Goal: Task Accomplishment & Management: Use online tool/utility

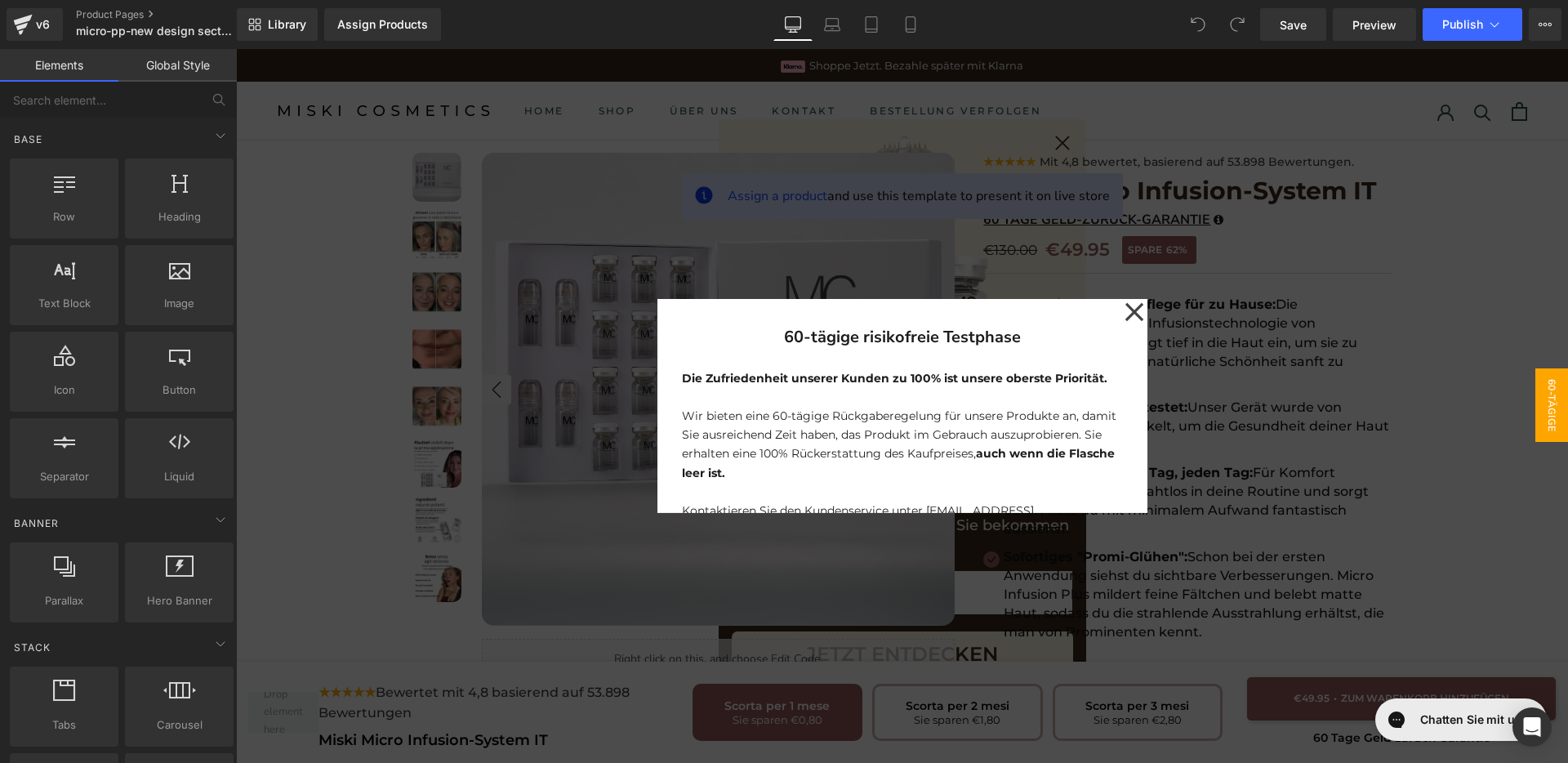
click at [1131, 308] on icon at bounding box center [1133, 312] width 18 height 18
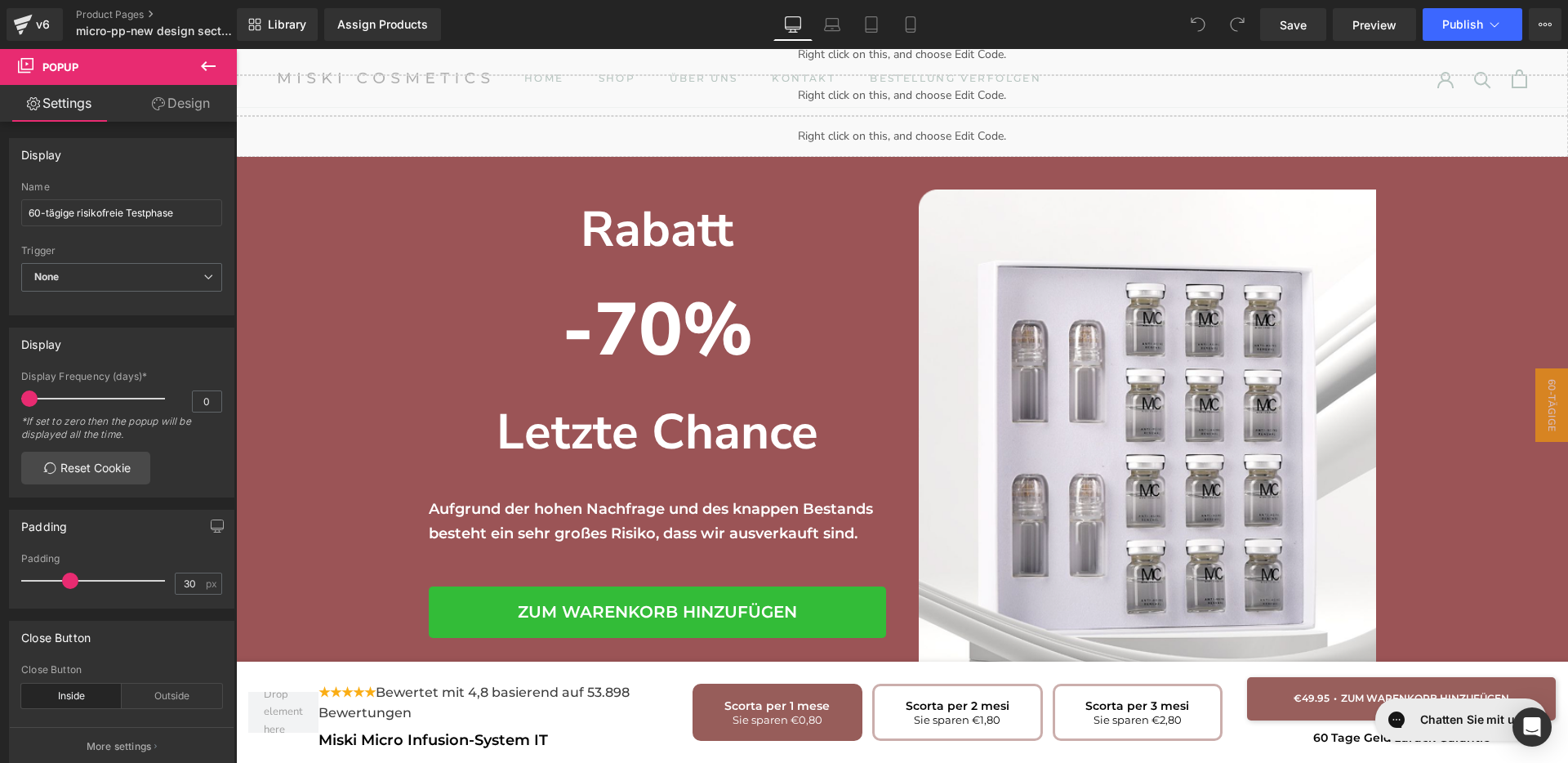
scroll to position [3828, 0]
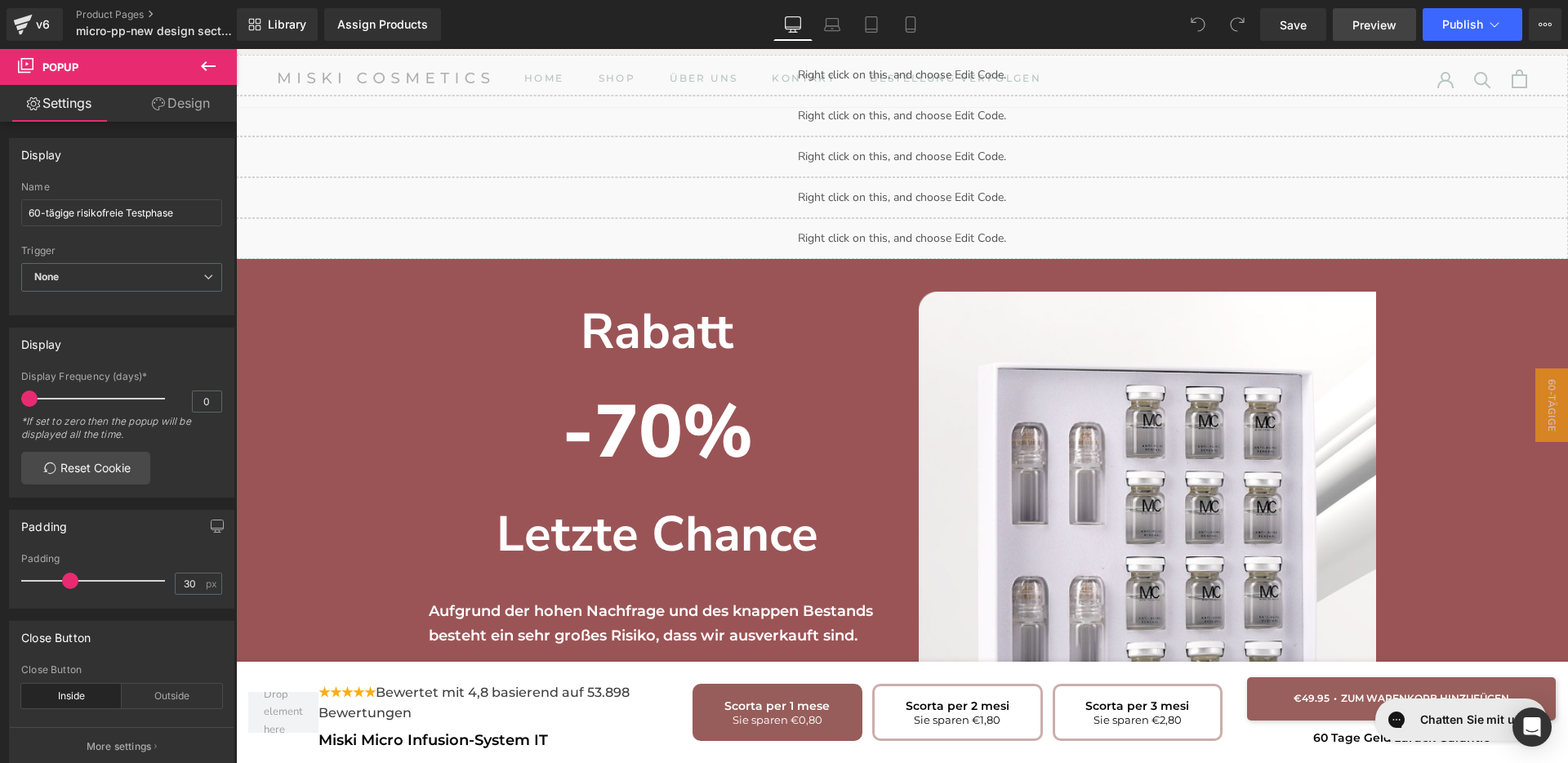
click at [1388, 26] on span "Preview" at bounding box center [1374, 25] width 44 height 17
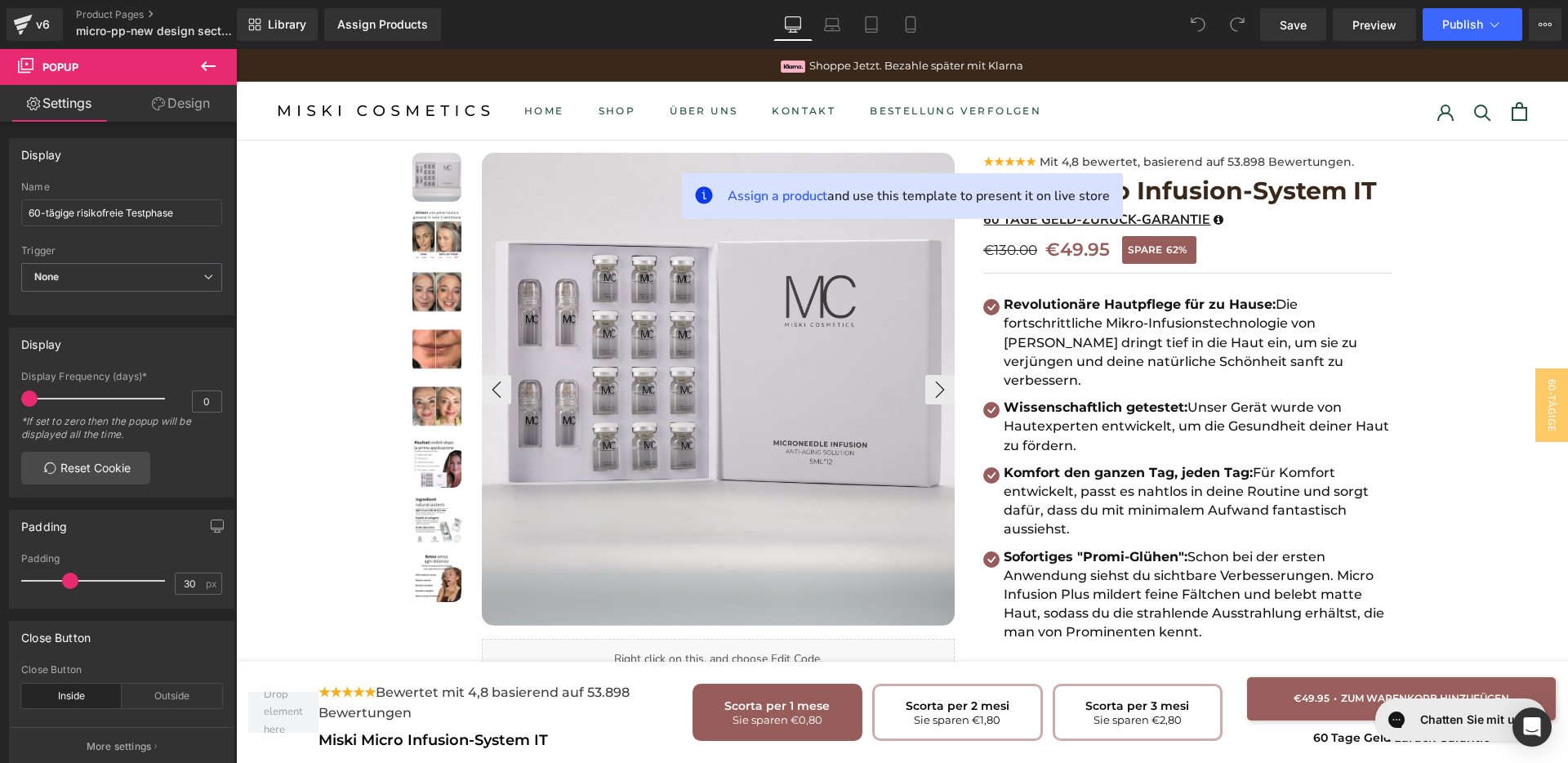
scroll to position [306, 0]
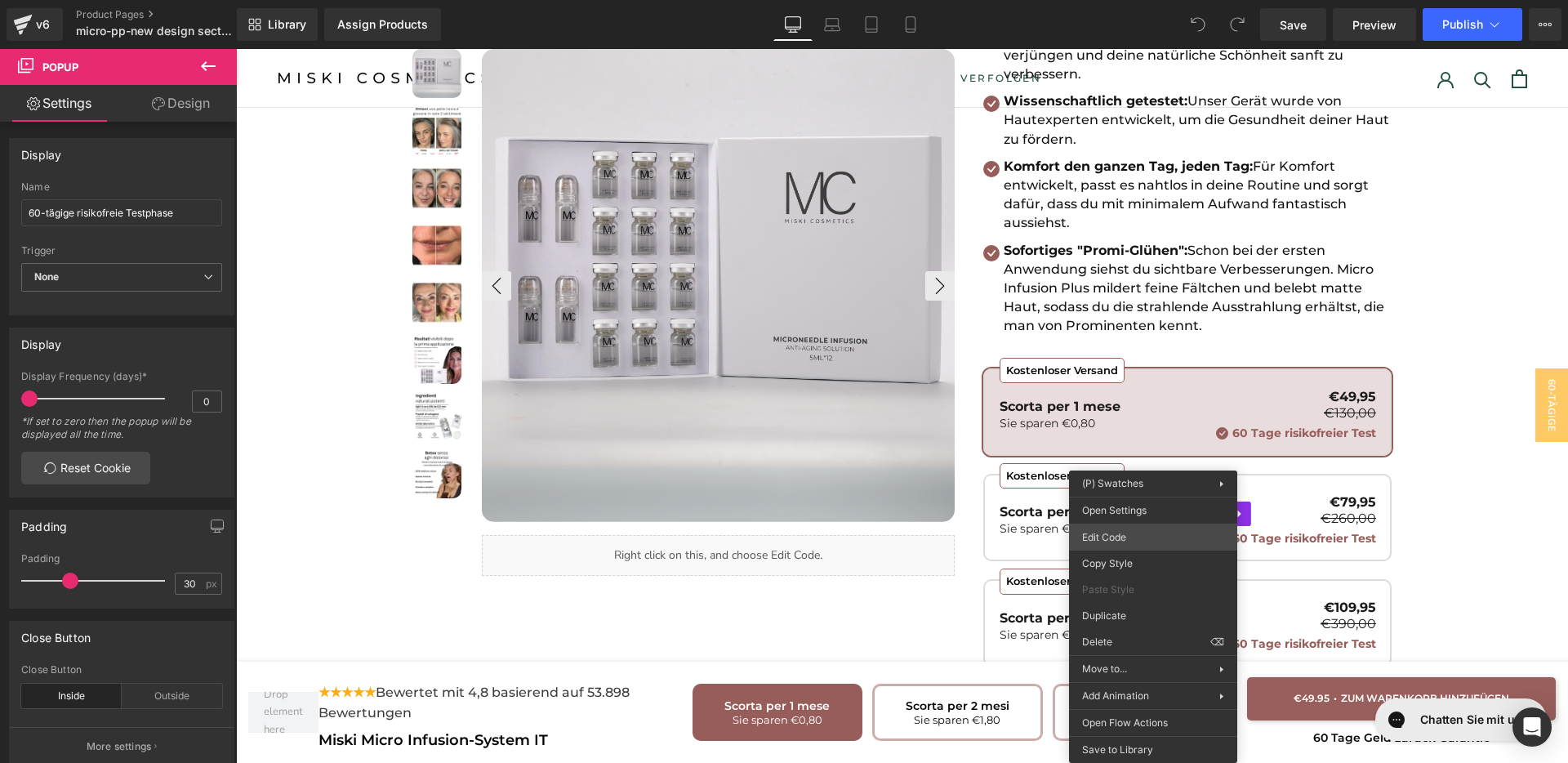
click at [1153, 0] on div "You are previewing how the will restyle your page. You can not edit Elements in…" at bounding box center [784, 0] width 1568 height 0
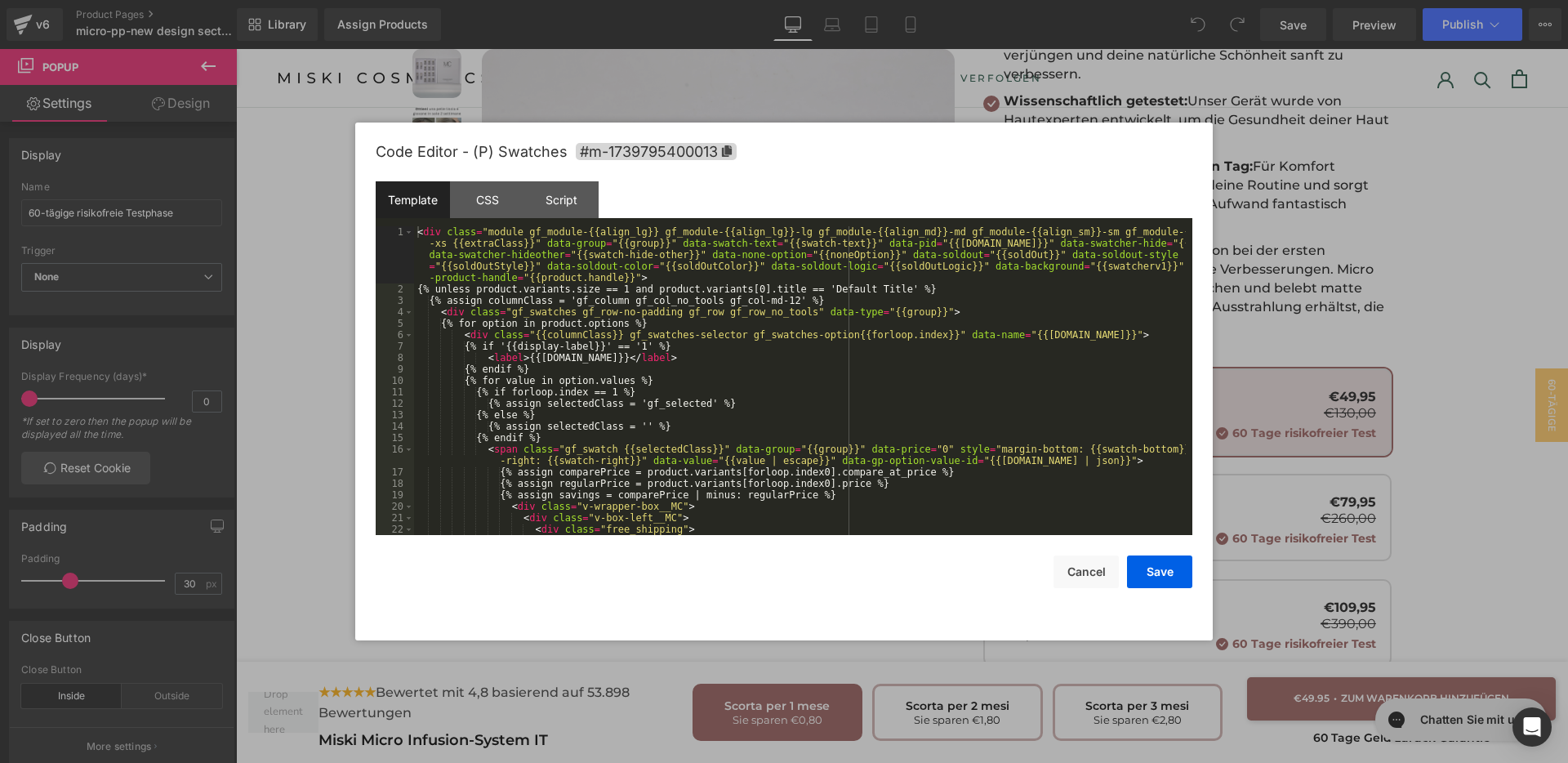
click at [906, 384] on div "< div class = "module gf_module-{{align_lg}} gf_module-{{align_lg}}-lg gf_modul…" at bounding box center [800, 414] width 772 height 377
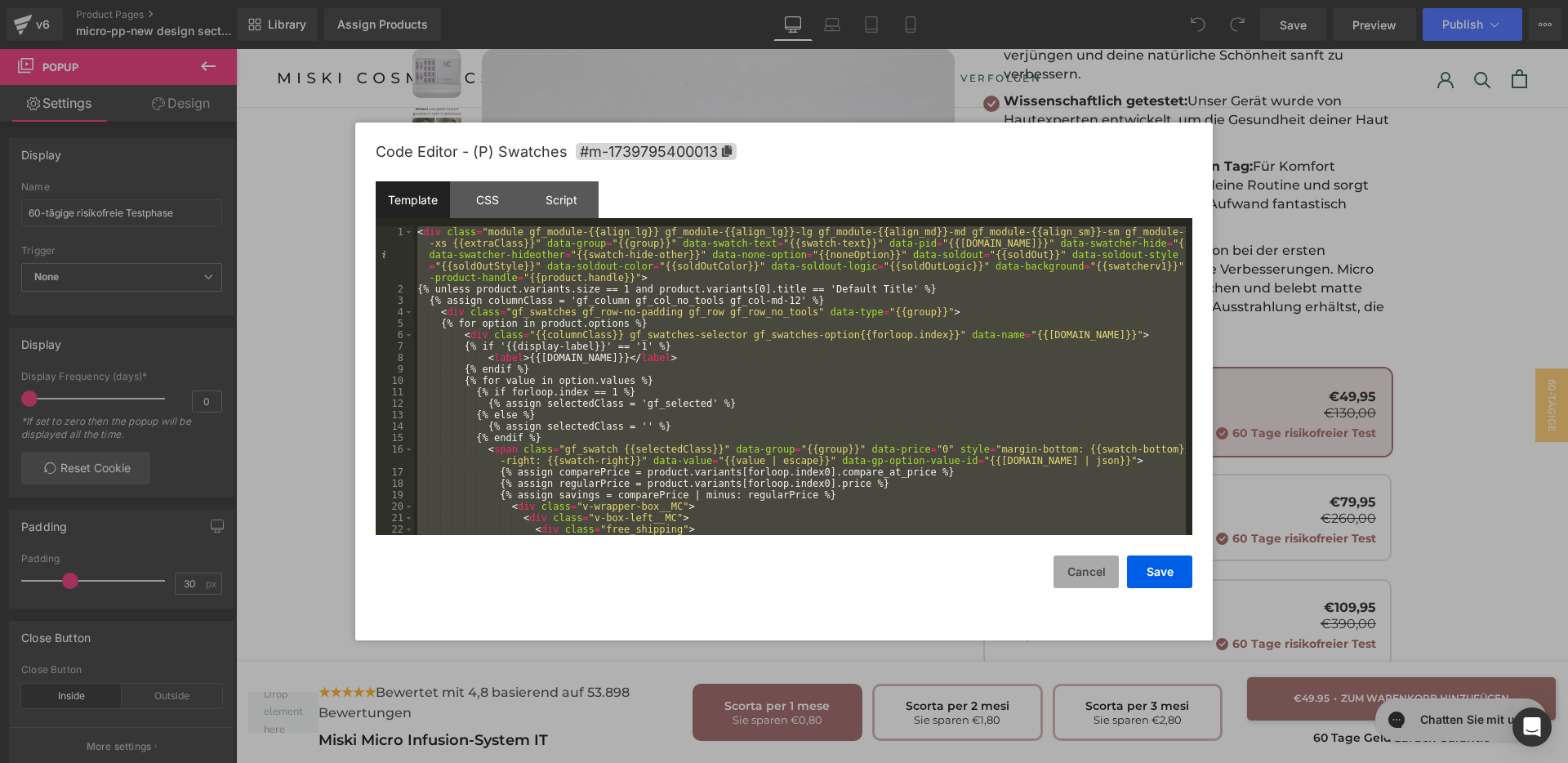
click at [1069, 560] on button "Cancel" at bounding box center [1086, 572] width 65 height 33
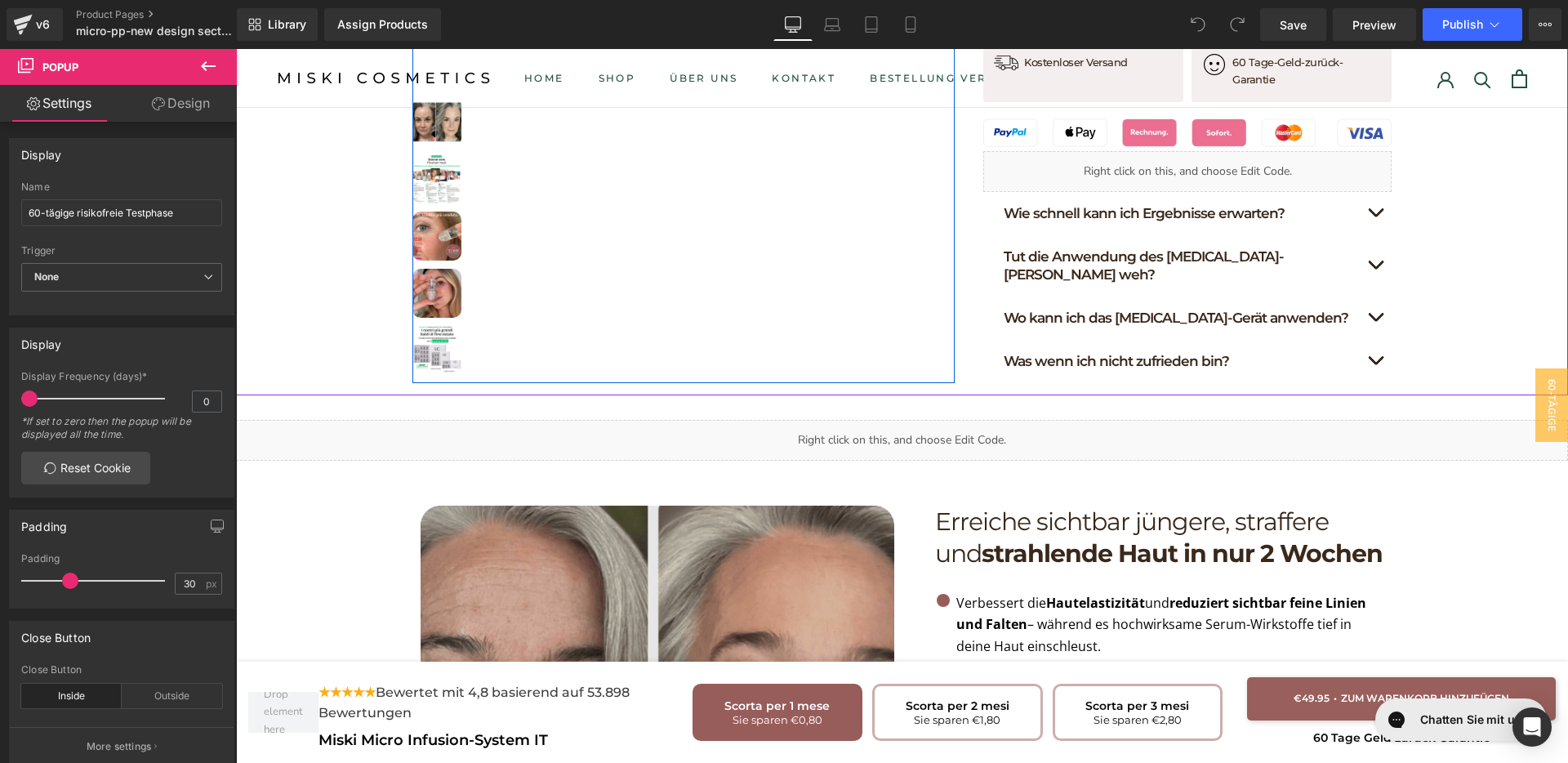
scroll to position [1225, 0]
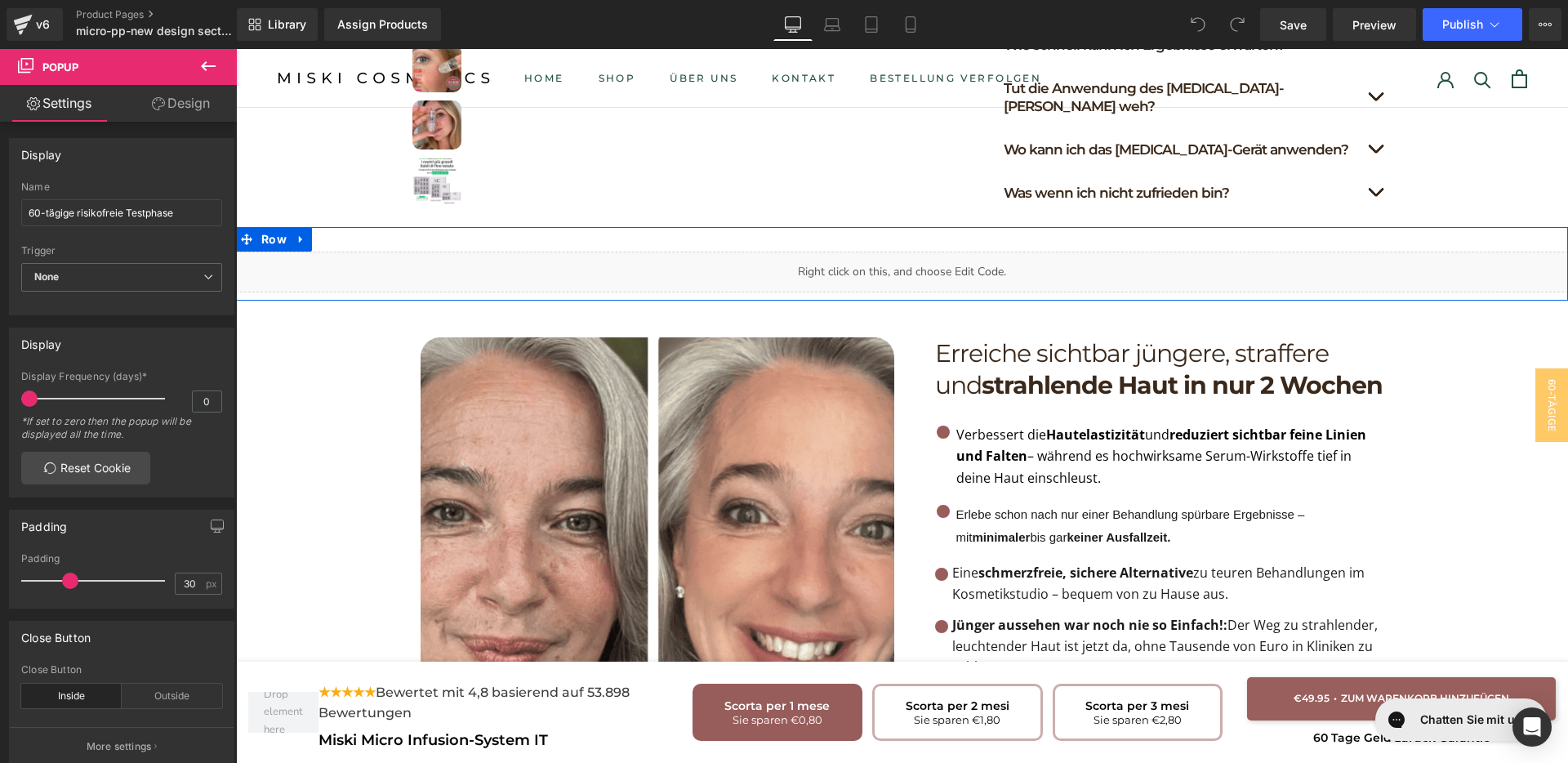
click at [921, 251] on div "Liquid" at bounding box center [902, 271] width 1332 height 41
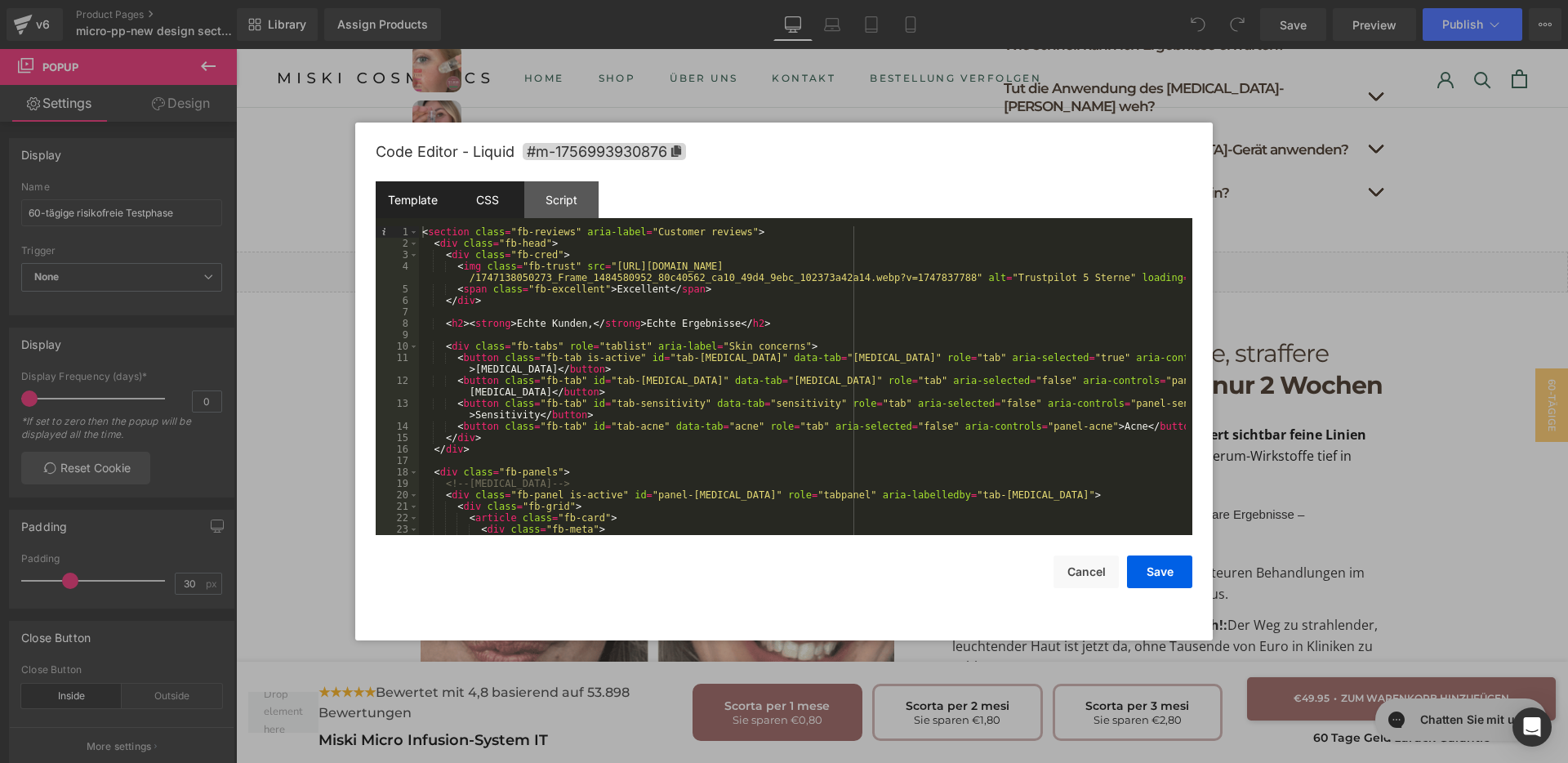
click at [483, 200] on div "CSS" at bounding box center [487, 199] width 75 height 37
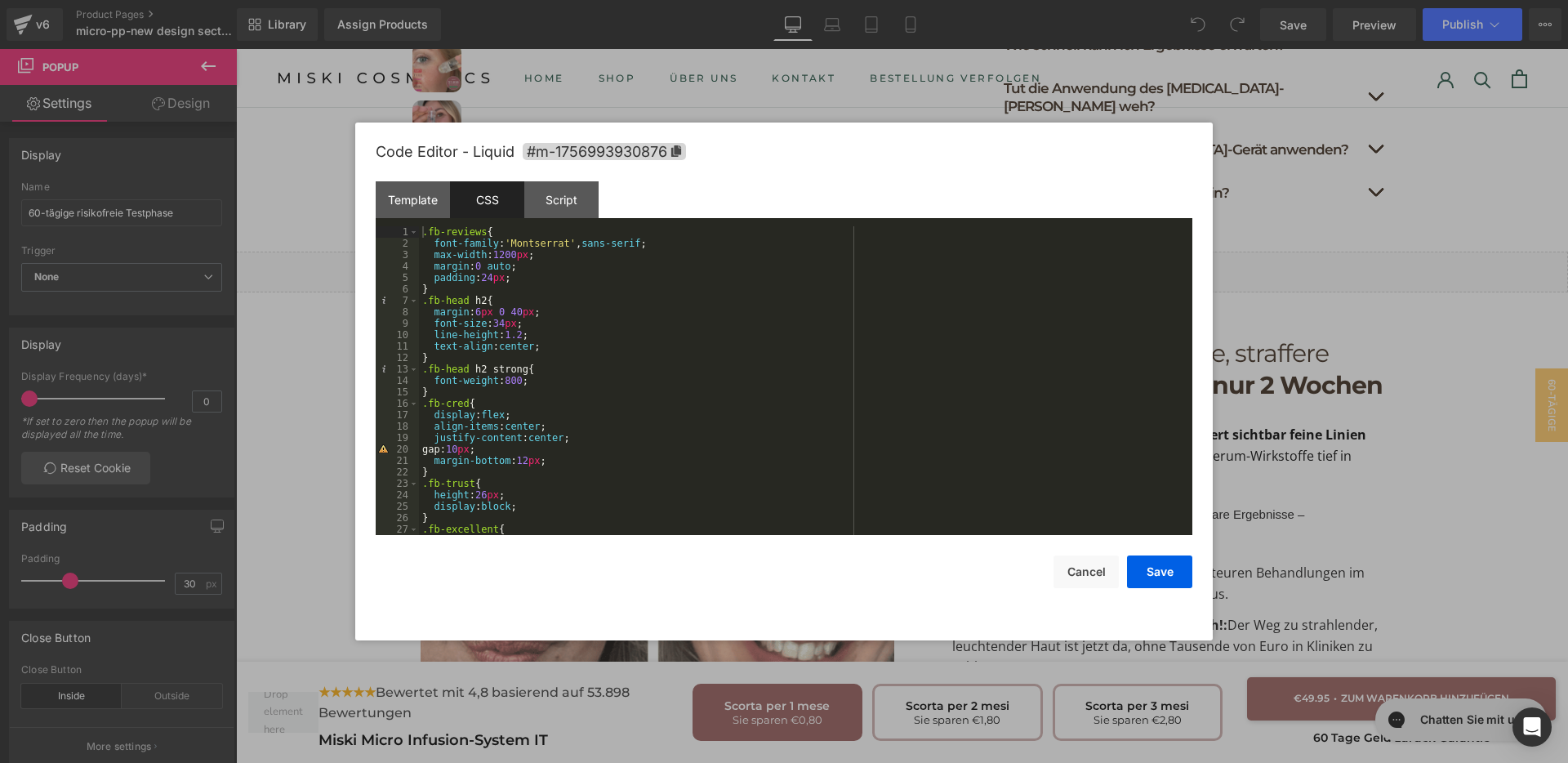
click at [572, 275] on div ".fb-reviews { font-family : ' Montserrat ' , sans-serif ; max-width : 1200 px ;…" at bounding box center [801, 391] width 767 height 332
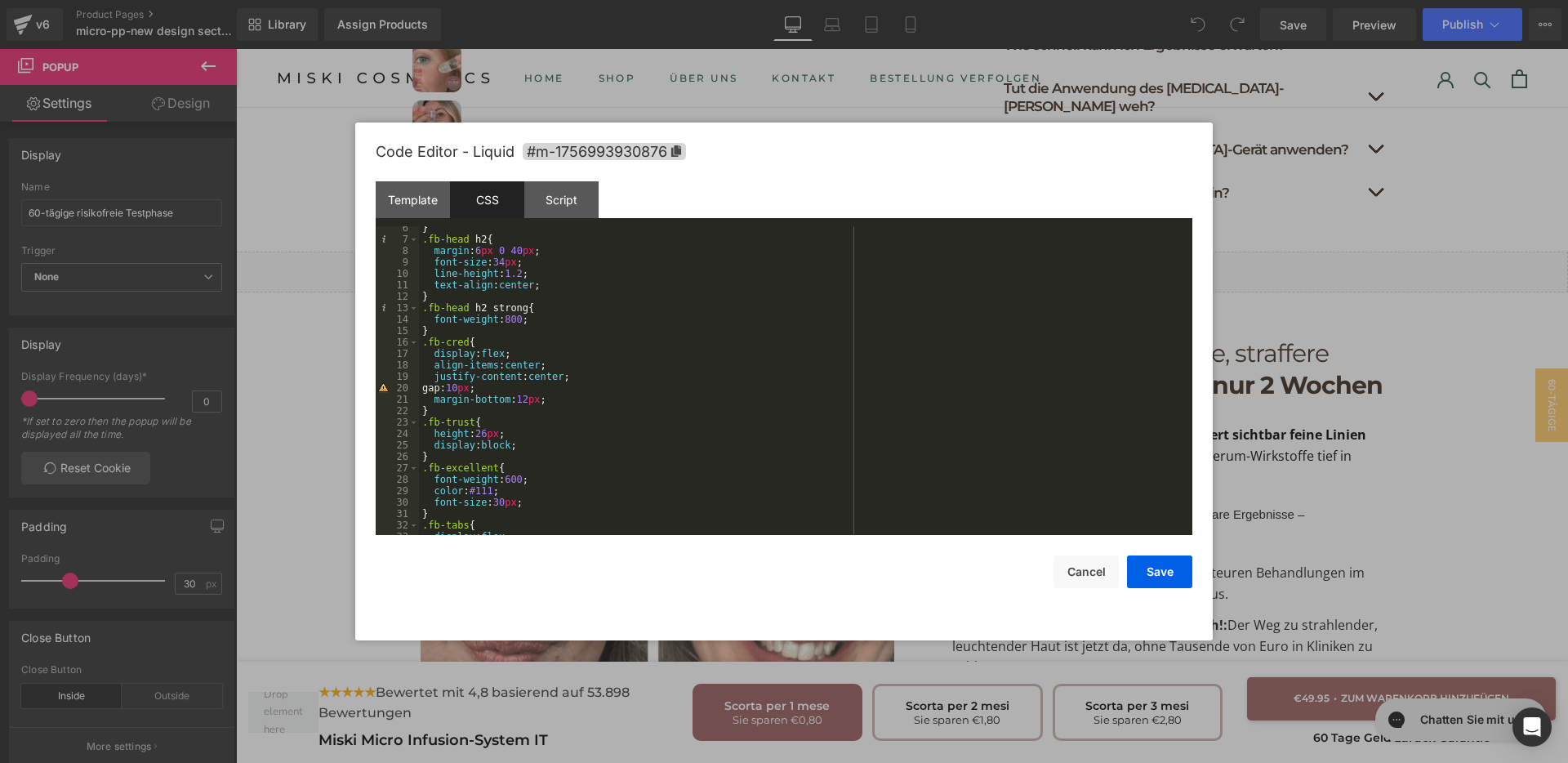
scroll to position [123, 0]
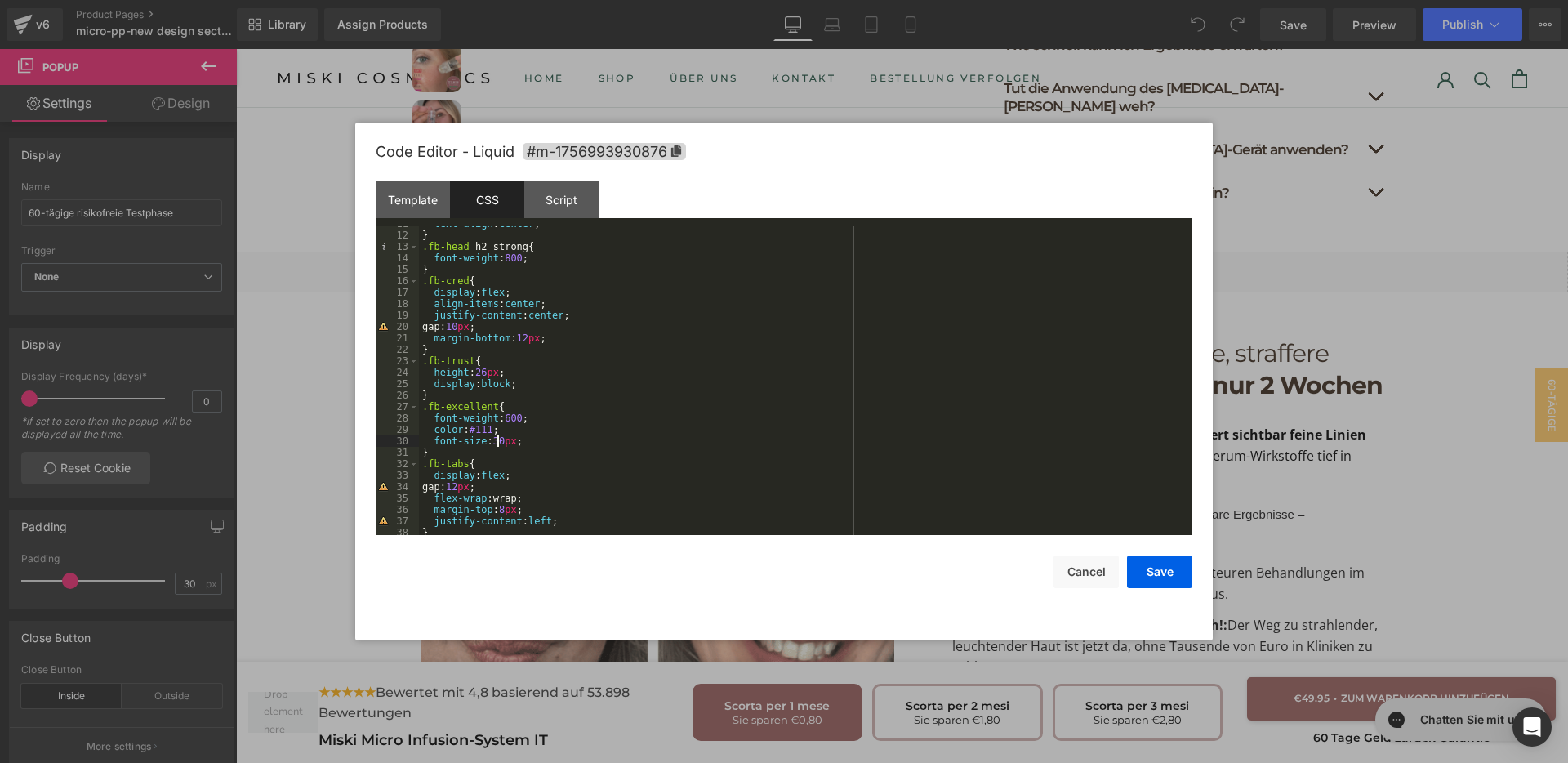
click at [498, 440] on div "text-align : center ; } .fb-head h2 strong { font-weight : 800 ; } .fb-cred { d…" at bounding box center [801, 384] width 767 height 332
click at [1162, 573] on button "Save" at bounding box center [1160, 572] width 65 height 33
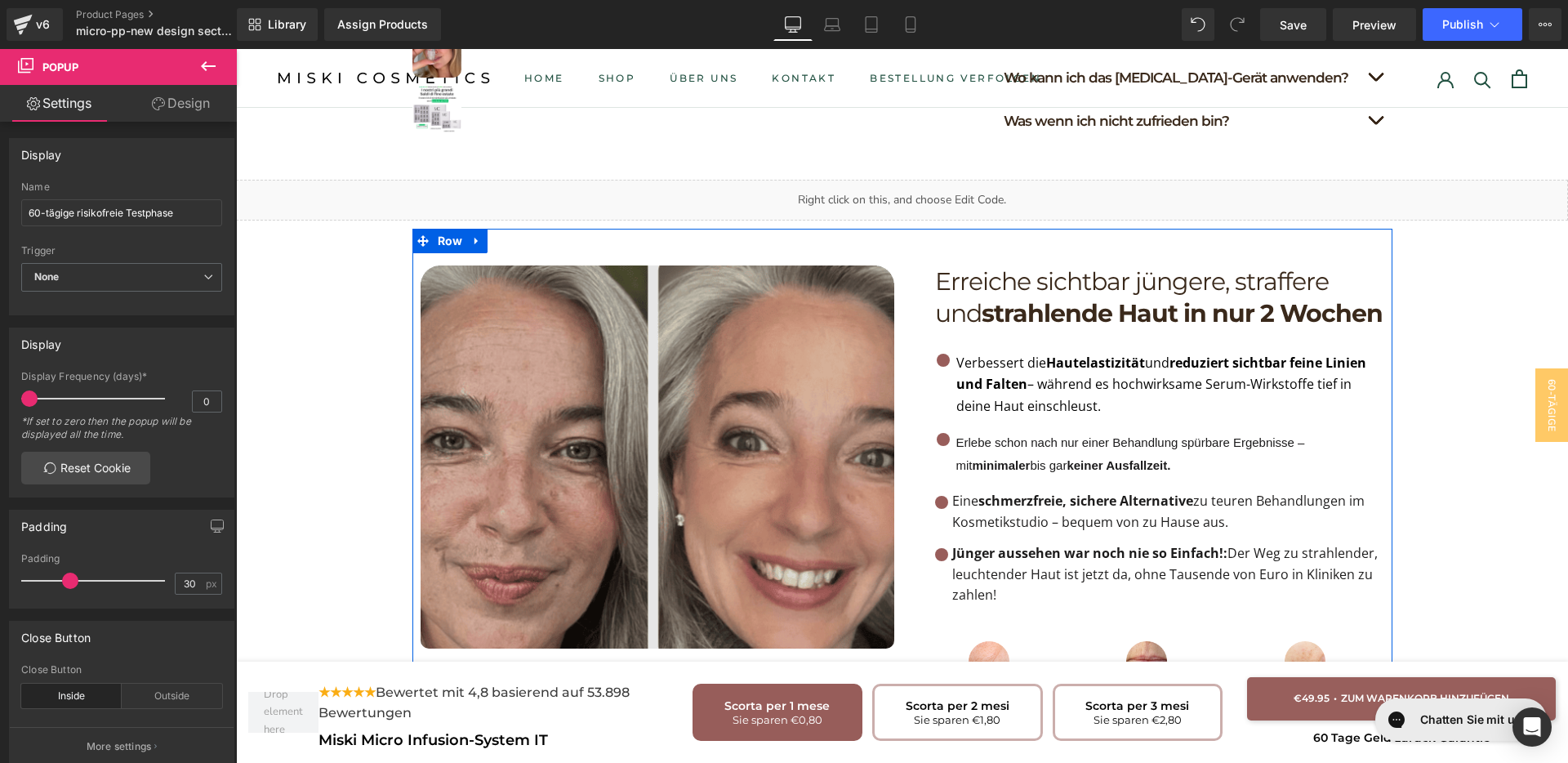
scroll to position [1123, 0]
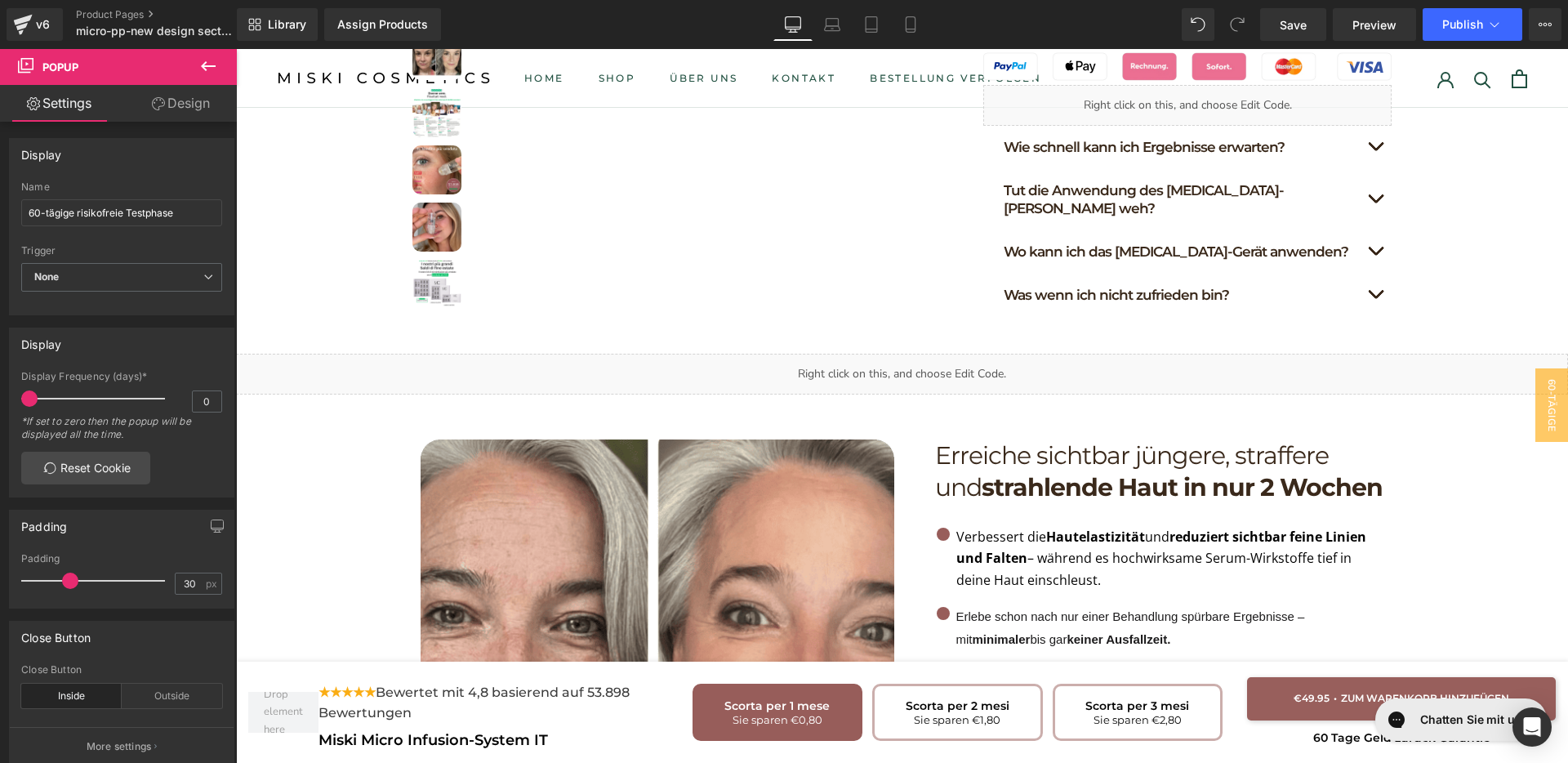
click at [873, 354] on div "Liquid" at bounding box center [902, 373] width 1332 height 41
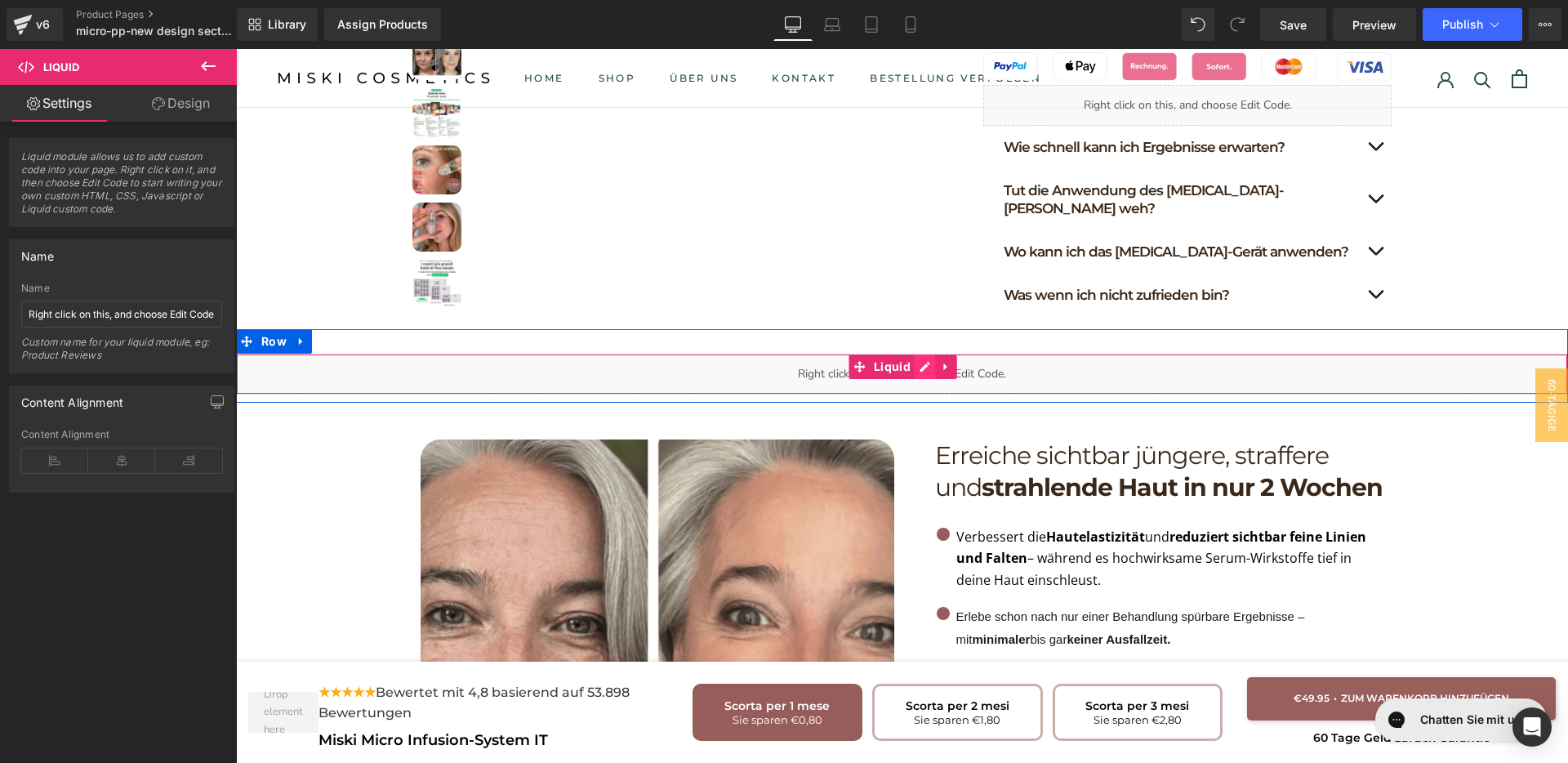
click at [920, 354] on div "Liquid" at bounding box center [902, 373] width 1332 height 41
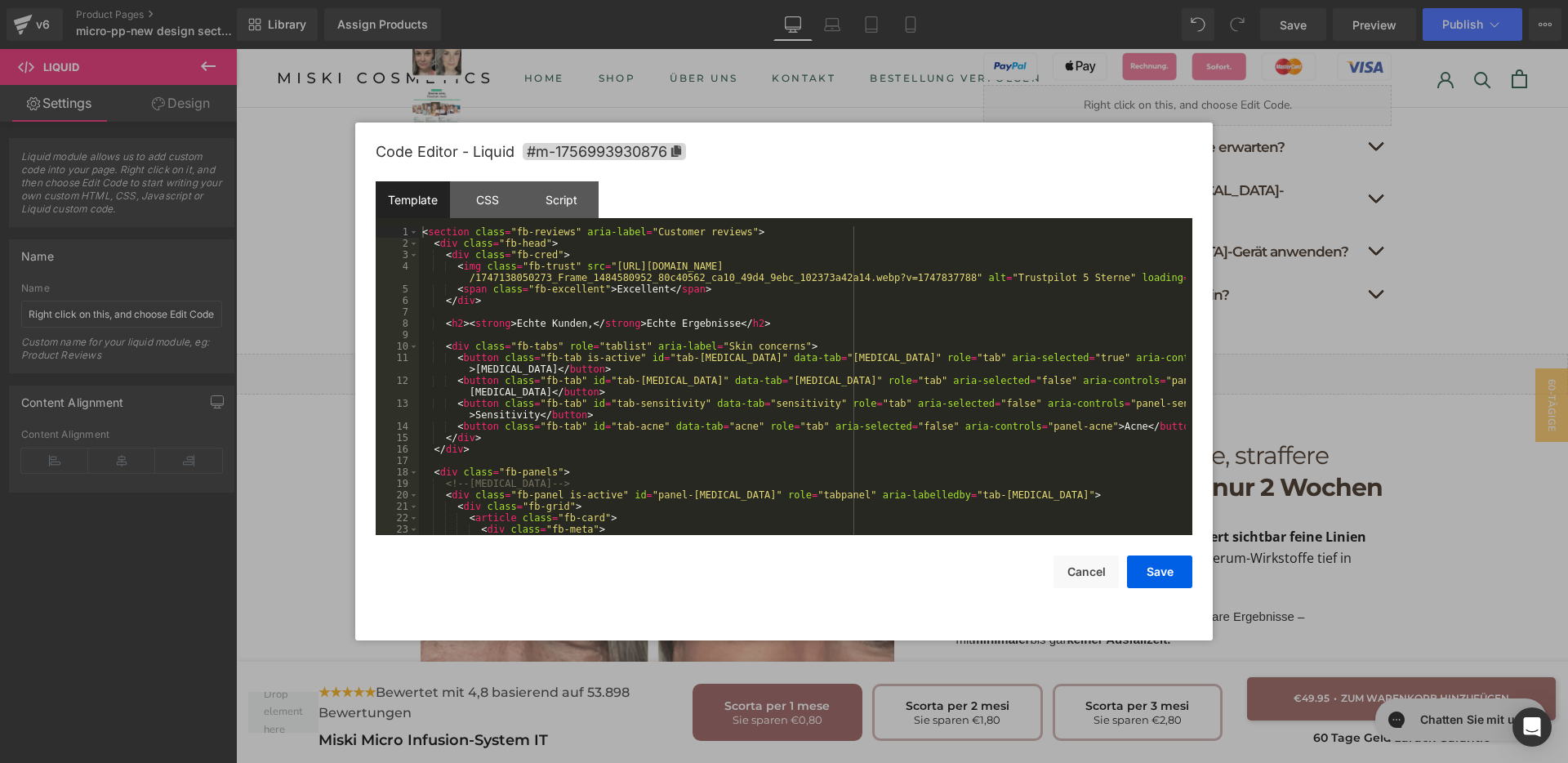
scroll to position [123, 0]
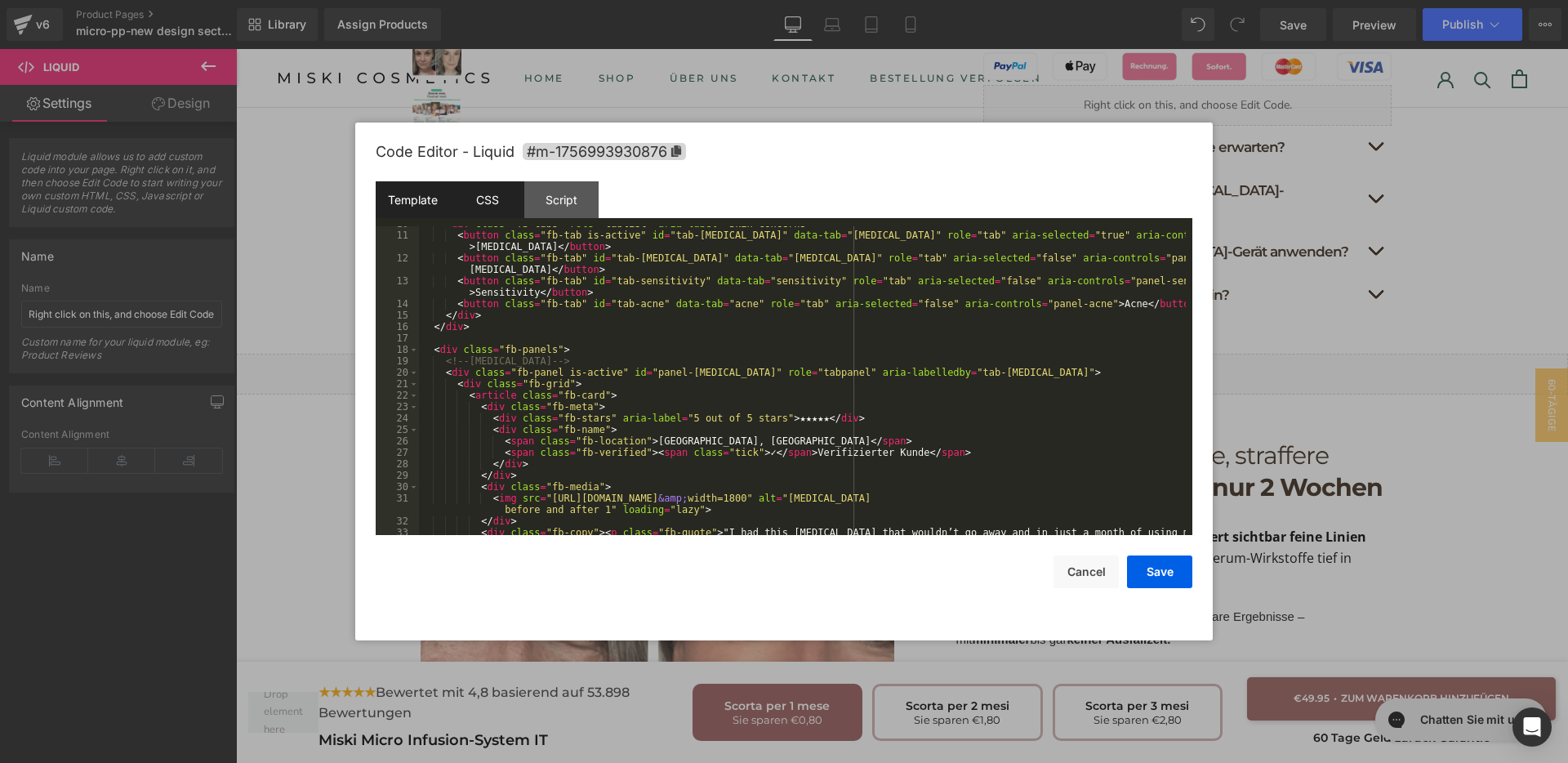
click at [477, 207] on div "CSS" at bounding box center [487, 199] width 75 height 37
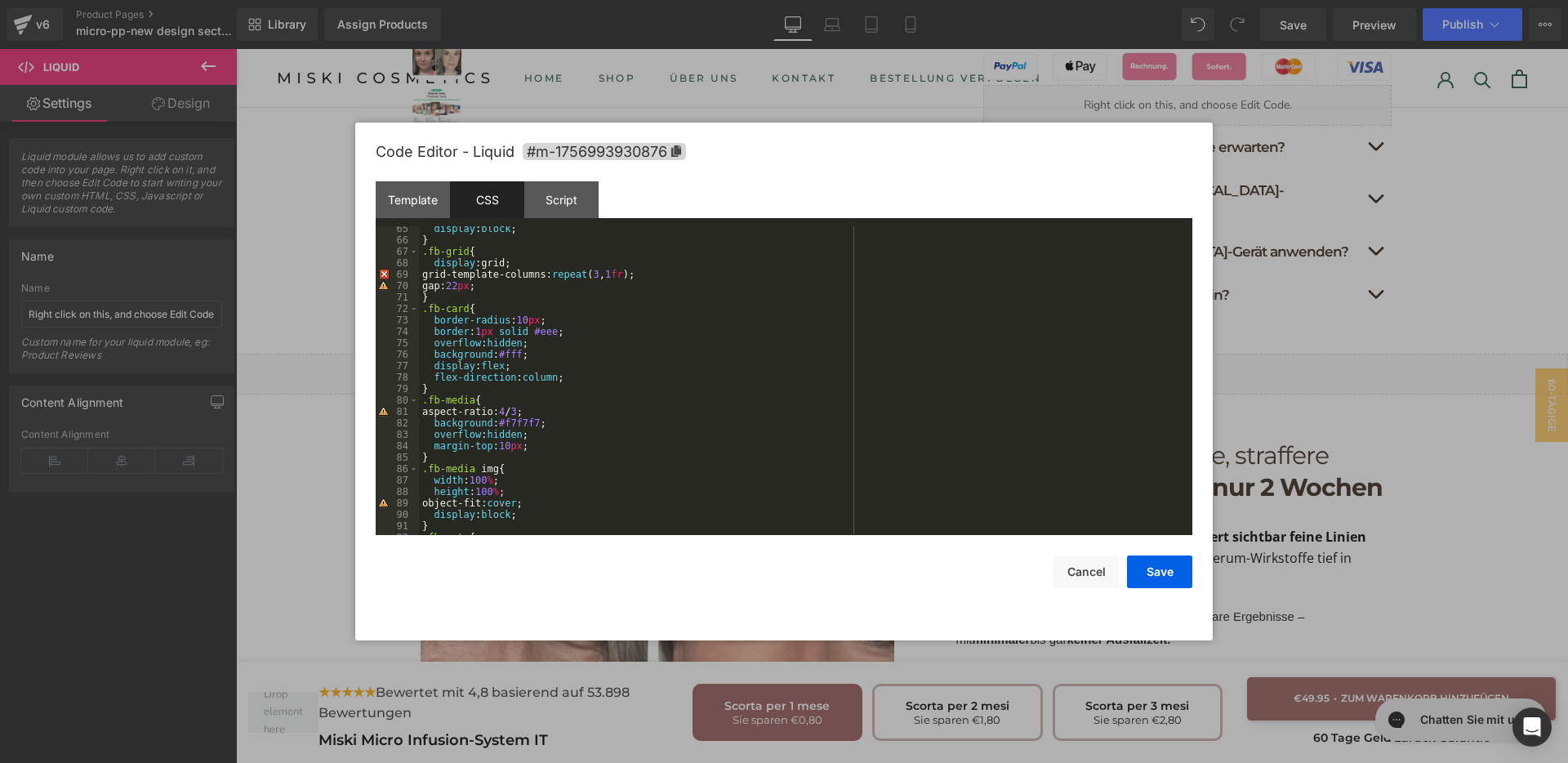
scroll to position [858, 0]
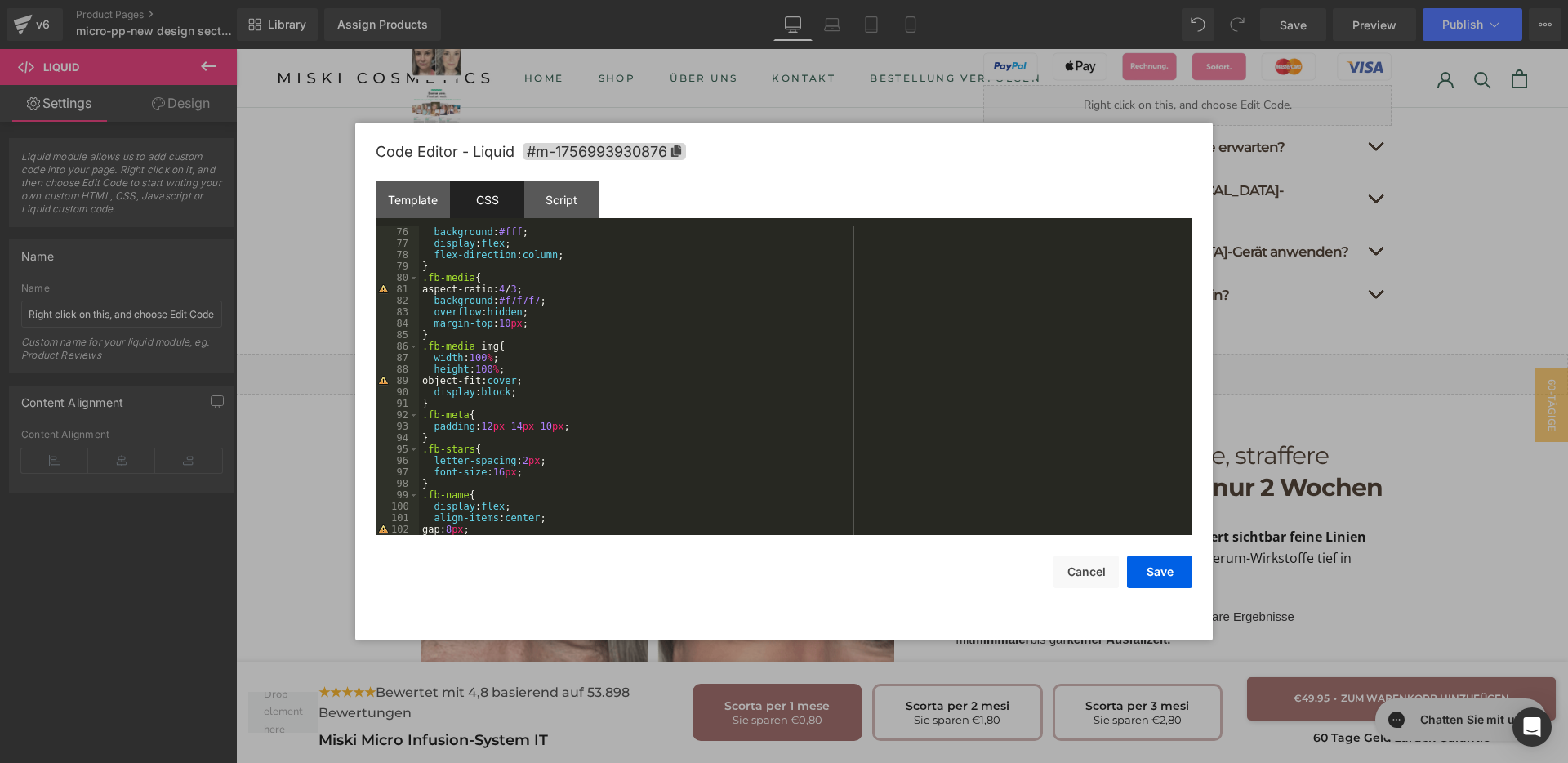
click at [517, 470] on div "background : #fff ; display : flex ; flex-direction : column ; } .fb-media { as…" at bounding box center [801, 391] width 767 height 332
click at [1145, 578] on button "Save" at bounding box center [1160, 572] width 65 height 33
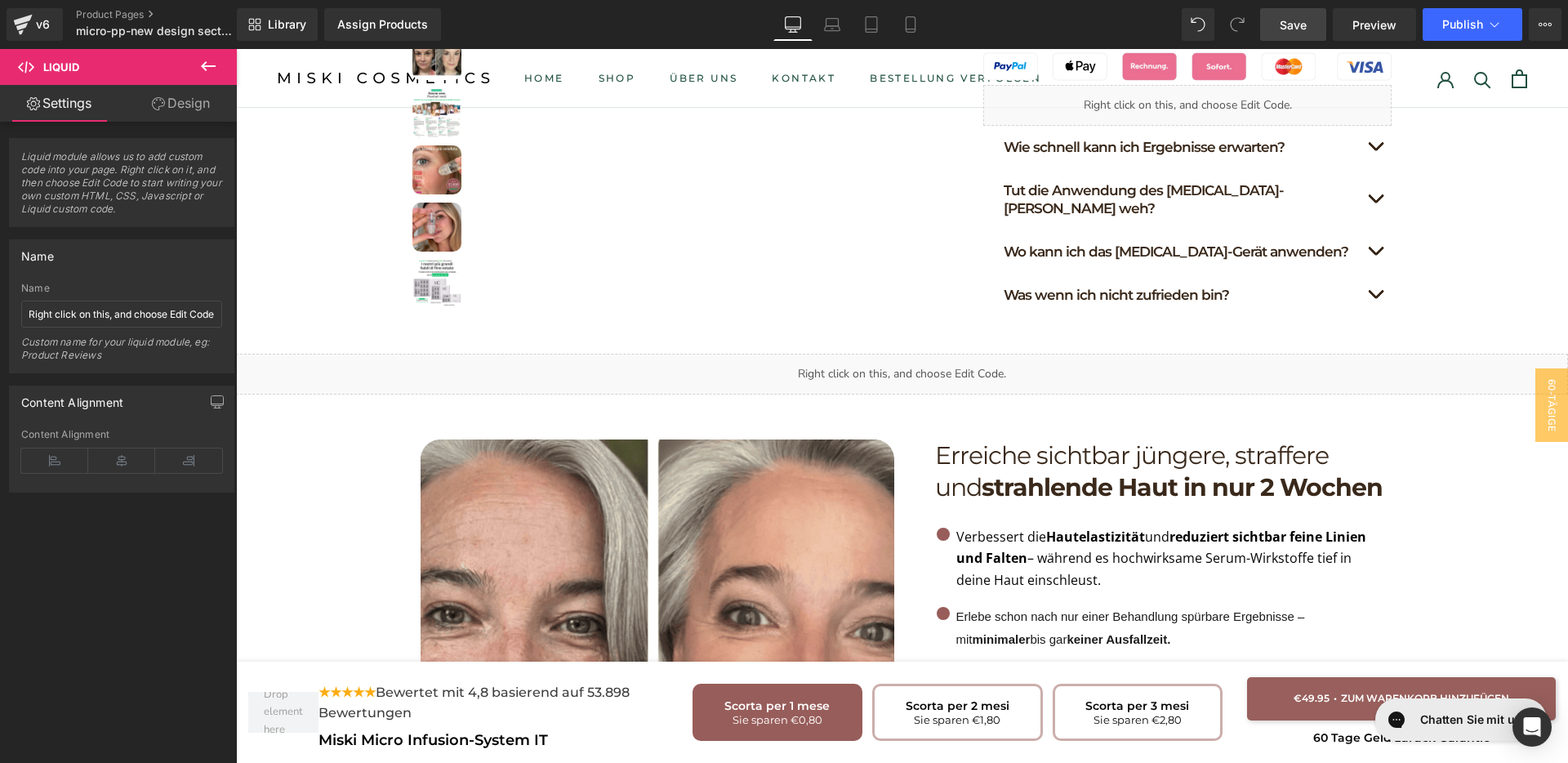
drag, startPoint x: 1279, startPoint y: 26, endPoint x: 706, endPoint y: 15, distance: 573.1
click at [1279, 26] on link "Save" at bounding box center [1293, 25] width 66 height 33
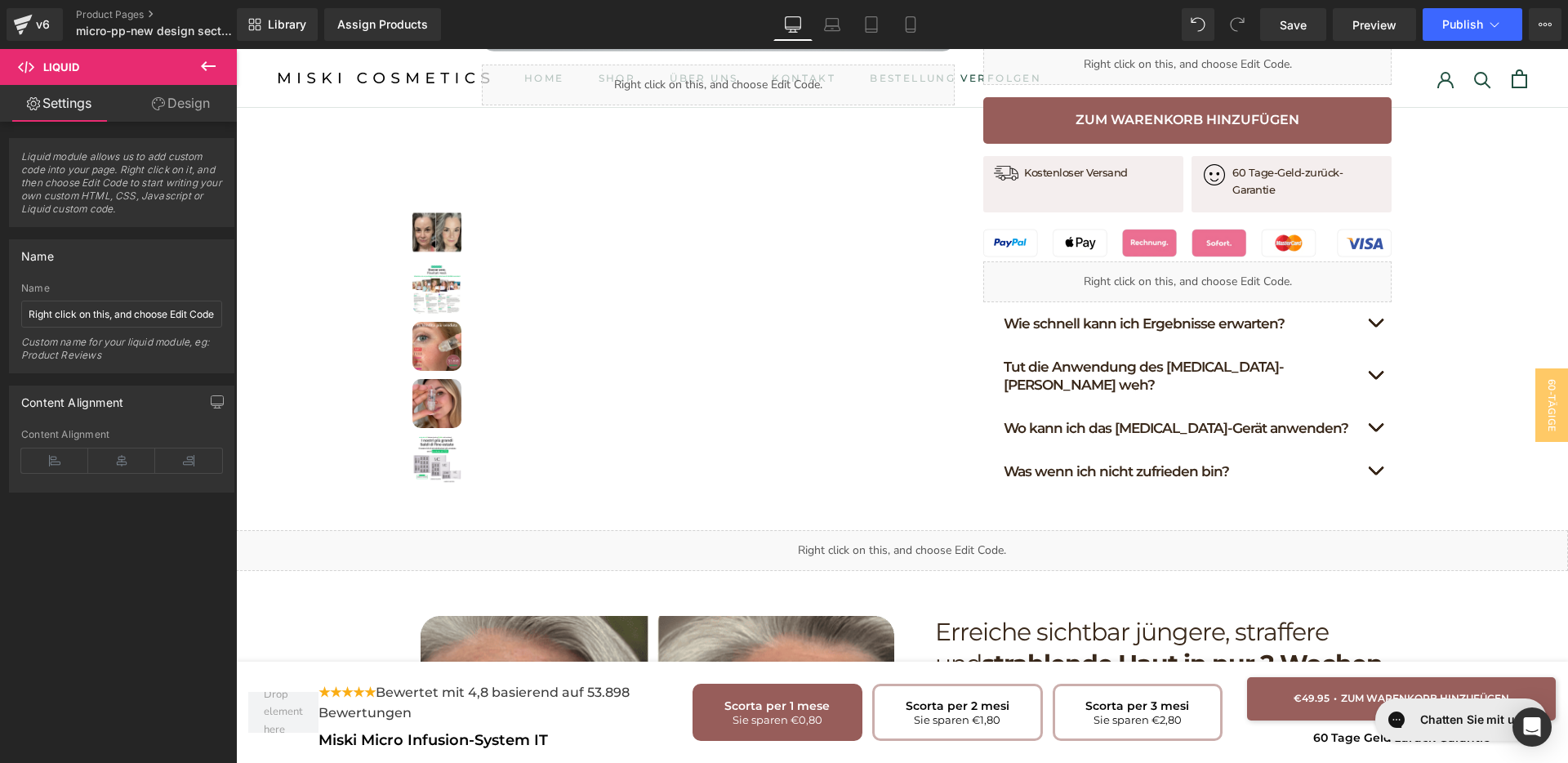
scroll to position [1021, 0]
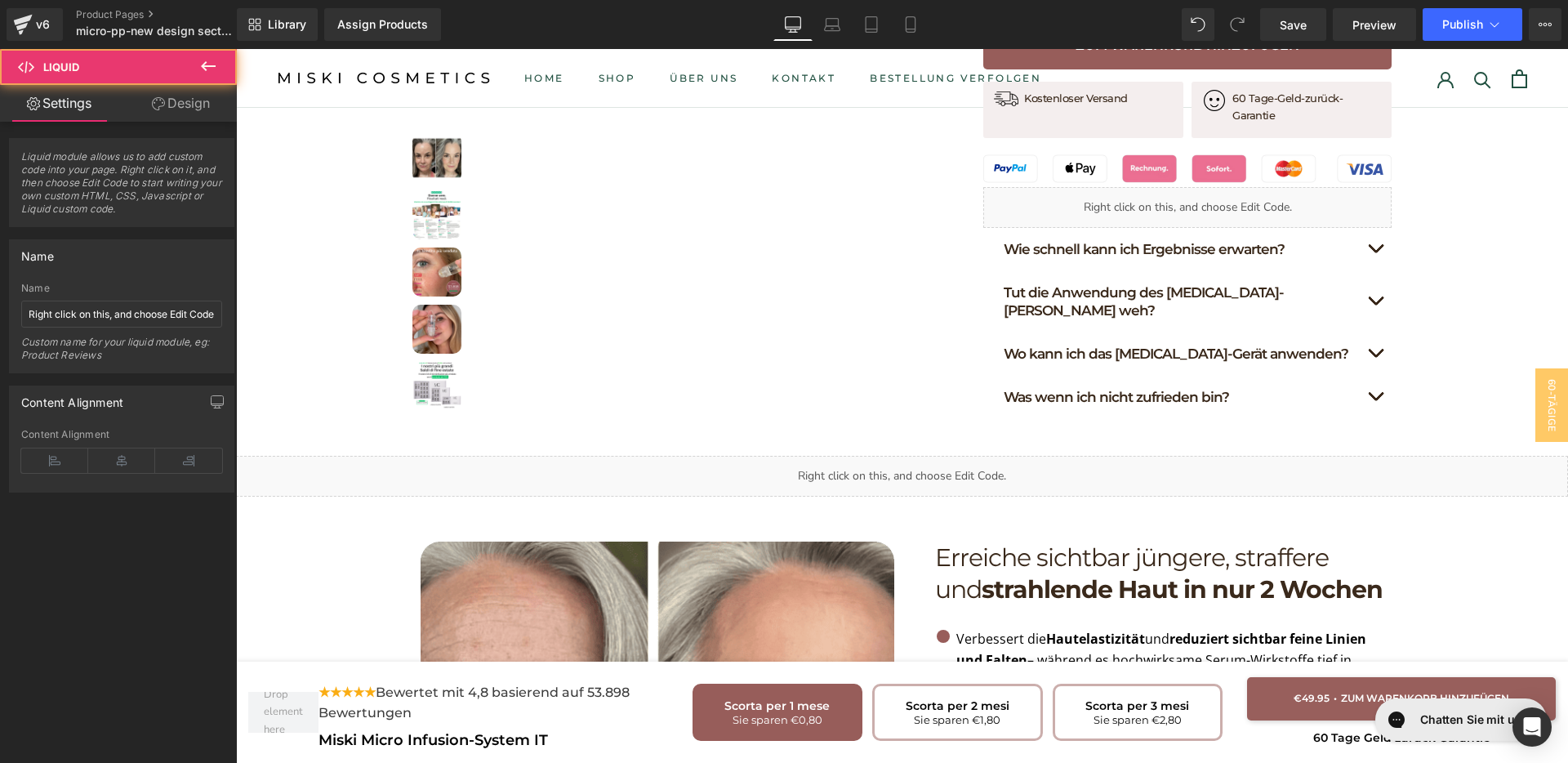
click at [850, 456] on div "Liquid" at bounding box center [902, 476] width 1332 height 41
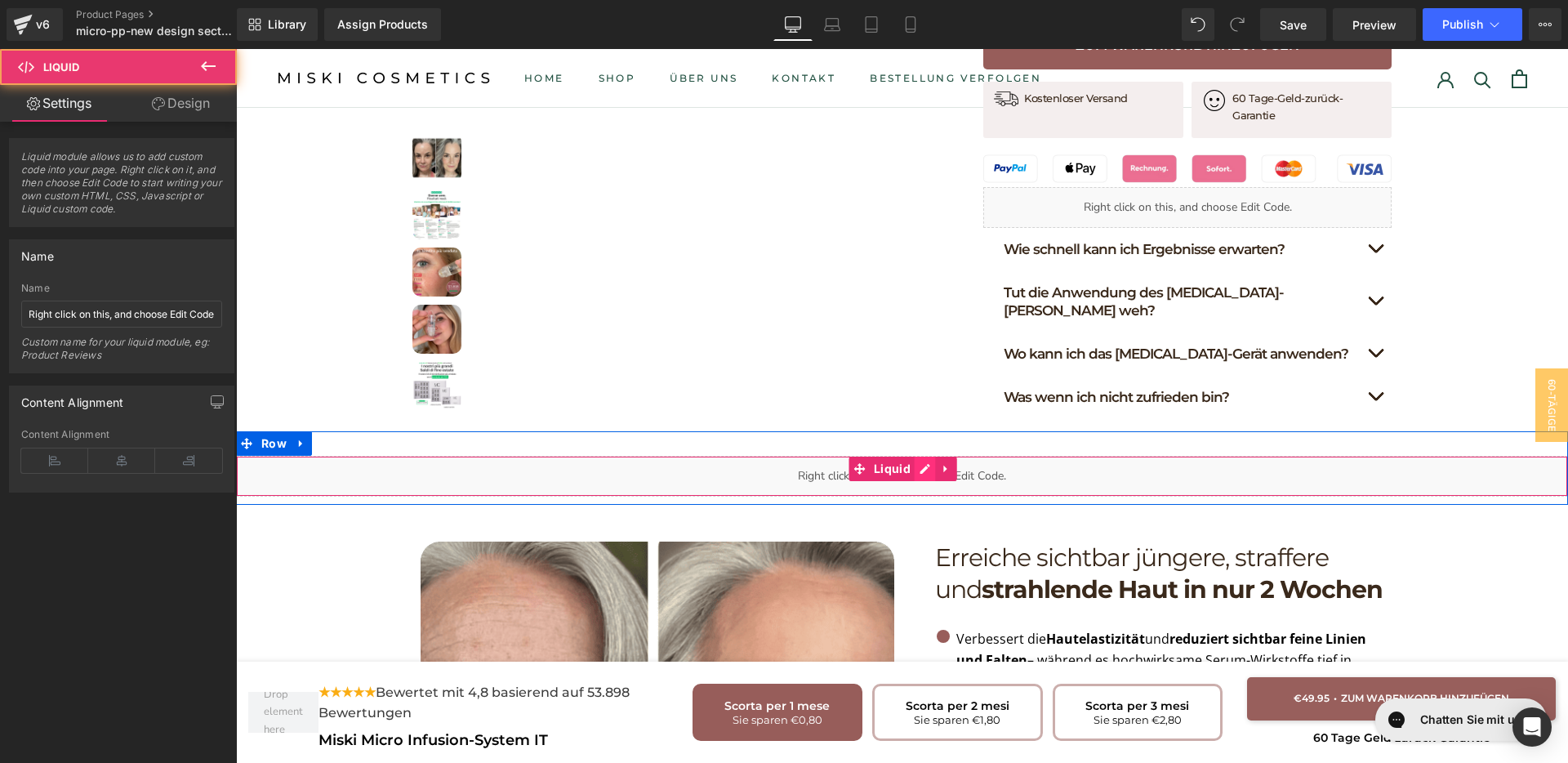
click at [909, 456] on div "Liquid" at bounding box center [902, 476] width 1332 height 41
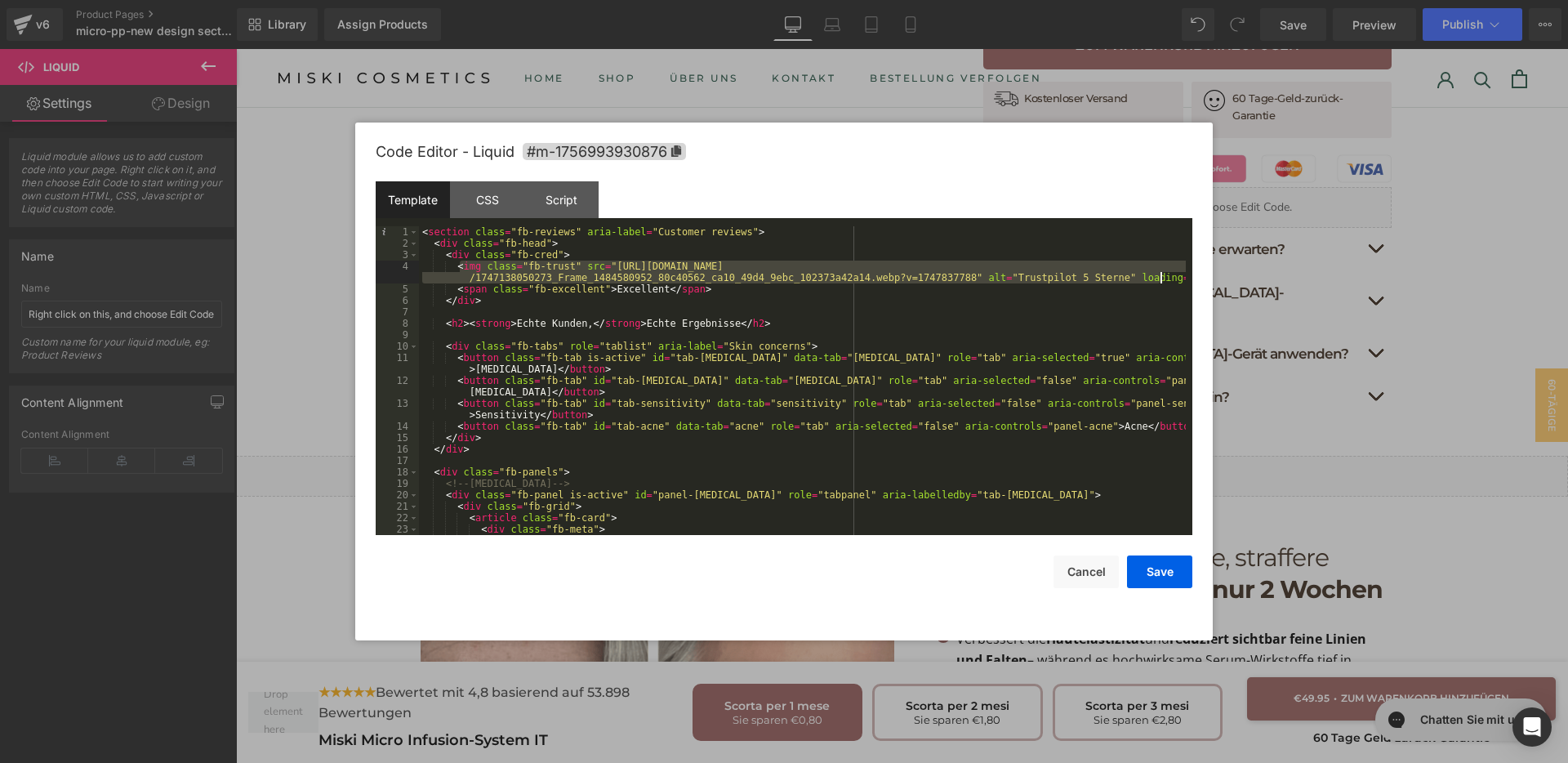
drag, startPoint x: 457, startPoint y: 269, endPoint x: 1161, endPoint y: 278, distance: 704.1
click at [1161, 278] on div "< section class = "fb-reviews" aria-label = "Customer reviews" > < div class = …" at bounding box center [801, 391] width 767 height 332
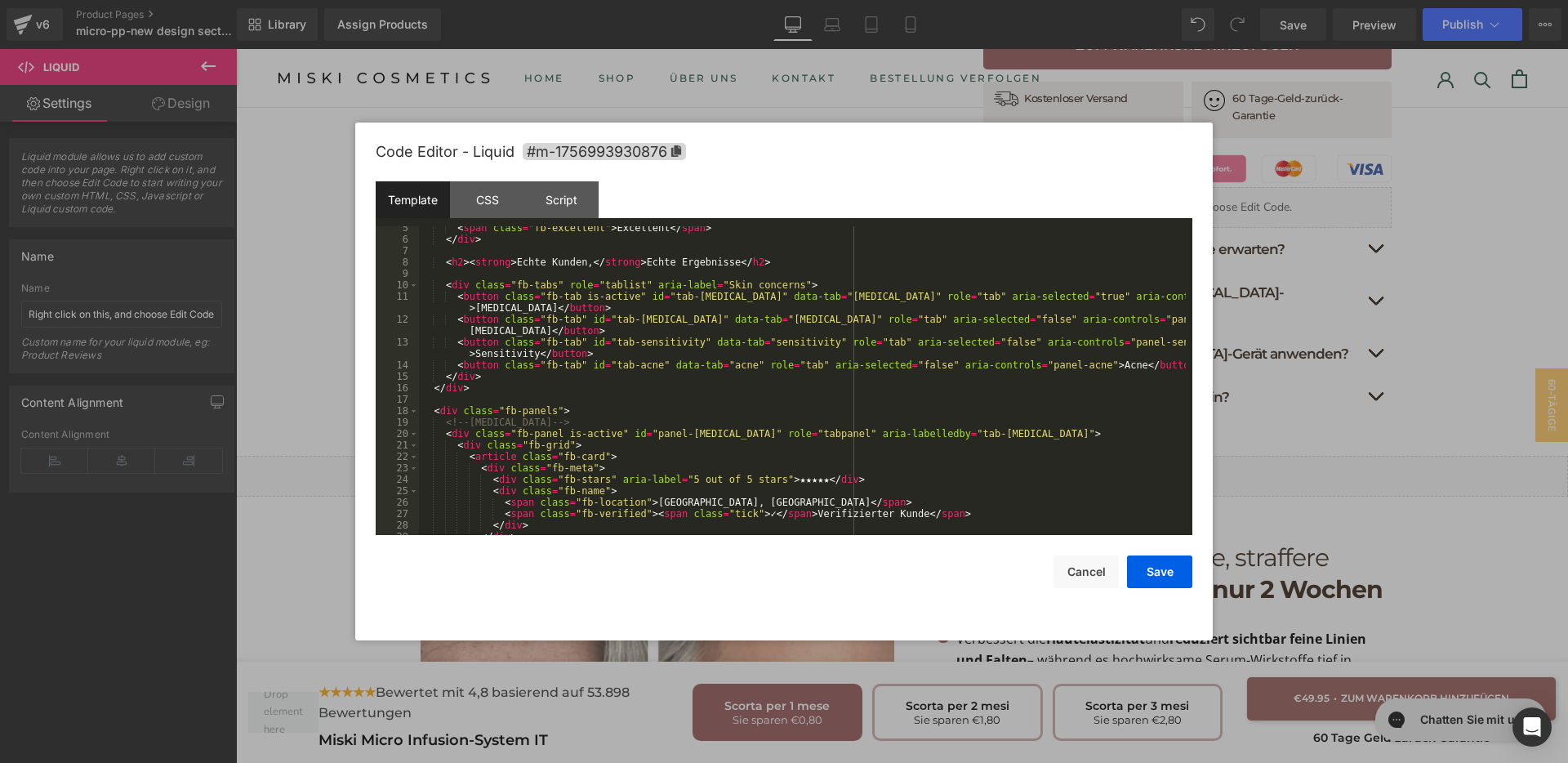
scroll to position [183, 0]
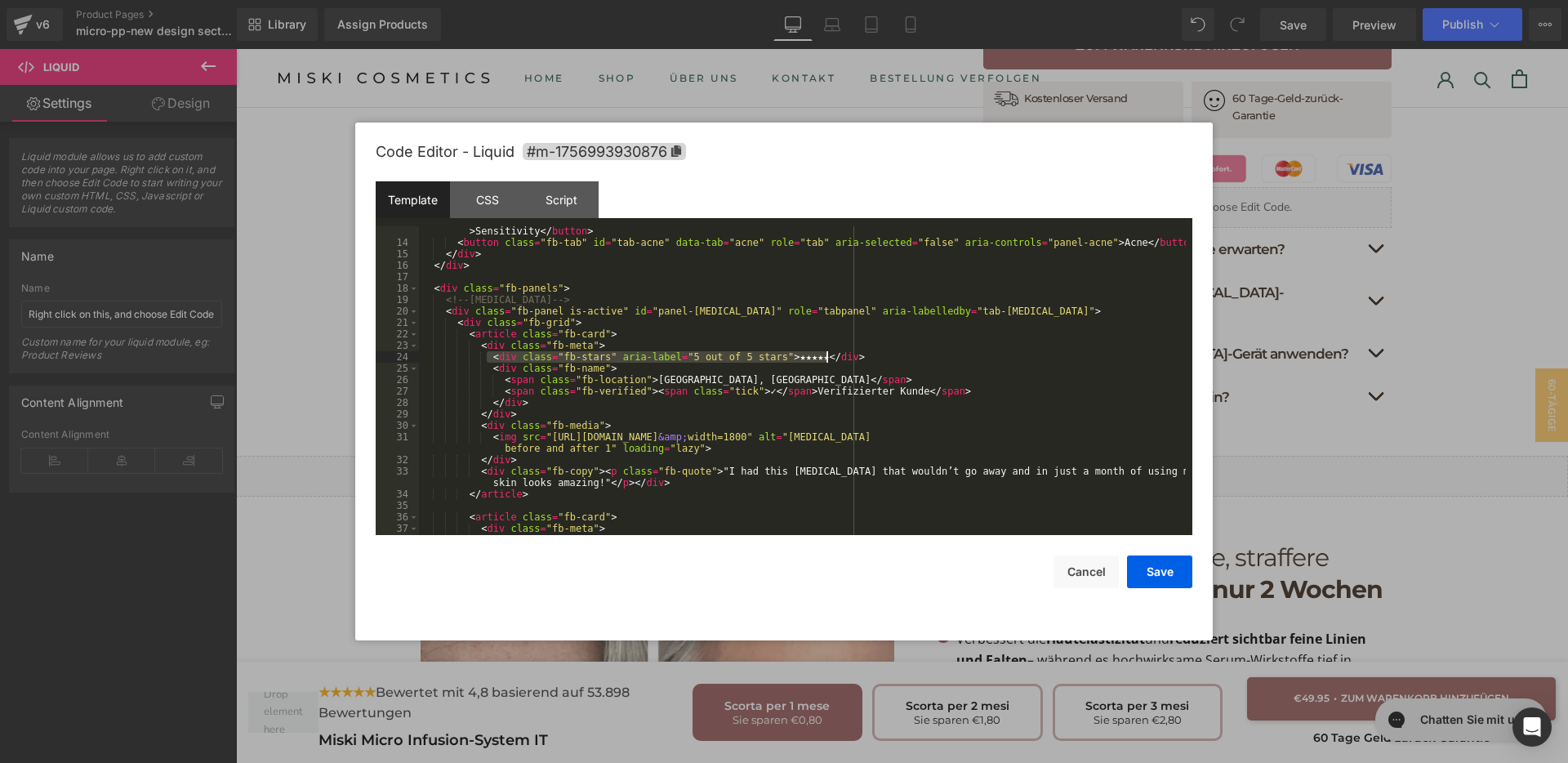
drag, startPoint x: 491, startPoint y: 359, endPoint x: 846, endPoint y: 357, distance: 355.0
click at [856, 357] on div "< button class = "fb-tab" id = "tab-sensitivity" data-tab = "sensitivity" role …" at bounding box center [801, 385] width 767 height 343
click at [843, 356] on div "< button class = "fb-tab" id = "tab-sensitivity" data-tab = "sensitivity" role …" at bounding box center [801, 380] width 767 height 309
drag, startPoint x: 843, startPoint y: 356, endPoint x: 740, endPoint y: 357, distance: 103.0
click at [694, 361] on div "< button class = "fb-tab" id = "tab-sensitivity" data-tab = "sensitivity" role …" at bounding box center [801, 385] width 767 height 343
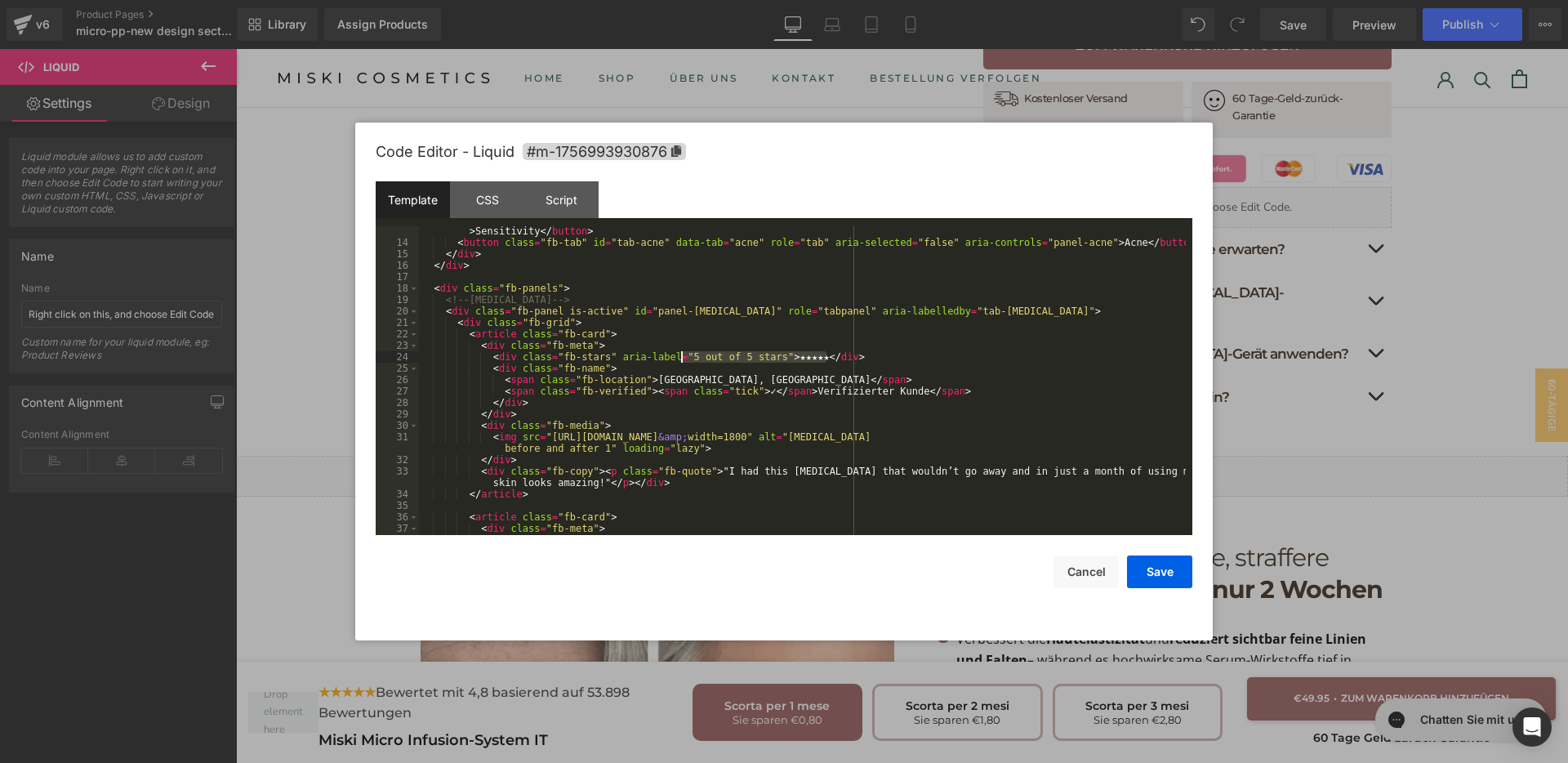
click at [855, 356] on div "< button class = "fb-tab" id = "tab-sensitivity" data-tab = "sensitivity" role …" at bounding box center [801, 380] width 767 height 309
click at [845, 357] on div "< button class = "fb-tab" id = "tab-sensitivity" data-tab = "sensitivity" role …" at bounding box center [801, 385] width 767 height 343
click at [833, 373] on div "< button class = "fb-tab" id = "tab-sensitivity" data-tab = "sensitivity" role …" at bounding box center [801, 385] width 767 height 343
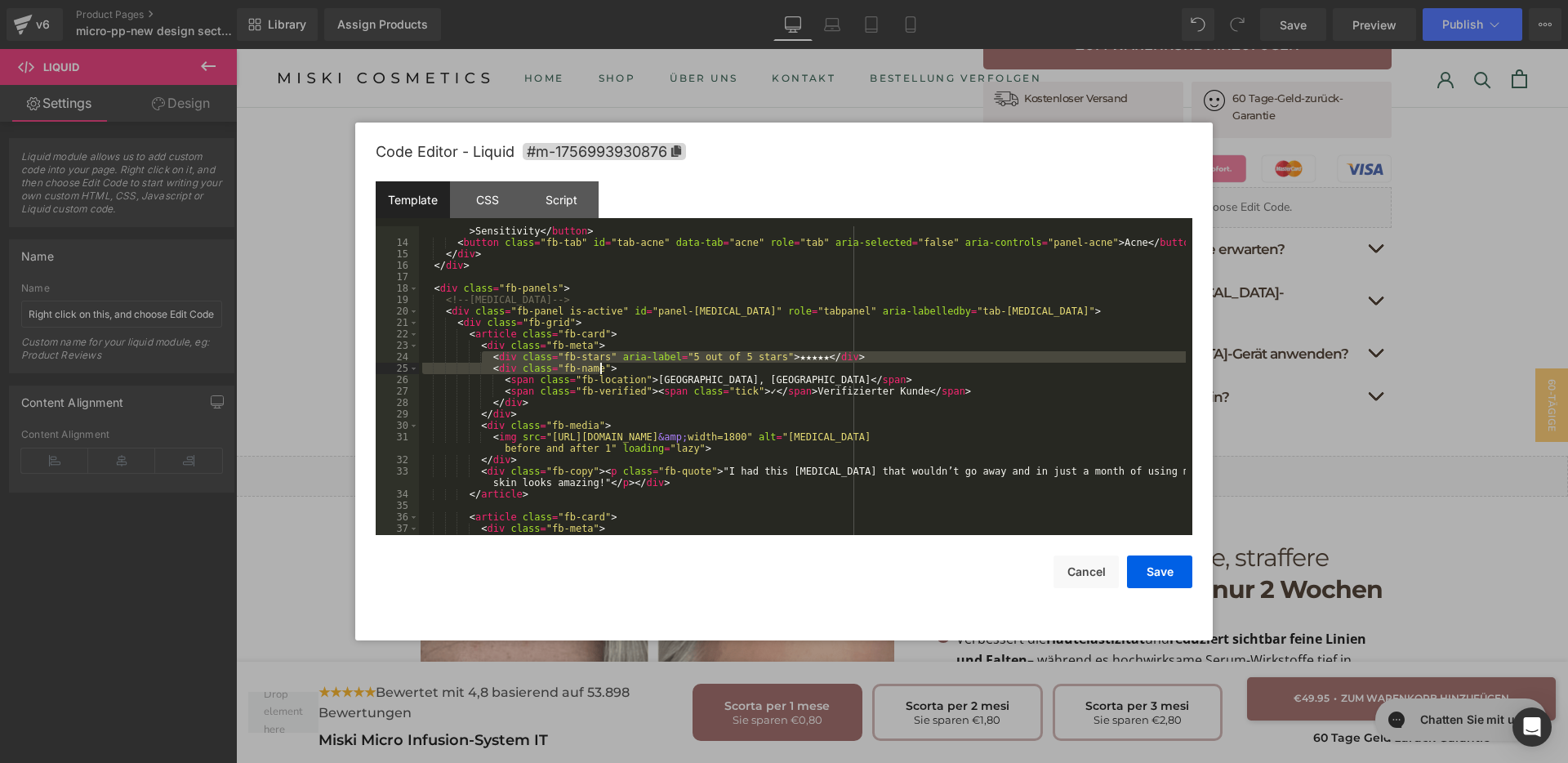
drag, startPoint x: 480, startPoint y: 356, endPoint x: 930, endPoint y: 363, distance: 450.1
click at [930, 363] on div "< button class = "fb-tab" id = "tab-sensitivity" data-tab = "sensitivity" role …" at bounding box center [801, 385] width 767 height 343
click at [930, 363] on div "< button class = "fb-tab" id = "tab-sensitivity" data-tab = "sensitivity" role …" at bounding box center [801, 380] width 767 height 309
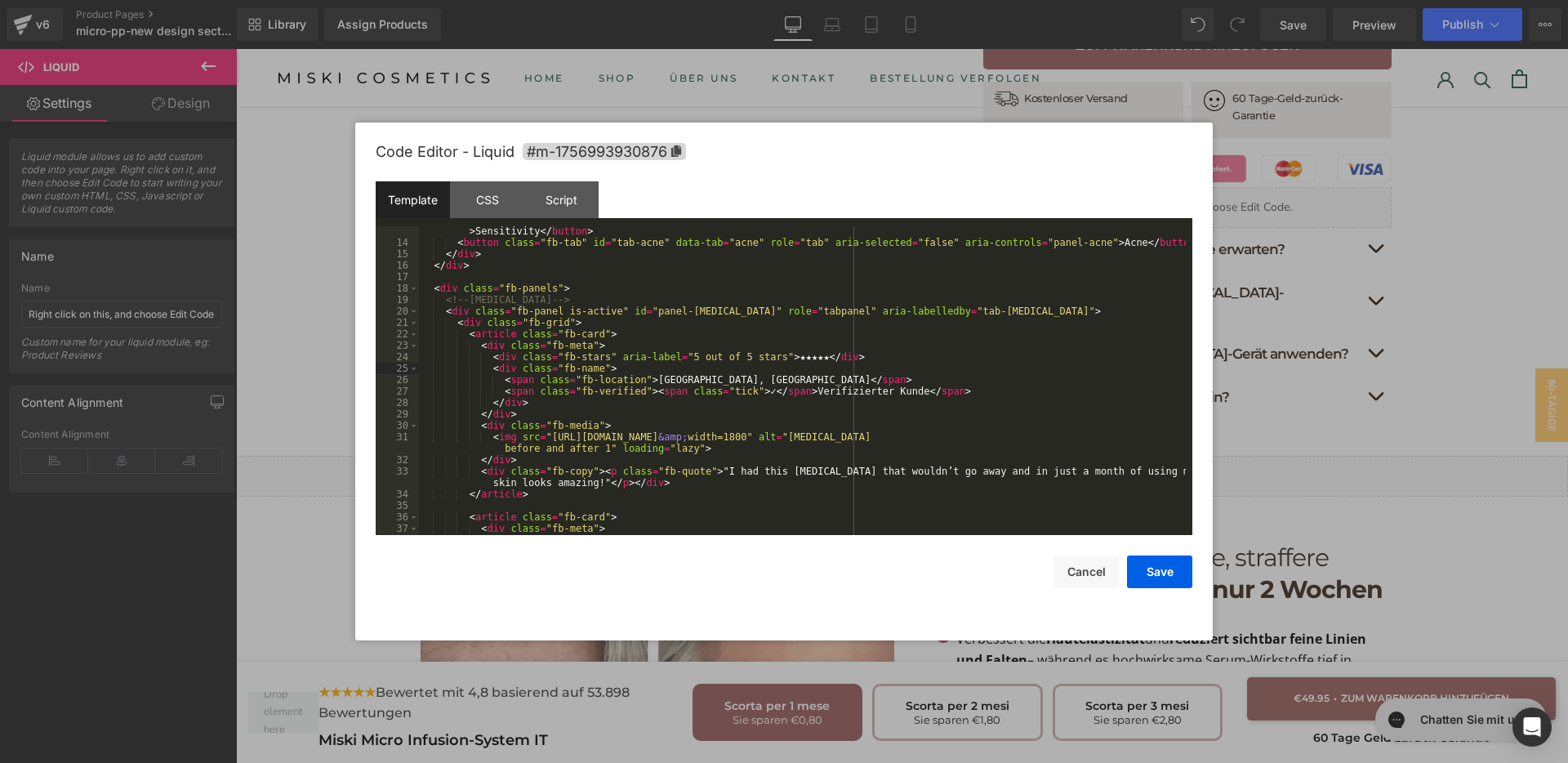
click at [921, 361] on div "< button class = "fb-tab" id = "tab-sensitivity" data-tab = "sensitivity" role …" at bounding box center [801, 385] width 767 height 343
click at [1103, 568] on button "Cancel" at bounding box center [1086, 572] width 65 height 33
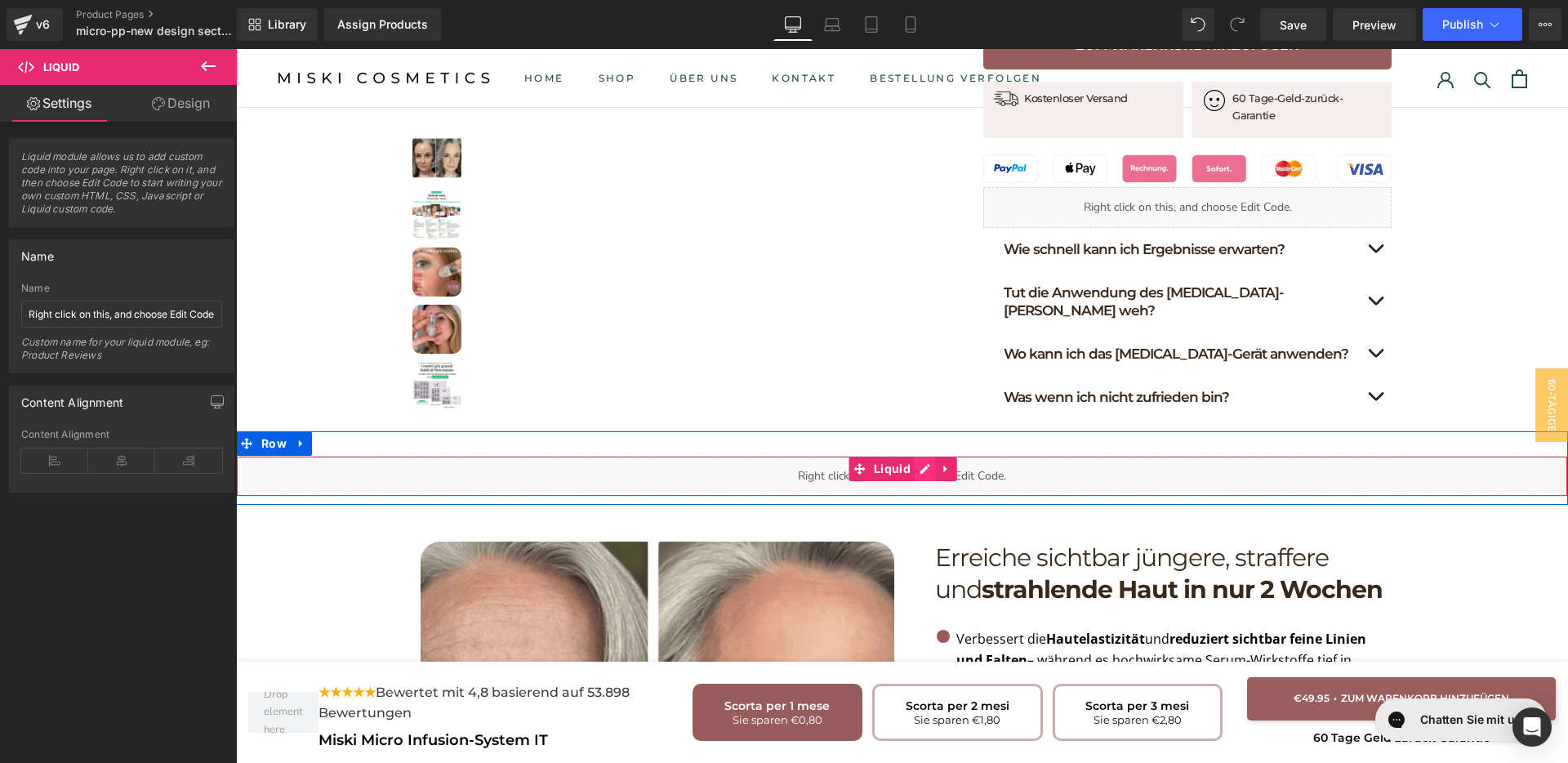
click at [906, 456] on div "Liquid" at bounding box center [902, 476] width 1332 height 41
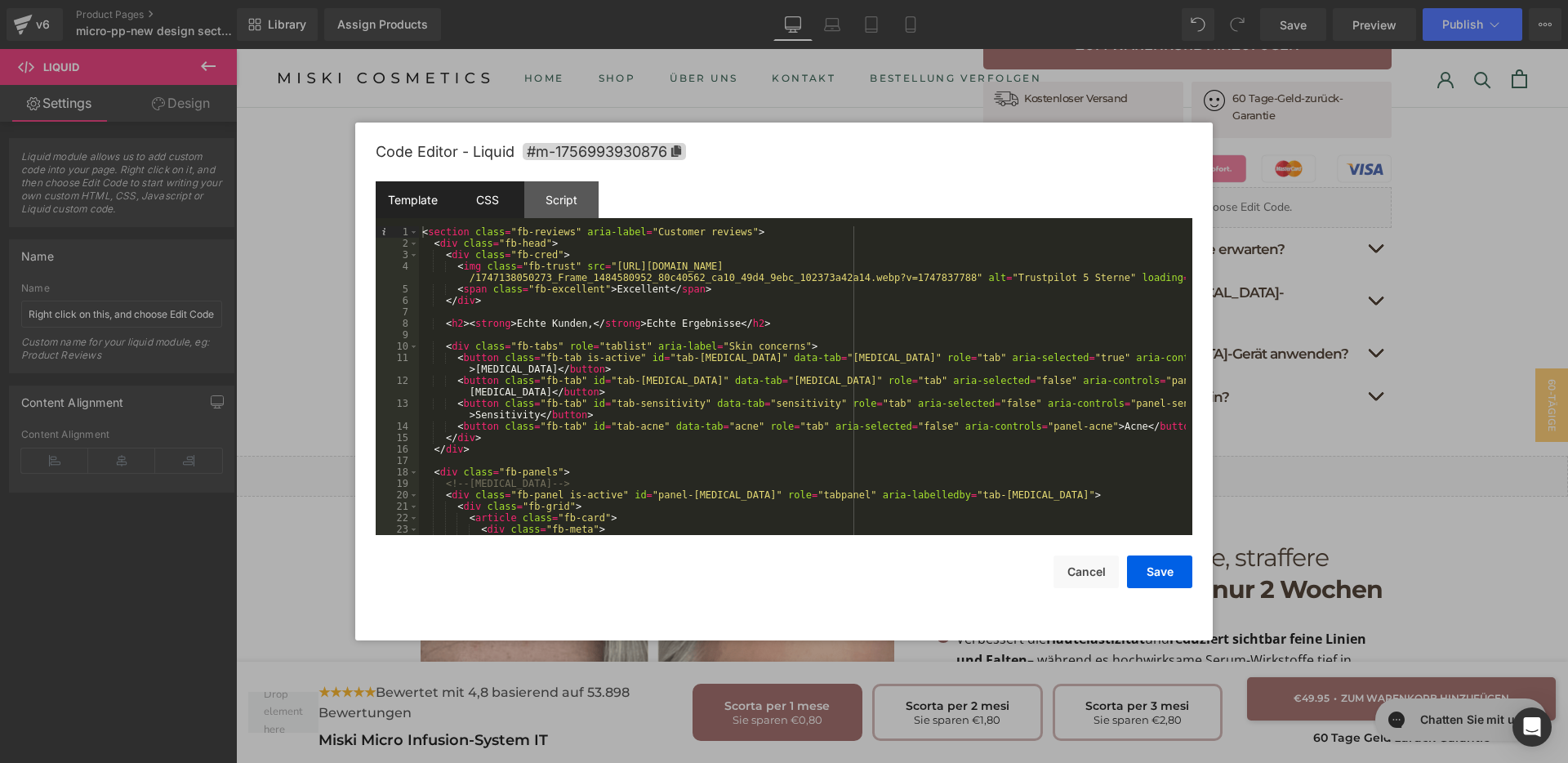
click at [504, 197] on div "CSS" at bounding box center [487, 199] width 75 height 37
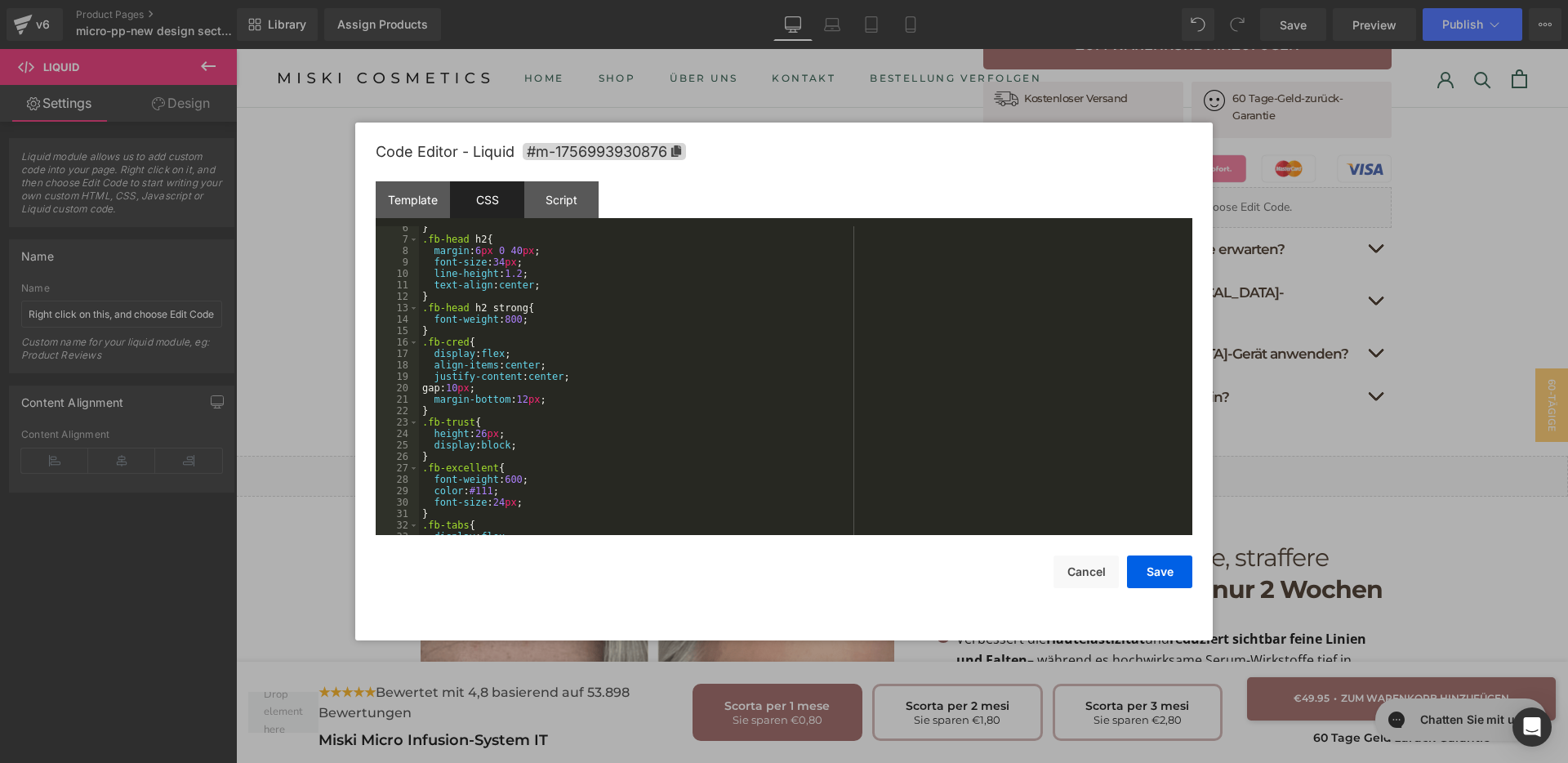
scroll to position [306, 0]
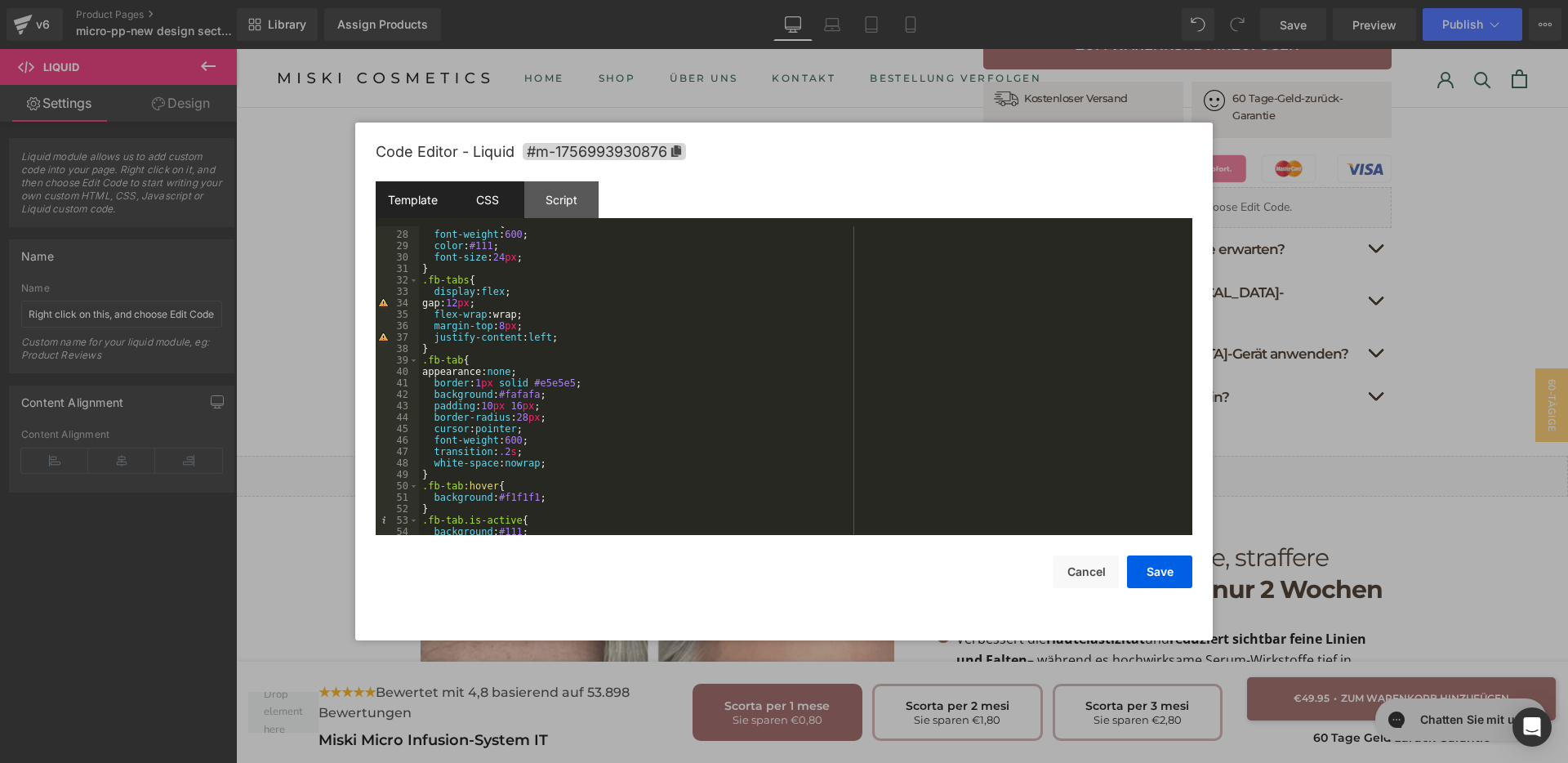
click at [423, 201] on div "Template" at bounding box center [413, 199] width 75 height 37
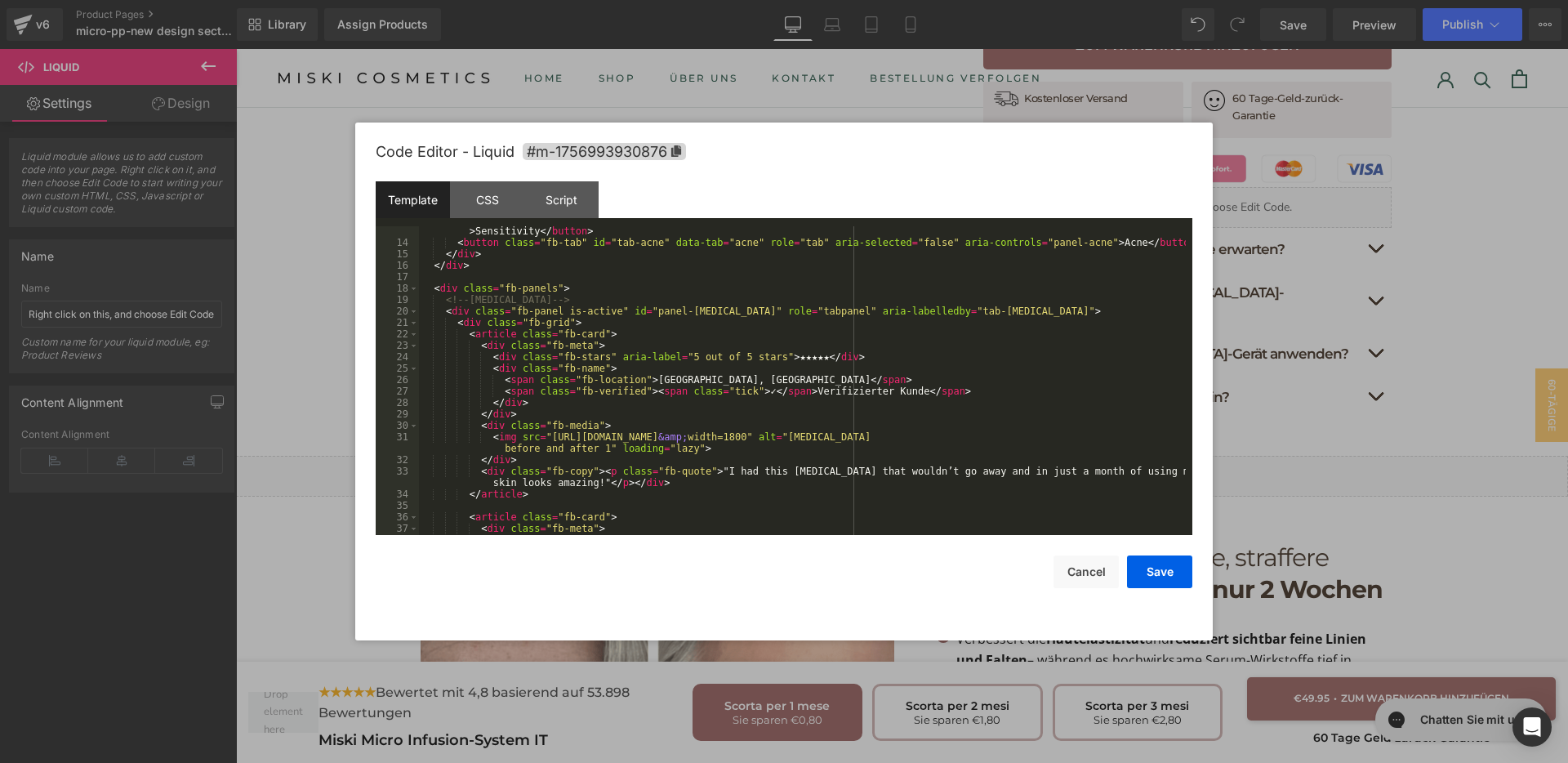
scroll to position [183, 0]
click at [765, 360] on div "< button class = "fb-tab" id = "tab-sensitivity" data-tab = "sensitivity" role …" at bounding box center [801, 385] width 767 height 343
click at [843, 359] on div "< button class = "fb-tab" id = "tab-sensitivity" data-tab = "sensitivity" role …" at bounding box center [801, 385] width 767 height 343
click at [833, 364] on div "< button class = "fb-tab" id = "tab-sensitivity" data-tab = "sensitivity" role …" at bounding box center [801, 385] width 767 height 343
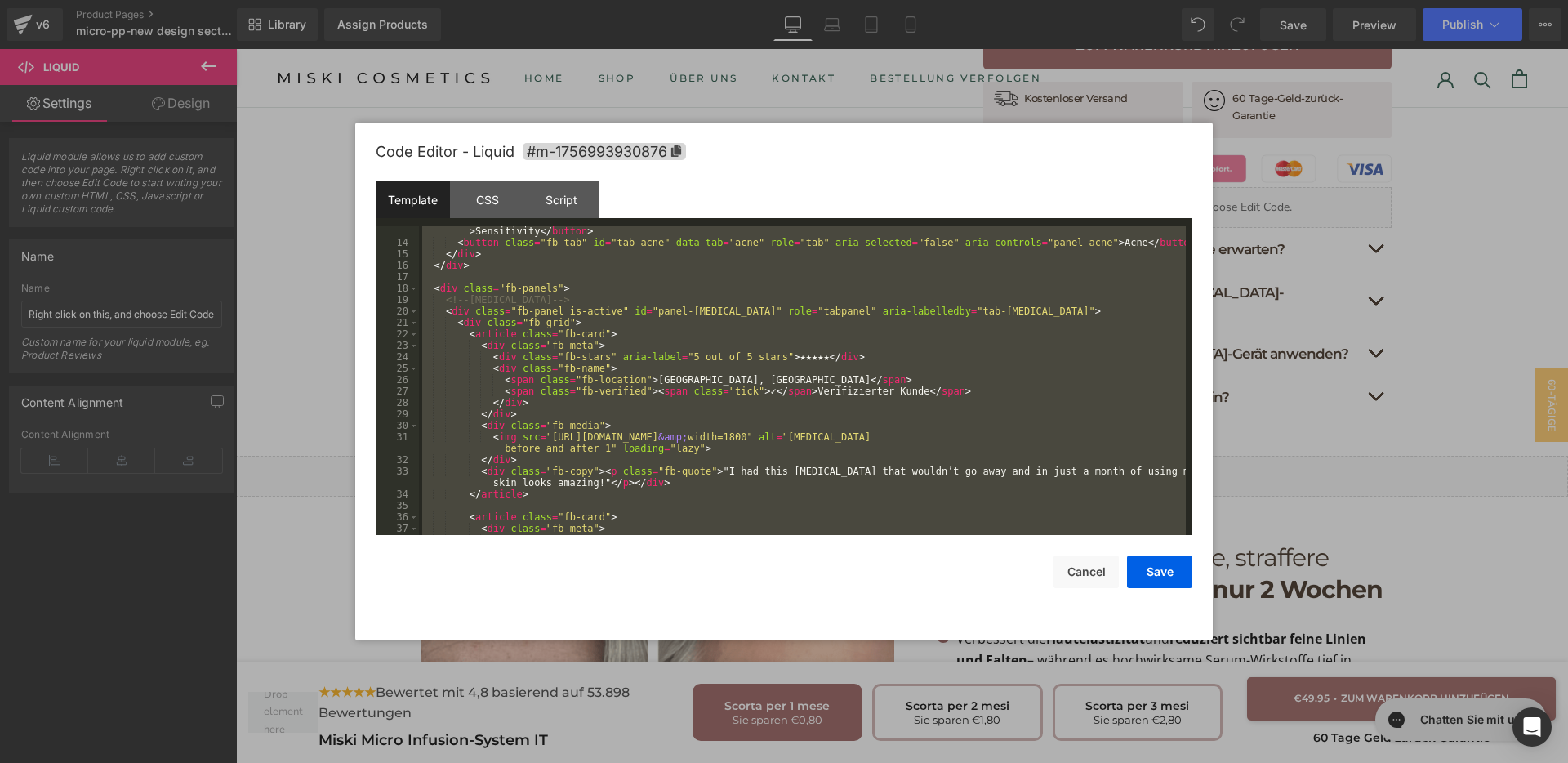
click at [787, 330] on div "< button class = "fb-tab" id = "tab-sensitivity" data-tab = "sensitivity" role …" at bounding box center [801, 380] width 767 height 309
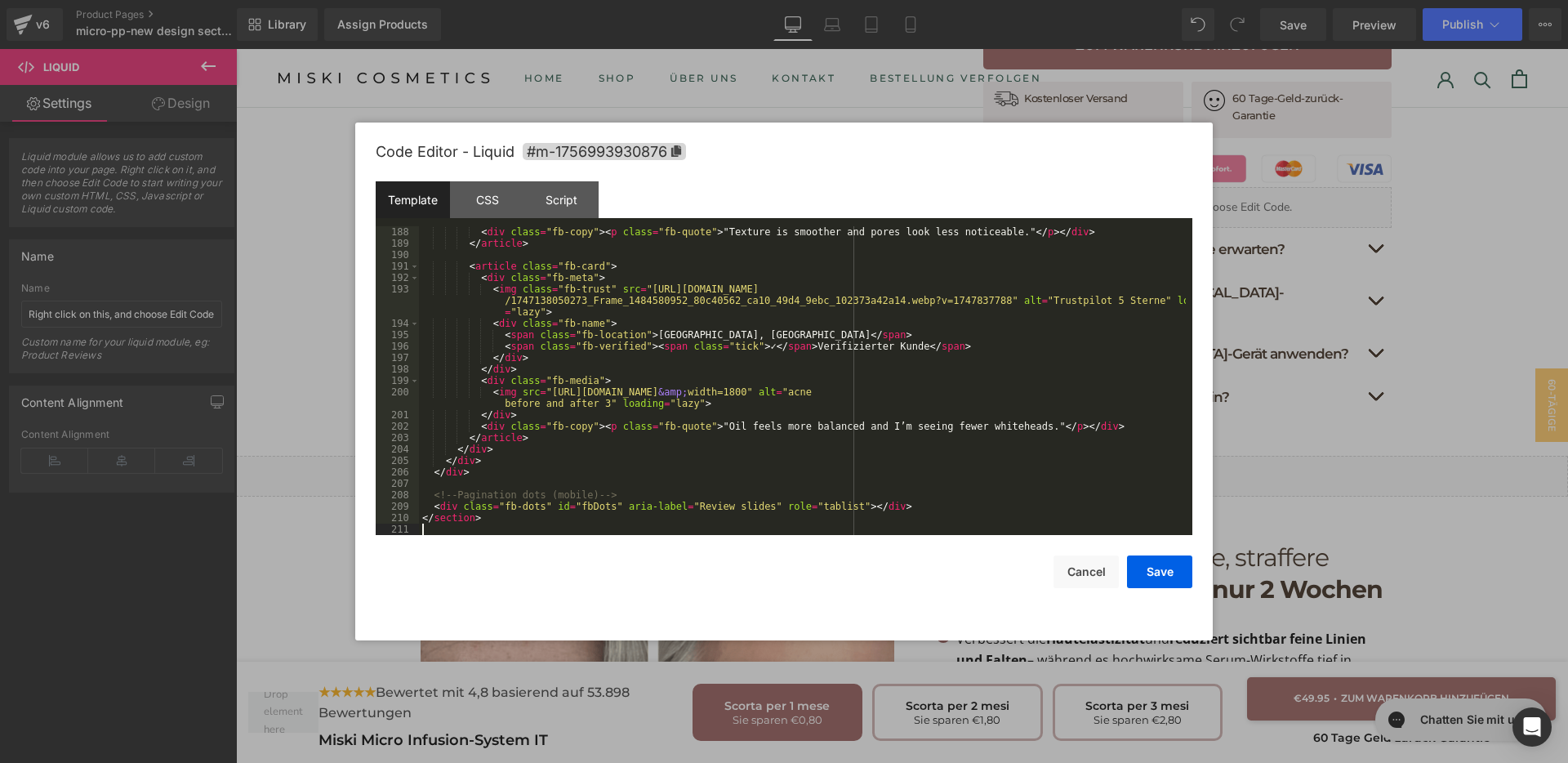
scroll to position [2631, 0]
click at [1144, 567] on button "Save" at bounding box center [1160, 572] width 65 height 33
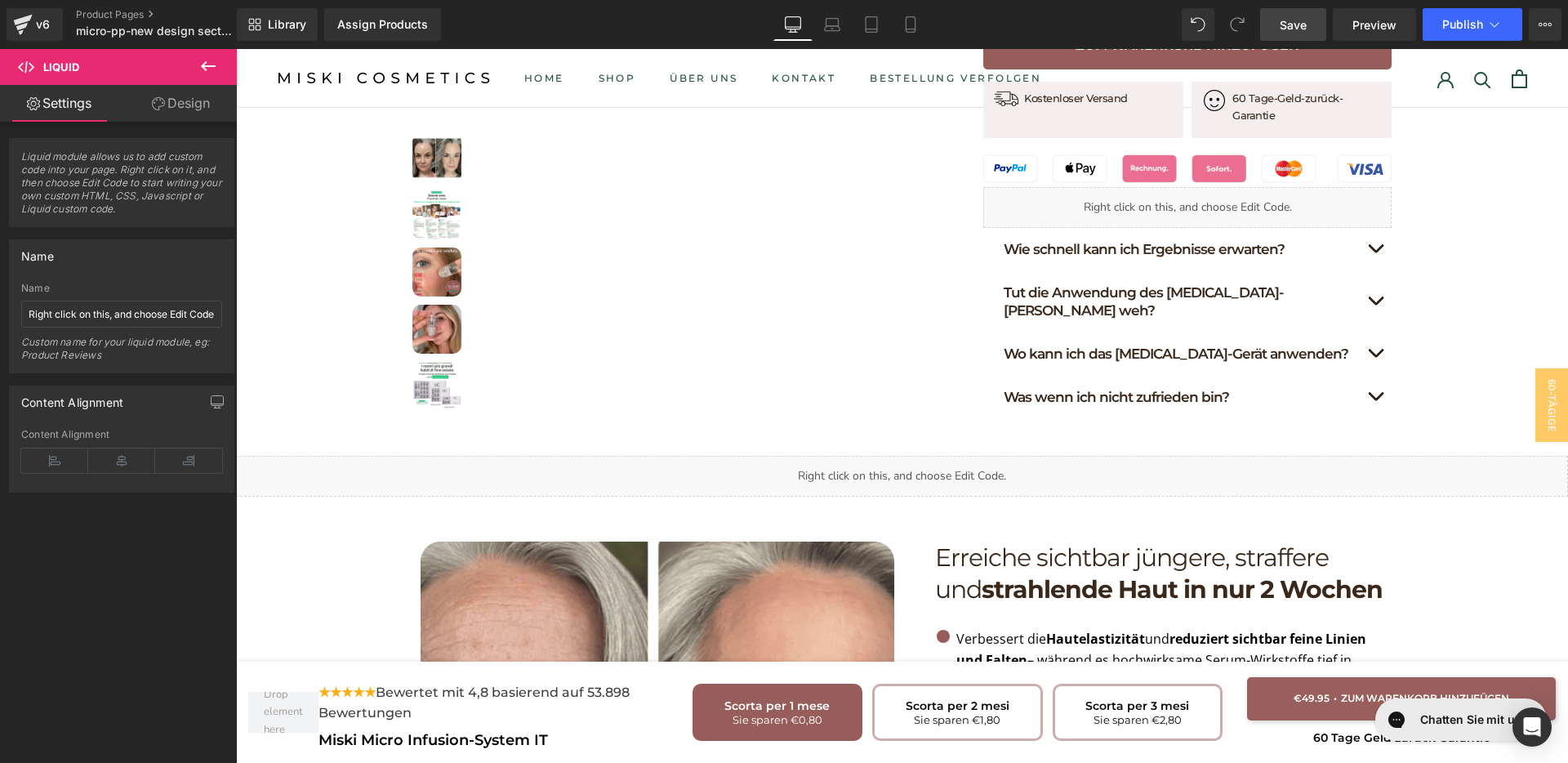
click at [1305, 30] on span "Save" at bounding box center [1293, 25] width 27 height 17
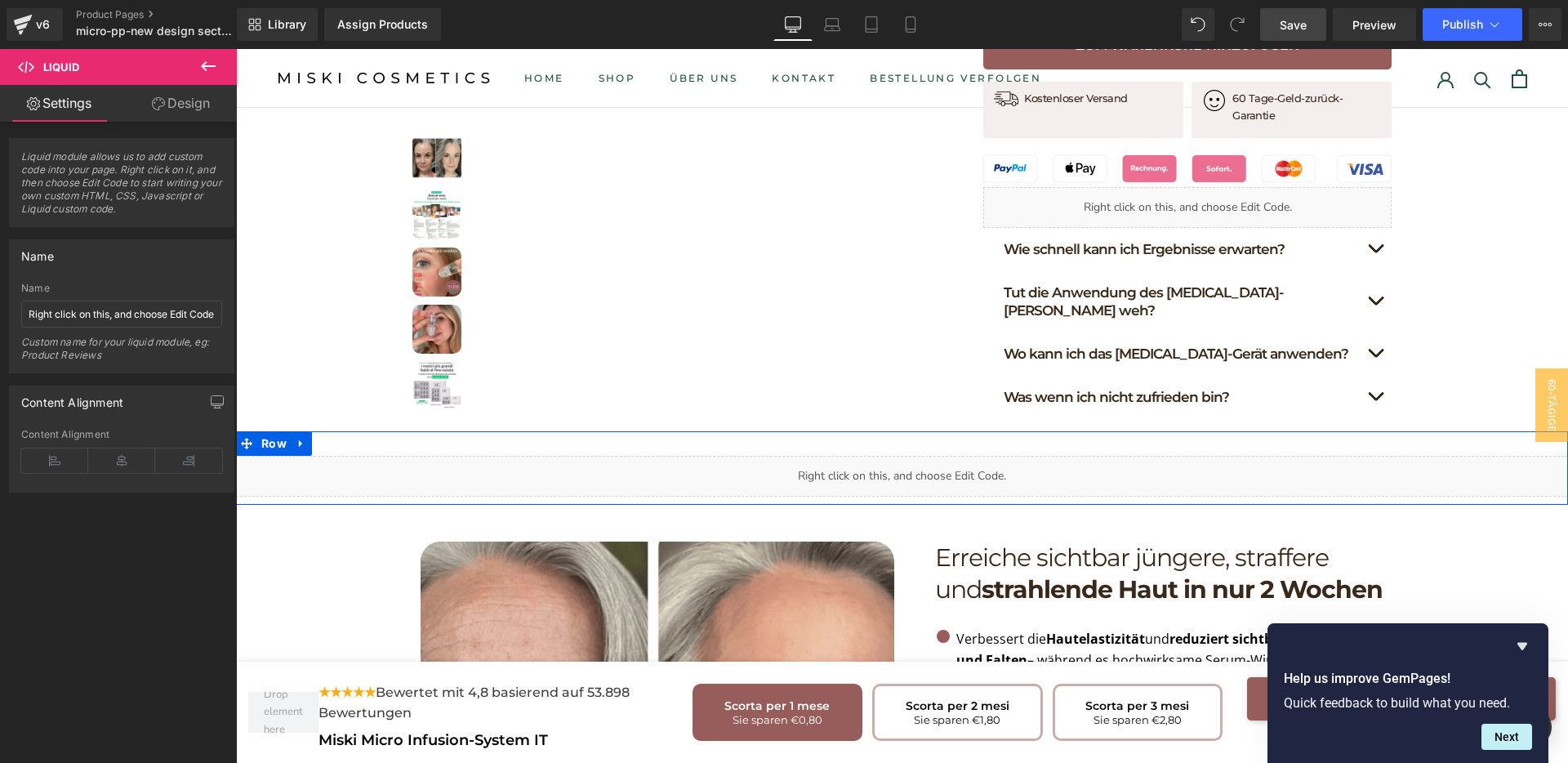
click at [912, 456] on div "Liquid" at bounding box center [902, 476] width 1332 height 41
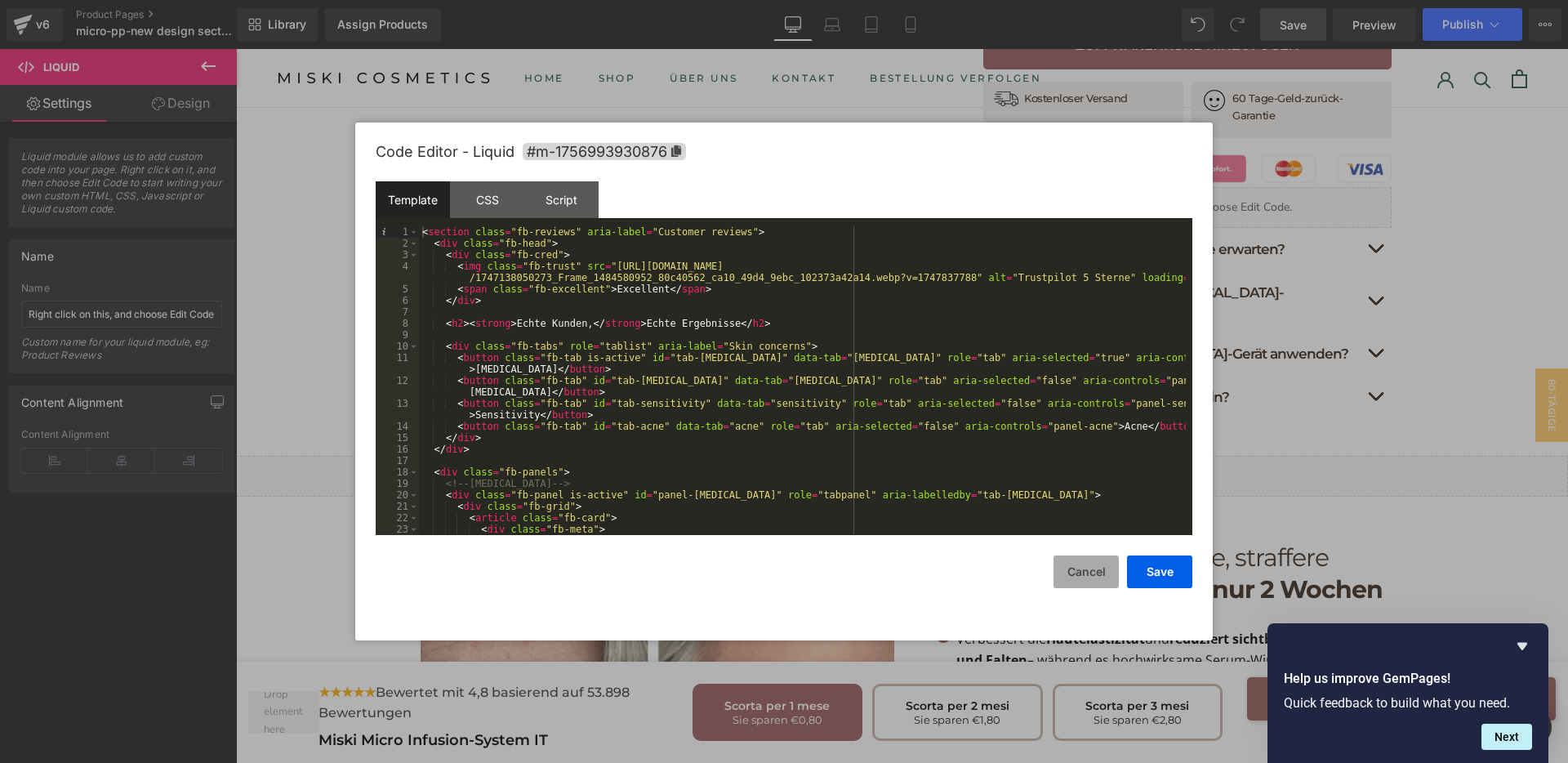
click at [1065, 564] on button "Cancel" at bounding box center [1086, 572] width 65 height 33
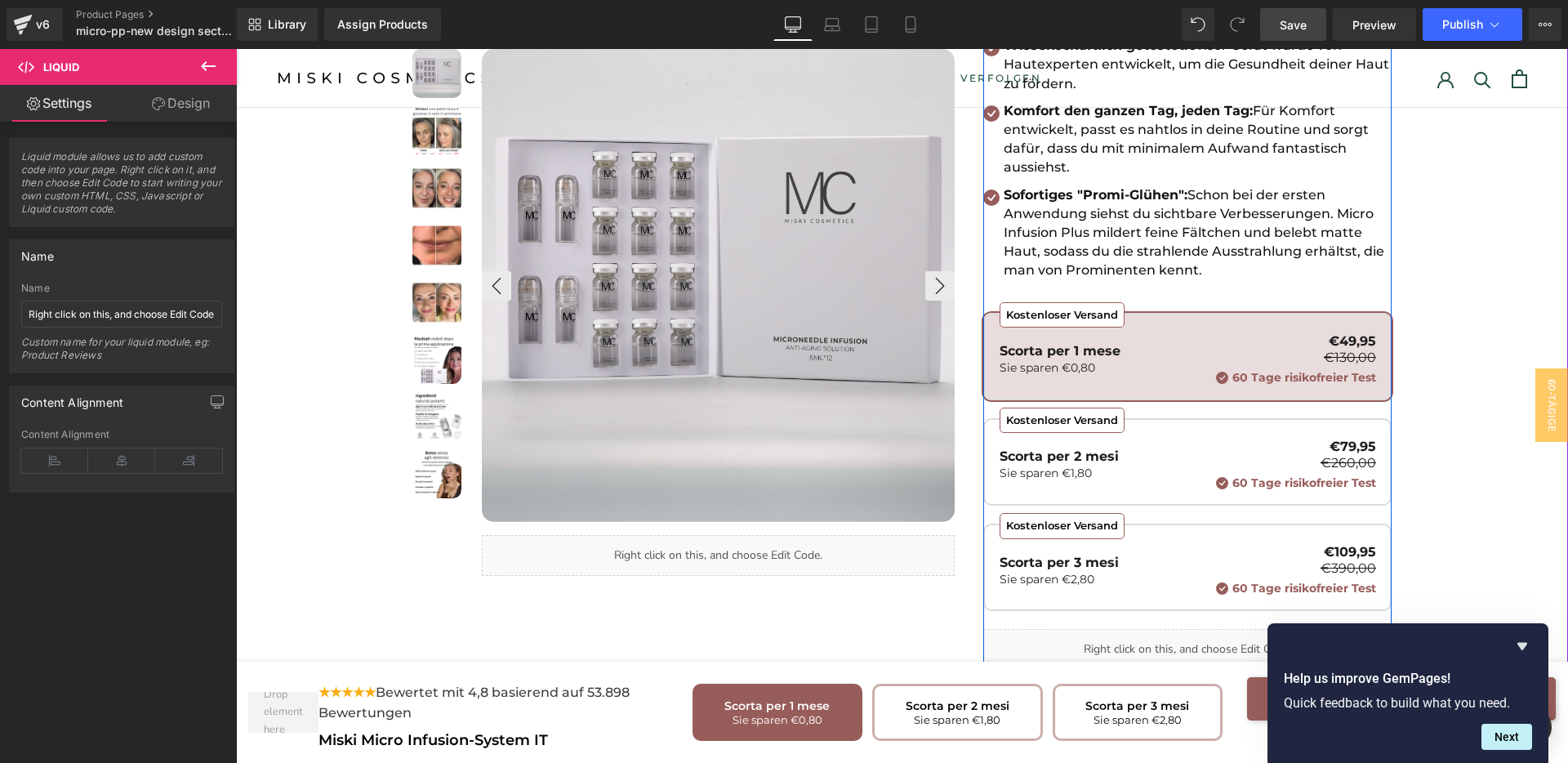
scroll to position [511, 0]
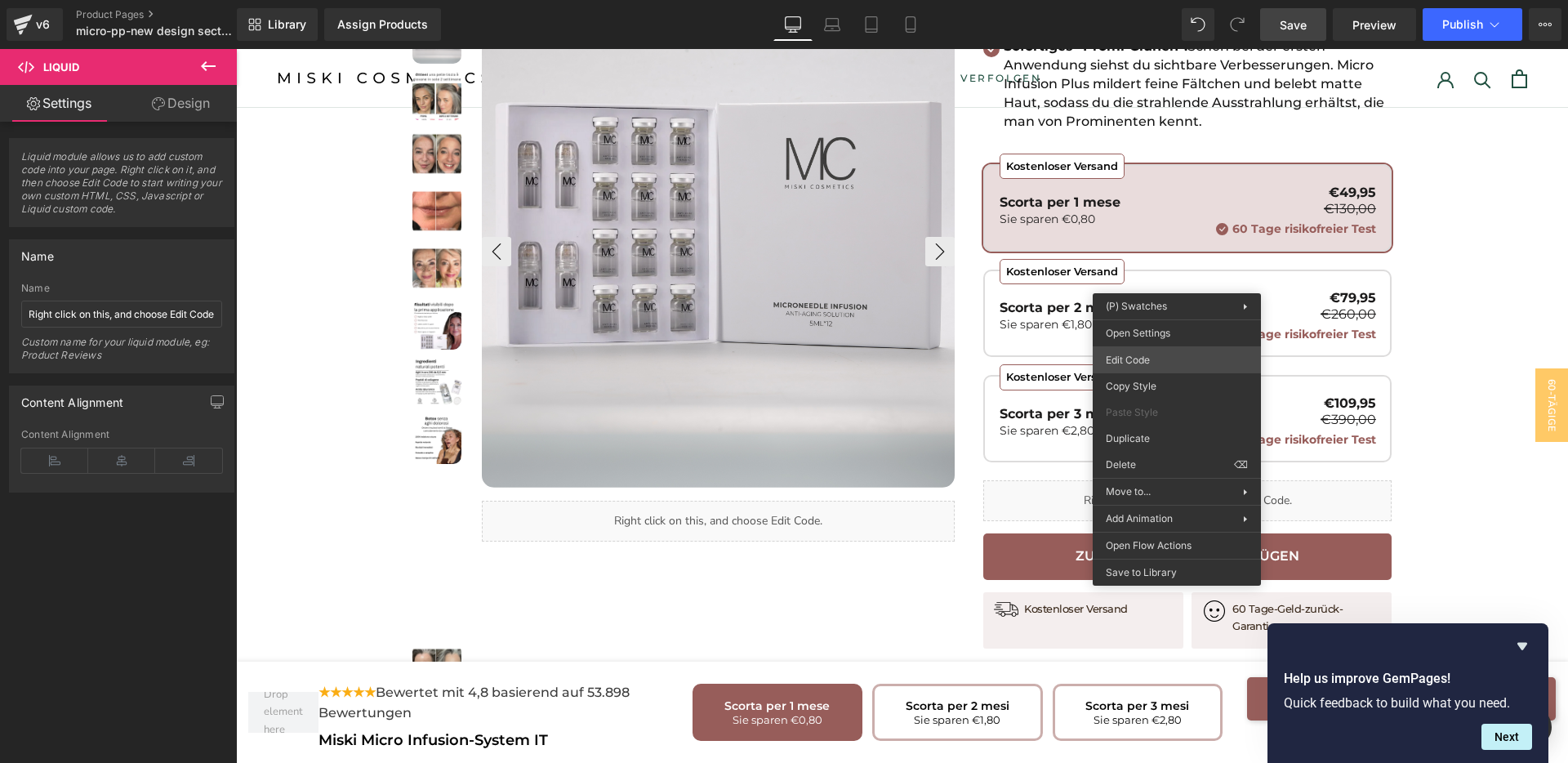
click at [1137, 0] on div "You are previewing how the will restyle your page. You can not edit Elements in…" at bounding box center [784, 0] width 1568 height 0
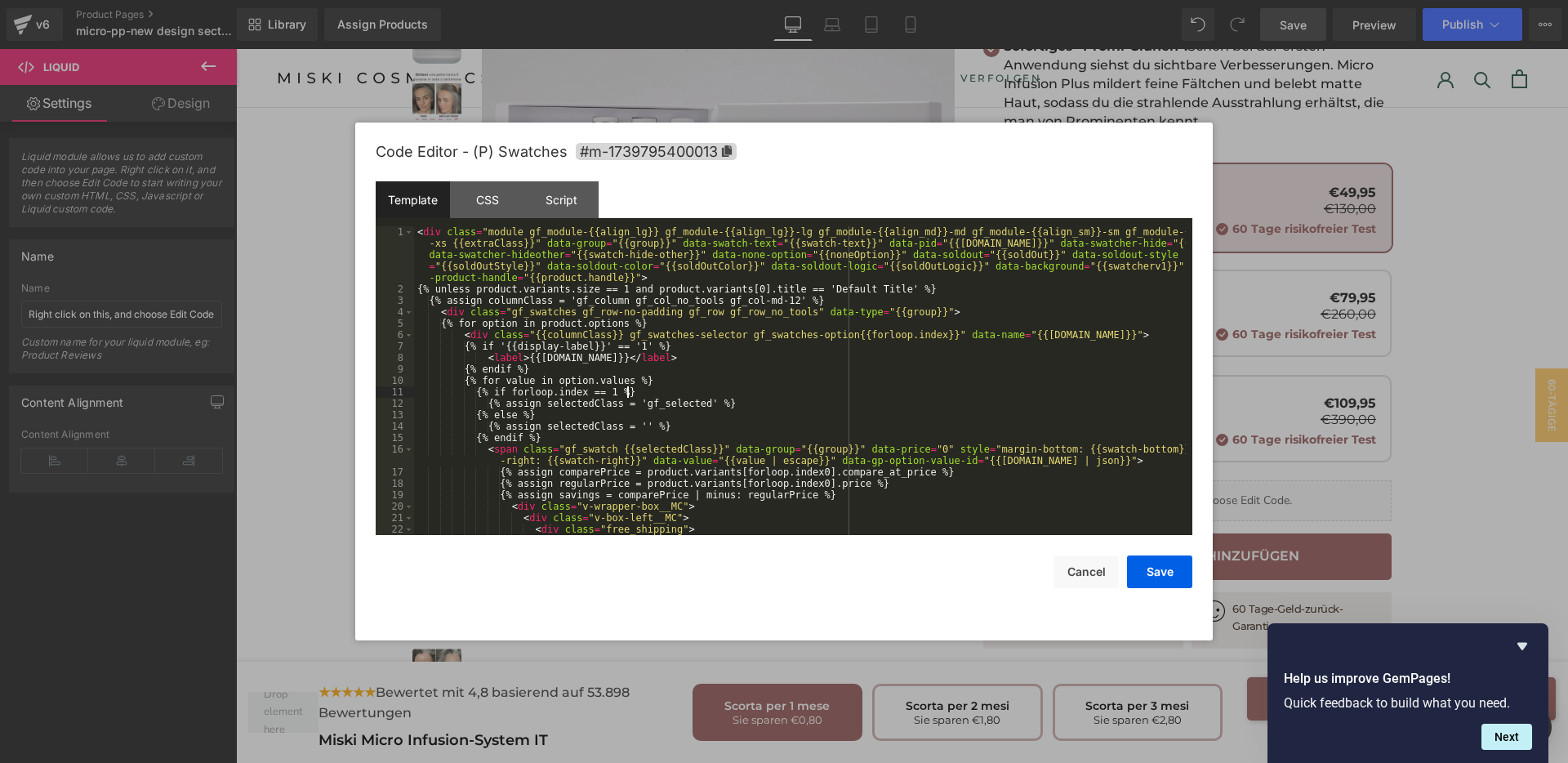
click at [932, 393] on div "< div class = "module gf_module-{{align_lg}} gf_module-{{align_lg}}-lg gf_modul…" at bounding box center [800, 414] width 772 height 377
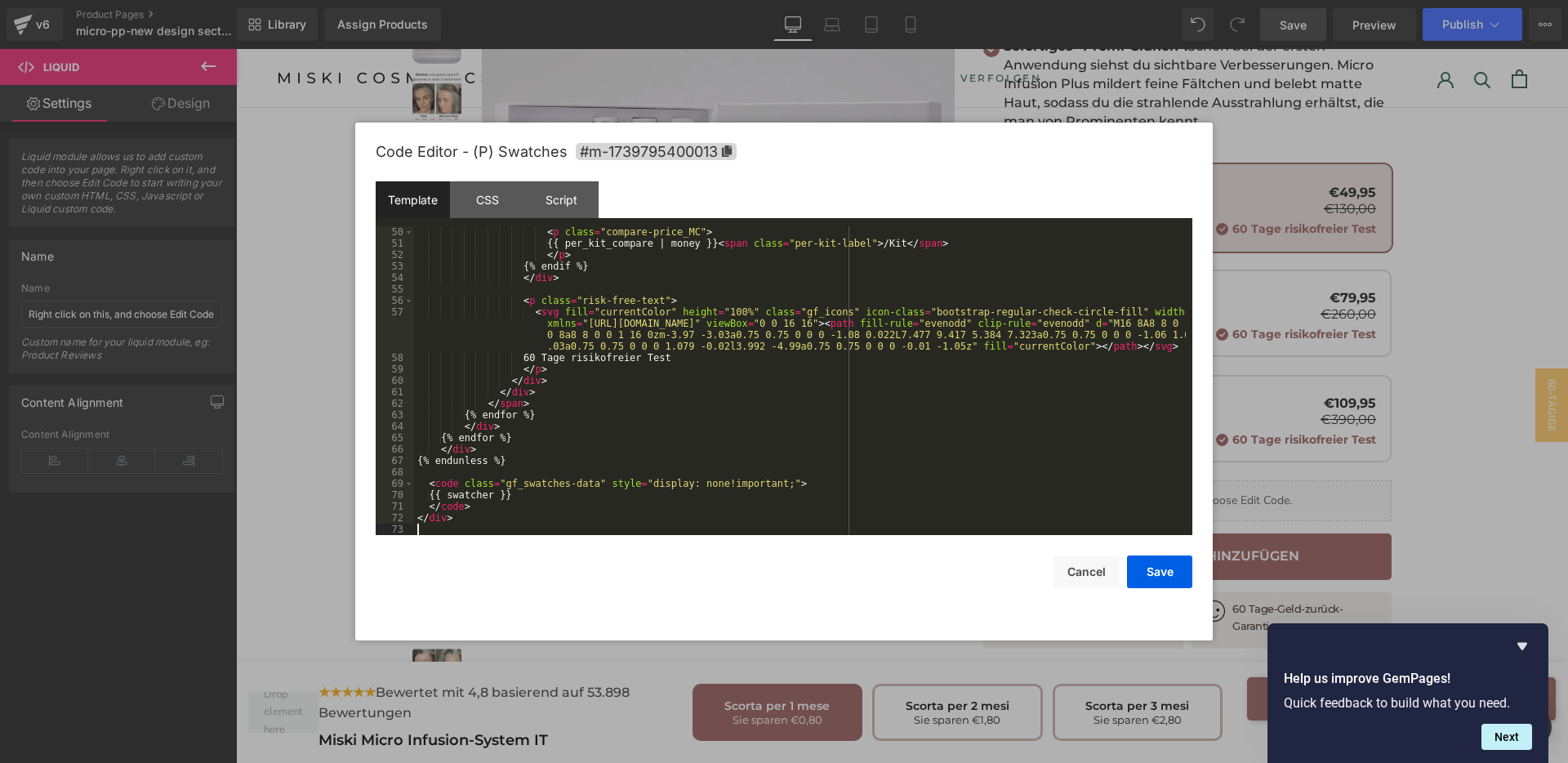
scroll to position [617, 0]
click at [1172, 570] on button "Save" at bounding box center [1160, 572] width 65 height 33
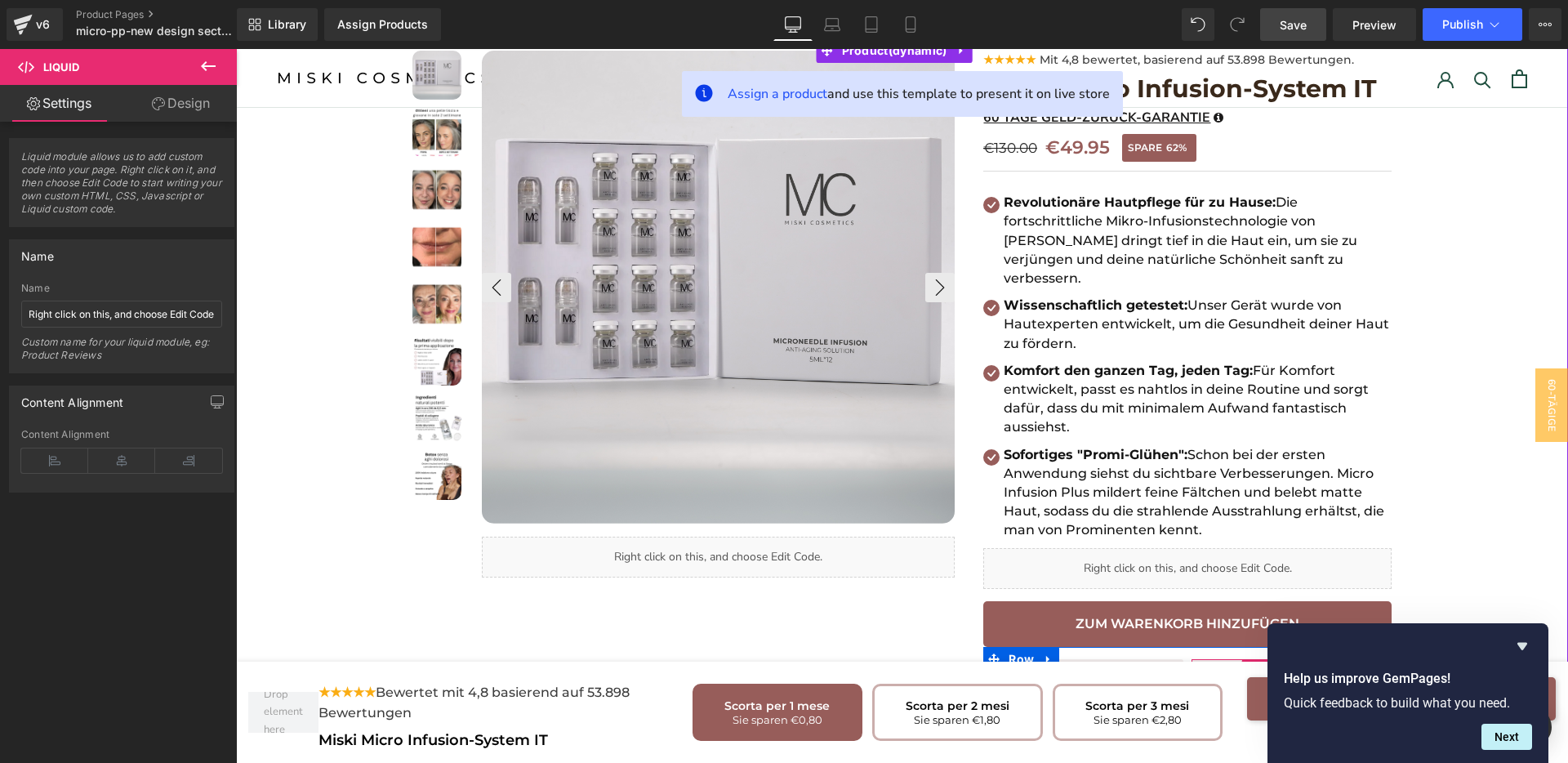
scroll to position [0, 0]
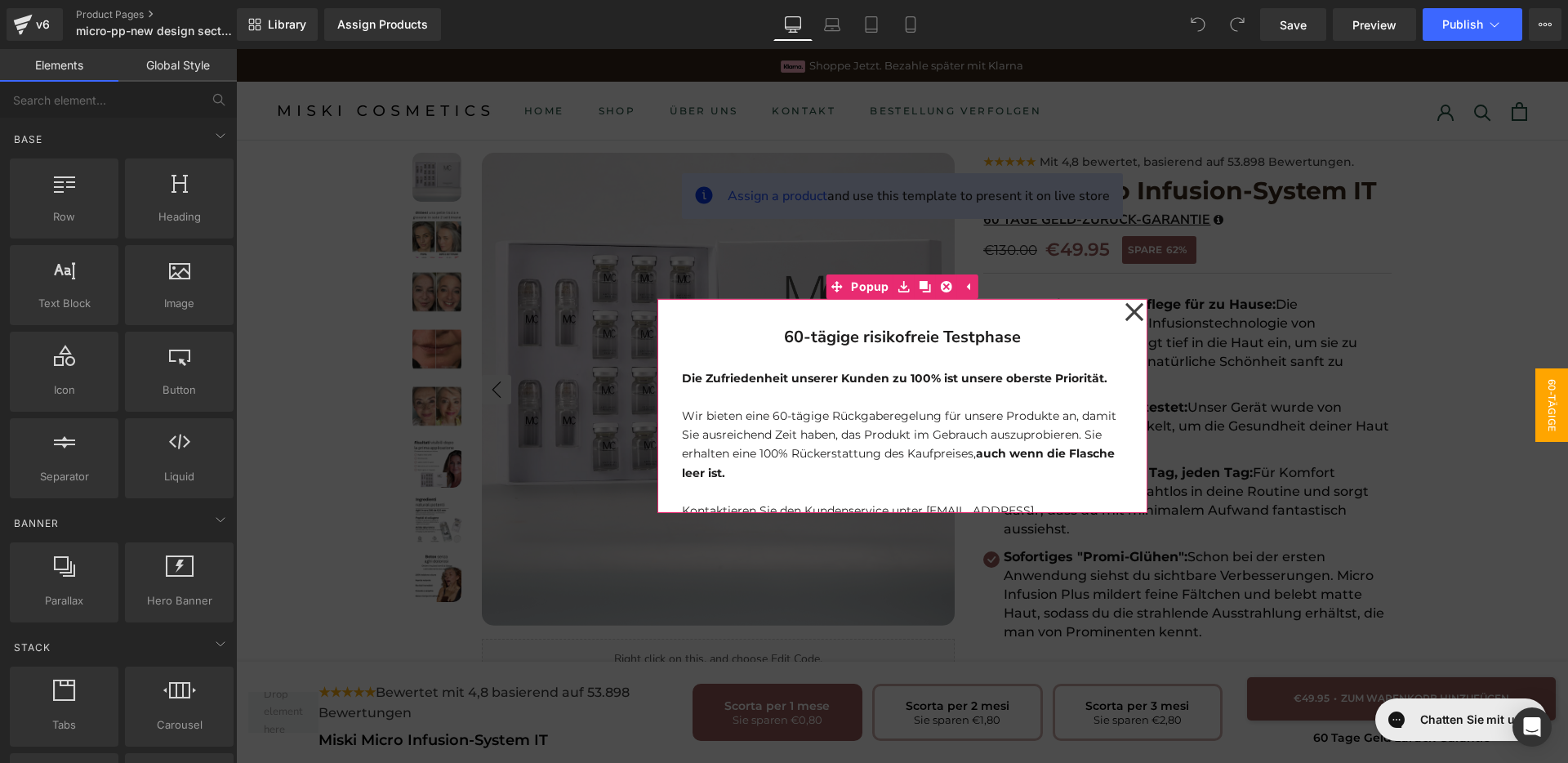
click at [1132, 309] on icon at bounding box center [1134, 312] width 20 height 81
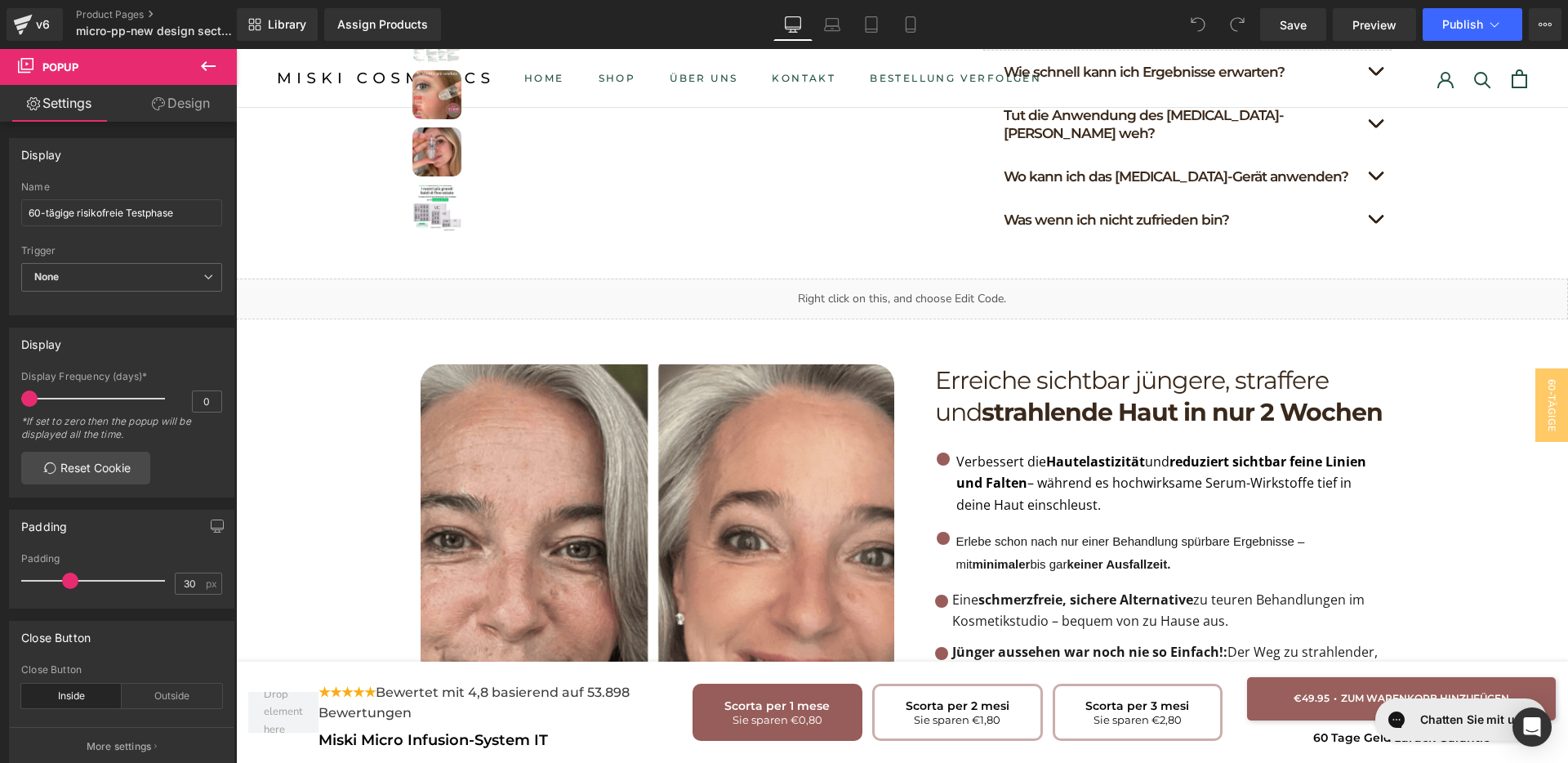
scroll to position [1327, 0]
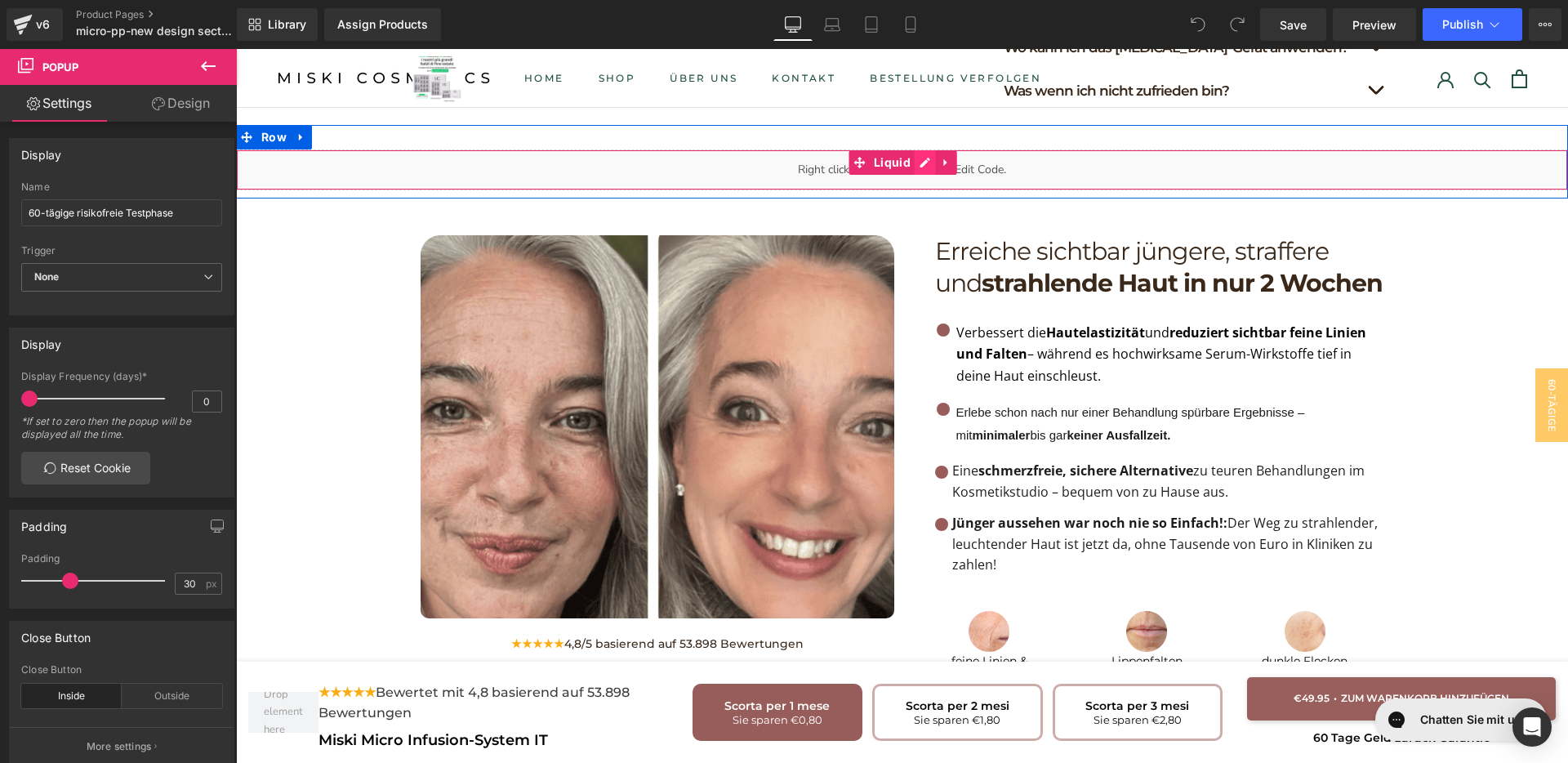
click at [923, 149] on div "Liquid" at bounding box center [902, 169] width 1332 height 41
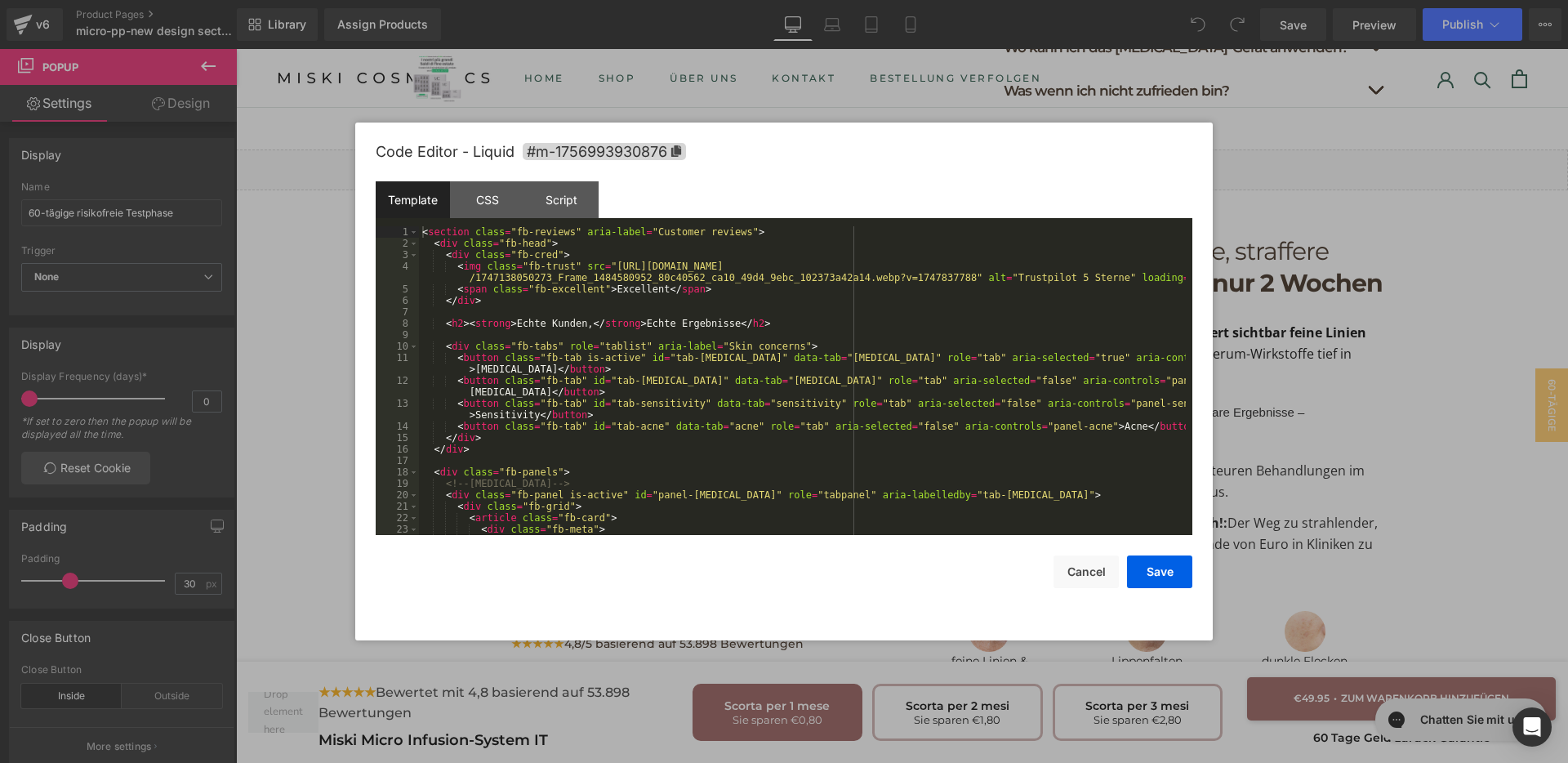
click at [827, 311] on div "< section class = "fb-reviews" aria-label = "Customer reviews" > < div class = …" at bounding box center [801, 403] width 767 height 355
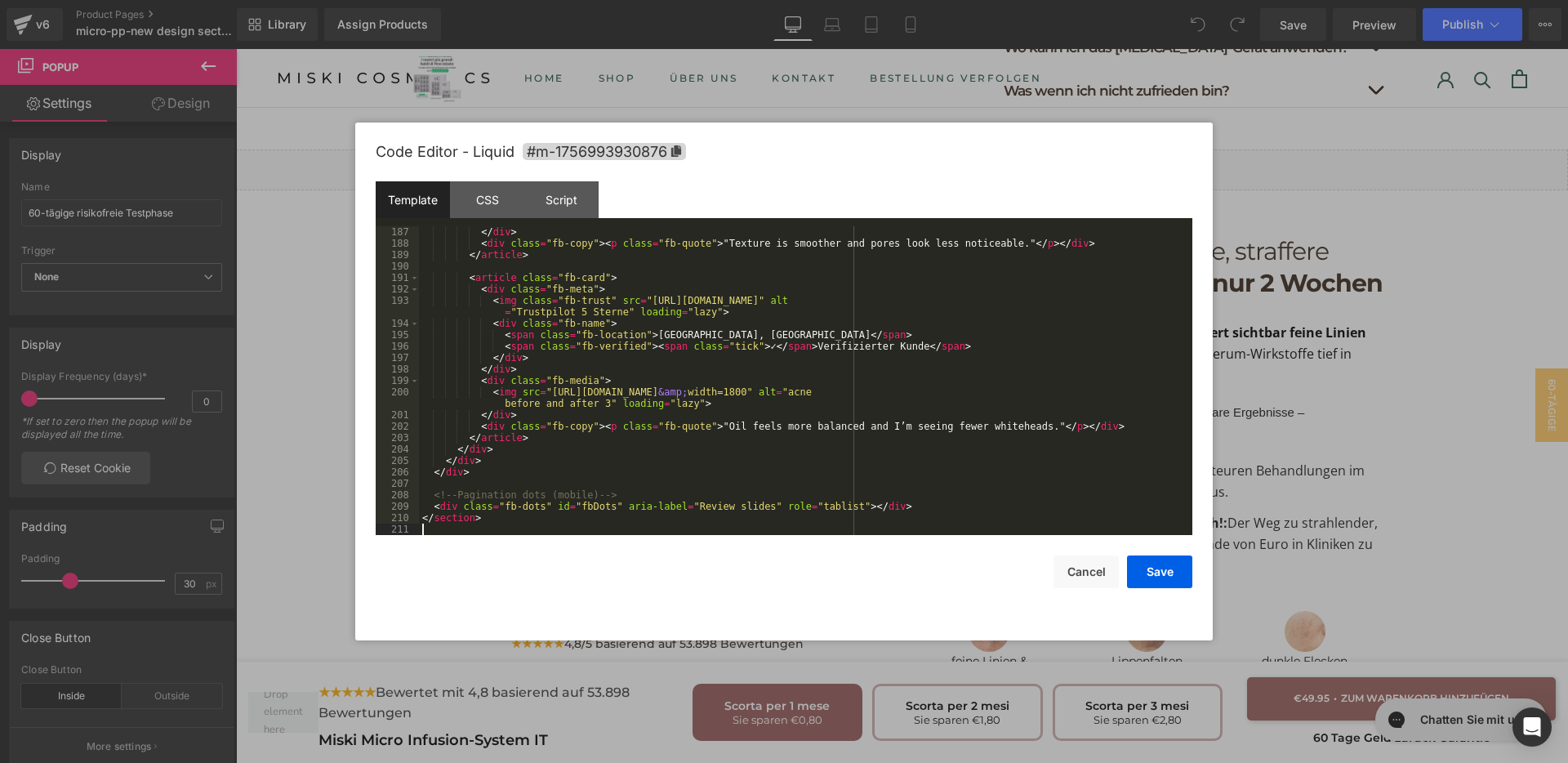
scroll to position [2493, 0]
click at [1144, 574] on button "Save" at bounding box center [1160, 572] width 65 height 33
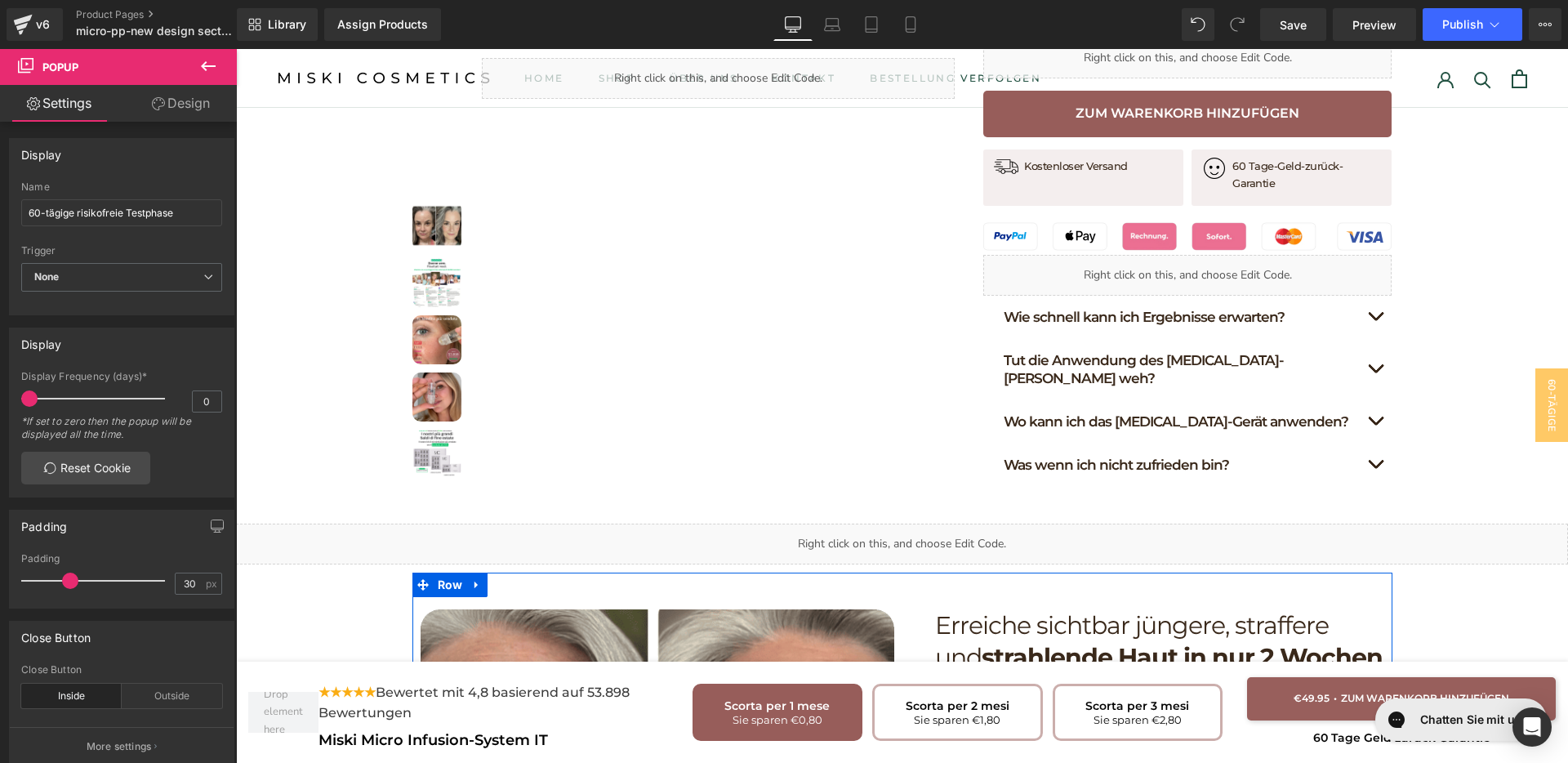
scroll to position [919, 0]
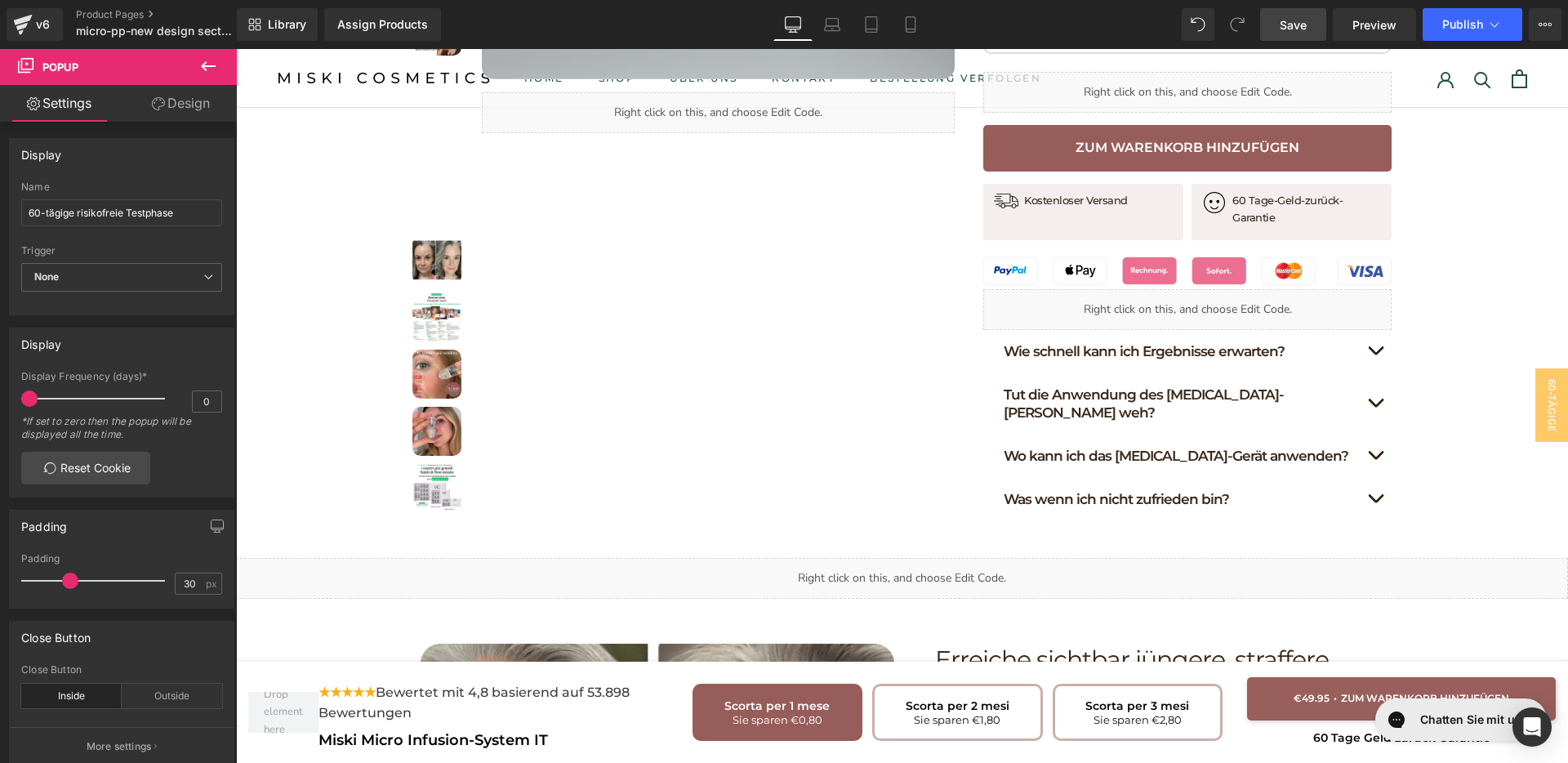
click at [1295, 22] on span "Save" at bounding box center [1293, 25] width 27 height 17
click at [1294, 28] on span "Save" at bounding box center [1293, 25] width 27 height 17
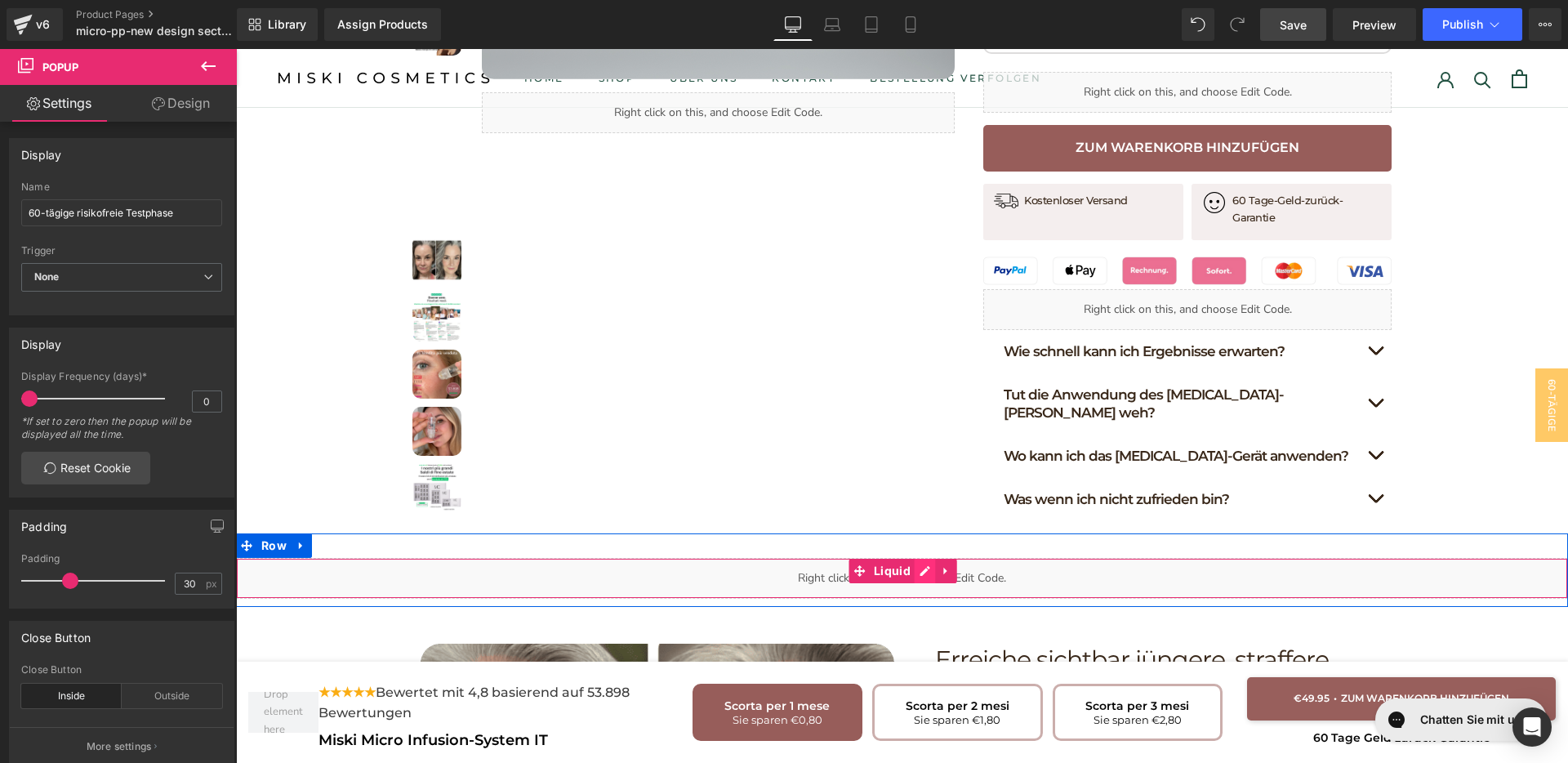
click at [924, 558] on div "Liquid" at bounding box center [902, 578] width 1332 height 41
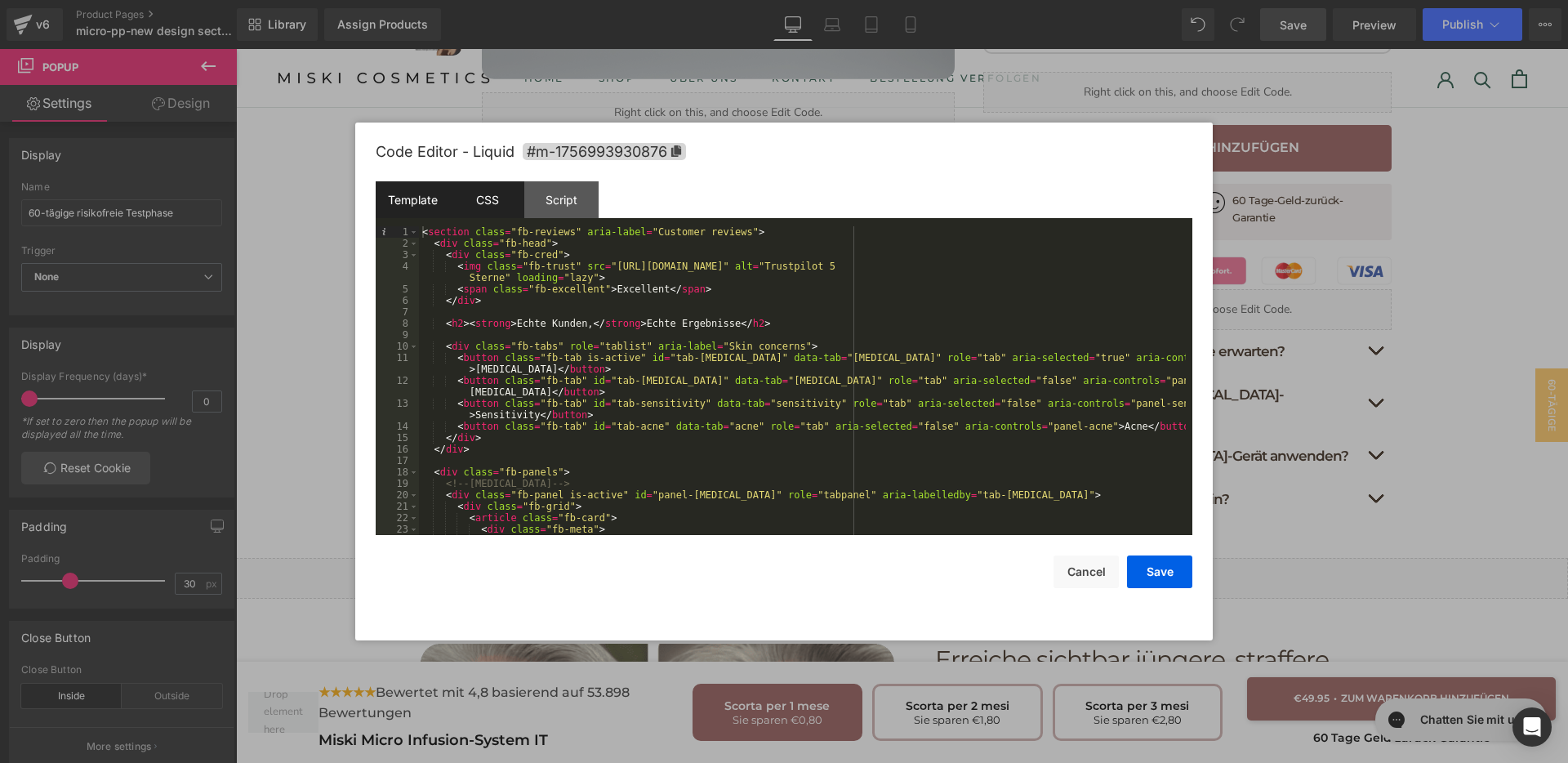
click at [497, 198] on div "CSS" at bounding box center [487, 199] width 75 height 37
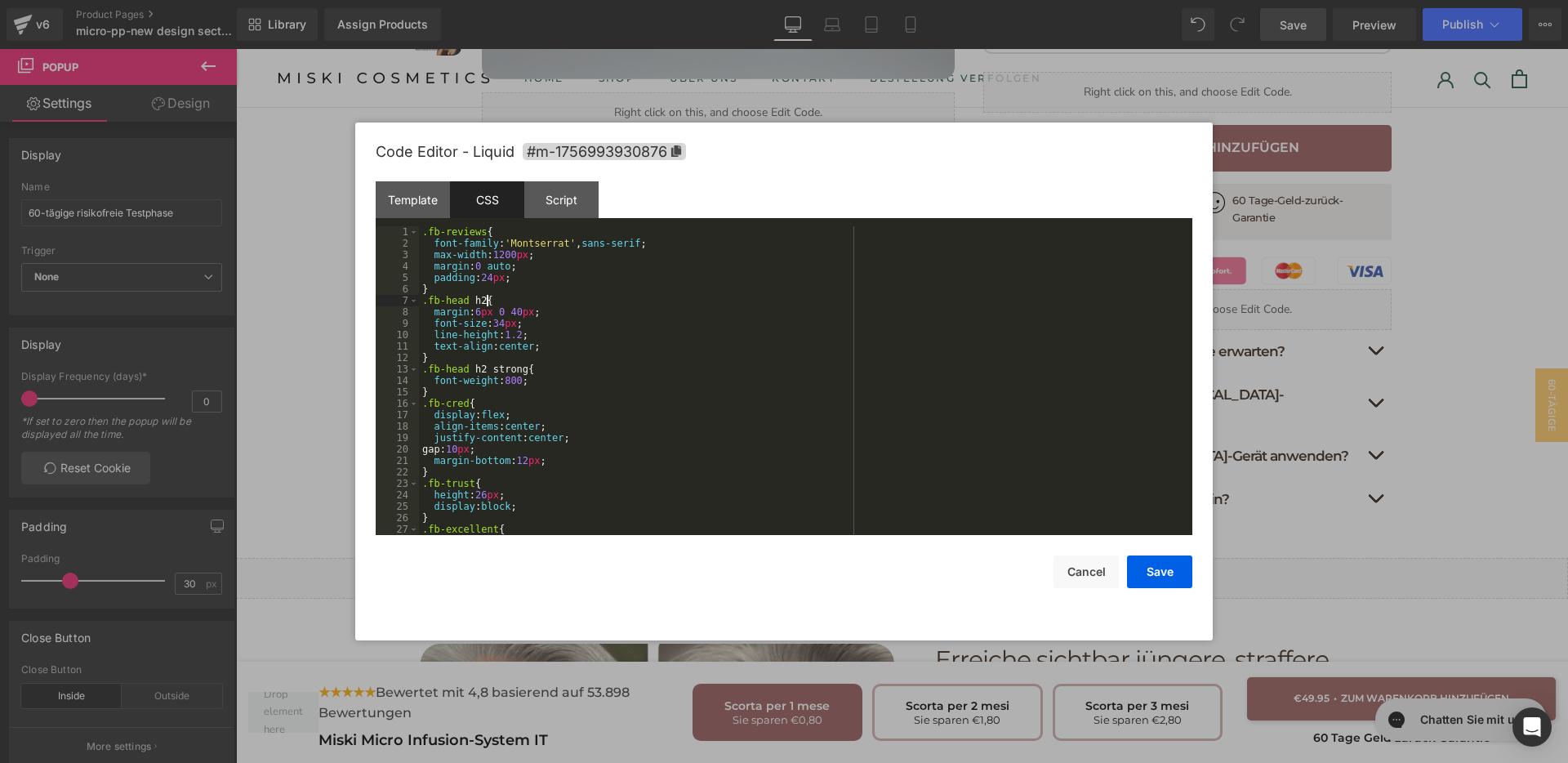
click at [654, 303] on div ".fb-reviews { font-family : ' Montserrat ' , sans-serif ; max-width : 1200 px ;…" at bounding box center [801, 391] width 767 height 332
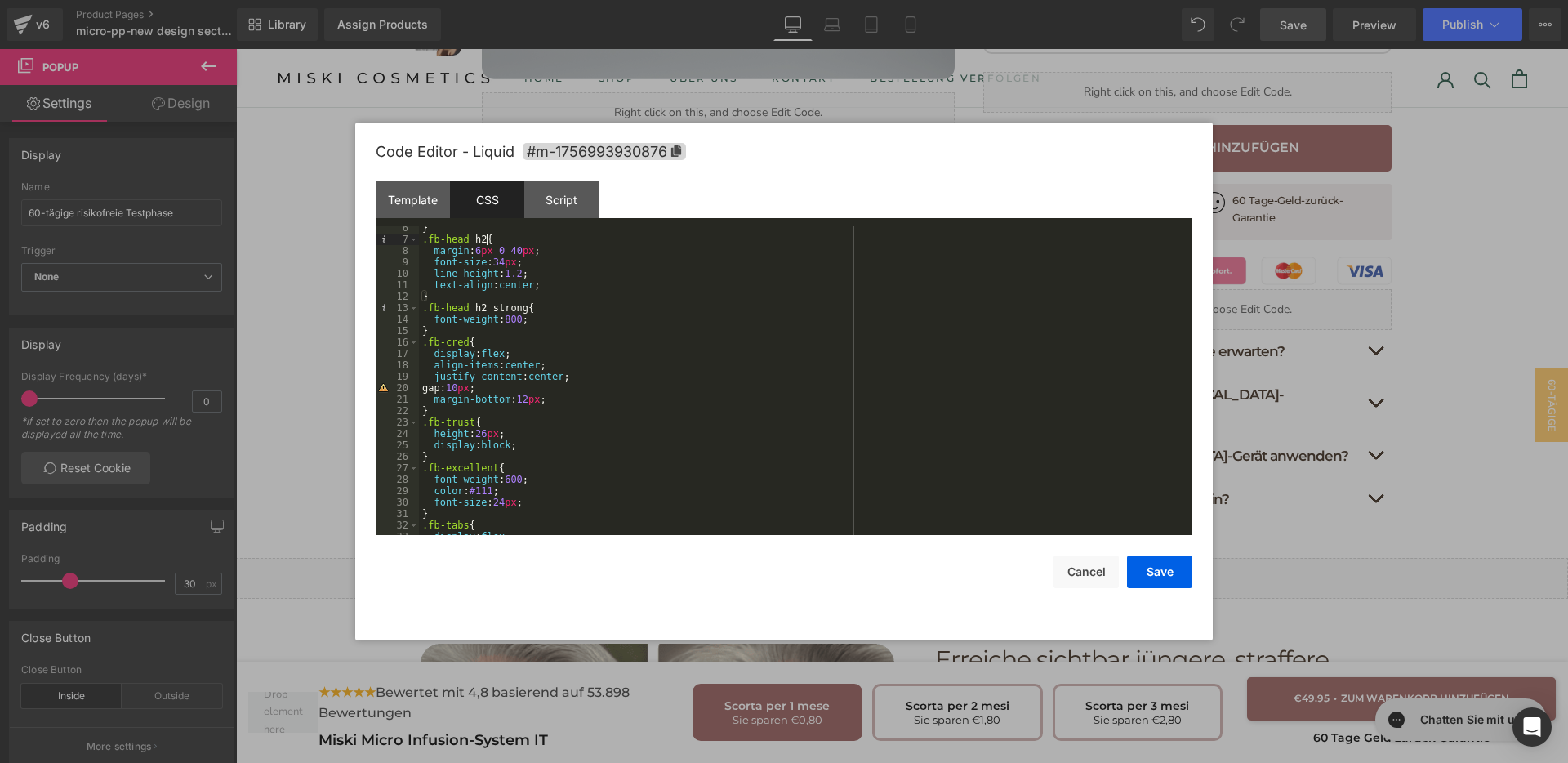
scroll to position [61, 0]
click at [547, 444] on div "} .fb-head h2 { margin : 6 px 0 40 px ; font-size : 34 px ; line-height : 1.2 ;…" at bounding box center [801, 388] width 767 height 332
click at [1173, 575] on button "Save" at bounding box center [1160, 572] width 65 height 33
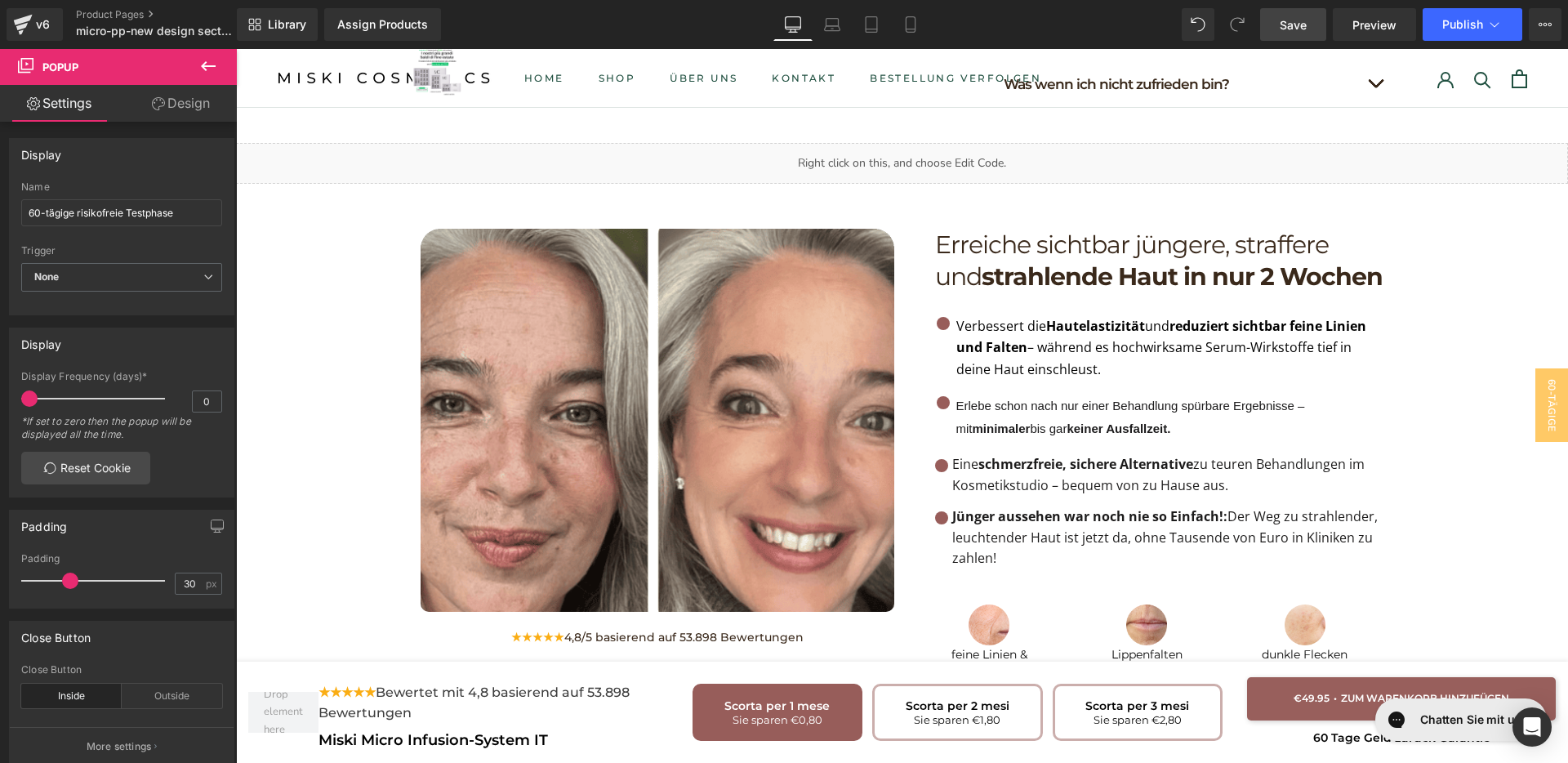
scroll to position [1327, 0]
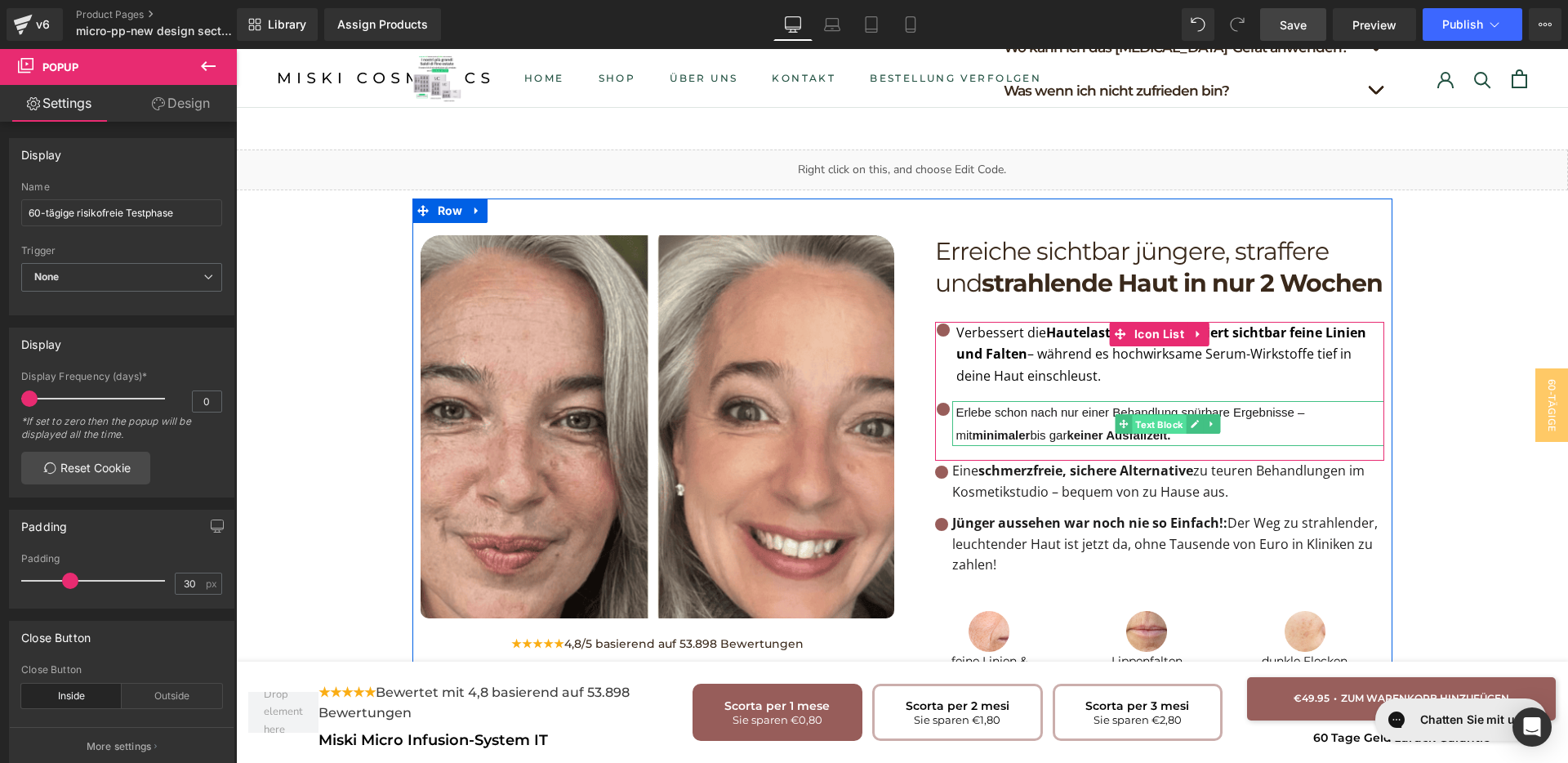
click at [1140, 414] on span "Text Block" at bounding box center [1159, 424] width 54 height 20
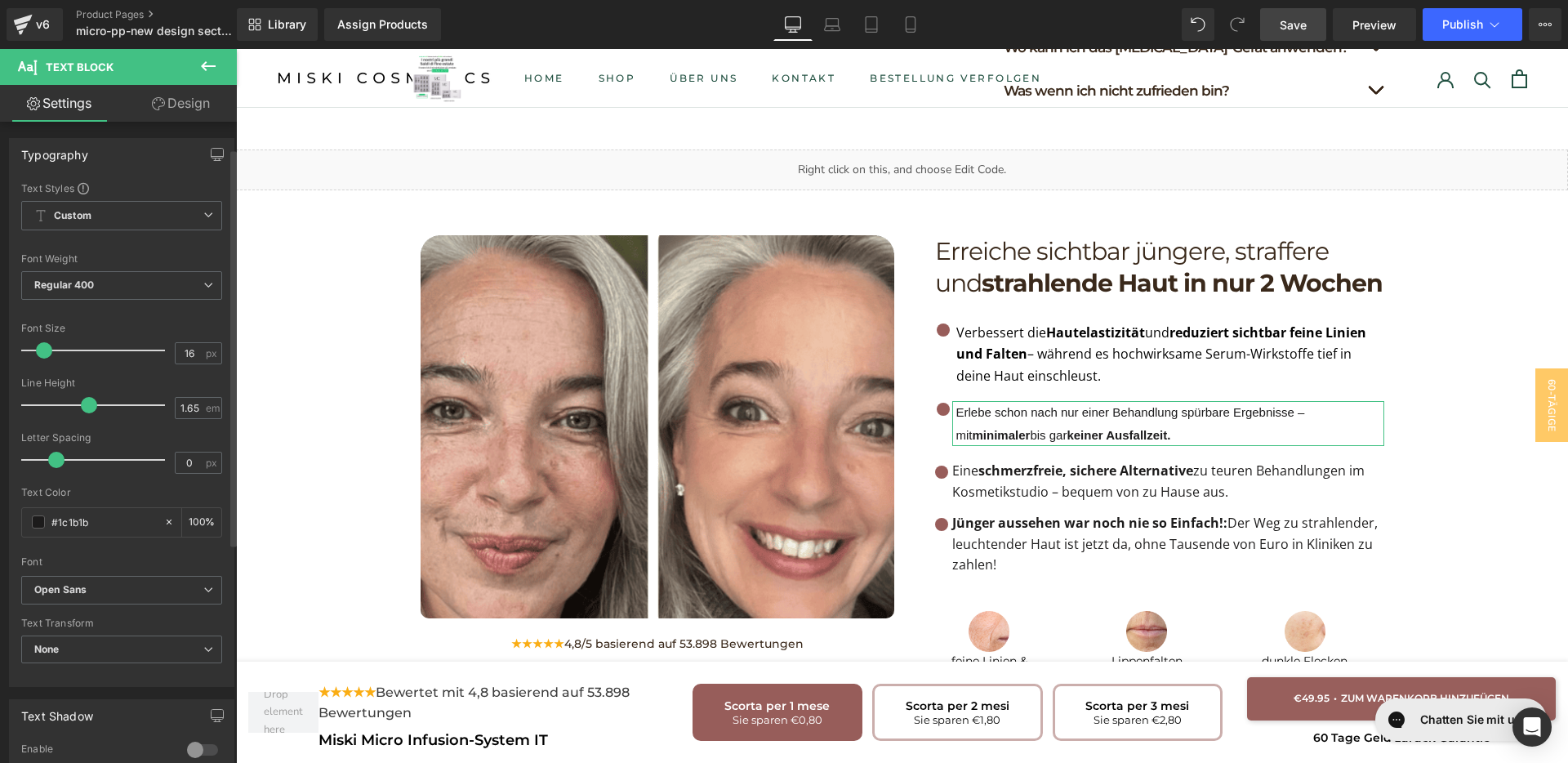
scroll to position [102, 0]
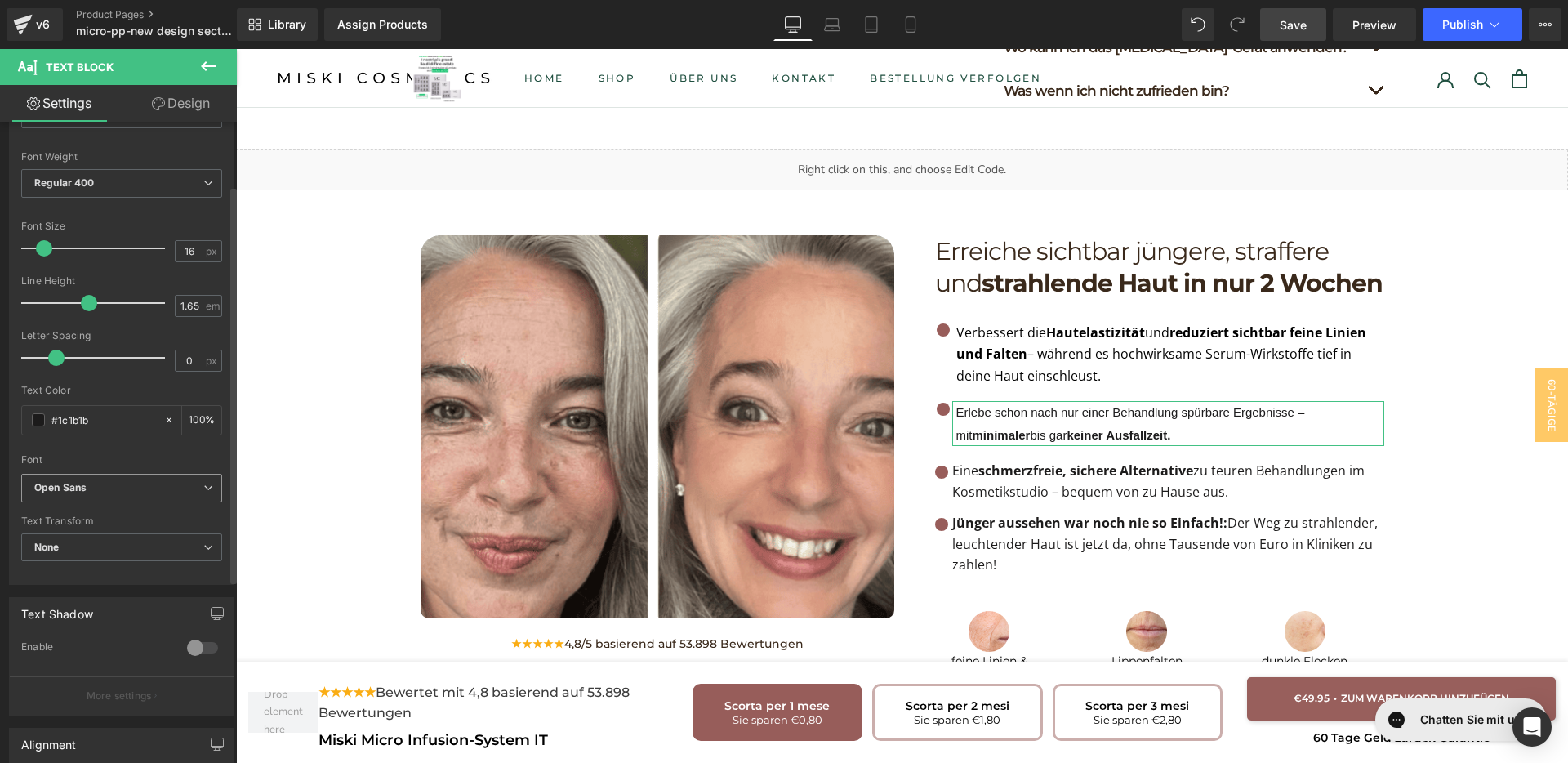
click at [123, 482] on b "Open Sans" at bounding box center [118, 488] width 169 height 14
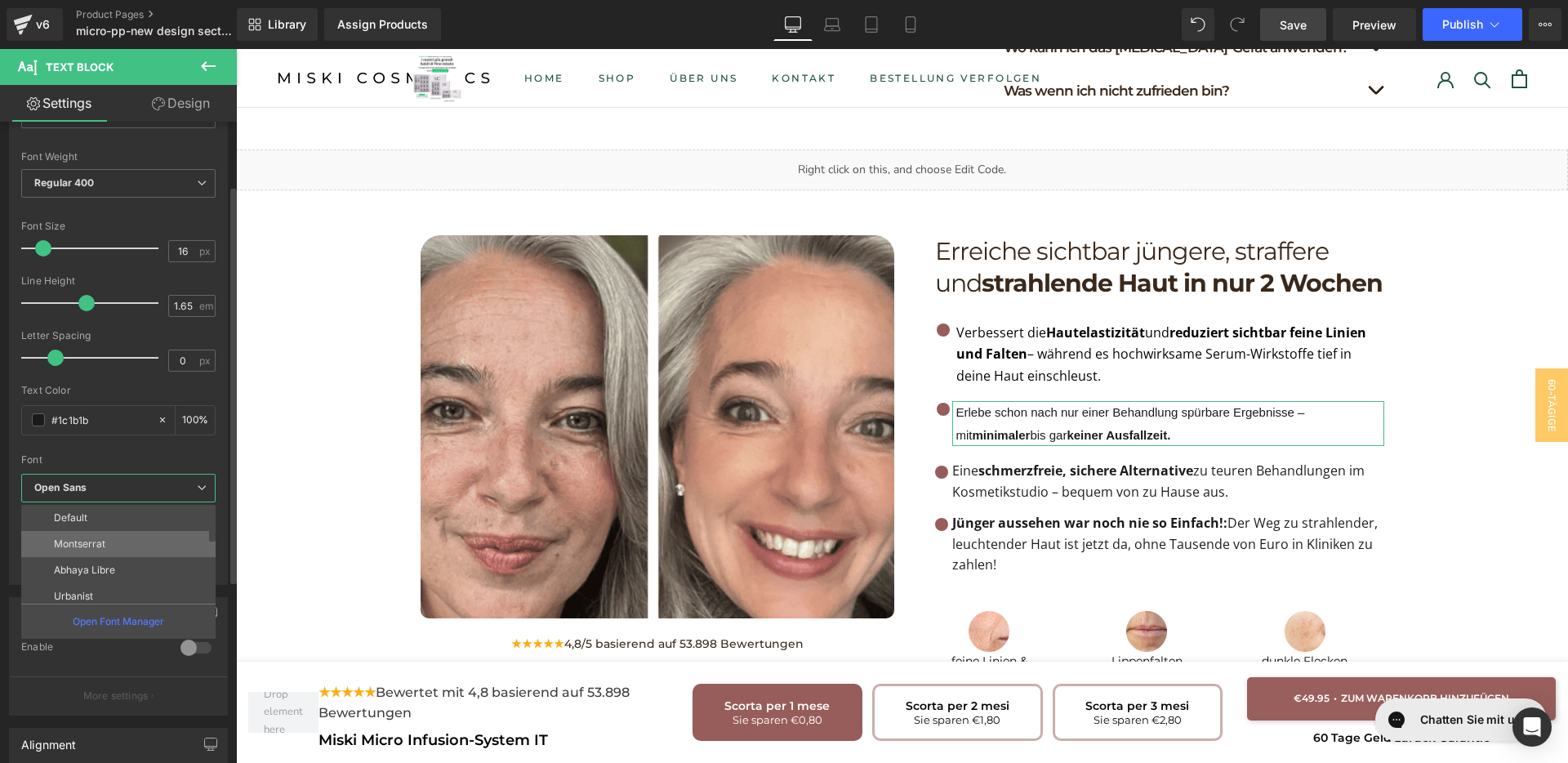
click at [96, 554] on li "Montserrat" at bounding box center [121, 545] width 201 height 26
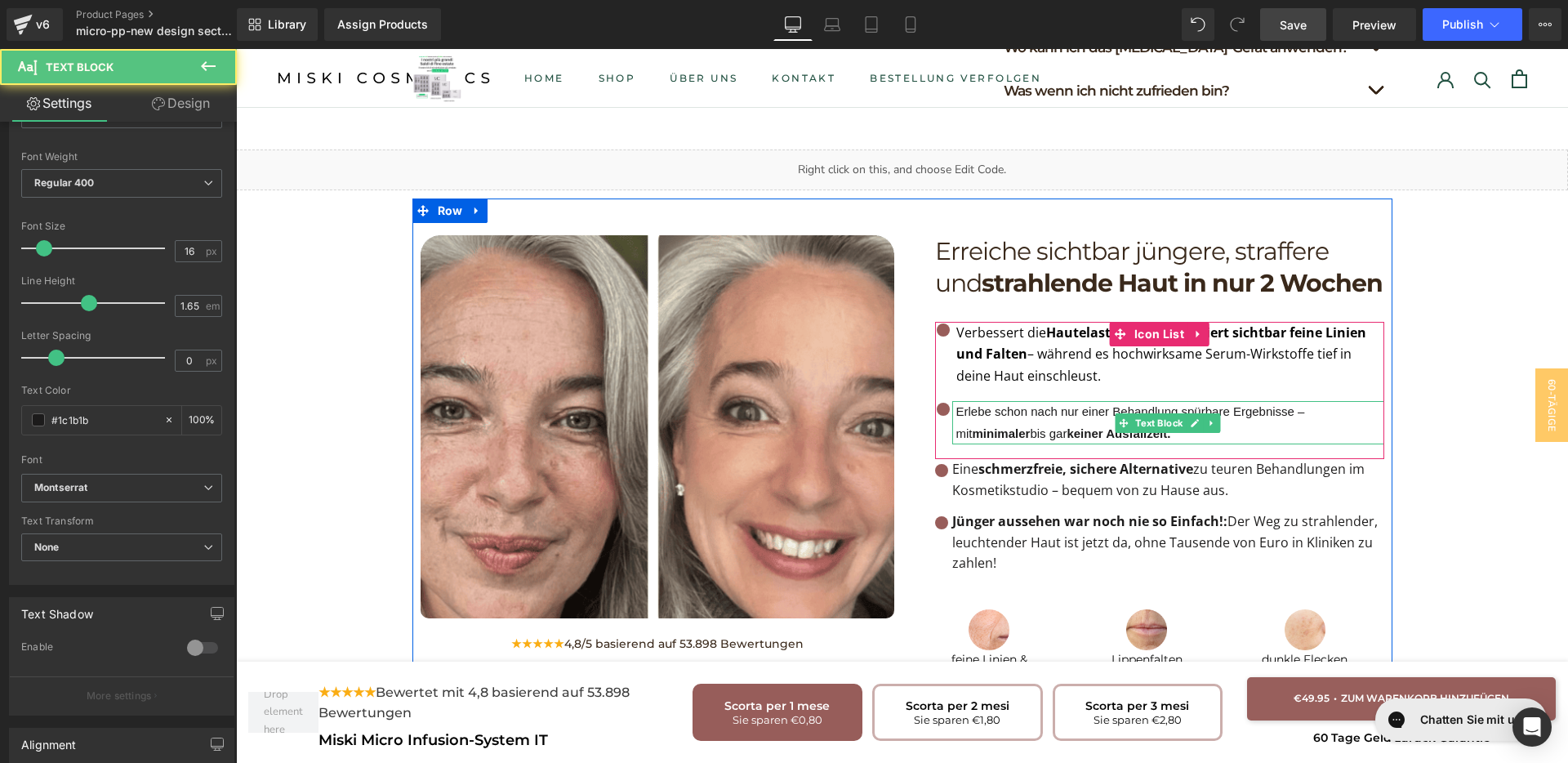
click at [1071, 426] on strong "keiner Ausfallzeit." at bounding box center [1119, 433] width 104 height 14
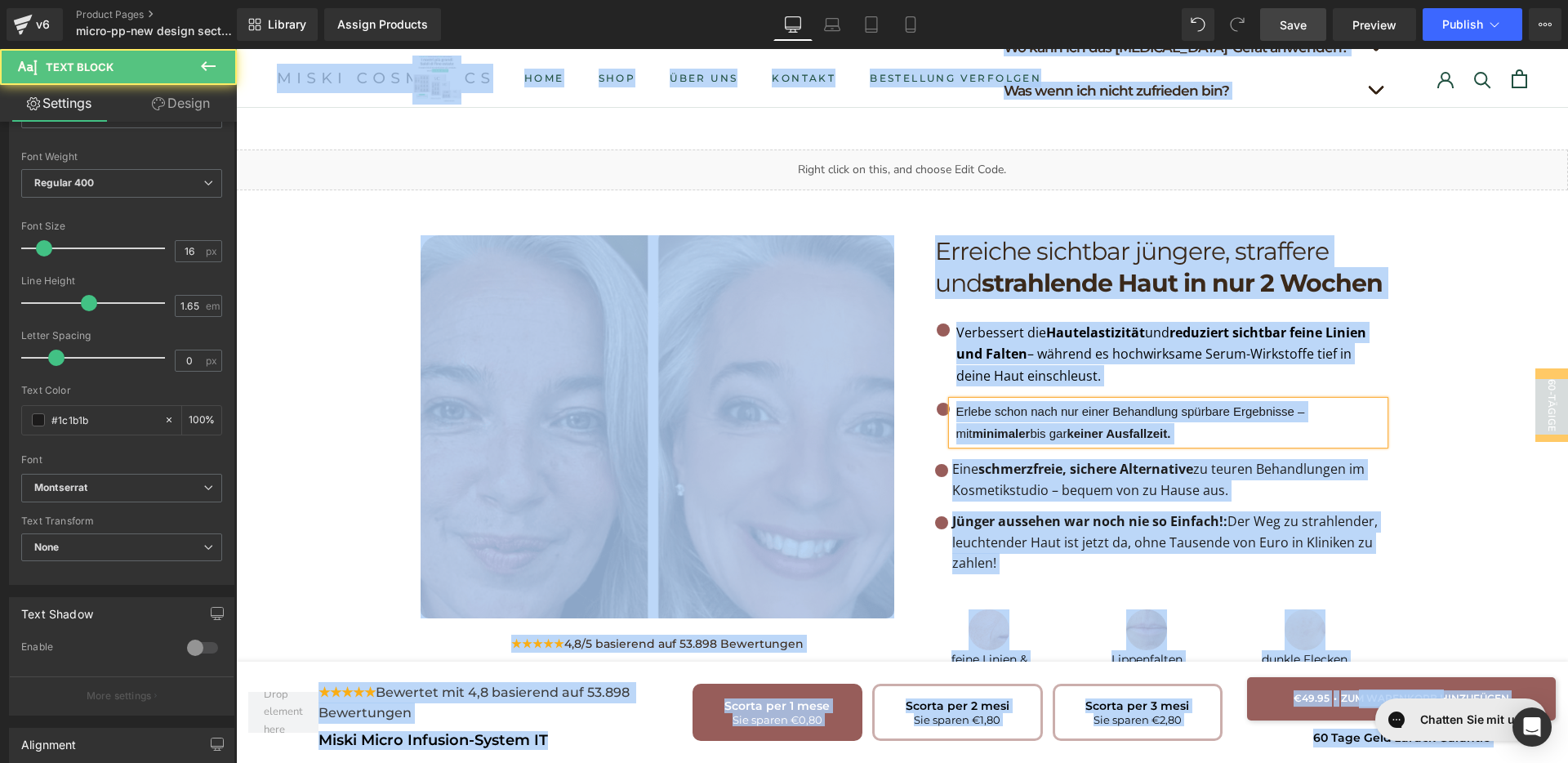
click at [1071, 426] on strong "keiner Ausfallzeit." at bounding box center [1119, 433] width 104 height 14
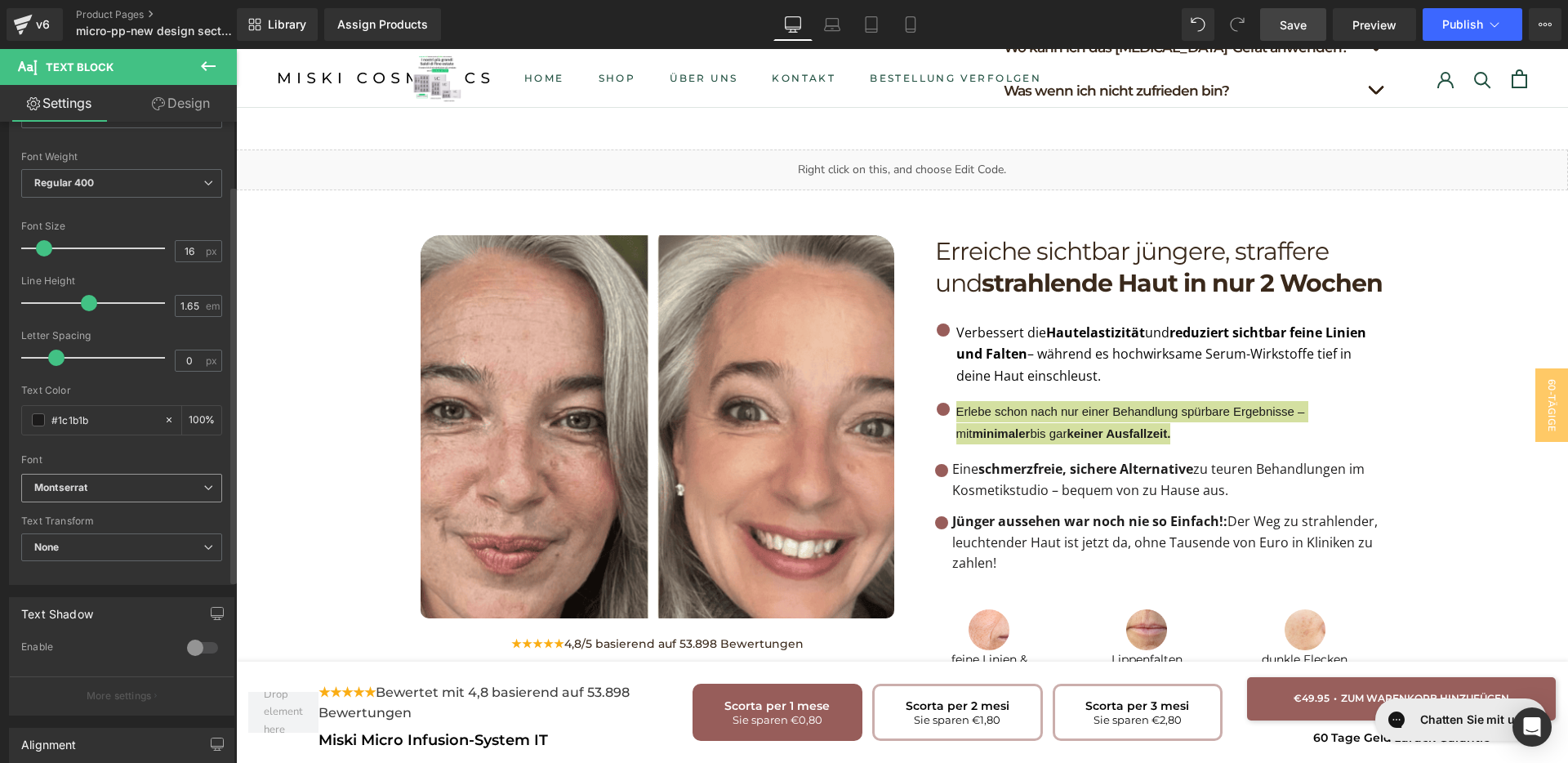
click at [107, 479] on span "Montserrat" at bounding box center [121, 488] width 201 height 28
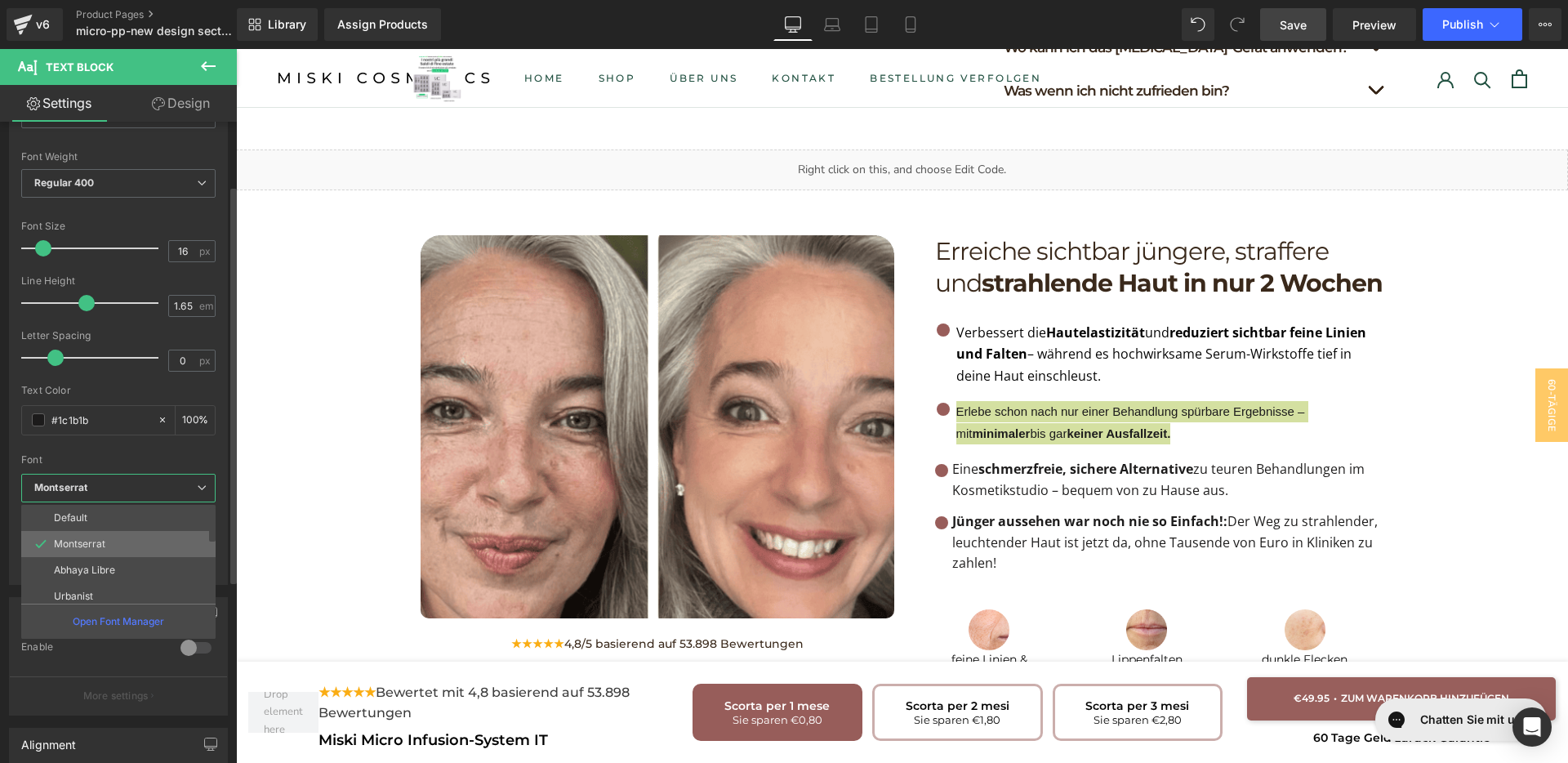
click at [117, 536] on li "Montserrat" at bounding box center [121, 545] width 201 height 26
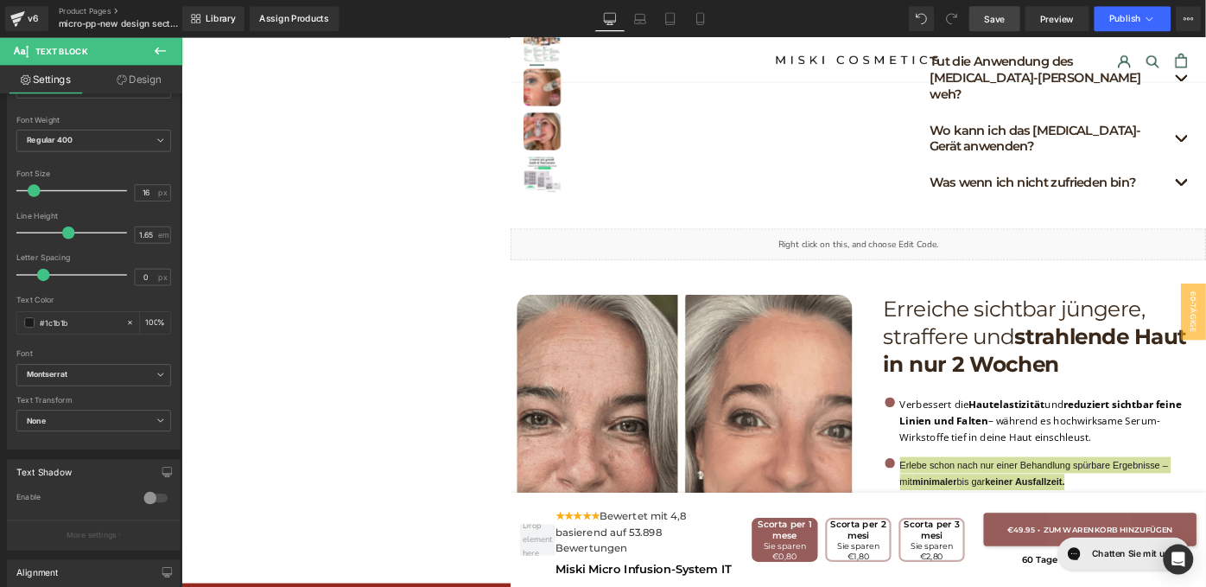
scroll to position [64, 0]
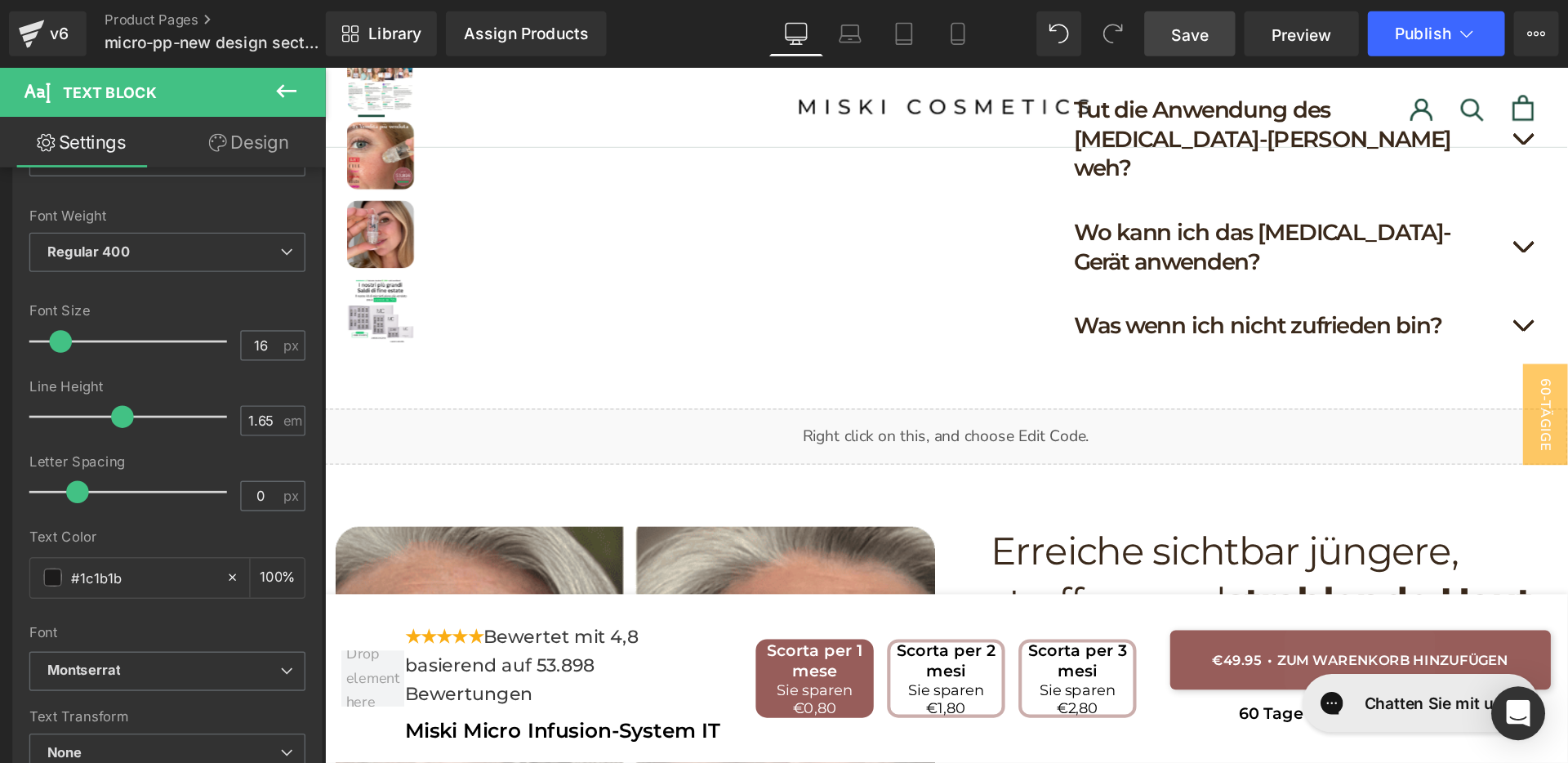
click at [938, 351] on div at bounding box center [776, 320] width 905 height 506
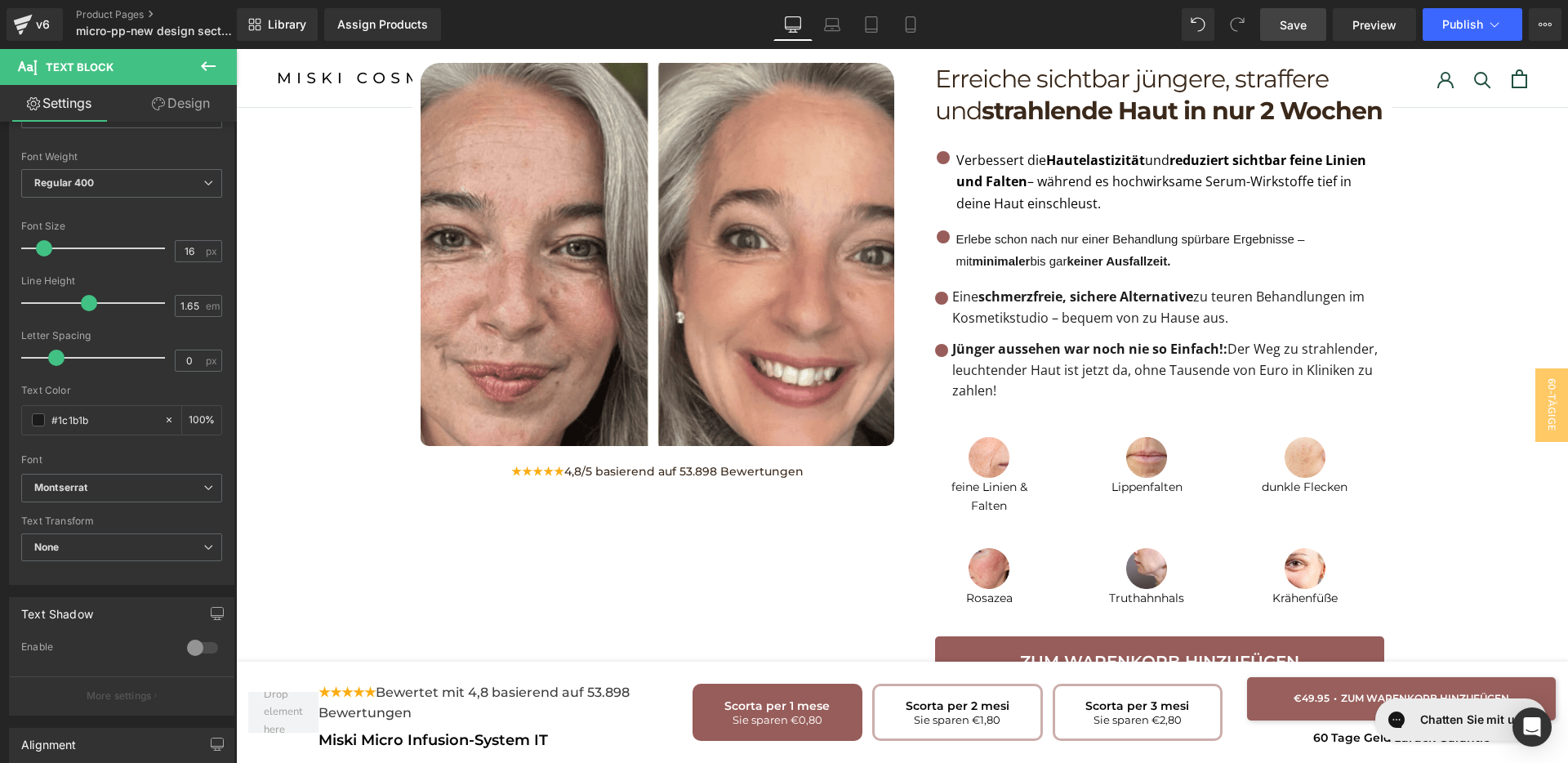
scroll to position [1467, 0]
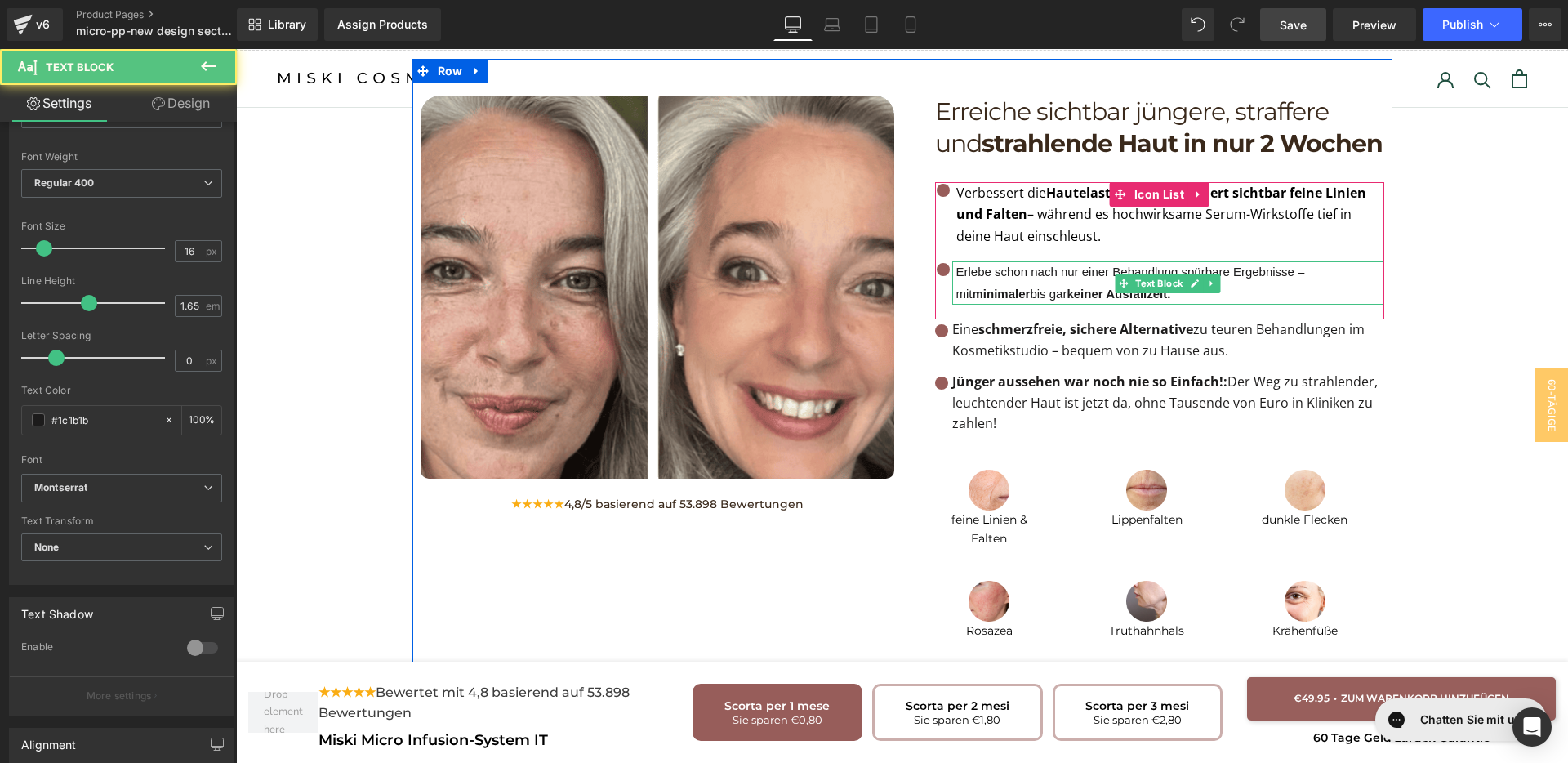
click at [1061, 262] on p "Erlebe schon nach nur einer Behandlung spürbare Ergebnisse – mit minimaler bis …" at bounding box center [1170, 284] width 428 height 43
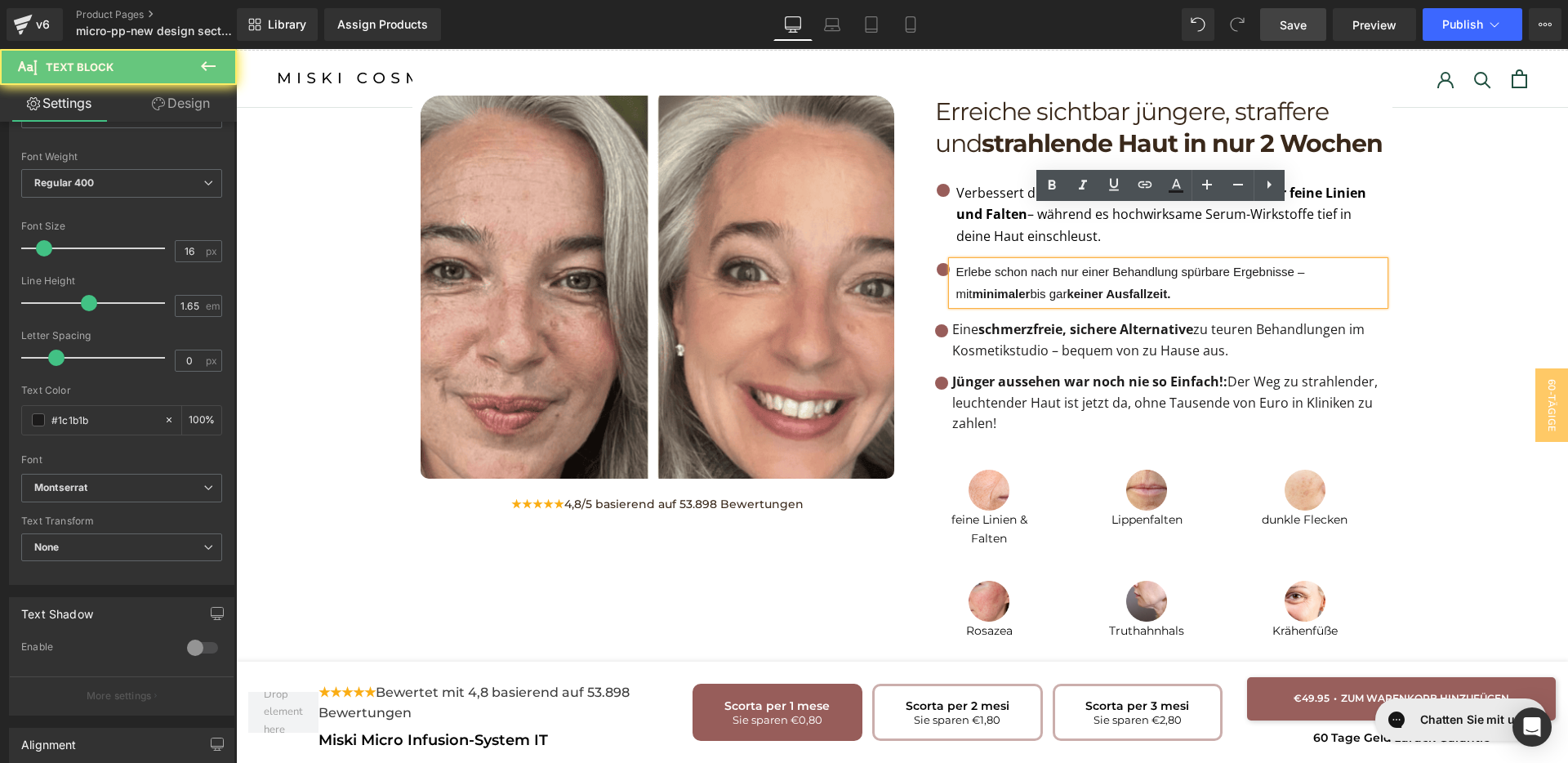
click at [1061, 262] on p "Erlebe schon nach nur einer Behandlung spürbare Ergebnisse – mit minimaler bis …" at bounding box center [1170, 284] width 428 height 43
click at [1189, 262] on p "Erlebe schon nach nur einer Behandlung spürbare Ergebnisse – mit minimaler bis …" at bounding box center [1170, 284] width 428 height 43
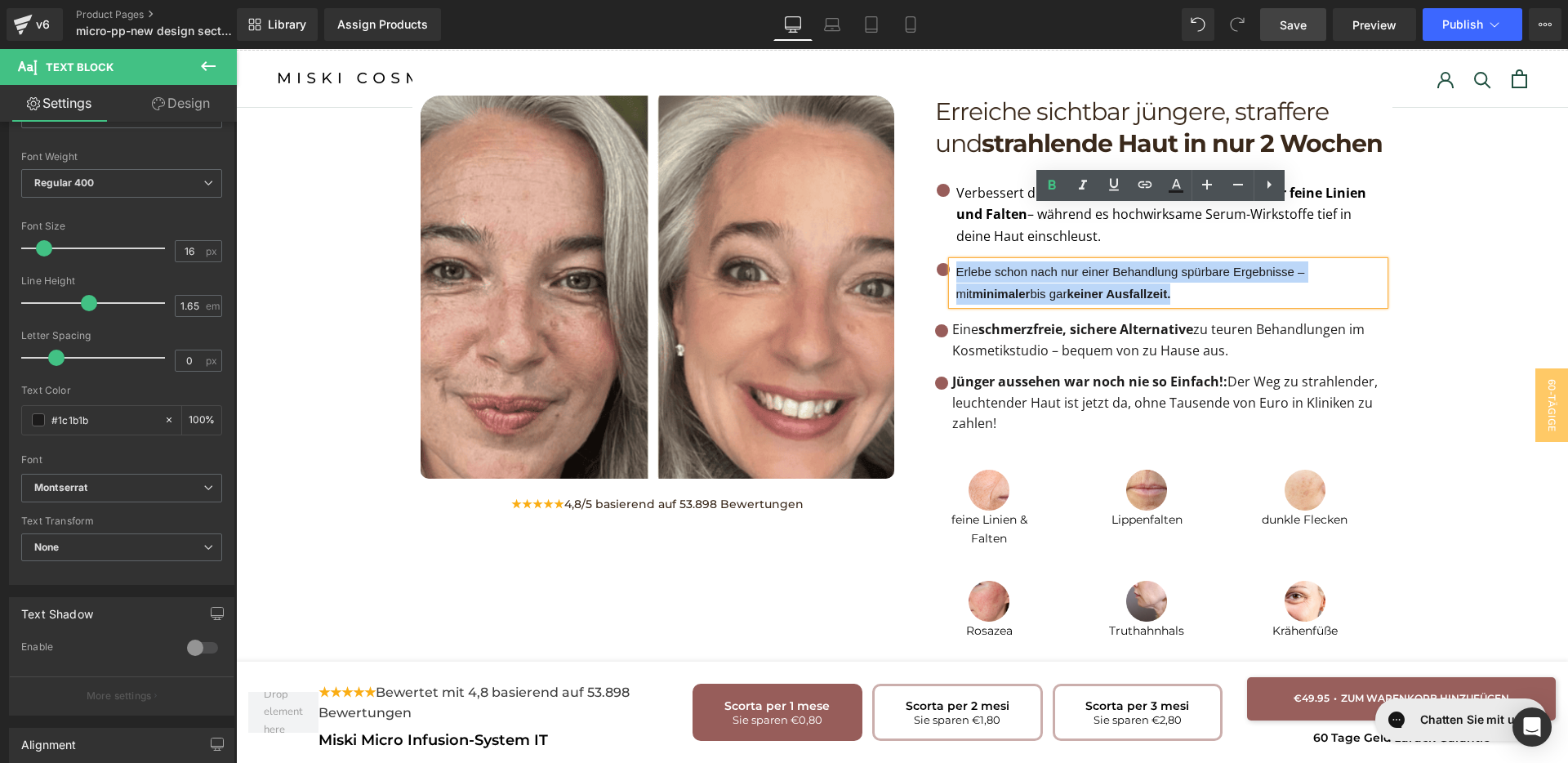
drag, startPoint x: 1188, startPoint y: 244, endPoint x: 949, endPoint y: 224, distance: 239.8
click at [956, 262] on p "Erlebe schon nach nur einer Behandlung spürbare Ergebnisse – mit minimaler bis …" at bounding box center [1170, 284] width 428 height 43
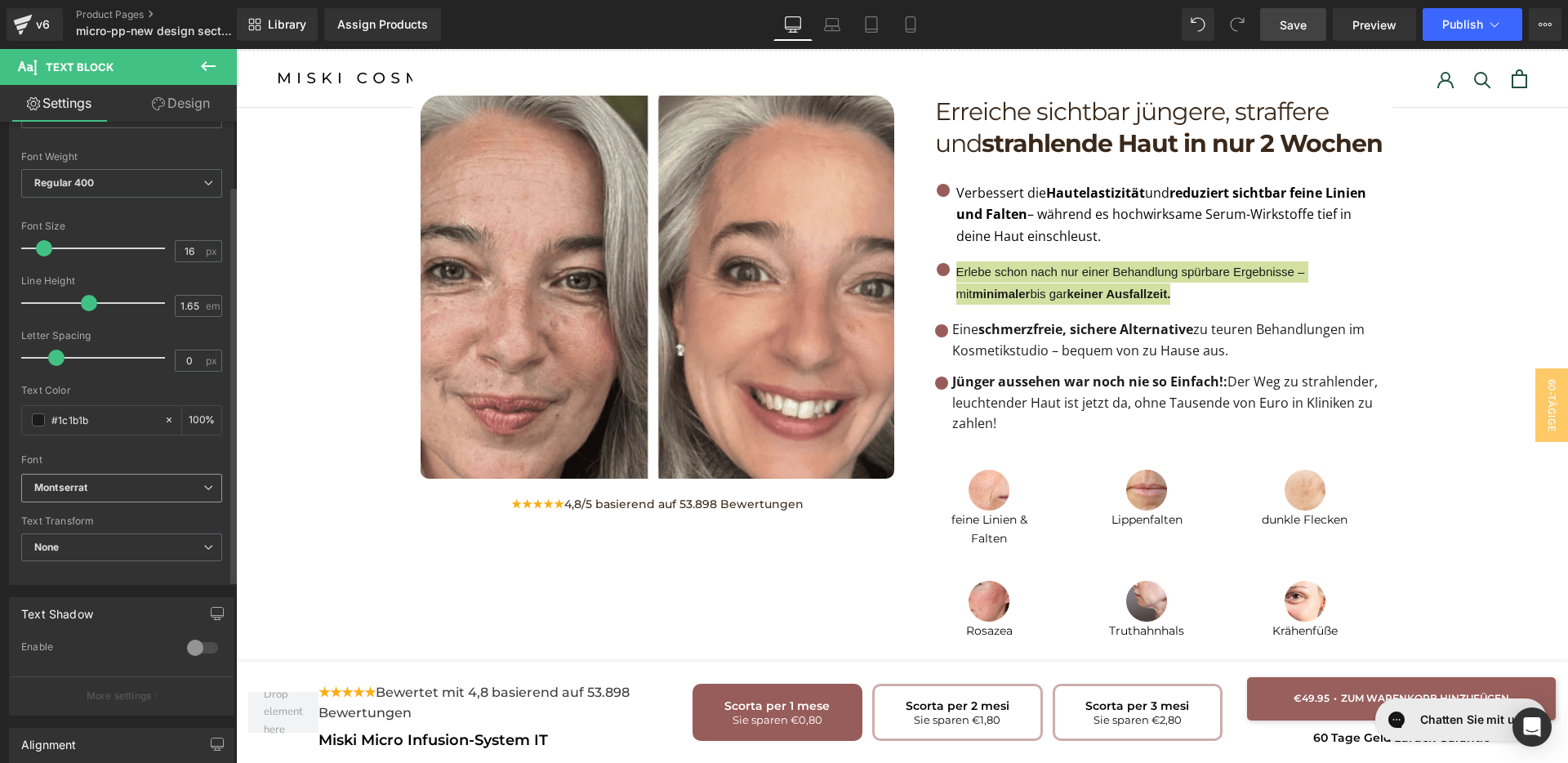
click at [73, 477] on span "Montserrat" at bounding box center [121, 488] width 201 height 28
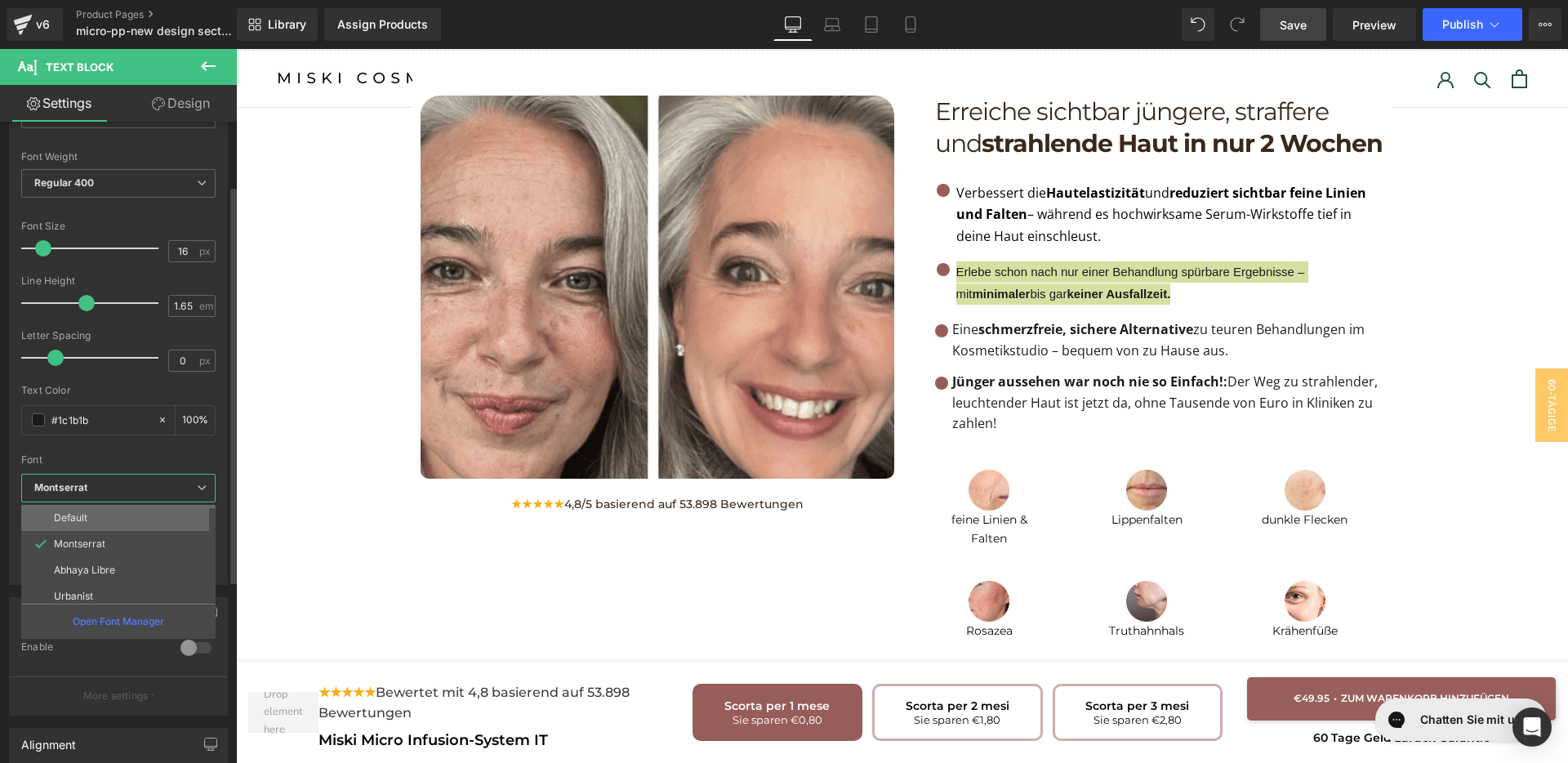
click at [81, 509] on li "Default" at bounding box center [121, 518] width 201 height 26
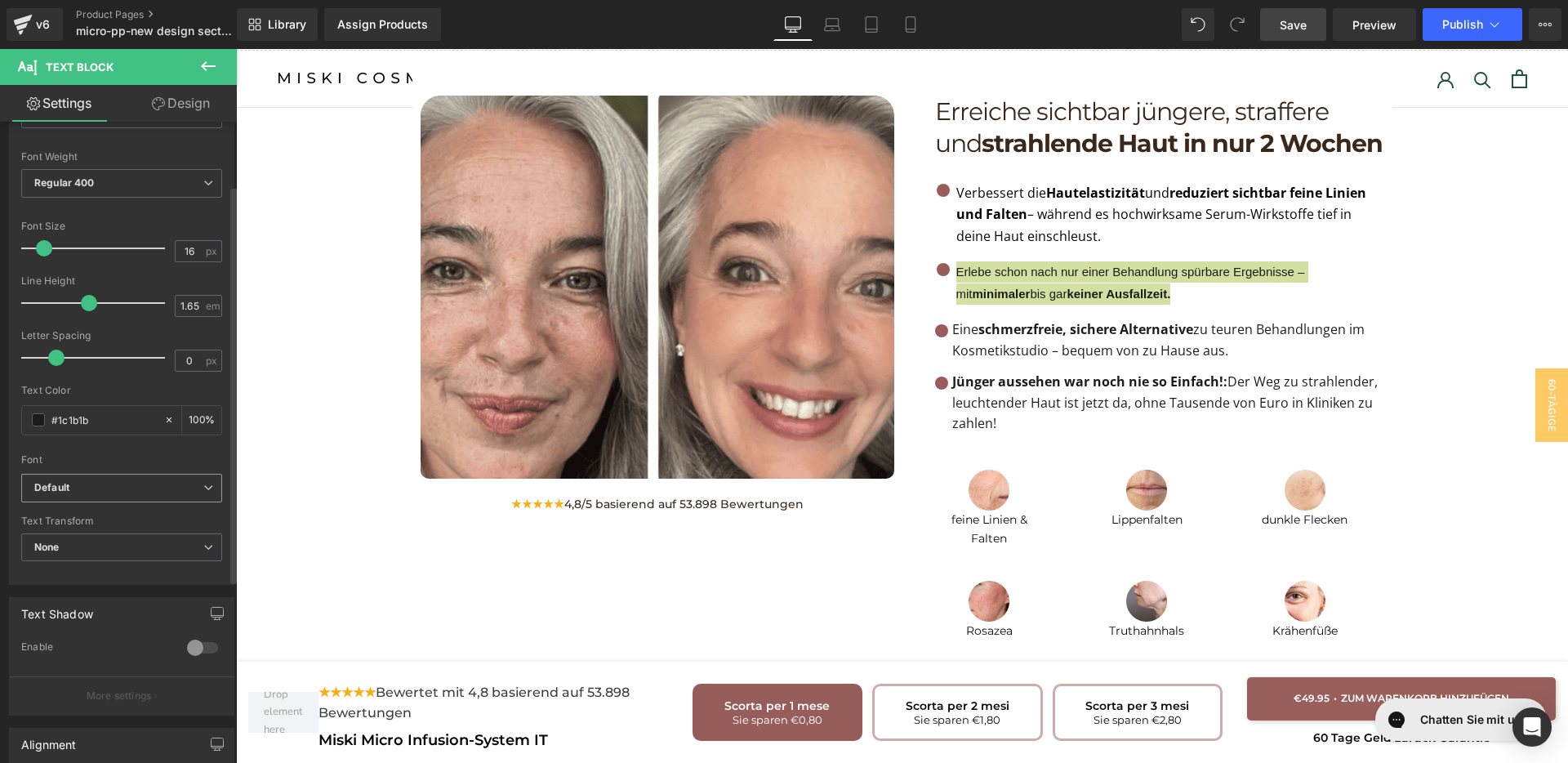
click at [106, 482] on b "Default" at bounding box center [118, 488] width 169 height 14
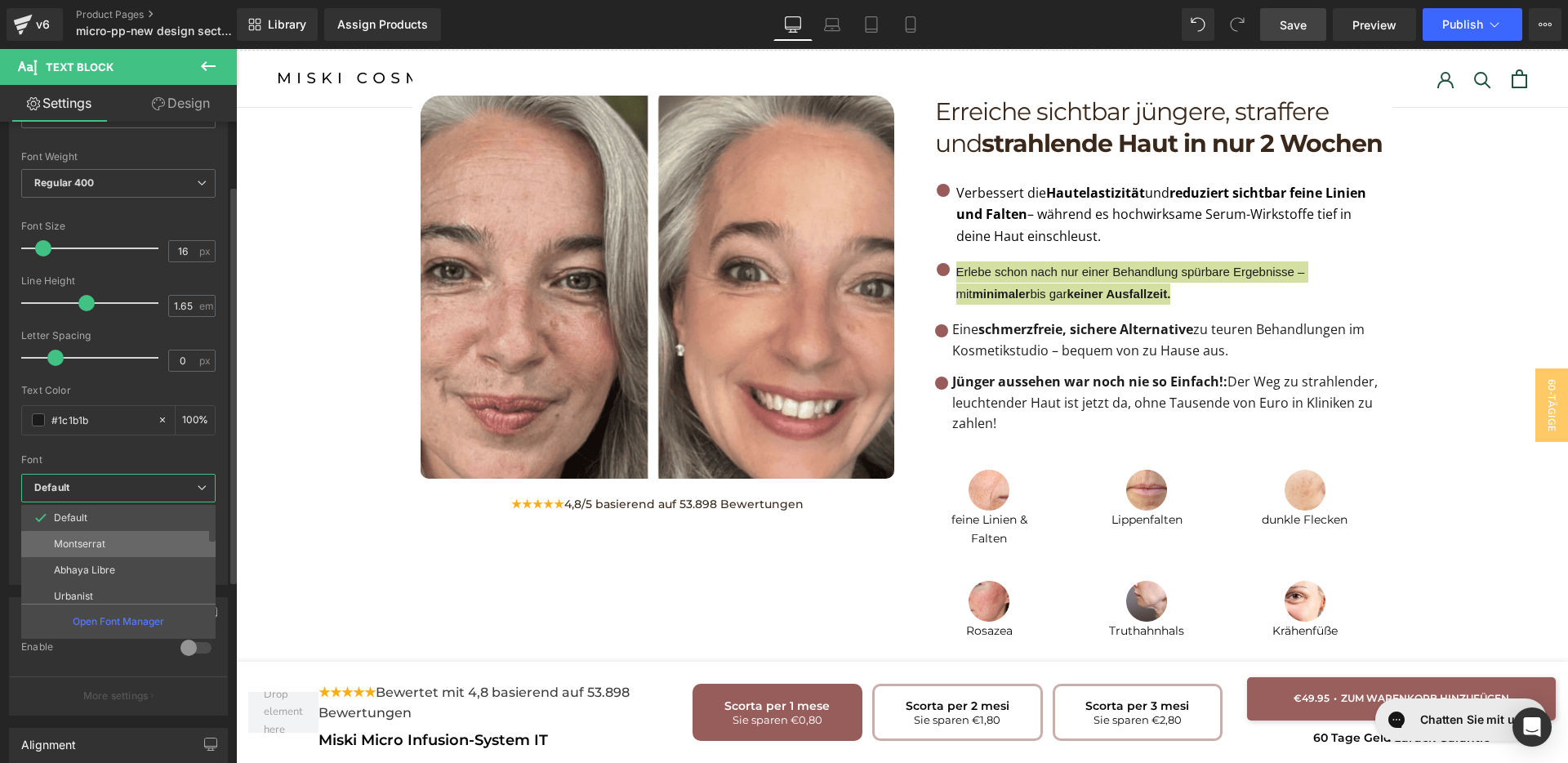
click at [91, 546] on p "Montserrat" at bounding box center [79, 544] width 51 height 11
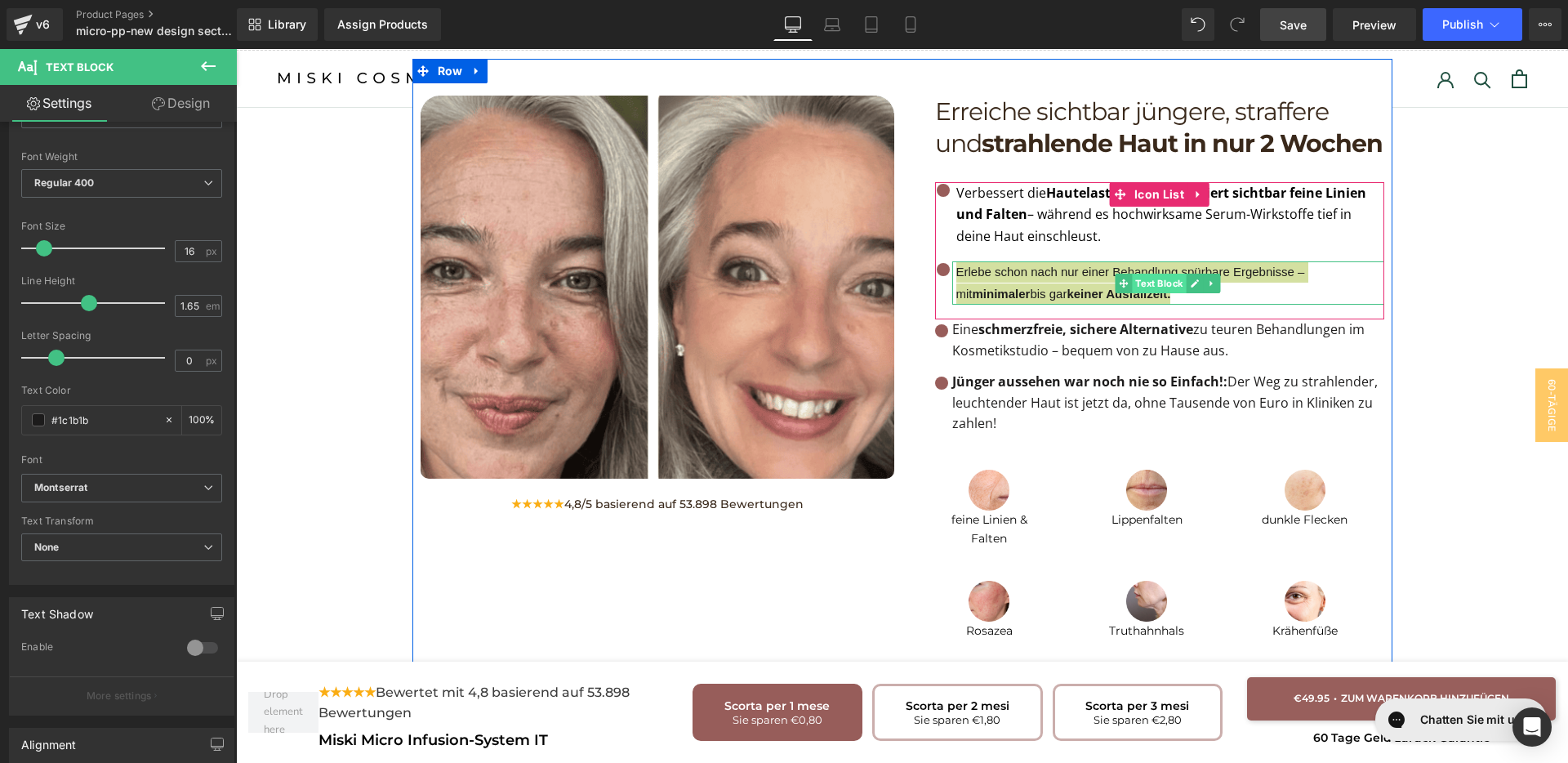
click at [1159, 273] on span "Text Block" at bounding box center [1159, 283] width 54 height 20
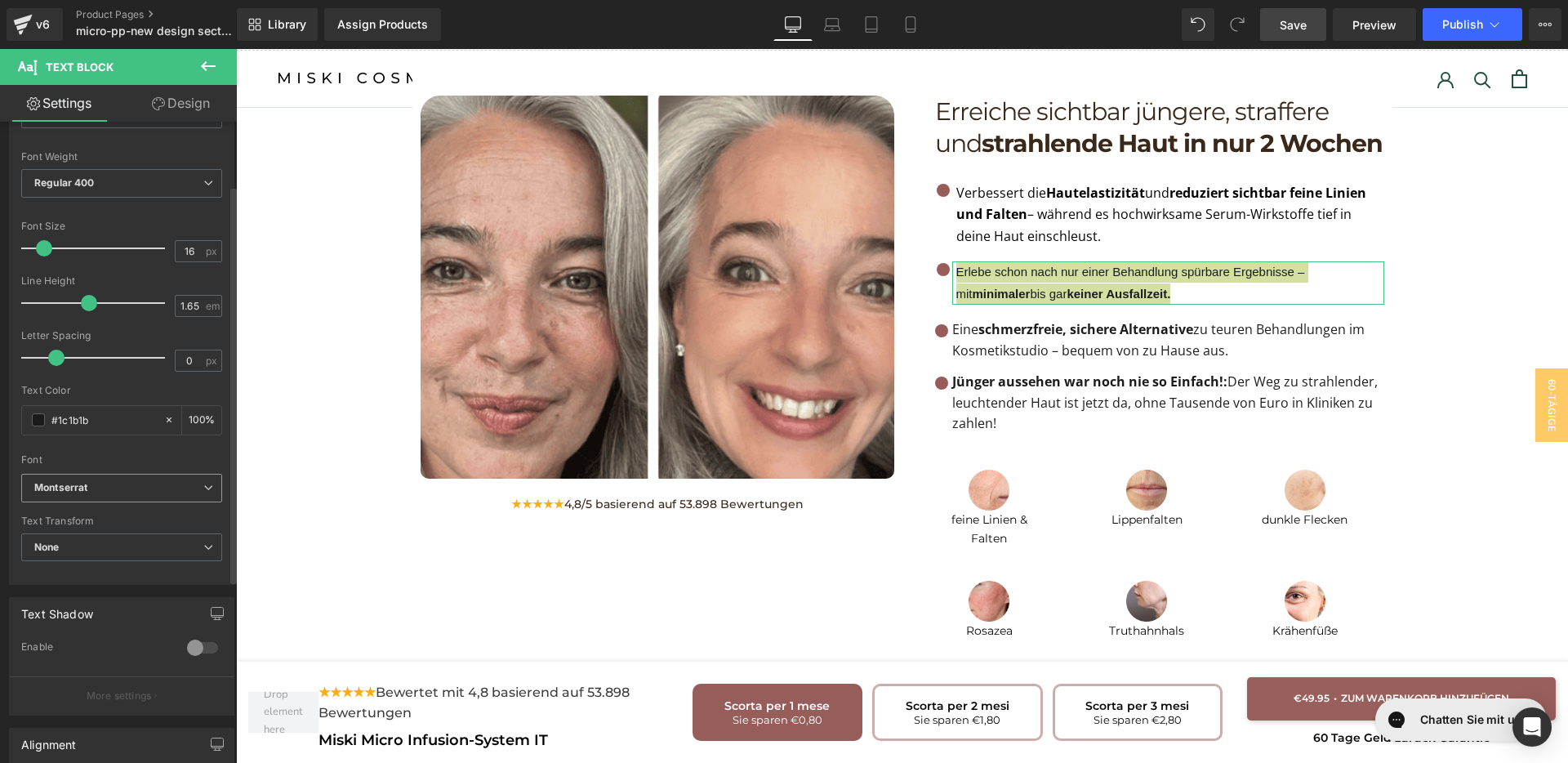
click at [81, 486] on icon "Montserrat" at bounding box center [60, 488] width 53 height 14
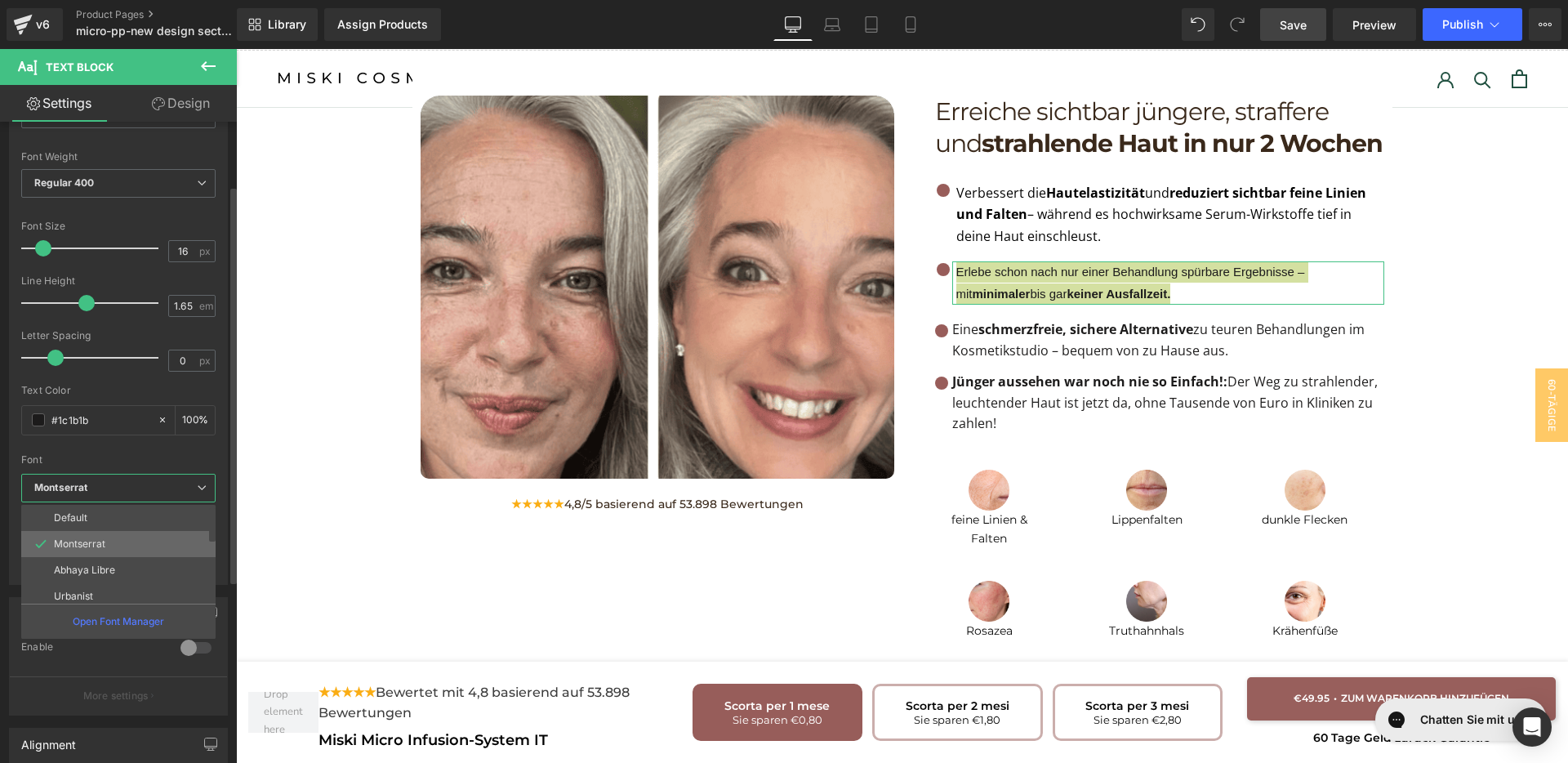
click at [104, 545] on p "Montserrat" at bounding box center [79, 544] width 51 height 11
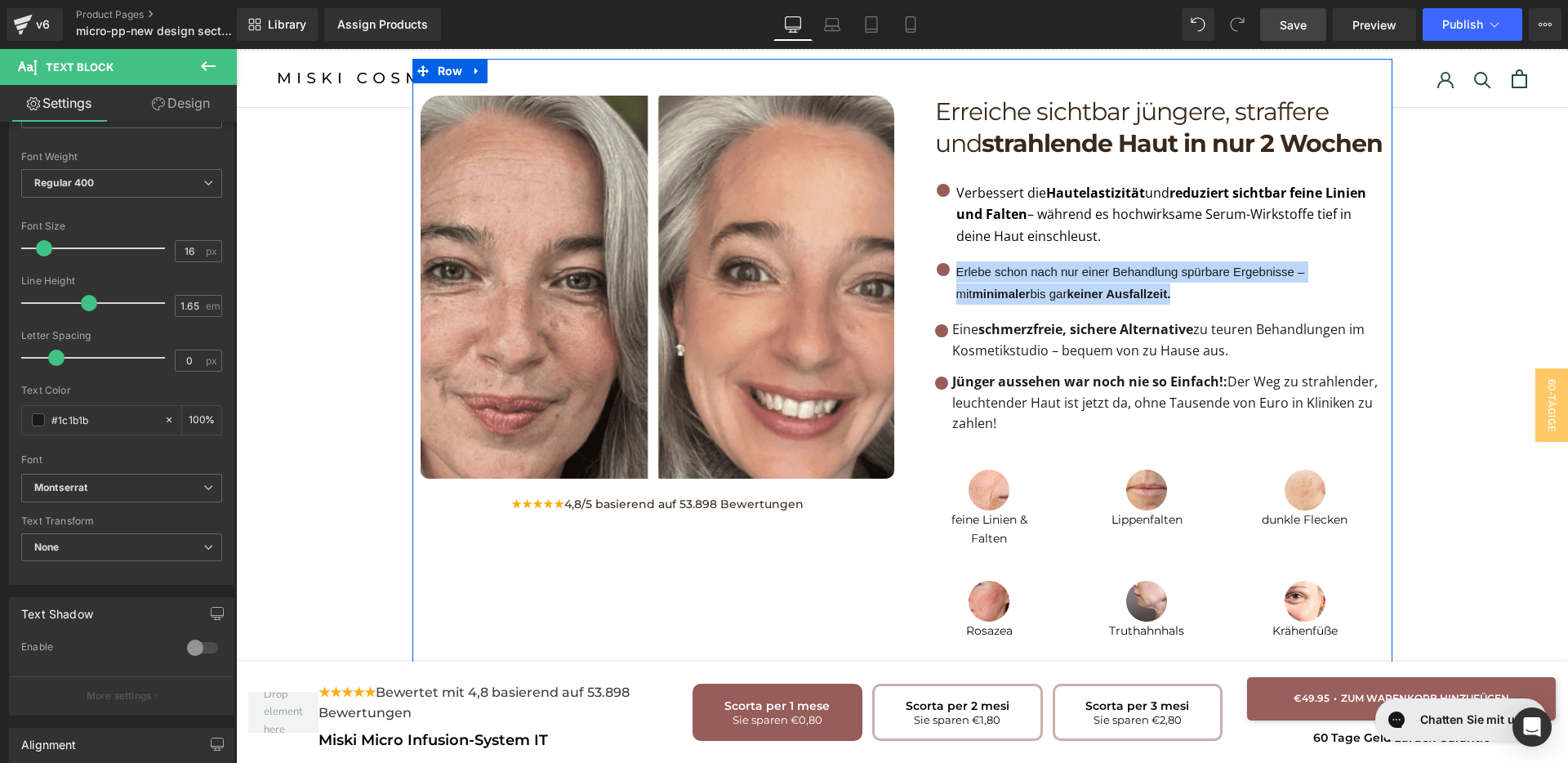
click at [1153, 320] on p "Eine schmerzfreie, sichere Alternative zu teuren Behandlungen im Kosmetikstudio…" at bounding box center [1168, 340] width 432 height 42
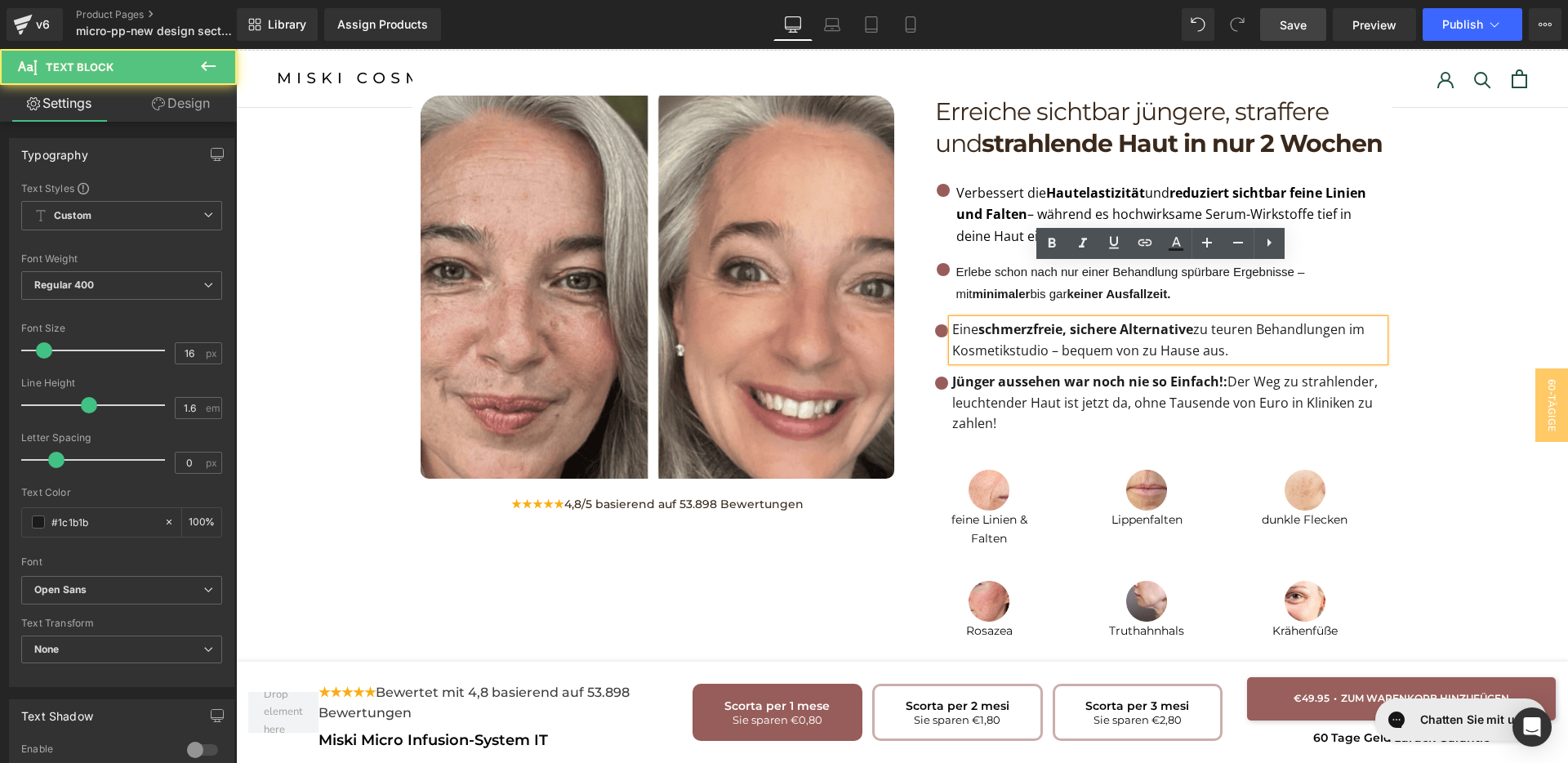
click at [1152, 320] on p "Eine schmerzfreie, sichere Alternative zu teuren Behandlungen im Kosmetikstudio…" at bounding box center [1168, 340] width 432 height 42
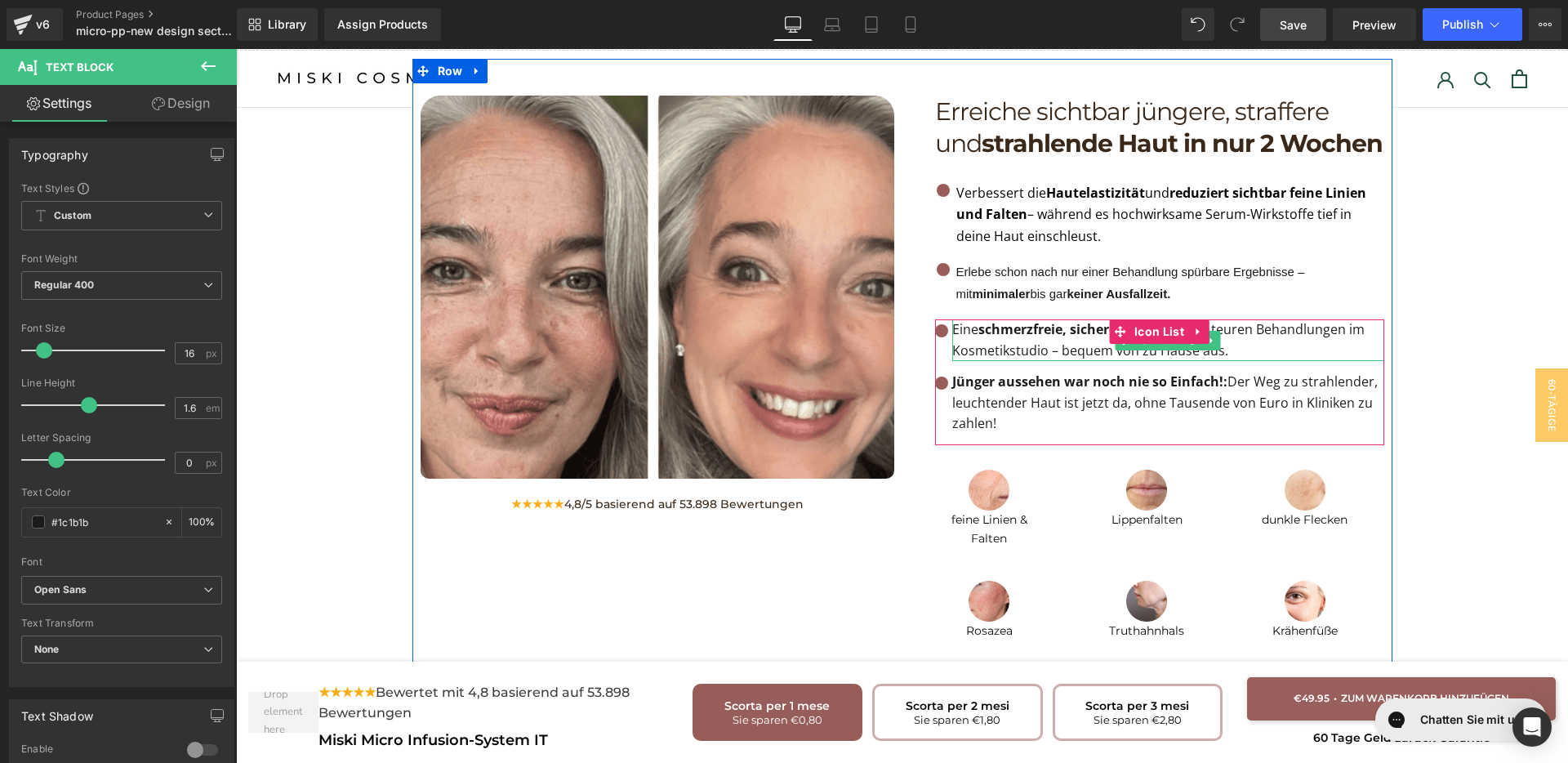
click at [1016, 321] on strong "schmerzfreie, sichere Alternative" at bounding box center [1085, 329] width 215 height 18
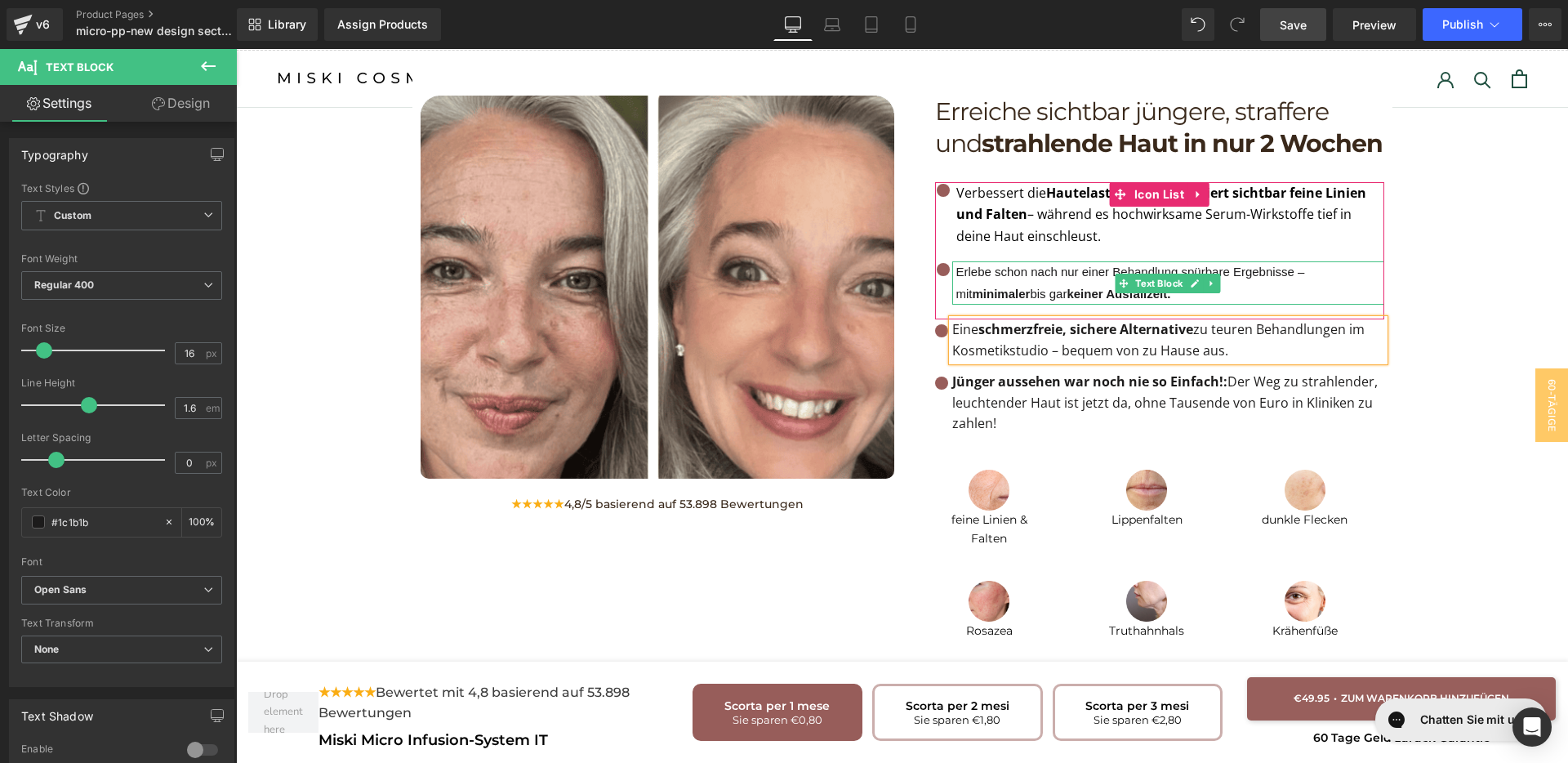
click at [1025, 265] on span "Erlebe schon nach nur einer Behandlung spürbare Ergebnisse – mit minimaler bis …" at bounding box center [1130, 282] width 349 height 35
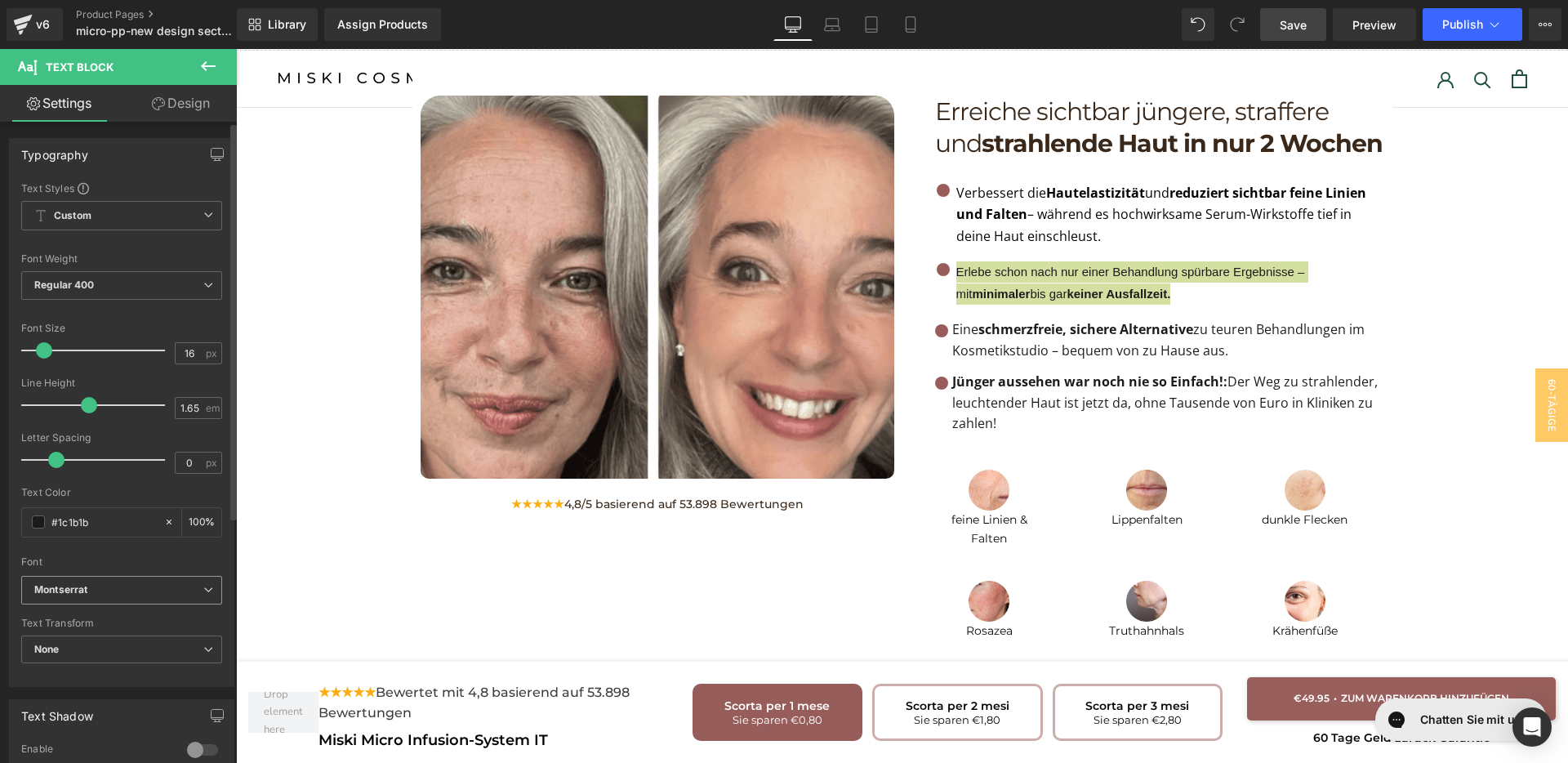
click at [102, 593] on b "Montserrat" at bounding box center [118, 590] width 169 height 14
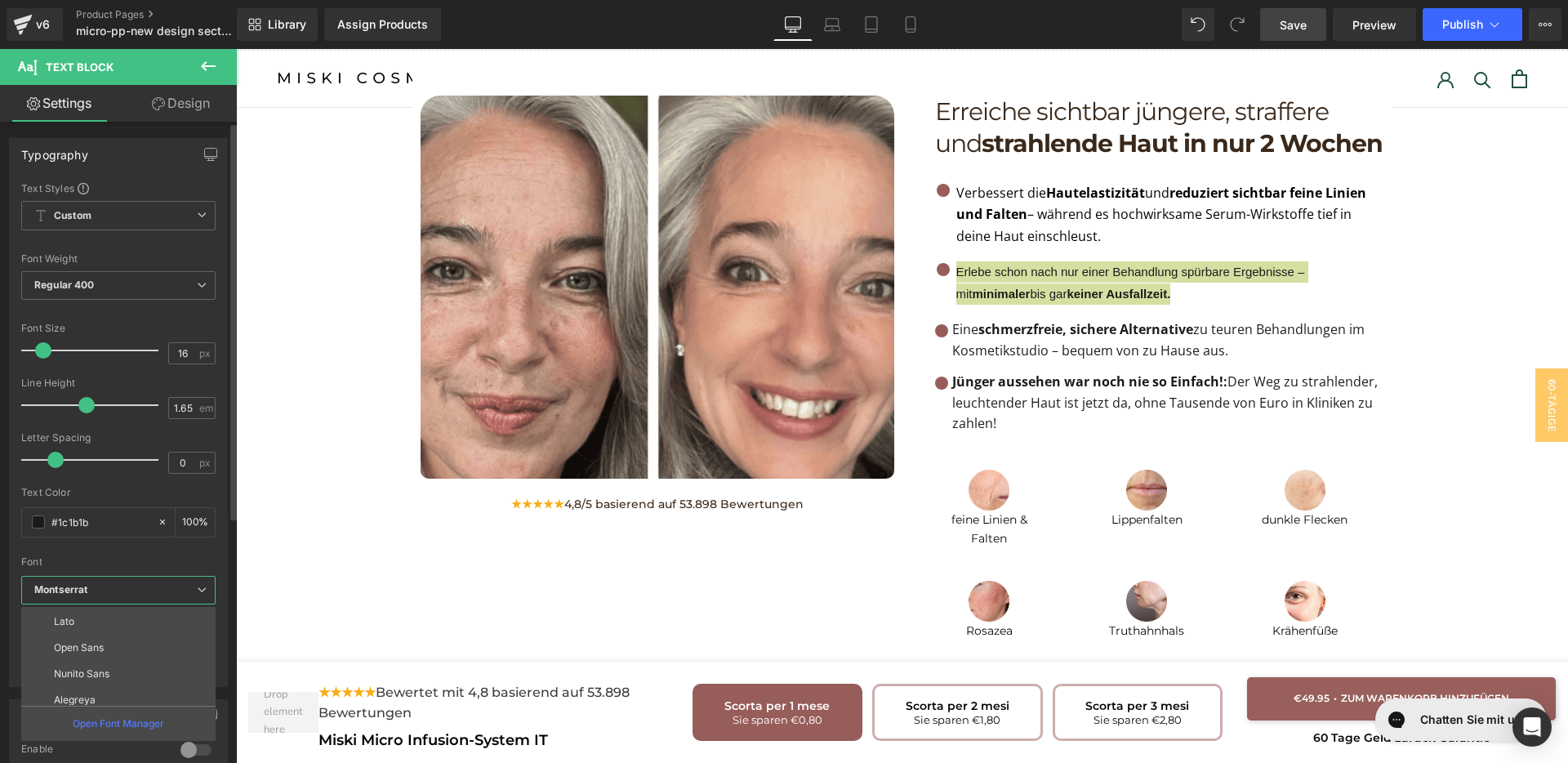
scroll to position [102, 0]
click at [101, 662] on li "Open Sans" at bounding box center [121, 675] width 201 height 26
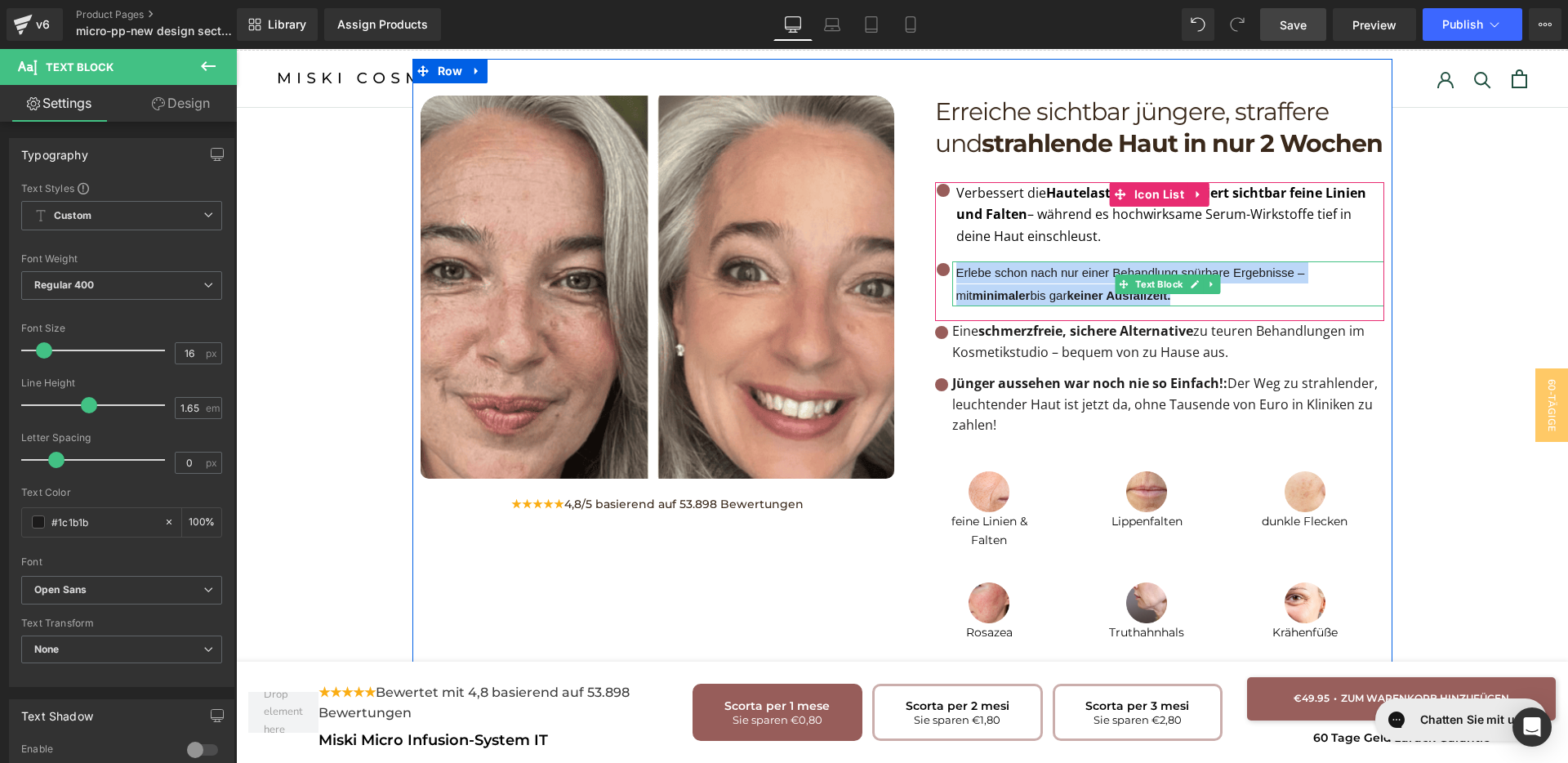
click at [1087, 262] on p "Erlebe schon nach nur einer Behandlung spürbare Ergebnisse – mit minimaler bis …" at bounding box center [1170, 285] width 428 height 45
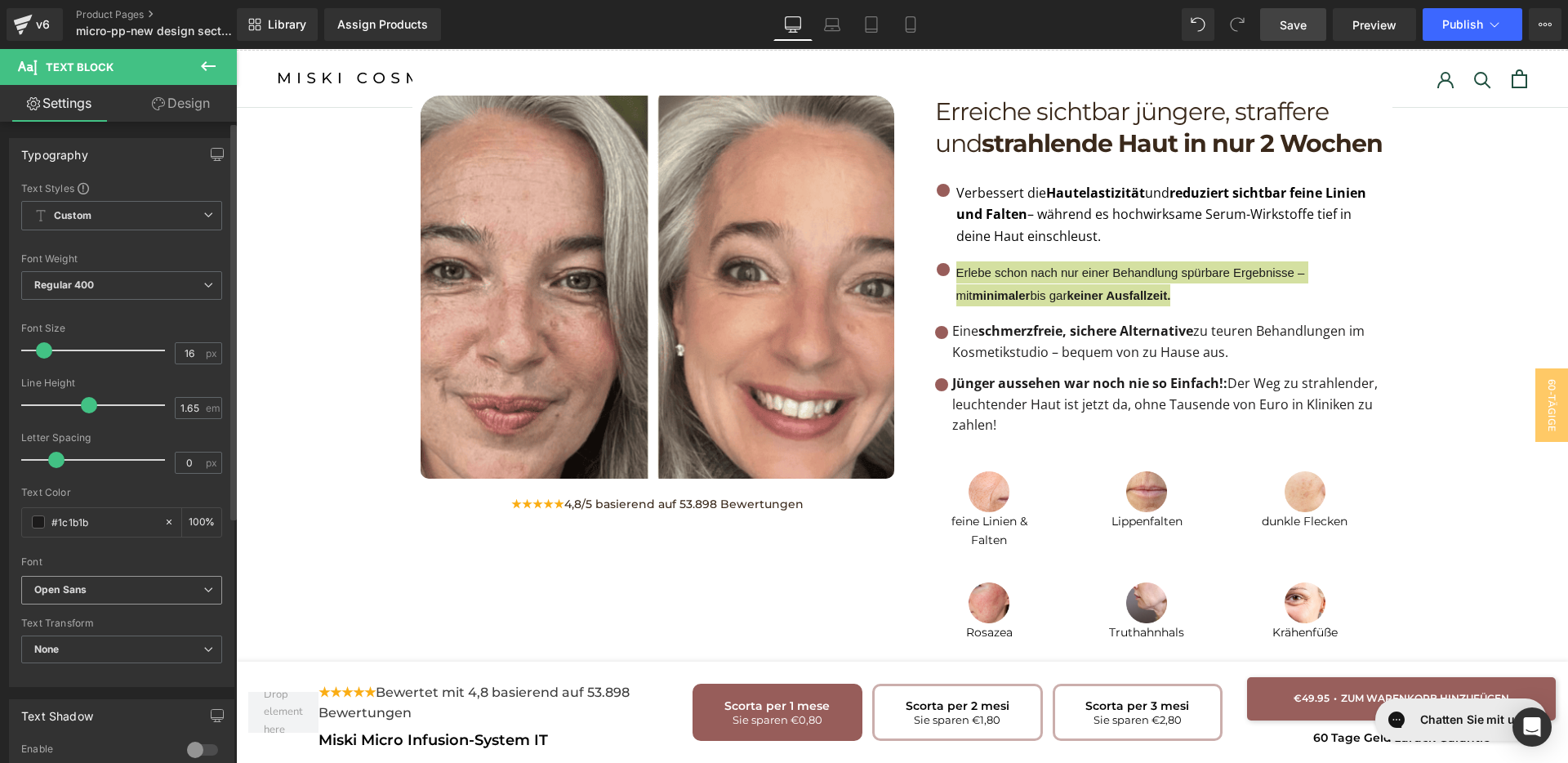
click at [78, 587] on icon "Open Sans" at bounding box center [60, 590] width 52 height 14
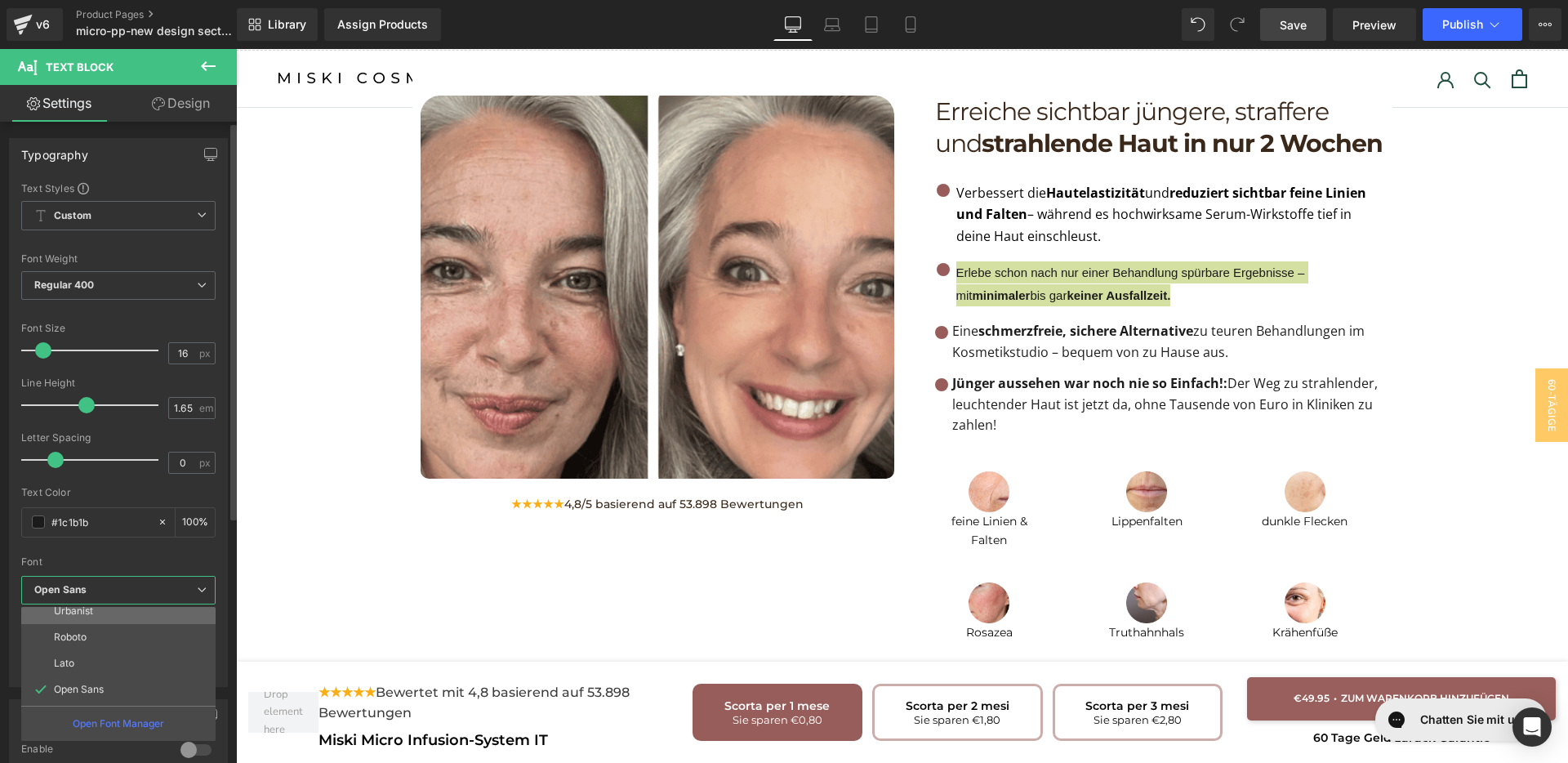
scroll to position [0, 0]
click at [102, 645] on p "Montserrat" at bounding box center [79, 646] width 51 height 11
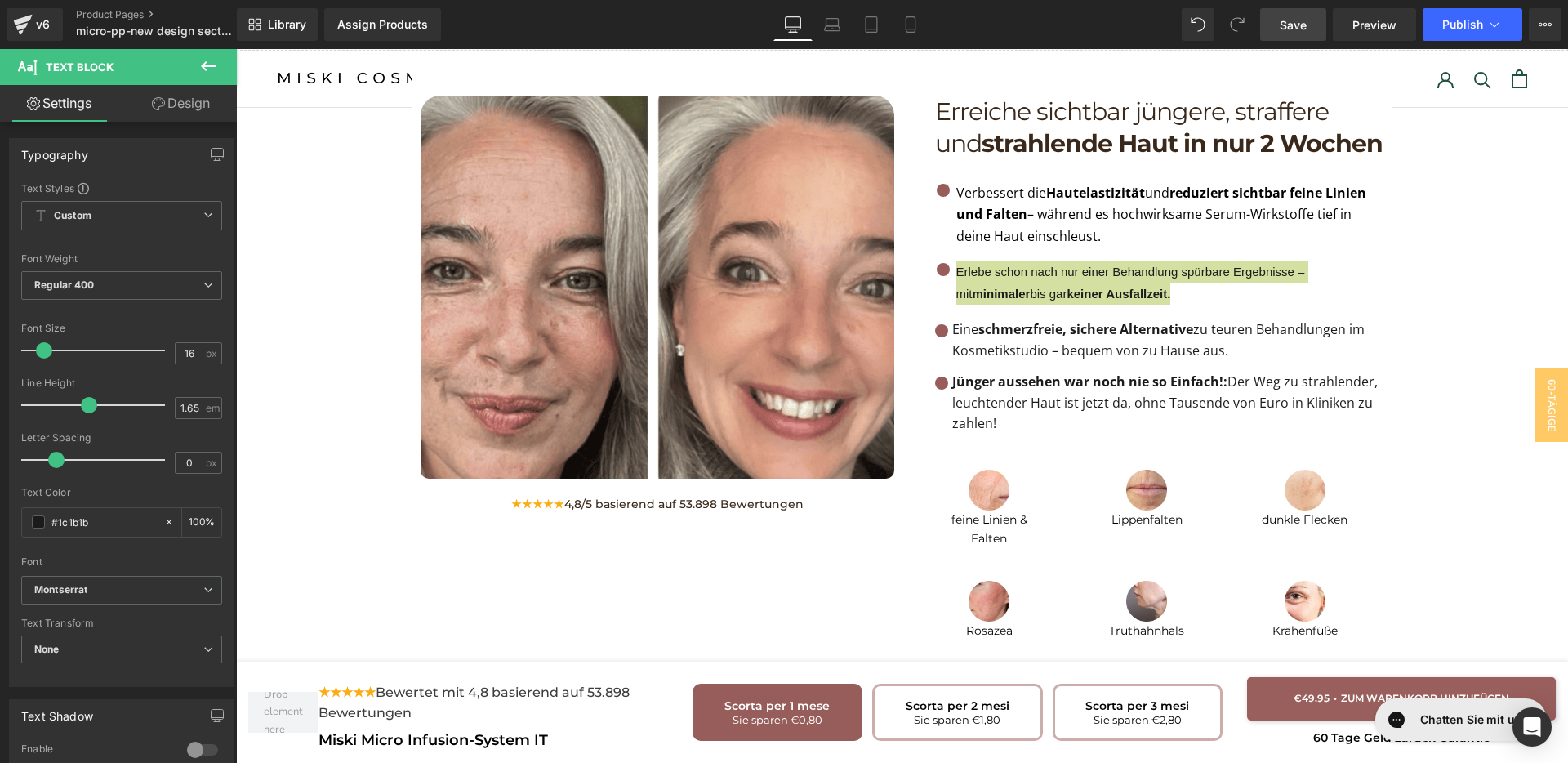
drag, startPoint x: 1290, startPoint y: 17, endPoint x: 1053, endPoint y: 75, distance: 244.0
click at [1290, 17] on span "Save" at bounding box center [1293, 25] width 27 height 17
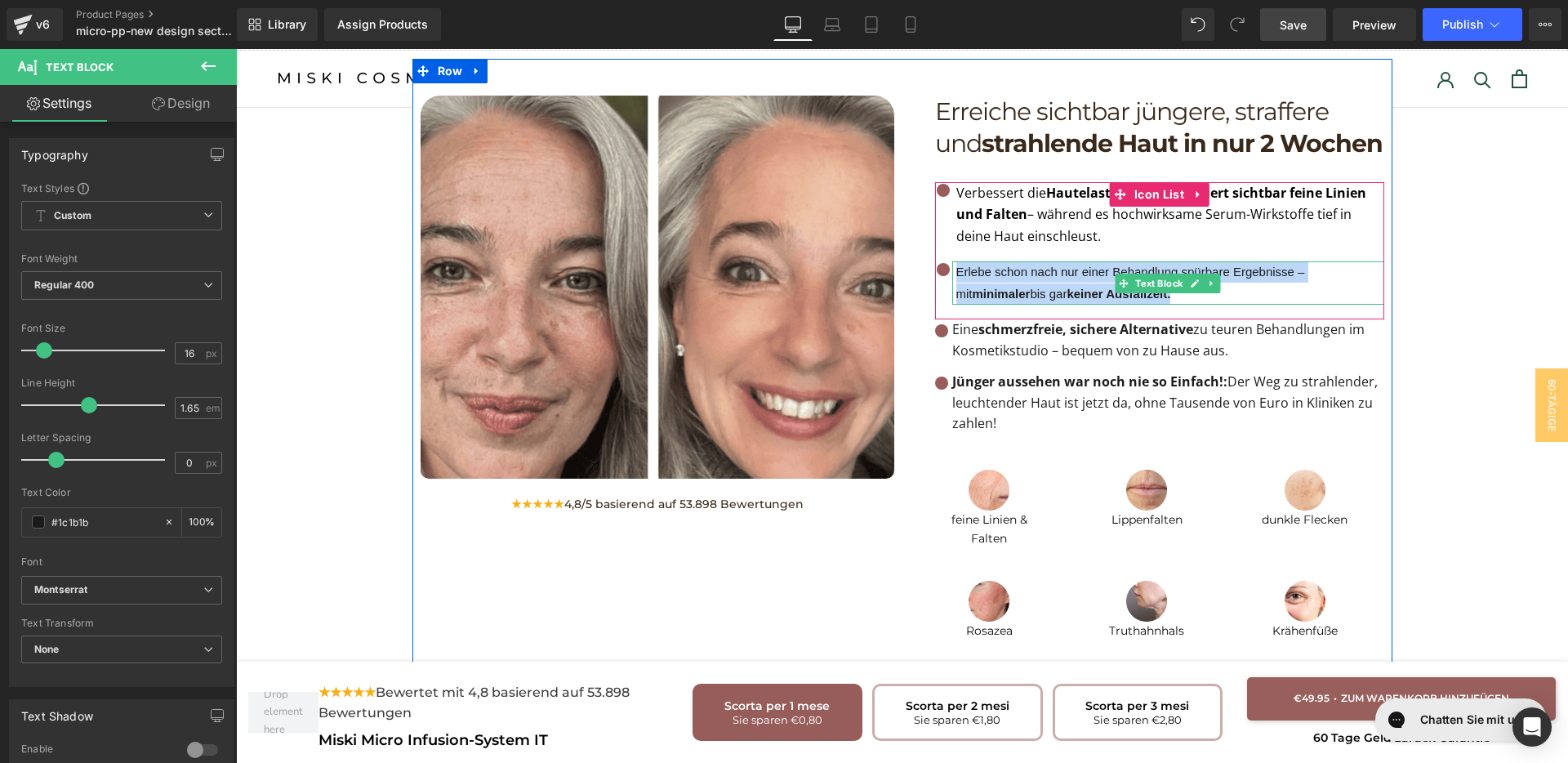
click at [1095, 262] on p "Erlebe schon nach nur einer Behandlung spürbare Ergebnisse – mit minimaler bis …" at bounding box center [1170, 284] width 428 height 43
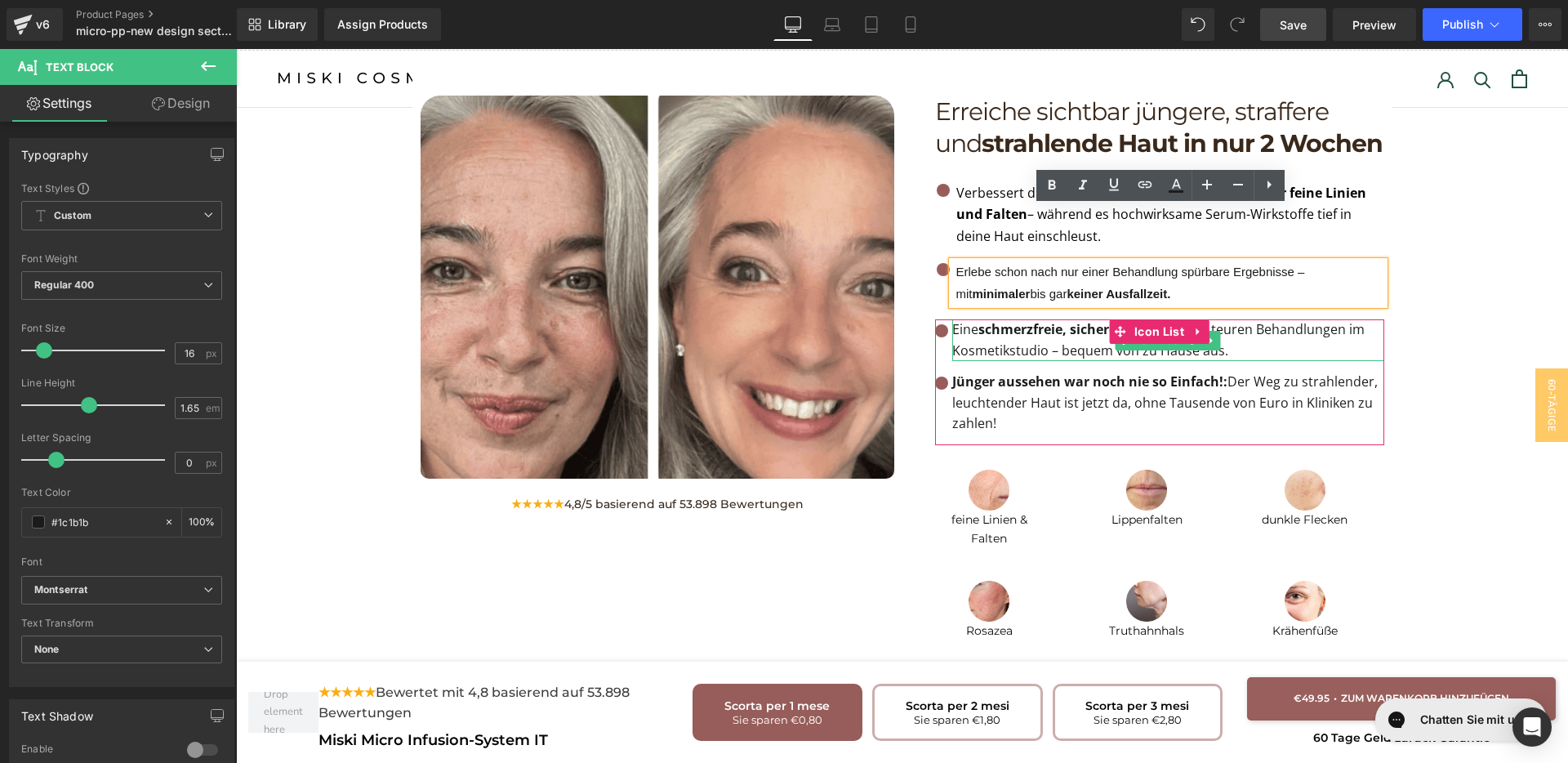
click at [1062, 321] on strong "schmerzfreie, sichere Alternative" at bounding box center [1085, 329] width 215 height 18
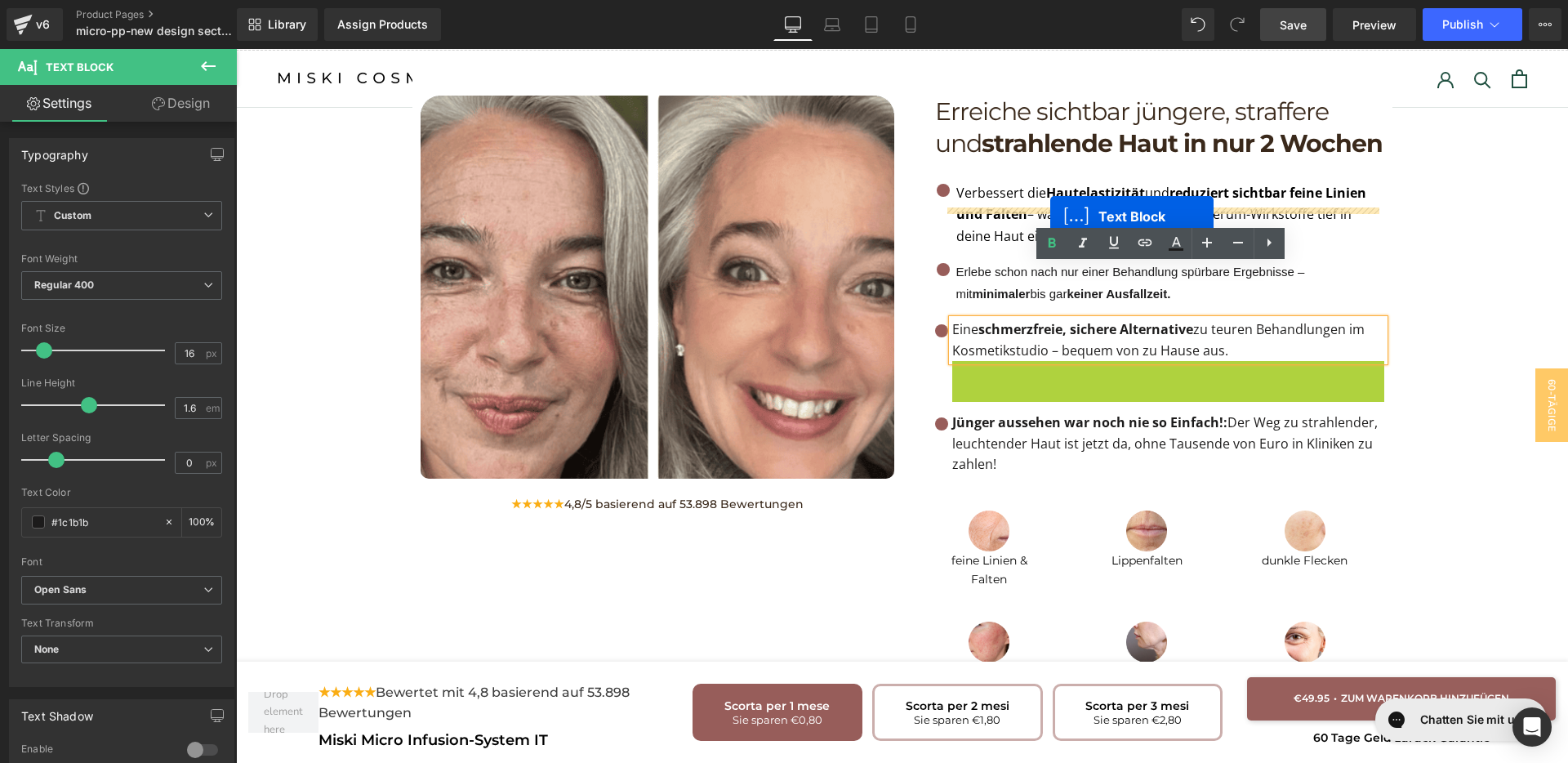
drag, startPoint x: 1122, startPoint y: 331, endPoint x: 1050, endPoint y: 217, distance: 134.8
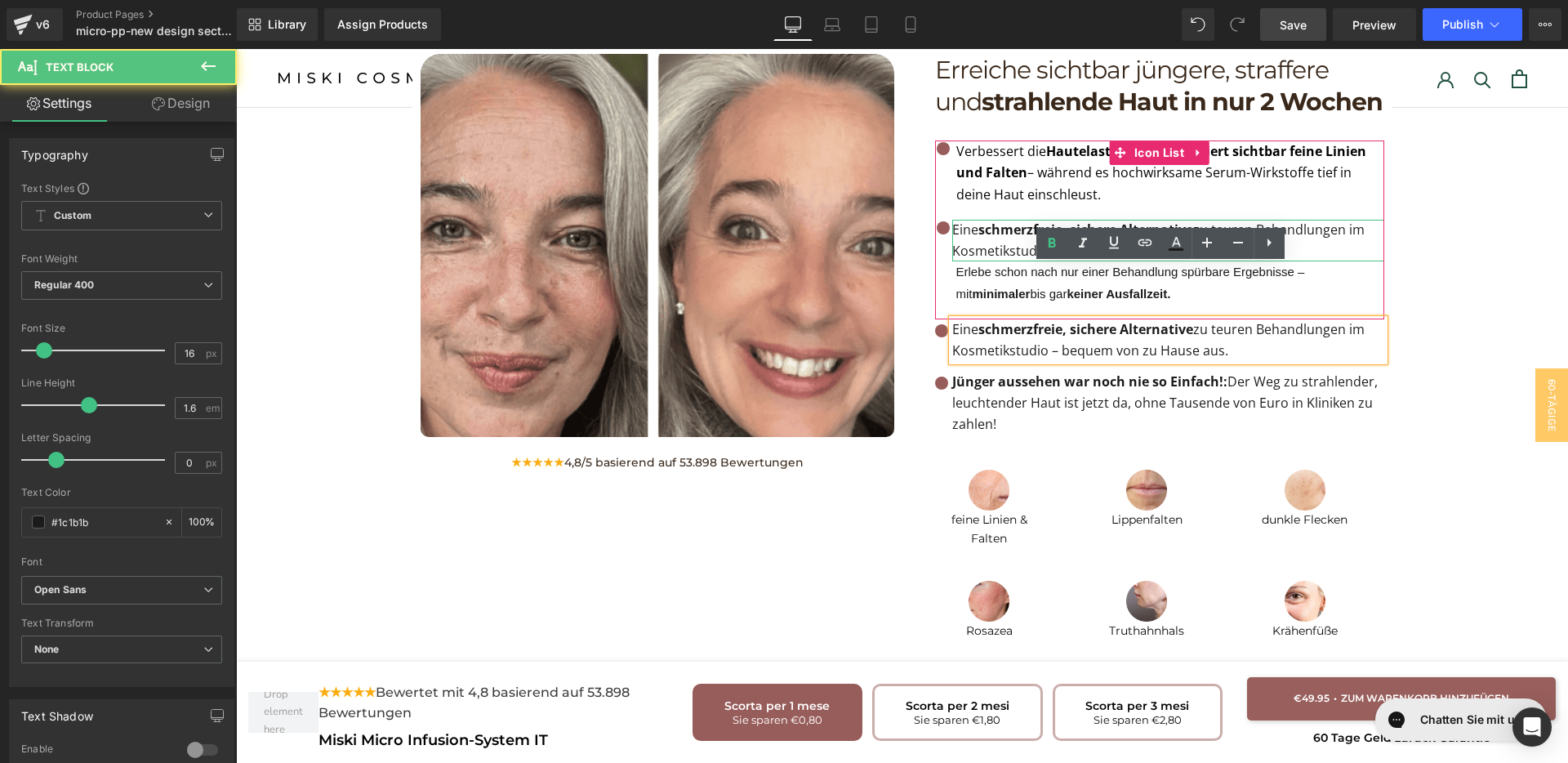
click at [1004, 220] on strong "schmerzfreie, sichere Alternative" at bounding box center [1085, 229] width 215 height 18
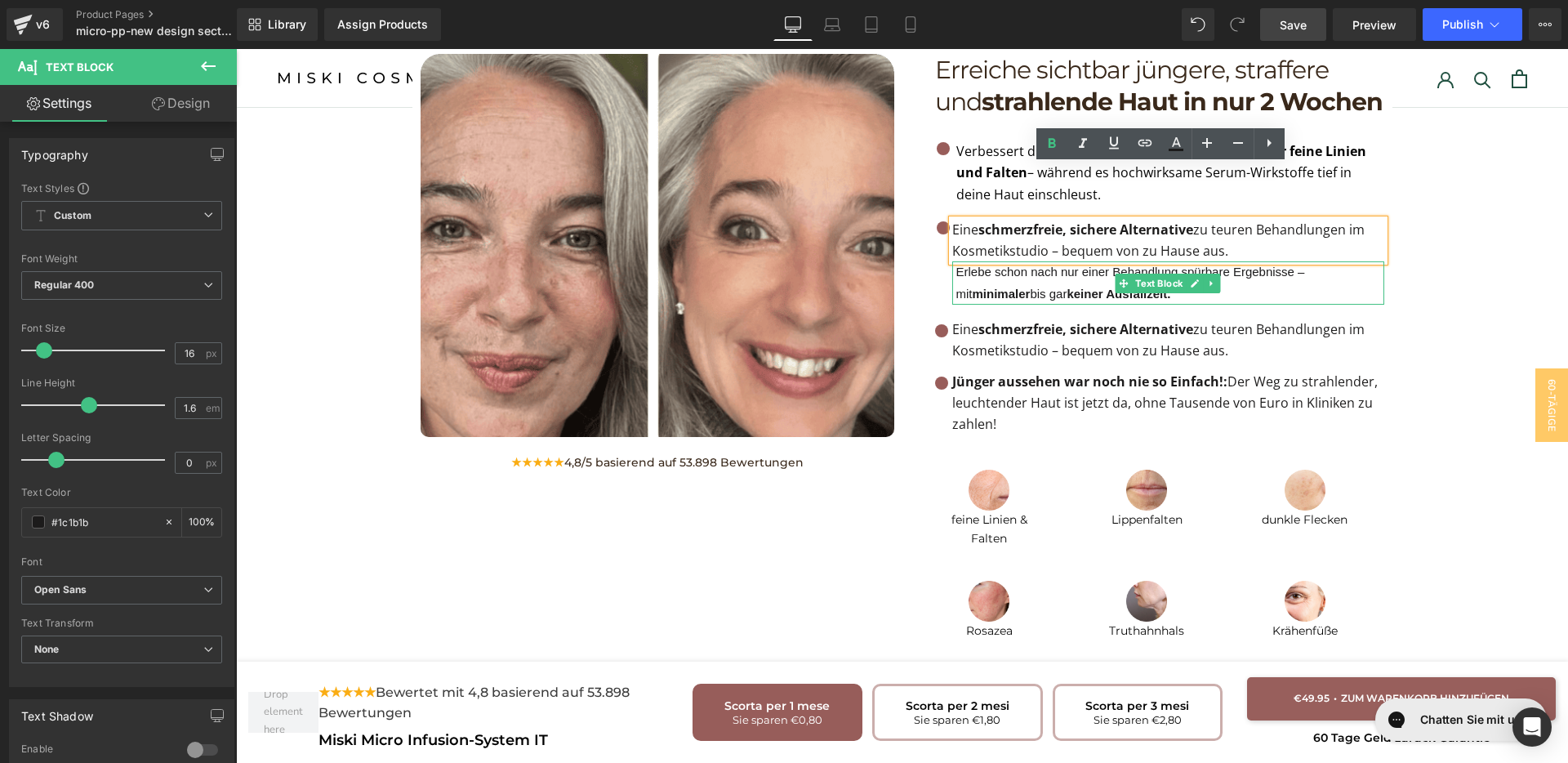
click at [1006, 262] on p "Erlebe schon nach nur einer Behandlung spürbare Ergebnisse – mit minimaler bis …" at bounding box center [1170, 284] width 428 height 43
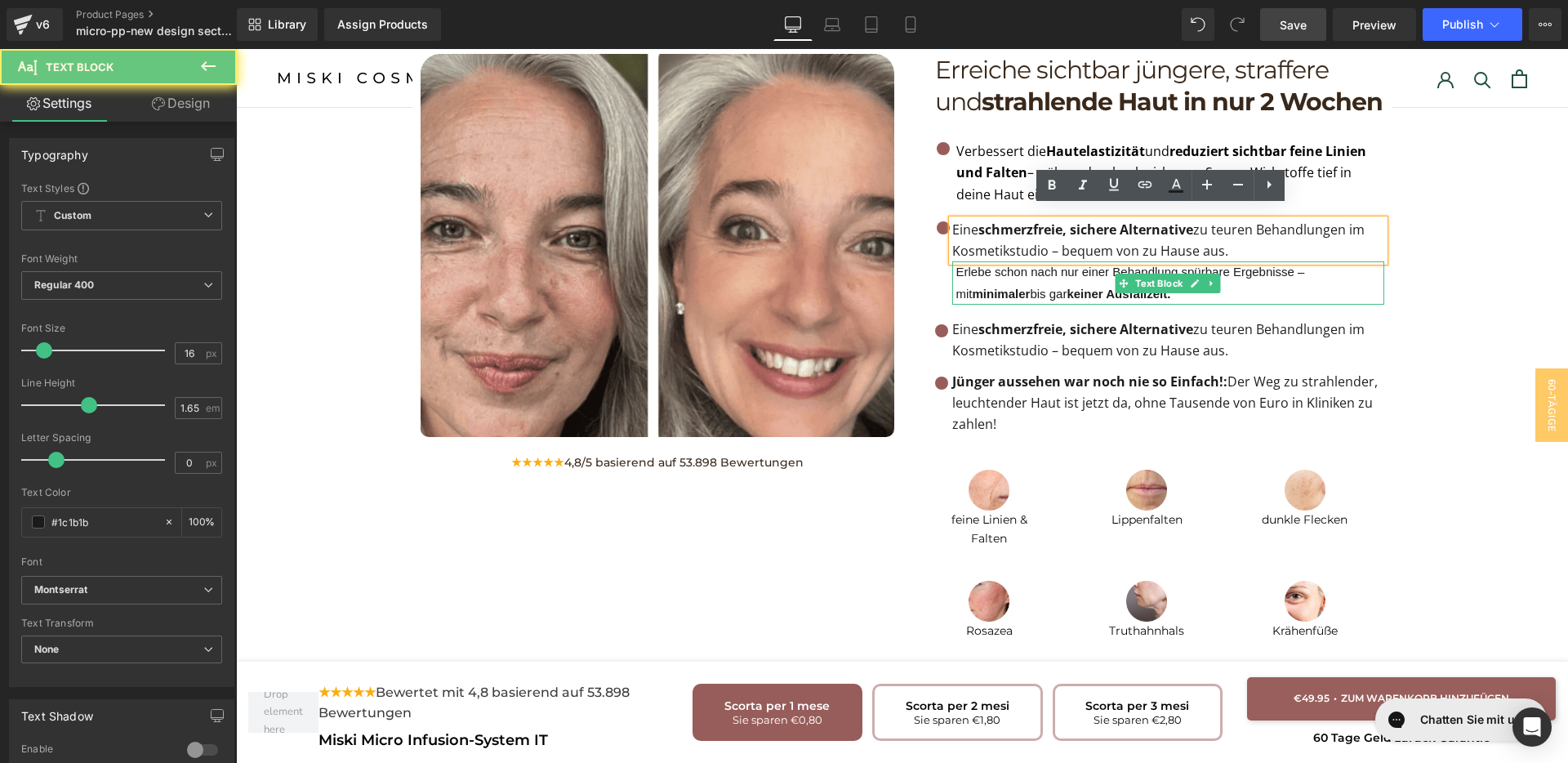
click at [1006, 262] on p "Erlebe schon nach nur einer Behandlung spürbare Ergebnisse – mit minimaler bis …" at bounding box center [1170, 284] width 428 height 43
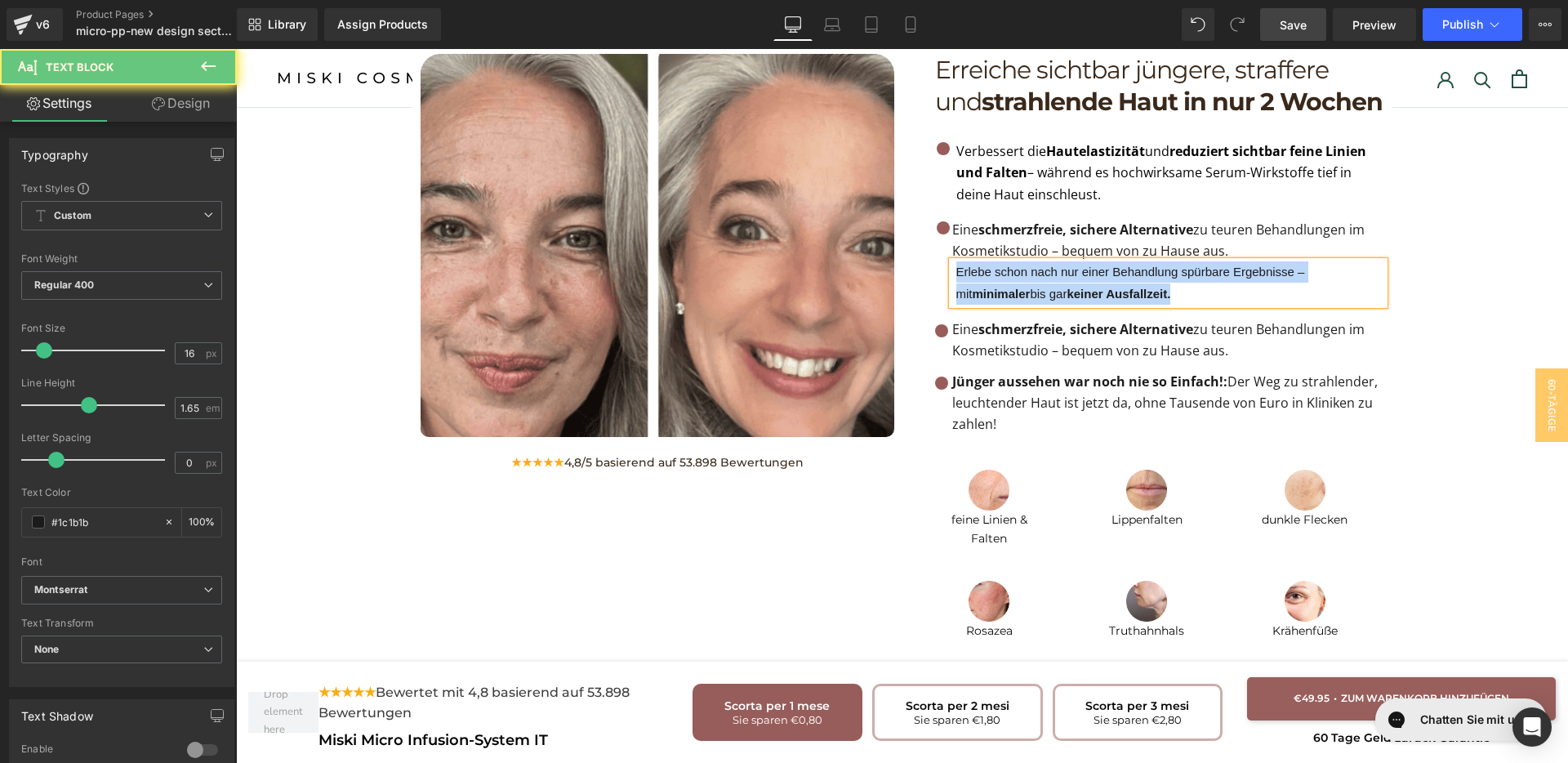
copy span "Erlebe schon nach nur einer Behandlung spürbare Ergebnisse – mit minimaler bis …"
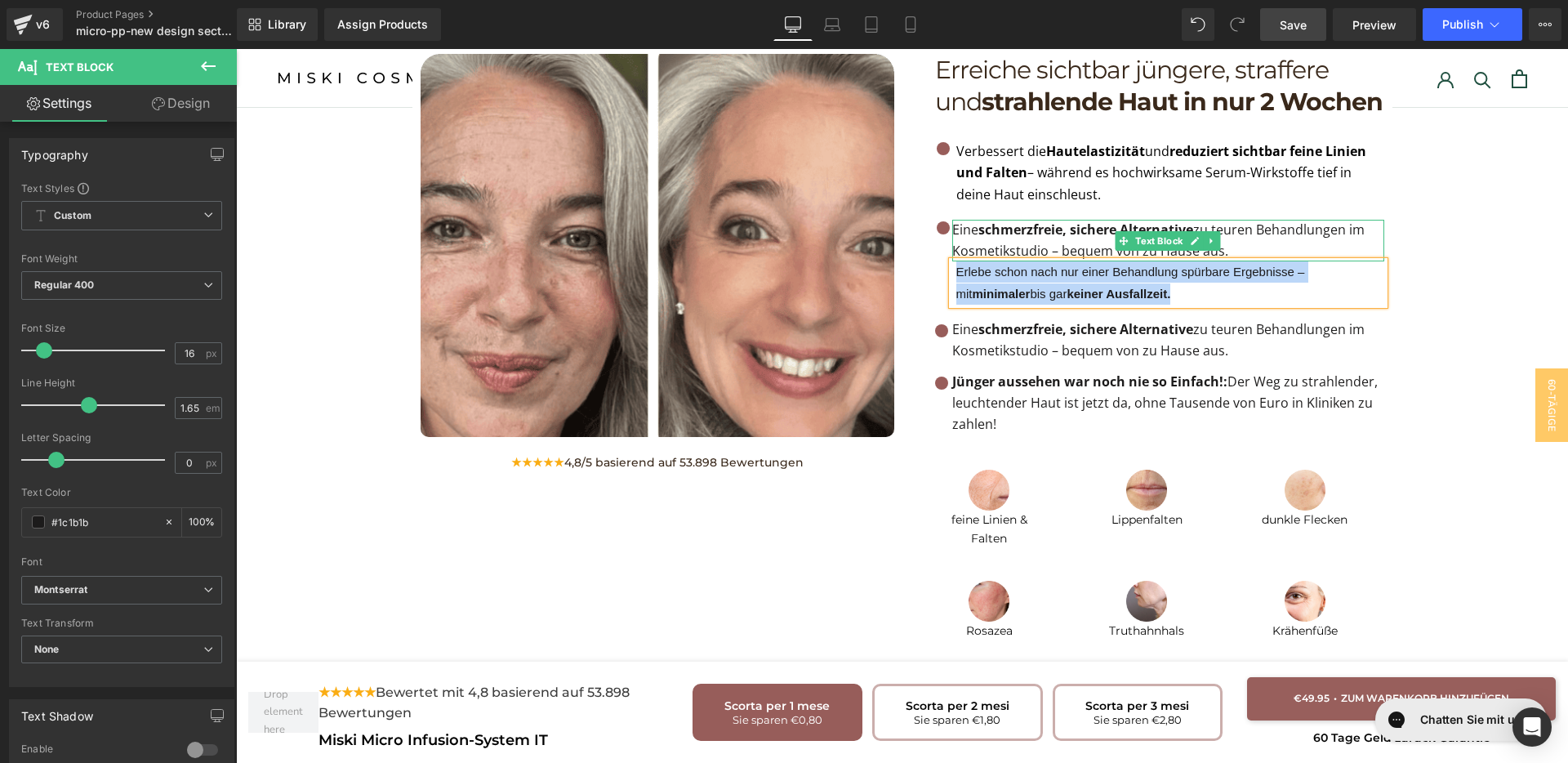
click at [1007, 219] on p "Eine schmerzfreie, sichere Alternative zu teuren Behandlungen im Kosmetikstudio…" at bounding box center [1168, 240] width 432 height 42
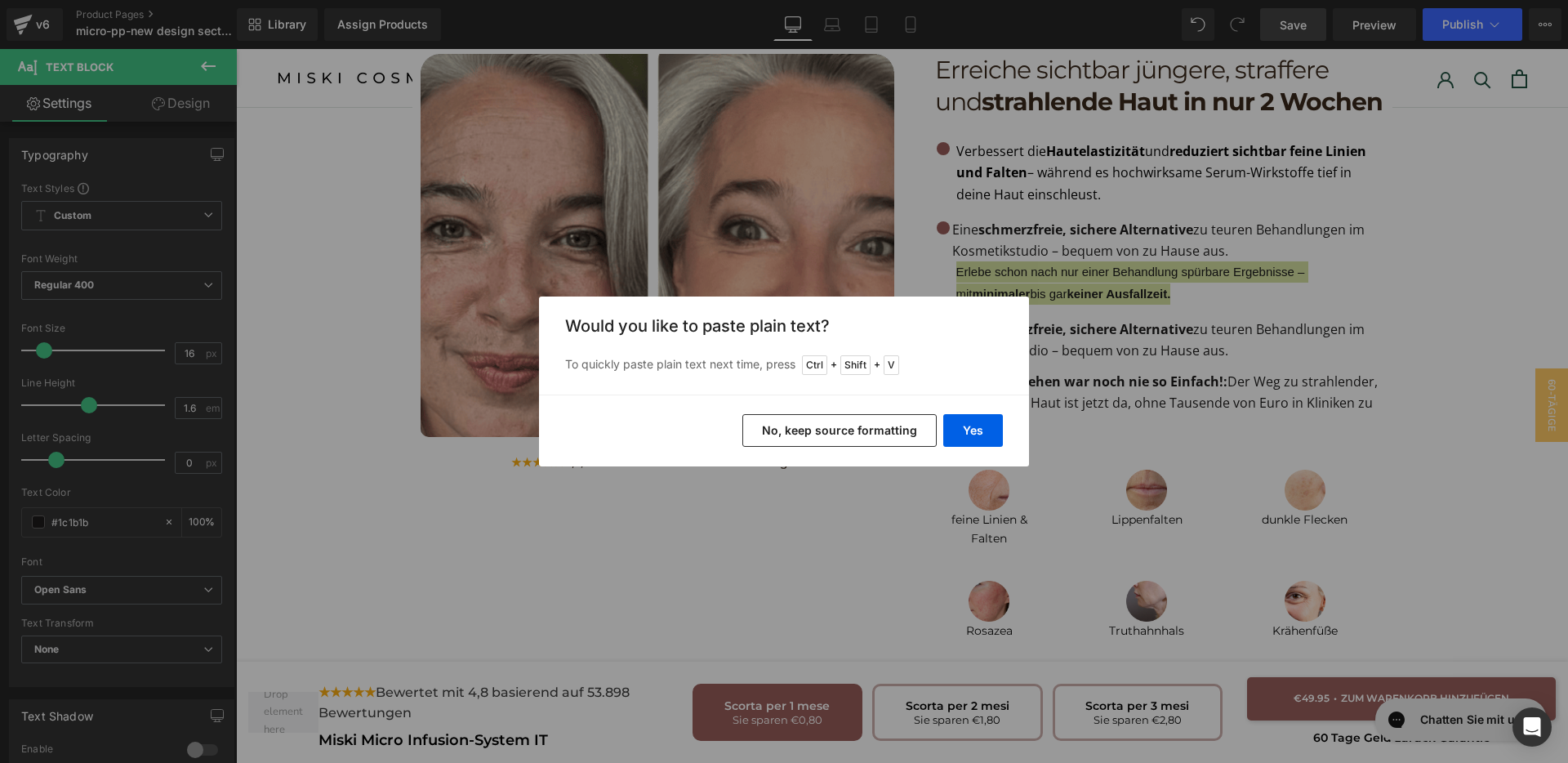
click at [872, 428] on button "No, keep source formatting" at bounding box center [840, 430] width 195 height 33
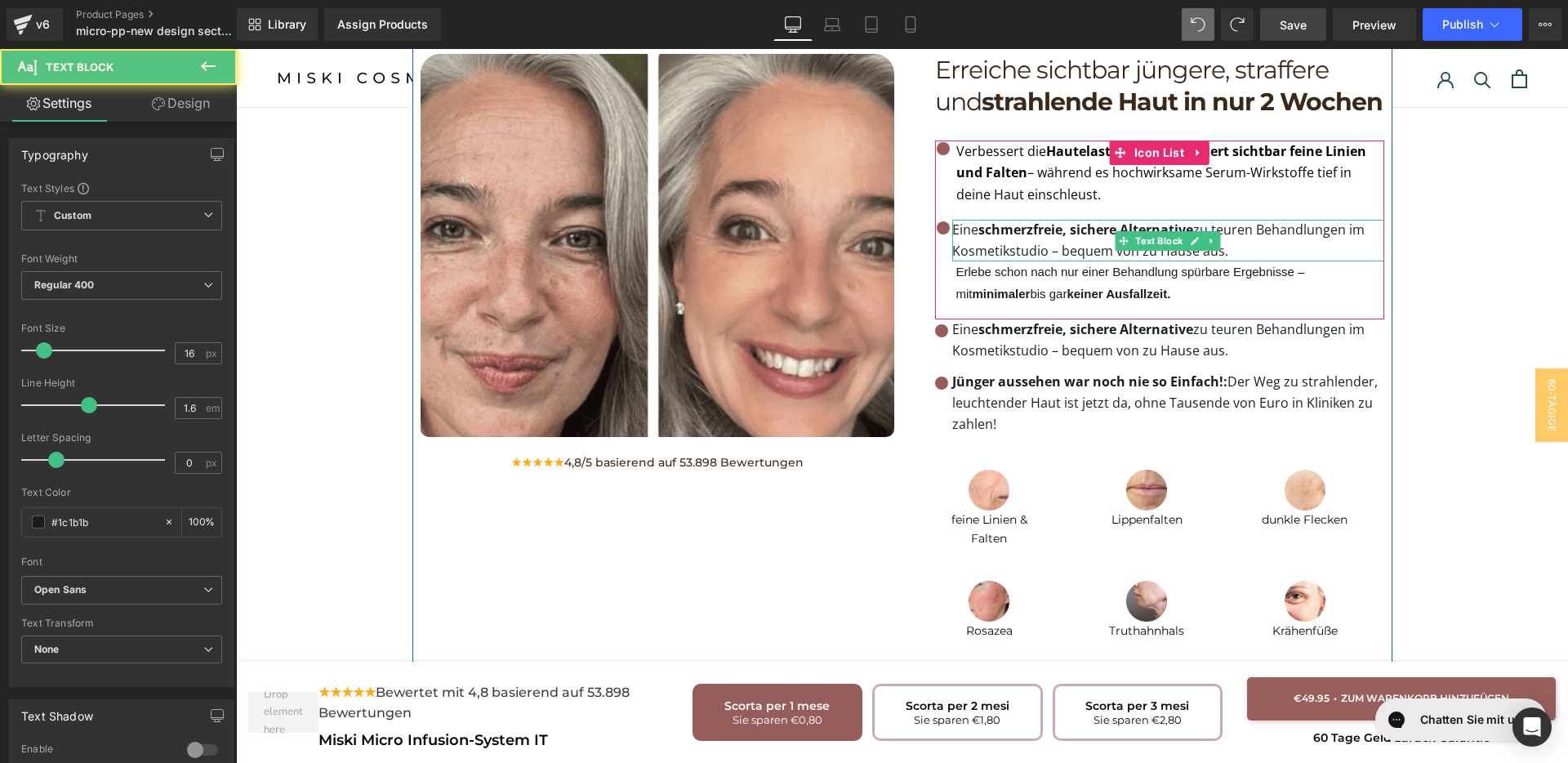
click at [1022, 220] on strong "schmerzfreie, sichere Alternative" at bounding box center [1085, 229] width 215 height 18
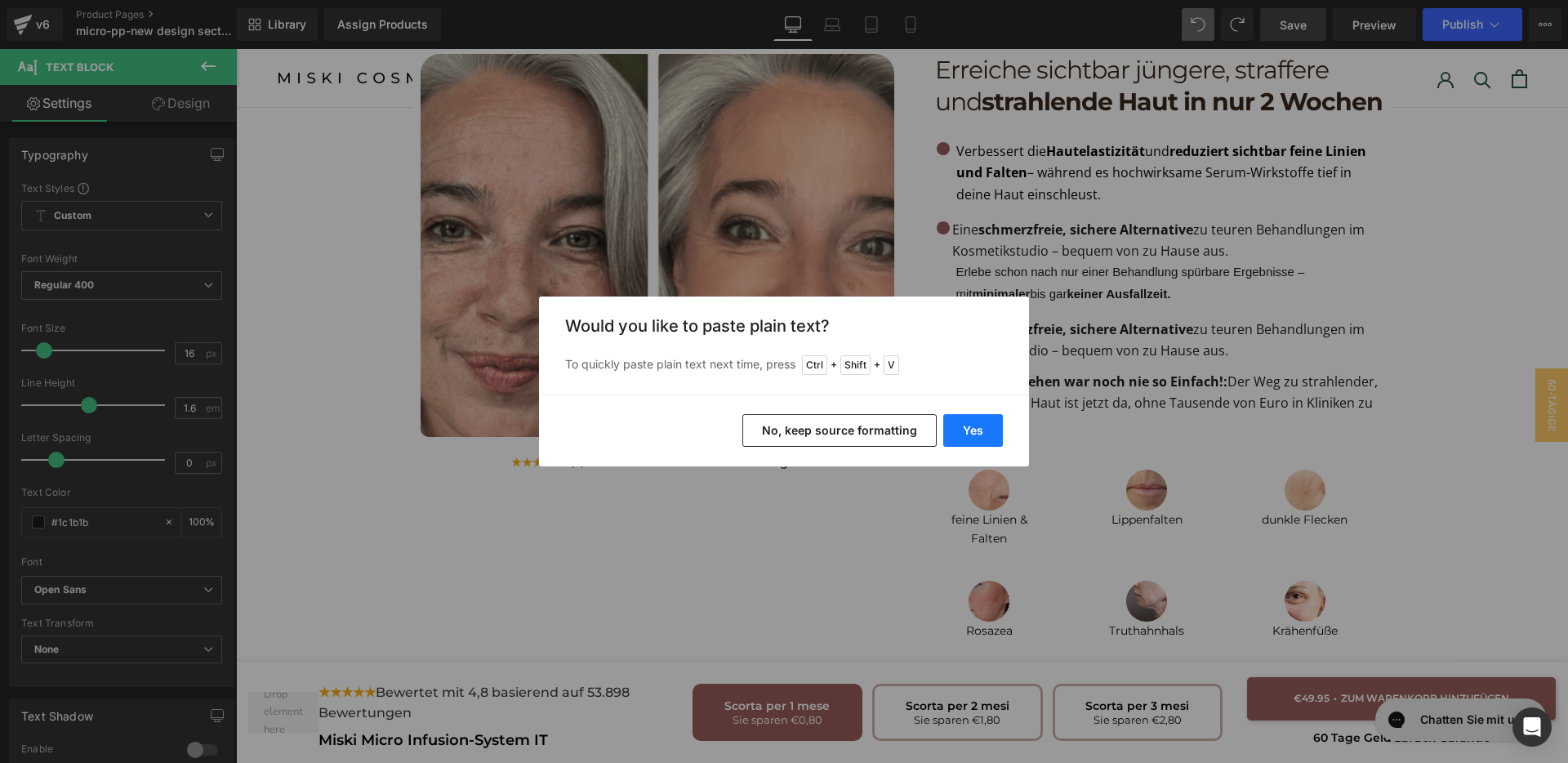
click at [972, 431] on button "Yes" at bounding box center [973, 430] width 60 height 33
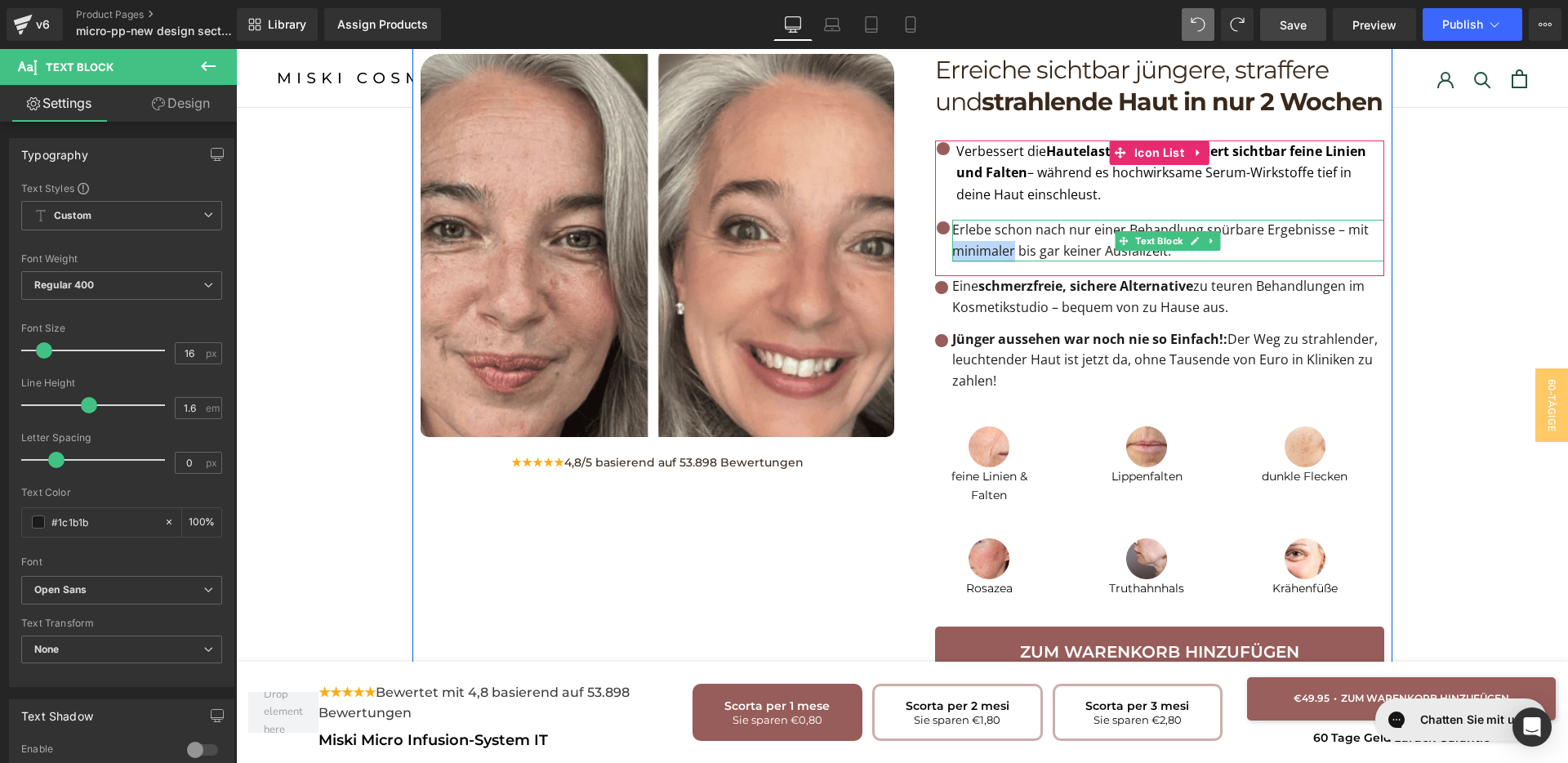
drag, startPoint x: 1007, startPoint y: 197, endPoint x: 948, endPoint y: 196, distance: 59.0
click at [953, 219] on p "Erlebe schon nach nur einer Behandlung spürbare Ergebnisse – mit minimaler bis …" at bounding box center [1168, 240] width 432 height 42
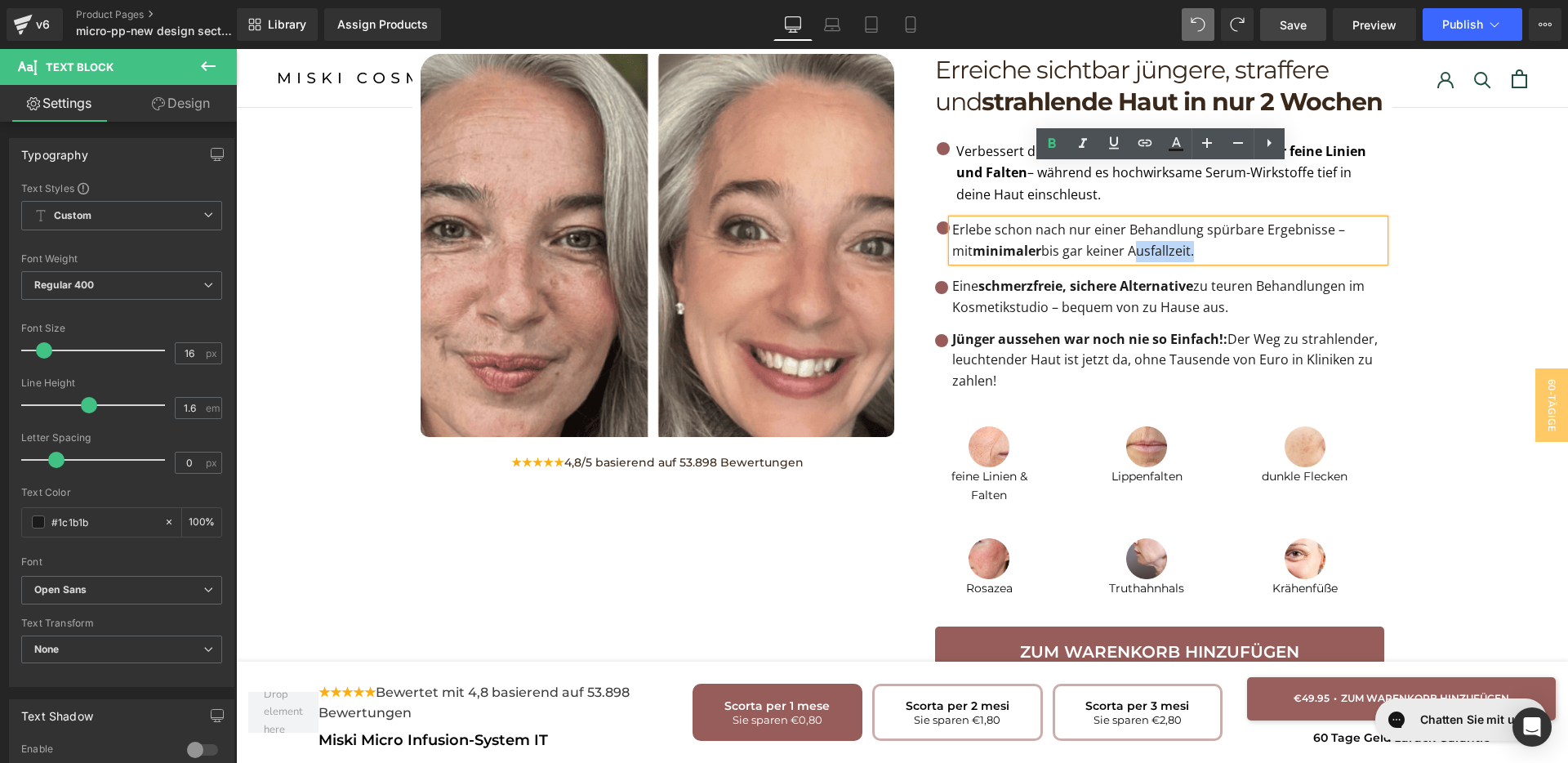
drag, startPoint x: 1101, startPoint y: 196, endPoint x: 1163, endPoint y: 199, distance: 62.1
click at [1163, 219] on p "Erlebe schon nach nur einer Behandlung spürbare Ergebnisse – mit minimaler bis …" at bounding box center [1168, 240] width 432 height 42
click at [1212, 287] on link at bounding box center [1213, 297] width 17 height 20
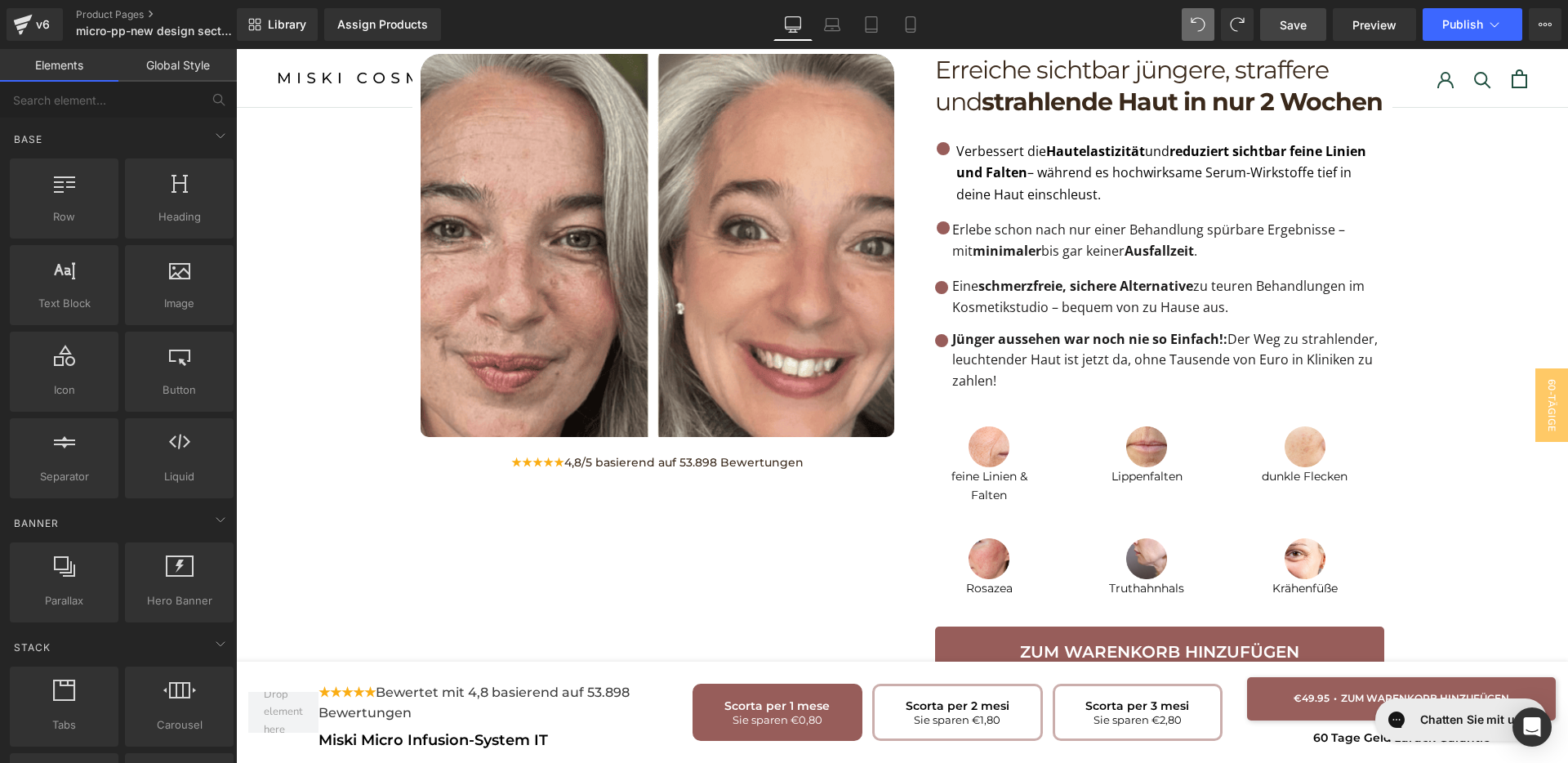
drag, startPoint x: 1291, startPoint y: 28, endPoint x: 1000, endPoint y: 200, distance: 338.0
click at [1291, 28] on span "Save" at bounding box center [1293, 25] width 27 height 17
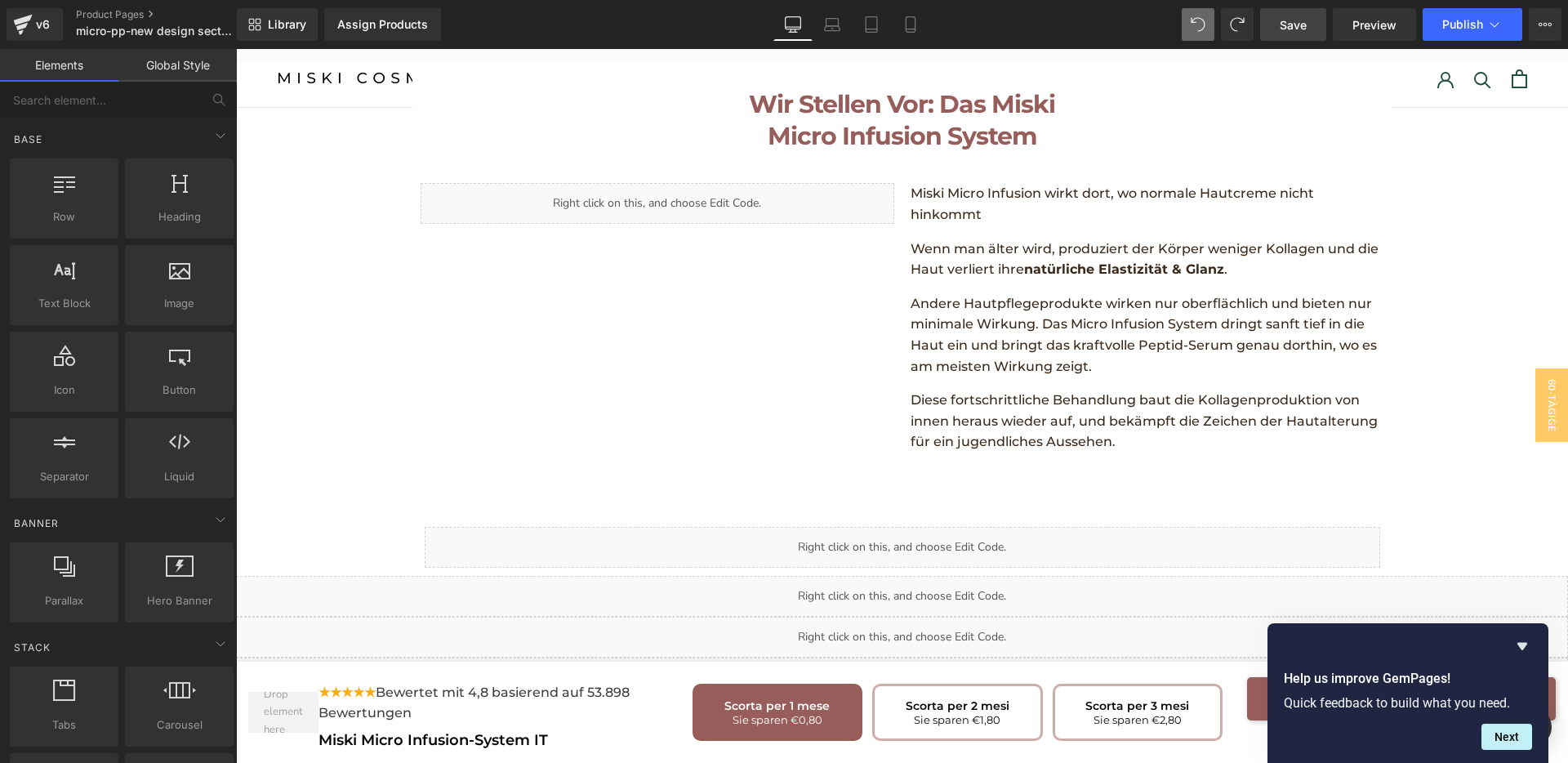
scroll to position [2530, 0]
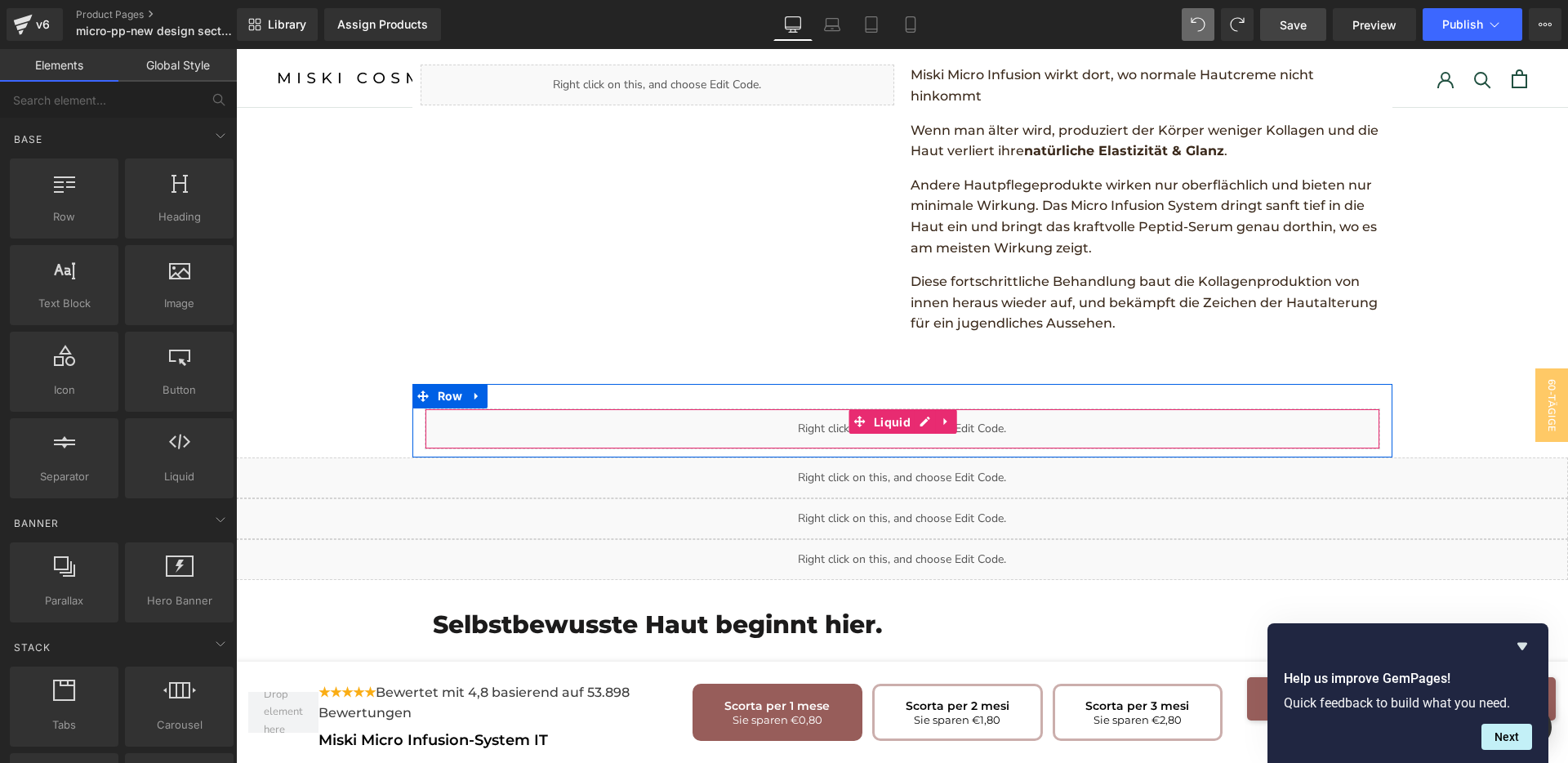
click at [884, 410] on span "Liquid" at bounding box center [892, 423] width 45 height 25
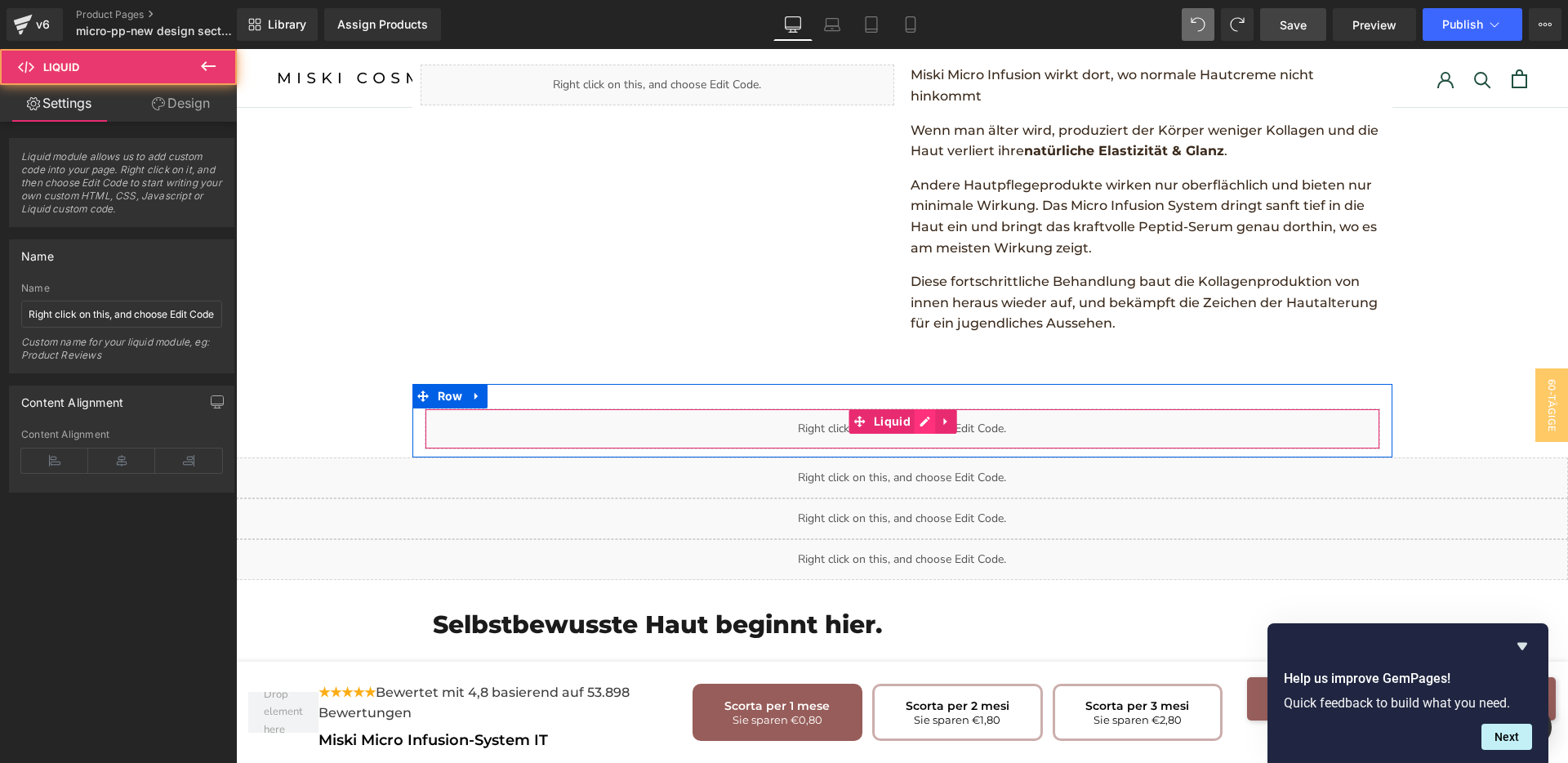
click at [923, 408] on div "Liquid" at bounding box center [902, 428] width 956 height 41
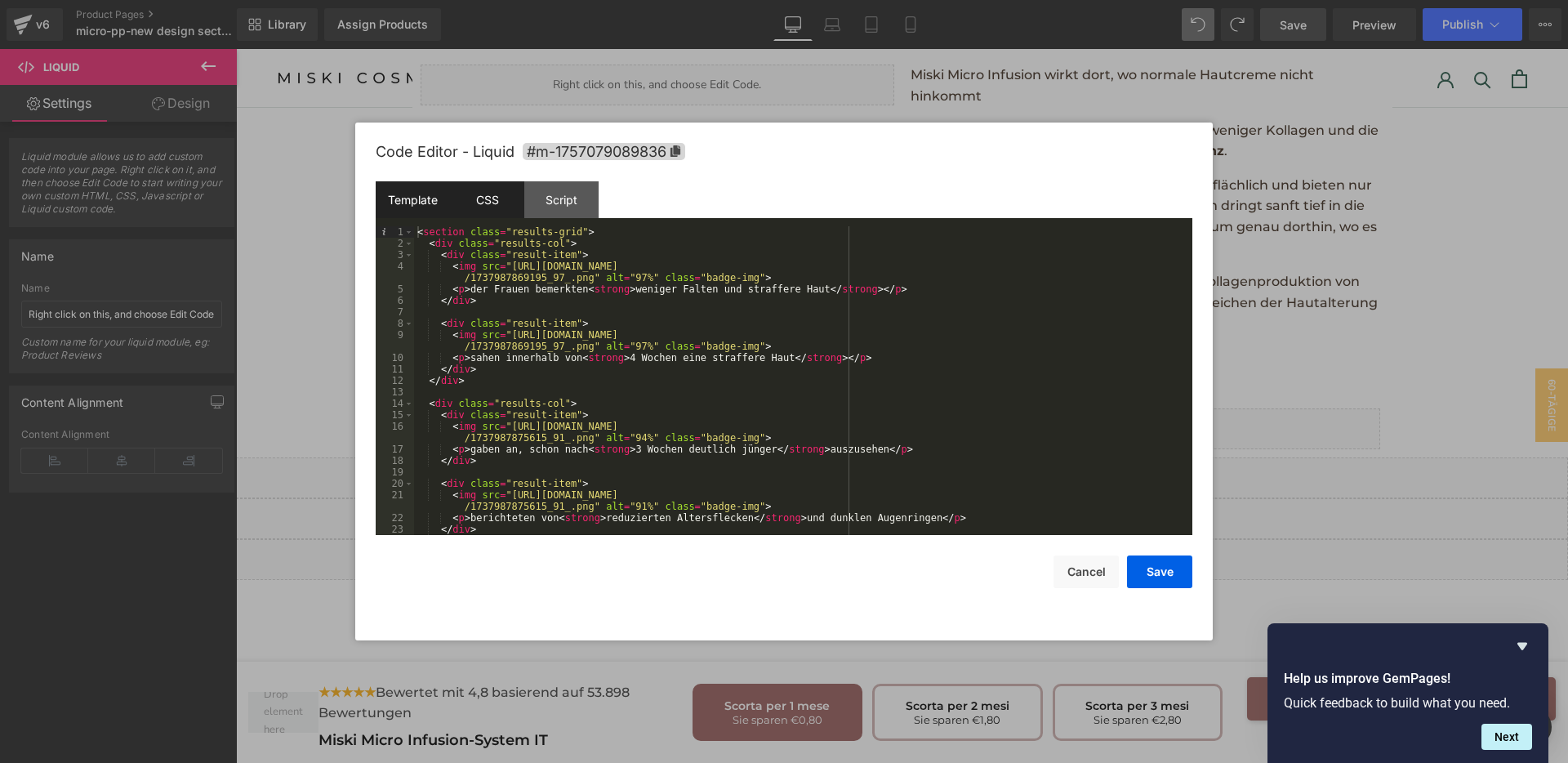
click at [506, 201] on div "CSS" at bounding box center [487, 199] width 75 height 37
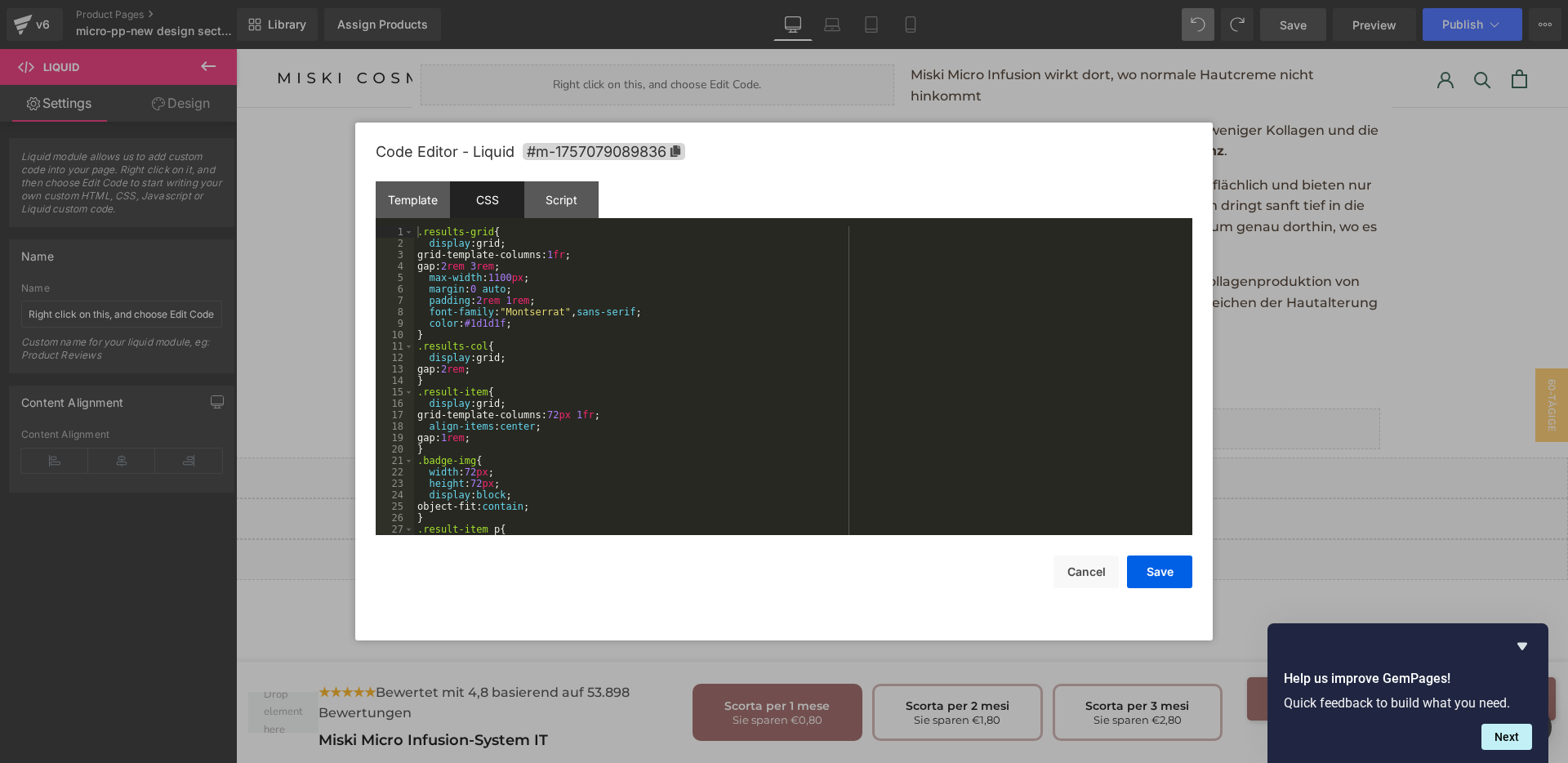
click at [675, 298] on div ".results-grid { display :grid; grid-template-columns: 1 fr ; gap: 2 rem 3 rem ;…" at bounding box center [800, 391] width 772 height 332
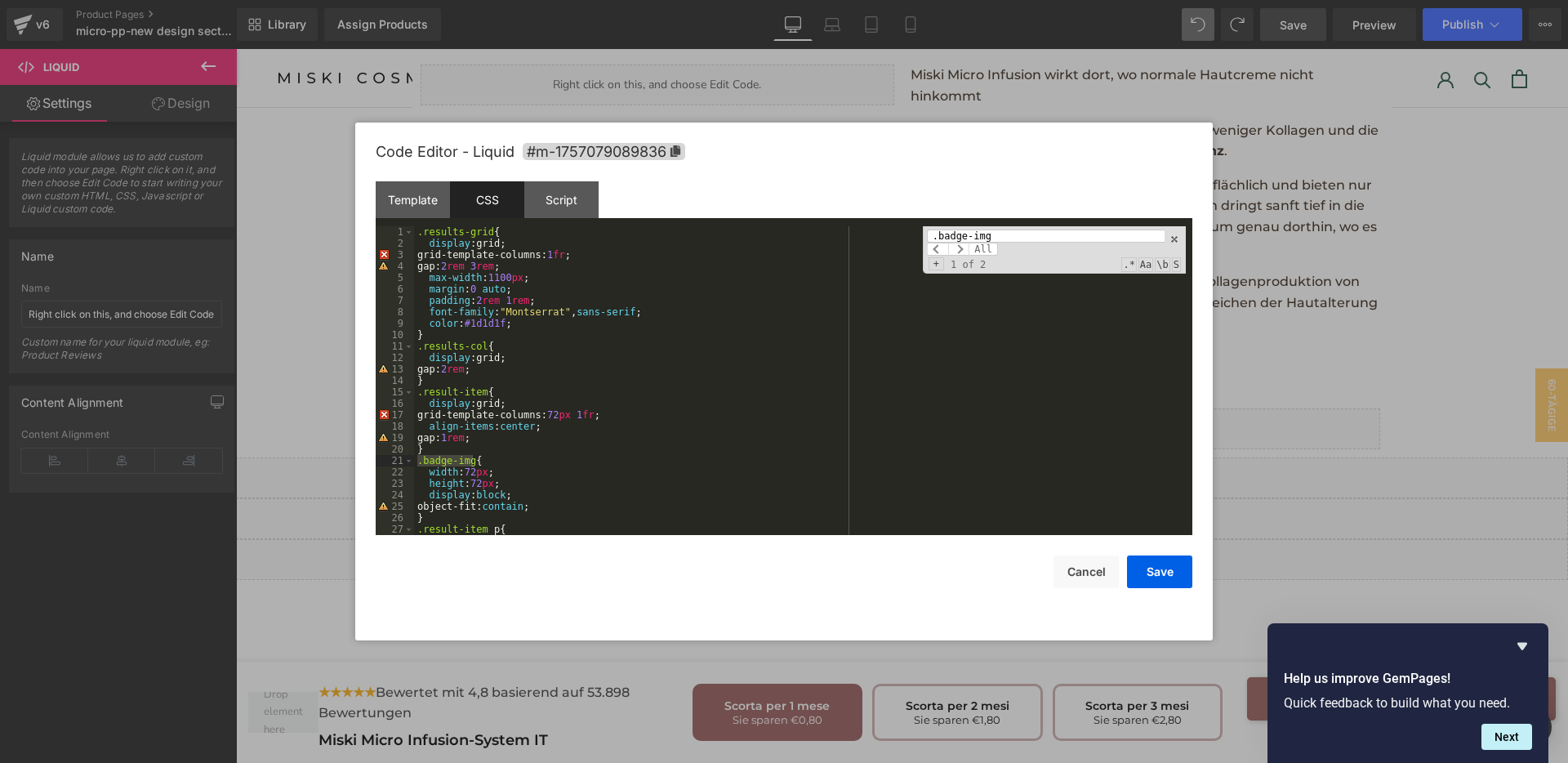
type input ".badge-img"
click at [470, 471] on div ".results-grid { display :grid; grid-template-columns: 1 fr ; gap: 2 rem 3 rem ;…" at bounding box center [800, 391] width 772 height 332
click at [446, 477] on div ".results-grid { display :grid; grid-template-columns: 1 fr ; gap: 2 rem 3 rem ;…" at bounding box center [800, 391] width 772 height 332
click at [1160, 566] on button "Save" at bounding box center [1160, 572] width 65 height 33
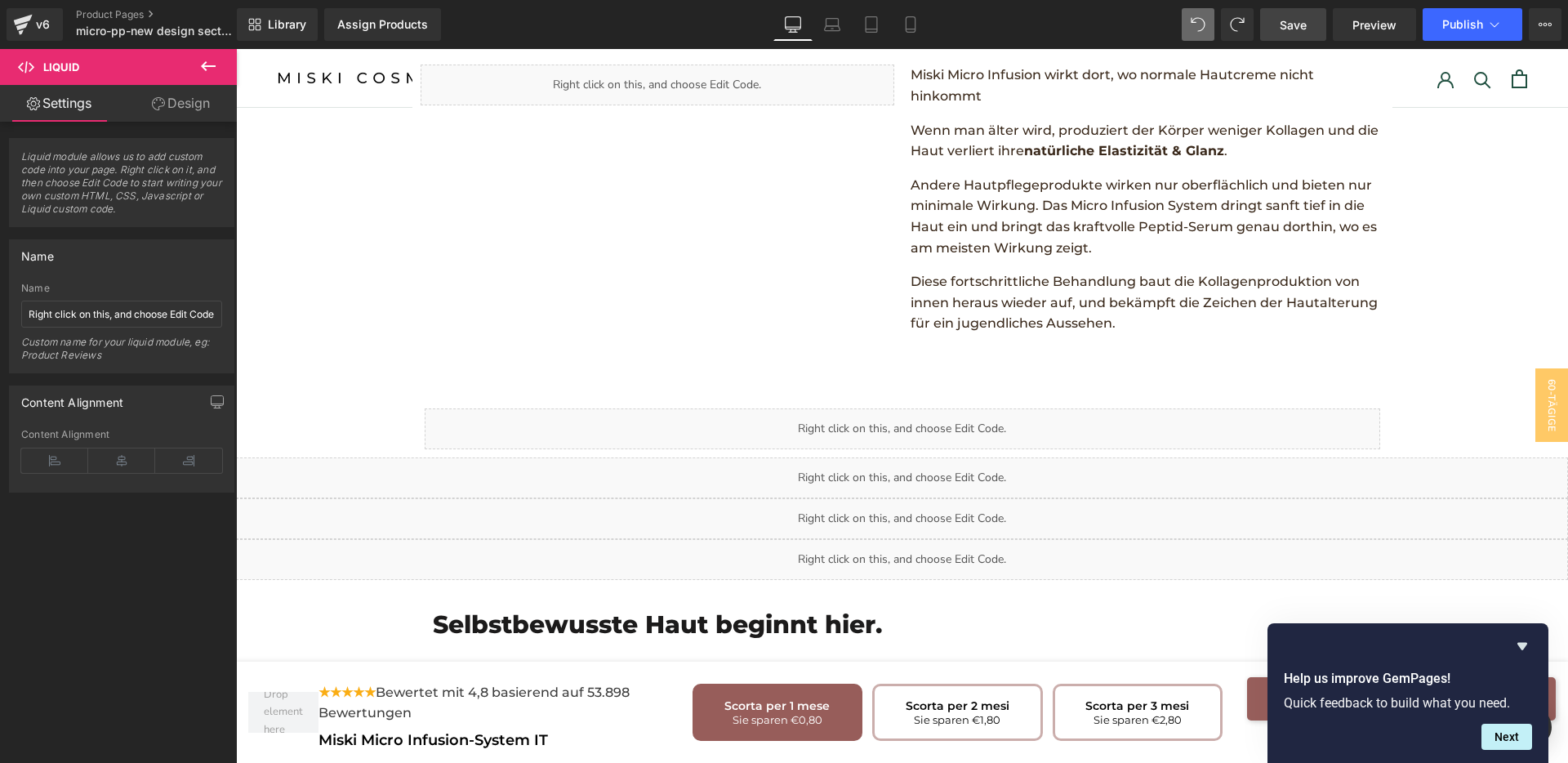
click at [1307, 33] on span "Save" at bounding box center [1293, 25] width 27 height 17
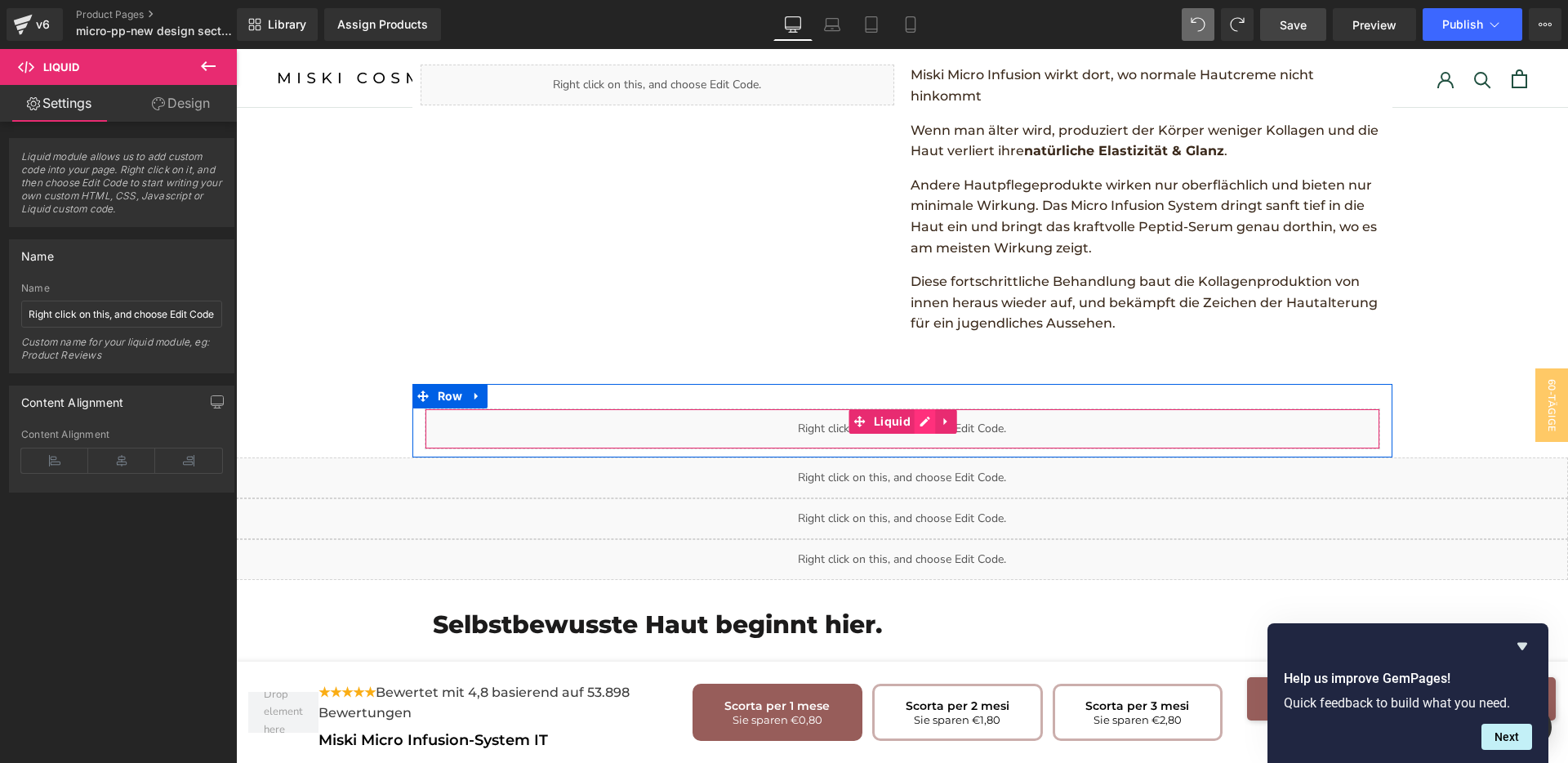
click at [916, 408] on div "Liquid" at bounding box center [902, 428] width 956 height 41
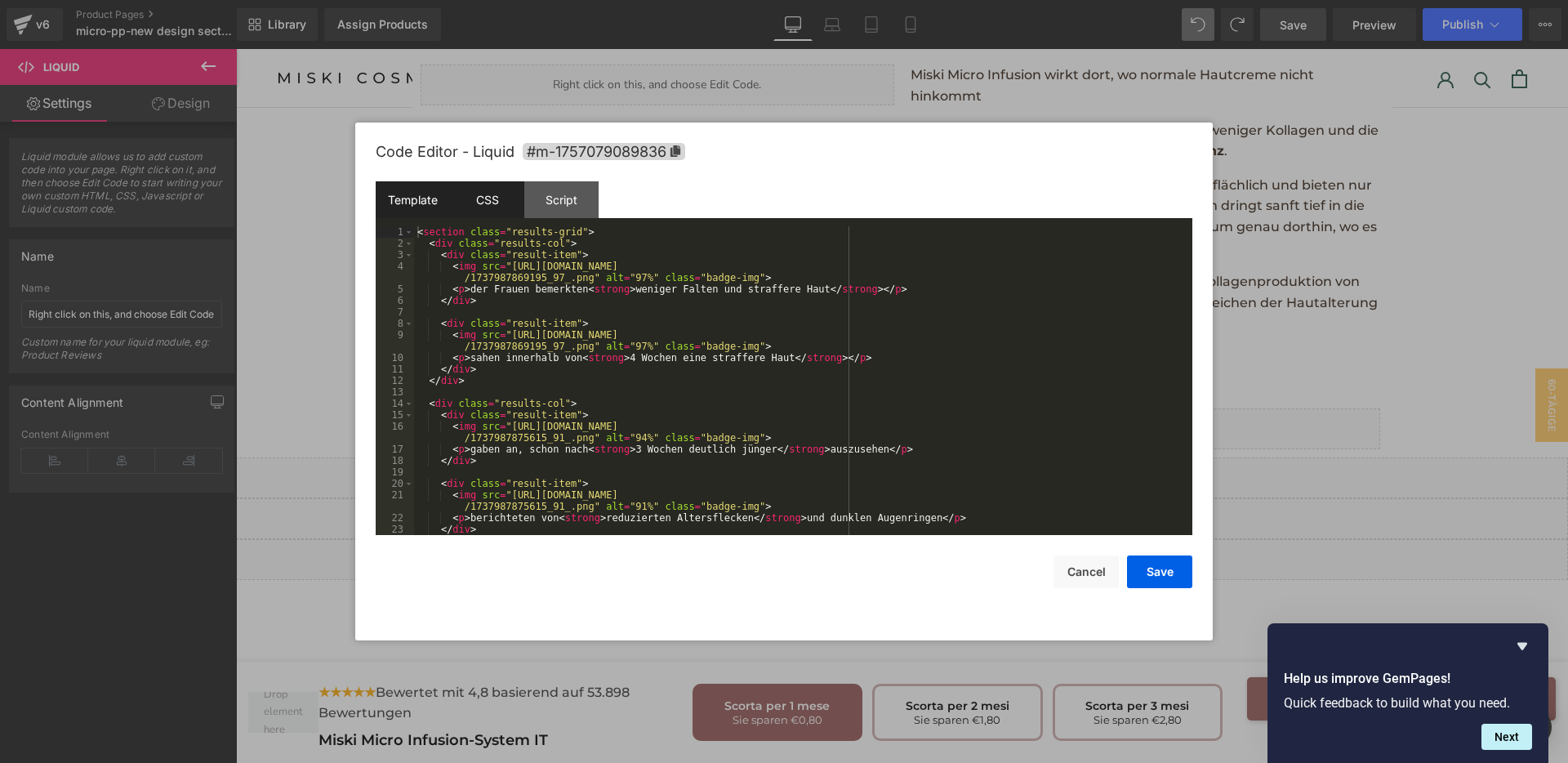
click at [466, 209] on div "CSS" at bounding box center [487, 199] width 75 height 37
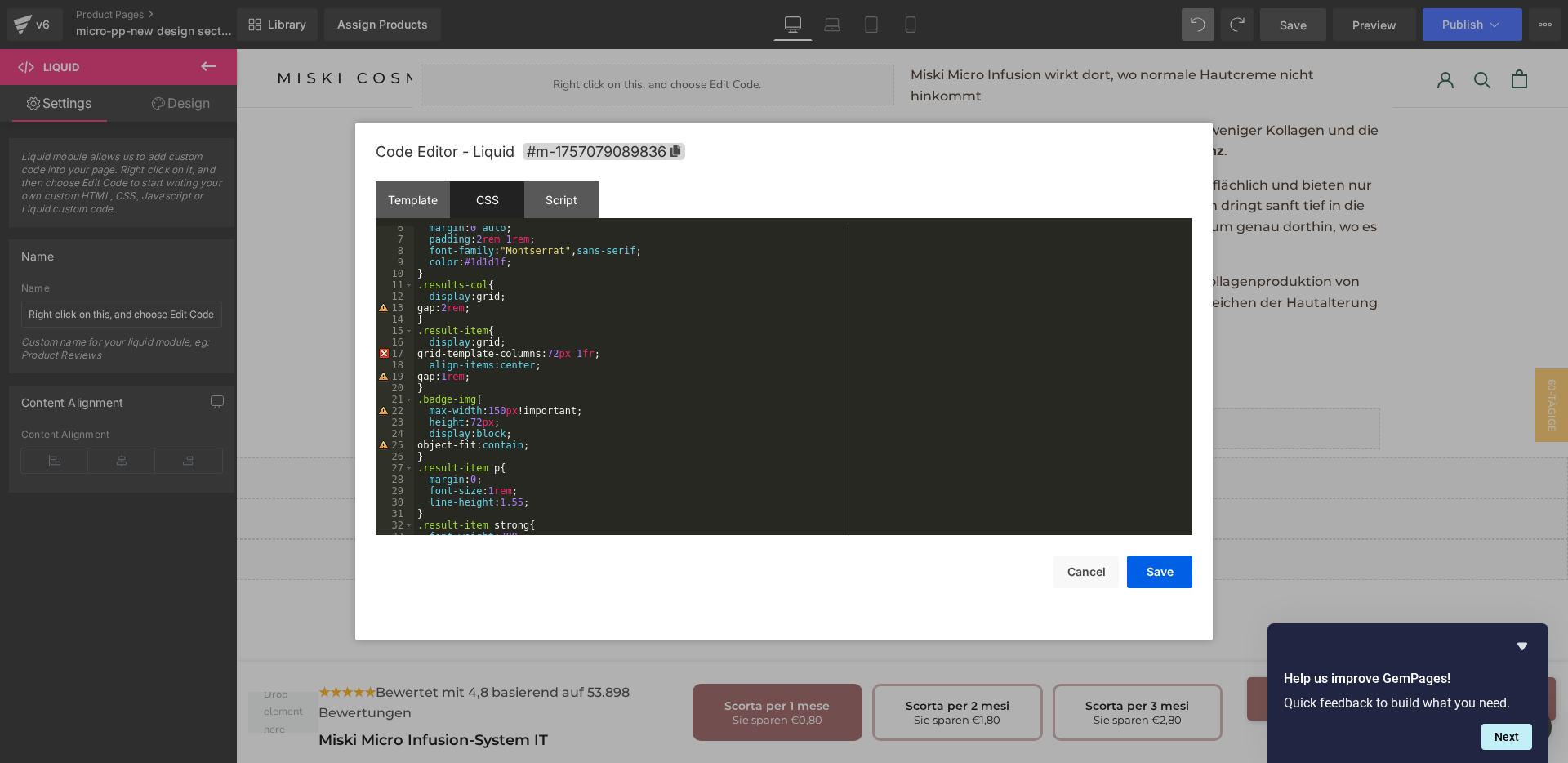
scroll to position [123, 0]
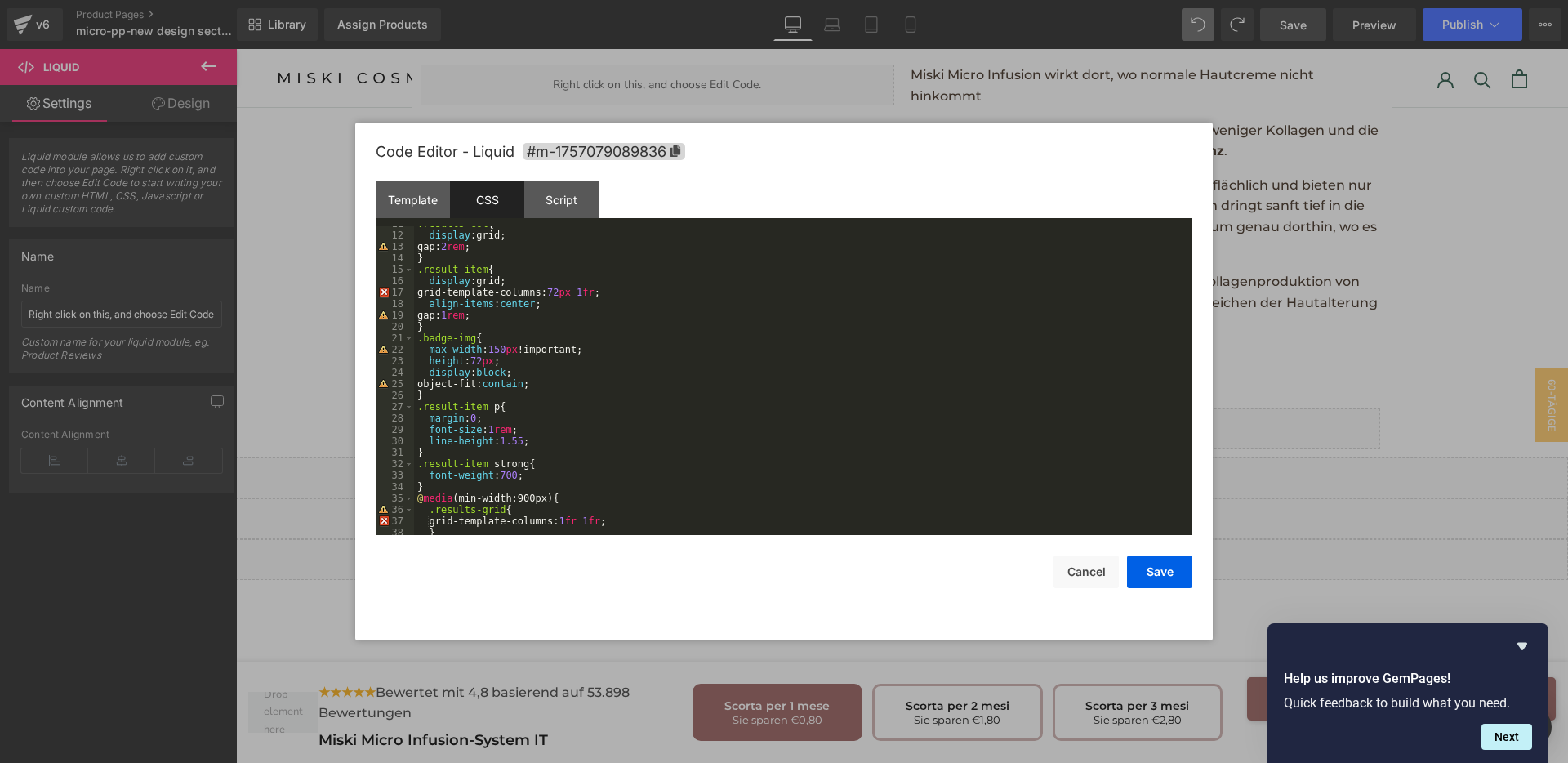
click at [479, 358] on div ".results-col { display :grid; gap: 2 rem ; } .result-item { display :grid; grid…" at bounding box center [800, 384] width 772 height 332
click at [490, 363] on div ".results-col { display :grid; gap: 2 rem ; } .result-item { display :grid; grid…" at bounding box center [800, 384] width 772 height 332
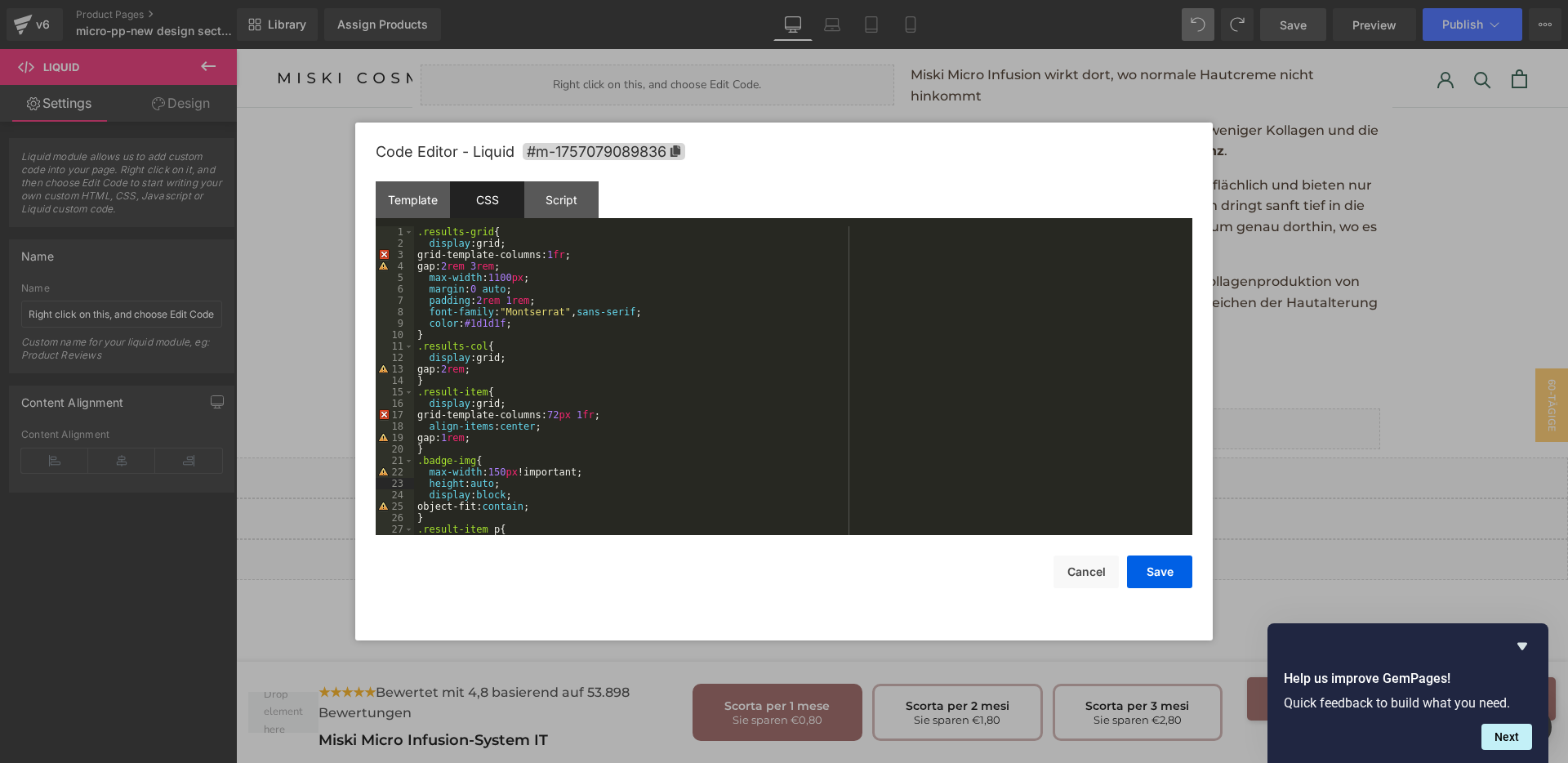
click at [458, 433] on div ".results-grid { display :grid; grid-template-columns: 1 fr ; gap: 2 rem 3 rem ;…" at bounding box center [800, 391] width 772 height 332
click at [1147, 568] on button "Save" at bounding box center [1160, 572] width 65 height 33
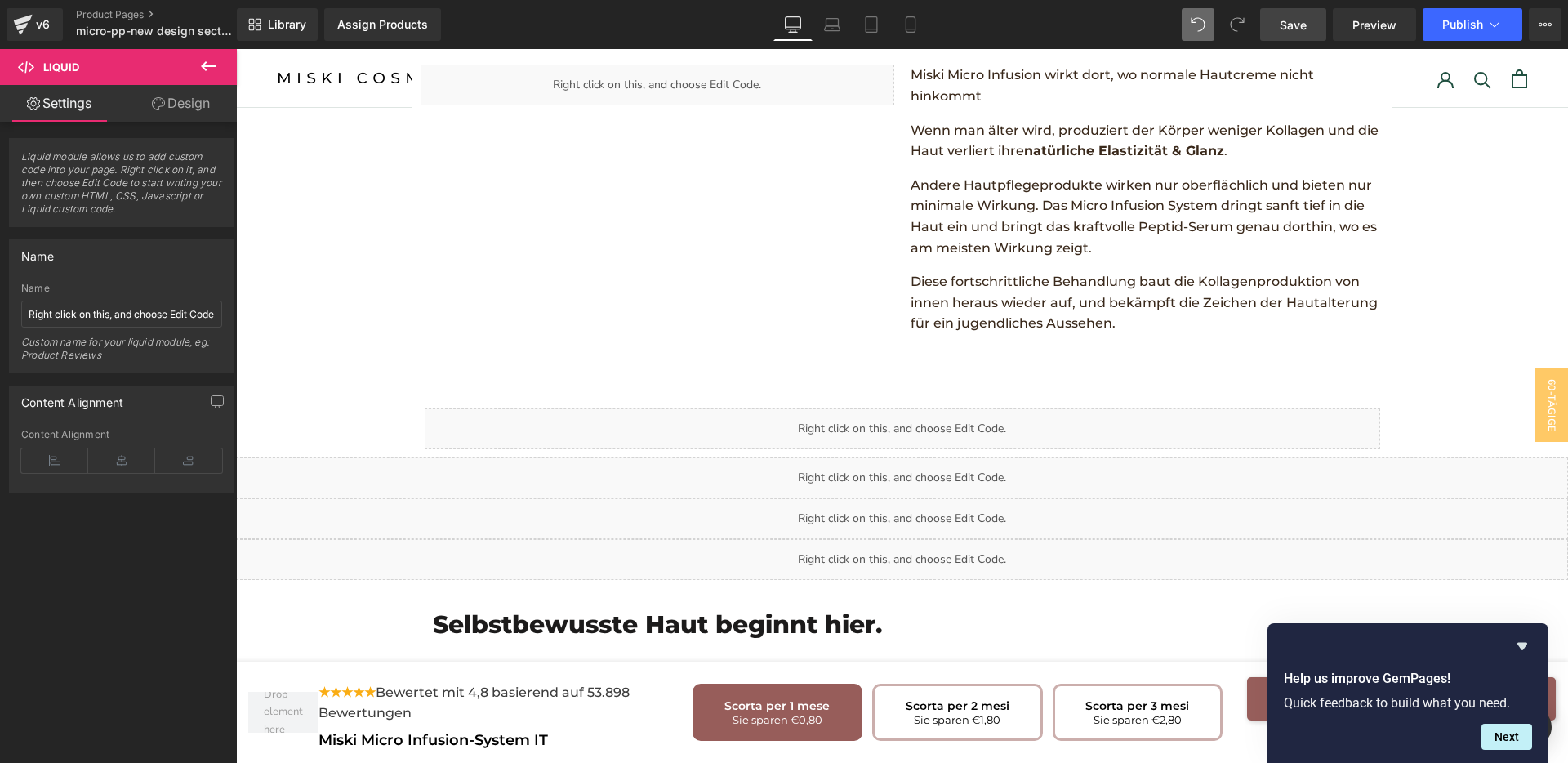
drag, startPoint x: 1308, startPoint y: 15, endPoint x: 586, endPoint y: 413, distance: 824.4
click at [1308, 15] on link "Save" at bounding box center [1293, 25] width 66 height 33
click at [1306, 24] on span "Save" at bounding box center [1293, 25] width 27 height 17
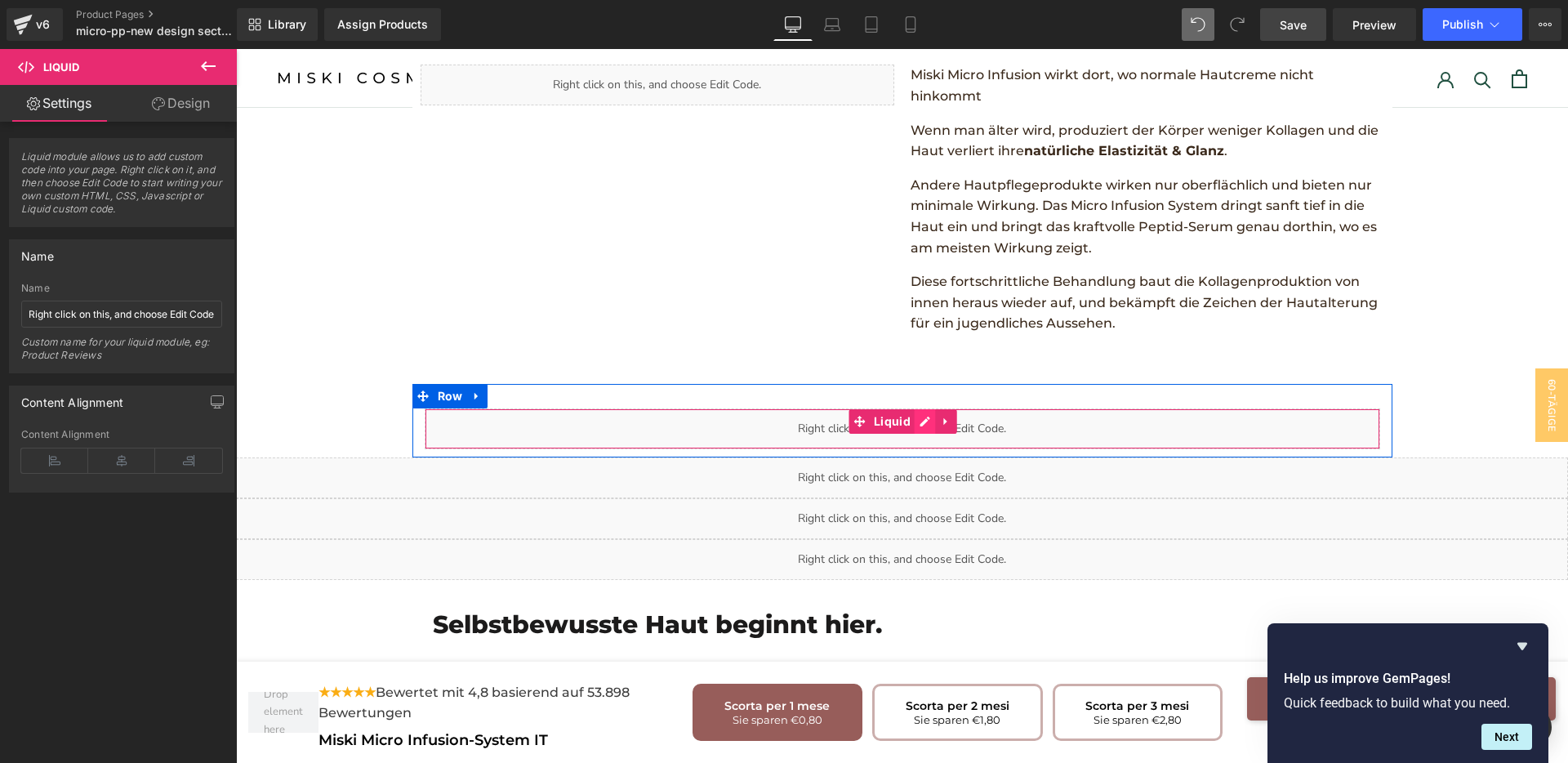
click at [909, 408] on div "Liquid" at bounding box center [902, 428] width 956 height 41
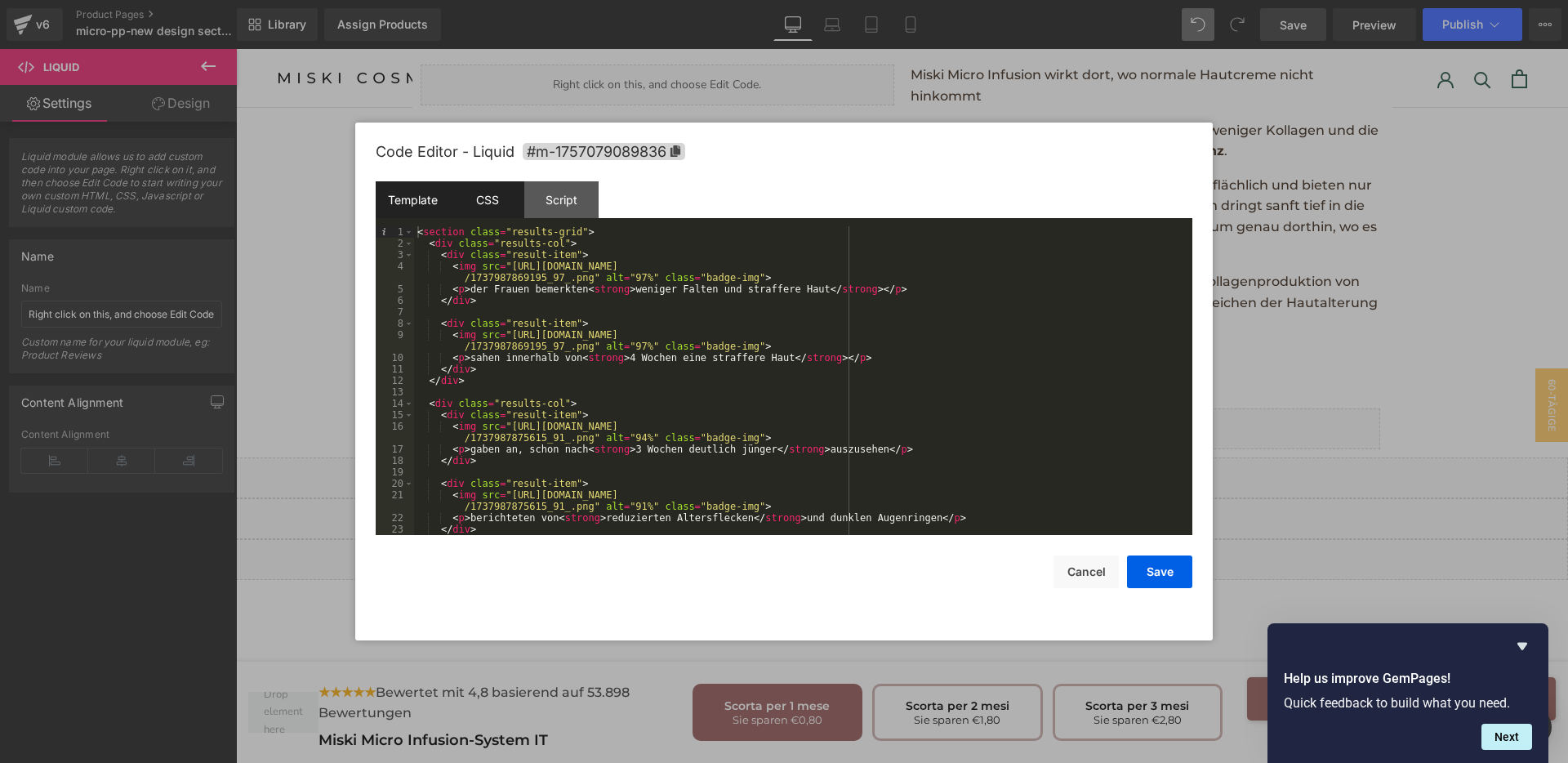
click at [457, 205] on div "CSS" at bounding box center [487, 199] width 75 height 37
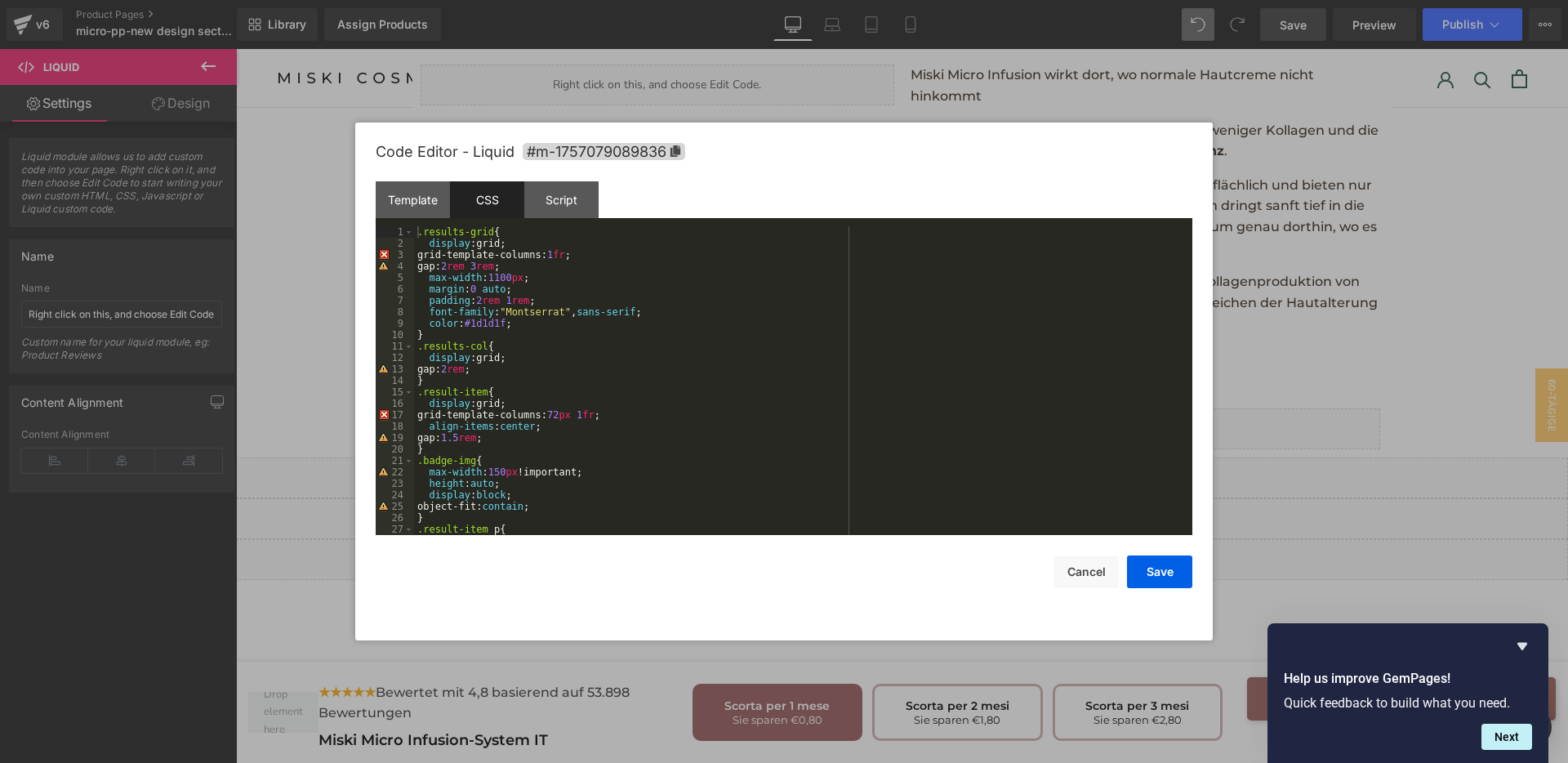
click at [494, 472] on div ".results-grid { display :grid; grid-template-columns: 1 fr ; gap: 2 rem 3 rem ;…" at bounding box center [800, 391] width 772 height 332
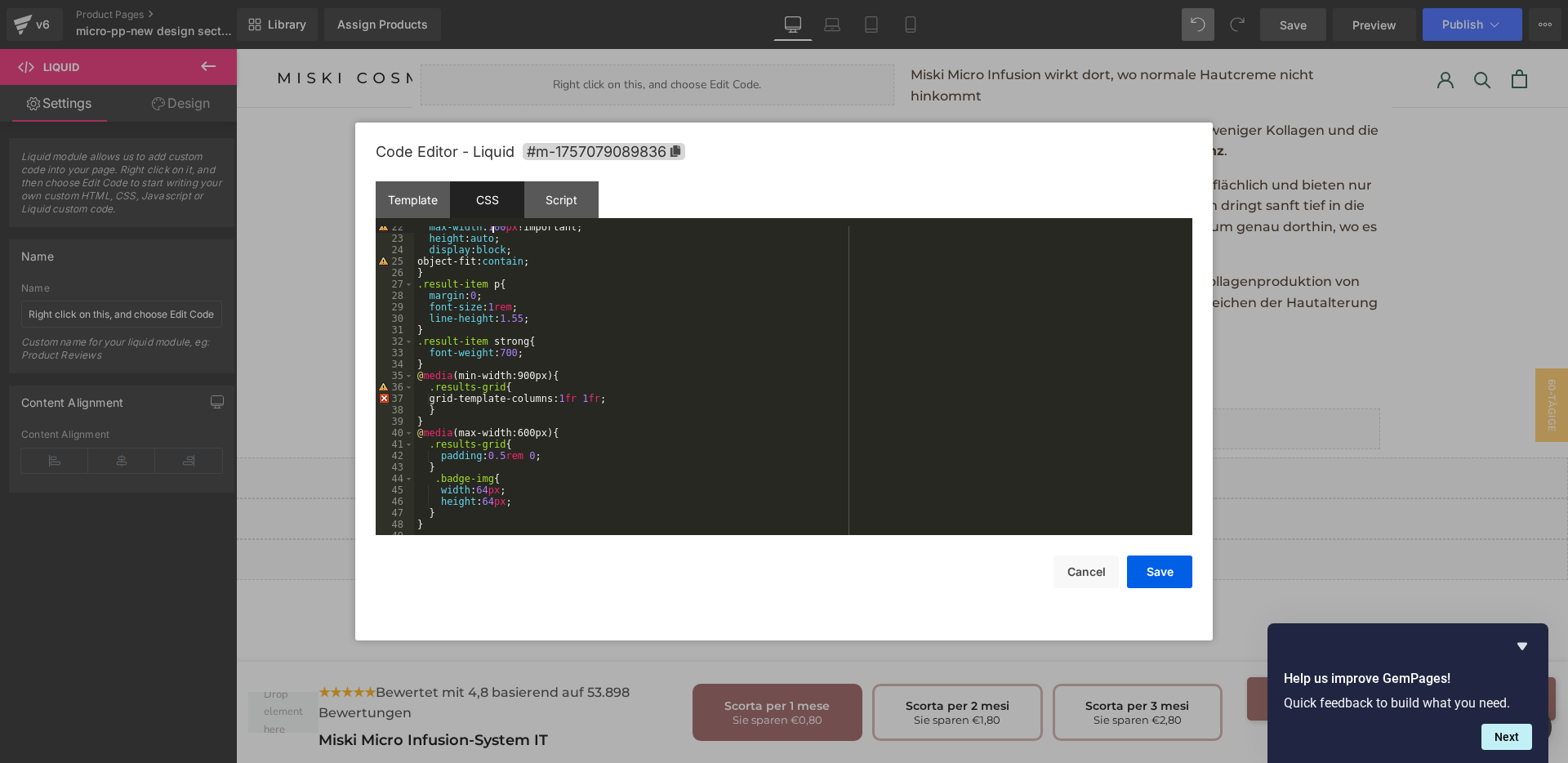
scroll to position [251, 0]
click at [539, 447] on div "height : auto ; display : block ; object-fit: contain ; } .result-item p { marg…" at bounding box center [800, 391] width 772 height 332
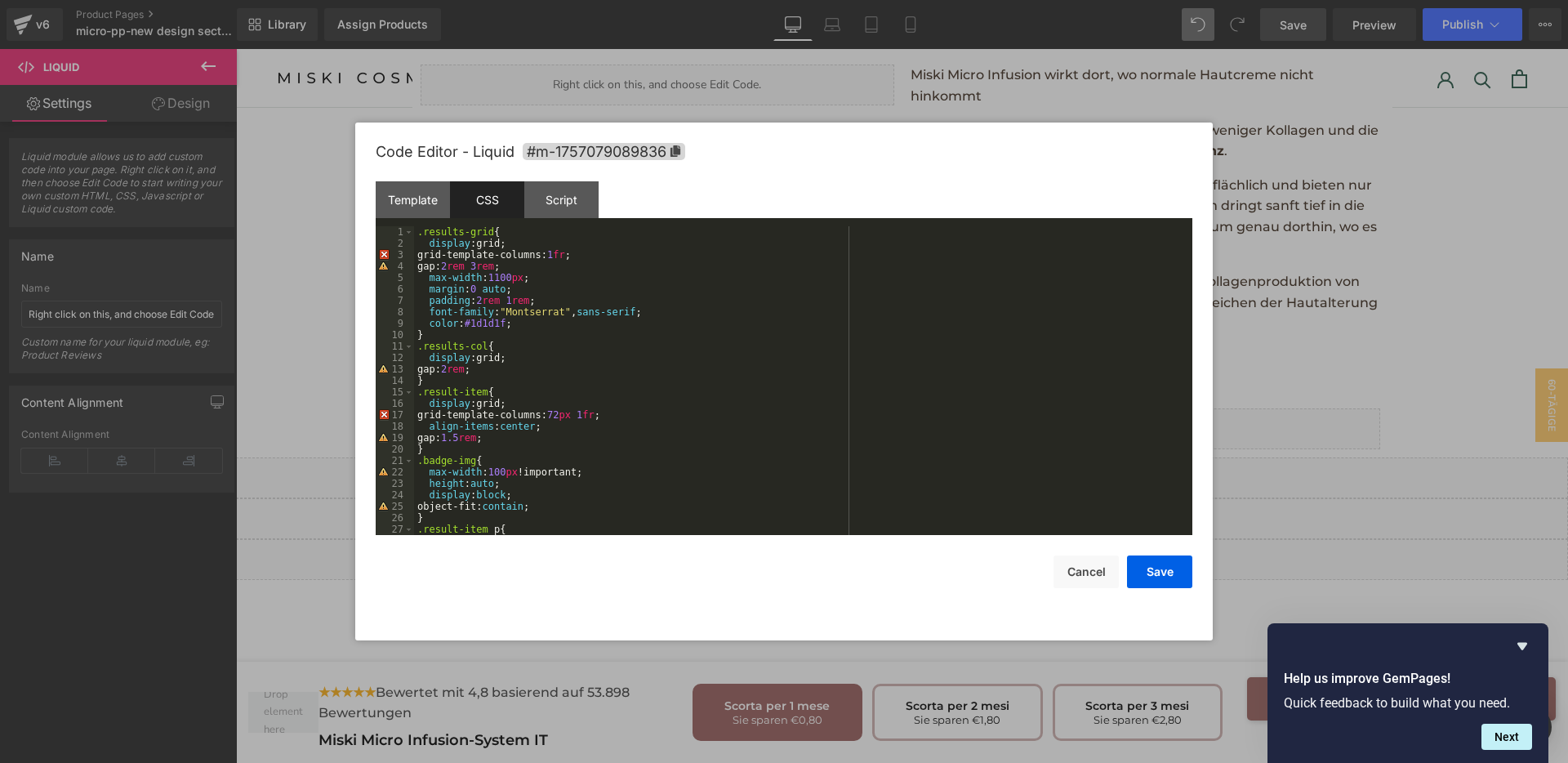
scroll to position [263, 0]
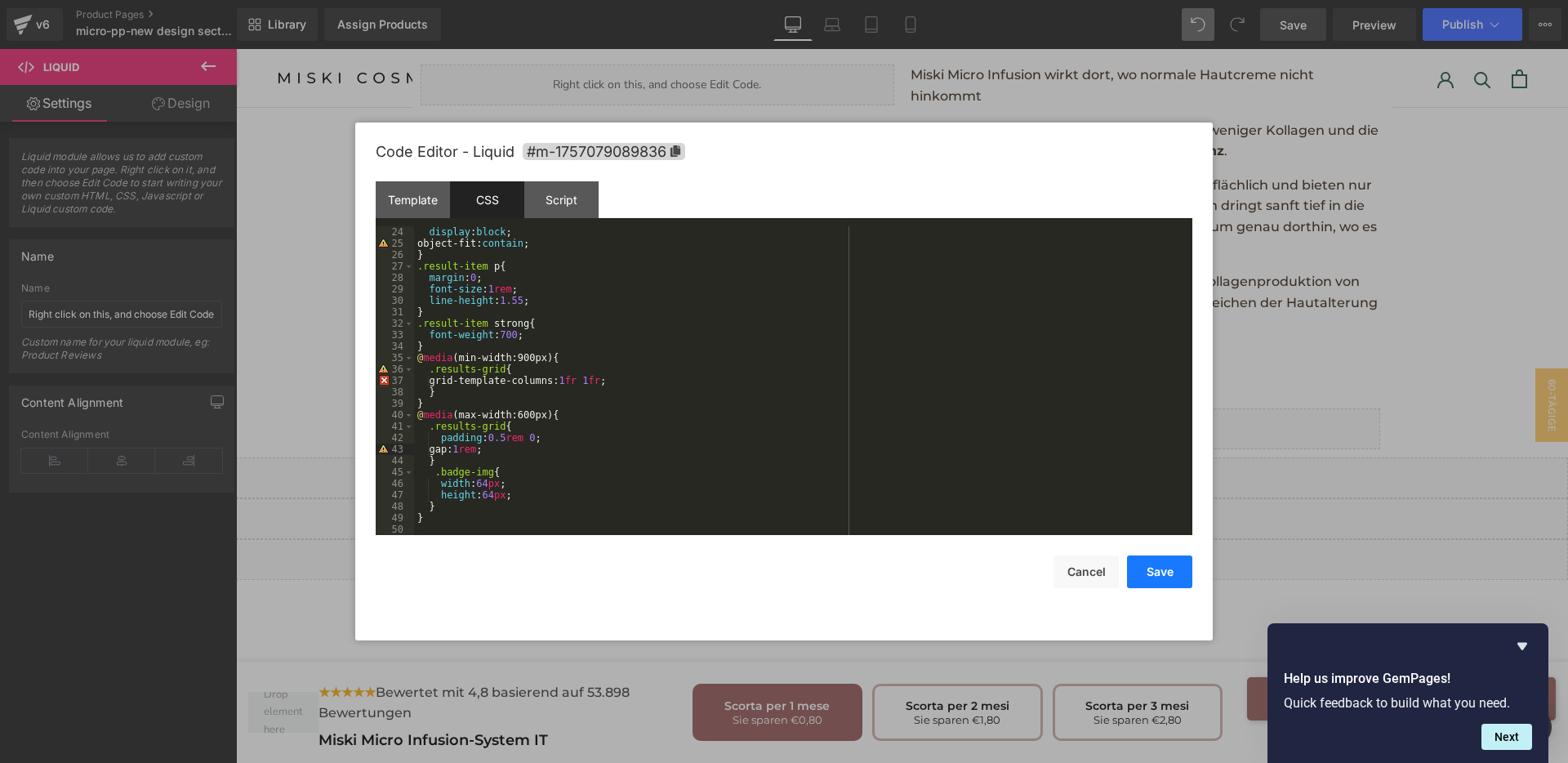
click at [1160, 582] on button "Save" at bounding box center [1160, 572] width 65 height 33
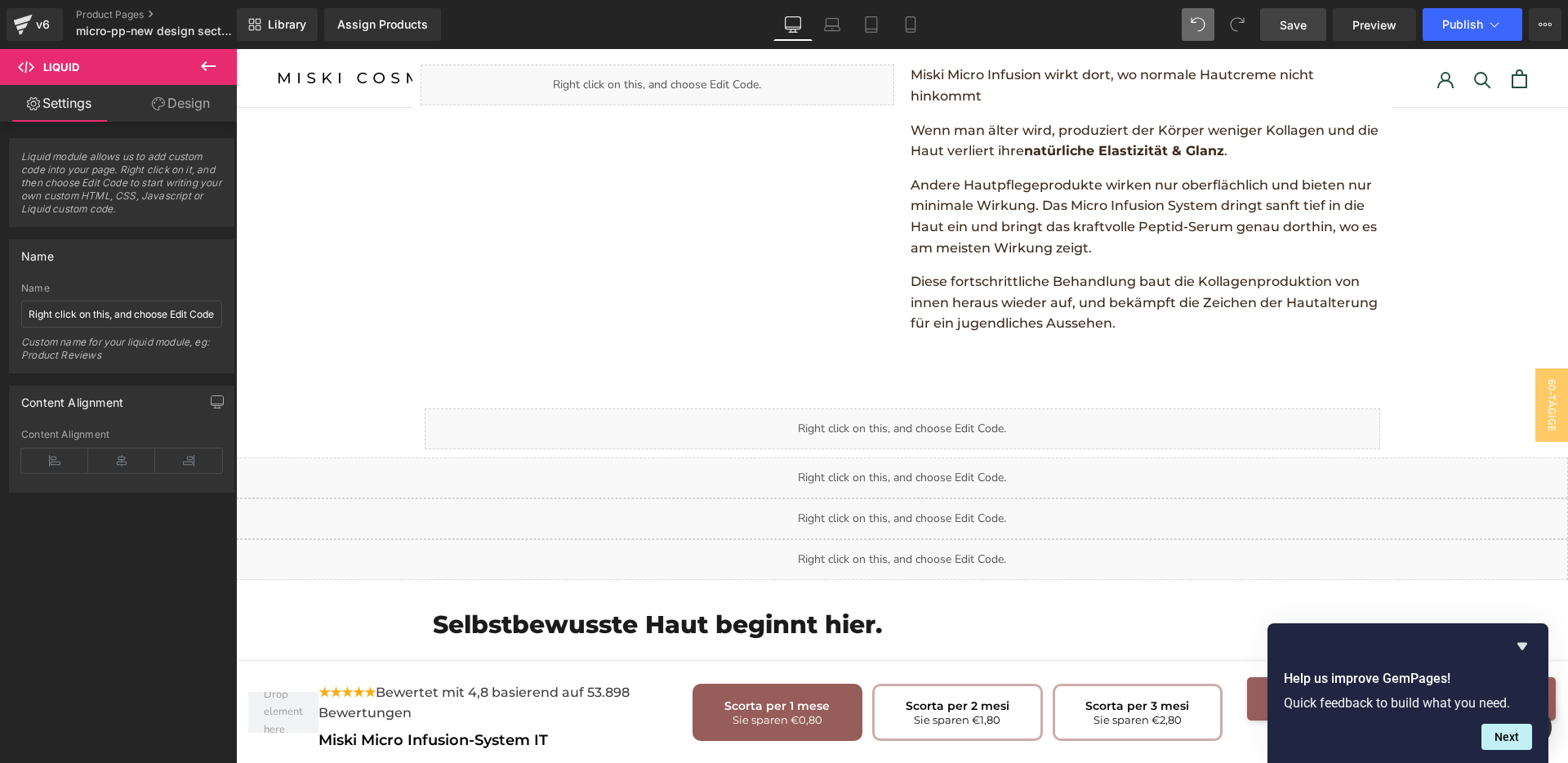
click at [1307, 32] on span "Save" at bounding box center [1293, 25] width 27 height 17
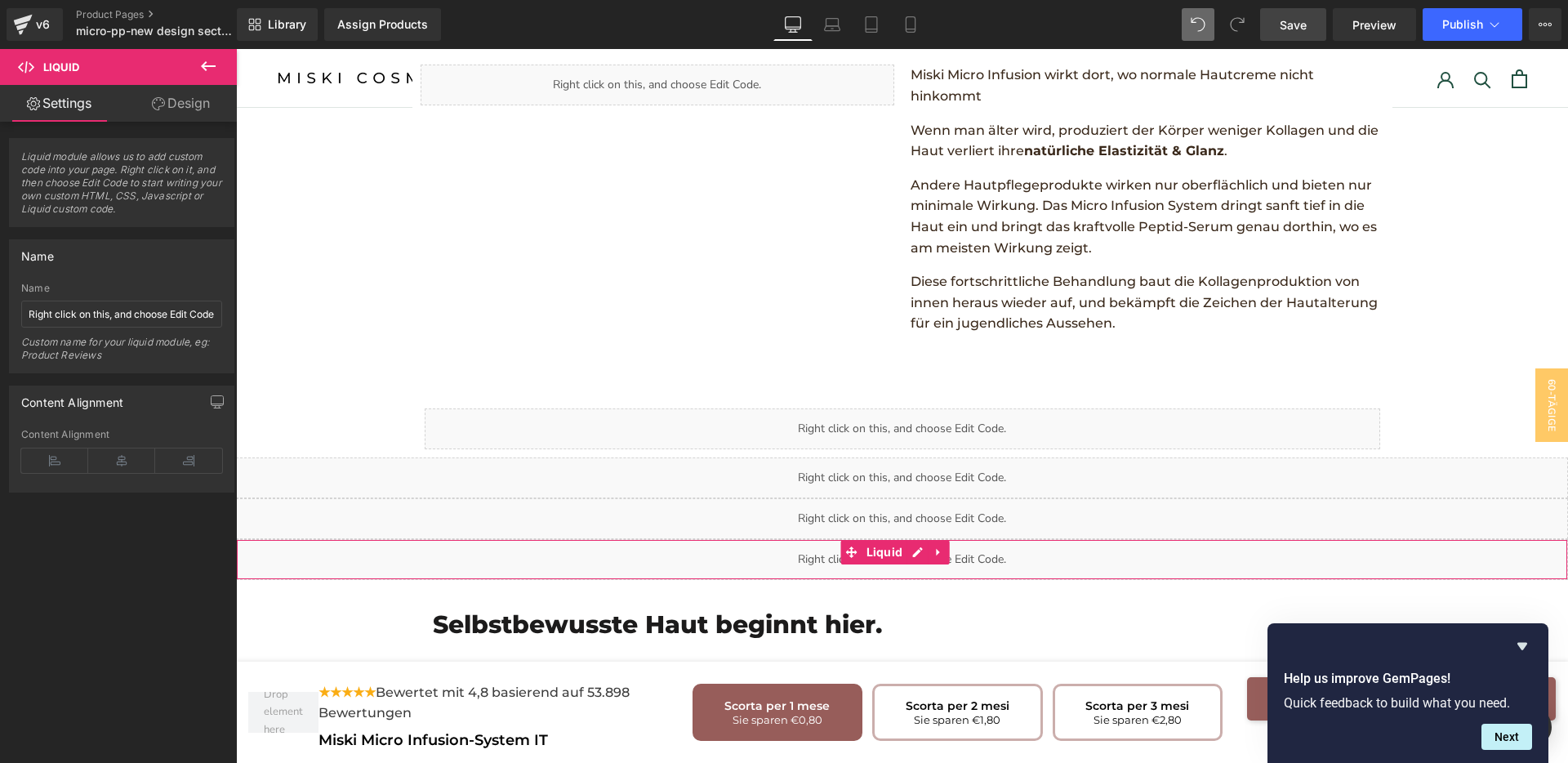
scroll to position [2632, 0]
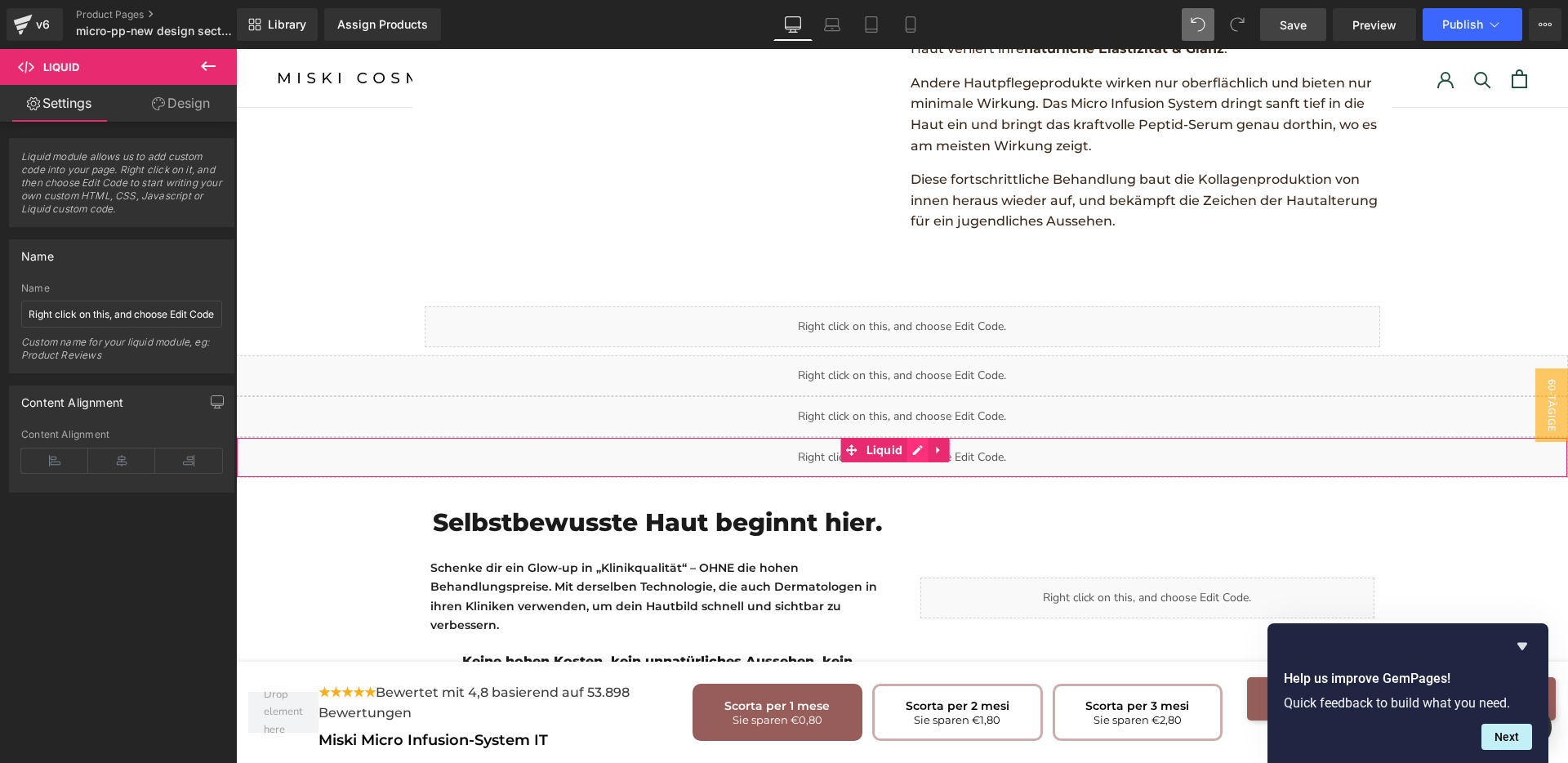
click at [913, 437] on div "Liquid" at bounding box center [902, 457] width 1332 height 41
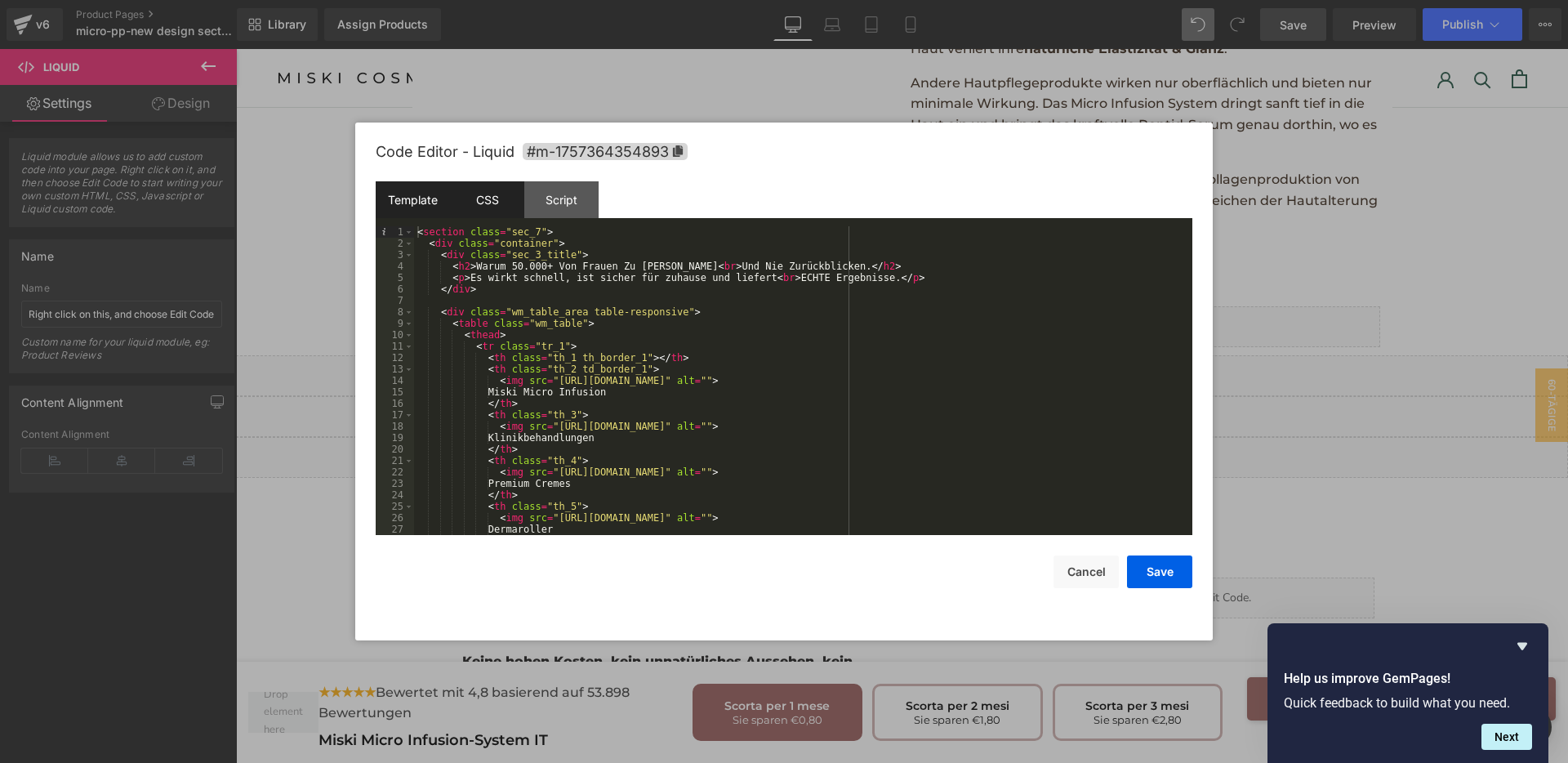
click at [483, 196] on div "CSS" at bounding box center [487, 199] width 75 height 37
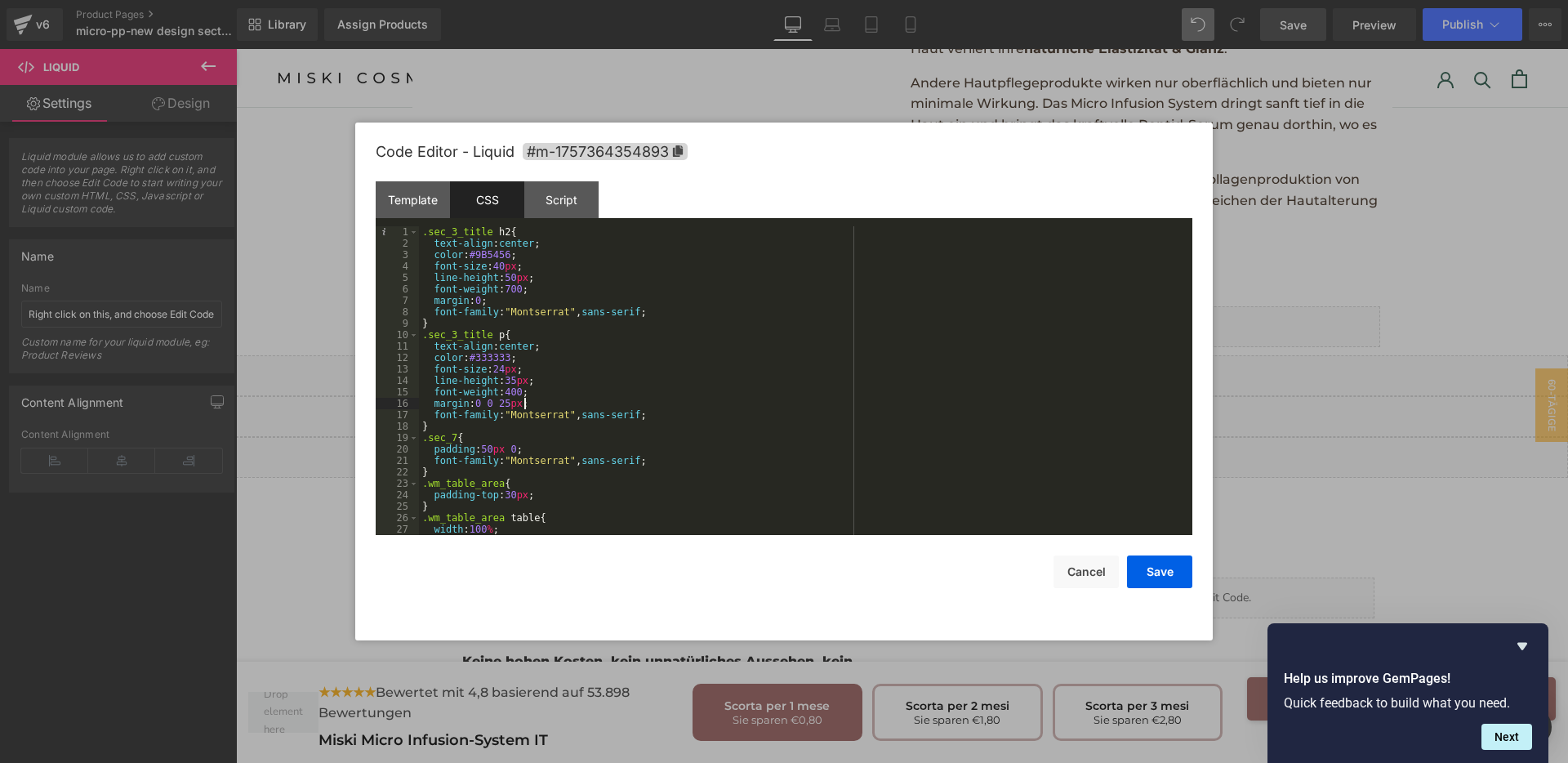
click at [682, 401] on div ".sec_3_title h2 { text-align : center ; color : #9B5456 ; font-size : 40 px ; l…" at bounding box center [801, 391] width 767 height 332
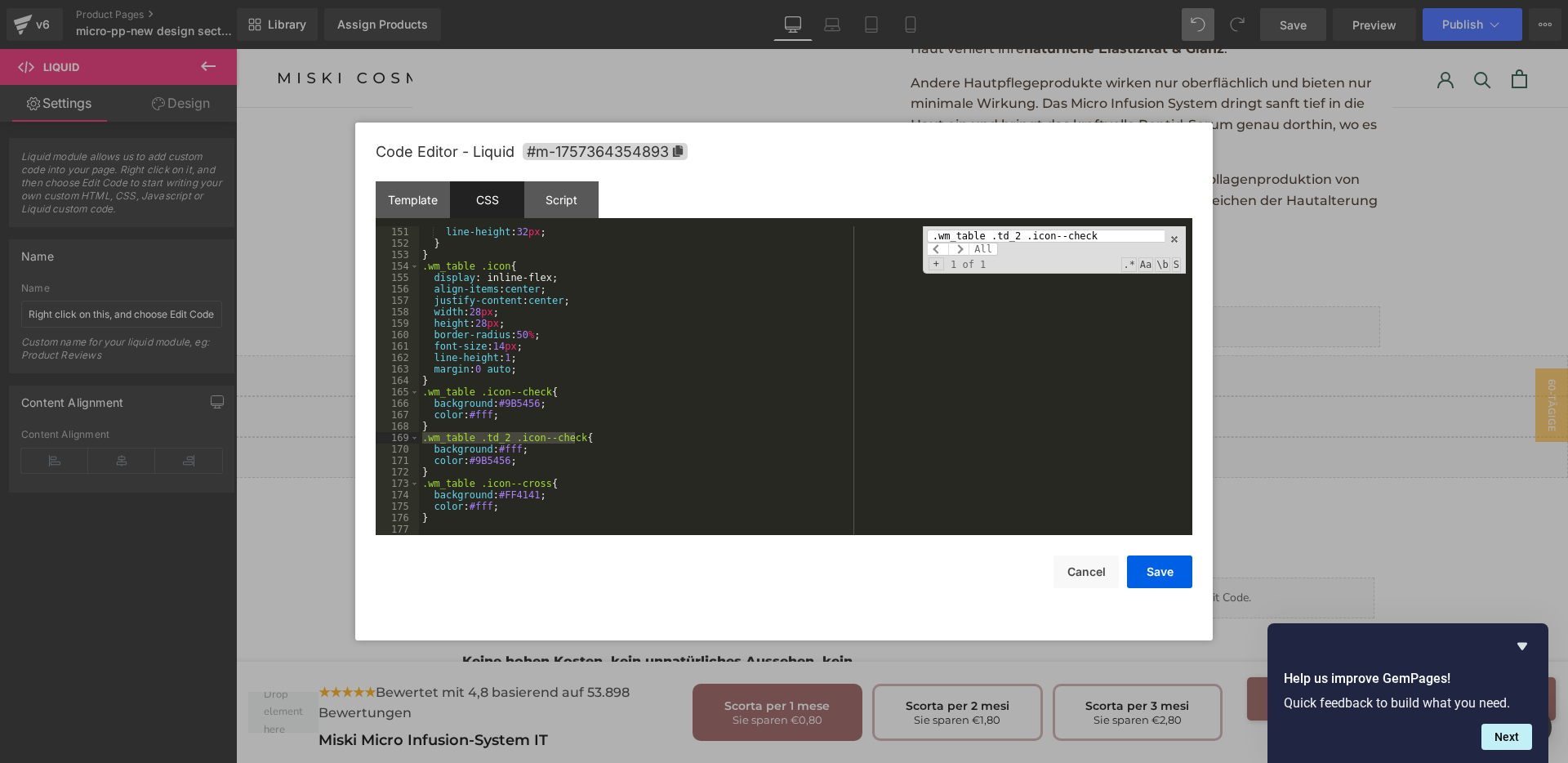
scroll to position [1716, 0]
drag, startPoint x: 514, startPoint y: 451, endPoint x: 493, endPoint y: 454, distance: 21.2
click at [493, 454] on div "line-height : 32 px ; } } .wm_table .icon { display : inline-flex; align-items …" at bounding box center [801, 391] width 767 height 332
click at [996, 234] on input ".wm_table .td_2 .icon--check" at bounding box center [1045, 236] width 237 height 13
paste input
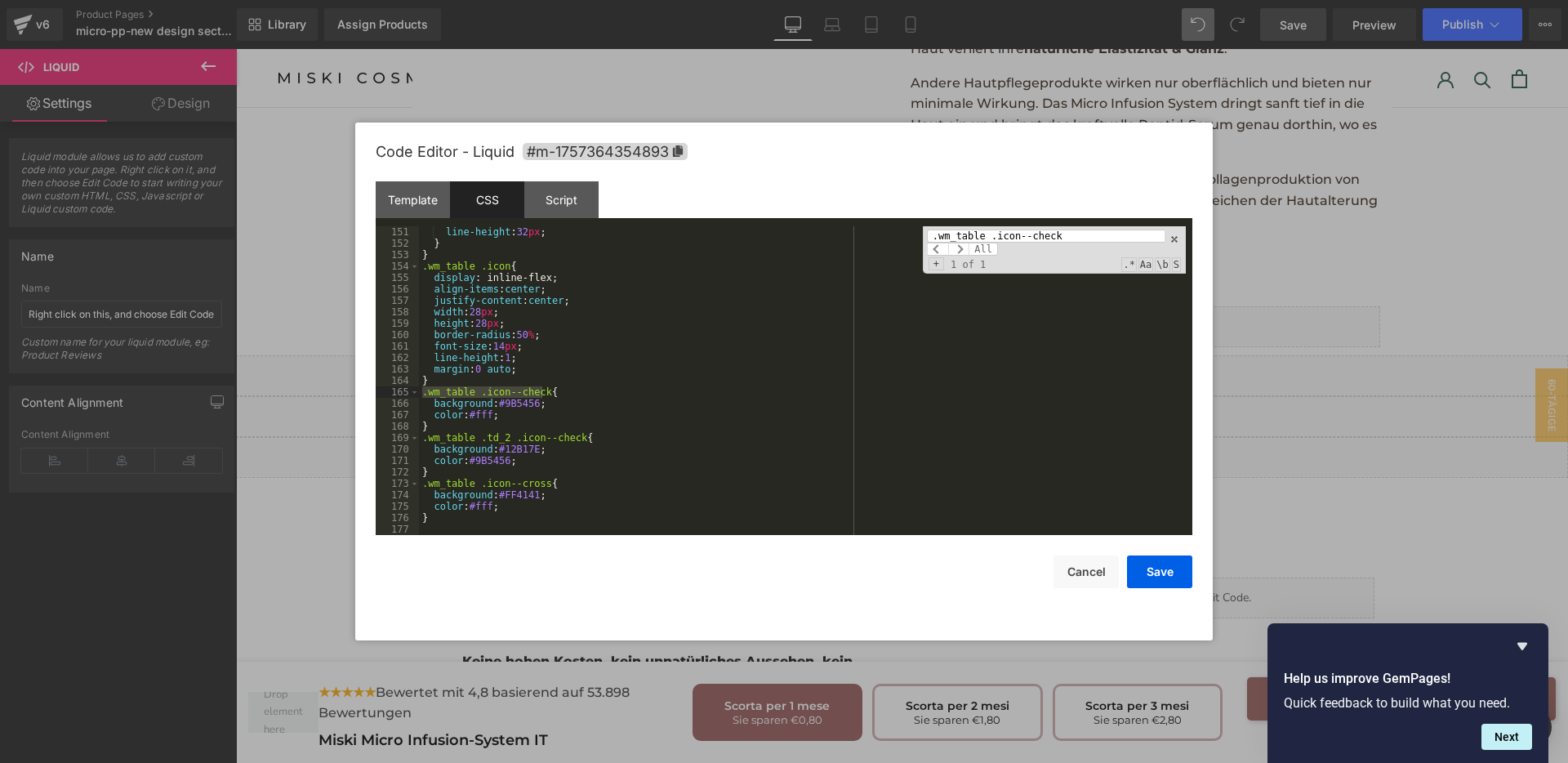
type input ".wm_table .icon--check"
drag, startPoint x: 531, startPoint y: 405, endPoint x: 493, endPoint y: 404, distance: 38.0
click at [493, 404] on div "line-height : 32 px ; } } .wm_table .icon { display : inline-flex; align-items …" at bounding box center [801, 391] width 767 height 332
click at [1169, 569] on button "Save" at bounding box center [1160, 572] width 65 height 33
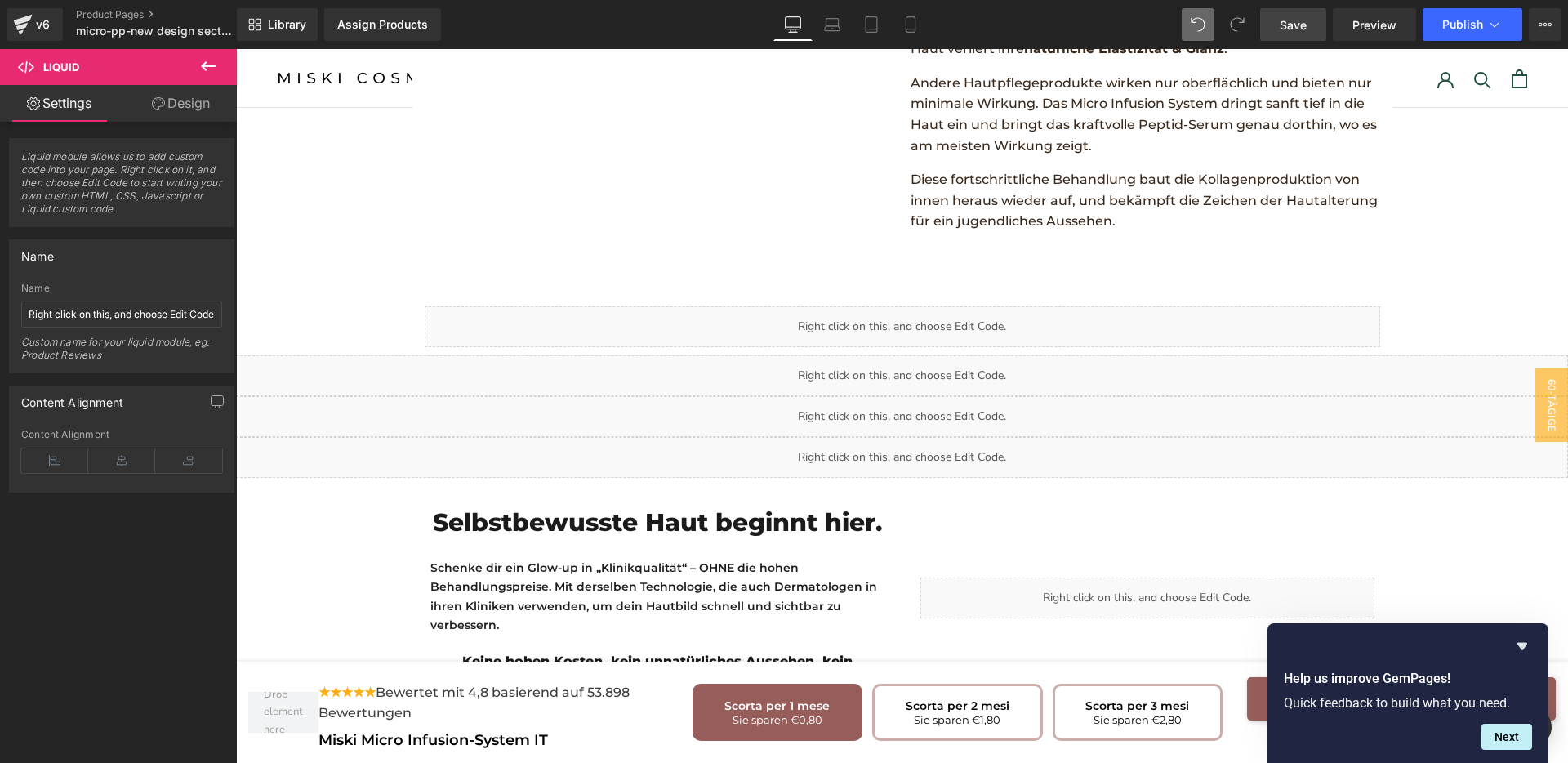
click at [1310, 31] on link "Save" at bounding box center [1293, 25] width 66 height 33
click at [911, 437] on div "Liquid" at bounding box center [902, 457] width 1332 height 41
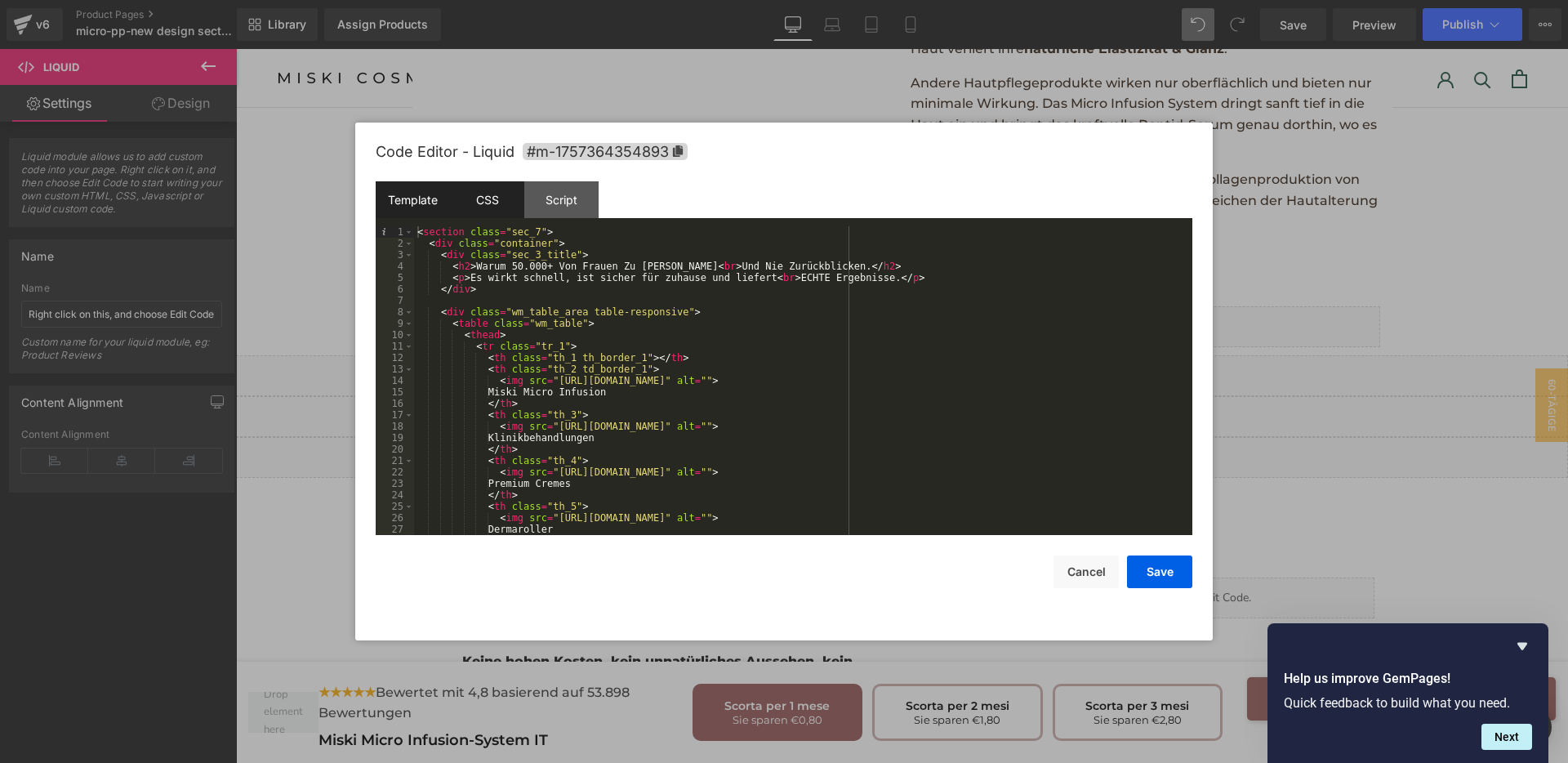
click at [469, 211] on div "CSS" at bounding box center [487, 199] width 75 height 37
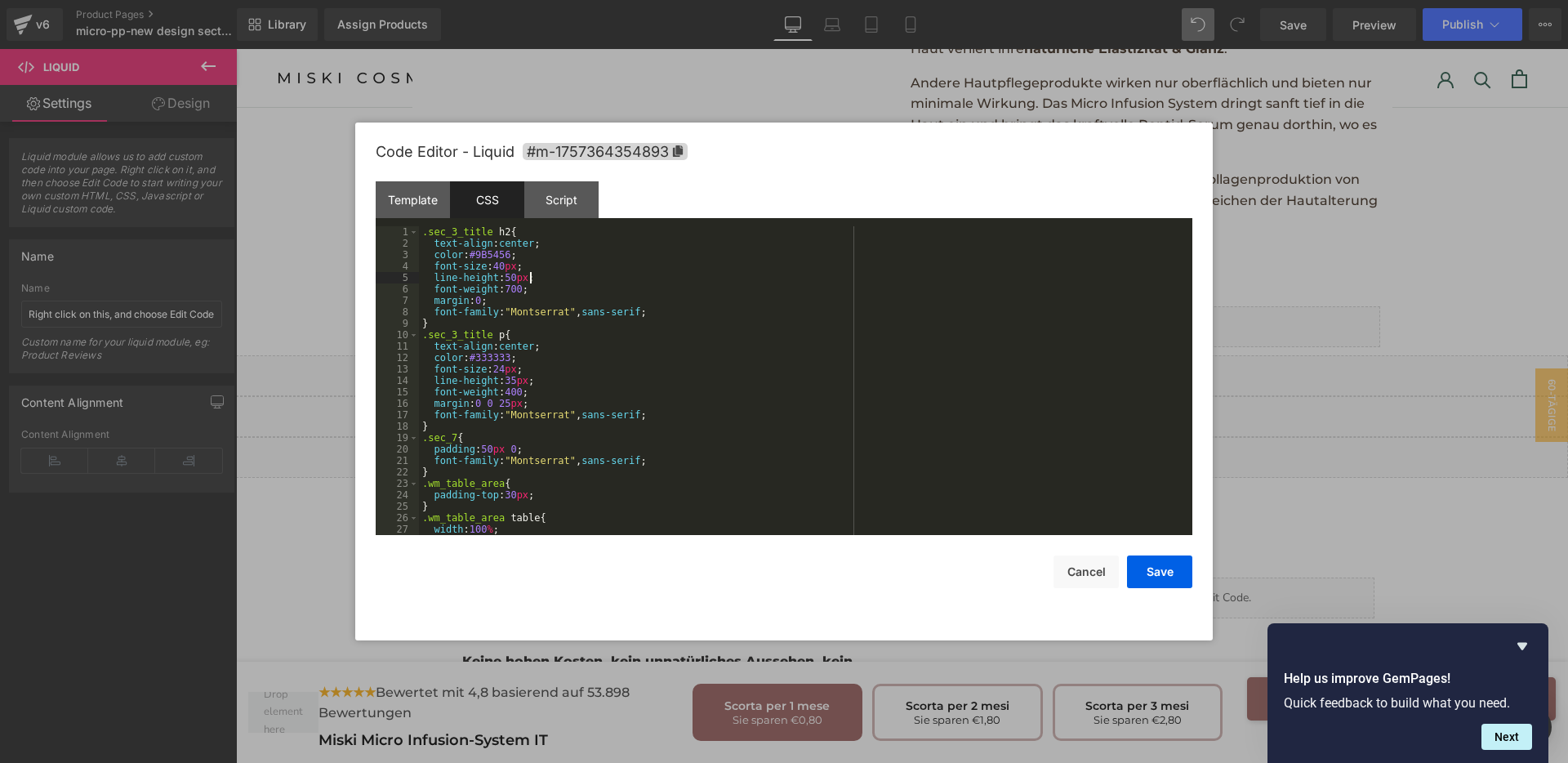
click at [802, 279] on div ".sec_3_title h2 { text-align : center ; color : #9B5456 ; font-size : 40 px ; l…" at bounding box center [801, 391] width 767 height 332
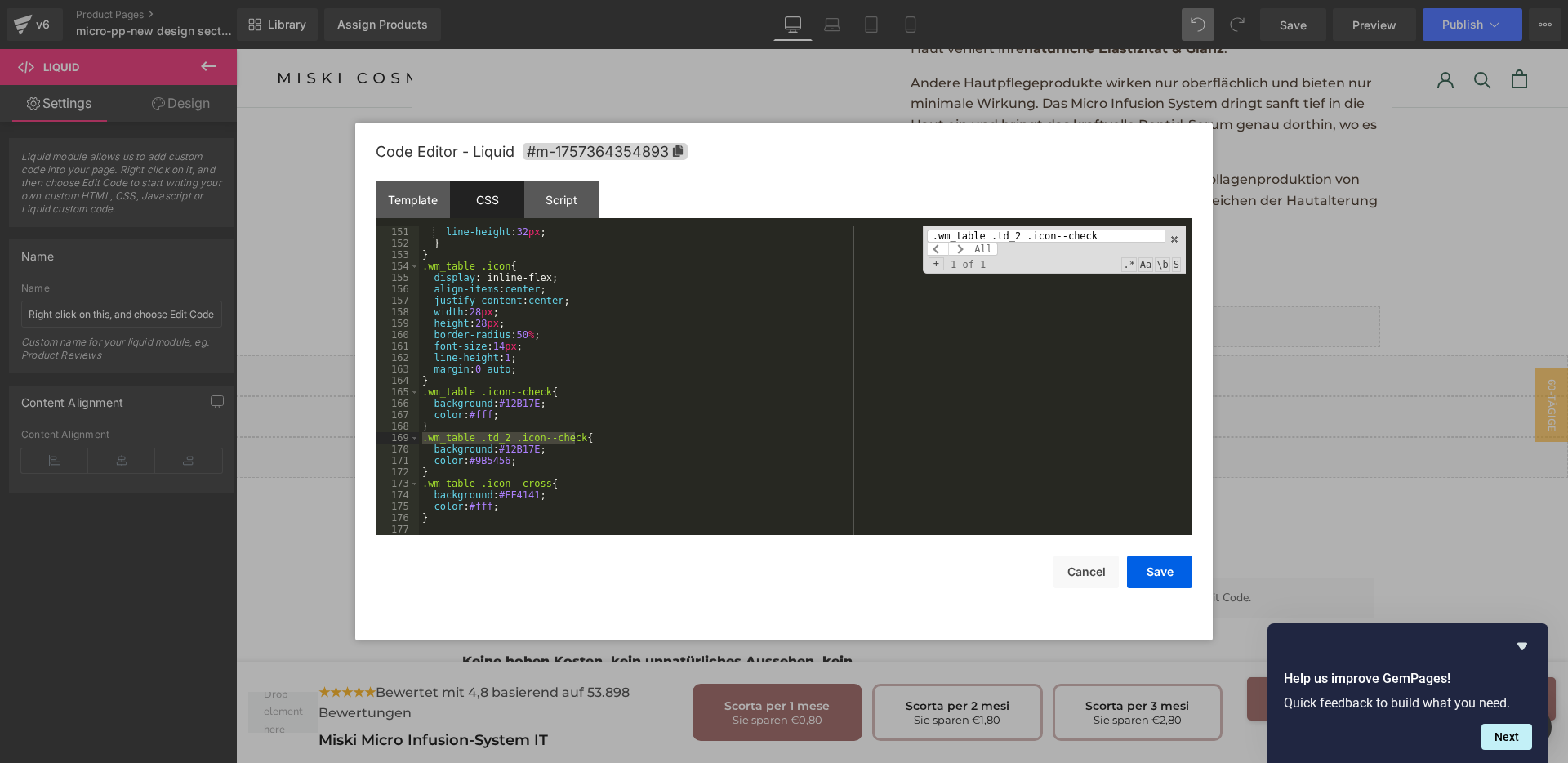
type input ".wm_table .td_2 .icon--check"
click at [523, 442] on div "line-height : 32 px ; } } .wm_table .icon { display : inline-flex; align-items …" at bounding box center [801, 380] width 767 height 309
click at [523, 442] on div "line-height : 32 px ; } } .wm_table .icon { display : inline-flex; align-items …" at bounding box center [801, 391] width 767 height 332
click at [530, 449] on div "line-height : 32 px ; } } .wm_table .icon { display : inline-flex; align-items …" at bounding box center [801, 391] width 767 height 332
drag, startPoint x: 1167, startPoint y: 566, endPoint x: 974, endPoint y: 459, distance: 220.7
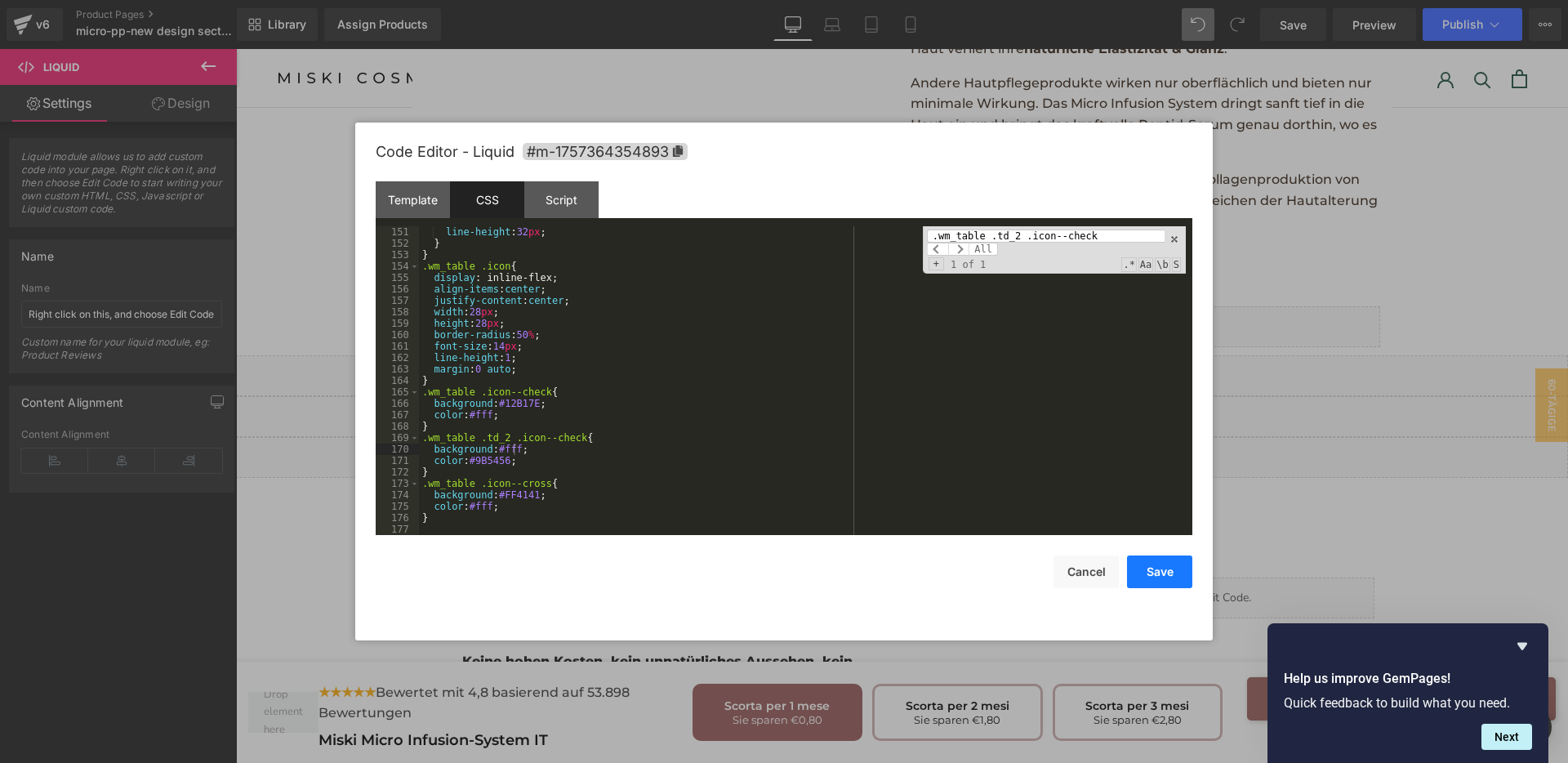
click at [1167, 566] on button "Save" at bounding box center [1160, 572] width 65 height 33
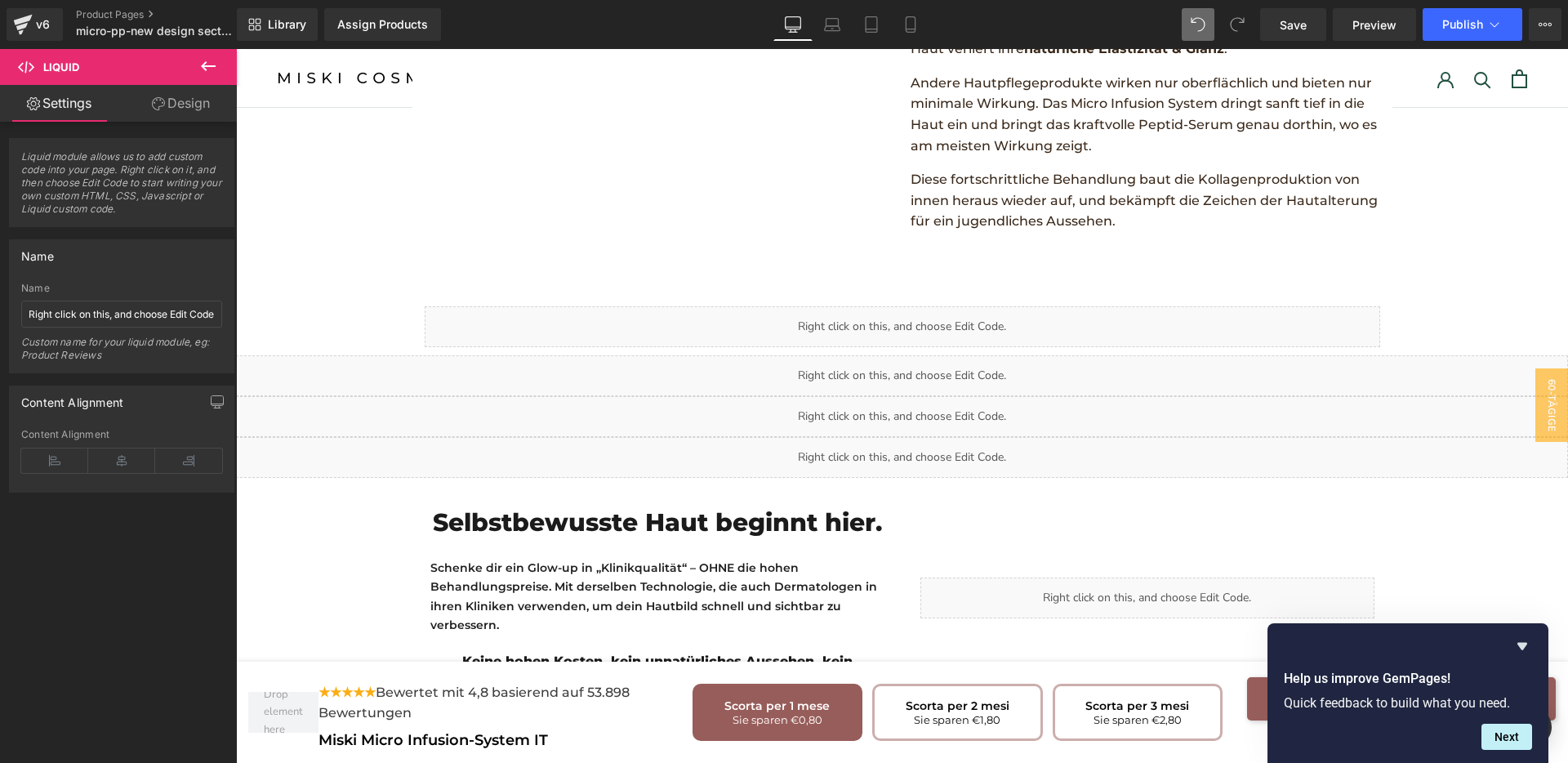
click at [1299, 41] on div "Library Assign Products Product Preview No product match your search. Please tr…" at bounding box center [903, 25] width 1332 height 49
drag, startPoint x: 1301, startPoint y: 32, endPoint x: 764, endPoint y: 289, distance: 595.3
click at [1301, 32] on span "Save" at bounding box center [1293, 25] width 27 height 17
click at [1293, 17] on span "Save" at bounding box center [1293, 25] width 27 height 17
click at [909, 437] on div "Liquid" at bounding box center [902, 457] width 1332 height 41
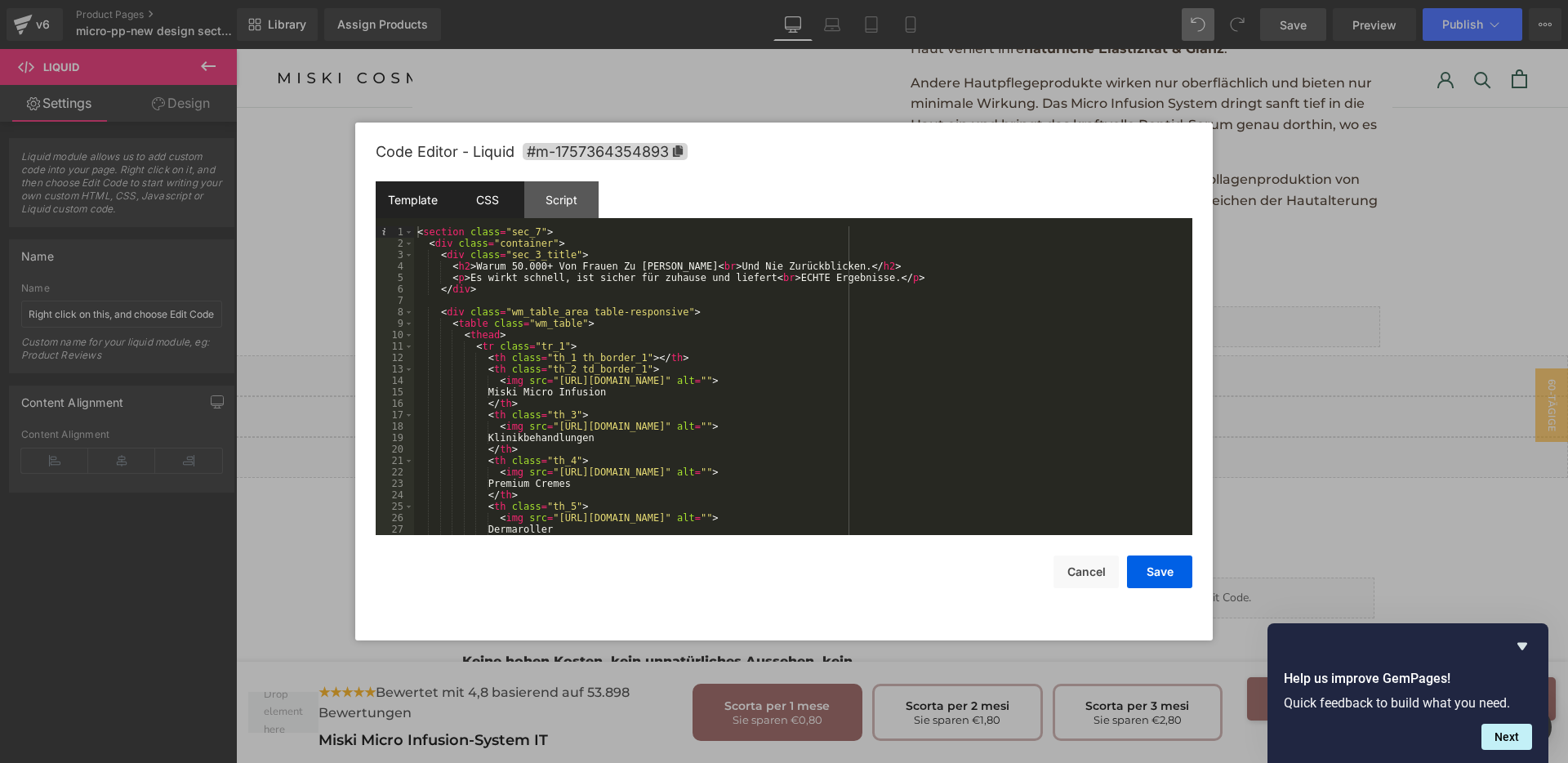
click at [494, 207] on div "CSS" at bounding box center [487, 199] width 75 height 37
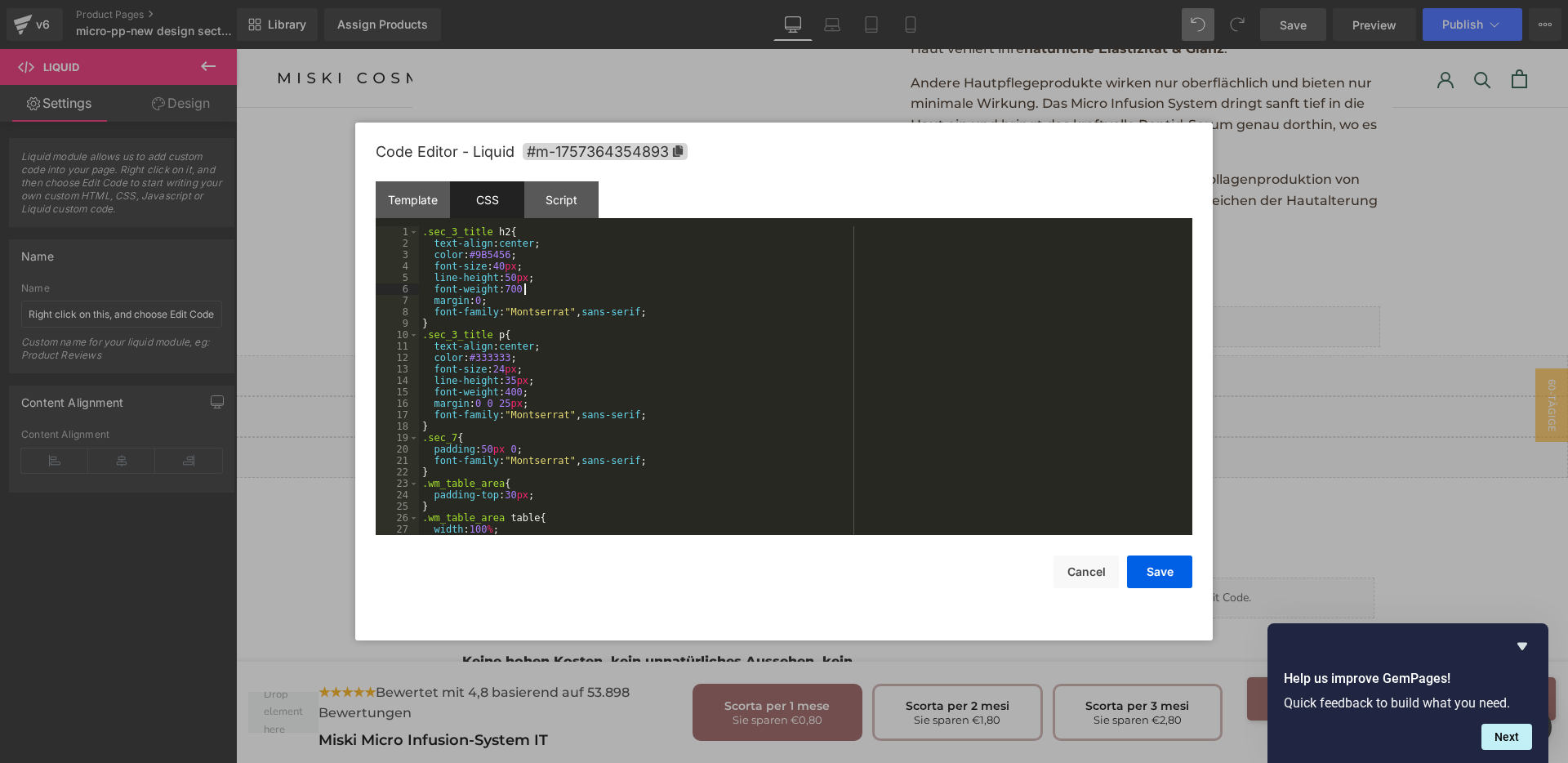
click at [697, 292] on div ".sec_3_title h2 { text-align : center ; color : #9B5456 ; font-size : 40 px ; l…" at bounding box center [801, 391] width 767 height 332
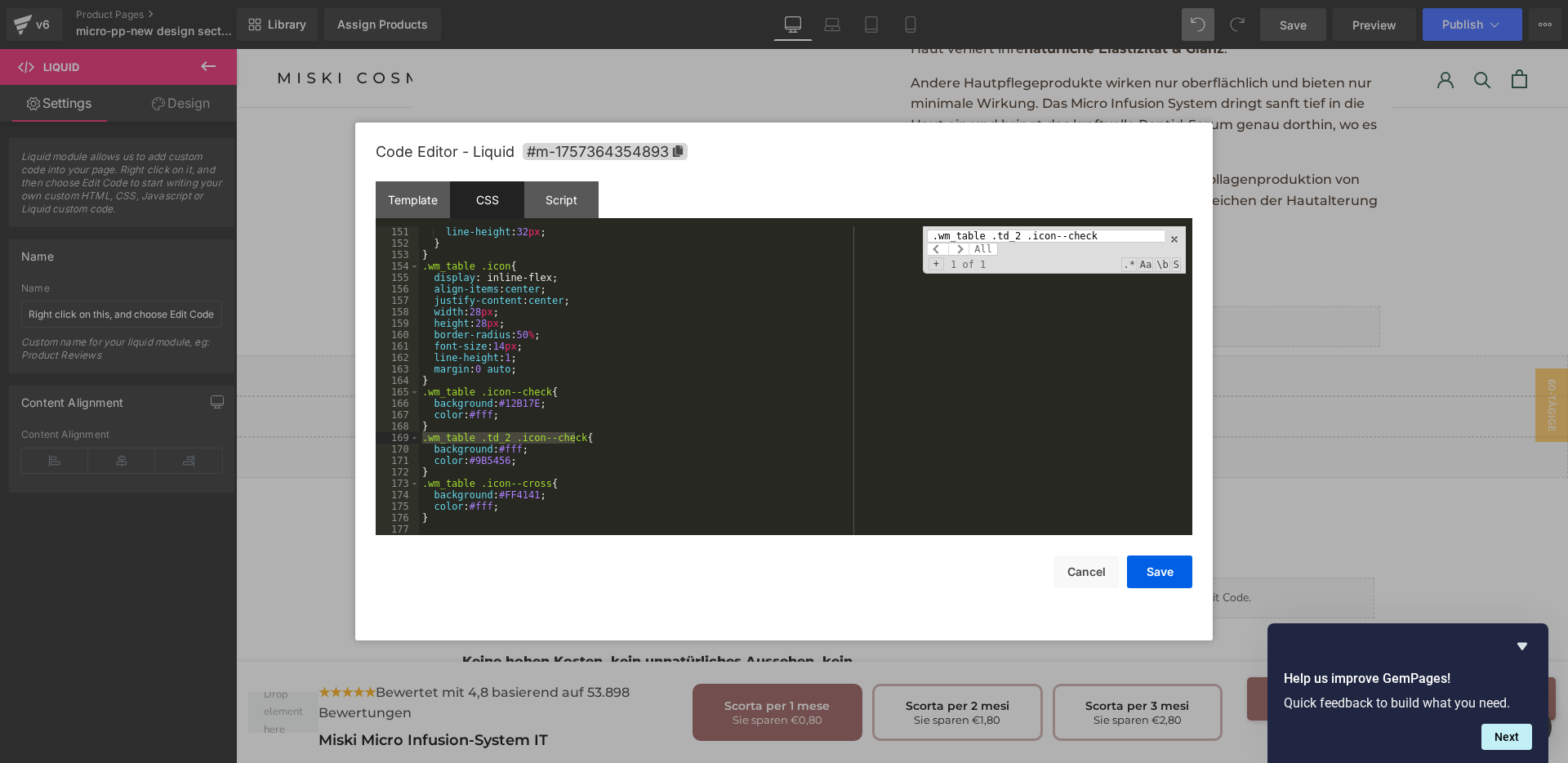
type input ".wm_table .td_2 .icon--check"
drag, startPoint x: 516, startPoint y: 447, endPoint x: 491, endPoint y: 443, distance: 25.3
click at [491, 443] on div "line-height : 32 px ; } } .wm_table .icon { display : inline-flex; align-items …" at bounding box center [801, 391] width 767 height 332
click at [502, 467] on div "line-height : 32 px ; } } .wm_table .icon { display : inline-flex; align-items …" at bounding box center [801, 391] width 767 height 332
click at [504, 458] on div "line-height : 32 px ; } } .wm_table .icon { display : inline-flex; align-items …" at bounding box center [801, 391] width 767 height 332
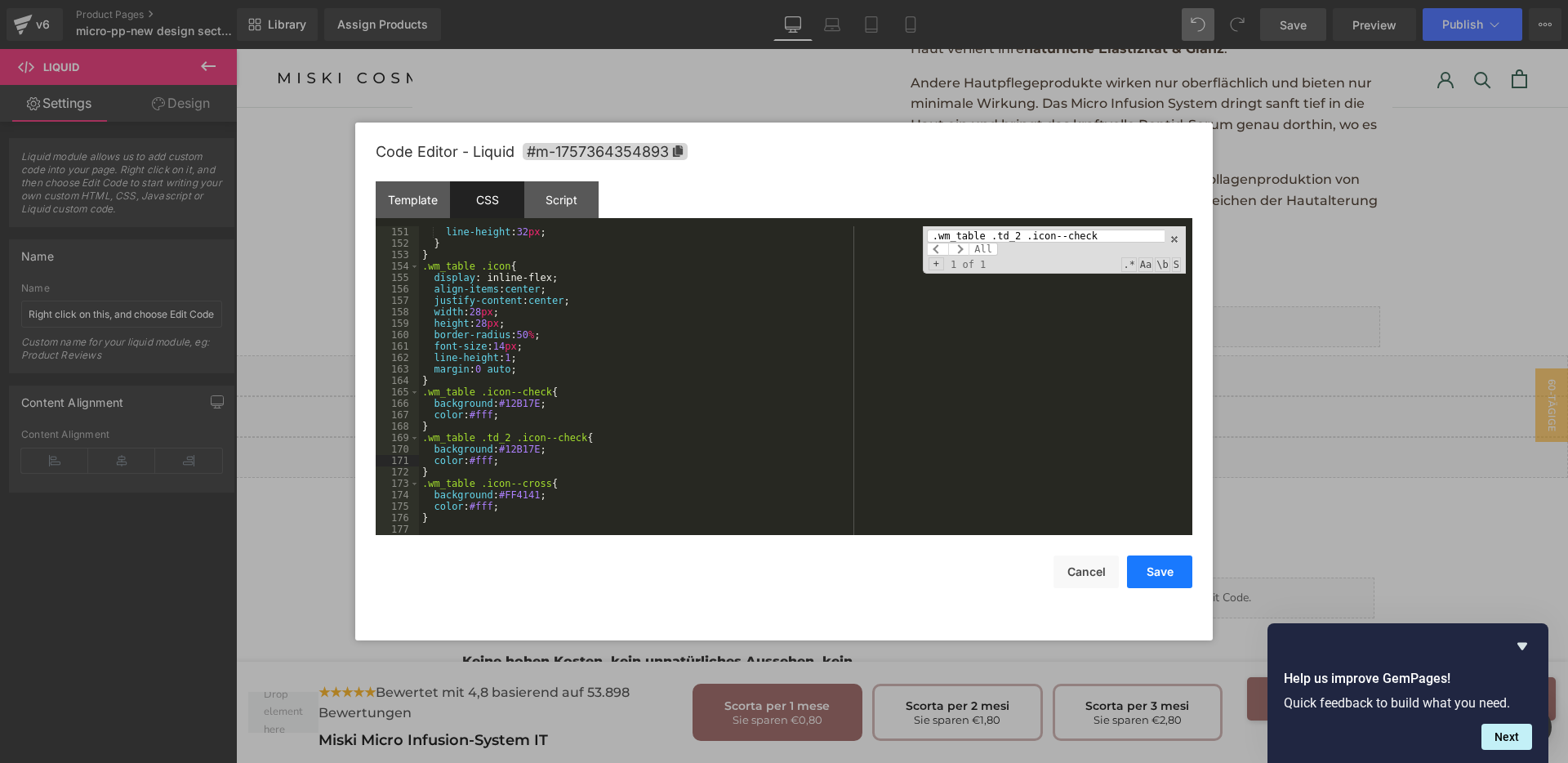
click at [1153, 578] on button "Save" at bounding box center [1160, 572] width 65 height 33
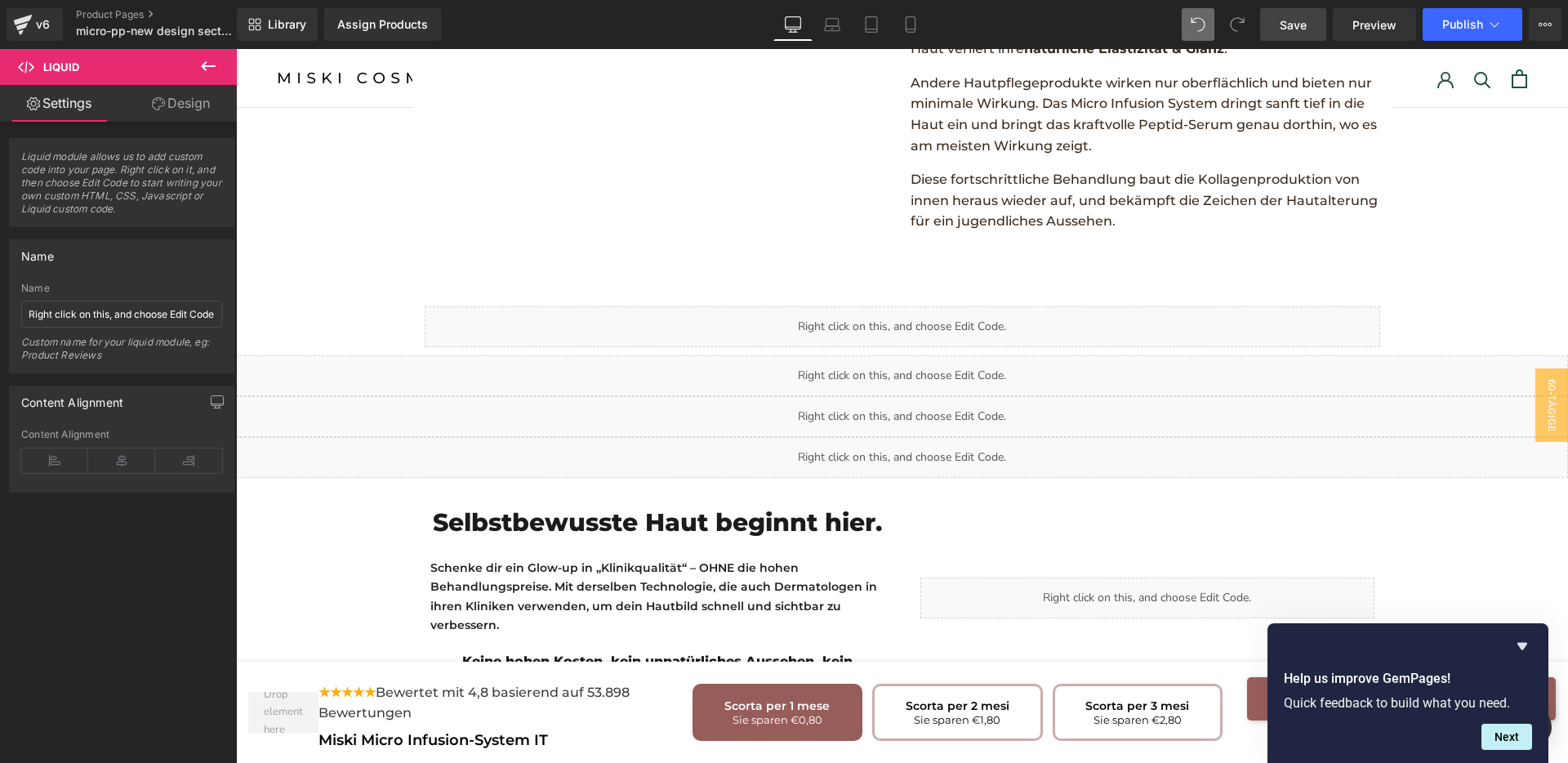
drag, startPoint x: 1301, startPoint y: 29, endPoint x: 1082, endPoint y: 192, distance: 273.0
click at [1301, 29] on span "Save" at bounding box center [1293, 25] width 27 height 17
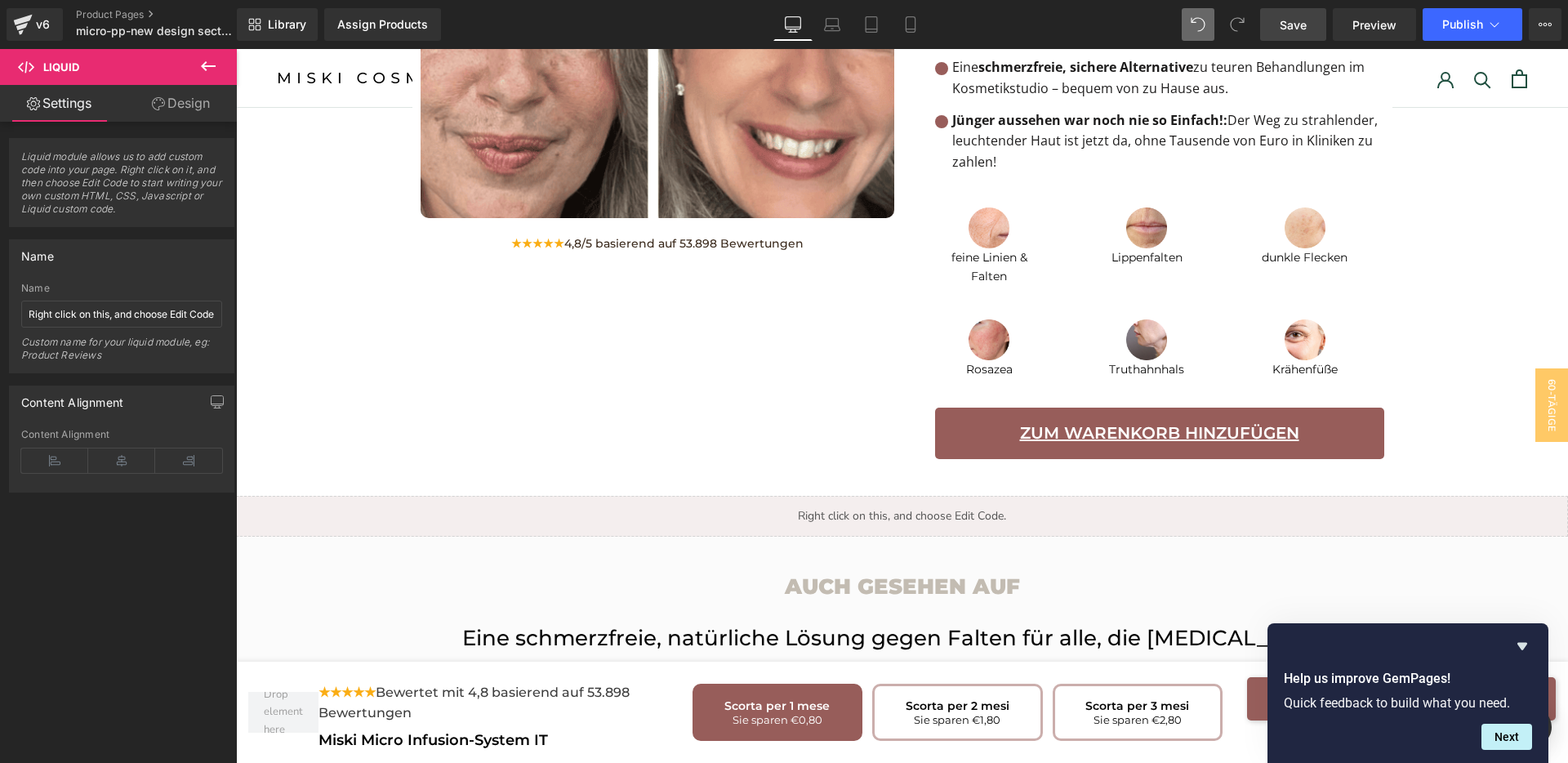
scroll to position [1815, 0]
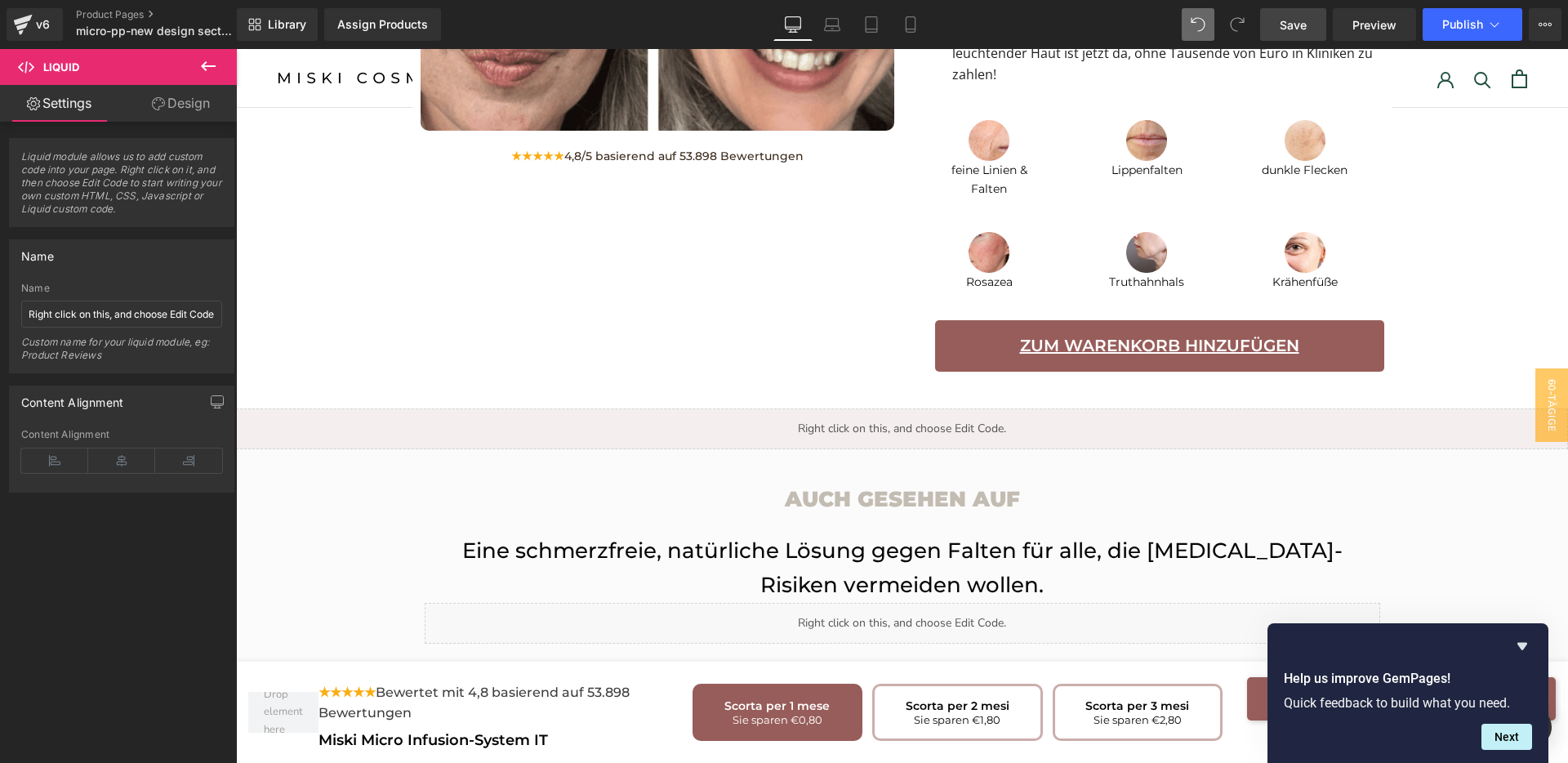
click at [953, 321] on link "Zum Warenkorb hinzufügen" at bounding box center [1159, 346] width 449 height 51
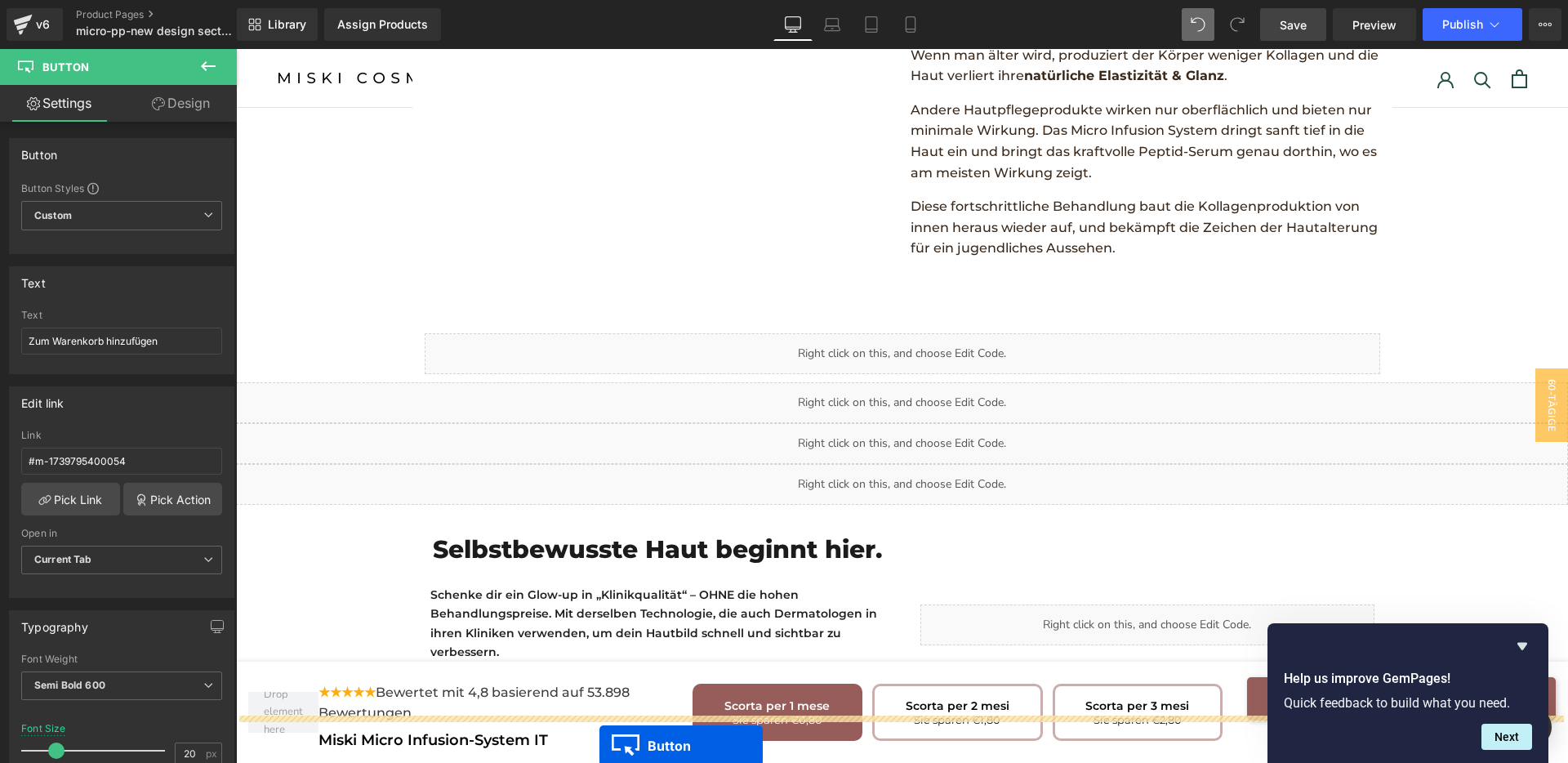
scroll to position [2782, 0]
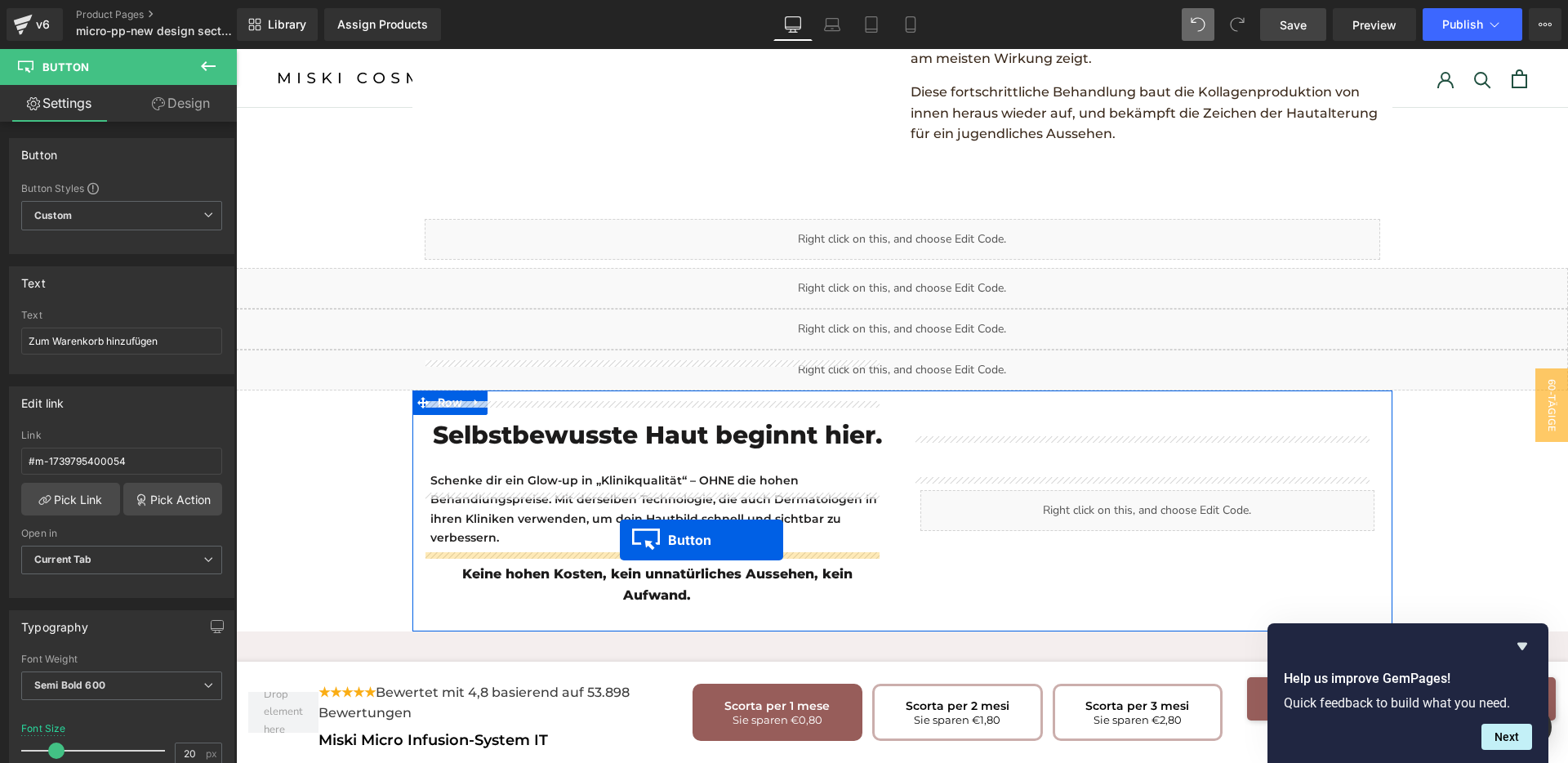
drag, startPoint x: 1125, startPoint y: 262, endPoint x: 620, endPoint y: 540, distance: 576.5
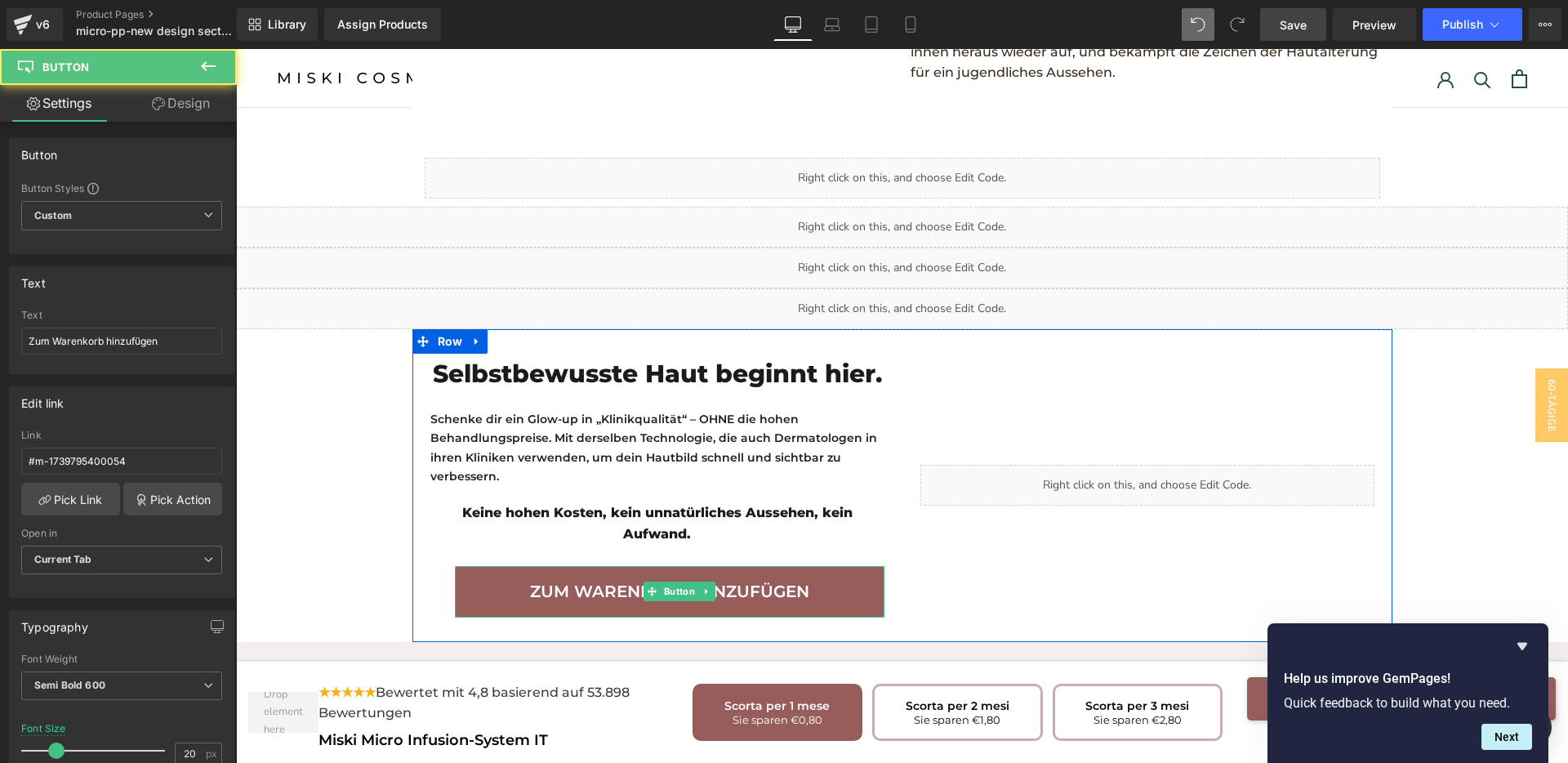
scroll to position [2720, 0]
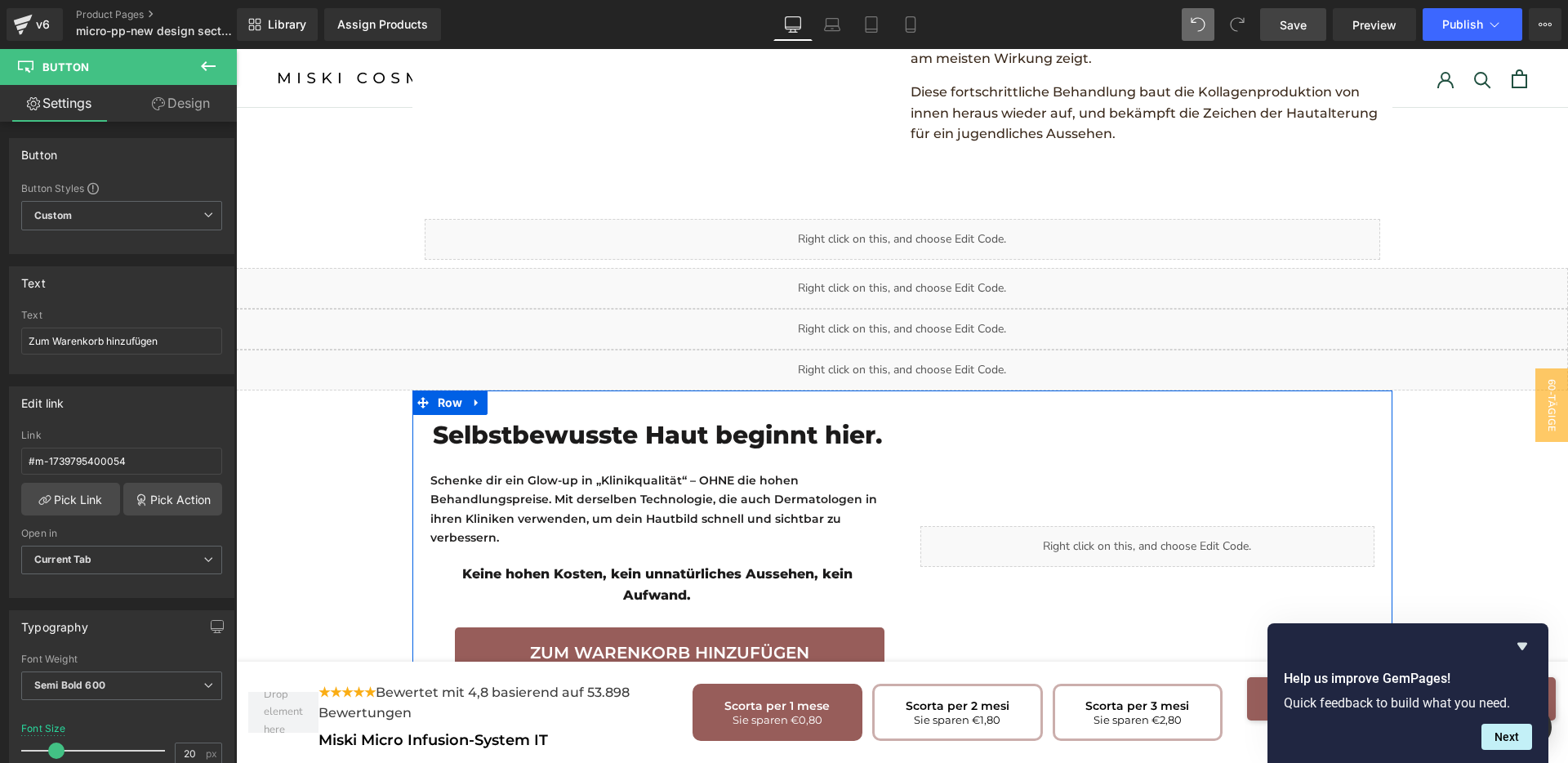
click at [428, 561] on div "Selbstbewusste Haut beginnt hier. Heading Schenke dir ein Glow-up in „Klinikqua…" at bounding box center [657, 546] width 490 height 264
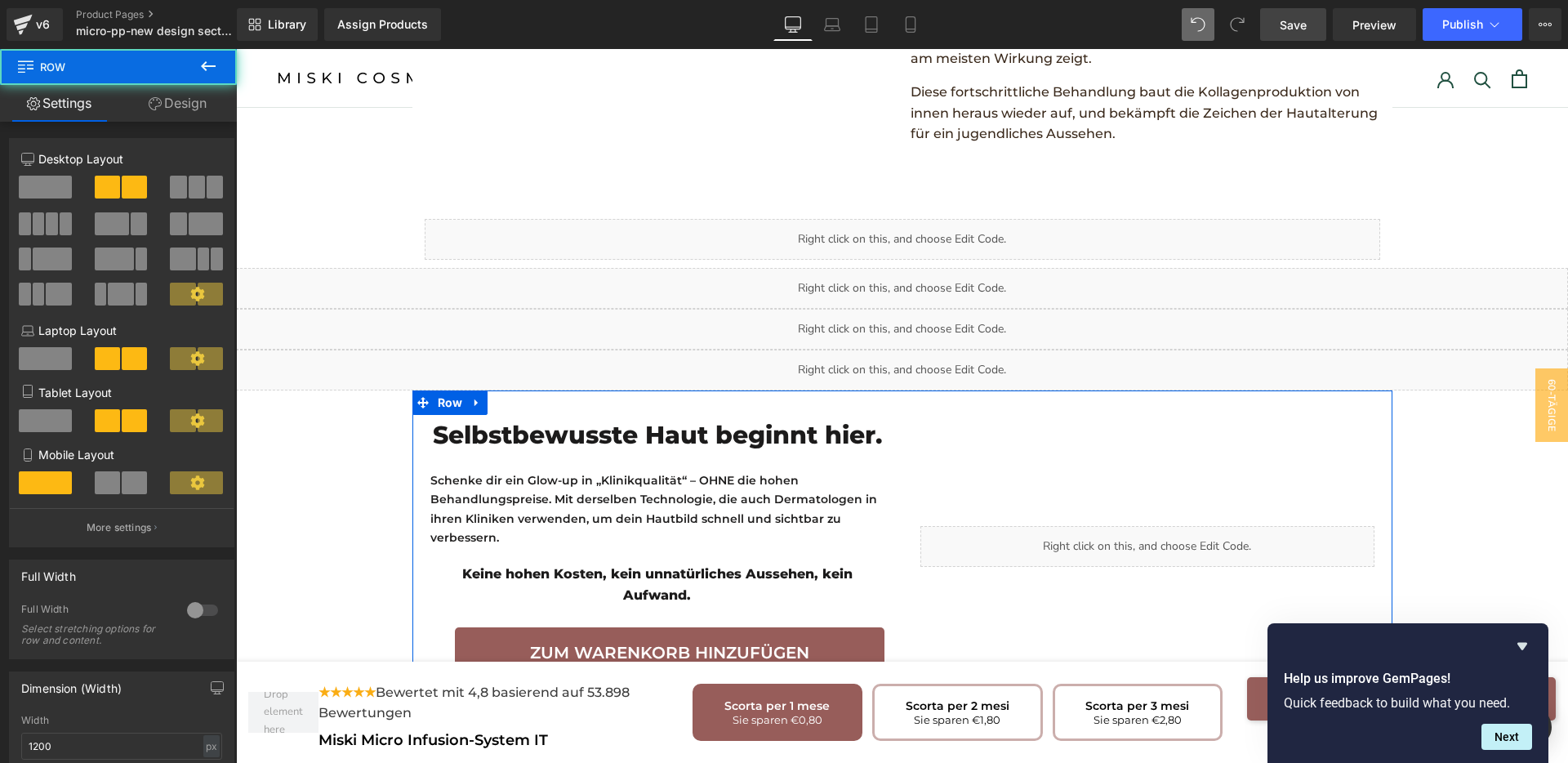
click at [455, 564] on h1 "Keine hohen Kosten, kein unnatürliches Aussehen, kein Aufwand." at bounding box center [657, 585] width 454 height 43
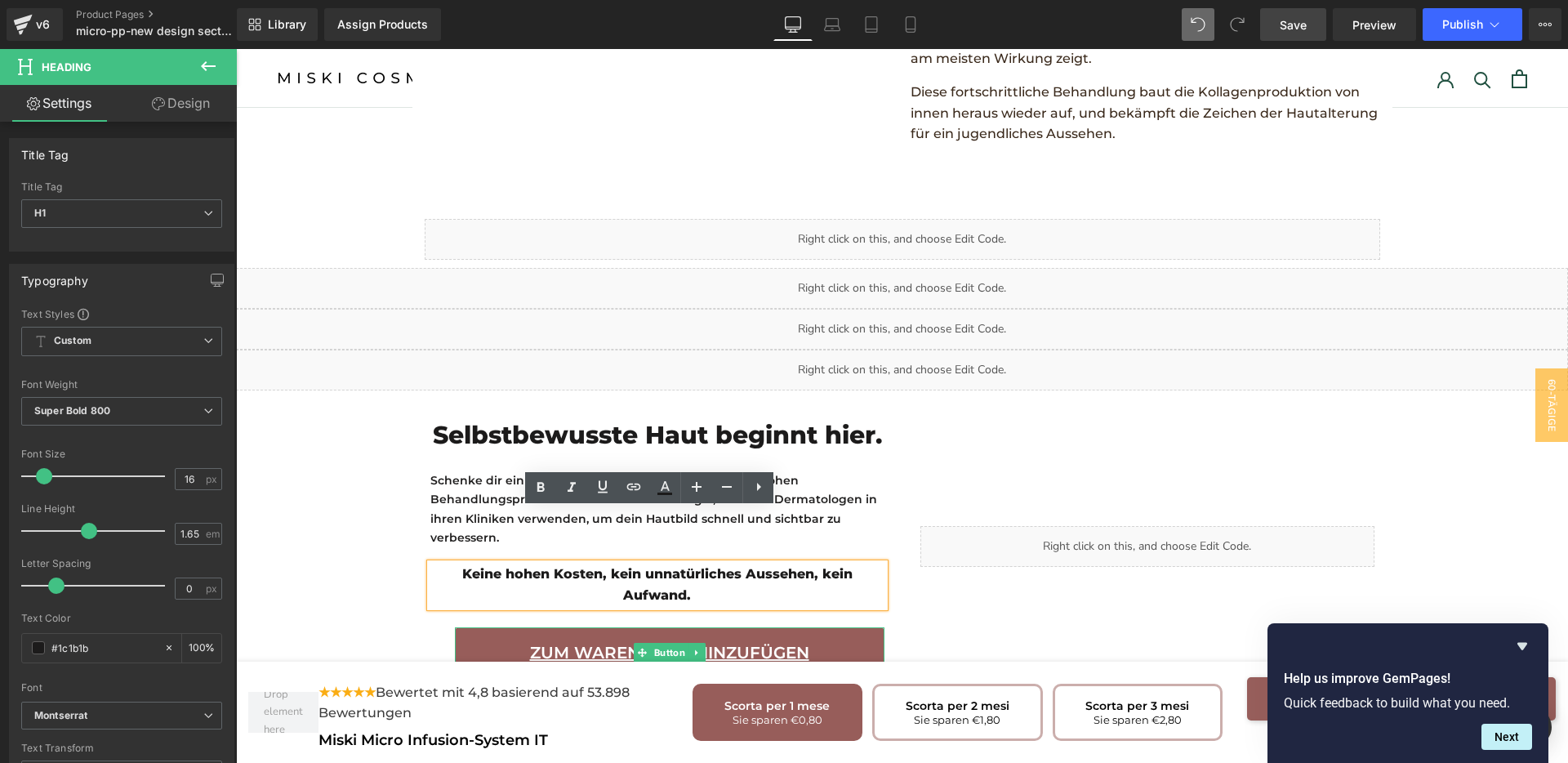
click at [481, 628] on link "Zum Warenkorb hinzufügen" at bounding box center [669, 653] width 430 height 51
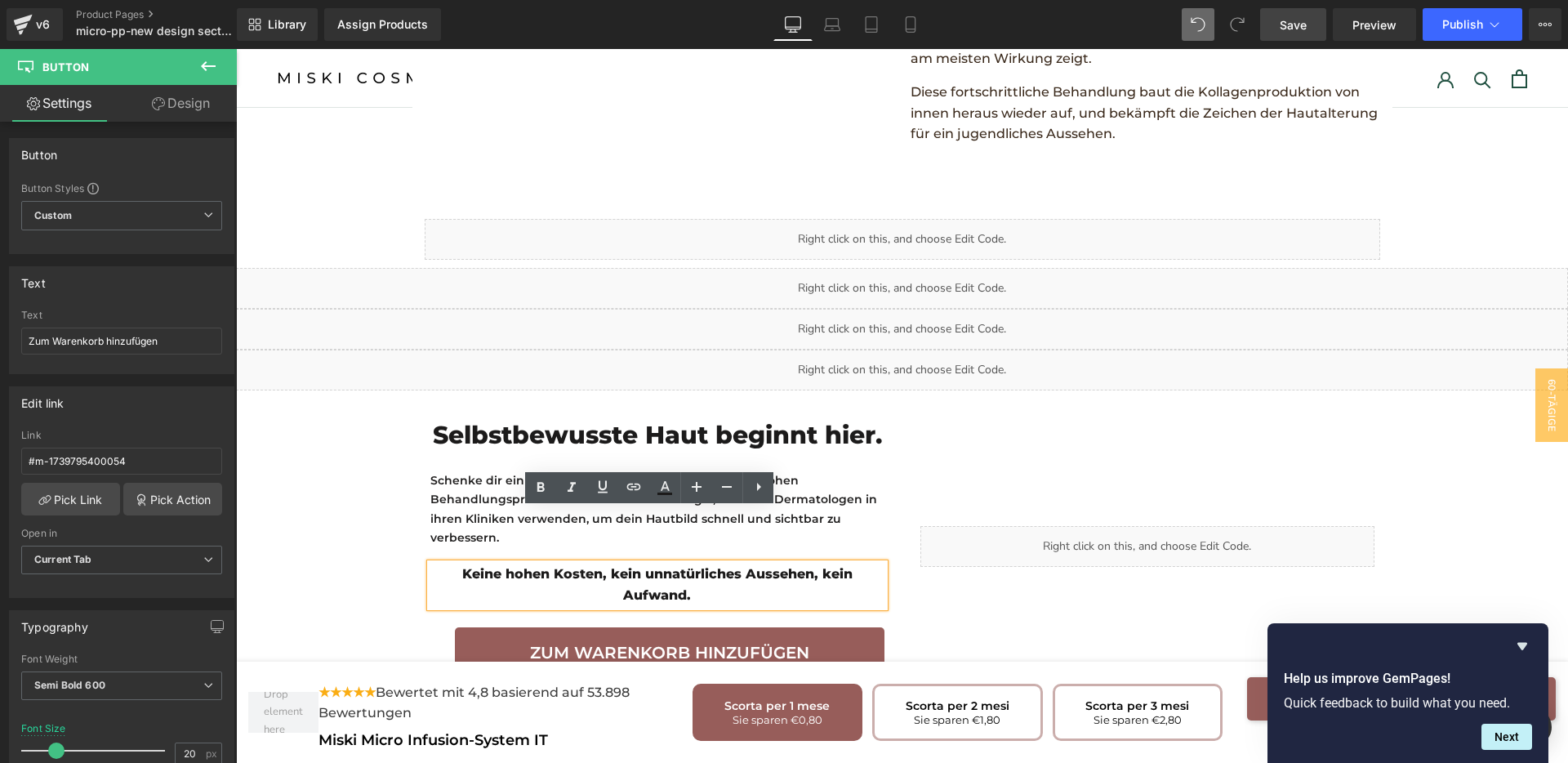
click at [433, 571] on div "Selbstbewusste Haut beginnt hier. Heading Schenke dir ein Glow-up in „Klinikqua…" at bounding box center [657, 546] width 490 height 264
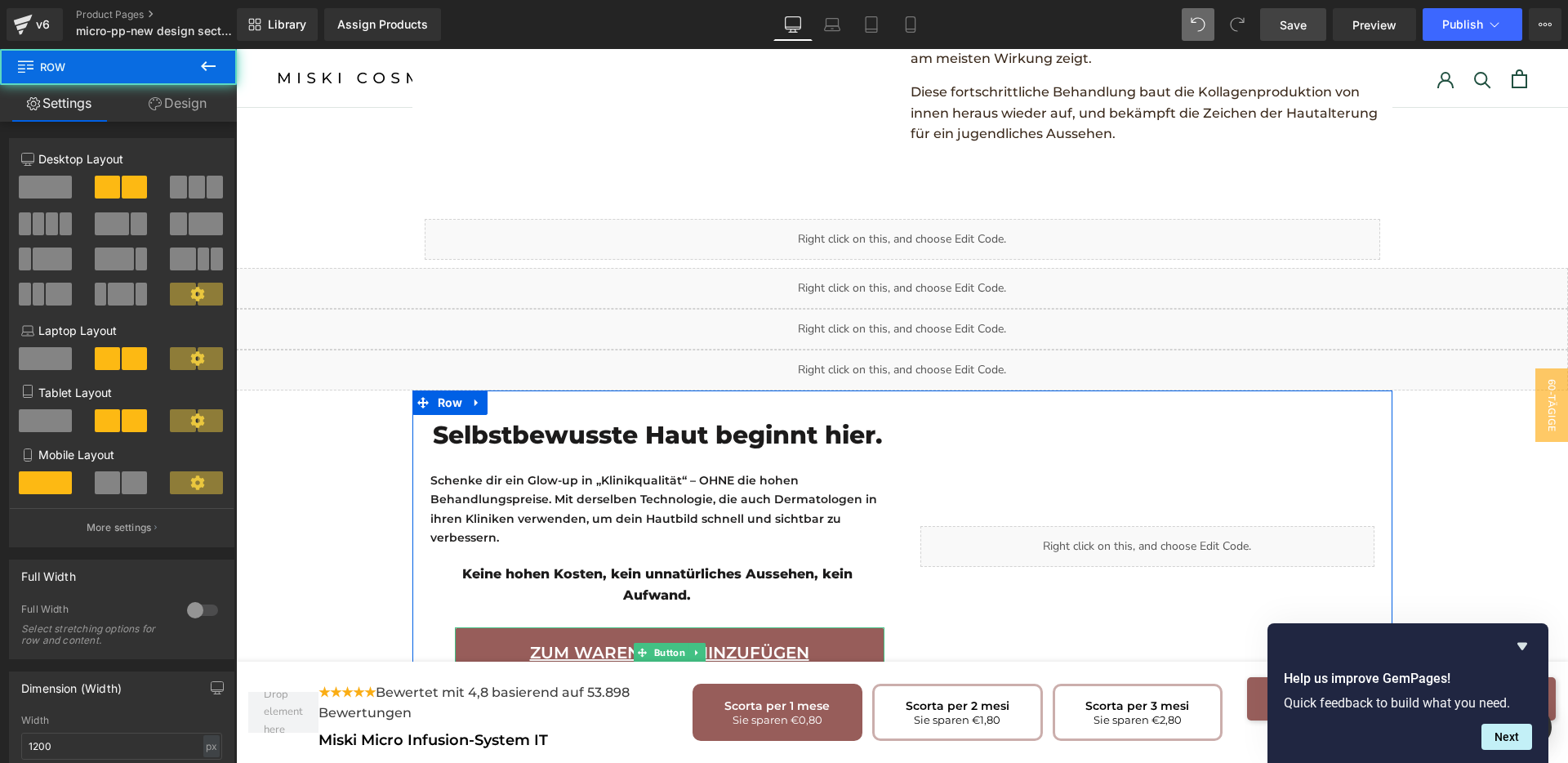
click at [480, 628] on link "Zum Warenkorb hinzufügen" at bounding box center [669, 653] width 430 height 51
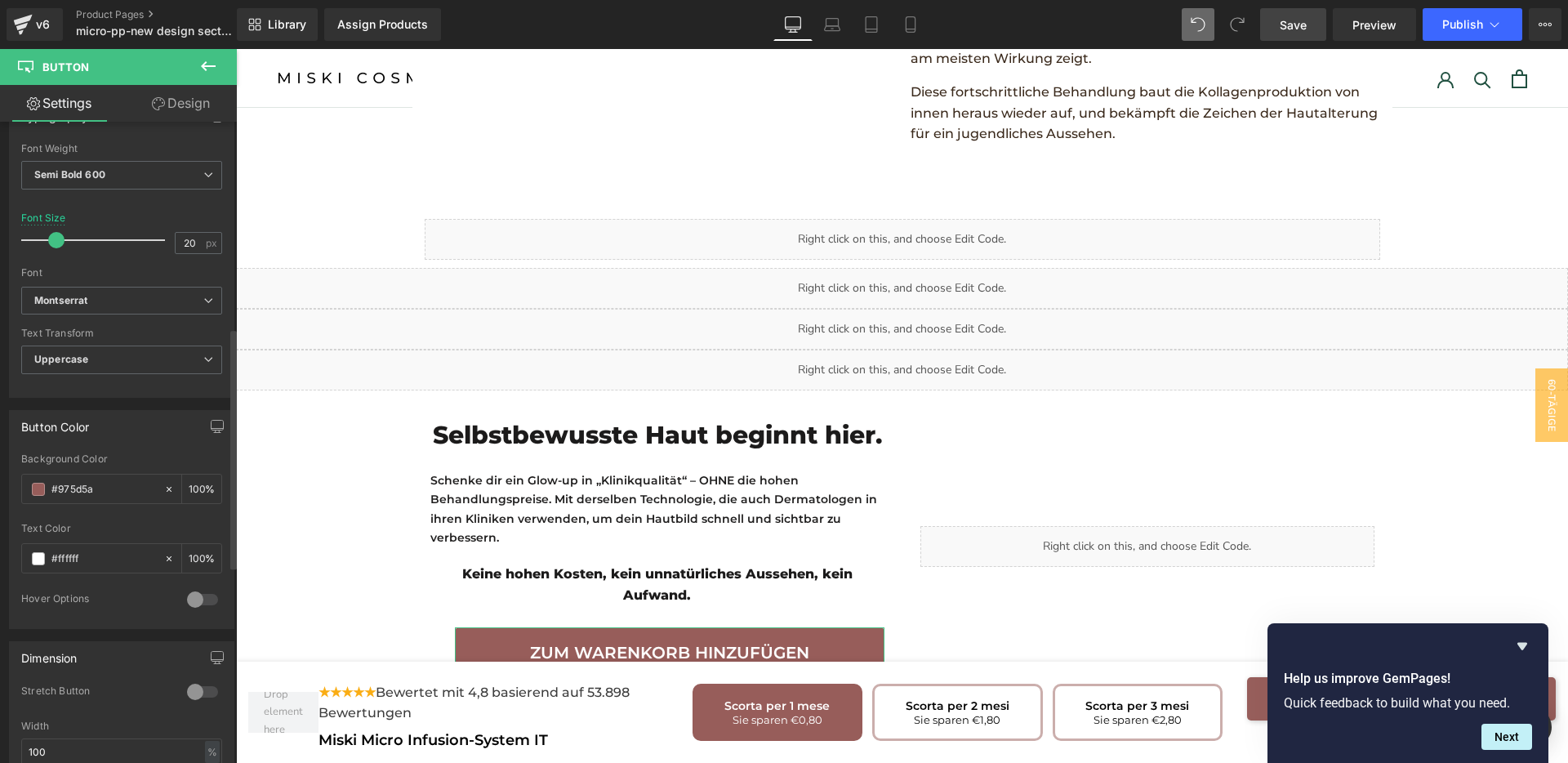
scroll to position [715, 0]
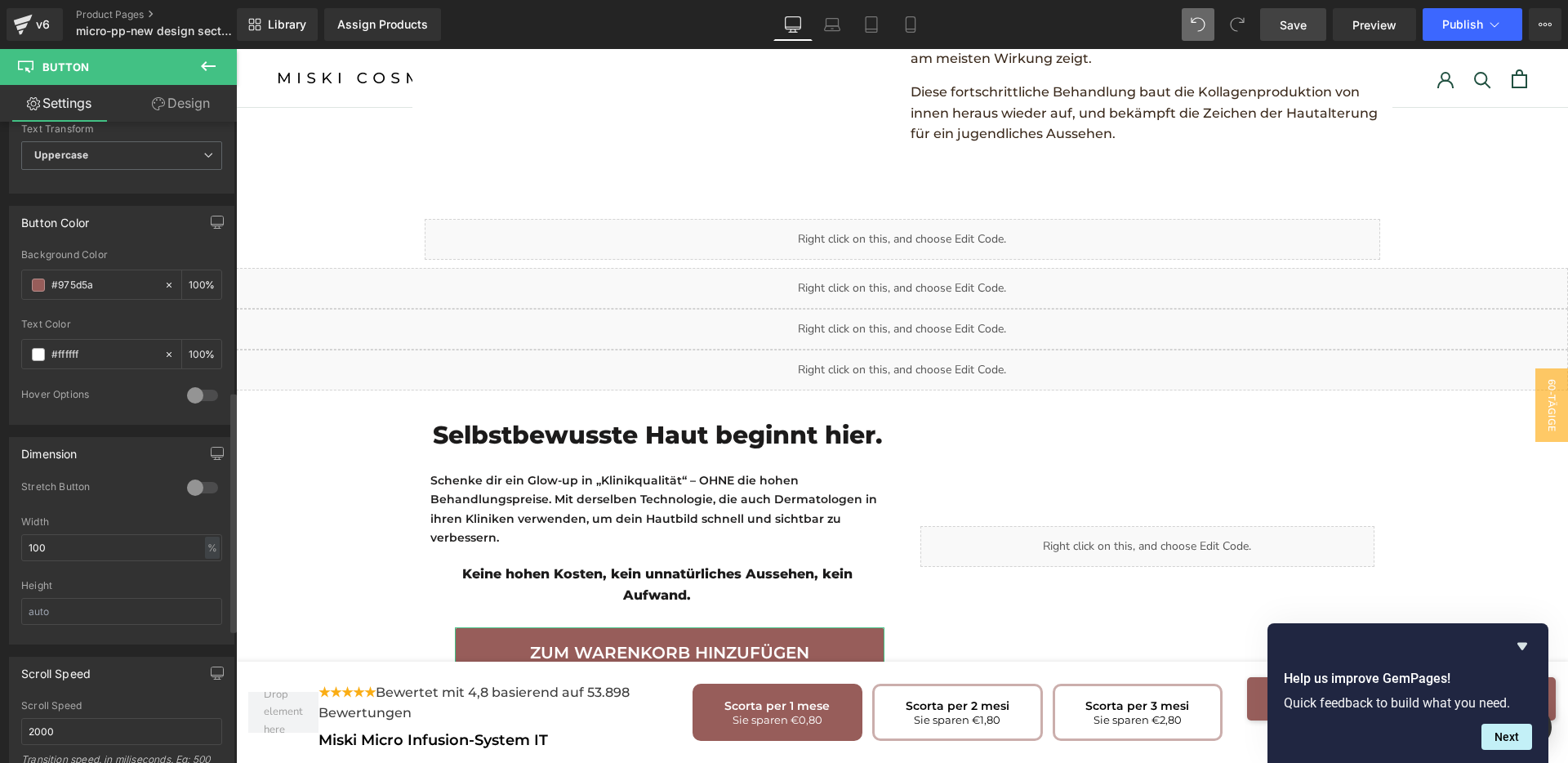
click at [202, 487] on div at bounding box center [202, 488] width 39 height 26
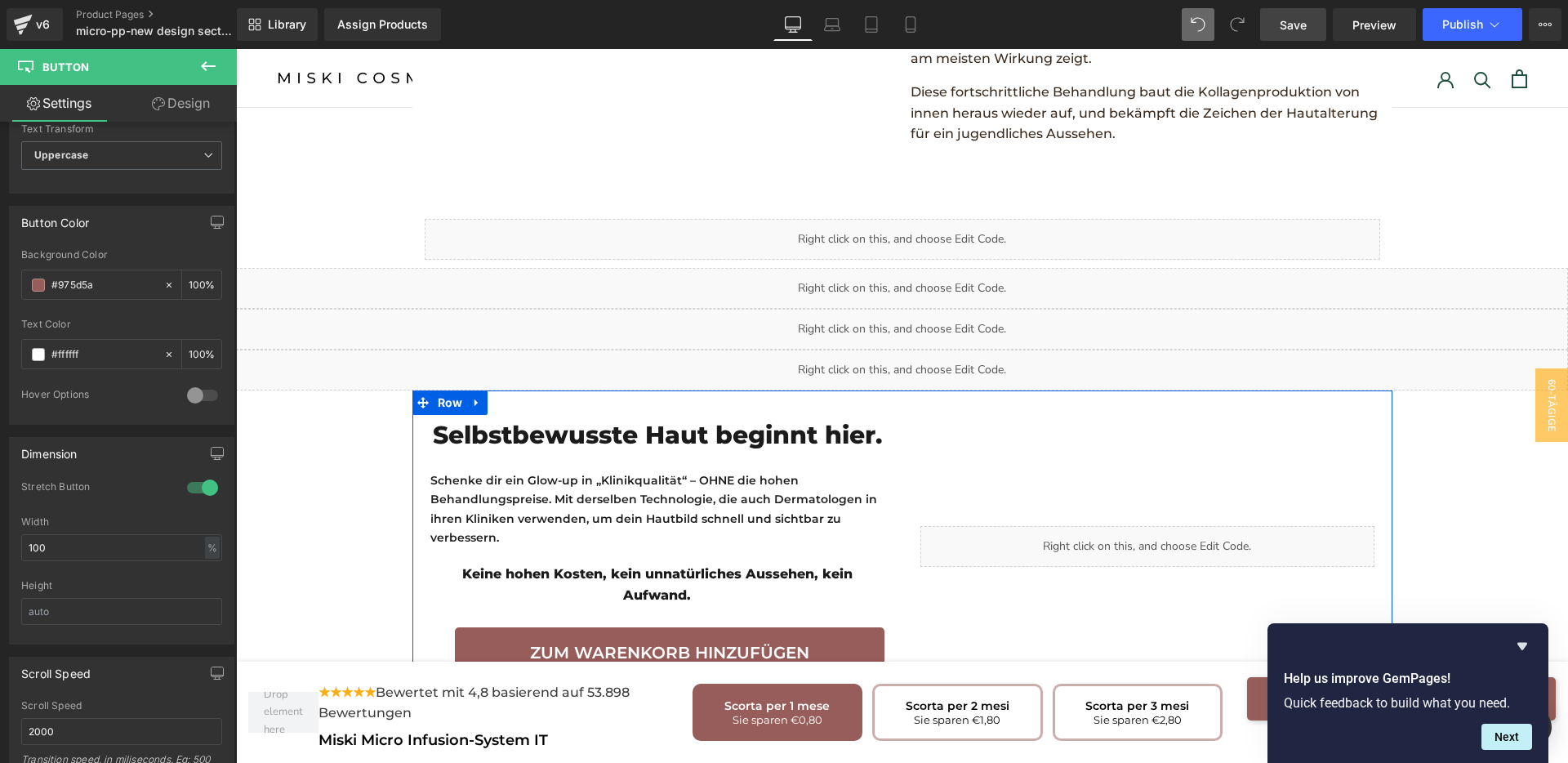
click at [423, 566] on div "Selbstbewusste Haut beginnt hier. Heading Schenke dir ein Glow-up in „Klinikqua…" at bounding box center [657, 546] width 490 height 264
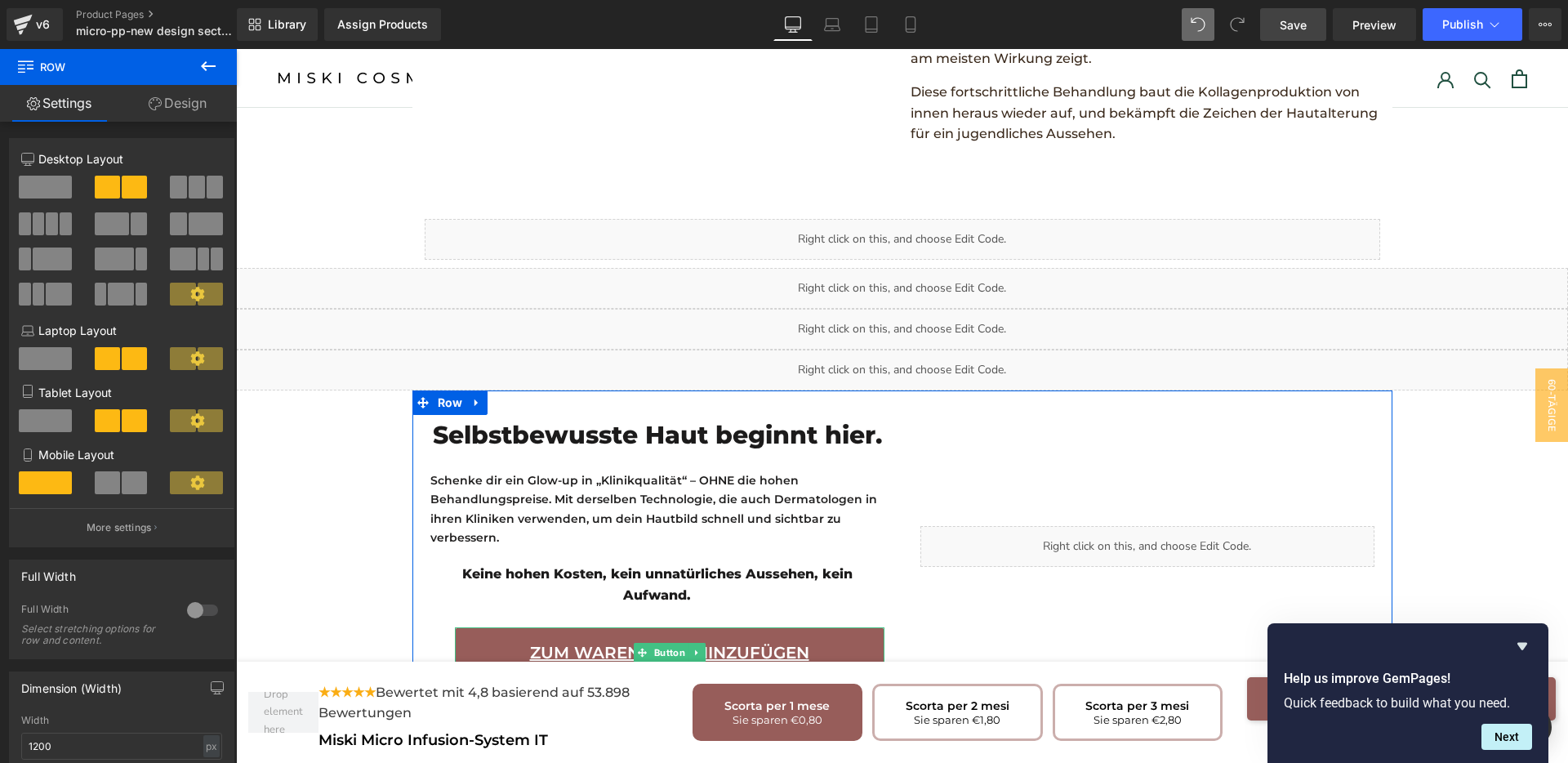
click at [457, 628] on link "Zum Warenkorb hinzufügen" at bounding box center [669, 653] width 430 height 51
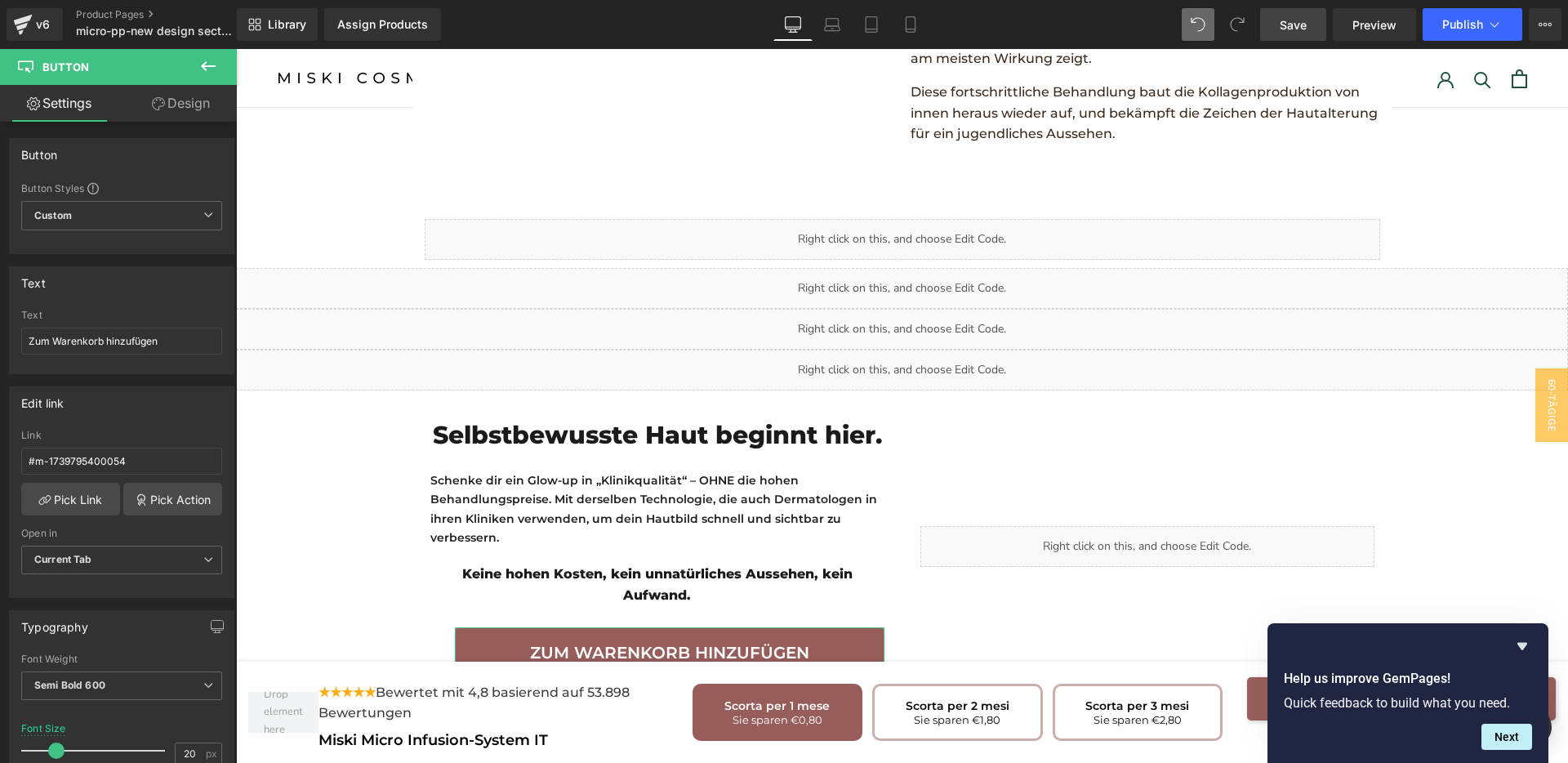
click at [189, 109] on link "Design" at bounding box center [181, 103] width 118 height 37
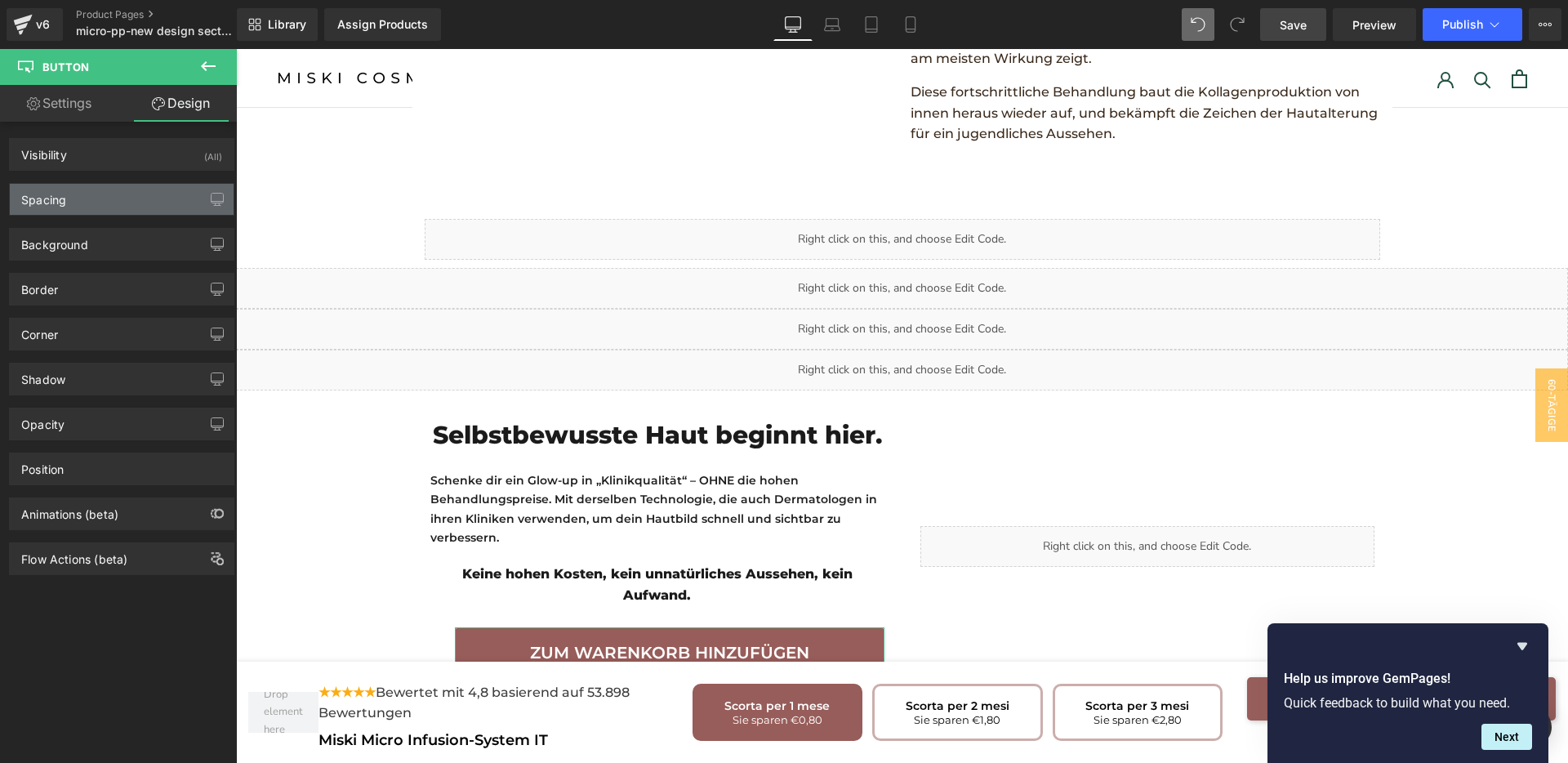
click at [89, 200] on div "Spacing" at bounding box center [121, 199] width 224 height 31
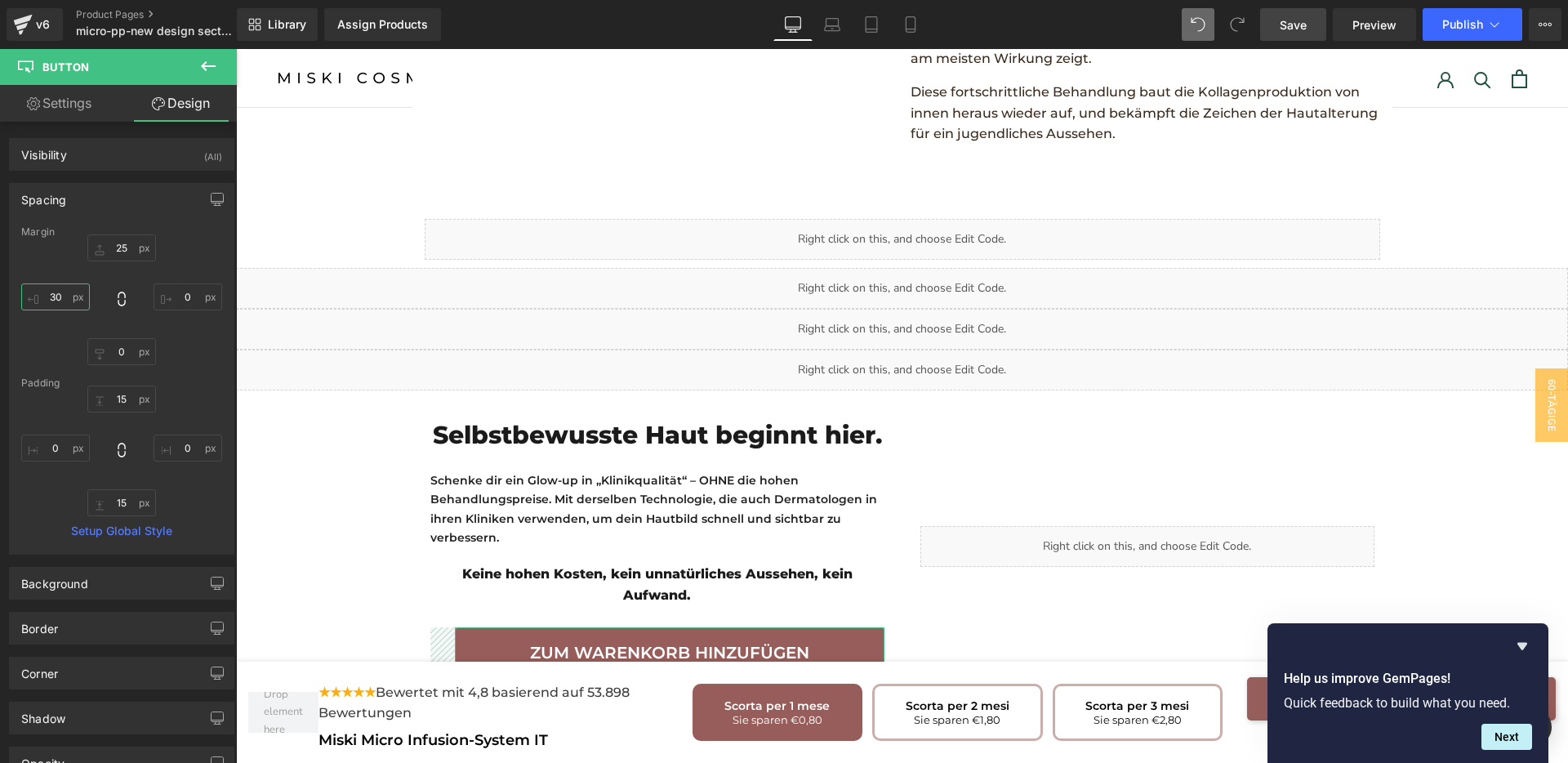
click at [65, 302] on input "text" at bounding box center [55, 297] width 69 height 27
type input "0"
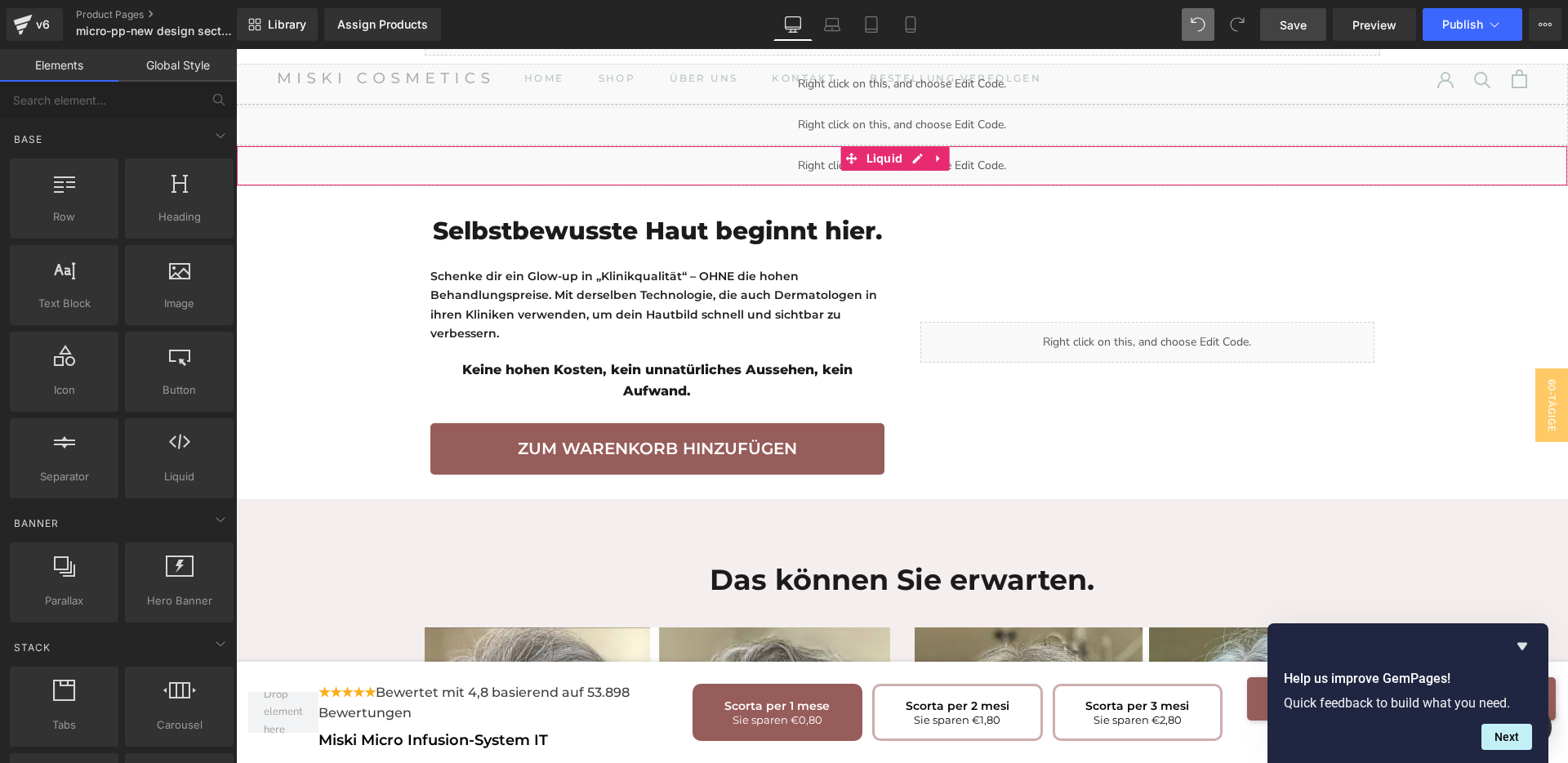
scroll to position [3026, 0]
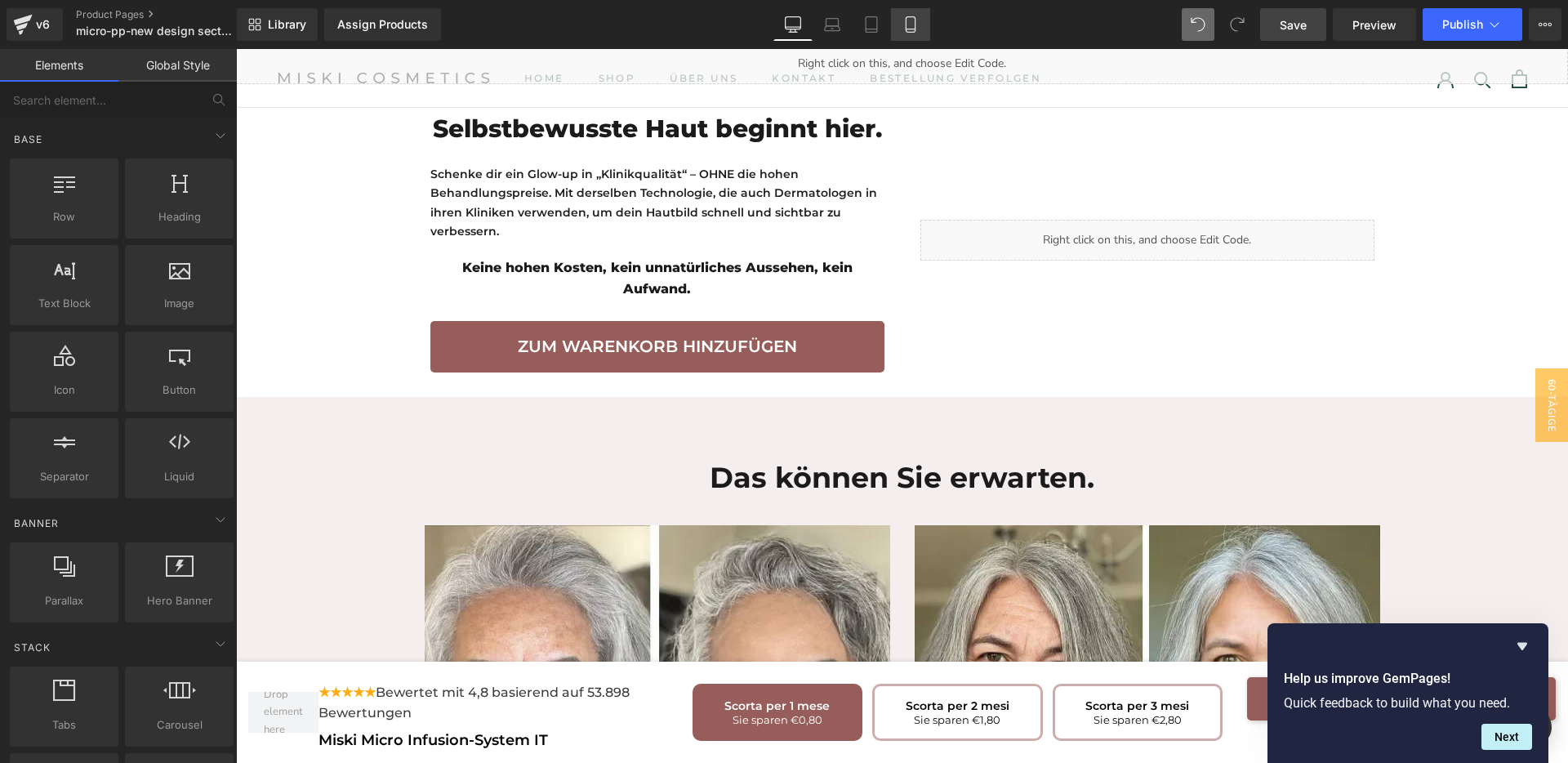
click at [918, 32] on icon at bounding box center [910, 24] width 16 height 16
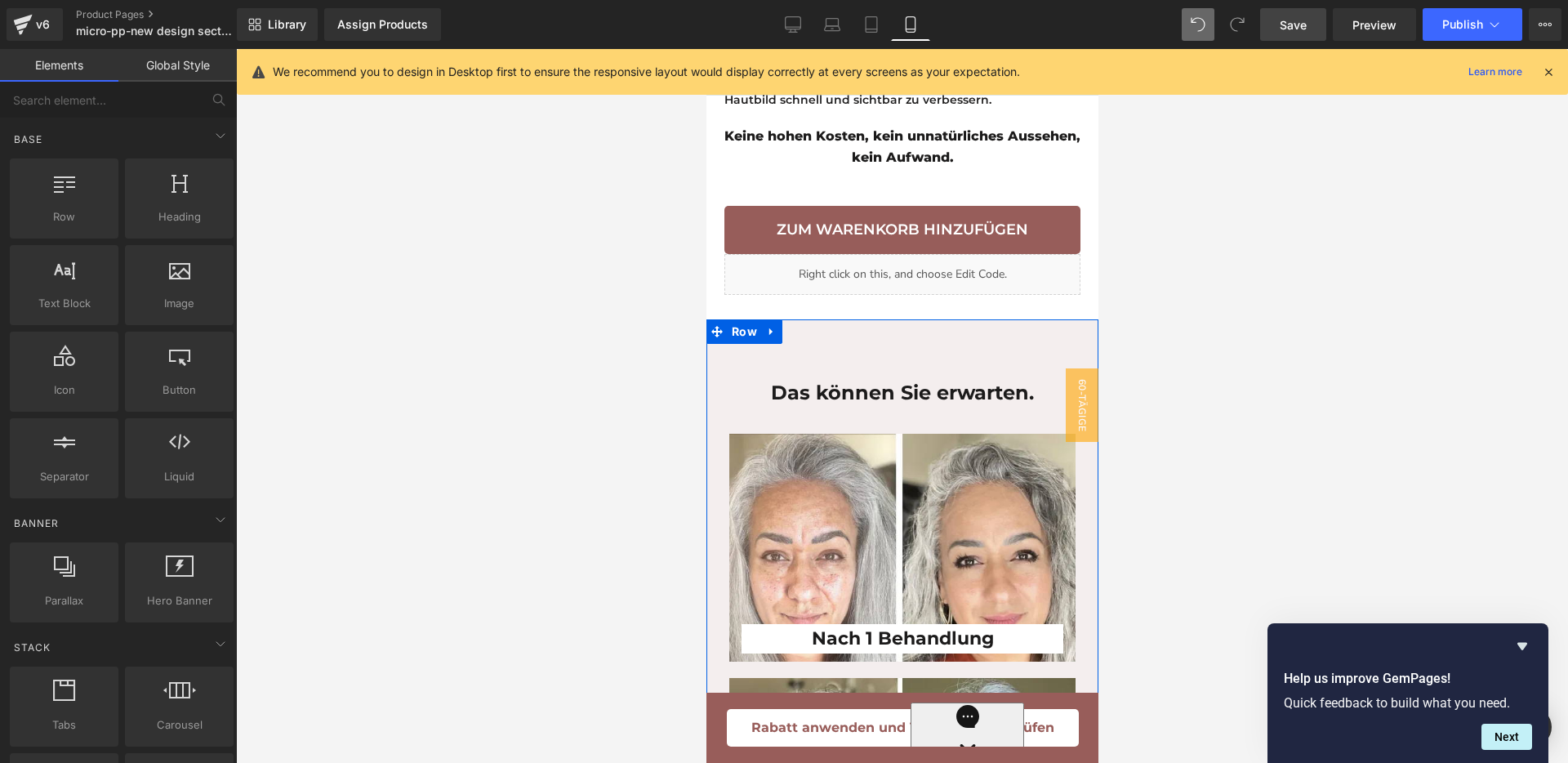
scroll to position [3706, 0]
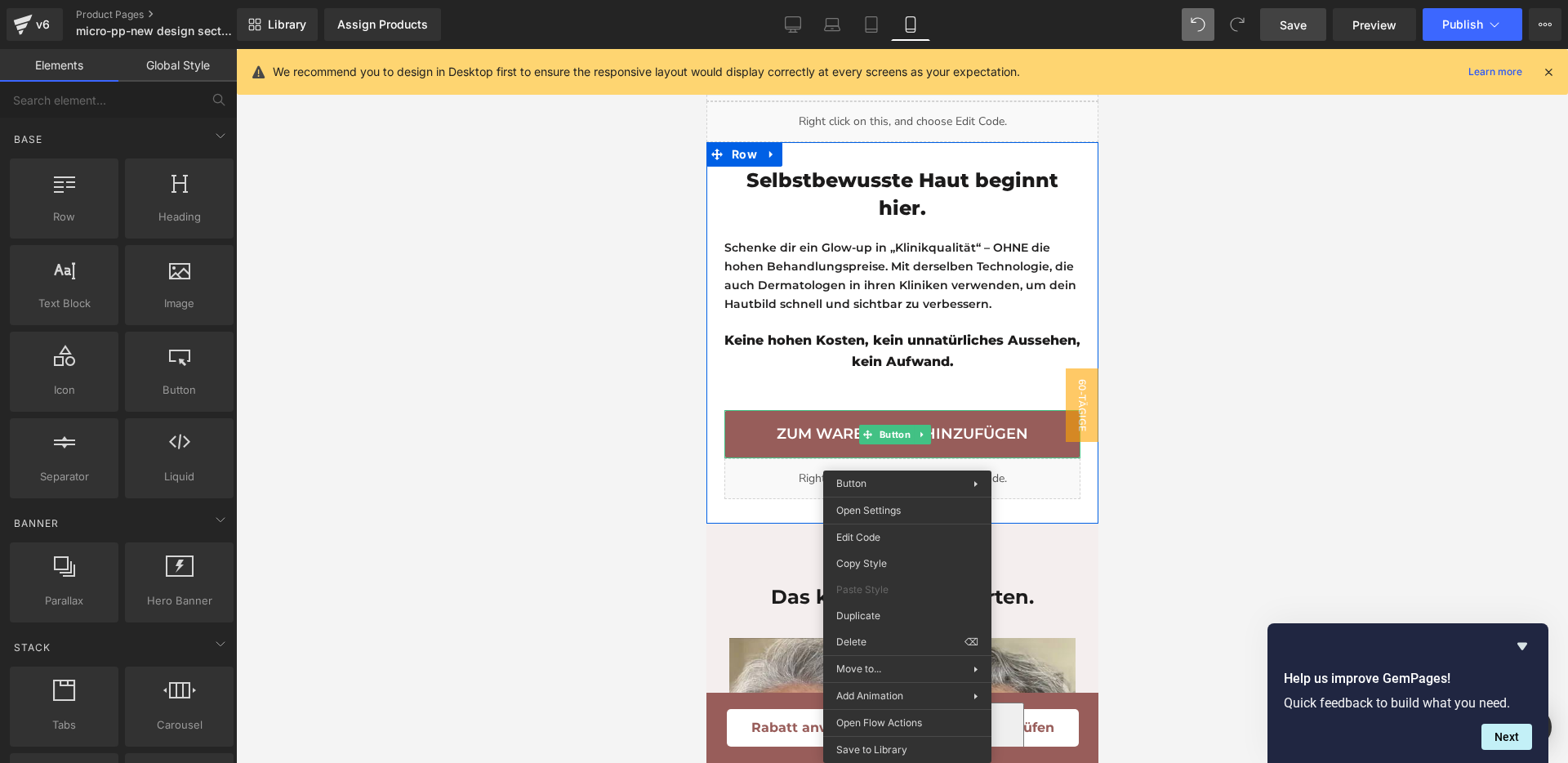
click at [770, 437] on div "Selbstbewusste Haut beginnt hier. Heading Schenke dir ein Glow-up in „Klinikqua…" at bounding box center [902, 312] width 392 height 292
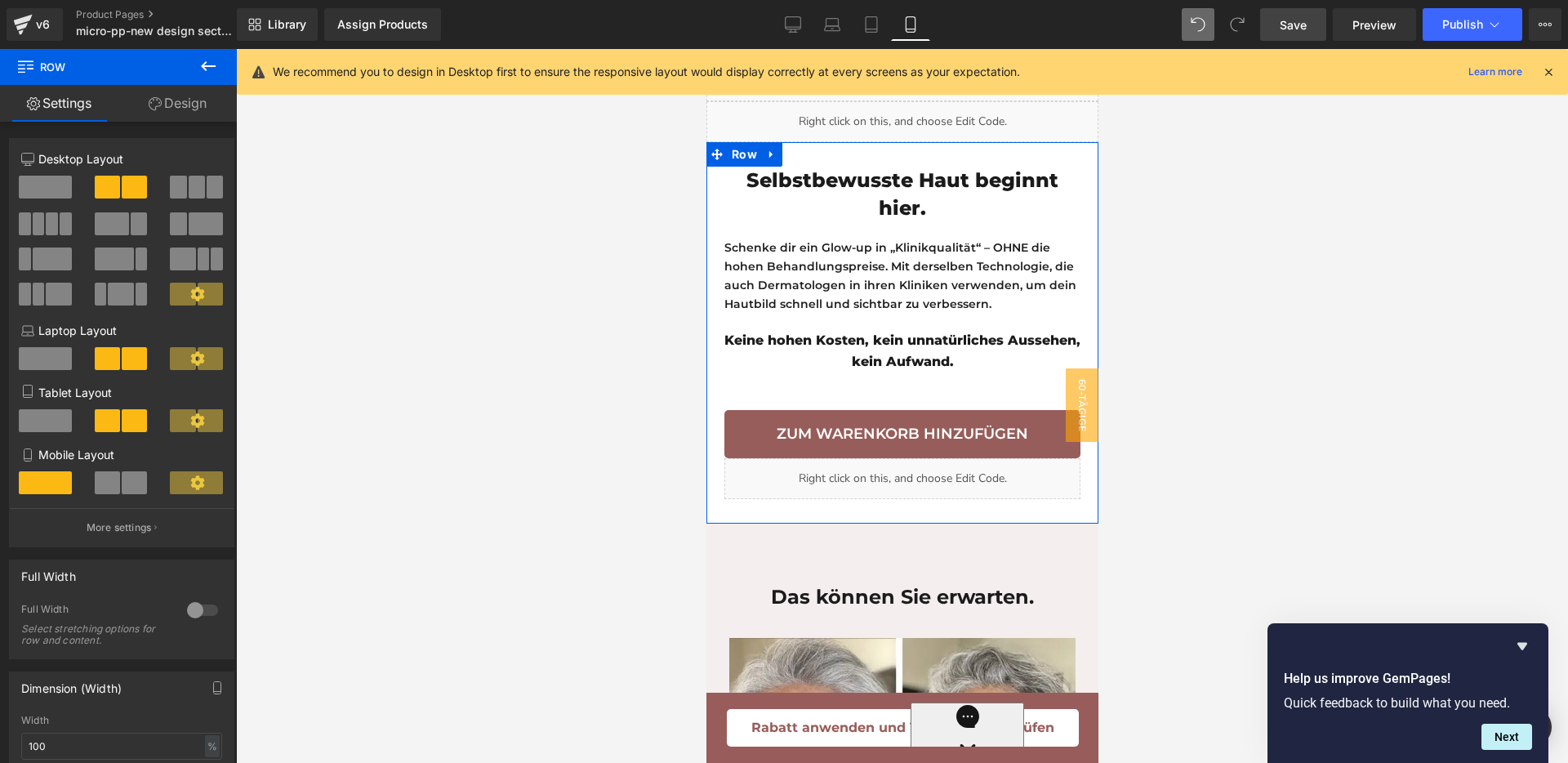
click at [153, 105] on icon at bounding box center [155, 104] width 13 height 13
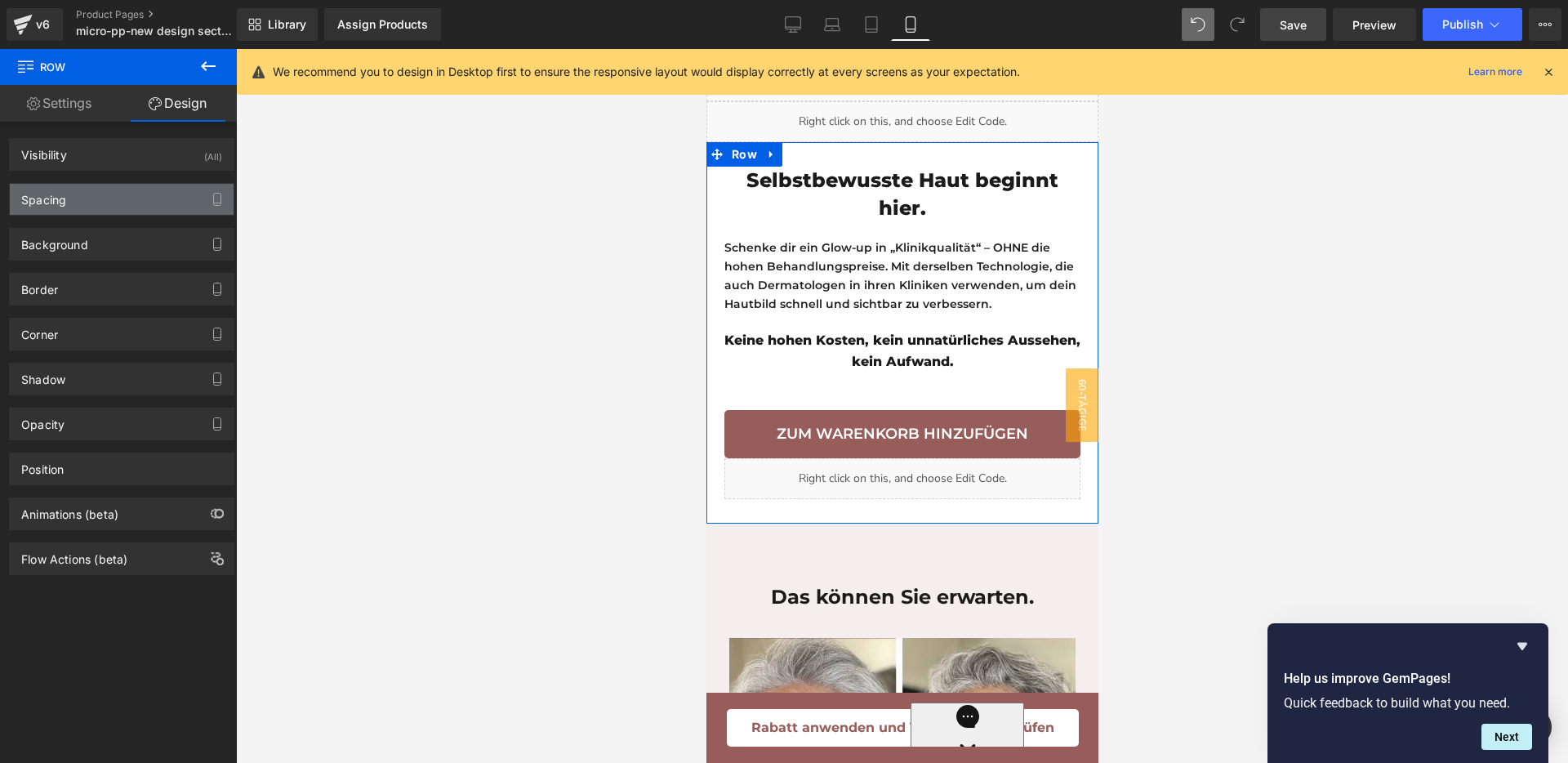
click at [81, 199] on div "Spacing" at bounding box center [121, 199] width 224 height 31
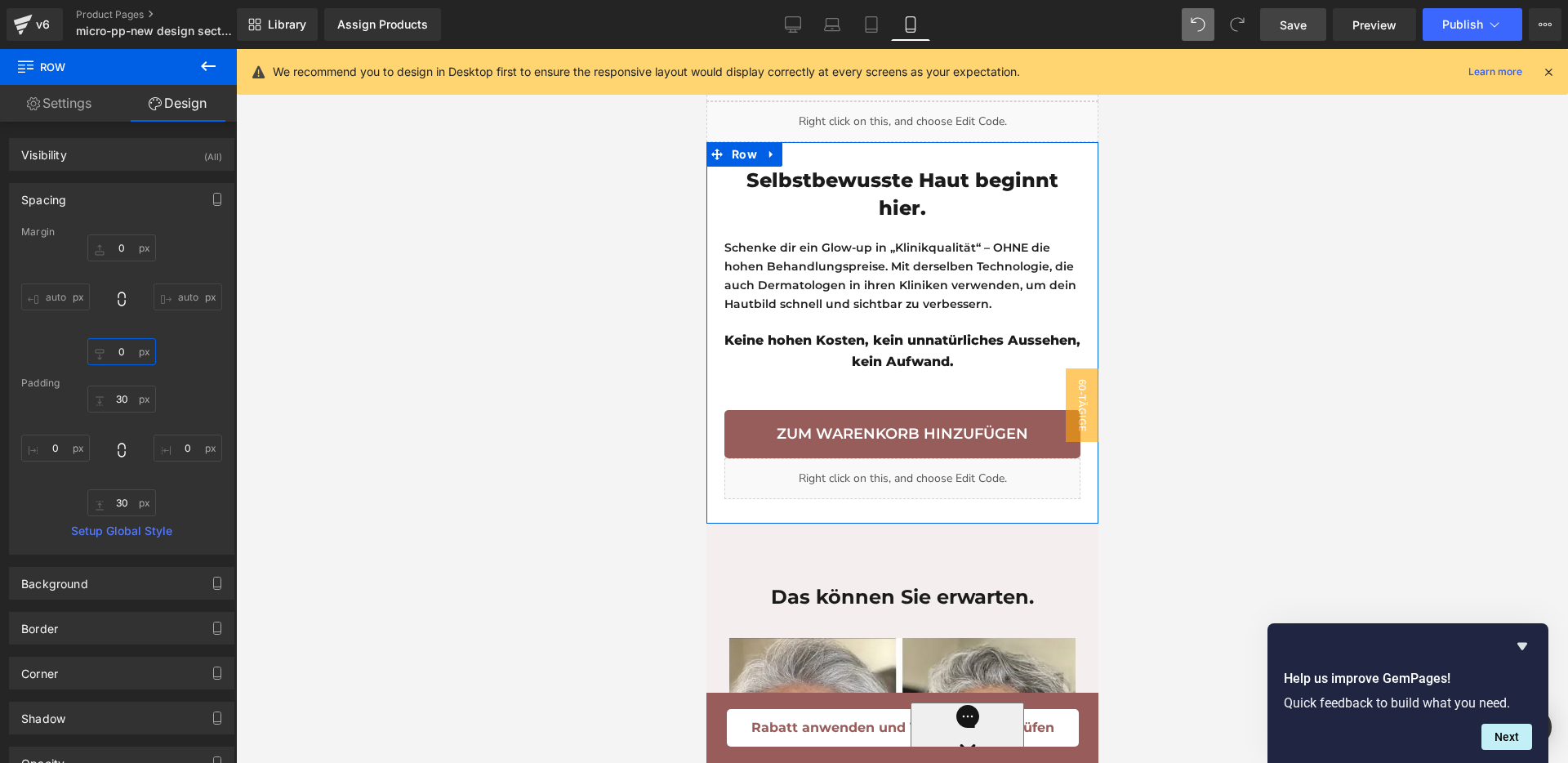
click at [116, 349] on input "text" at bounding box center [121, 352] width 69 height 27
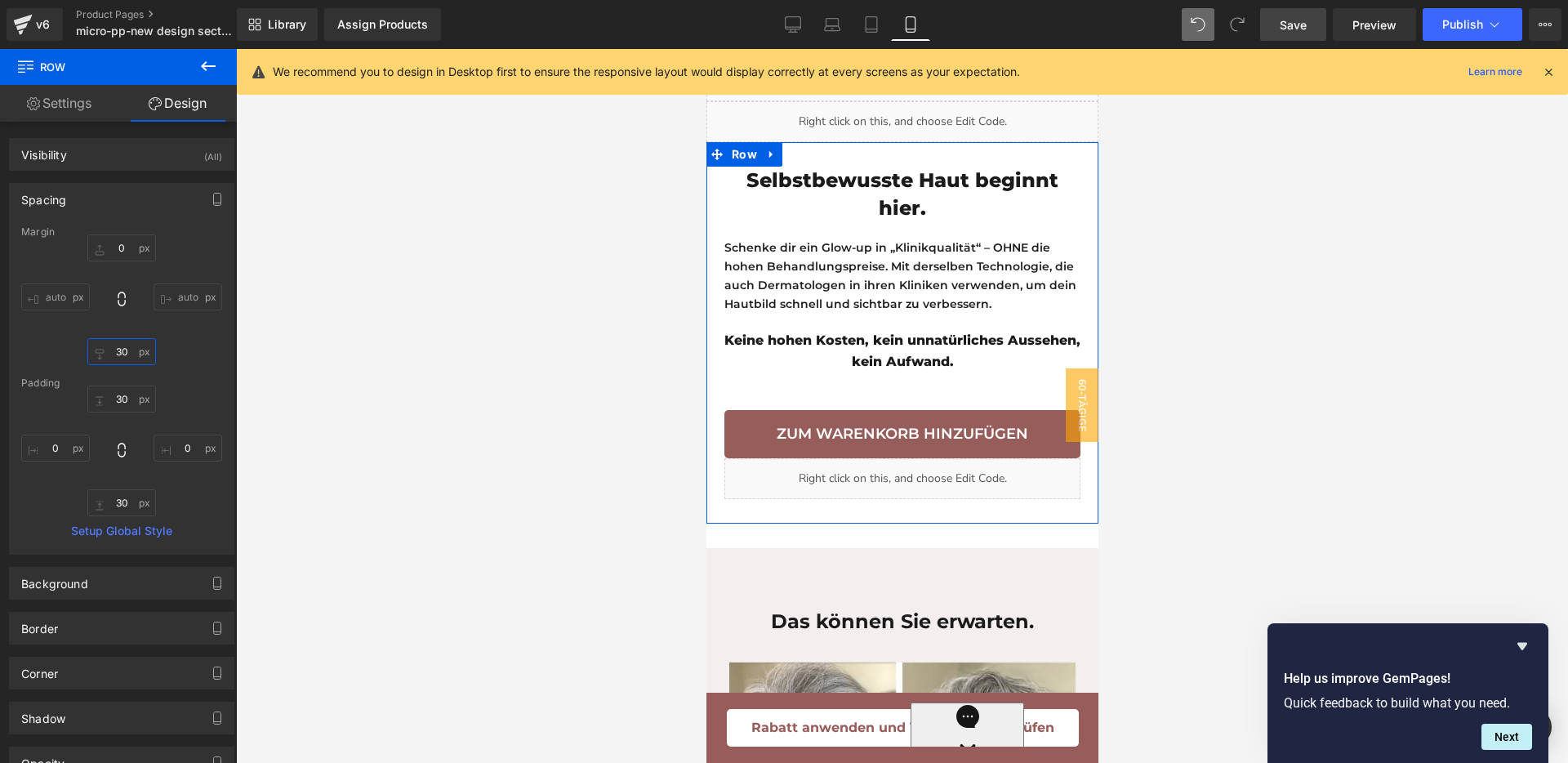
type input "3"
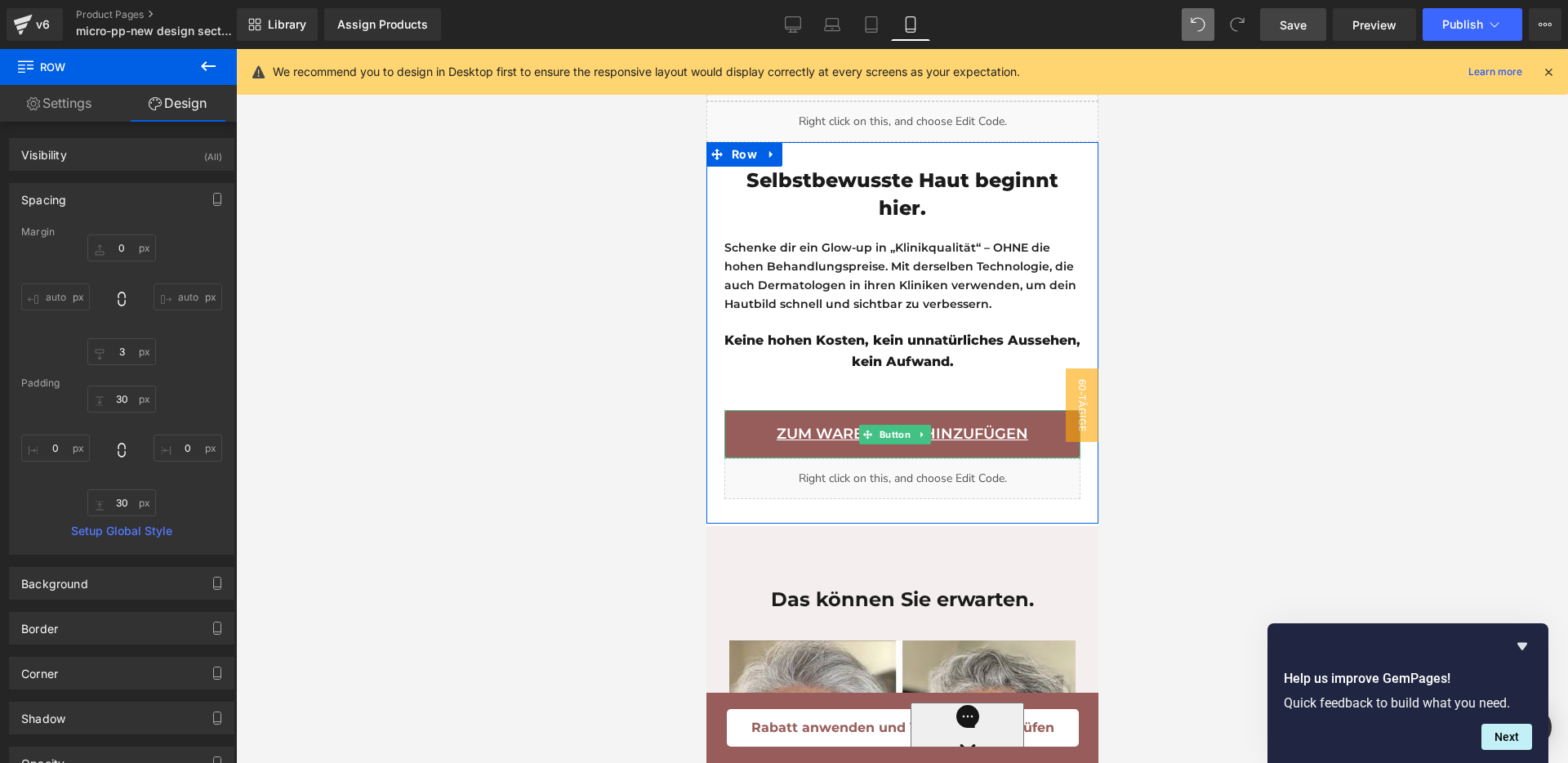
click at [808, 447] on span "Zum Warenkorb hinzufügen" at bounding box center [902, 435] width 251 height 25
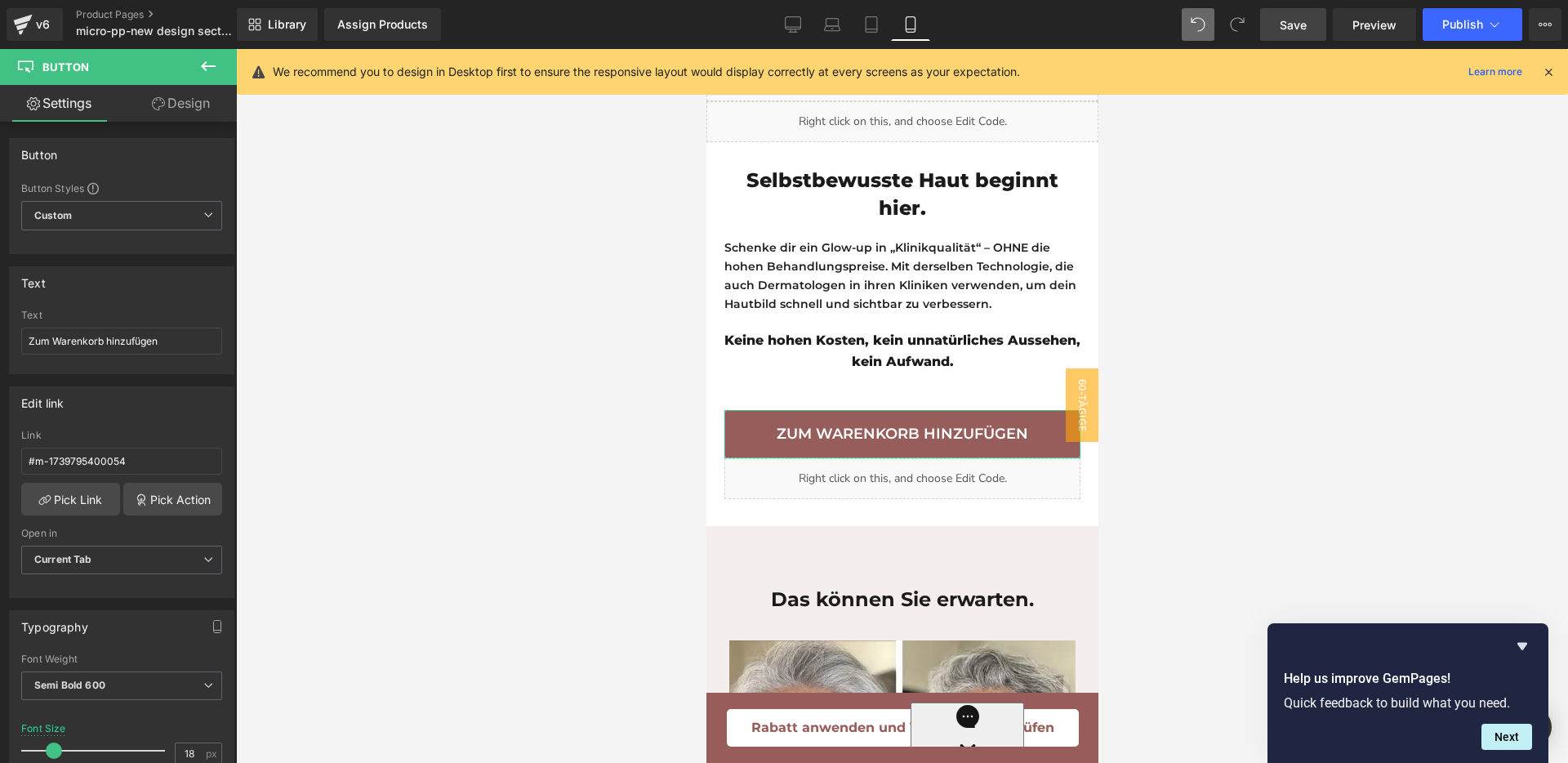
click at [191, 96] on link "Design" at bounding box center [181, 103] width 118 height 37
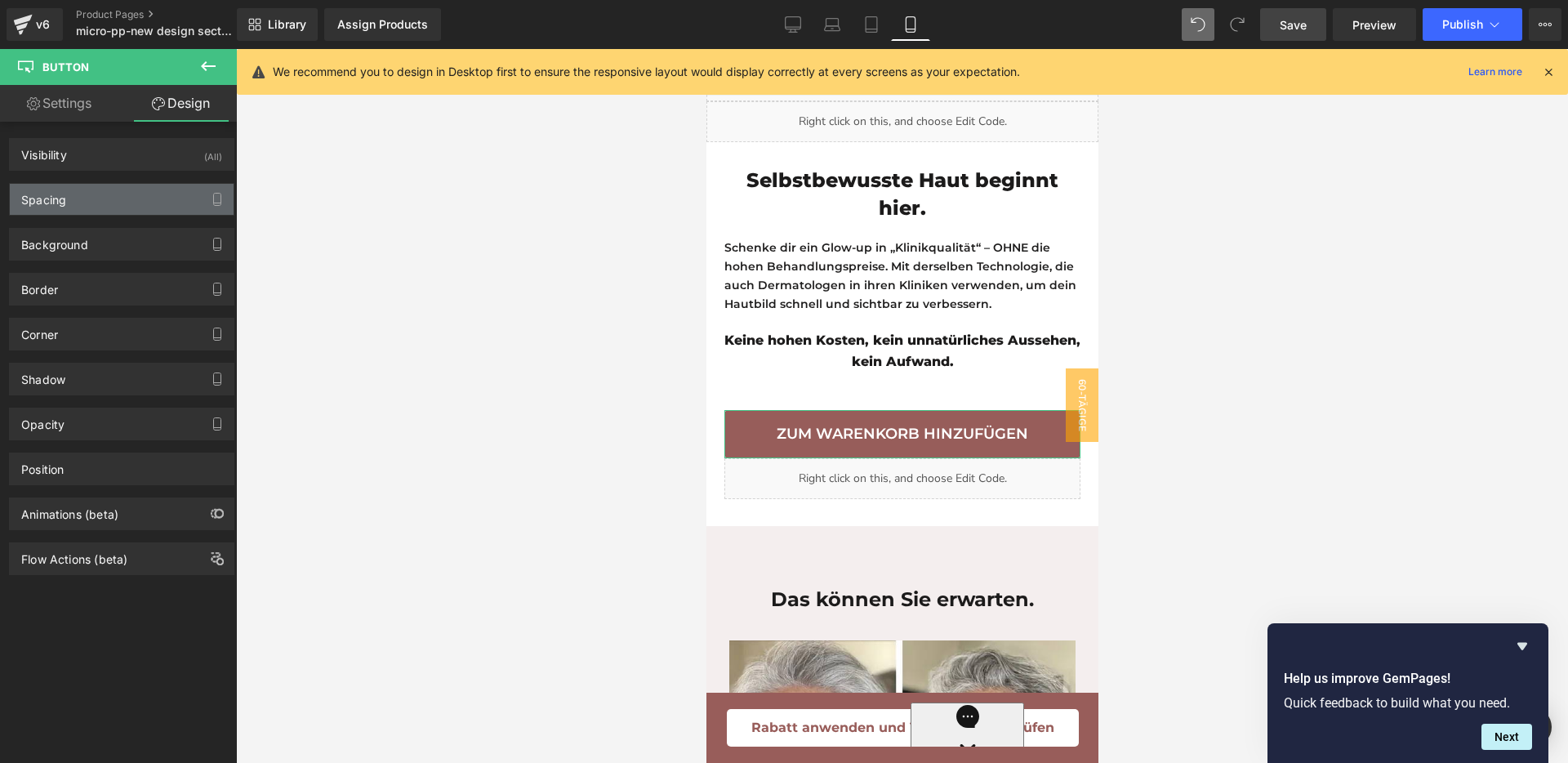
click at [106, 189] on div "Spacing" at bounding box center [121, 199] width 224 height 31
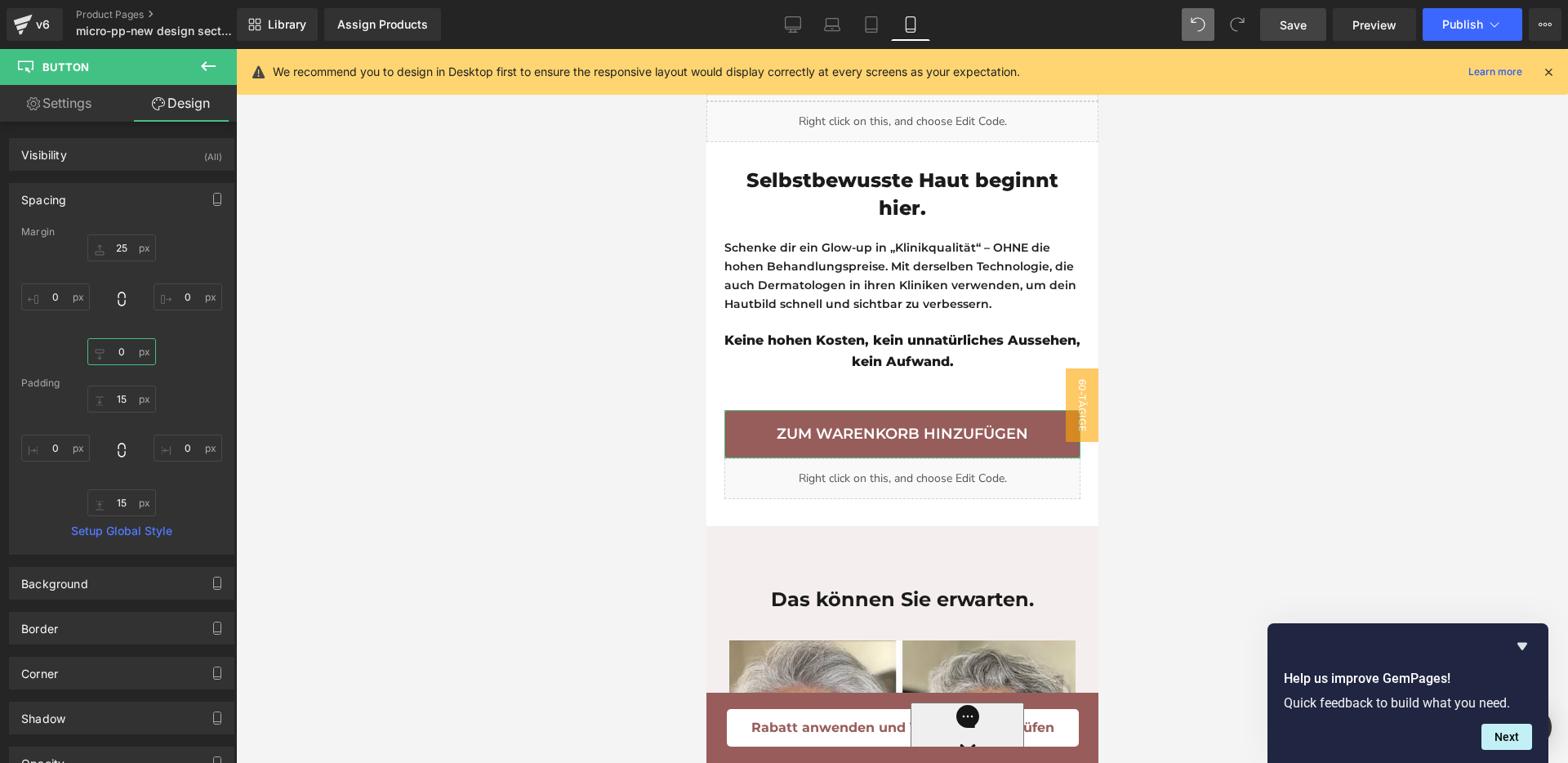
click at [123, 350] on input "text" at bounding box center [121, 352] width 69 height 27
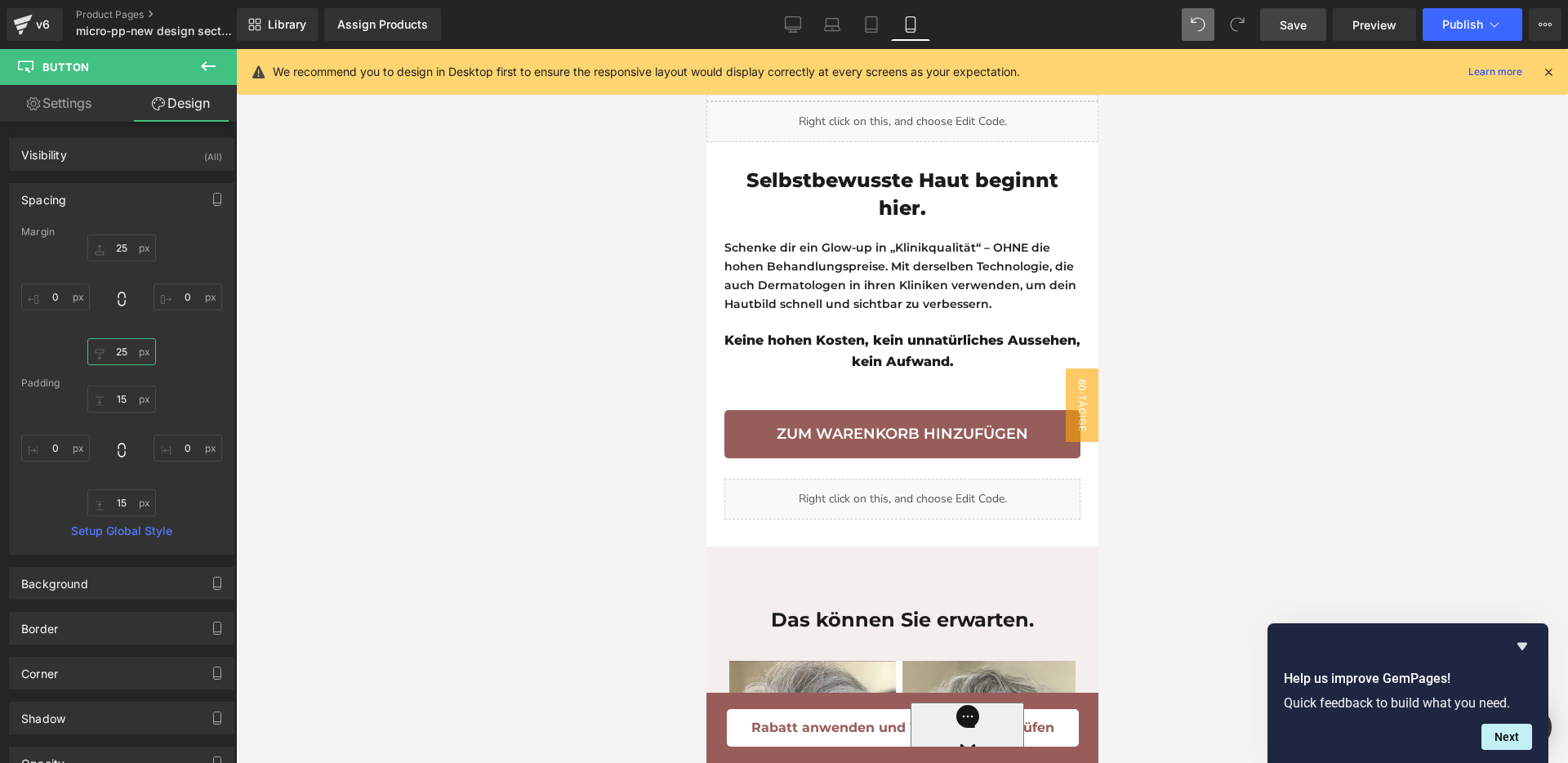
type input "25"
click at [1289, 32] on span "Save" at bounding box center [1293, 25] width 27 height 17
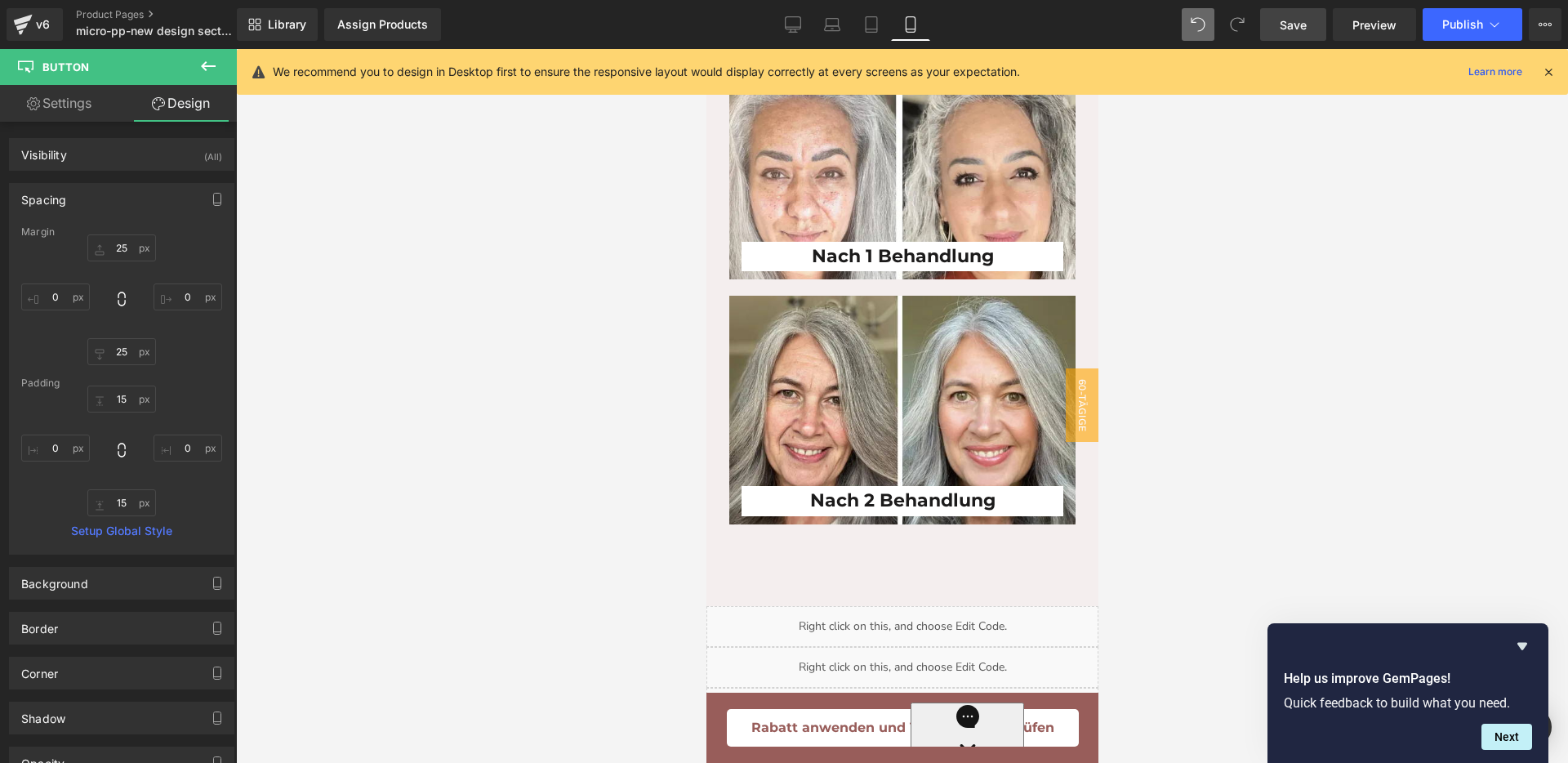
scroll to position [4421, 0]
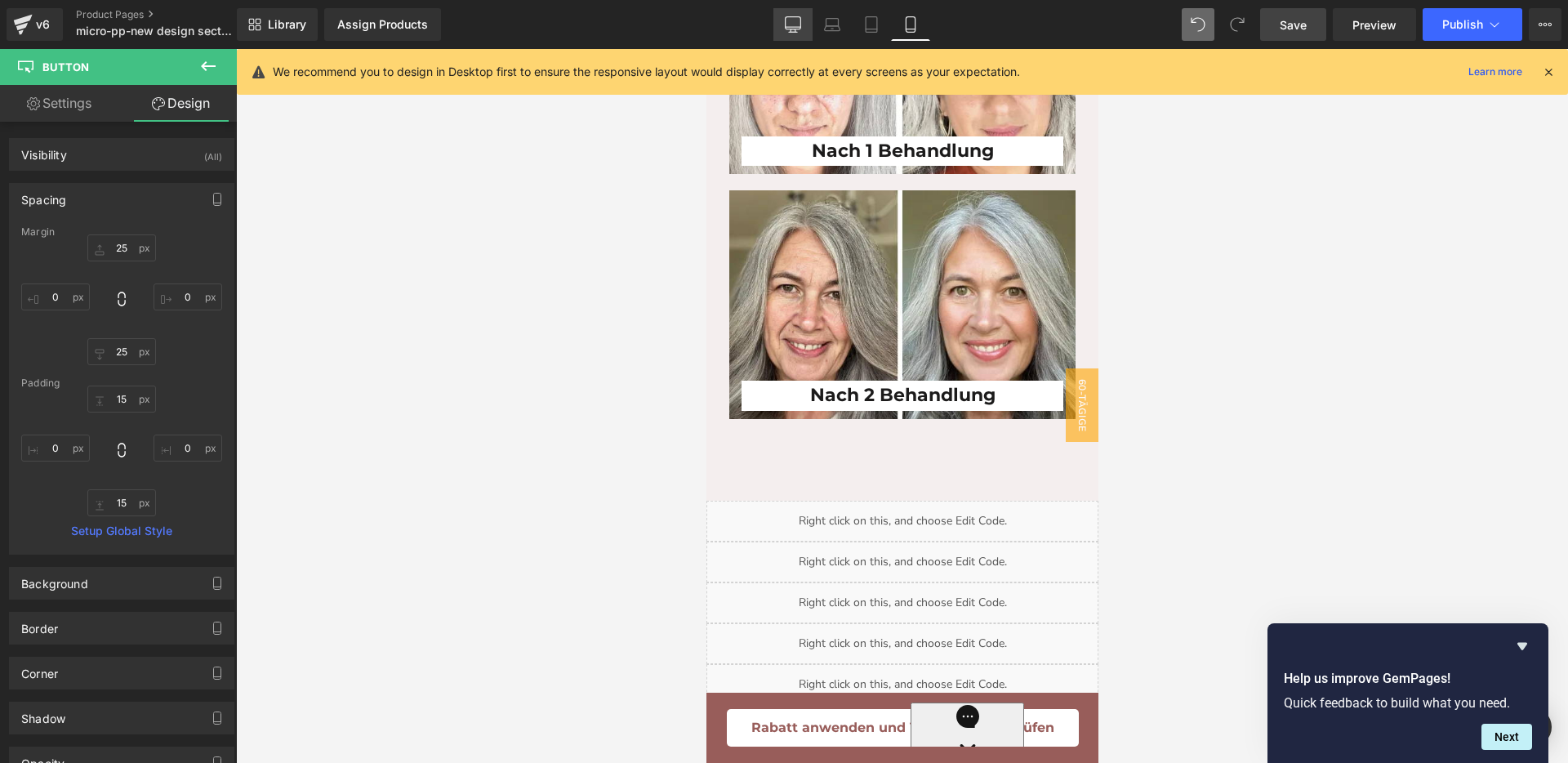
click at [790, 21] on icon at bounding box center [792, 24] width 16 height 16
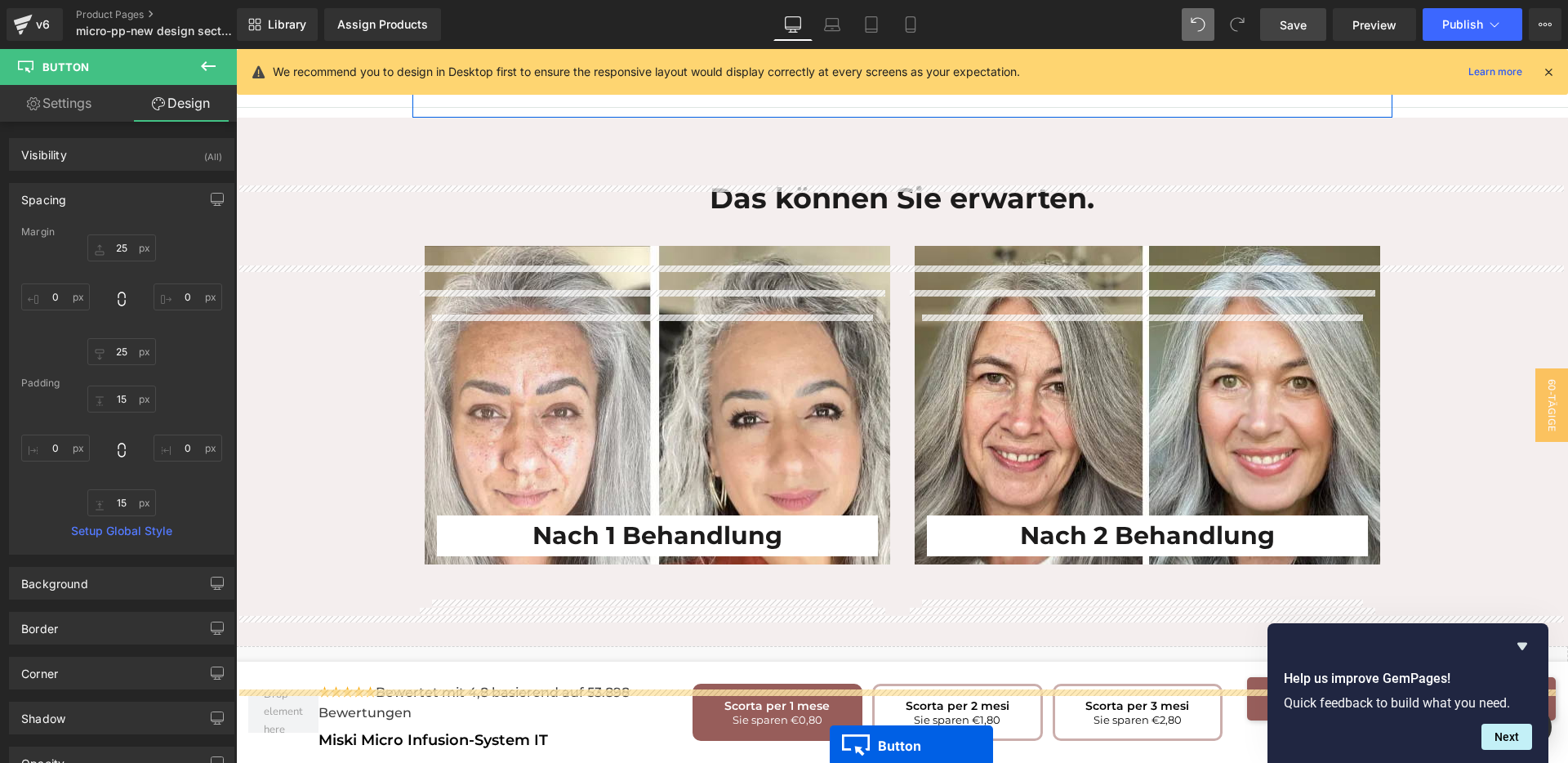
scroll to position [3416, 0]
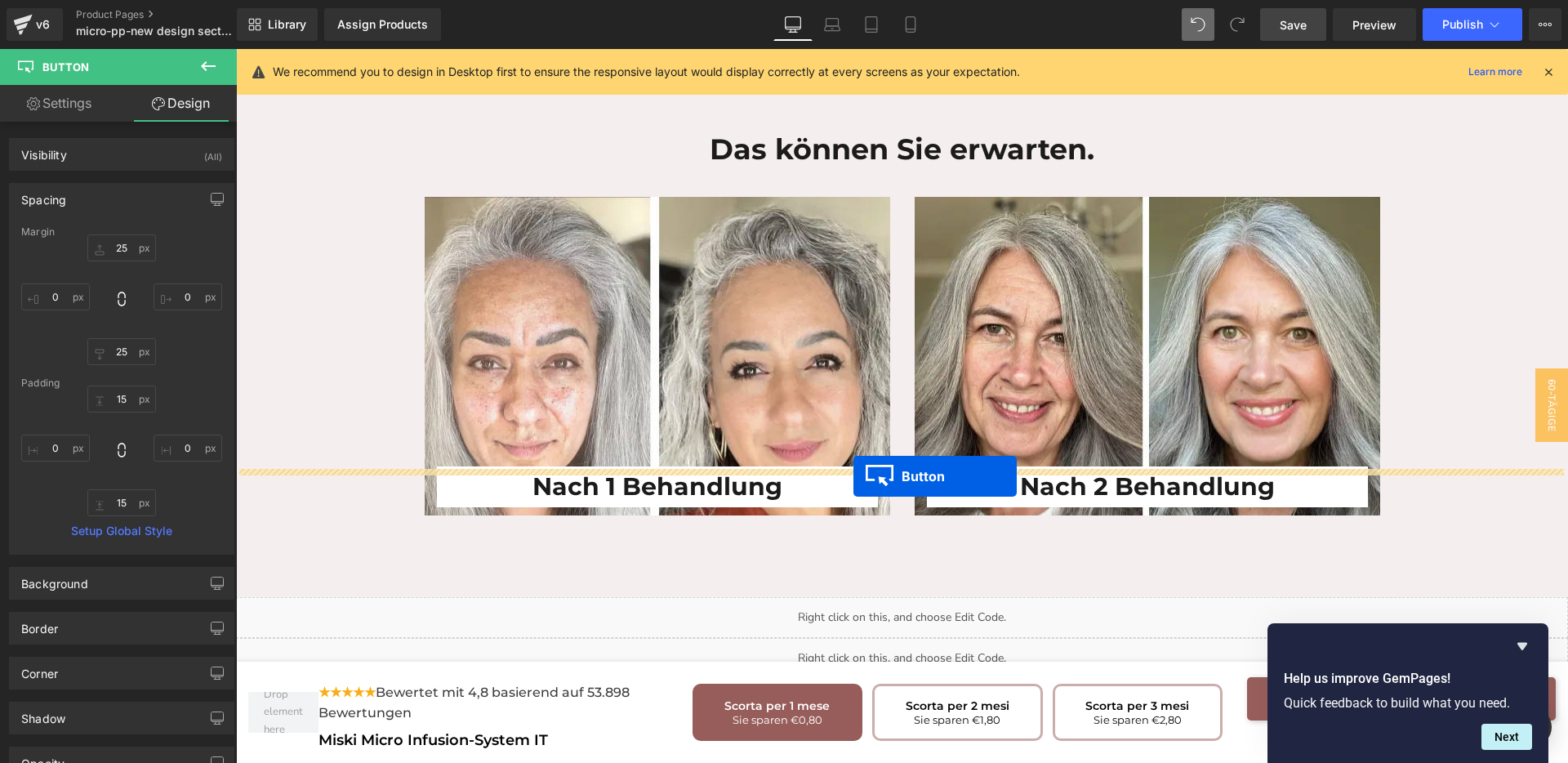
drag, startPoint x: 623, startPoint y: 282, endPoint x: 853, endPoint y: 477, distance: 301.5
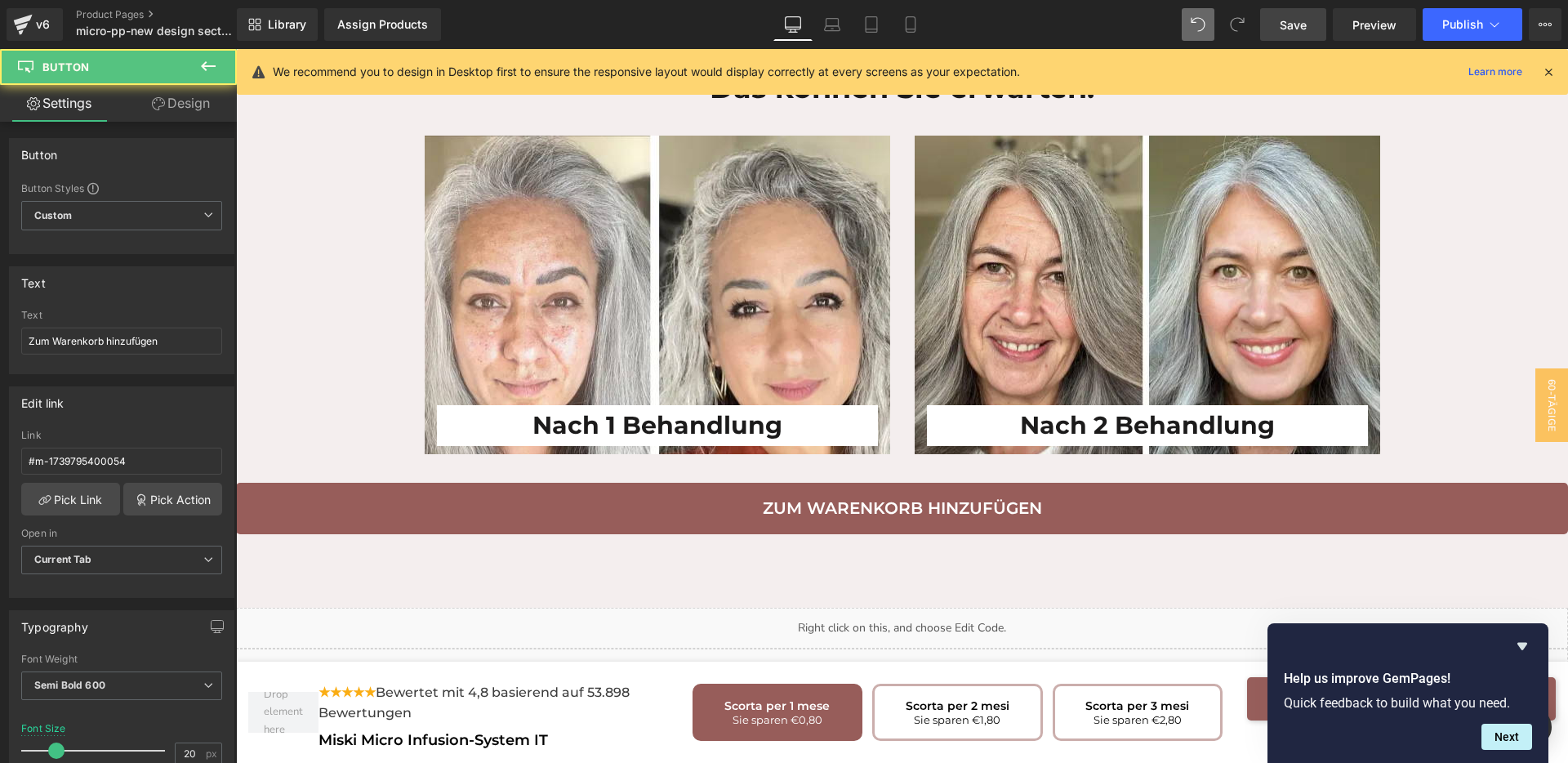
scroll to position [3355, 0]
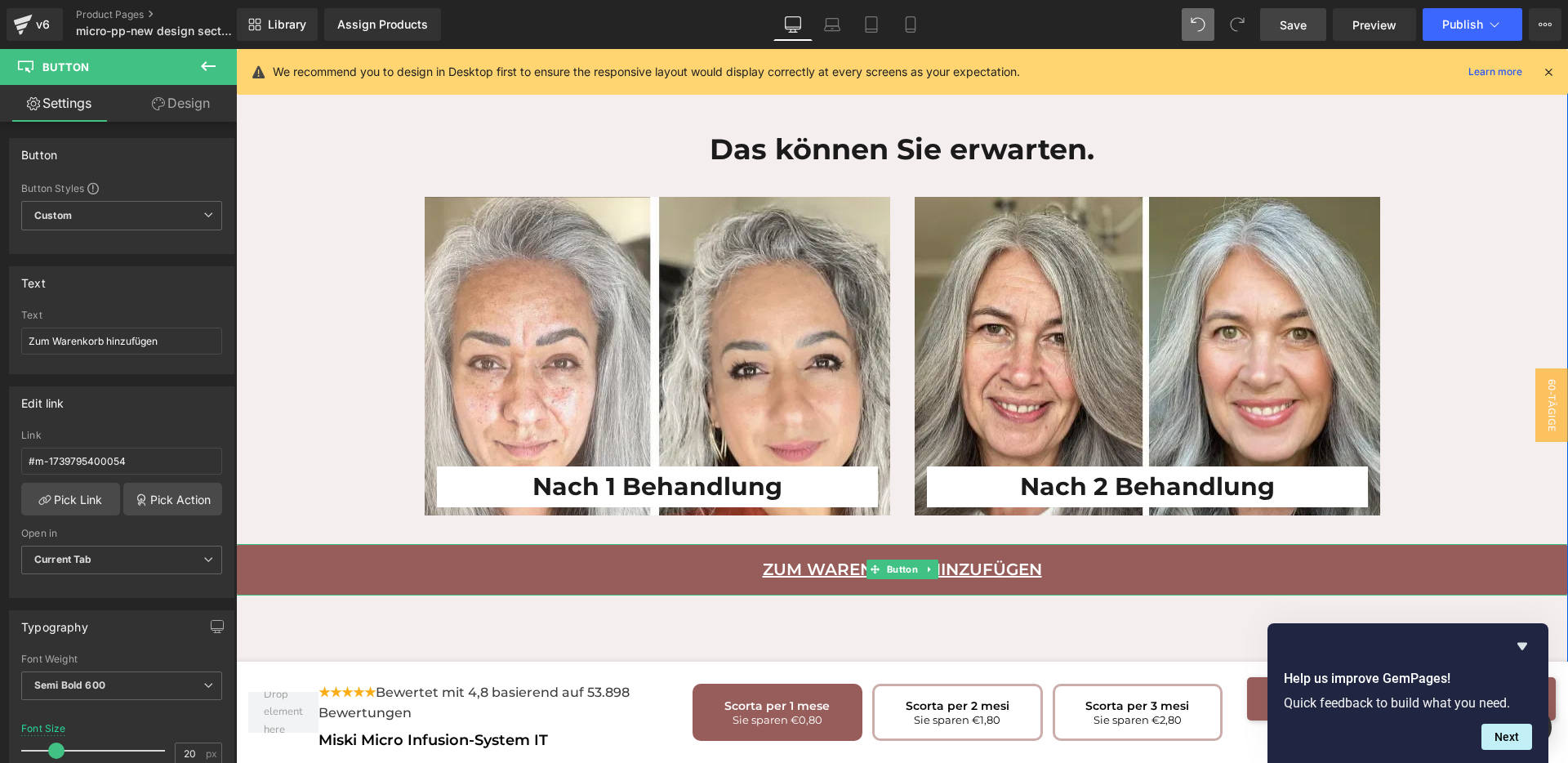
click at [663, 545] on link "Zum Warenkorb hinzufügen" at bounding box center [902, 570] width 1332 height 51
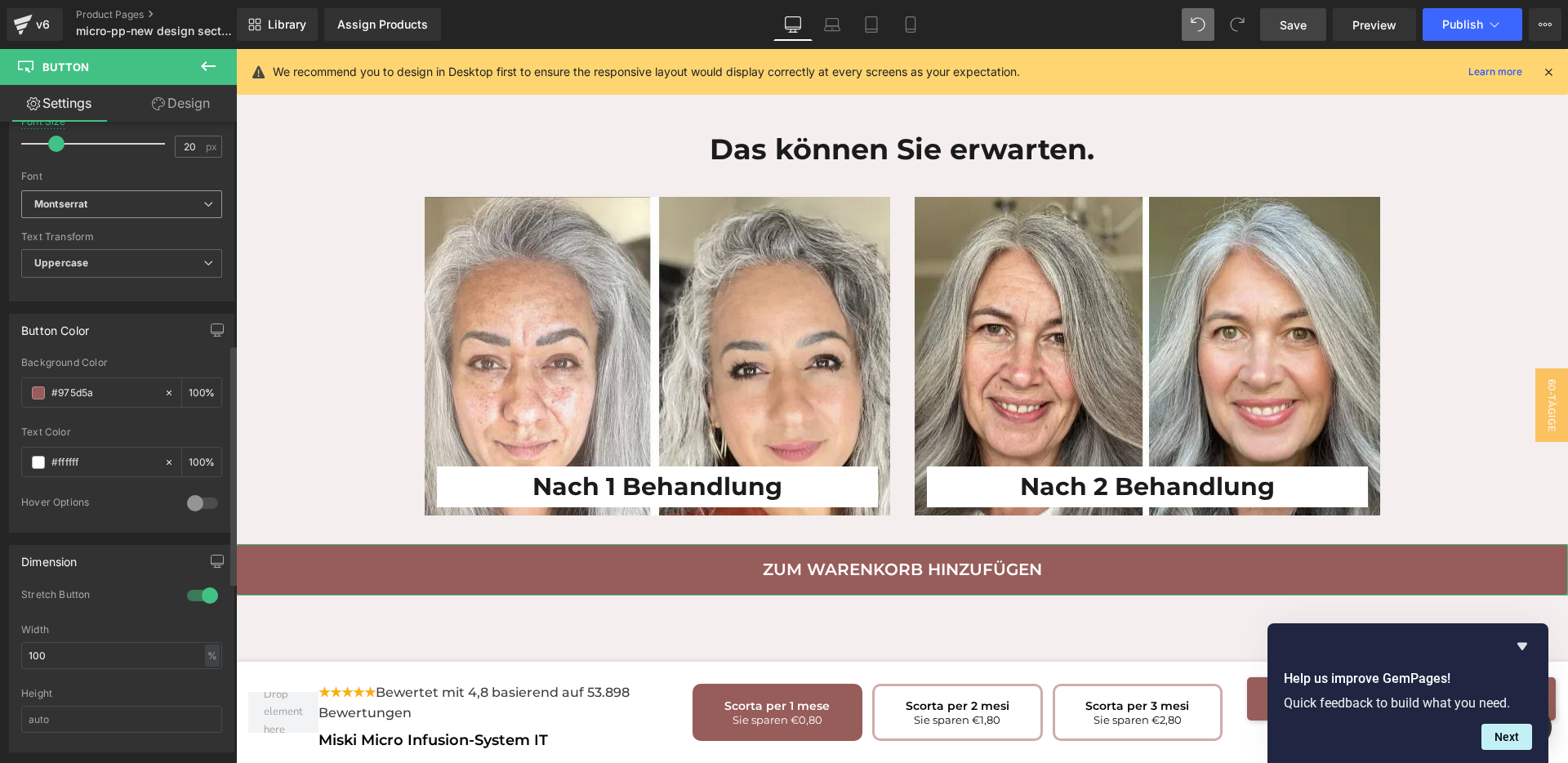
scroll to position [613, 0]
click at [184, 585] on div at bounding box center [202, 590] width 39 height 26
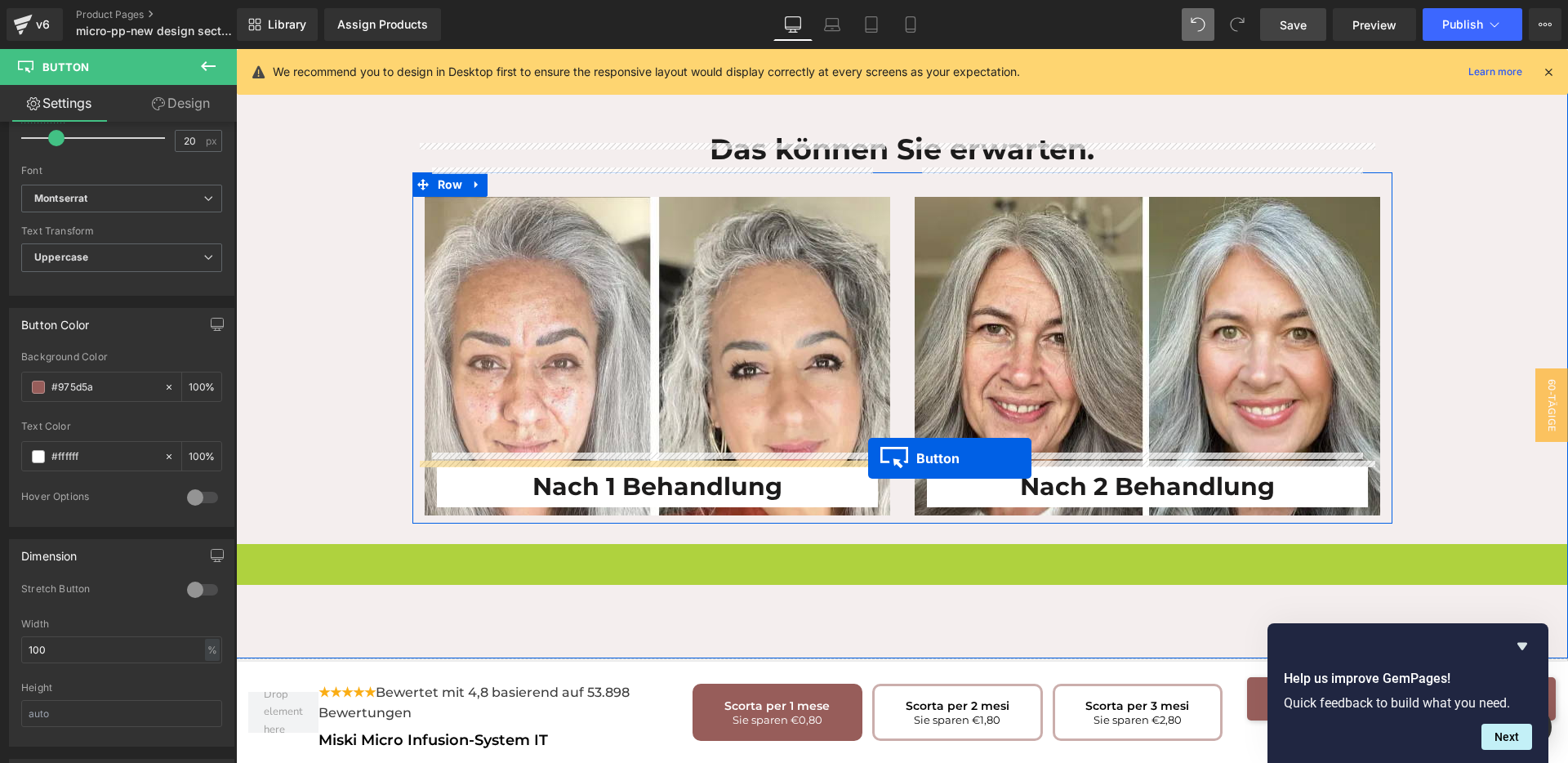
drag, startPoint x: 869, startPoint y: 512, endPoint x: 869, endPoint y: 459, distance: 53.0
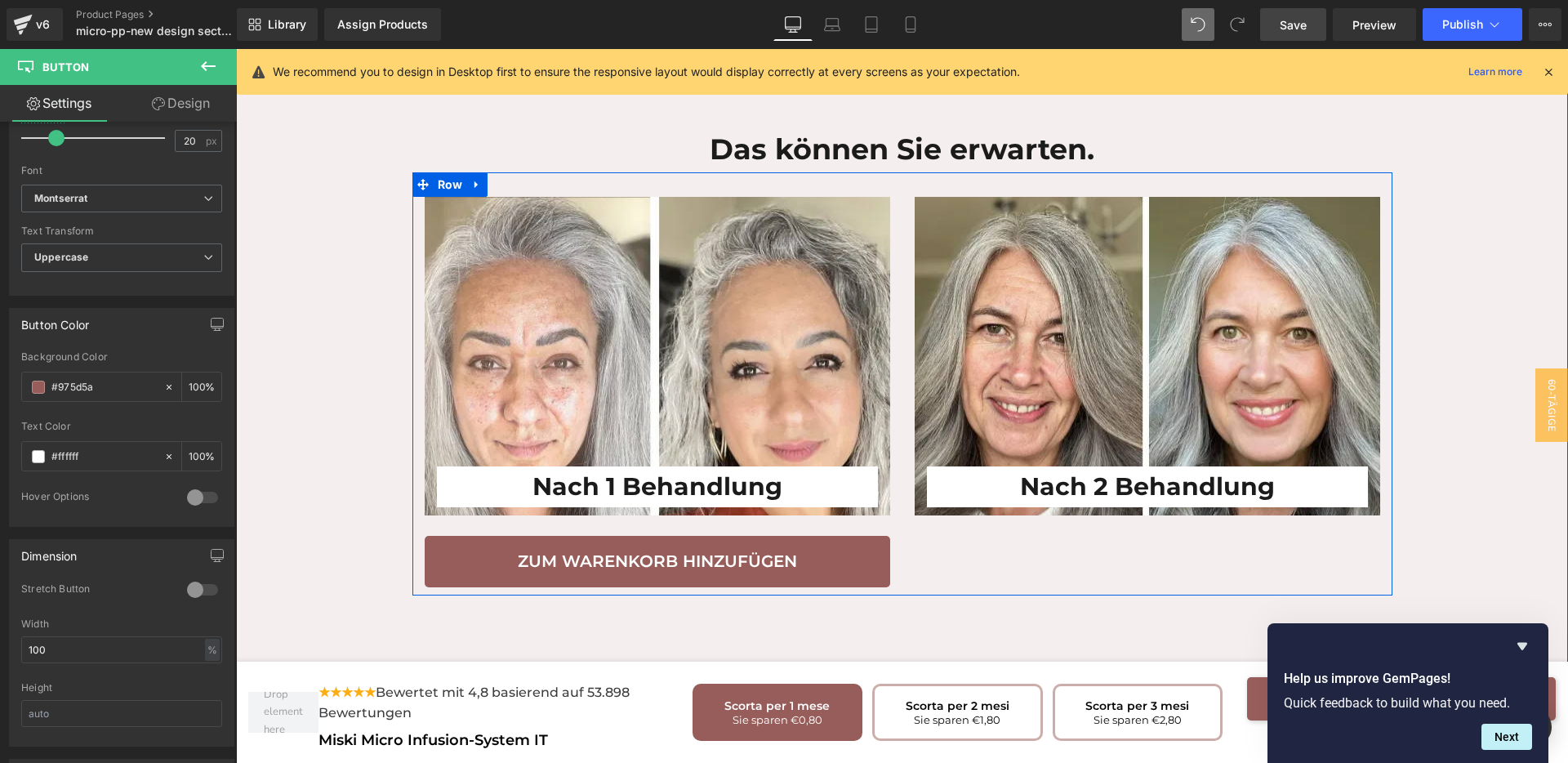
click at [929, 528] on div "Nach 1 Behandlung Heading Row Zum Warenkorb hinzufügen Button Nach 2 Behandlung…" at bounding box center [902, 384] width 980 height 424
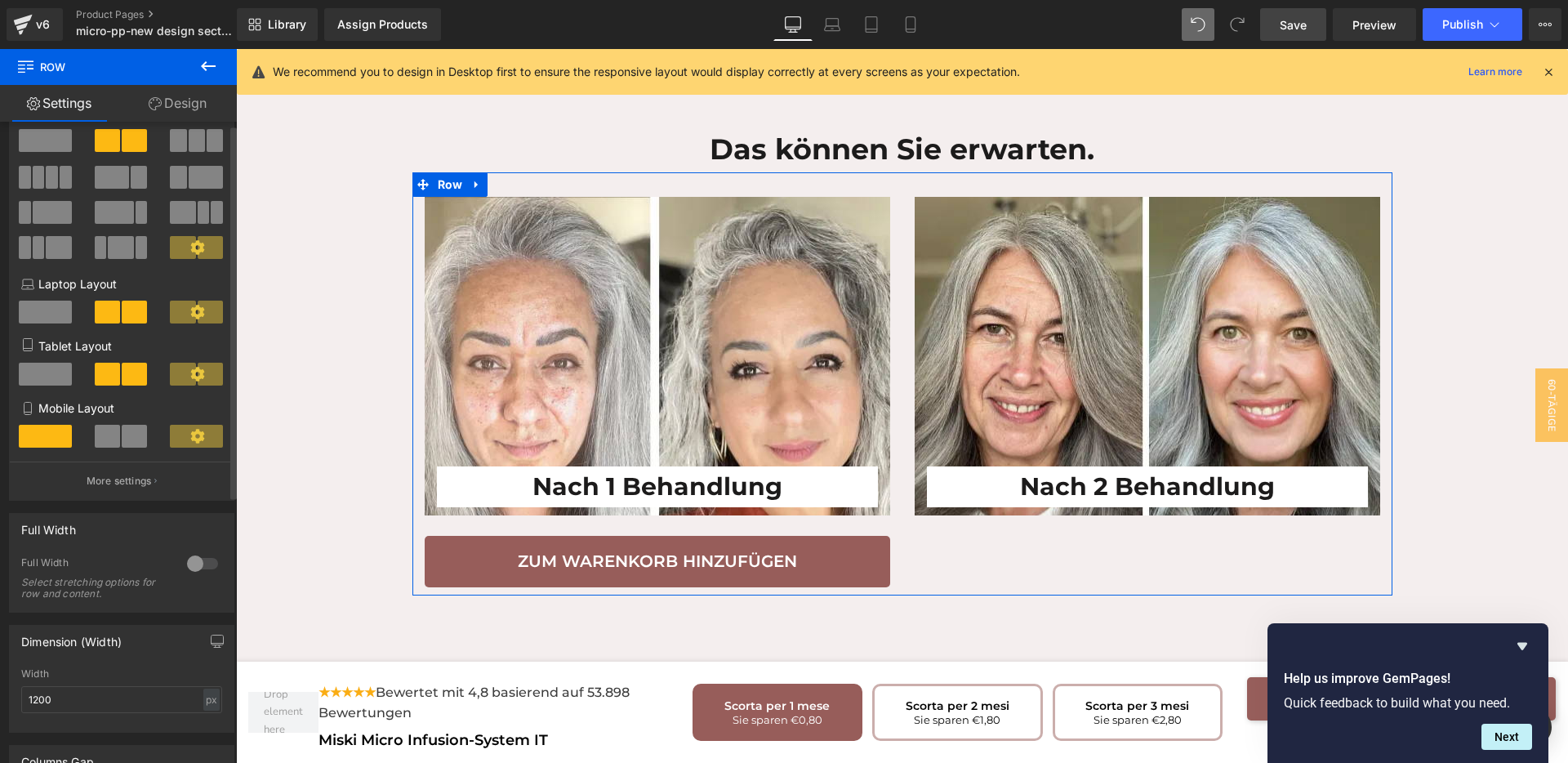
scroll to position [0, 0]
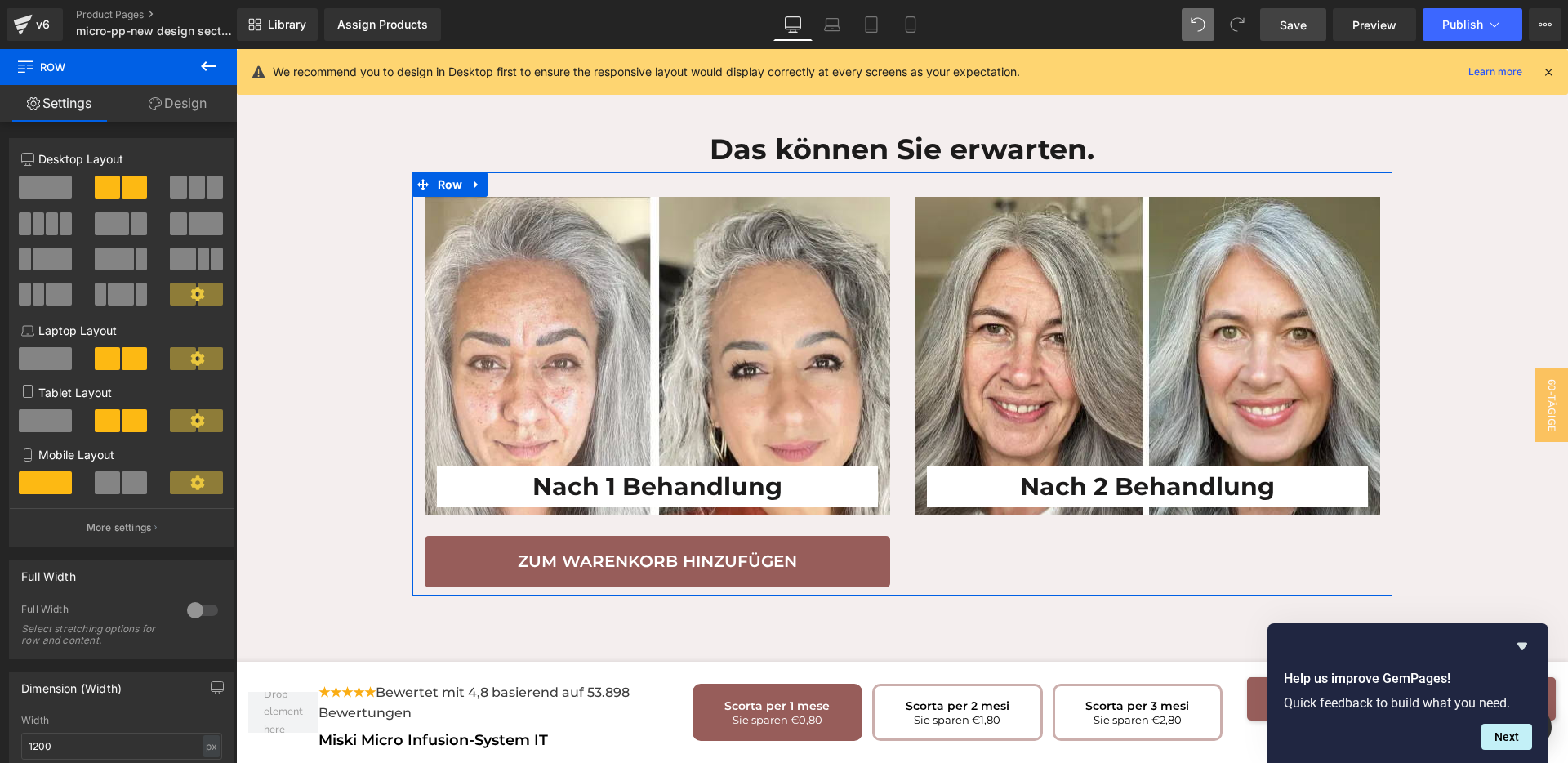
click at [187, 108] on link "Design" at bounding box center [177, 103] width 118 height 37
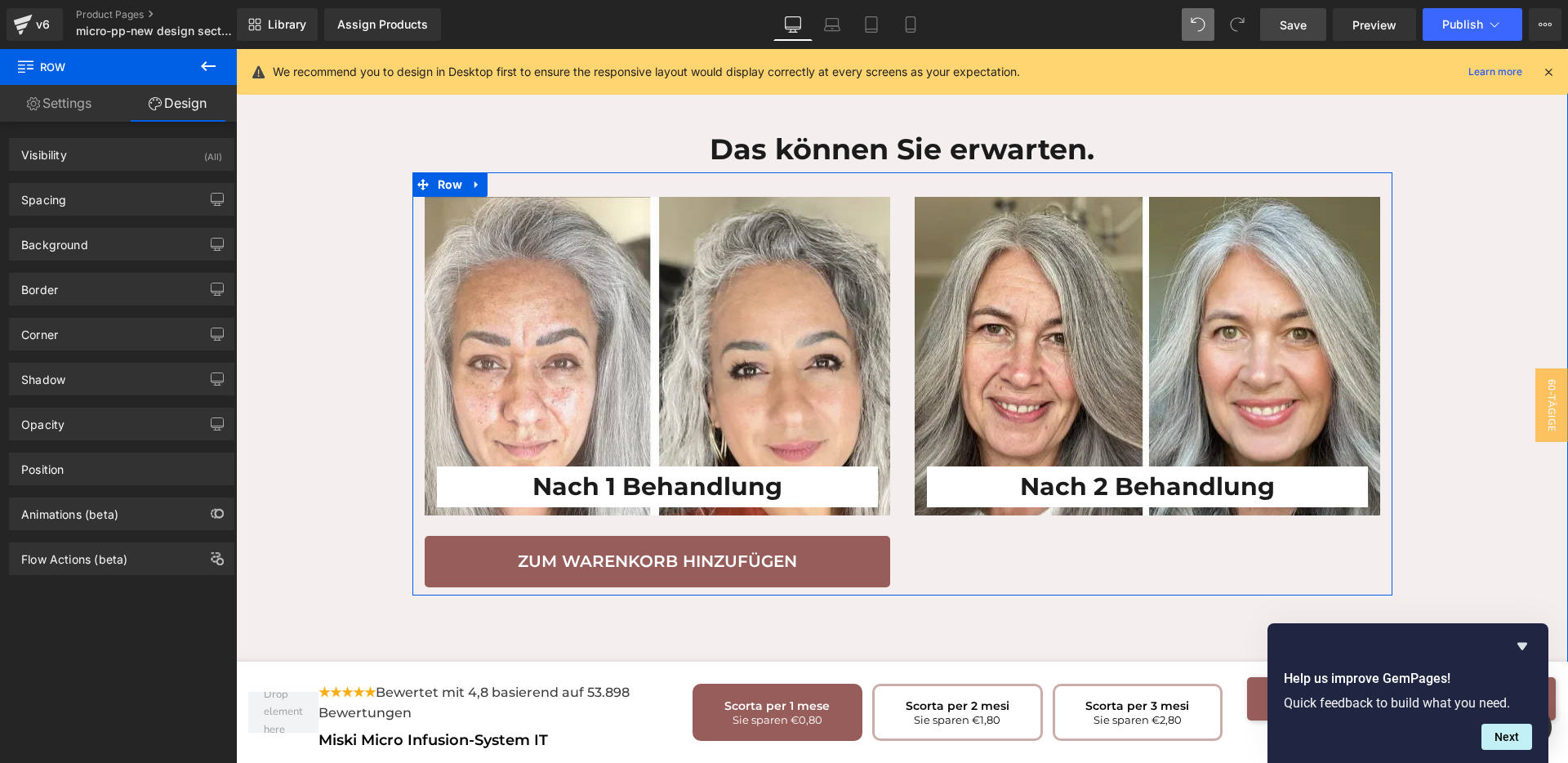
click at [948, 514] on div "Nach 1 Behandlung Heading Row Zum Warenkorb hinzufügen Button Nach 2 Behandlung…" at bounding box center [902, 384] width 980 height 424
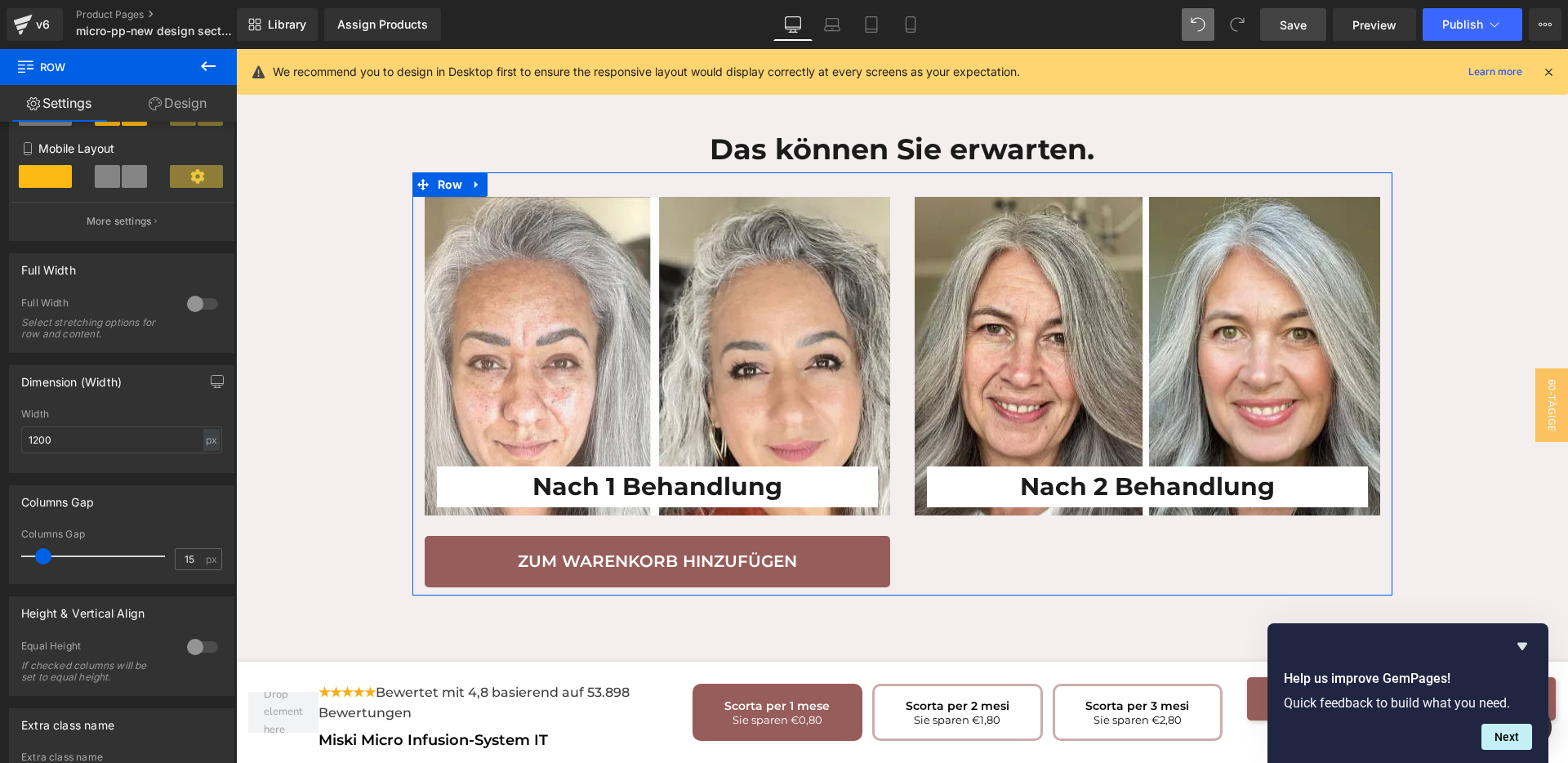
scroll to position [460, 0]
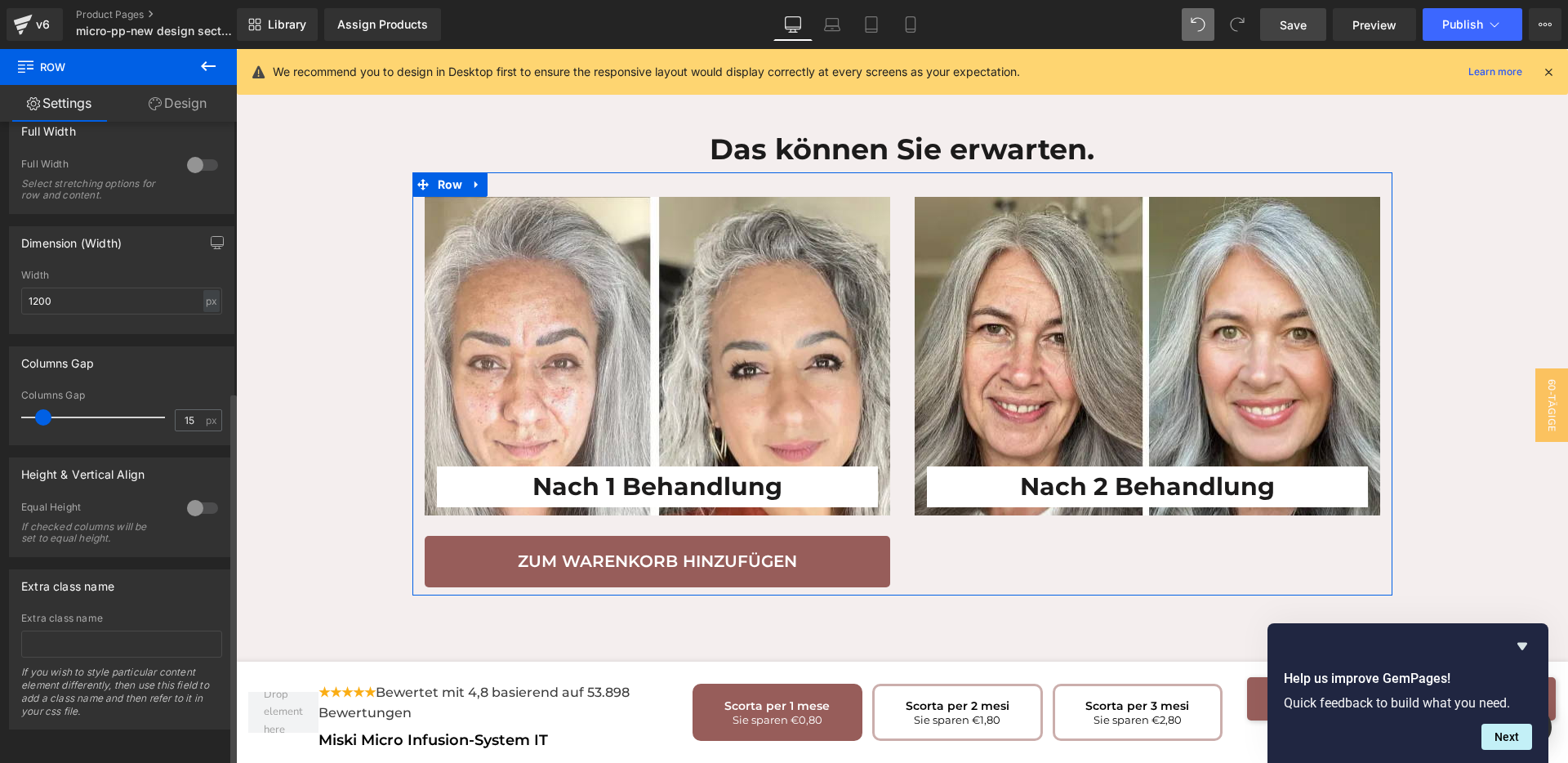
click at [196, 495] on div at bounding box center [202, 509] width 39 height 26
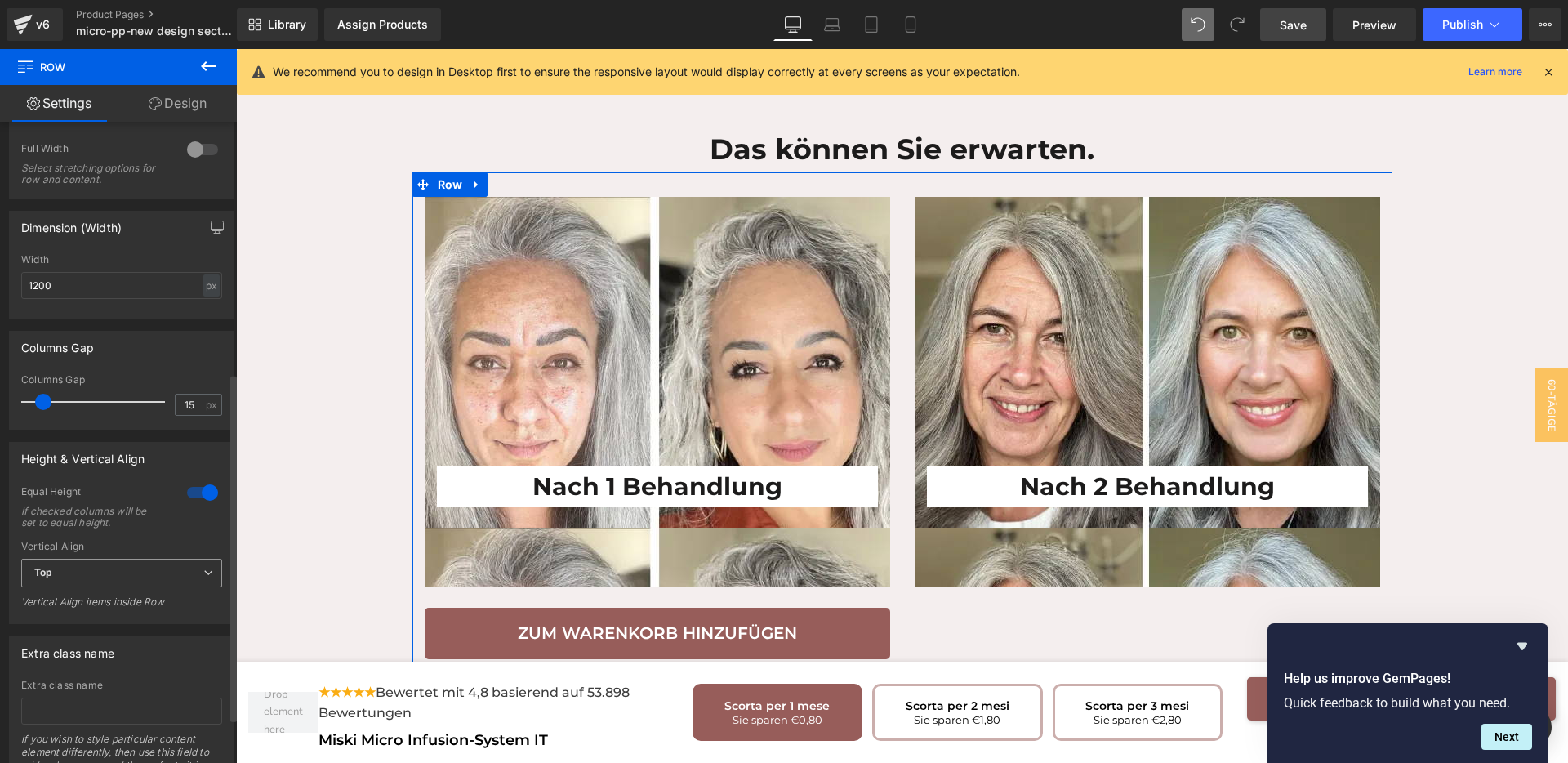
click at [152, 571] on span "Top" at bounding box center [121, 573] width 201 height 28
click at [112, 629] on li "Middle" at bounding box center [118, 627] width 195 height 25
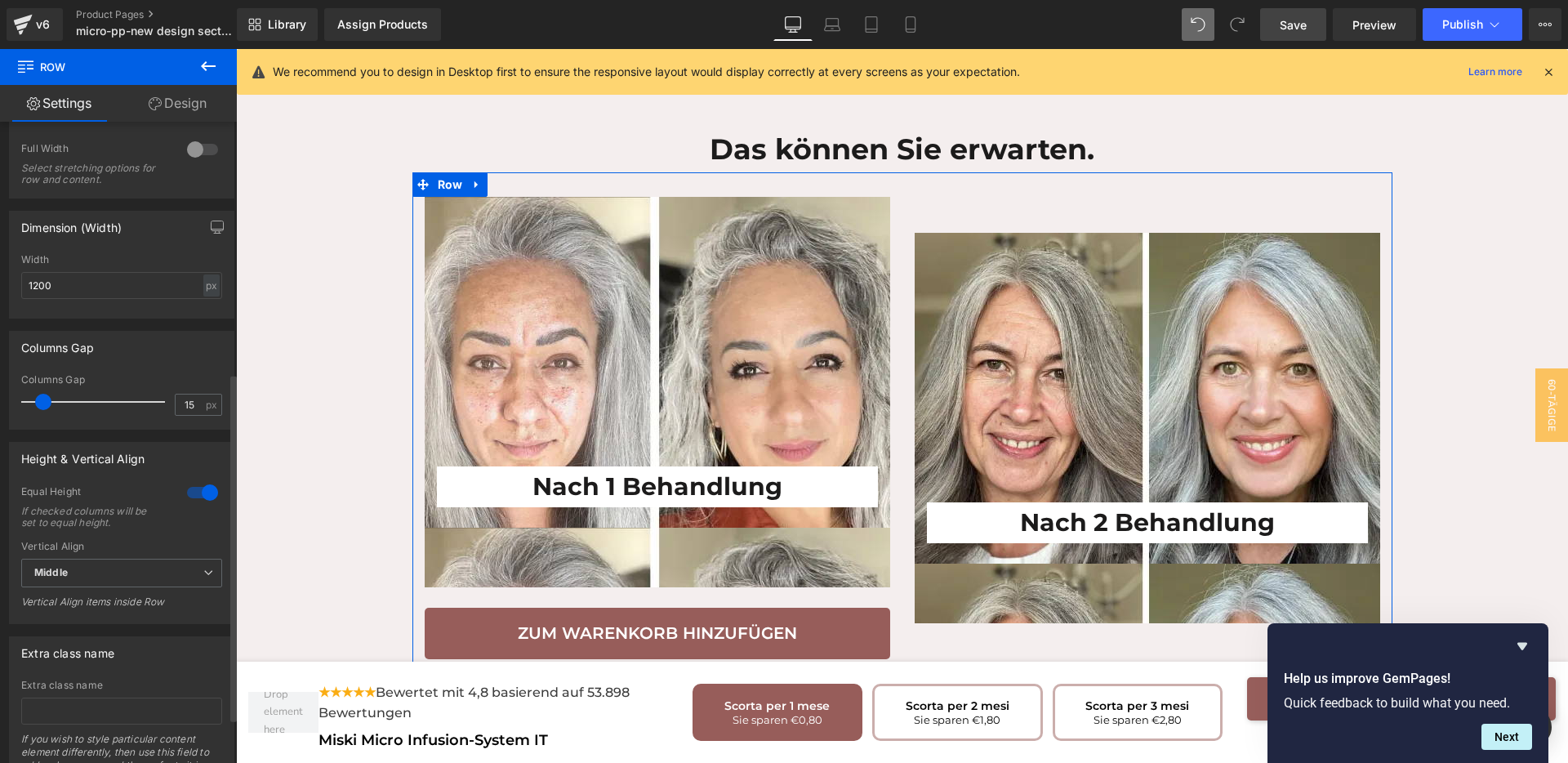
click at [192, 486] on div at bounding box center [202, 493] width 39 height 26
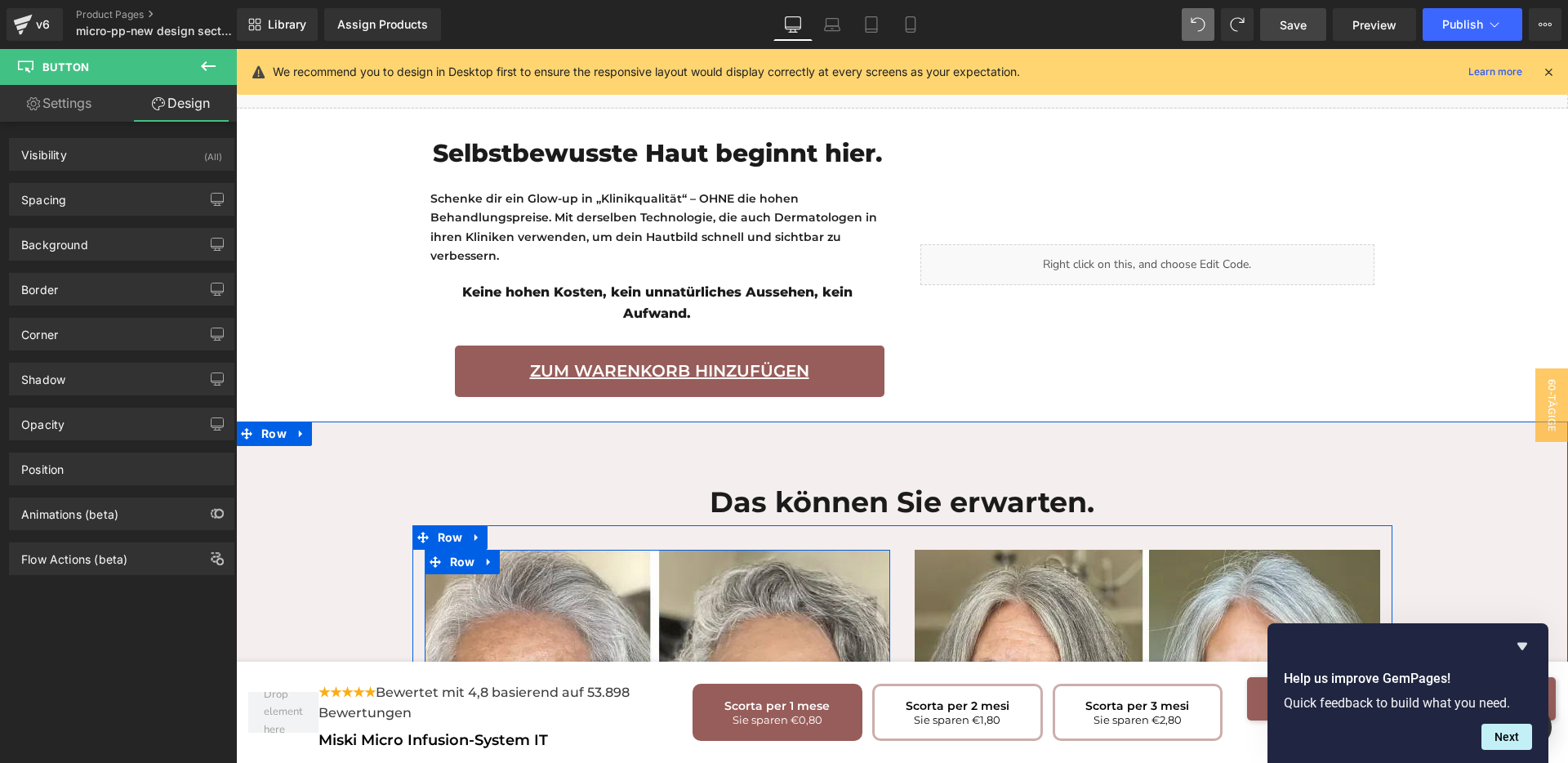
scroll to position [3004, 0]
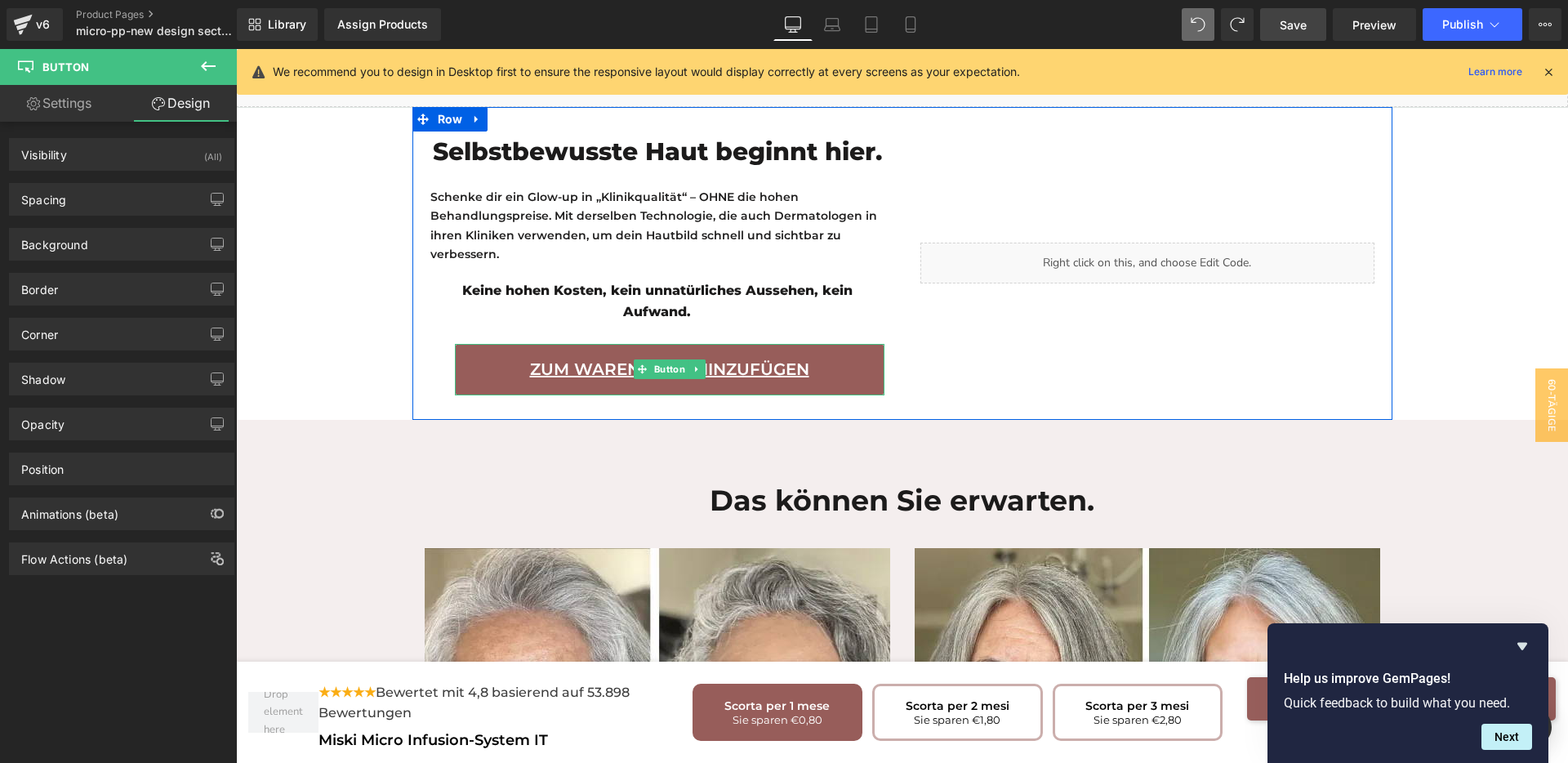
click at [484, 344] on link "Zum Warenkorb hinzufügen" at bounding box center [669, 370] width 430 height 51
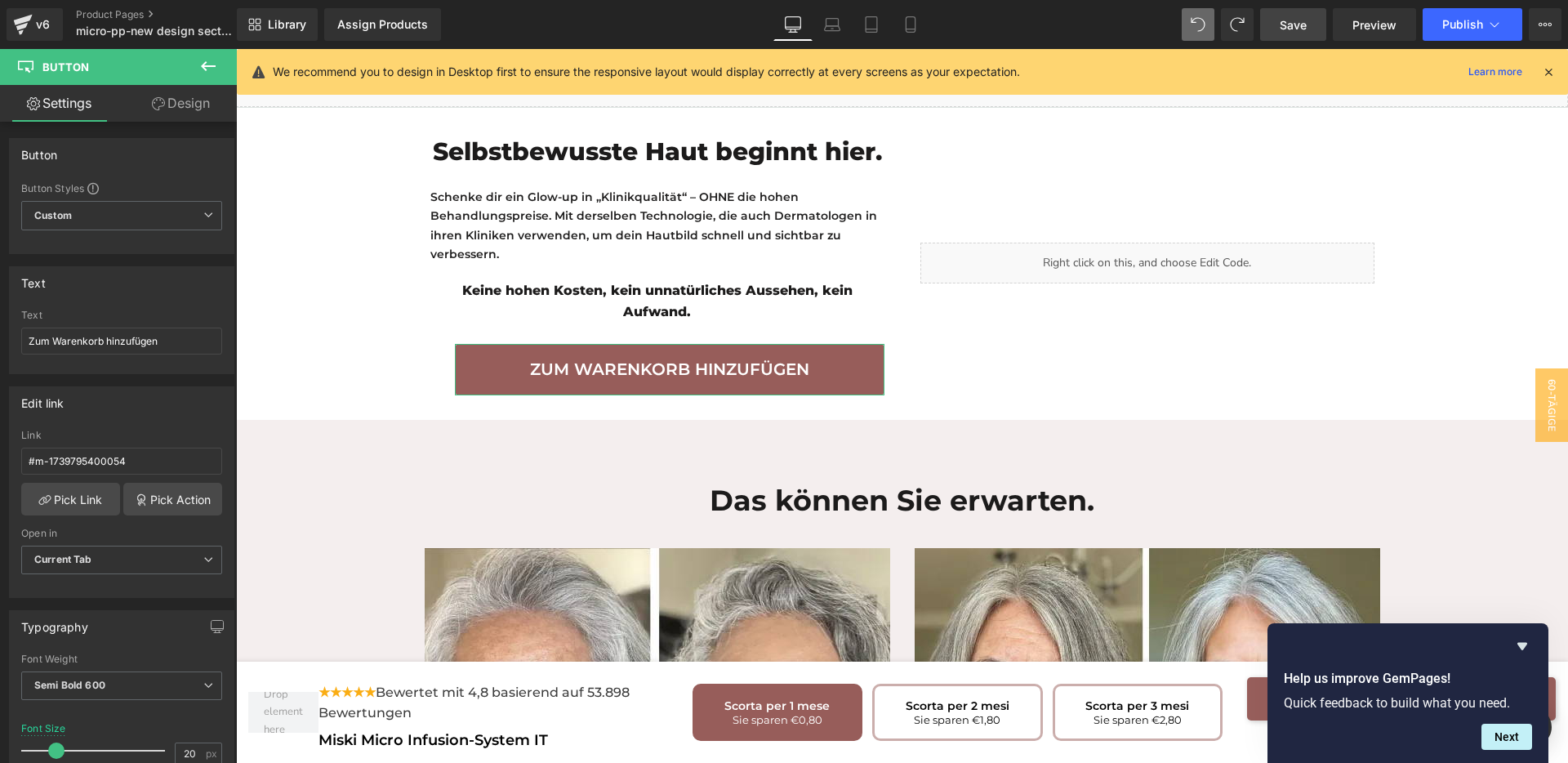
click at [200, 113] on link "Design" at bounding box center [181, 103] width 118 height 37
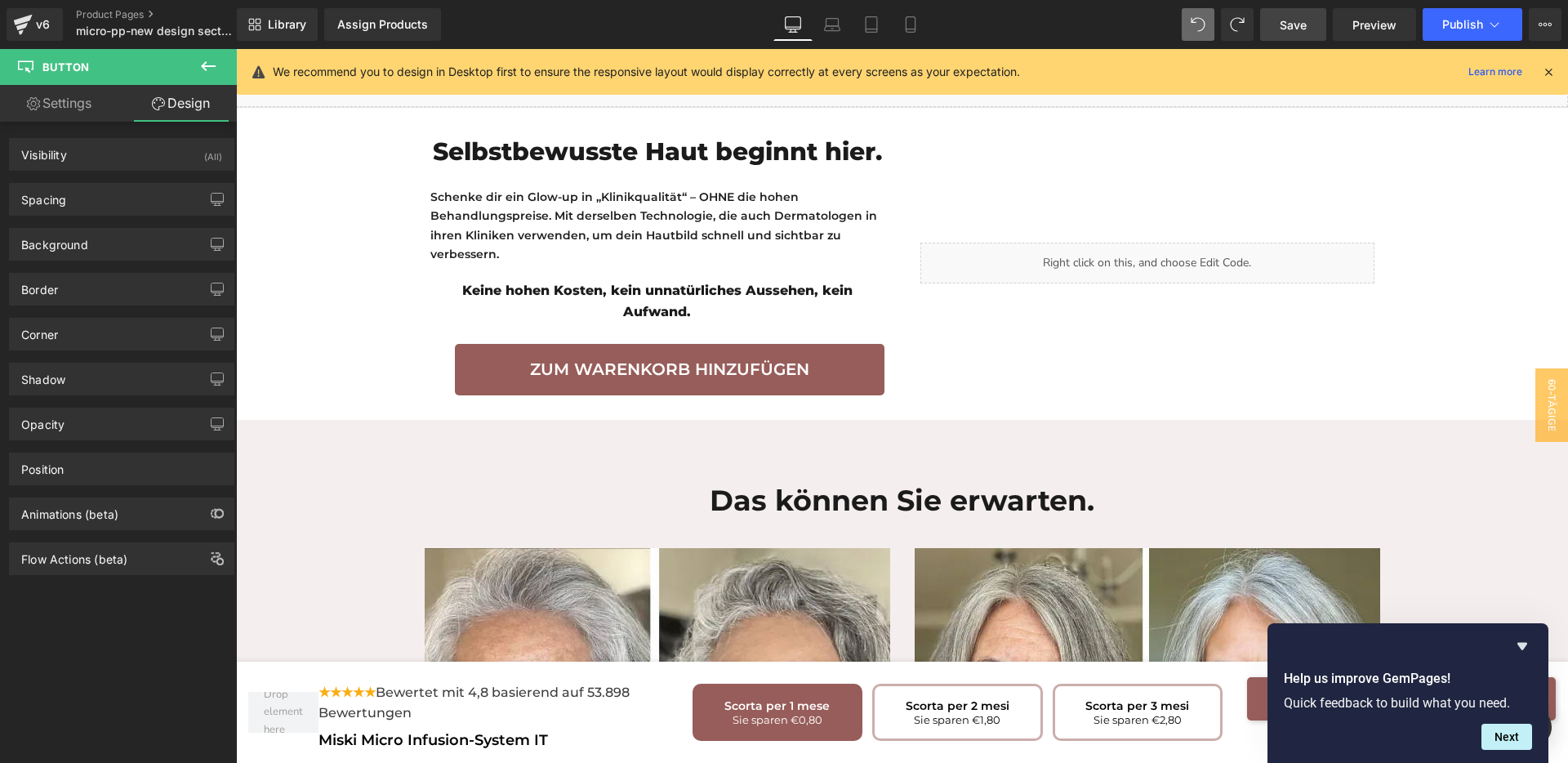
scroll to position [3412, 0]
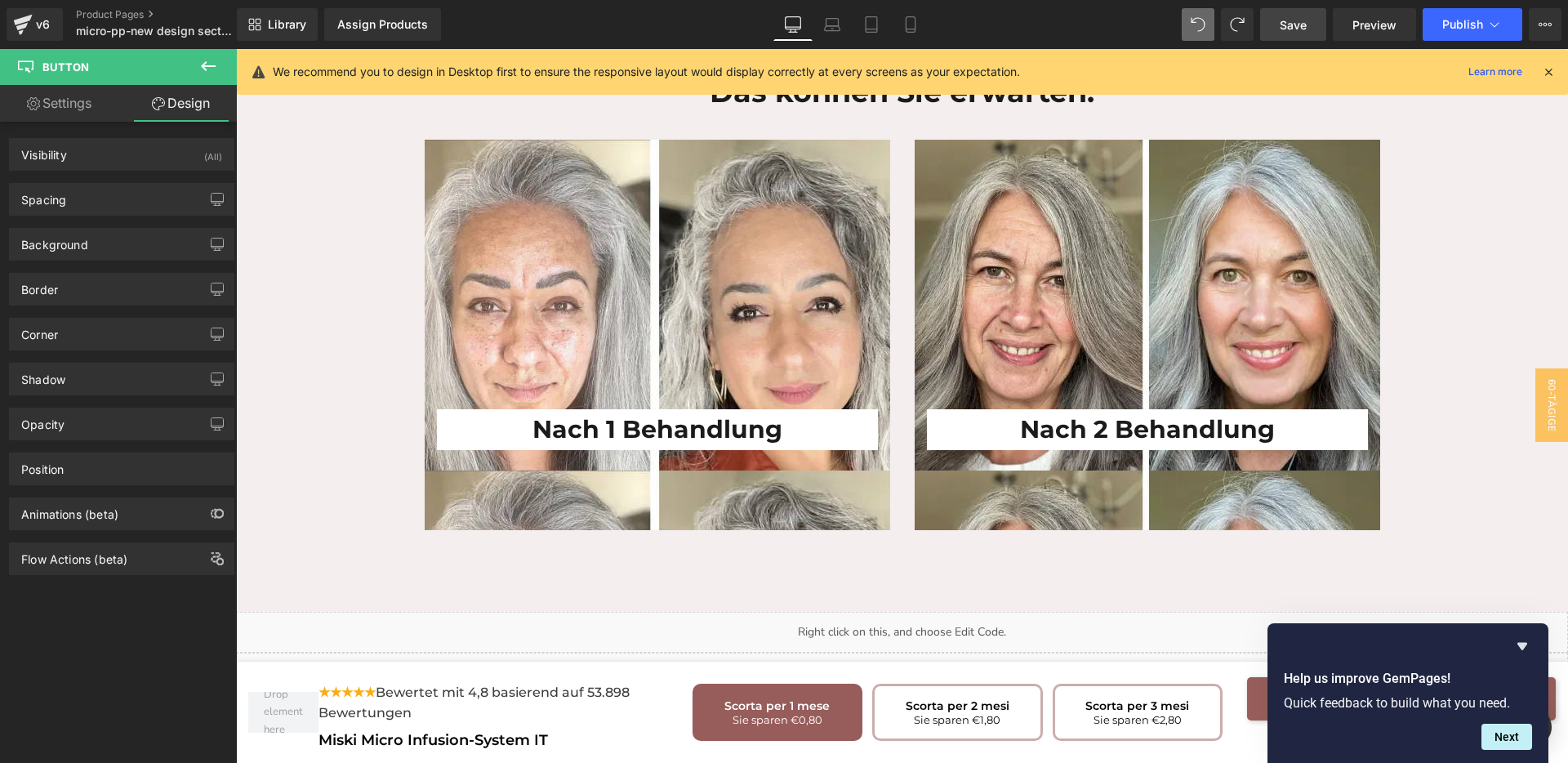
click at [1298, 23] on span "Save" at bounding box center [1293, 25] width 27 height 17
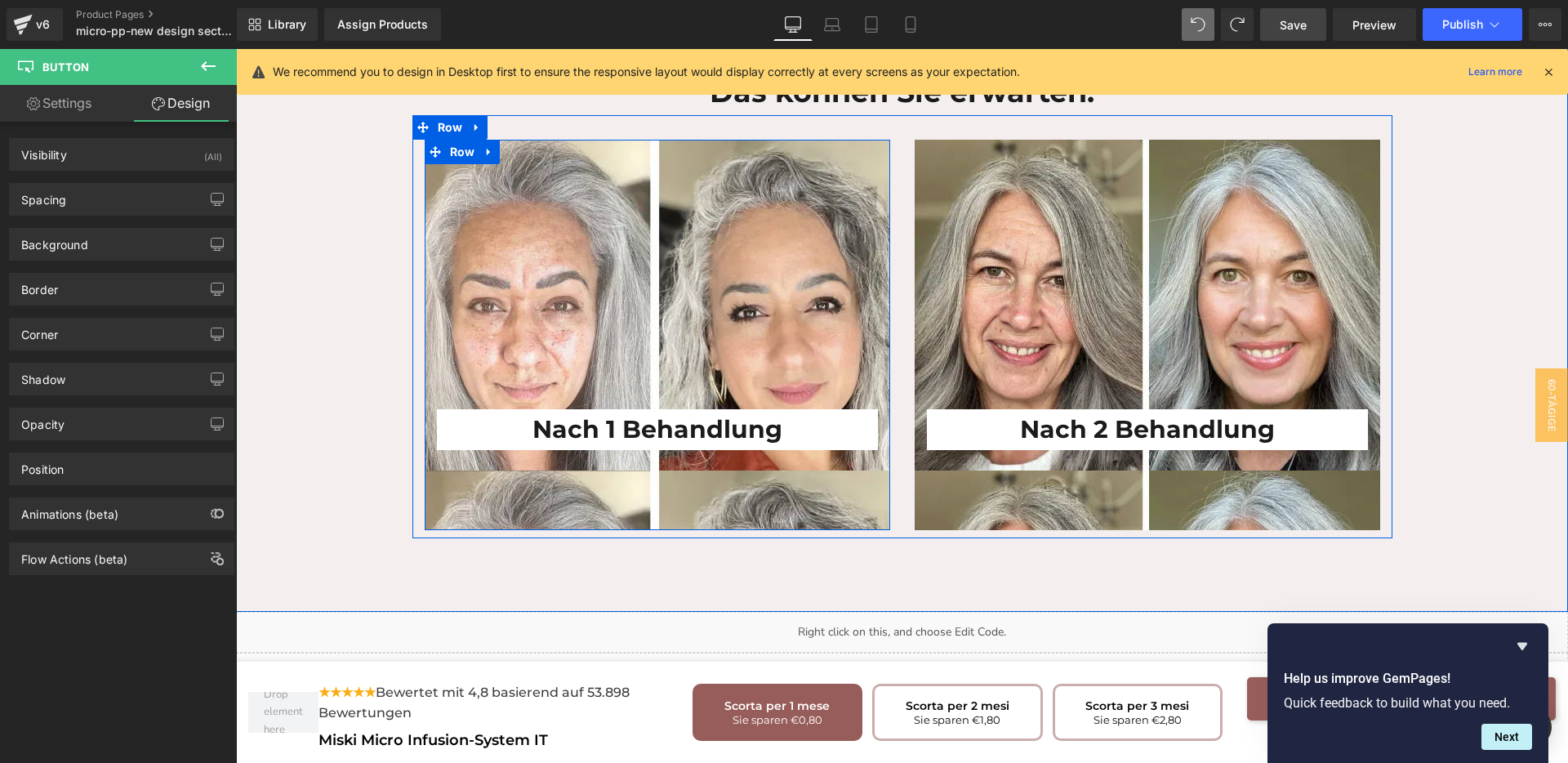
click at [676, 277] on div "Nach 1 Behandlung Heading" at bounding box center [657, 307] width 466 height 286
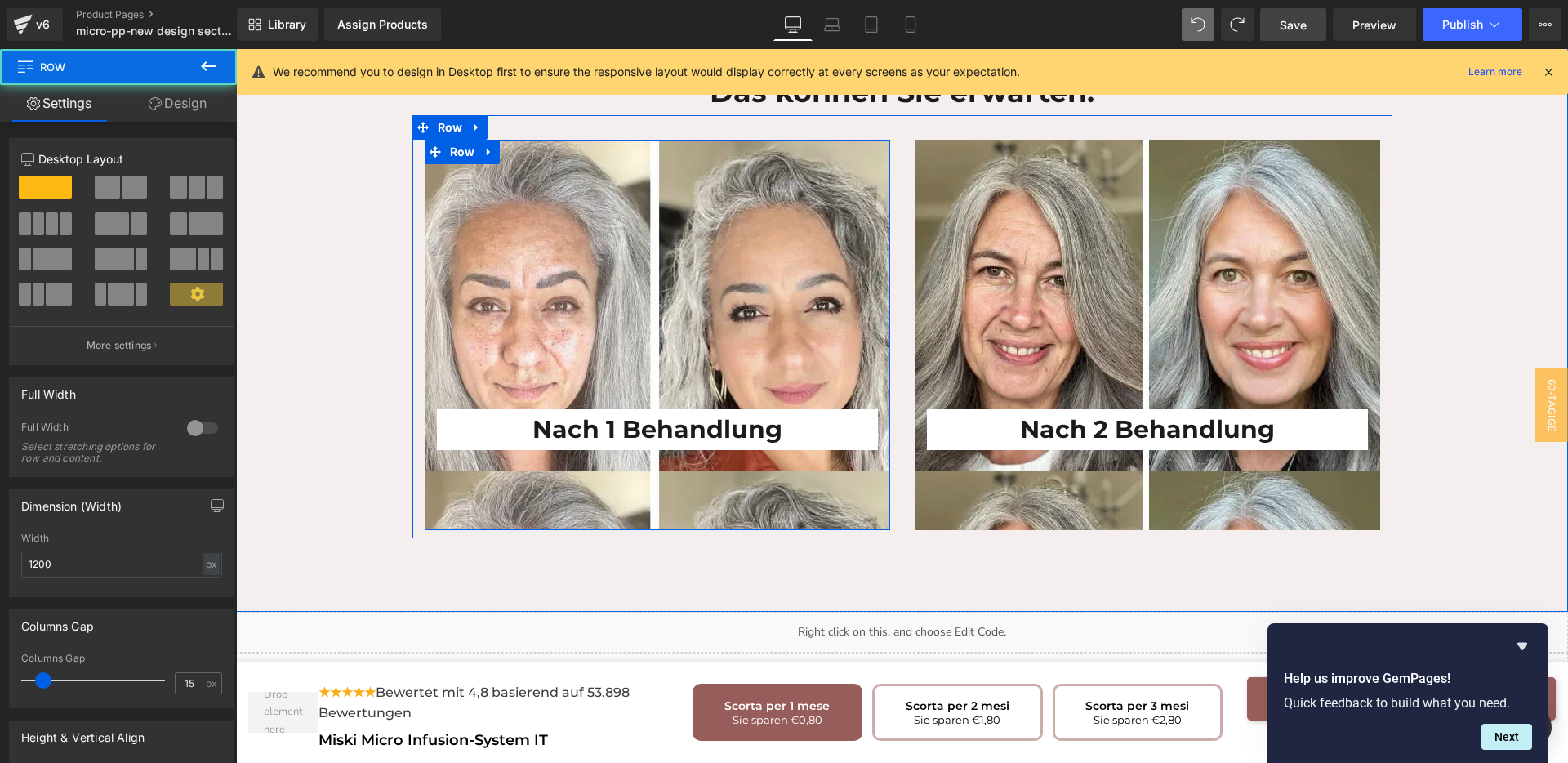
click at [676, 277] on div "Nach 1 Behandlung Heading" at bounding box center [657, 307] width 466 height 286
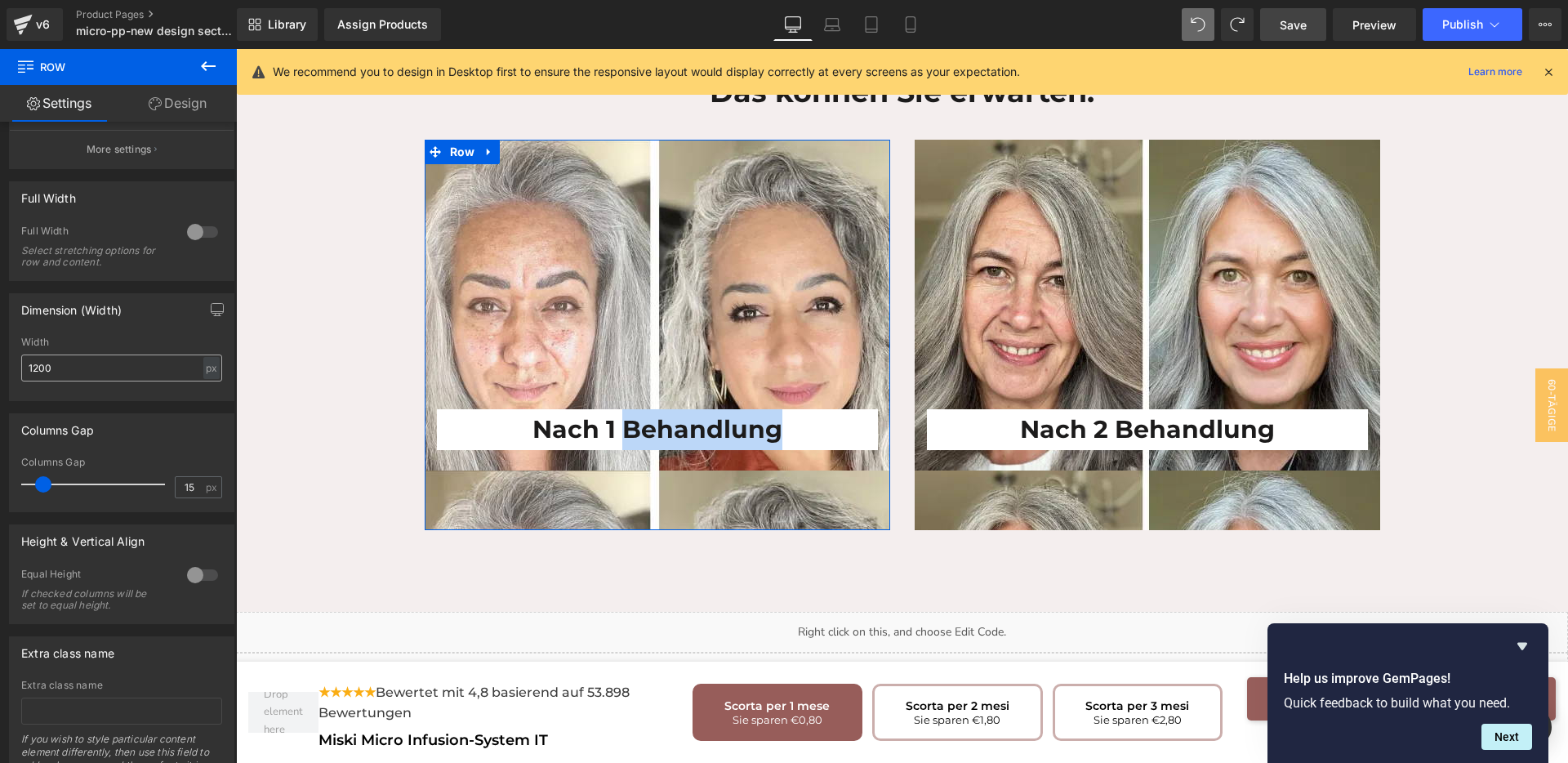
scroll to position [204, 0]
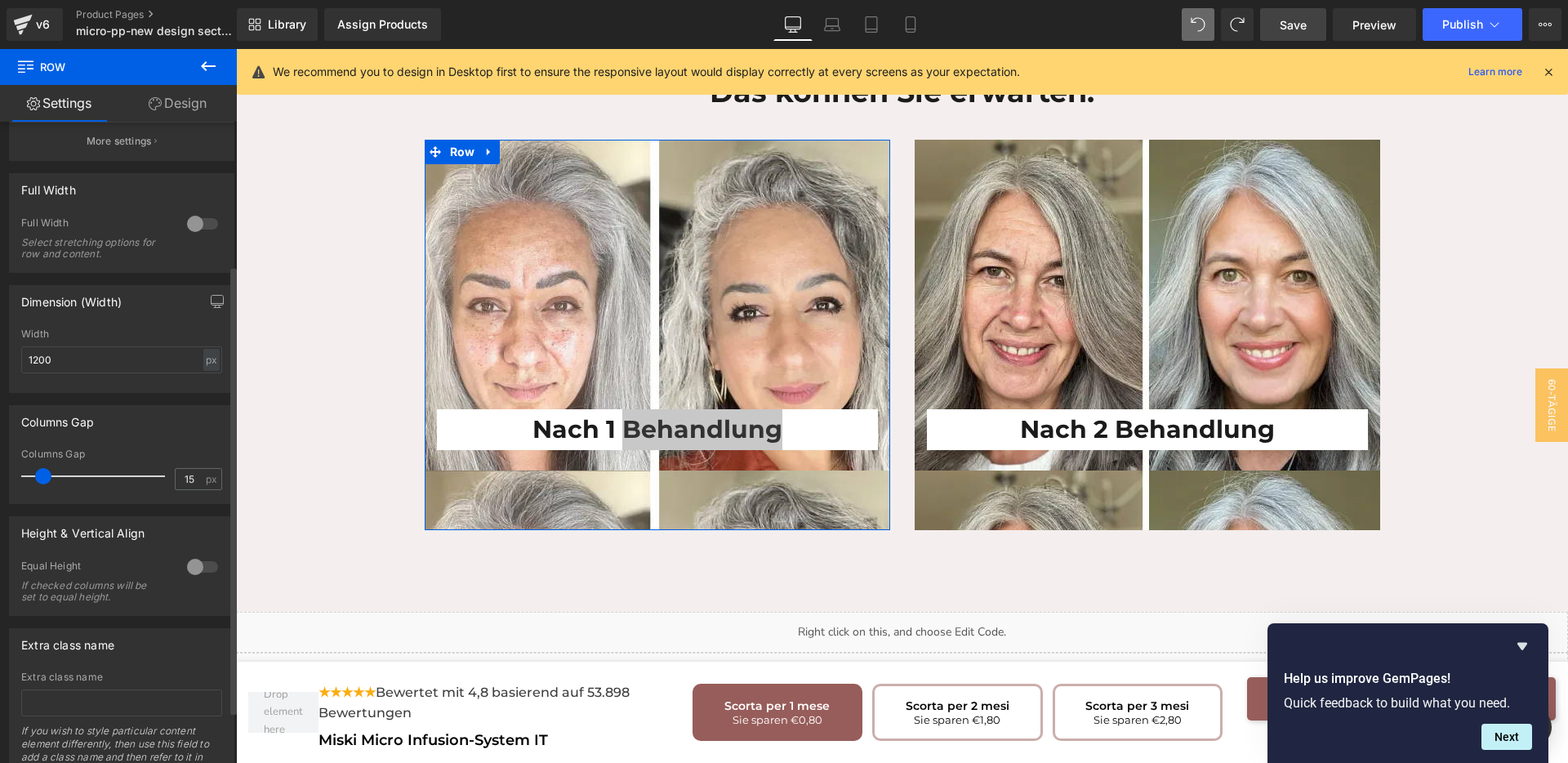
click at [196, 566] on div at bounding box center [202, 567] width 39 height 26
click at [129, 650] on span "Top" at bounding box center [121, 648] width 201 height 28
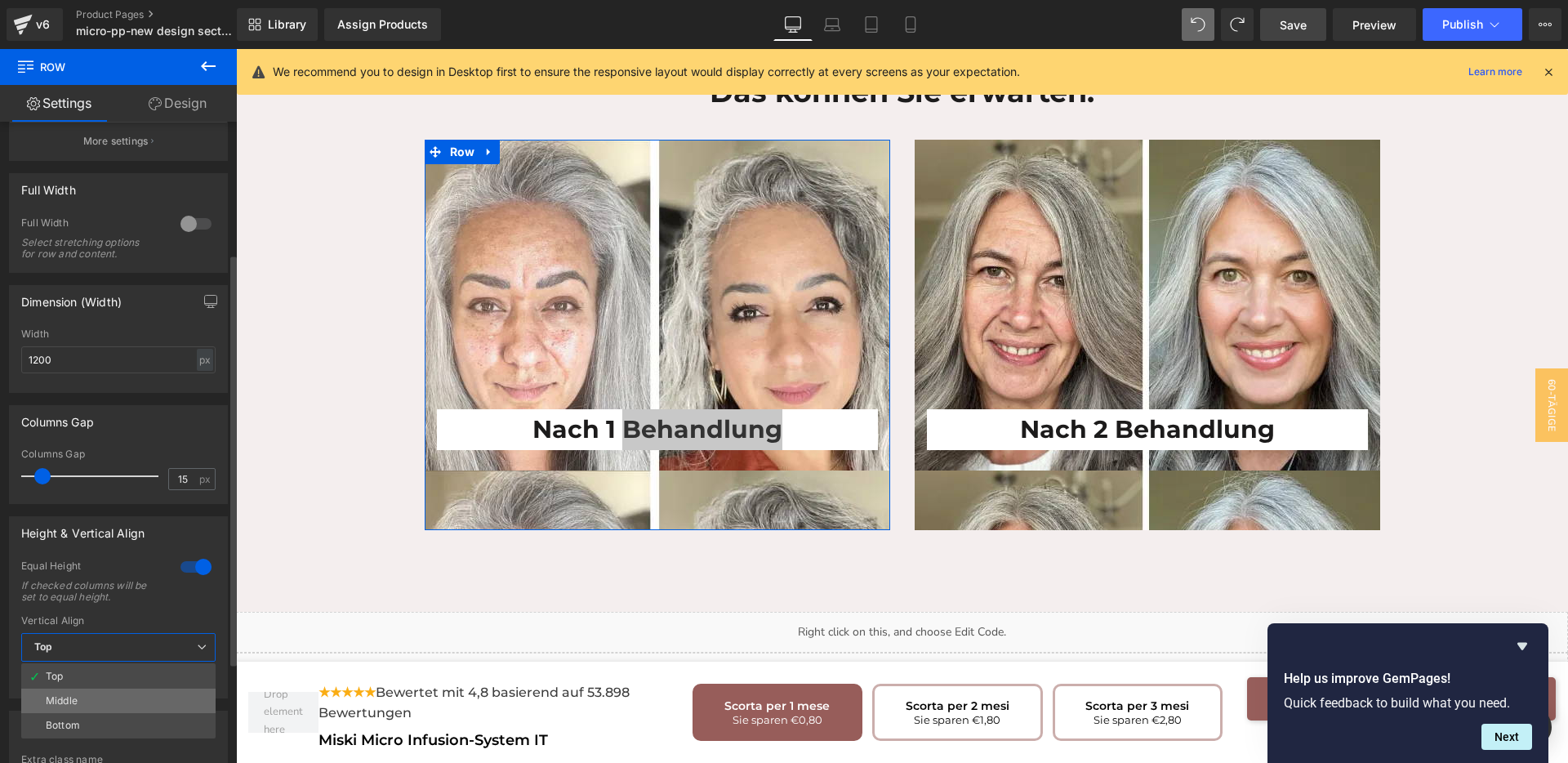
click at [87, 691] on li "Middle" at bounding box center [118, 701] width 195 height 25
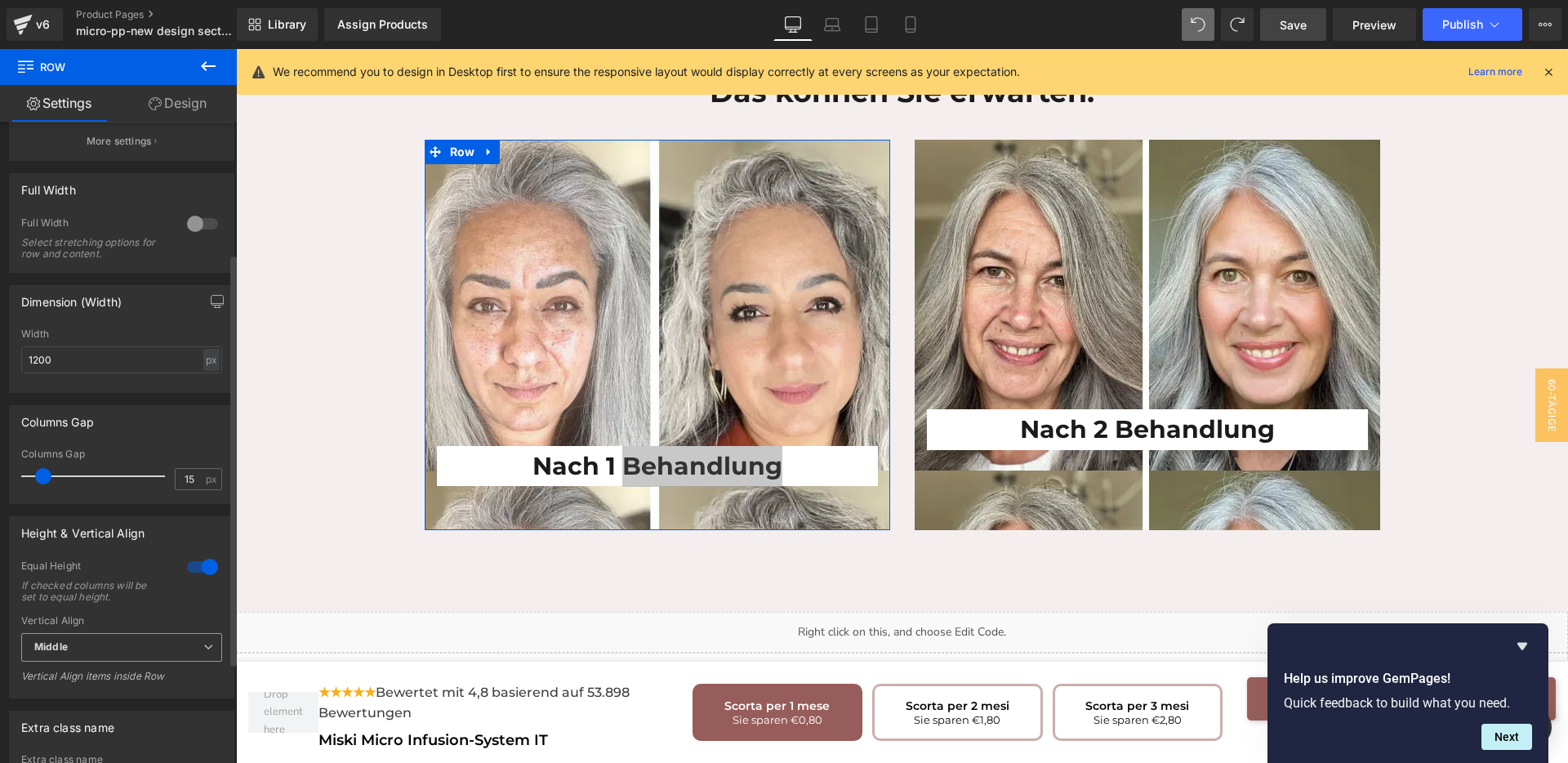
click at [110, 649] on span "Middle" at bounding box center [121, 648] width 201 height 28
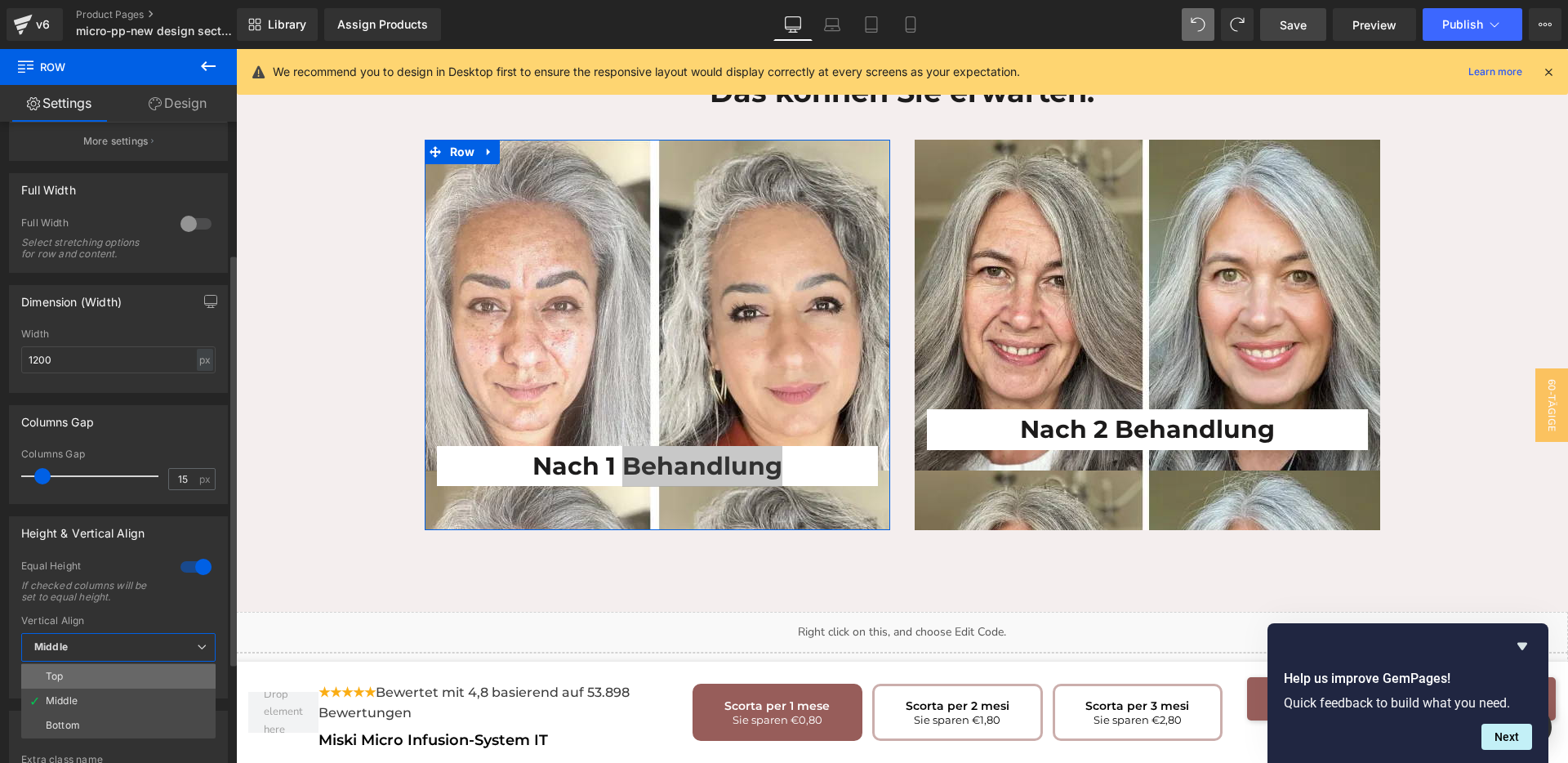
click at [81, 673] on li "Top" at bounding box center [118, 677] width 195 height 25
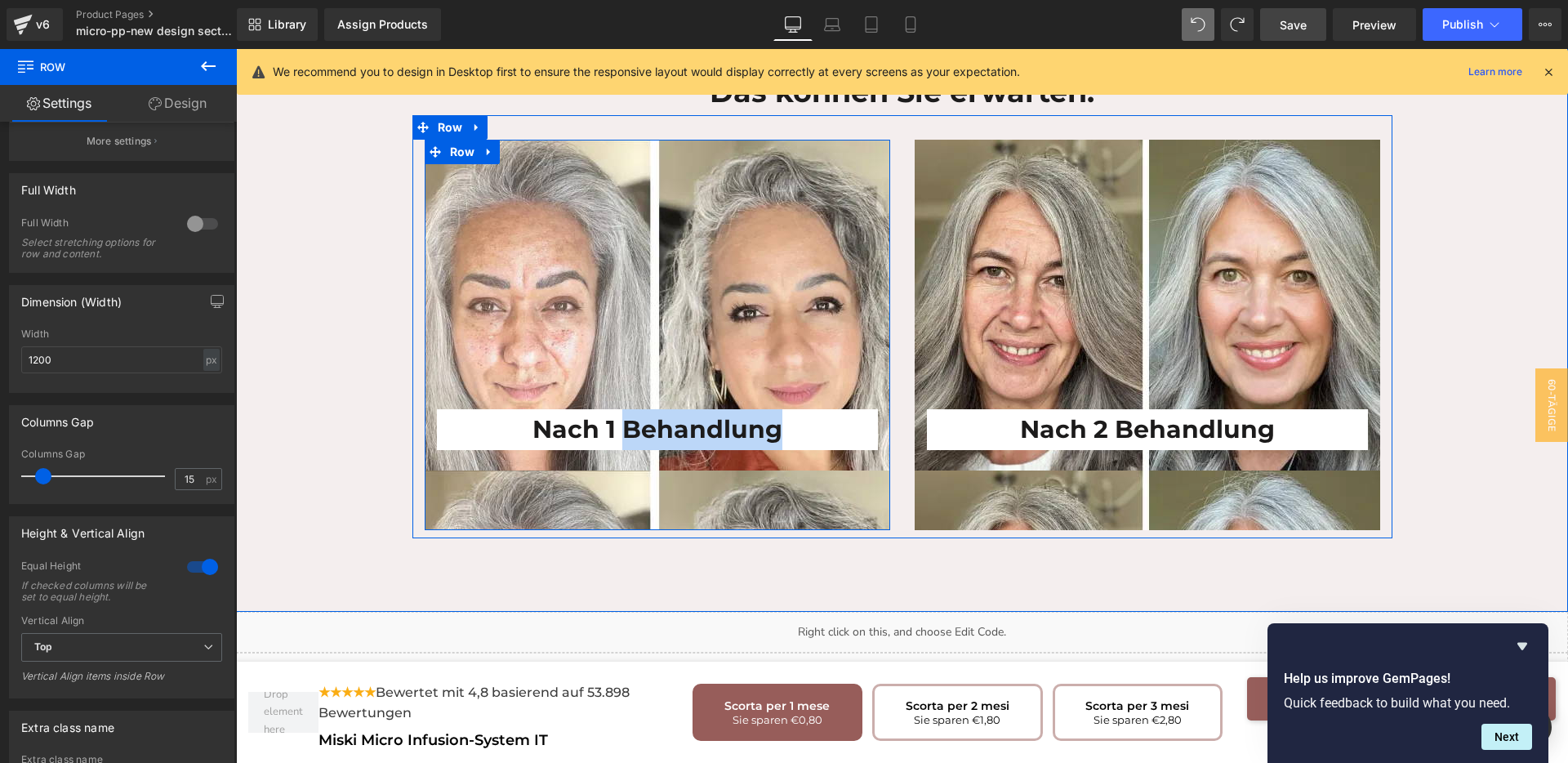
click at [759, 460] on div "Nach 1 Behandlung Heading" at bounding box center [657, 343] width 466 height 357
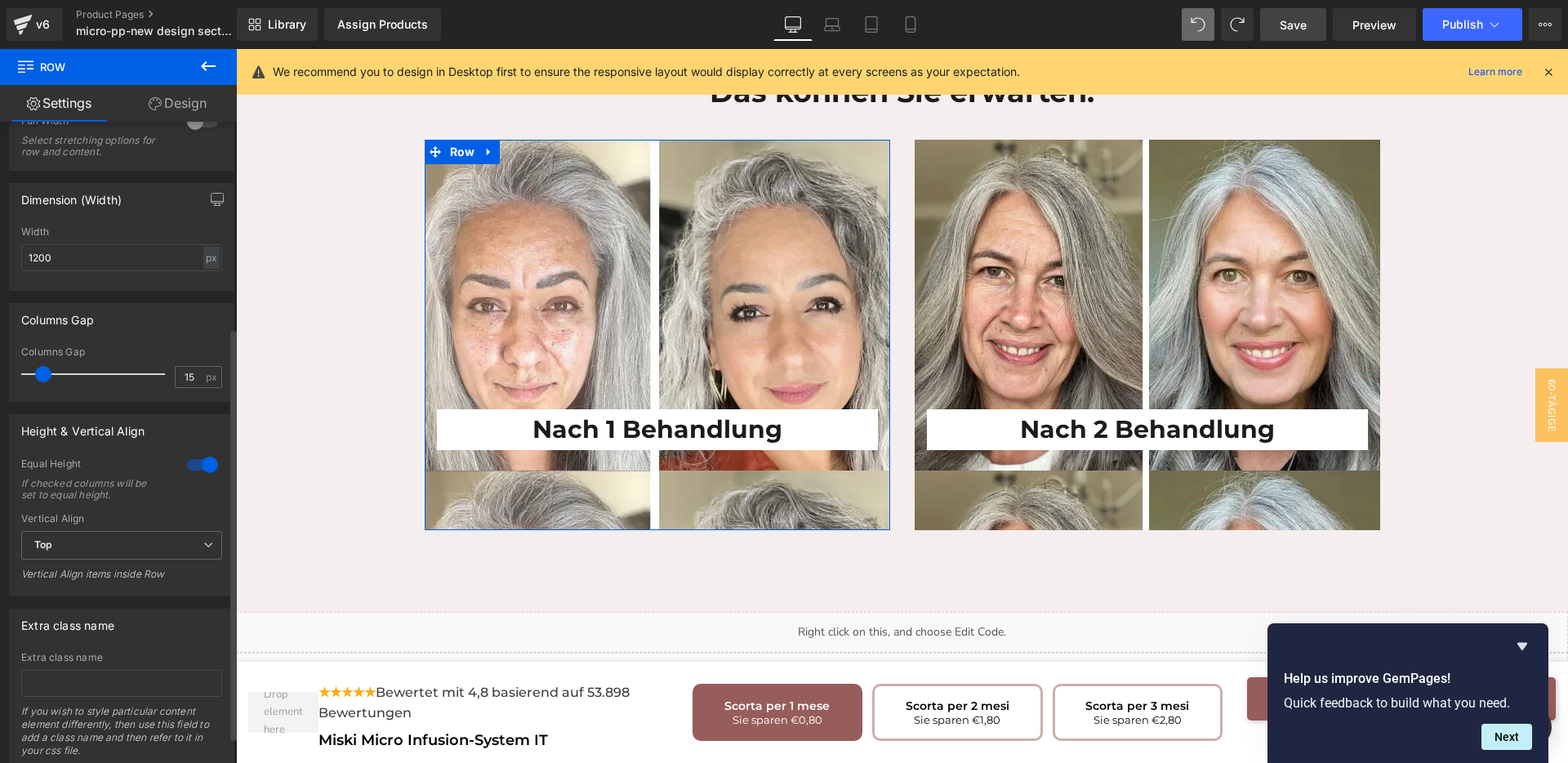
scroll to position [361, 0]
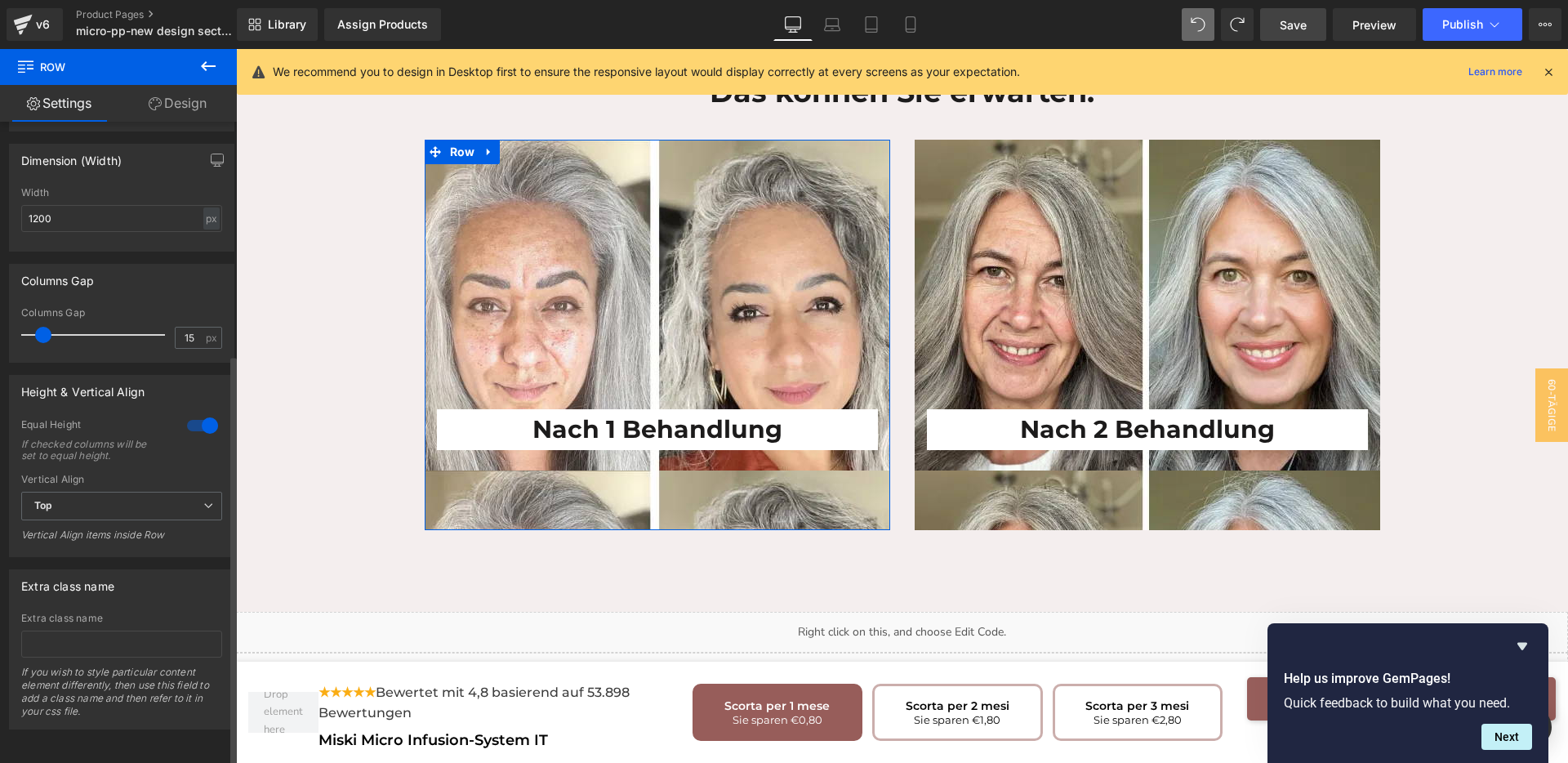
click at [196, 414] on div at bounding box center [202, 425] width 39 height 26
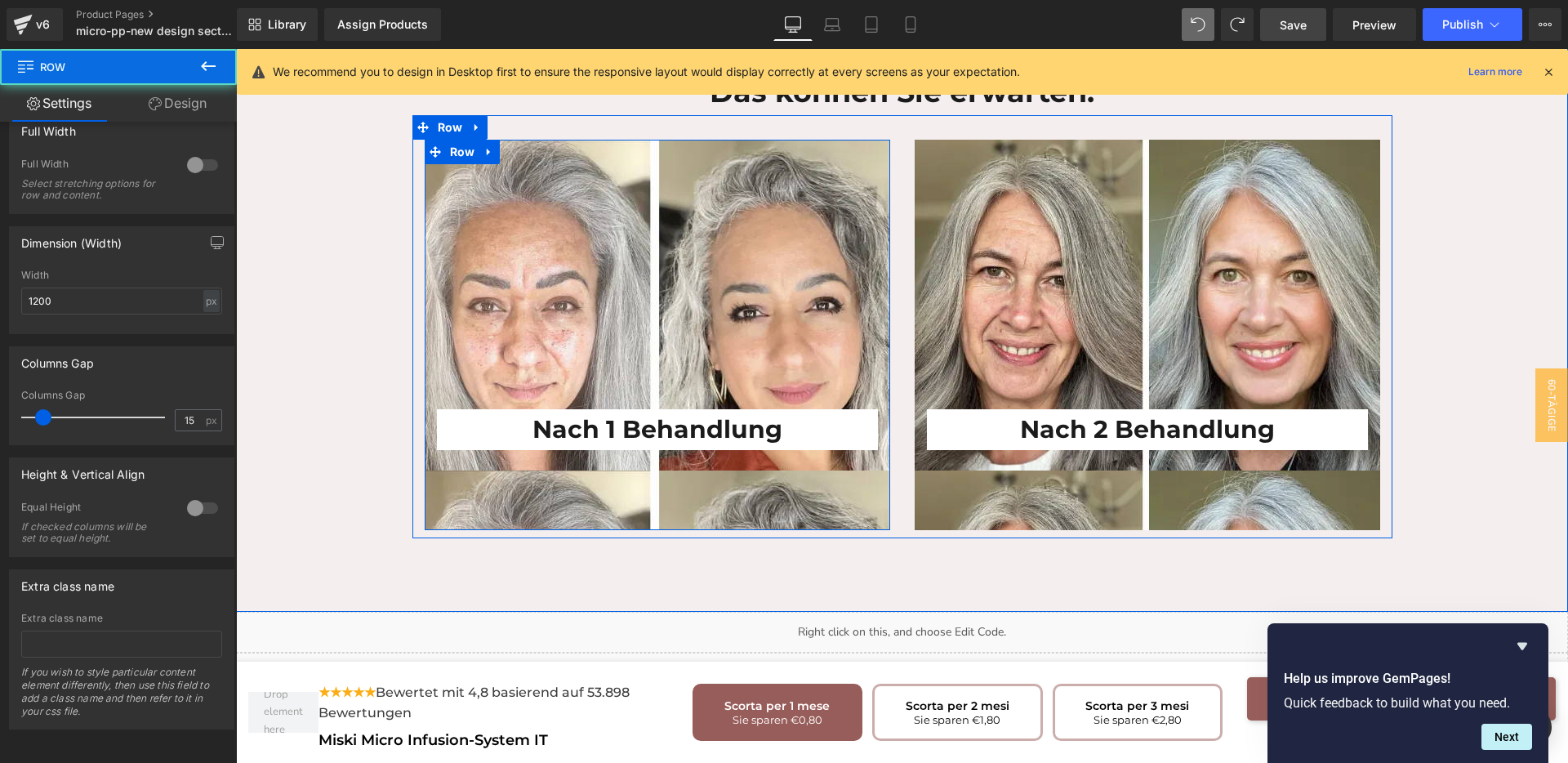
click at [634, 444] on div "Nach 1 Behandlung Heading Row" at bounding box center [657, 335] width 466 height 390
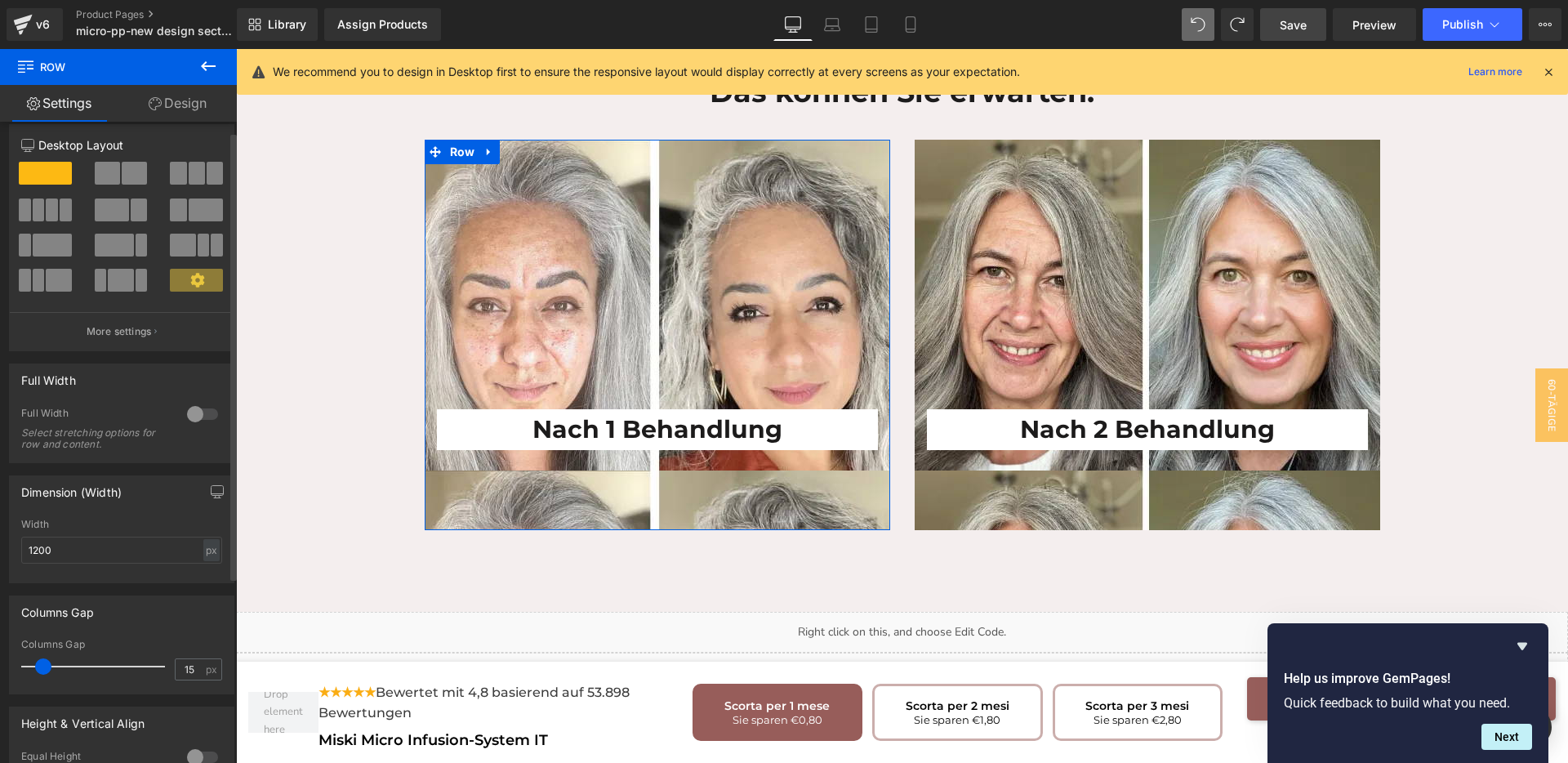
scroll to position [0, 0]
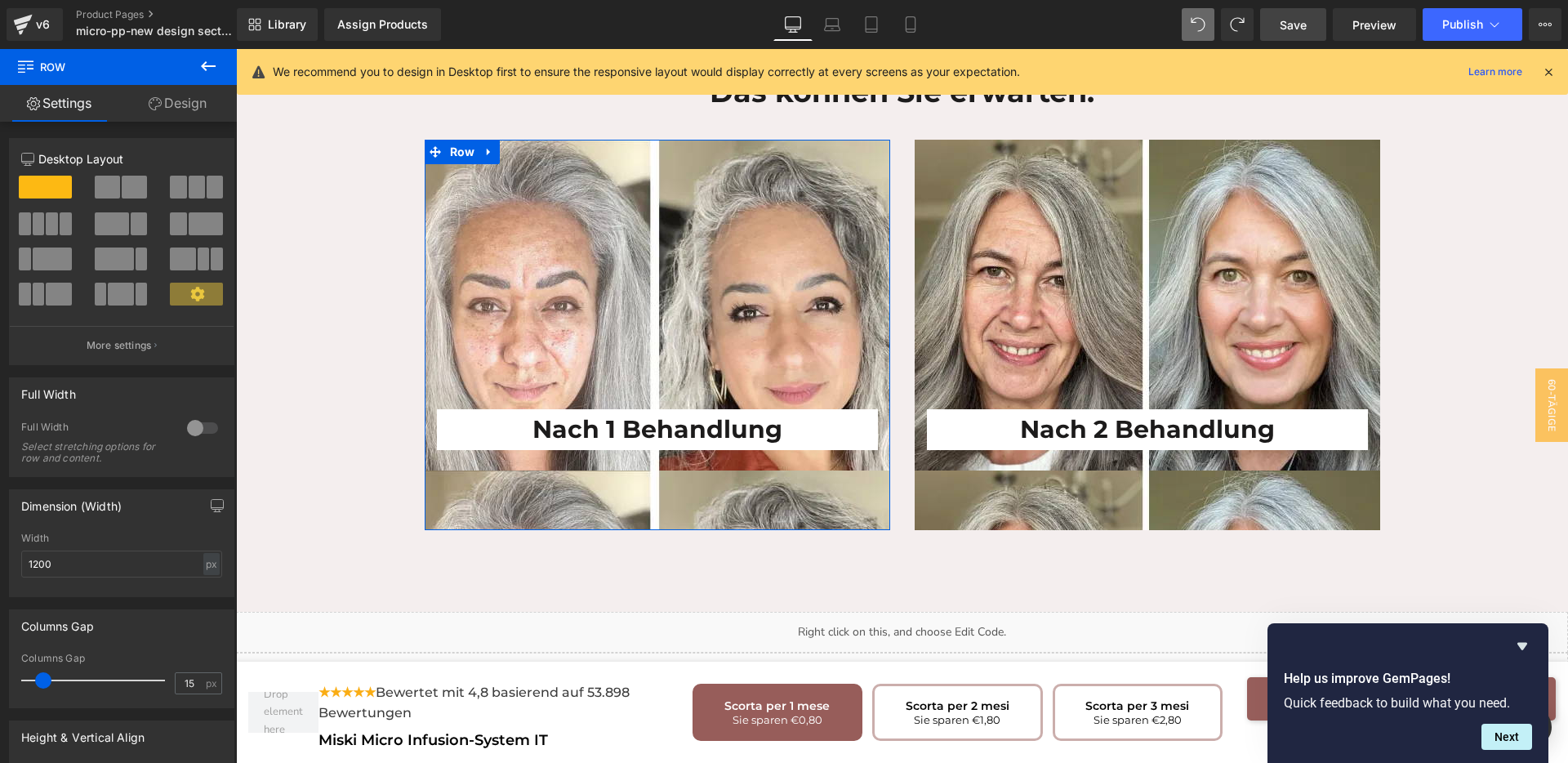
click at [181, 102] on link "Design" at bounding box center [177, 103] width 118 height 37
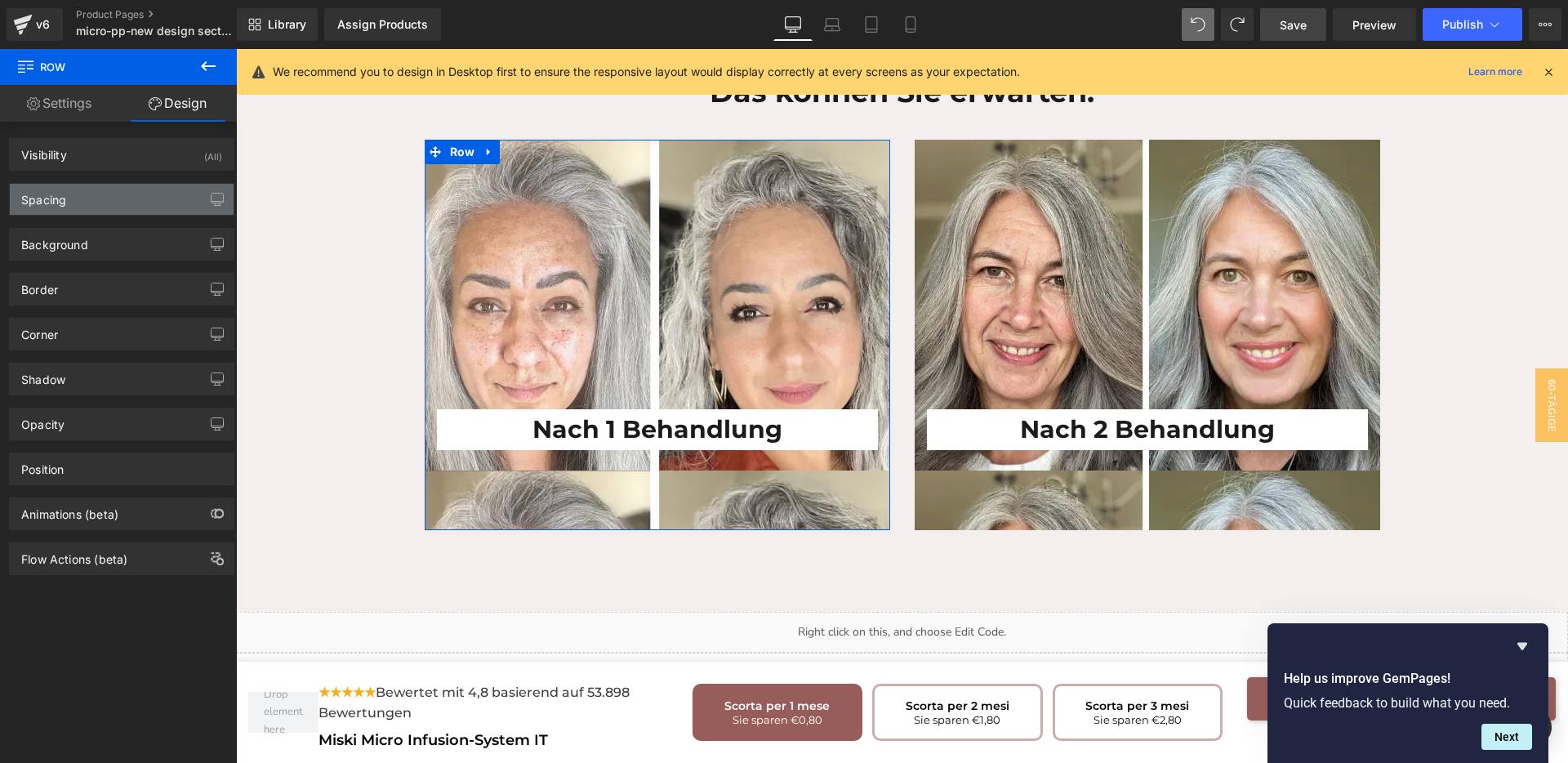
click at [108, 206] on div "Spacing" at bounding box center [121, 199] width 224 height 31
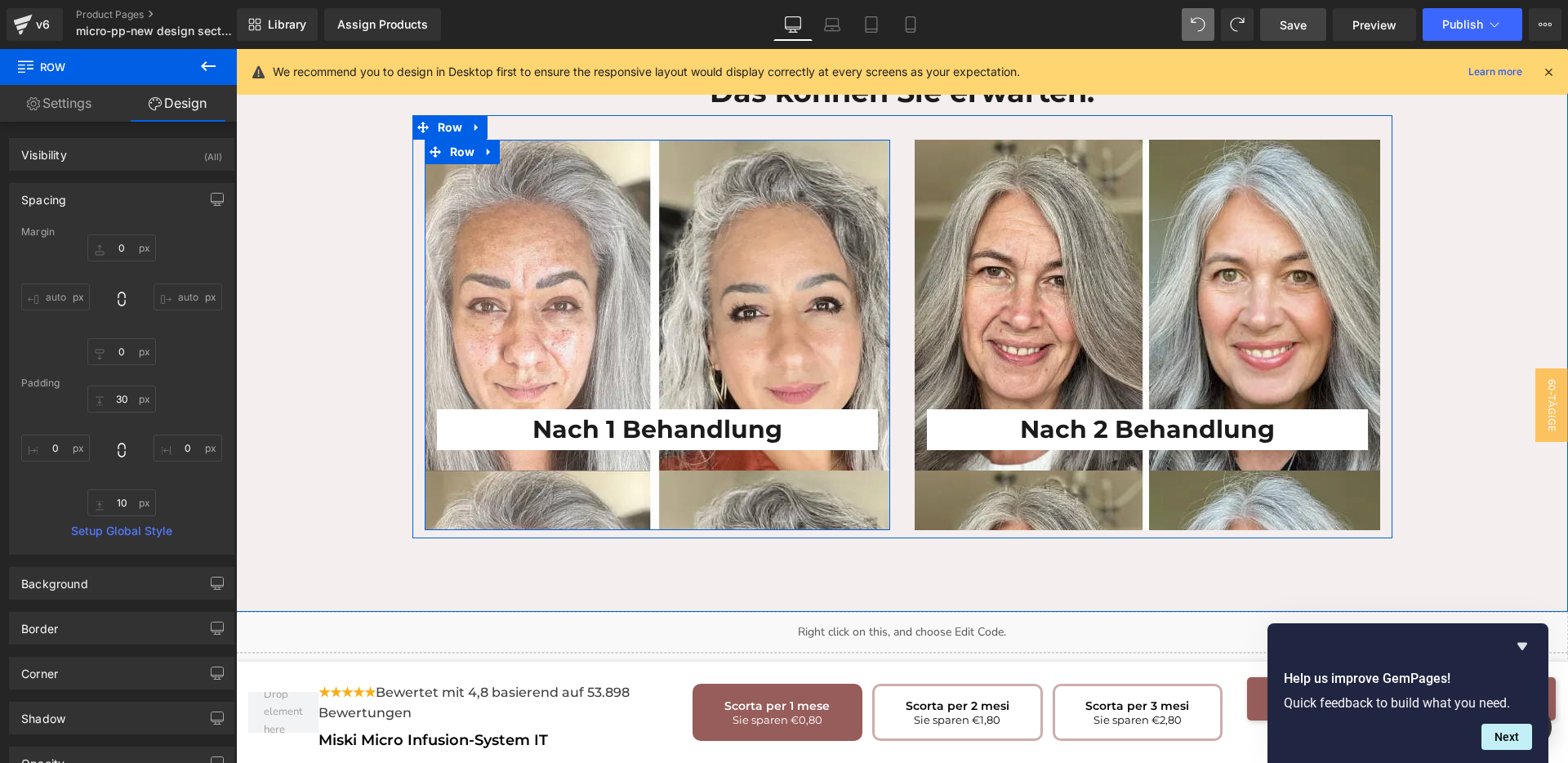
click at [622, 312] on div "Nach 1 Behandlung Heading" at bounding box center [657, 307] width 466 height 286
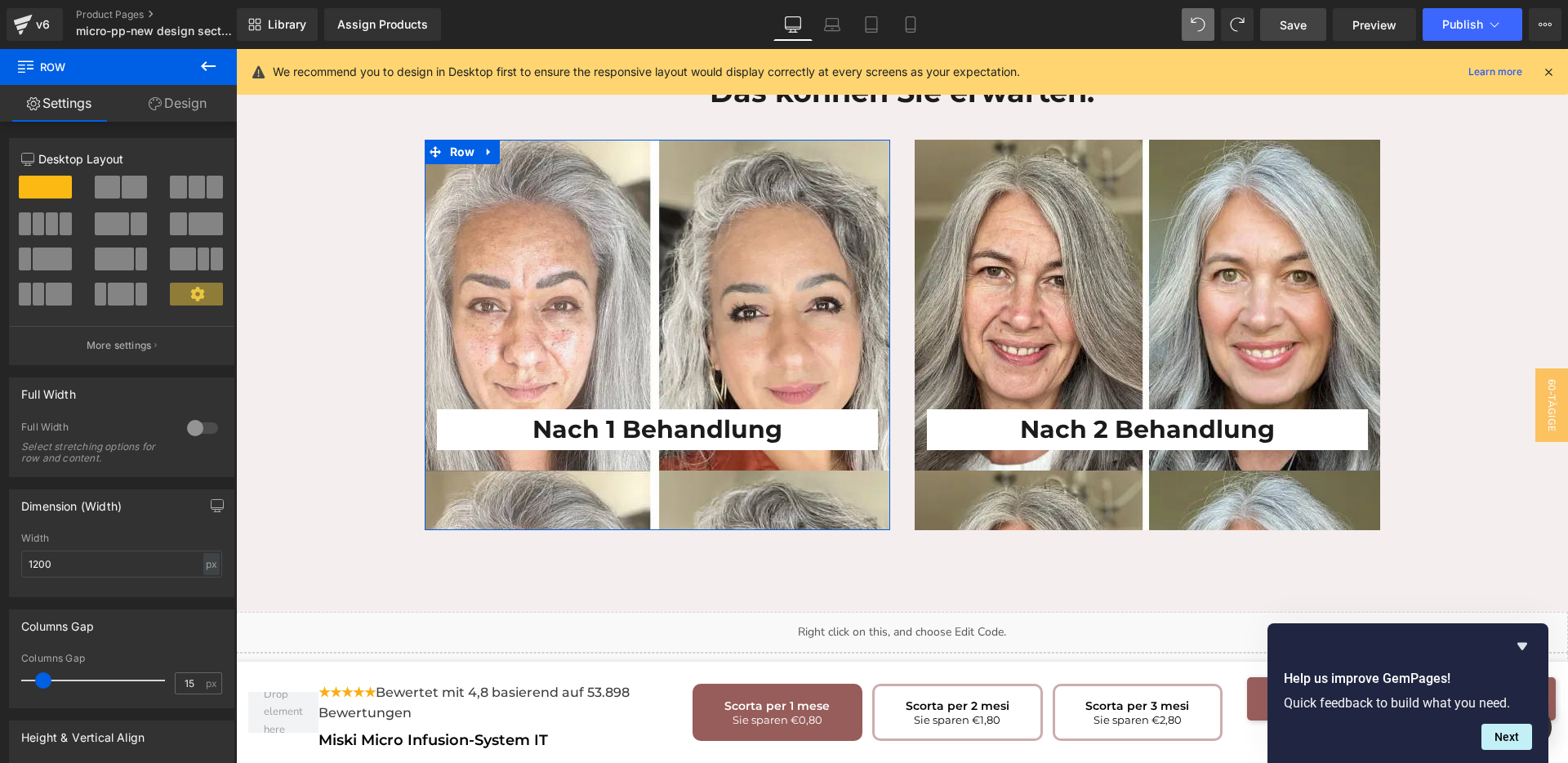
click at [177, 107] on link "Design" at bounding box center [177, 103] width 118 height 37
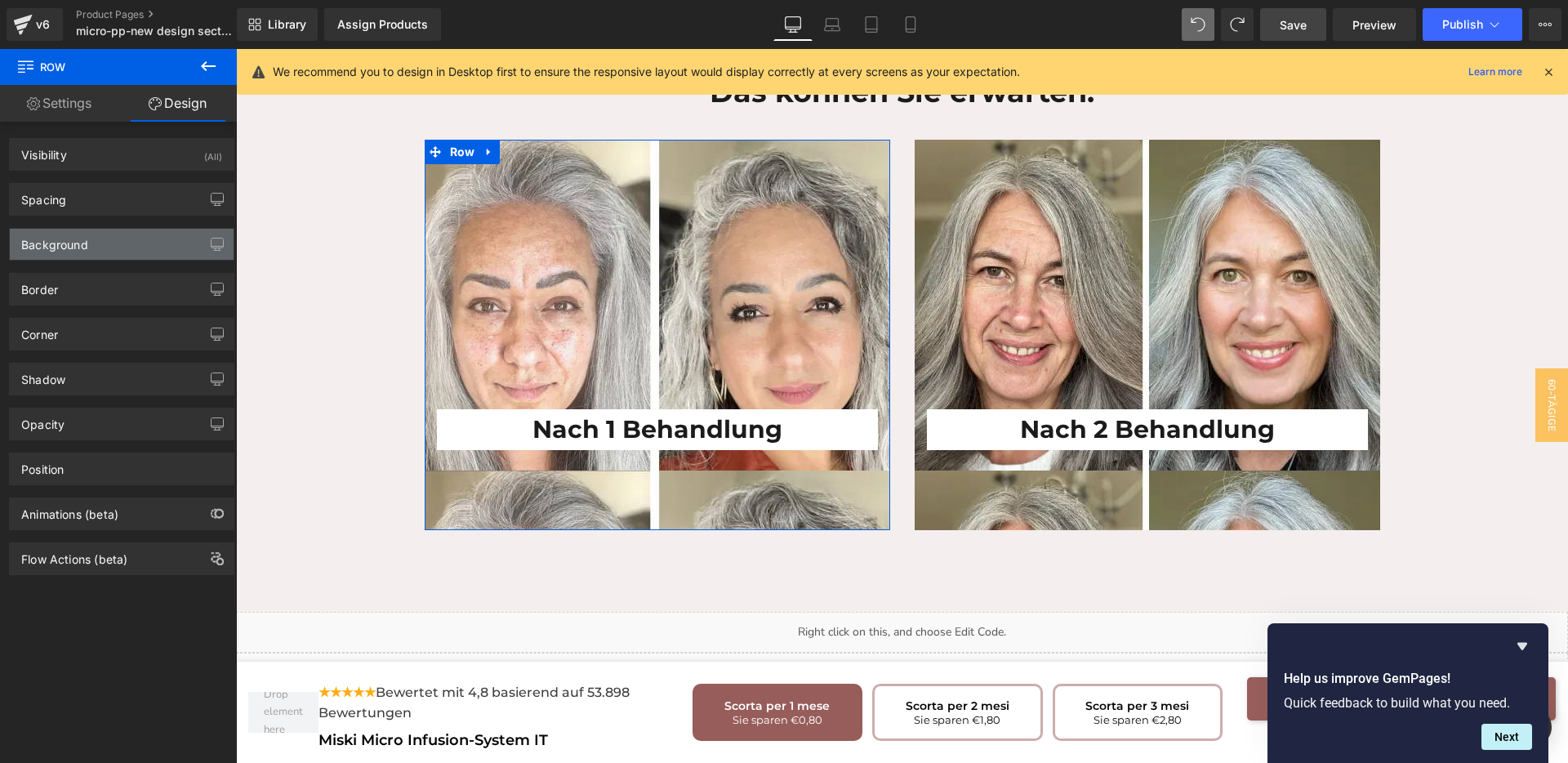
click at [94, 248] on div "Background" at bounding box center [121, 244] width 224 height 31
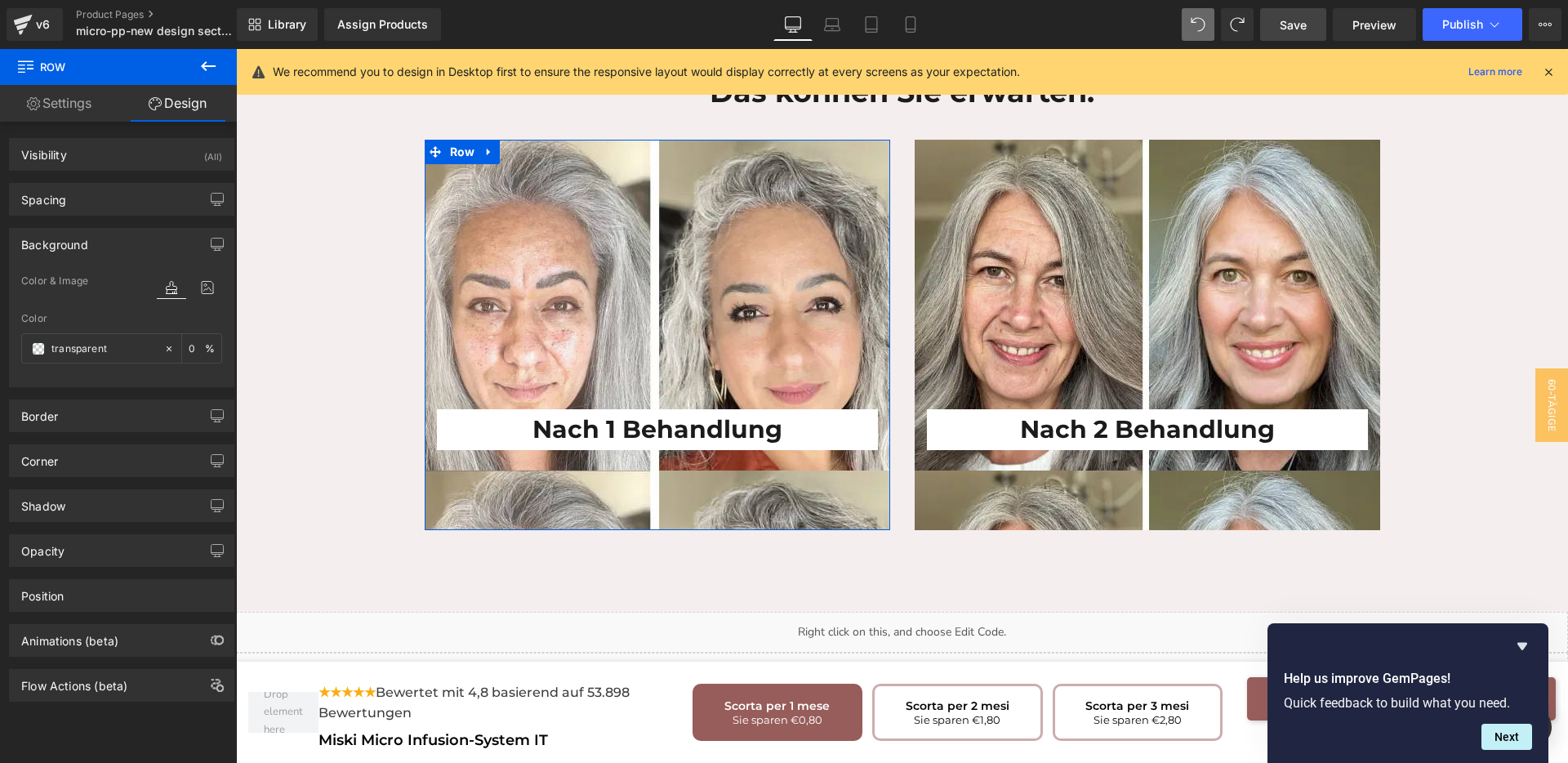
click at [94, 248] on div "Background" at bounding box center [121, 244] width 224 height 31
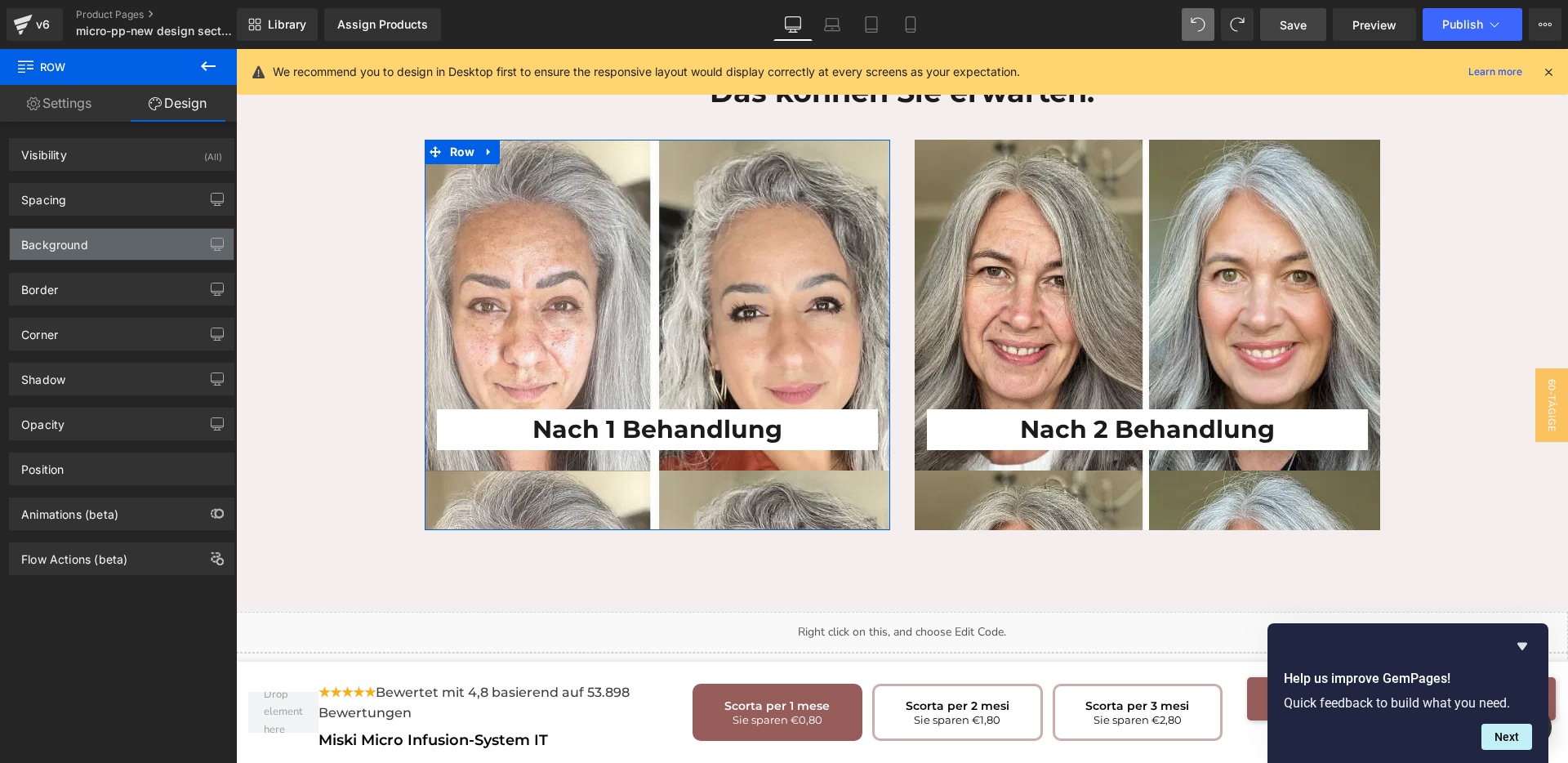
click at [94, 248] on div "Background" at bounding box center [121, 244] width 224 height 31
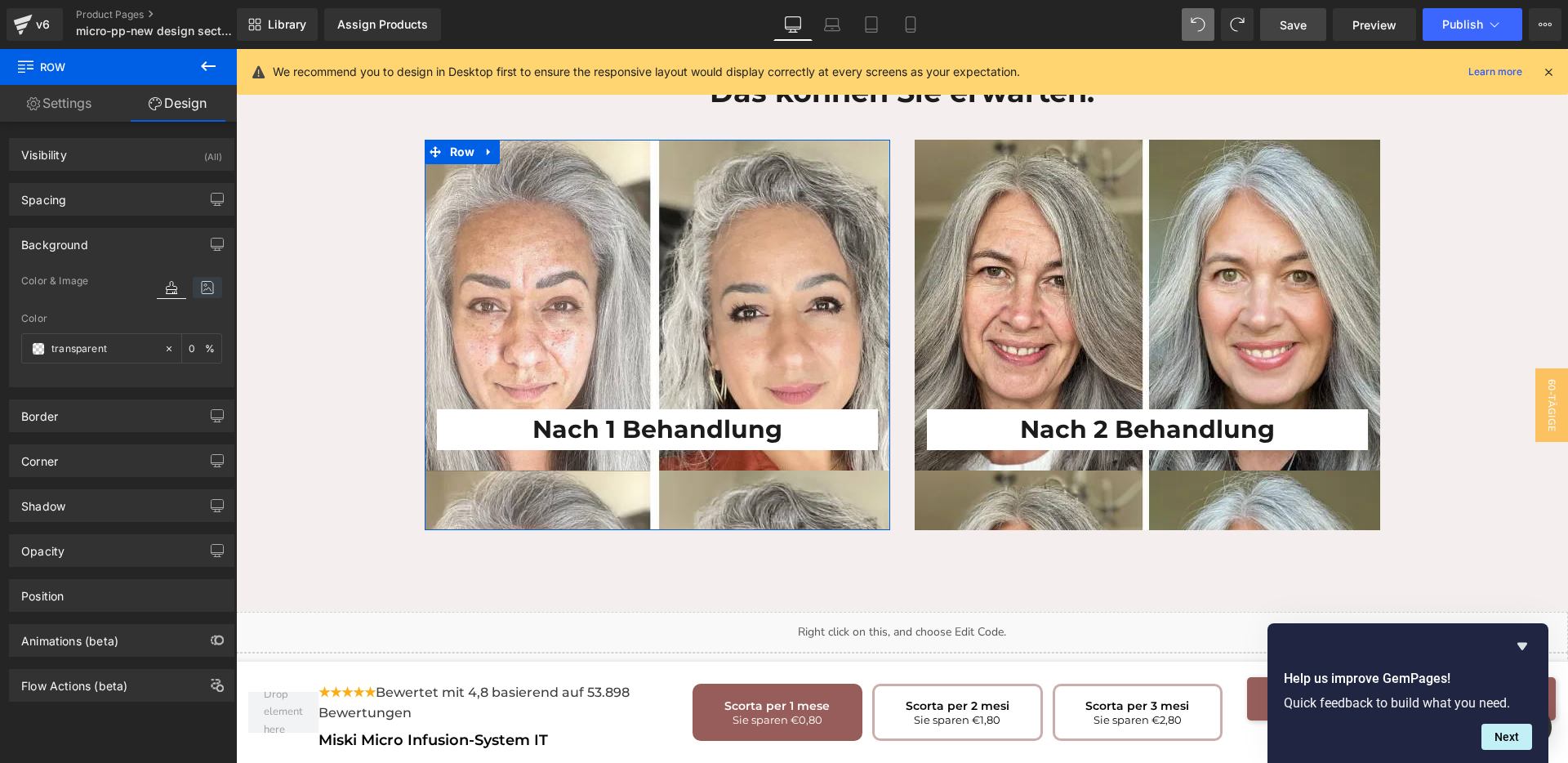
click at [207, 290] on icon at bounding box center [207, 287] width 29 height 21
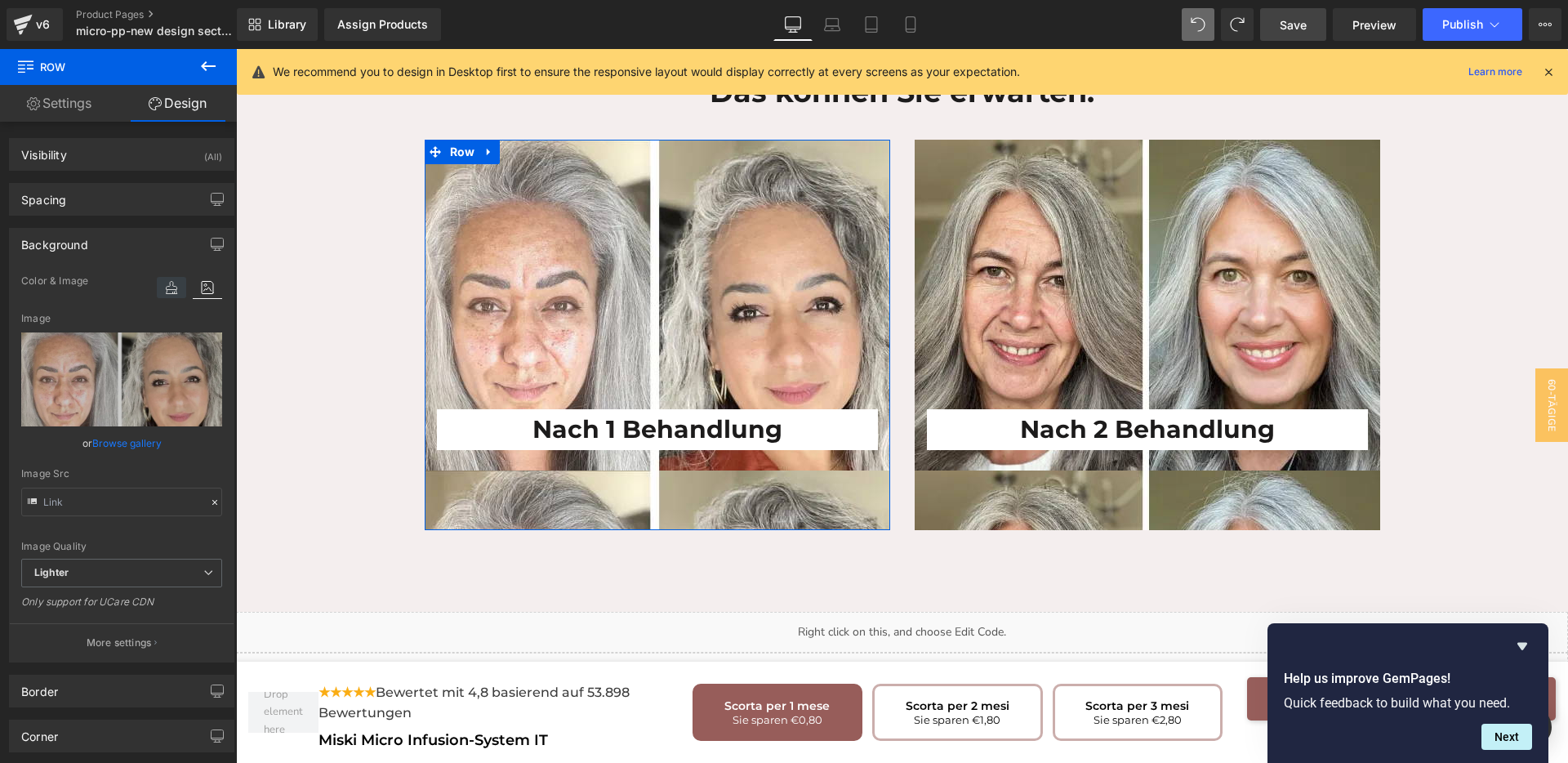
click at [170, 286] on icon at bounding box center [171, 287] width 29 height 21
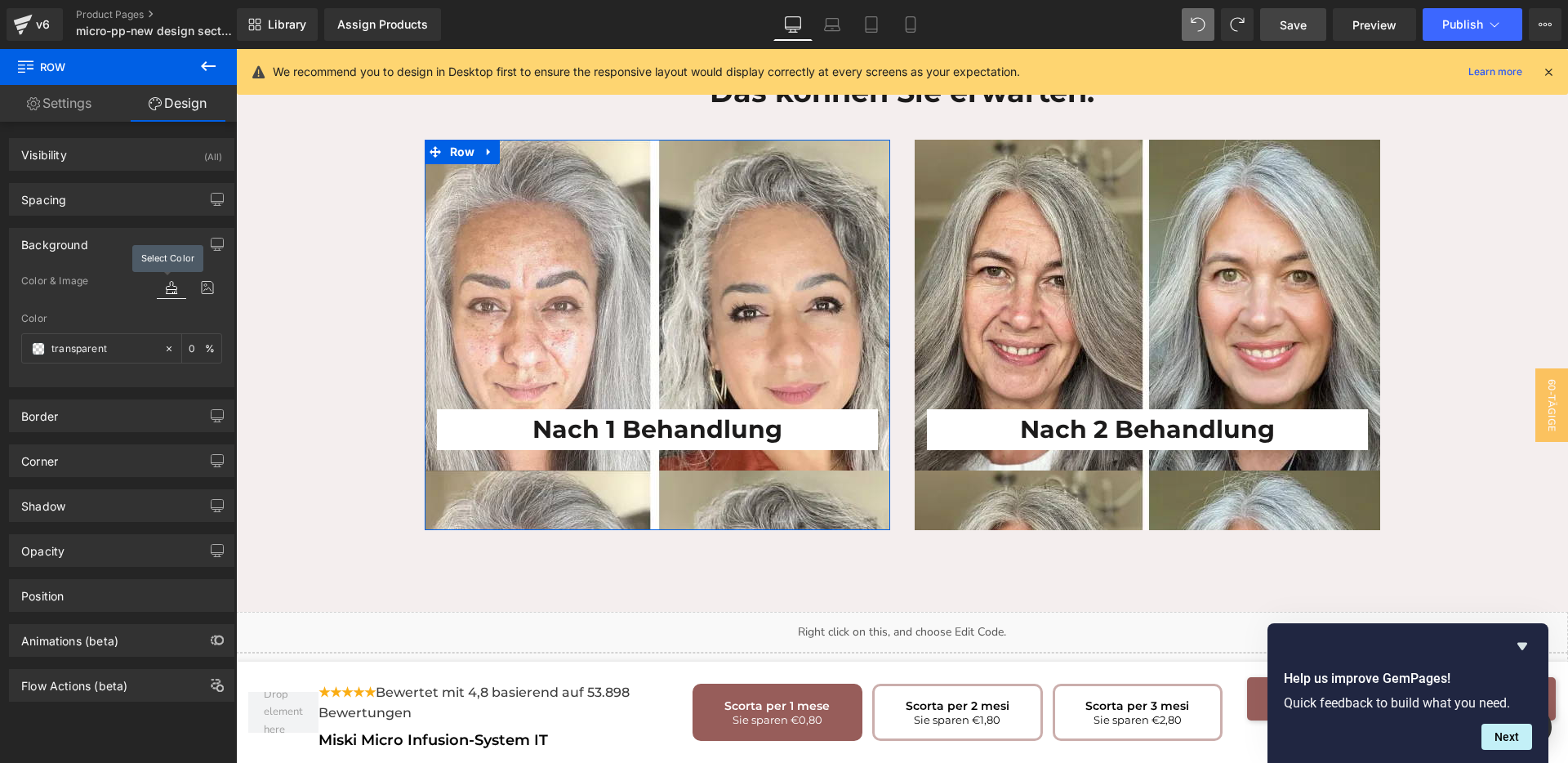
click at [170, 286] on icon at bounding box center [171, 287] width 29 height 21
click at [199, 283] on icon at bounding box center [207, 287] width 29 height 21
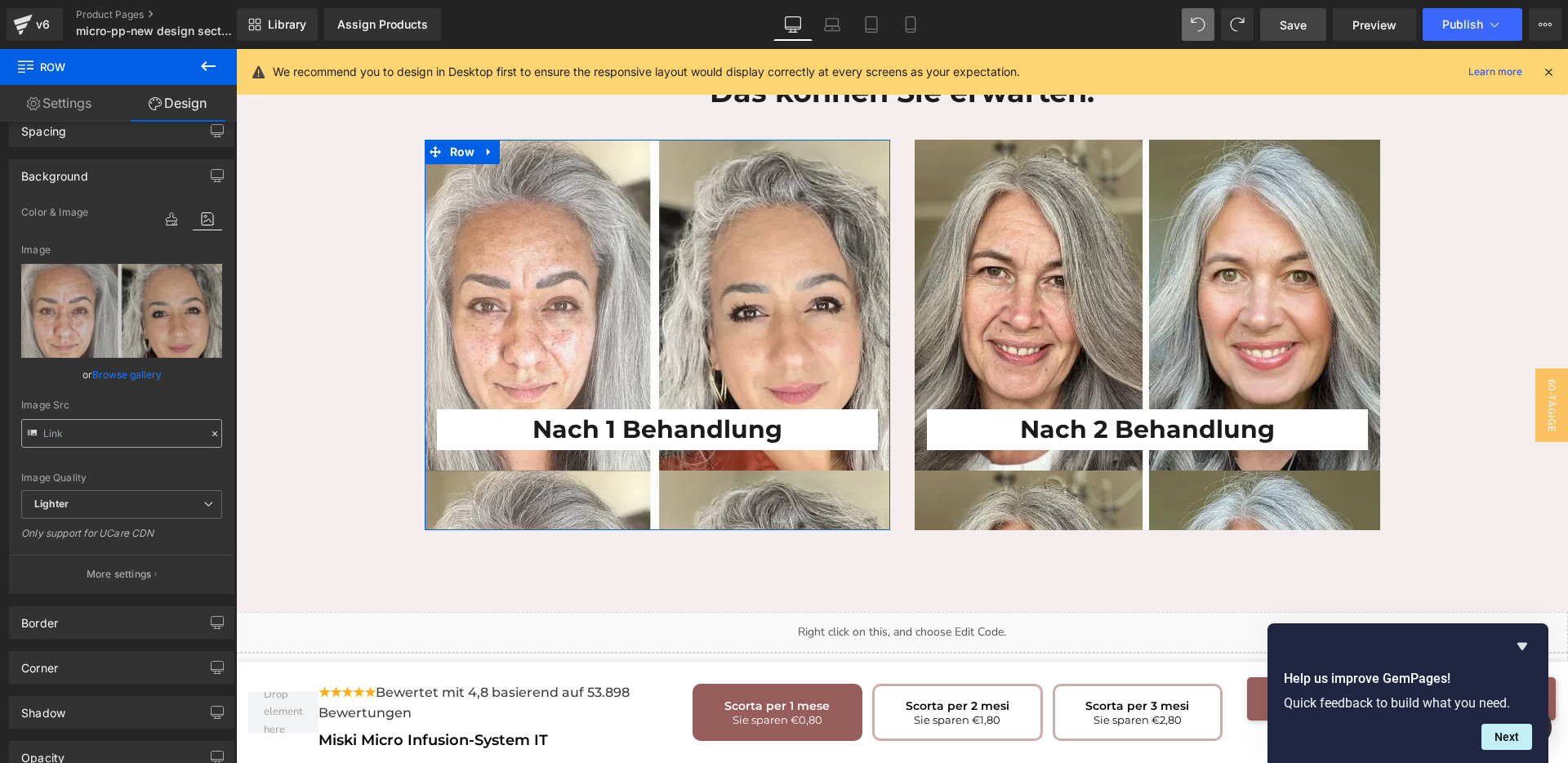
scroll to position [102, 0]
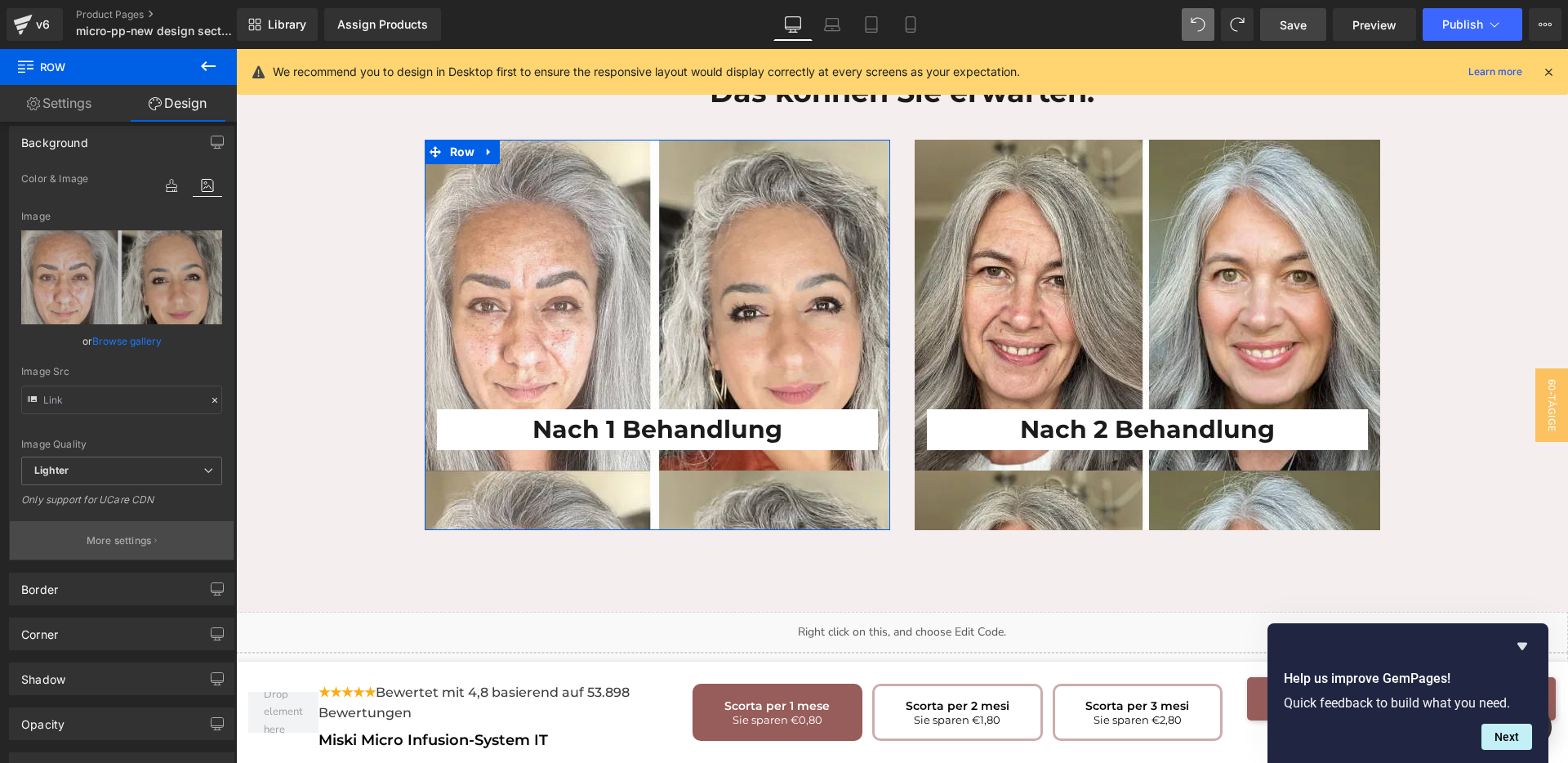
click at [108, 538] on p "More settings" at bounding box center [119, 541] width 65 height 15
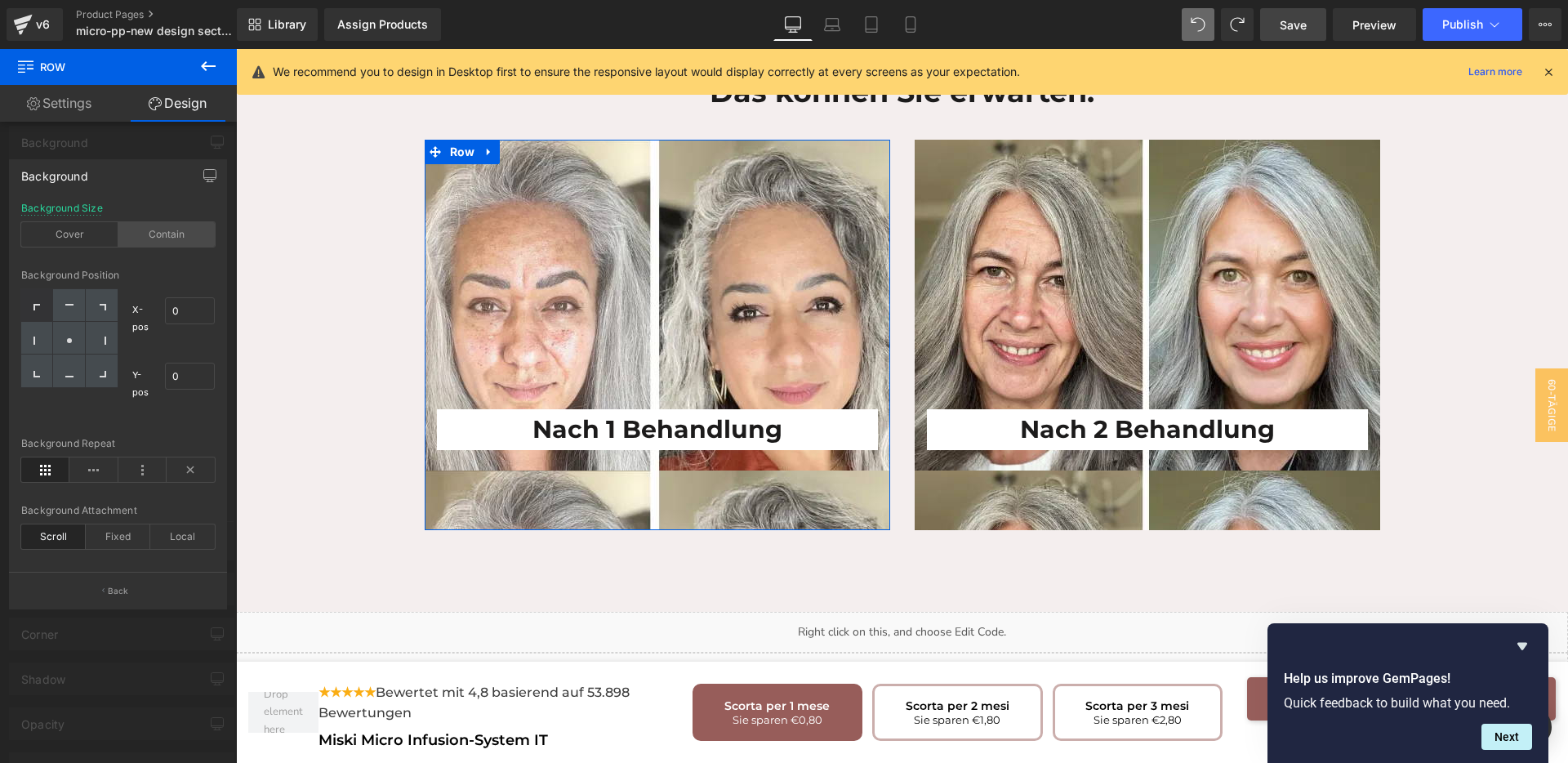
click at [174, 229] on div "Contain" at bounding box center [166, 234] width 97 height 25
click at [94, 238] on div "Cover" at bounding box center [69, 234] width 97 height 25
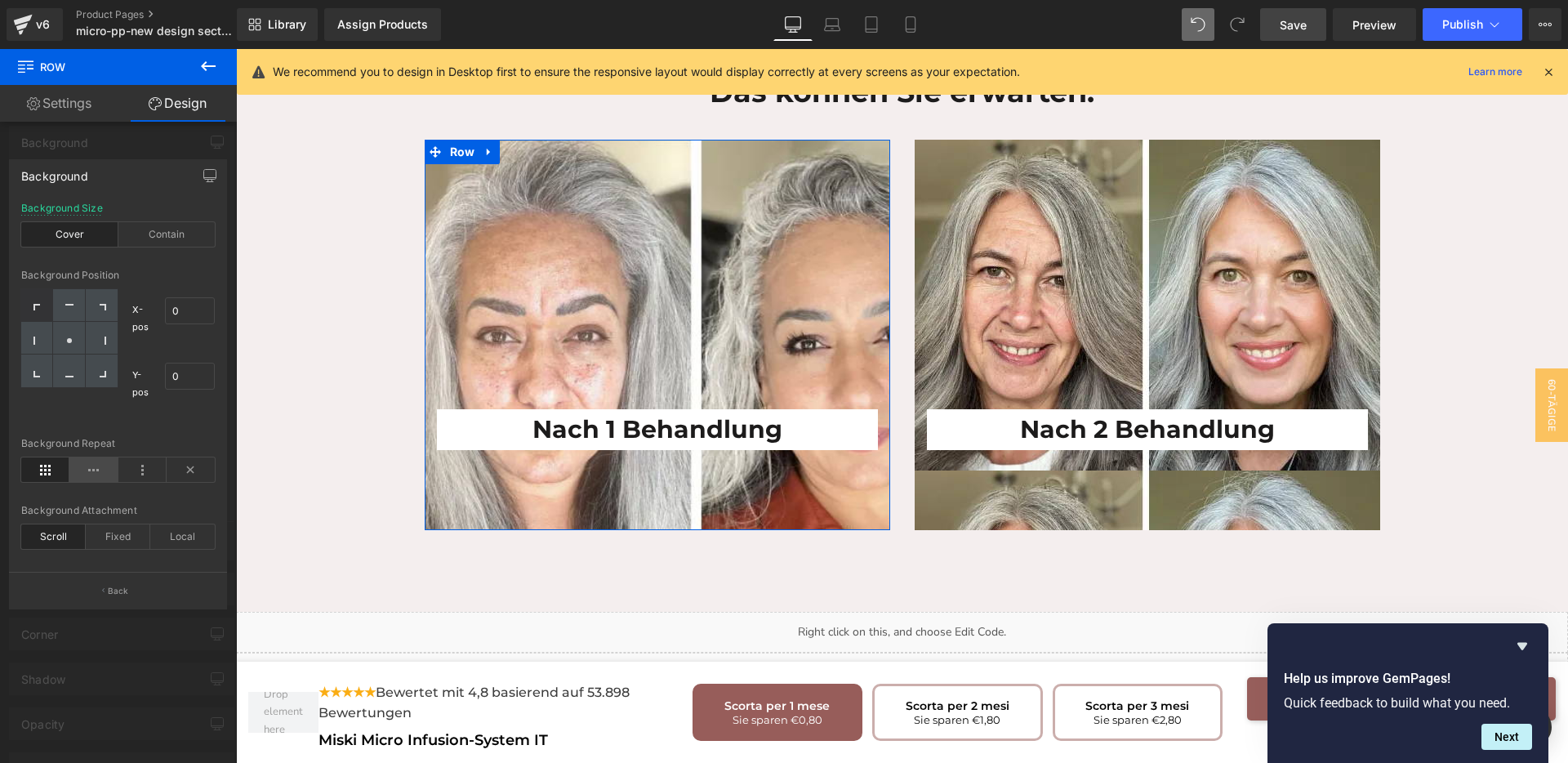
click at [85, 470] on icon at bounding box center [93, 470] width 48 height 25
click at [38, 463] on icon at bounding box center [44, 470] width 48 height 25
click at [123, 532] on div "Fixed" at bounding box center [118, 537] width 64 height 25
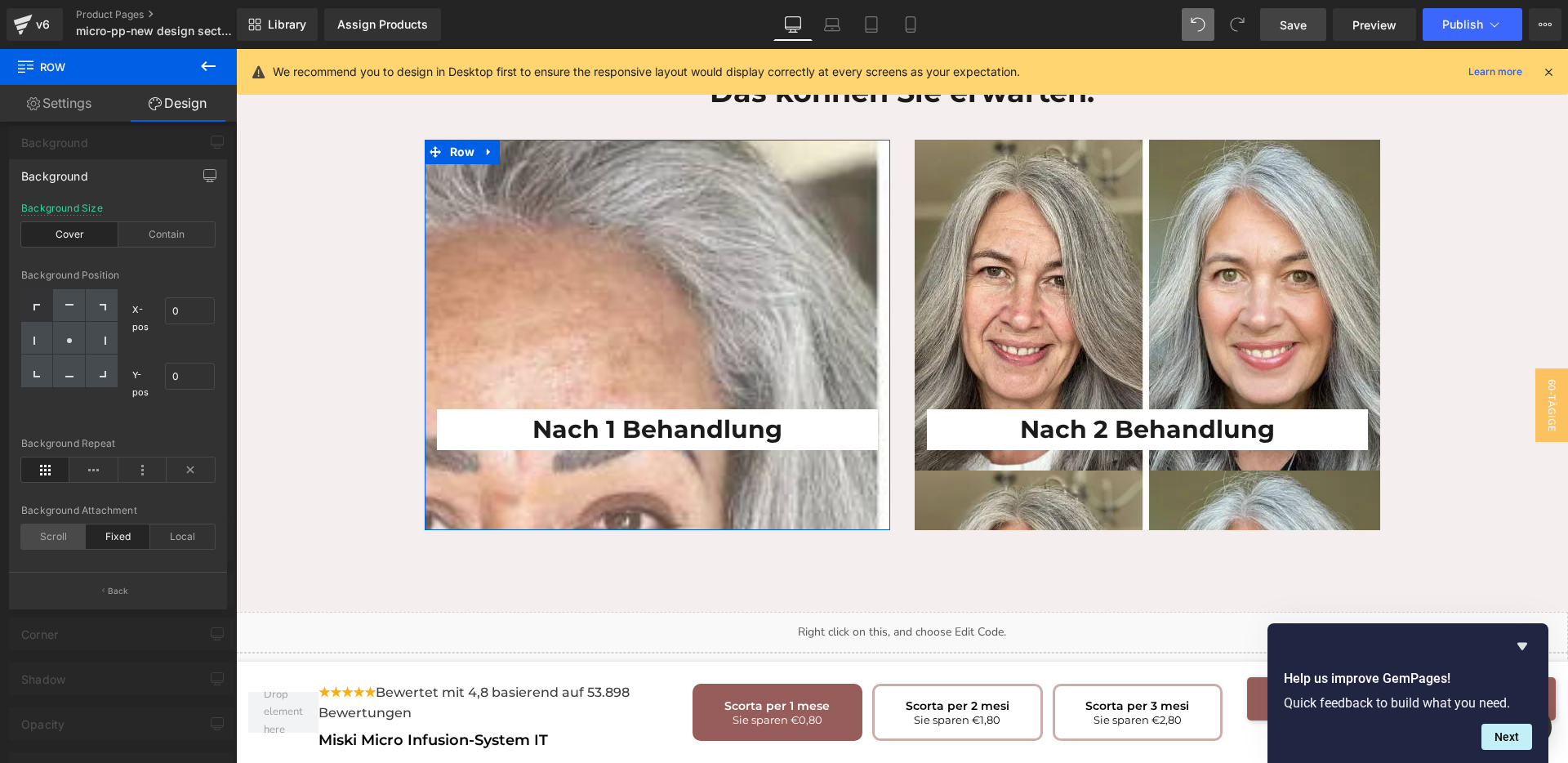
click at [51, 543] on div "Scroll" at bounding box center [53, 537] width 64 height 25
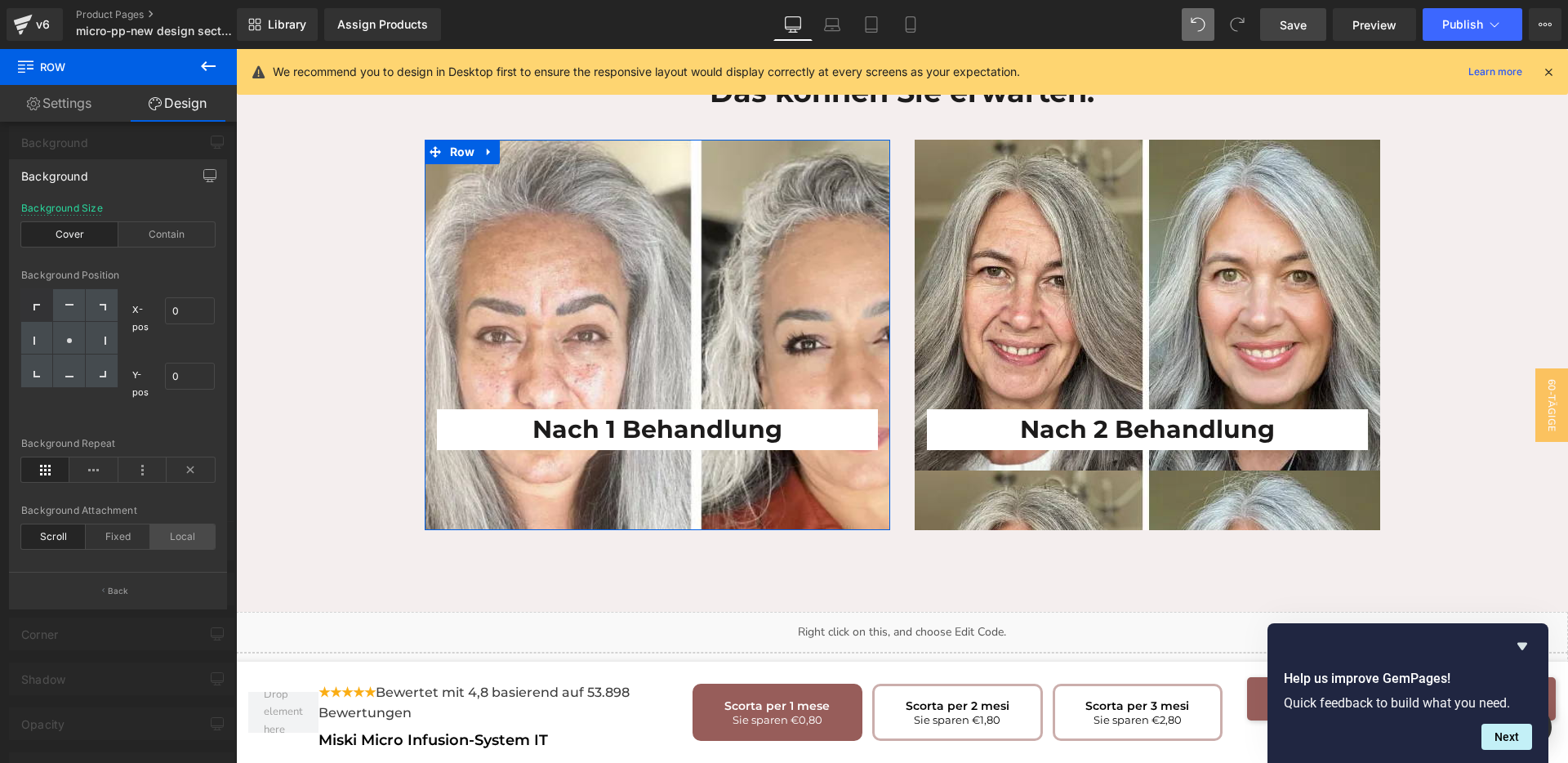
click at [177, 529] on div "Local" at bounding box center [182, 537] width 64 height 25
click at [102, 539] on div "Fixed" at bounding box center [118, 537] width 64 height 25
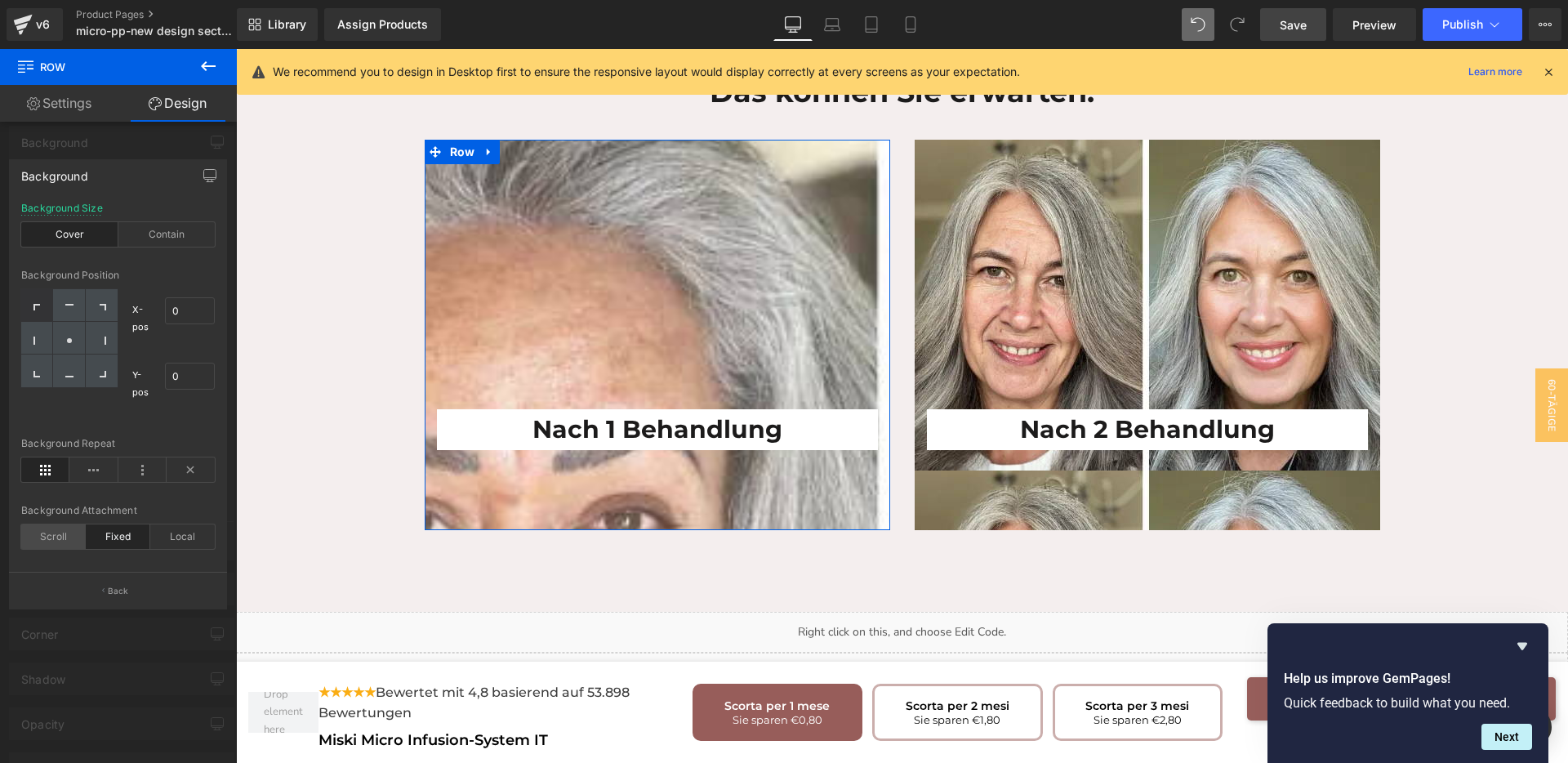
click at [49, 541] on div "Scroll" at bounding box center [53, 537] width 64 height 25
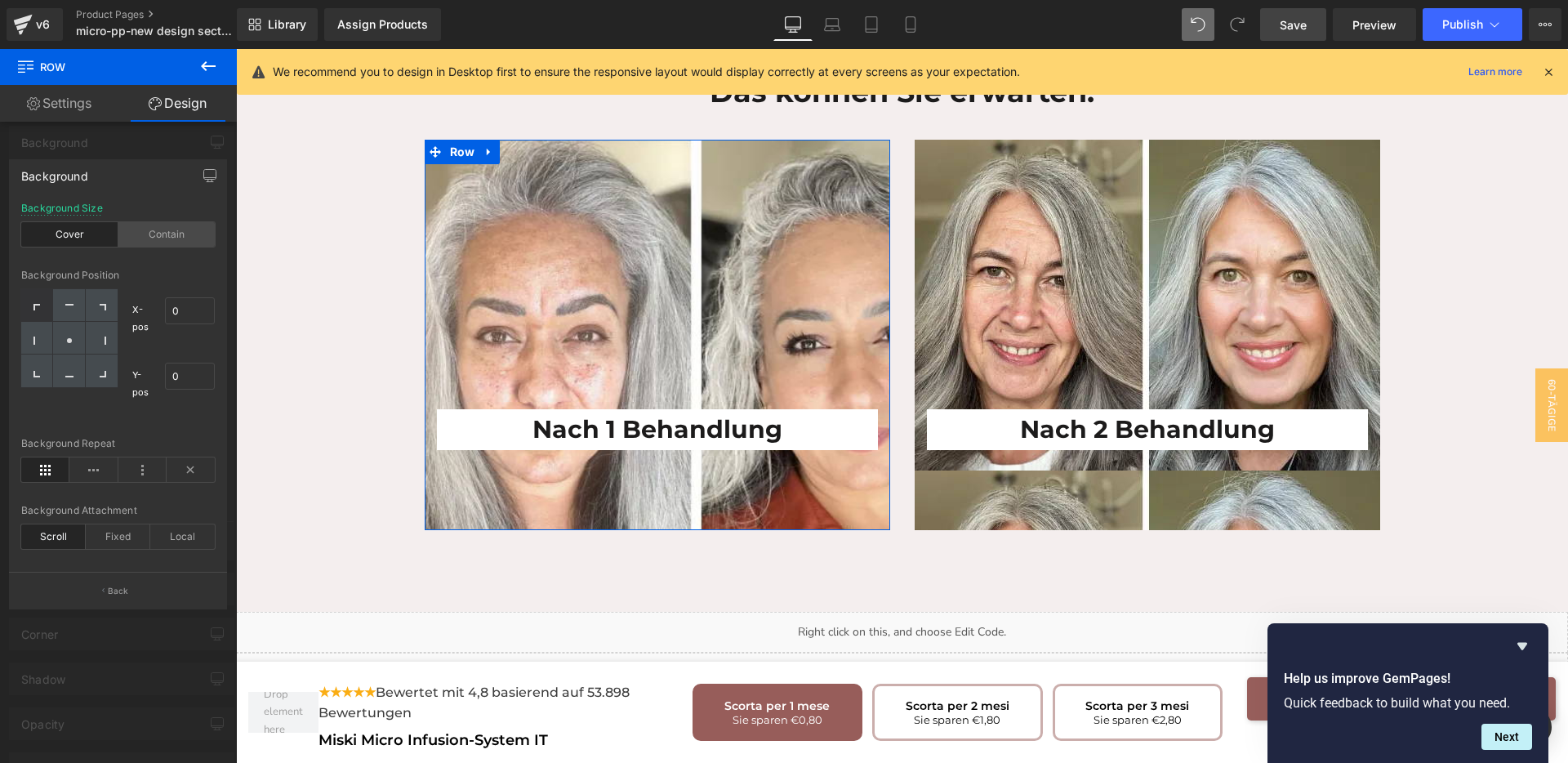
click at [171, 236] on div "Contain" at bounding box center [166, 234] width 97 height 25
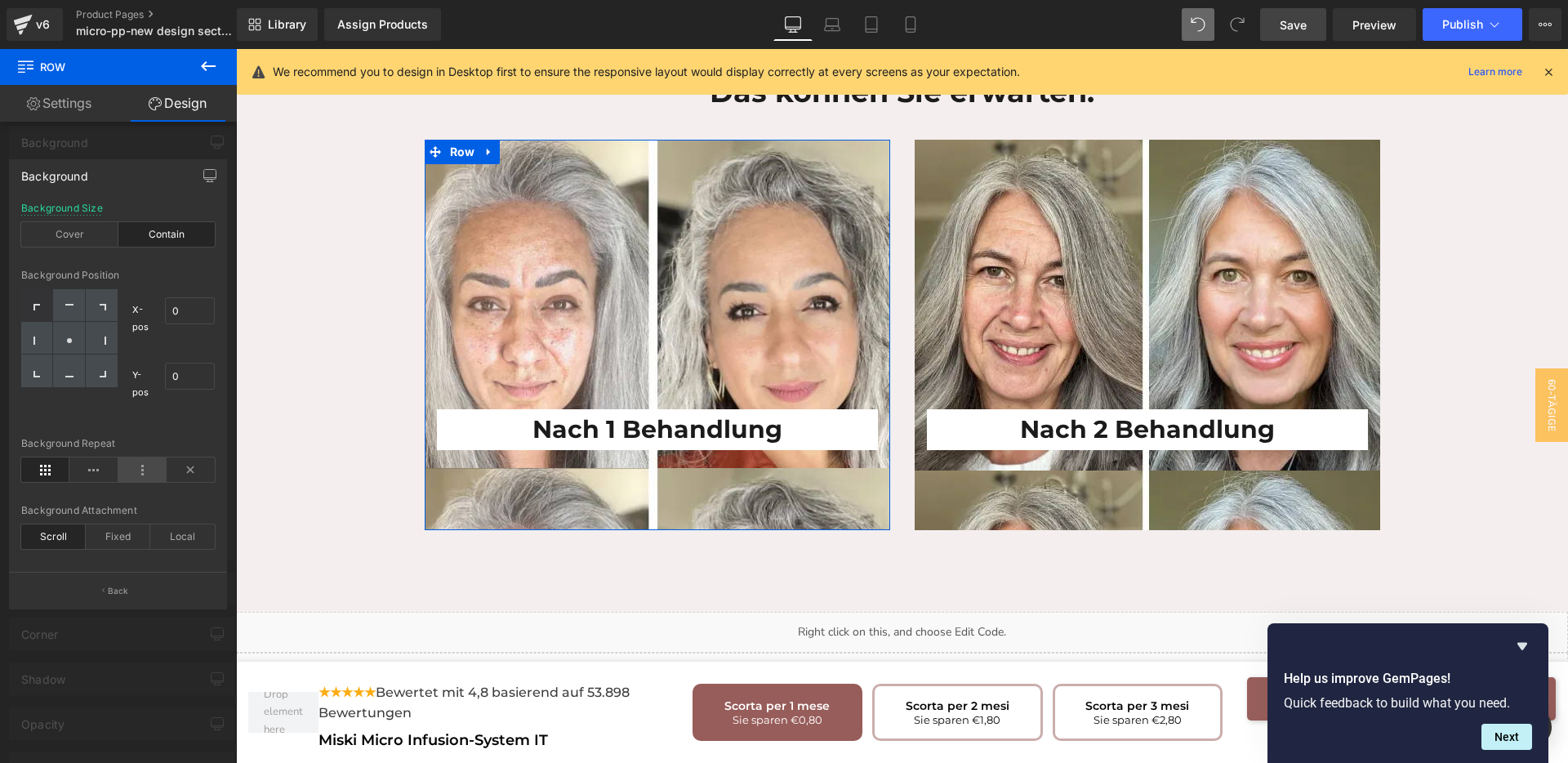
click at [132, 472] on icon at bounding box center [142, 470] width 48 height 25
click at [91, 472] on icon at bounding box center [93, 470] width 48 height 25
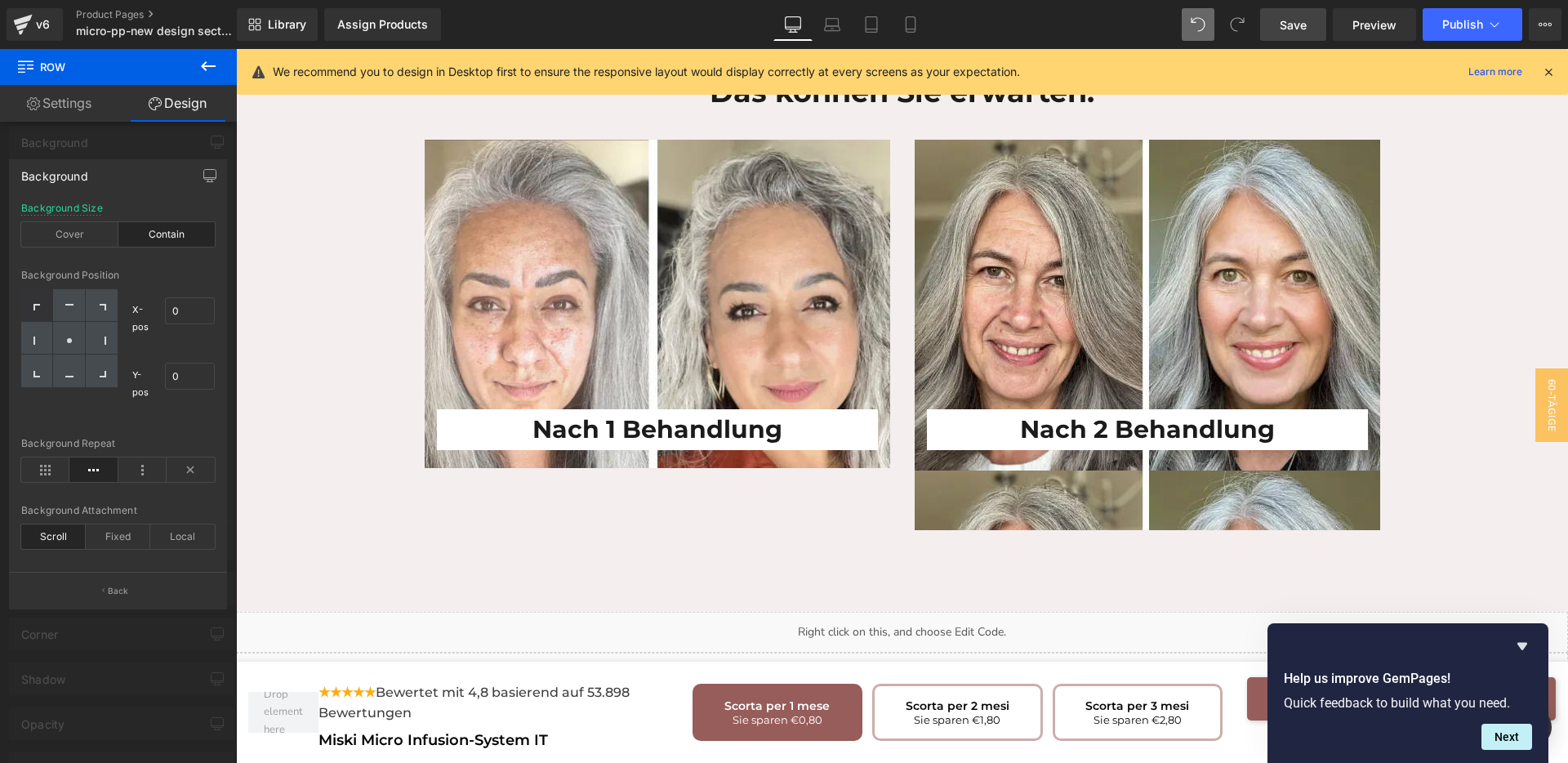
click at [1074, 278] on div "Nach 2 Behandlung Heading" at bounding box center [1147, 307] width 466 height 286
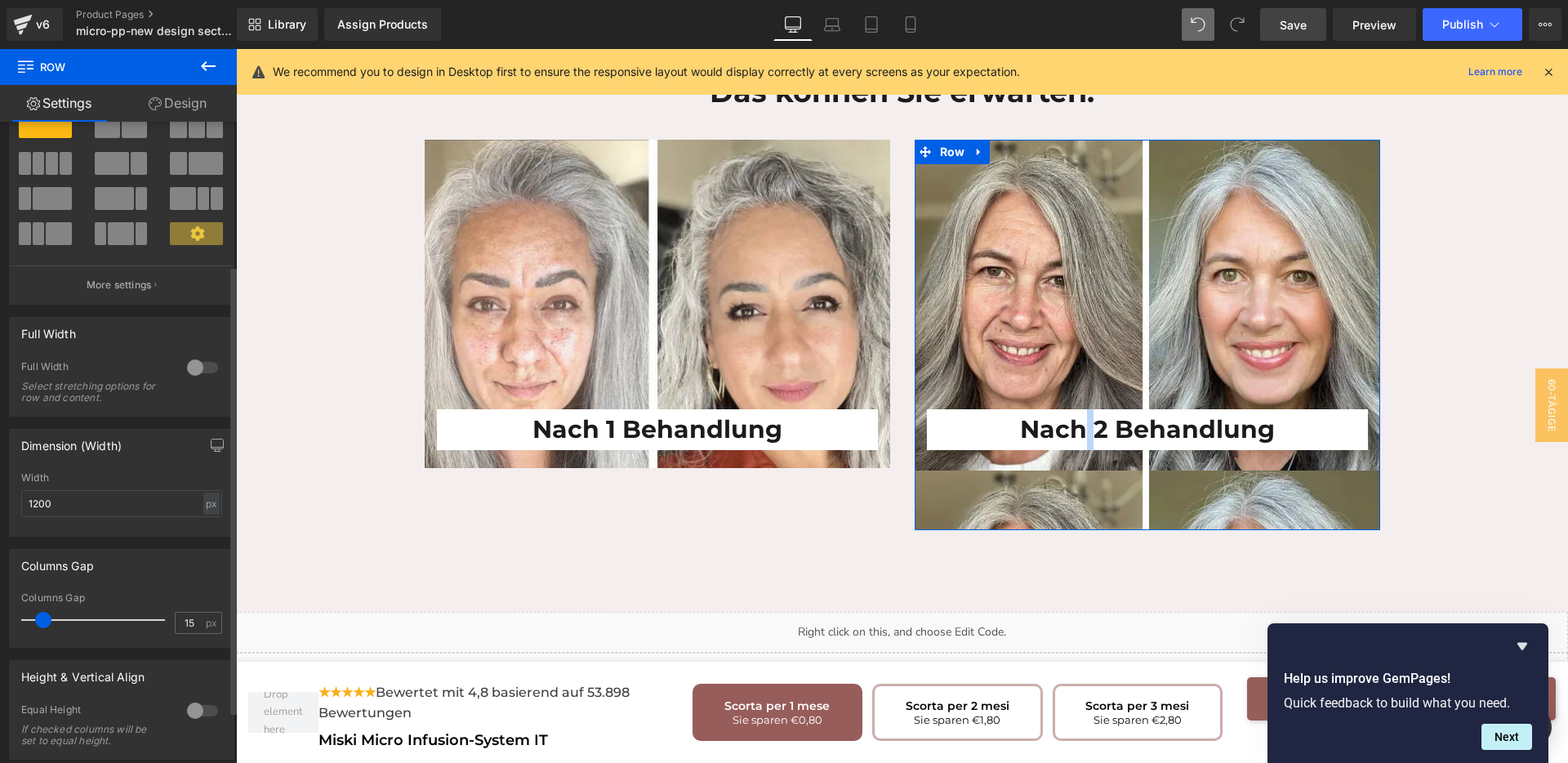
scroll to position [0, 0]
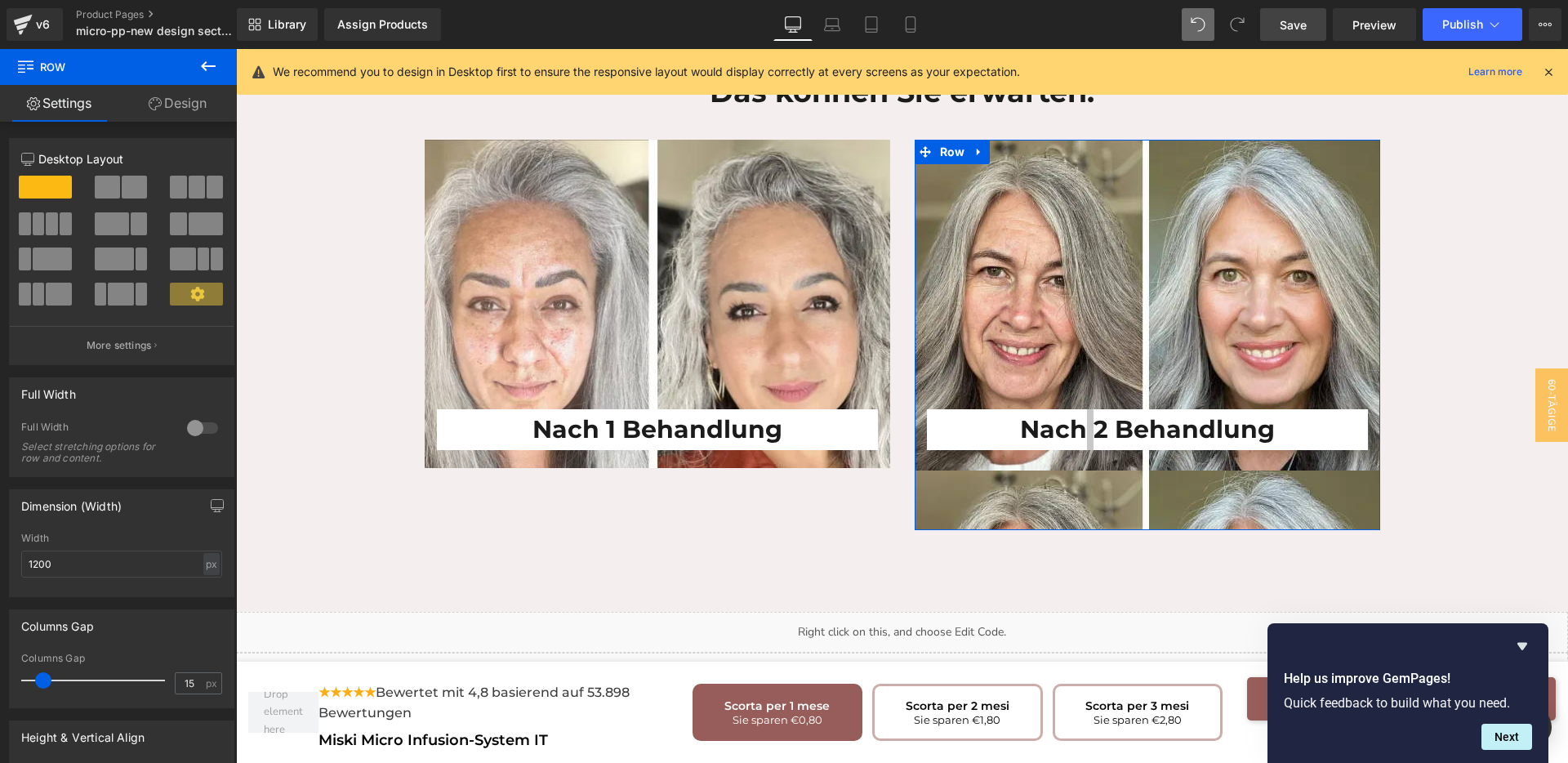
click at [189, 97] on link "Design" at bounding box center [177, 103] width 118 height 37
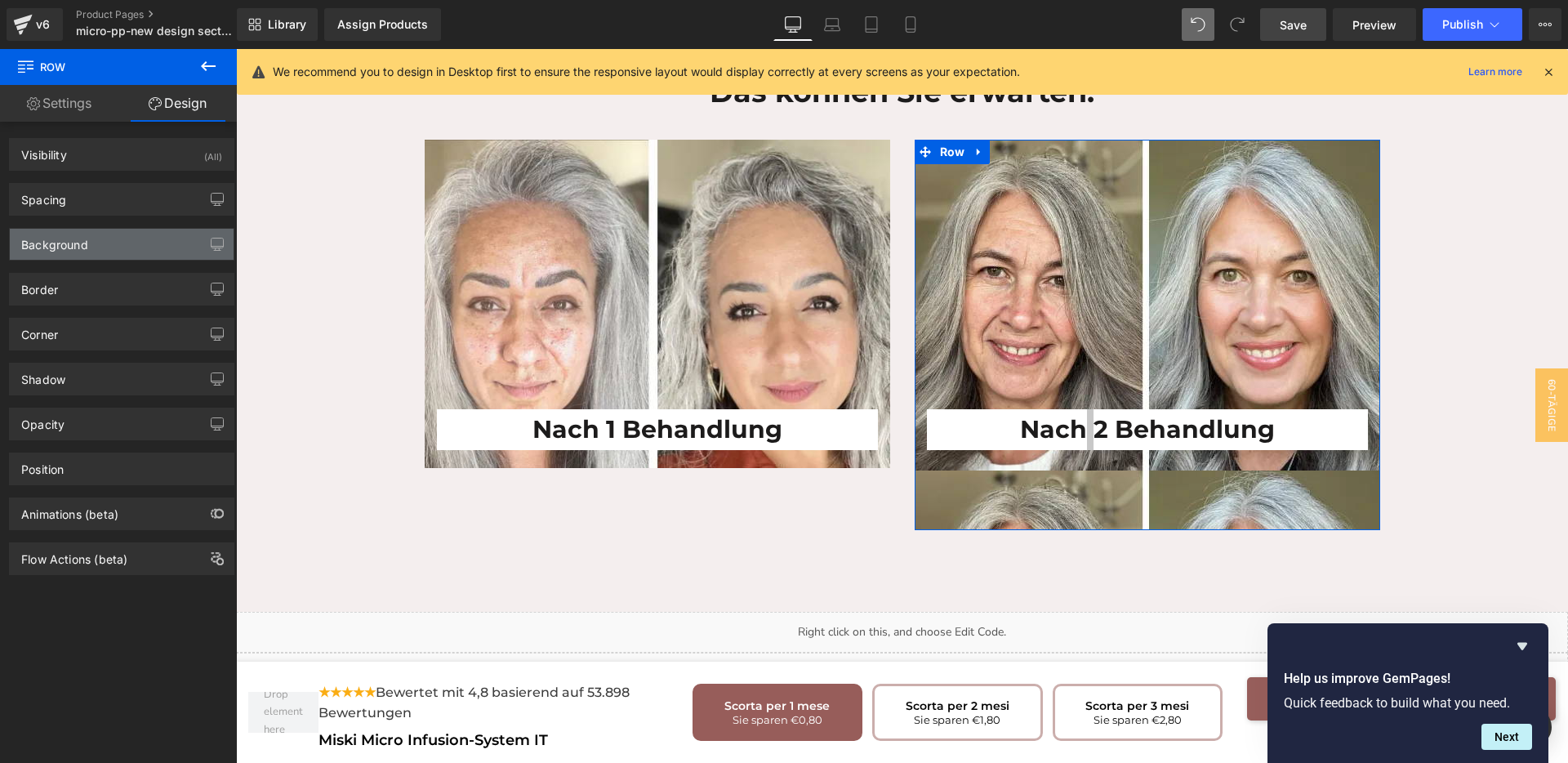
click at [108, 253] on div "Background" at bounding box center [121, 244] width 224 height 31
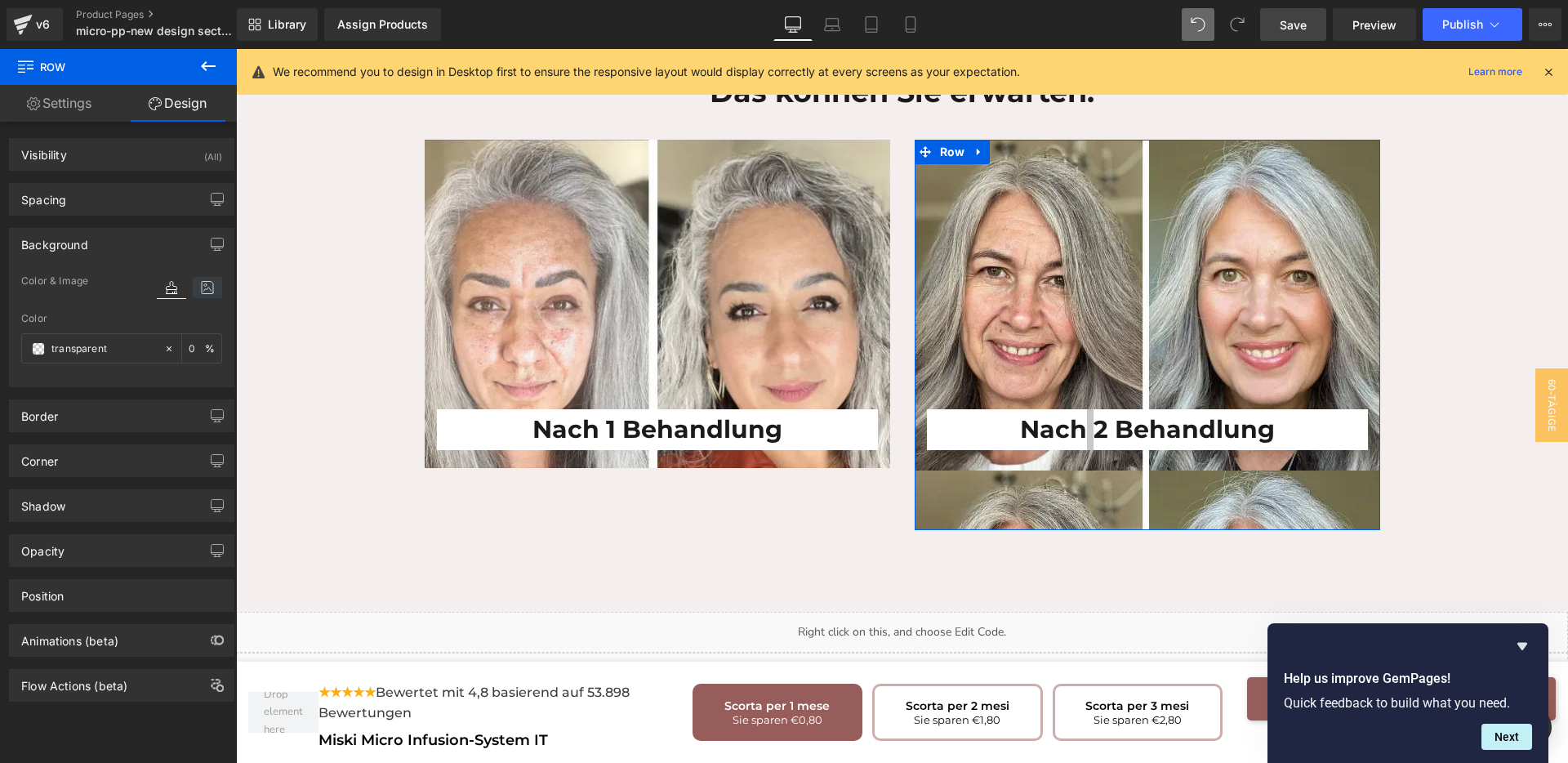
click at [203, 286] on icon at bounding box center [207, 287] width 29 height 21
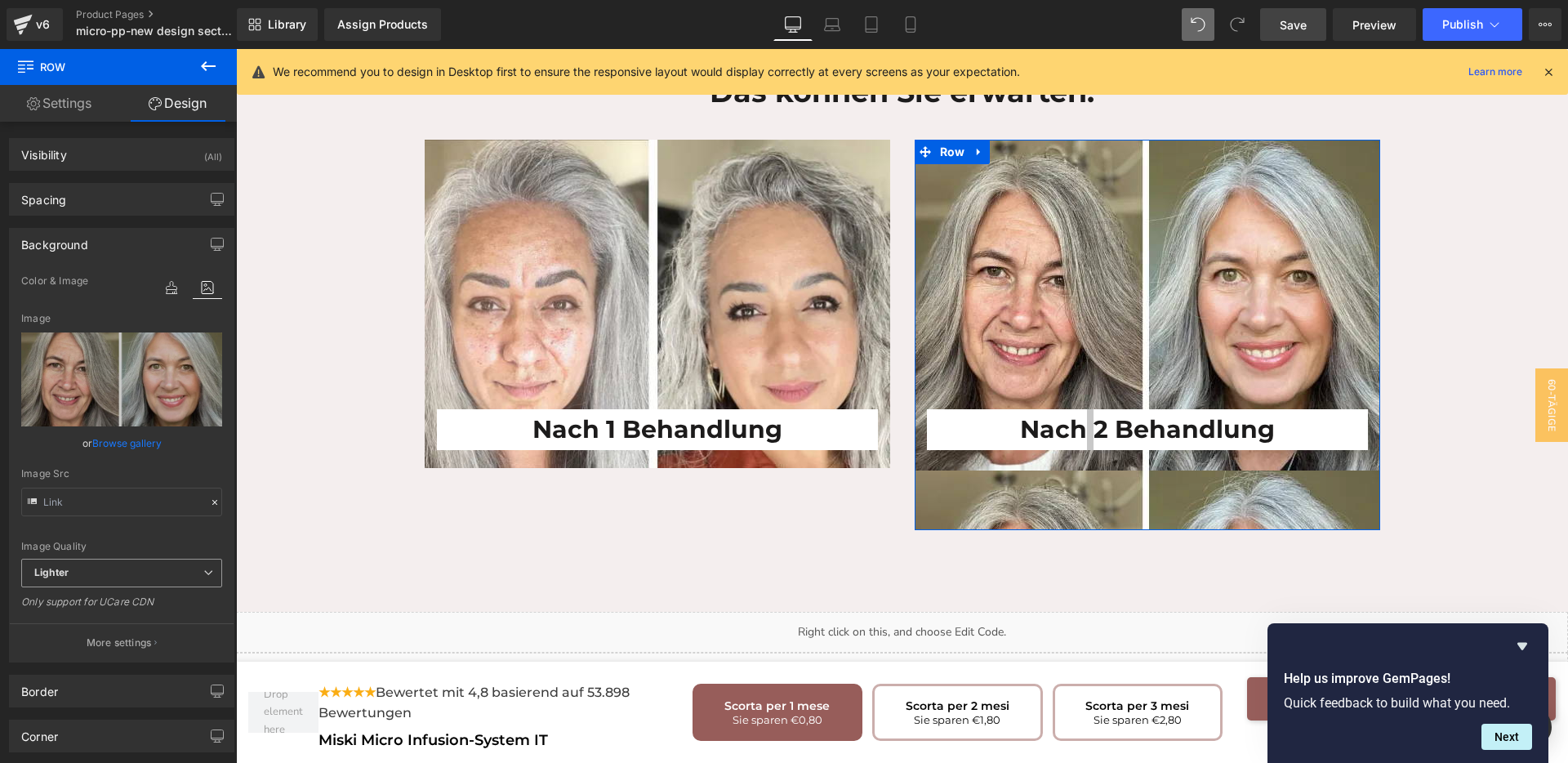
scroll to position [204, 0]
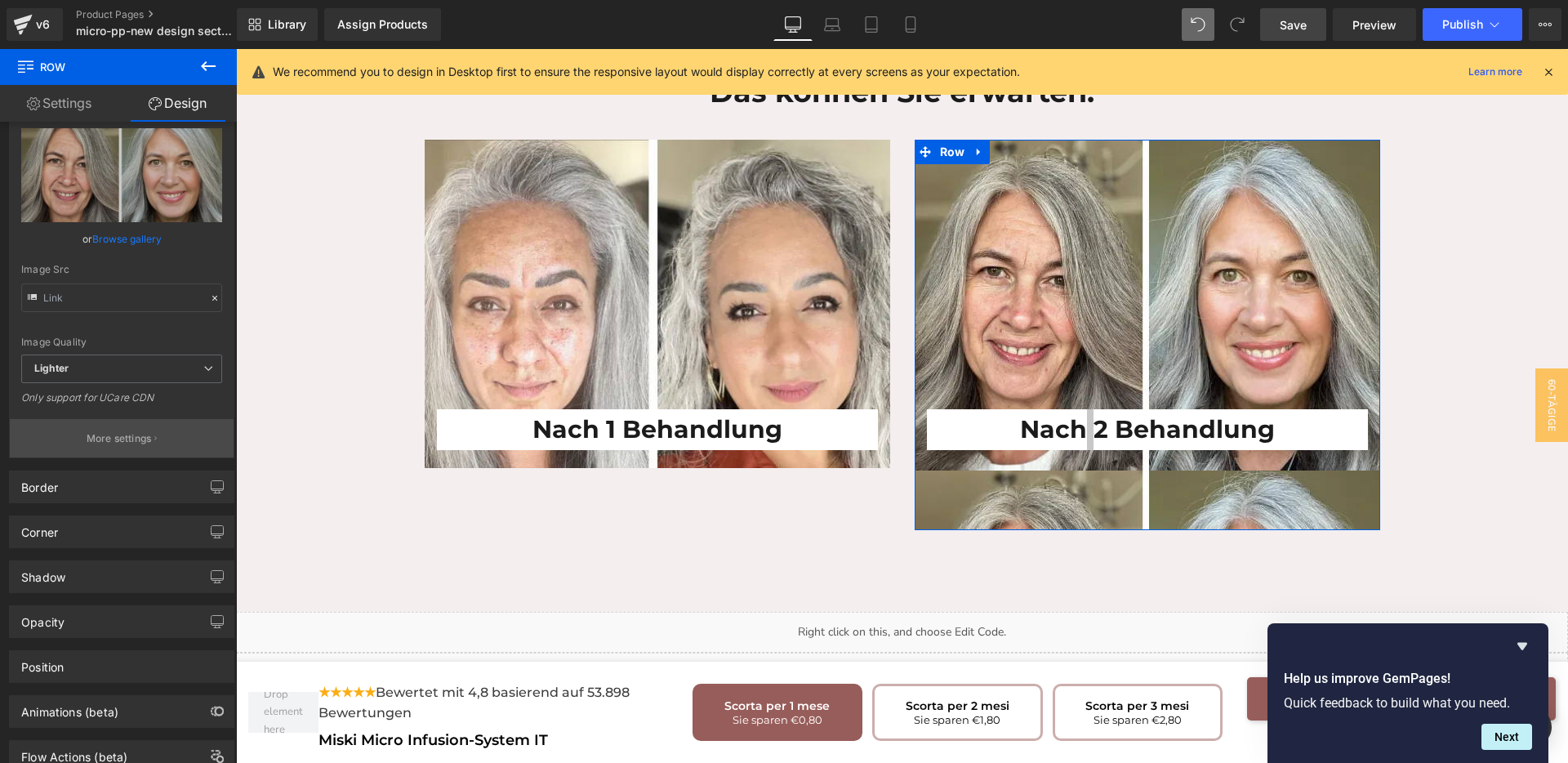
click at [147, 435] on p "More settings" at bounding box center [119, 439] width 65 height 15
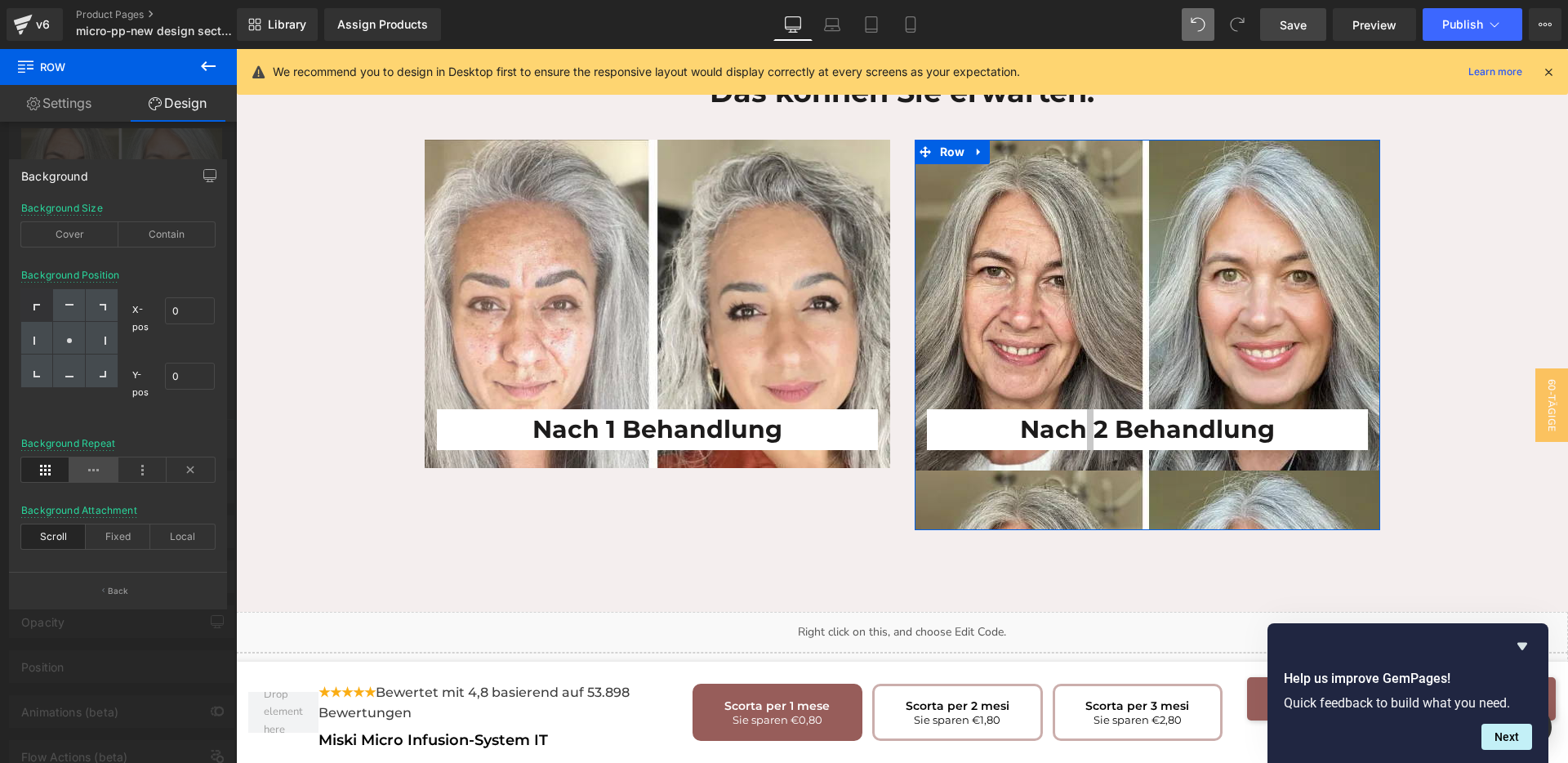
click at [81, 472] on icon at bounding box center [93, 470] width 48 height 25
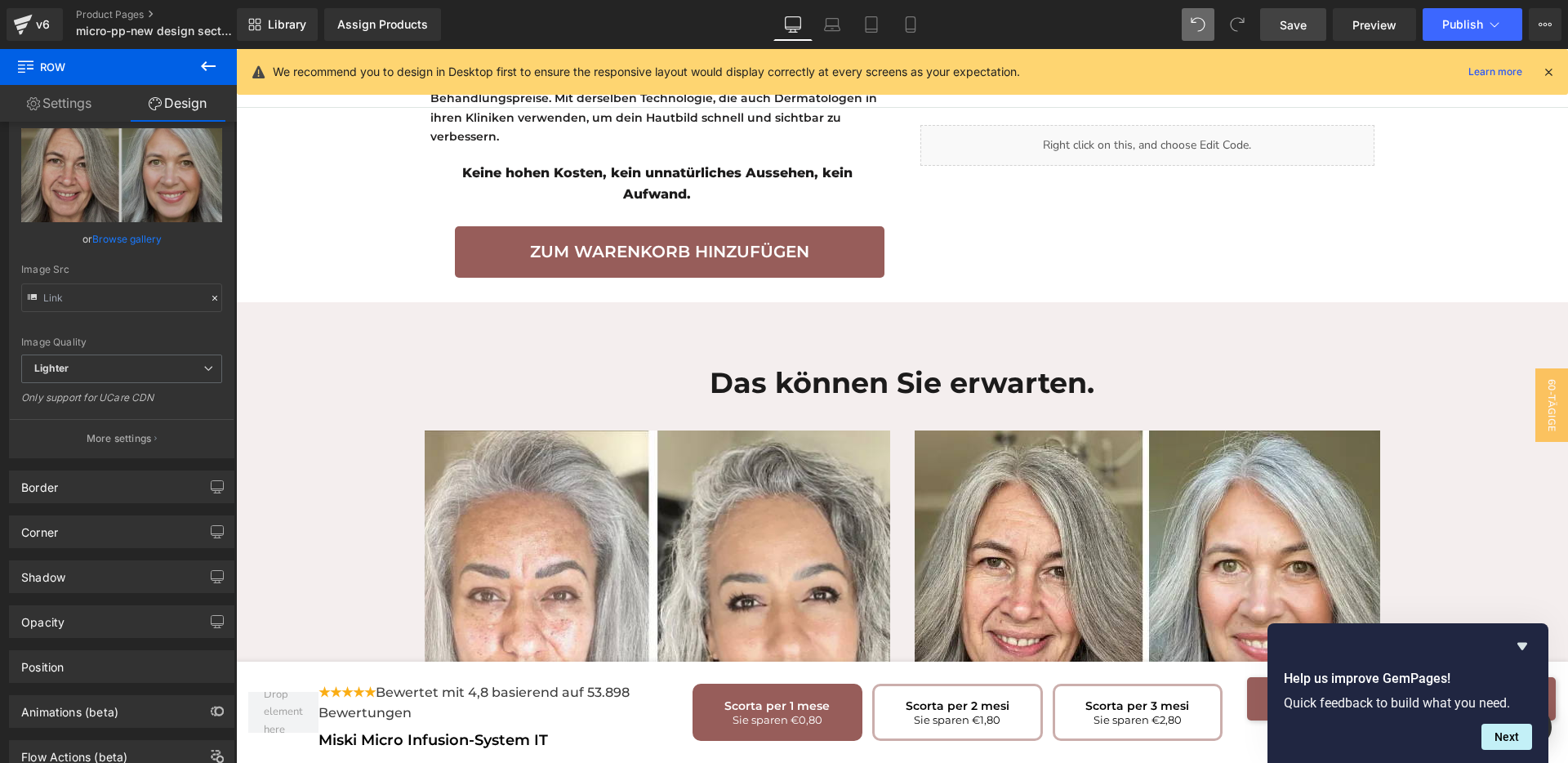
scroll to position [3004, 0]
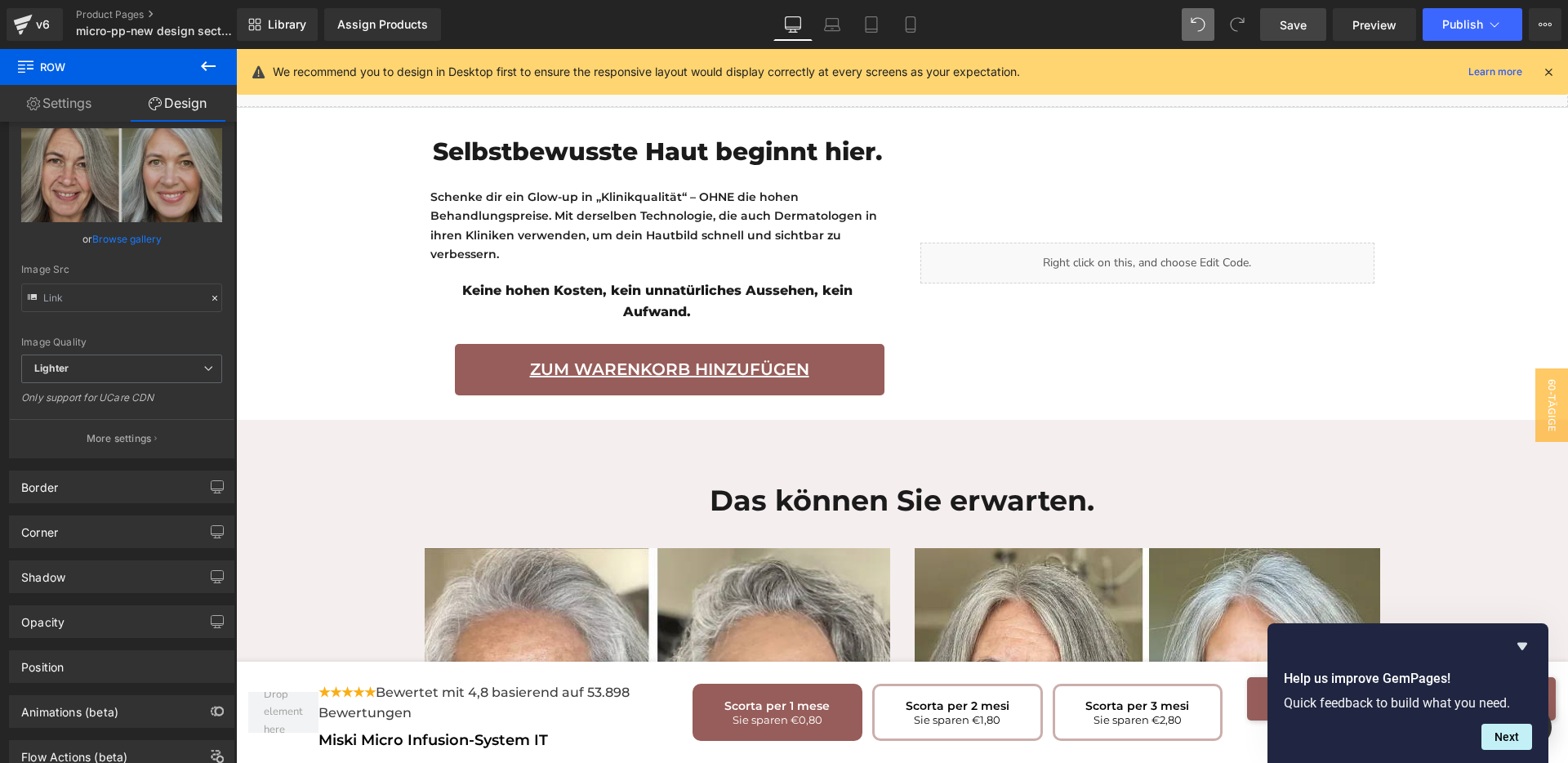
click at [586, 356] on span "Zum Warenkorb hinzufügen" at bounding box center [670, 370] width 280 height 27
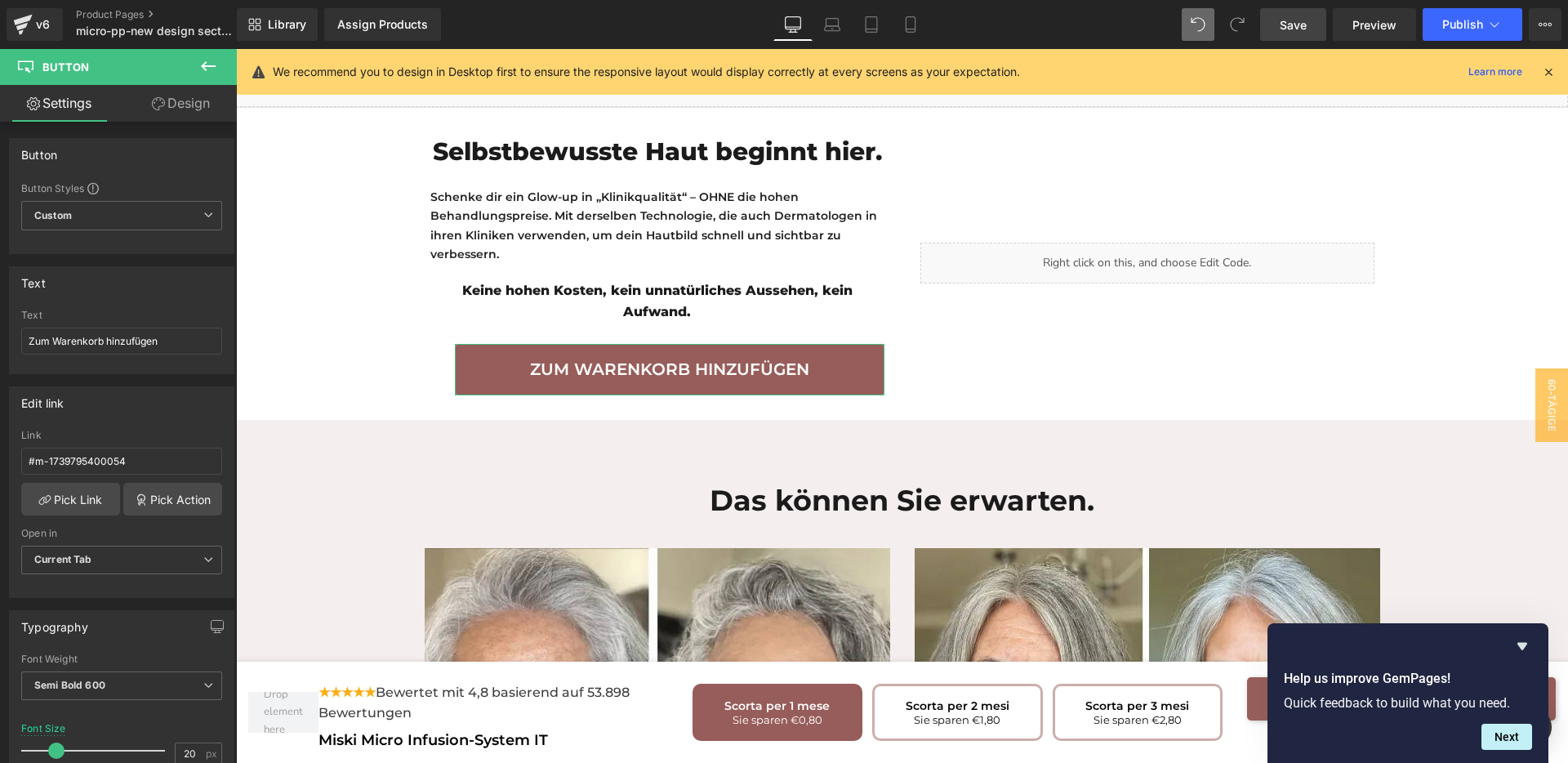
click at [174, 110] on link "Design" at bounding box center [181, 103] width 118 height 37
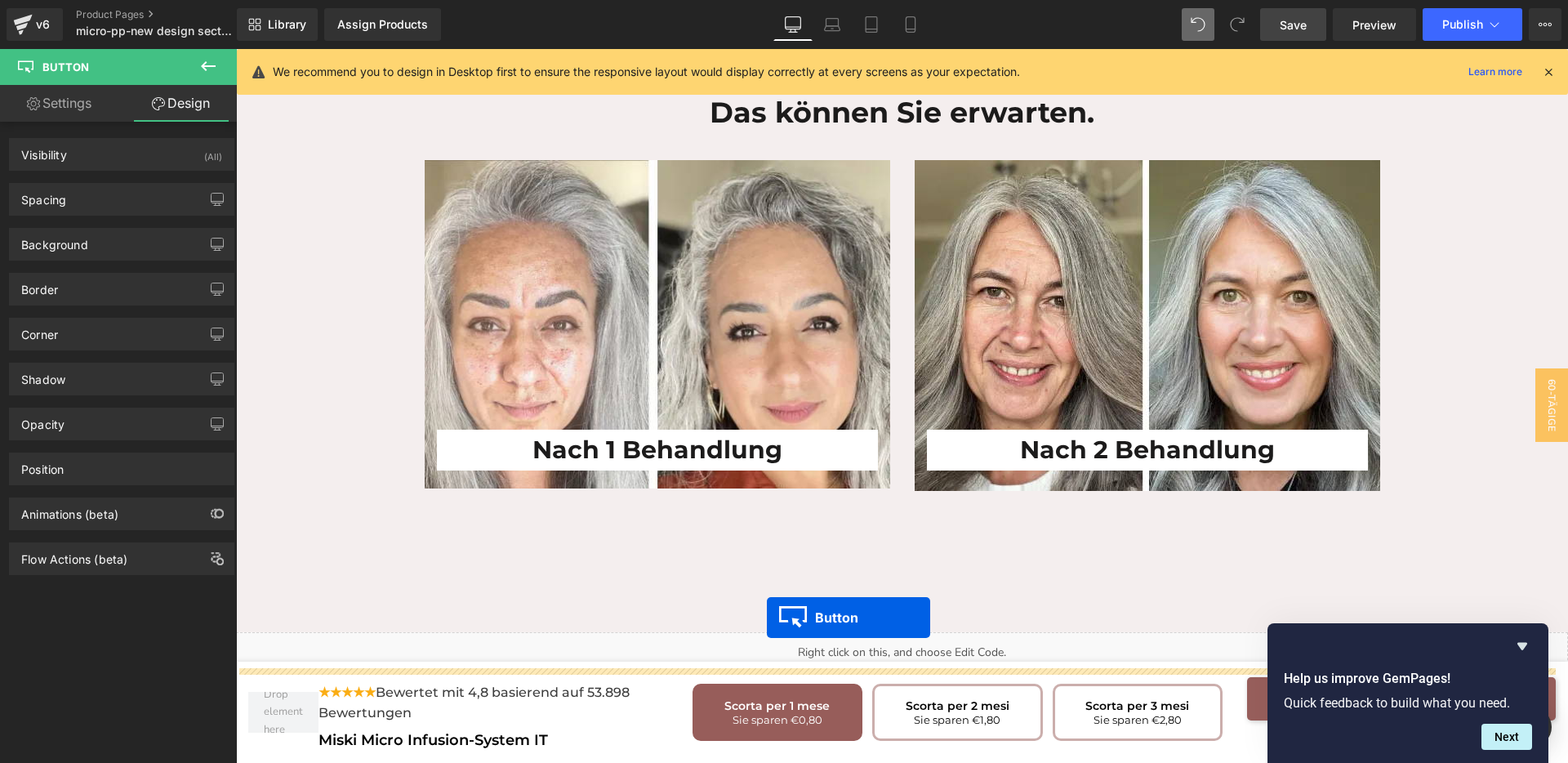
scroll to position [3485, 0]
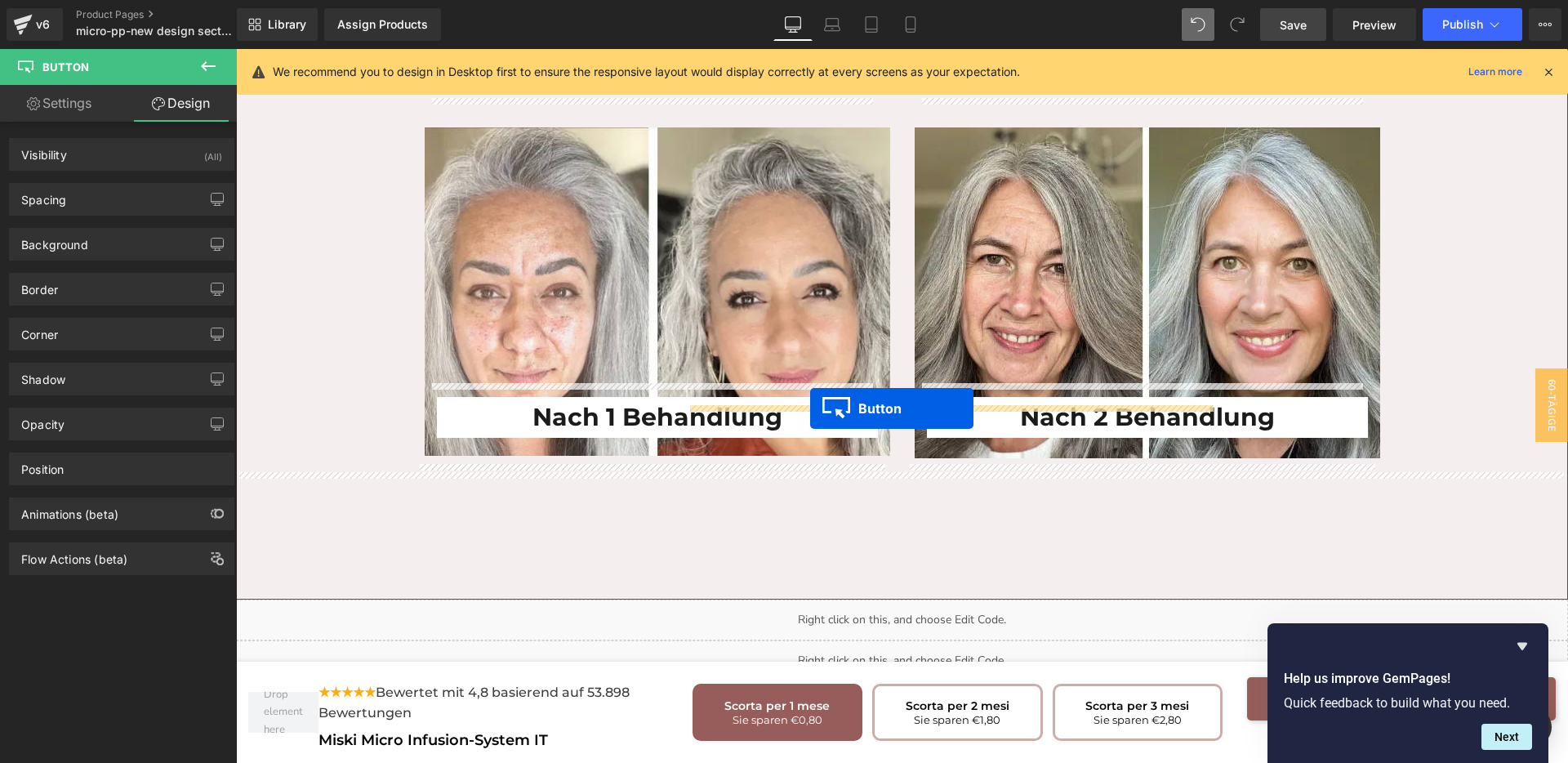
drag, startPoint x: 628, startPoint y: 182, endPoint x: 810, endPoint y: 408, distance: 290.2
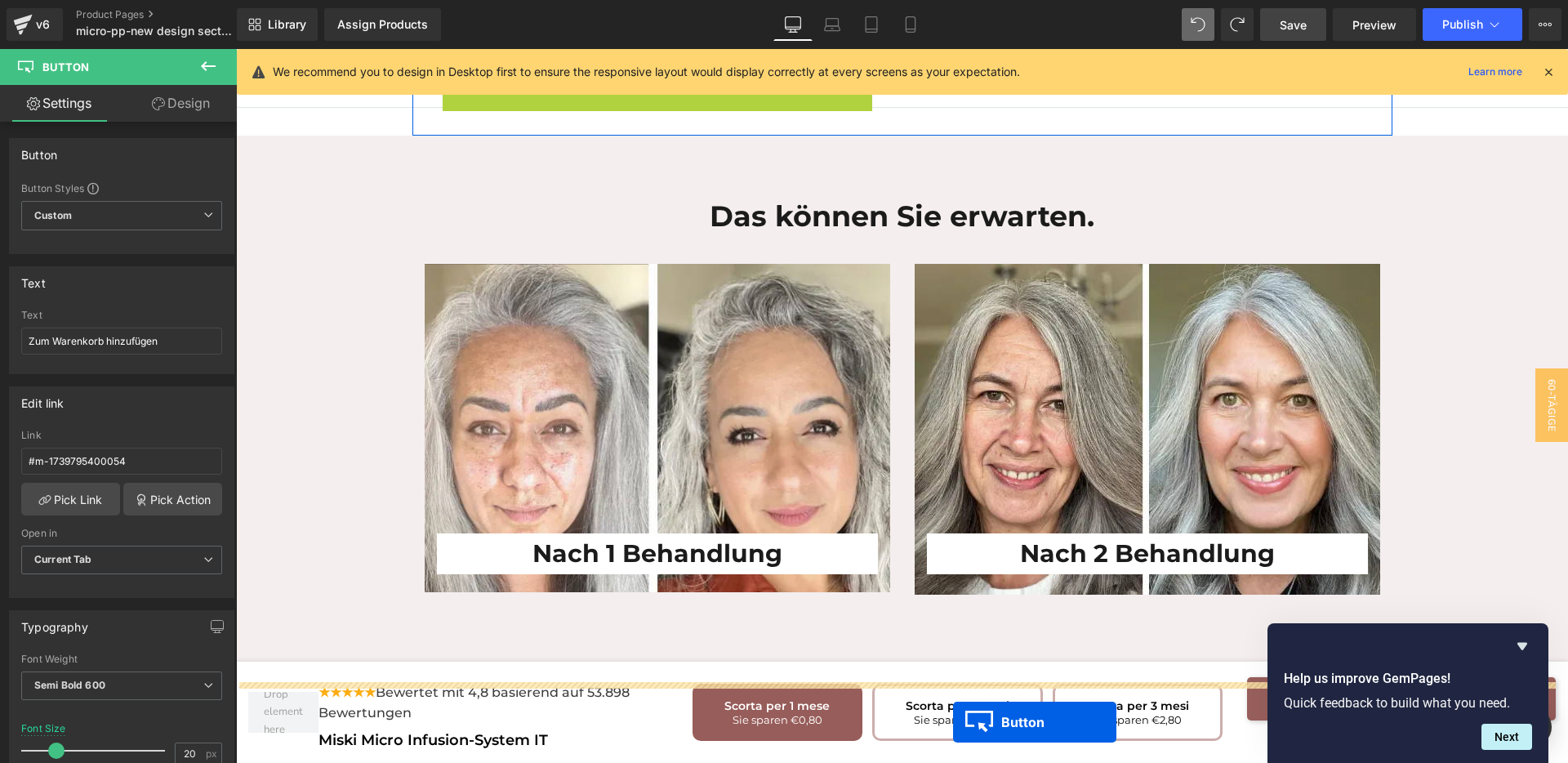
scroll to position [3398, 0]
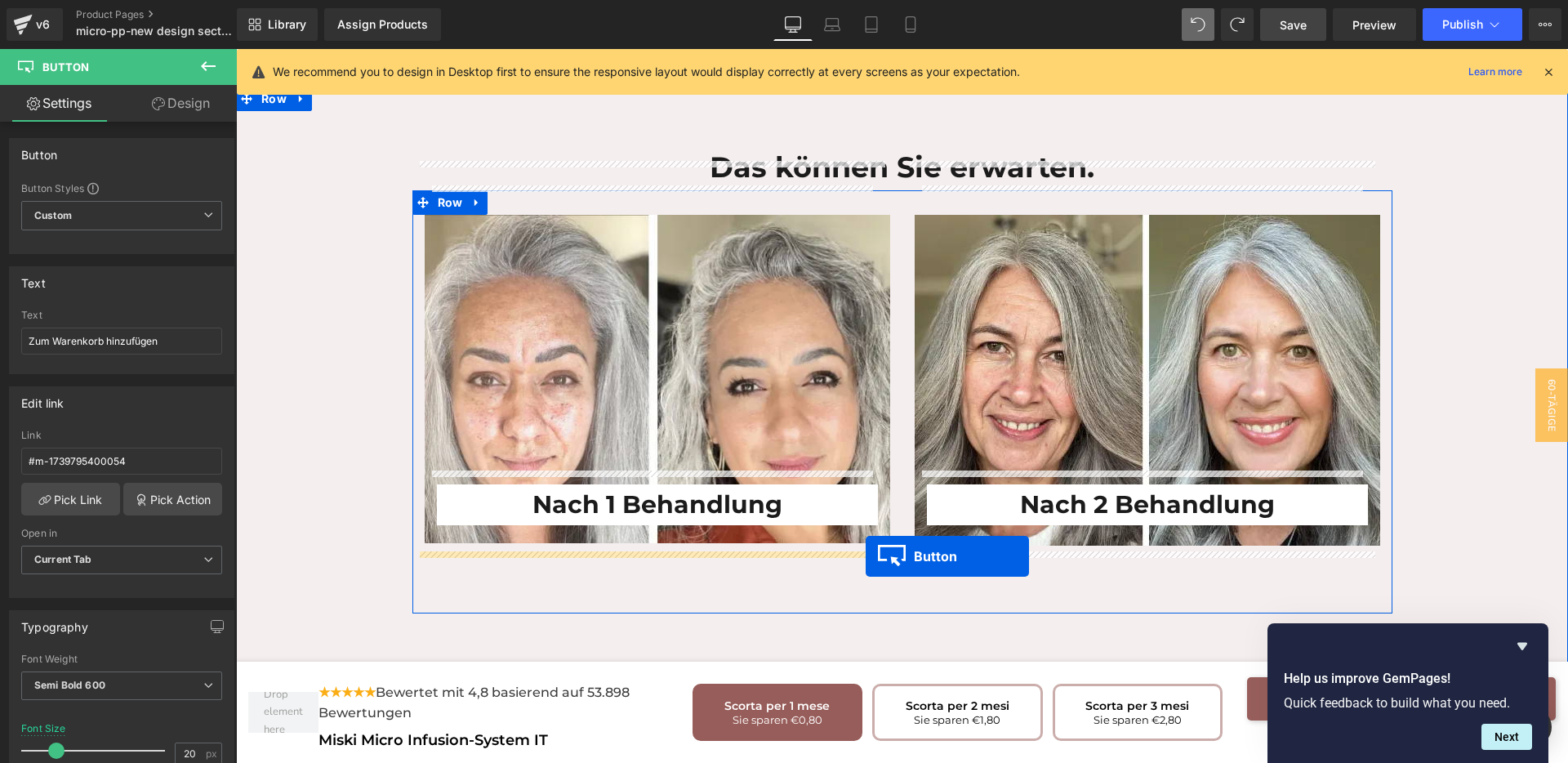
drag, startPoint x: 636, startPoint y: 408, endPoint x: 866, endPoint y: 556, distance: 273.5
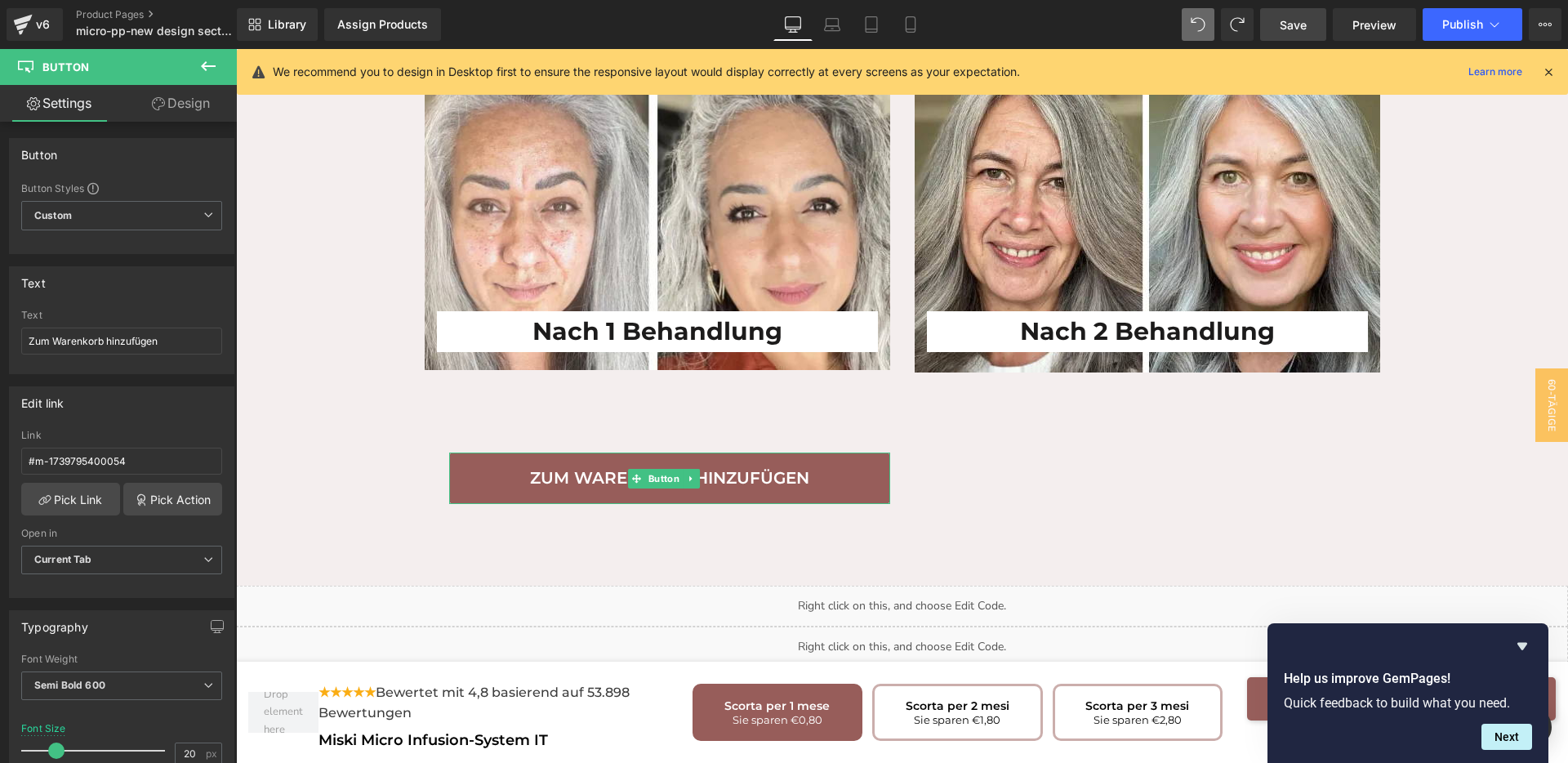
scroll to position [3541, 0]
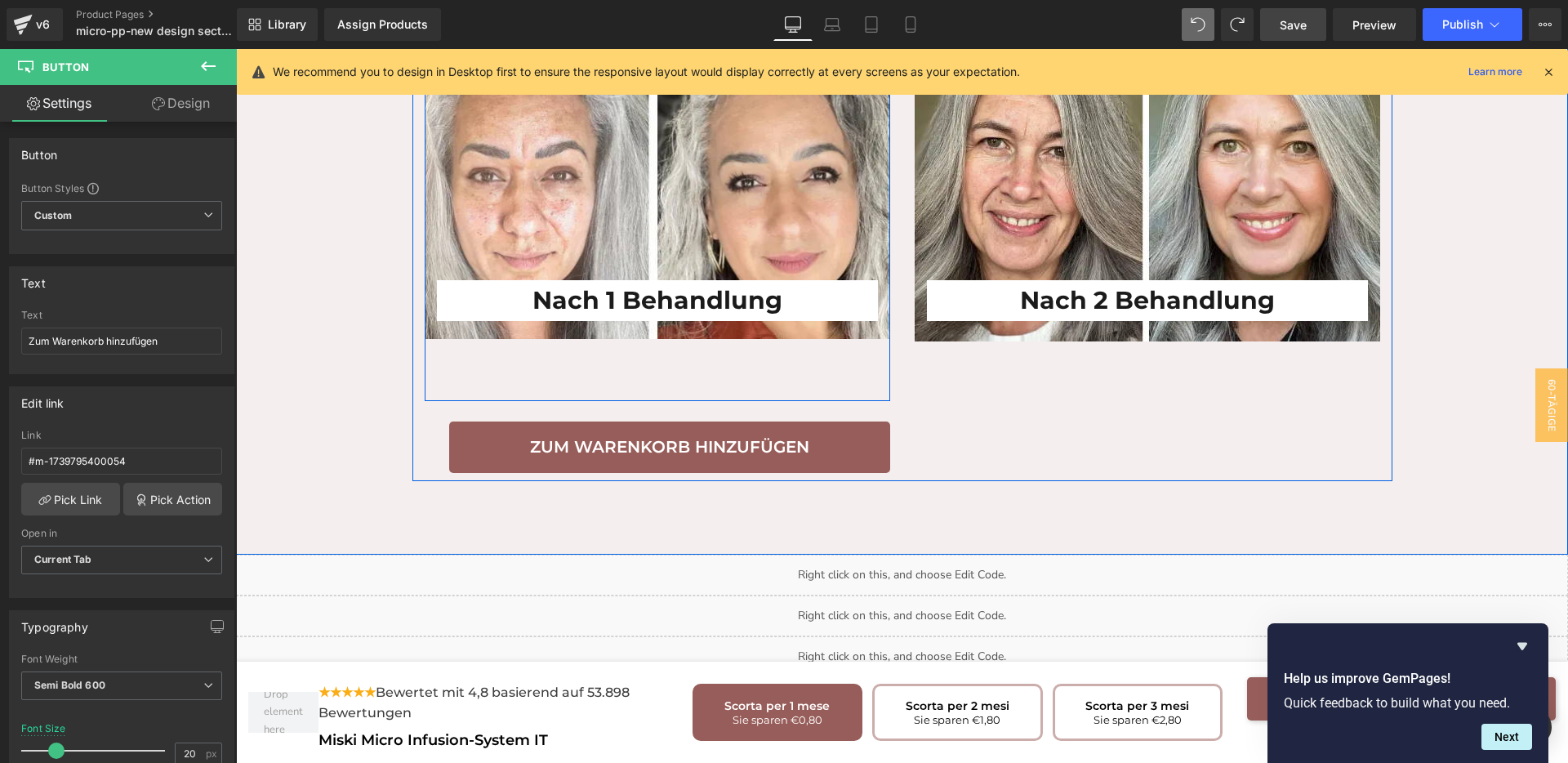
click at [817, 301] on div "Nach 1 Behandlung Heading Row" at bounding box center [657, 205] width 466 height 390
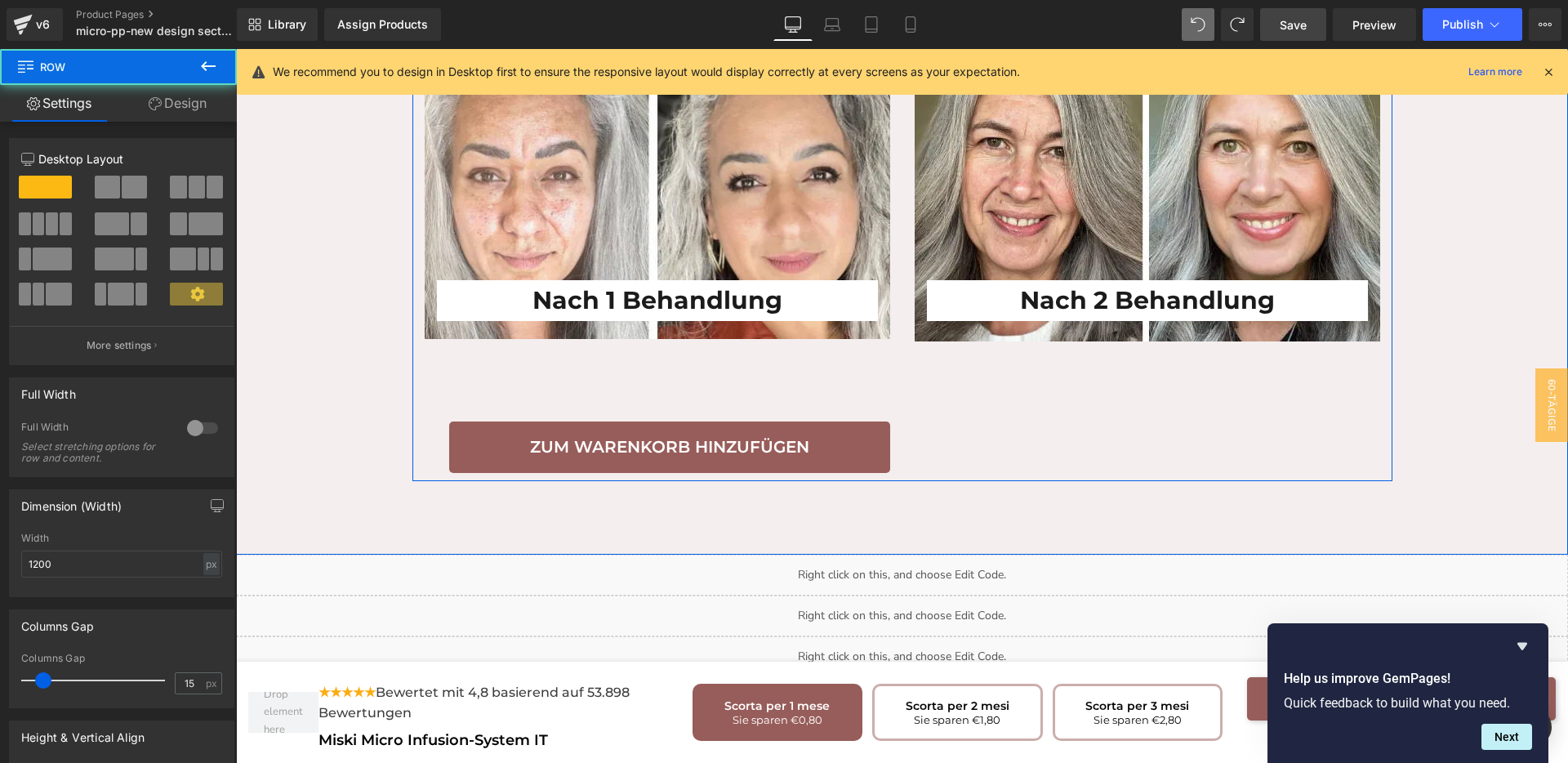
click at [1025, 406] on div "Nach 1 Behandlung Heading Row Zum Warenkorb hinzufügen Button Nach 2 Behandlung…" at bounding box center [902, 234] width 980 height 495
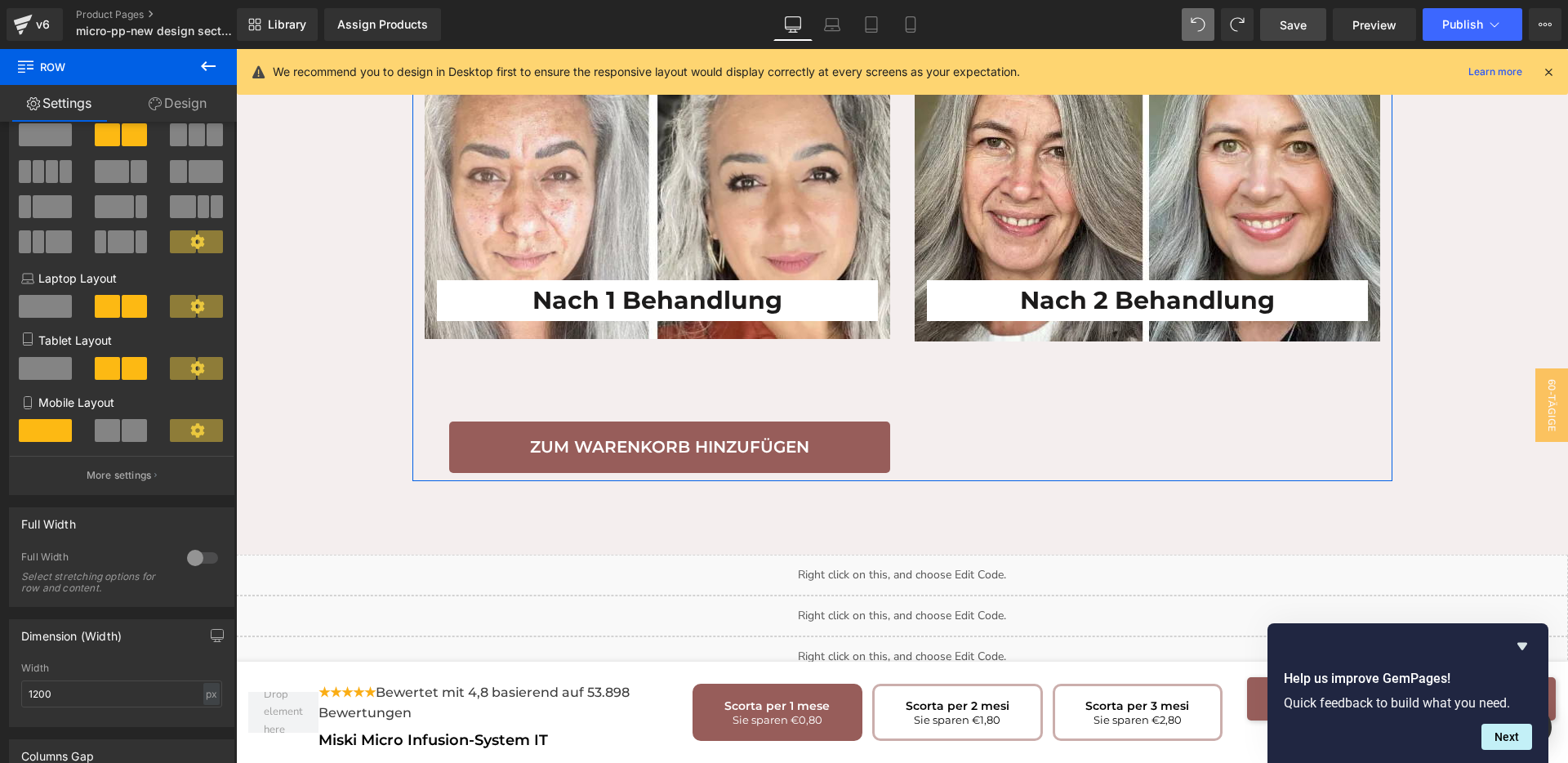
scroll to position [0, 0]
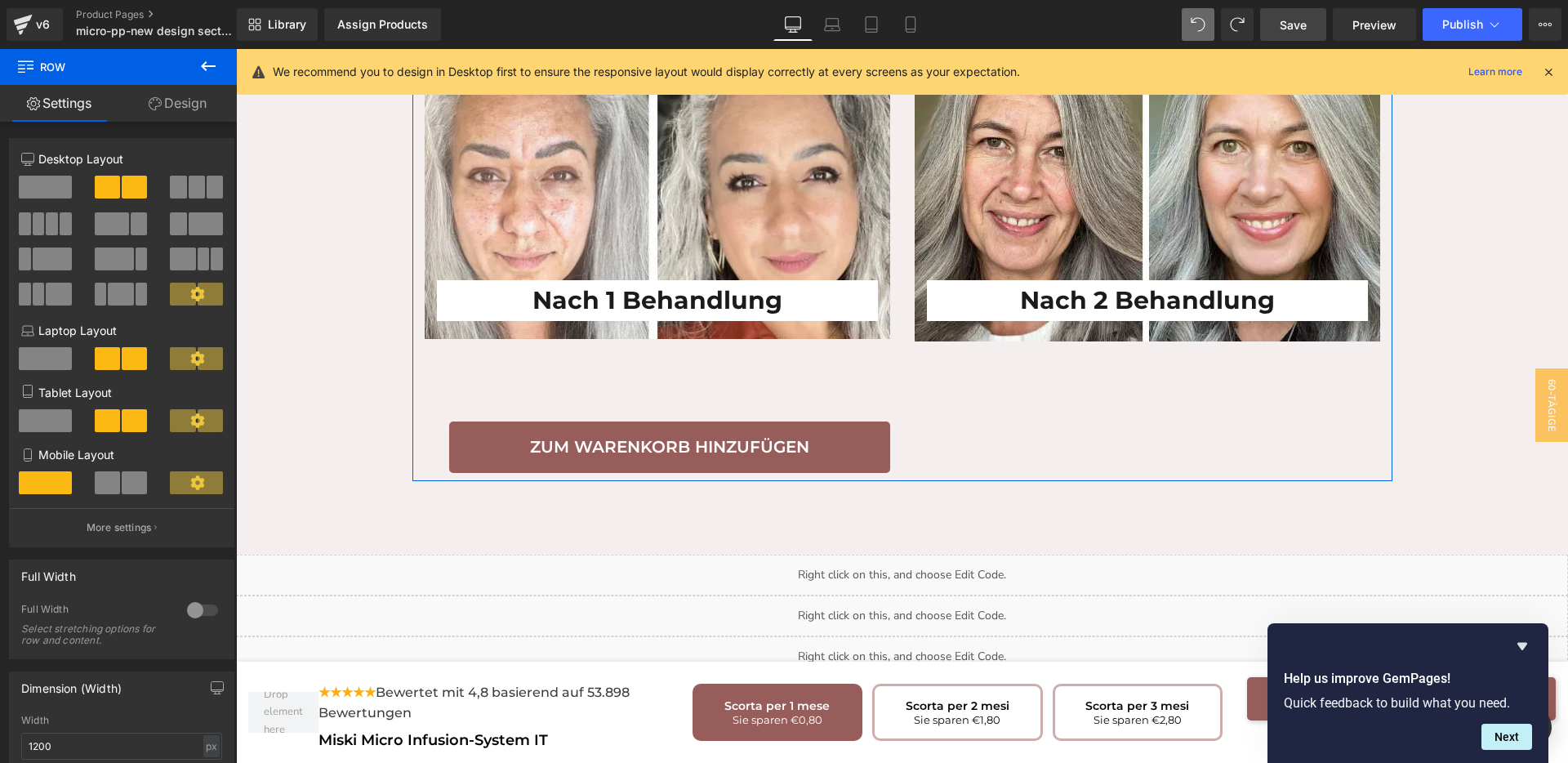
click at [198, 95] on link "Design" at bounding box center [177, 103] width 118 height 37
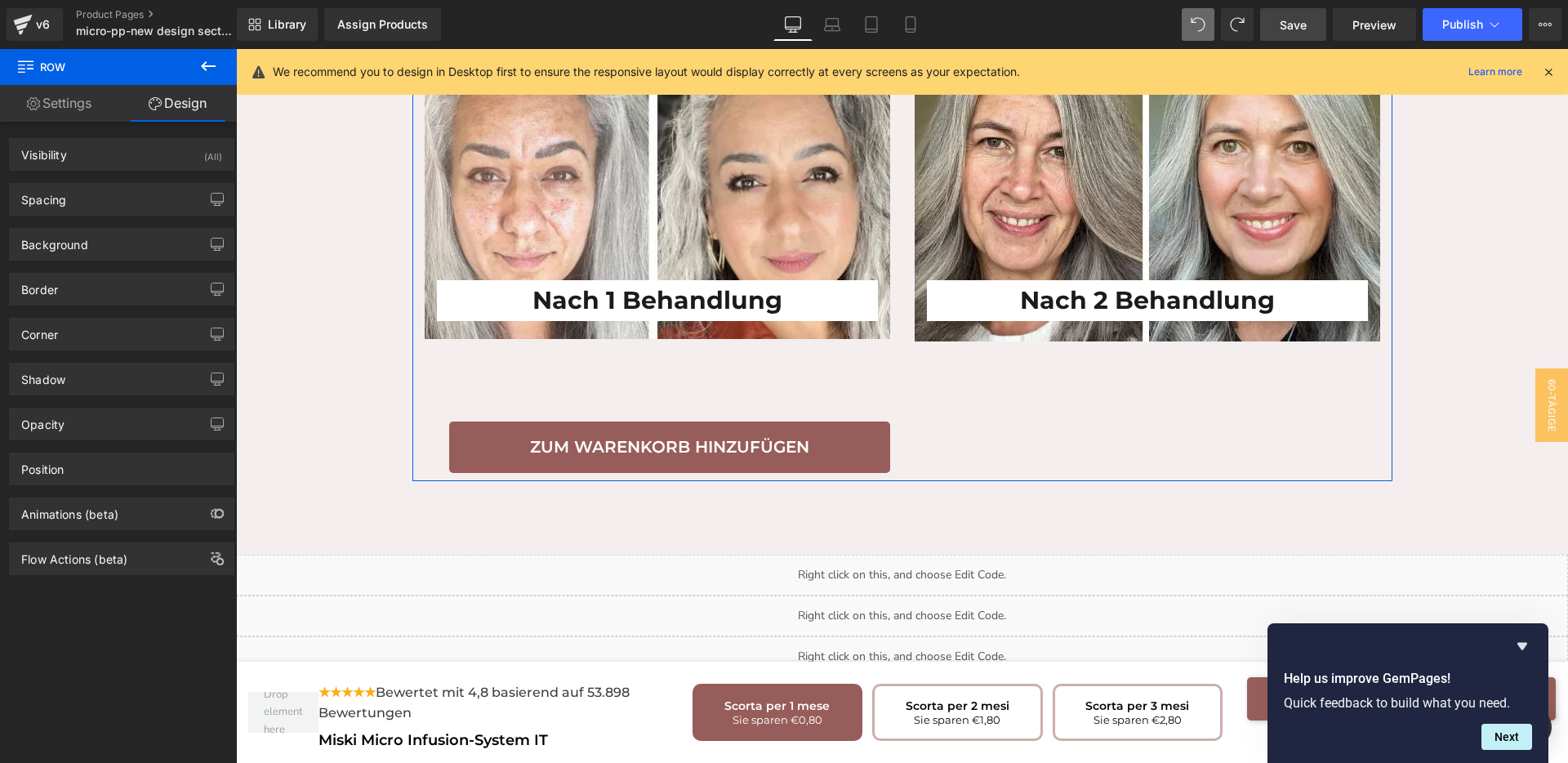
drag, startPoint x: 54, startPoint y: 113, endPoint x: 258, endPoint y: 199, distance: 221.4
click at [54, 113] on link "Settings" at bounding box center [59, 103] width 118 height 37
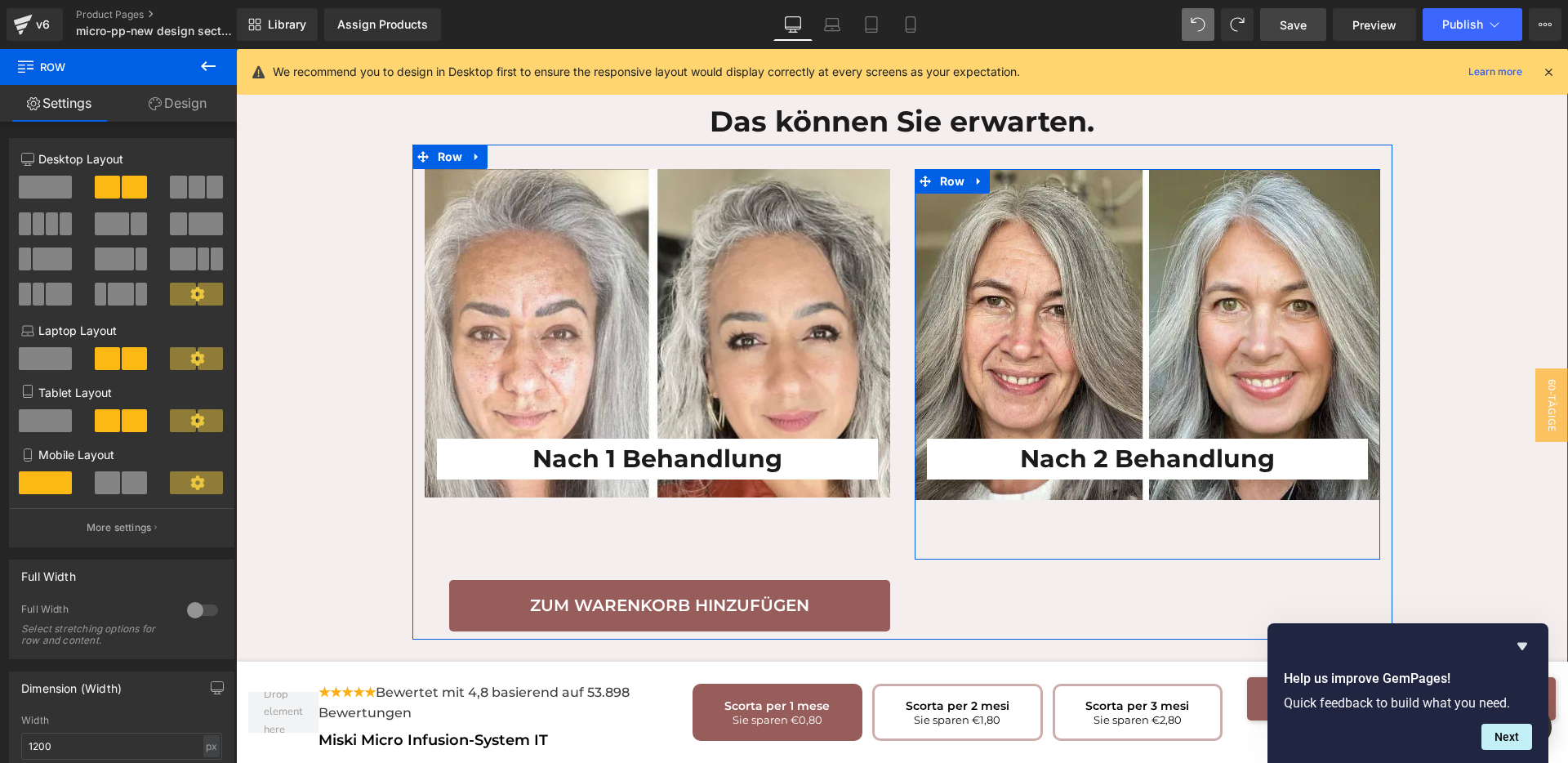
scroll to position [3337, 0]
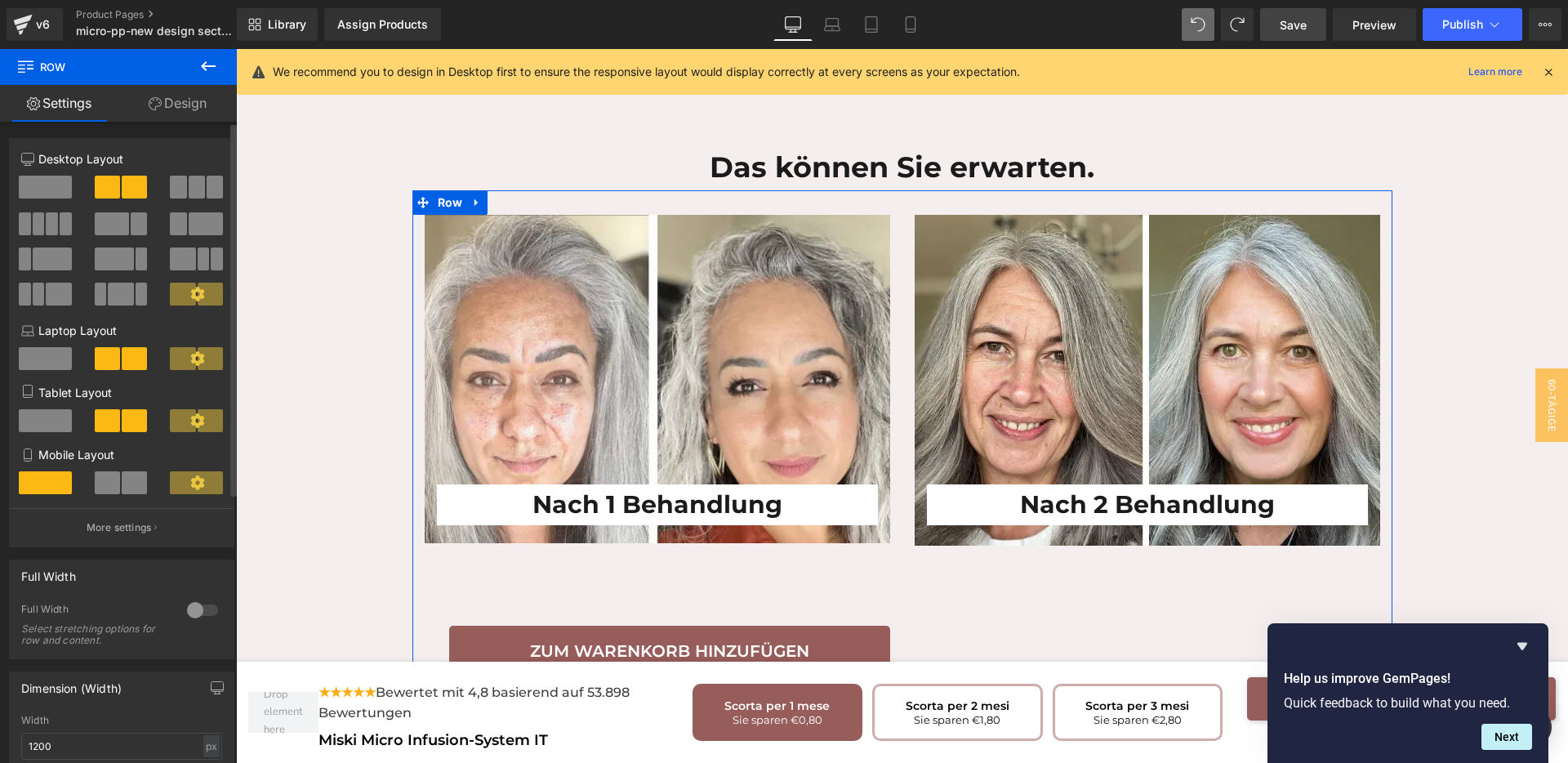
click at [192, 613] on div at bounding box center [202, 611] width 39 height 26
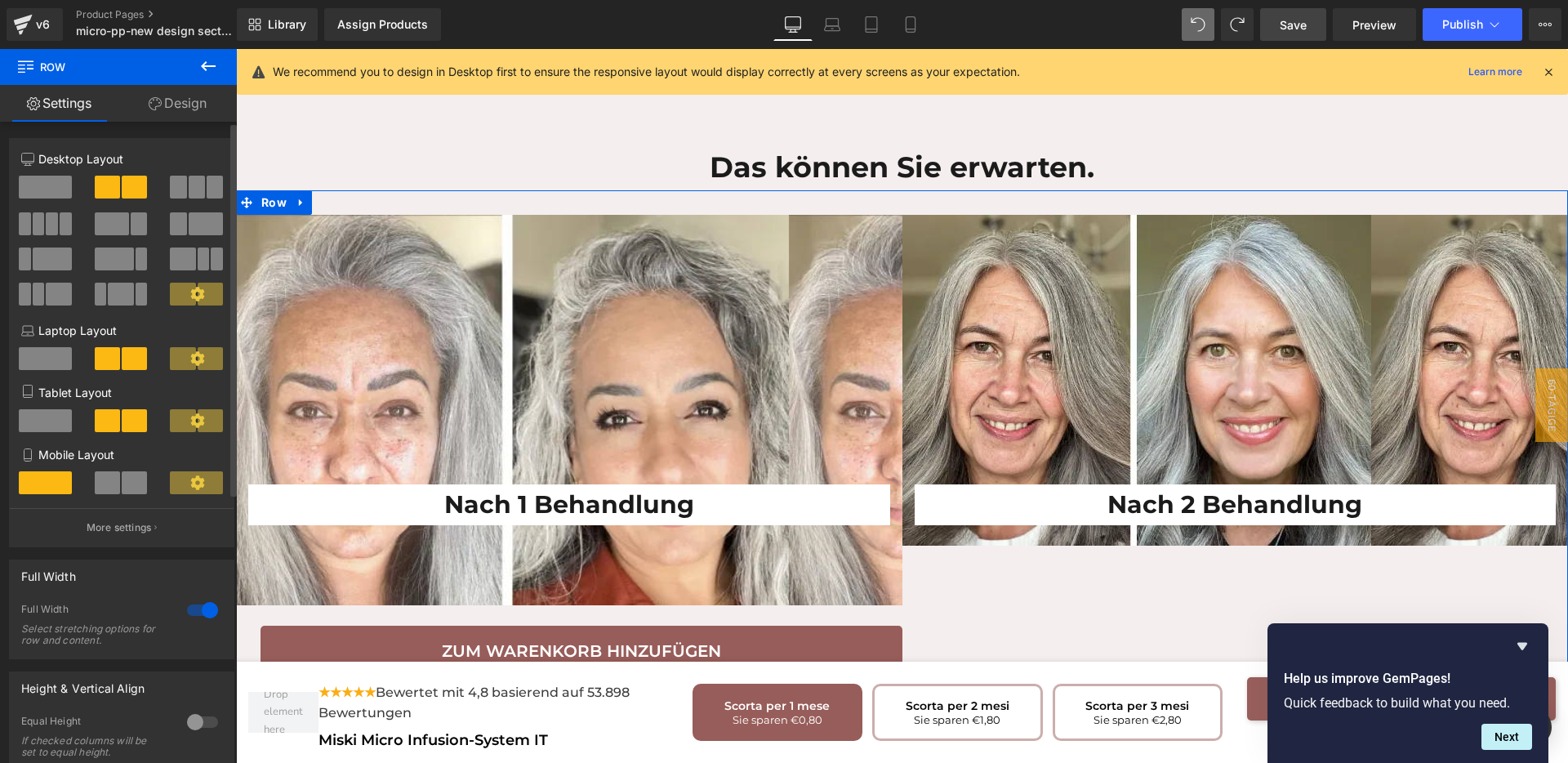
click at [186, 607] on div at bounding box center [202, 611] width 39 height 26
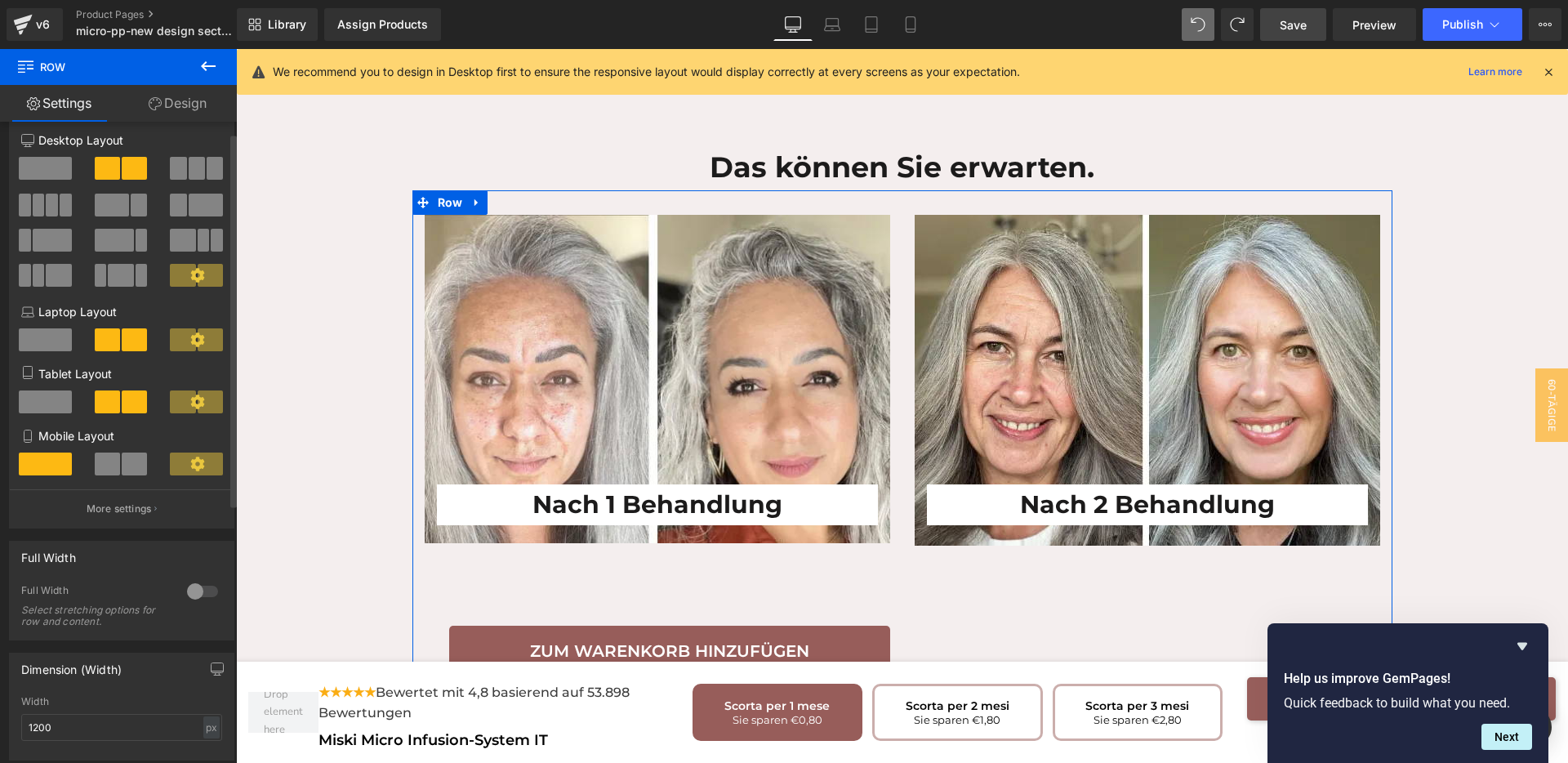
scroll to position [0, 0]
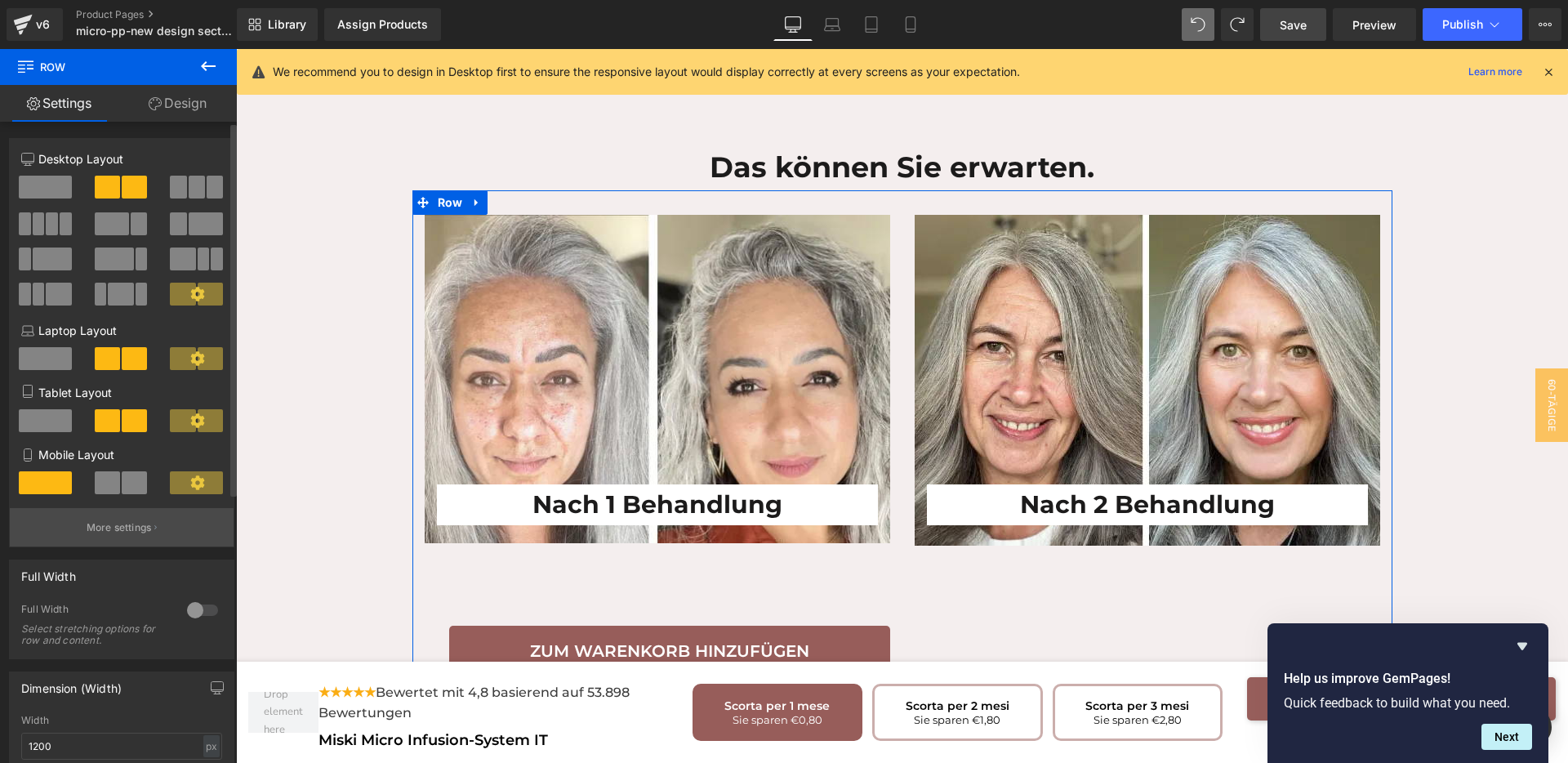
click at [112, 535] on button "More settings" at bounding box center [121, 528] width 224 height 39
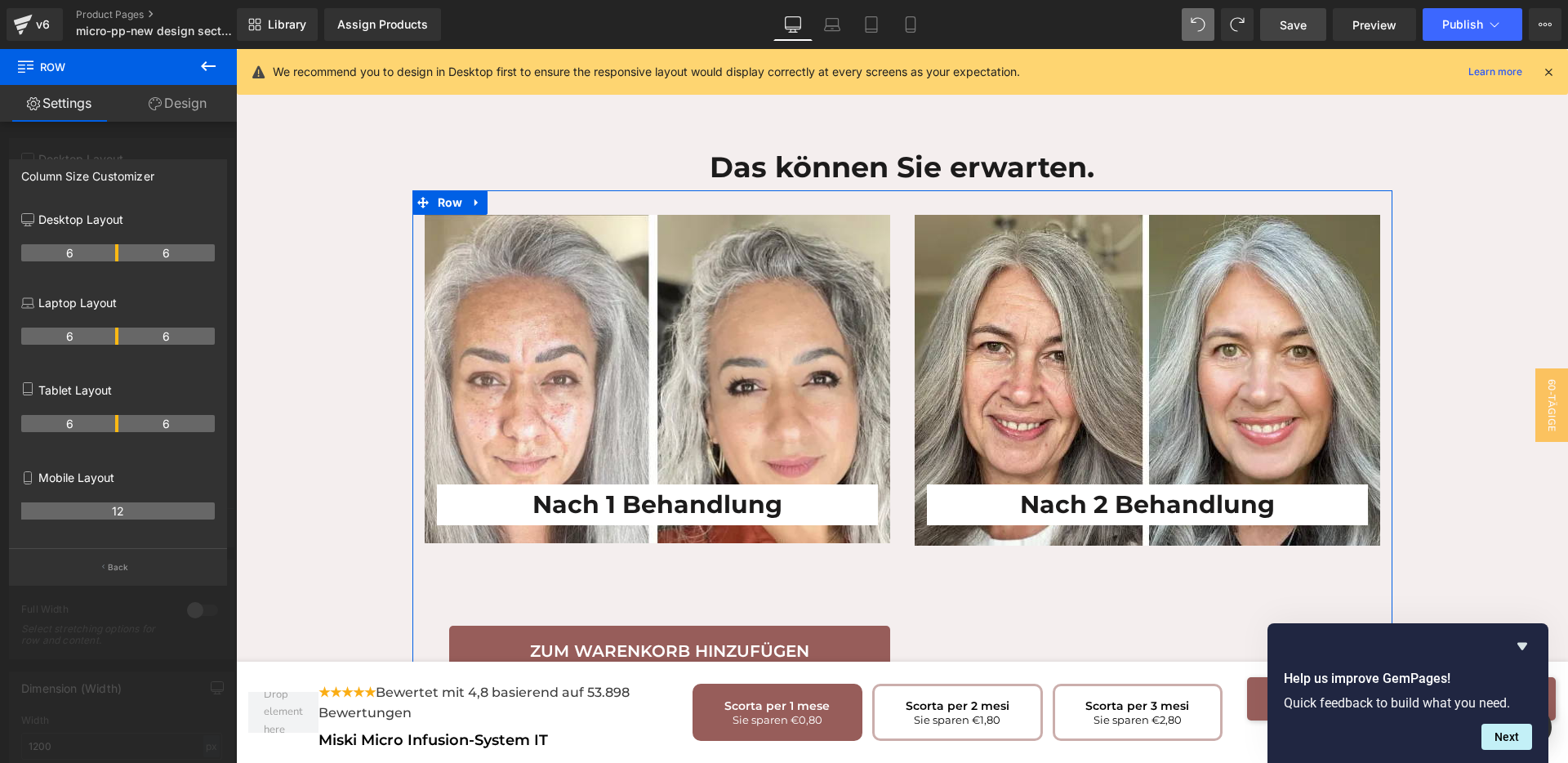
click at [98, 635] on div at bounding box center [118, 410] width 237 height 722
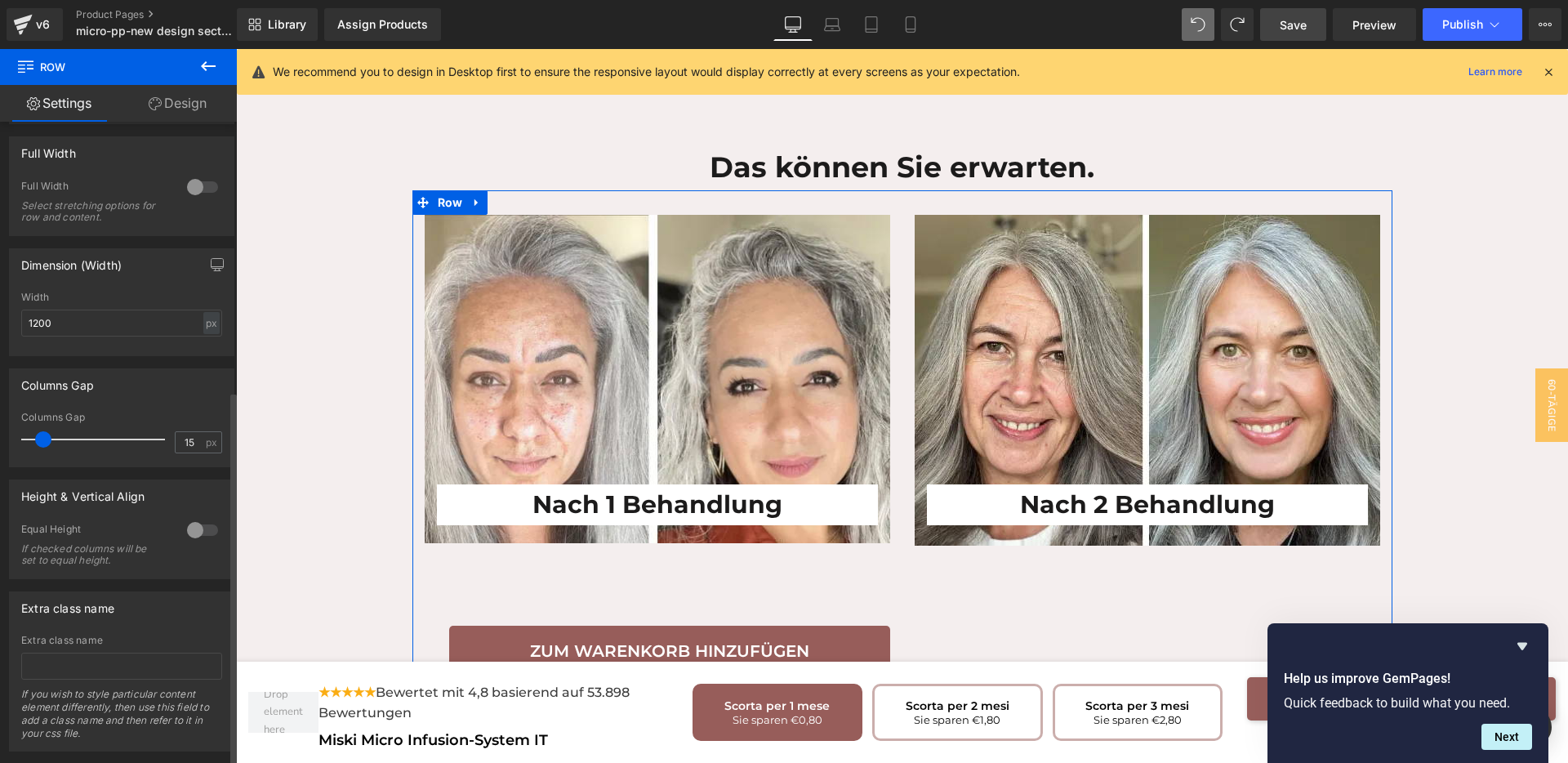
scroll to position [460, 0]
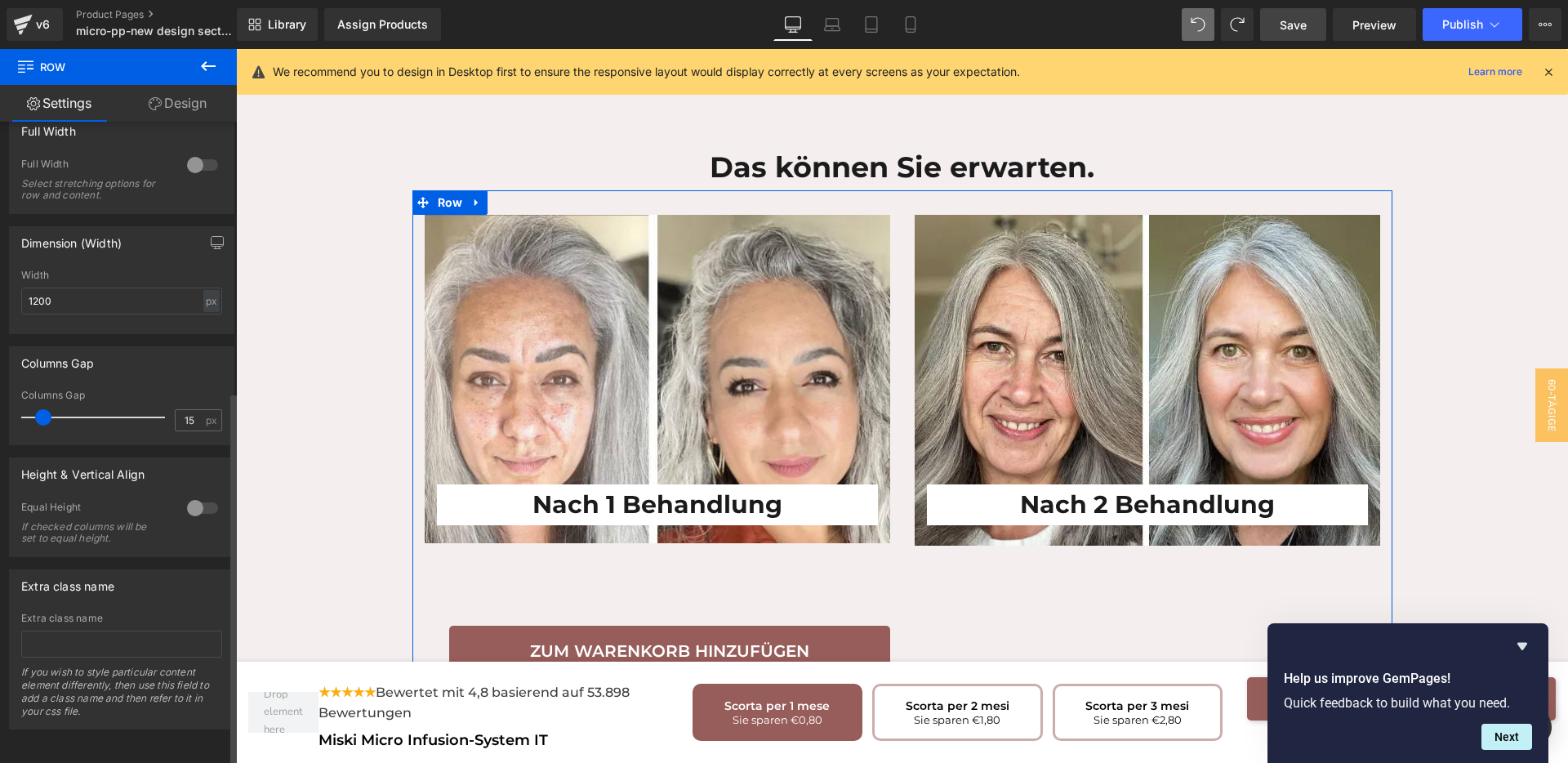
click at [204, 495] on div at bounding box center [202, 509] width 39 height 26
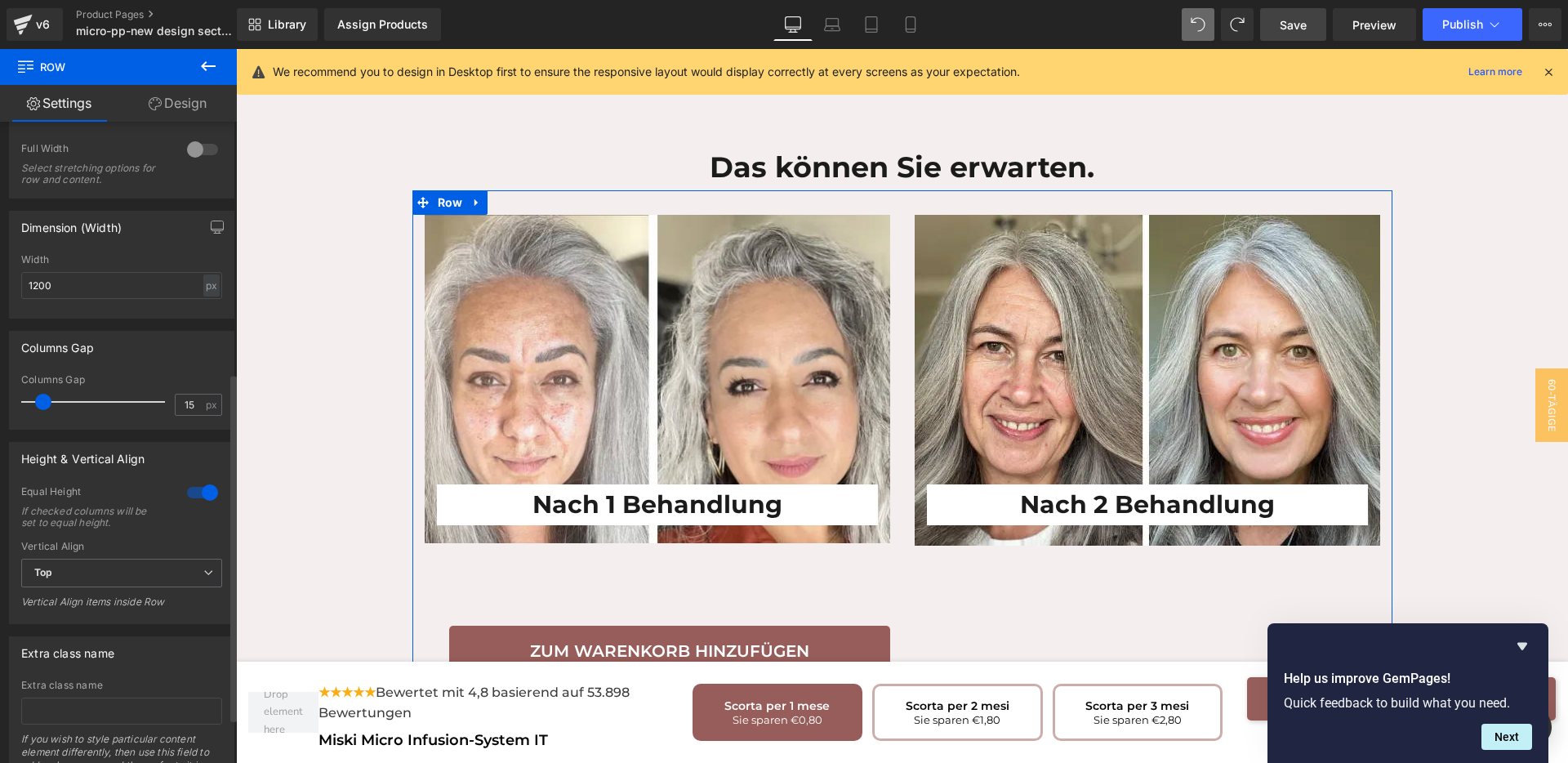
click at [184, 494] on div at bounding box center [202, 493] width 39 height 26
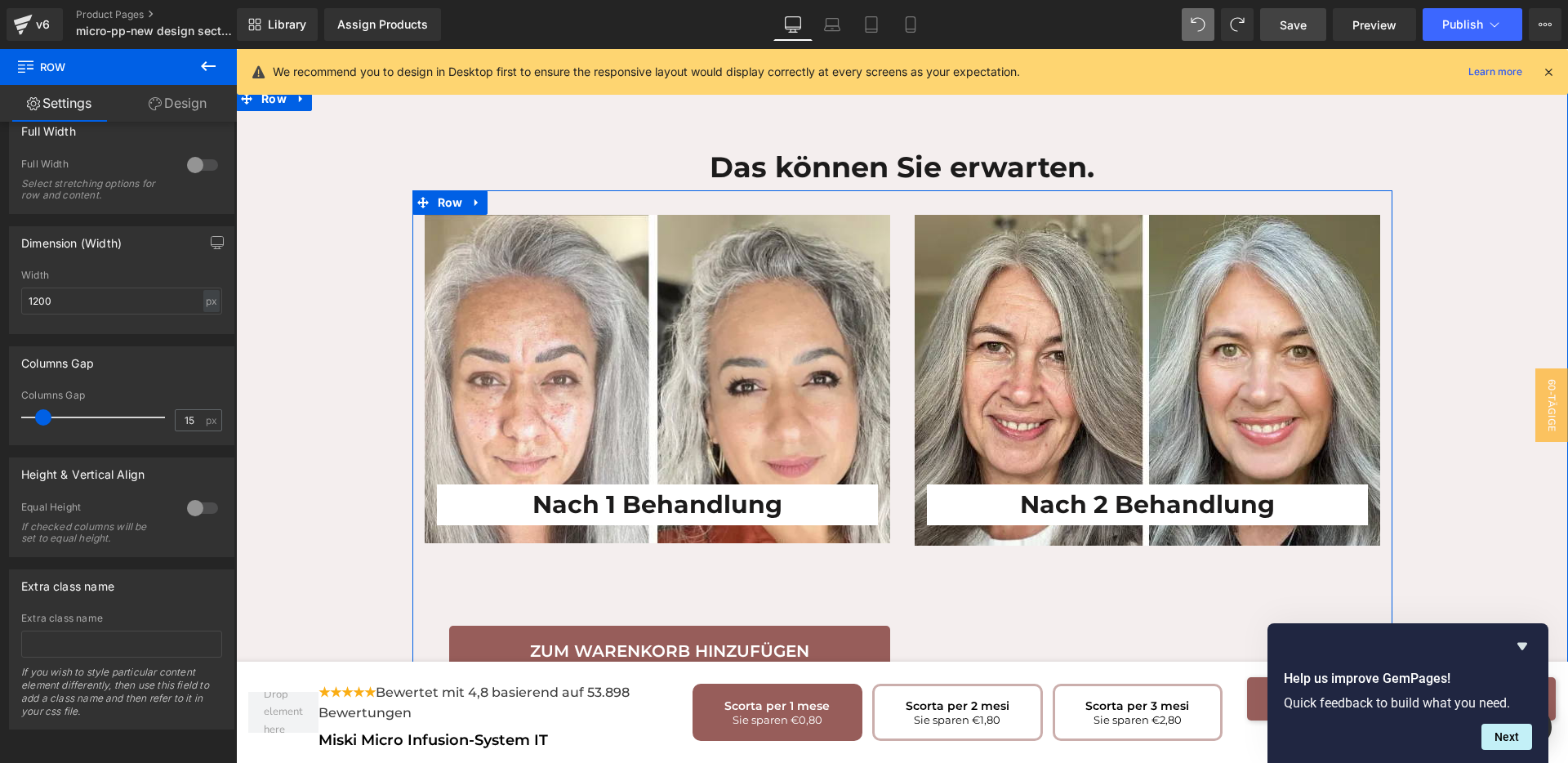
click at [992, 586] on div "Nach 1 Behandlung Heading Row Zum Warenkorb hinzufügen Button Nach 2 Behandlung…" at bounding box center [902, 438] width 980 height 495
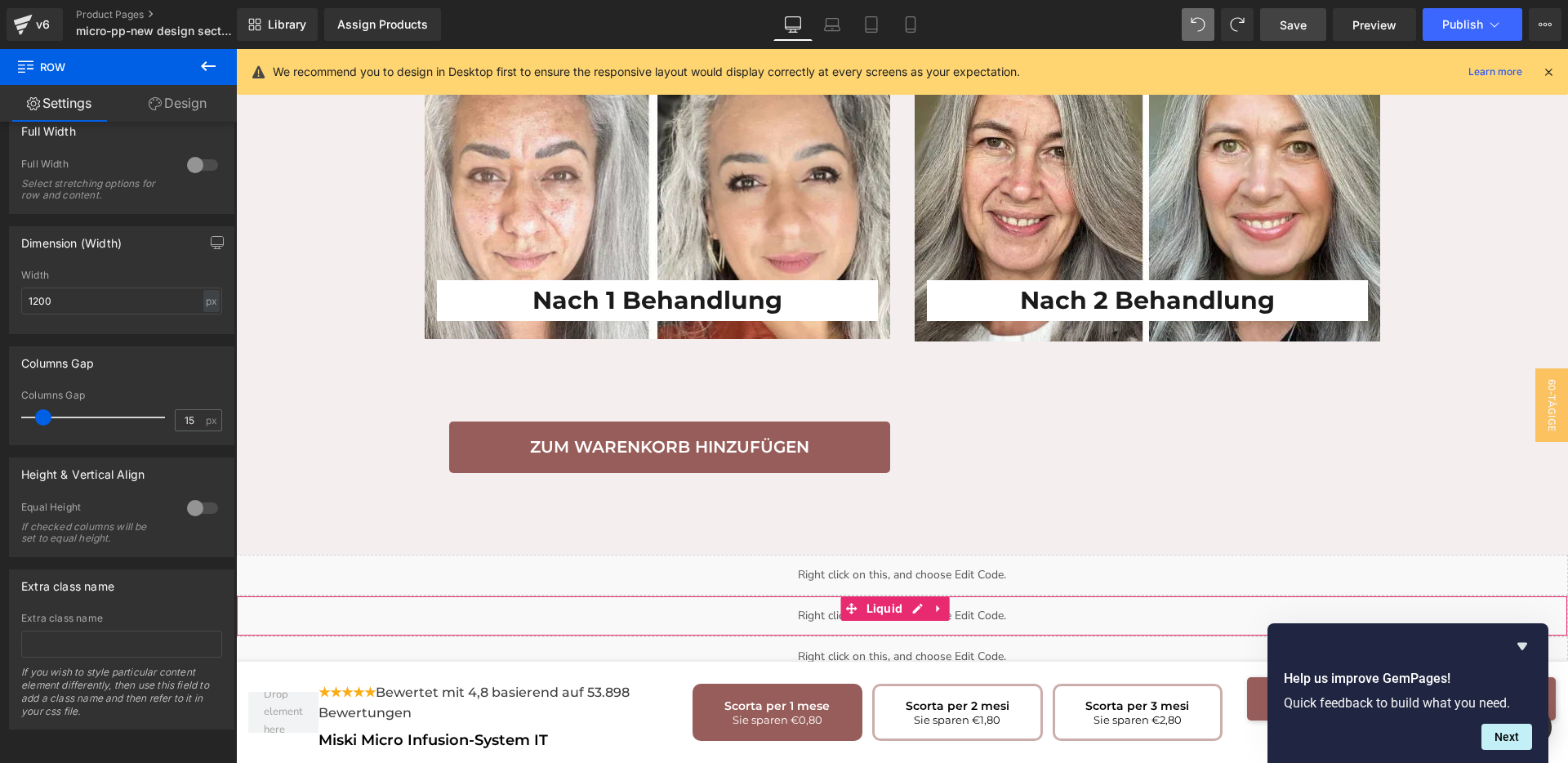
scroll to position [3337, 0]
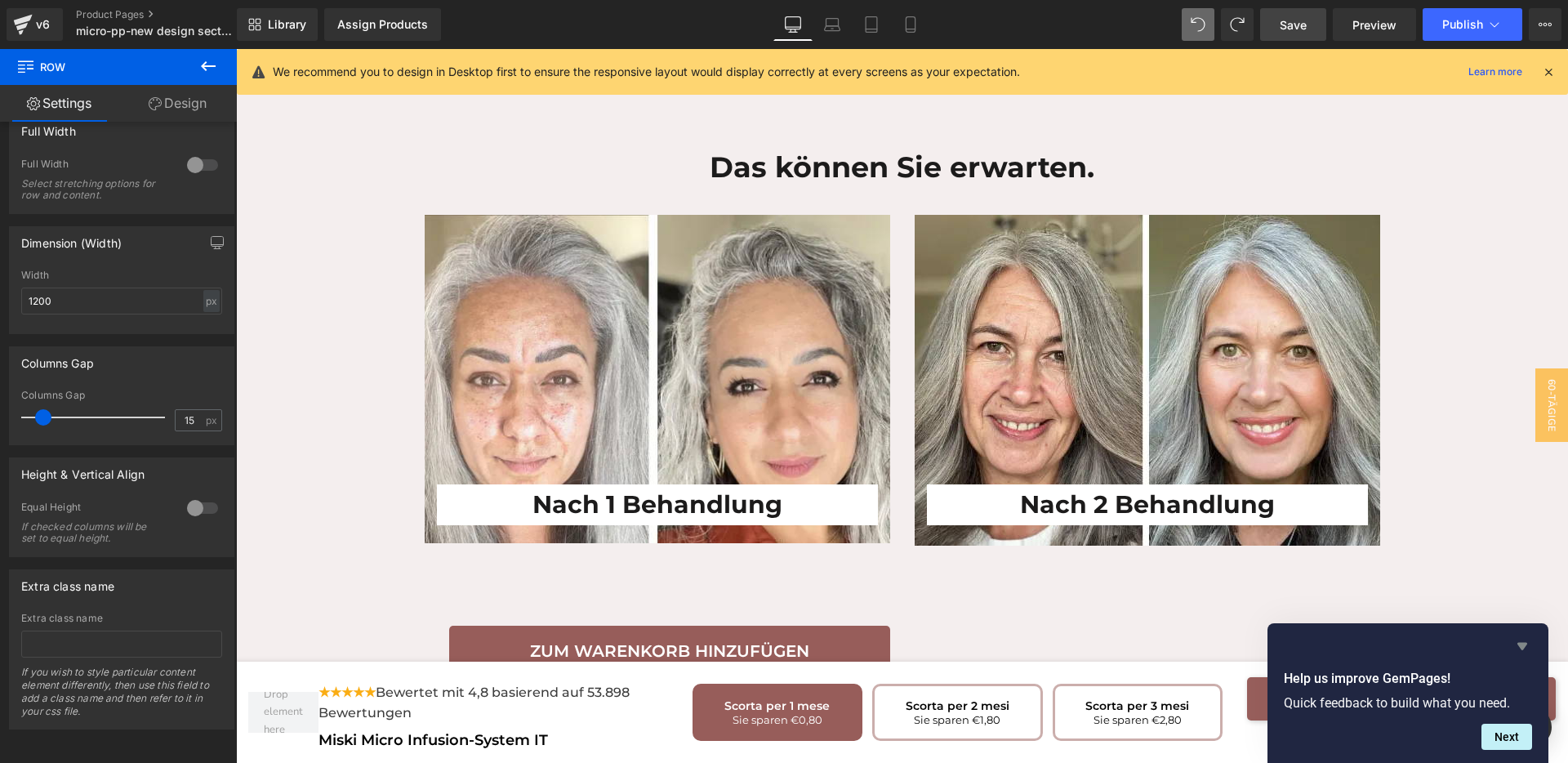
click at [1520, 652] on icon "Hide survey" at bounding box center [1522, 646] width 20 height 20
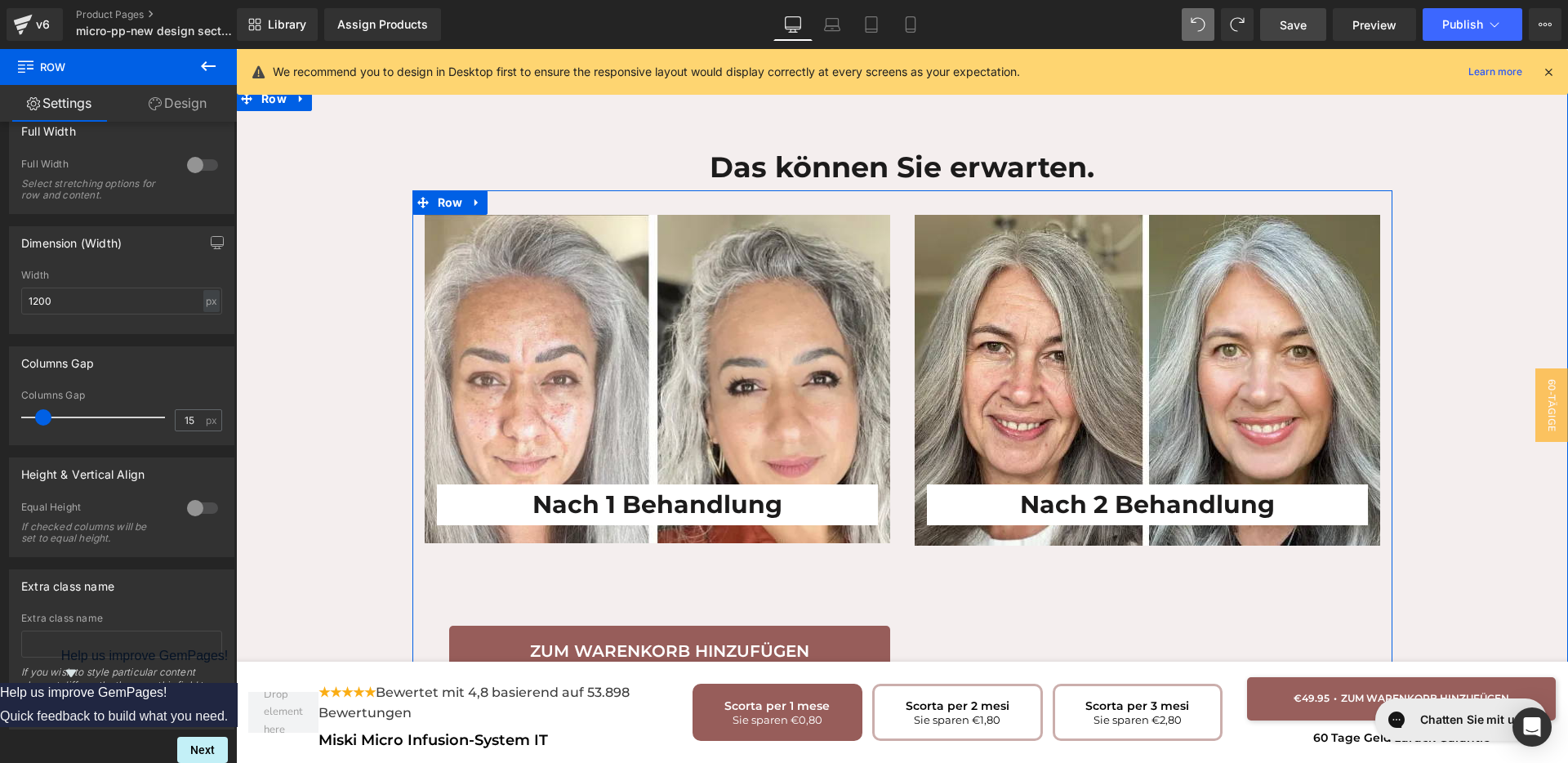
click at [887, 598] on div "Nach 1 Behandlung Heading Row Zum Warenkorb hinzufügen Button" at bounding box center [657, 445] width 490 height 462
click at [665, 642] on span "Button" at bounding box center [669, 651] width 38 height 20
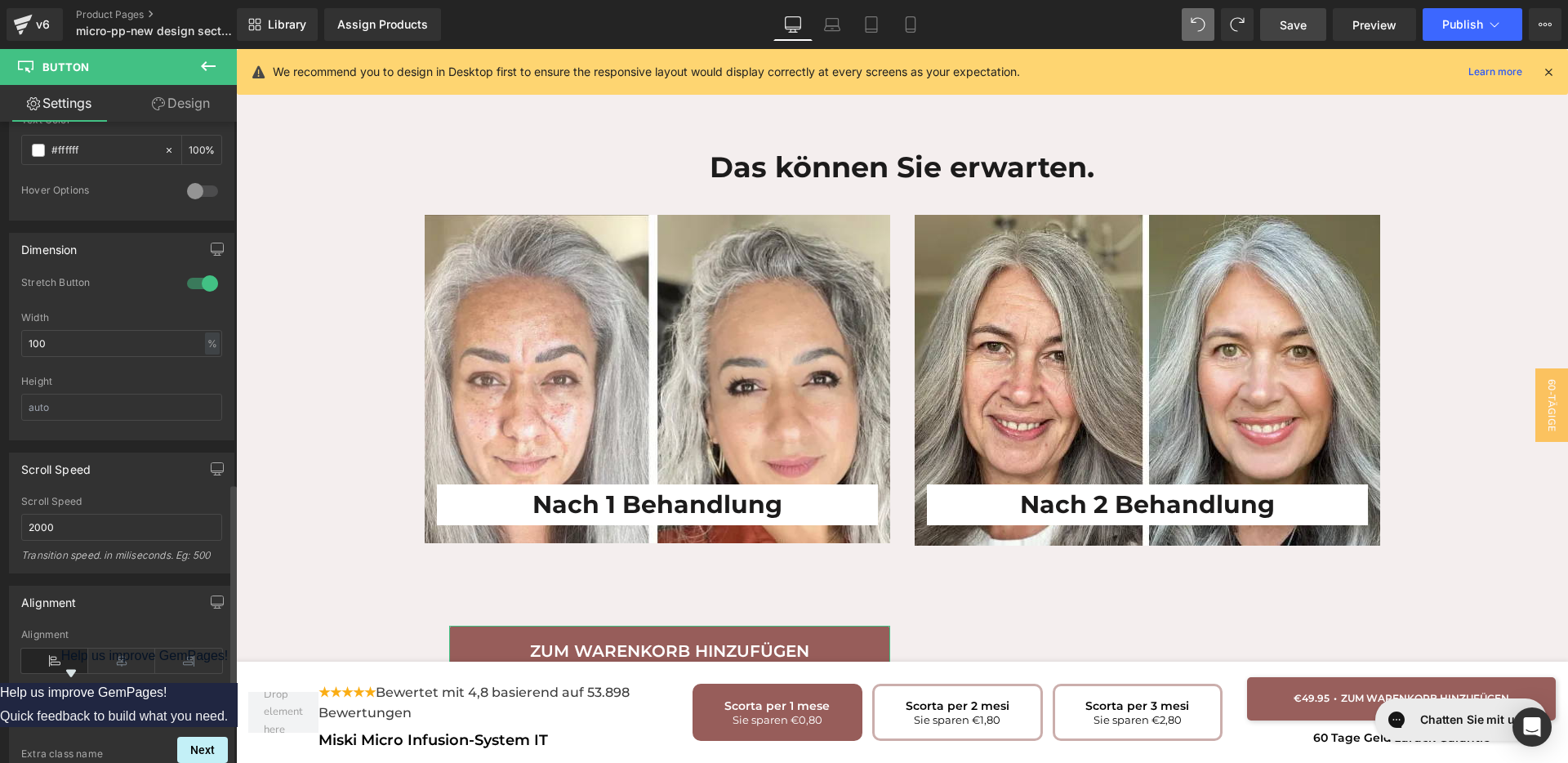
scroll to position [1021, 0]
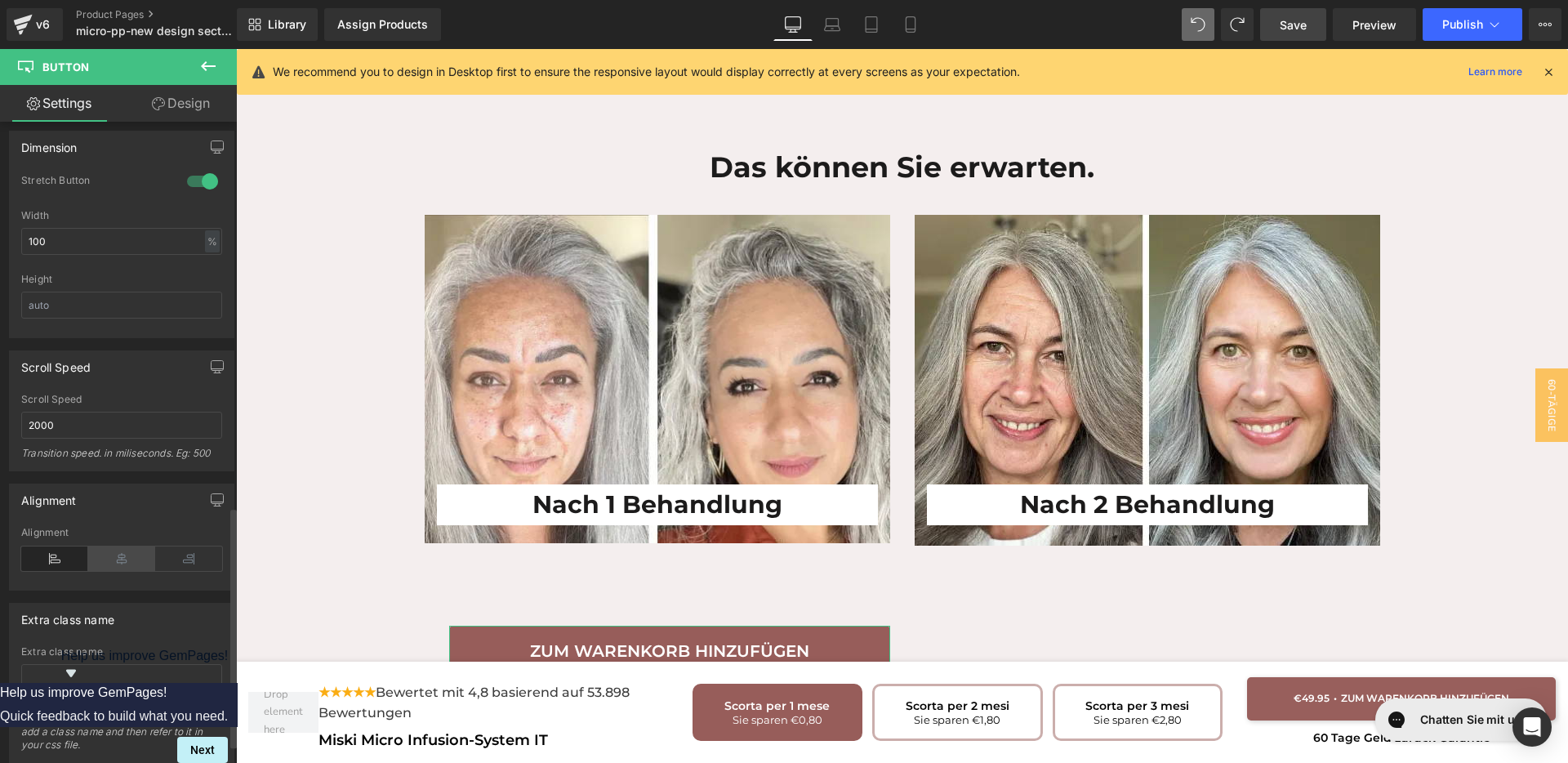
click at [117, 558] on icon at bounding box center [121, 559] width 67 height 25
click at [191, 559] on icon at bounding box center [188, 559] width 67 height 25
click at [138, 562] on icon at bounding box center [121, 559] width 67 height 25
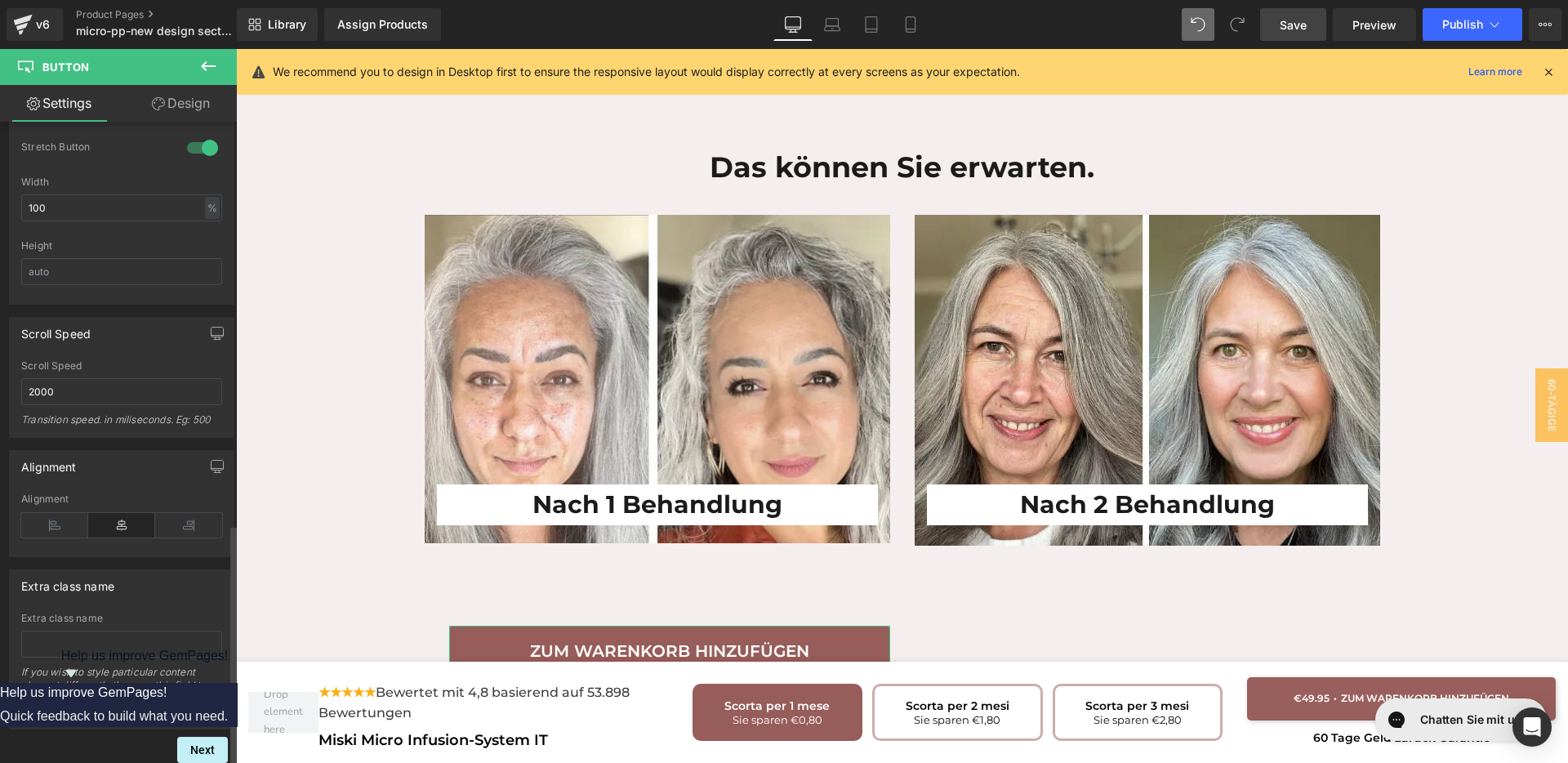
scroll to position [968, 0]
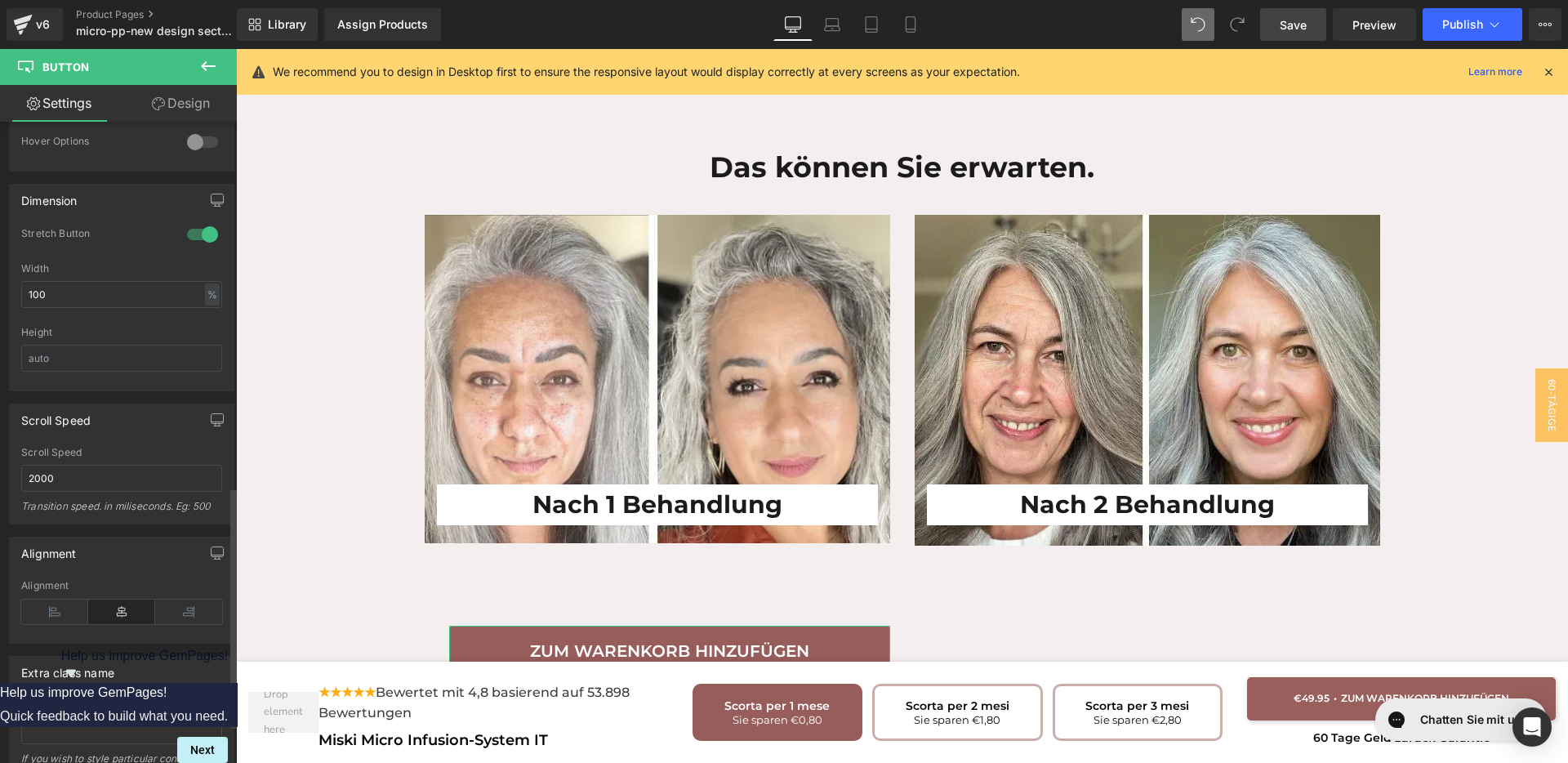
click at [183, 232] on div at bounding box center [202, 234] width 39 height 26
click at [197, 231] on div at bounding box center [202, 234] width 39 height 26
click at [187, 243] on div at bounding box center [202, 234] width 39 height 26
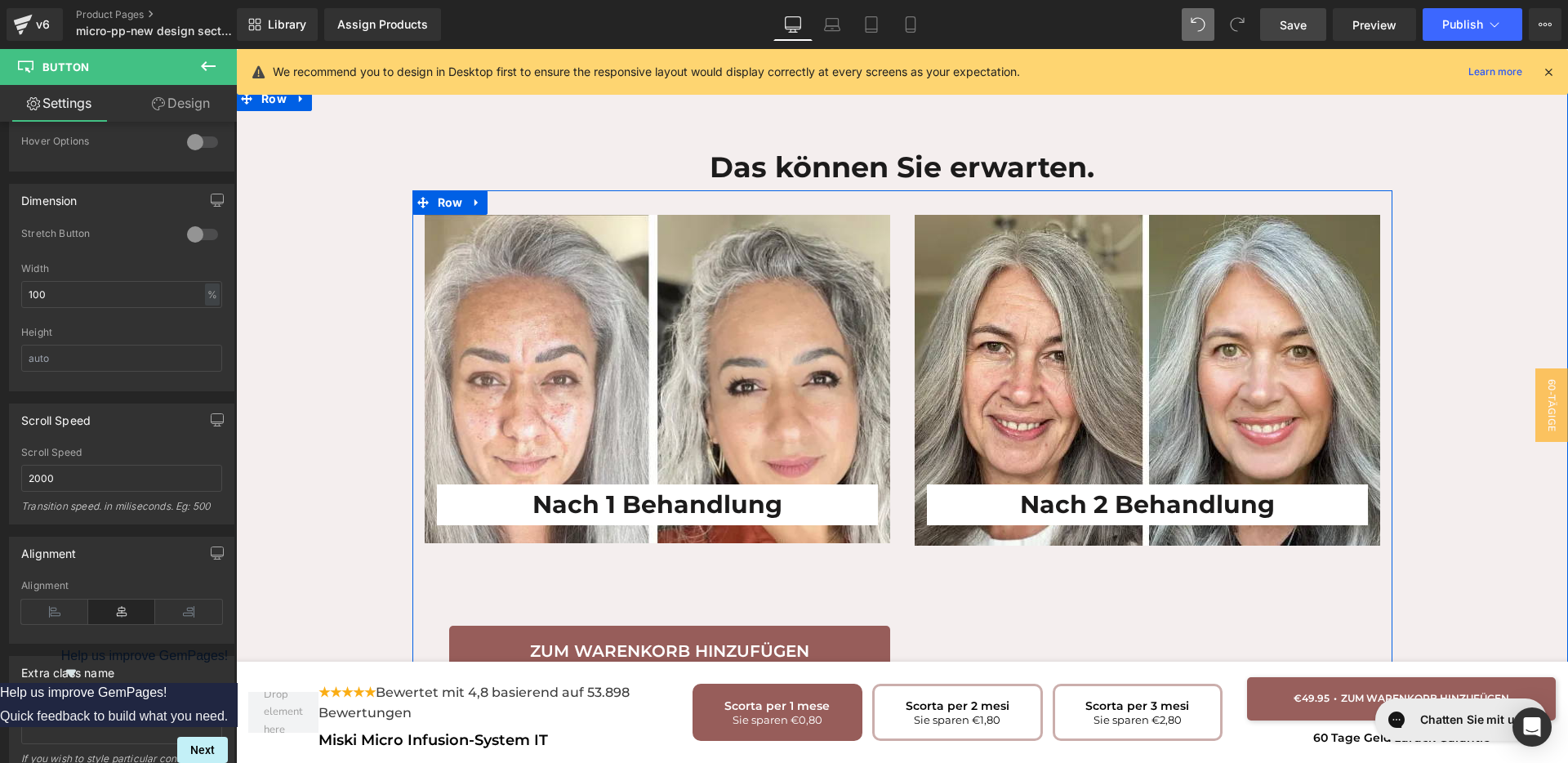
click at [982, 574] on div "Nach 1 Behandlung Heading Row Zum Warenkorb hinzufügen Button Nach 2 Behandlung…" at bounding box center [902, 438] width 980 height 495
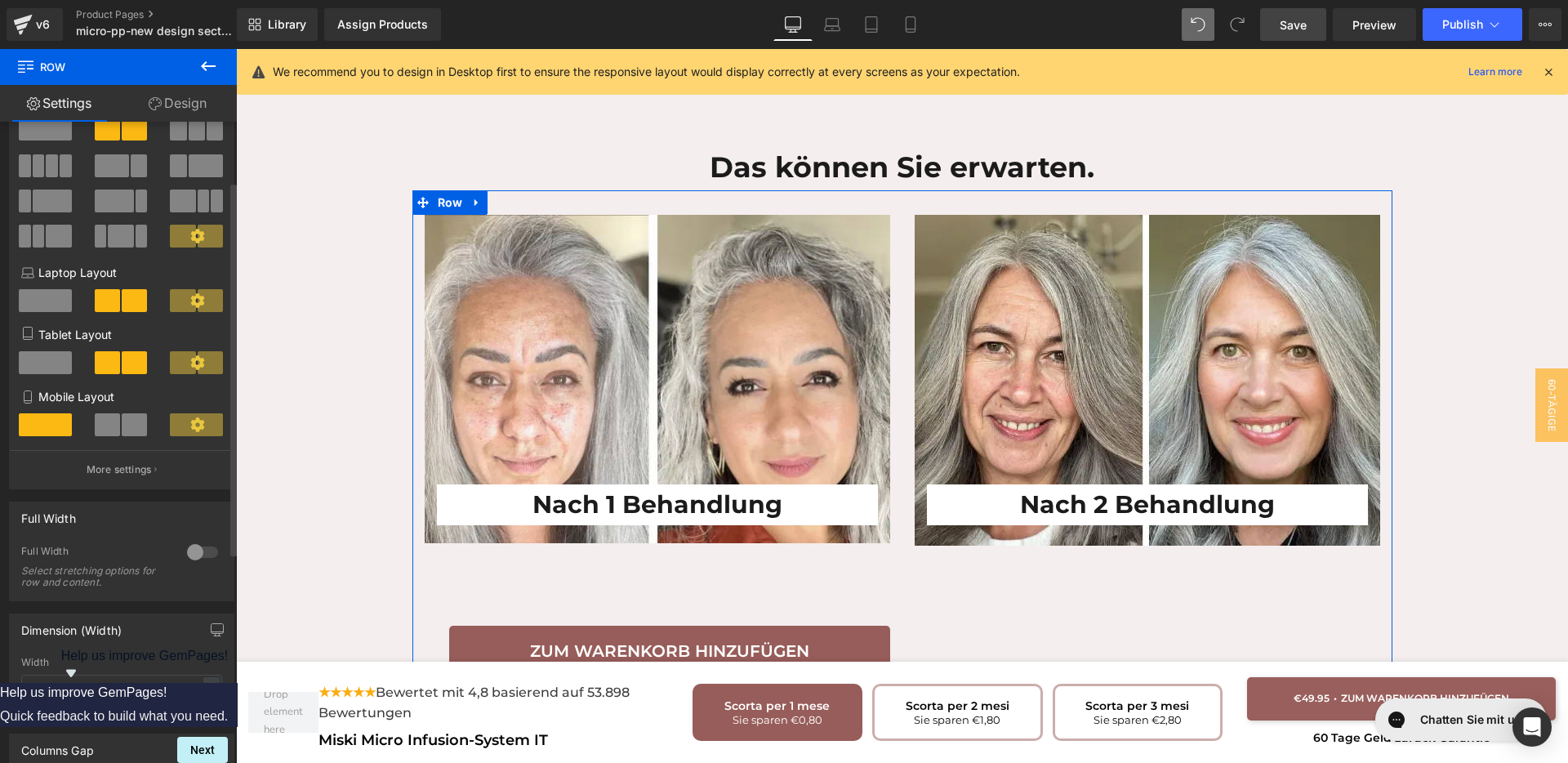
scroll to position [102, 0]
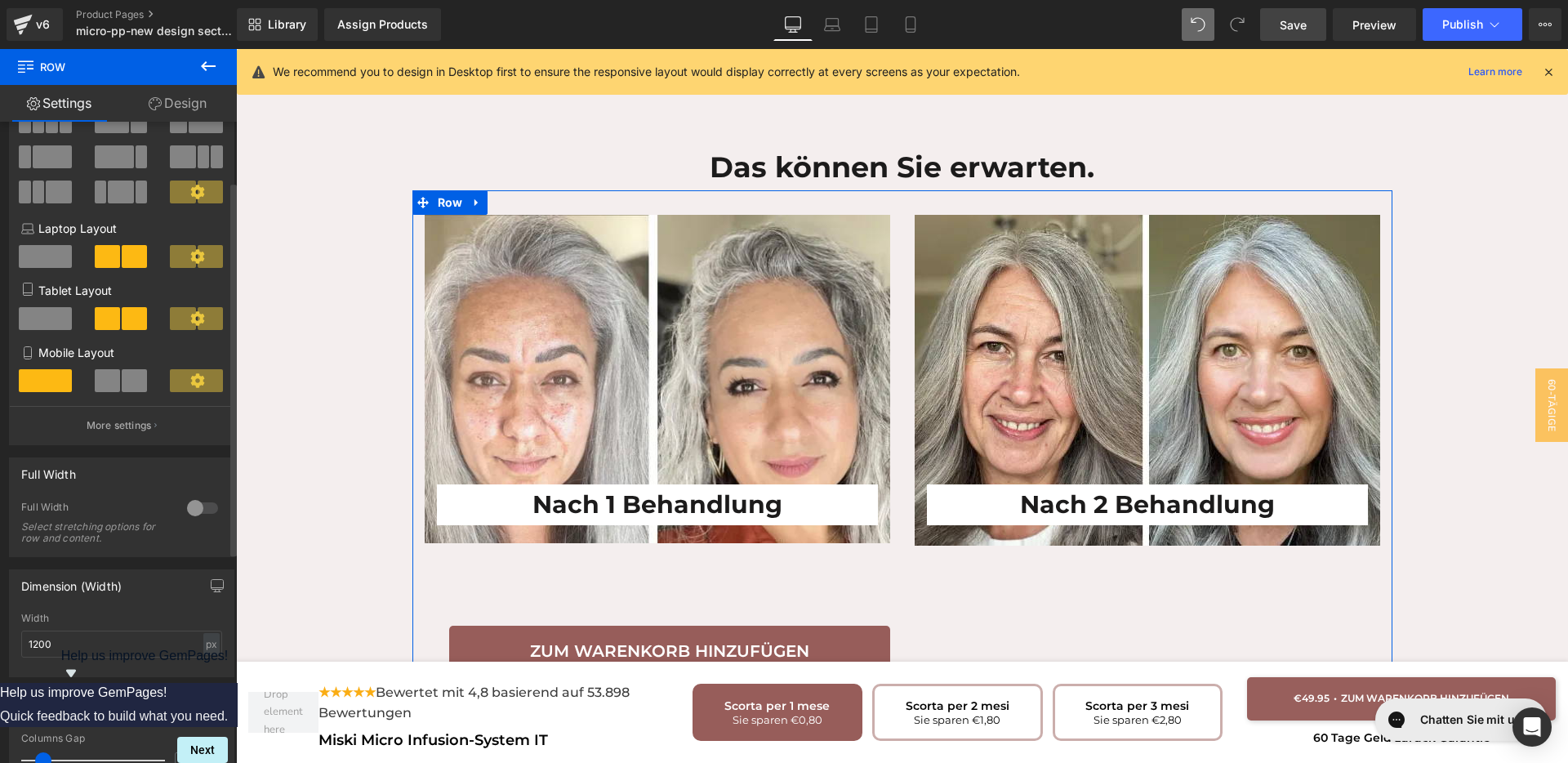
click at [207, 506] on div at bounding box center [202, 509] width 39 height 26
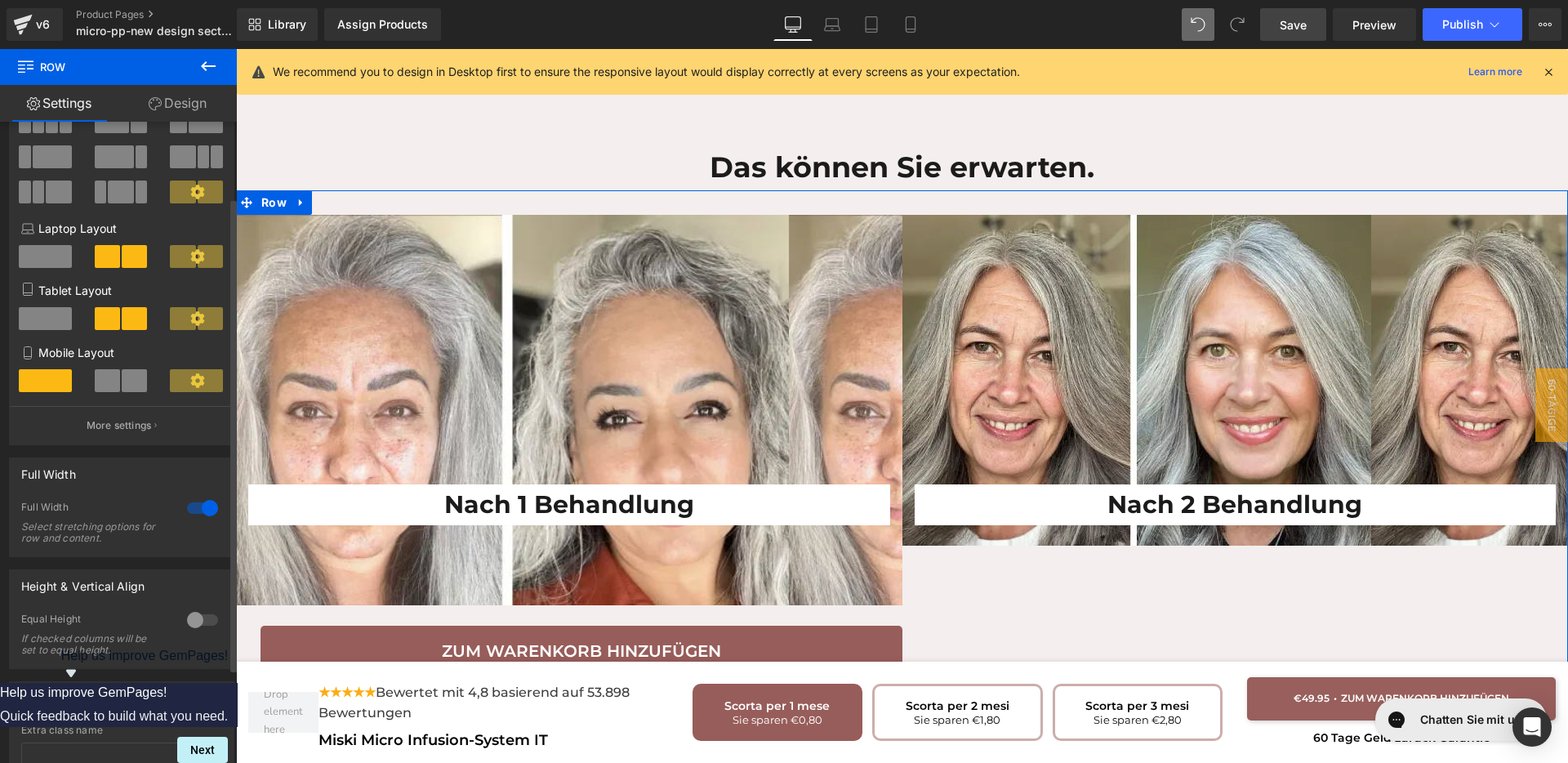
click at [196, 507] on div at bounding box center [202, 509] width 39 height 26
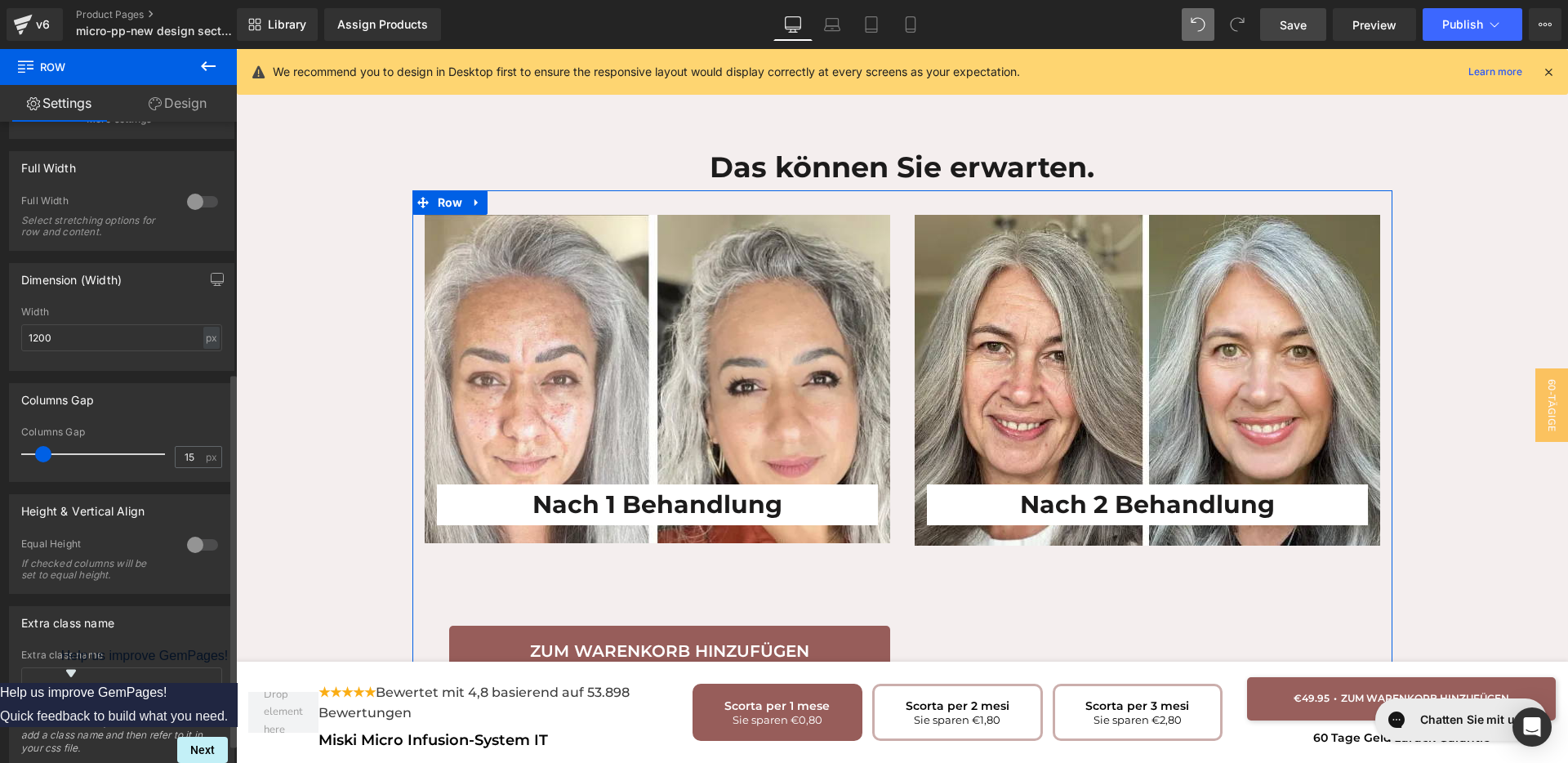
scroll to position [460, 0]
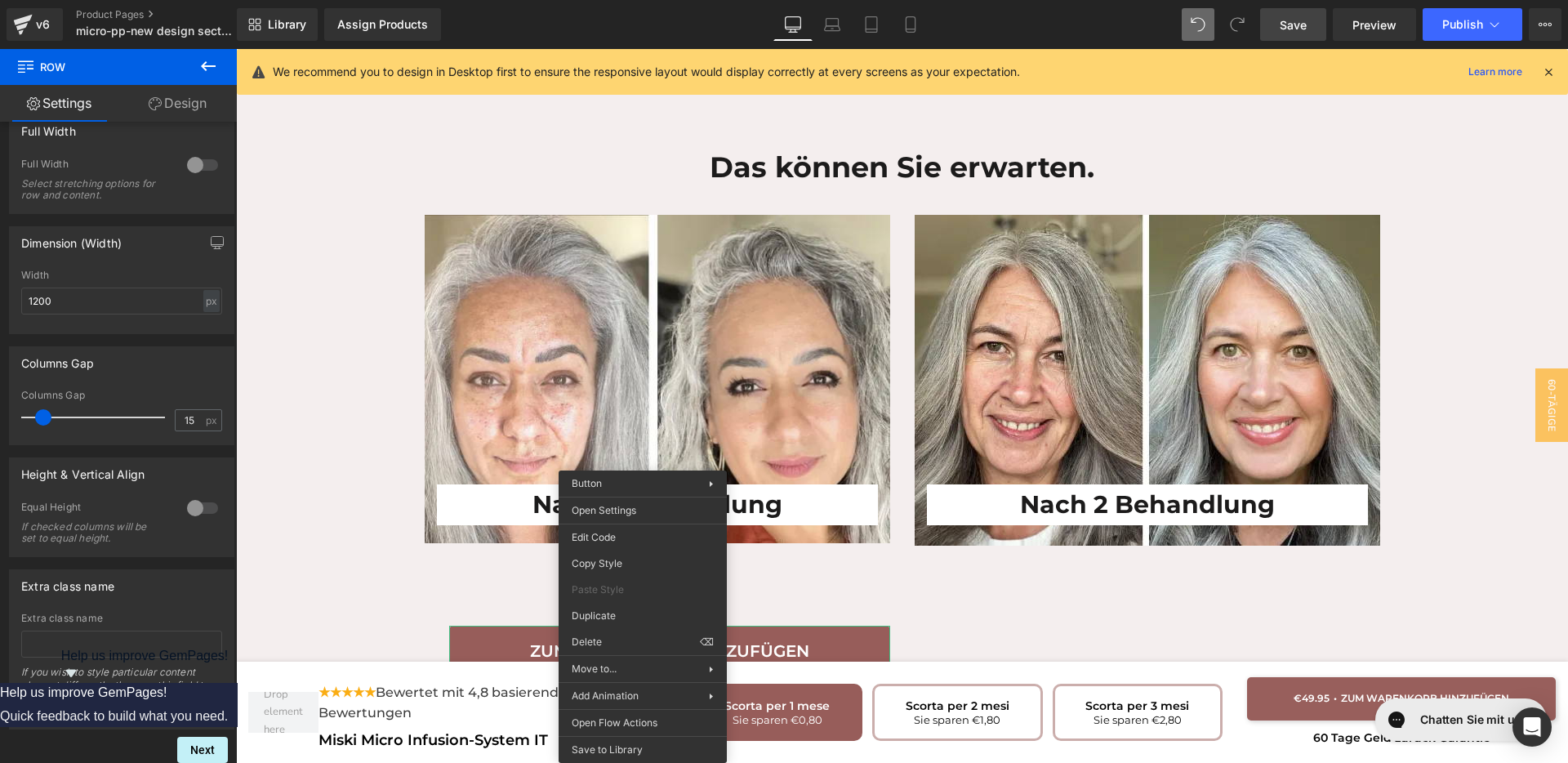
click at [920, 512] on div "Nach 2 Behandlung Heading Row" at bounding box center [1147, 409] width 466 height 390
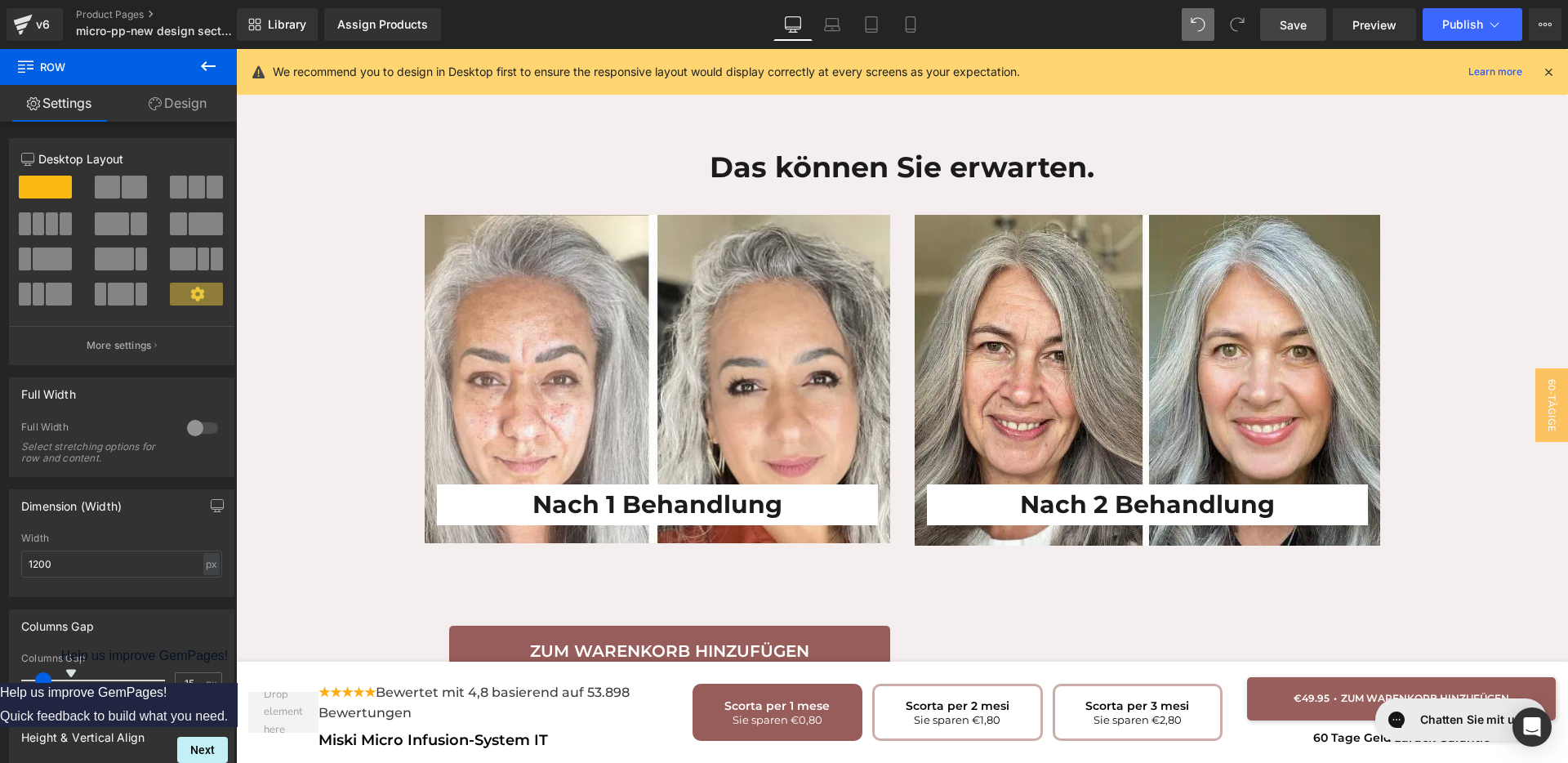
click at [214, 79] on button at bounding box center [208, 67] width 57 height 36
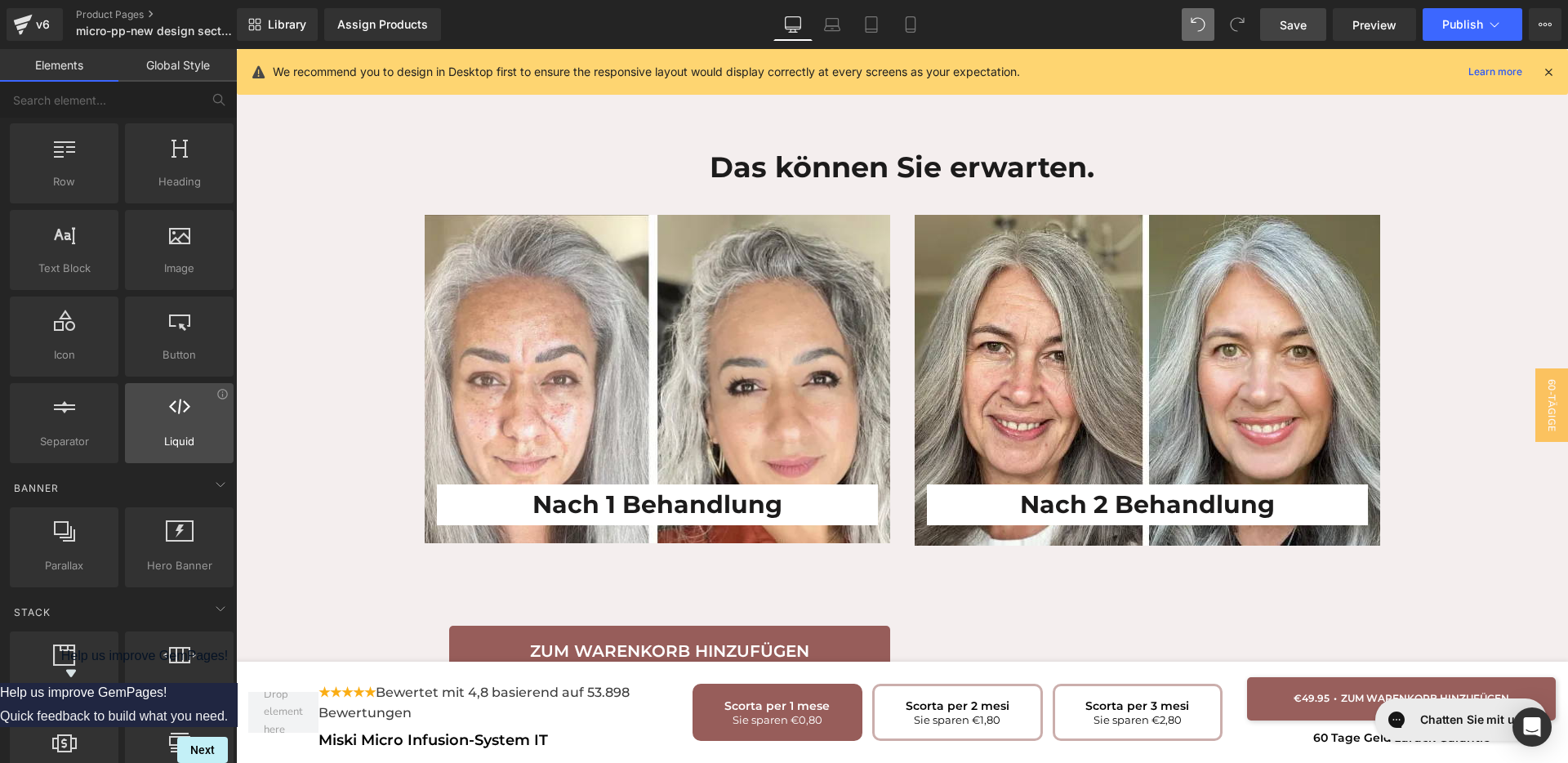
scroll to position [0, 0]
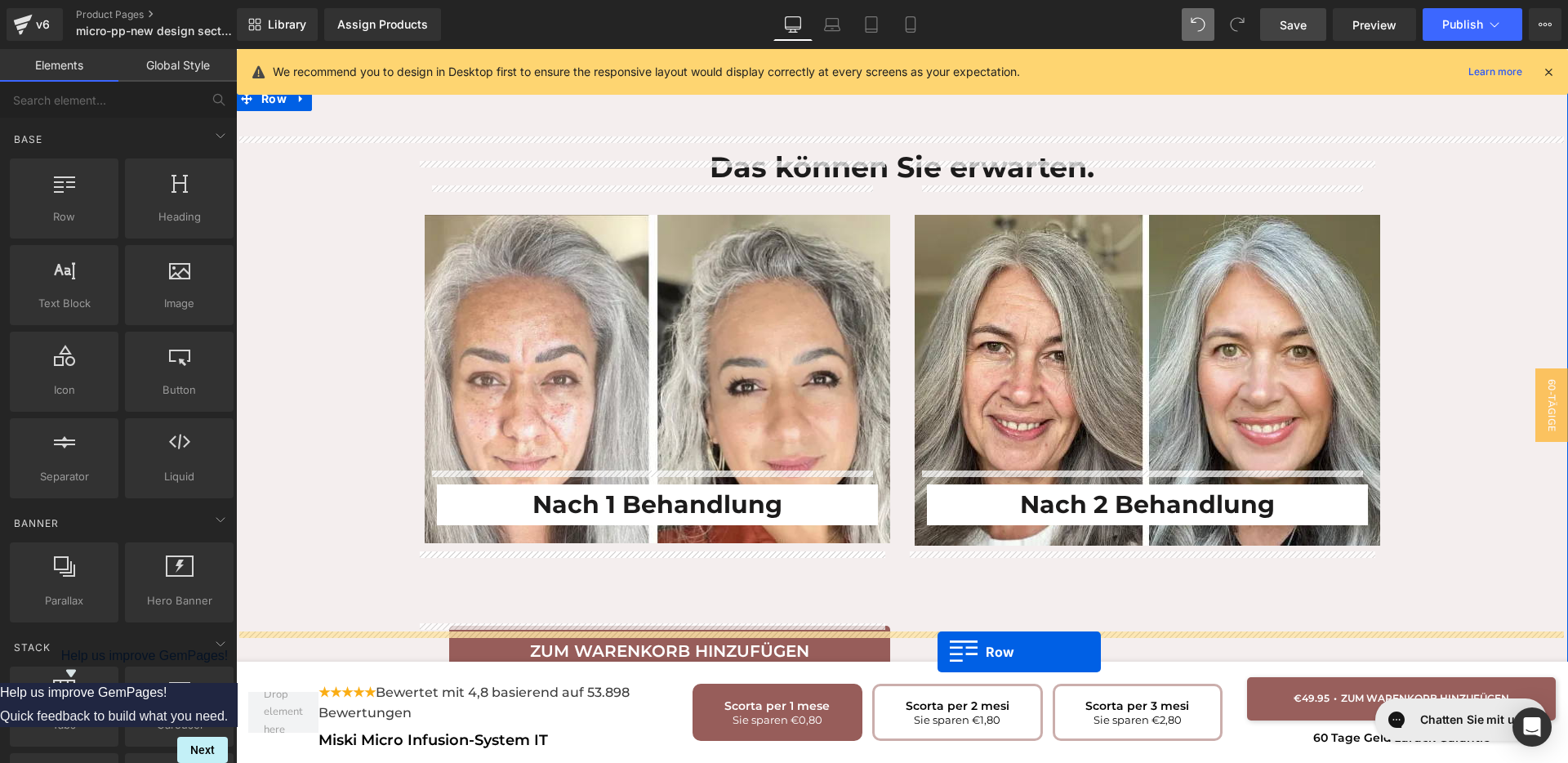
drag, startPoint x: 321, startPoint y: 271, endPoint x: 938, endPoint y: 652, distance: 725.2
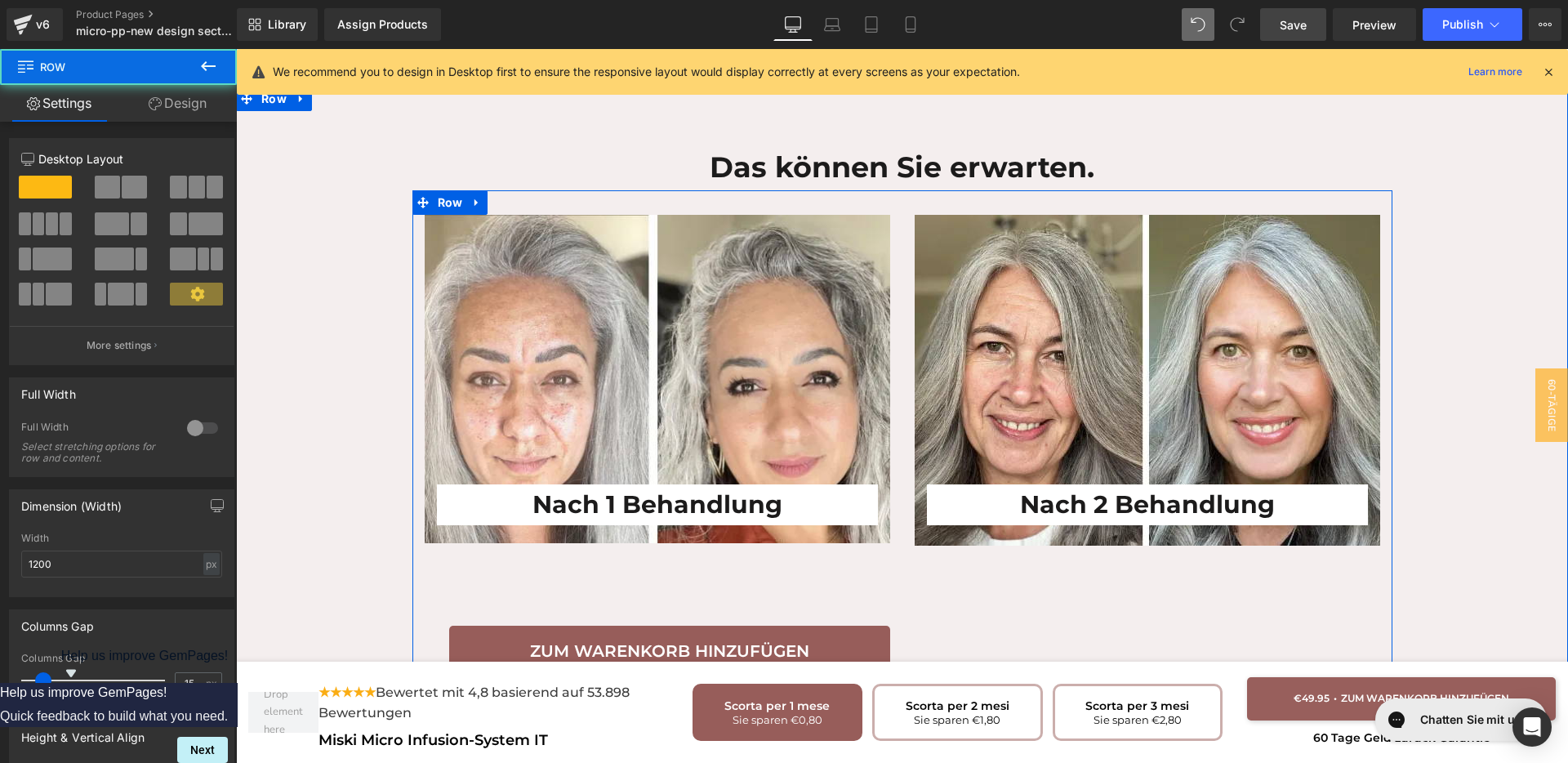
scroll to position [3541, 0]
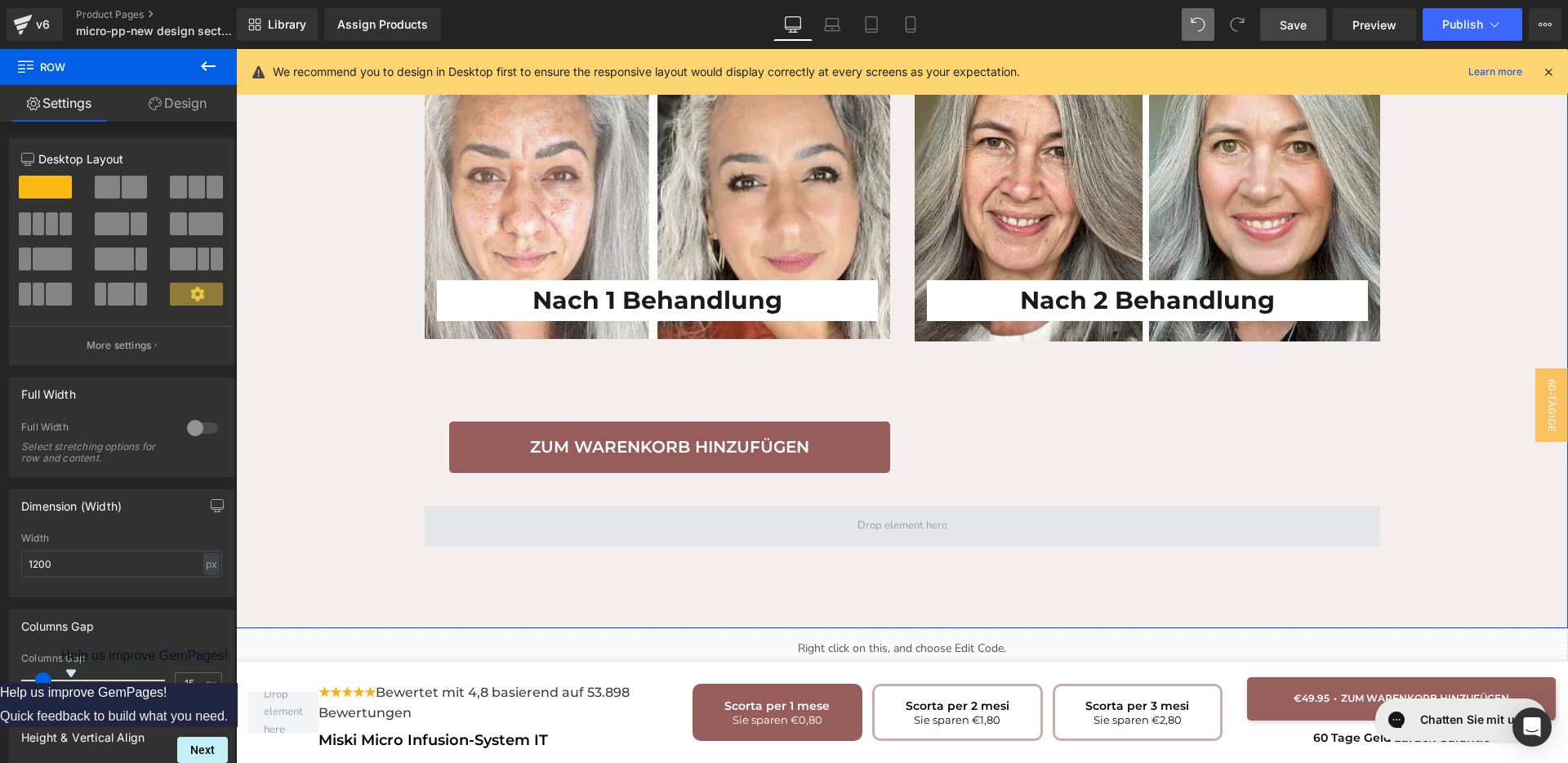
click at [830, 506] on span at bounding box center [902, 526] width 956 height 41
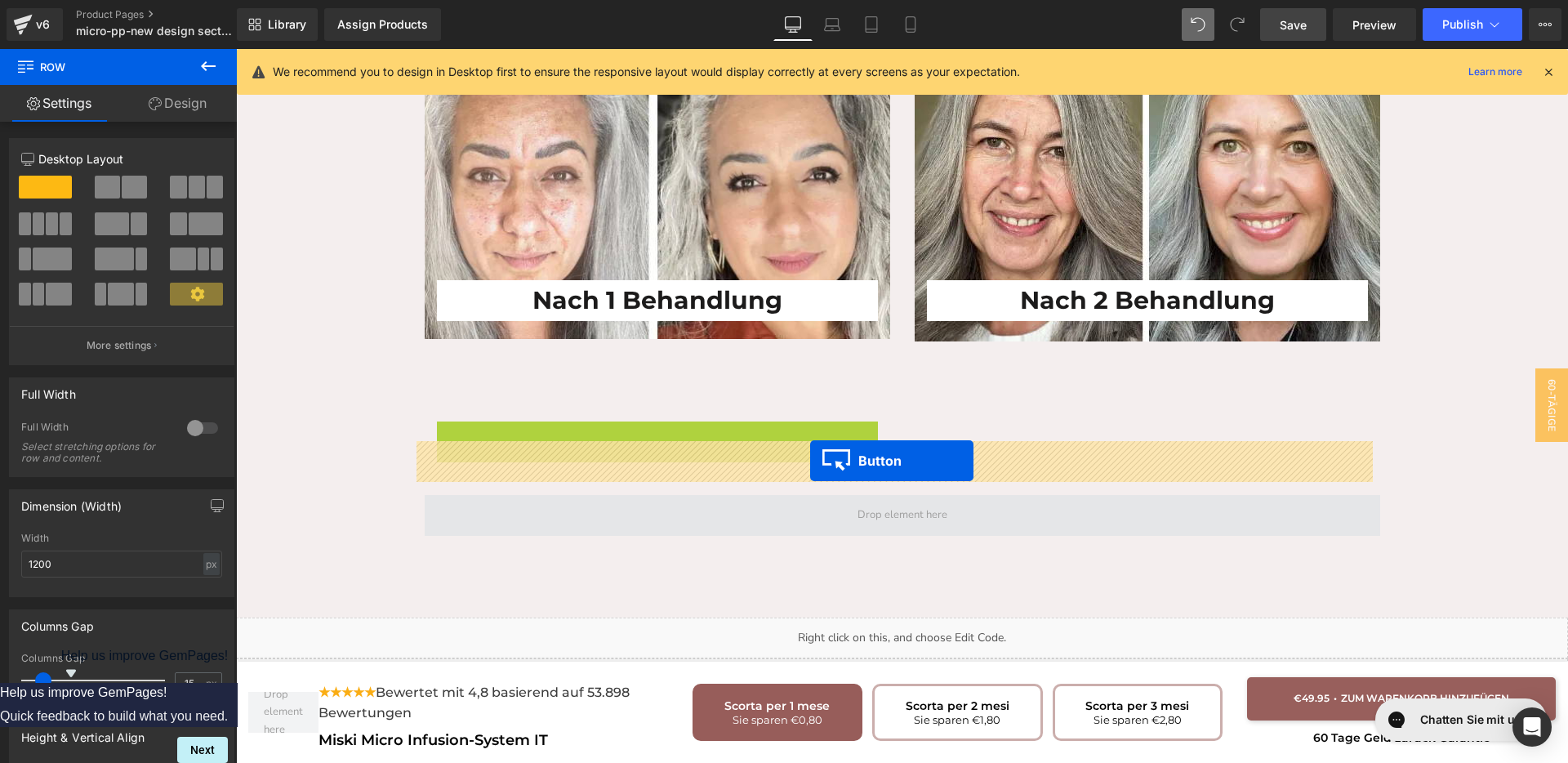
drag, startPoint x: 634, startPoint y: 390, endPoint x: 810, endPoint y: 460, distance: 189.4
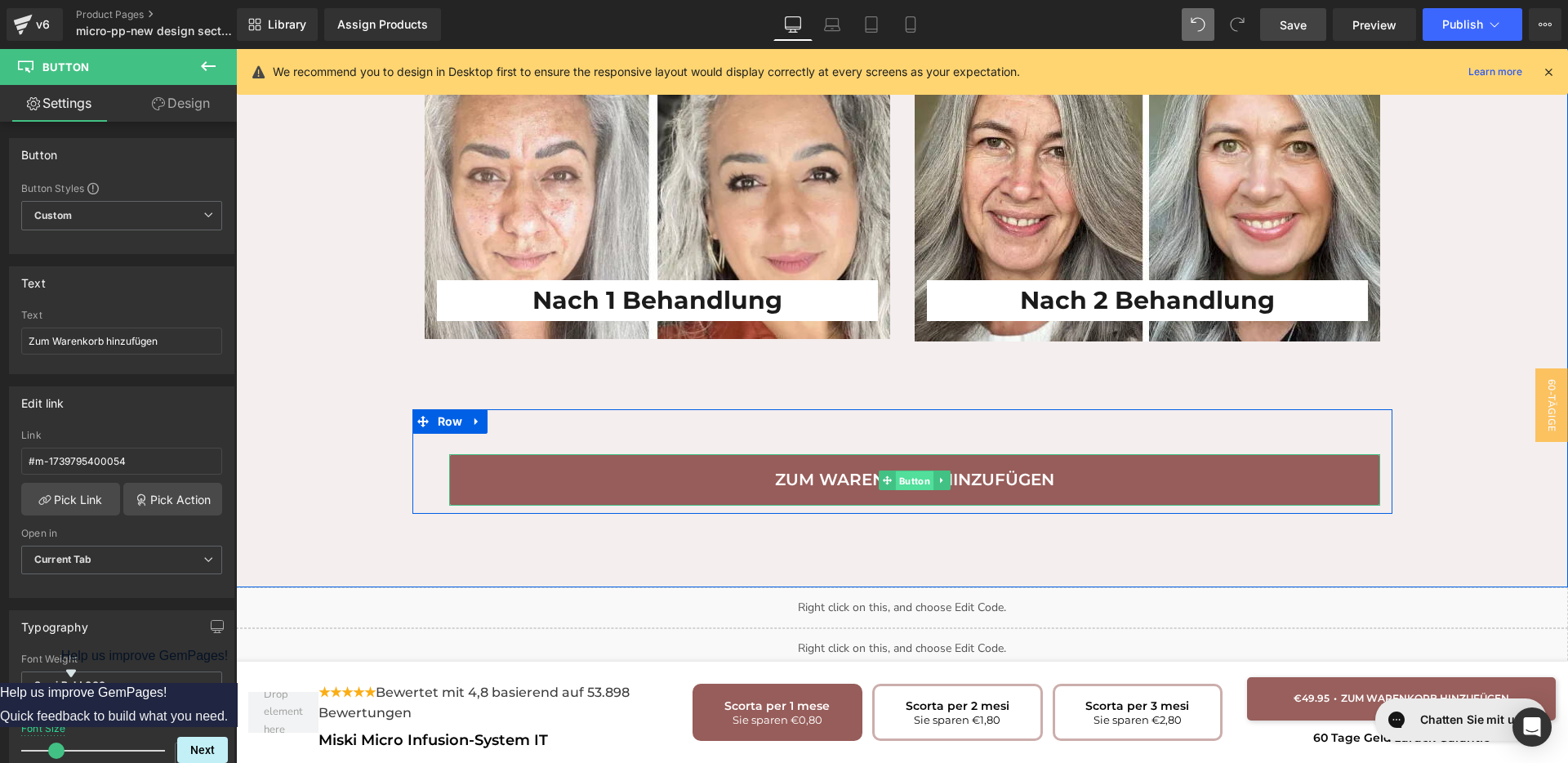
click at [900, 472] on span "Button" at bounding box center [914, 481] width 38 height 20
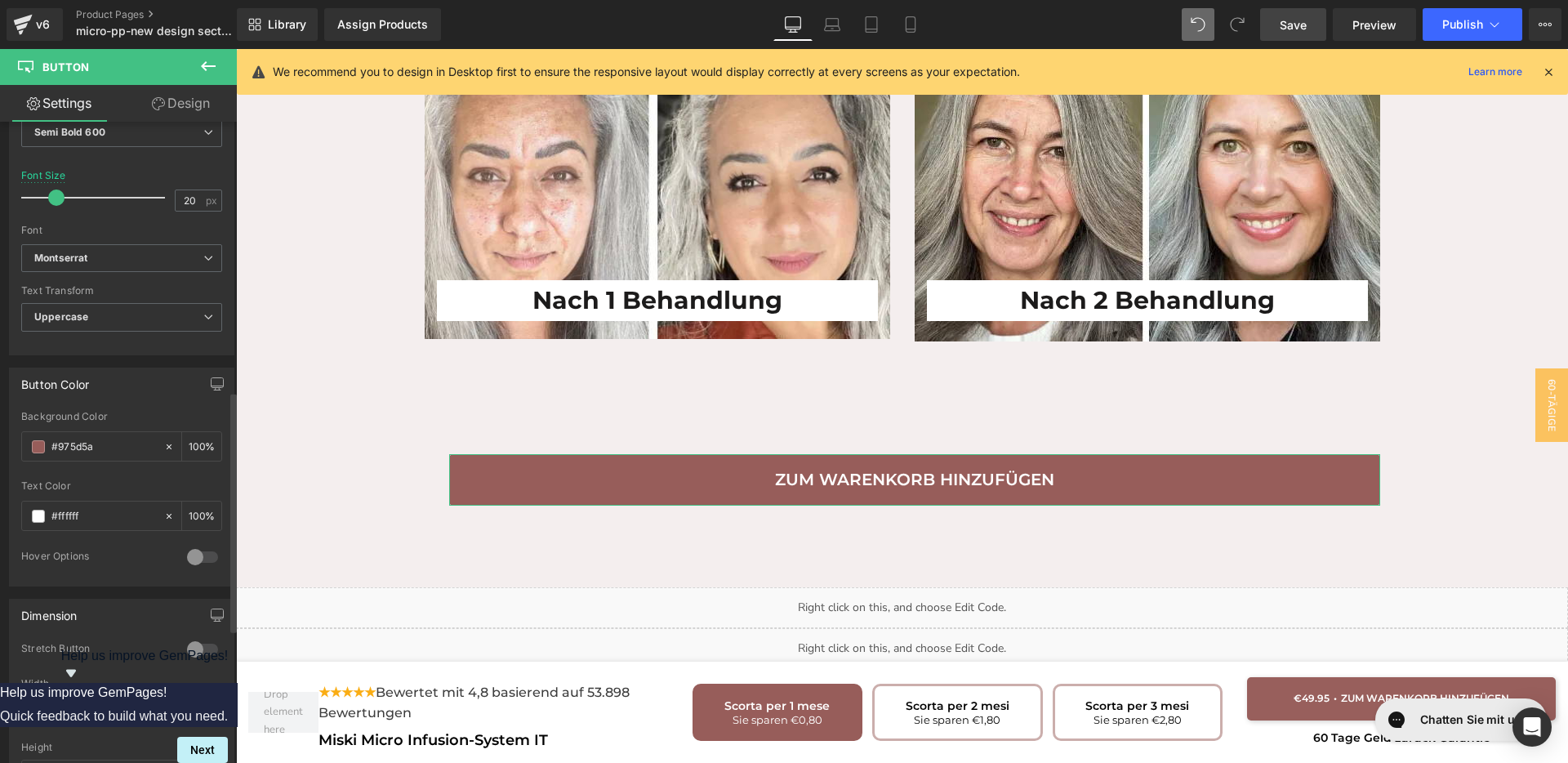
scroll to position [715, 0]
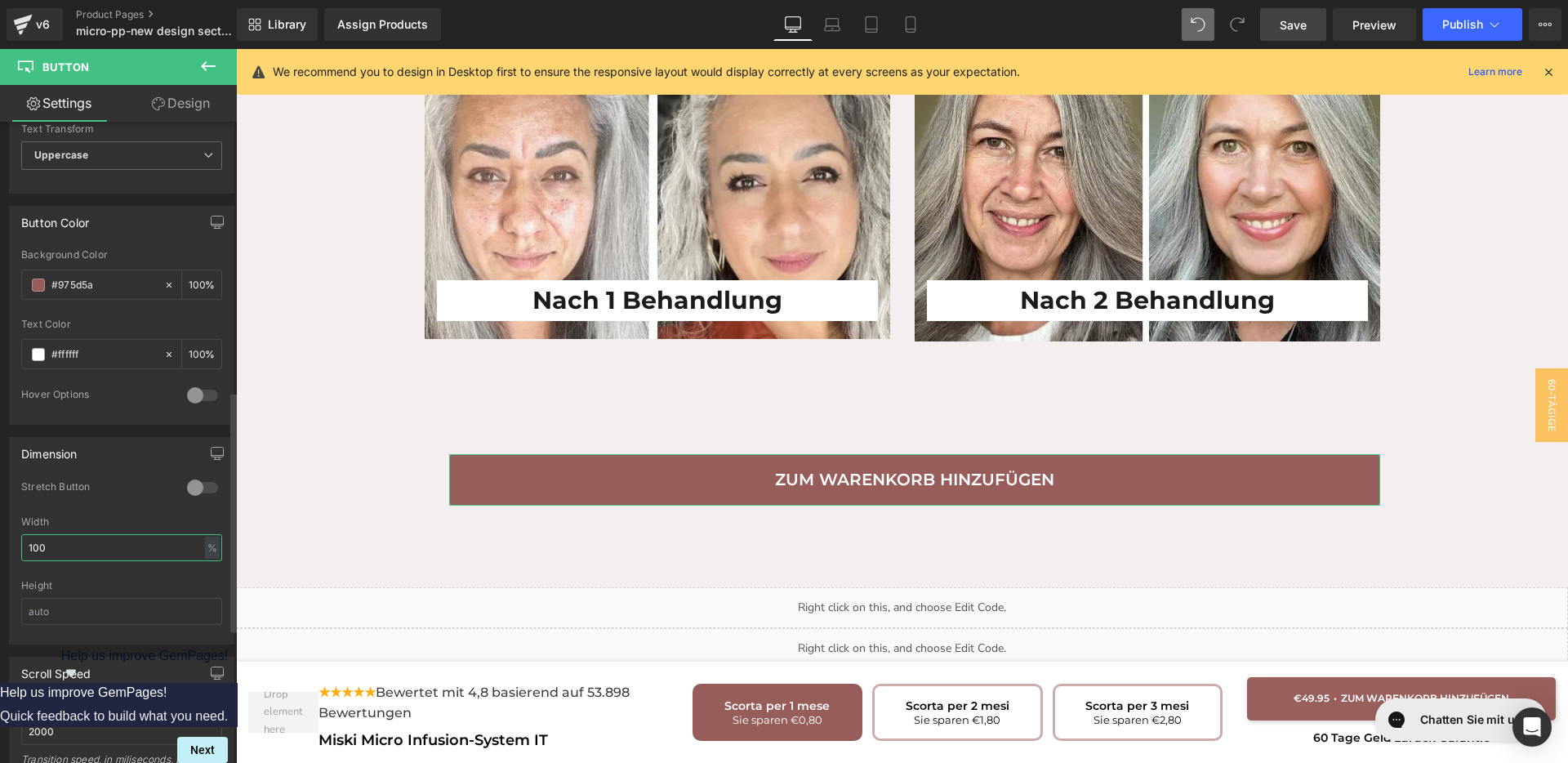
drag, startPoint x: 90, startPoint y: 545, endPoint x: 23, endPoint y: 549, distance: 67.1
click at [23, 549] on input "100" at bounding box center [121, 547] width 201 height 27
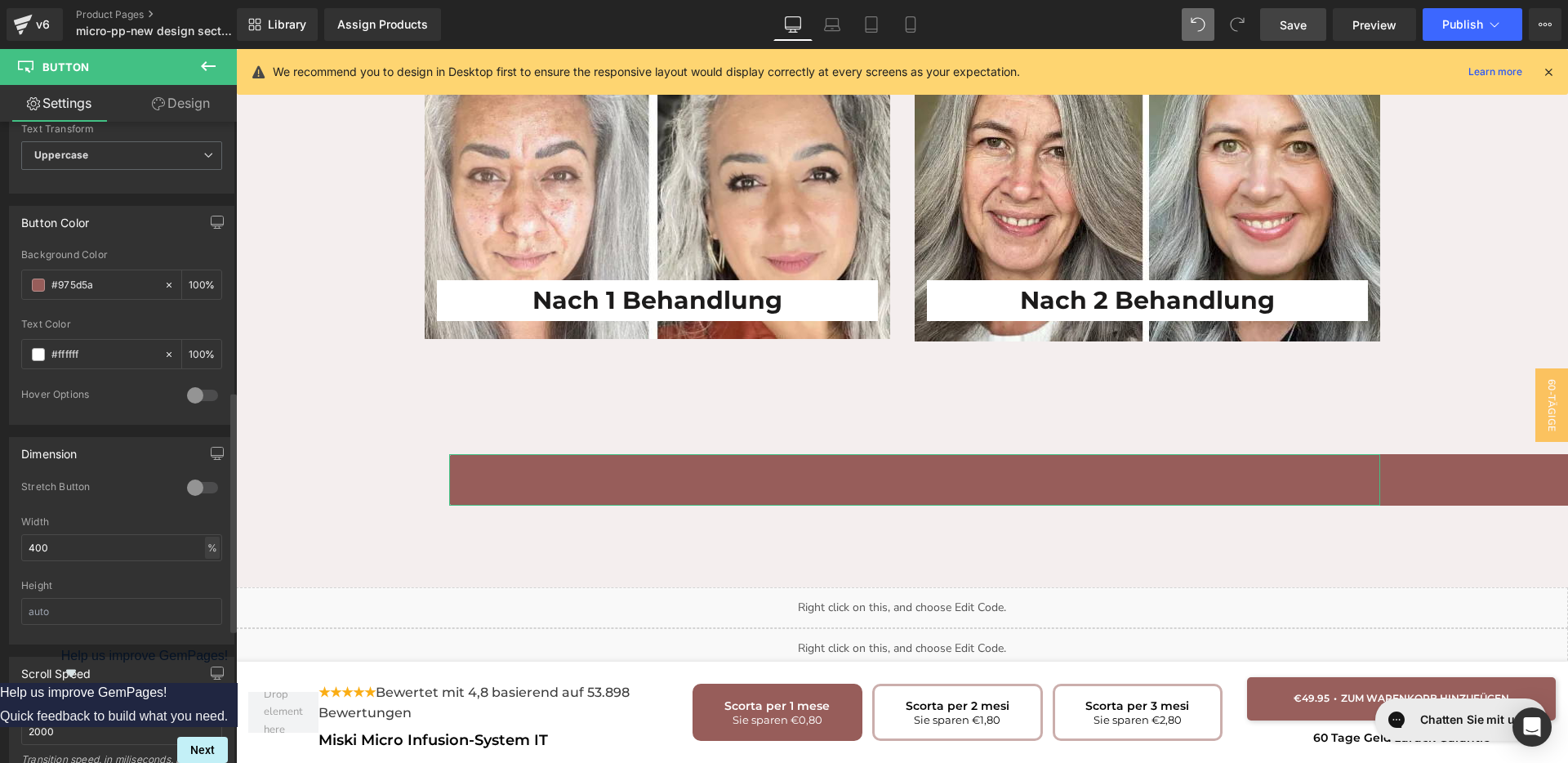
click at [209, 546] on div "%" at bounding box center [213, 547] width 15 height 22
click at [201, 594] on li "px" at bounding box center [212, 597] width 21 height 24
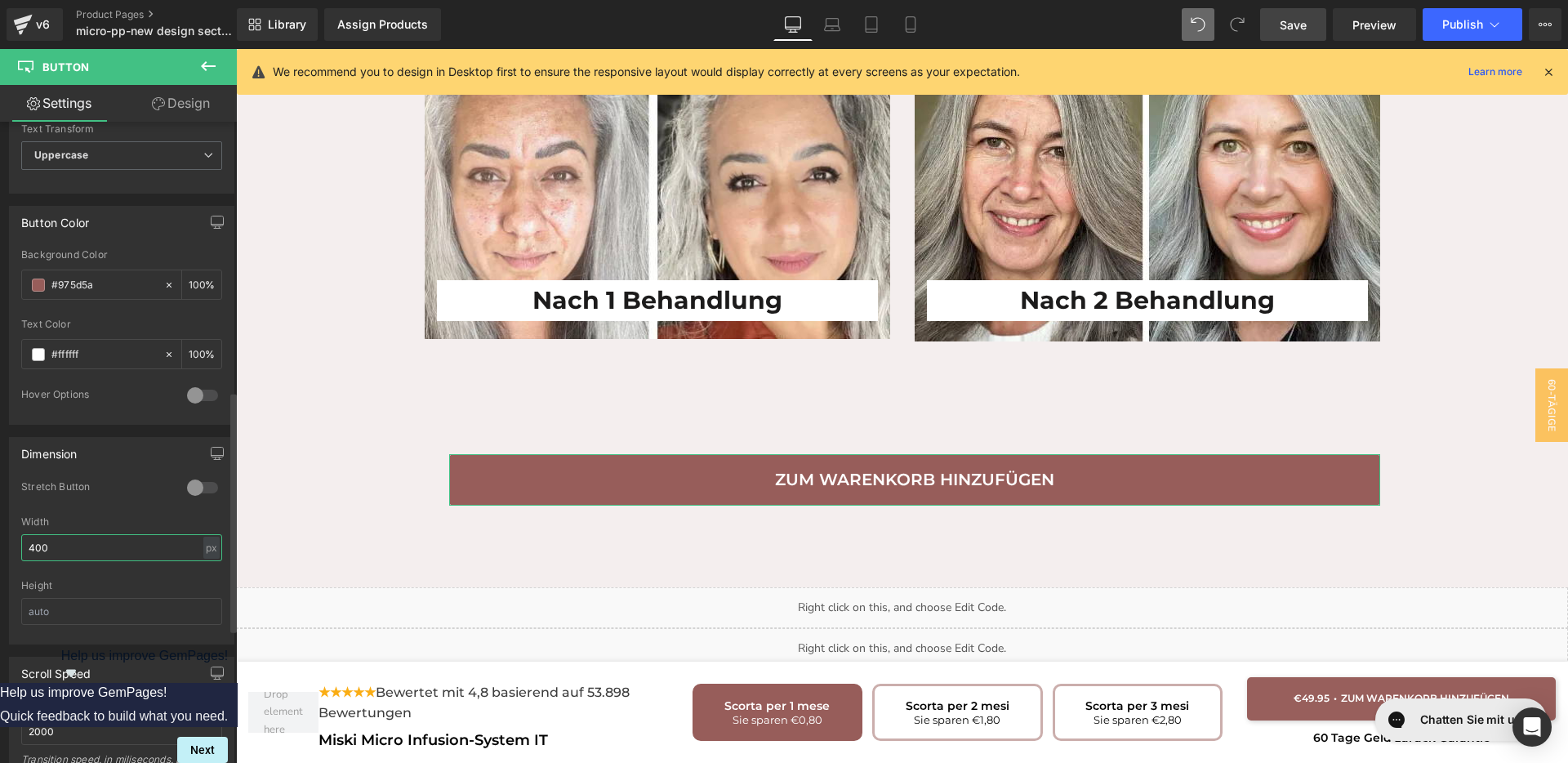
click at [36, 546] on input "400" at bounding box center [121, 547] width 201 height 27
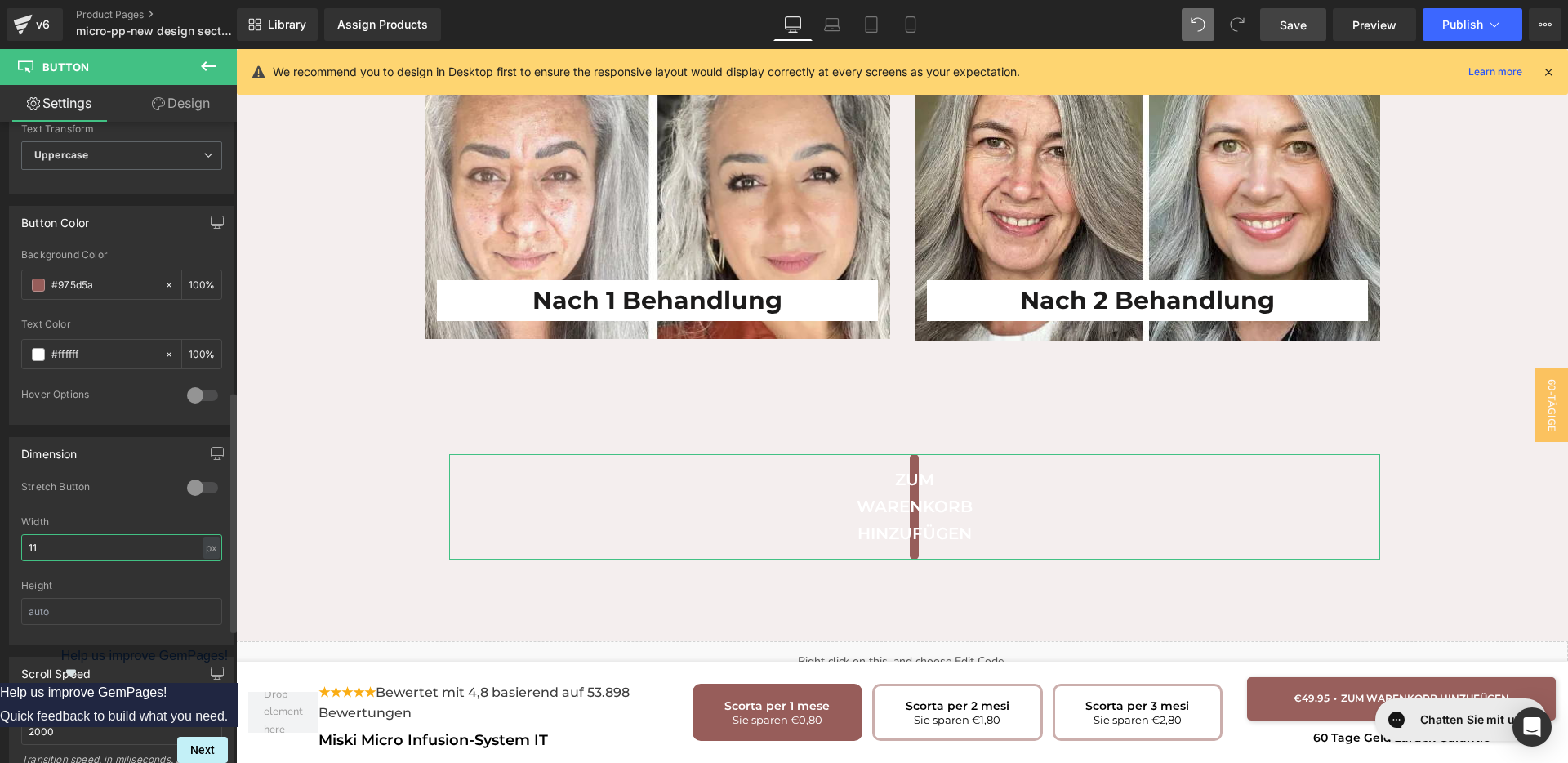
type input "1"
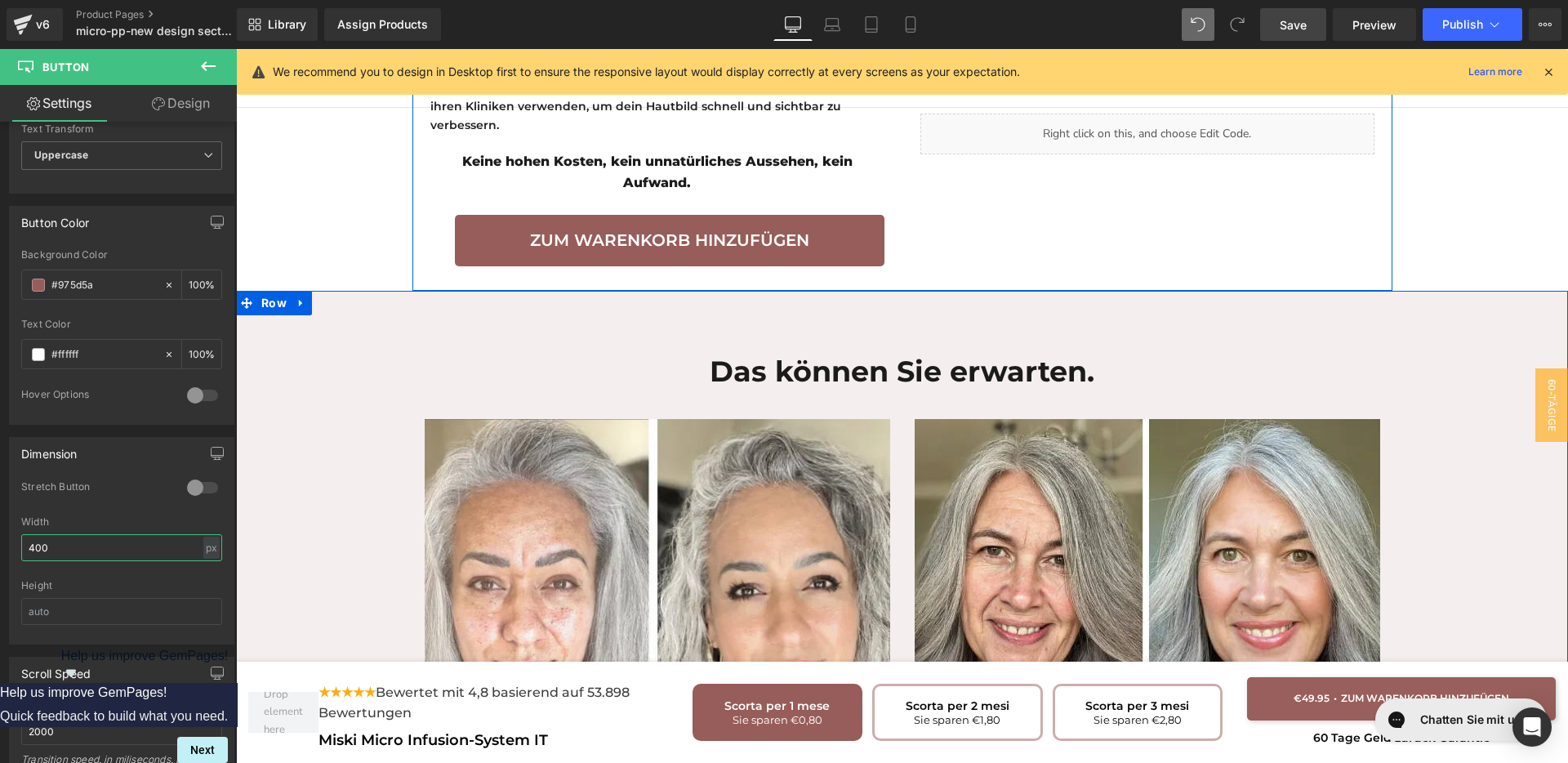
scroll to position [3439, 0]
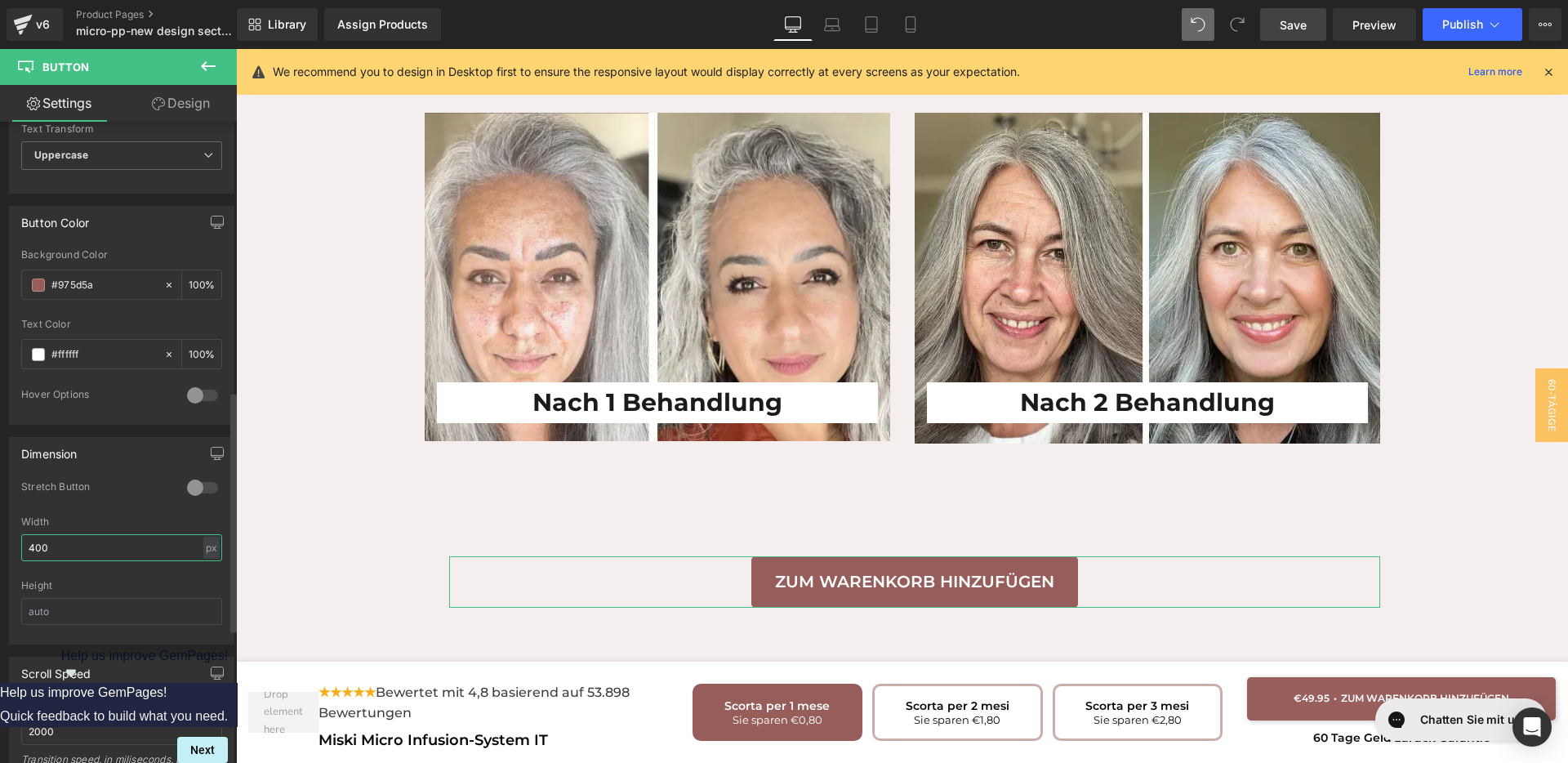
click at [33, 545] on input "400" at bounding box center [121, 547] width 201 height 27
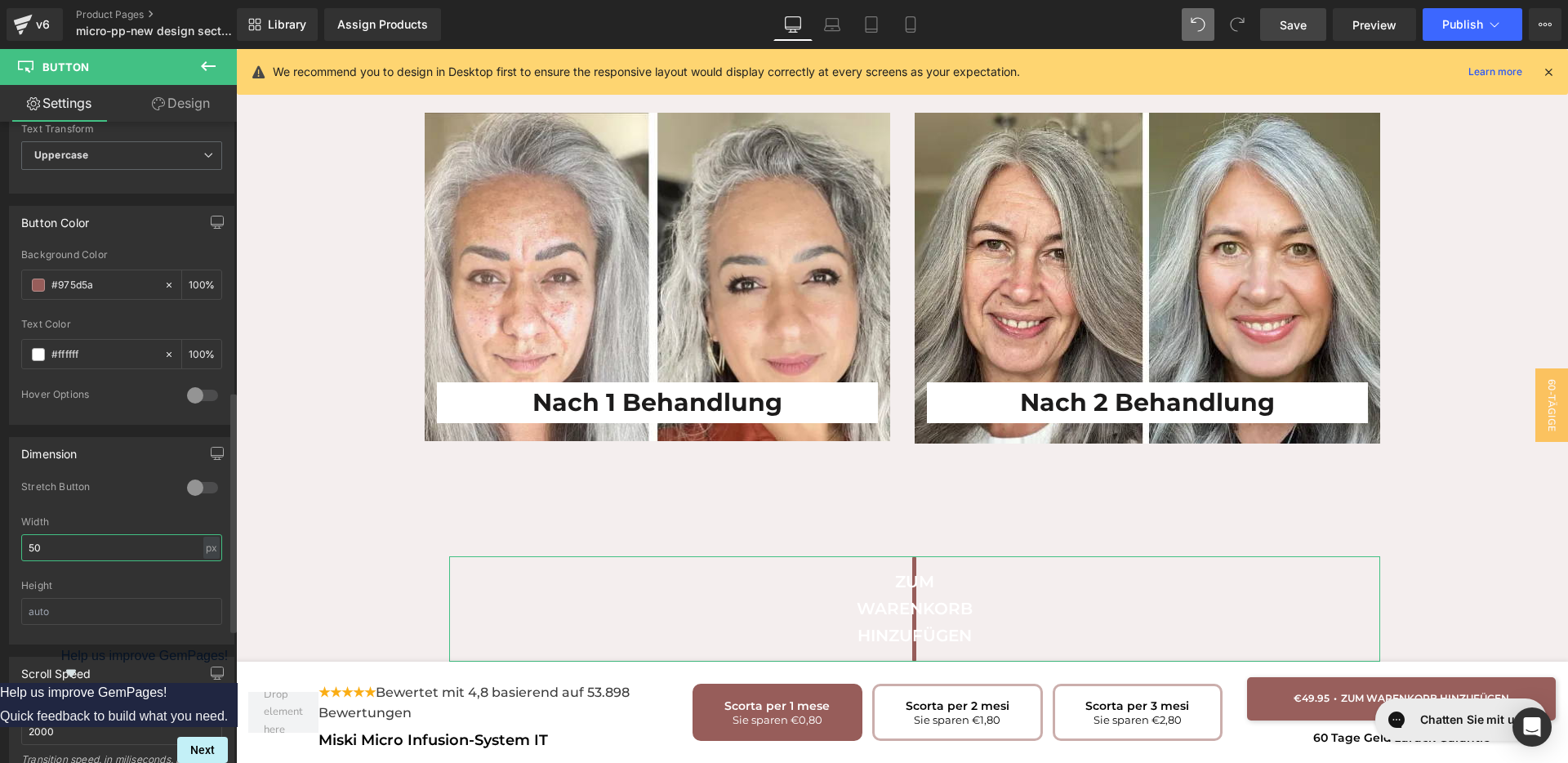
type input "500"
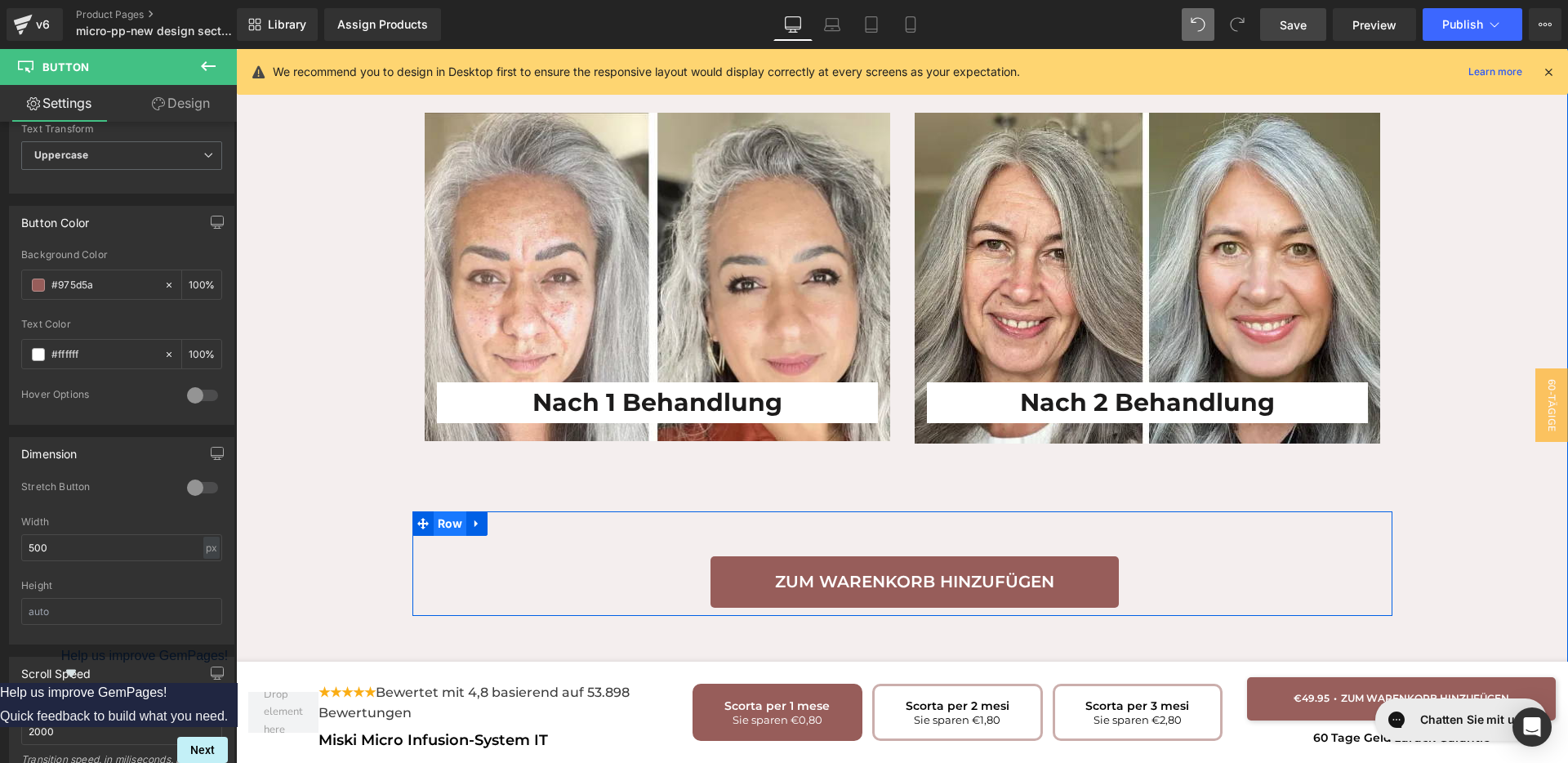
click at [434, 512] on span "Row" at bounding box center [450, 524] width 33 height 25
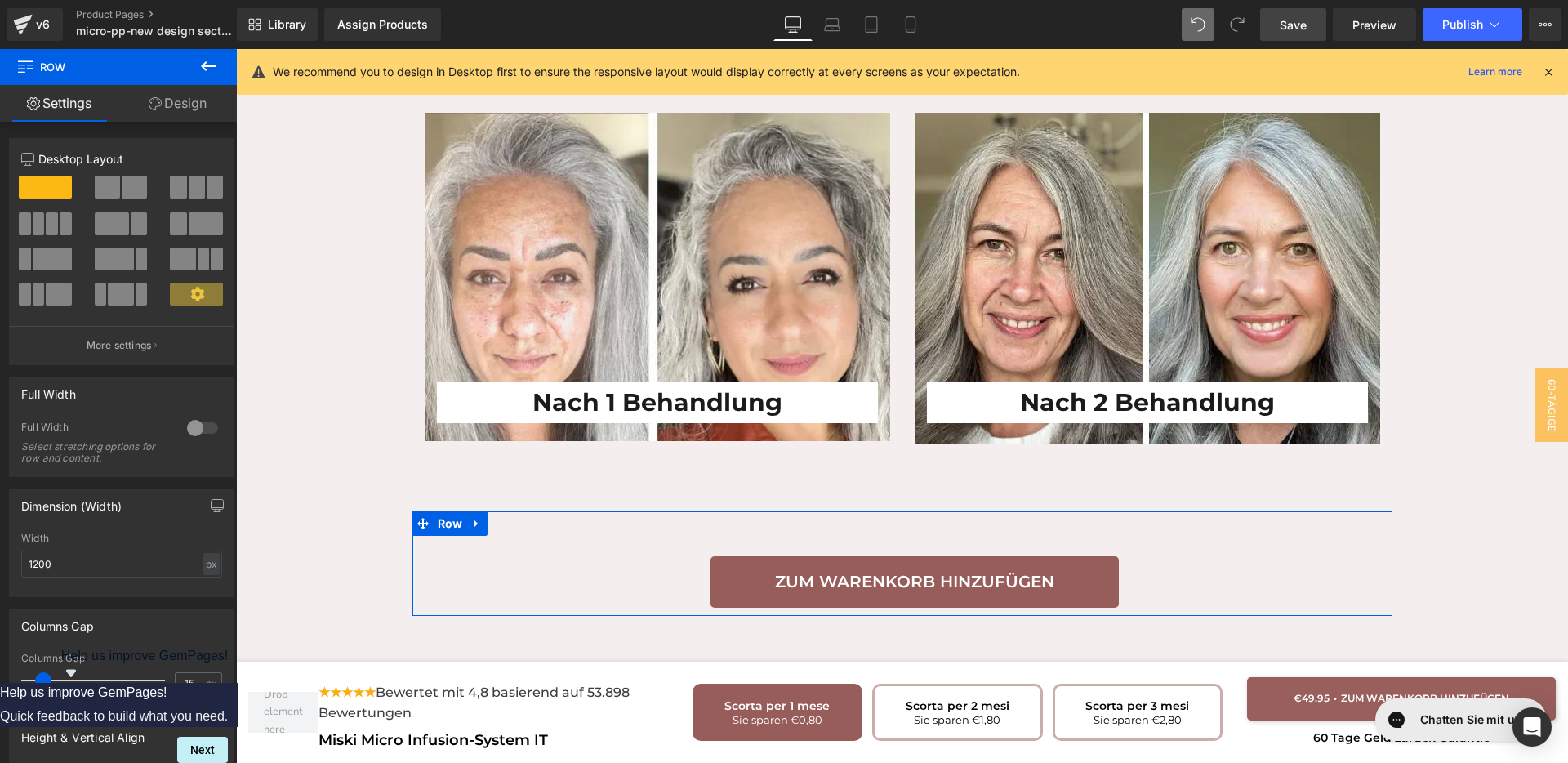
click at [191, 111] on link "Design" at bounding box center [177, 103] width 118 height 37
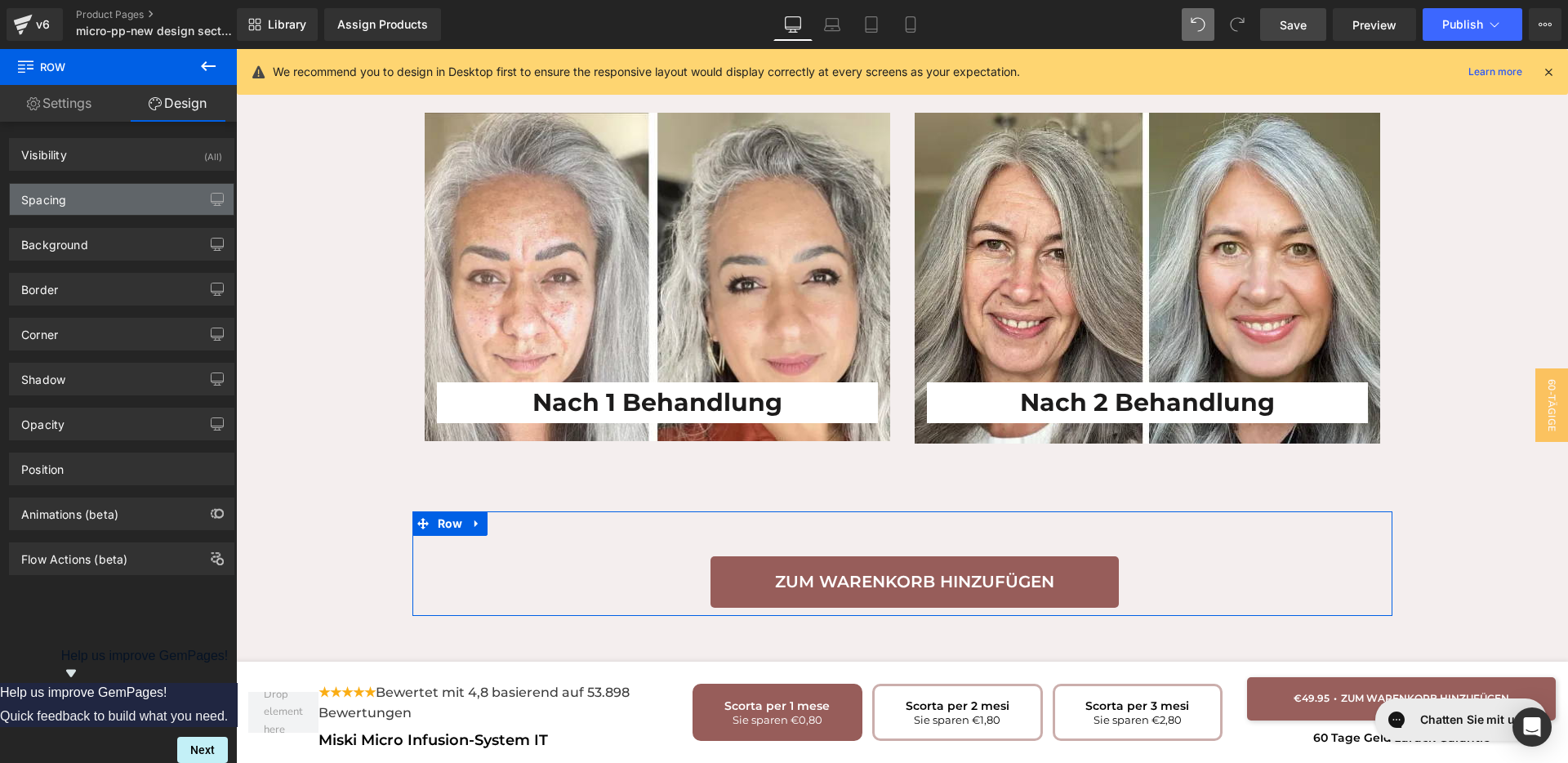
click at [79, 197] on div "Spacing" at bounding box center [121, 199] width 224 height 31
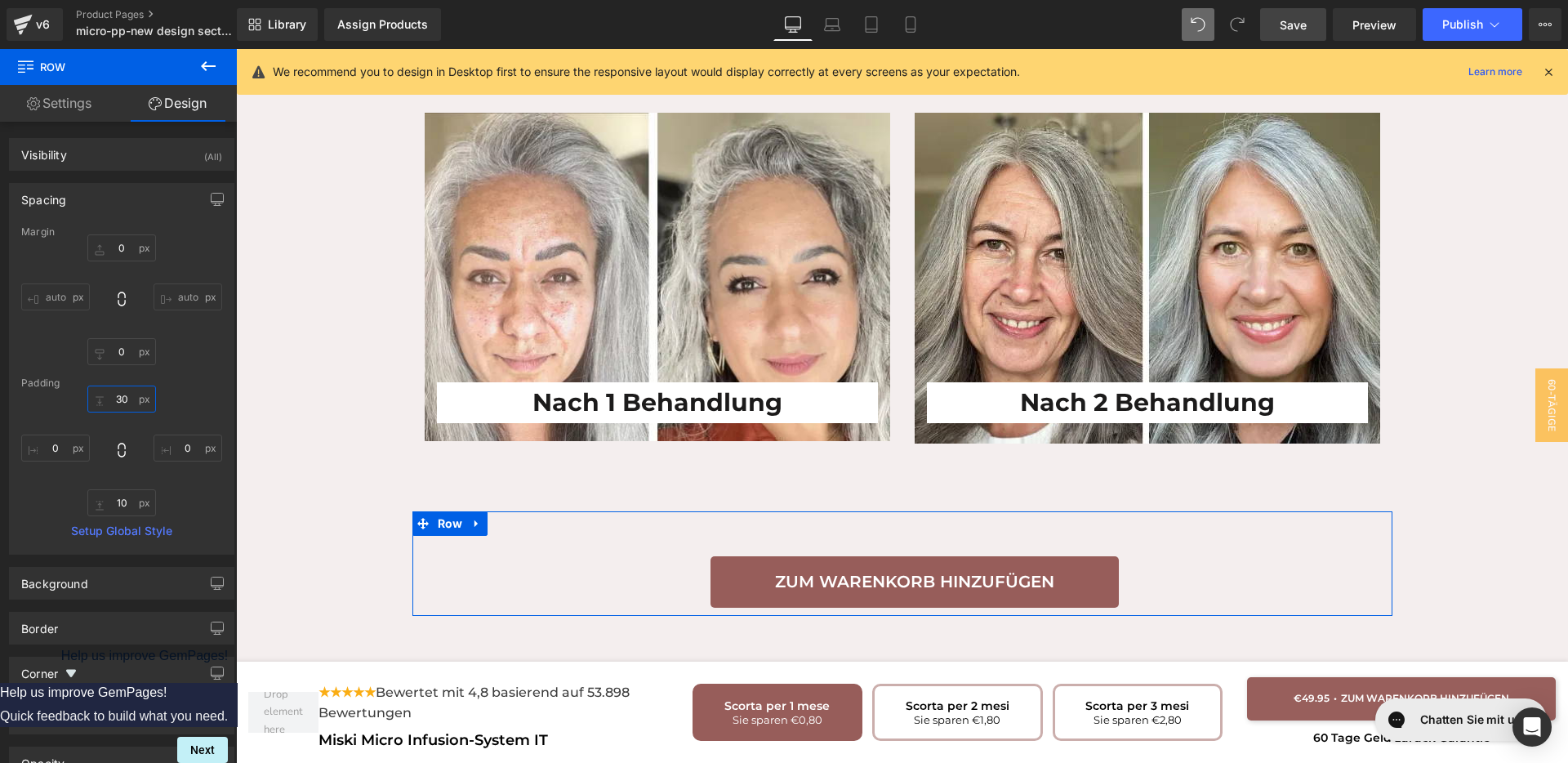
click at [122, 393] on input "text" at bounding box center [121, 399] width 69 height 27
type input "0"
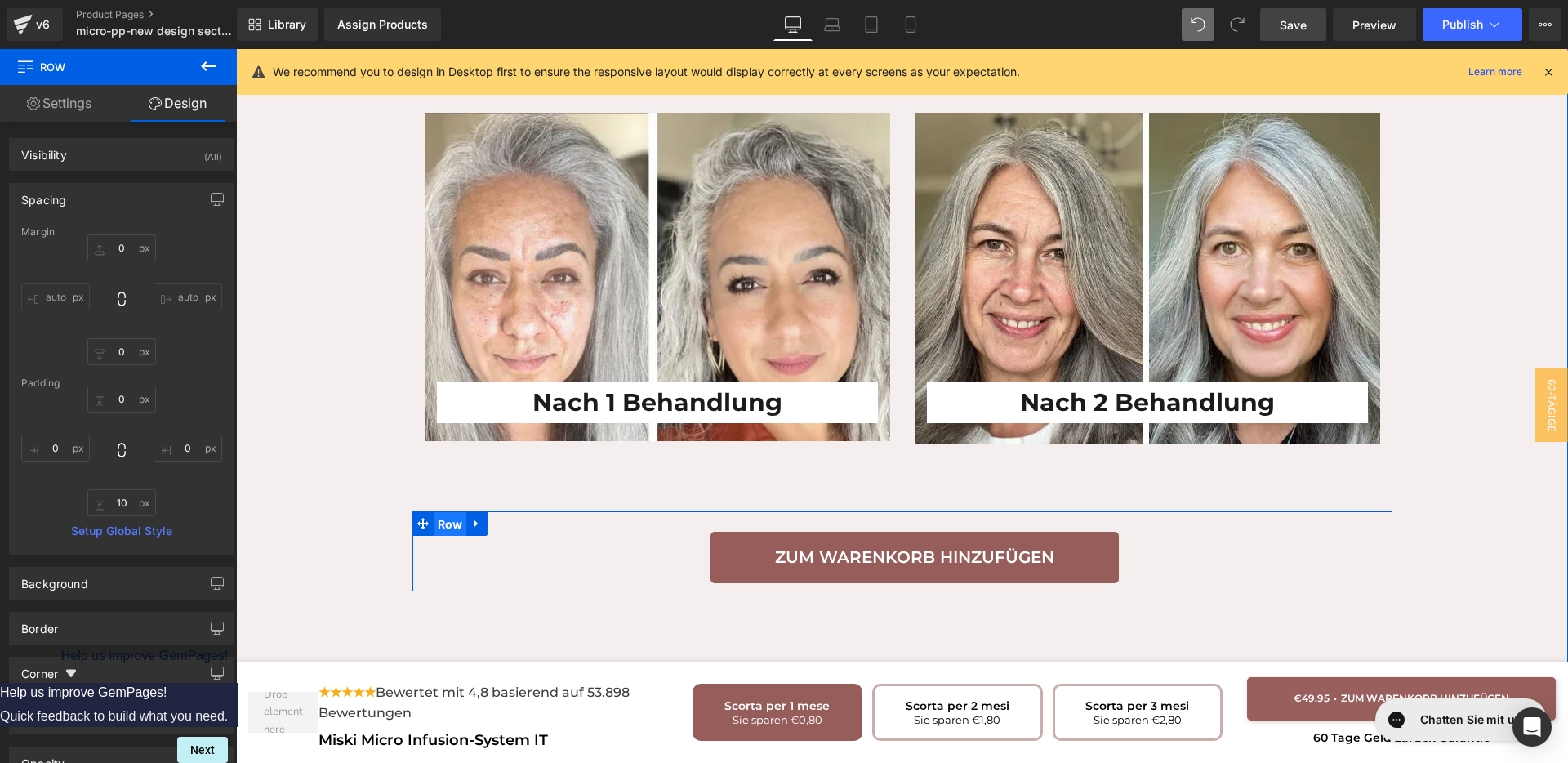
click at [437, 512] on span "Row" at bounding box center [450, 525] width 33 height 25
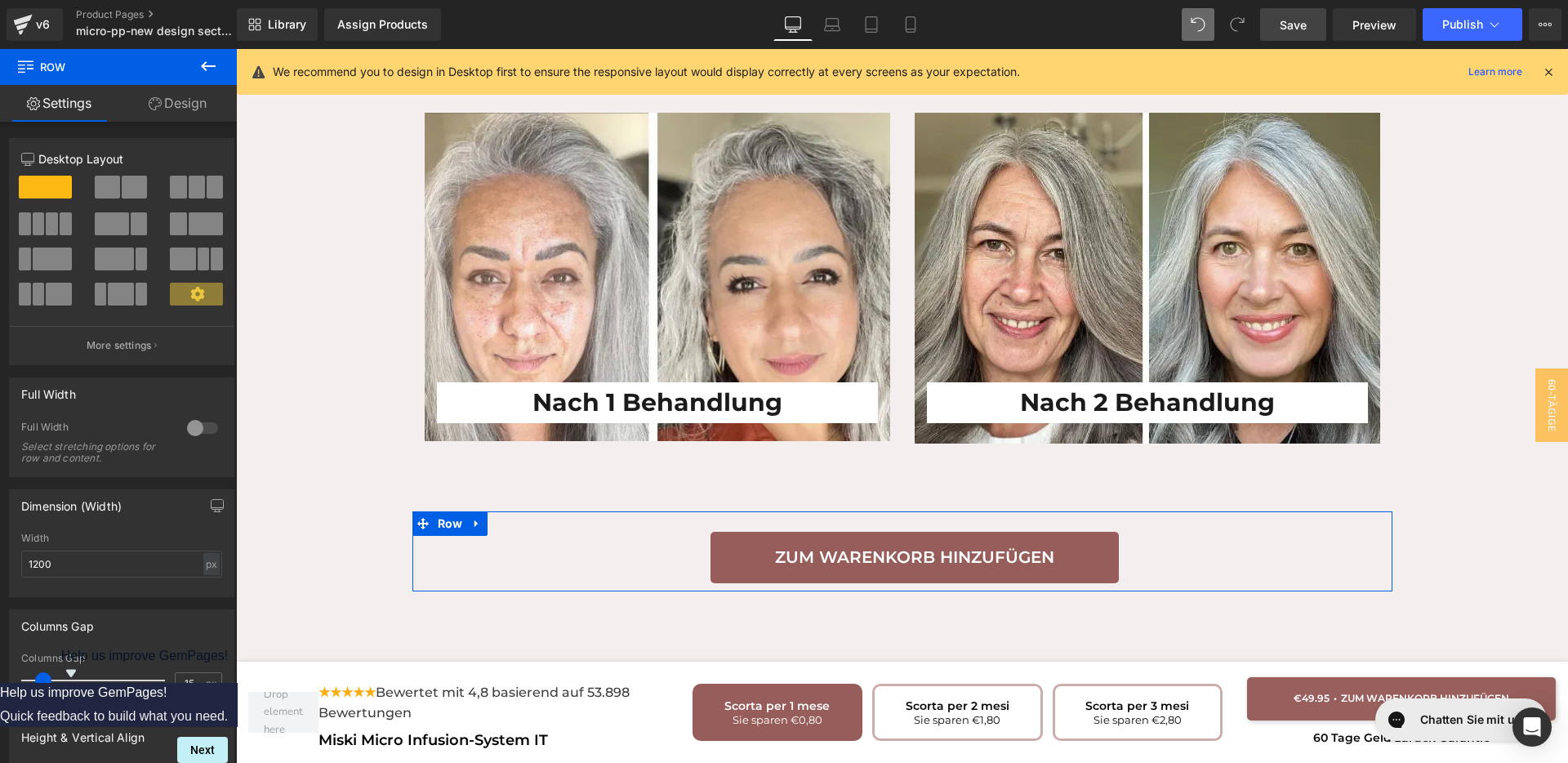
click at [178, 112] on link "Design" at bounding box center [177, 103] width 118 height 37
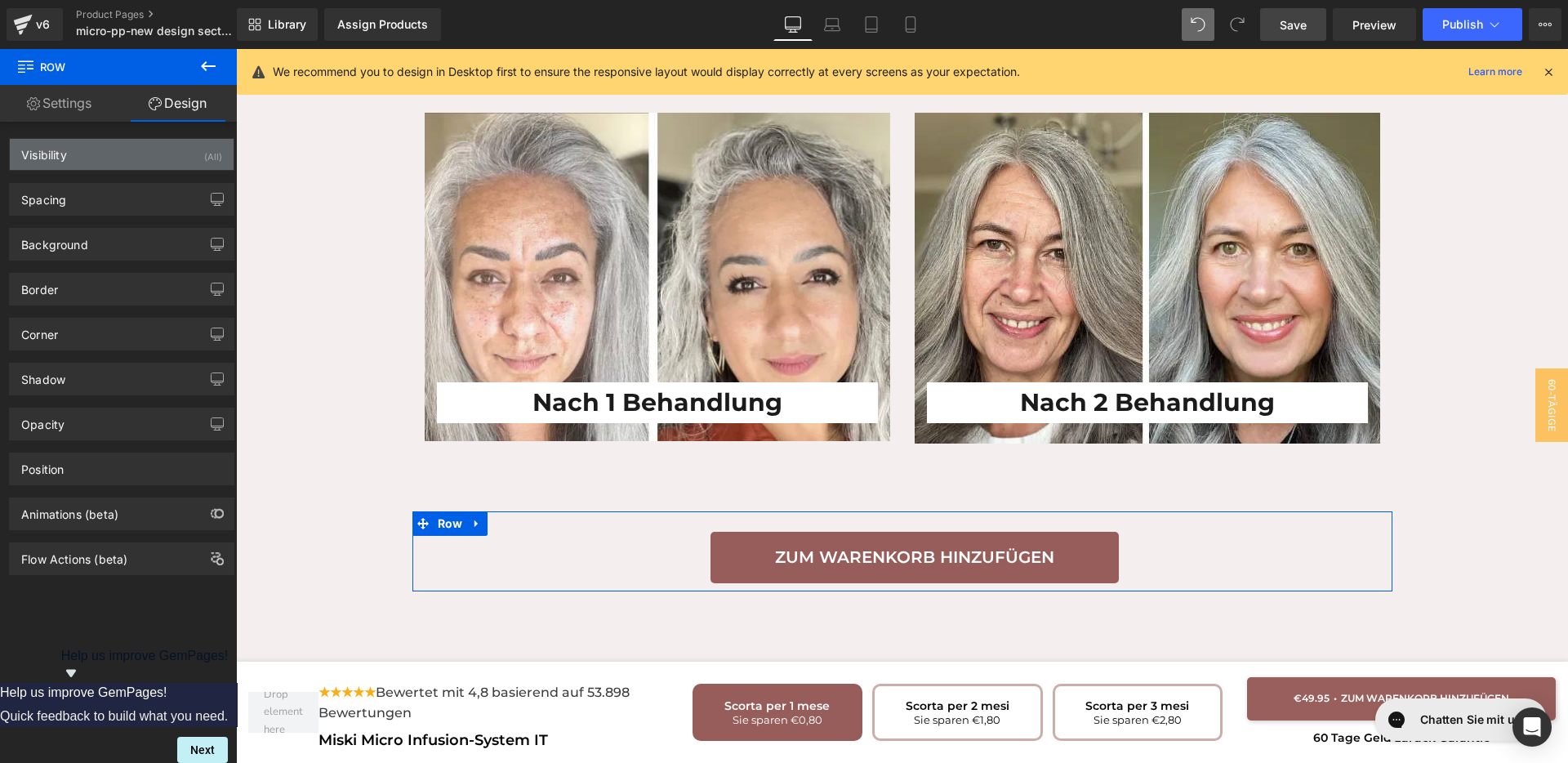
click at [90, 161] on div "Visibility (All)" at bounding box center [121, 154] width 224 height 31
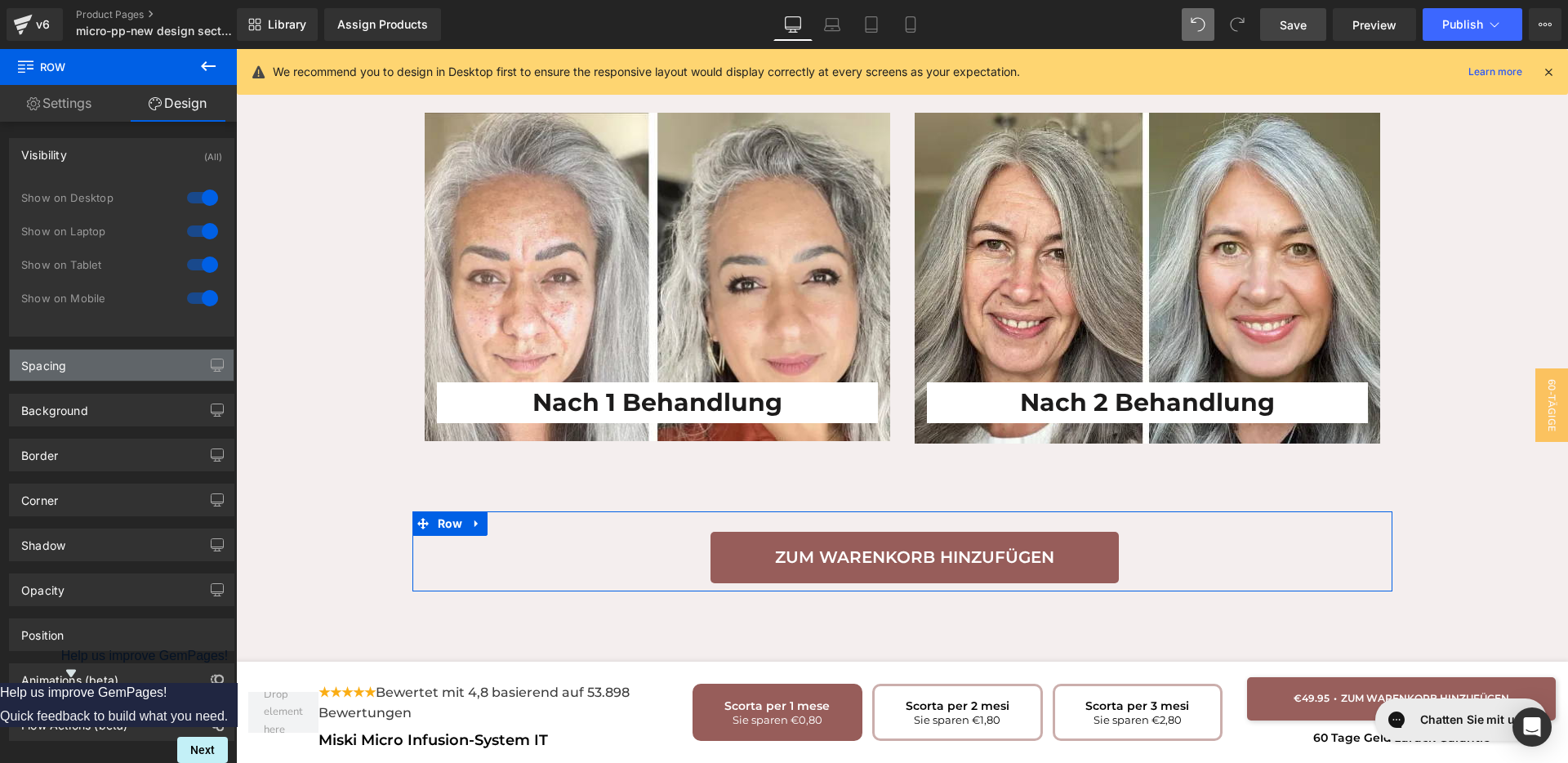
click at [110, 370] on div "Spacing" at bounding box center [121, 365] width 224 height 31
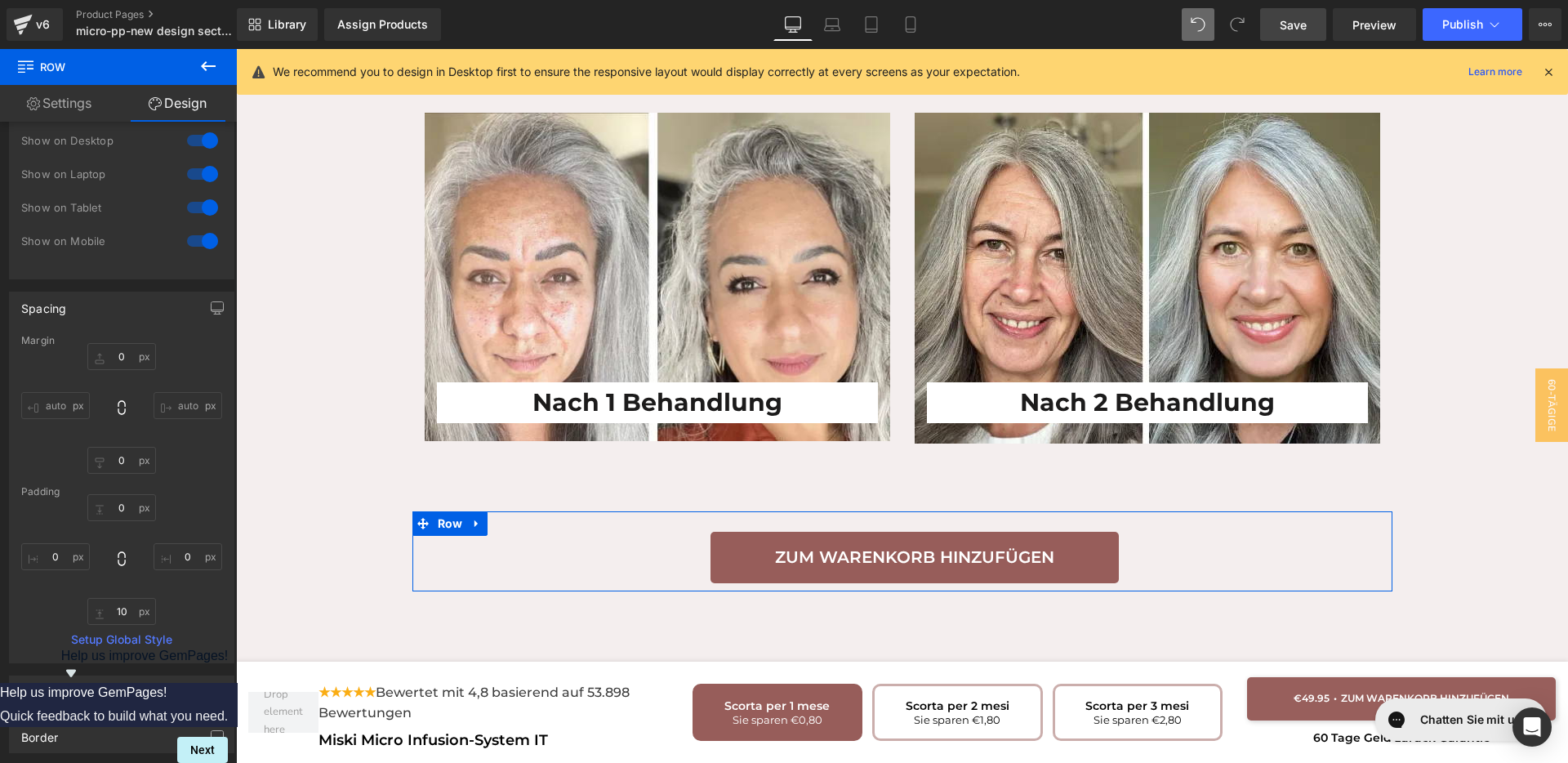
scroll to position [102, 0]
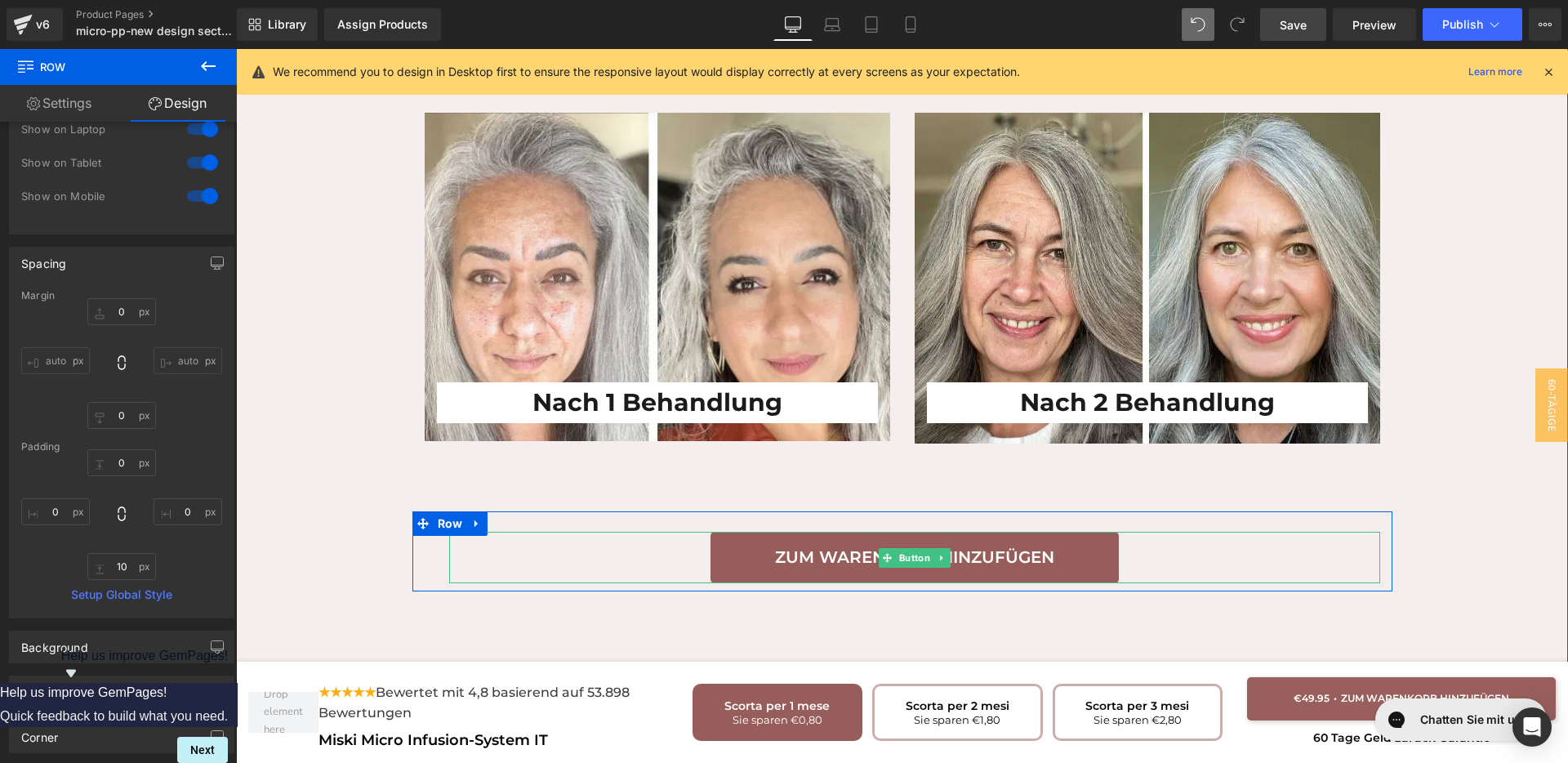
click at [655, 532] on div "Zum Warenkorb hinzufügen" at bounding box center [914, 558] width 931 height 51
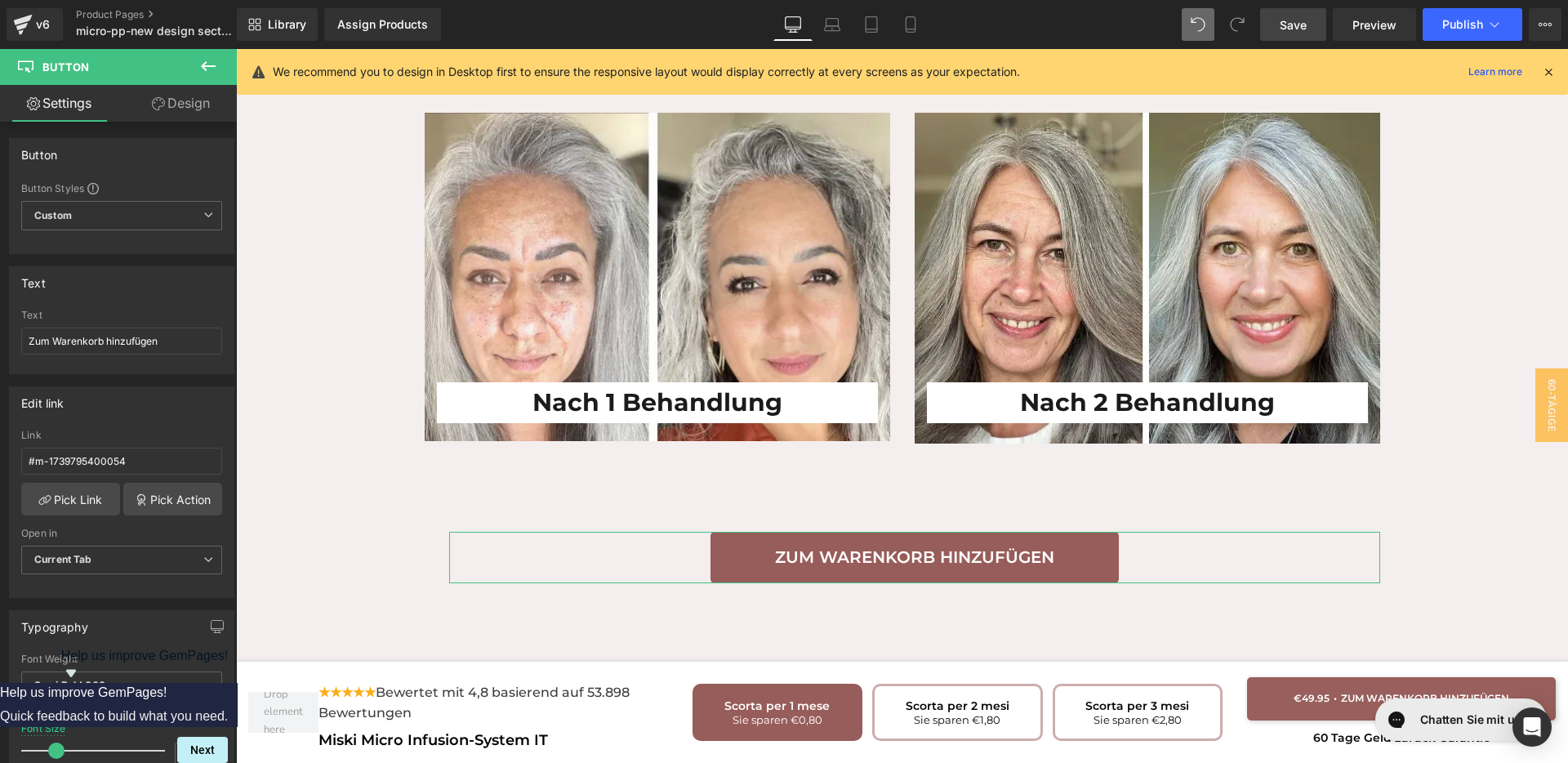
click at [216, 110] on link "Design" at bounding box center [181, 103] width 118 height 37
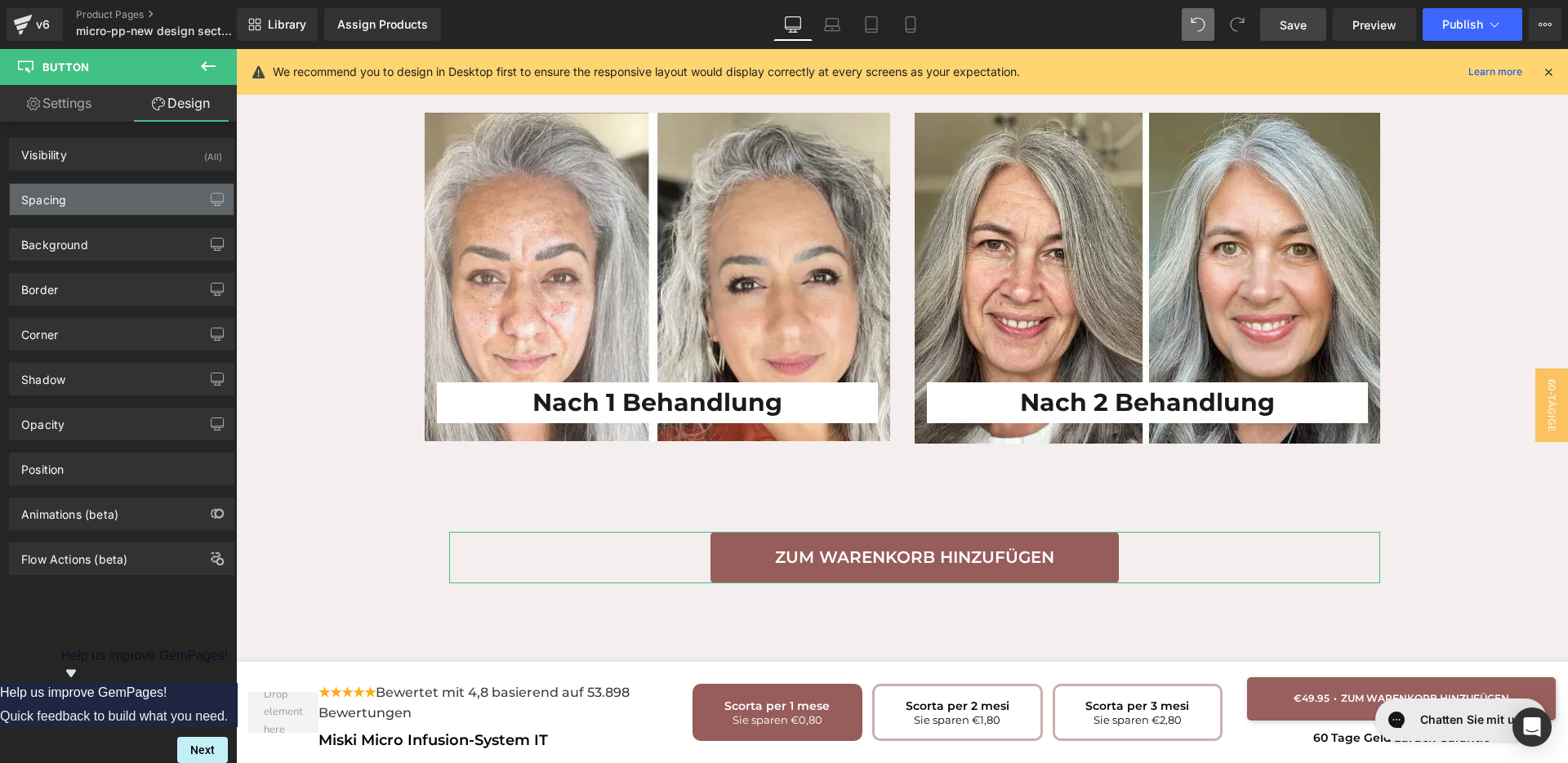
click at [89, 205] on div "Spacing" at bounding box center [121, 199] width 224 height 31
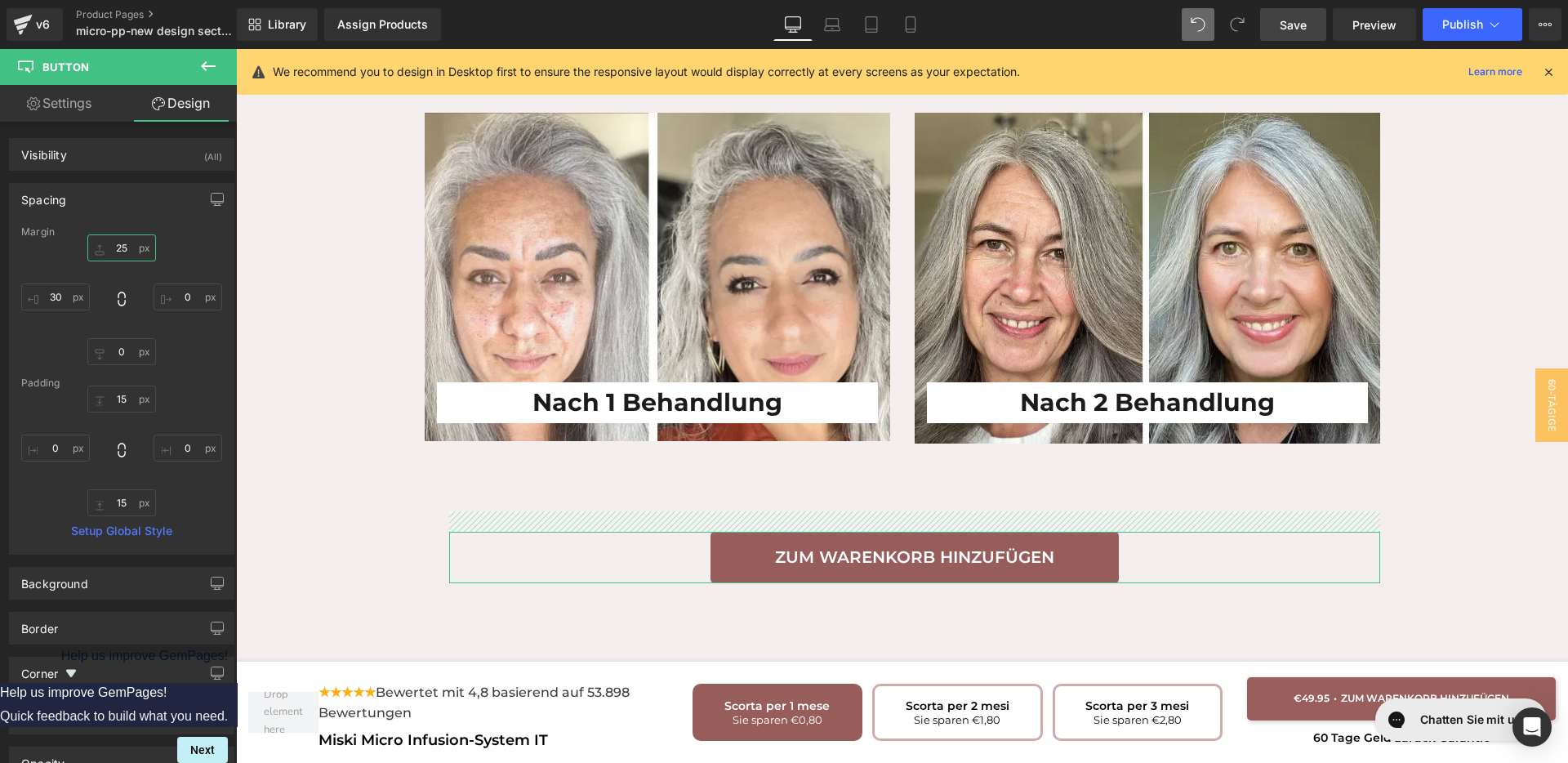
click at [119, 242] on input "text" at bounding box center [121, 248] width 69 height 27
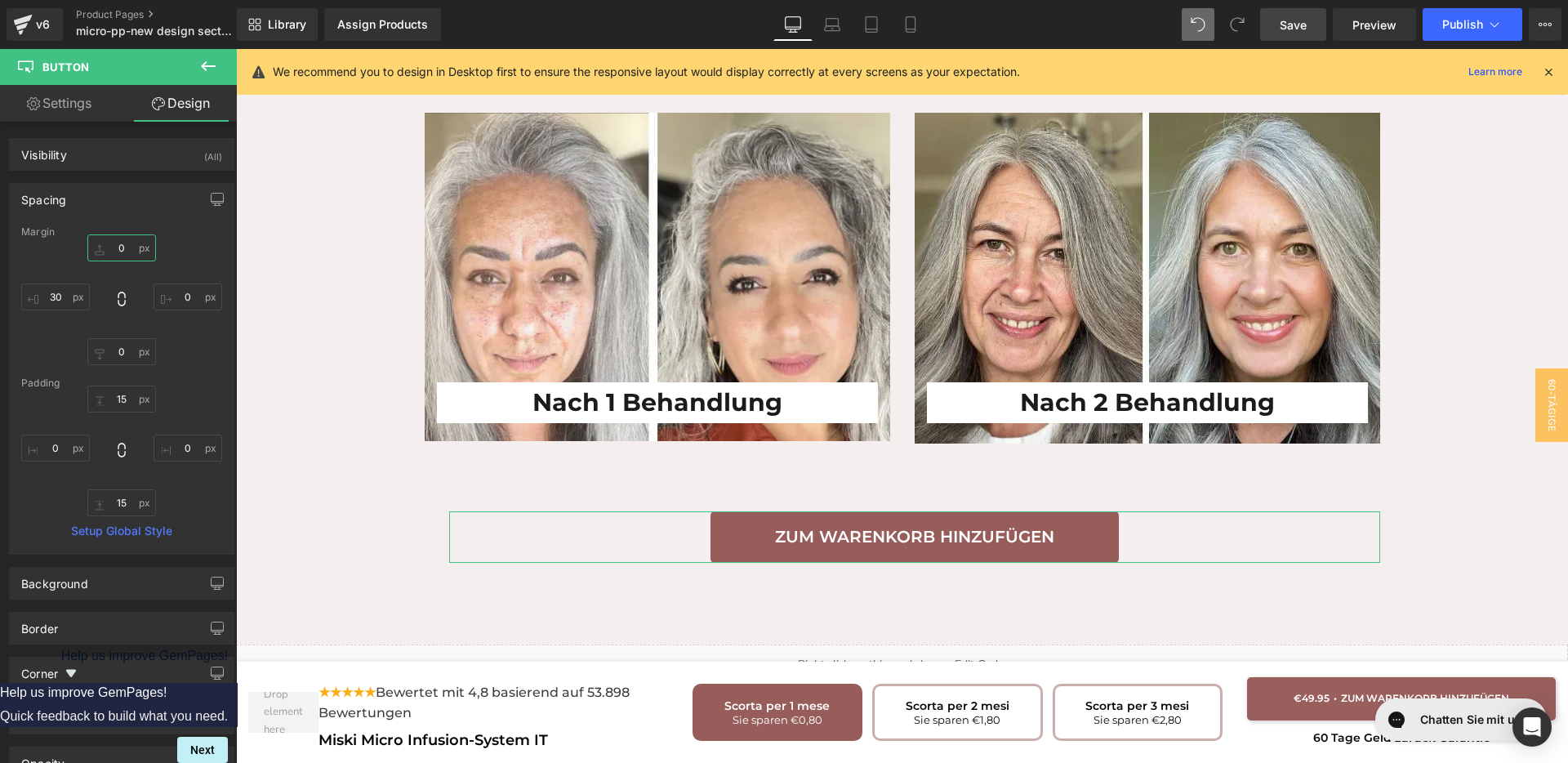
type input "0"
click at [113, 394] on input "text" at bounding box center [121, 399] width 69 height 27
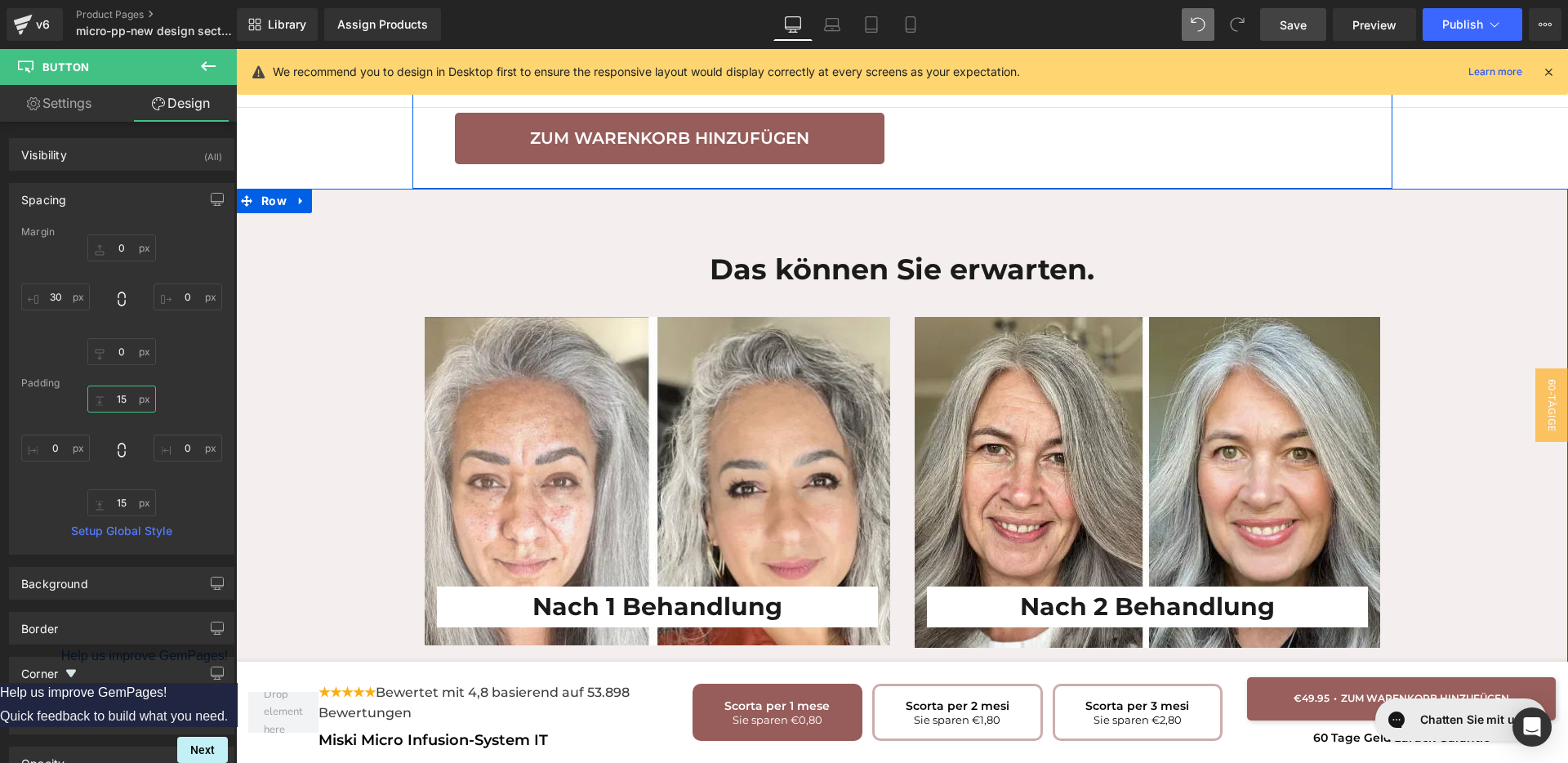
scroll to position [3439, 0]
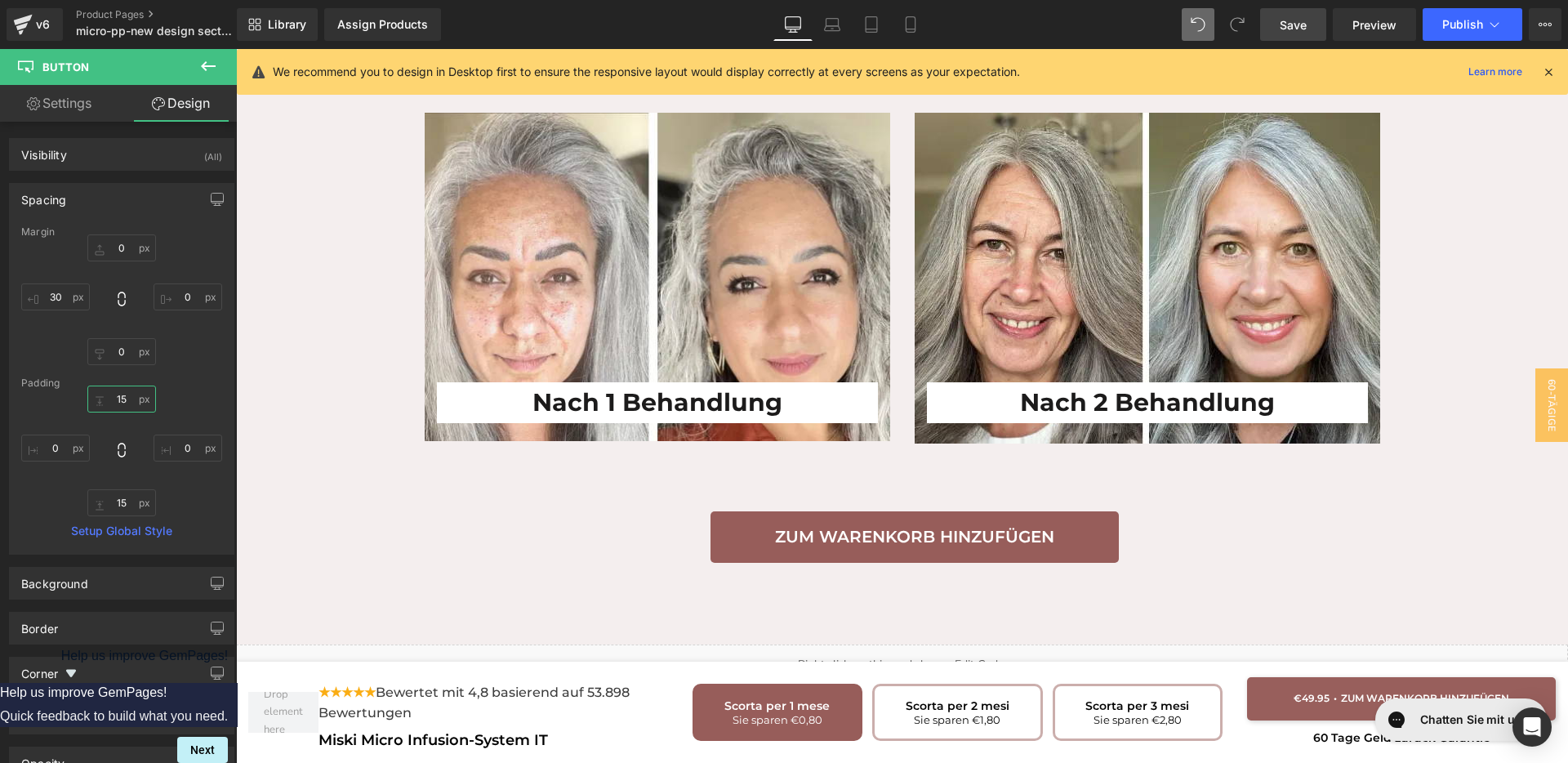
type input "15"
click at [1295, 27] on span "Save" at bounding box center [1293, 25] width 27 height 17
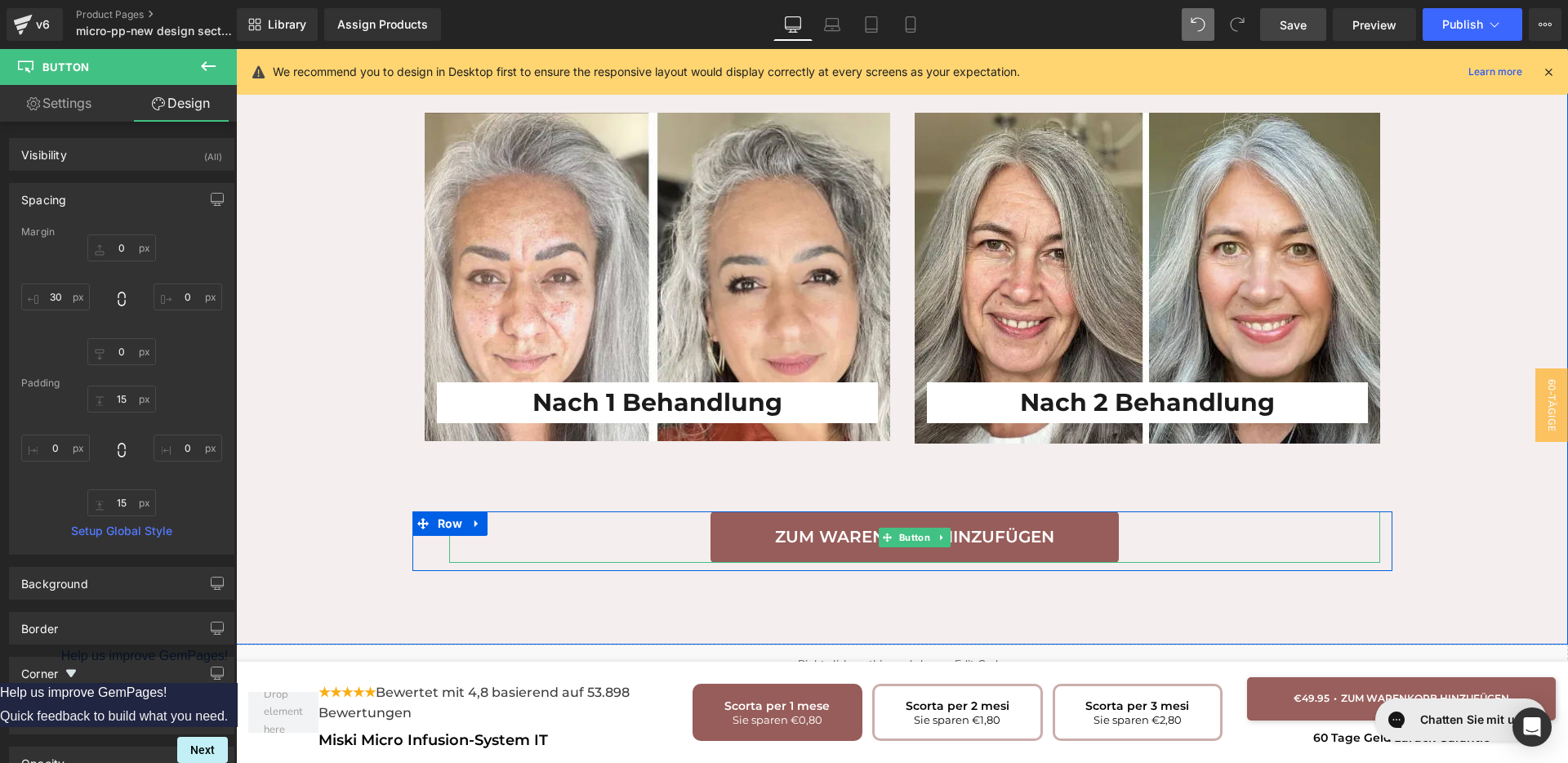
scroll to position [3745, 0]
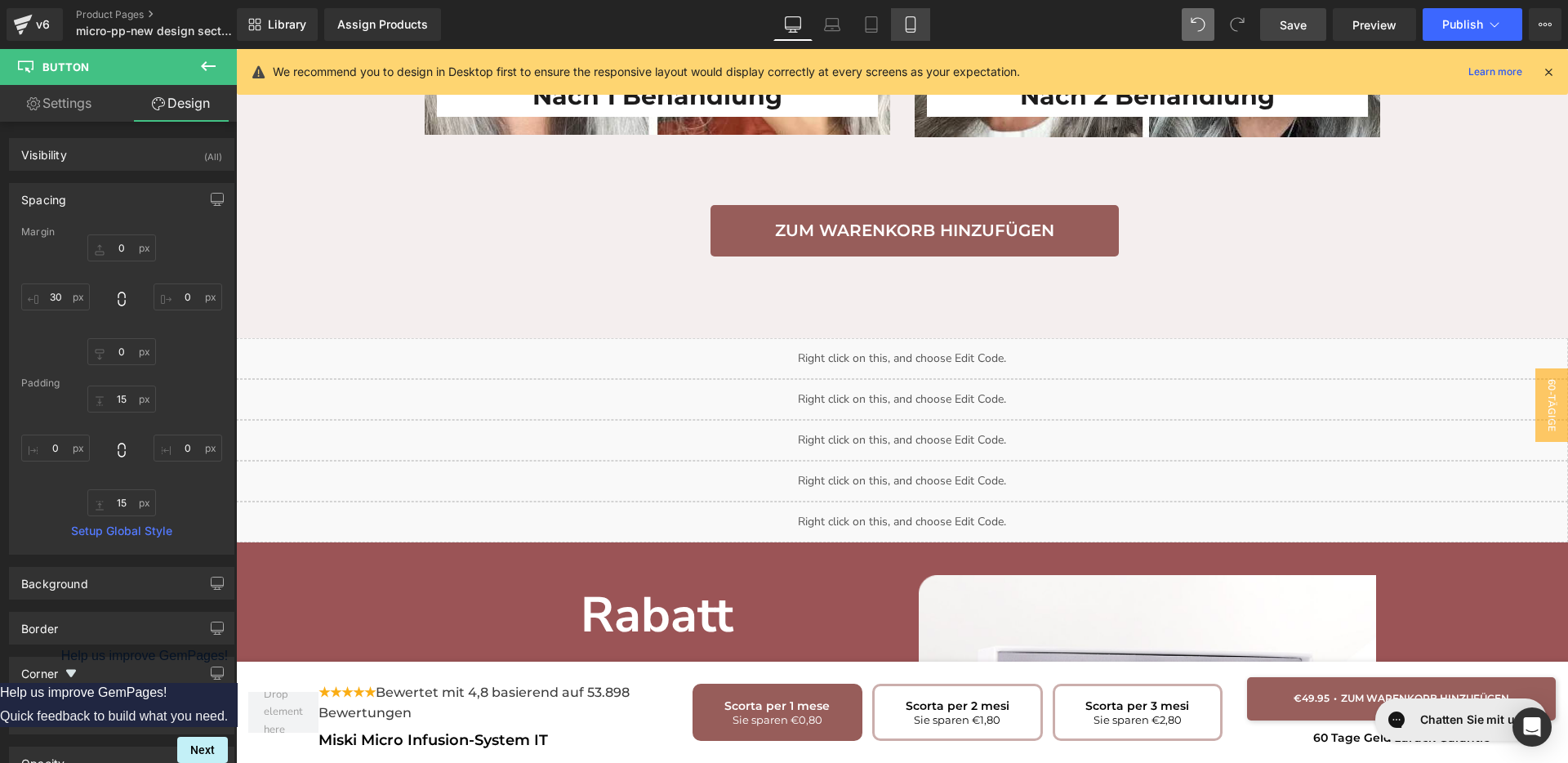
click at [911, 17] on icon at bounding box center [910, 25] width 9 height 15
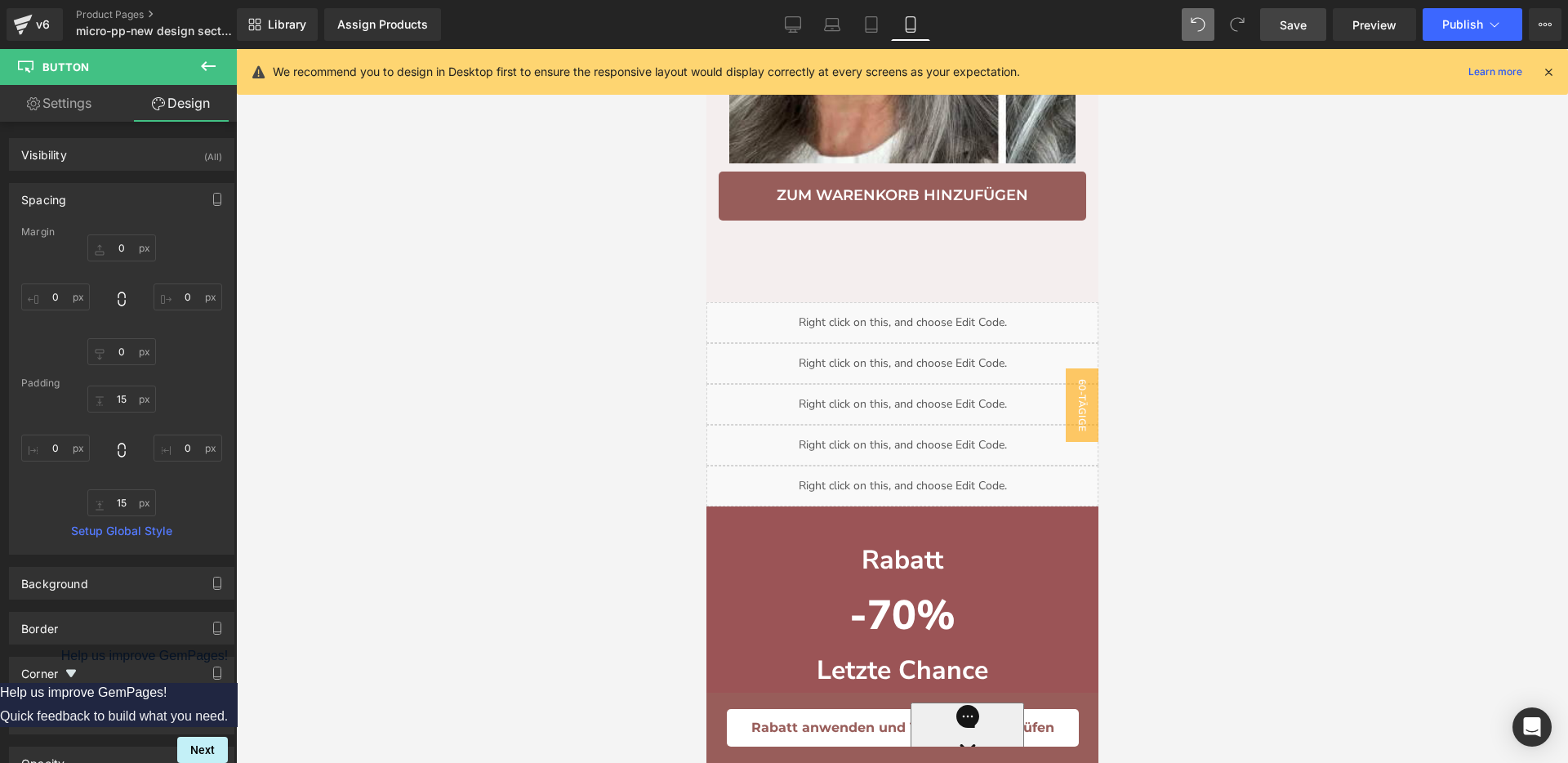
scroll to position [4850, 0]
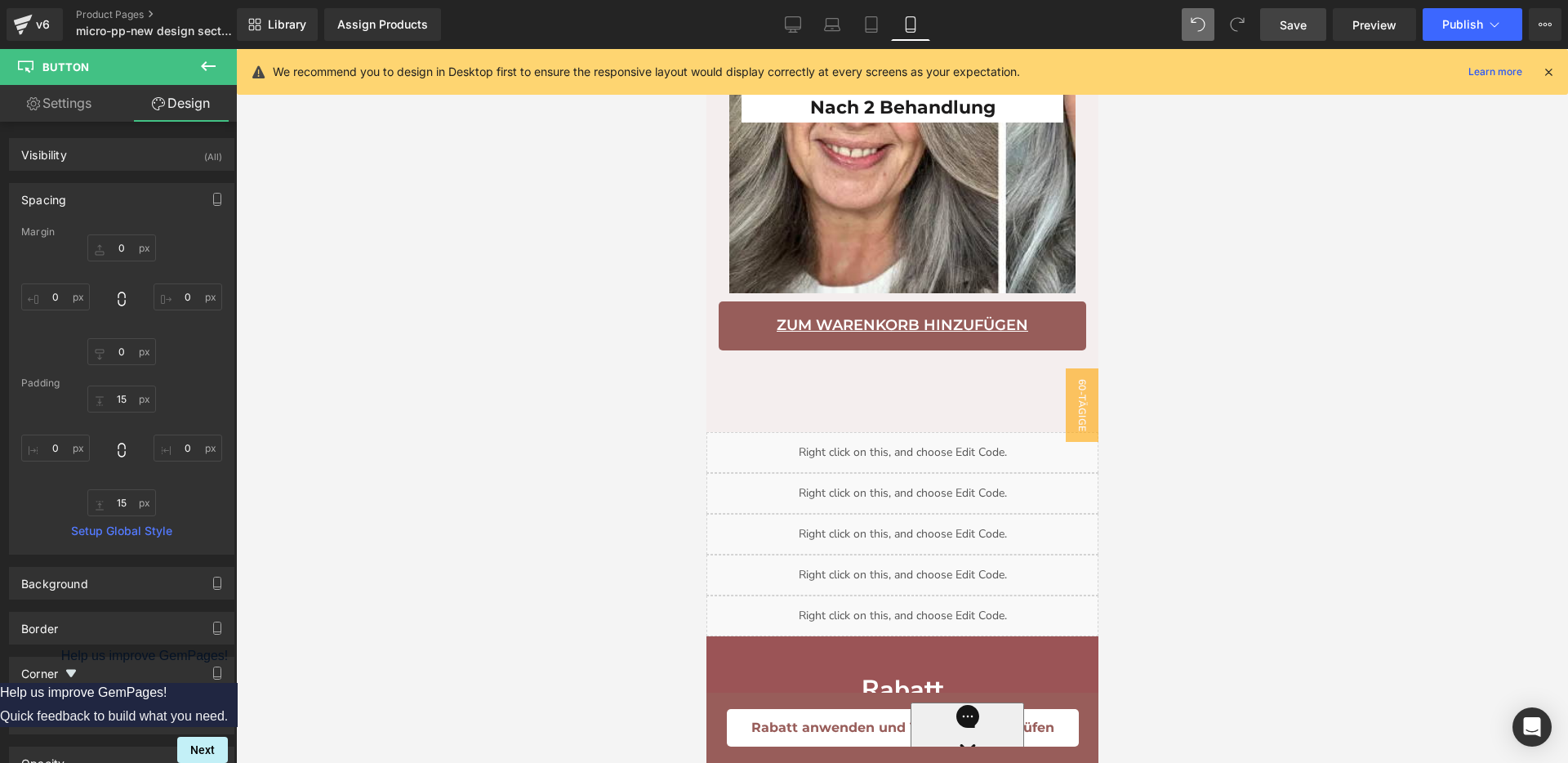
click at [1164, 336] on span "Button" at bounding box center [1183, 325] width 38 height 20
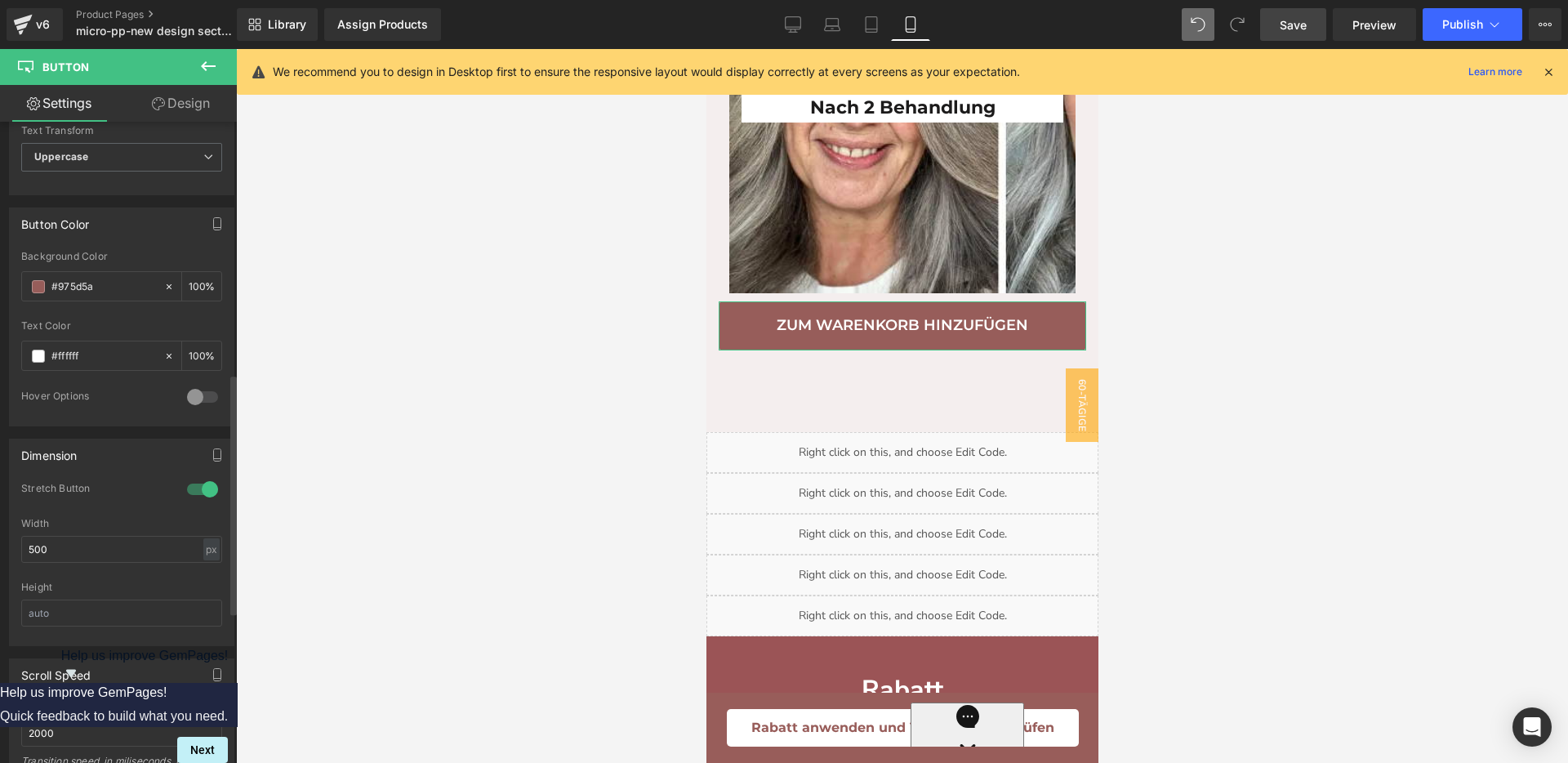
scroll to position [715, 0]
drag, startPoint x: 93, startPoint y: 547, endPoint x: 15, endPoint y: 550, distance: 78.1
click at [15, 550] on div "1 Stretch Button 500px Width 500 px % px Height" at bounding box center [121, 562] width 224 height 164
click at [203, 554] on div "px" at bounding box center [211, 547] width 16 height 22
click at [205, 573] on li "%" at bounding box center [212, 573] width 21 height 24
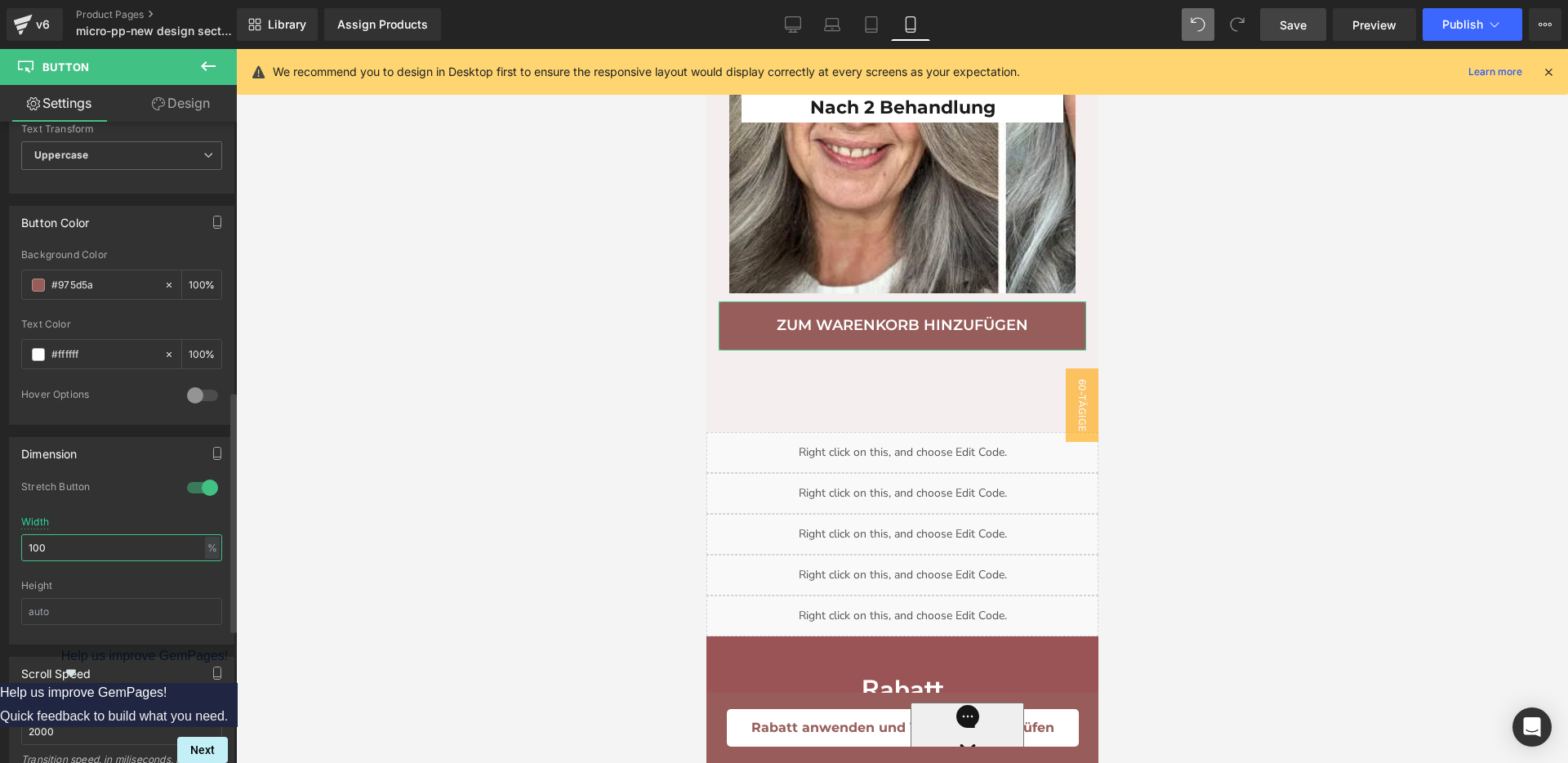
drag, startPoint x: 147, startPoint y: 548, endPoint x: 24, endPoint y: 557, distance: 123.3
click at [24, 557] on input "100" at bounding box center [121, 547] width 201 height 27
type input "100"
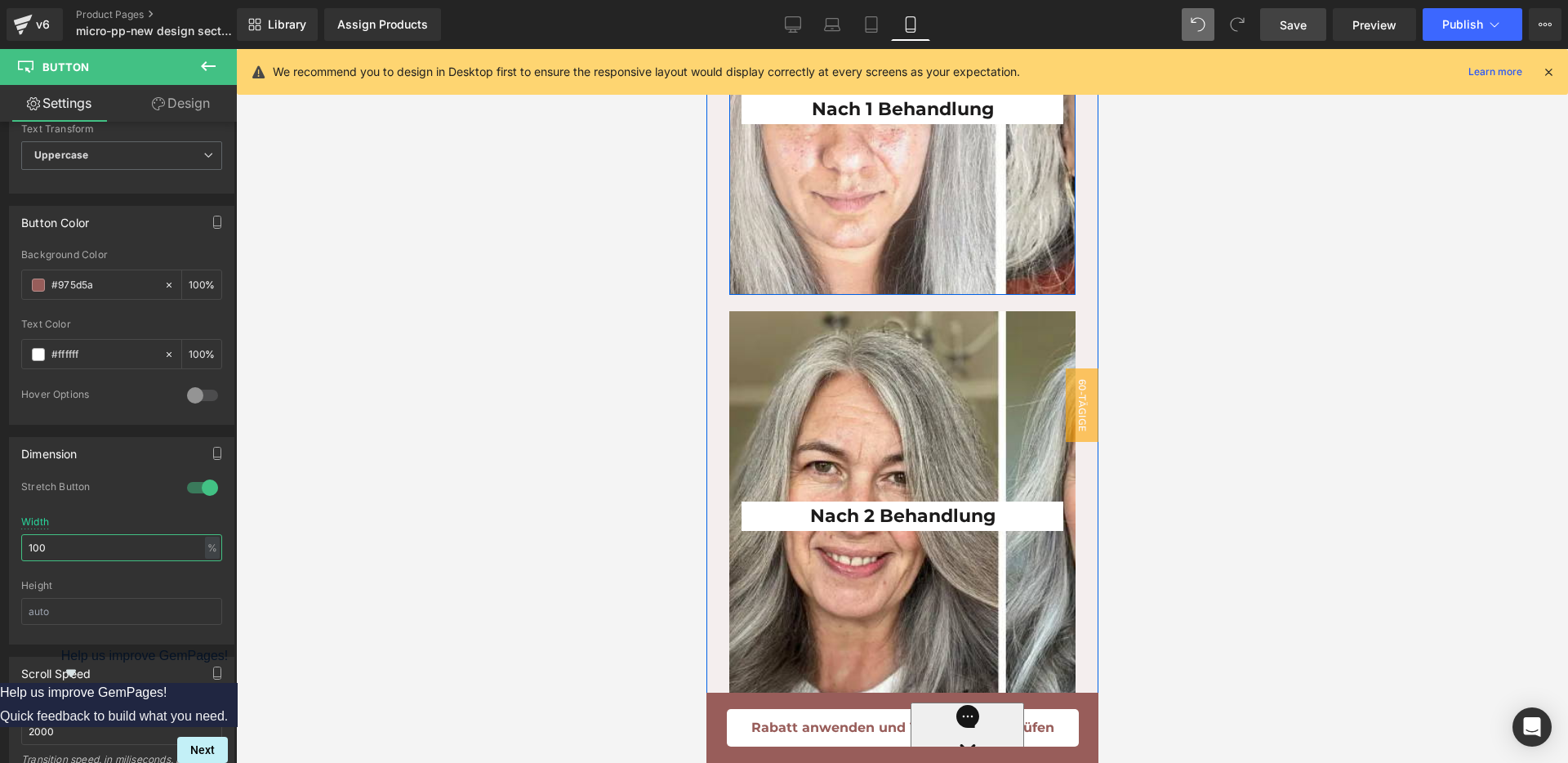
scroll to position [4646, 0]
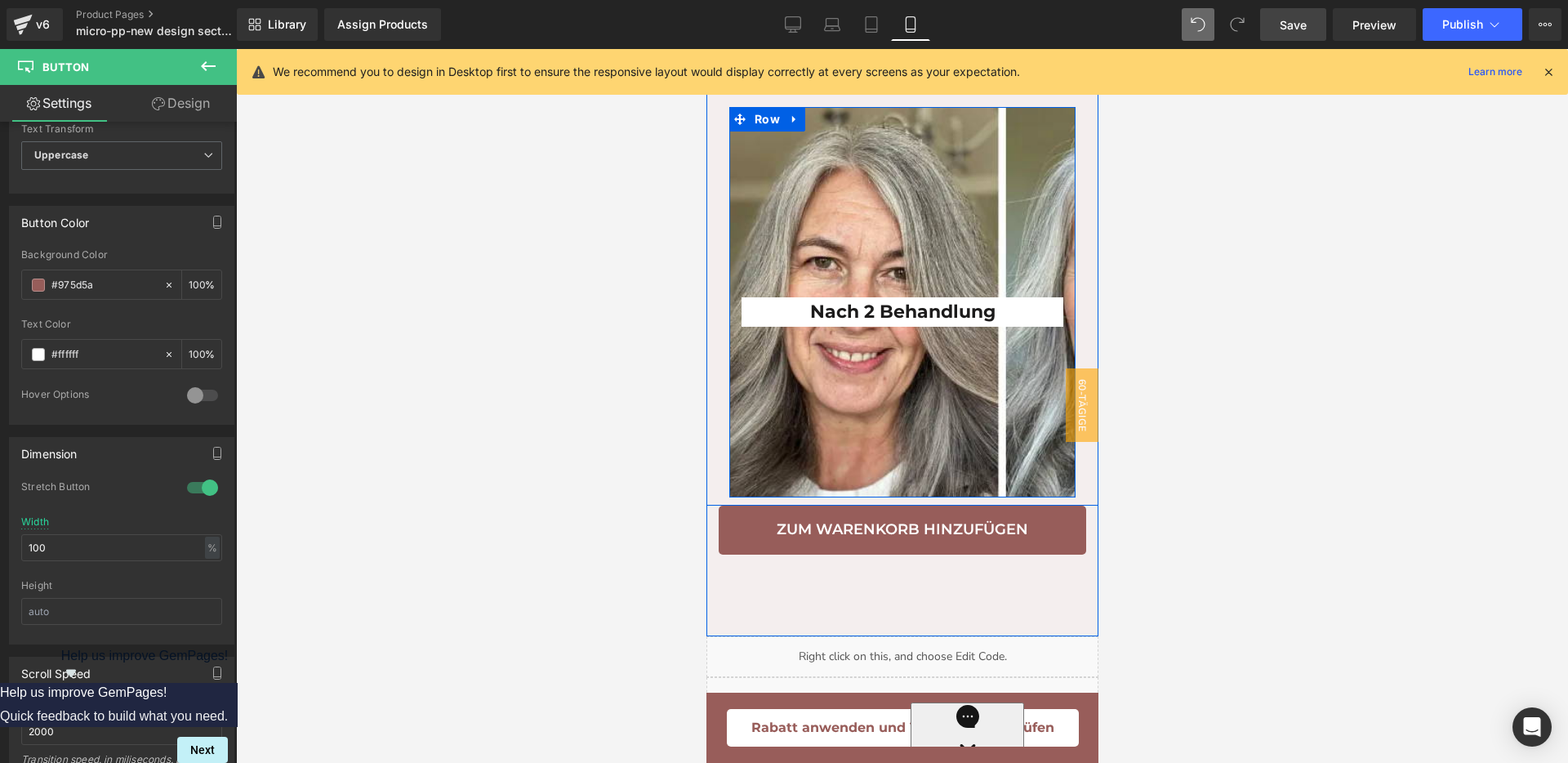
click at [904, 406] on div "Nach 2 Behandlung Heading Row" at bounding box center [902, 302] width 346 height 390
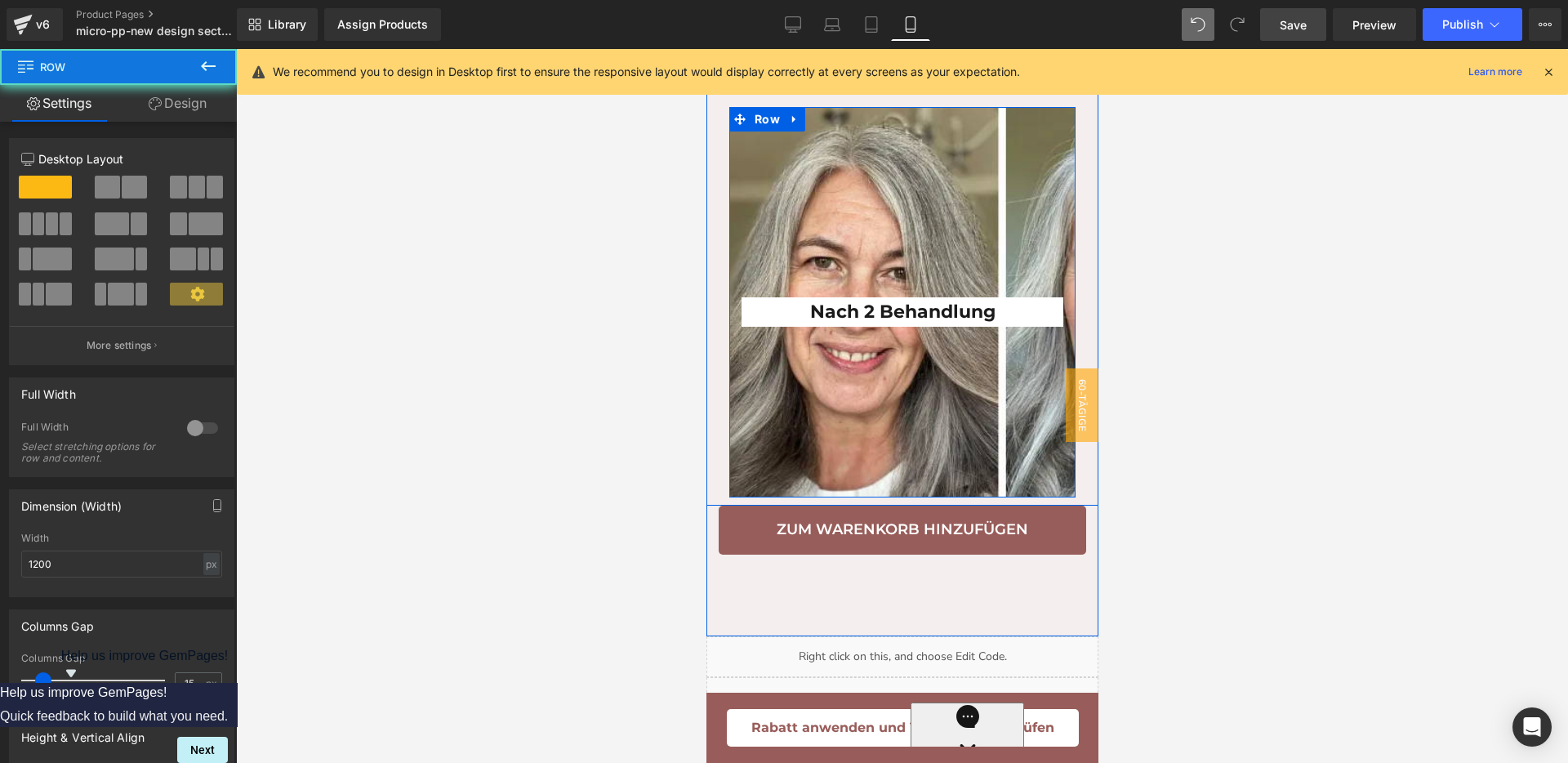
click at [904, 406] on div "Nach 2 Behandlung Heading Row" at bounding box center [902, 302] width 346 height 390
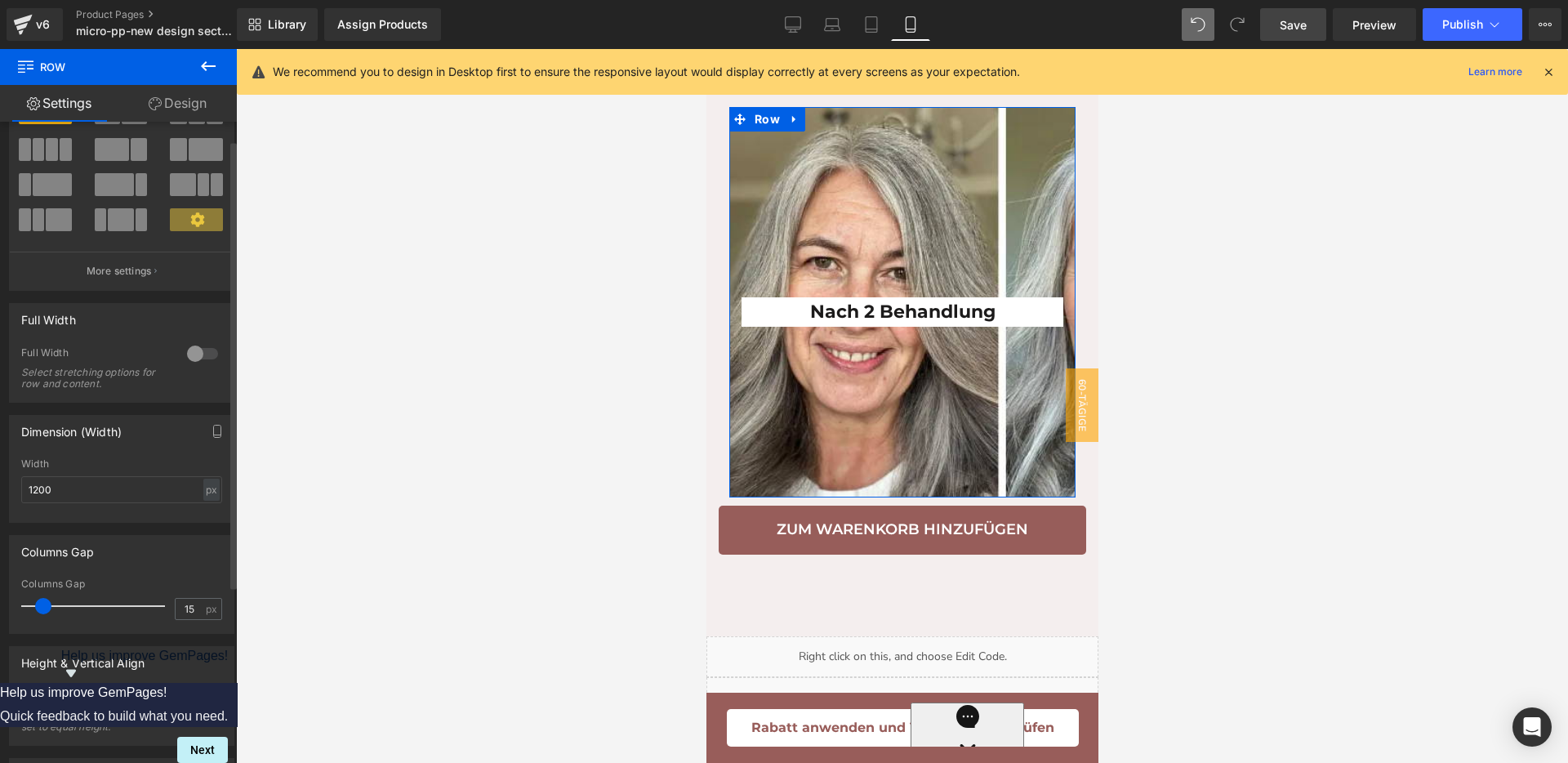
scroll to position [0, 0]
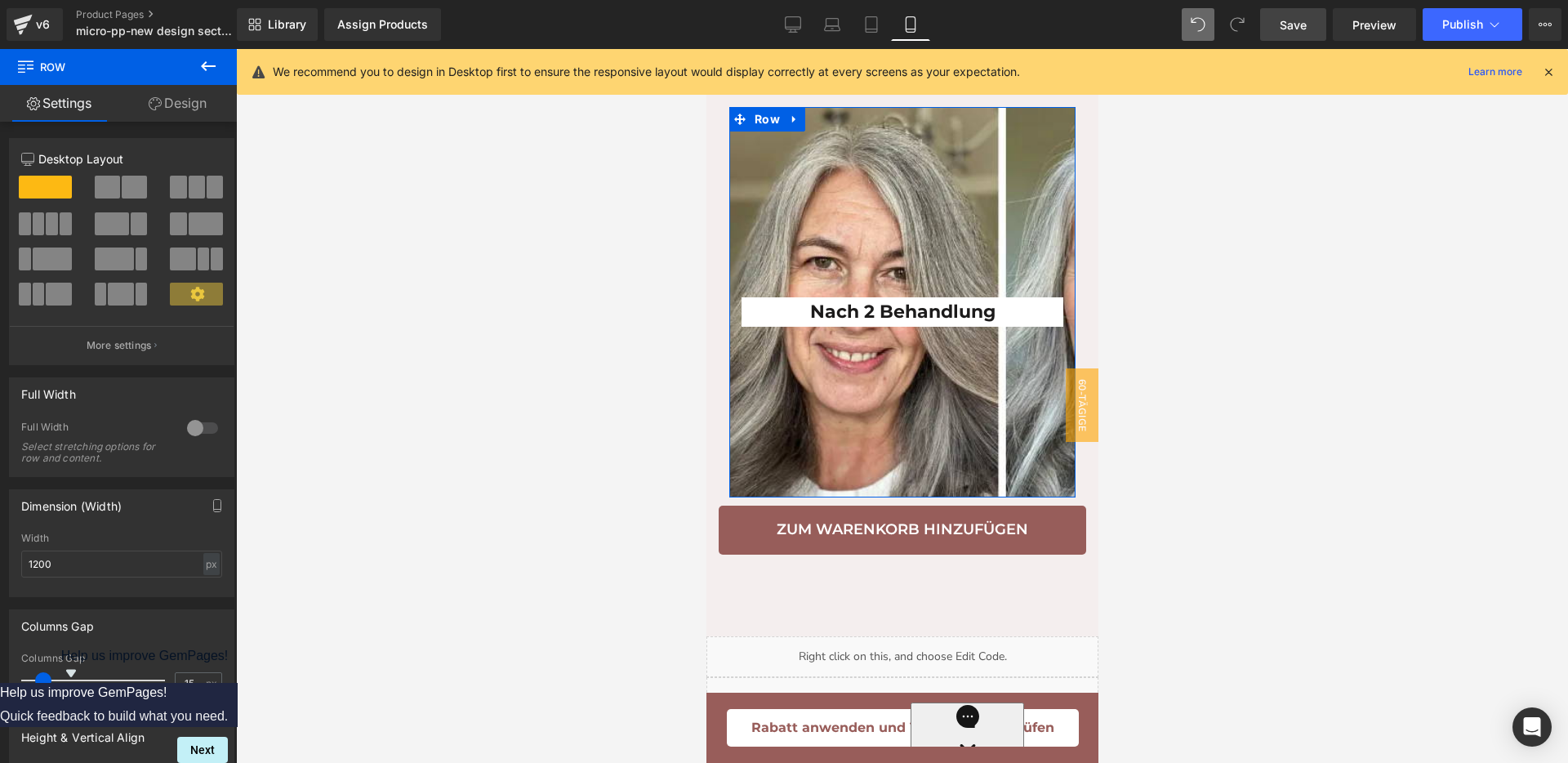
click at [188, 108] on link "Design" at bounding box center [177, 103] width 118 height 37
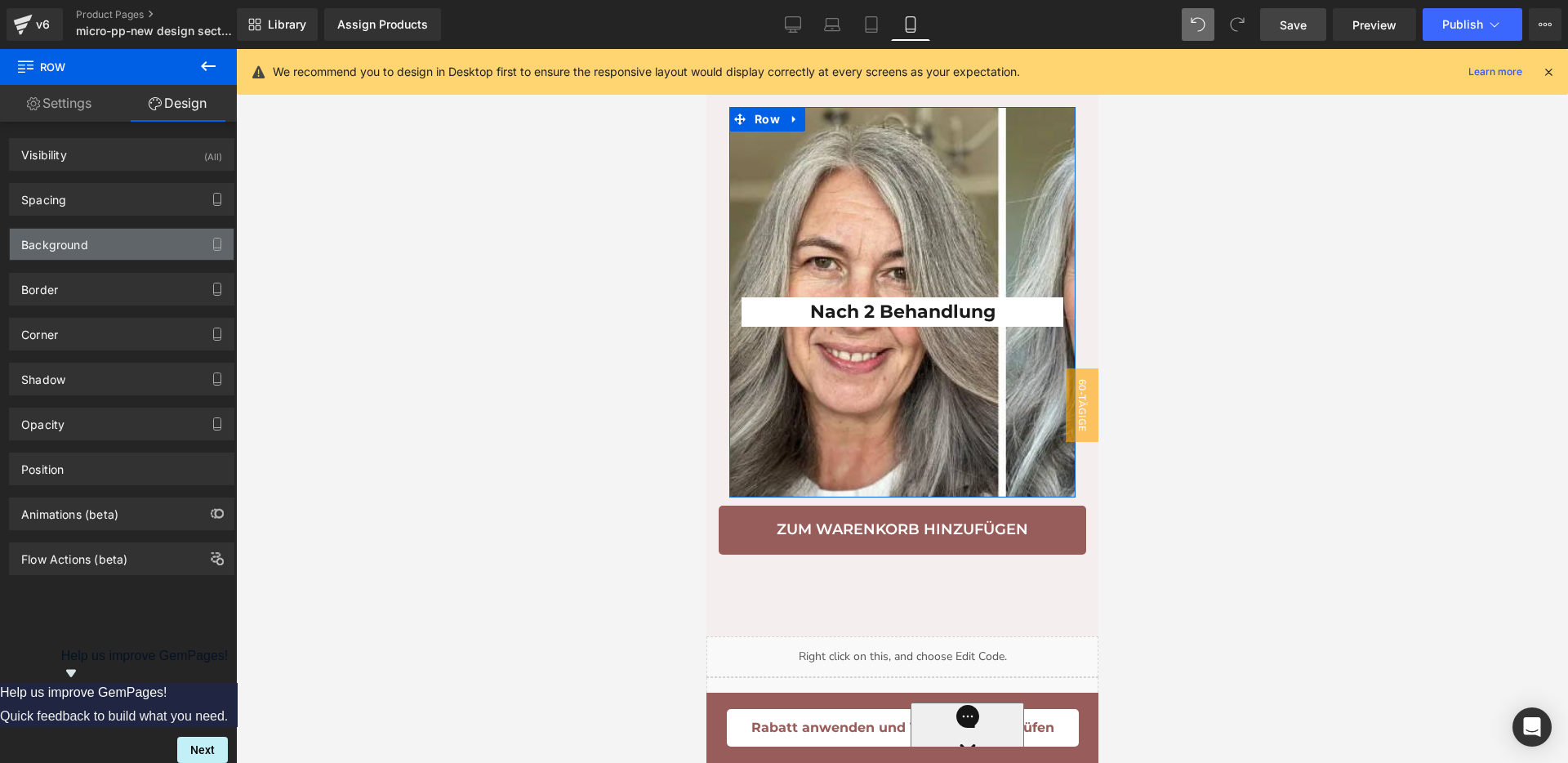
click at [96, 245] on div "Background" at bounding box center [121, 244] width 224 height 31
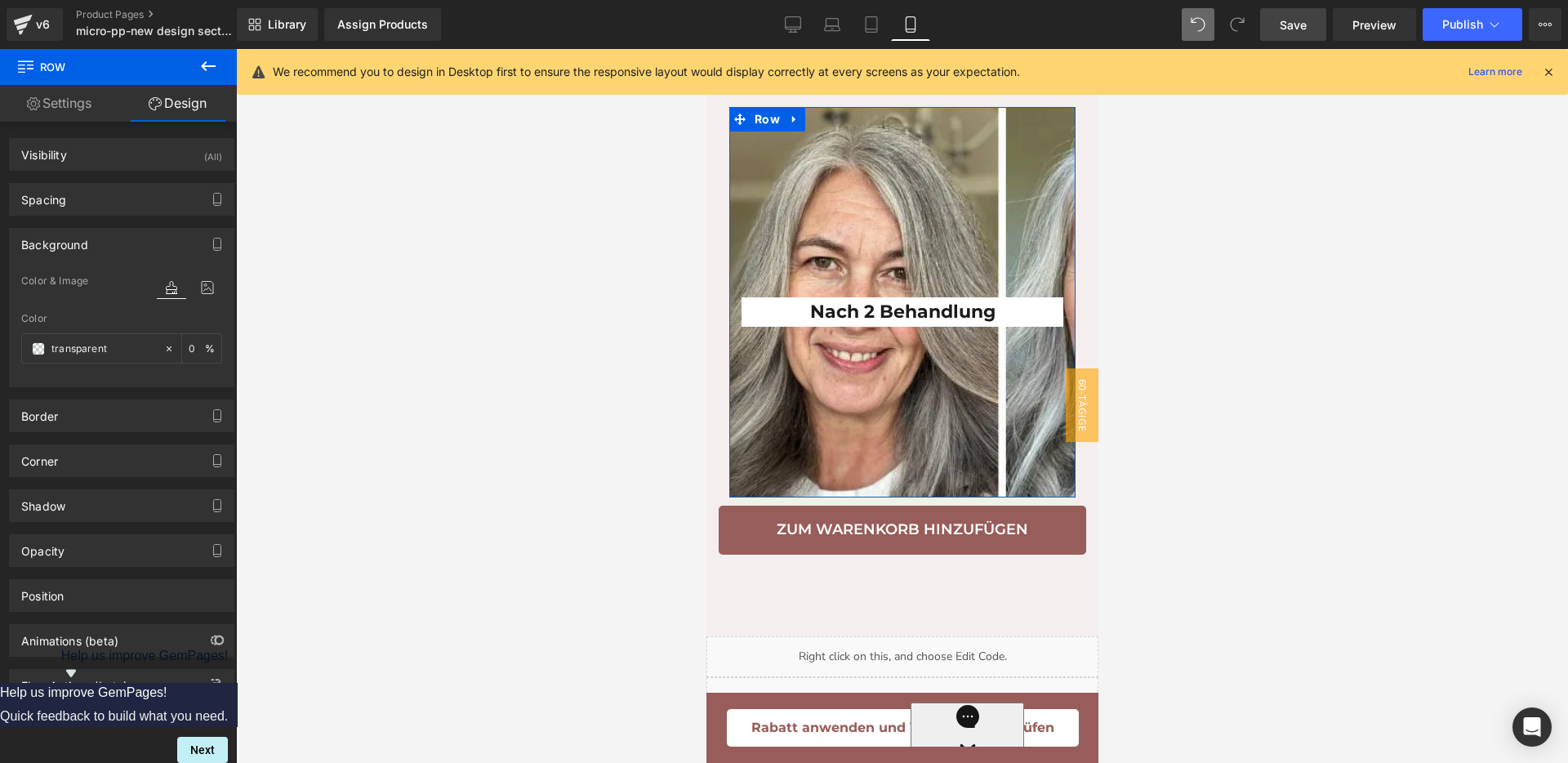
click at [208, 274] on div at bounding box center [189, 286] width 65 height 44
click at [207, 283] on icon at bounding box center [207, 287] width 29 height 21
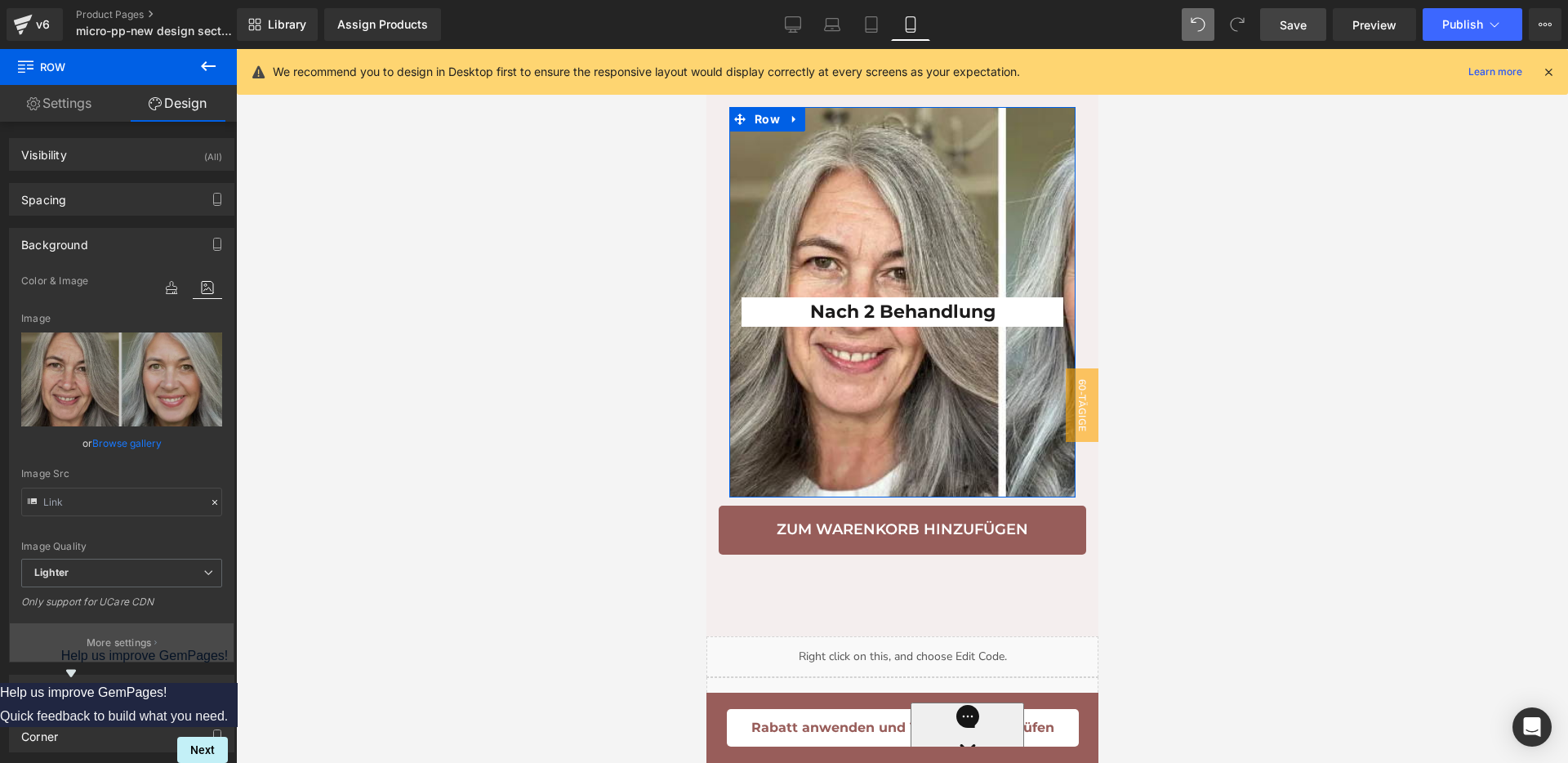
click at [129, 642] on p "More settings" at bounding box center [119, 643] width 65 height 15
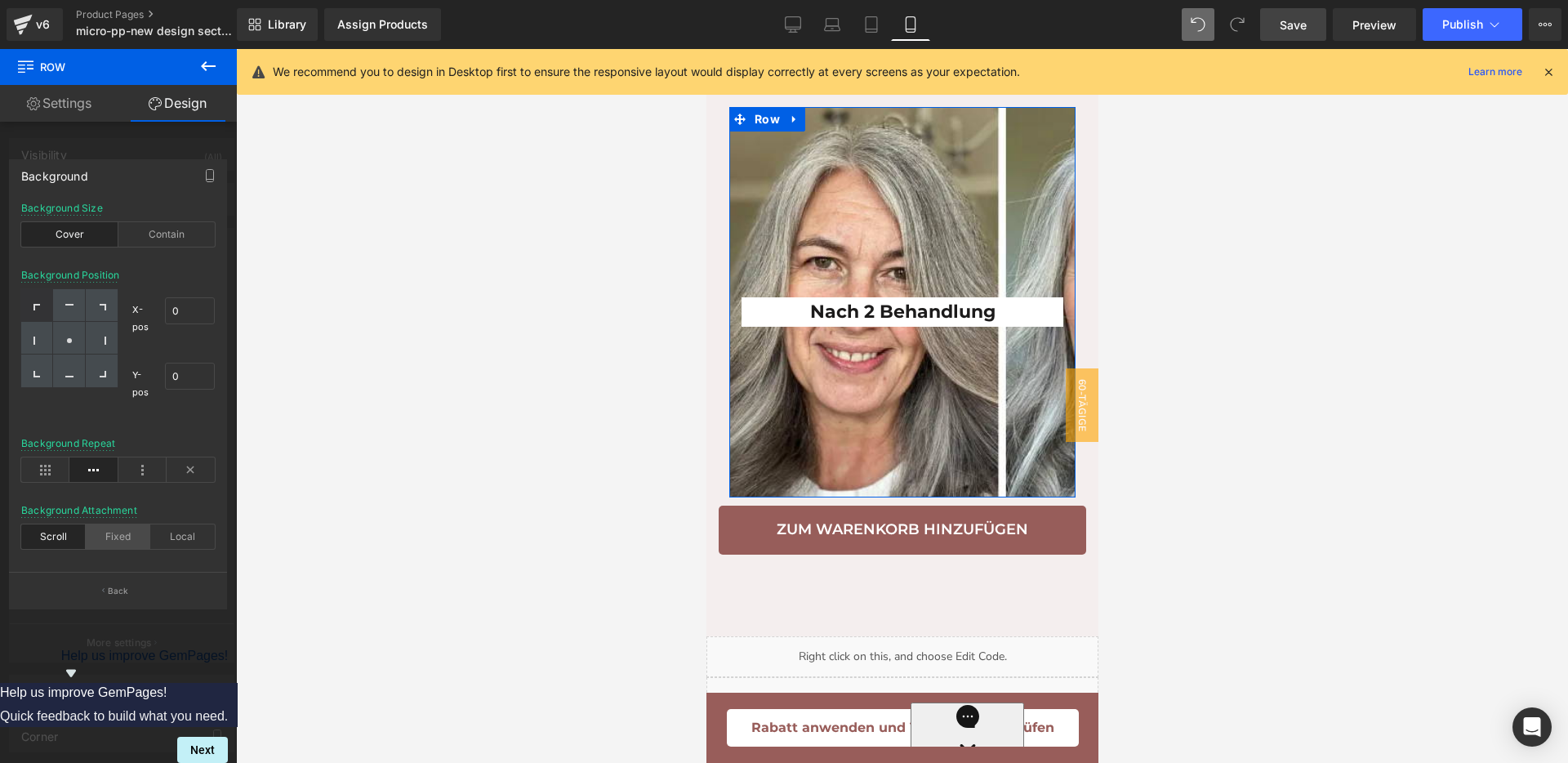
click at [109, 530] on div "Fixed" at bounding box center [118, 537] width 64 height 25
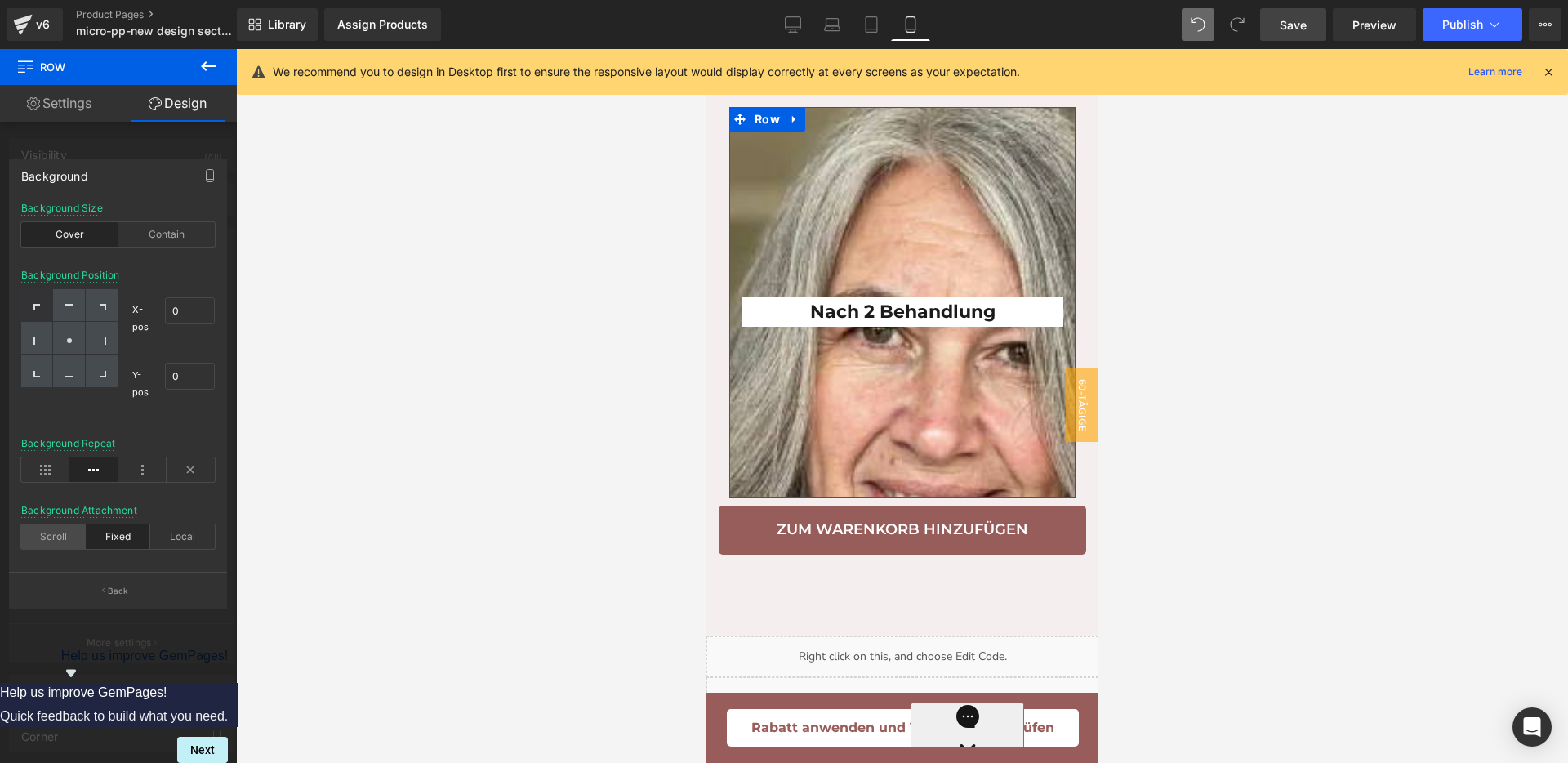
click at [63, 535] on div "Scroll" at bounding box center [53, 537] width 64 height 25
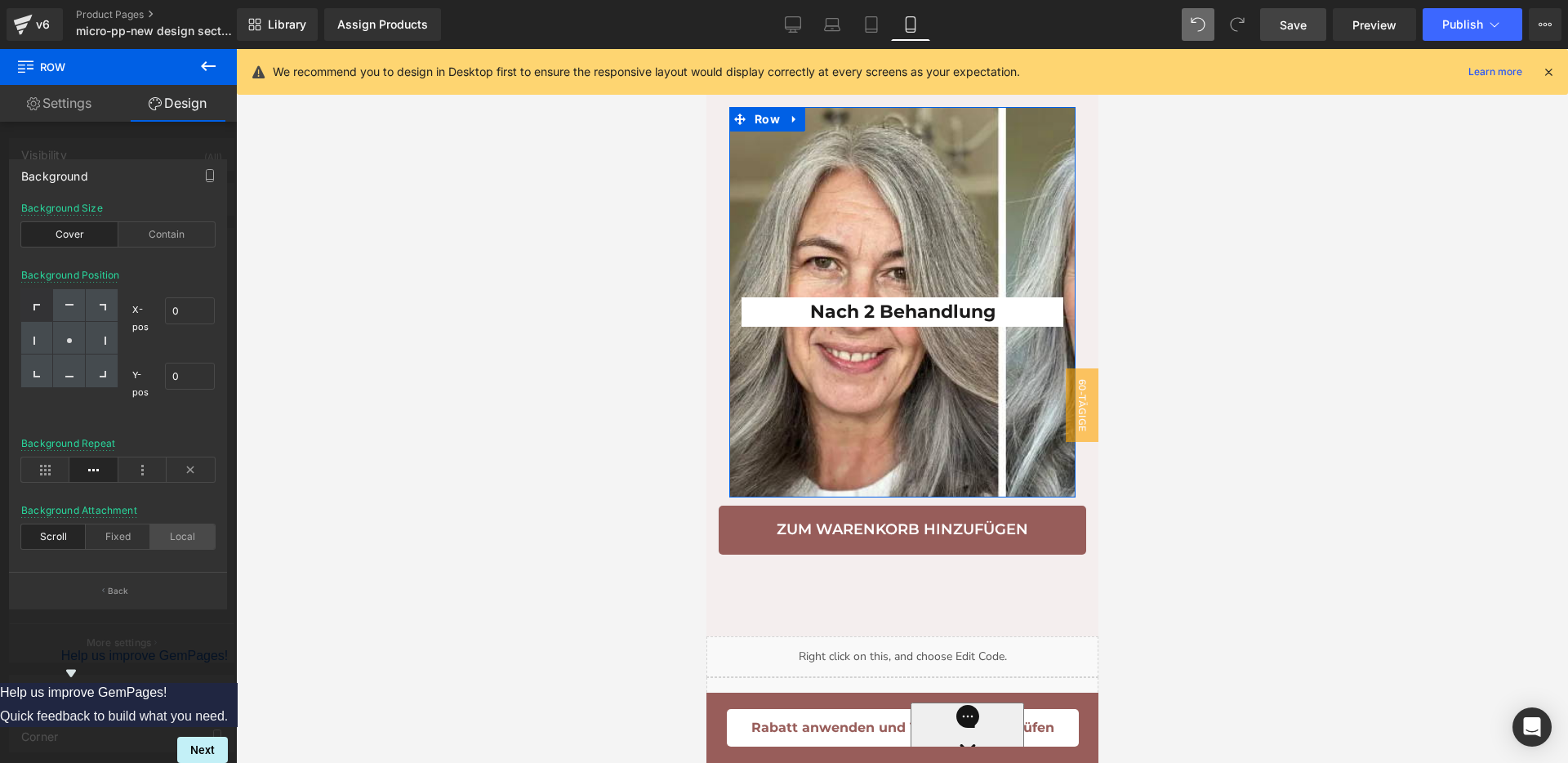
click at [183, 536] on div "Local" at bounding box center [182, 537] width 64 height 25
click at [110, 536] on div "Fixed" at bounding box center [118, 537] width 64 height 25
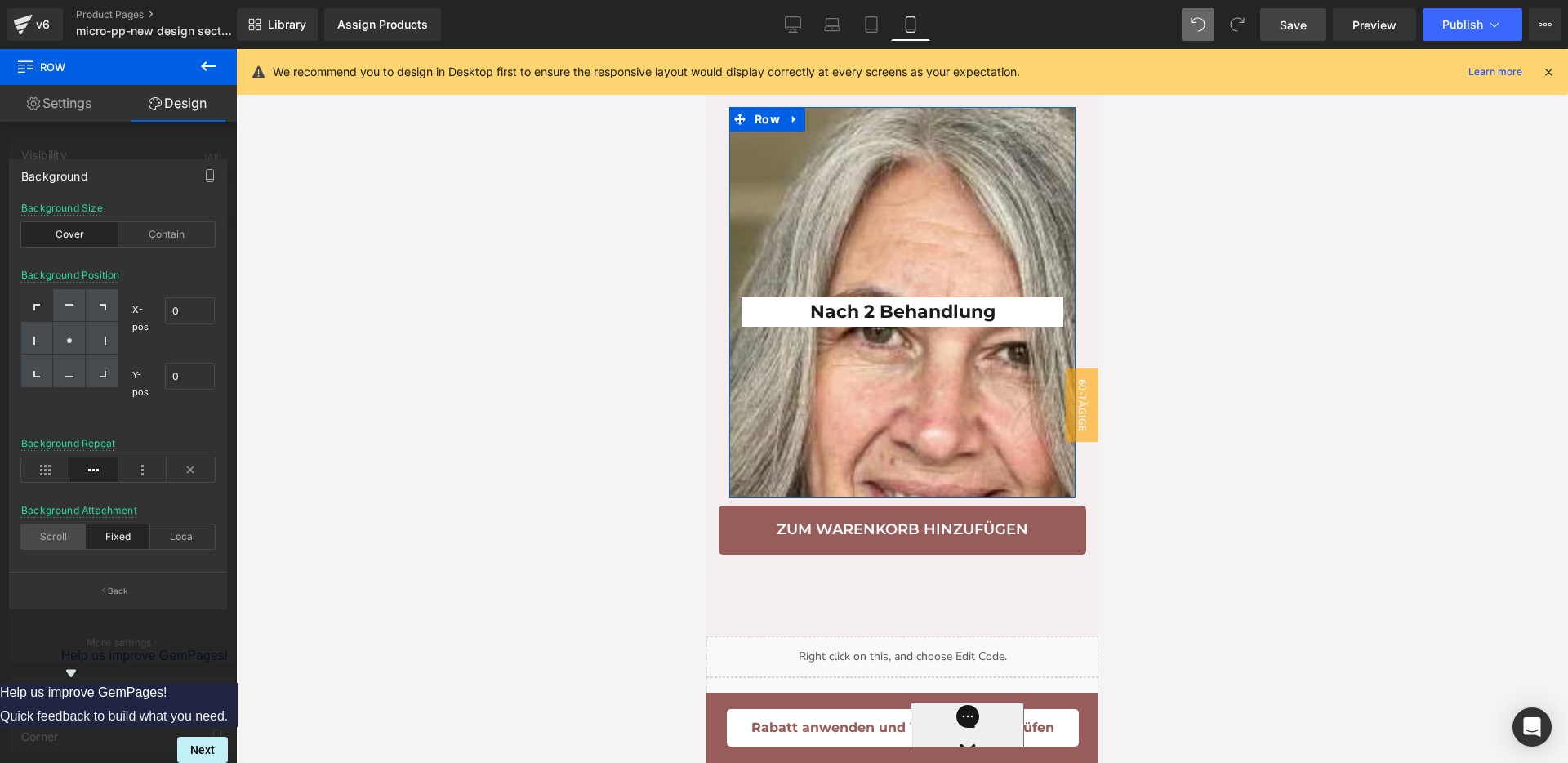
click at [67, 535] on div "Scroll" at bounding box center [53, 537] width 64 height 25
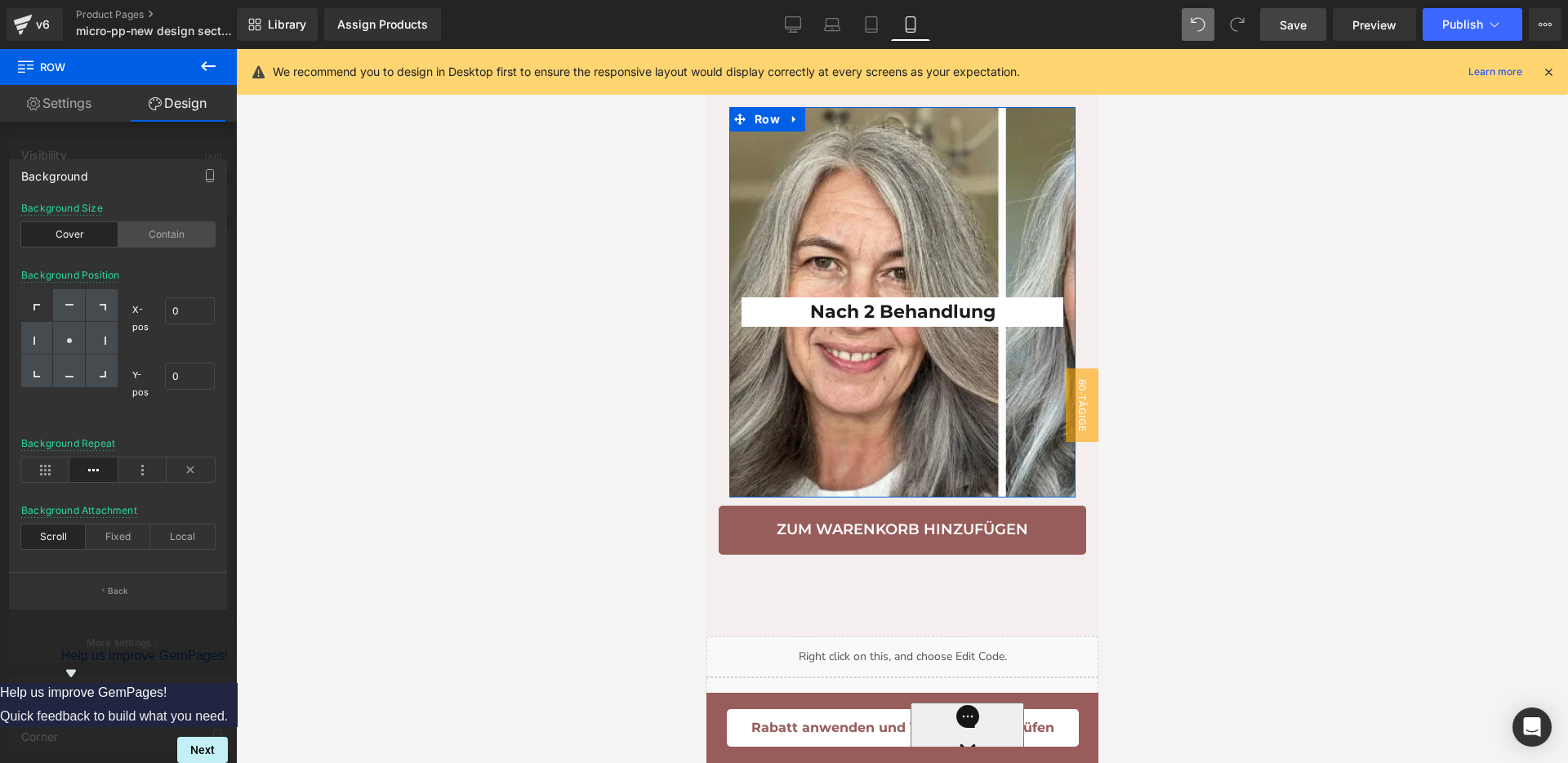
click at [167, 222] on div "Contain" at bounding box center [166, 234] width 97 height 25
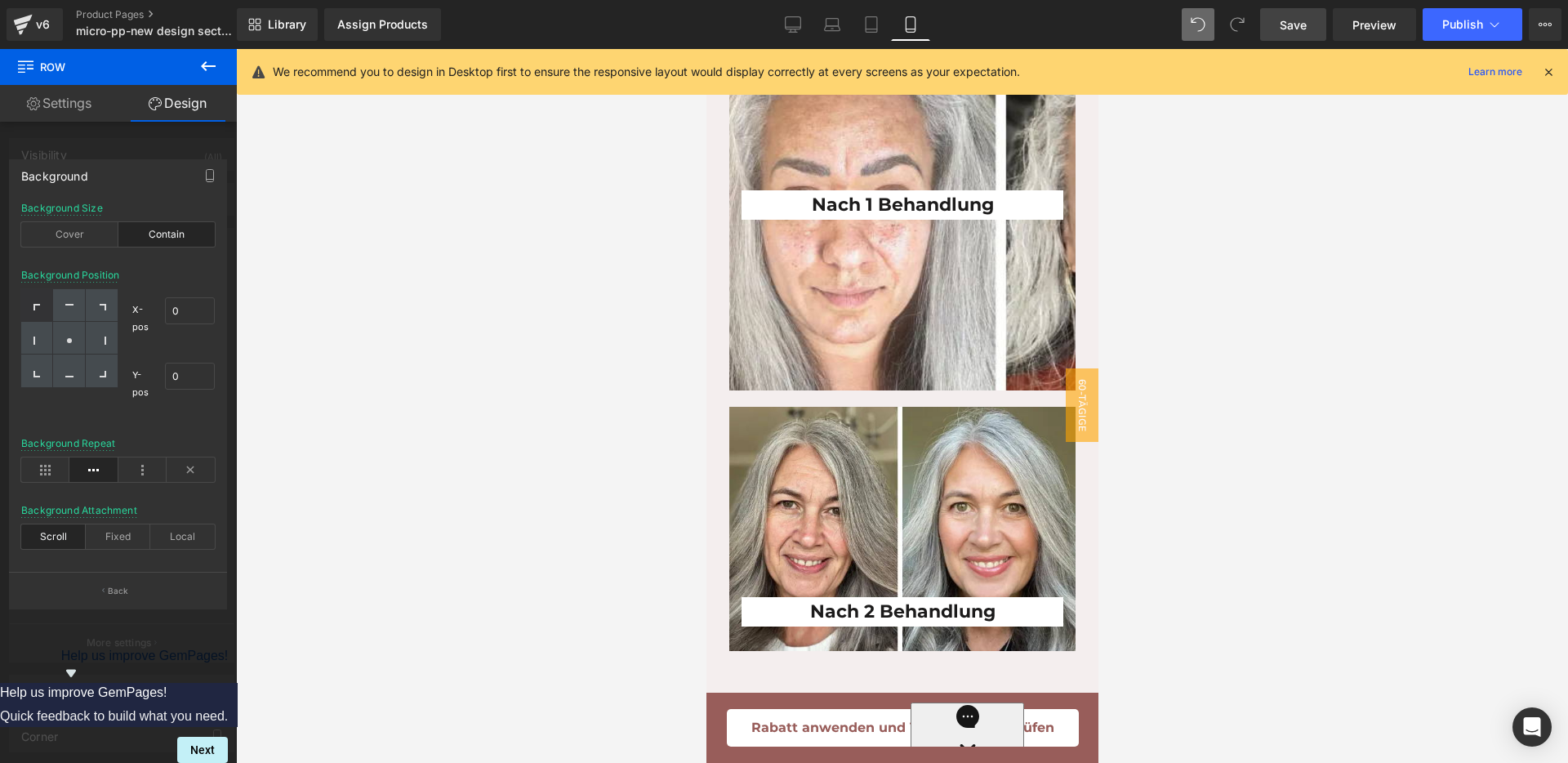
scroll to position [4238, 0]
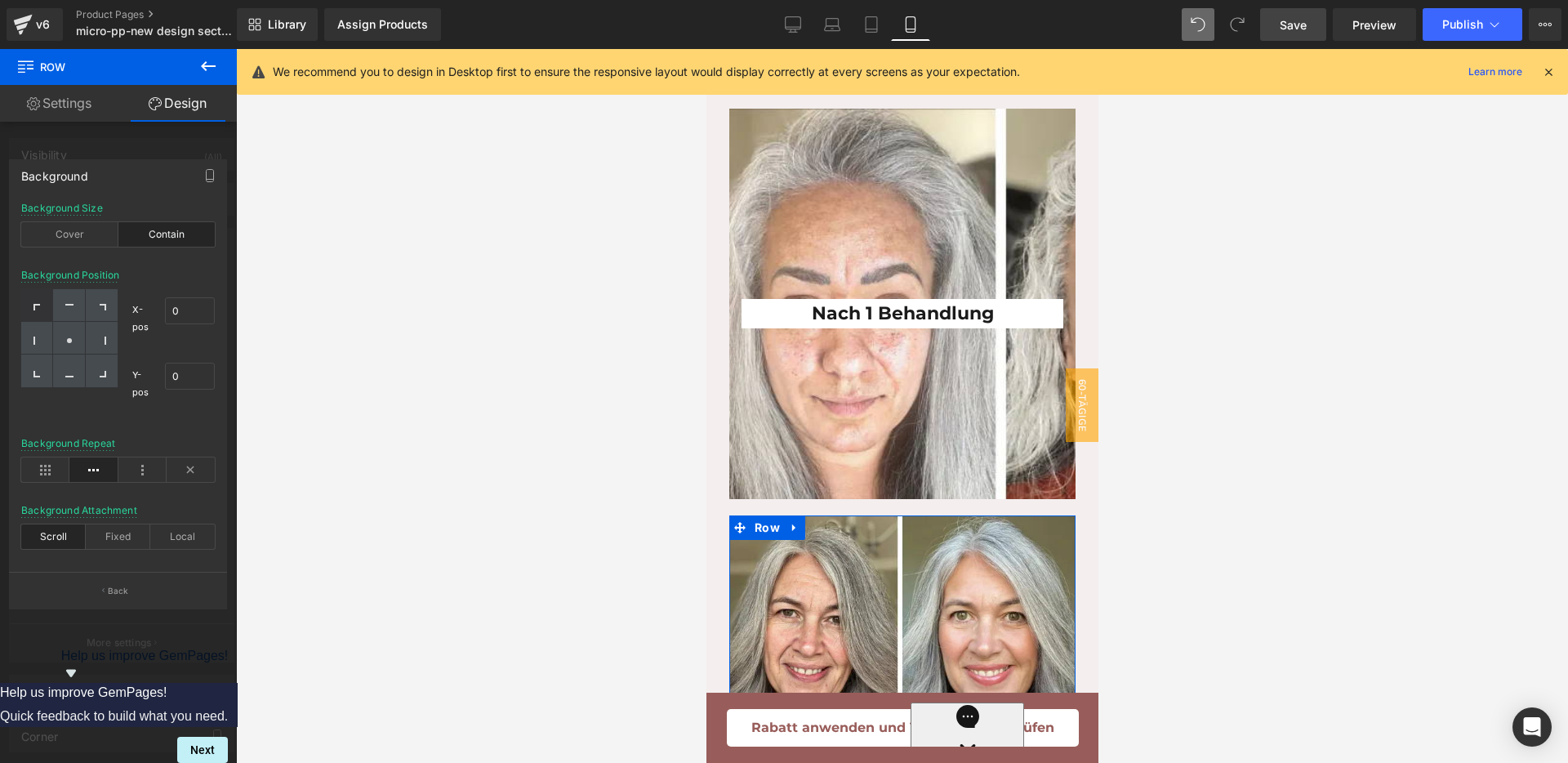
click at [162, 144] on div at bounding box center [118, 410] width 237 height 722
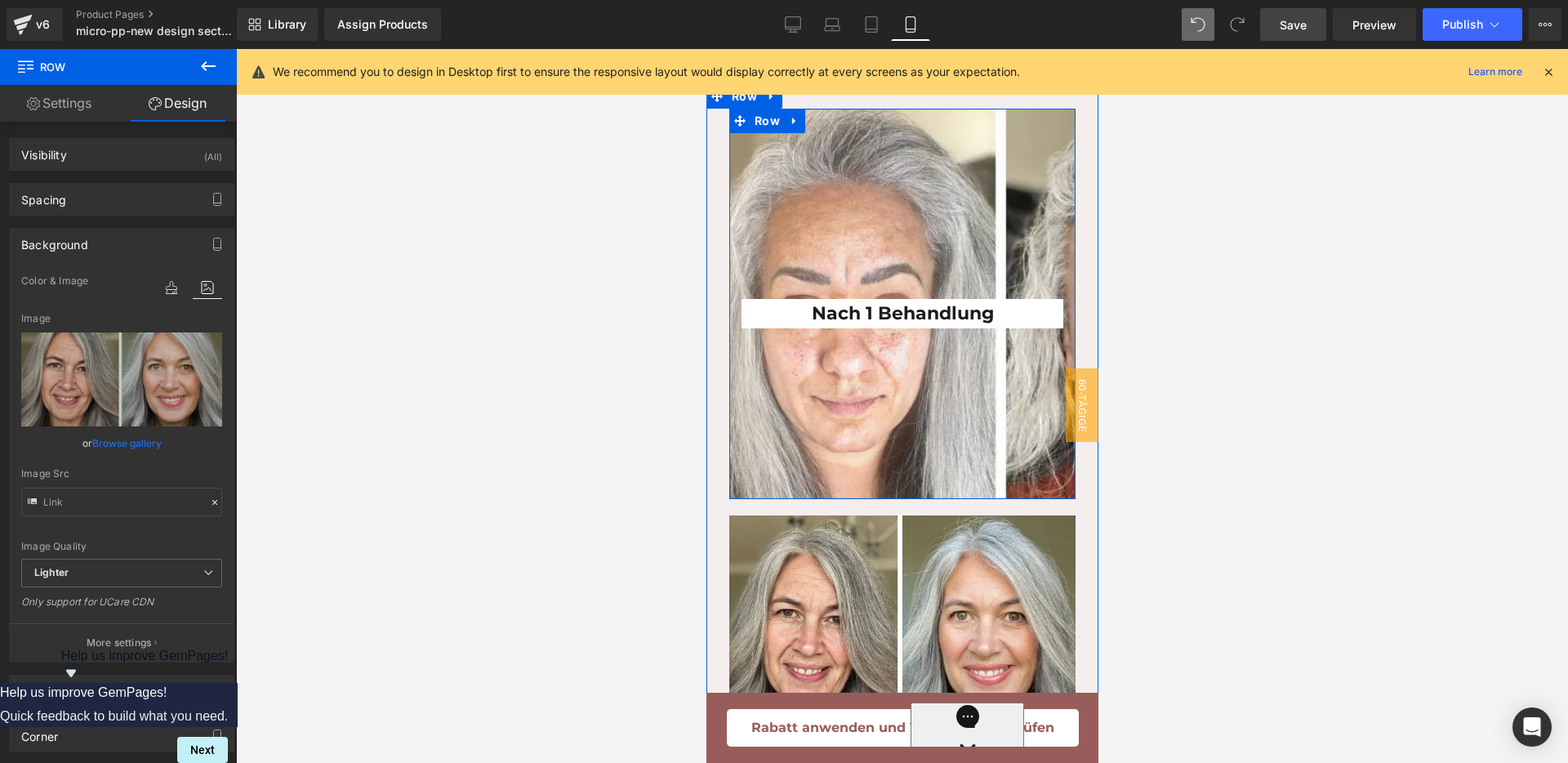
click at [839, 300] on div "Nach 1 Behandlung Heading" at bounding box center [902, 231] width 346 height 196
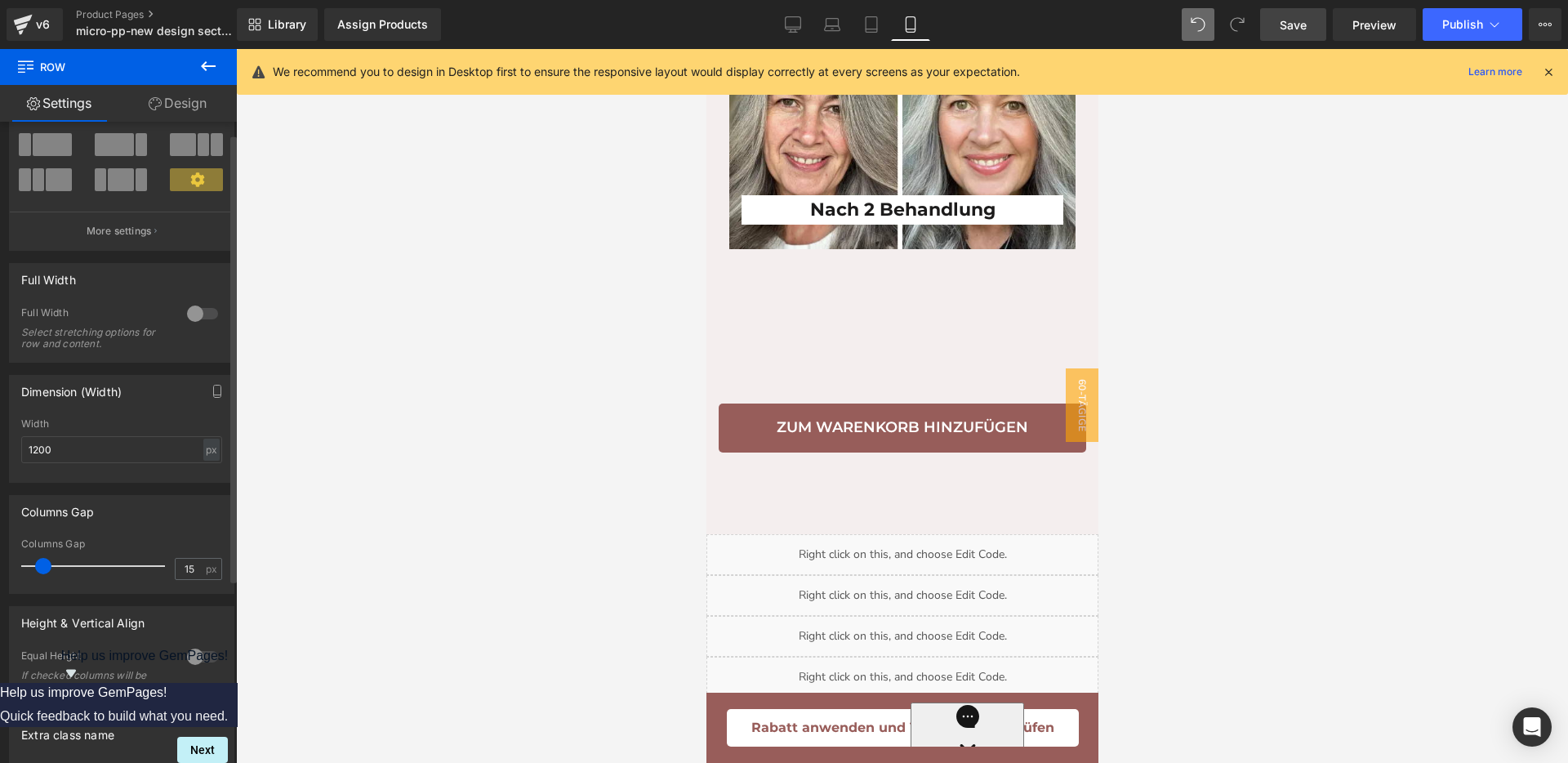
scroll to position [0, 0]
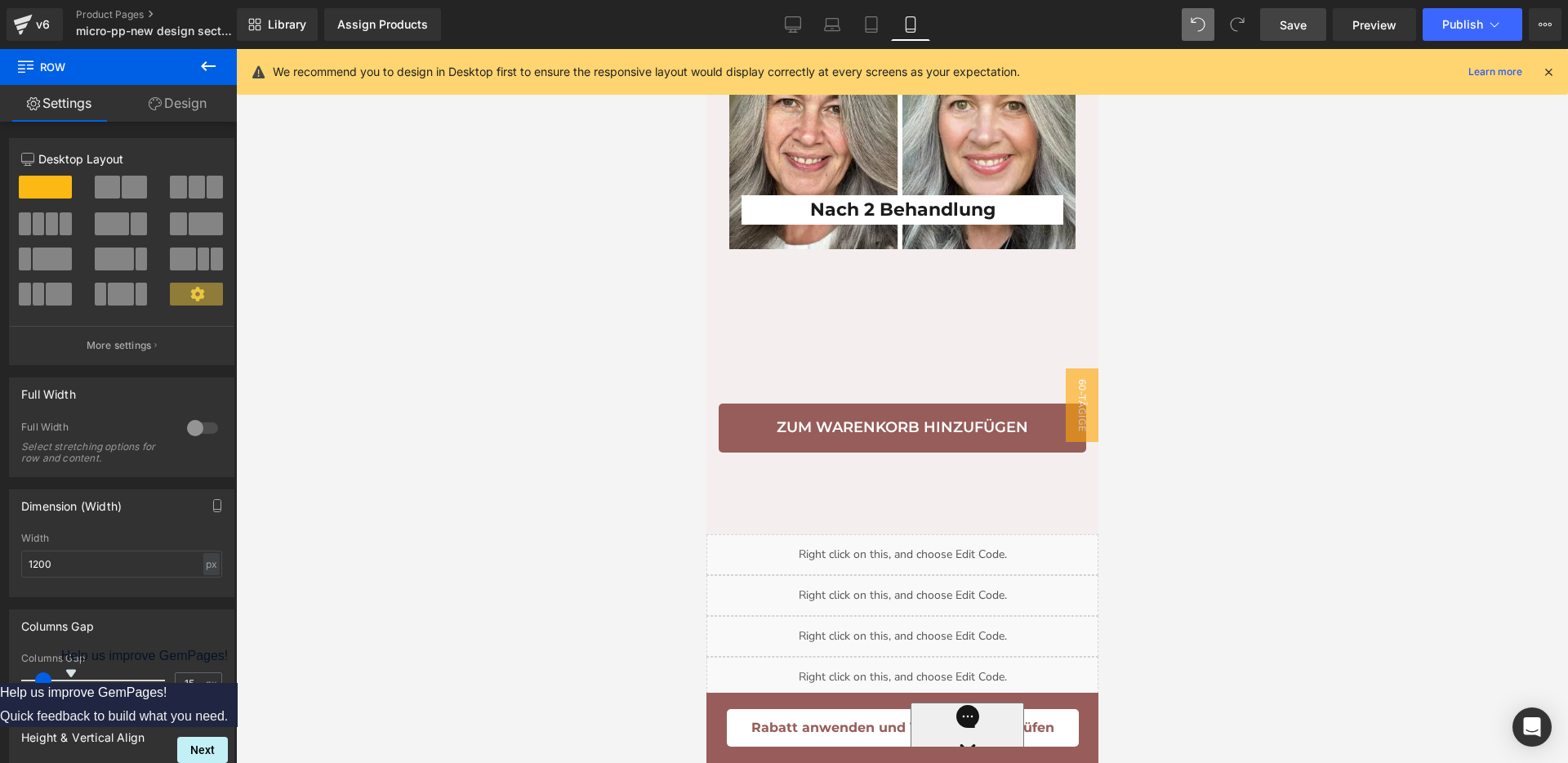
click at [184, 109] on link "Design" at bounding box center [177, 103] width 118 height 37
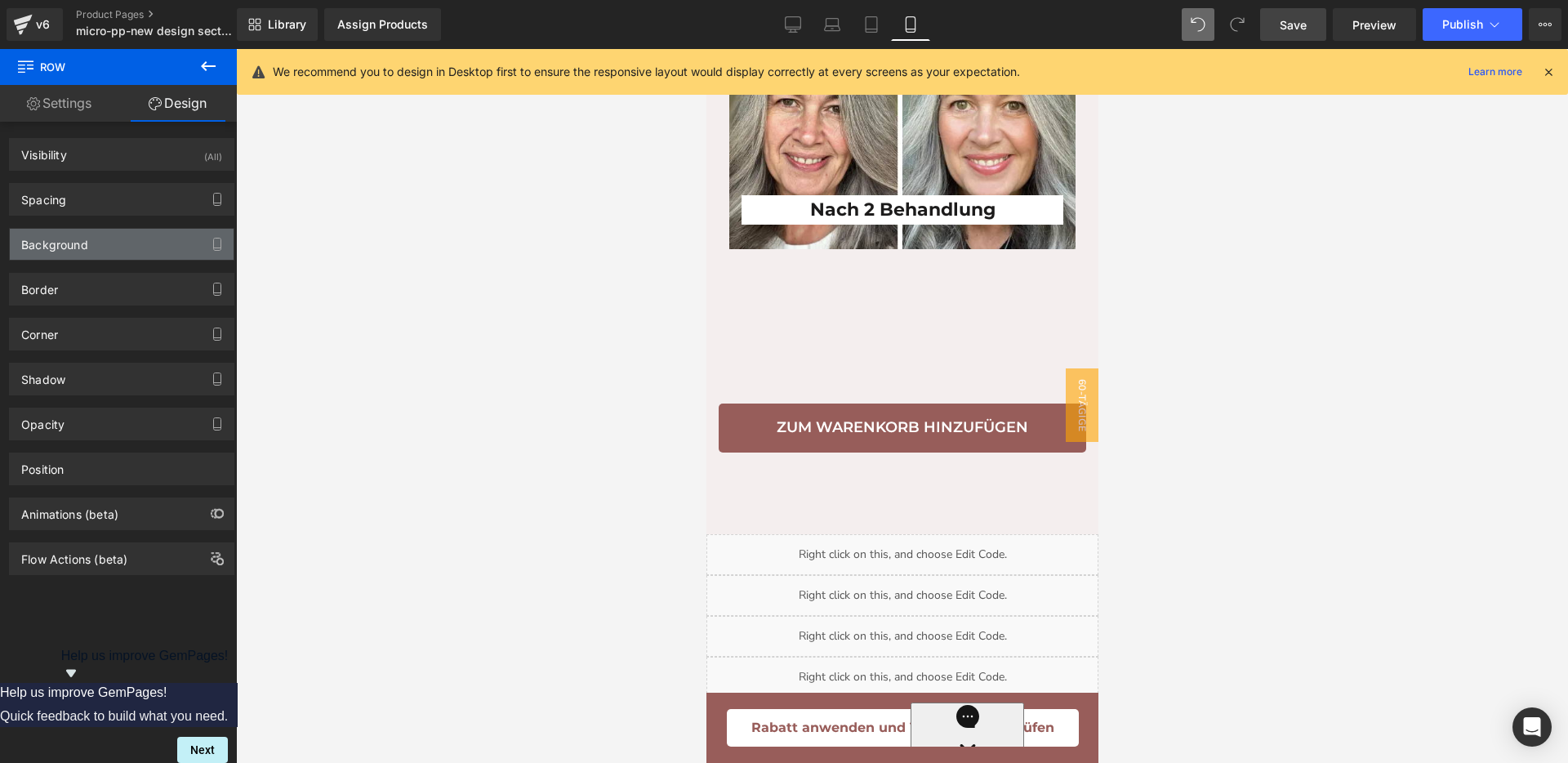
click at [92, 250] on div "Background" at bounding box center [121, 244] width 224 height 31
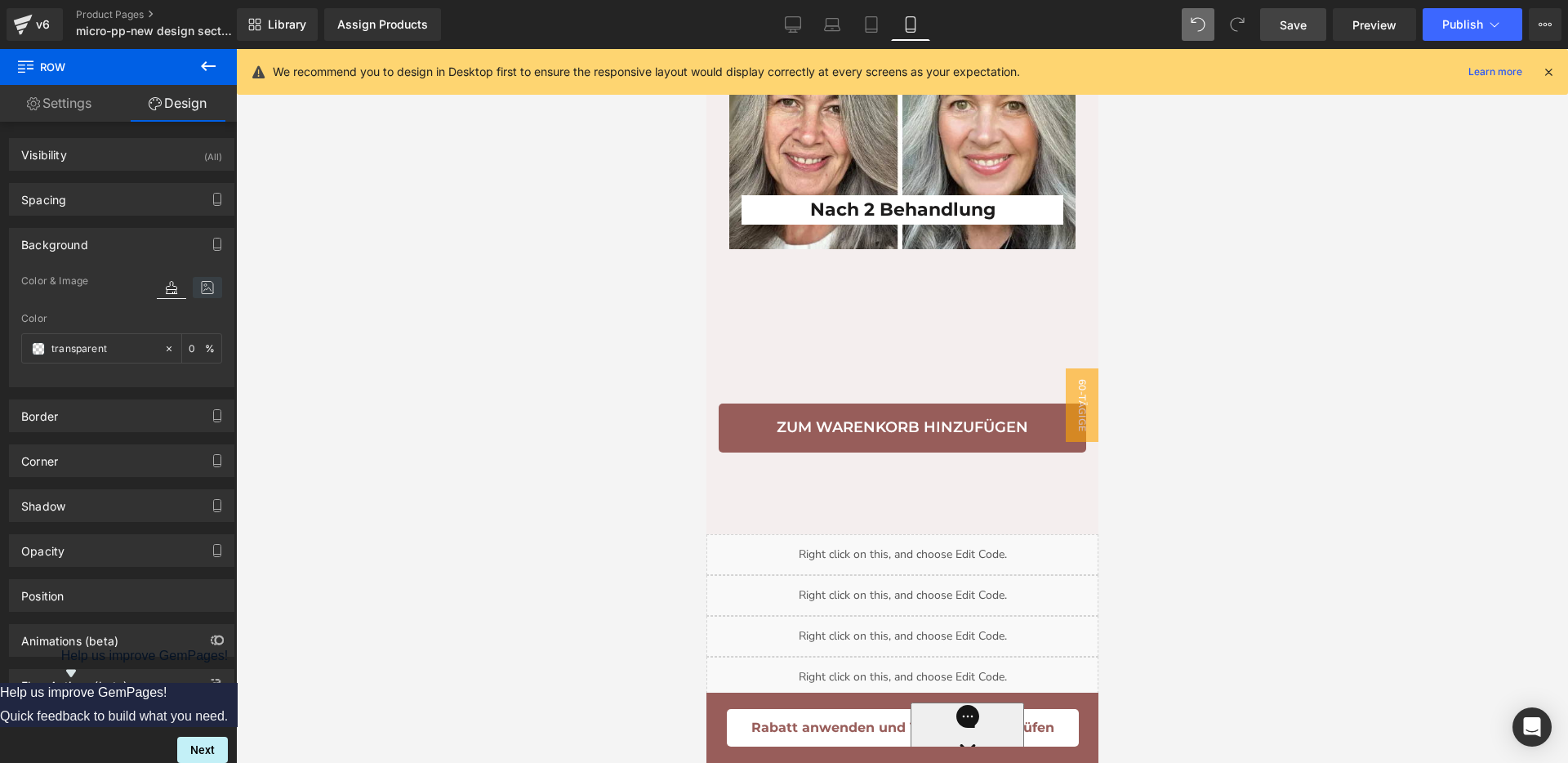
click at [202, 287] on icon at bounding box center [207, 287] width 29 height 21
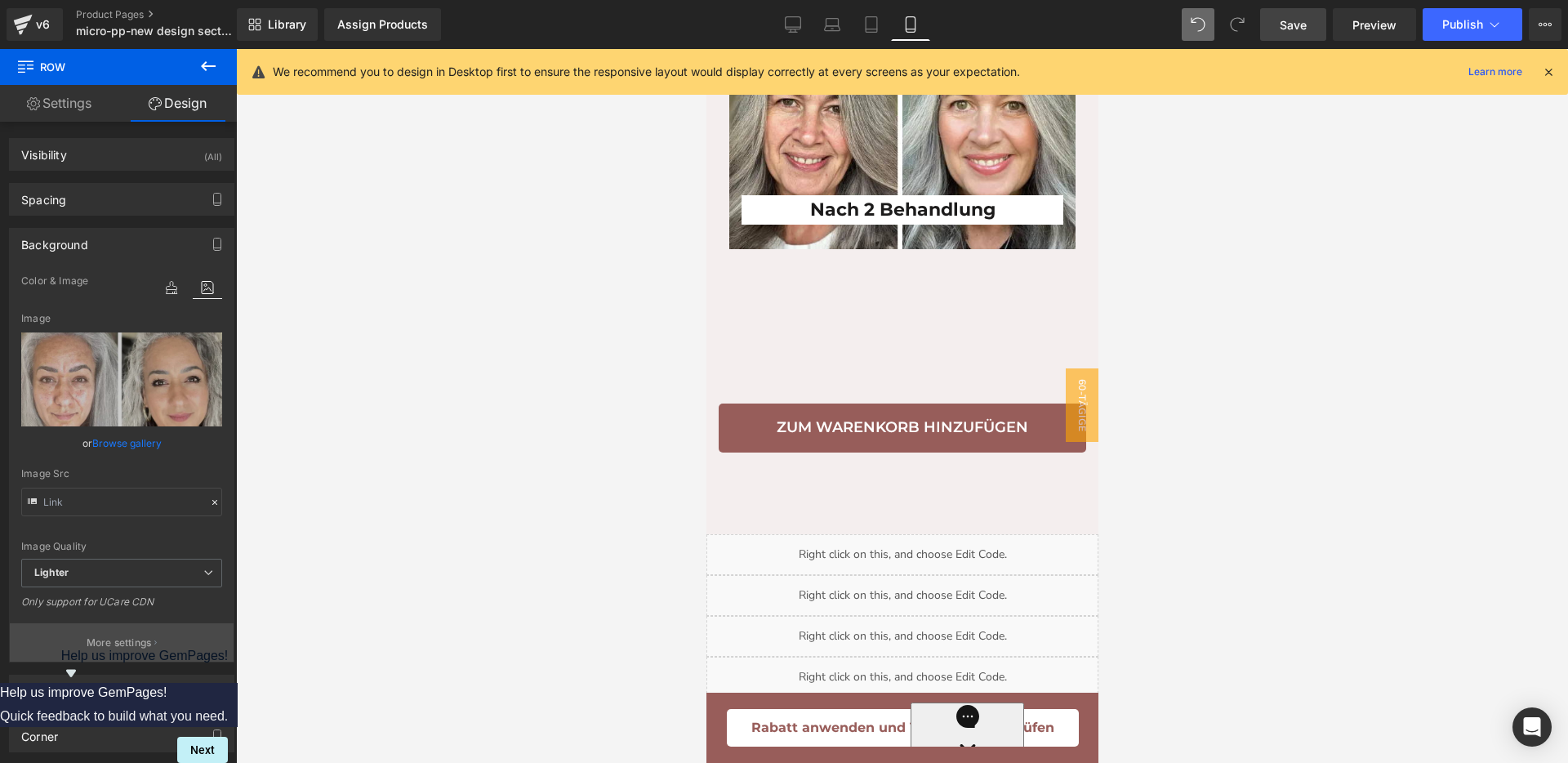
click at [105, 649] on p "More settings" at bounding box center [119, 643] width 65 height 15
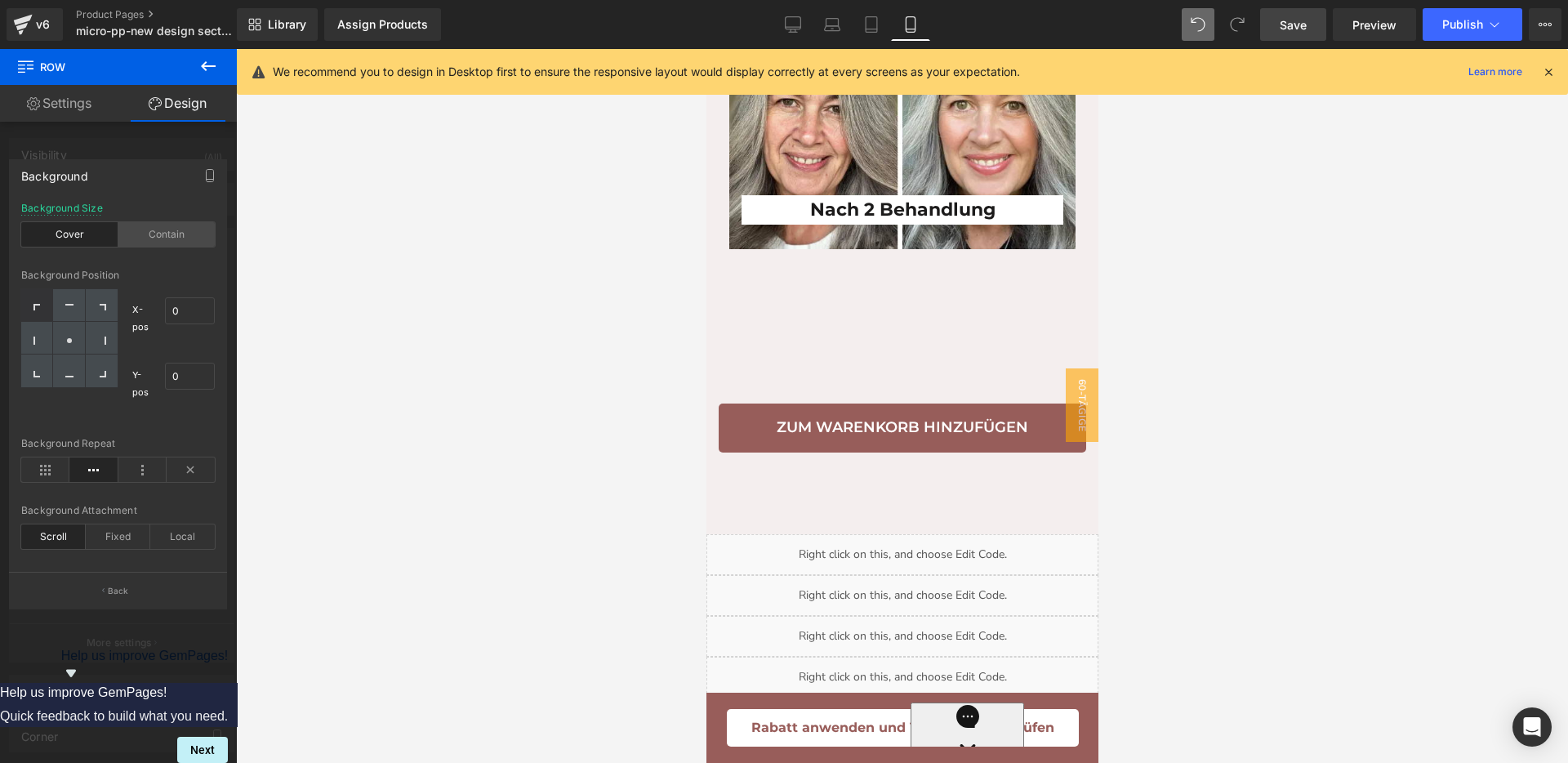
click at [138, 224] on div "Contain" at bounding box center [166, 234] width 97 height 25
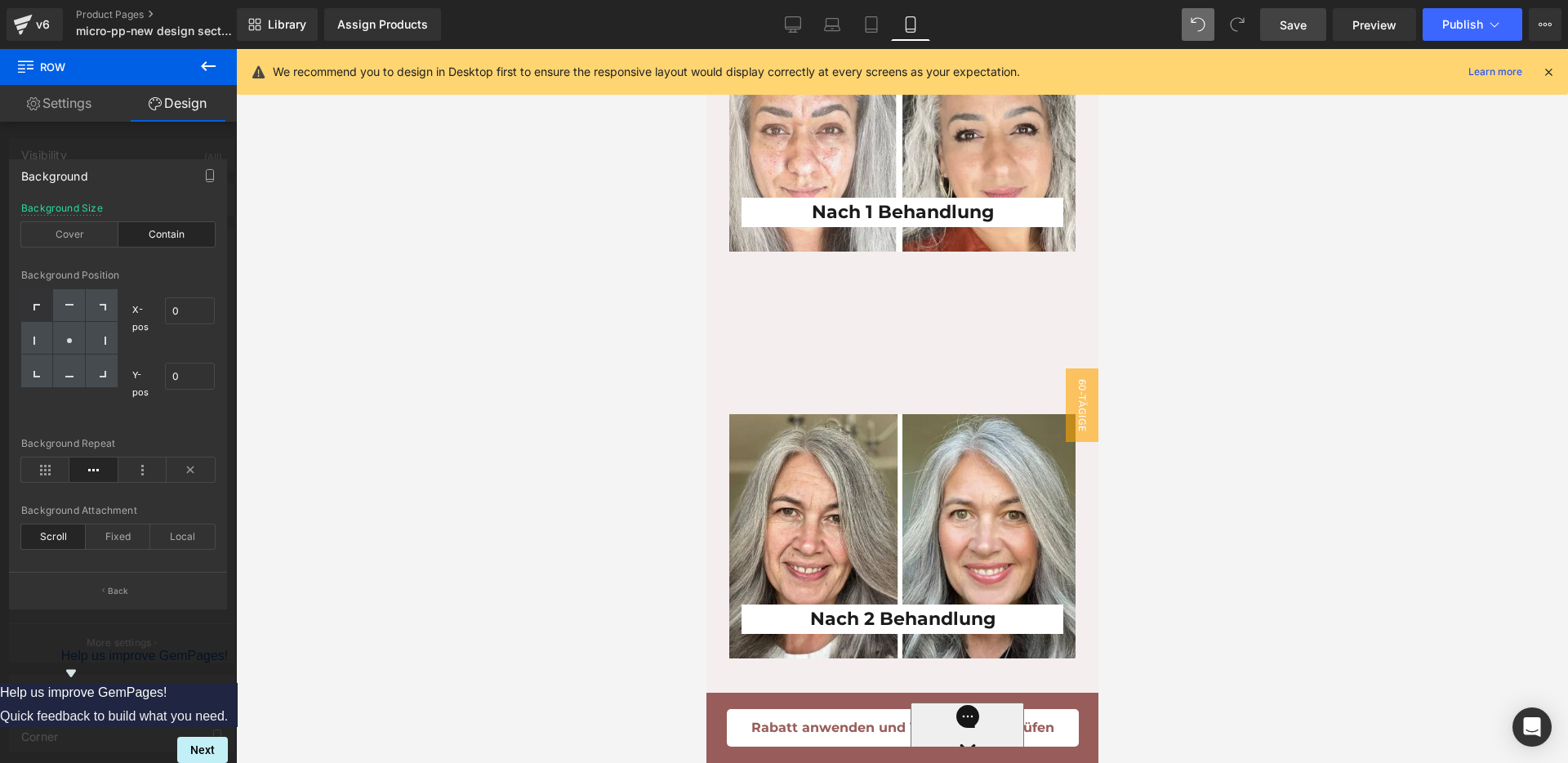
scroll to position [4442, 0]
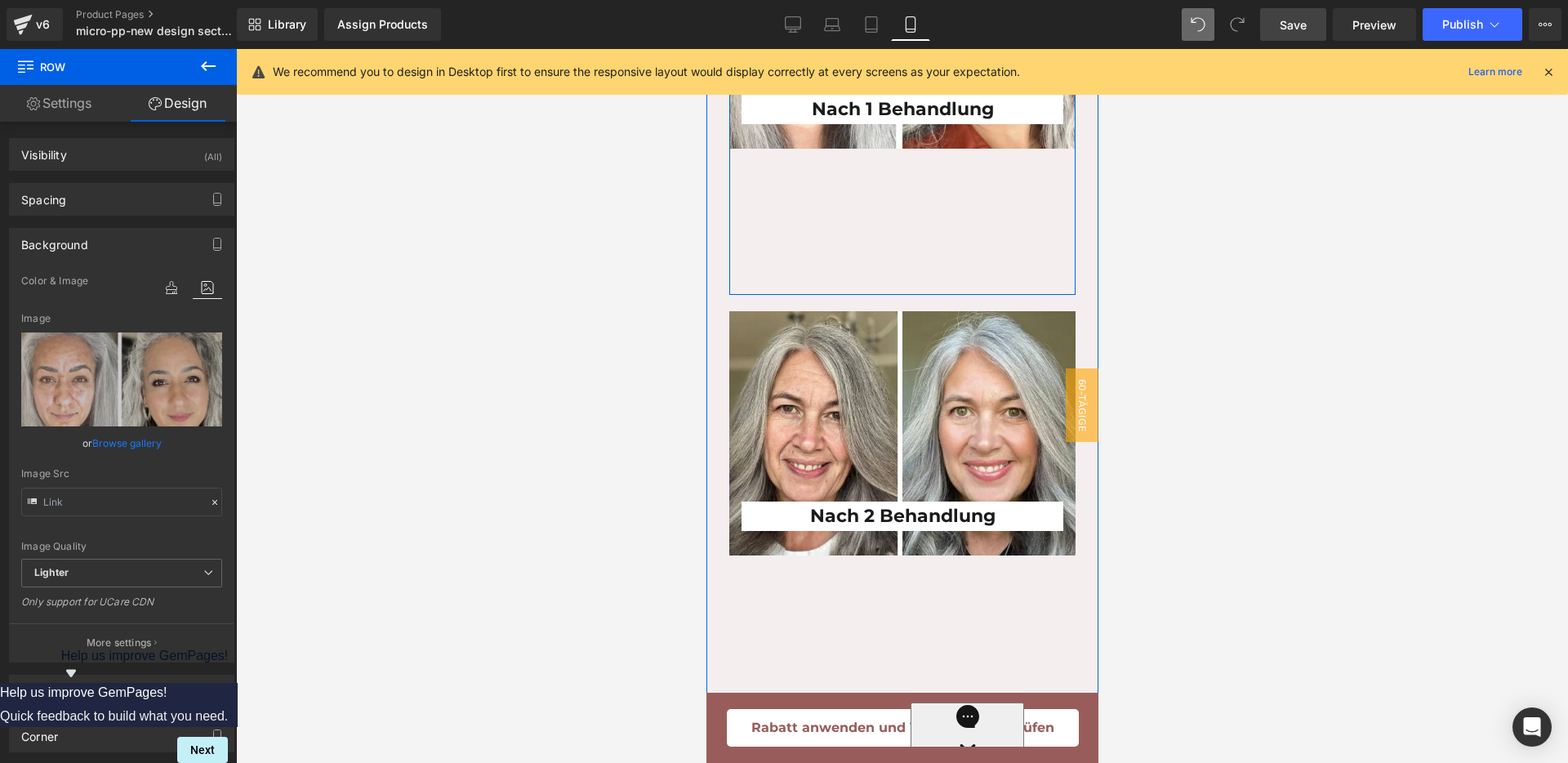
click at [923, 291] on div "Nach 1 Behandlung Heading Row" at bounding box center [902, 99] width 346 height 390
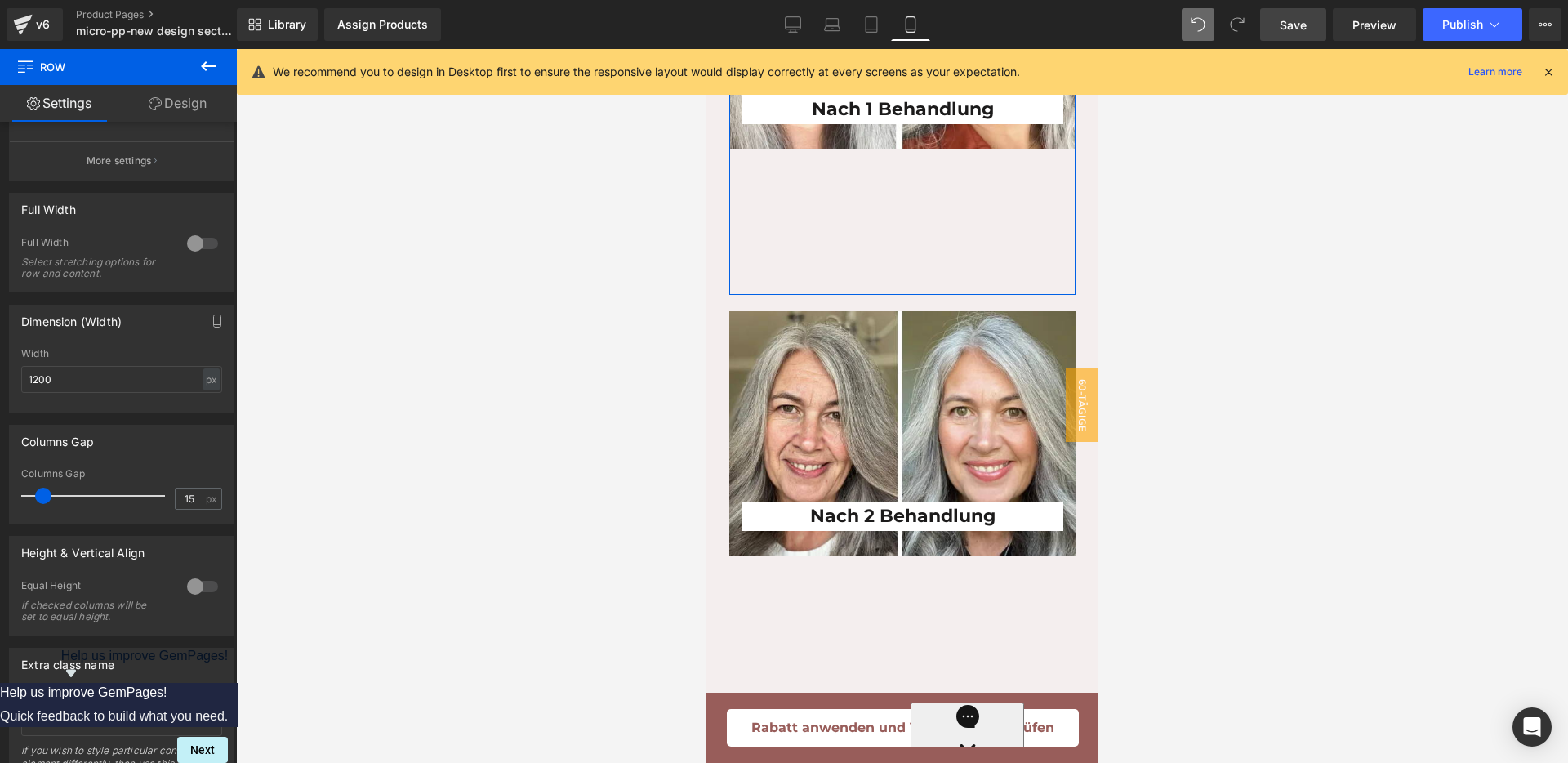
scroll to position [204, 0]
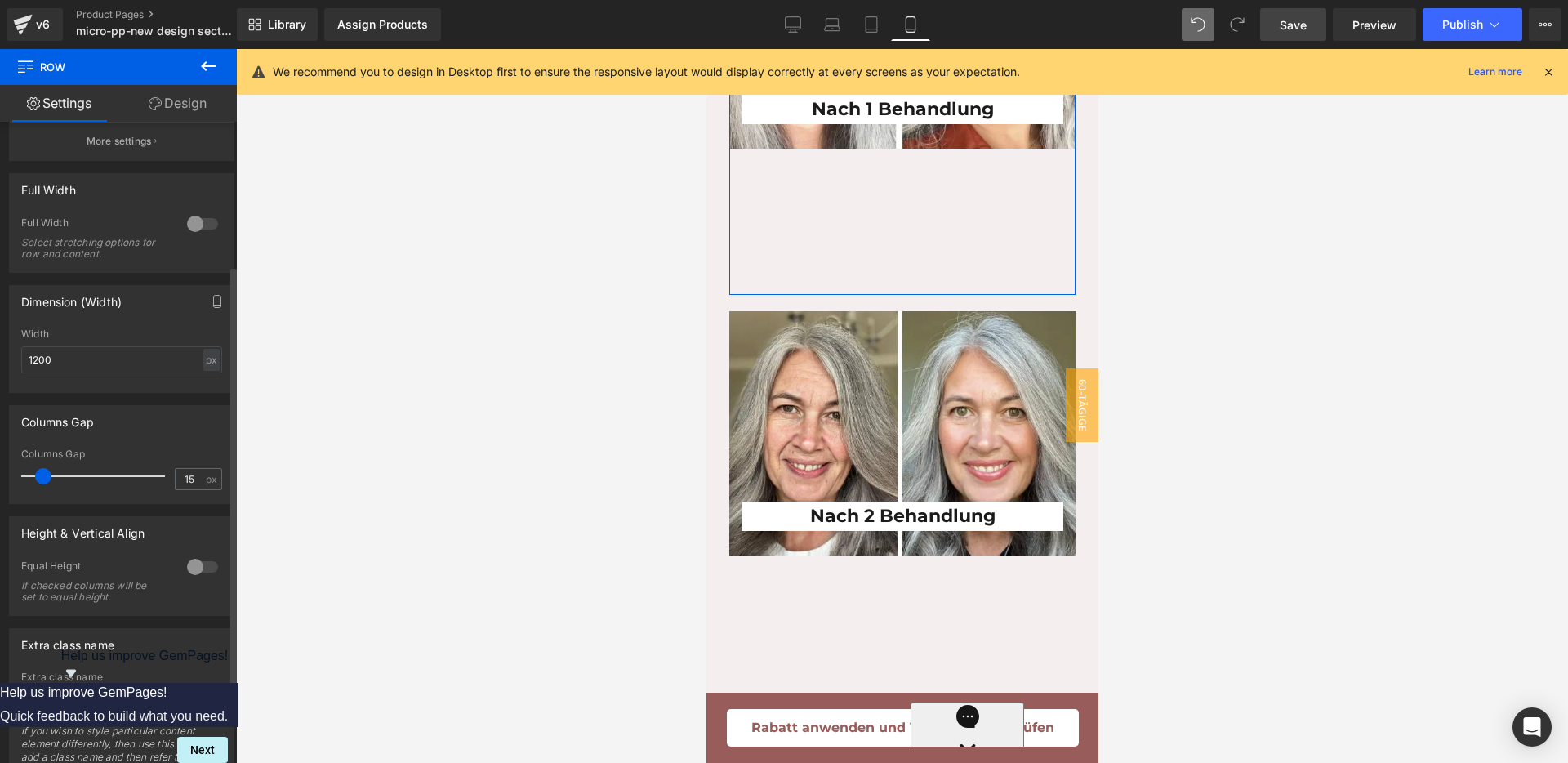
click at [50, 474] on span at bounding box center [43, 476] width 16 height 16
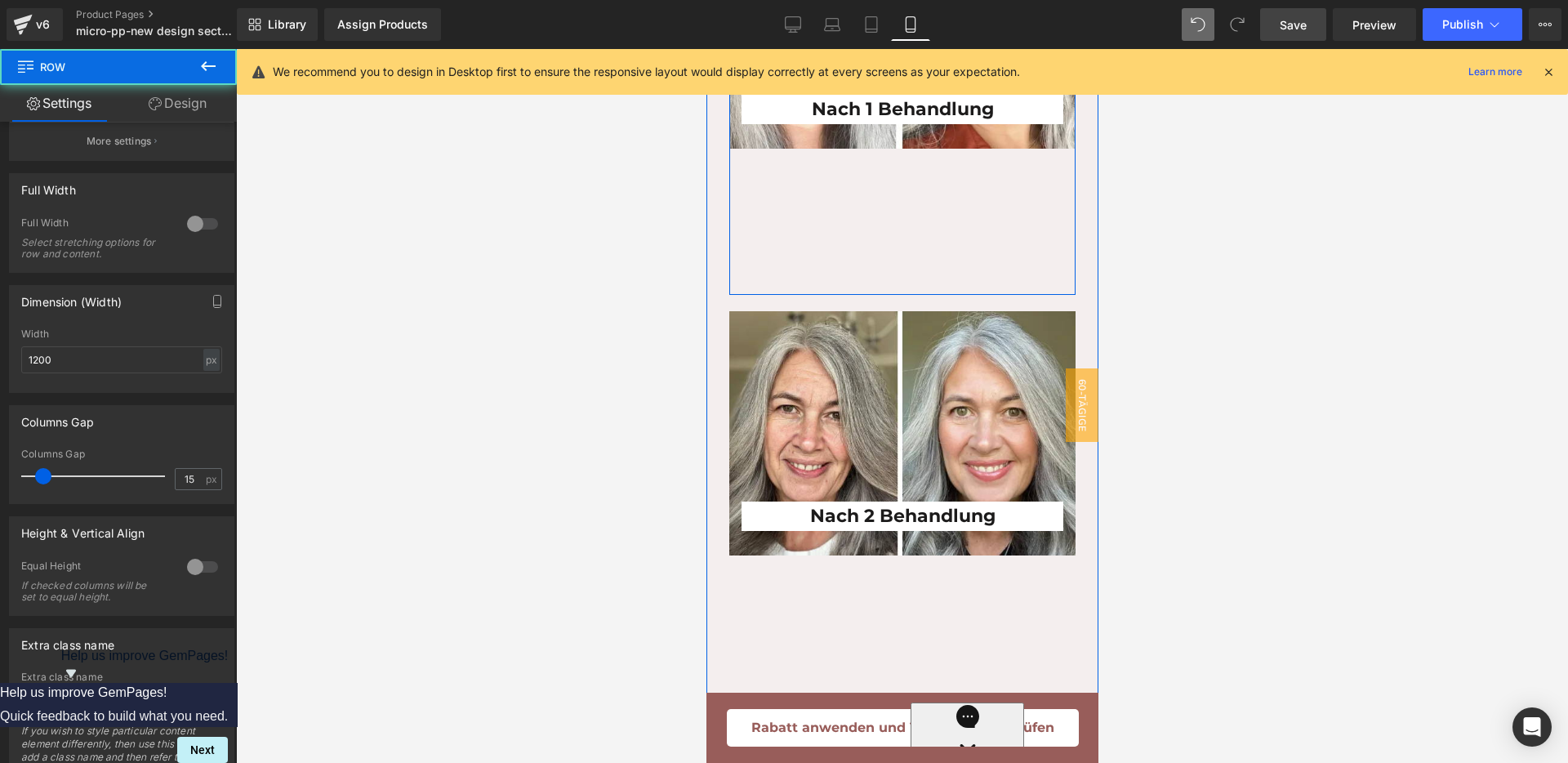
click at [875, 295] on div "Nach 1 Behandlung Heading Row" at bounding box center [902, 99] width 346 height 390
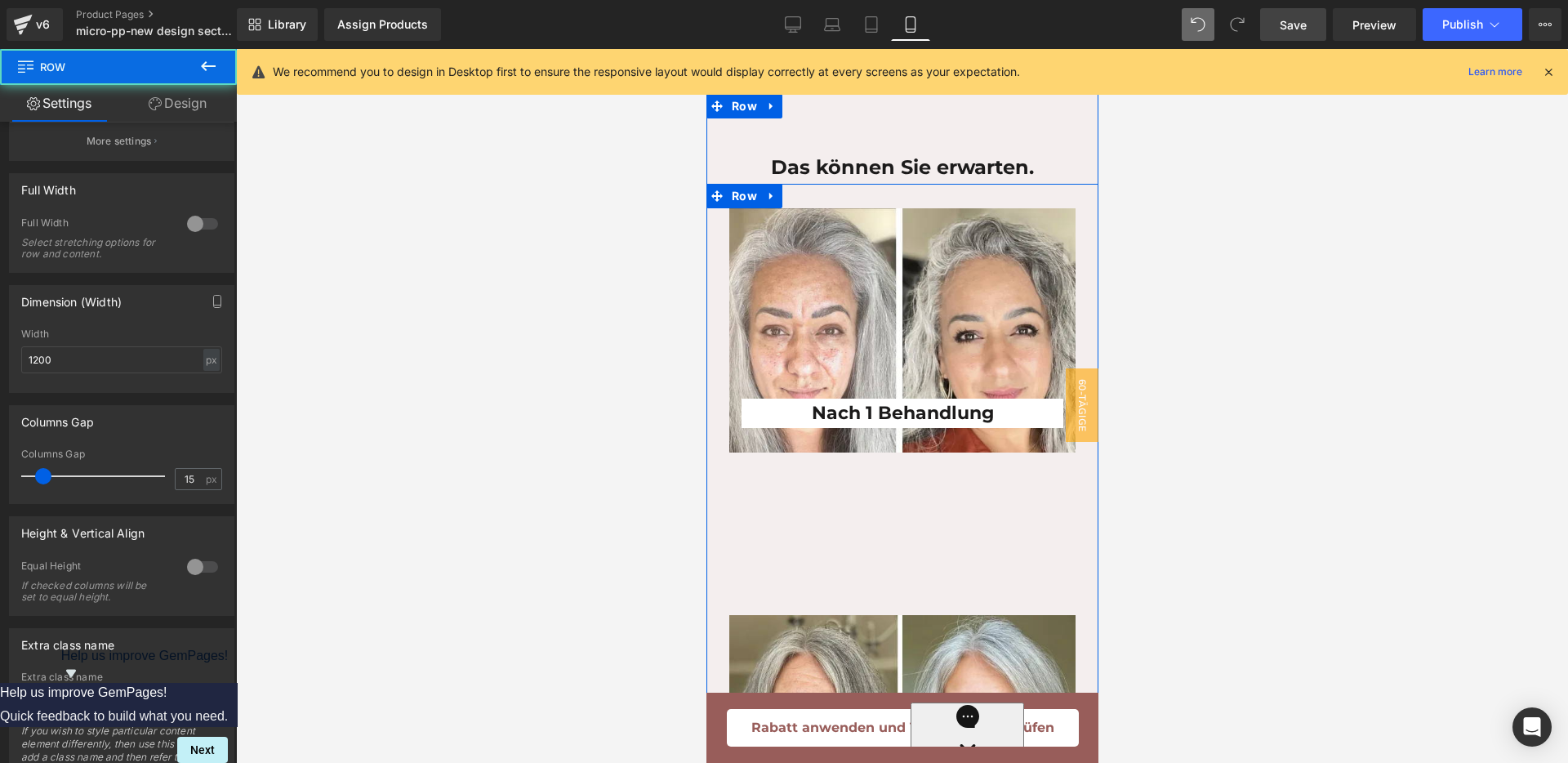
scroll to position [4136, 0]
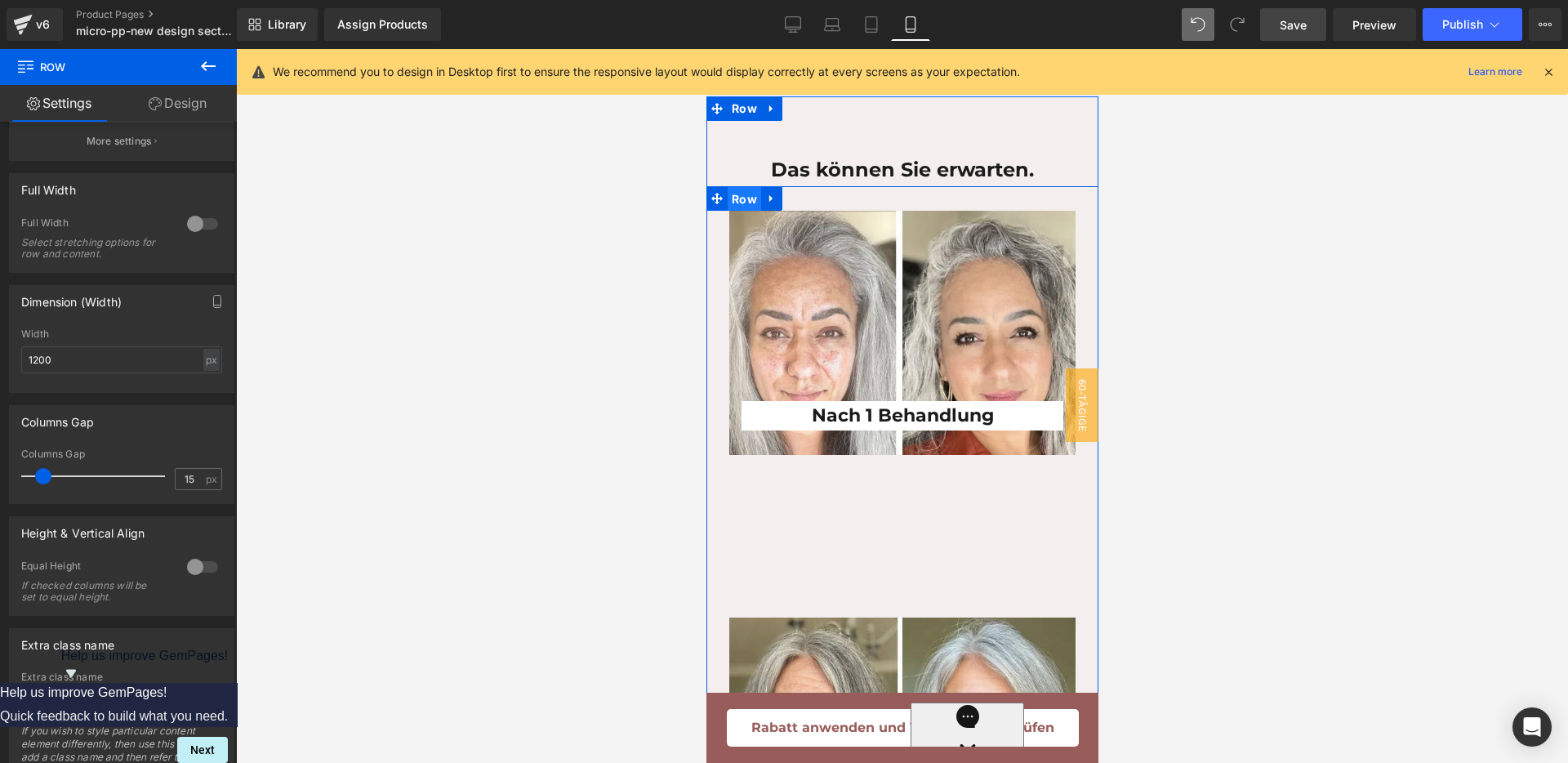
click at [727, 212] on span "Row" at bounding box center [743, 199] width 33 height 25
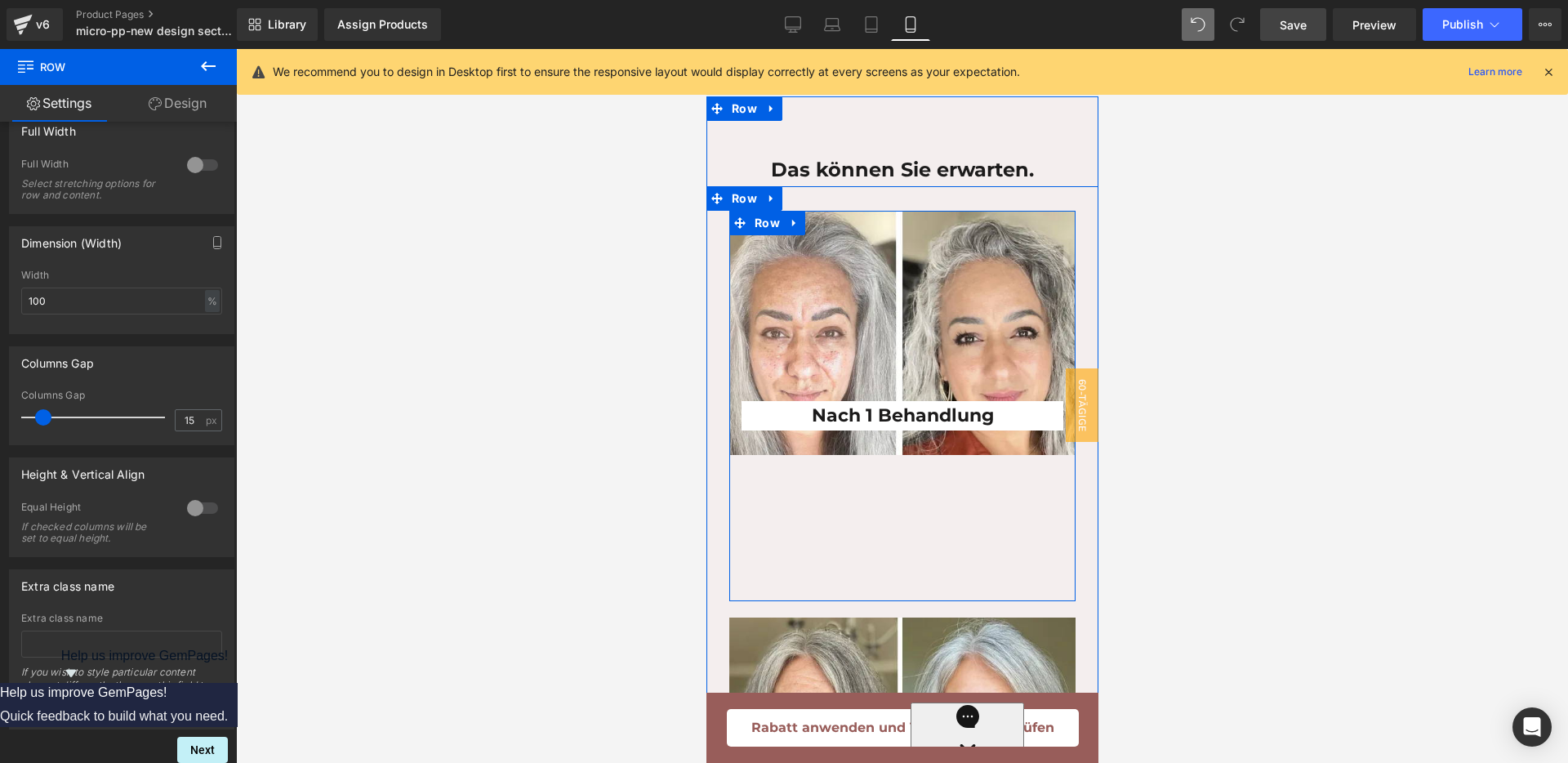
scroll to position [4340, 0]
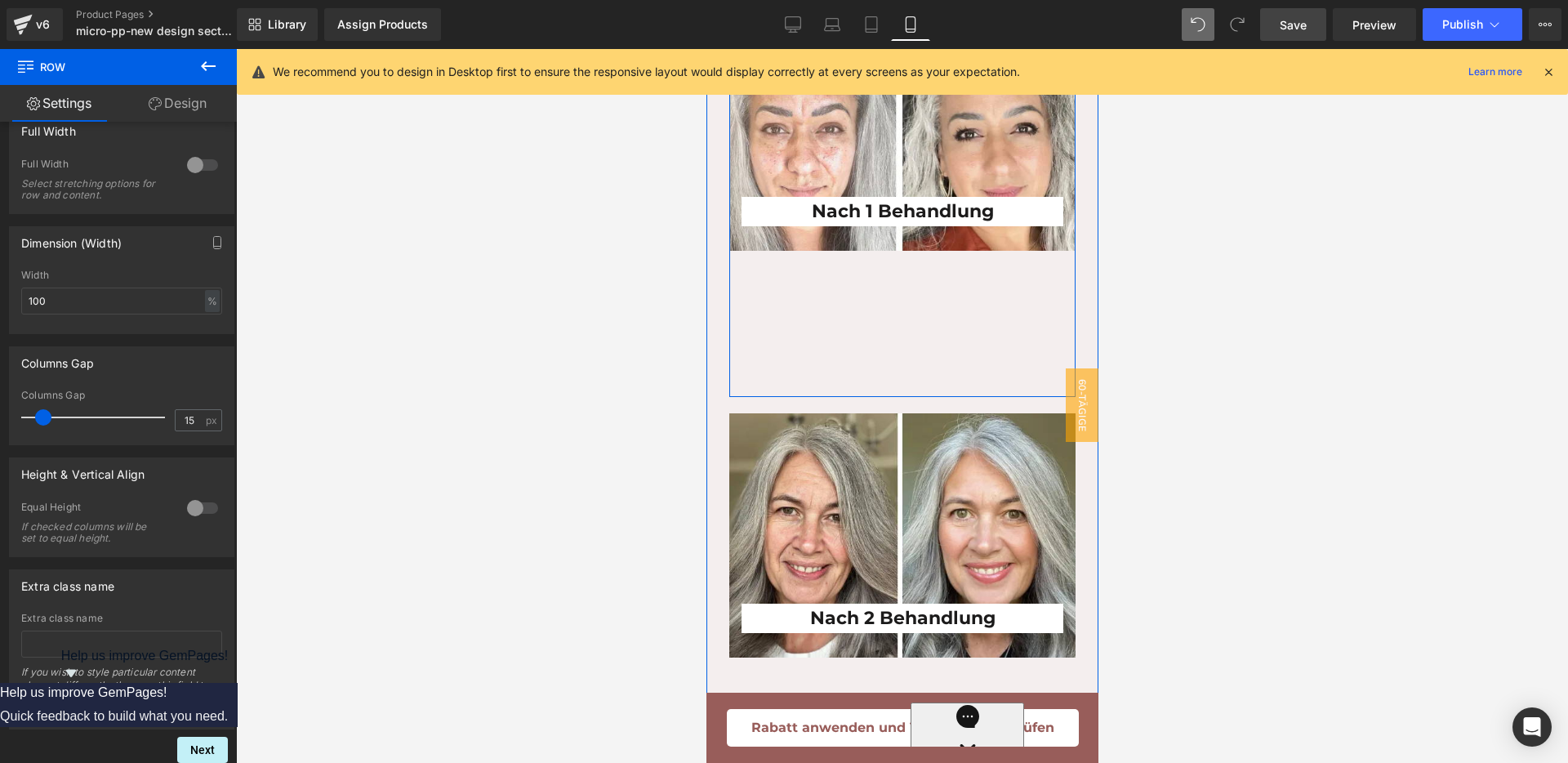
click at [890, 394] on div "Nach 1 Behandlung Heading Row" at bounding box center [902, 201] width 346 height 390
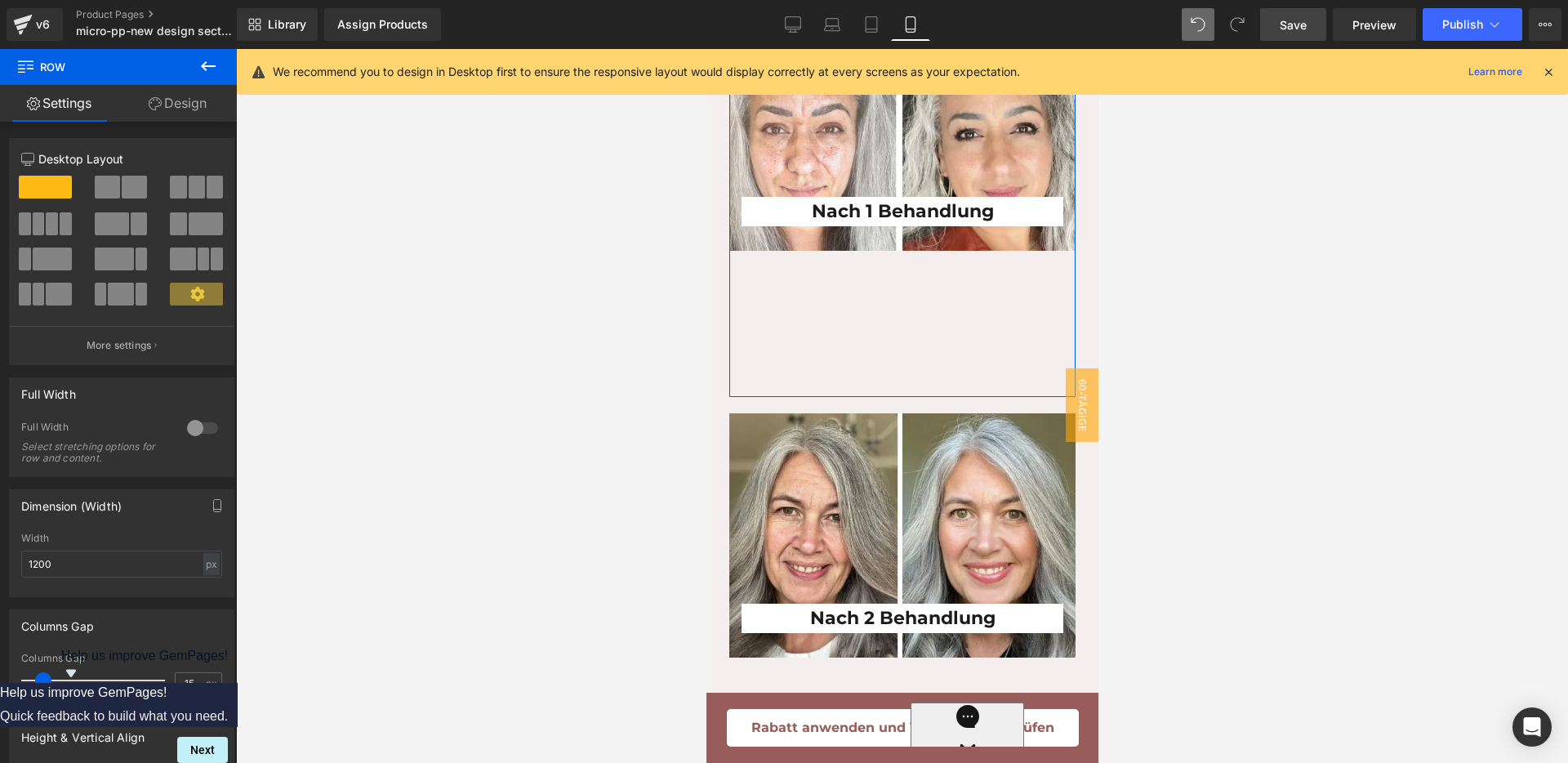
click at [180, 119] on link "Design" at bounding box center [177, 103] width 118 height 37
click at [0, 0] on div "Spacing" at bounding box center [0, 0] width 0 height 0
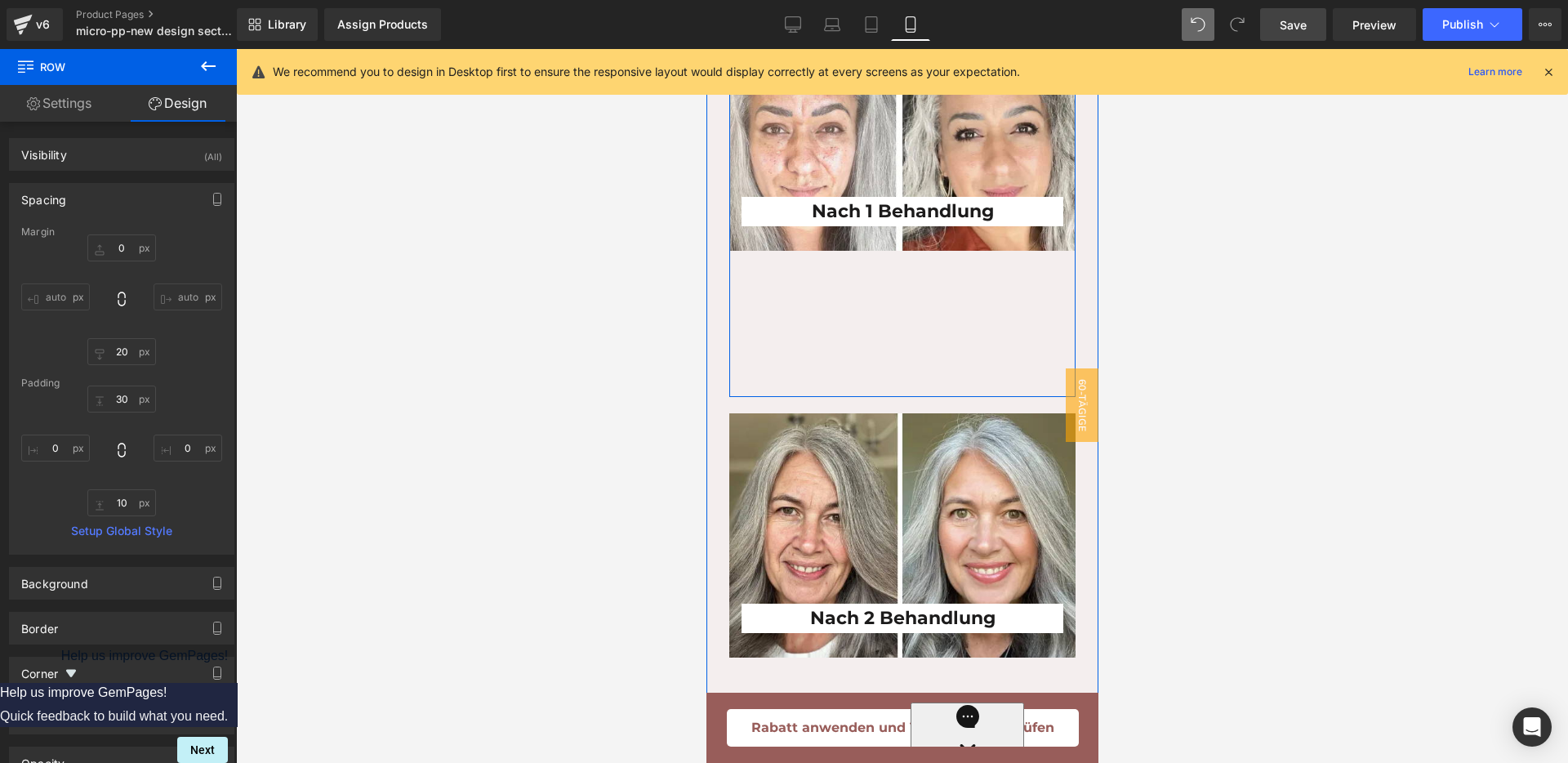
click at [930, 373] on div "Nach 1 Behandlung Heading Row" at bounding box center [902, 201] width 346 height 390
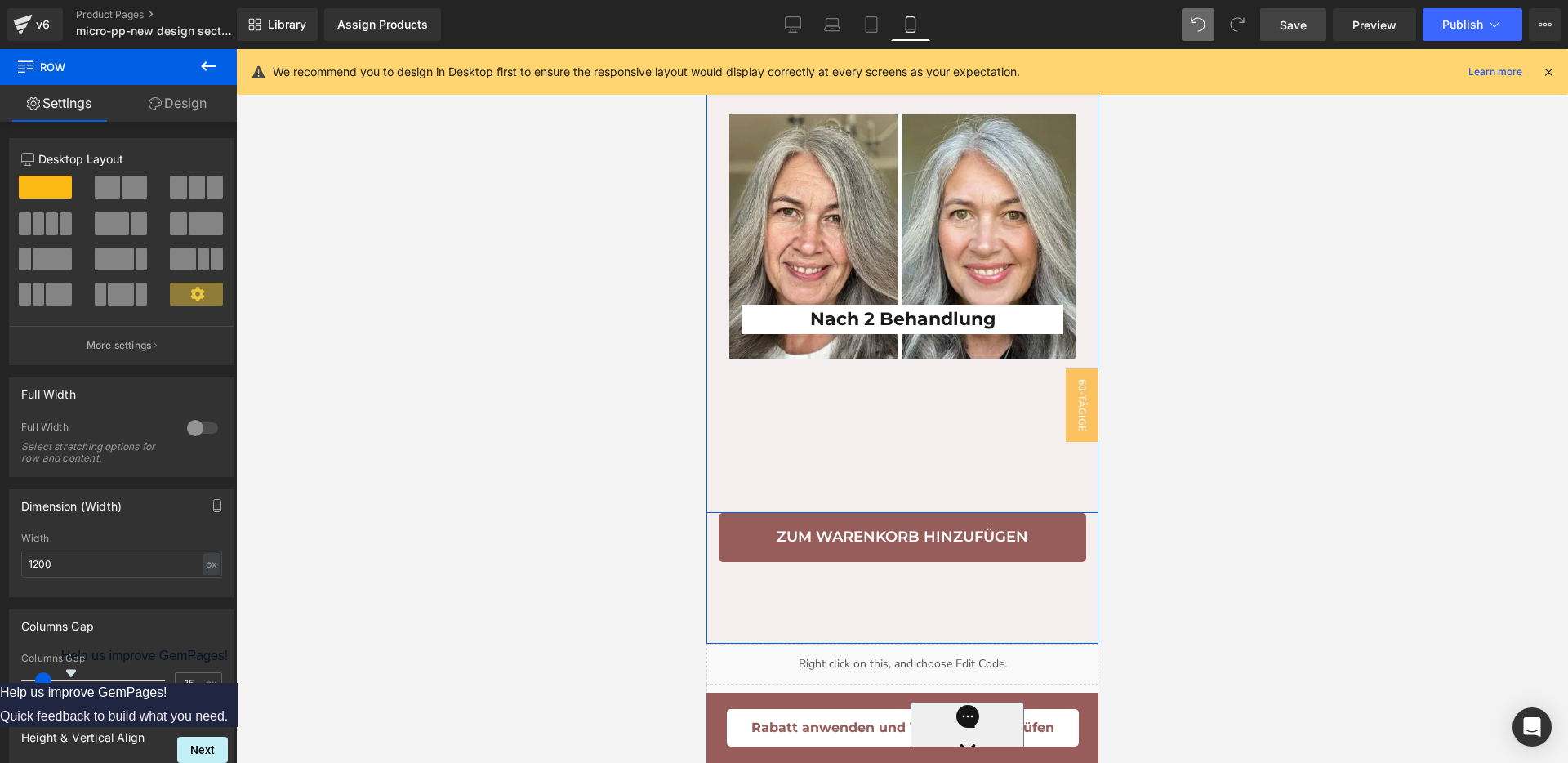
scroll to position [4748, 0]
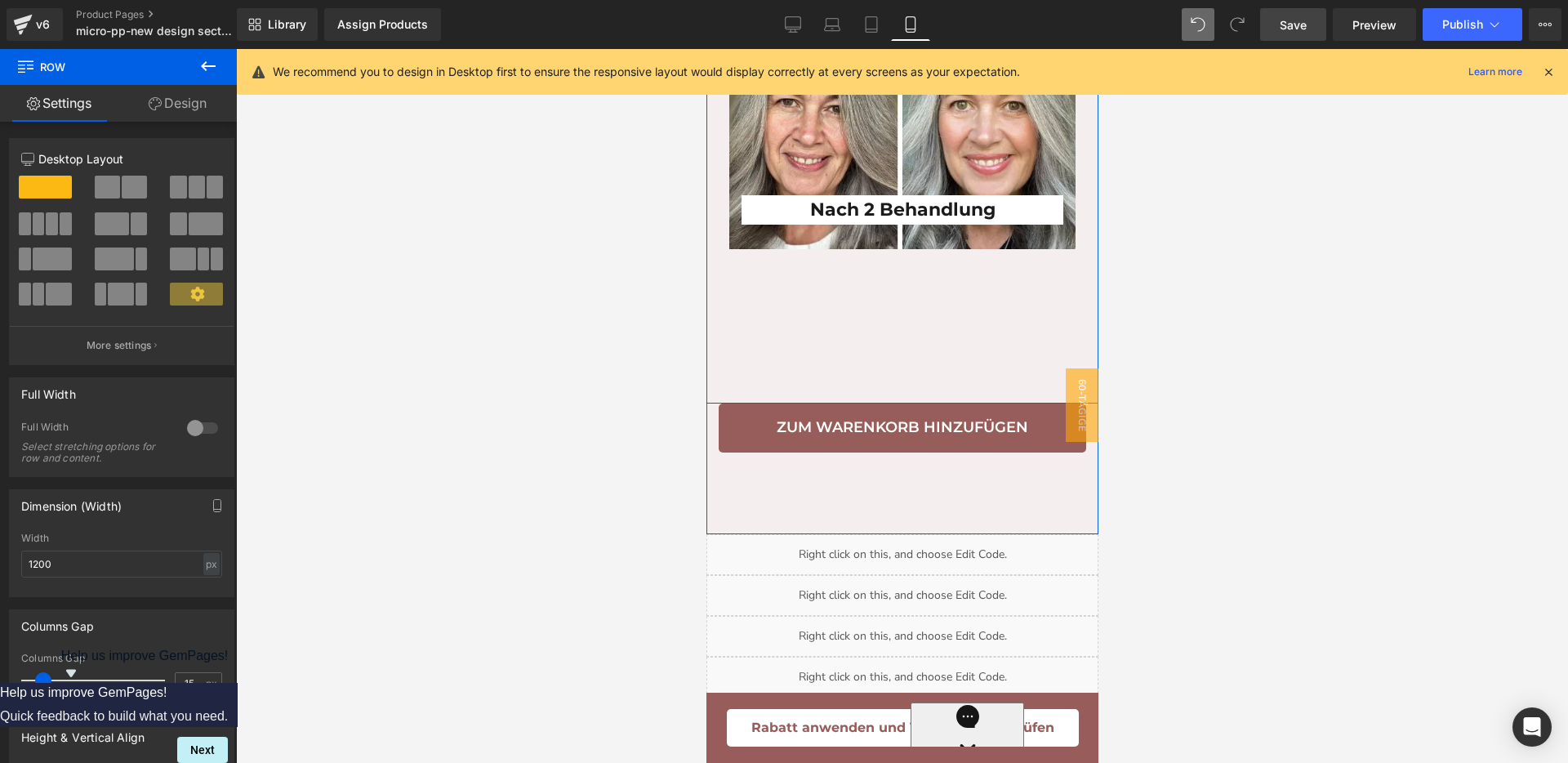
click at [905, 395] on div "Nach 2 Behandlung Heading Row" at bounding box center [902, 199] width 346 height 390
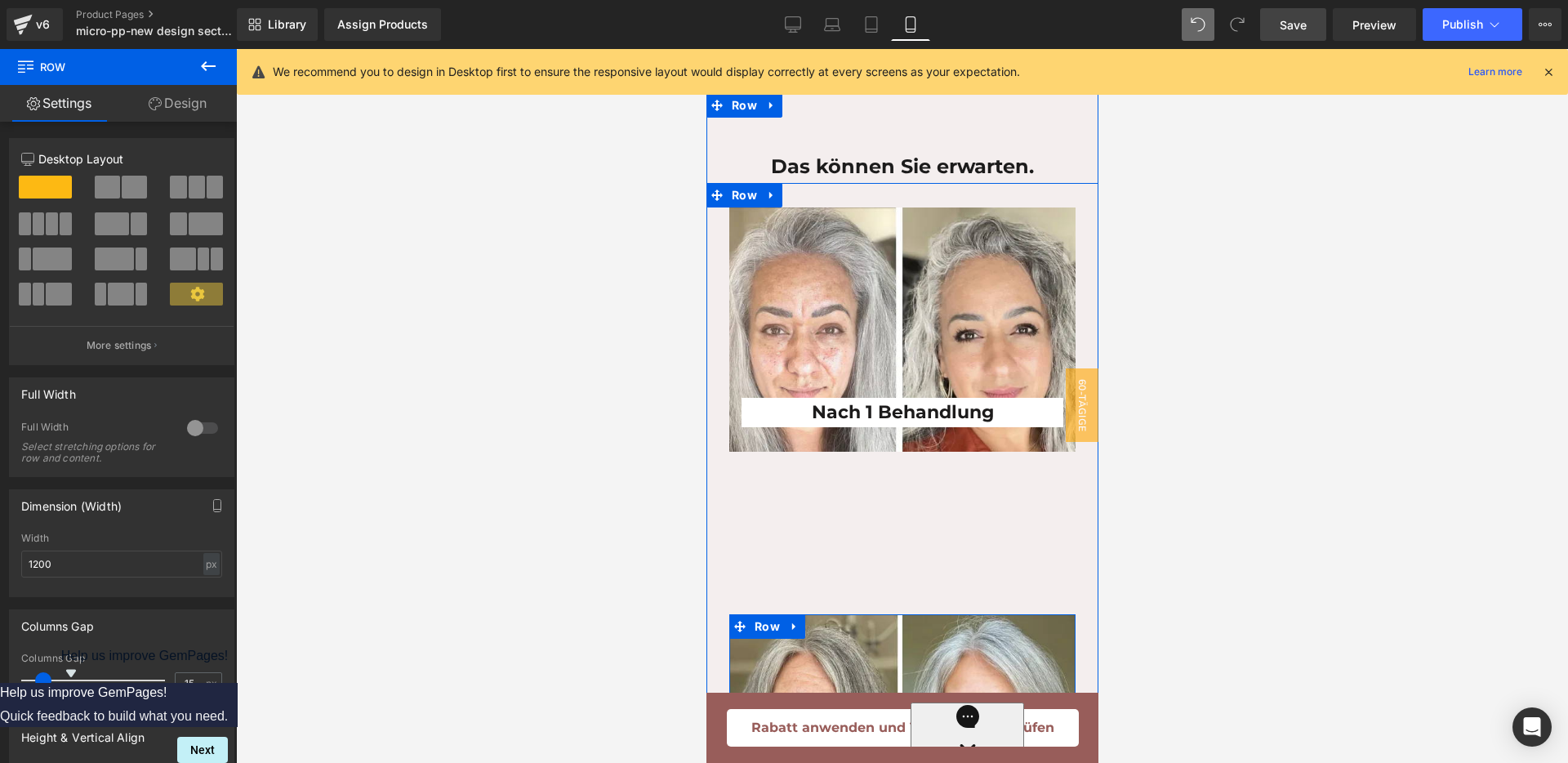
scroll to position [4136, 0]
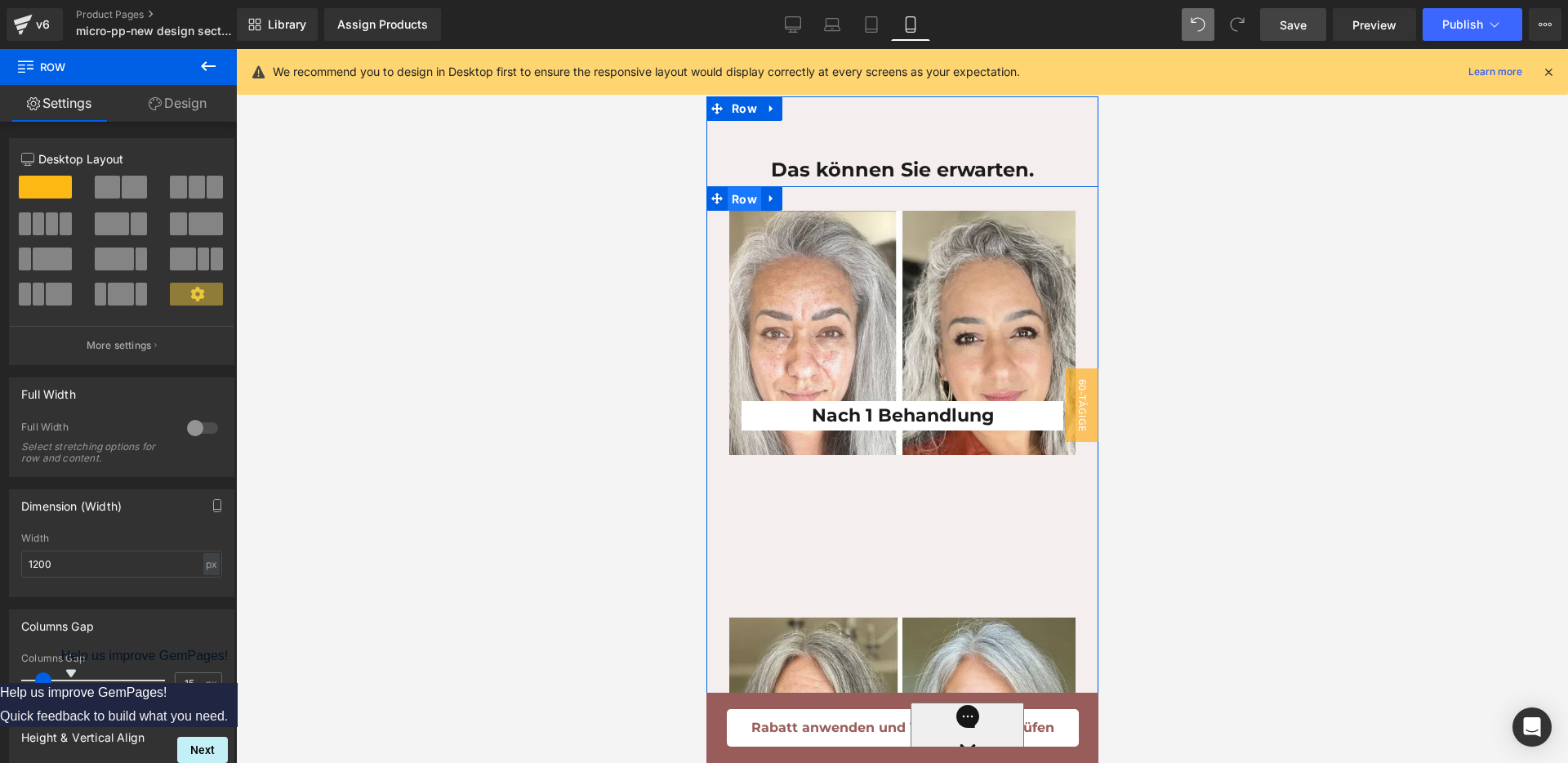
click at [742, 212] on span "Row" at bounding box center [743, 199] width 33 height 25
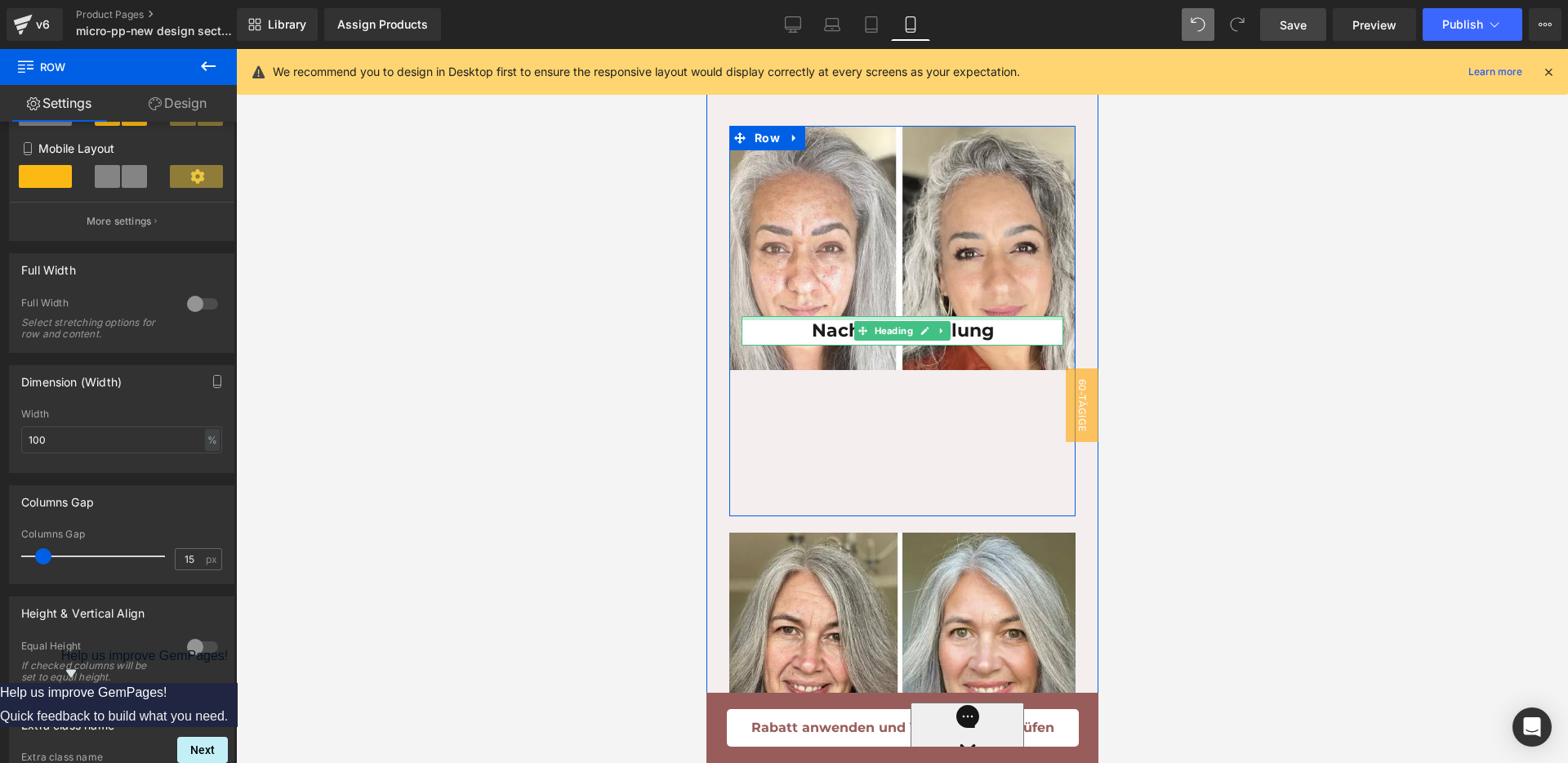
scroll to position [4340, 0]
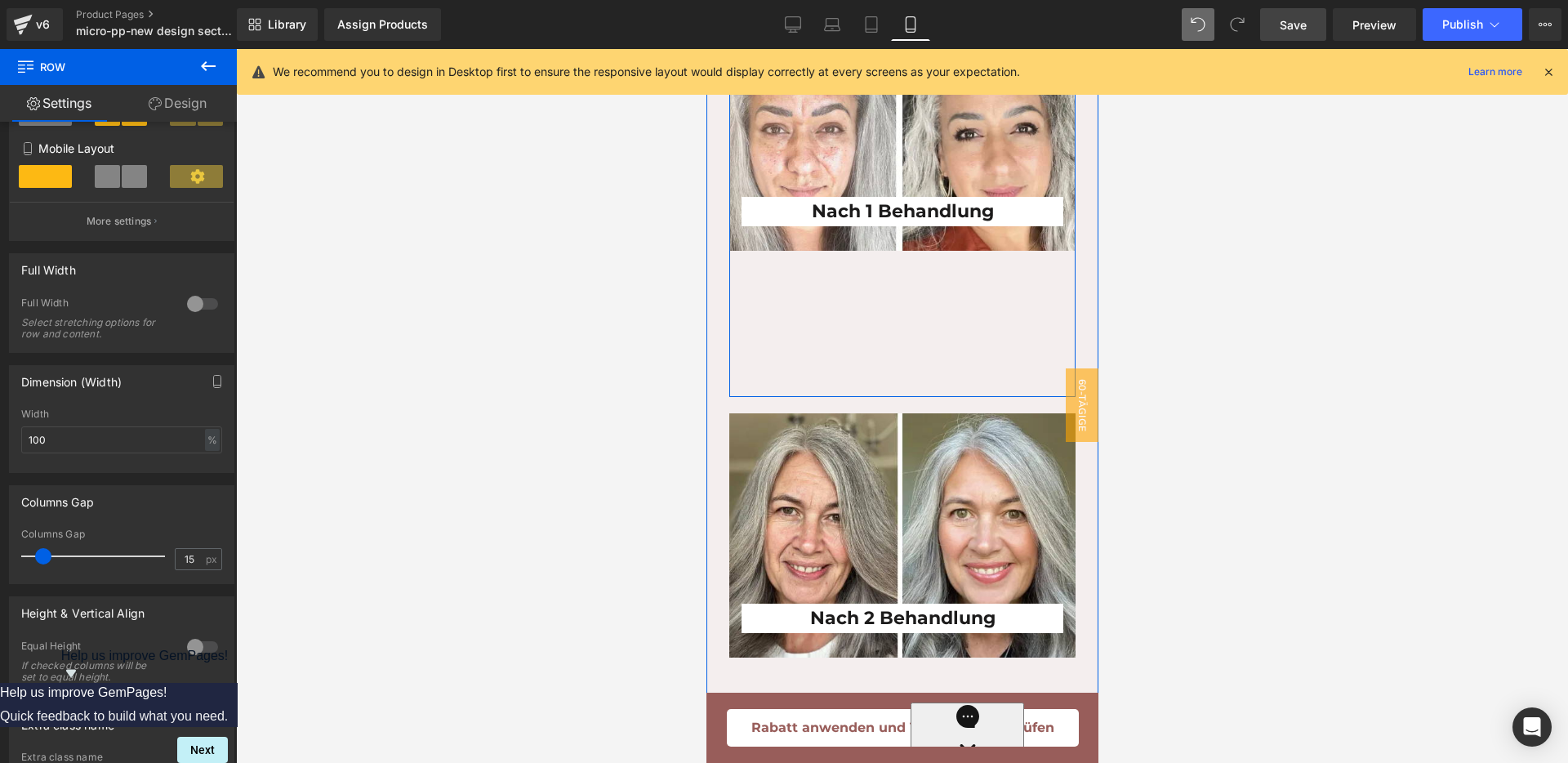
click at [973, 397] on div "Nach 1 Behandlung Heading Row" at bounding box center [902, 201] width 346 height 390
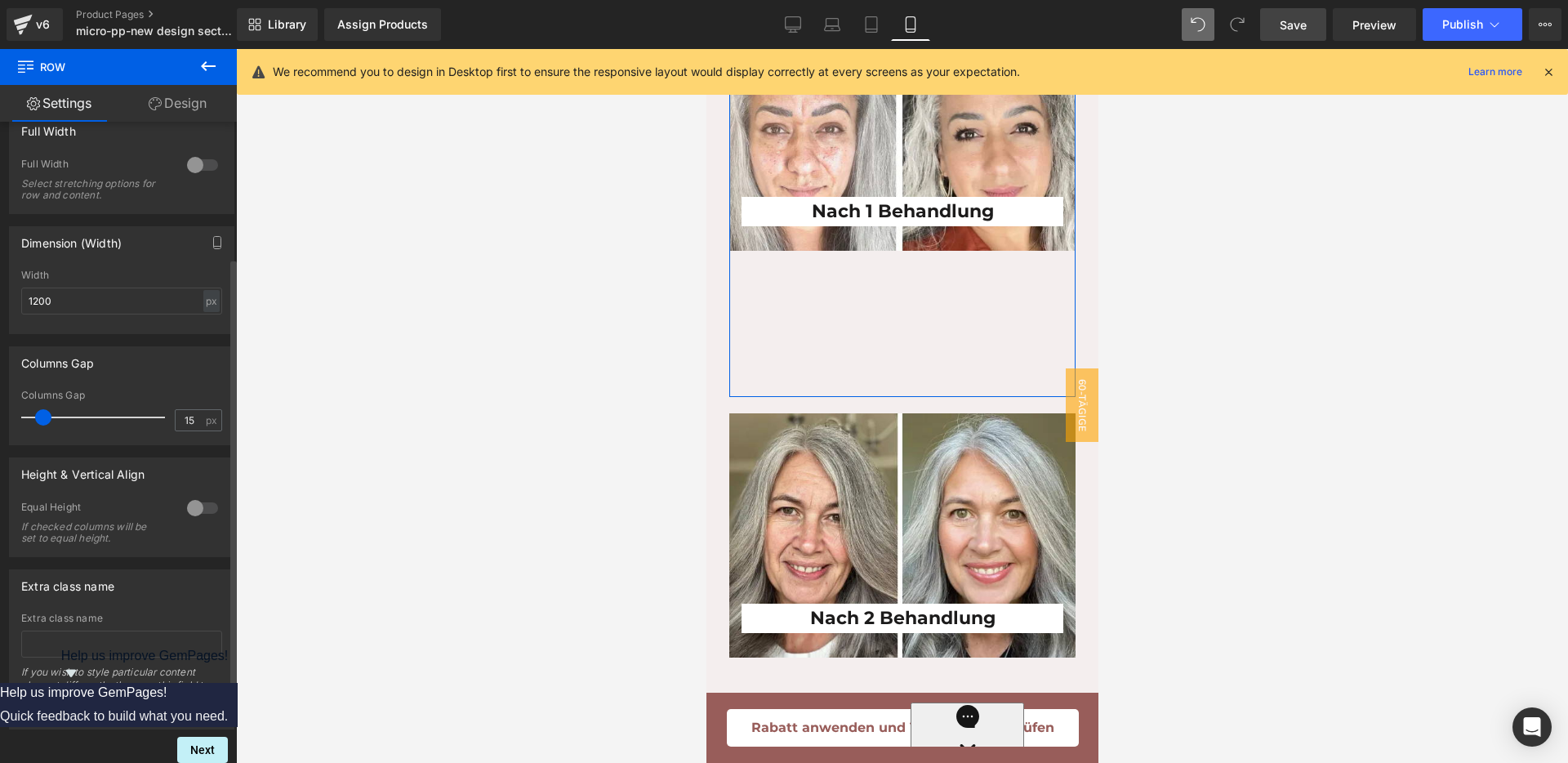
scroll to position [0, 0]
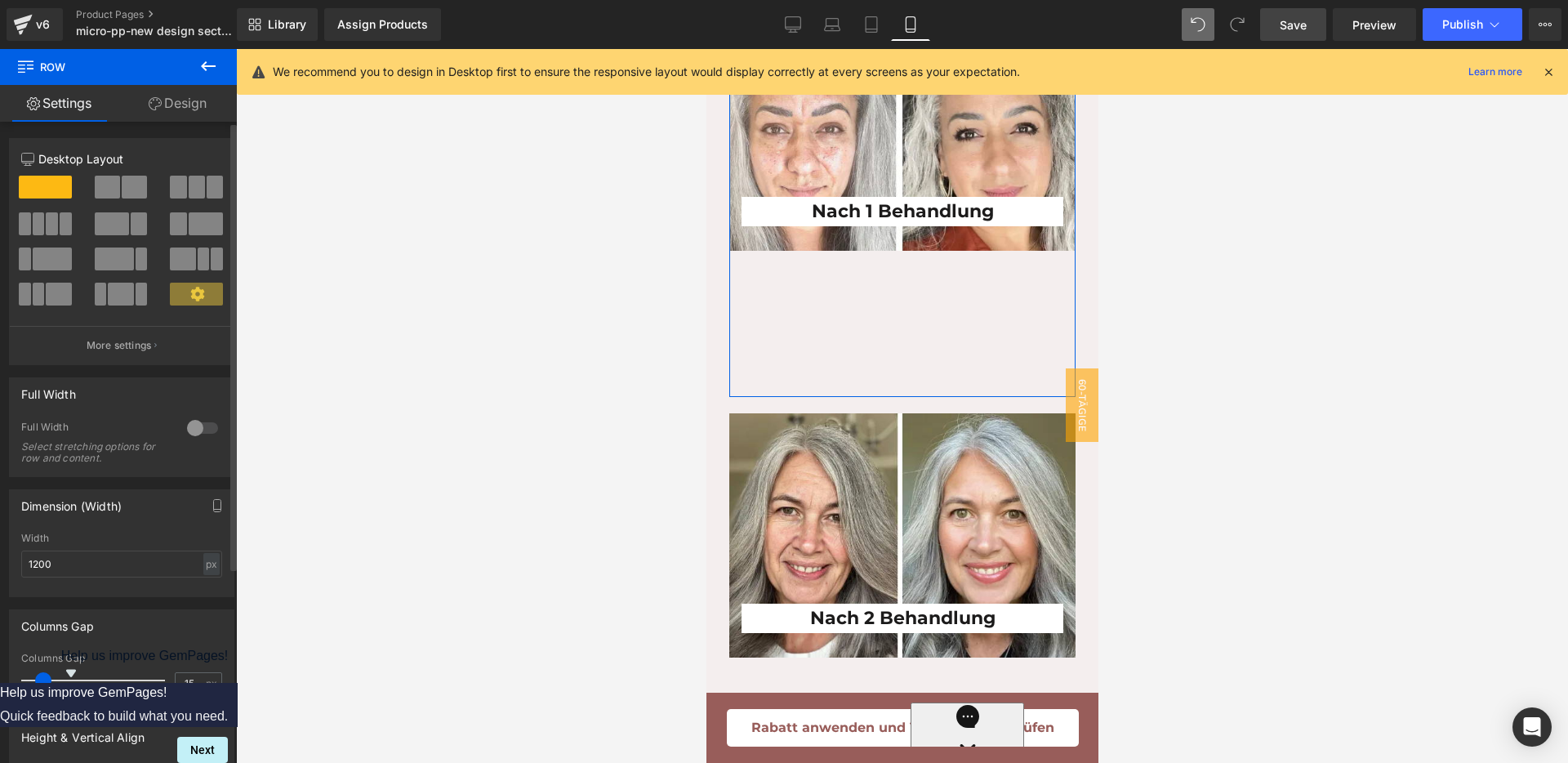
click at [199, 418] on div at bounding box center [202, 428] width 39 height 26
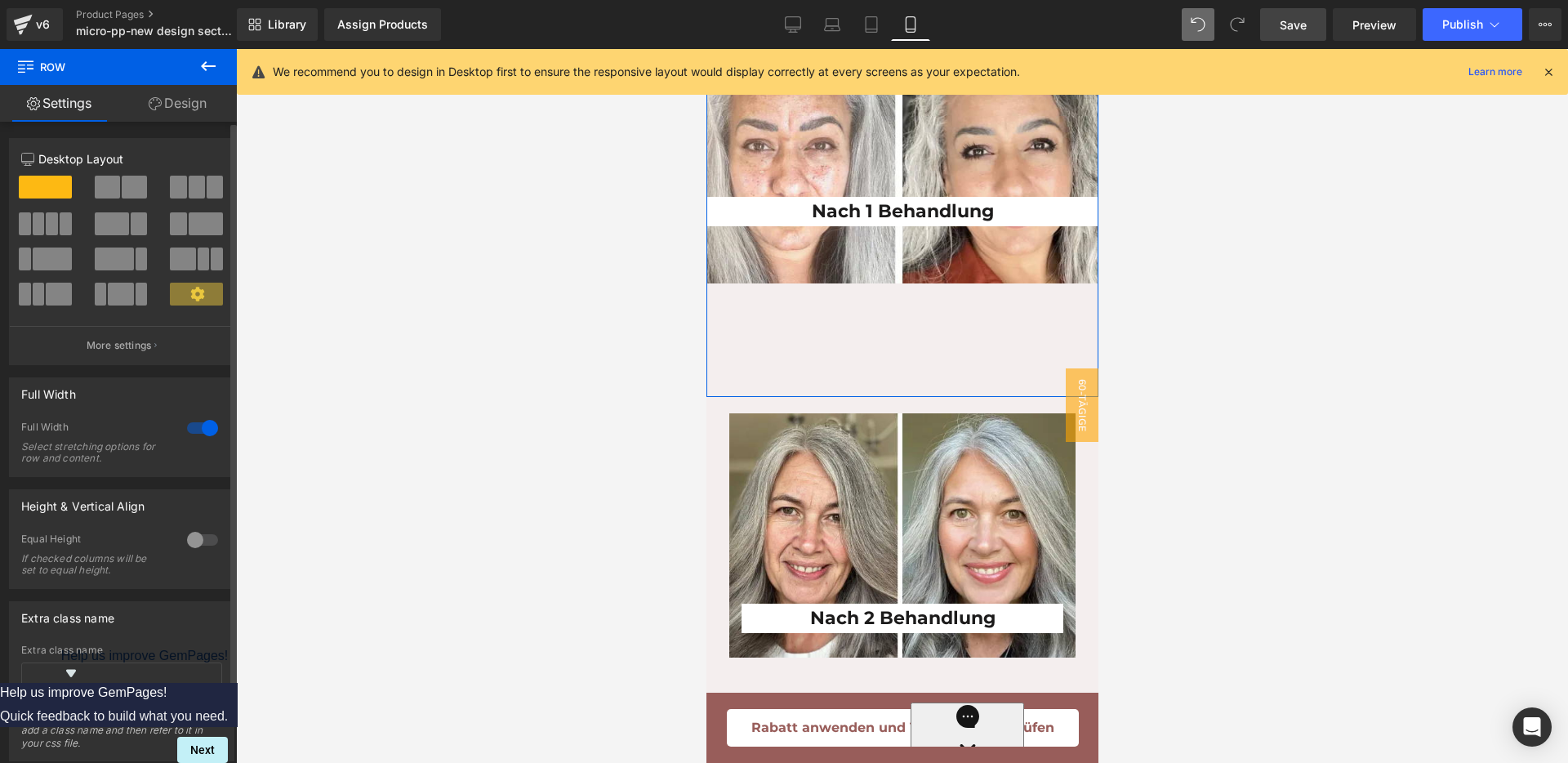
click at [185, 424] on div at bounding box center [202, 428] width 39 height 26
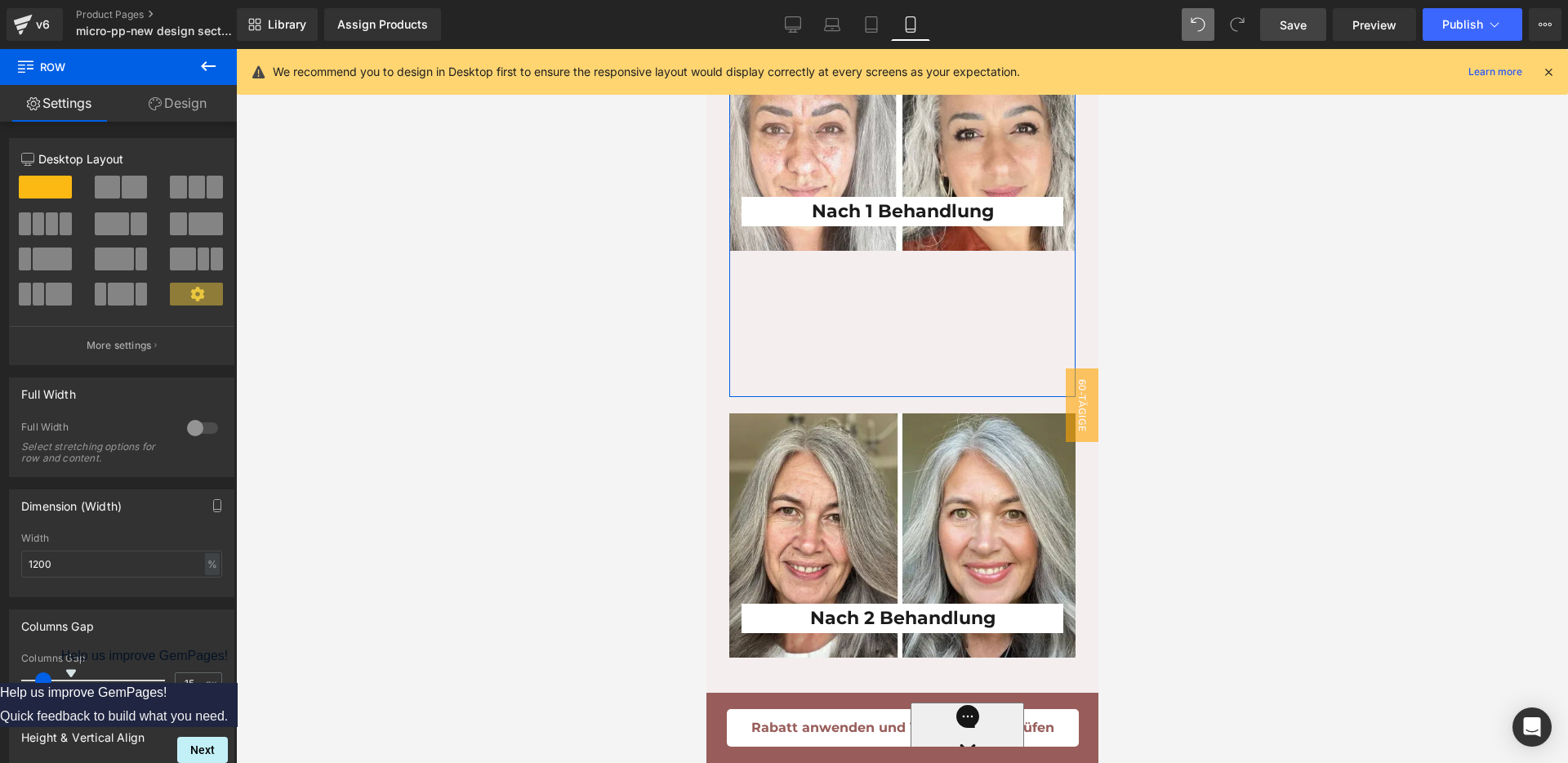
click at [178, 110] on link "Design" at bounding box center [177, 103] width 118 height 37
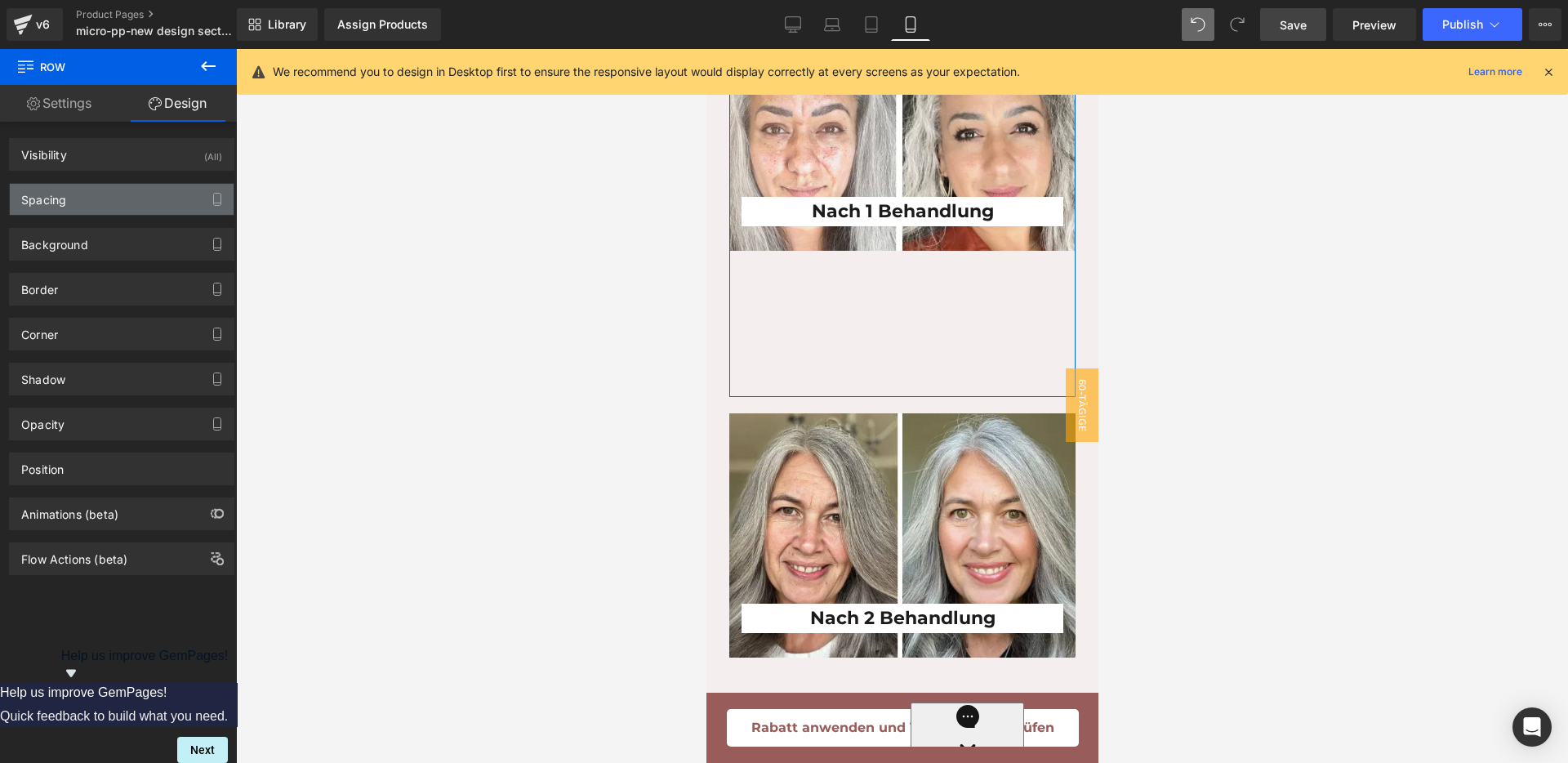
click at [102, 207] on div "Spacing" at bounding box center [121, 199] width 224 height 31
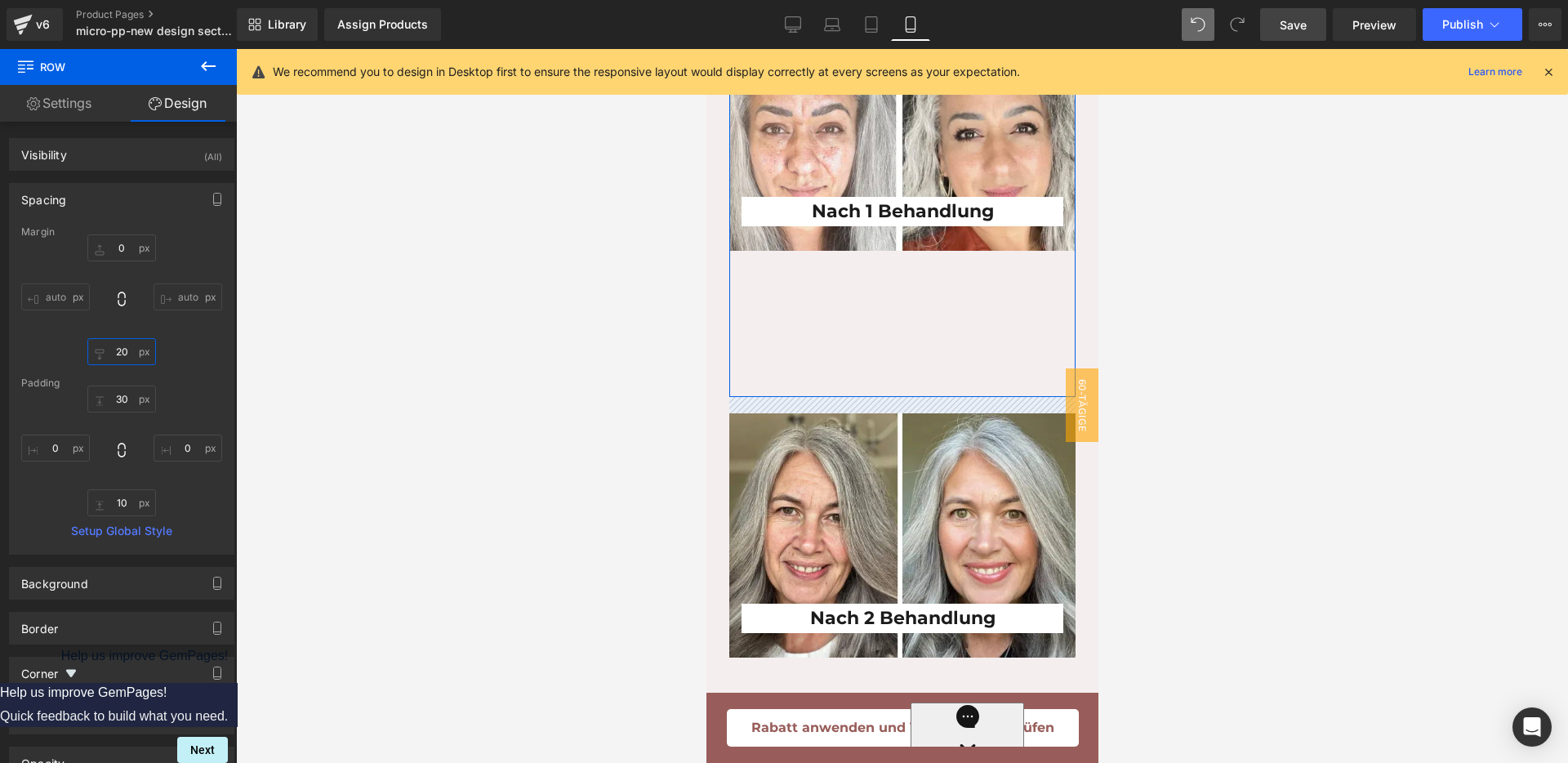
click at [117, 357] on input "text" at bounding box center [121, 352] width 69 height 27
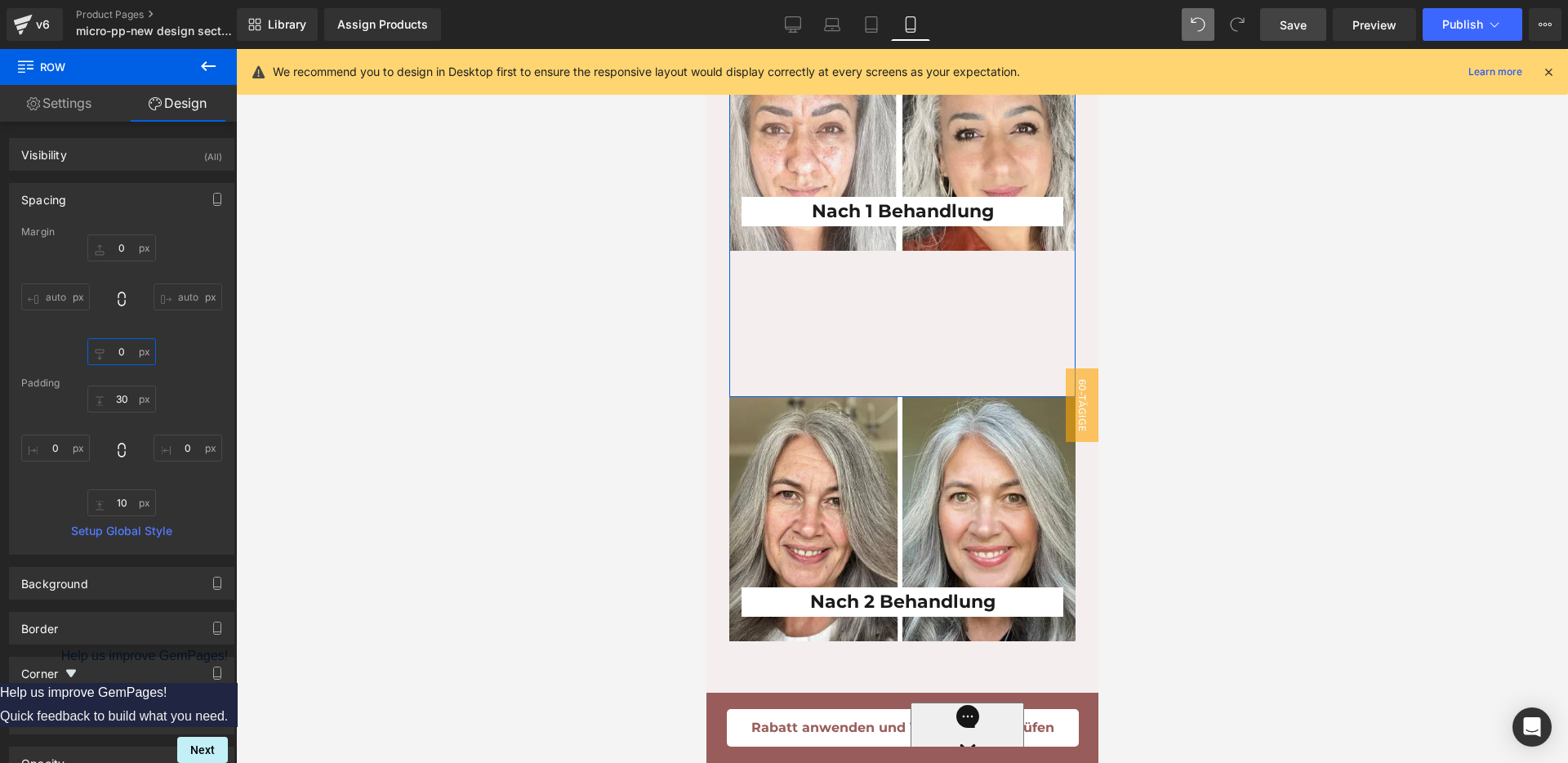
type input "0"
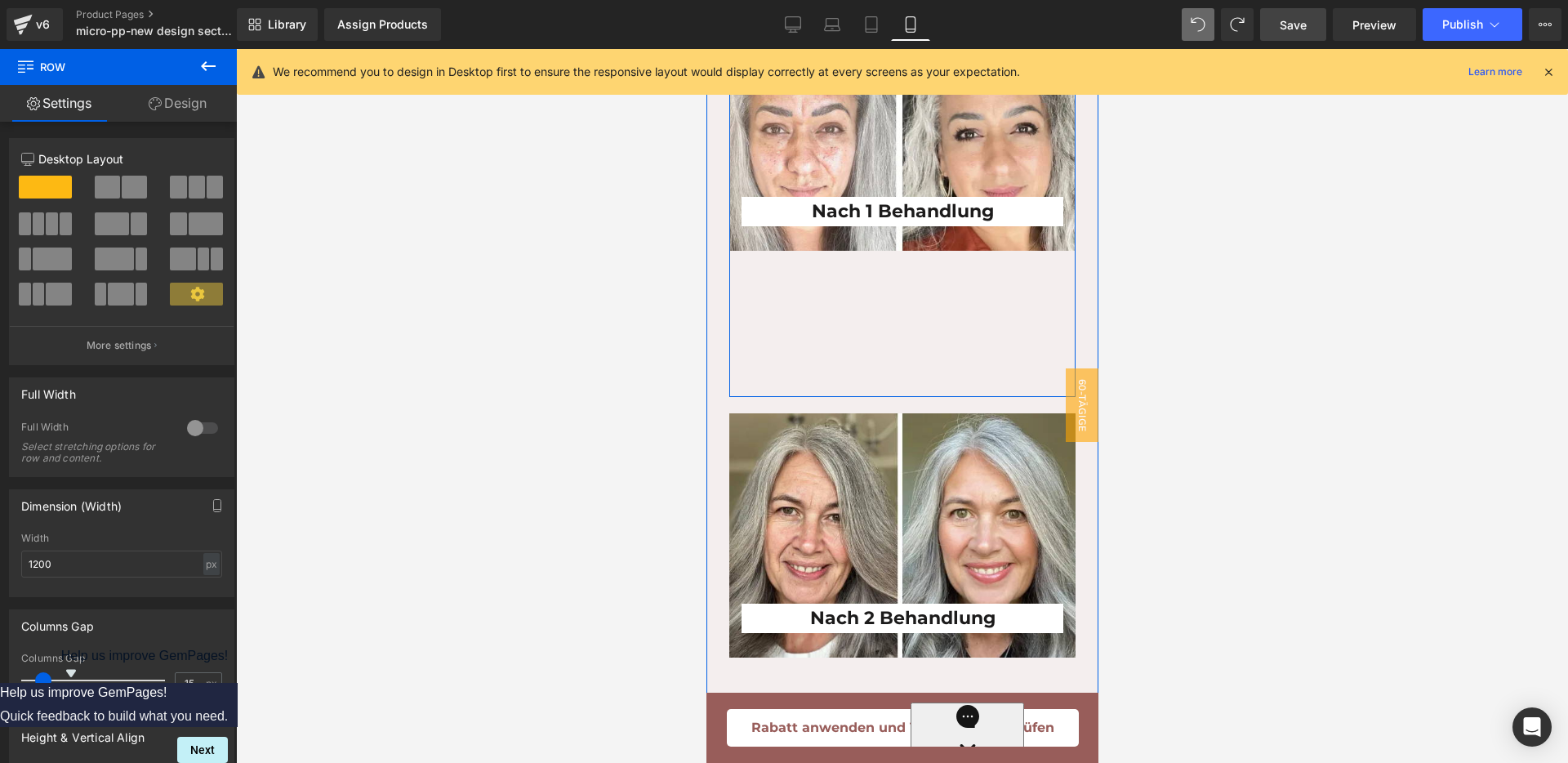
click at [908, 397] on div "Nach 1 Behandlung Heading Row" at bounding box center [902, 201] width 346 height 390
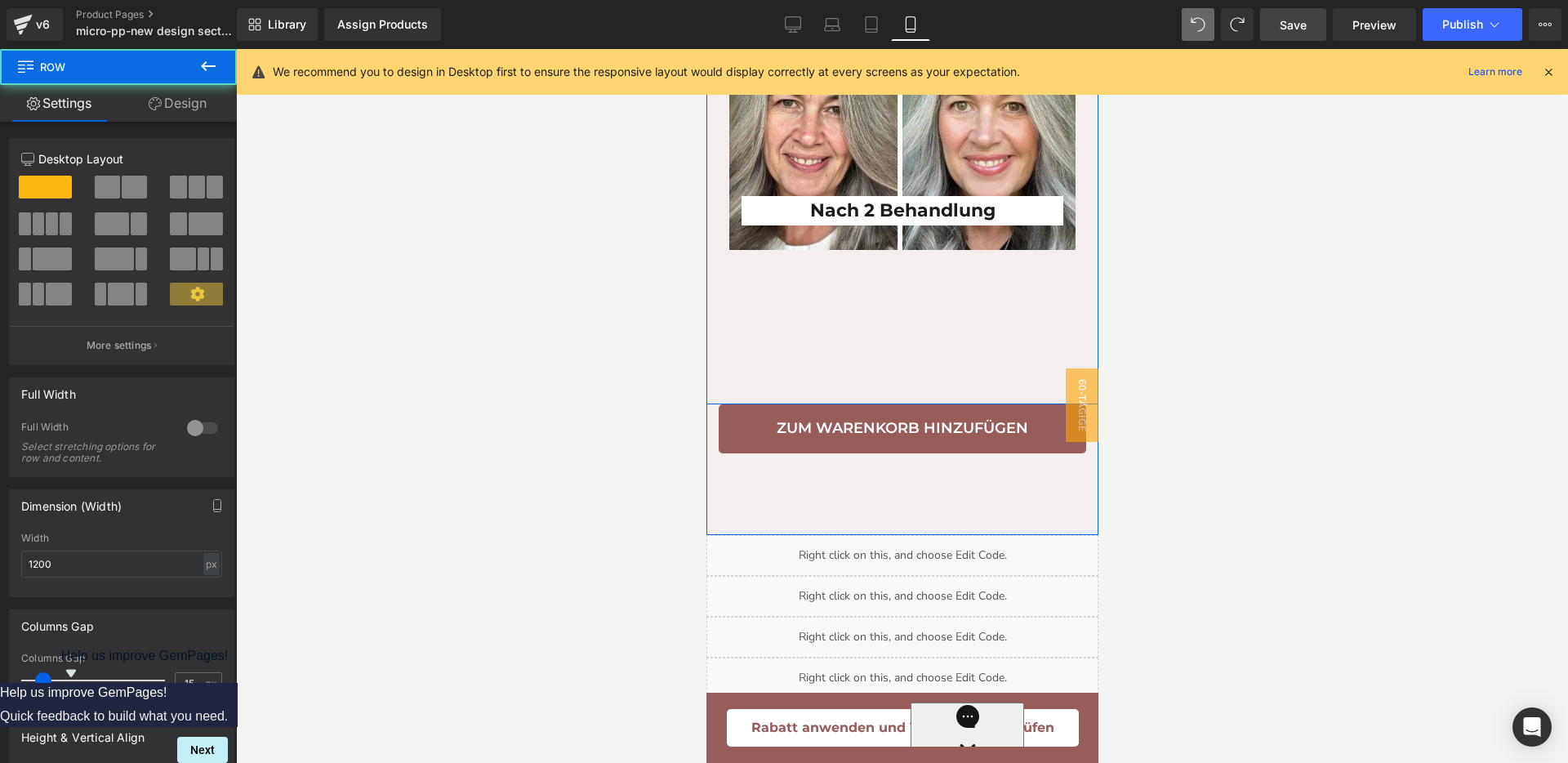
scroll to position [4748, 0]
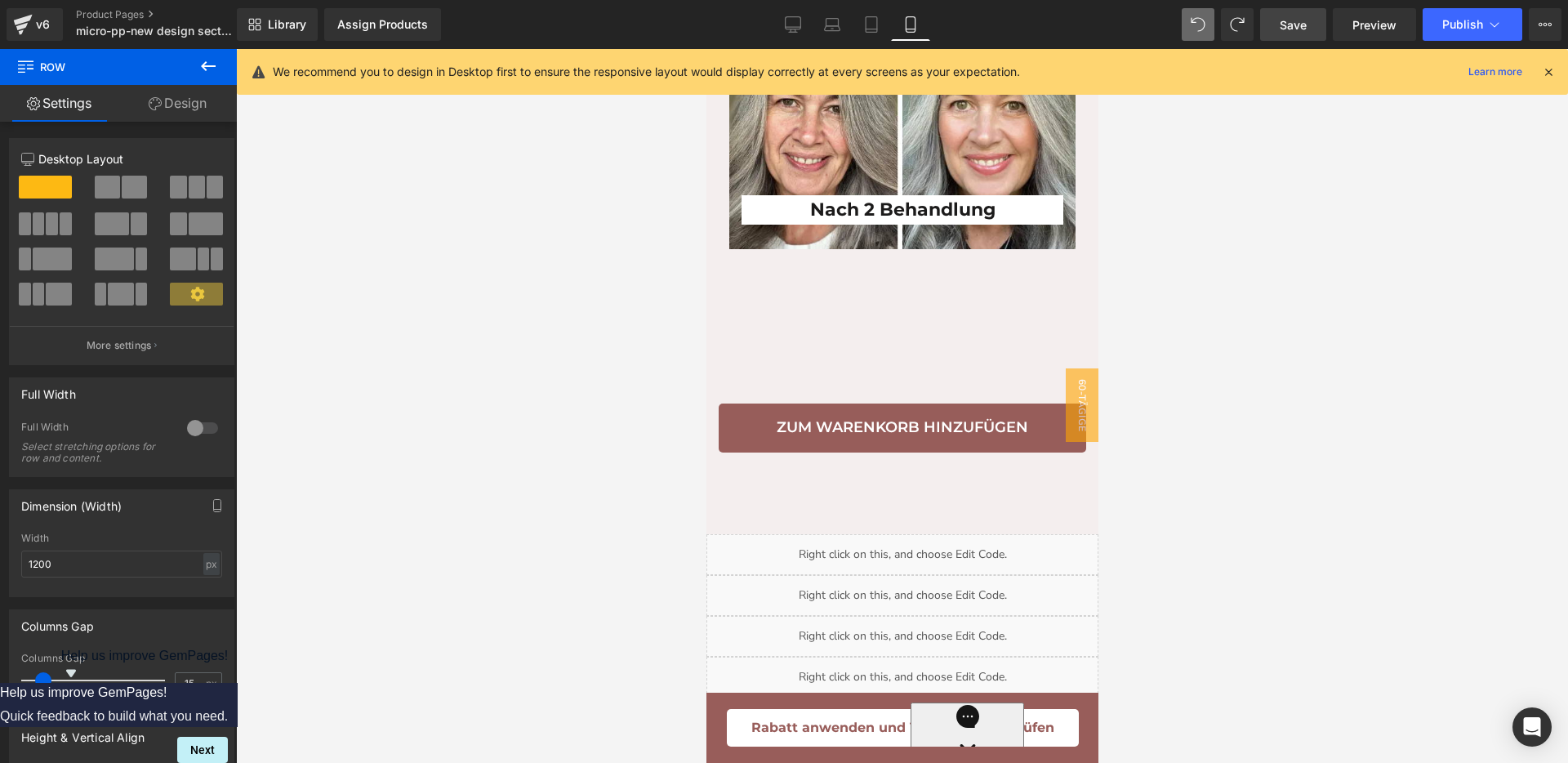
click at [1306, 26] on span "Save" at bounding box center [1293, 25] width 27 height 17
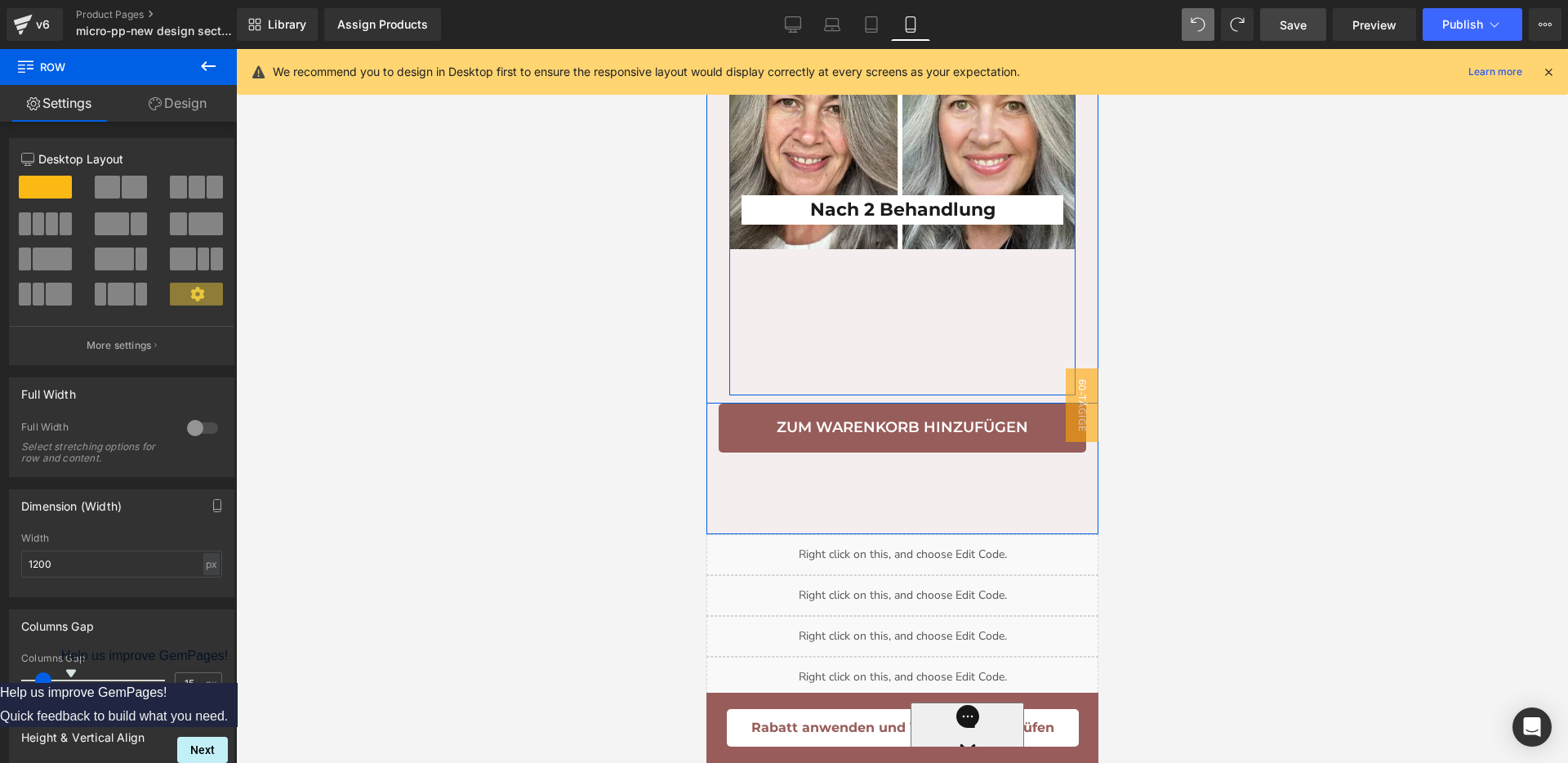
click at [922, 358] on div "Nach 2 Behandlung Heading Row" at bounding box center [902, 199] width 346 height 390
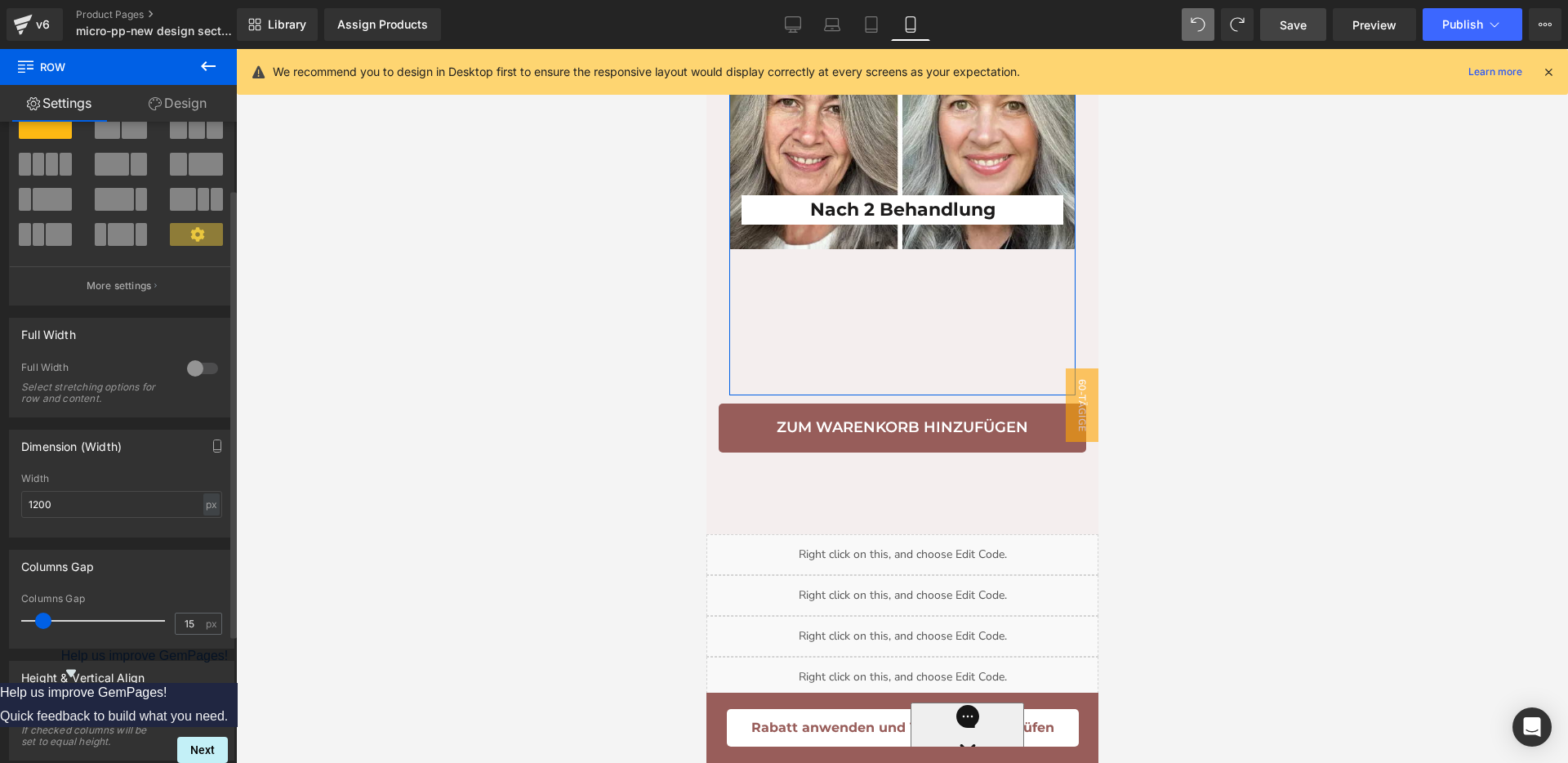
scroll to position [102, 0]
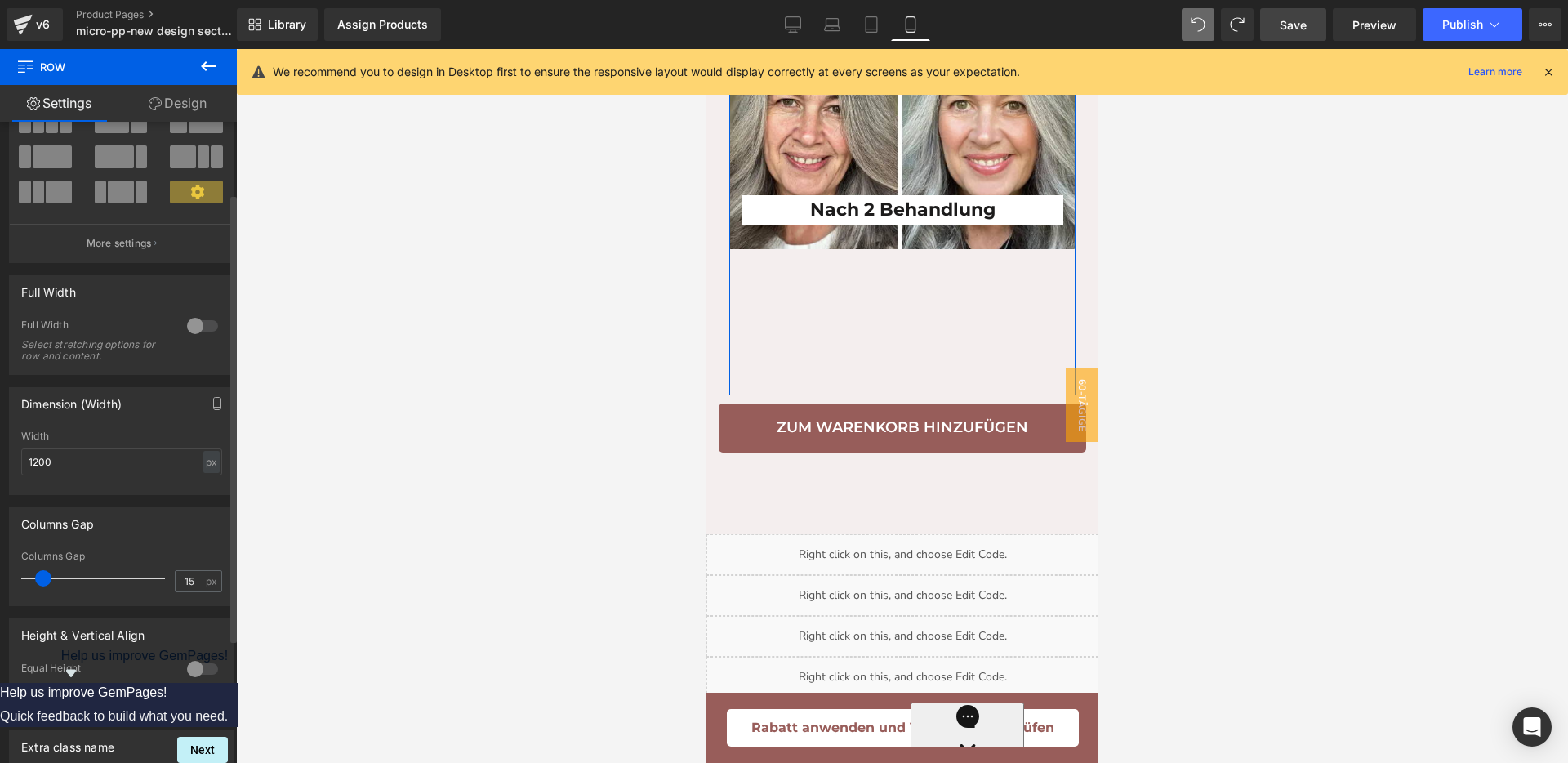
click at [197, 673] on div at bounding box center [202, 669] width 39 height 26
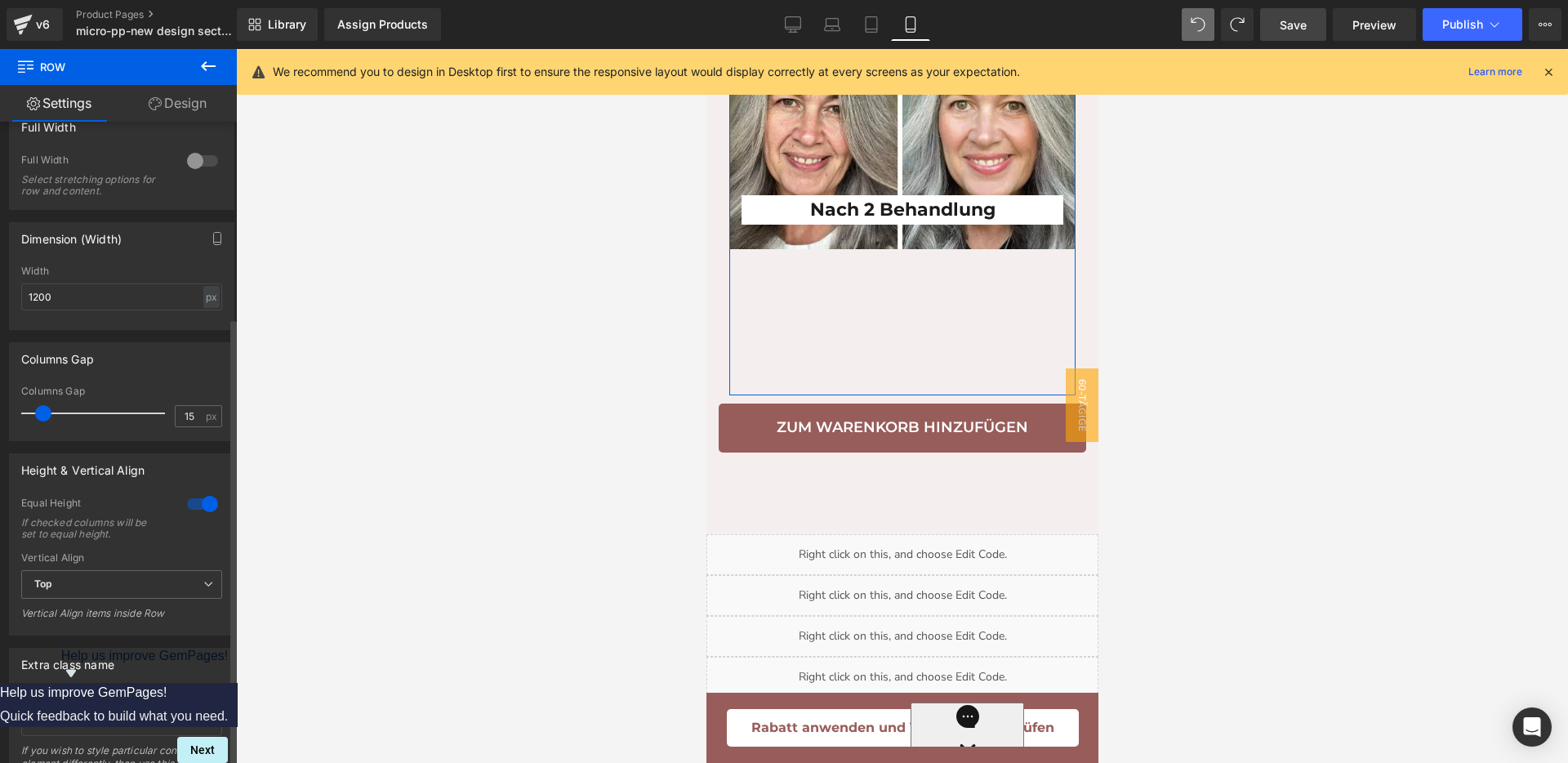
scroll to position [306, 0]
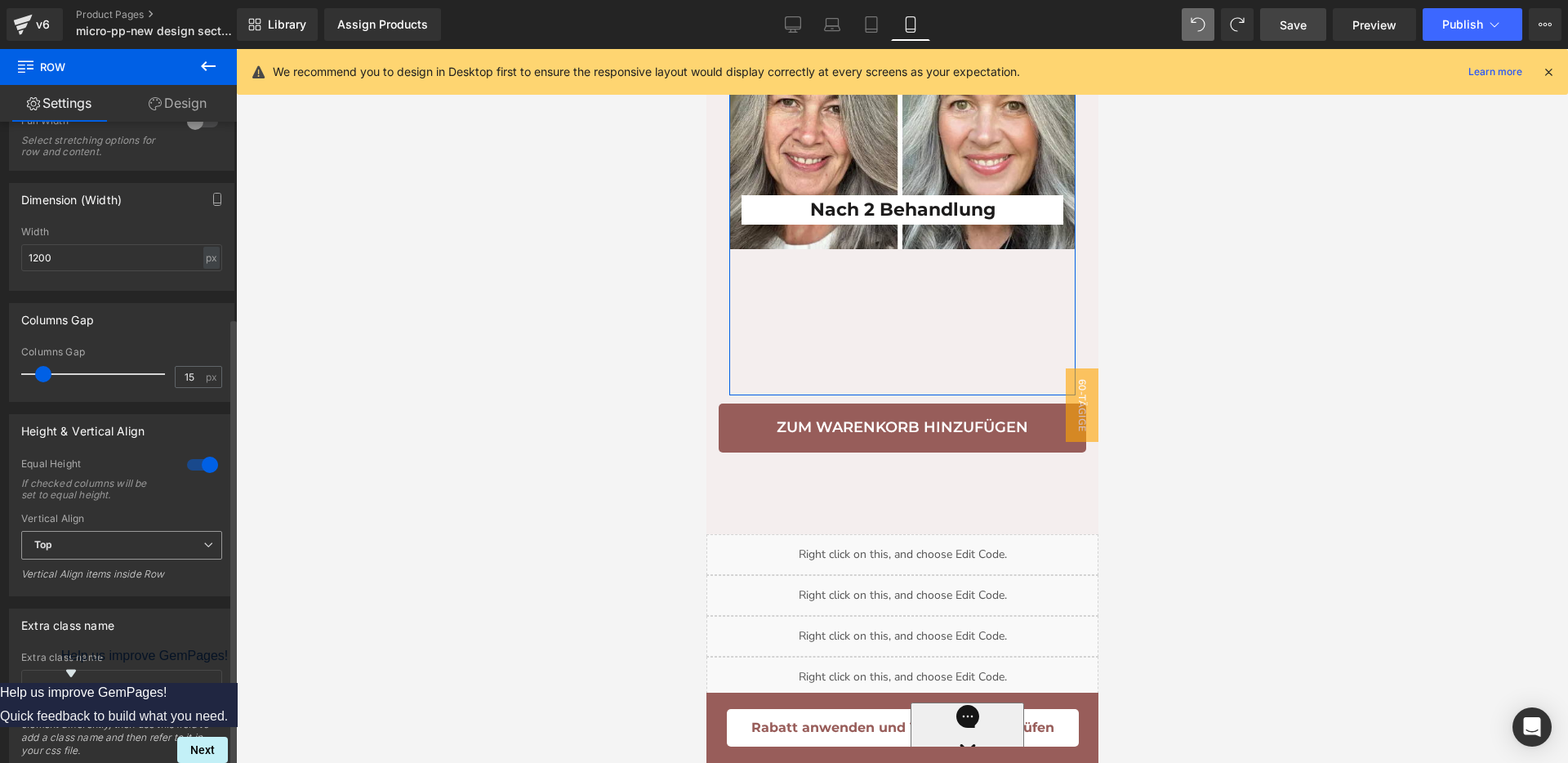
click at [114, 551] on span "Top" at bounding box center [121, 546] width 201 height 28
click at [110, 598] on li "Middle" at bounding box center [118, 598] width 195 height 25
click at [154, 548] on span "Middle" at bounding box center [121, 546] width 201 height 28
click at [108, 563] on li "Top" at bounding box center [118, 575] width 195 height 25
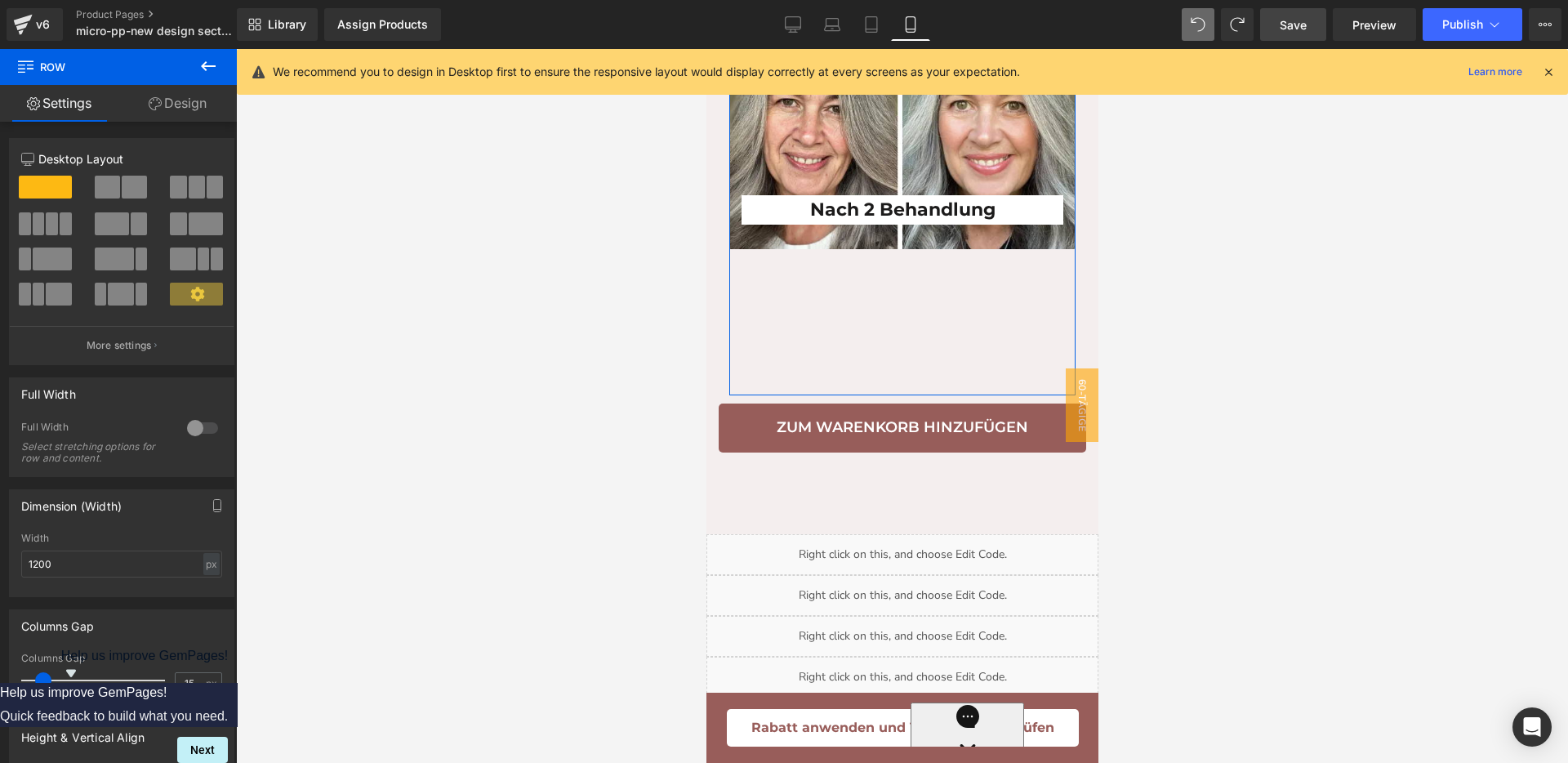
click at [194, 99] on link "Design" at bounding box center [177, 103] width 118 height 37
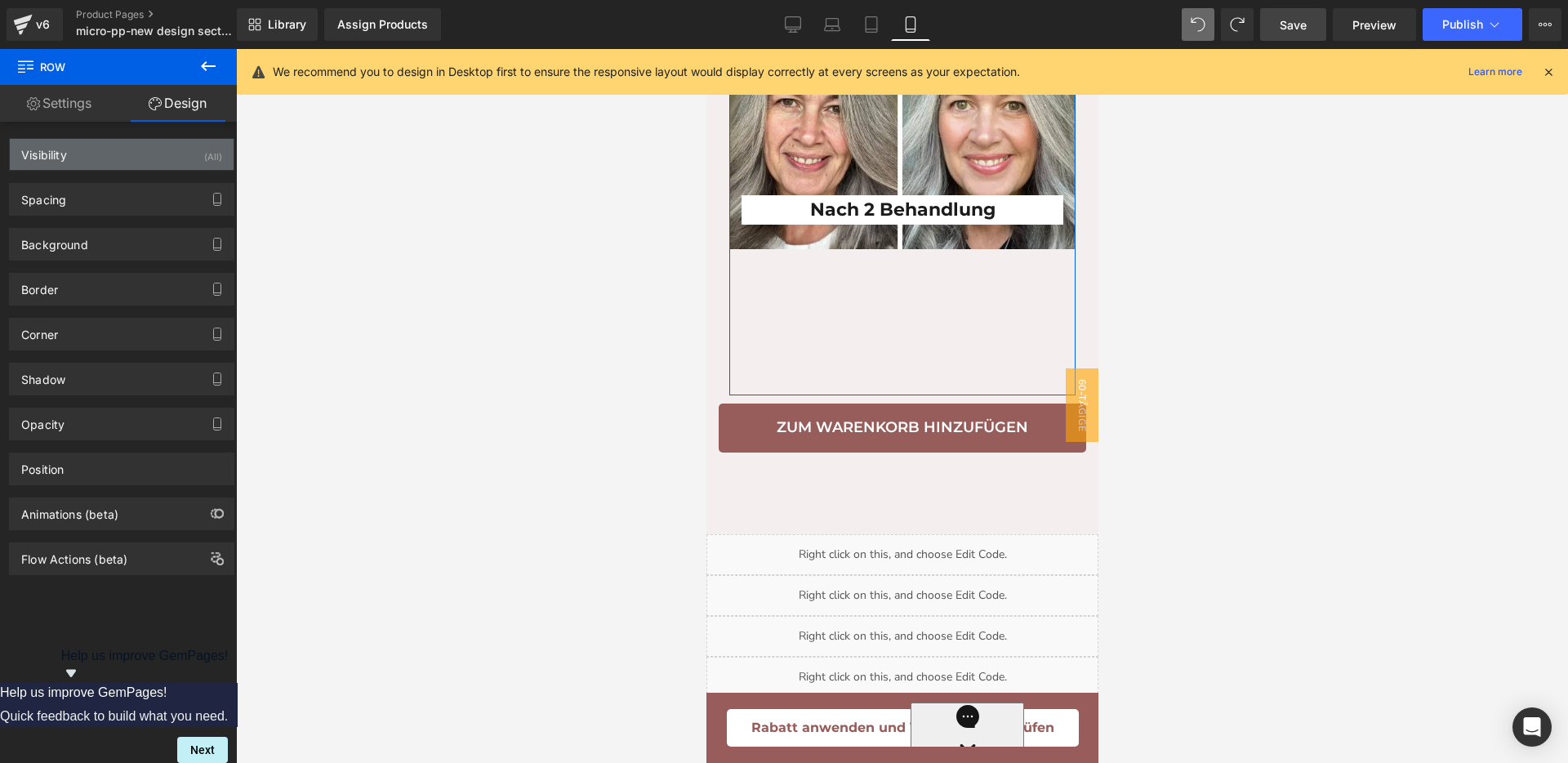
click at [111, 142] on div "Visibility (All)" at bounding box center [121, 154] width 224 height 31
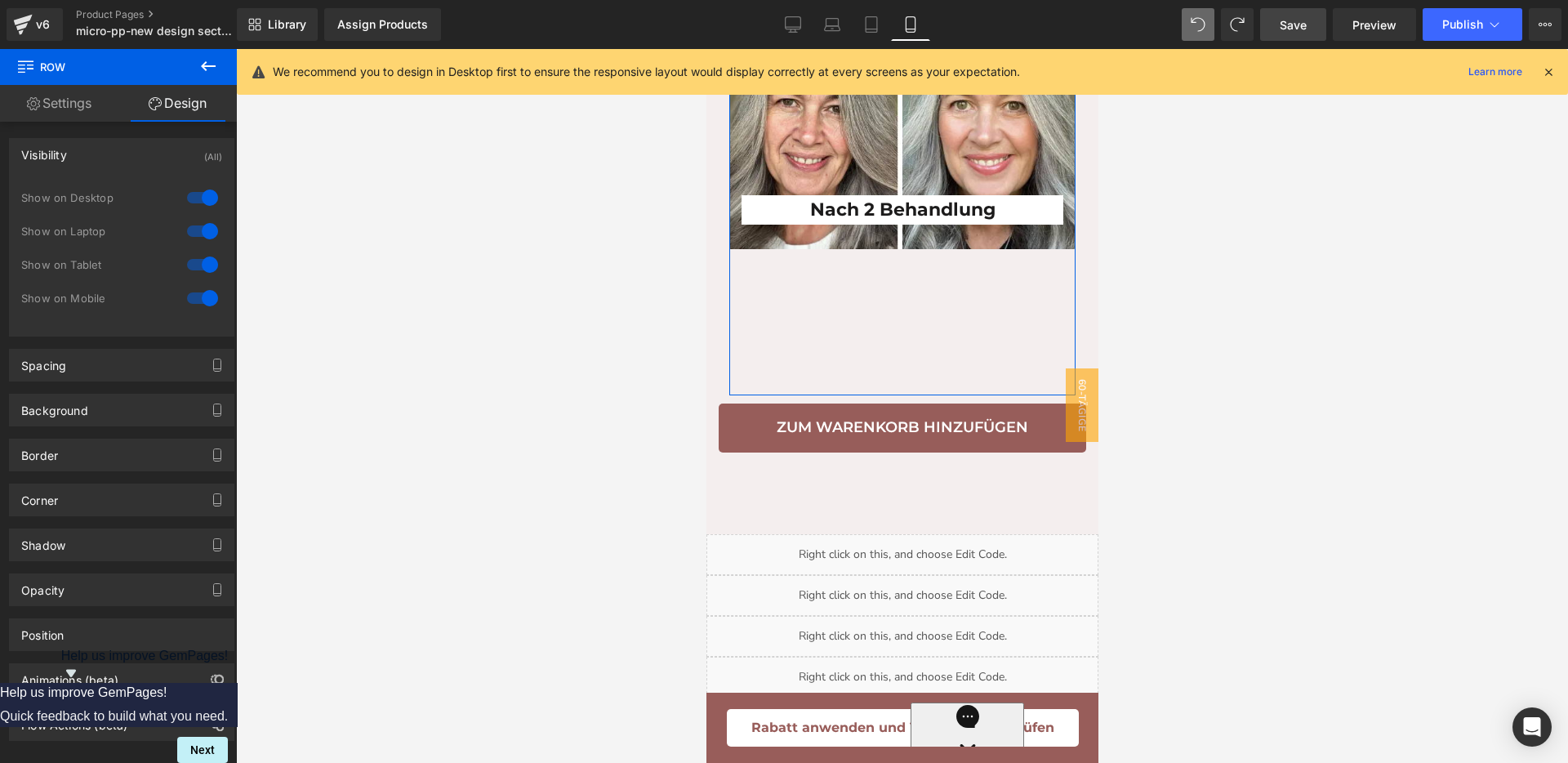
click at [111, 142] on div "Visibility (All)" at bounding box center [121, 154] width 224 height 31
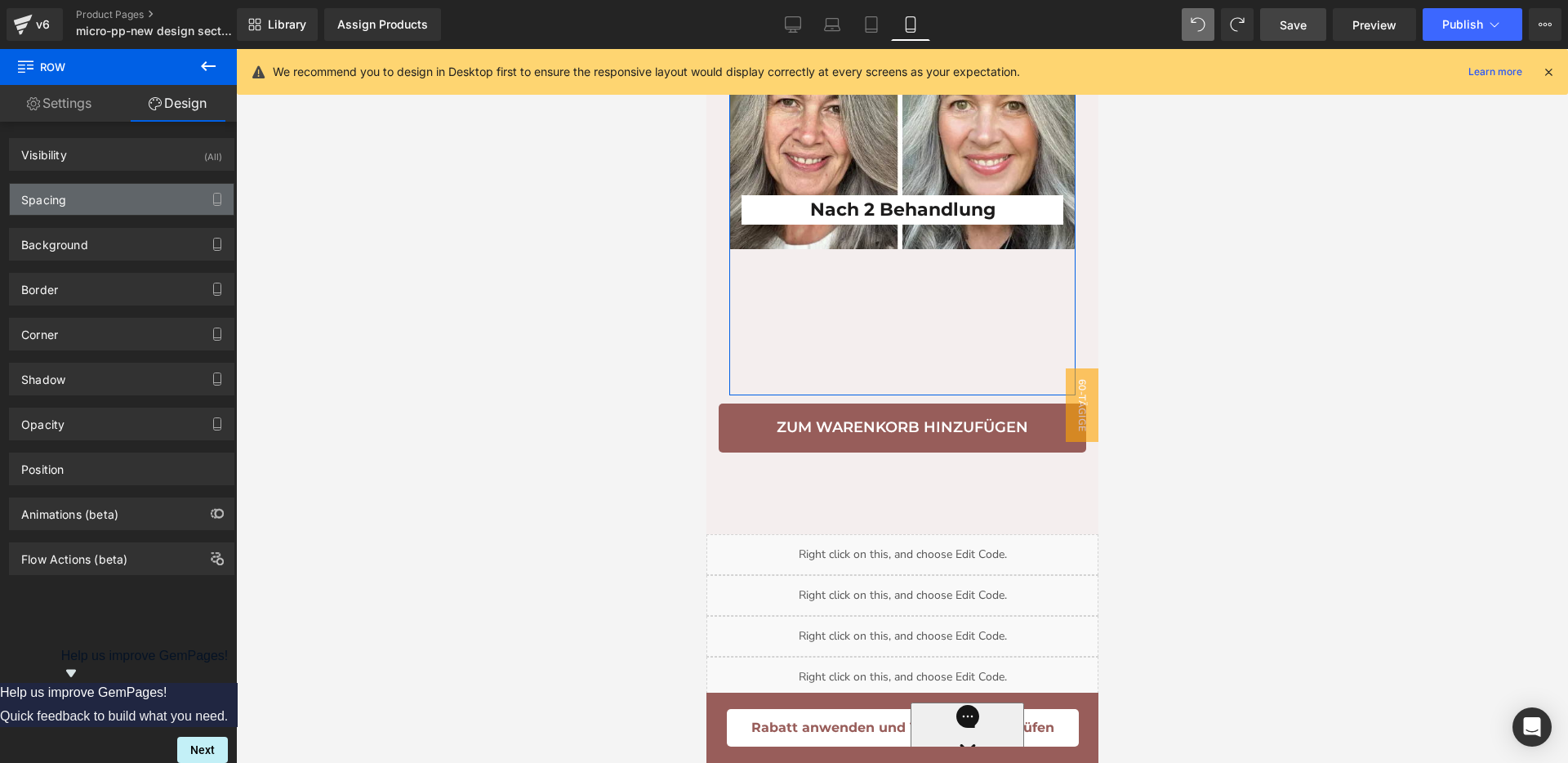
click at [98, 212] on div "Spacing" at bounding box center [121, 199] width 224 height 31
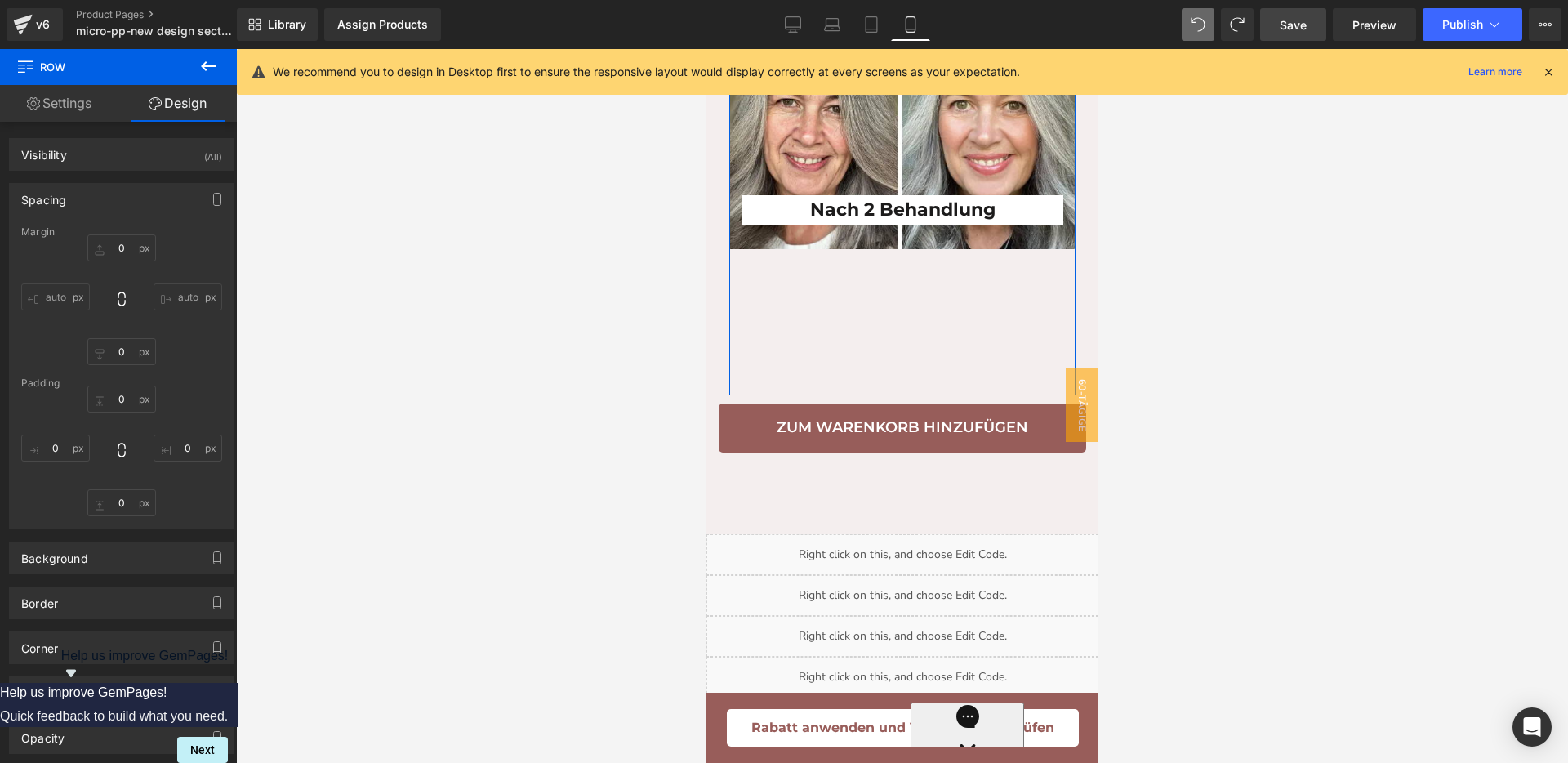
click at [103, 197] on div "Spacing" at bounding box center [121, 199] width 224 height 31
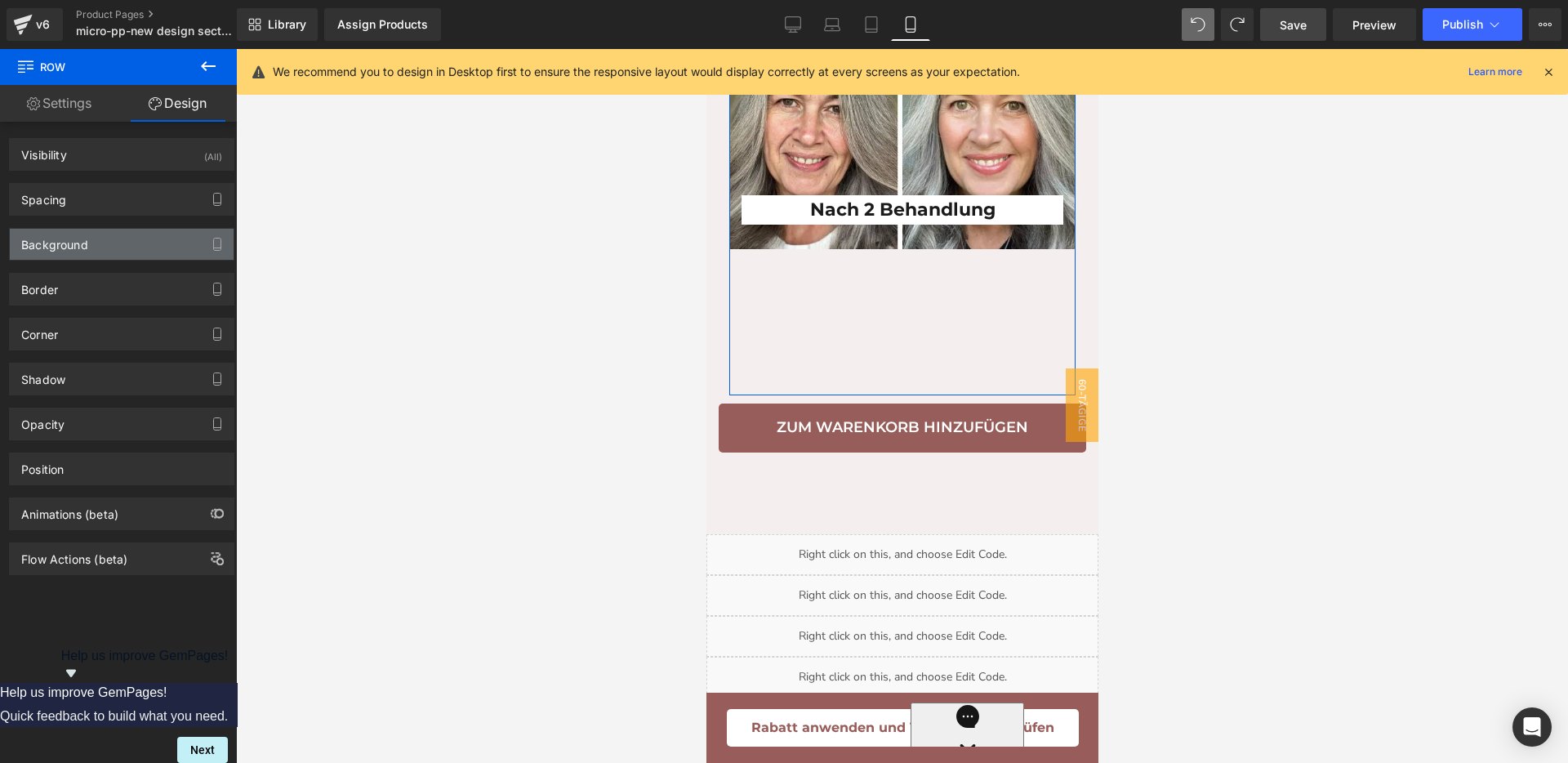
click at [113, 235] on div "Background" at bounding box center [121, 244] width 224 height 31
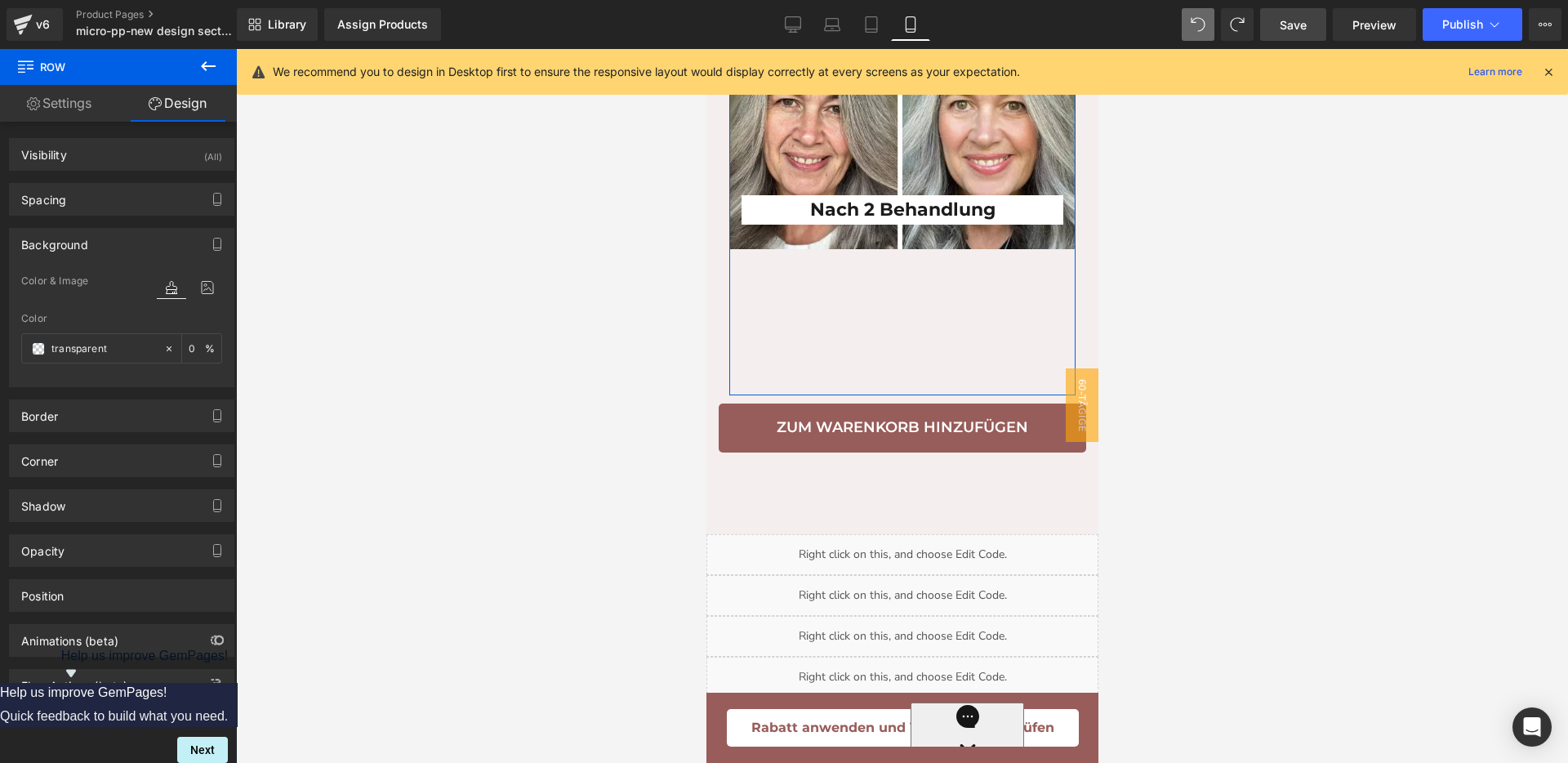
click at [113, 235] on div "Background" at bounding box center [121, 244] width 224 height 31
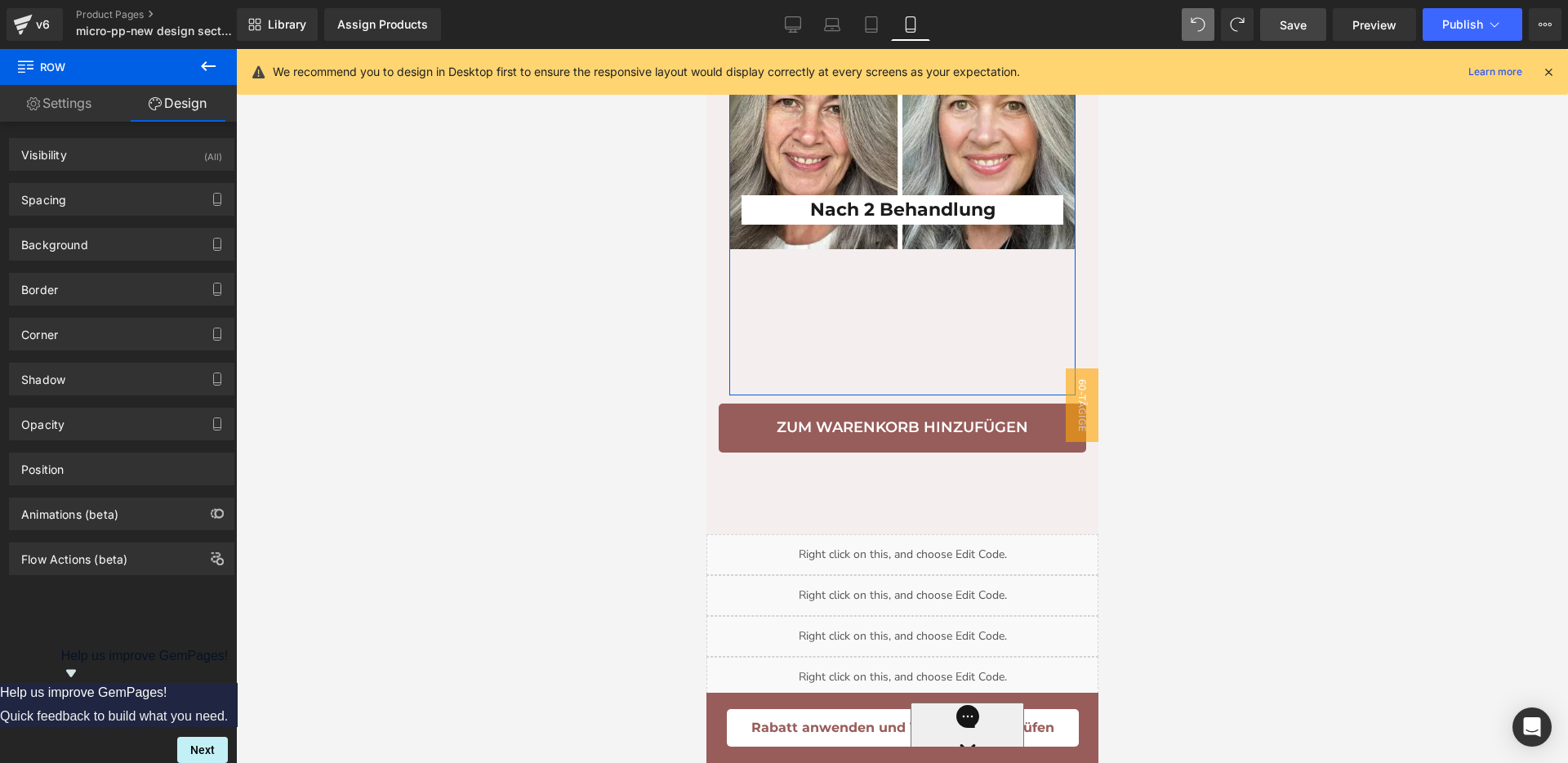
click at [86, 305] on div "Corner Corner Style Custom Custom Custom Radius (px)" at bounding box center [122, 328] width 244 height 45
click at [91, 290] on div "Border" at bounding box center [121, 288] width 224 height 31
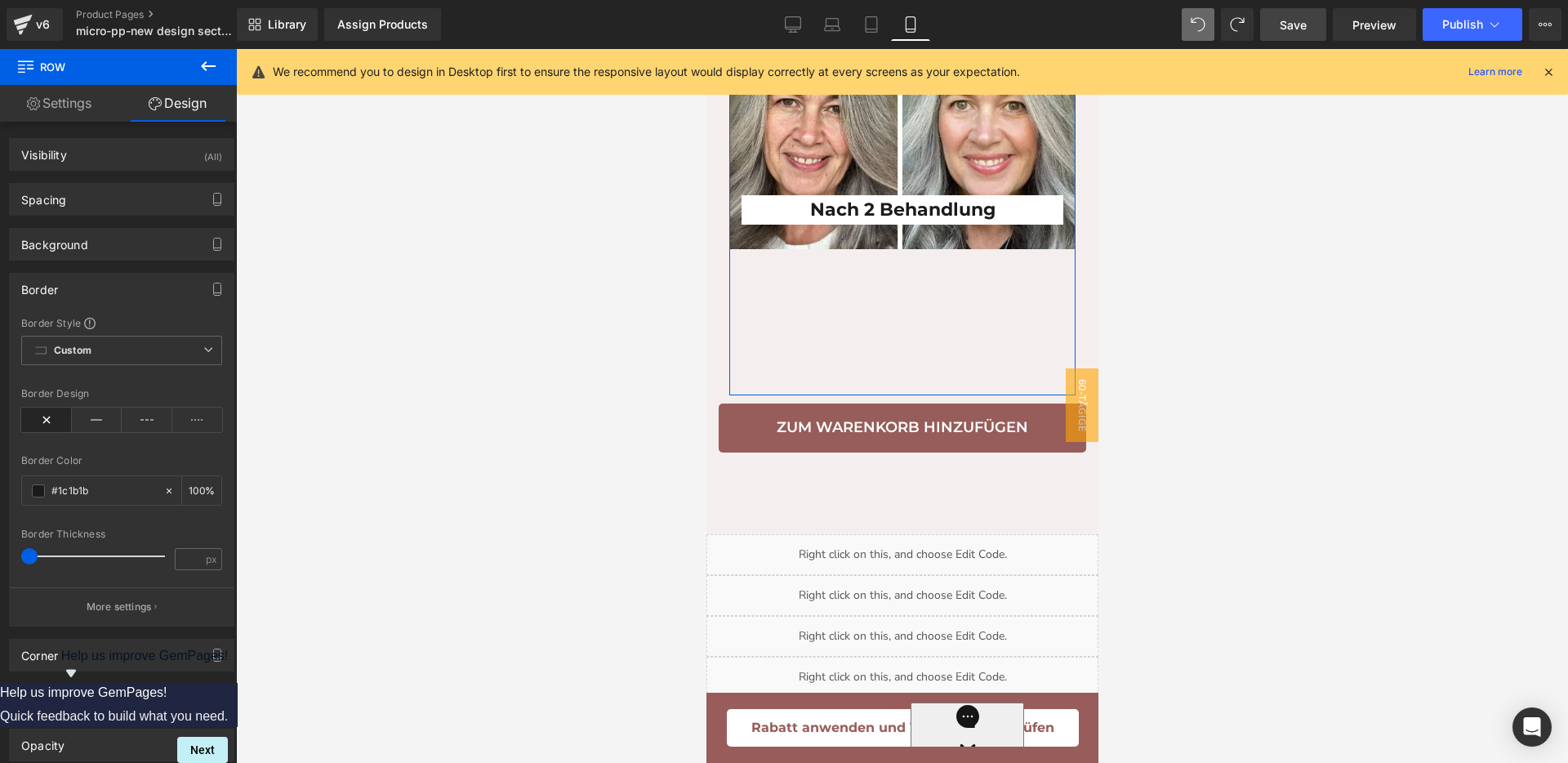
click at [91, 290] on div "Border" at bounding box center [121, 288] width 224 height 31
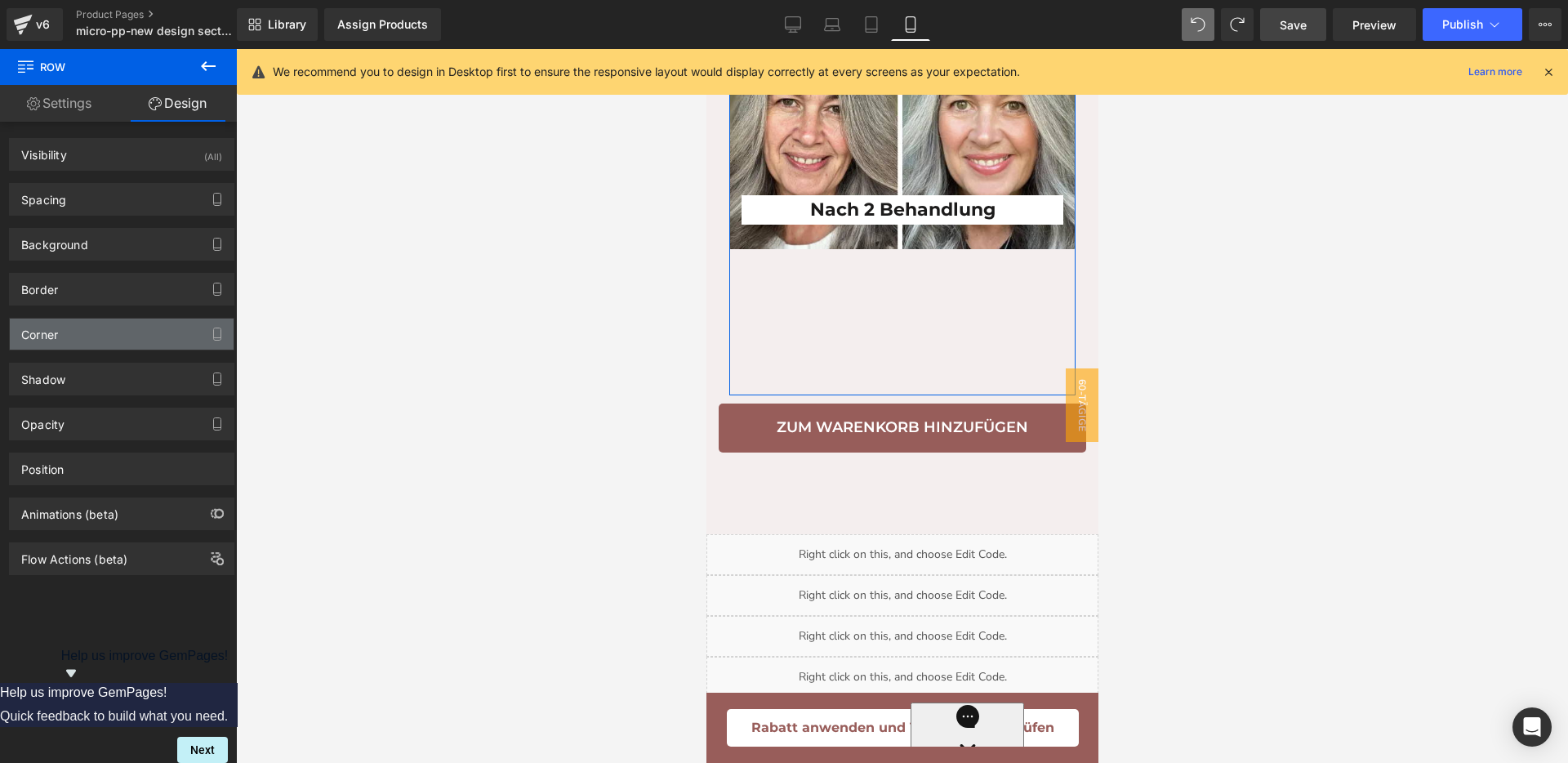
click at [65, 329] on div "Corner" at bounding box center [121, 334] width 224 height 31
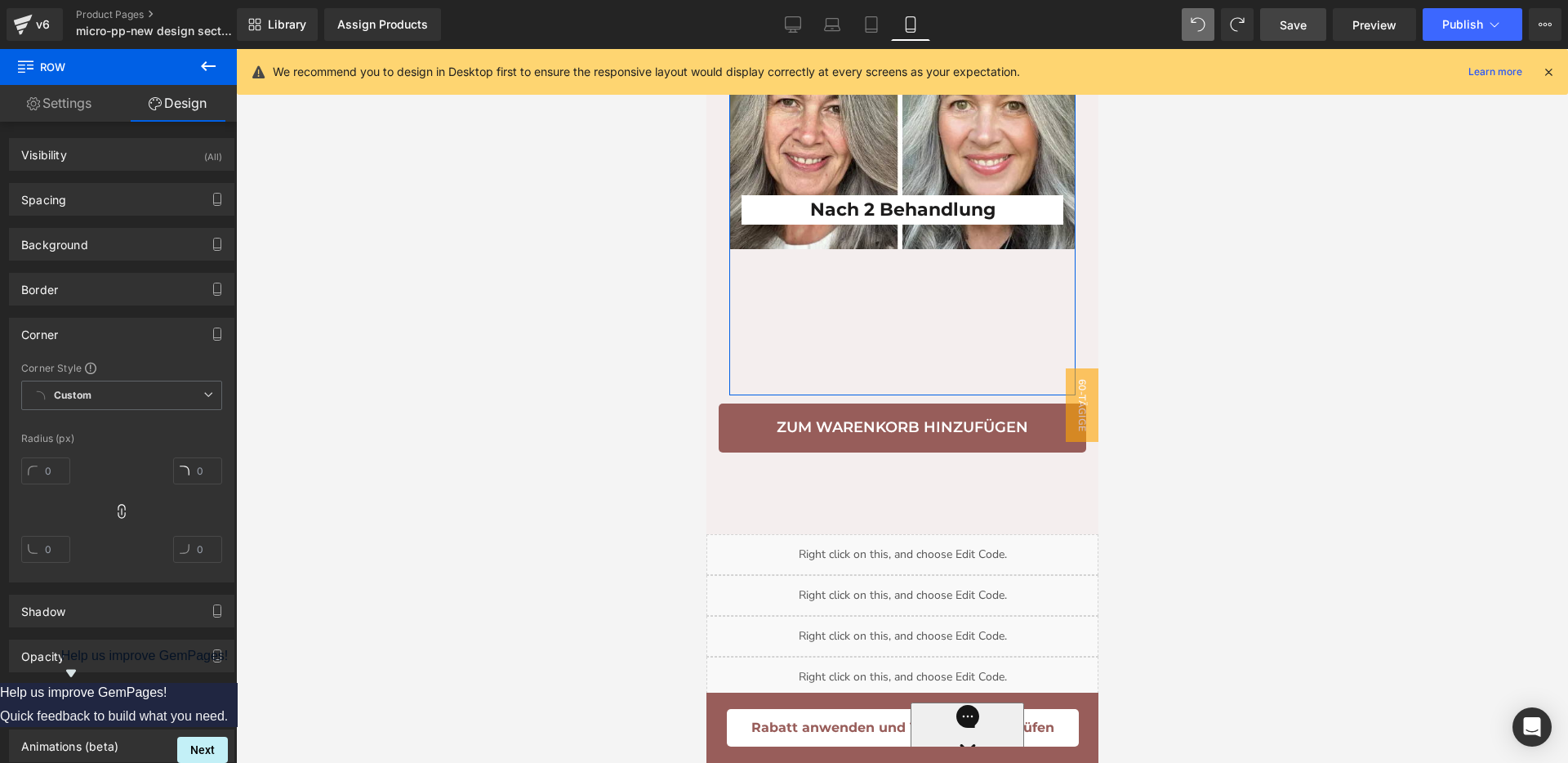
click at [65, 329] on div "Corner" at bounding box center [121, 334] width 224 height 31
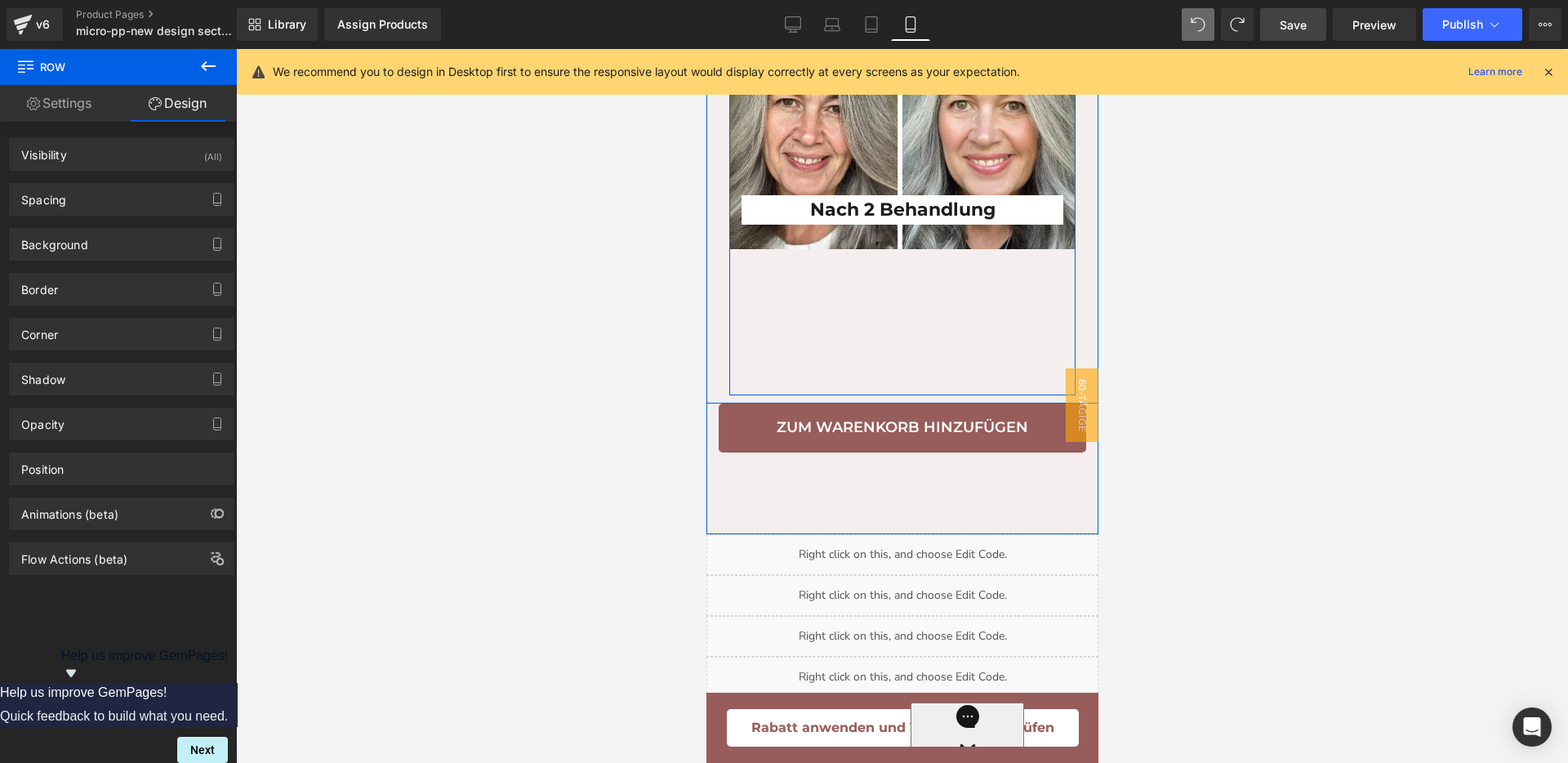
click at [846, 351] on div "Nach 2 Behandlung Heading Row" at bounding box center [902, 199] width 346 height 390
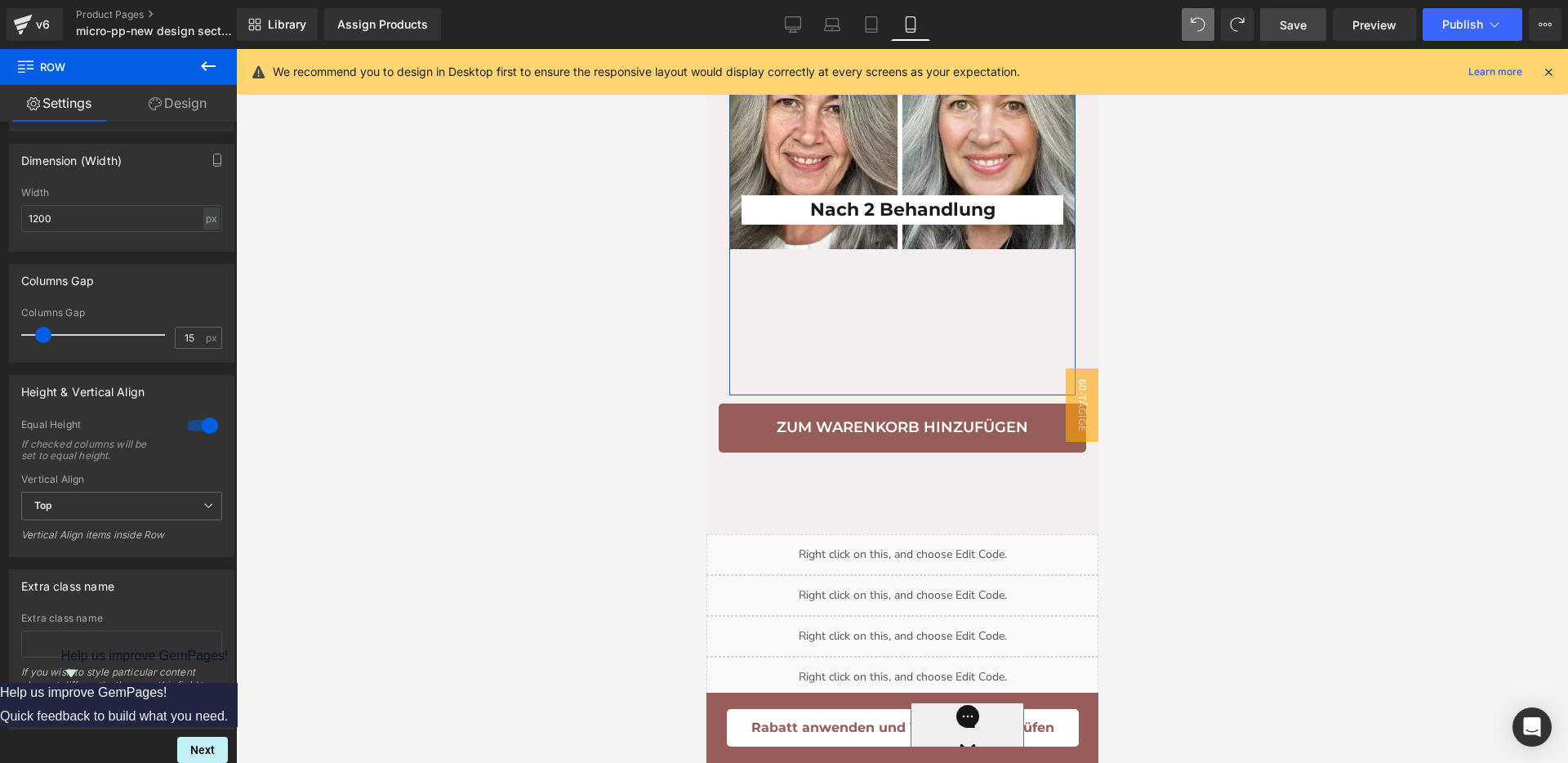
scroll to position [361, 0]
click at [198, 412] on div at bounding box center [202, 425] width 39 height 26
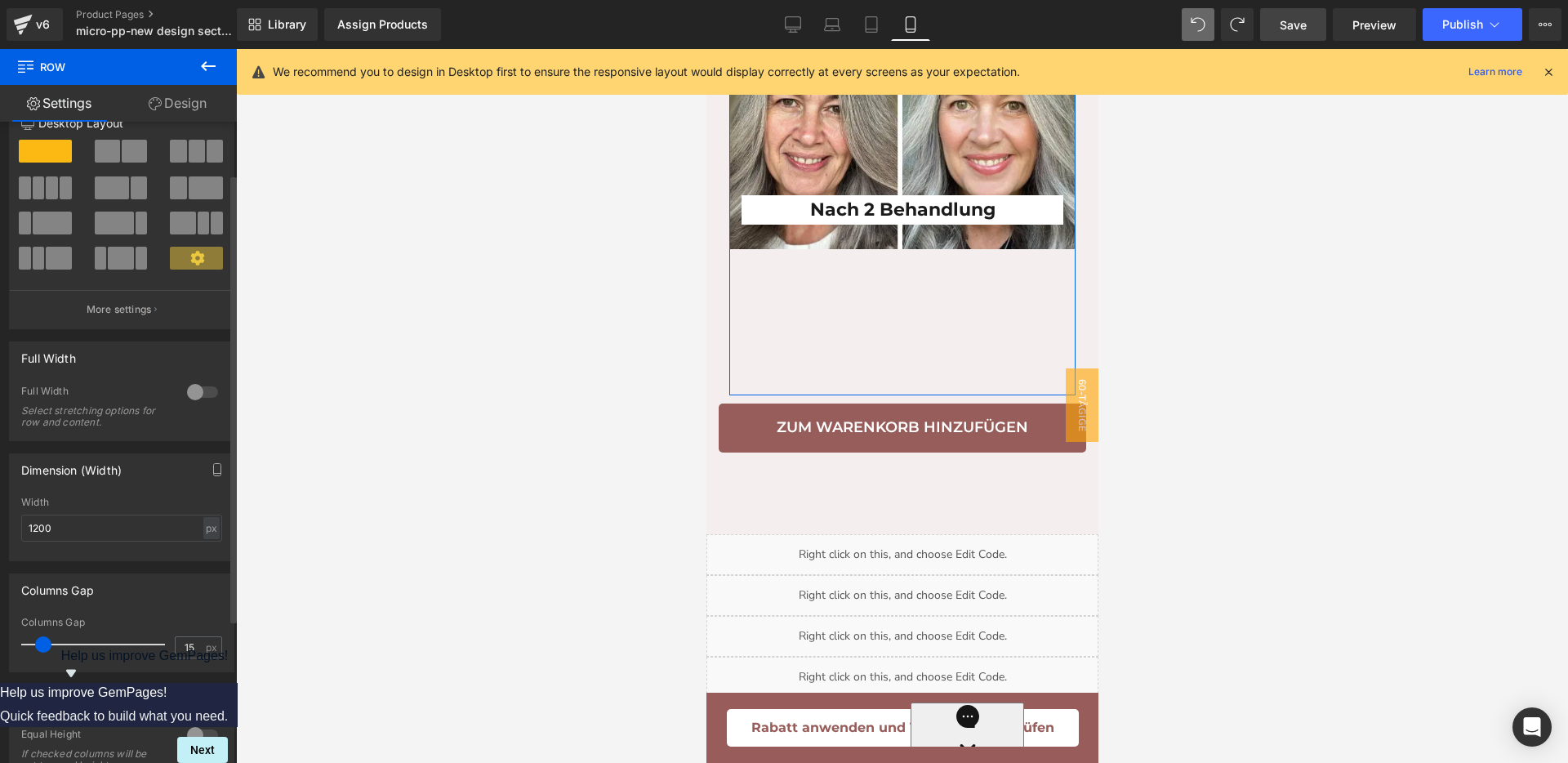
scroll to position [0, 0]
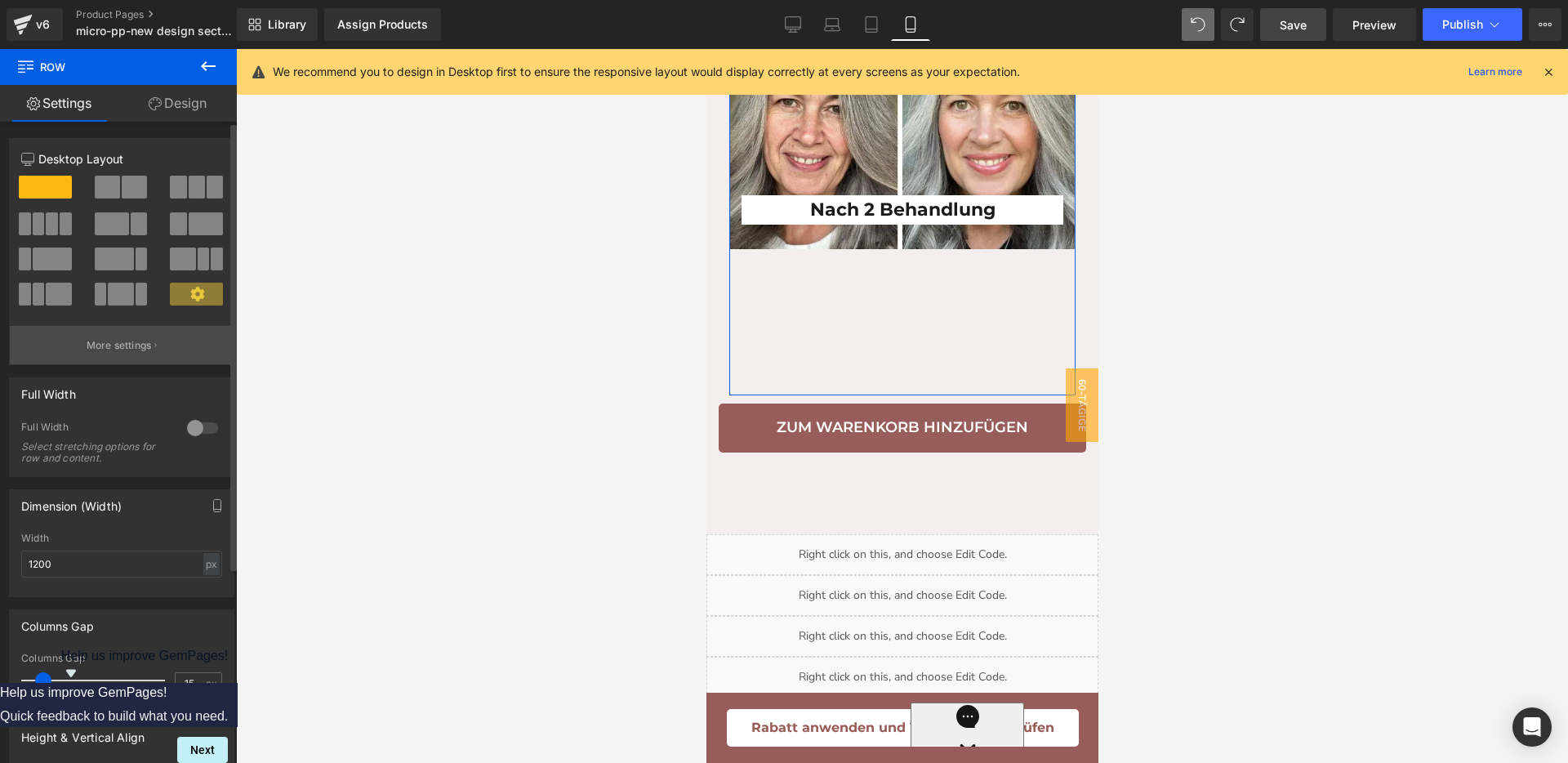
click at [121, 344] on p "More settings" at bounding box center [119, 346] width 65 height 15
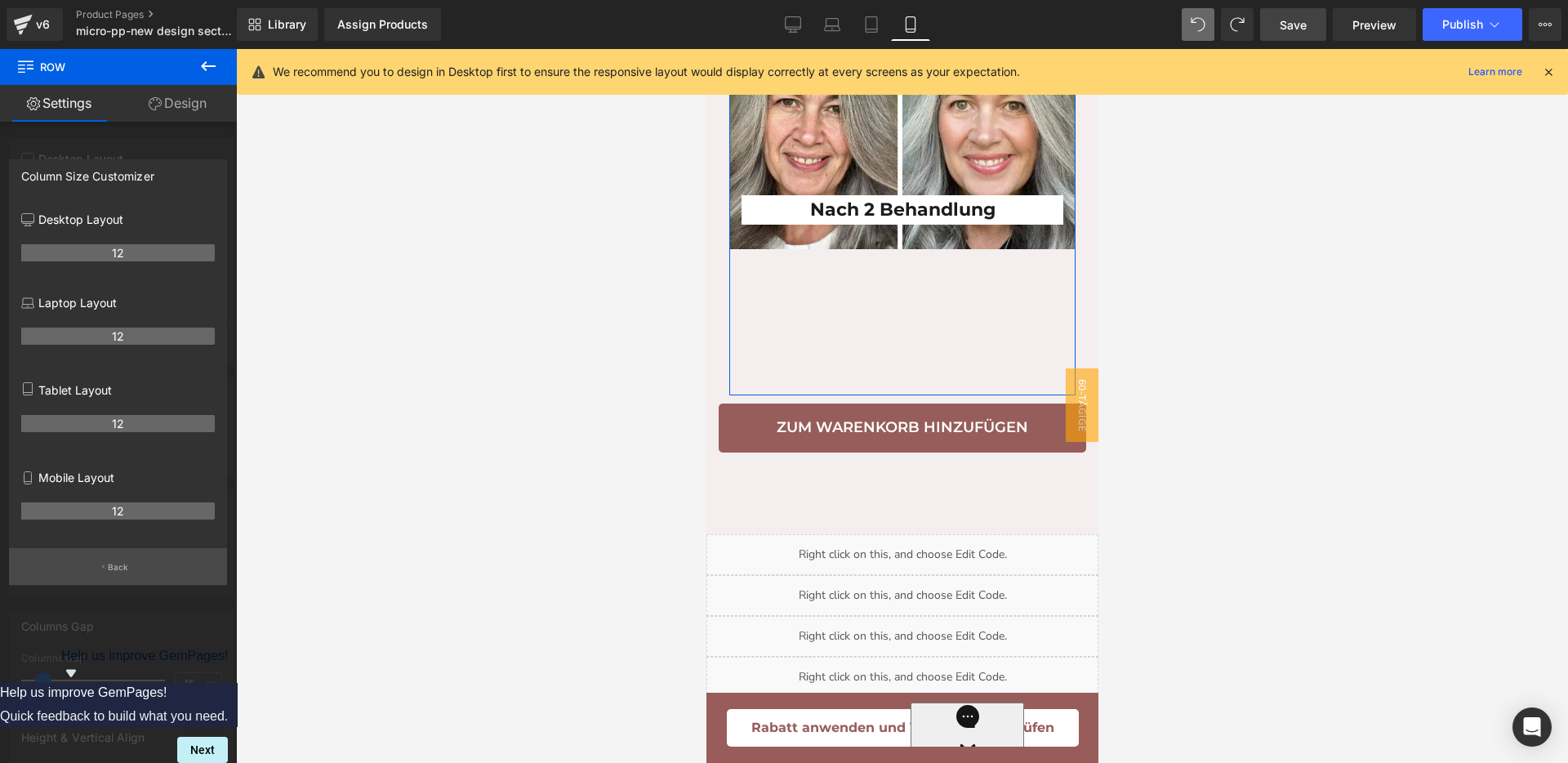
click at [116, 569] on p "Back" at bounding box center [118, 567] width 21 height 12
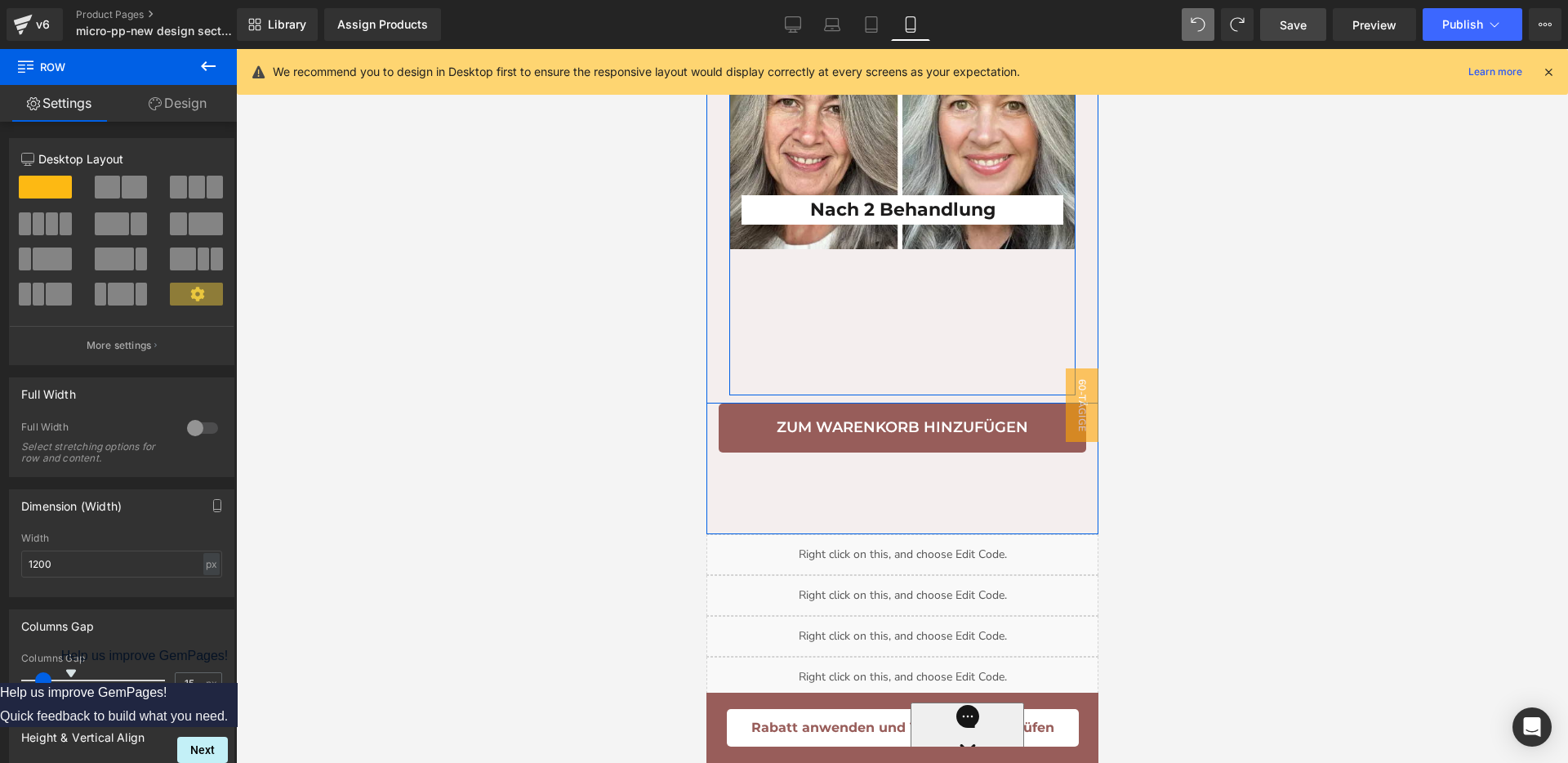
click at [861, 330] on div "Nach 2 Behandlung Heading Row" at bounding box center [902, 199] width 346 height 390
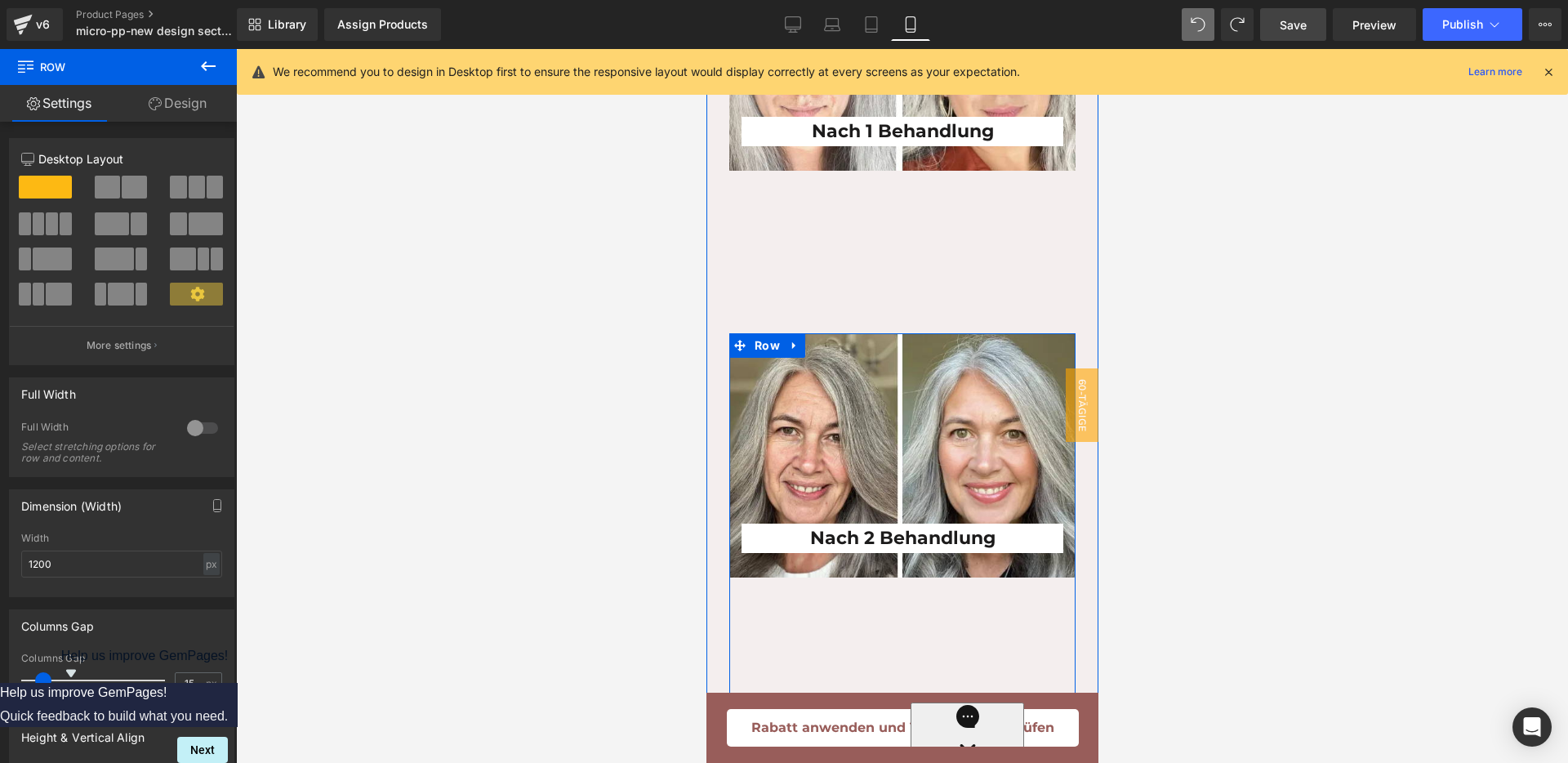
scroll to position [4238, 0]
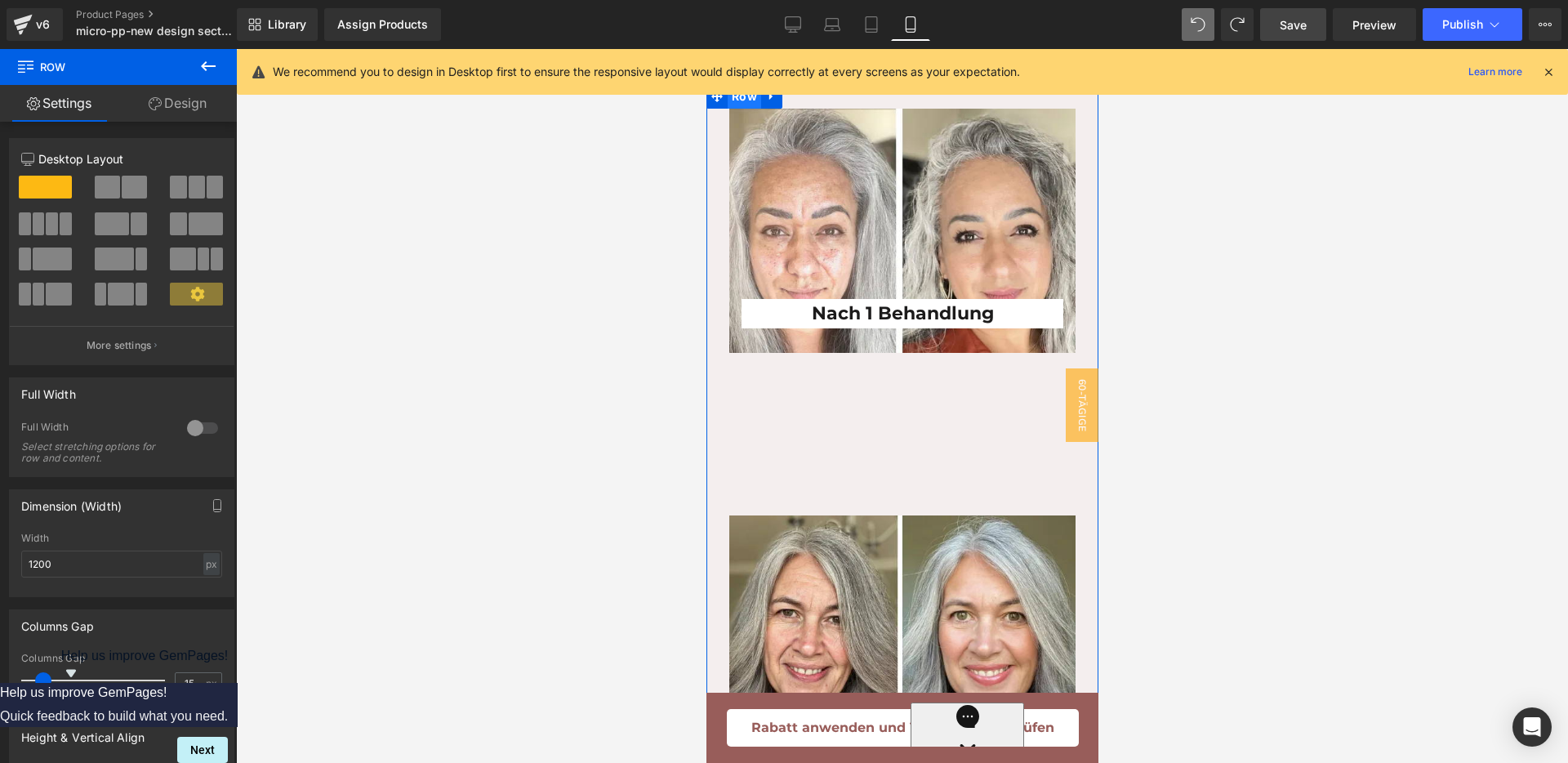
click at [727, 109] on span "Row" at bounding box center [743, 96] width 33 height 25
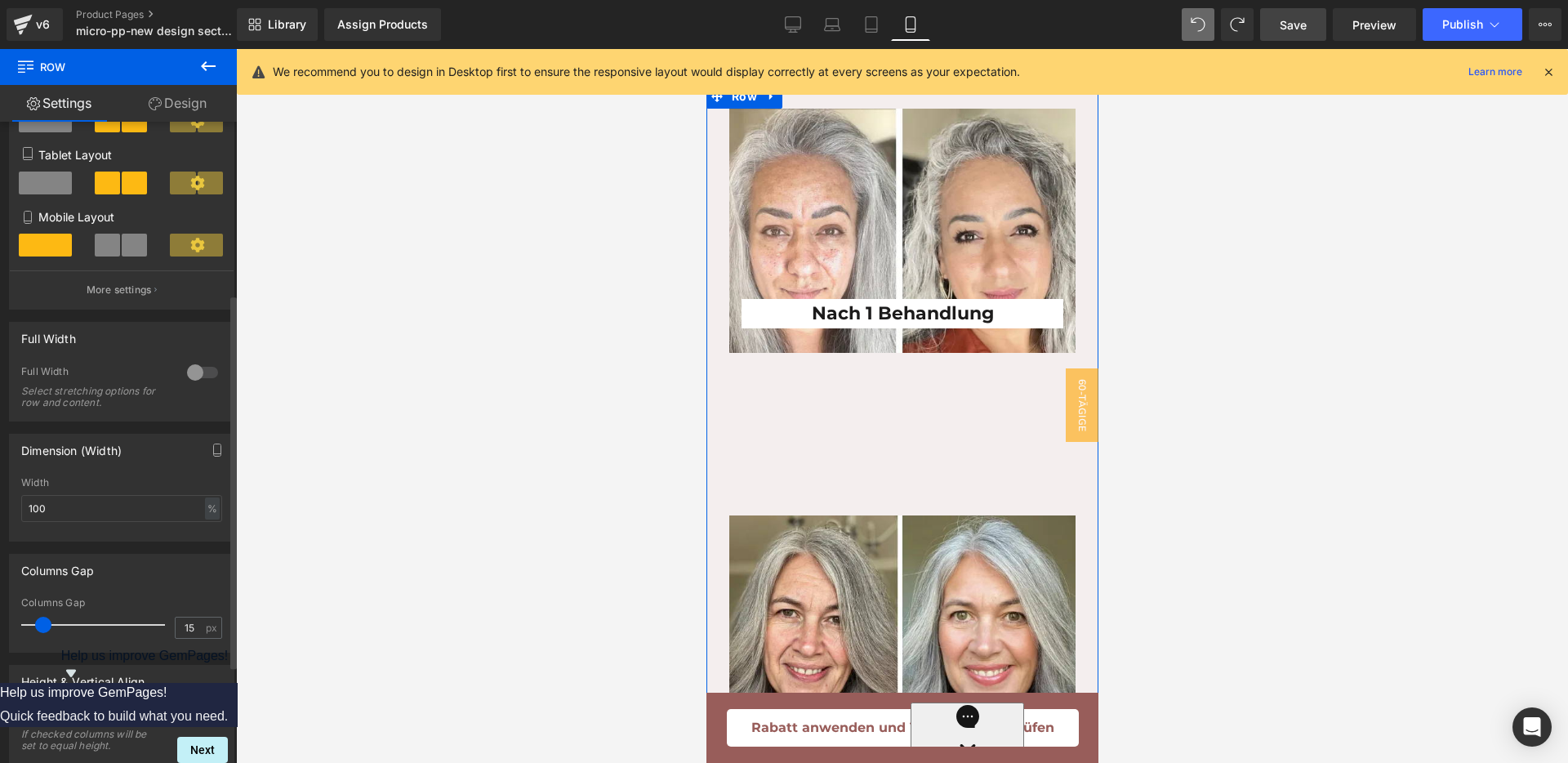
scroll to position [204, 0]
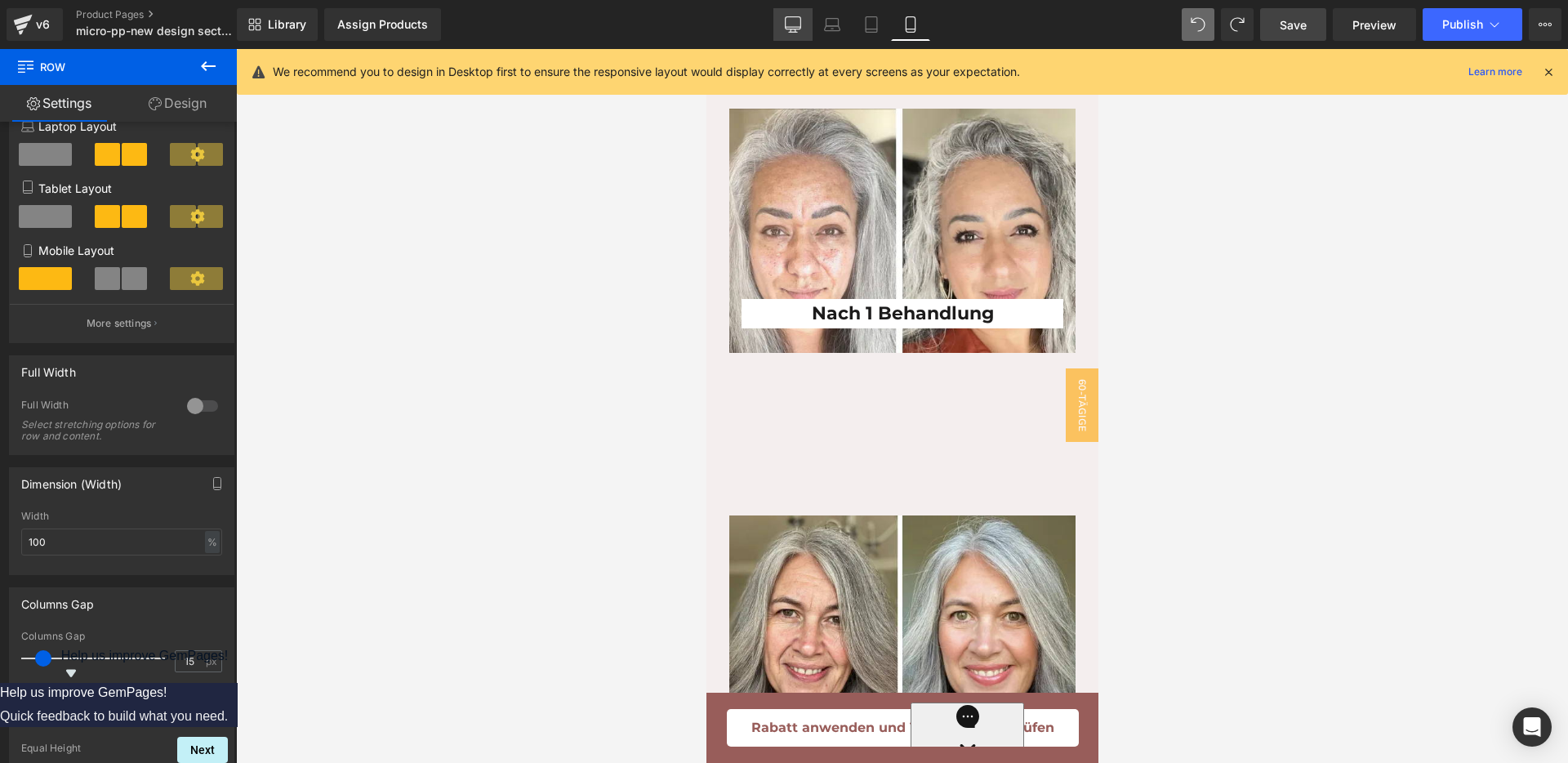
click at [803, 15] on link "Desktop" at bounding box center [792, 25] width 39 height 33
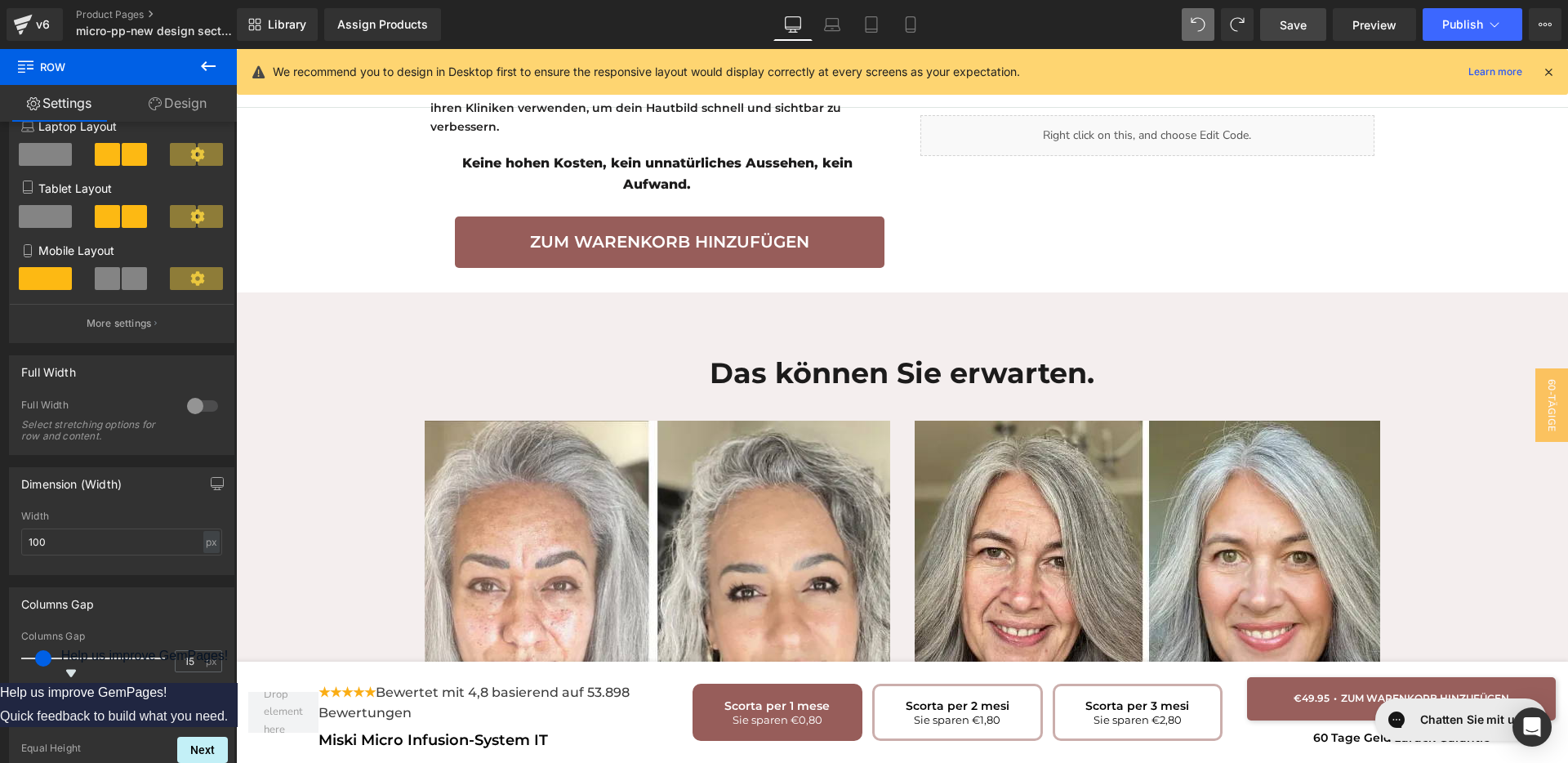
scroll to position [3335, 0]
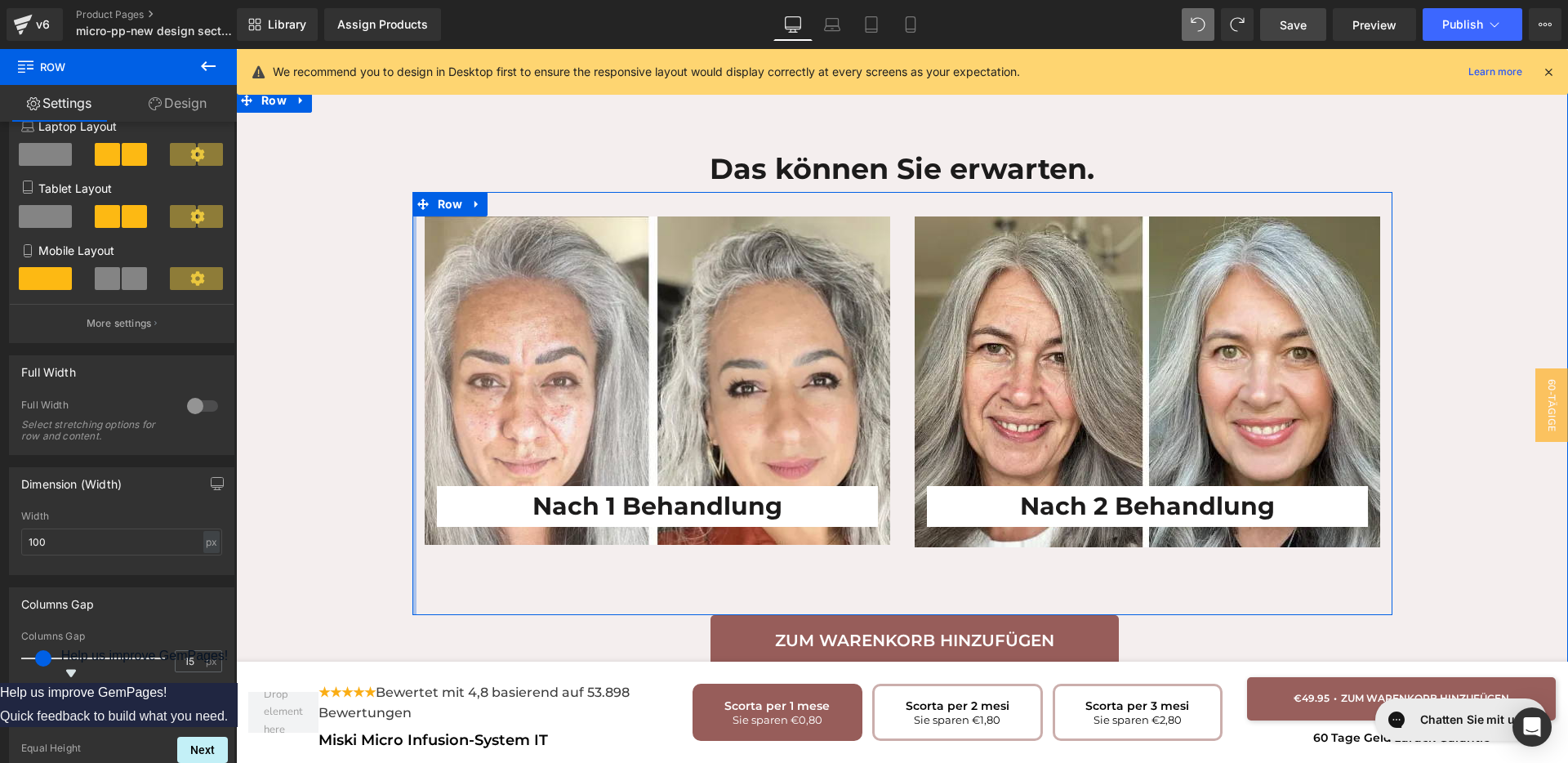
click at [412, 338] on div "Nach 1 Behandlung Heading Row Nach 2 Behandlung Heading Row Row" at bounding box center [902, 404] width 980 height 424
click at [412, 338] on div at bounding box center [414, 404] width 4 height 424
click at [442, 192] on span "Row" at bounding box center [450, 204] width 33 height 25
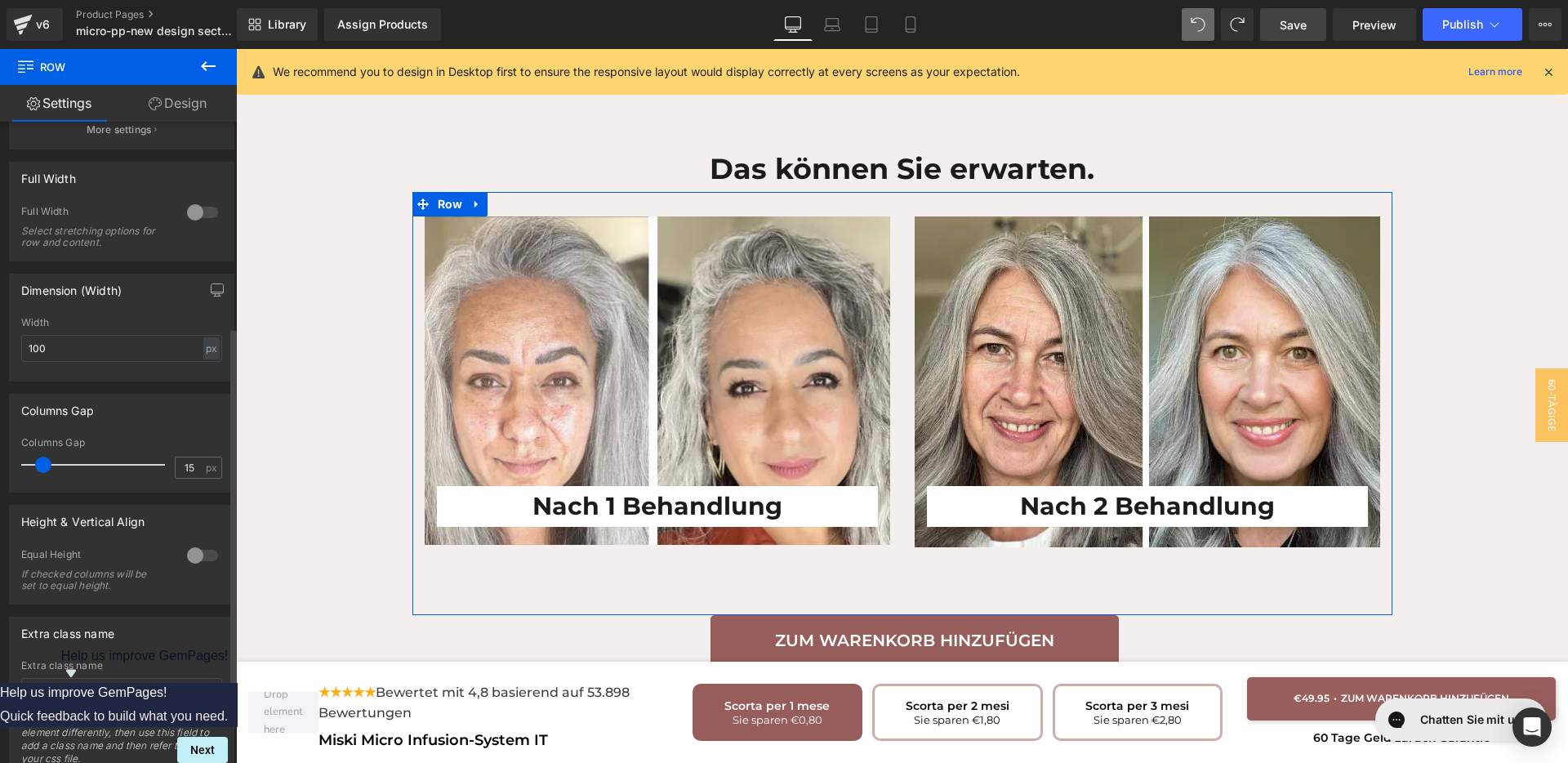
scroll to position [408, 0]
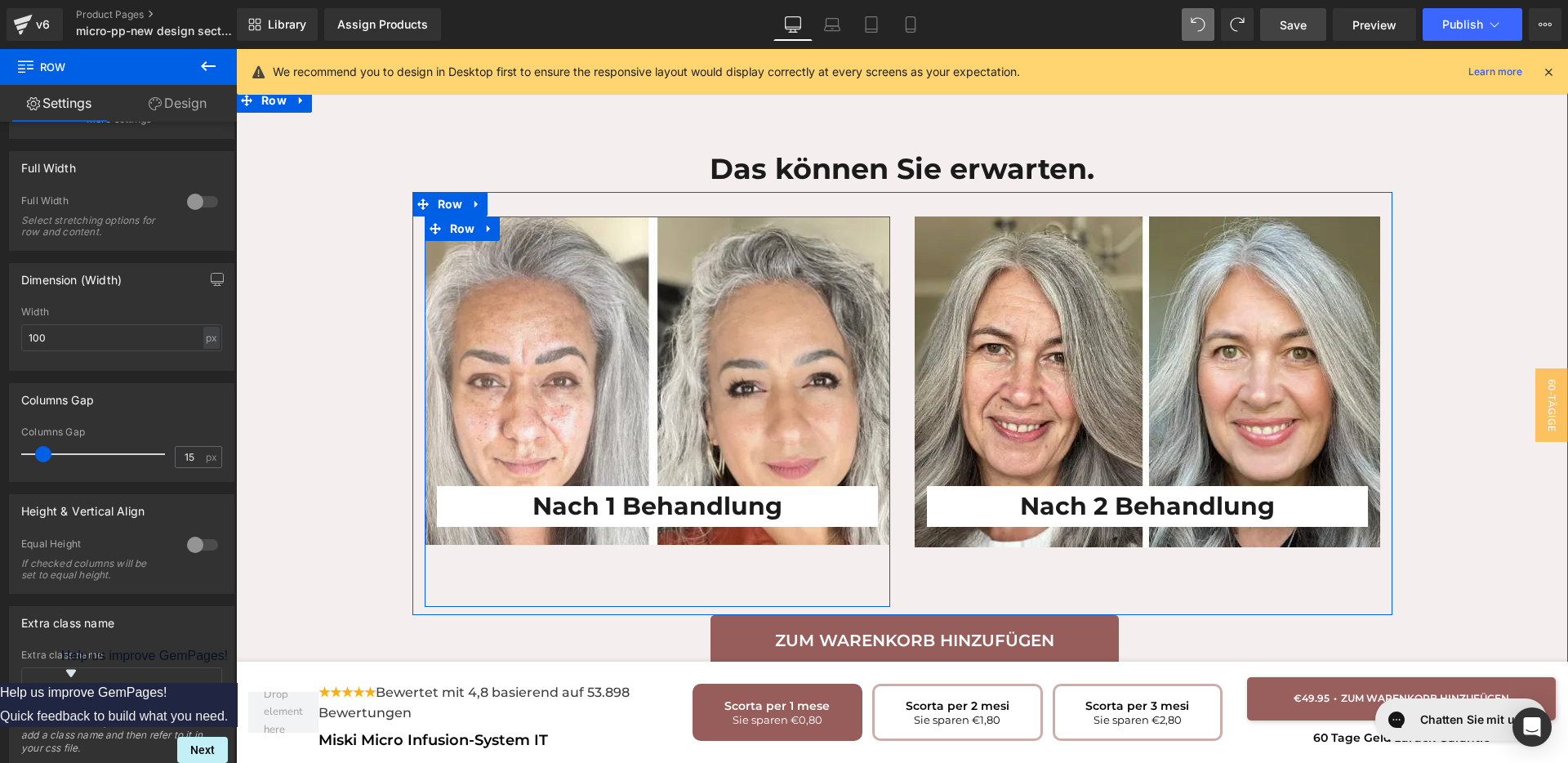
click at [619, 316] on div "Nach 1 Behandlung Heading" at bounding box center [657, 384] width 466 height 286
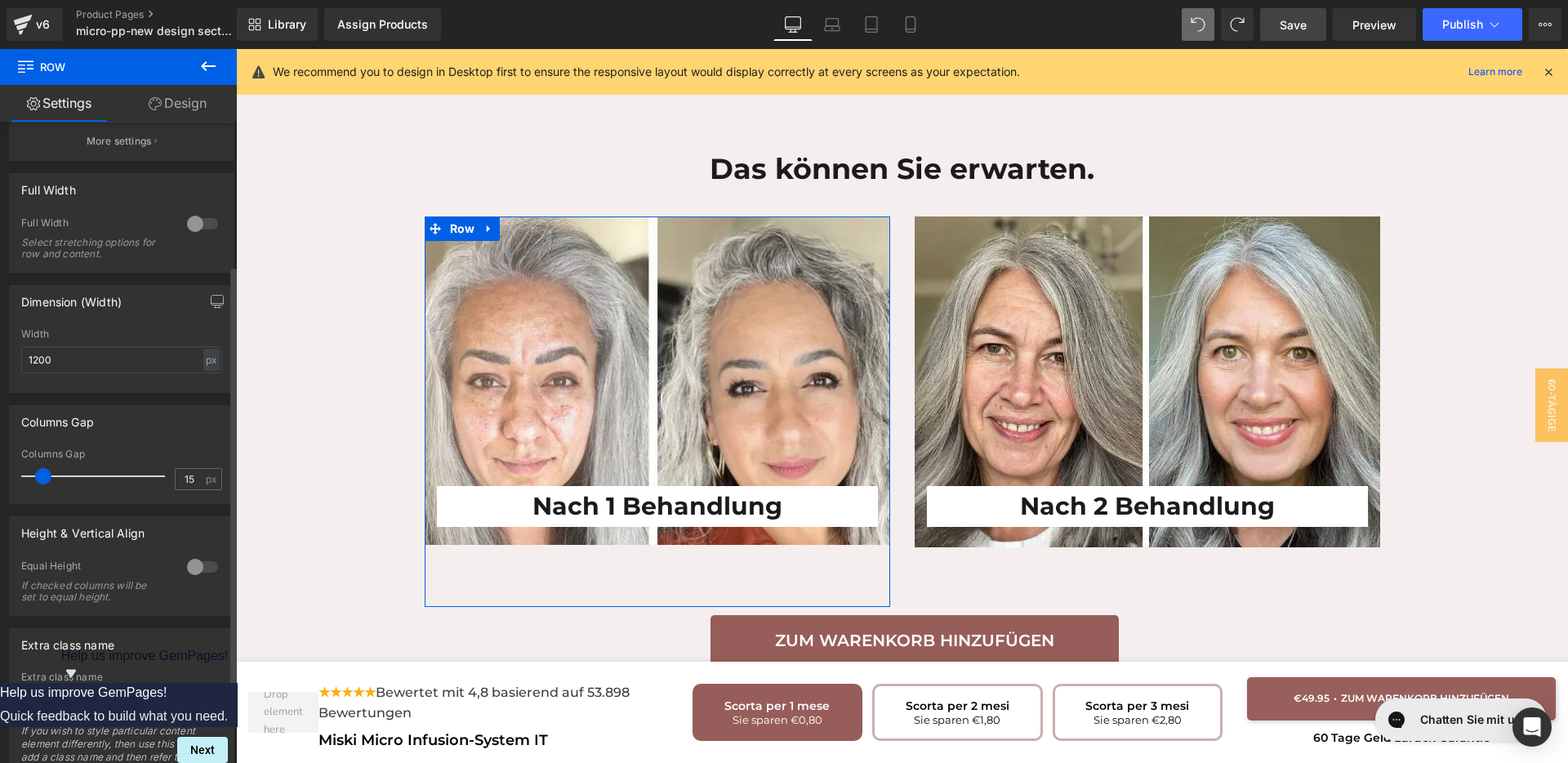
scroll to position [0, 0]
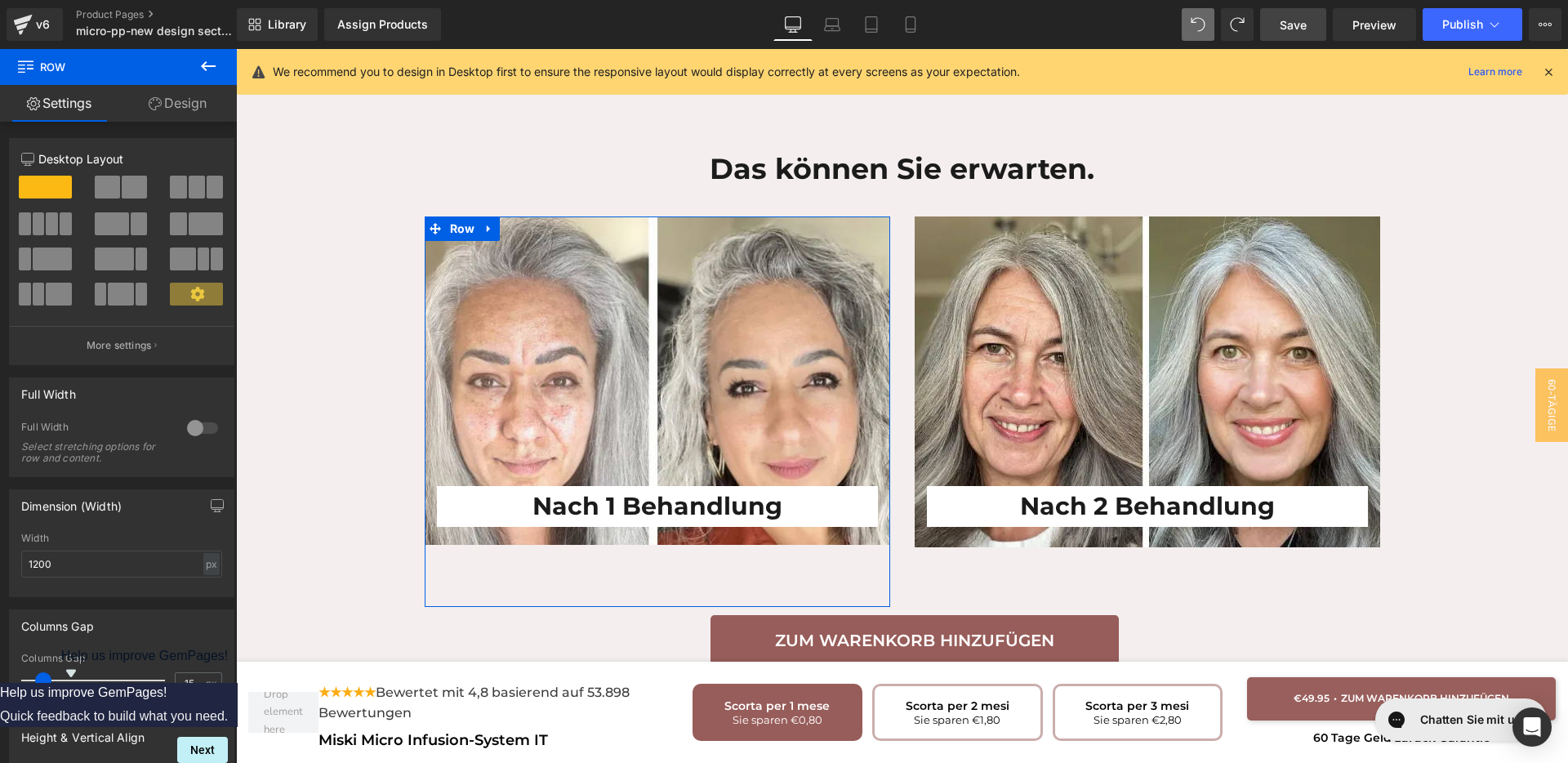
click at [187, 117] on link "Design" at bounding box center [177, 103] width 118 height 37
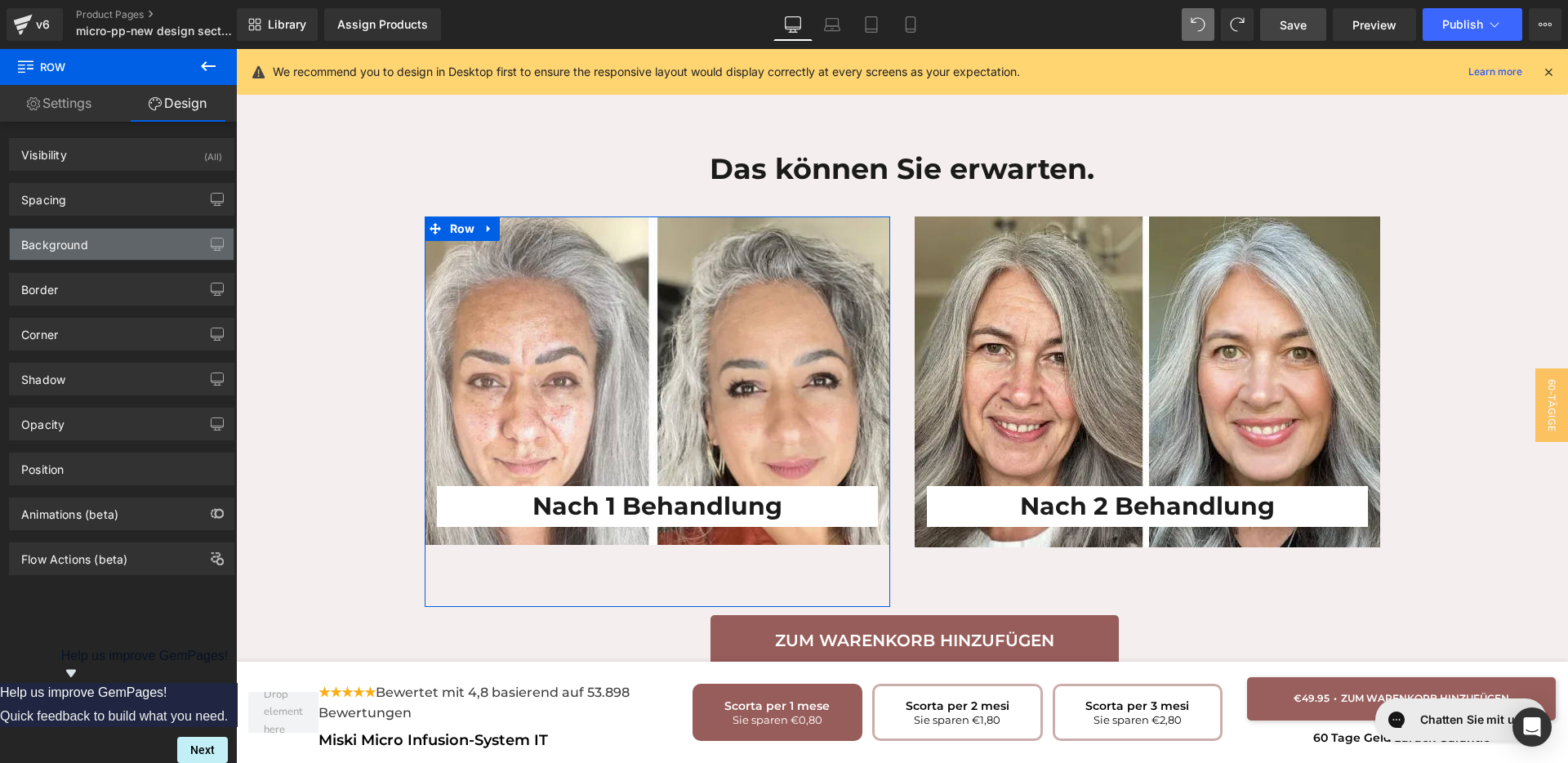
click at [98, 247] on div "Background" at bounding box center [121, 244] width 224 height 31
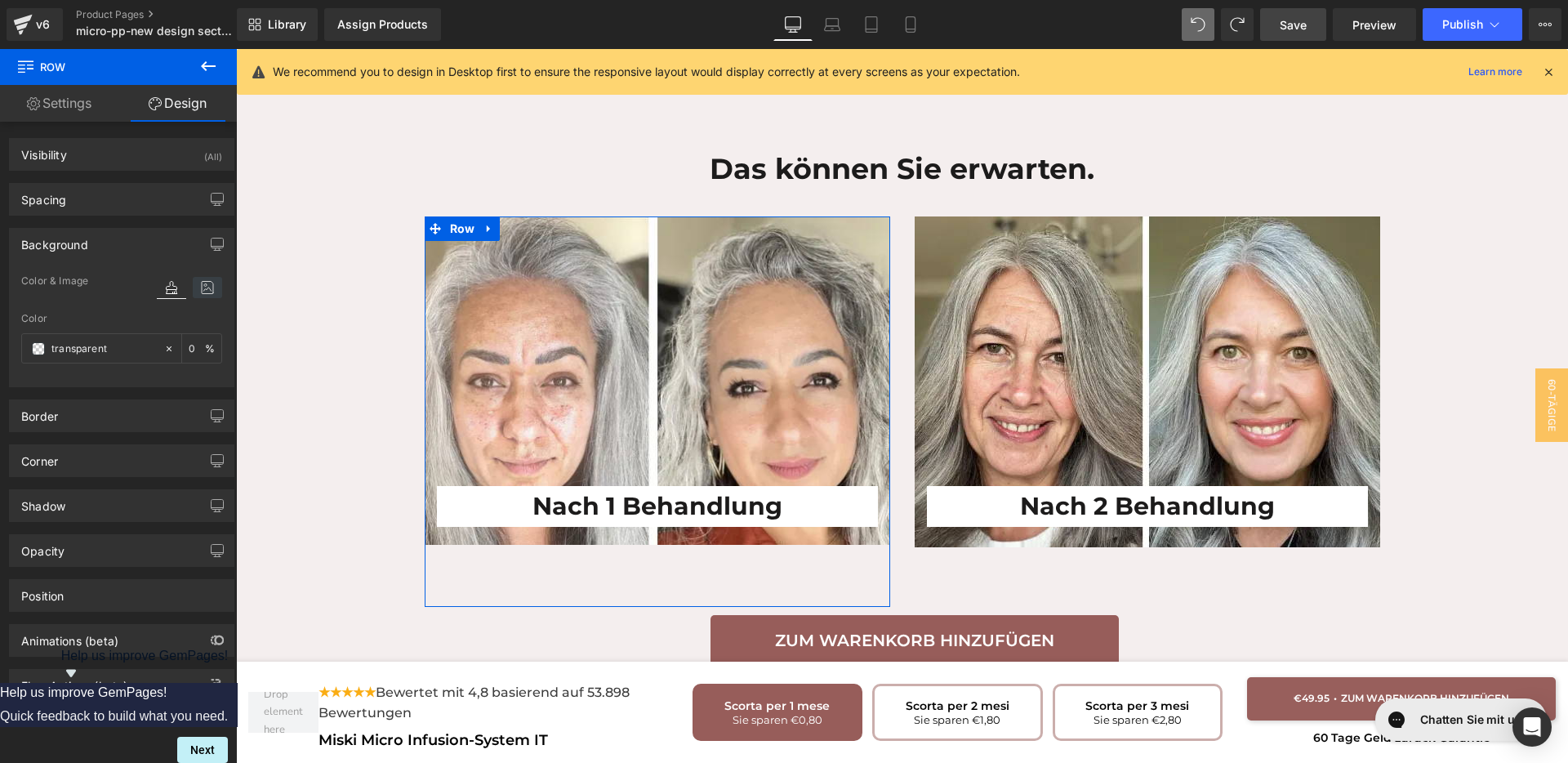
click at [205, 283] on icon at bounding box center [207, 287] width 29 height 21
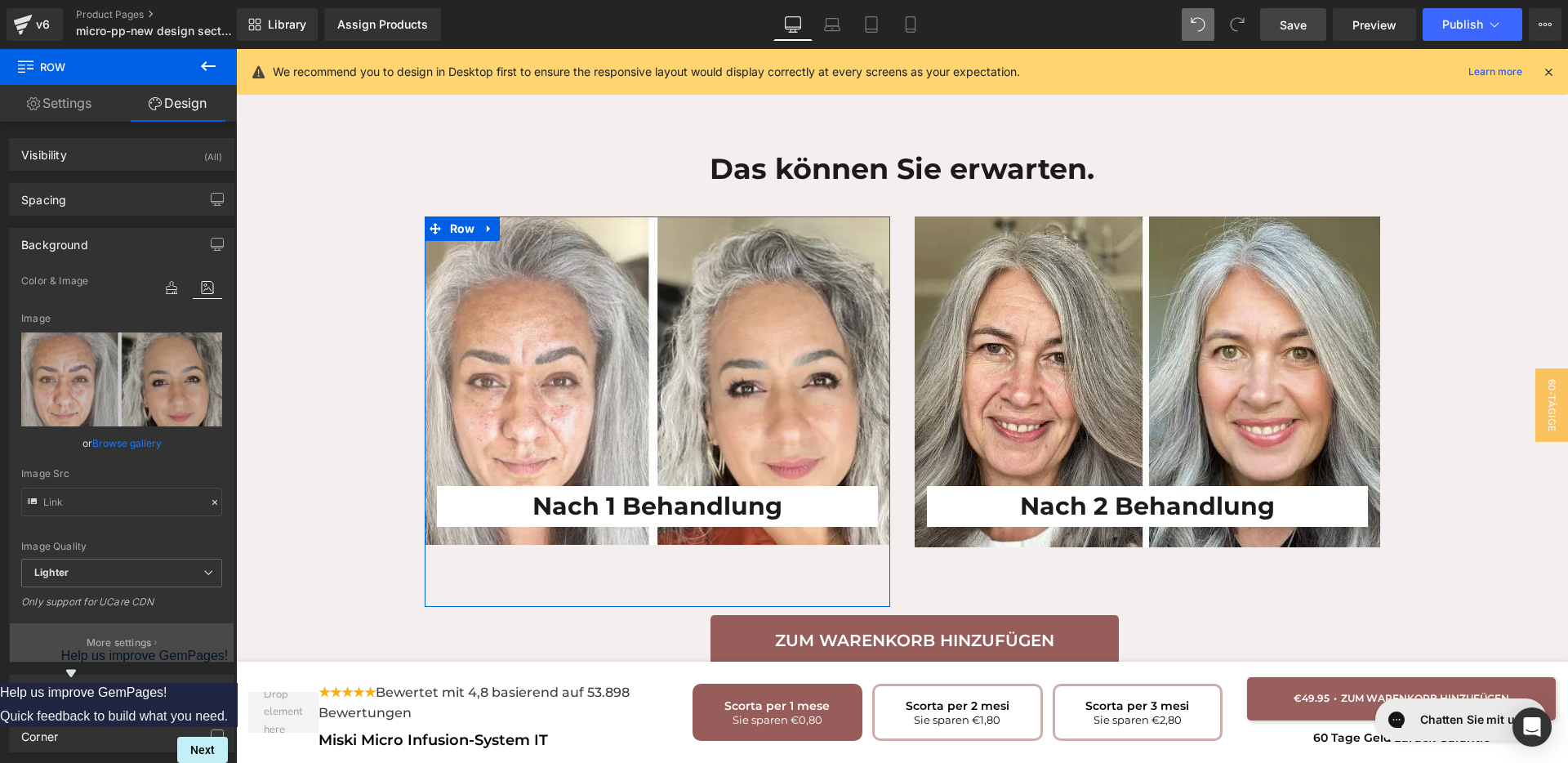
click at [63, 641] on button "More settings" at bounding box center [121, 642] width 224 height 39
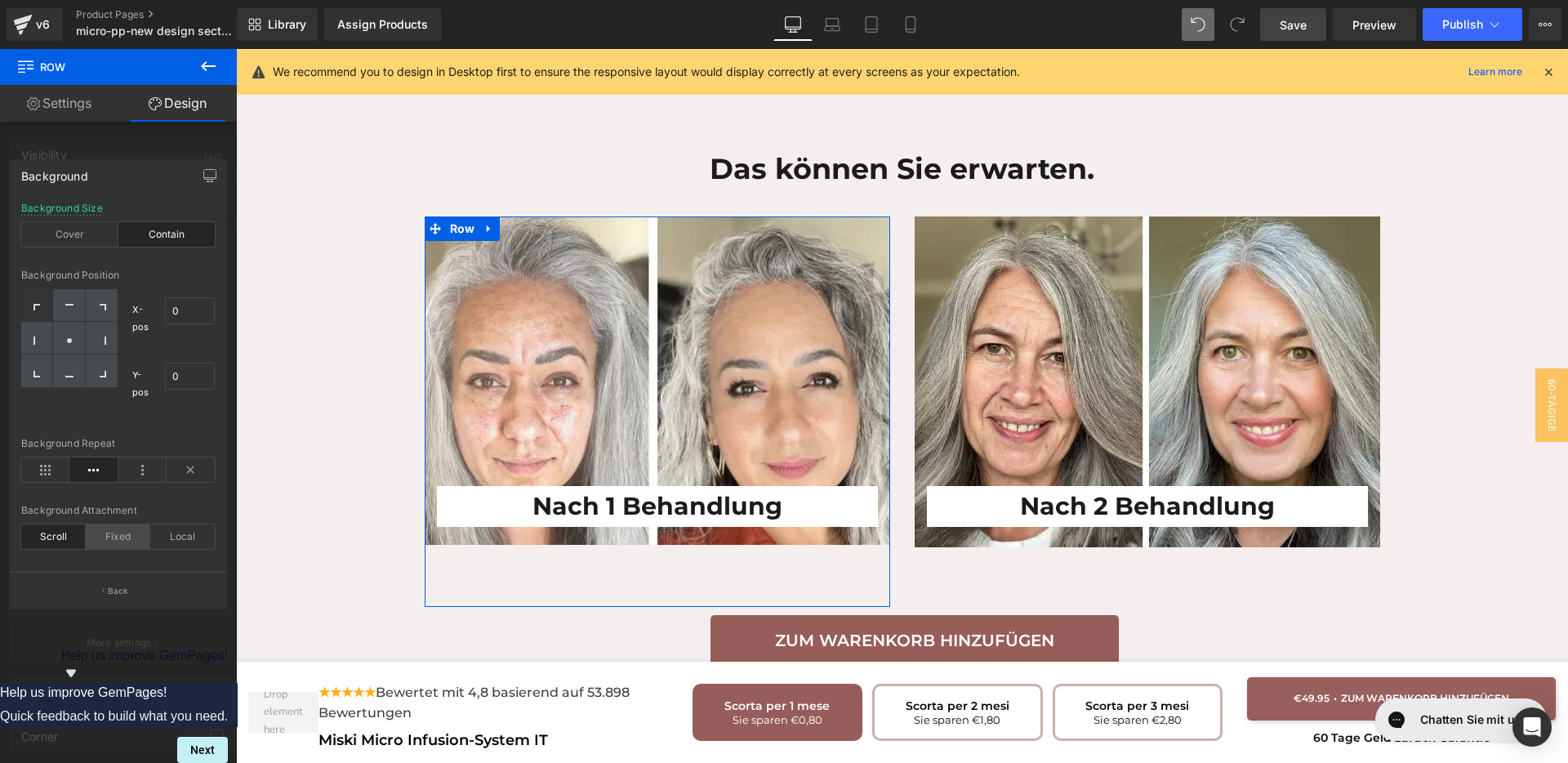
click at [125, 532] on div "Fixed" at bounding box center [118, 537] width 64 height 25
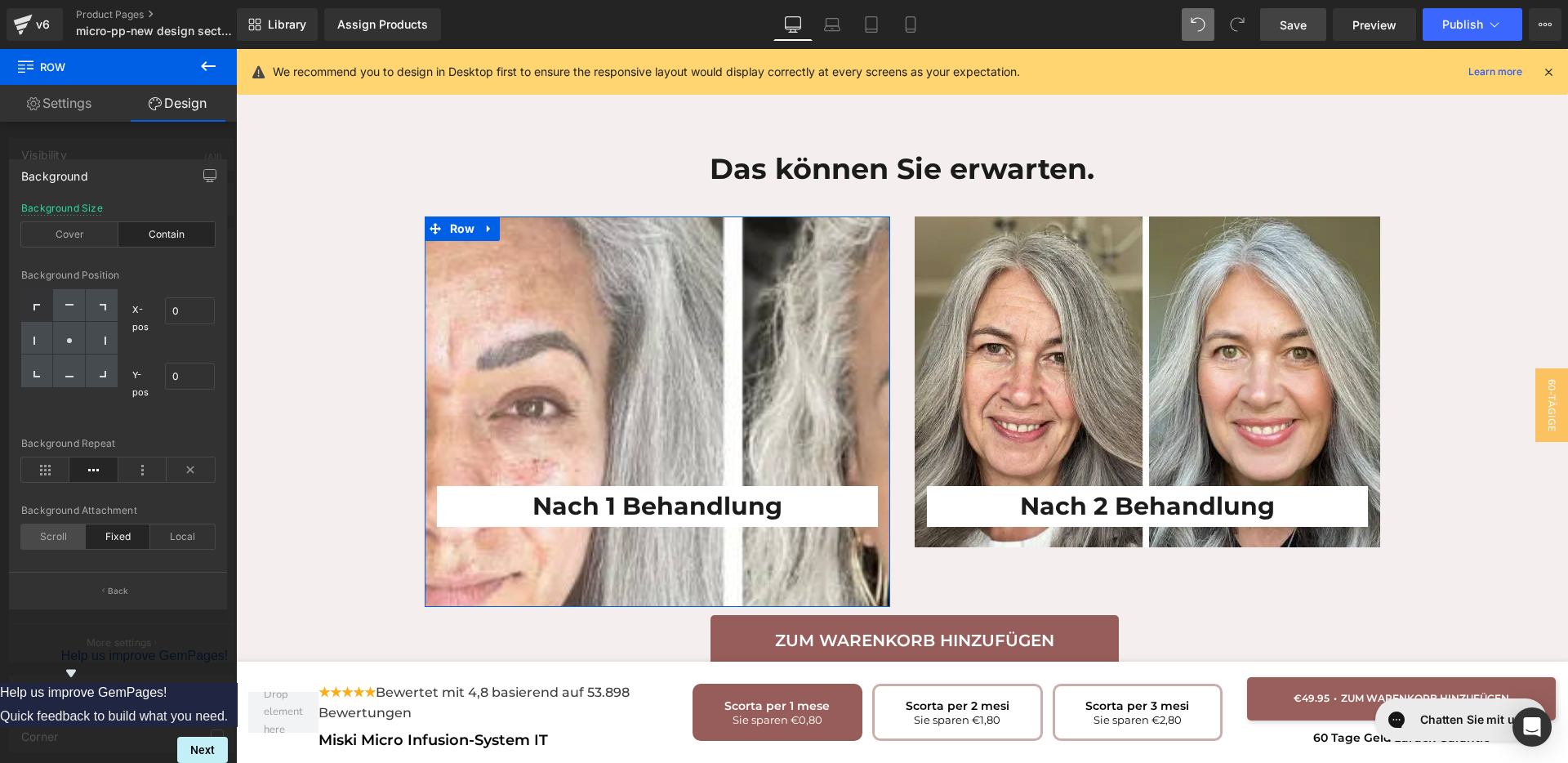
click at [46, 542] on div "Scroll" at bounding box center [53, 537] width 64 height 25
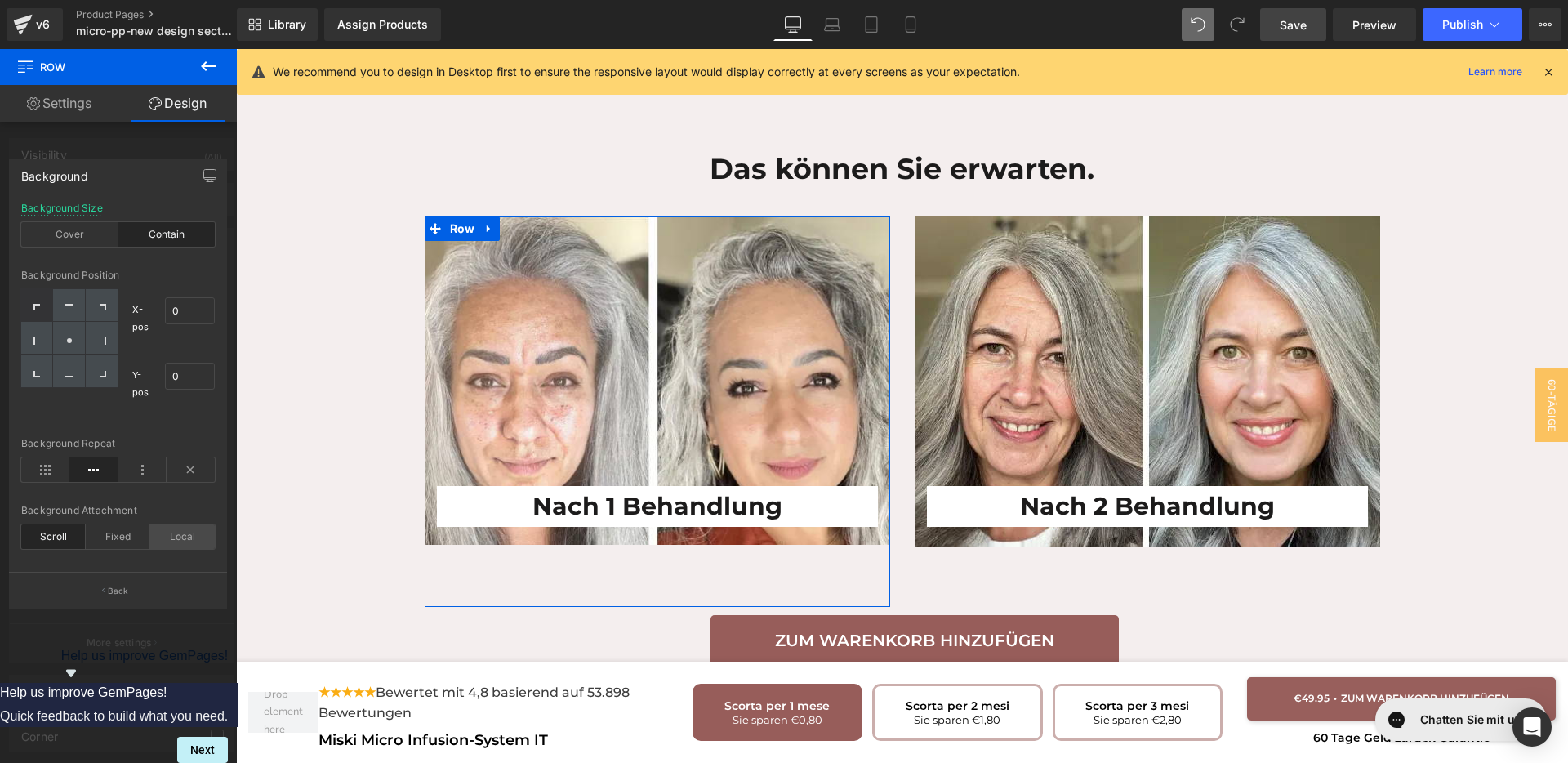
click at [169, 537] on div "Local" at bounding box center [182, 537] width 64 height 25
click at [51, 539] on div "Scroll" at bounding box center [53, 537] width 64 height 25
click at [52, 475] on icon at bounding box center [44, 470] width 48 height 25
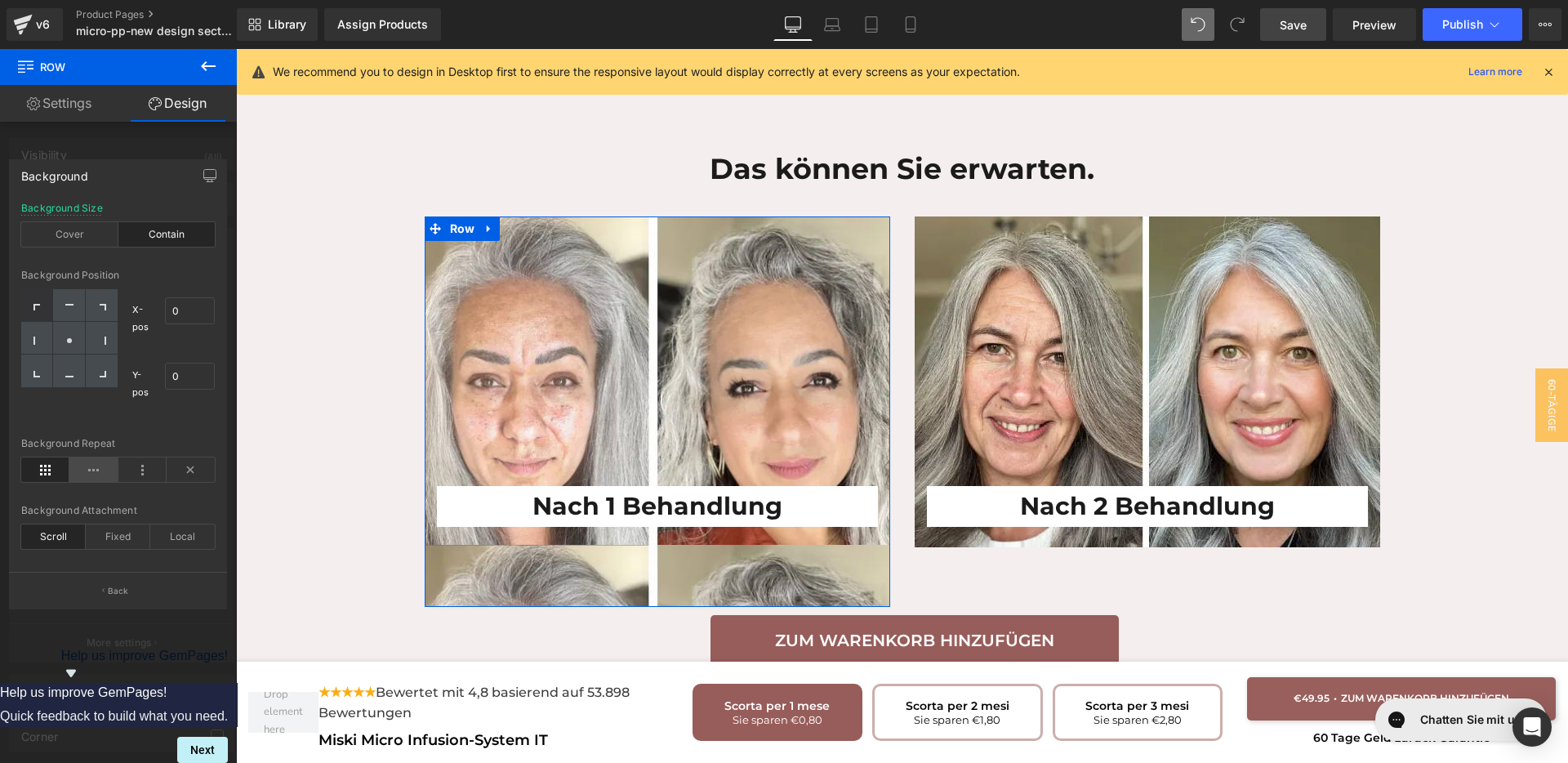
click at [81, 469] on icon at bounding box center [93, 470] width 48 height 25
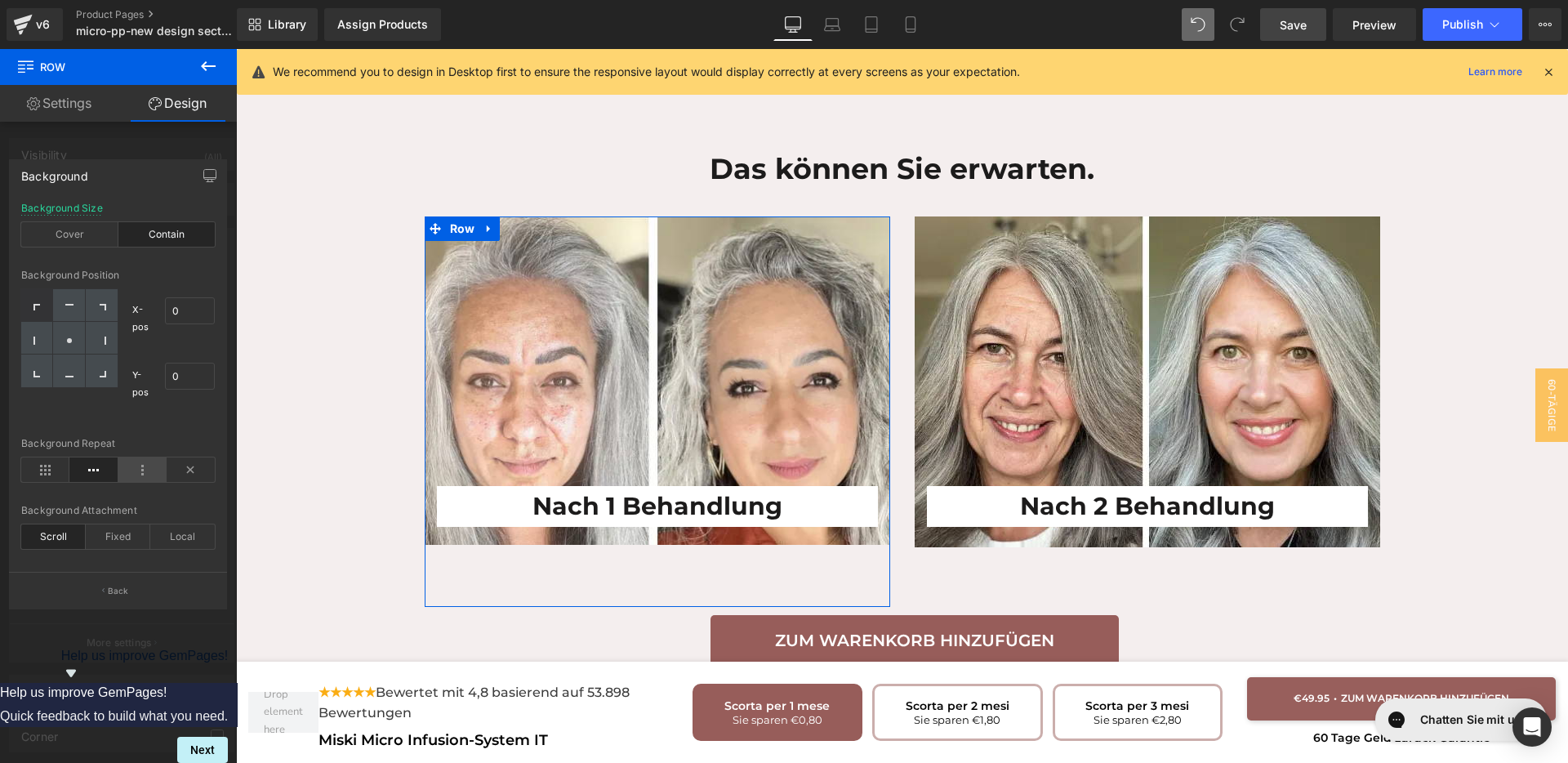
click at [143, 469] on icon at bounding box center [142, 470] width 48 height 25
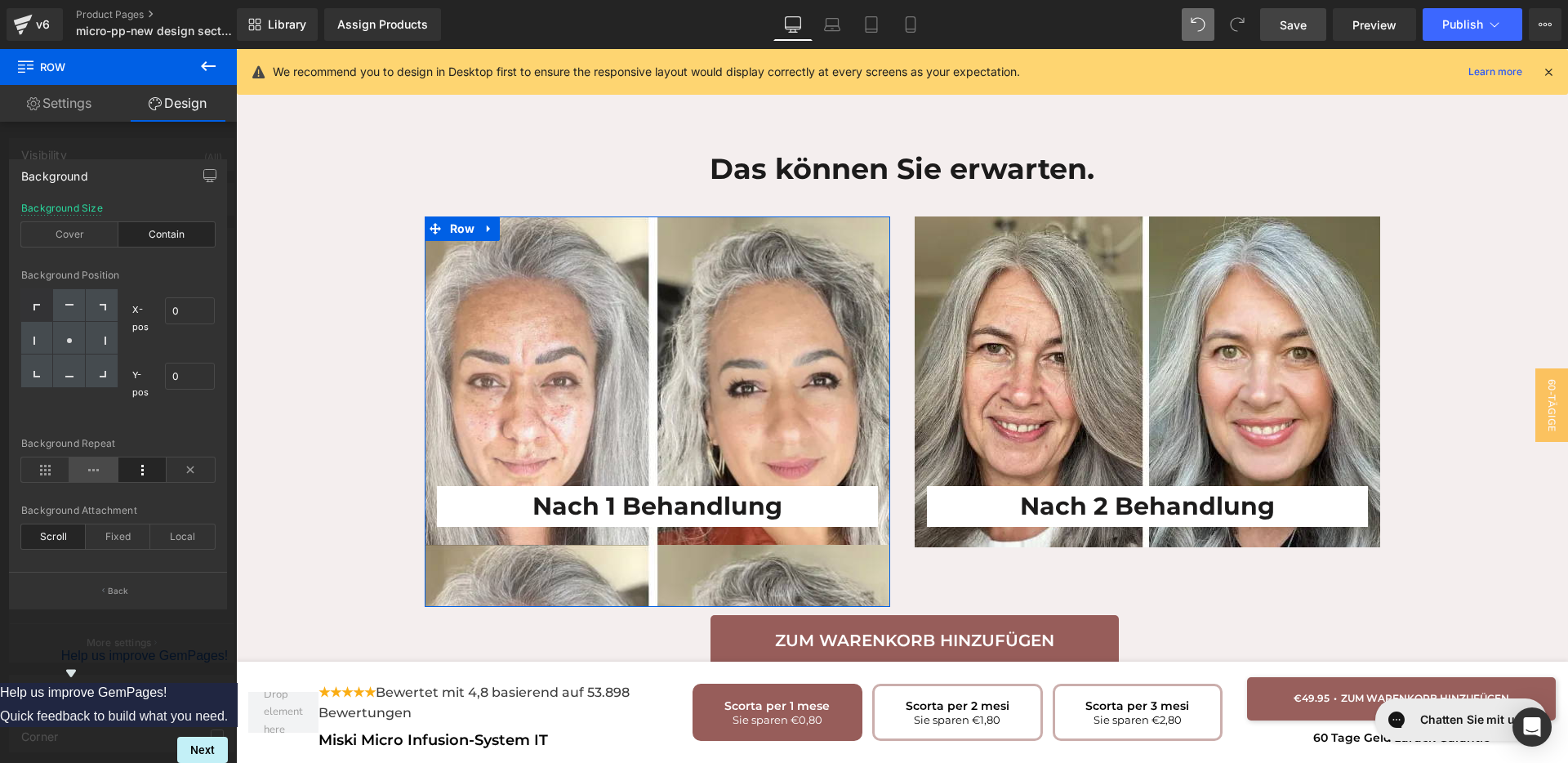
click at [102, 476] on icon at bounding box center [93, 470] width 48 height 25
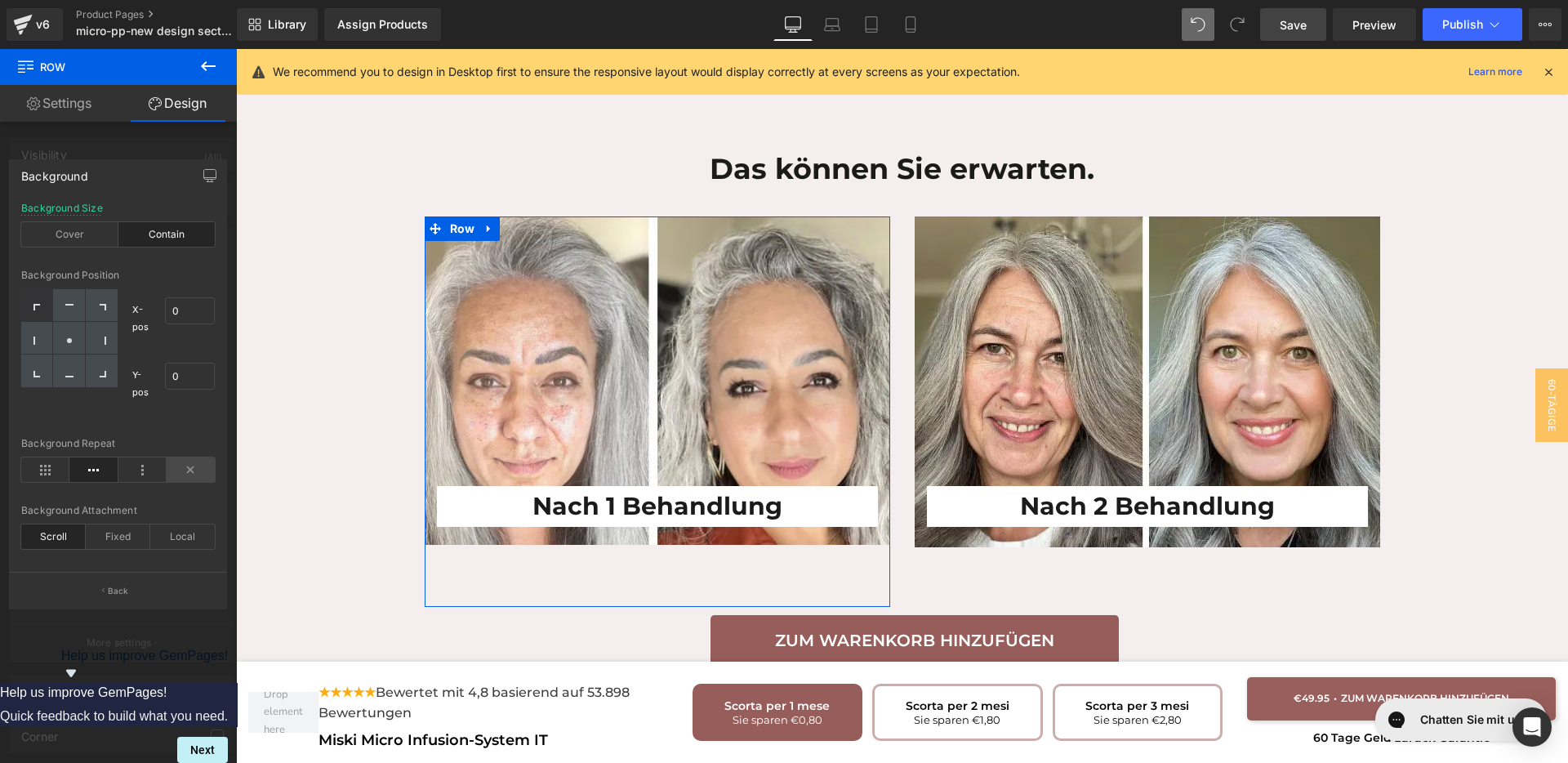
click at [184, 472] on icon at bounding box center [190, 470] width 48 height 25
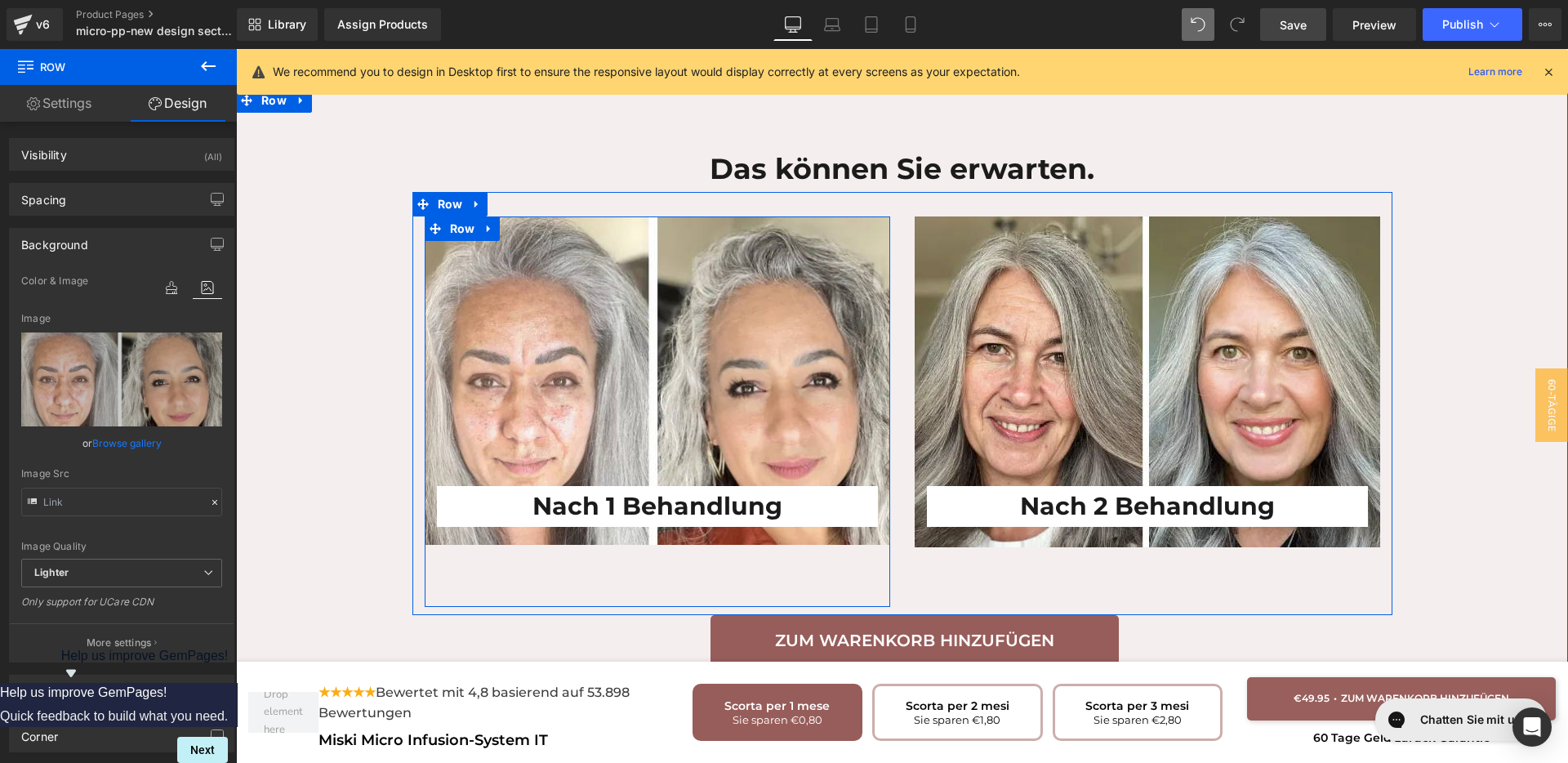
click at [478, 391] on div "Nach 1 Behandlung Heading" at bounding box center [657, 384] width 466 height 286
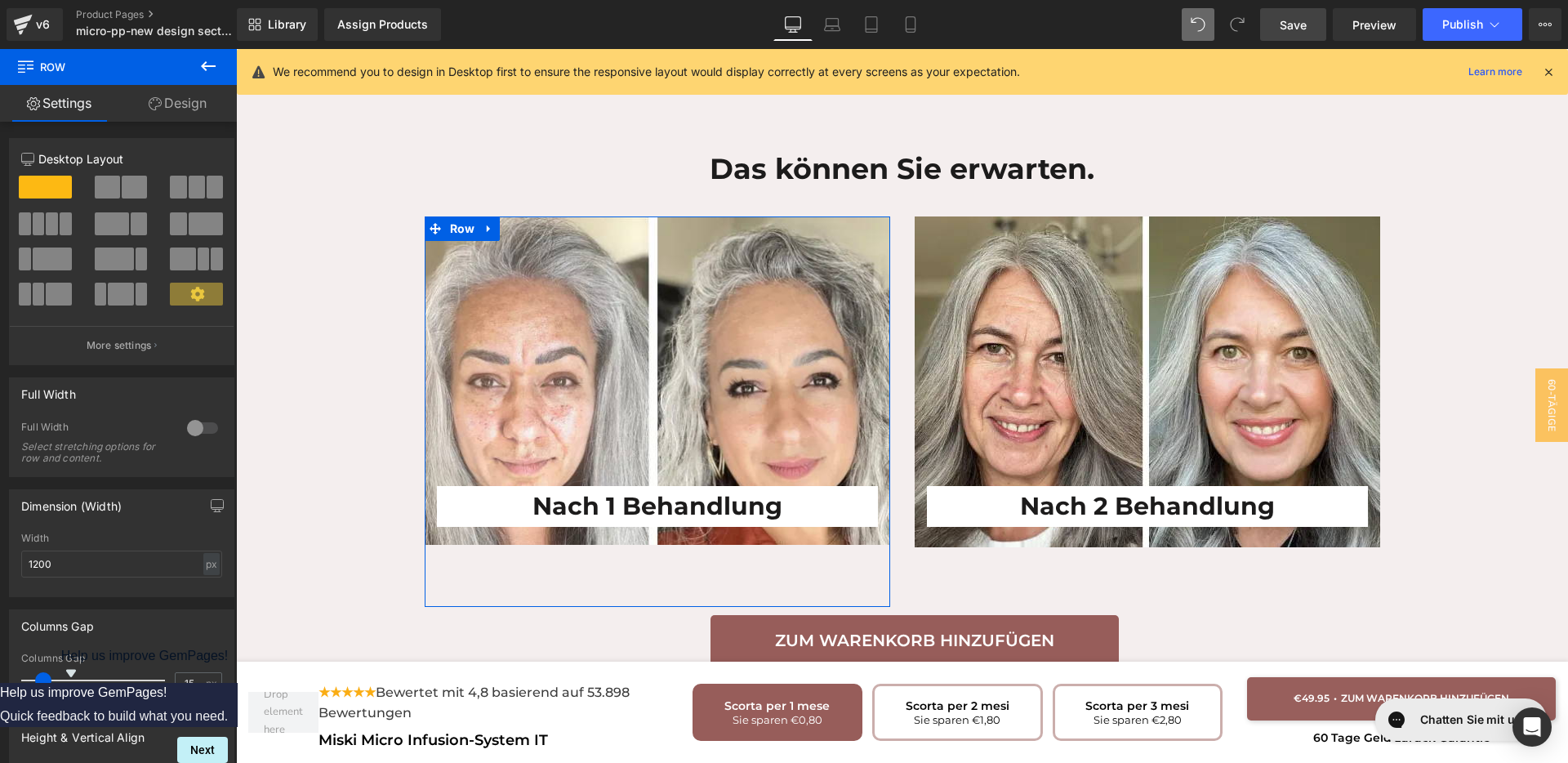
click at [160, 117] on link "Design" at bounding box center [177, 103] width 118 height 37
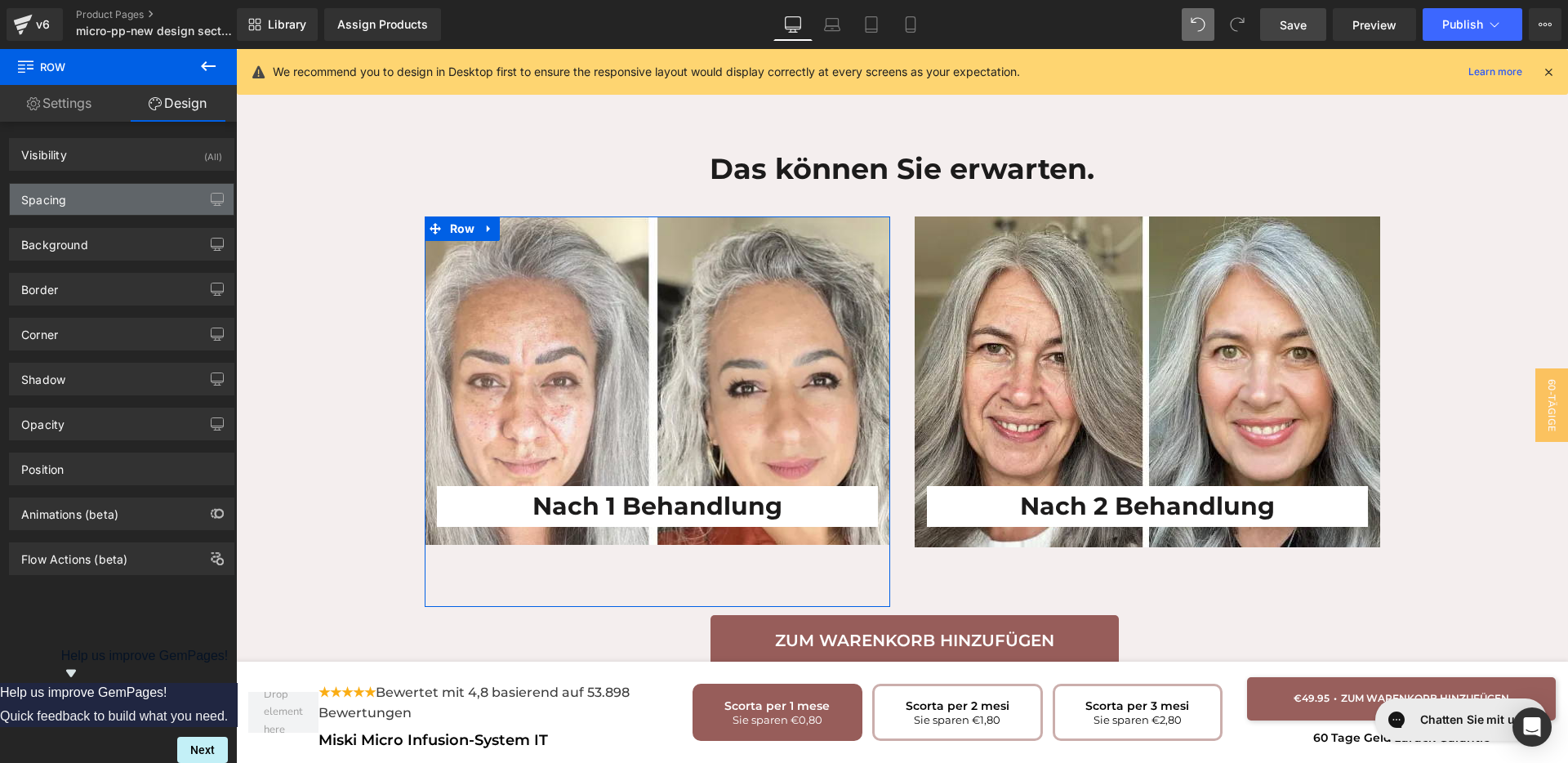
click at [106, 199] on div "Spacing" at bounding box center [121, 199] width 224 height 31
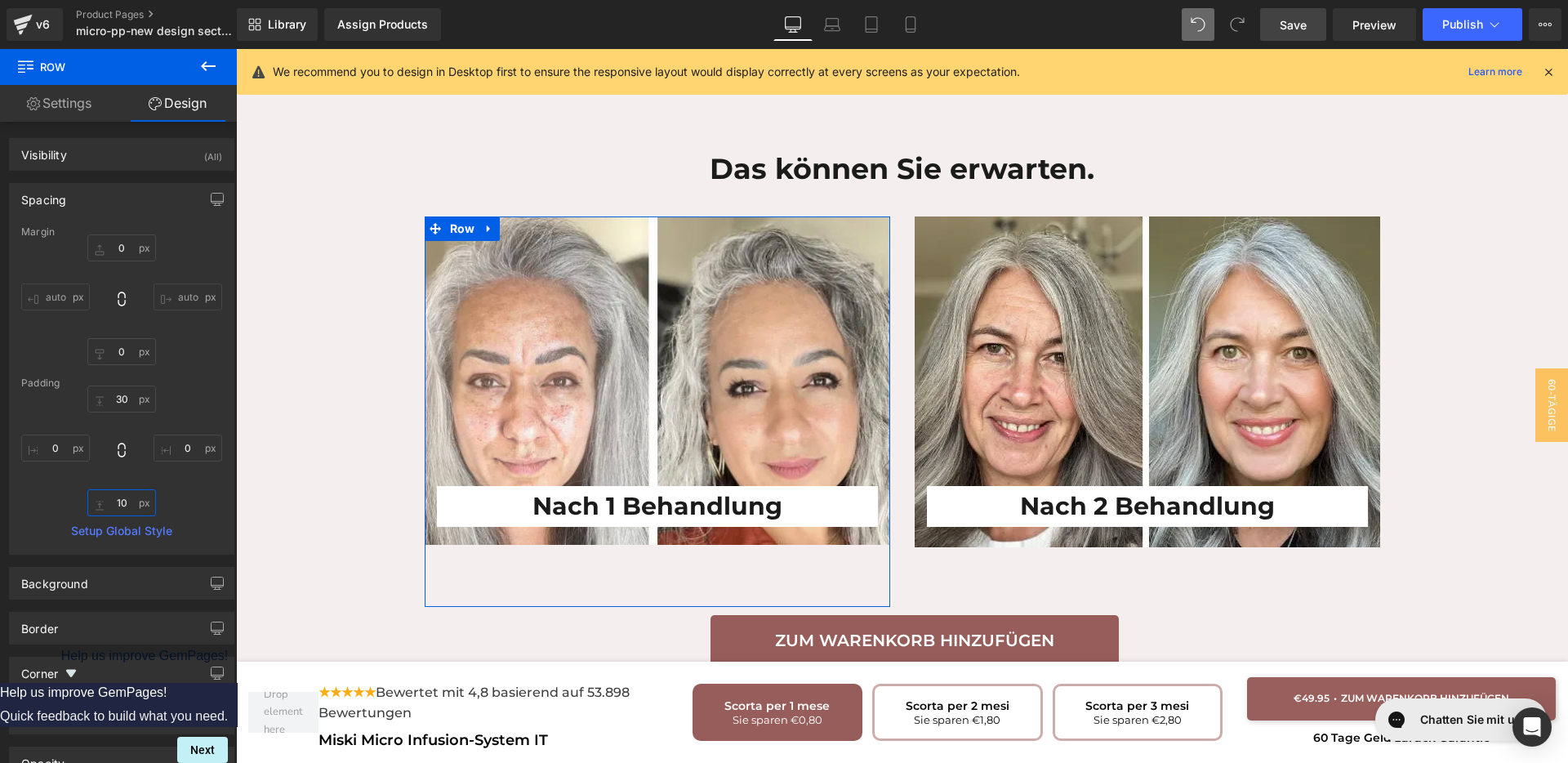
click at [114, 501] on input "text" at bounding box center [121, 503] width 69 height 27
click at [119, 389] on input "text" at bounding box center [121, 399] width 69 height 27
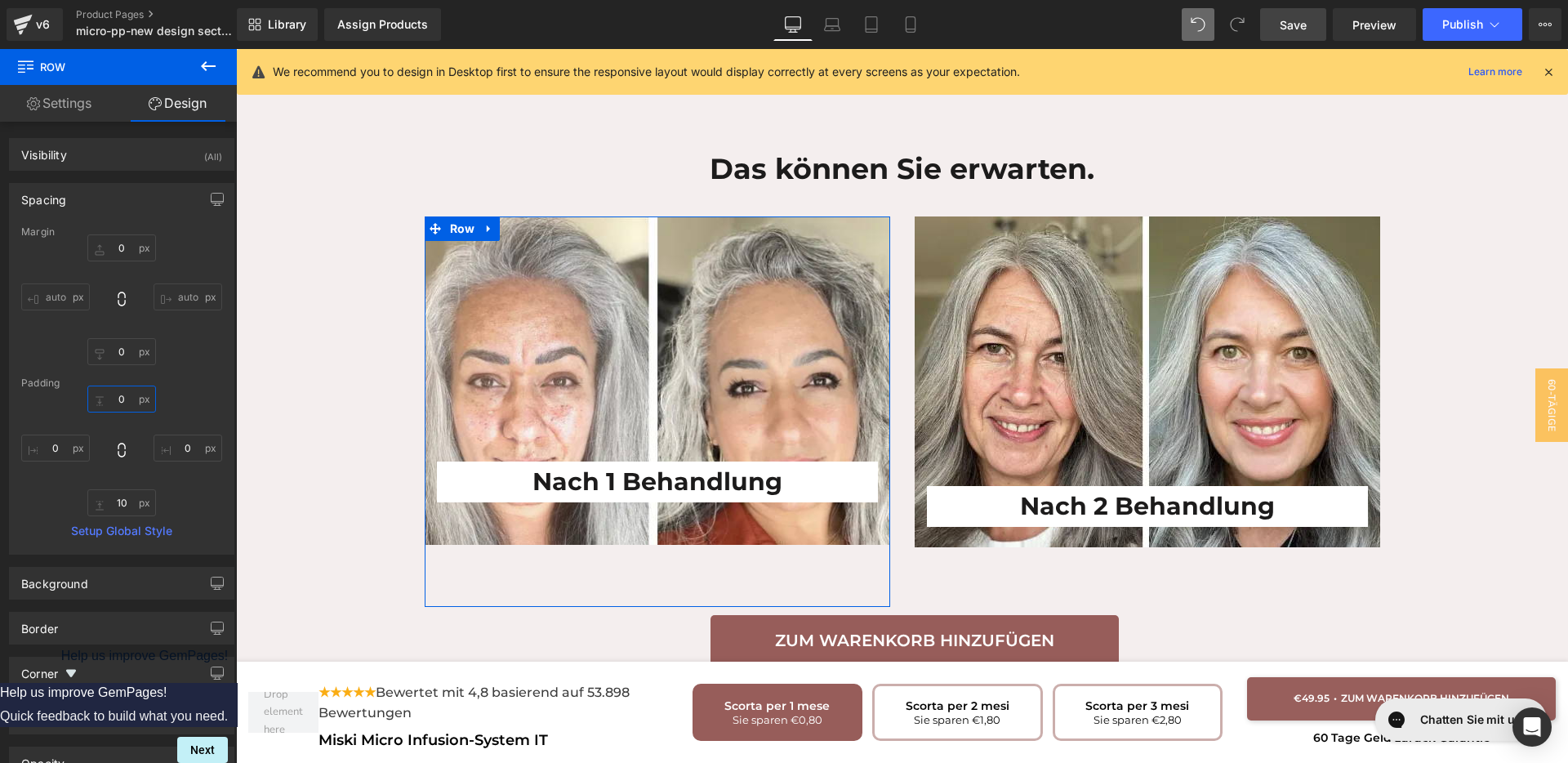
type input "30"
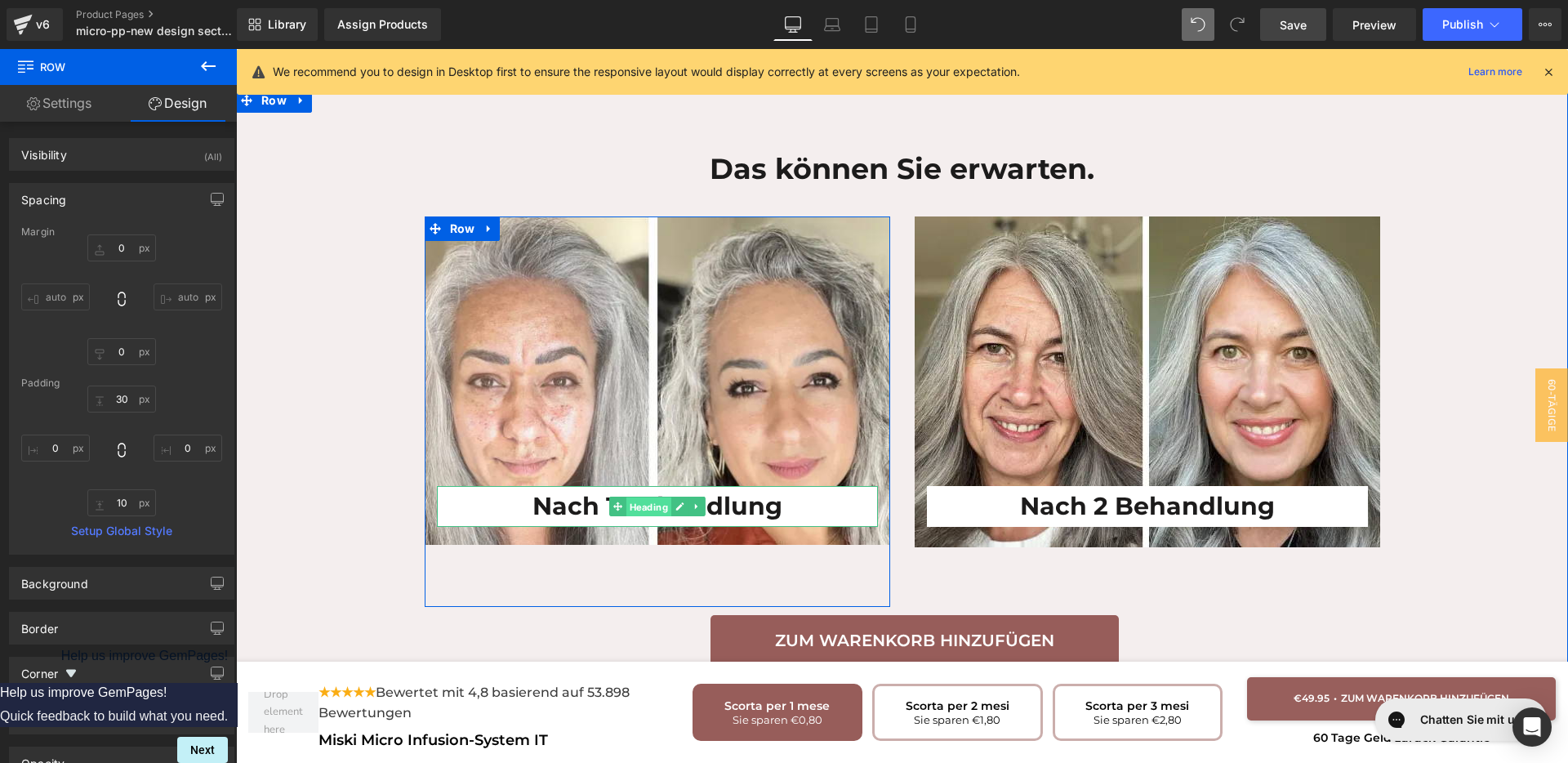
click at [635, 497] on span "Heading" at bounding box center [648, 507] width 45 height 20
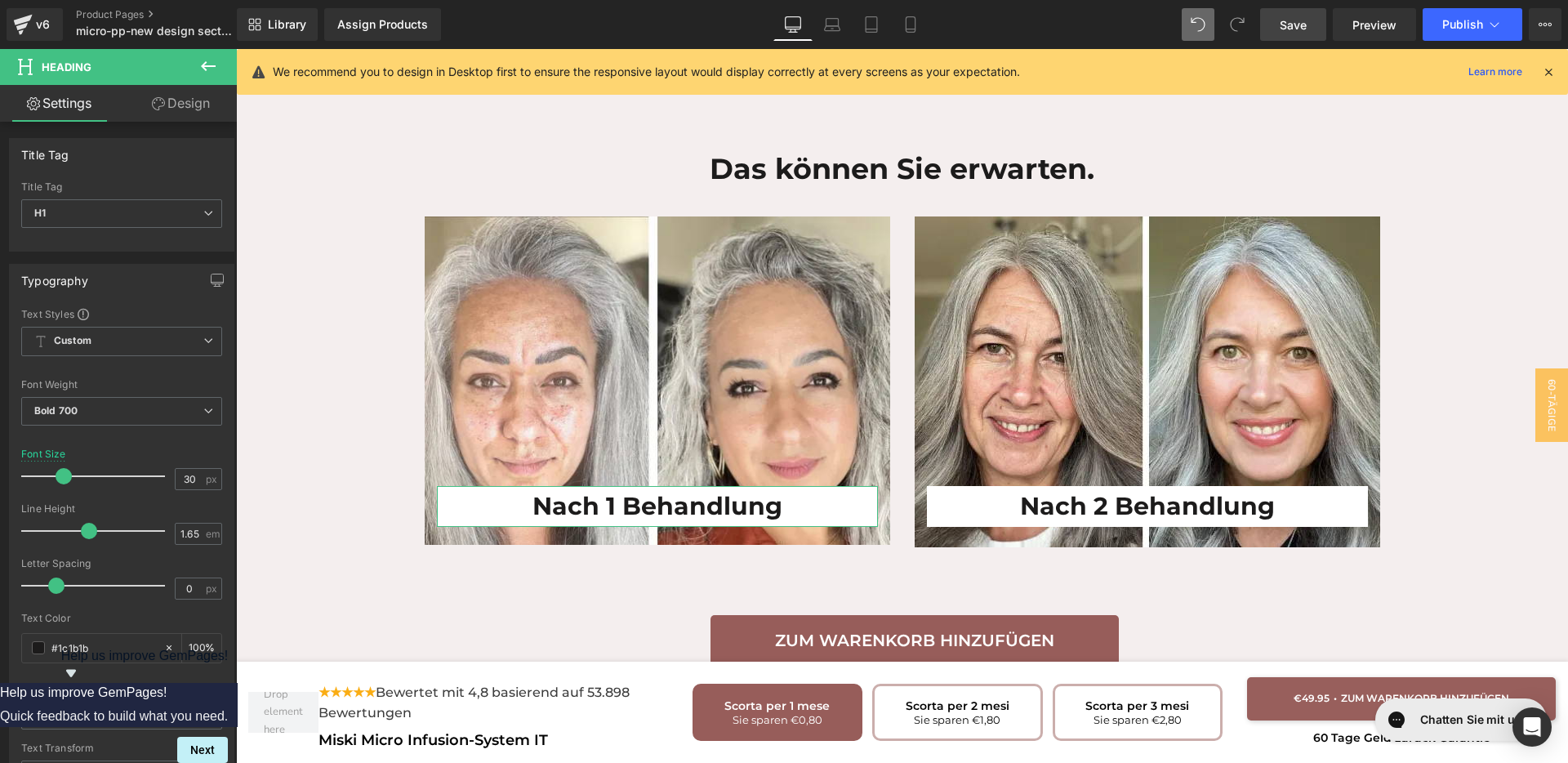
click at [183, 106] on link "Design" at bounding box center [181, 103] width 118 height 37
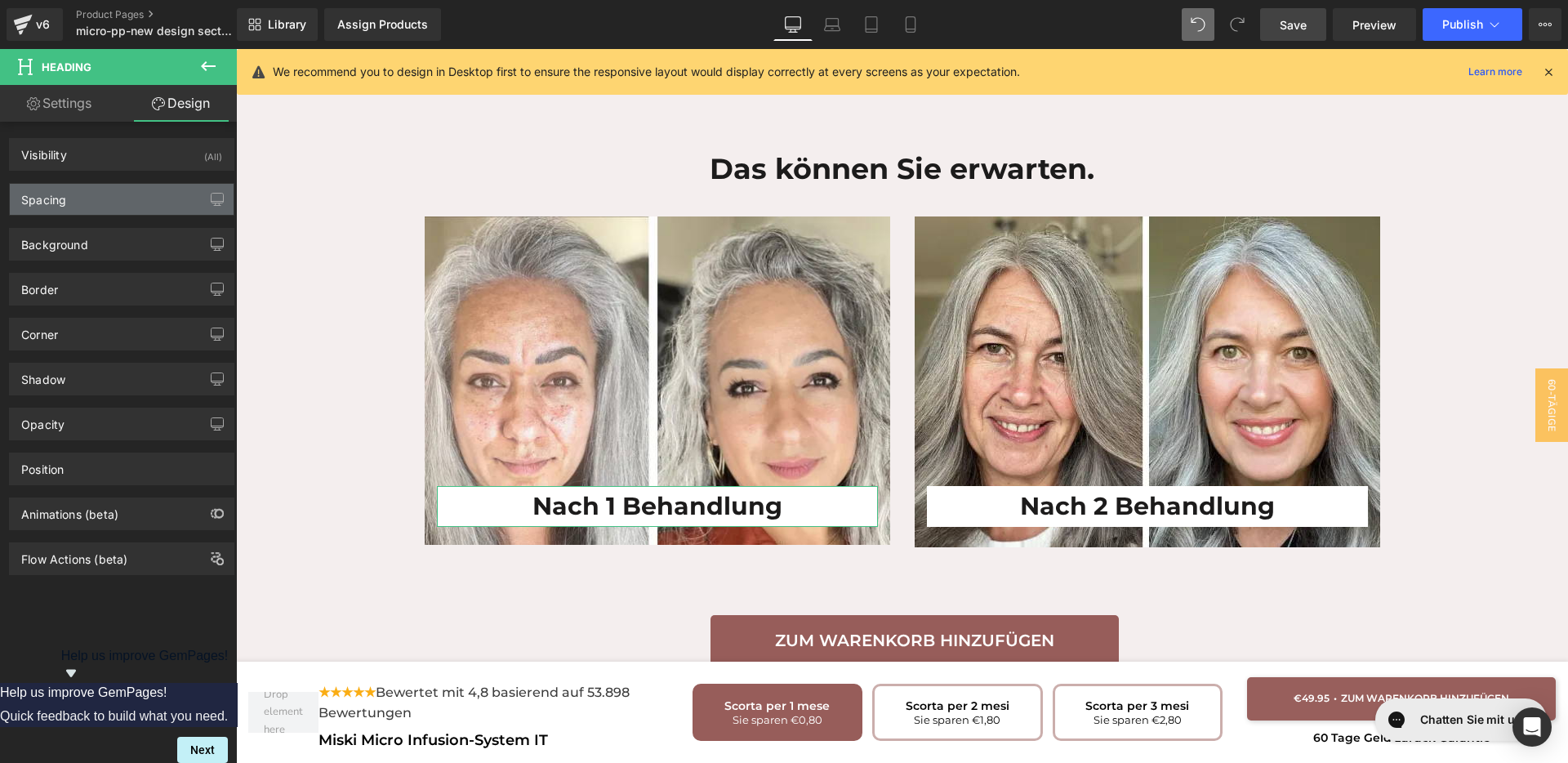
click at [103, 198] on div "Spacing" at bounding box center [121, 199] width 224 height 31
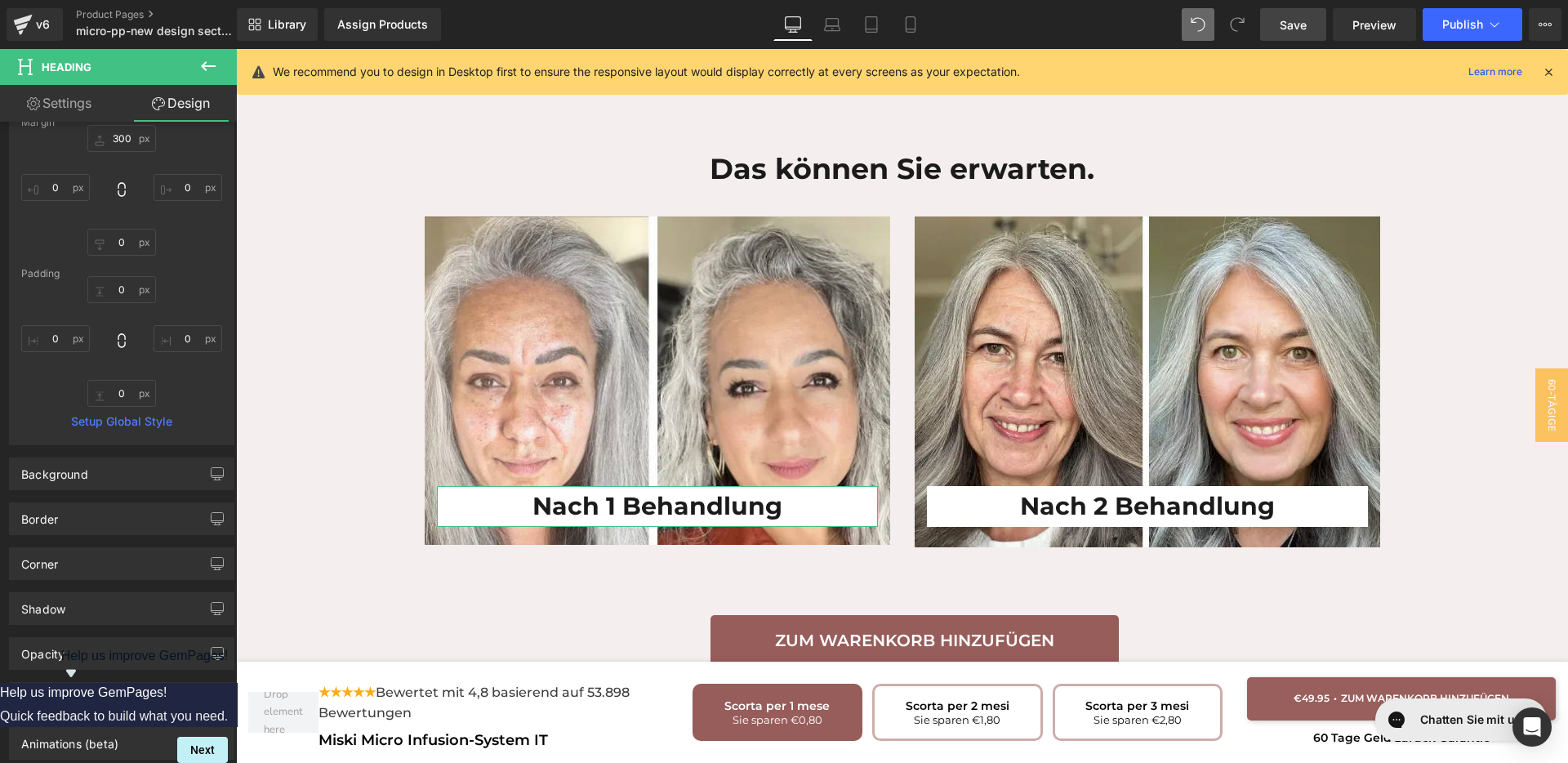
scroll to position [200, 0]
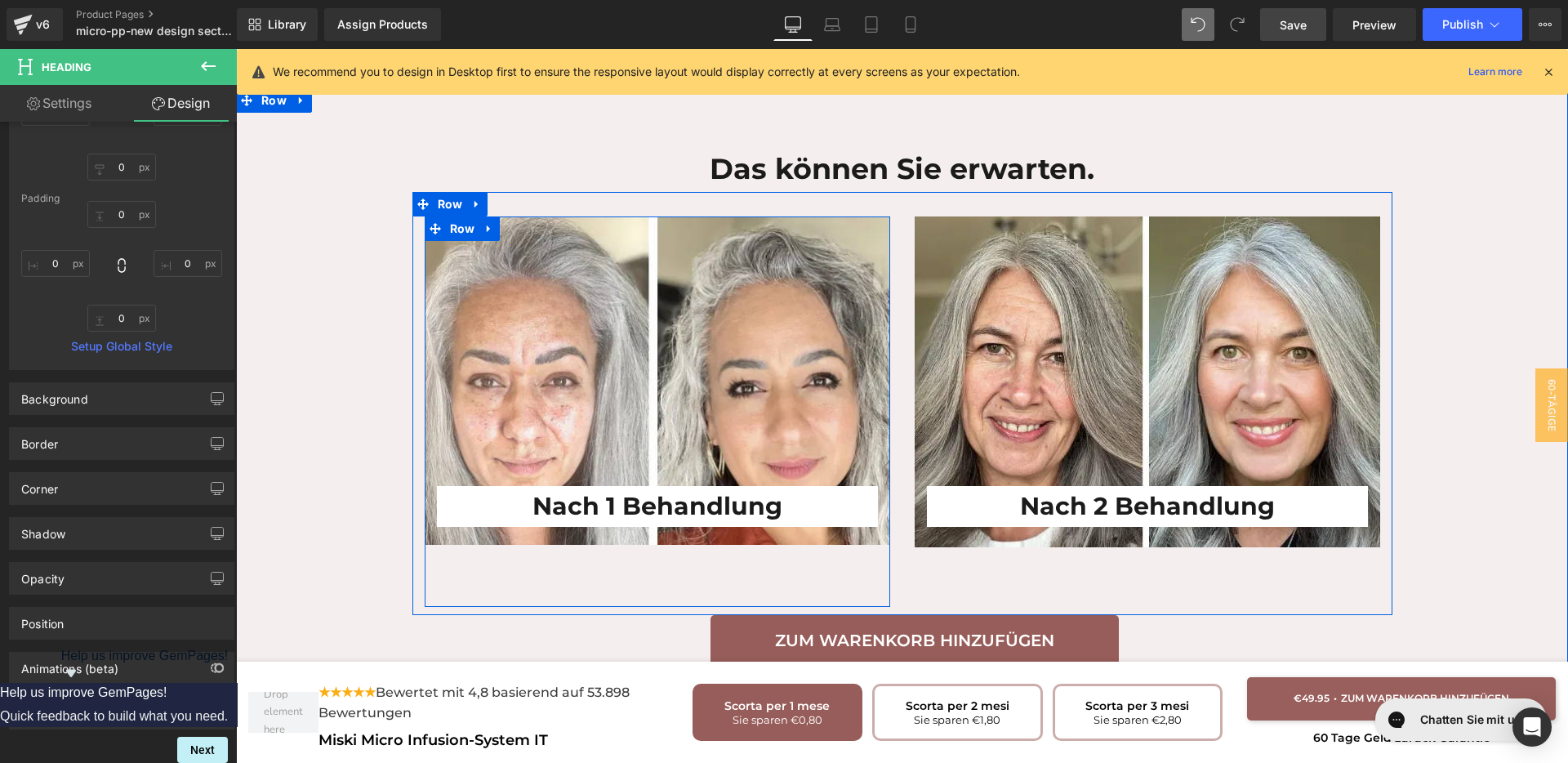
click at [551, 512] on div "Nach 1 Behandlung Heading Row" at bounding box center [657, 411] width 466 height 390
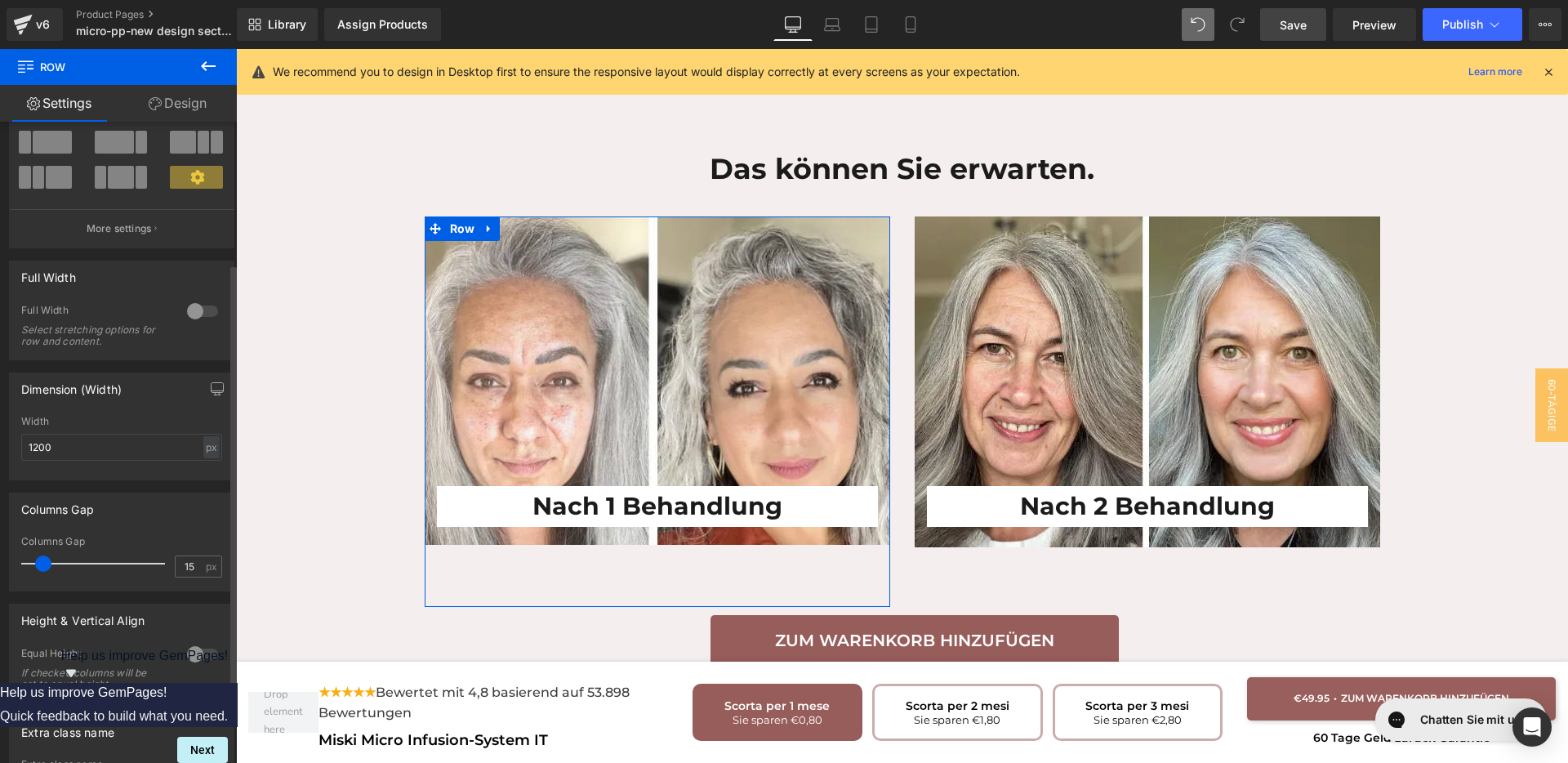
scroll to position [0, 0]
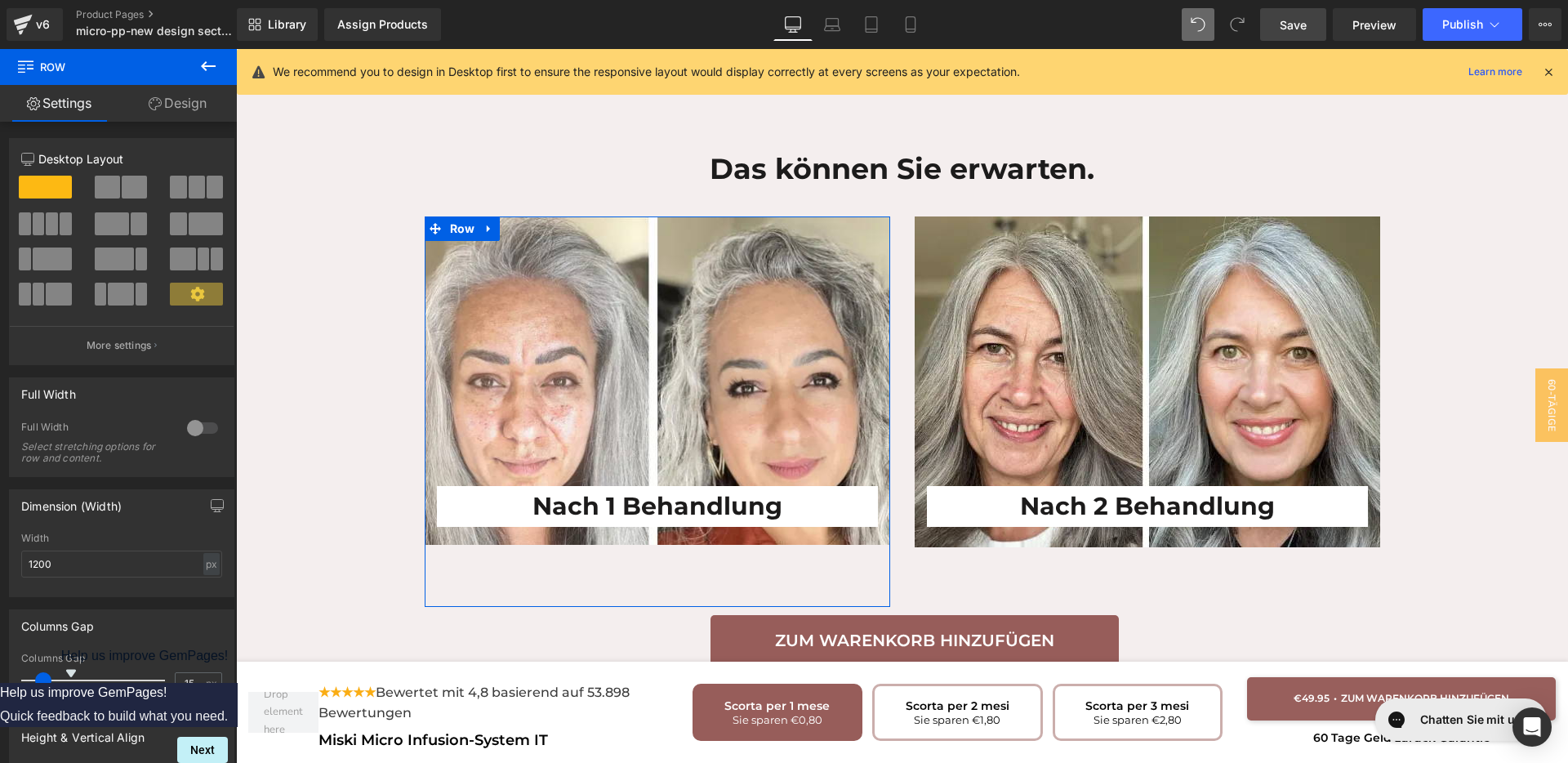
click at [170, 113] on link "Design" at bounding box center [177, 103] width 118 height 37
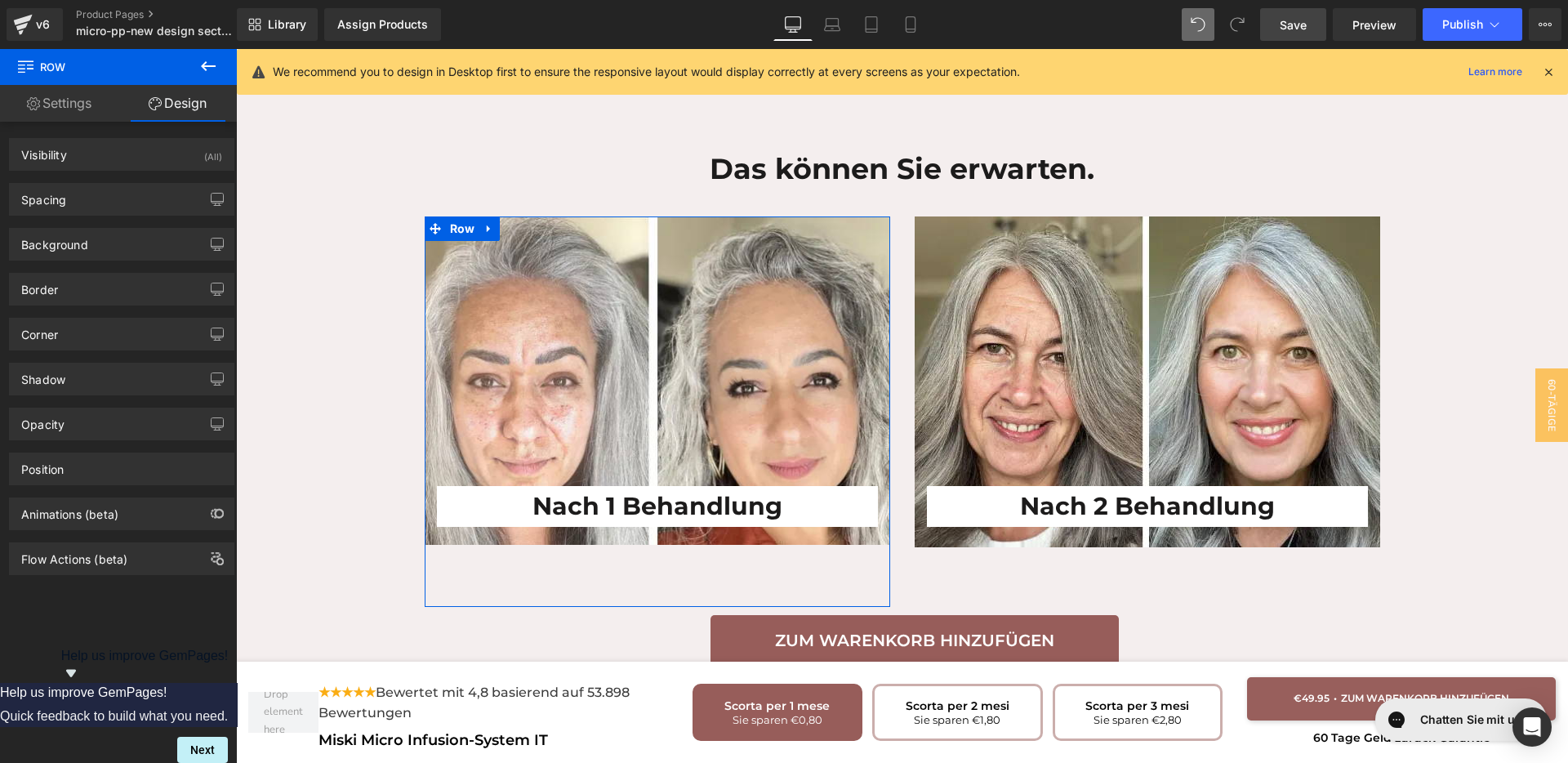
click at [57, 94] on link "Settings" at bounding box center [59, 103] width 118 height 37
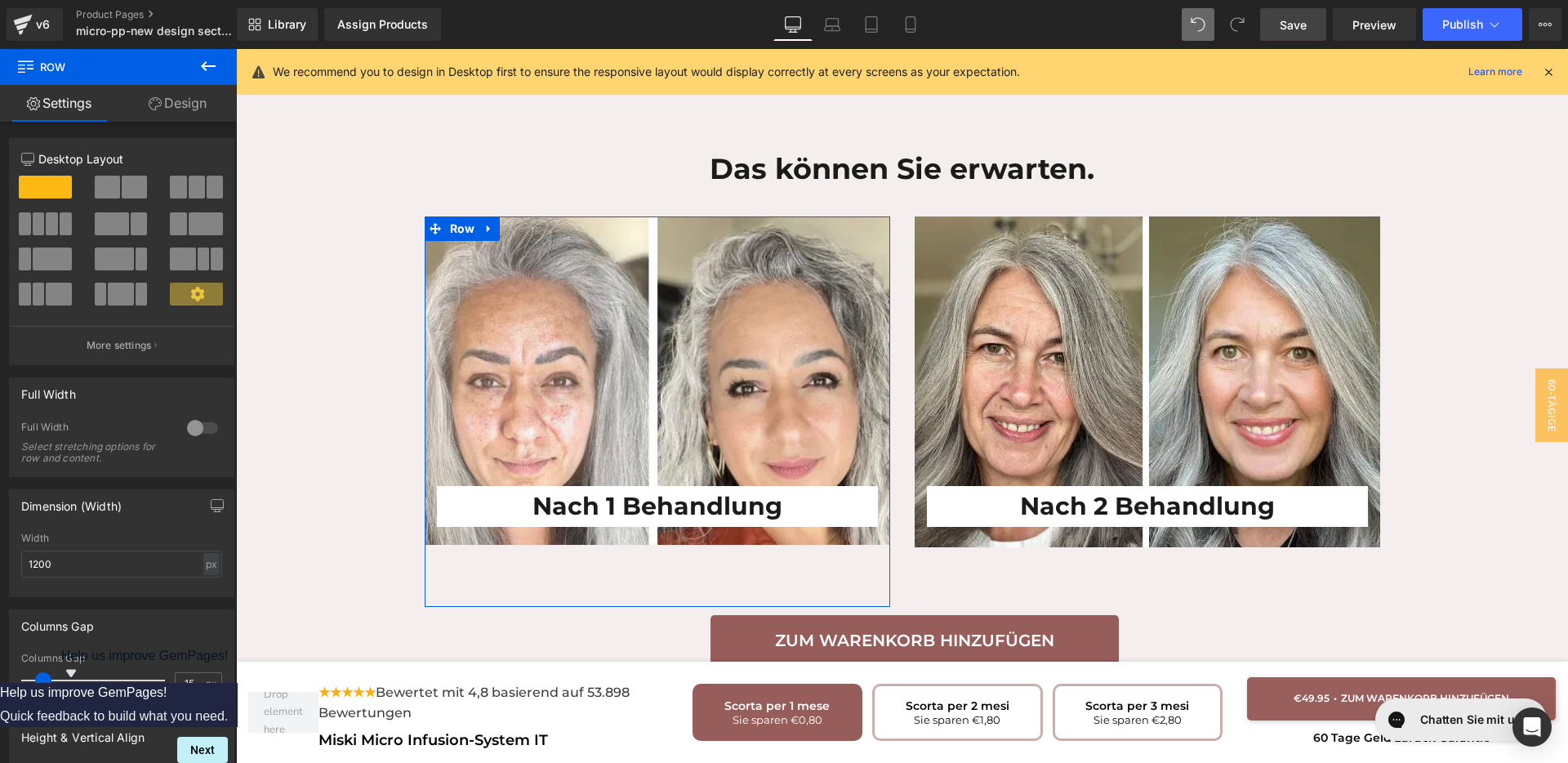
click at [178, 95] on link "Design" at bounding box center [177, 103] width 118 height 37
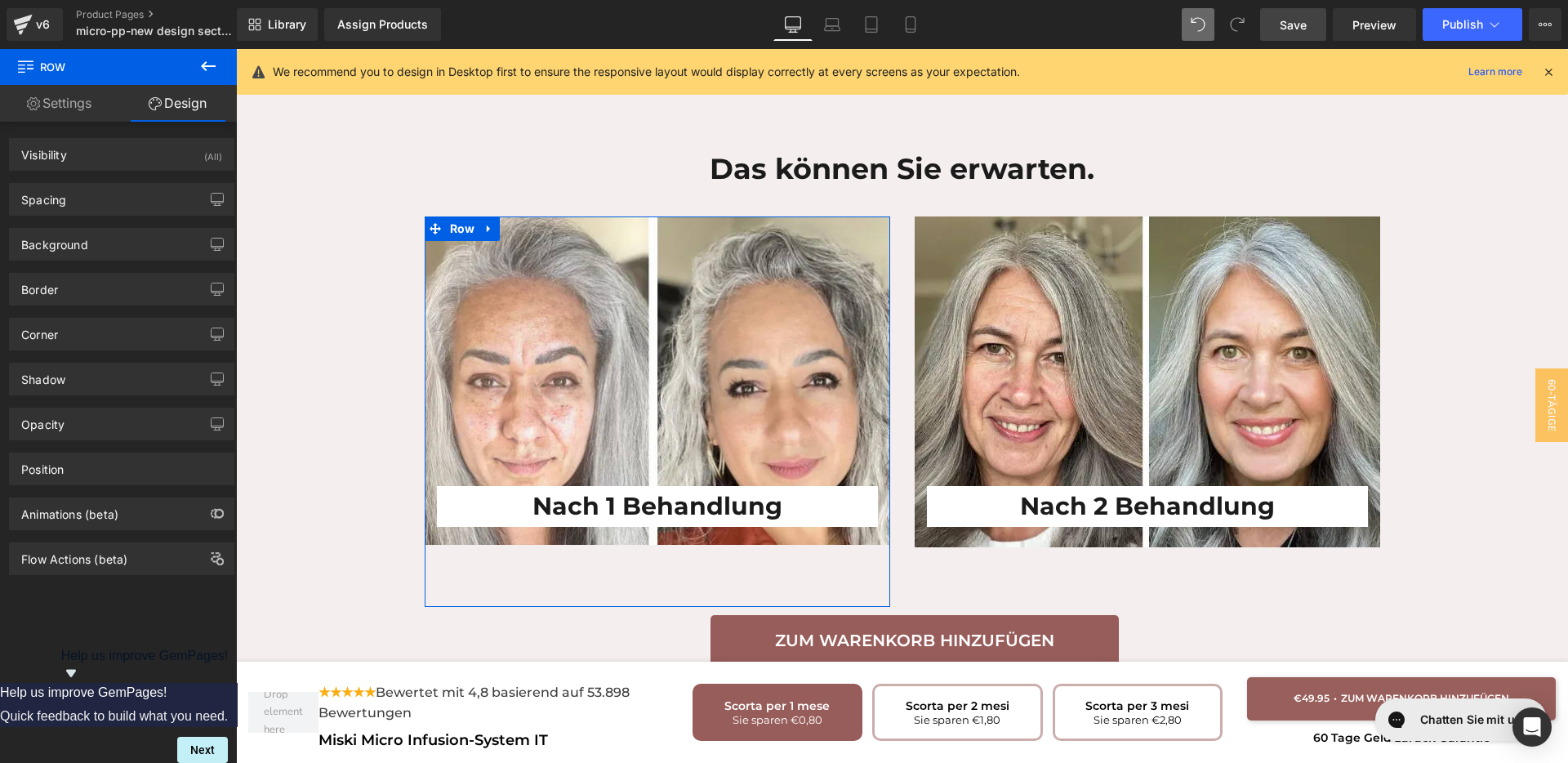
click at [60, 111] on link "Settings" at bounding box center [59, 103] width 118 height 37
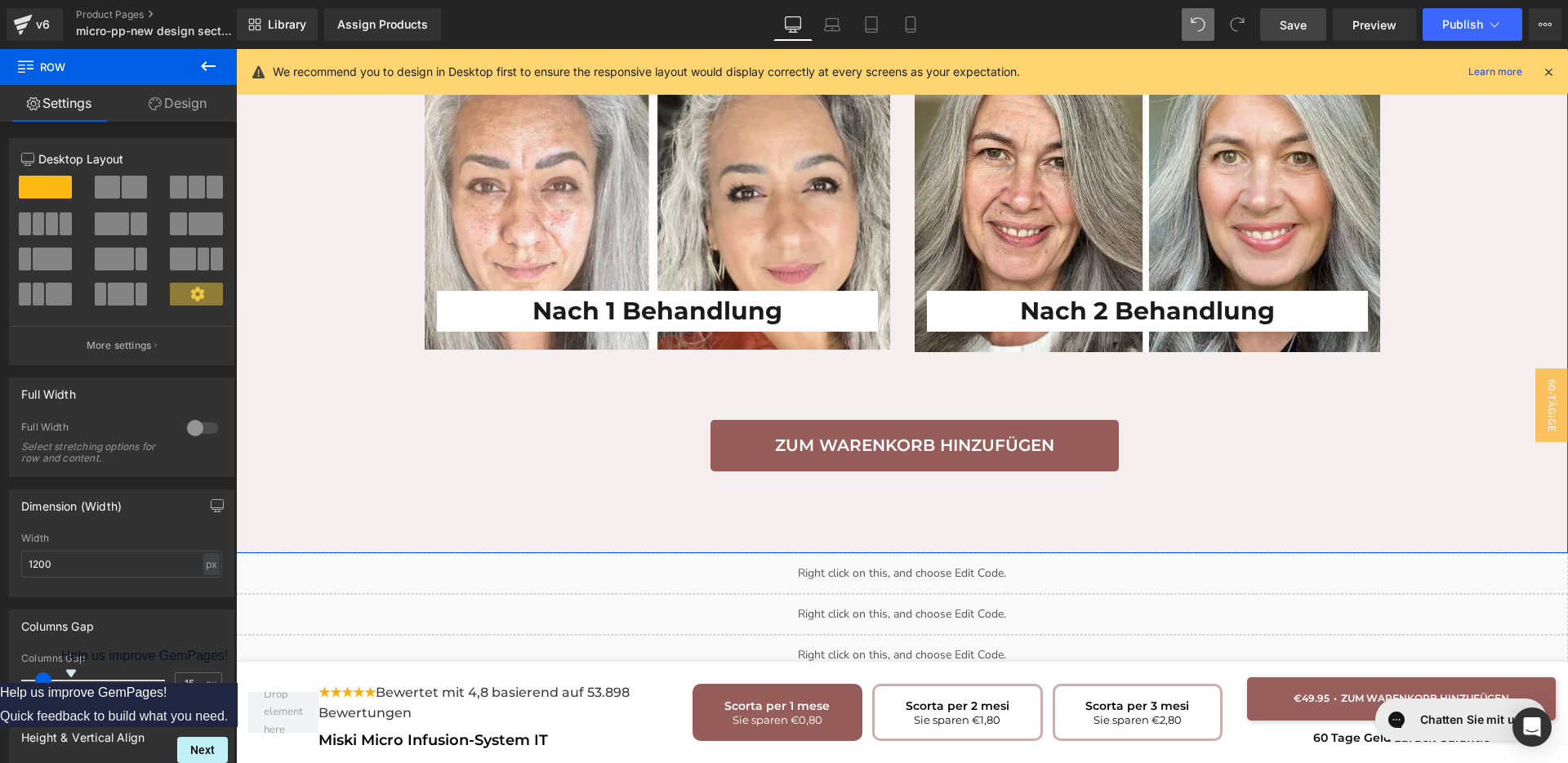
scroll to position [3642, 0]
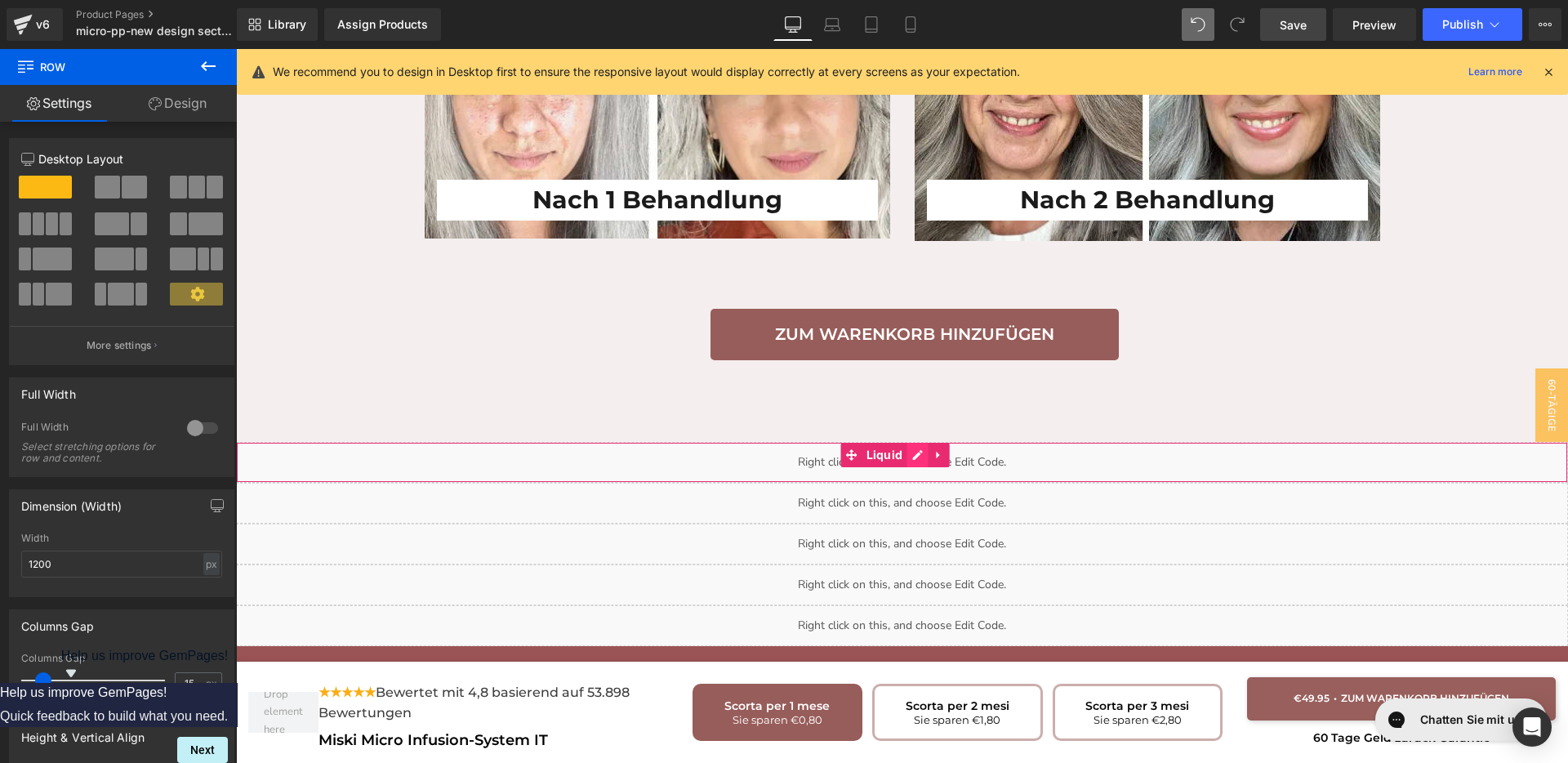
click at [924, 442] on div "Liquid" at bounding box center [902, 462] width 1332 height 41
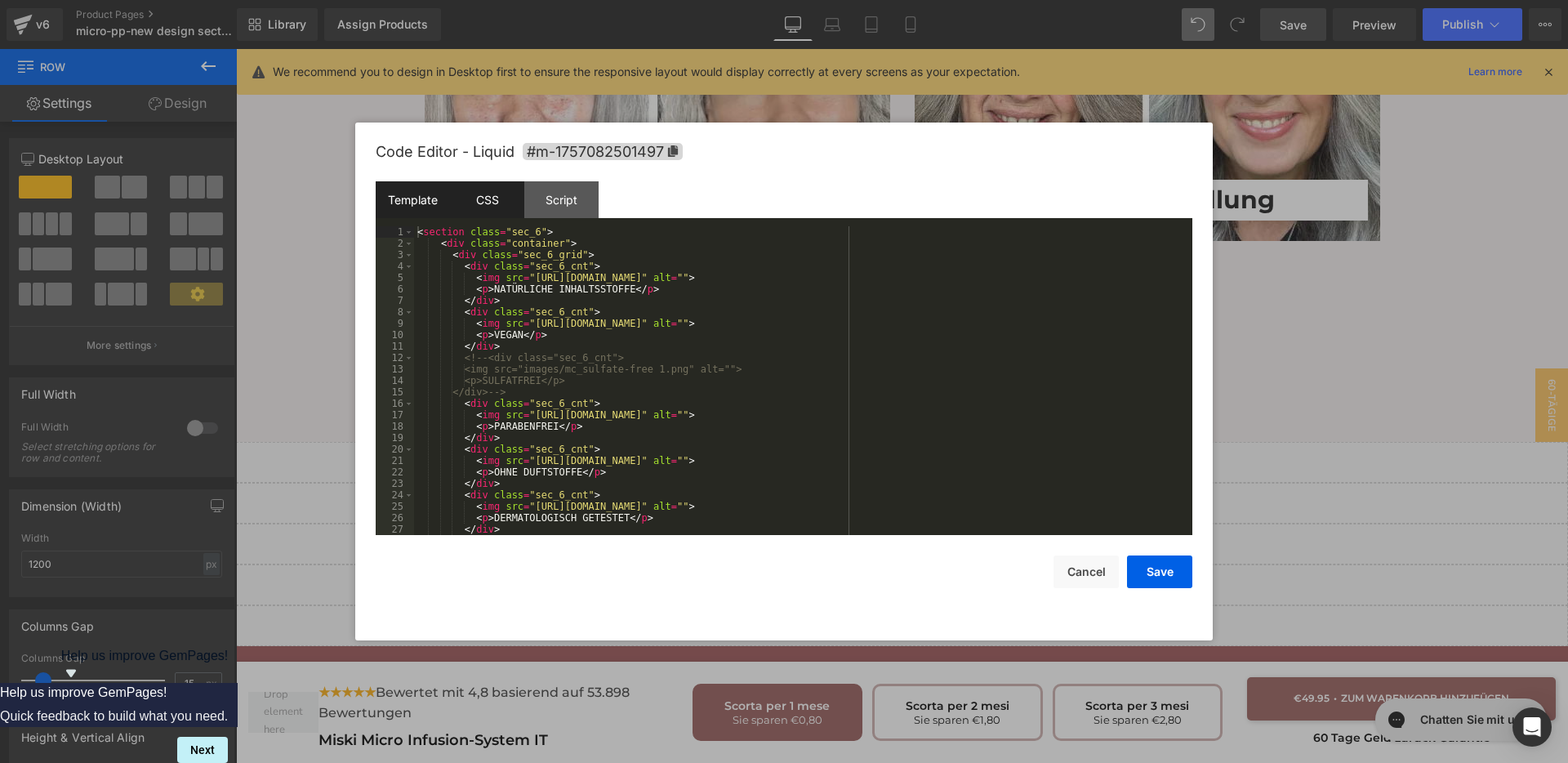
click at [478, 191] on div "CSS" at bounding box center [487, 199] width 75 height 37
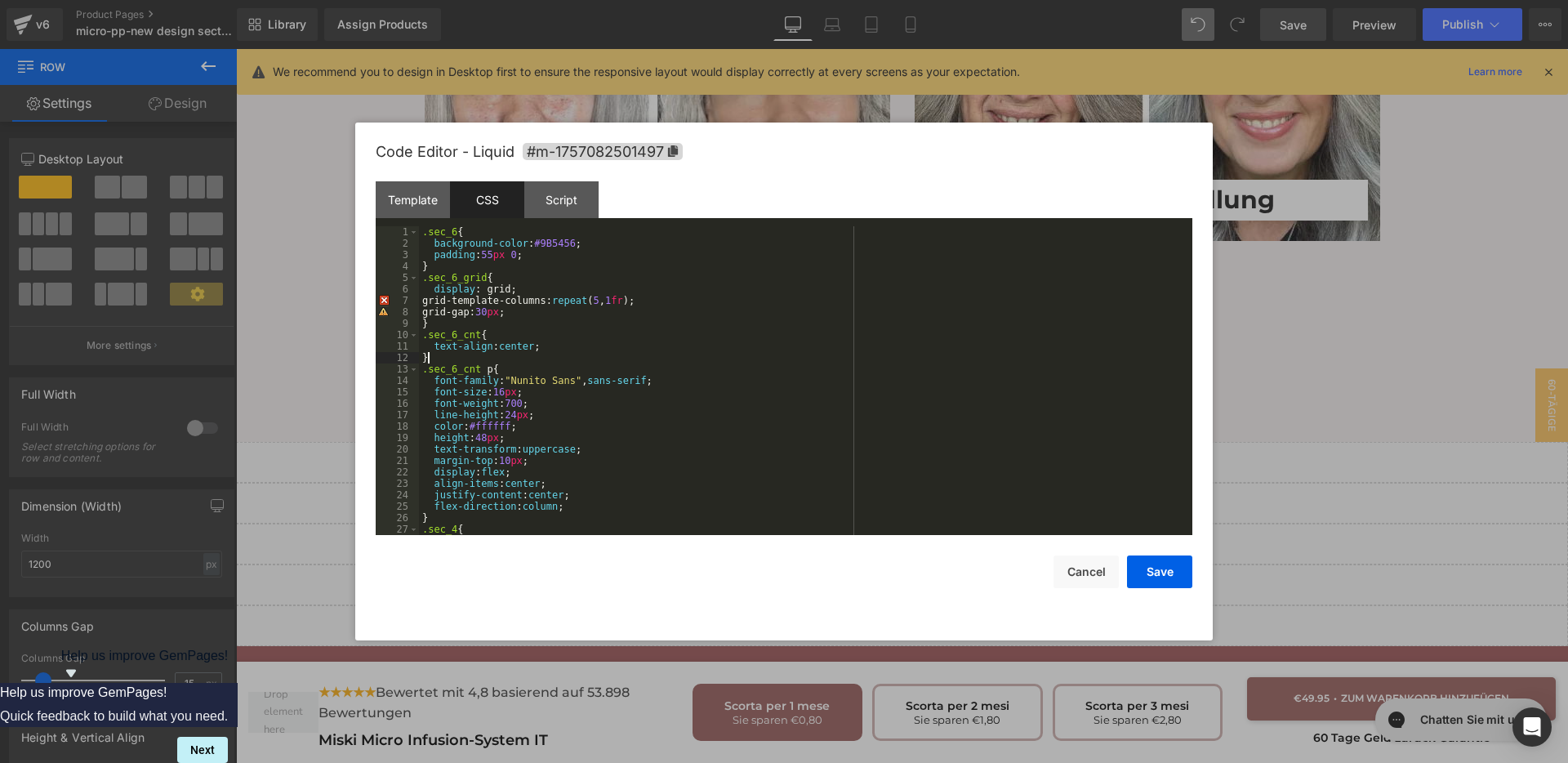
click at [445, 359] on div ".sec_6 { background-color : #9B5456 ; padding : 55 px 0 ; } .sec_6_grid { displ…" at bounding box center [801, 391] width 767 height 332
paste textarea
drag, startPoint x: 566, startPoint y: 385, endPoint x: 435, endPoint y: 381, distance: 131.1
click at [435, 381] on div ".sec_6 { background-color : #9B5456 ; padding : 55 px 0 ; } .sec_6_grid { displ…" at bounding box center [801, 391] width 767 height 332
click at [461, 391] on div ".sec_6 { background-color : #9B5456 ; padding : 55 px 0 ; } .sec_6_grid { displ…" at bounding box center [801, 391] width 767 height 332
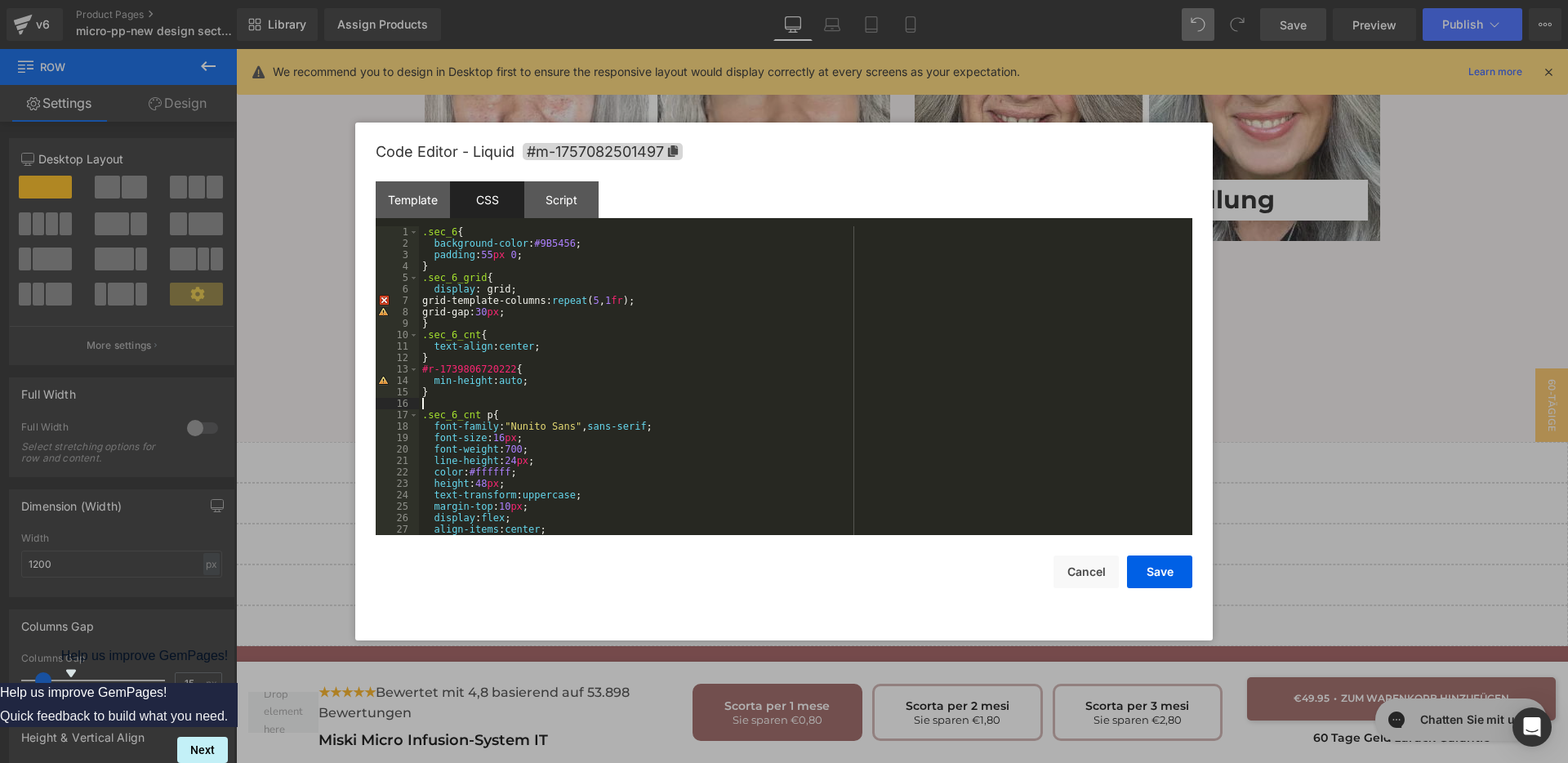
paste textarea
drag, startPoint x: 435, startPoint y: 386, endPoint x: 525, endPoint y: 383, distance: 90.0
click at [525, 383] on div ".sec_6 { background-color : #9B5456 ; padding : 55 px 0 ; } .sec_6_grid { displ…" at bounding box center [801, 391] width 767 height 332
click at [483, 416] on div ".sec_6 { background-color : #9B5456 ; padding : 55 px 0 ; } .sec_6_grid { displ…" at bounding box center [801, 391] width 767 height 332
paste textarea
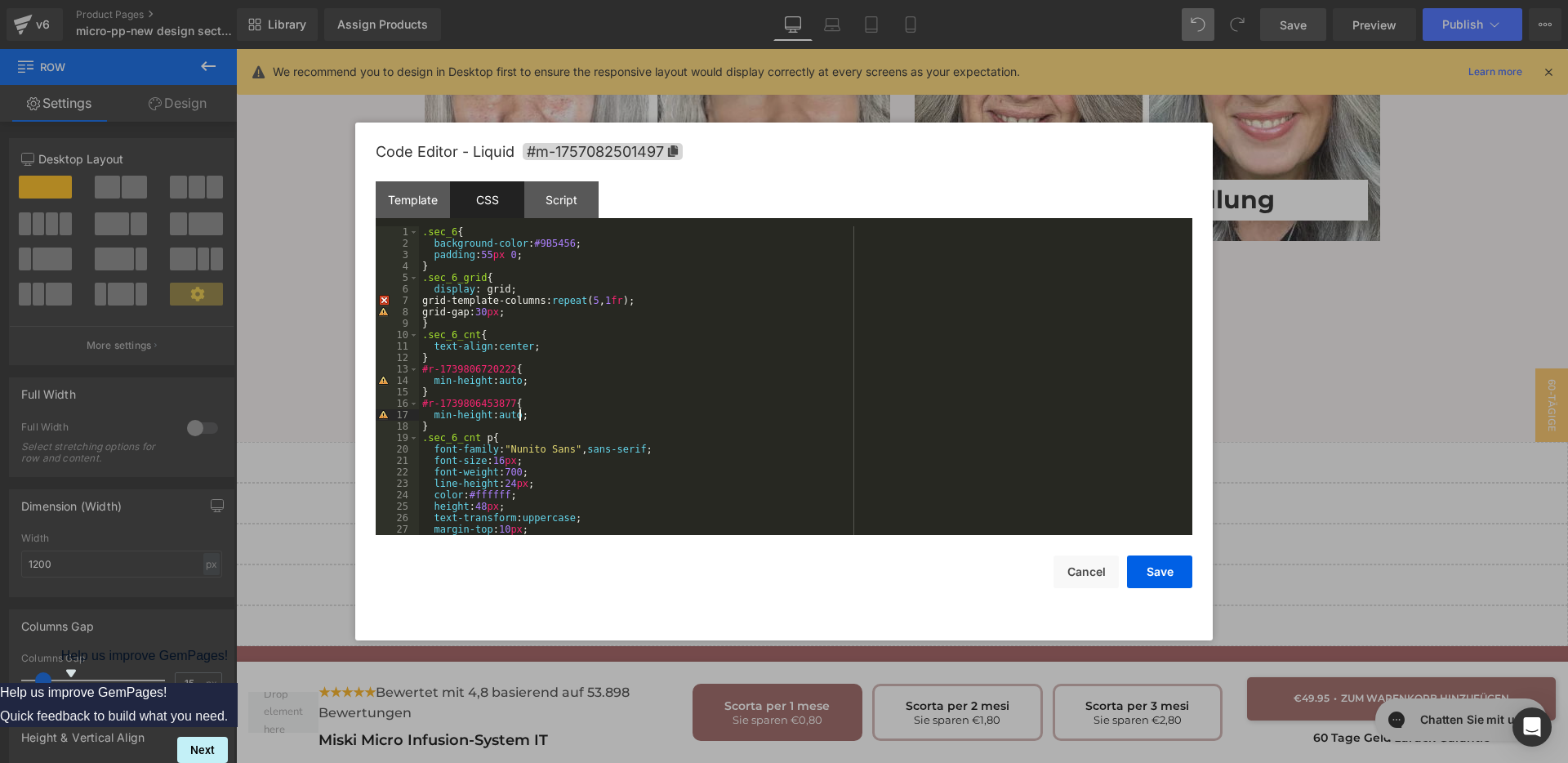
click at [520, 414] on div ".sec_6 { background-color : #9B5456 ; padding : 55 px 0 ; } .sec_6_grid { displ…" at bounding box center [801, 391] width 767 height 332
click at [520, 382] on div ".sec_6 { background-color : #9B5456 ; padding : 55 px 0 ; } .sec_6_grid { displ…" at bounding box center [801, 391] width 767 height 332
click at [1181, 581] on button "Save" at bounding box center [1160, 572] width 65 height 33
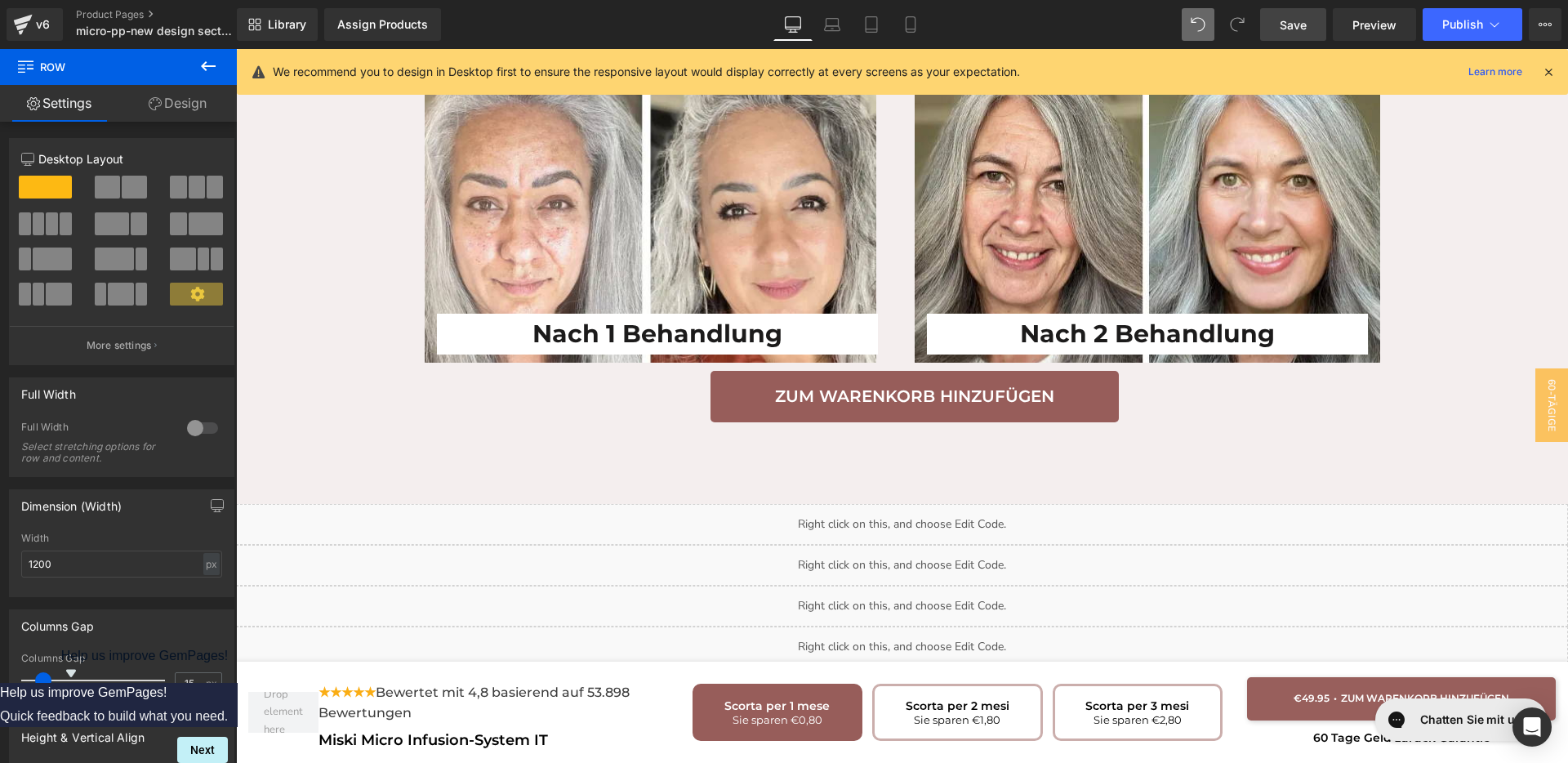
scroll to position [3539, 0]
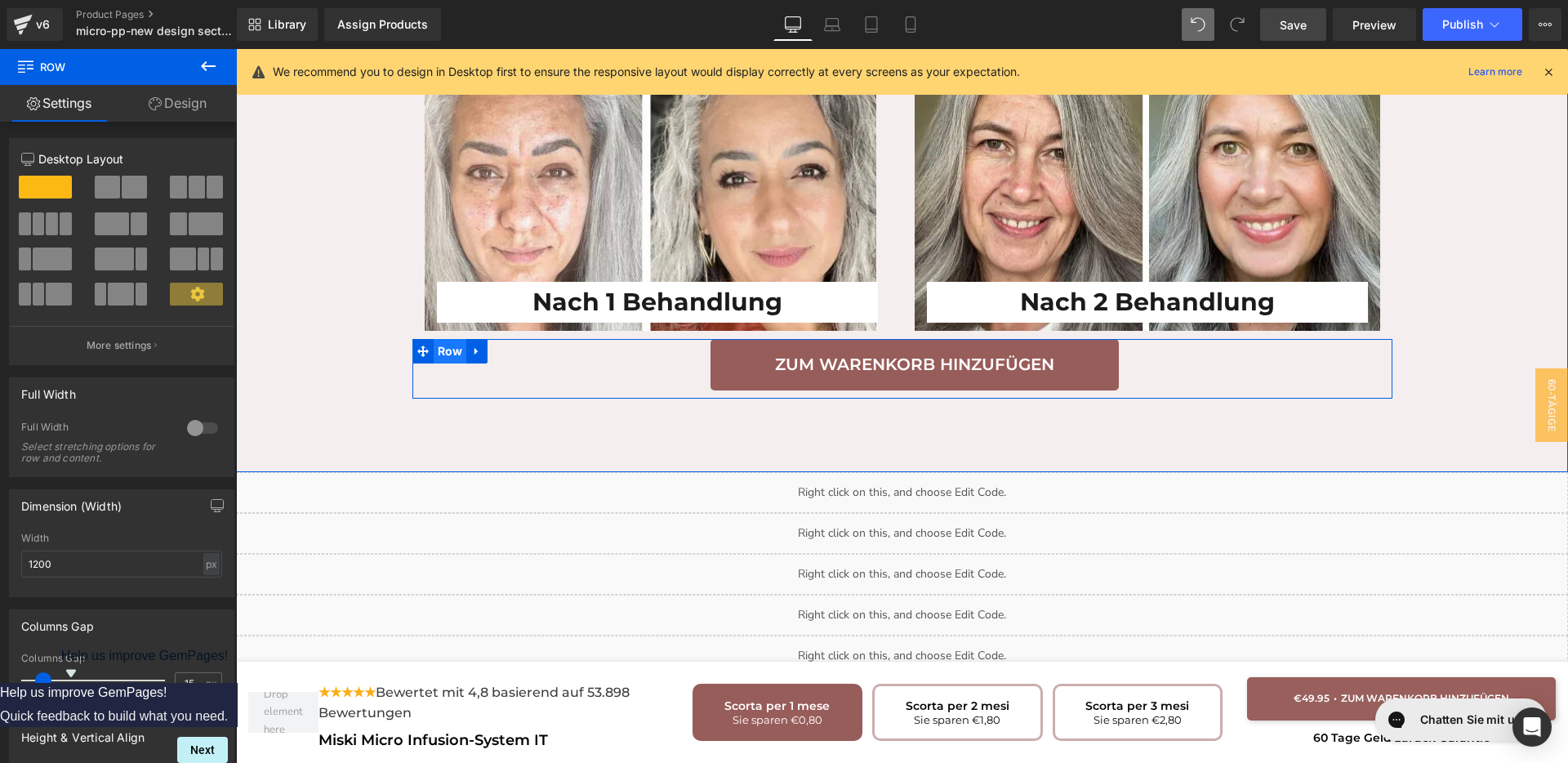
click at [434, 339] on span "Row" at bounding box center [450, 352] width 33 height 25
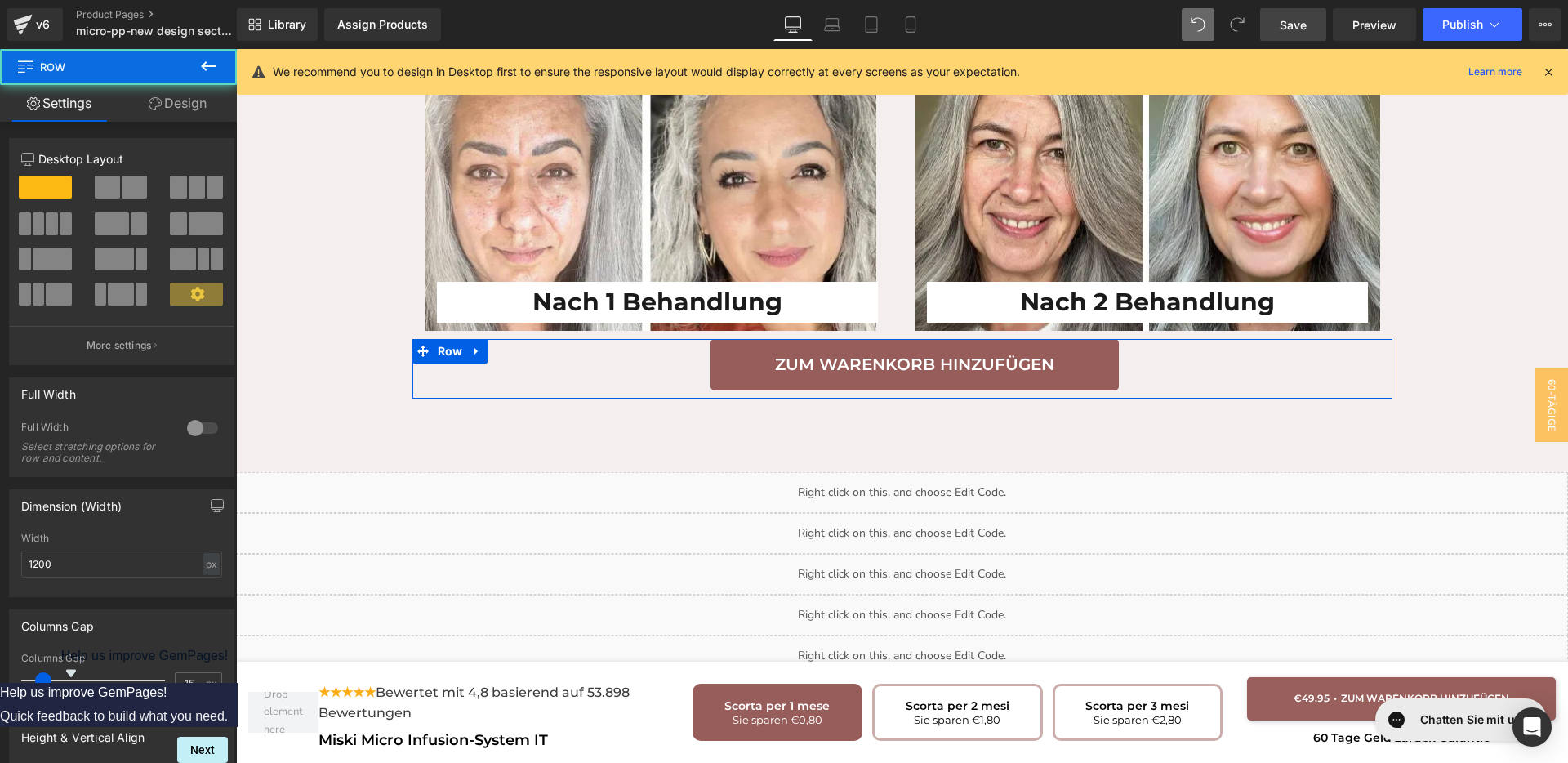
click at [172, 99] on link "Design" at bounding box center [177, 103] width 118 height 37
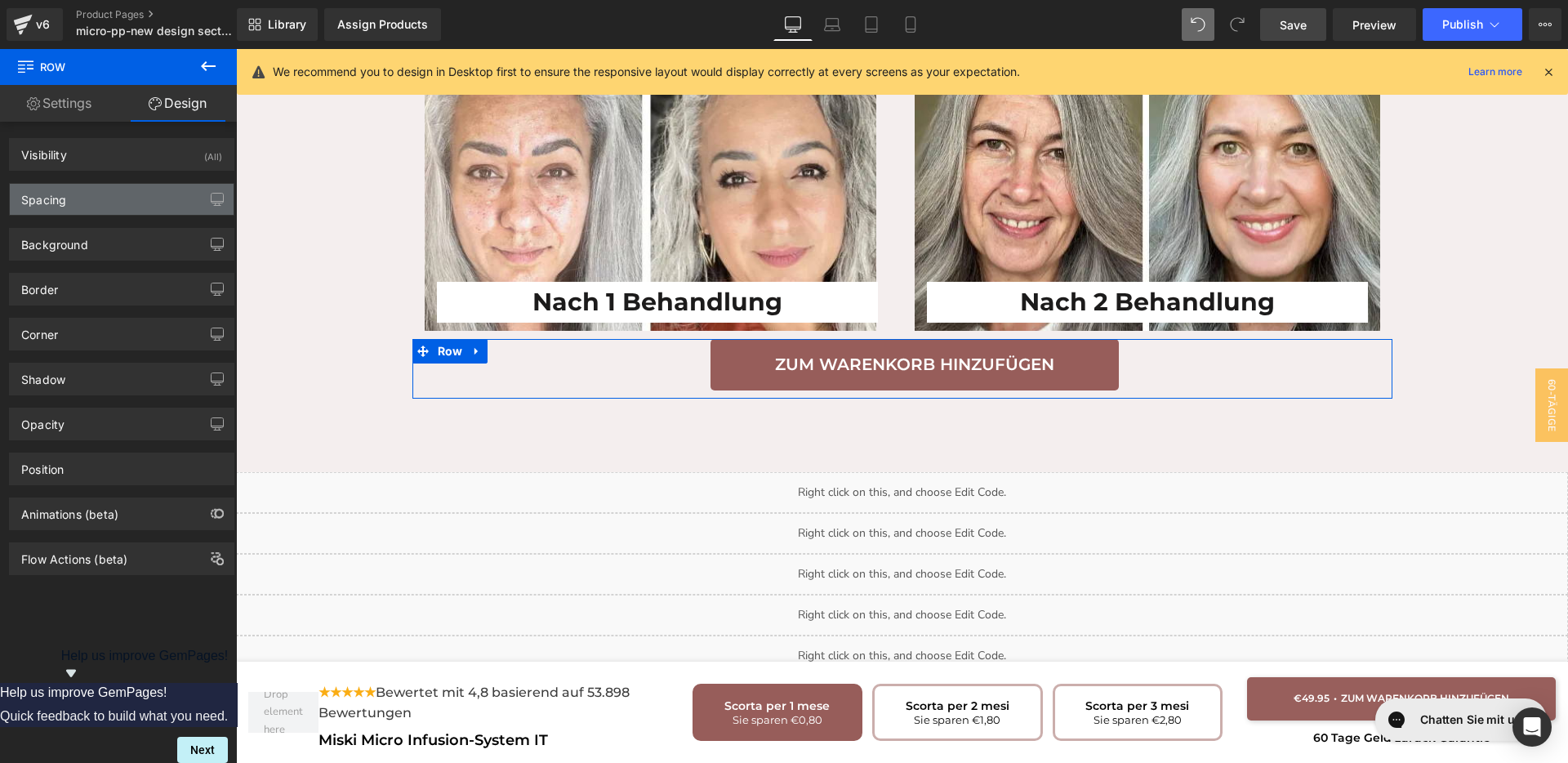
click at [96, 191] on div "Spacing" at bounding box center [121, 199] width 224 height 31
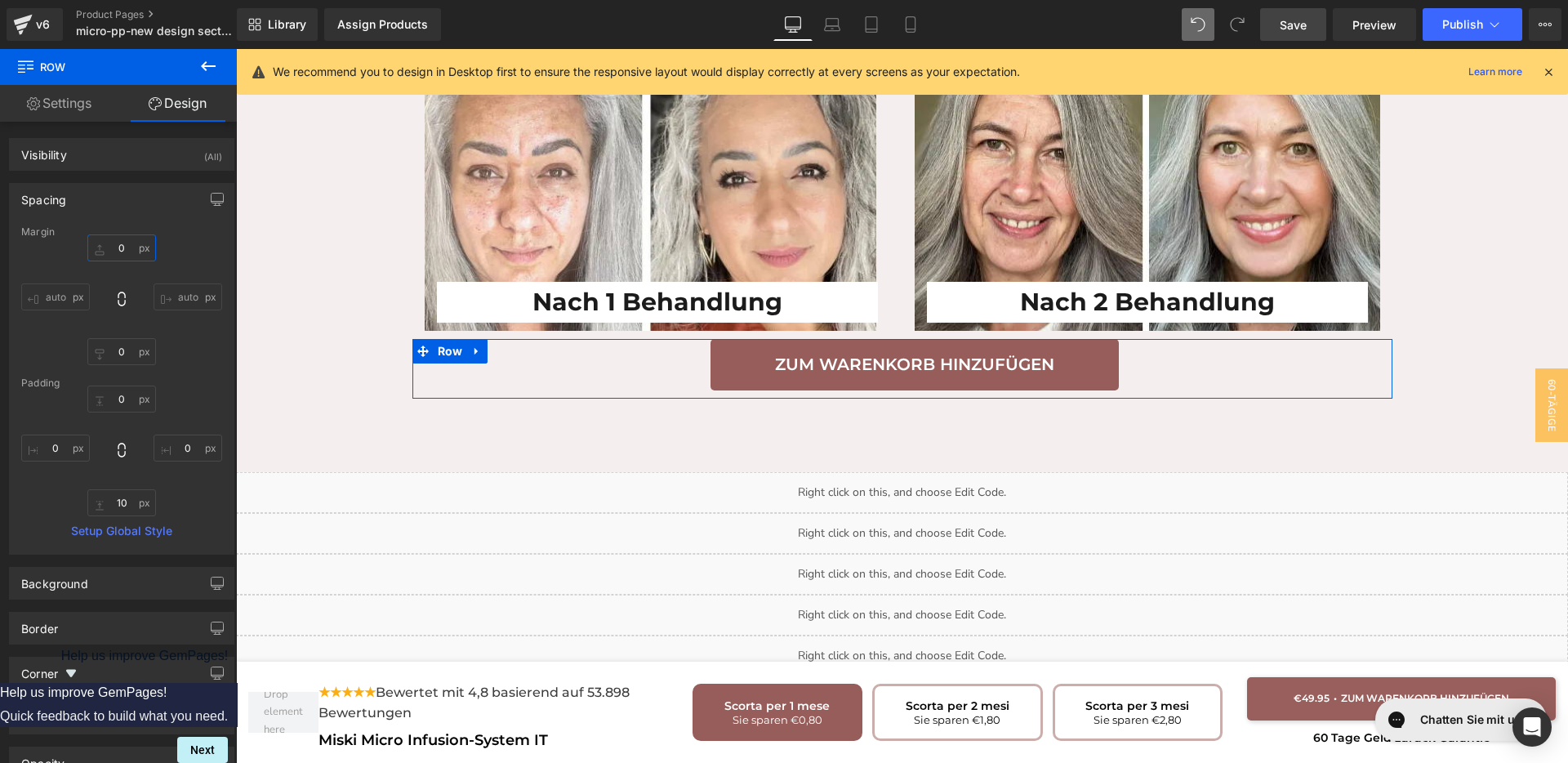
click at [115, 251] on input "text" at bounding box center [121, 248] width 69 height 27
type input "20"
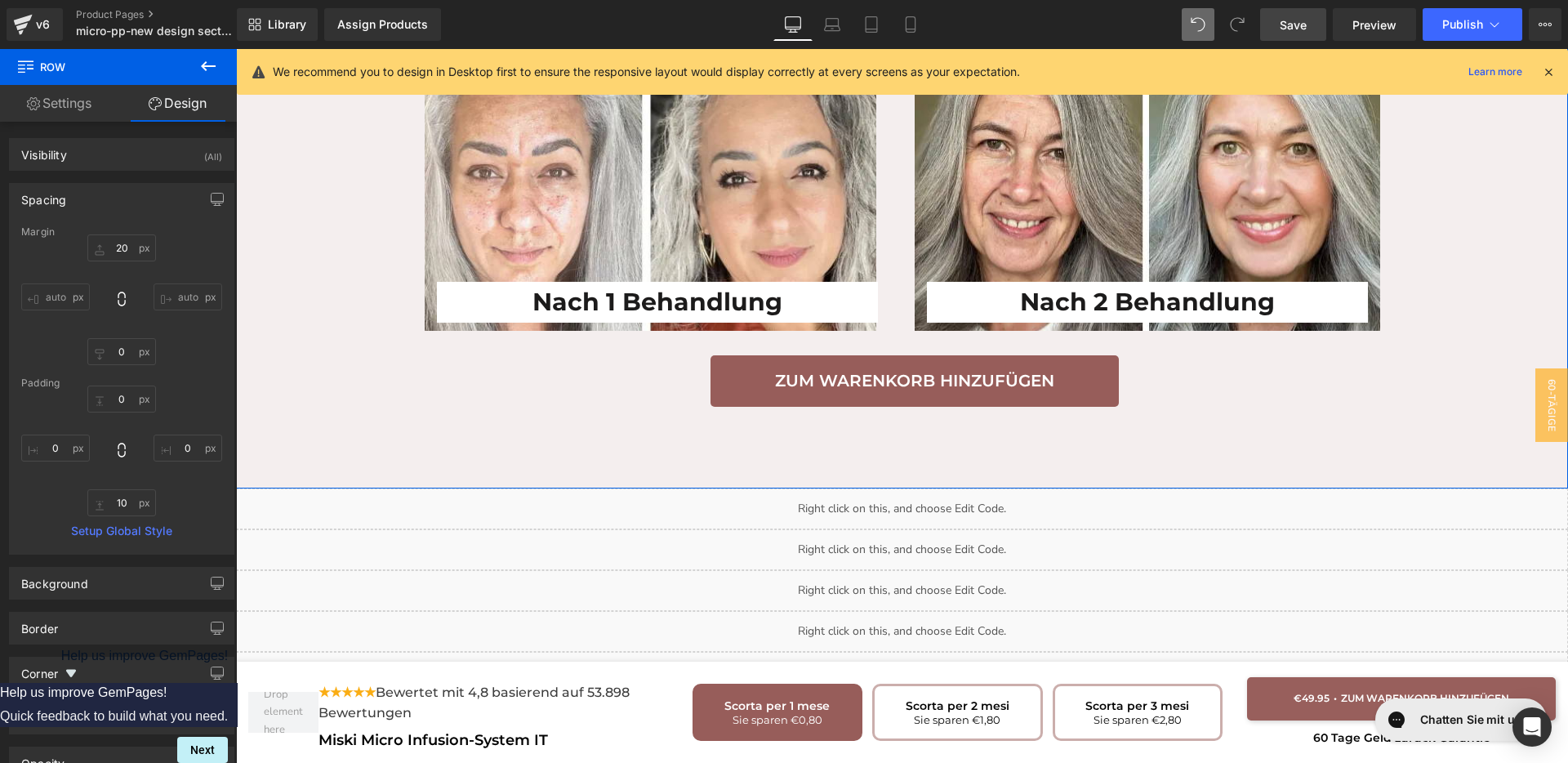
click at [325, 316] on div "Das können Sie erwarten. Heading Nach 1 Behandlung Heading Row Nach 2 Behandlun…" at bounding box center [902, 162] width 1332 height 507
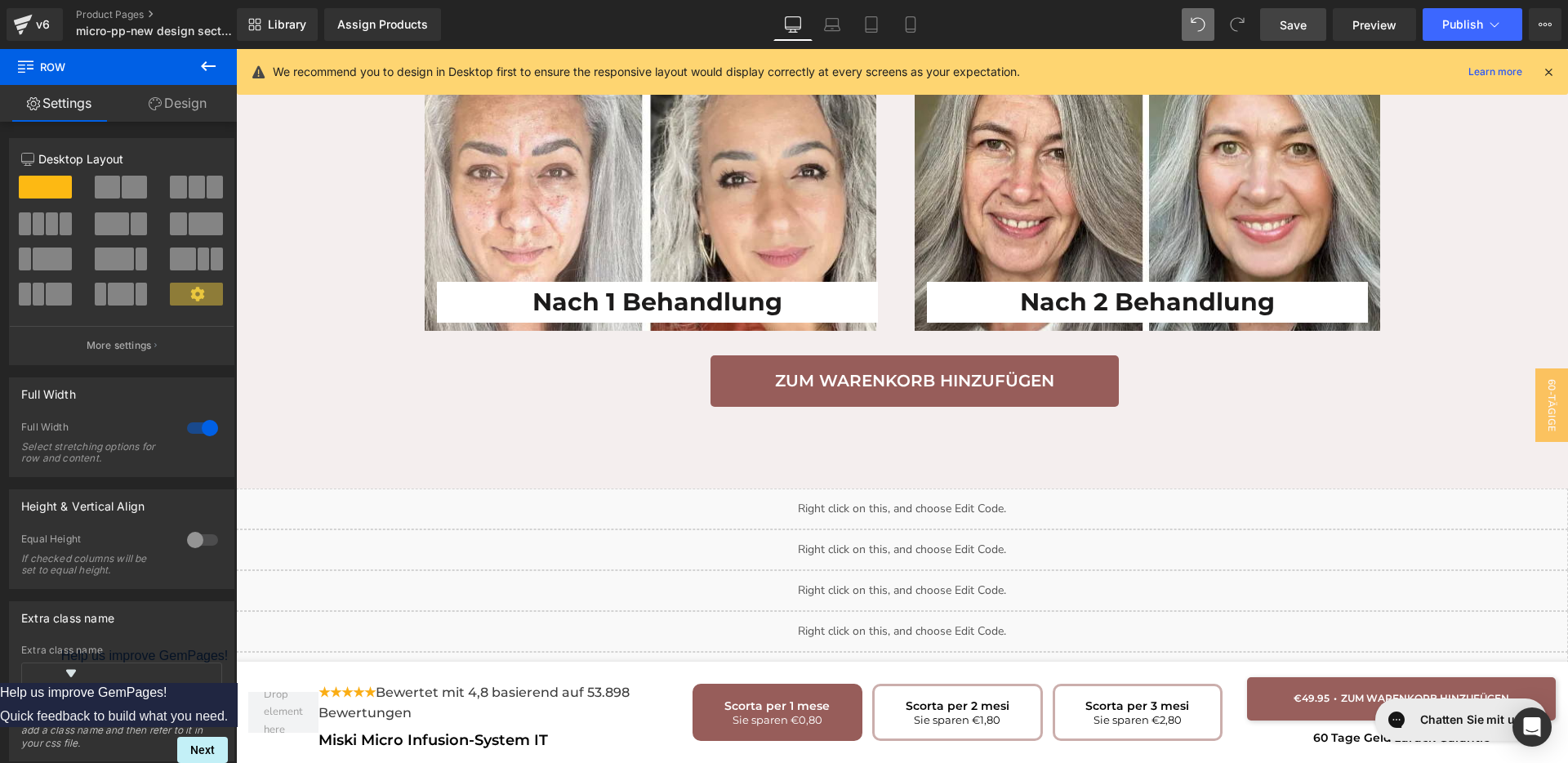
drag, startPoint x: 1229, startPoint y: 27, endPoint x: 1257, endPoint y: 30, distance: 28.2
click at [1229, 27] on span at bounding box center [1237, 25] width 33 height 33
click at [1272, 28] on link "Save" at bounding box center [1293, 25] width 66 height 33
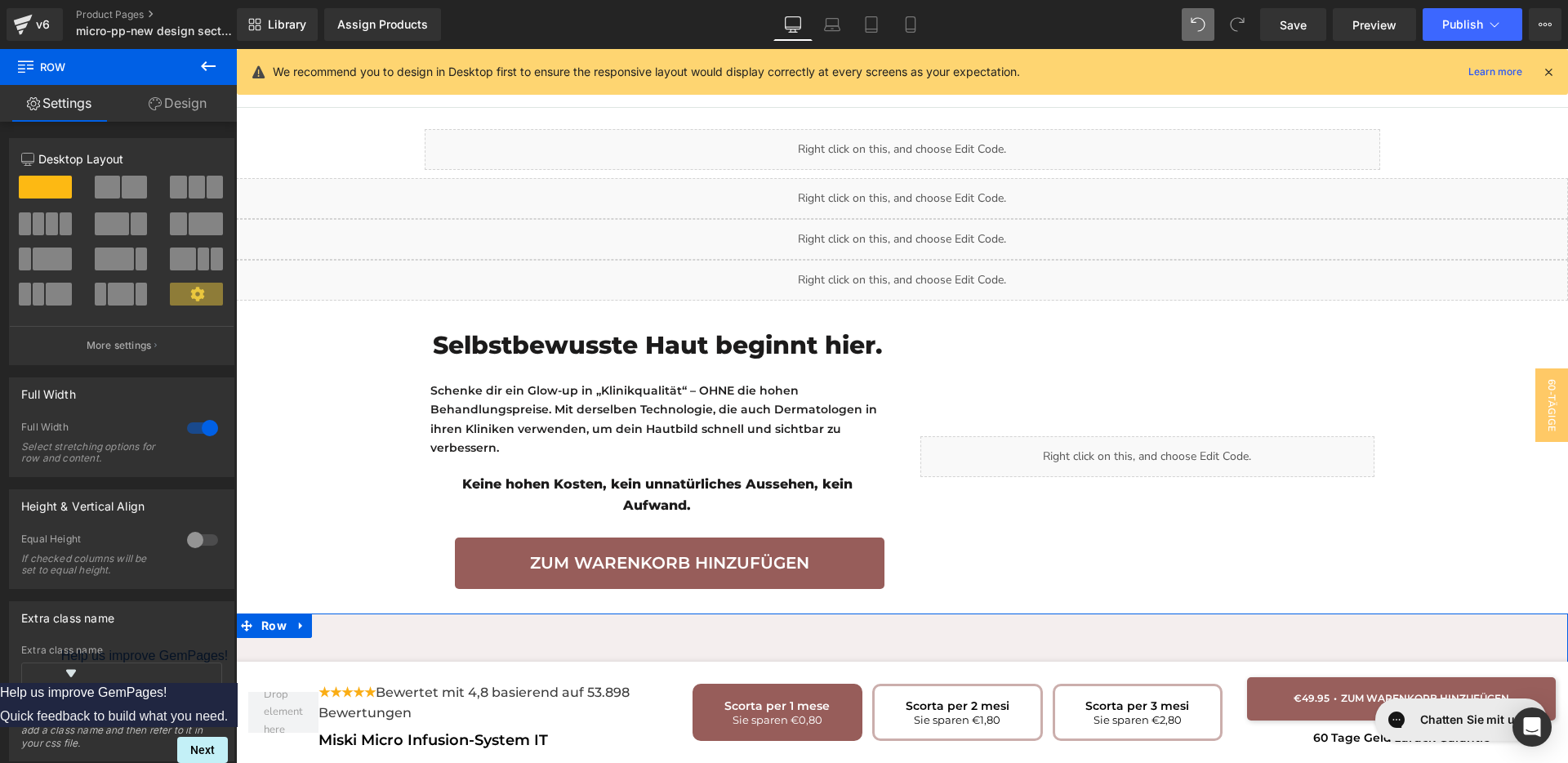
scroll to position [2722, 0]
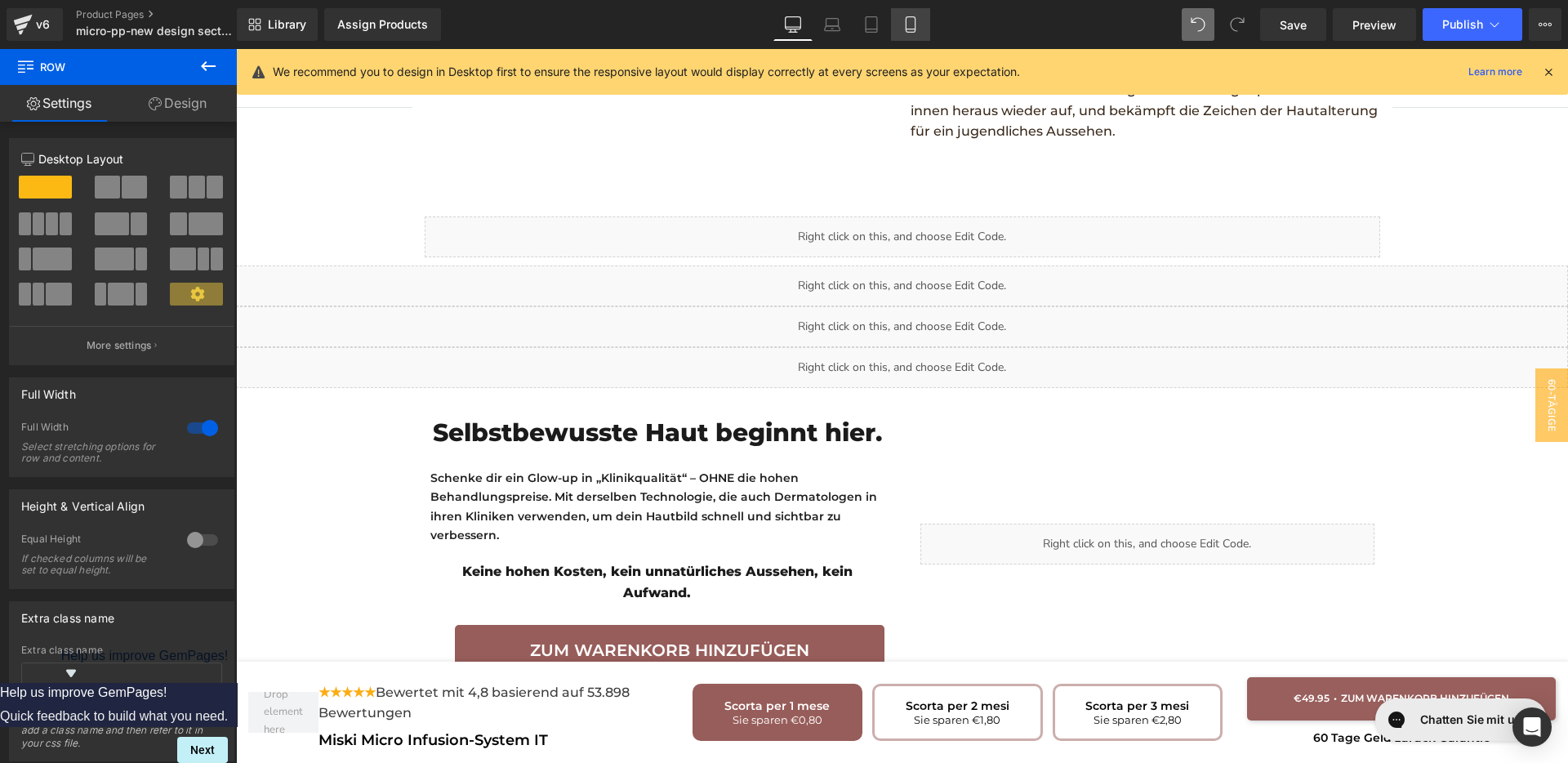
click at [912, 29] on icon at bounding box center [910, 29] width 9 height 0
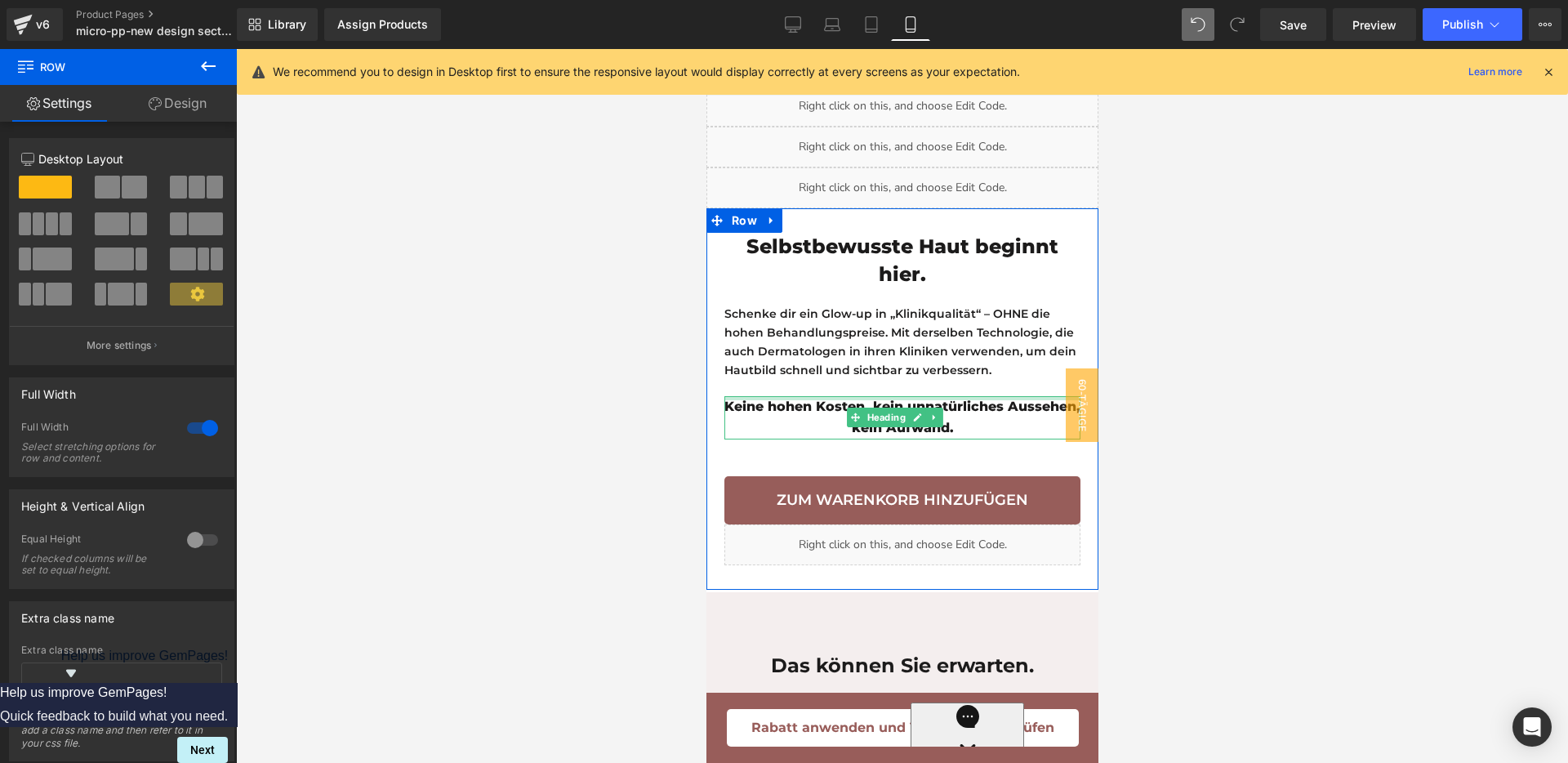
scroll to position [3742, 0]
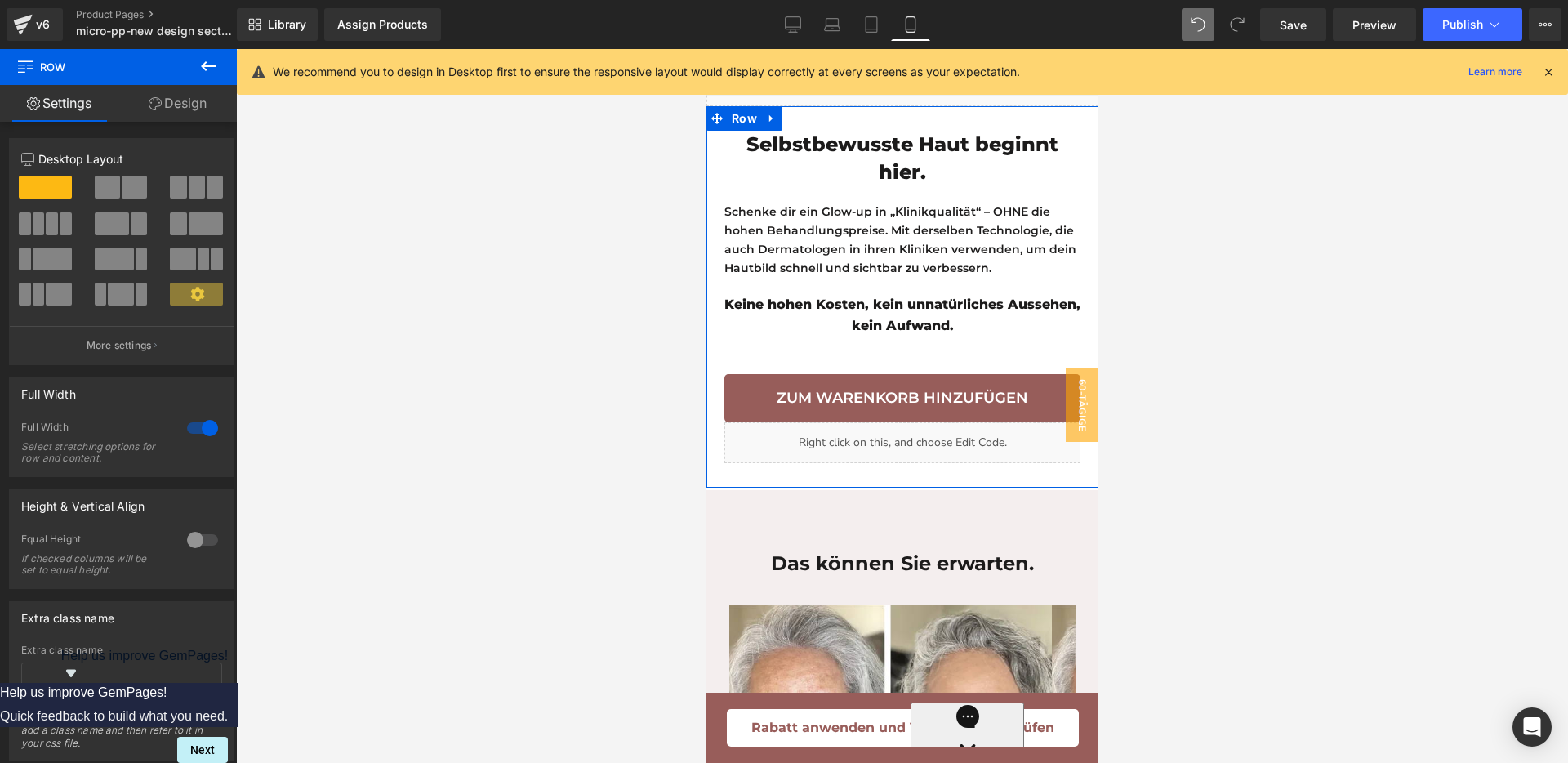
click at [908, 424] on div "Zum Warenkorb hinzufügen Button" at bounding box center [902, 399] width 356 height 49
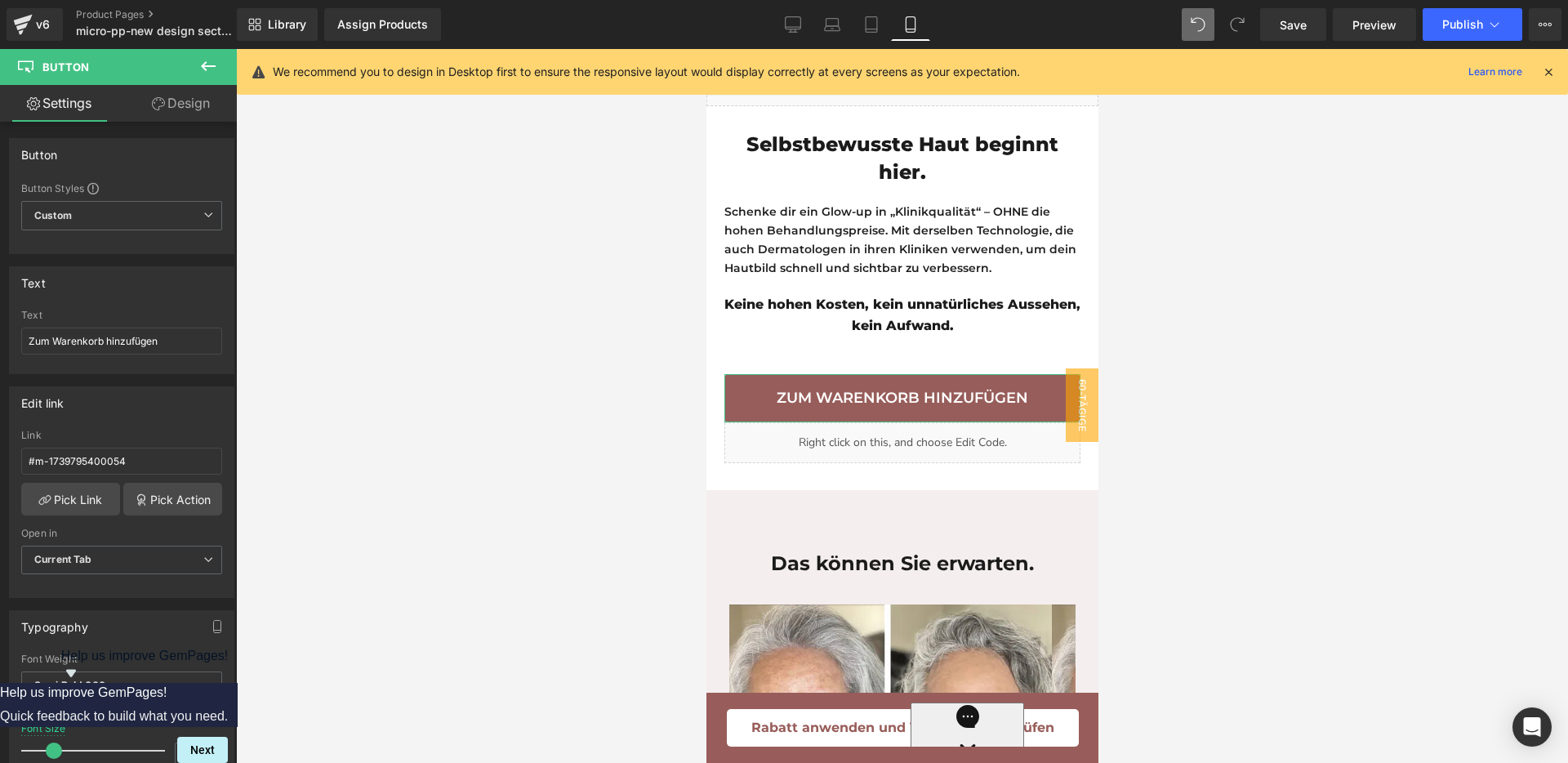
click at [198, 117] on link "Design" at bounding box center [181, 103] width 118 height 37
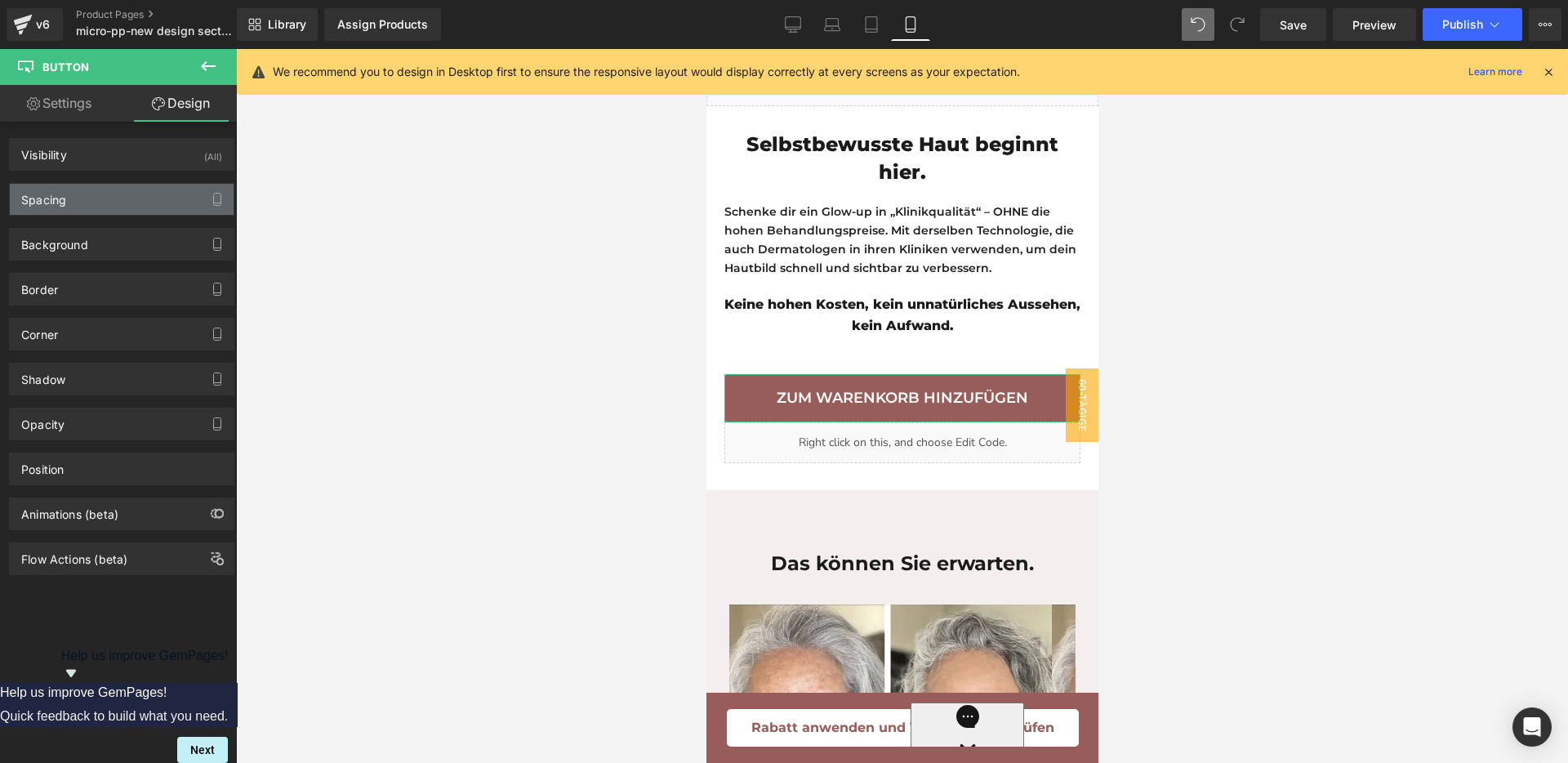
click at [95, 192] on div "Spacing" at bounding box center [121, 199] width 224 height 31
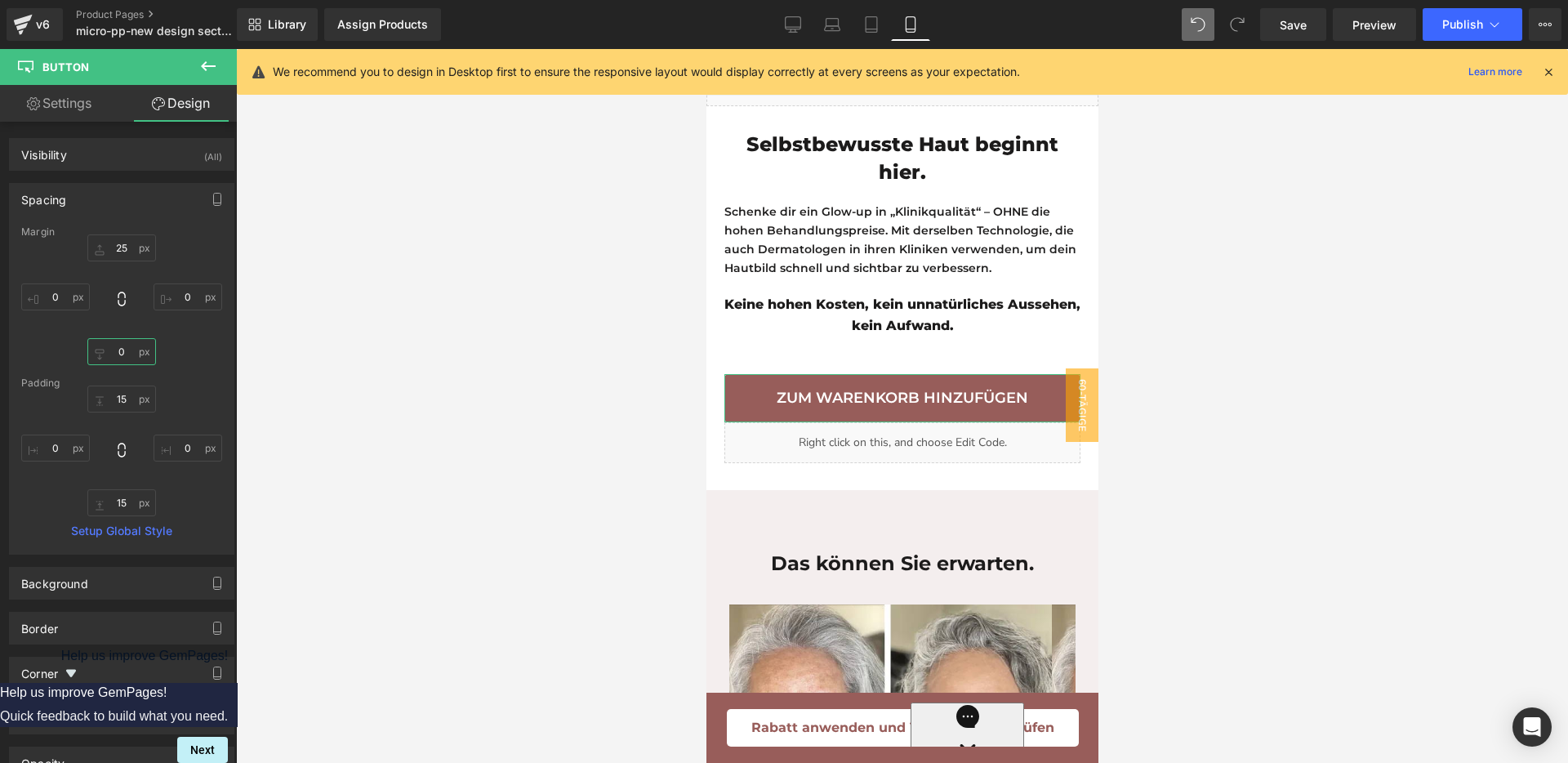
click at [120, 355] on input "text" at bounding box center [121, 352] width 69 height 27
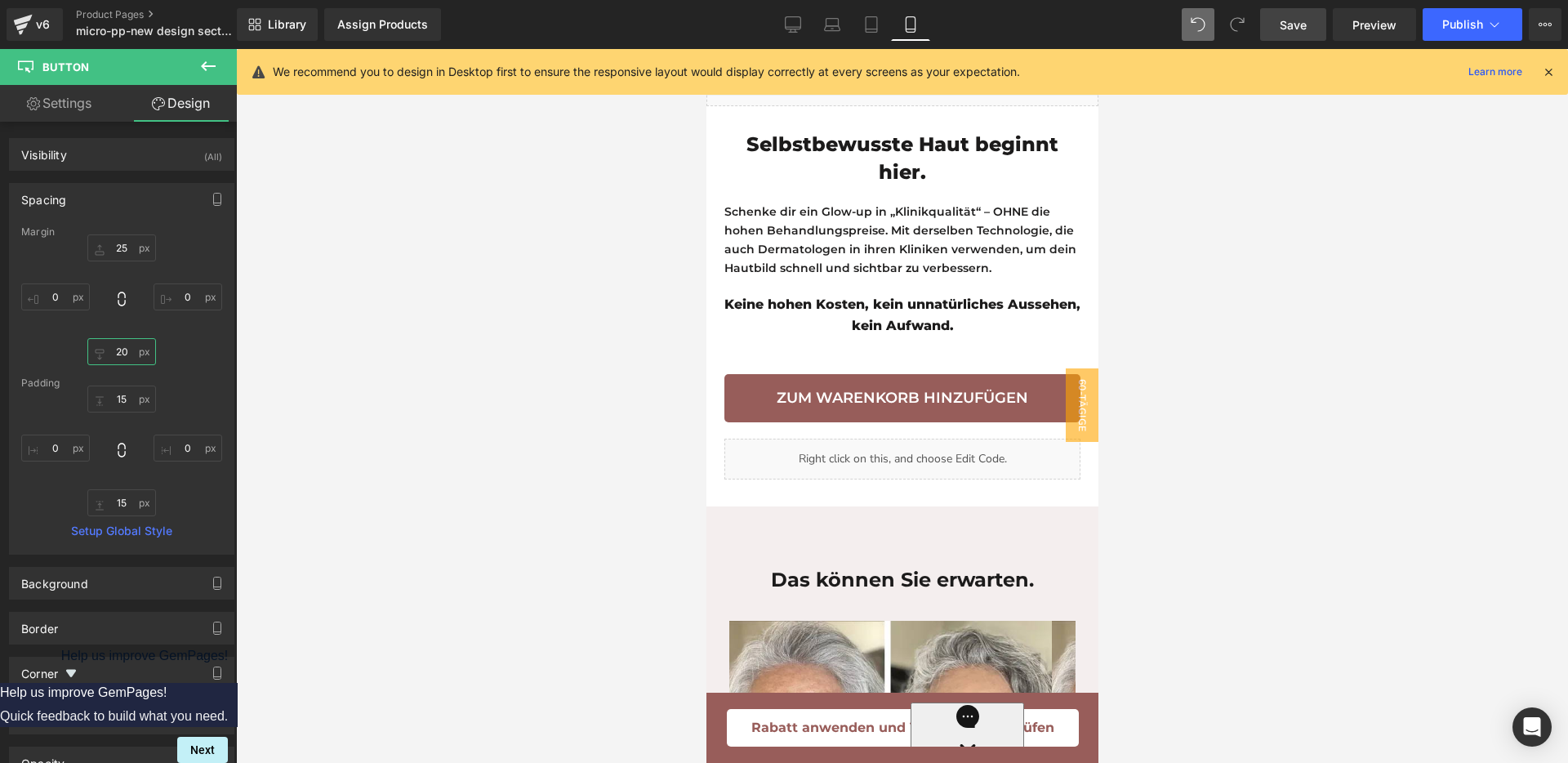
type input "20"
click at [1266, 16] on link "Save" at bounding box center [1293, 25] width 66 height 33
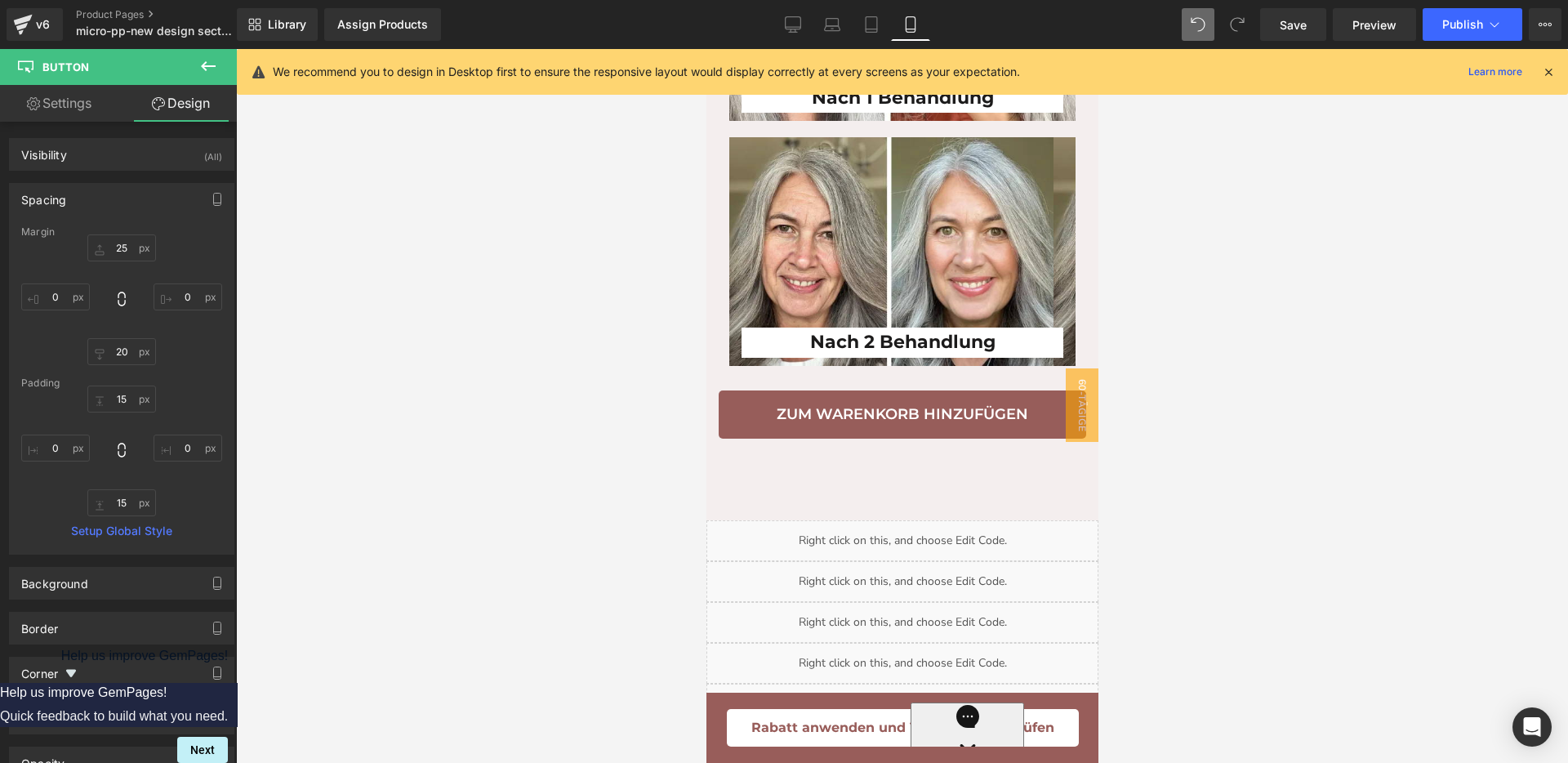
scroll to position [4661, 0]
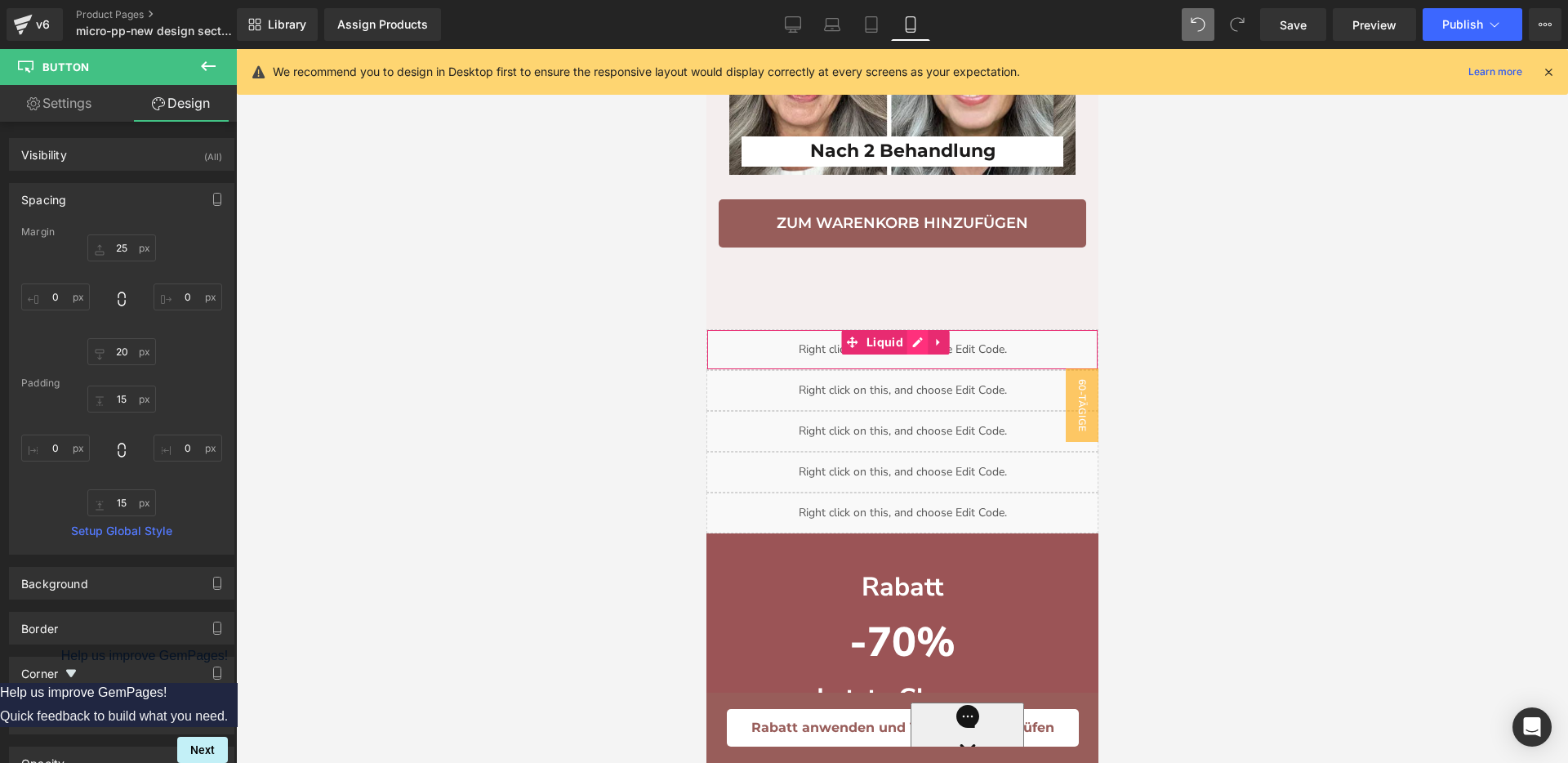
click at [913, 370] on div "Liquid" at bounding box center [902, 349] width 392 height 41
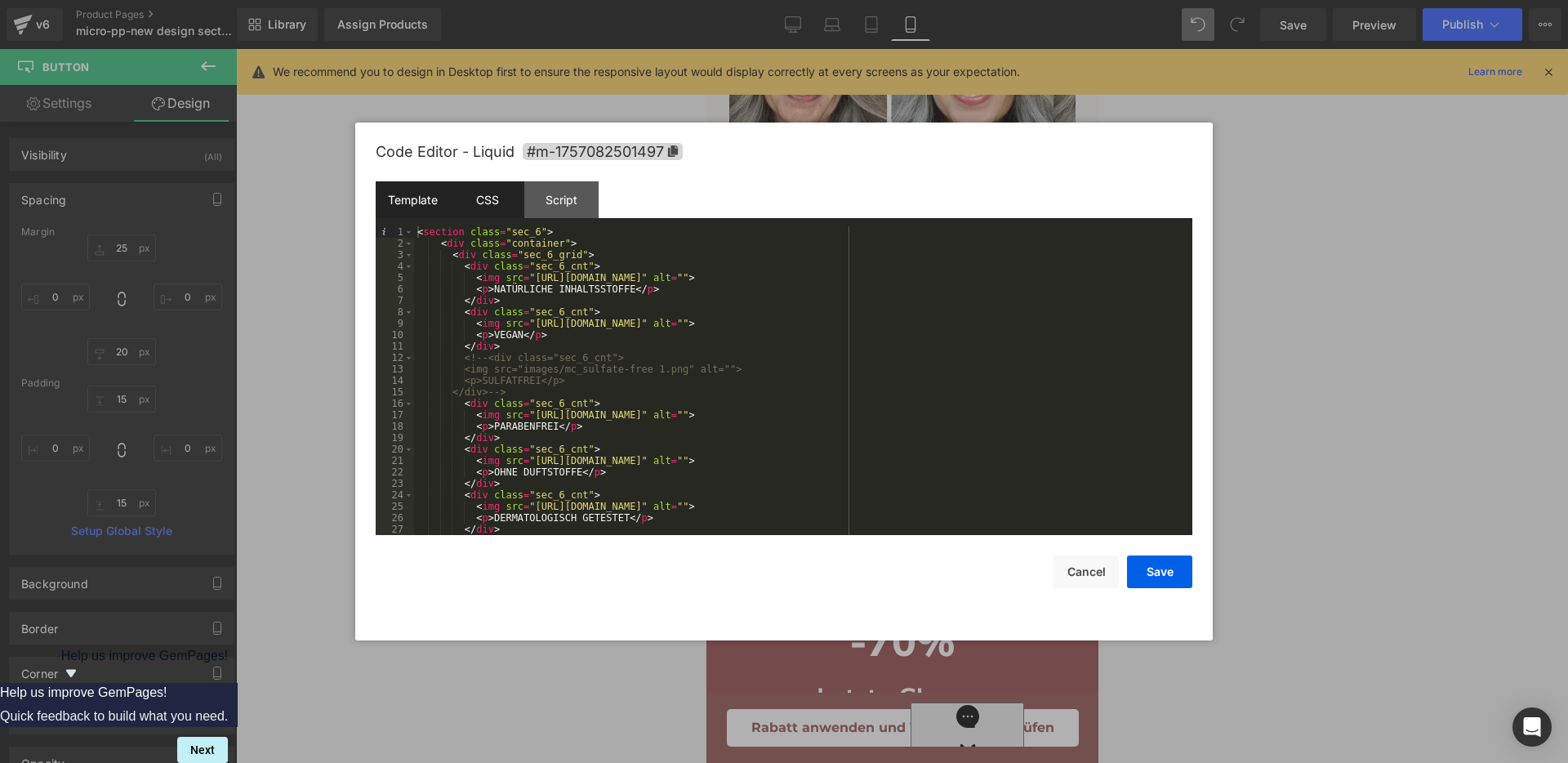
click at [467, 208] on div "CSS" at bounding box center [487, 199] width 75 height 37
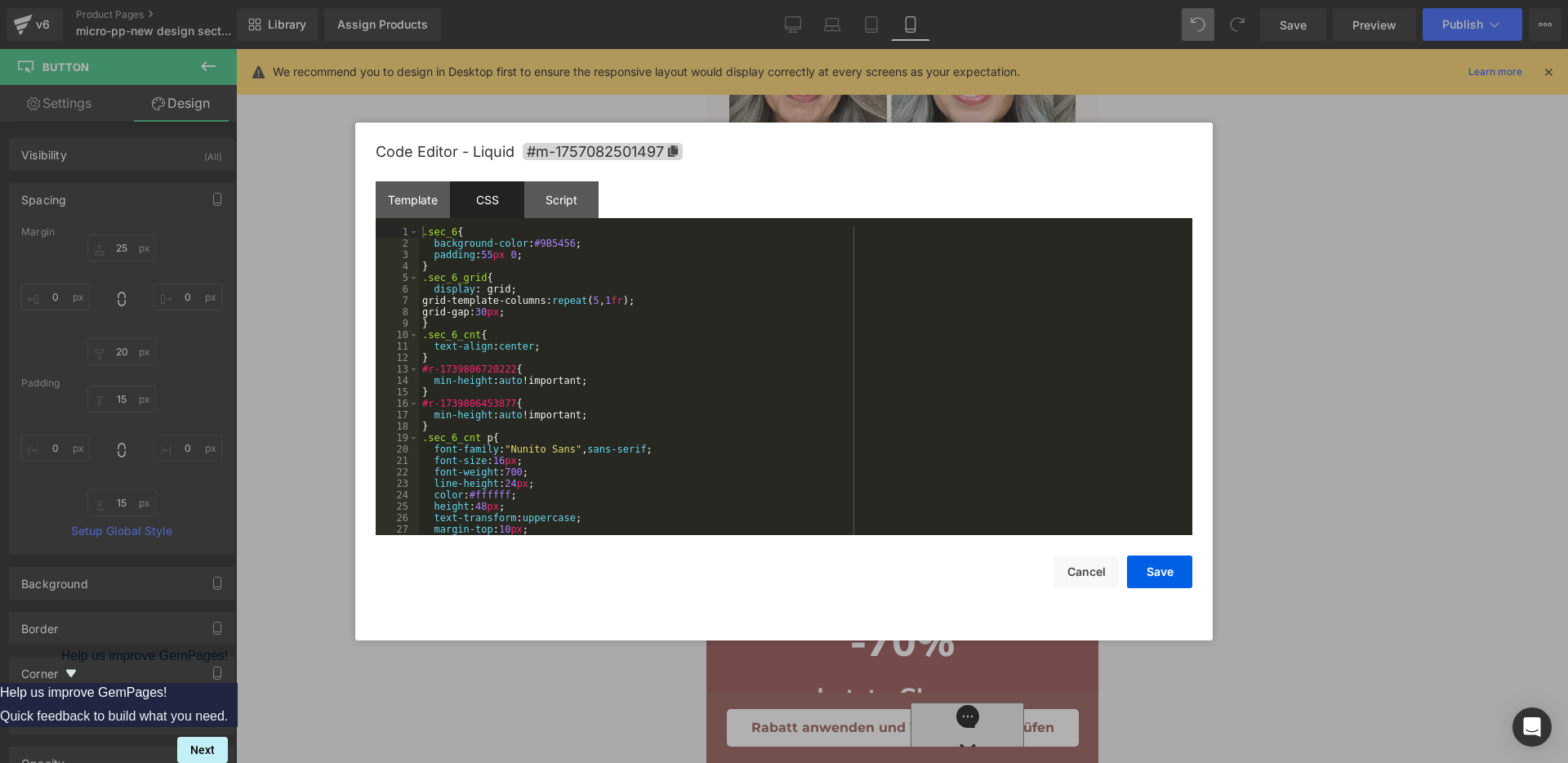
click at [736, 288] on div ".sec_6 { background-color : #9B5456 ; padding : 55 px 0 ; } .sec_6_grid { displ…" at bounding box center [801, 391] width 767 height 332
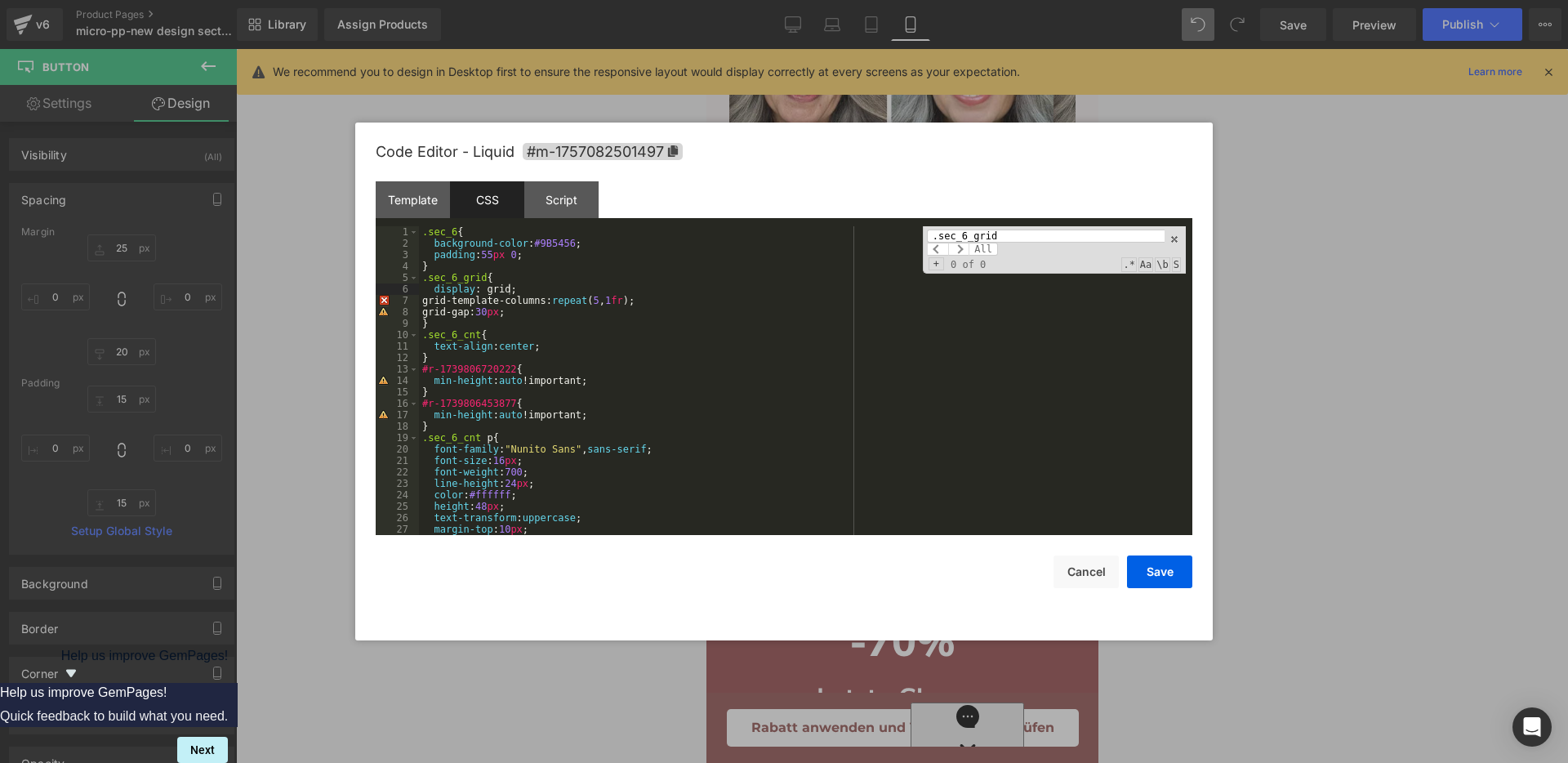
scroll to position [1287, 0]
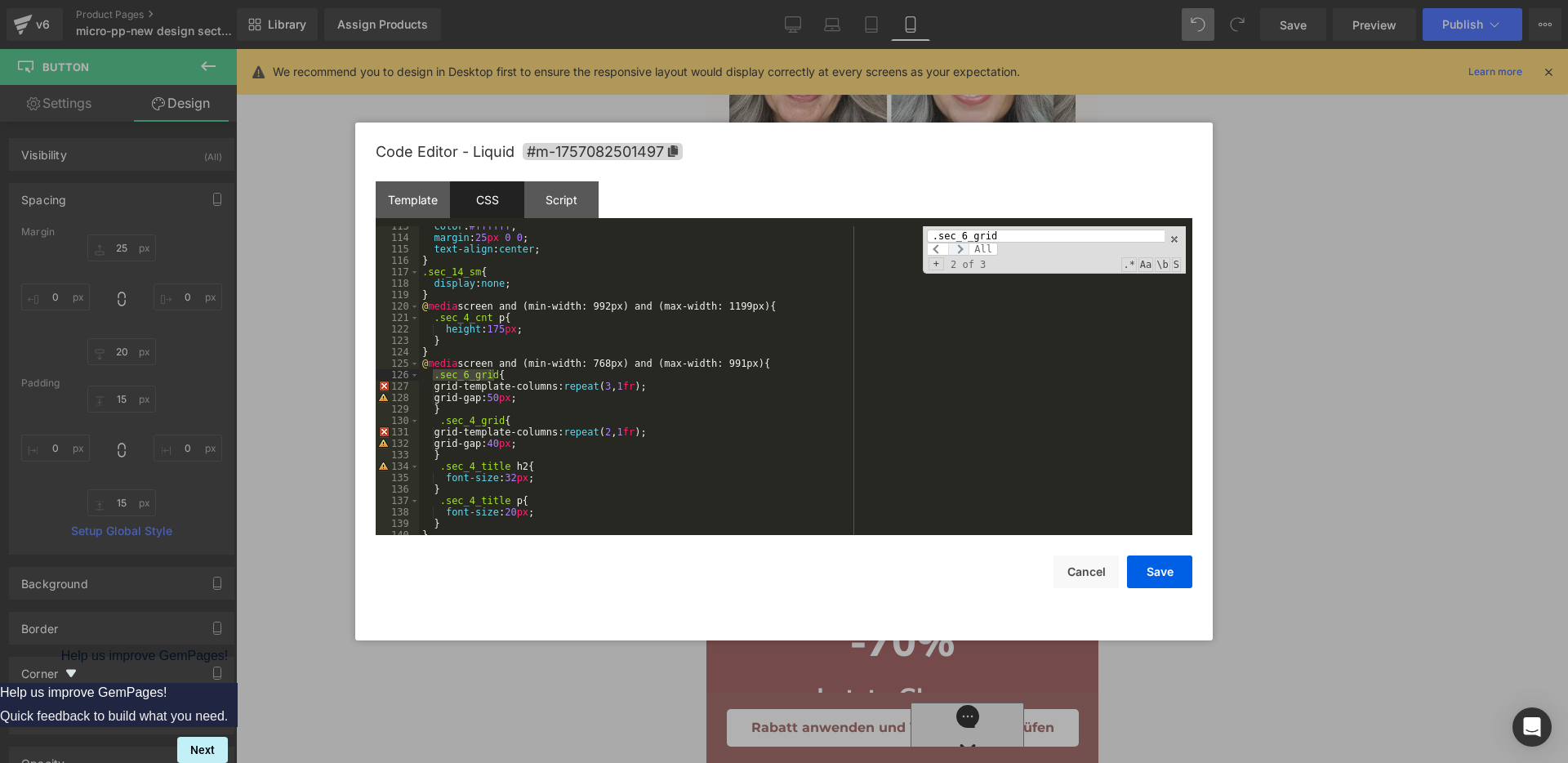
type input ".sec_6_grid"
click at [959, 247] on span at bounding box center [958, 250] width 21 height 13
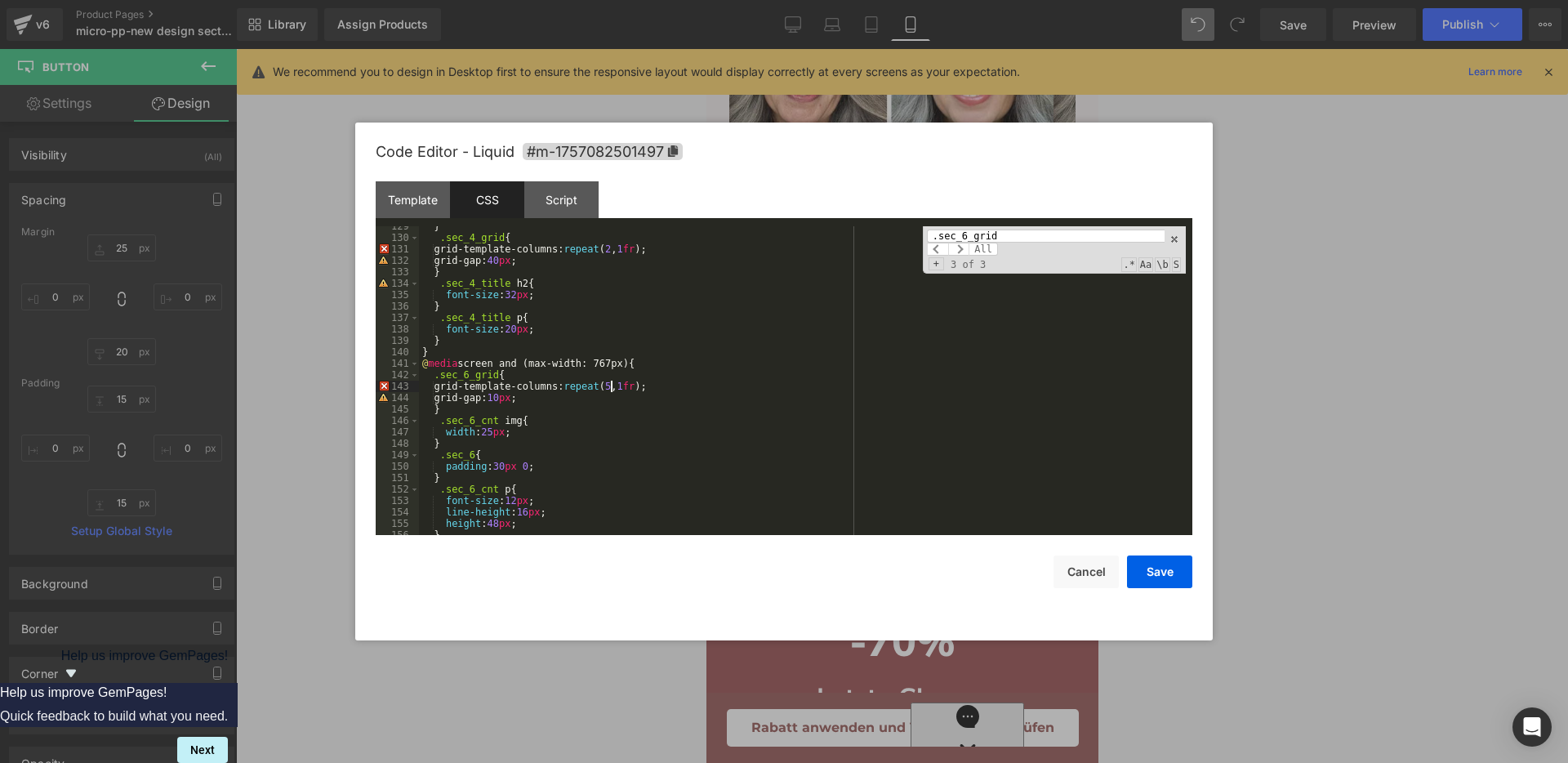
click at [611, 386] on div "} .sec_4_grid { grid-template-columns: repeat ( 2 , 1 fr ); grid-gap: 40 px ; }…" at bounding box center [801, 386] width 767 height 332
click at [491, 435] on div "} .sec_4_grid { grid-template-columns: repeat ( 2 , 1 fr ); grid-gap: 40 px ; }…" at bounding box center [801, 386] width 767 height 332
click at [513, 504] on div "} .sec_4_grid { grid-template-columns: repeat ( 2 , 1 fr ); grid-gap: 40 px ; }…" at bounding box center [801, 386] width 767 height 332
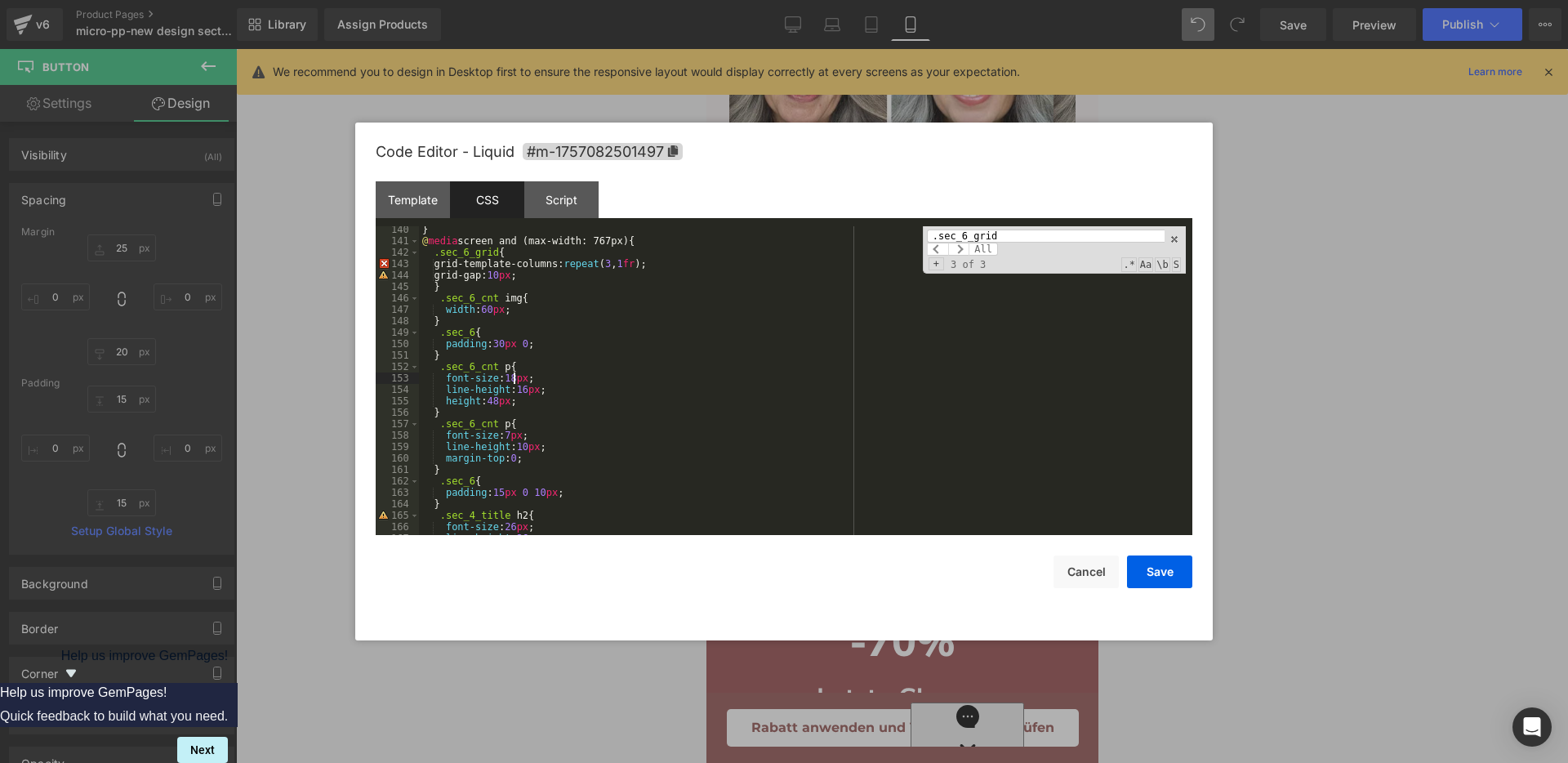
scroll to position [1592, 0]
click at [508, 436] on div "} @ media screen and (max-width: 767px) { .sec_6_grid { grid-template-columns: …" at bounding box center [801, 390] width 767 height 332
click at [1165, 564] on button "Save" at bounding box center [1160, 572] width 65 height 33
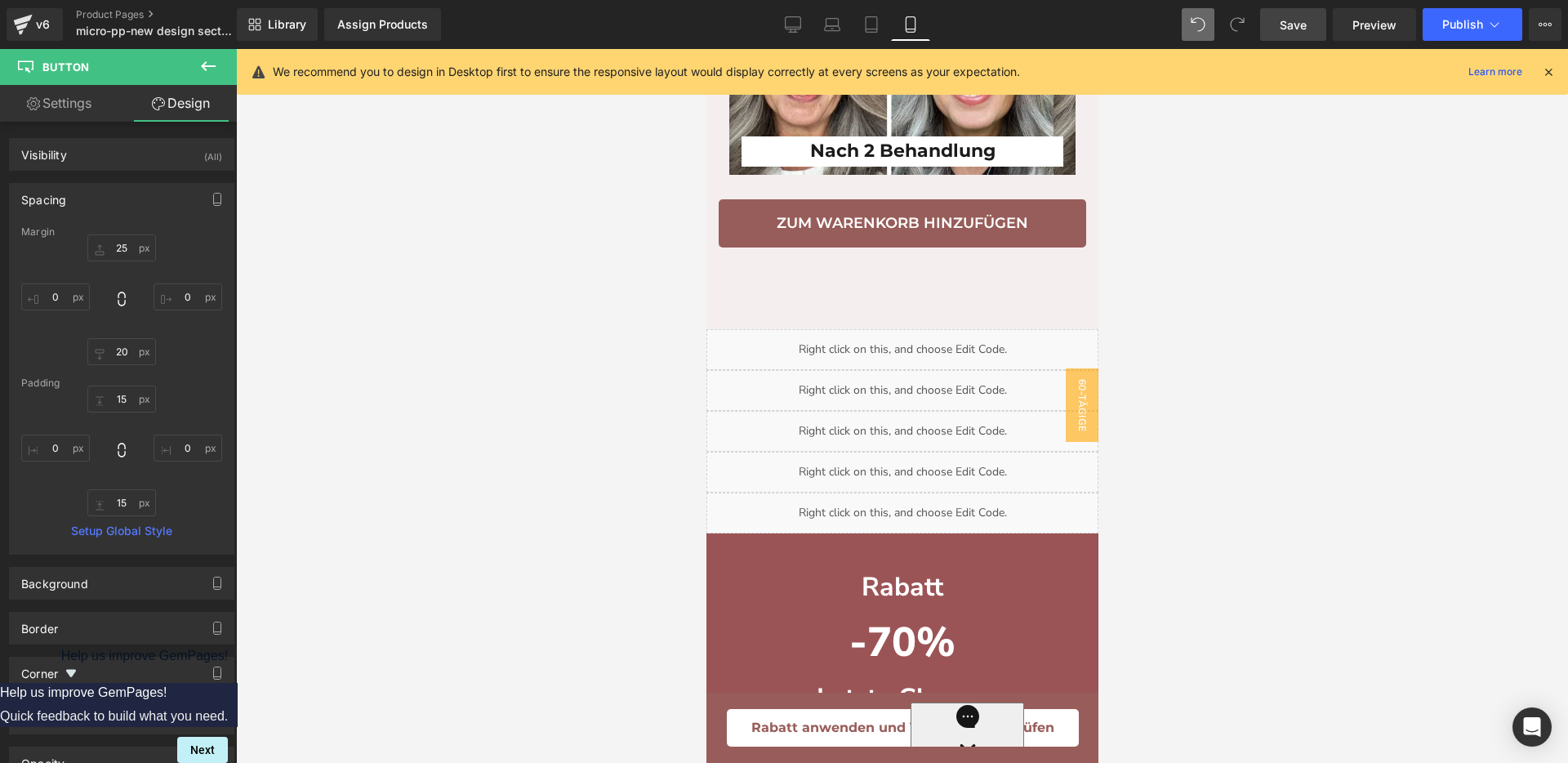
click at [1289, 21] on span "Save" at bounding box center [1293, 25] width 27 height 17
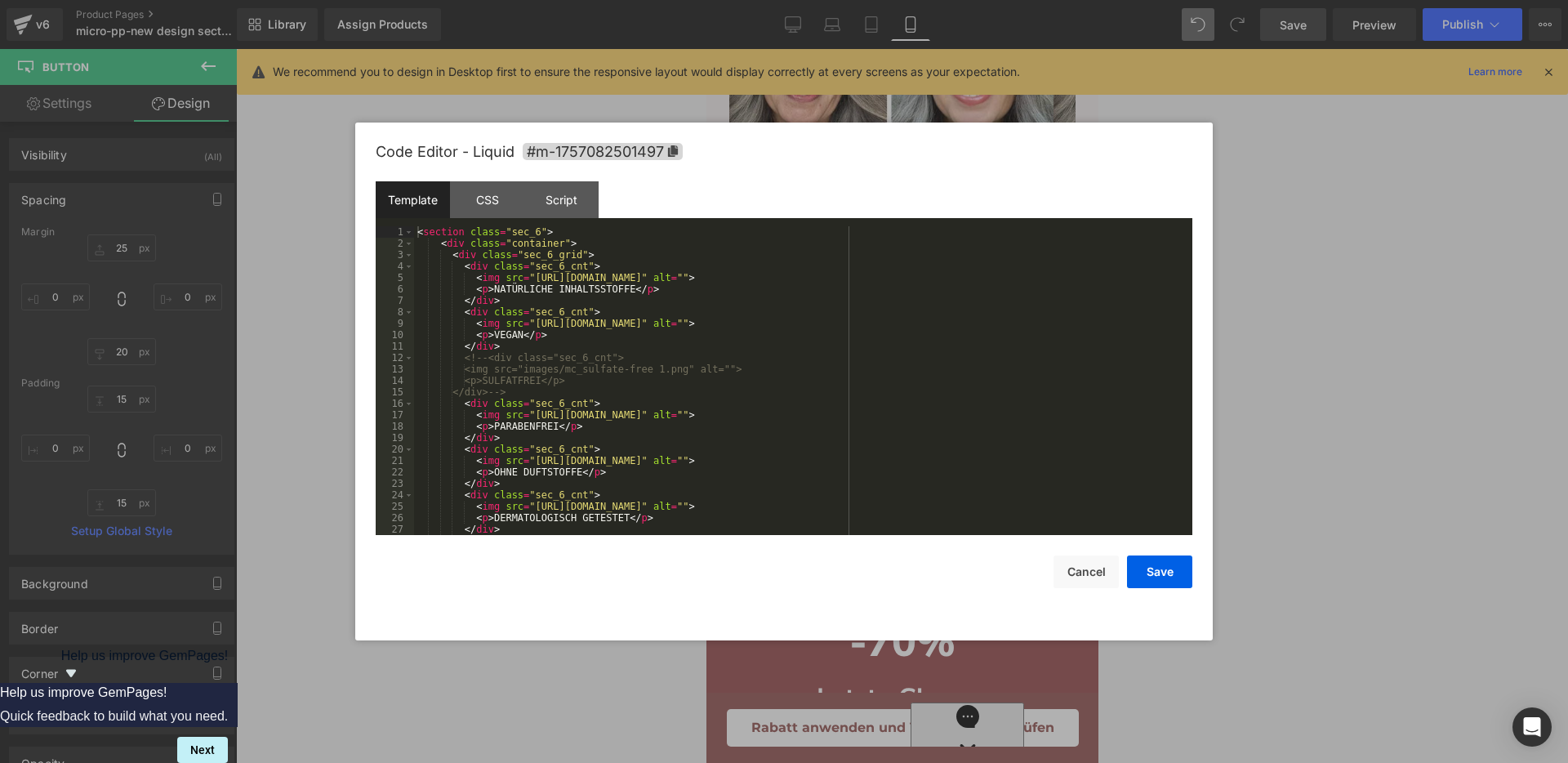
click at [911, 370] on div "Liquid" at bounding box center [902, 349] width 392 height 41
click at [484, 207] on div "CSS" at bounding box center [487, 199] width 75 height 37
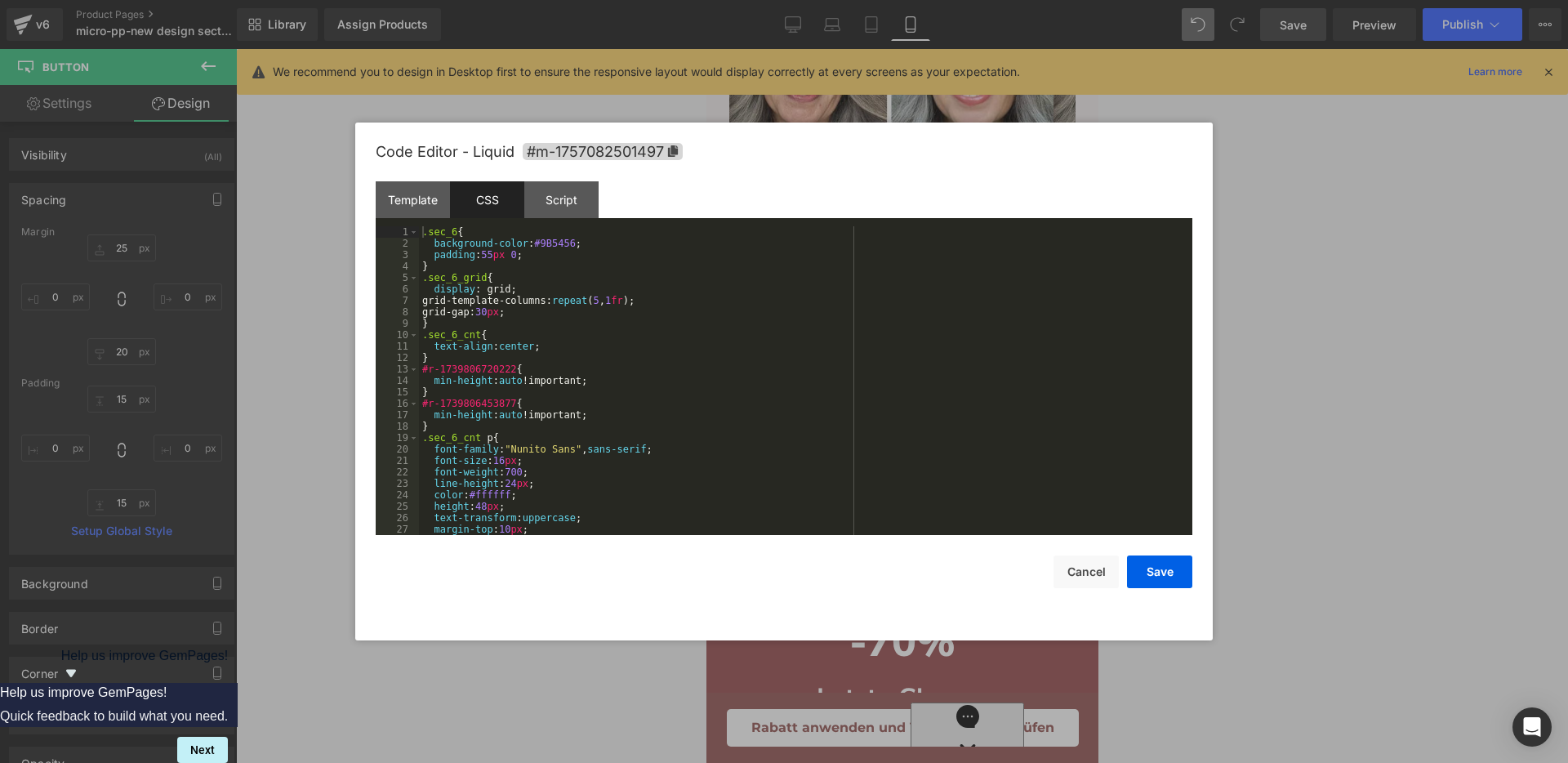
click at [731, 310] on div ".sec_6 { background-color : #9B5456 ; padding : 55 px 0 ; } .sec_6_grid { displ…" at bounding box center [801, 391] width 767 height 332
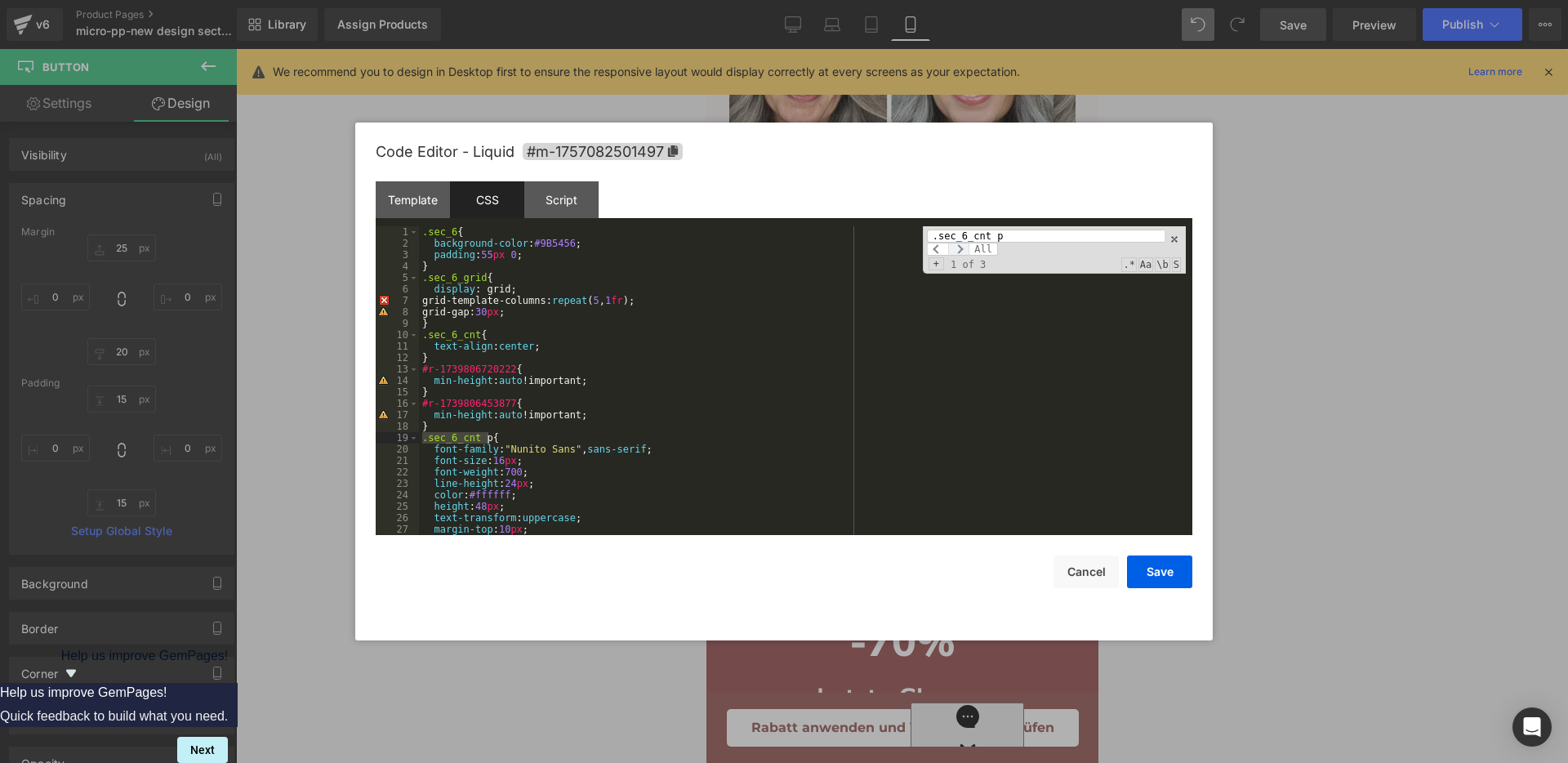
type input ".sec_6_cnt p"
click at [959, 250] on span at bounding box center [958, 250] width 21 height 13
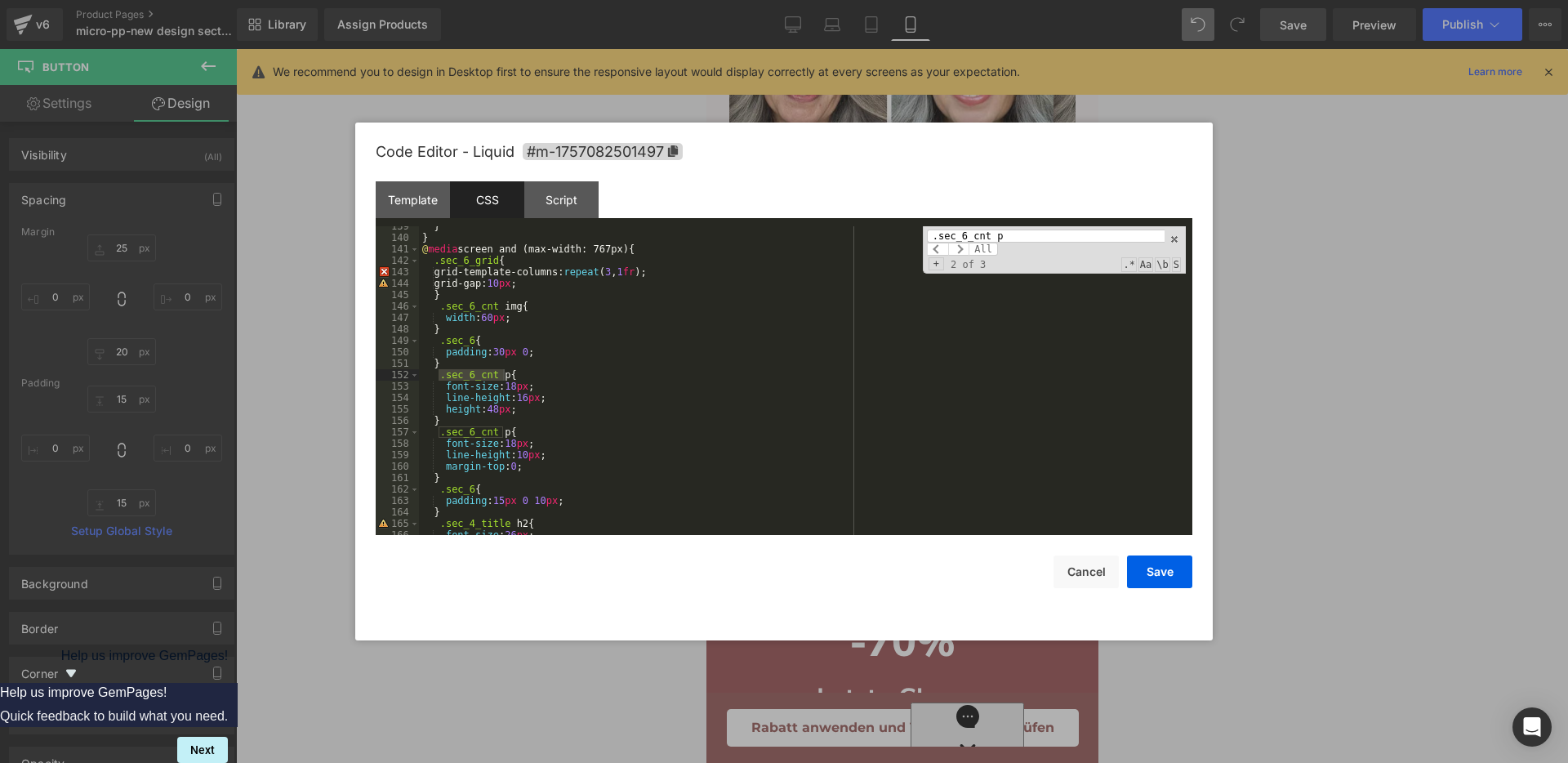
click at [524, 454] on div "} } @ media screen and (max-width: 767px) { .sec_6_grid { grid-template-columns…" at bounding box center [801, 386] width 767 height 332
click at [507, 442] on div "} } @ media screen and (max-width: 767px) { .sec_6_grid { grid-template-columns…" at bounding box center [801, 386] width 767 height 332
click at [1146, 578] on button "Save" at bounding box center [1160, 572] width 65 height 33
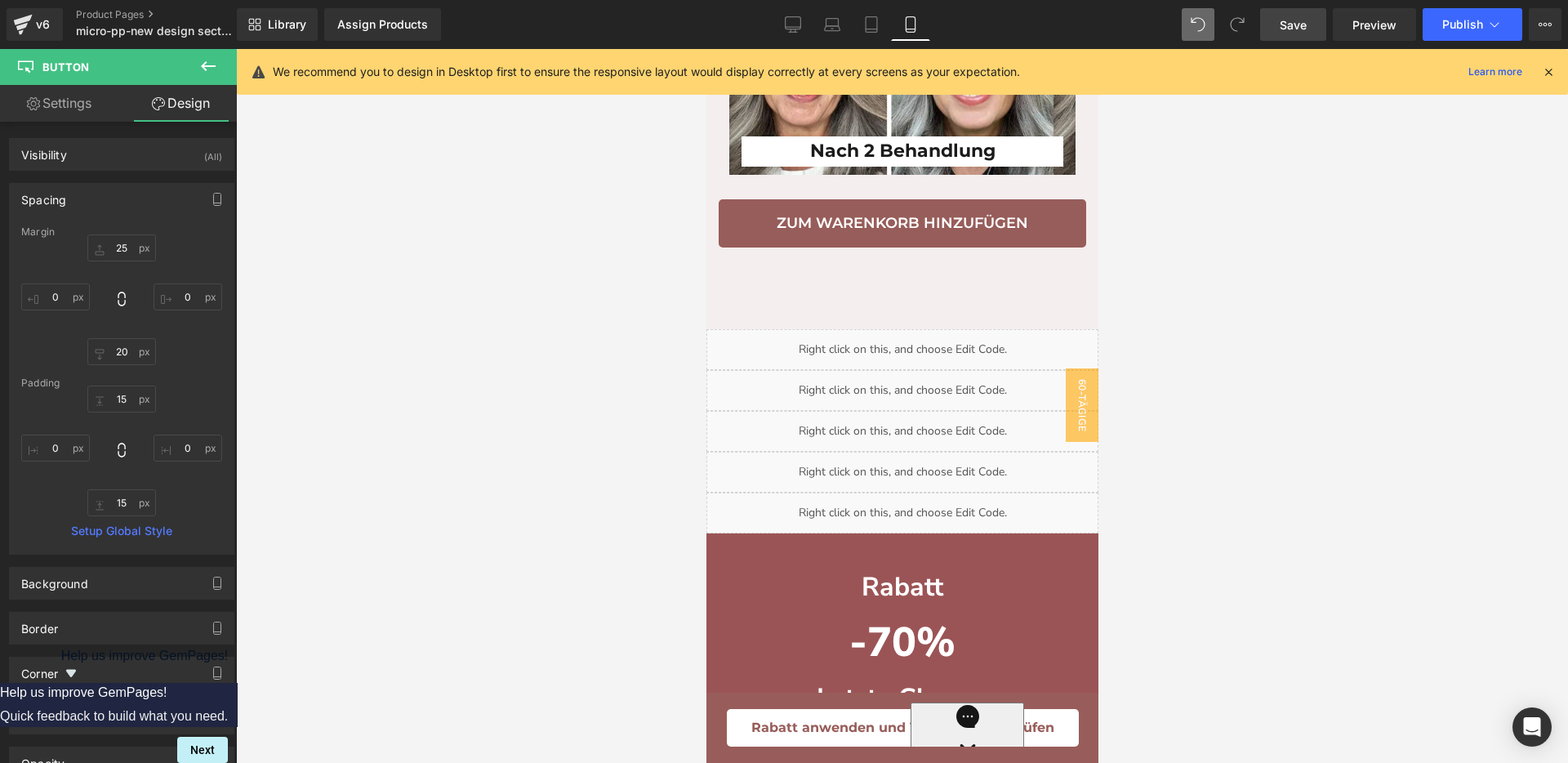
click at [1266, 35] on link "Save" at bounding box center [1293, 25] width 66 height 33
click at [908, 370] on div "Liquid" at bounding box center [902, 349] width 392 height 41
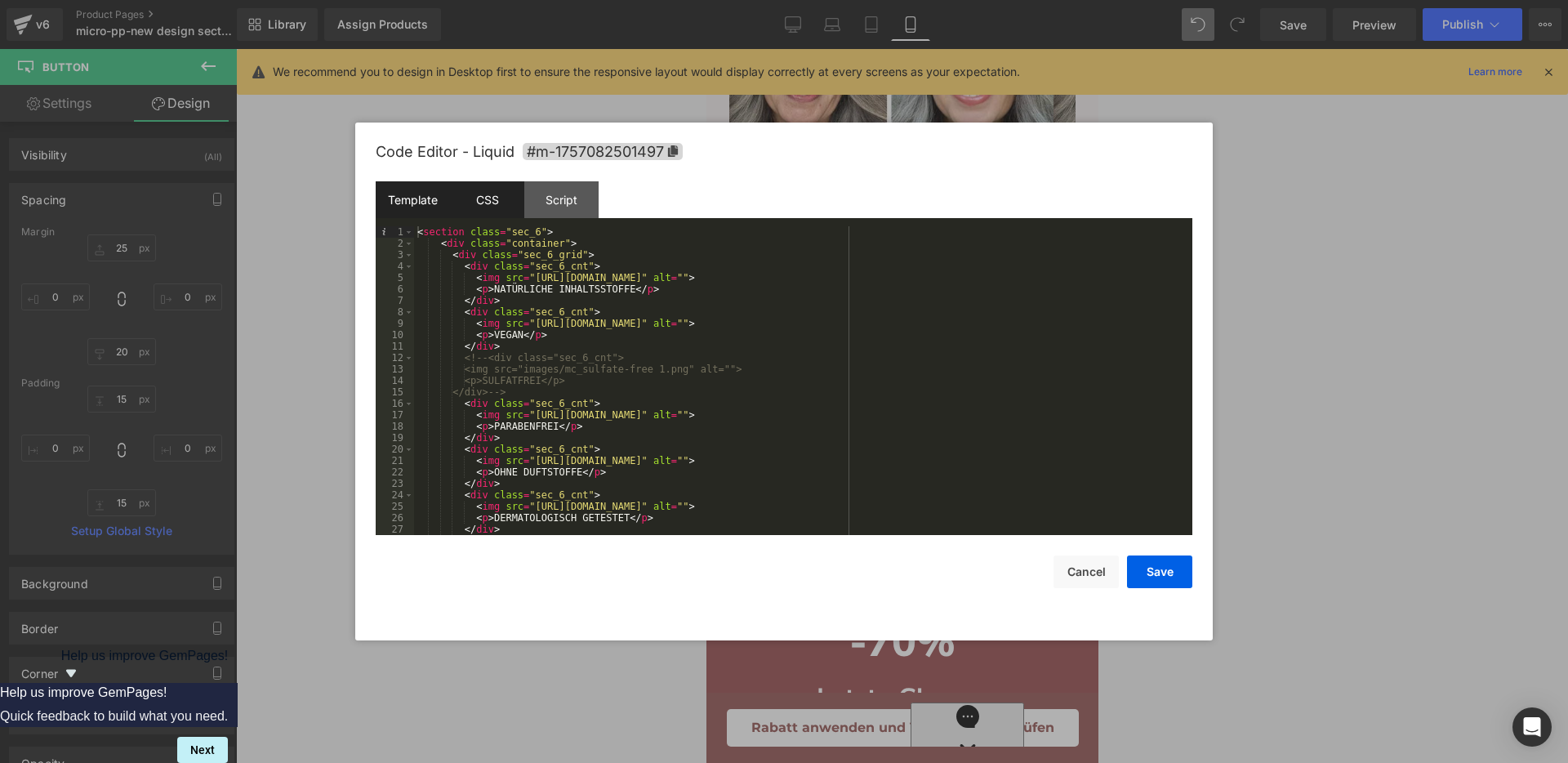
click at [490, 212] on div "CSS" at bounding box center [487, 199] width 75 height 37
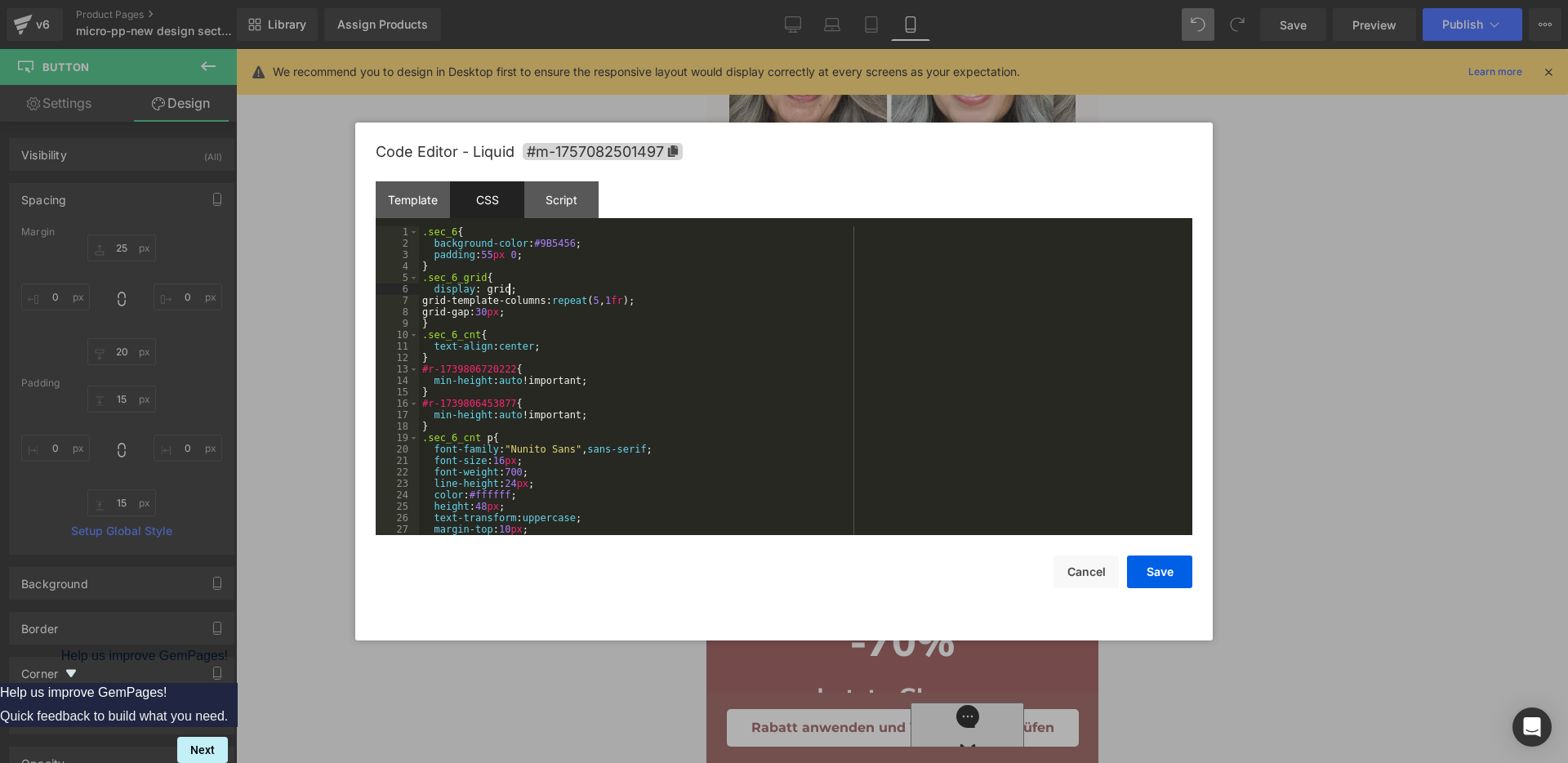
click at [740, 292] on div ".sec_6 { background-color : #9B5456 ; padding : 55 px 0 ; } .sec_6_grid { displ…" at bounding box center [801, 391] width 767 height 332
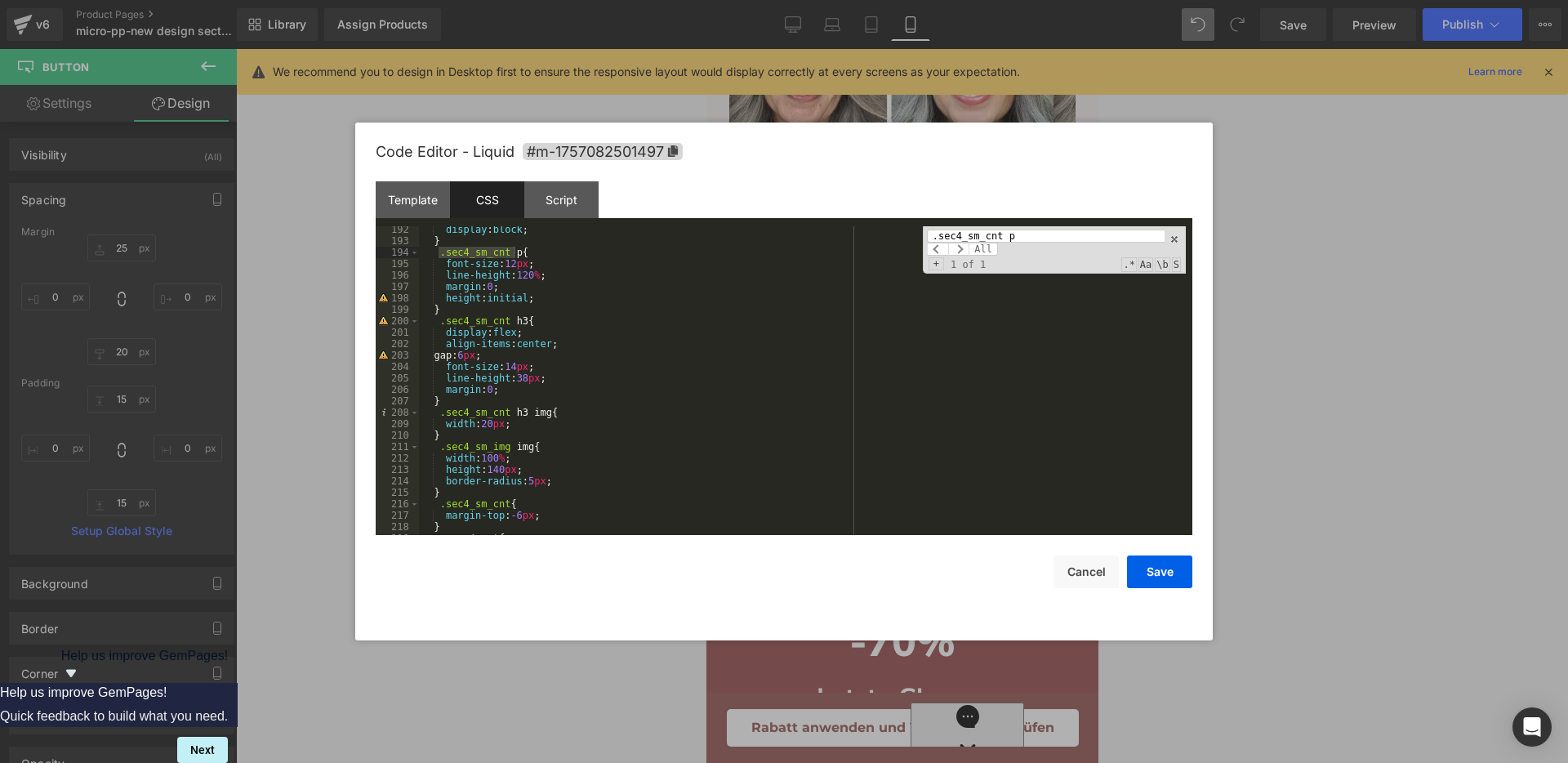
scroll to position [2065, 0]
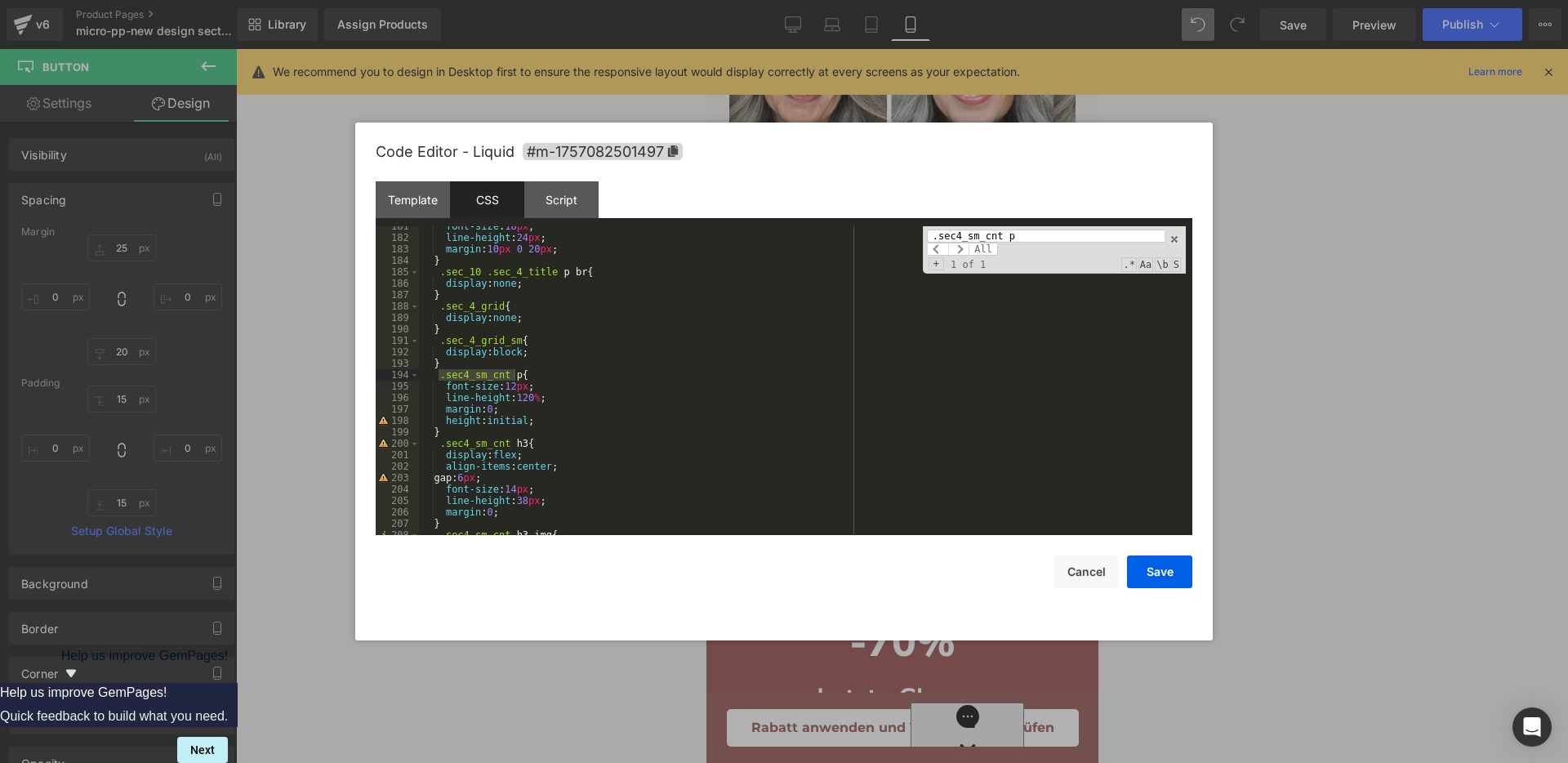
type input ".sec4_sm_cnt p"
click at [514, 388] on div "font-size : 18 px ; line-height : 24 px ; margin : 10 px 0 20 px ; } .sec_10 .s…" at bounding box center [801, 386] width 767 height 332
click at [1173, 576] on button "Save" at bounding box center [1160, 572] width 65 height 33
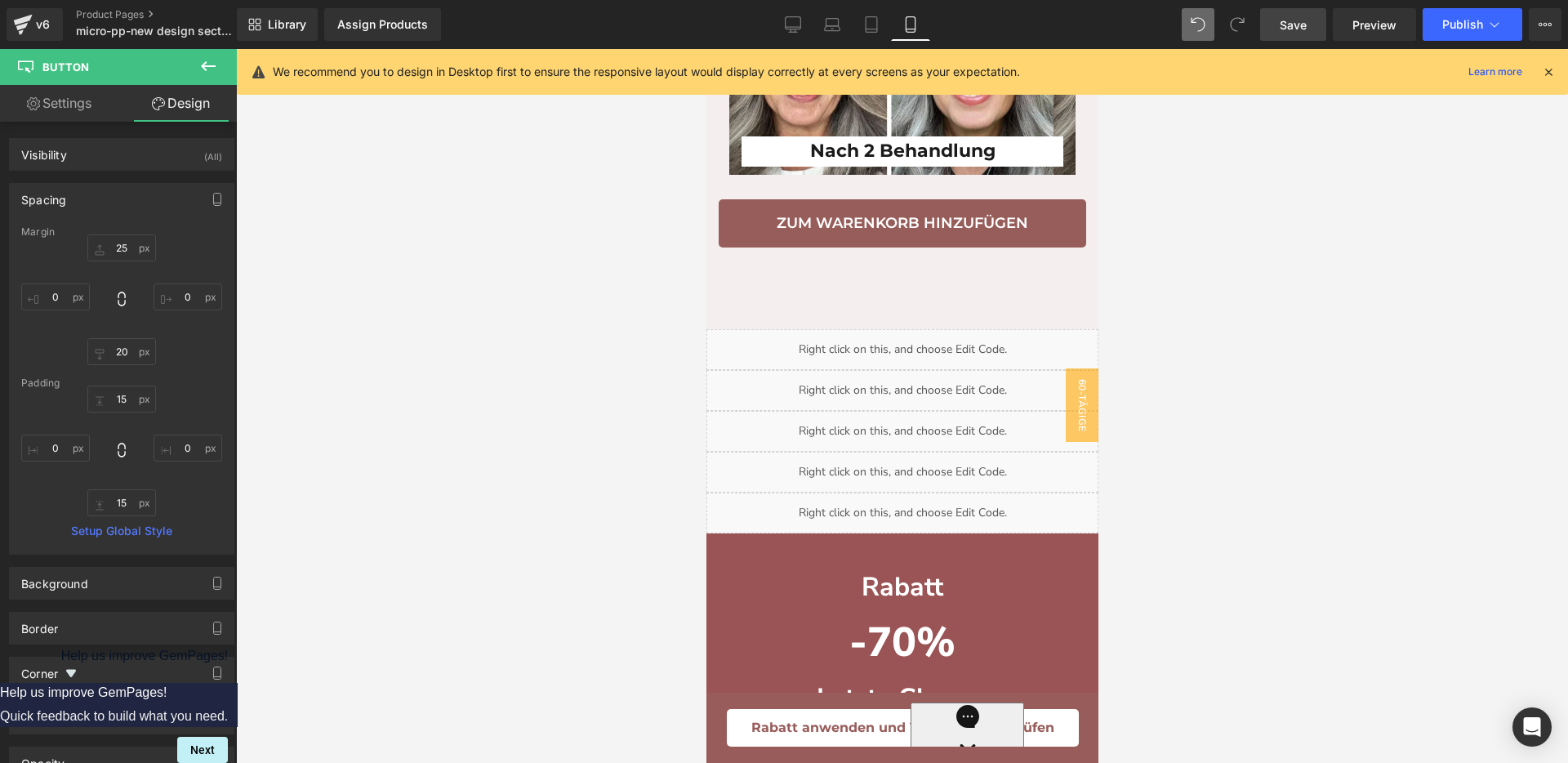
click at [1290, 18] on span "Save" at bounding box center [1293, 25] width 27 height 17
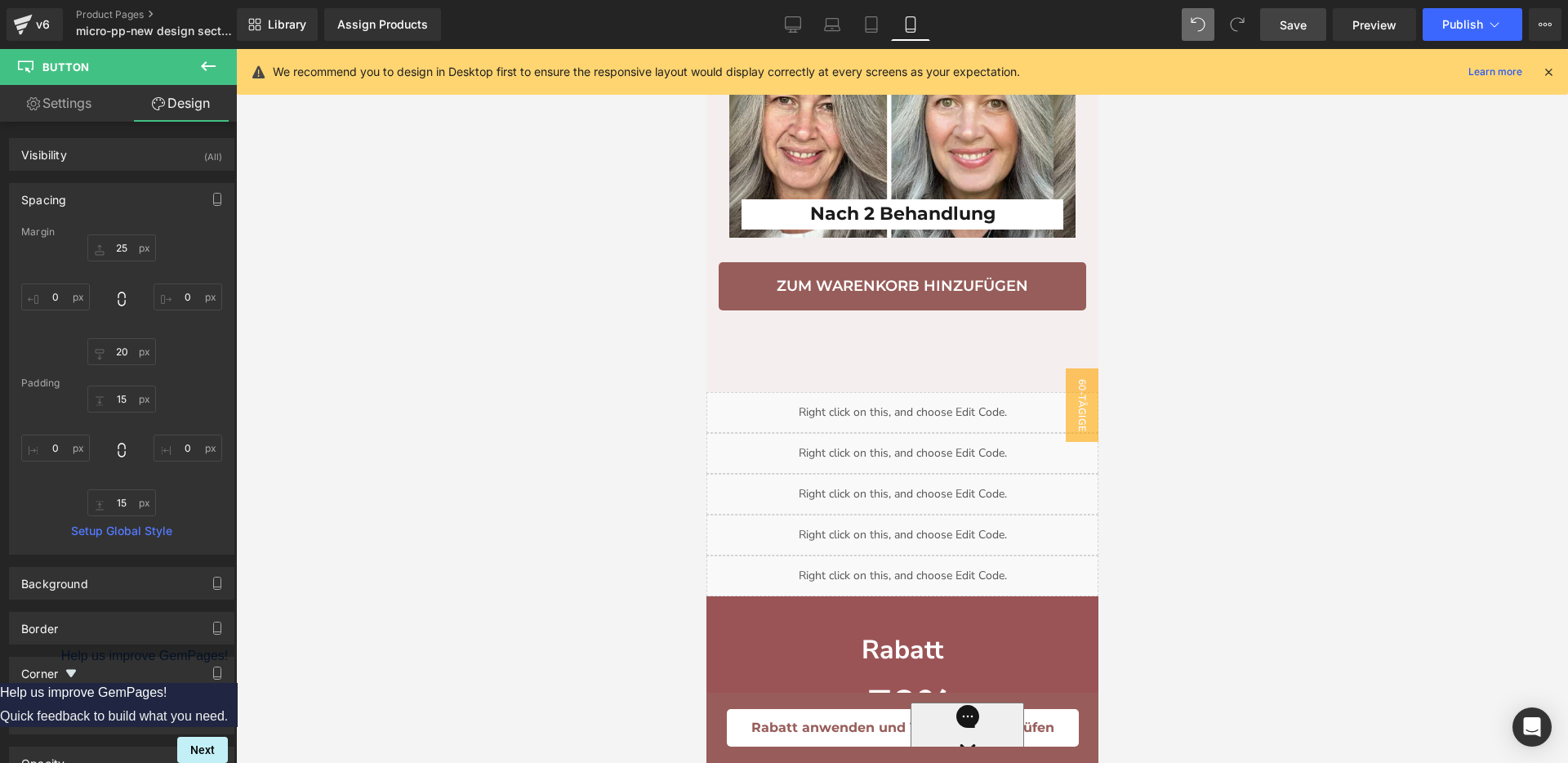
scroll to position [4559, 0]
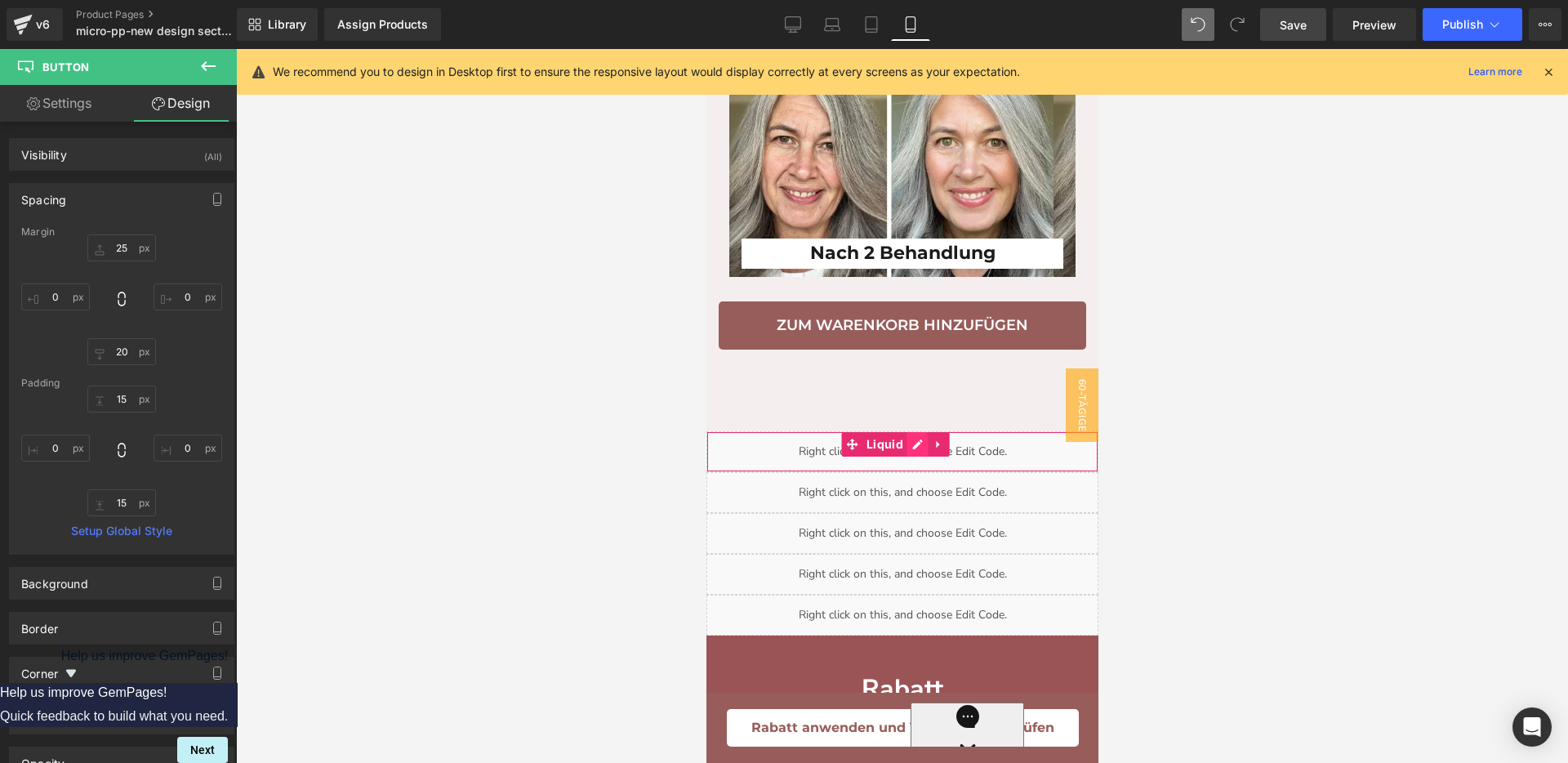
click at [915, 472] on div "Liquid" at bounding box center [902, 451] width 392 height 41
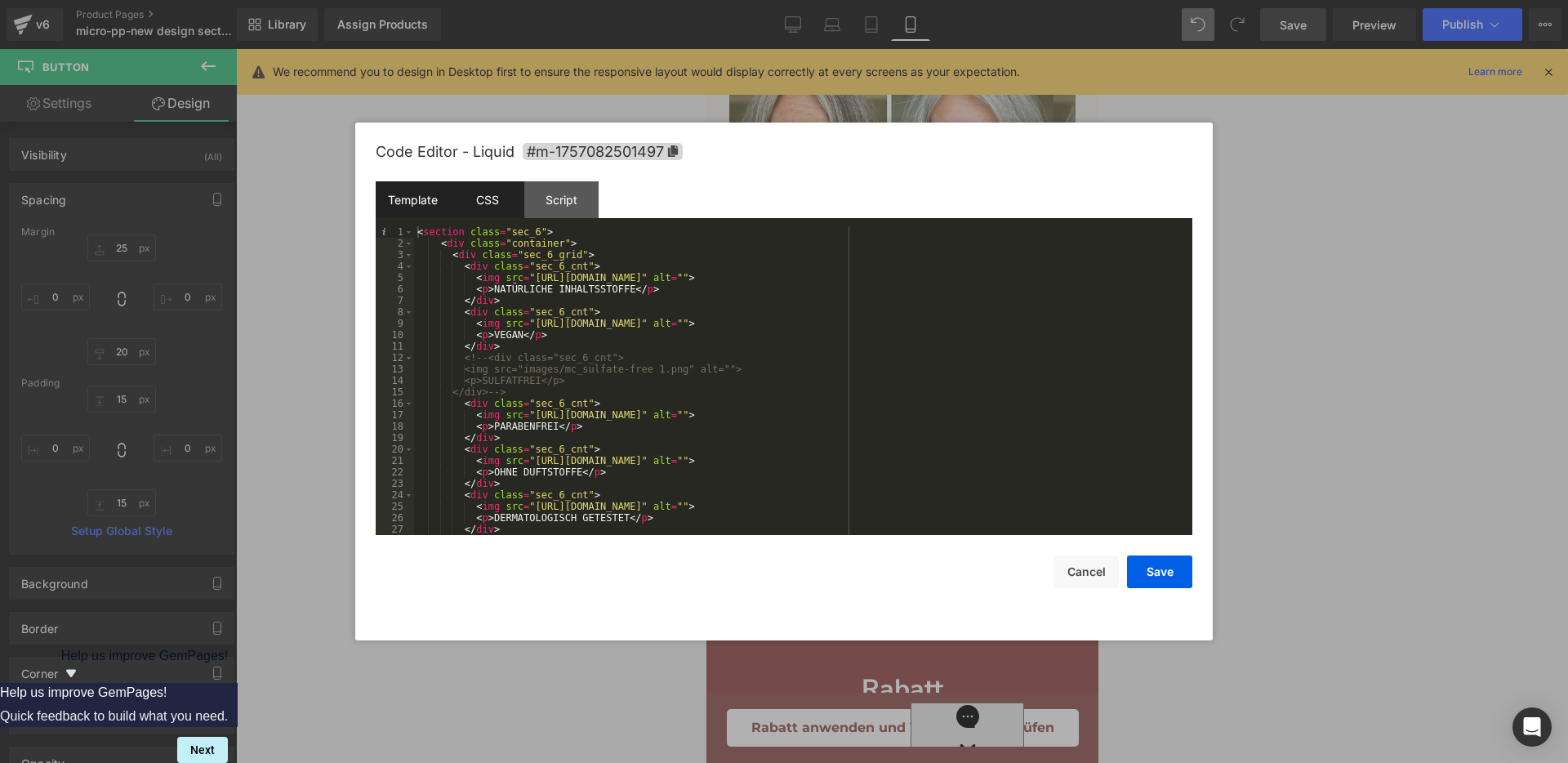
click at [508, 208] on div "CSS" at bounding box center [487, 199] width 75 height 37
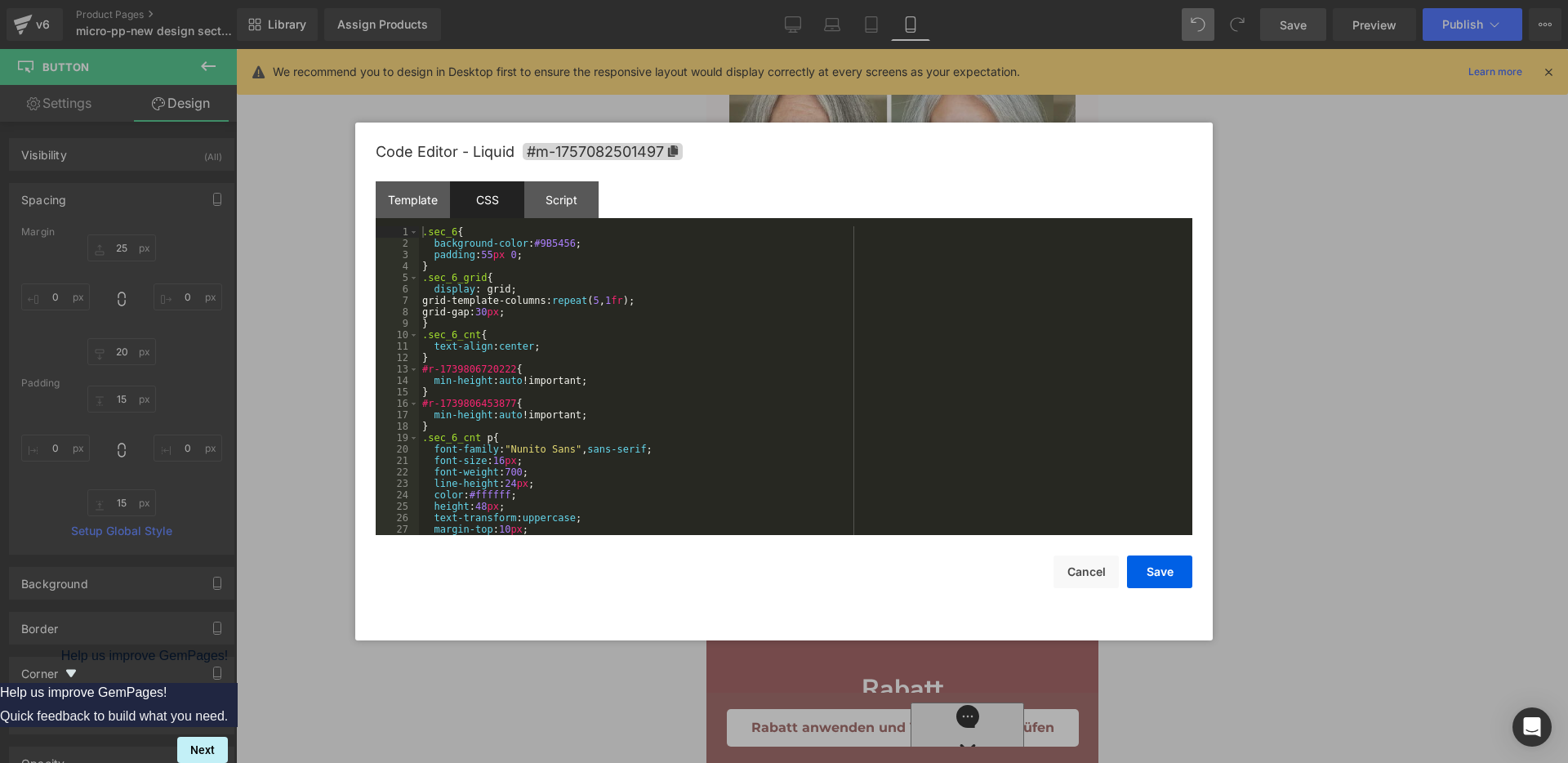
click at [706, 316] on div ".sec_6 { background-color : #9B5456 ; padding : 55 px 0 ; } .sec_6_grid { displ…" at bounding box center [801, 391] width 767 height 332
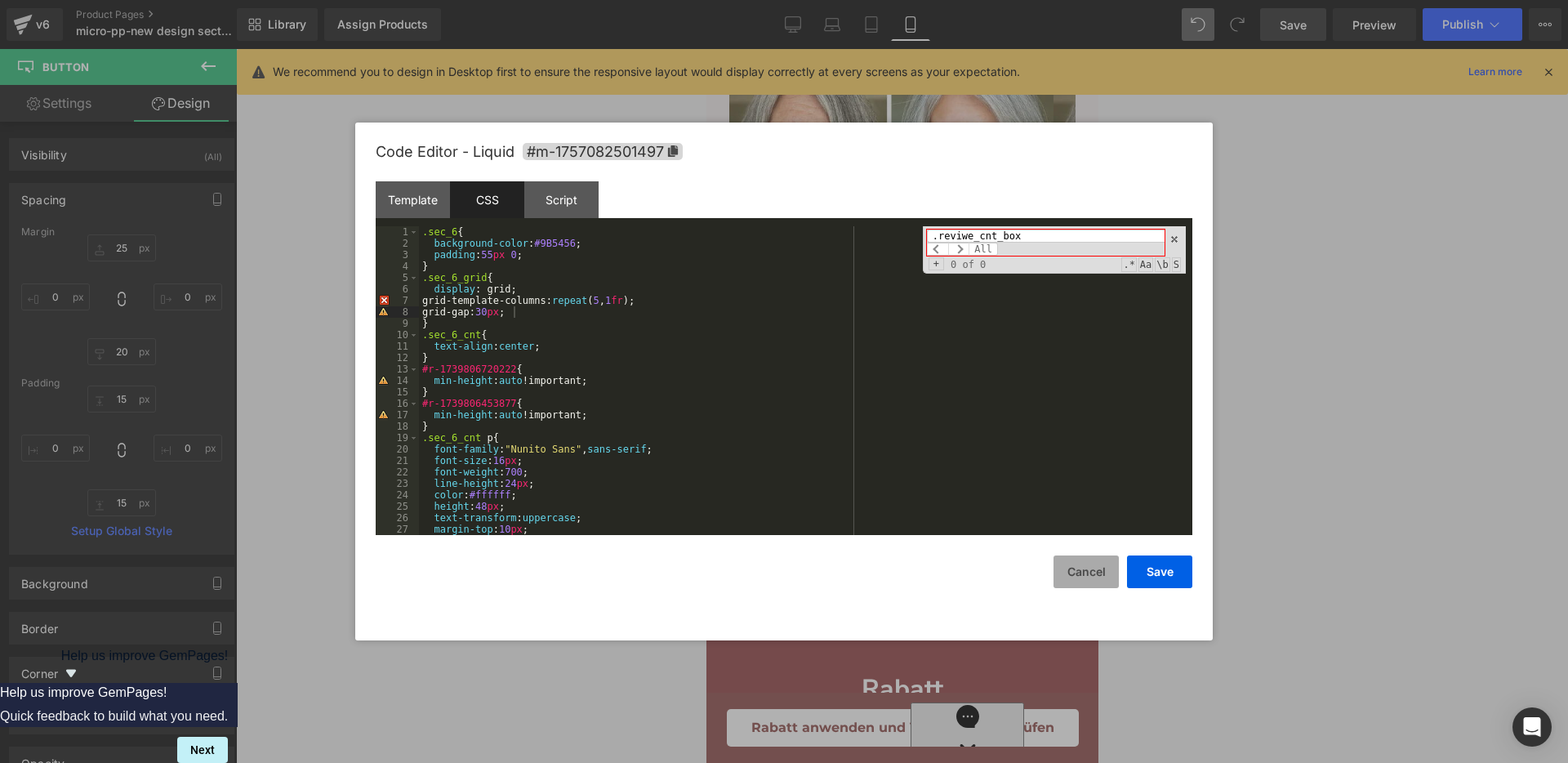
type input ".reviwe_cnt_box"
click at [1079, 558] on button "Cancel" at bounding box center [1086, 572] width 65 height 33
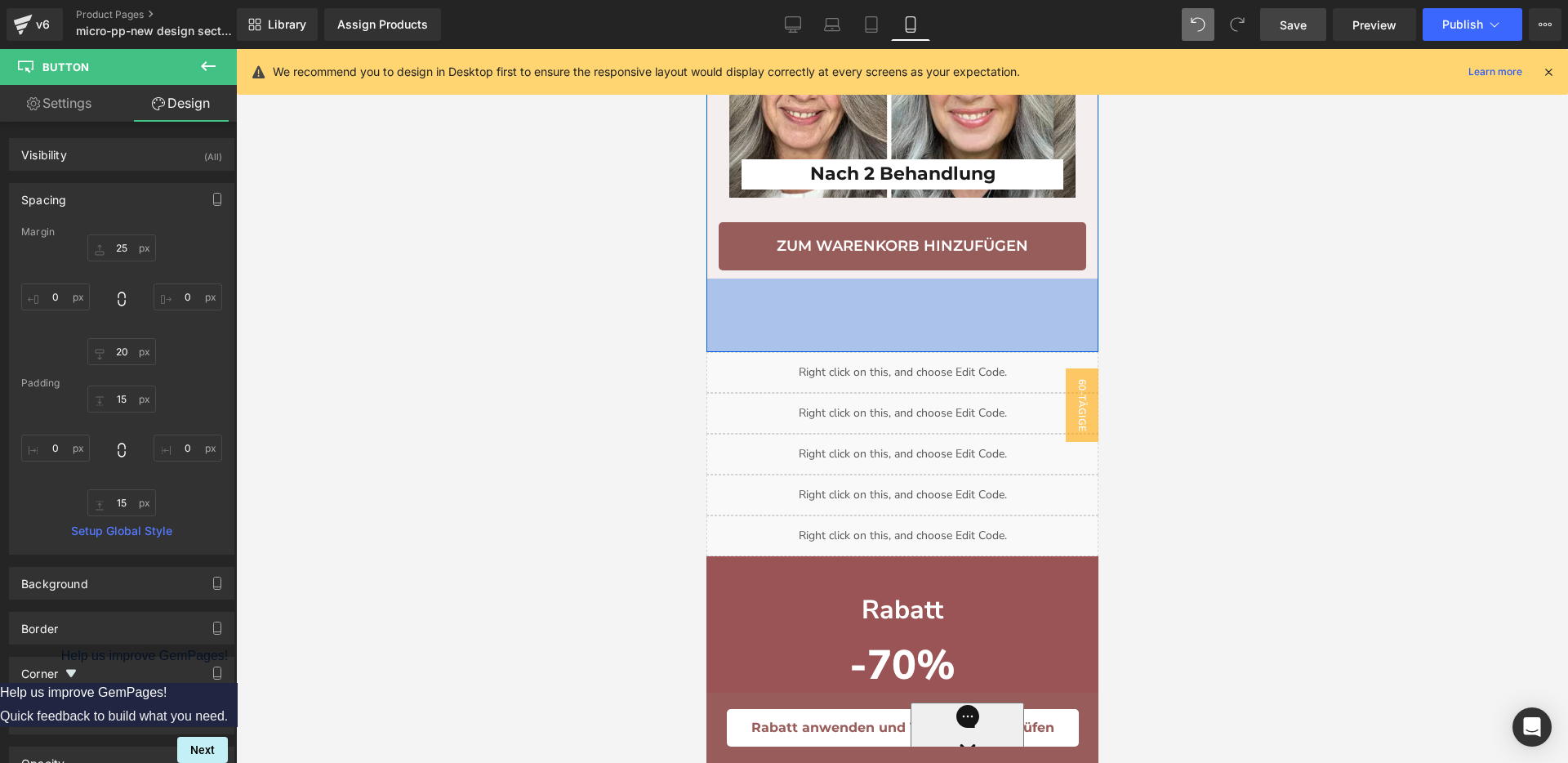
scroll to position [4661, 0]
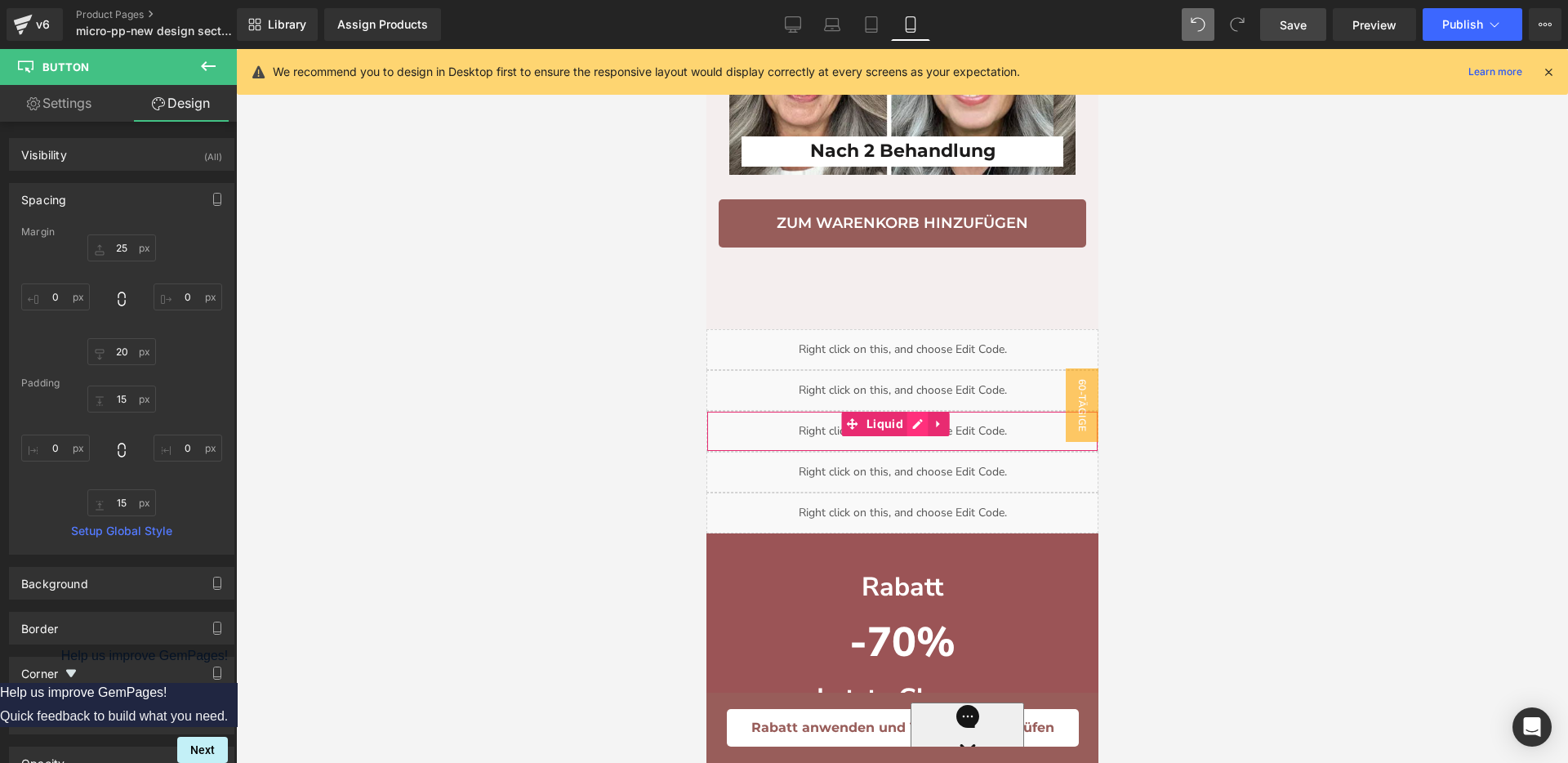
click at [917, 452] on div "Liquid" at bounding box center [902, 431] width 392 height 41
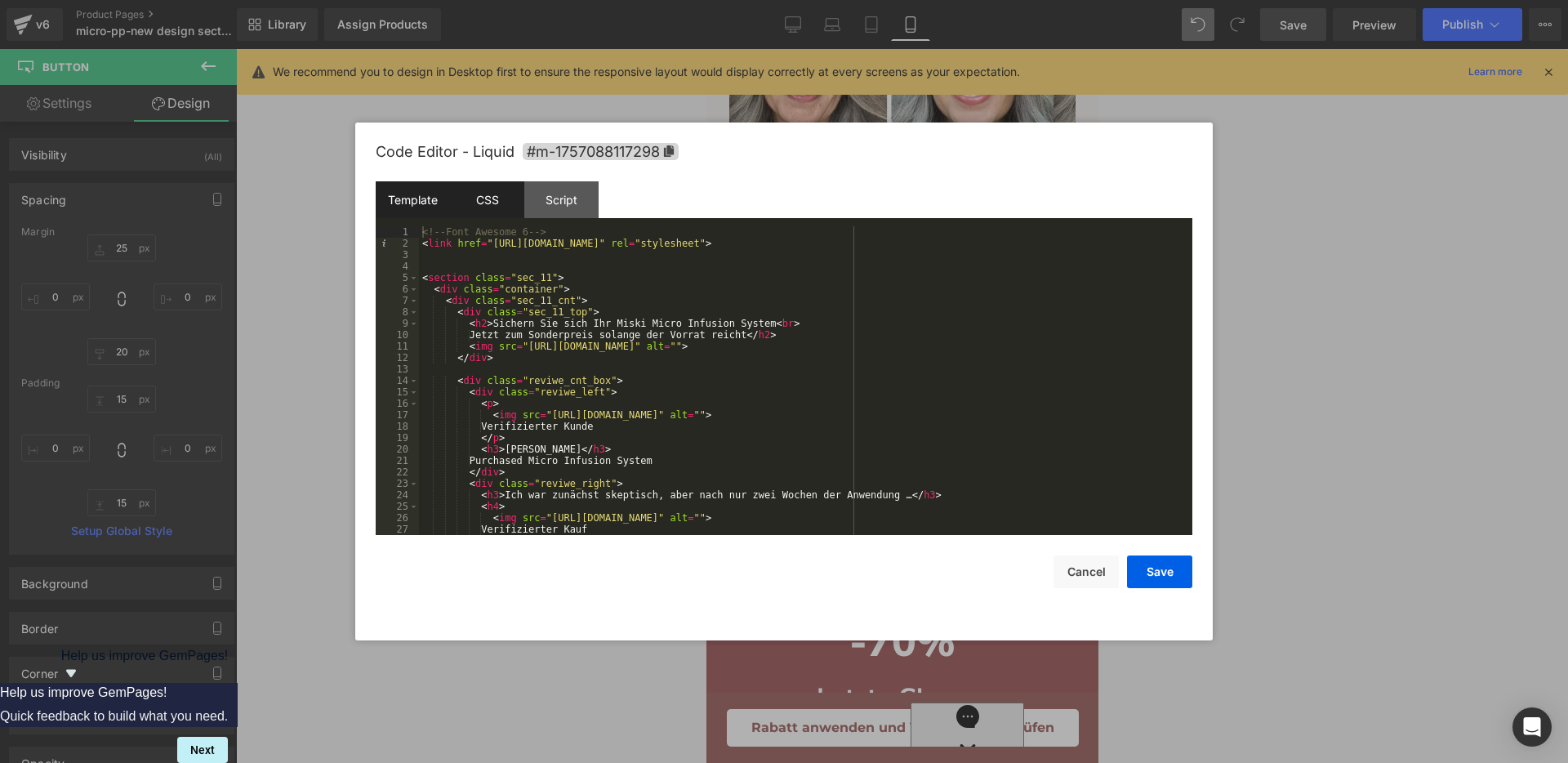
click at [483, 214] on div "CSS" at bounding box center [487, 199] width 75 height 37
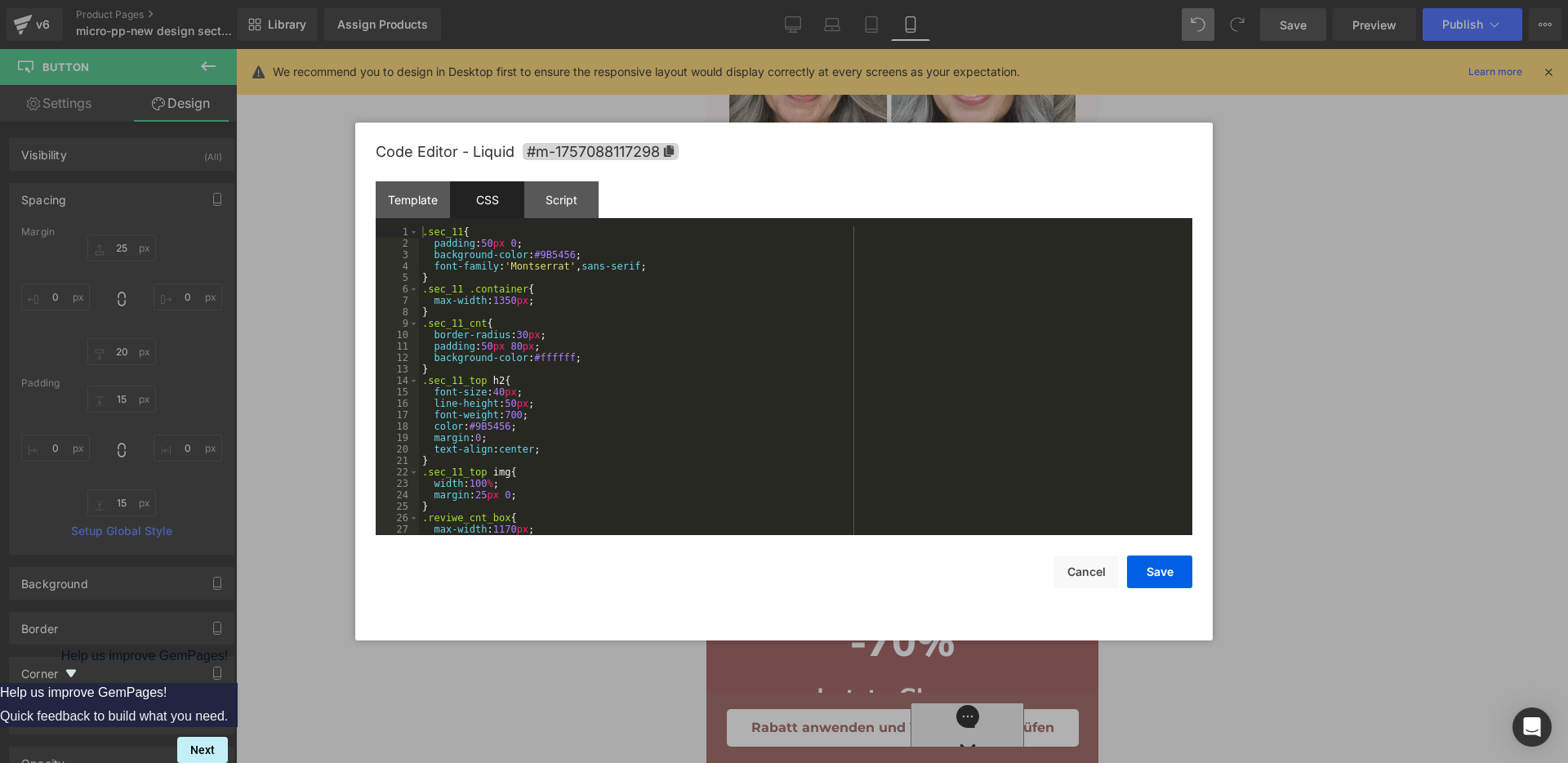
click at [736, 282] on div ".sec_11 { padding : 50 px 0 ; background-color : #9B5456 ; font-family : ' Mont…" at bounding box center [801, 391] width 767 height 332
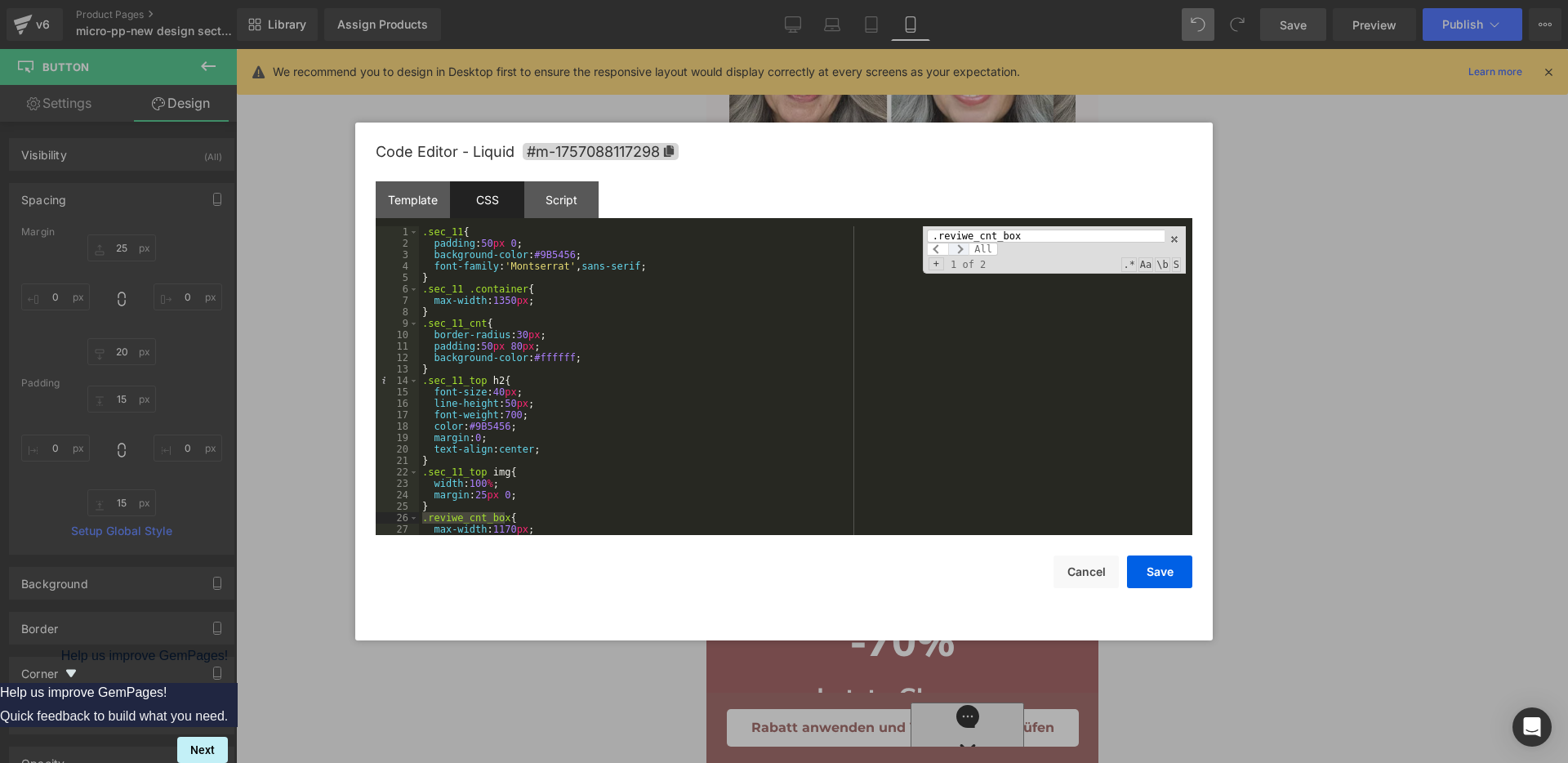
type input ".reviwe_cnt_box"
click at [965, 250] on span at bounding box center [958, 250] width 21 height 13
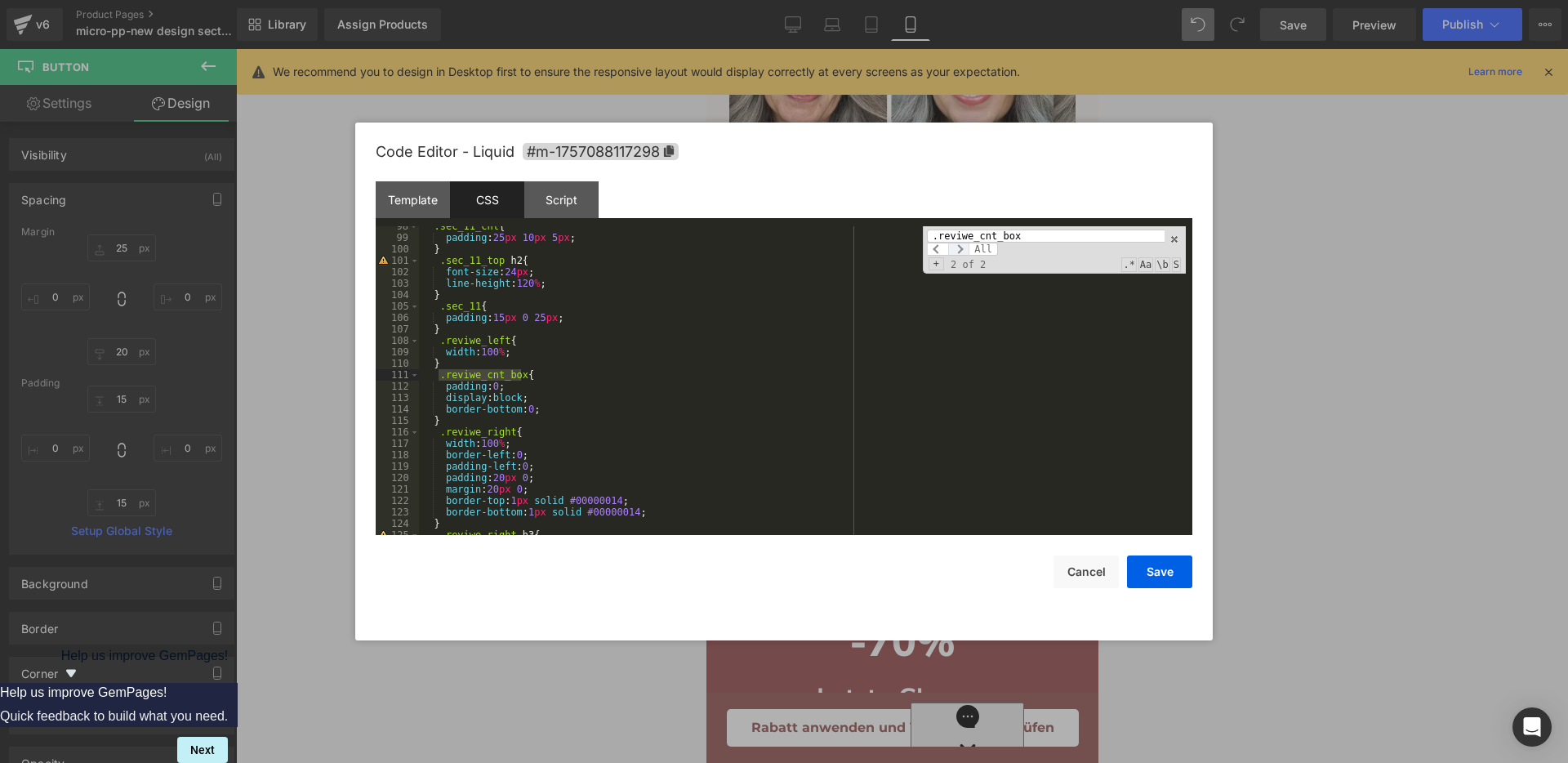
scroll to position [1116, 0]
click at [965, 250] on span at bounding box center [958, 250] width 21 height 13
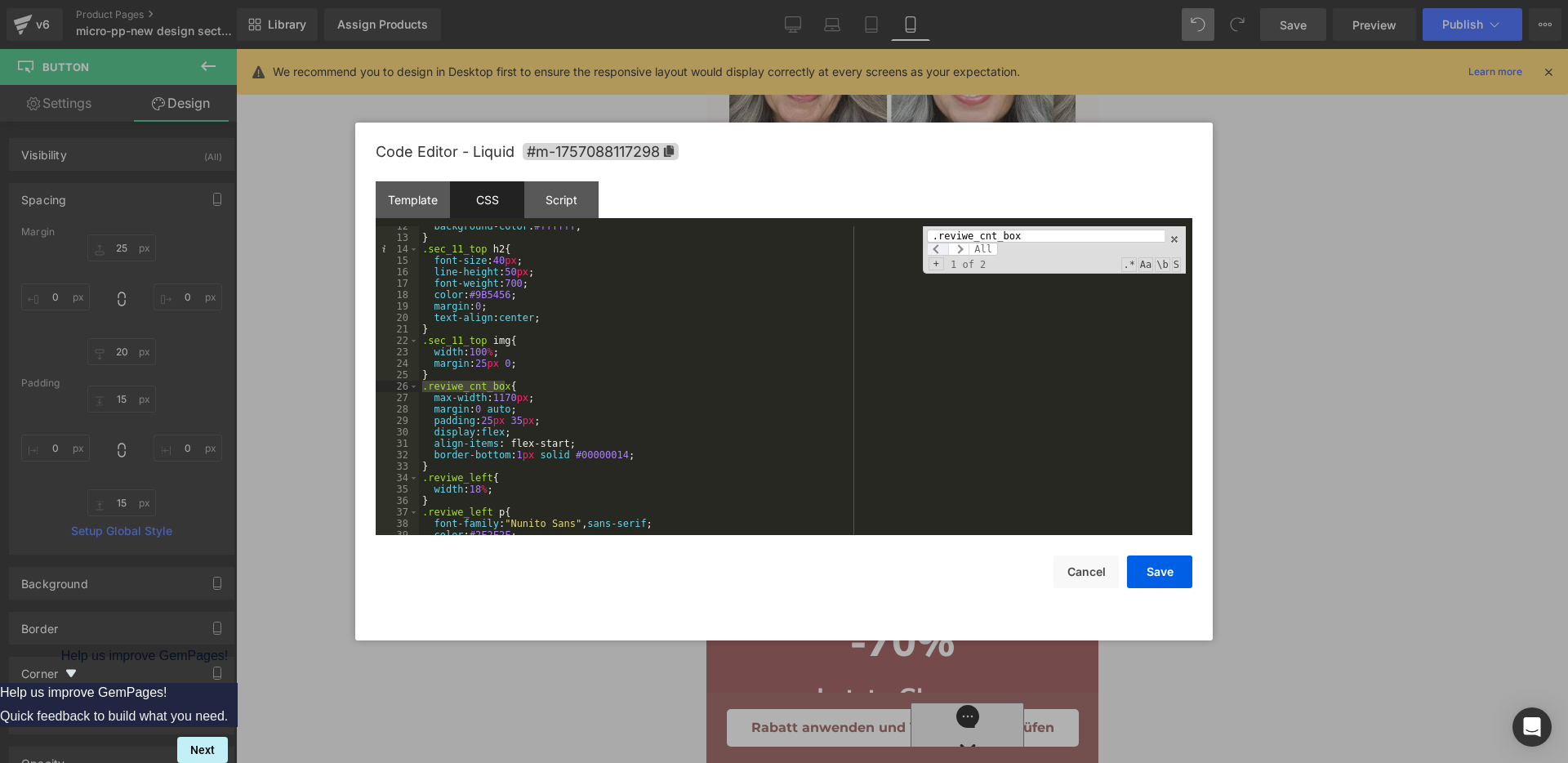
click at [943, 249] on span at bounding box center [938, 250] width 21 height 13
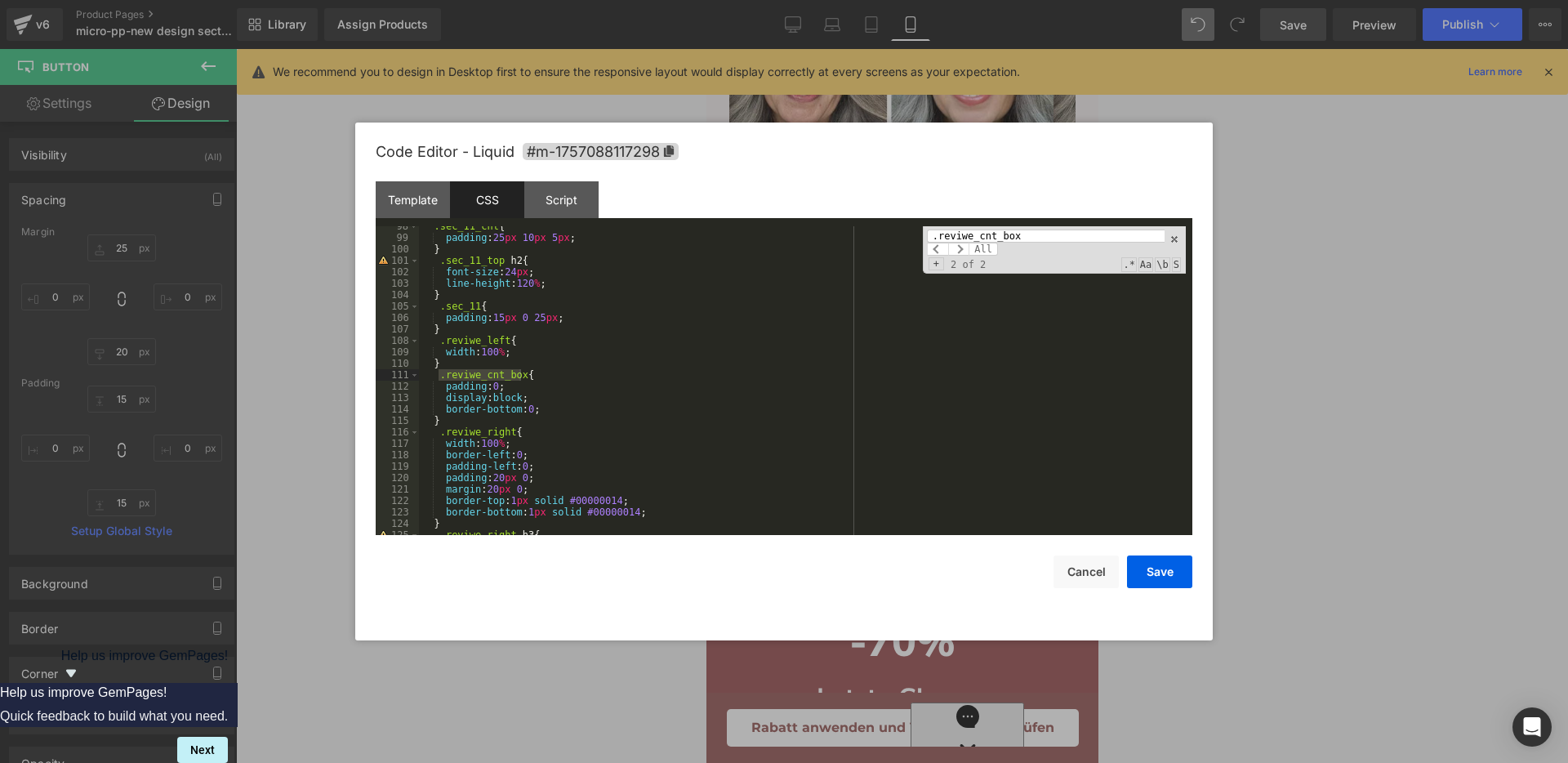
scroll to position [1116, 0]
click at [509, 395] on div ".sec_11_cnt { padding : 25 px 10 px 5 px ; } .sec_11_top h2 { font-size : 24 px…" at bounding box center [801, 386] width 767 height 332
click at [550, 408] on div ".sec_11_cnt { padding : 25 px 10 px 5 px ; } .sec_11_top h2 { font-size : 24 px…" at bounding box center [801, 386] width 767 height 332
click at [526, 419] on div ".sec_11_cnt { padding : 25 px 10 px 5 px ; } .sec_11_top h2 { font-size : 24 px…" at bounding box center [801, 386] width 767 height 332
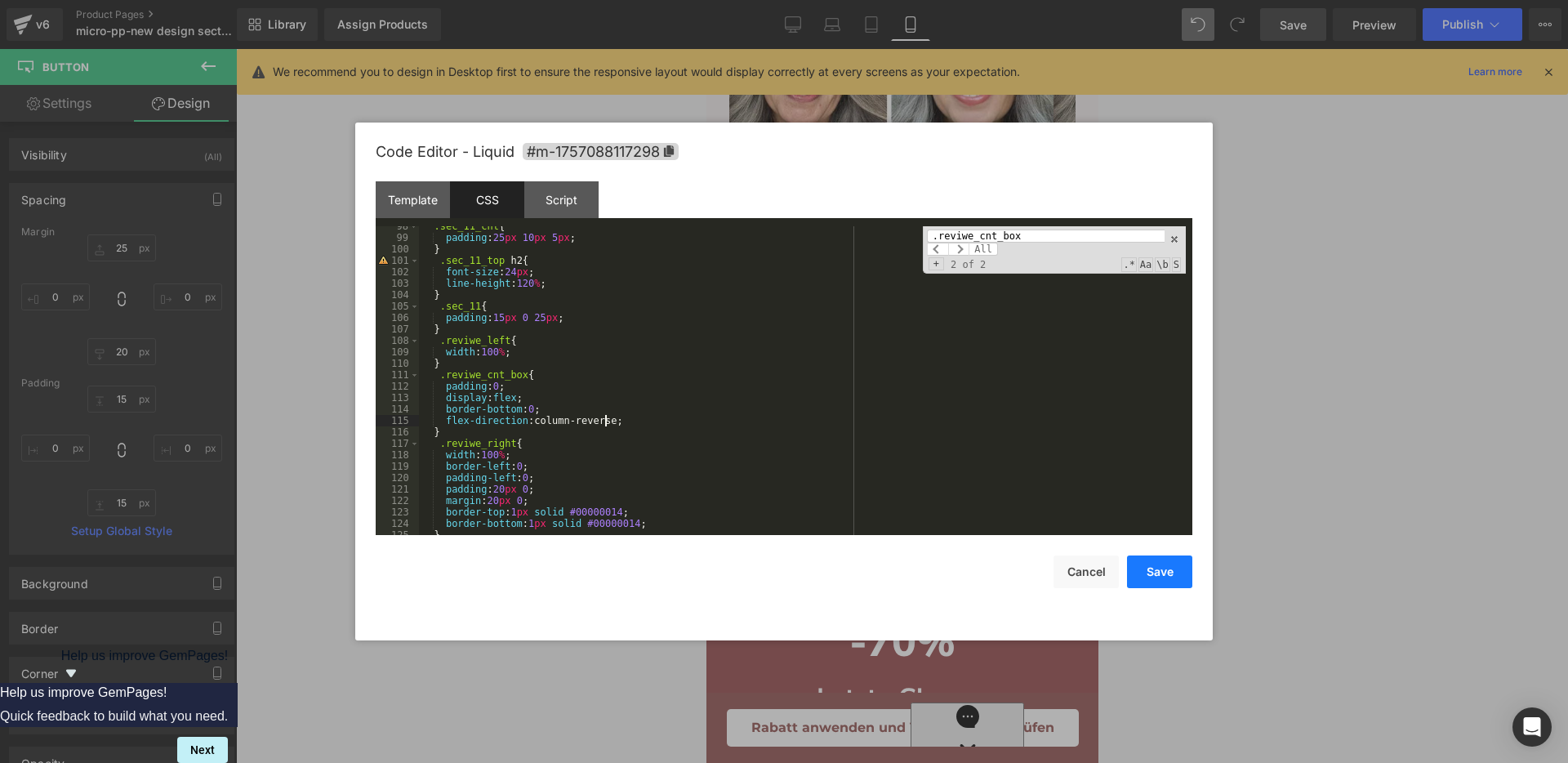
click at [1148, 565] on button "Save" at bounding box center [1160, 572] width 65 height 33
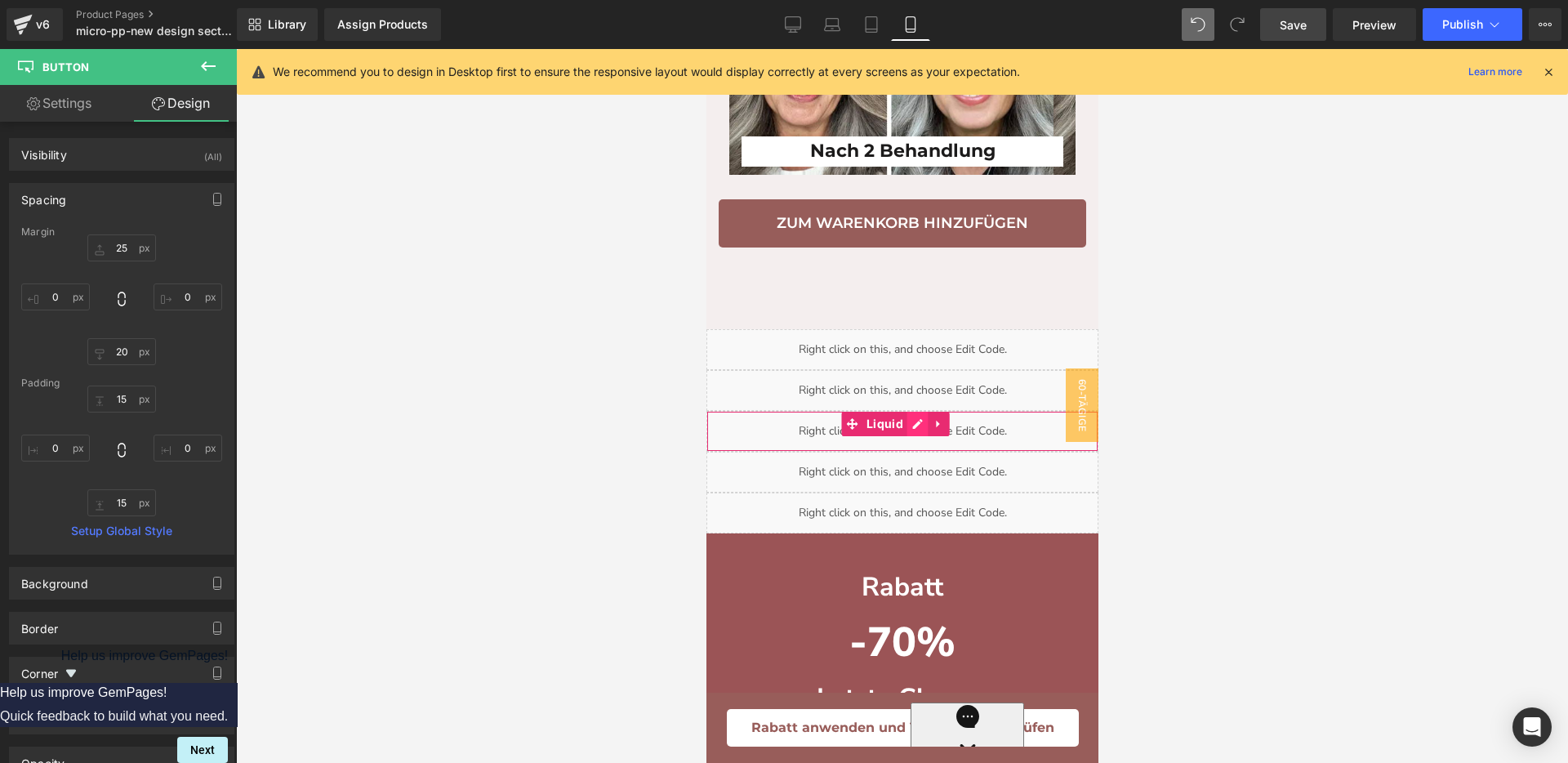
click at [910, 452] on div "Liquid" at bounding box center [902, 431] width 392 height 41
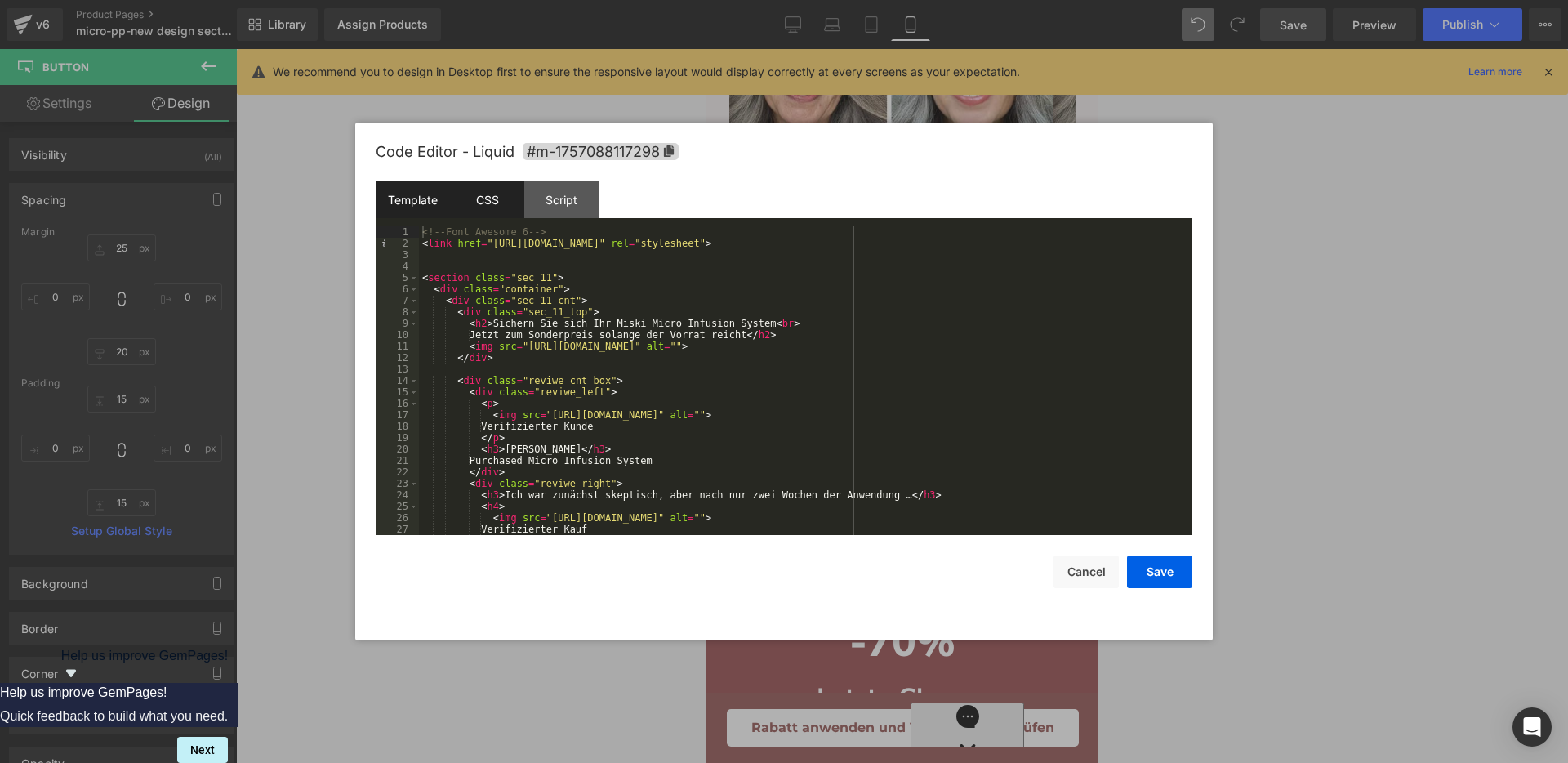
click at [492, 212] on div "CSS" at bounding box center [487, 199] width 75 height 37
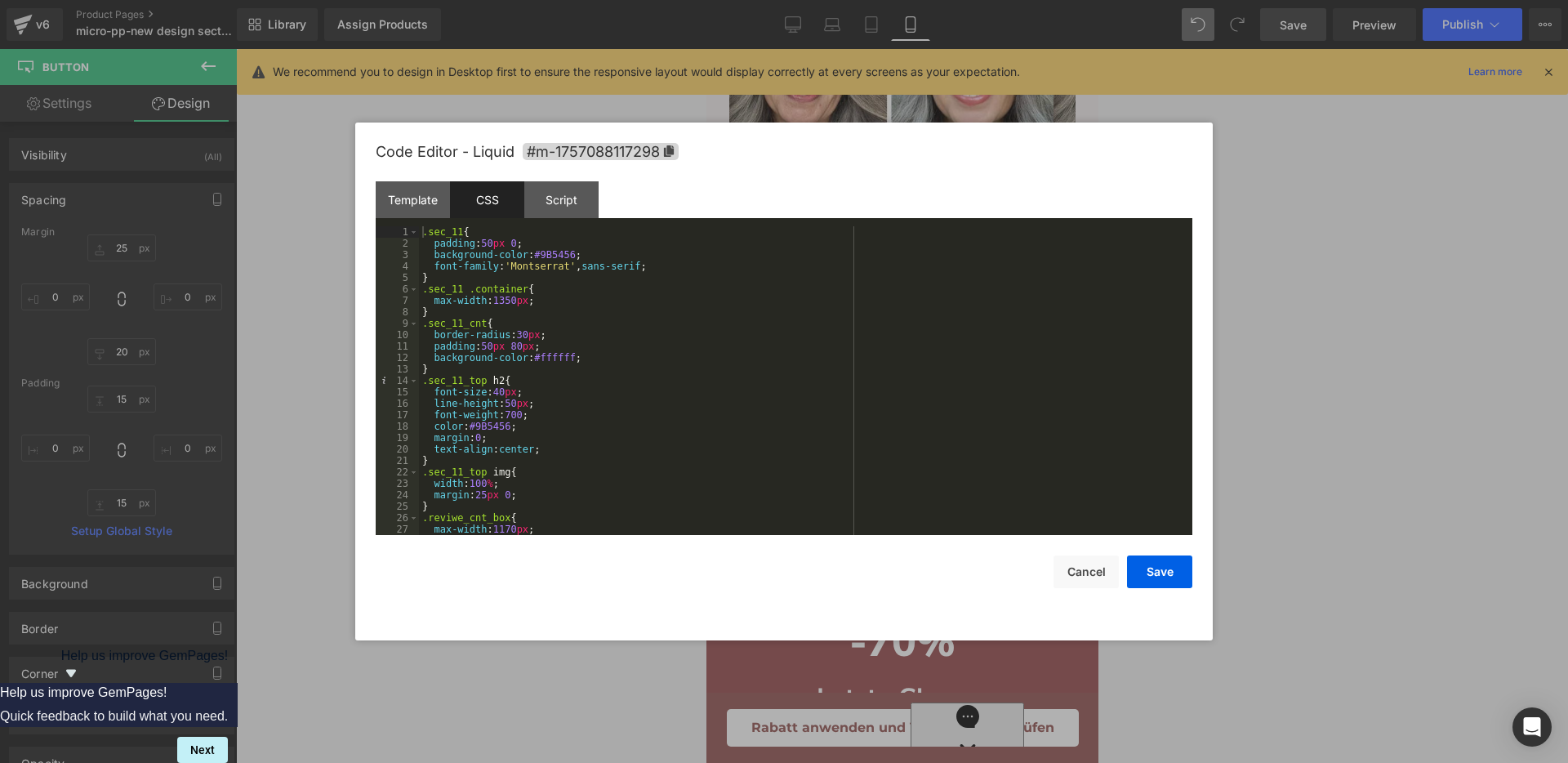
click at [611, 310] on div ".sec_11 { padding : 50 px 0 ; background-color : #9B5456 ; font-family : ' Mont…" at bounding box center [801, 391] width 767 height 332
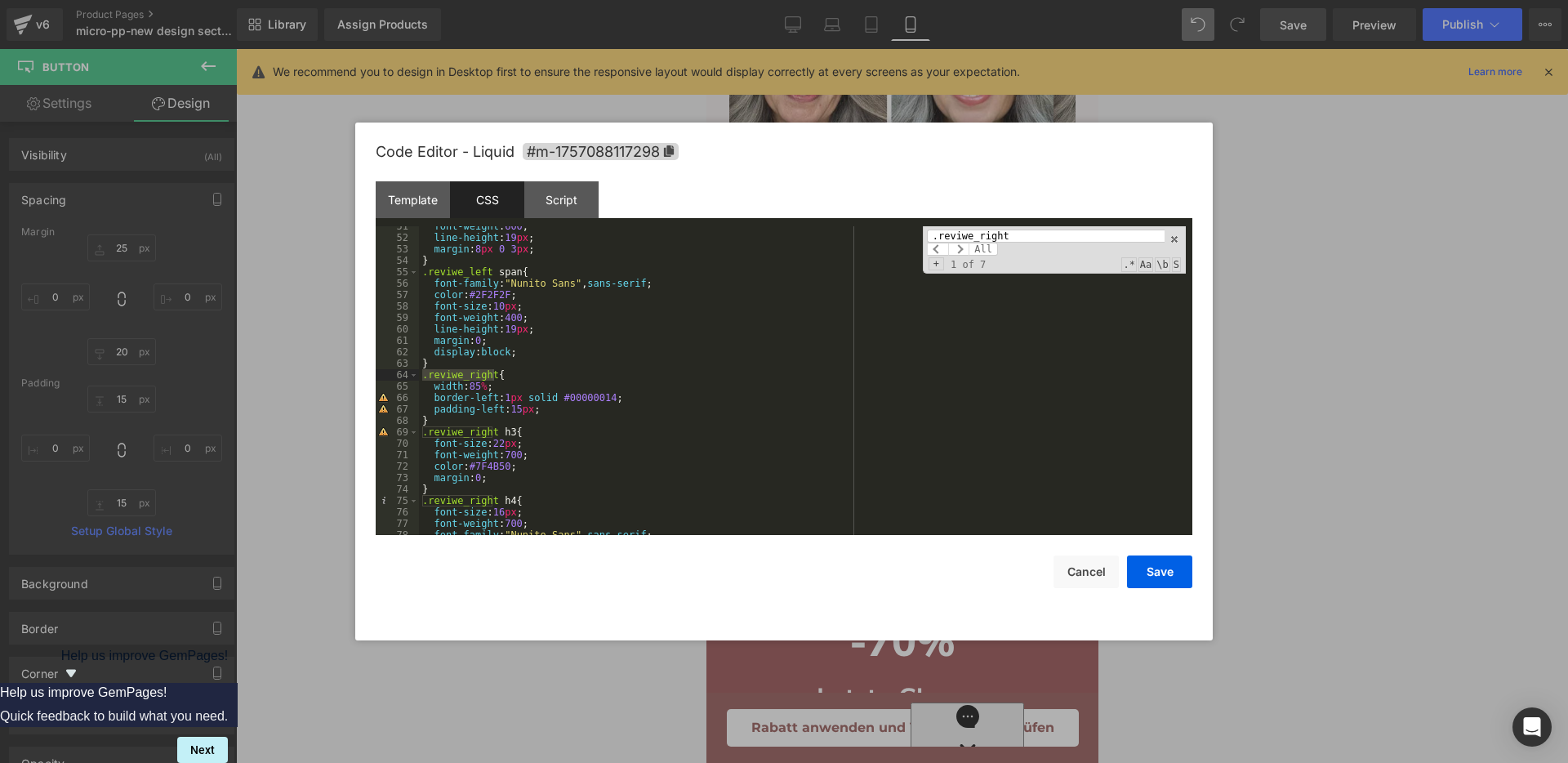
scroll to position [639, 0]
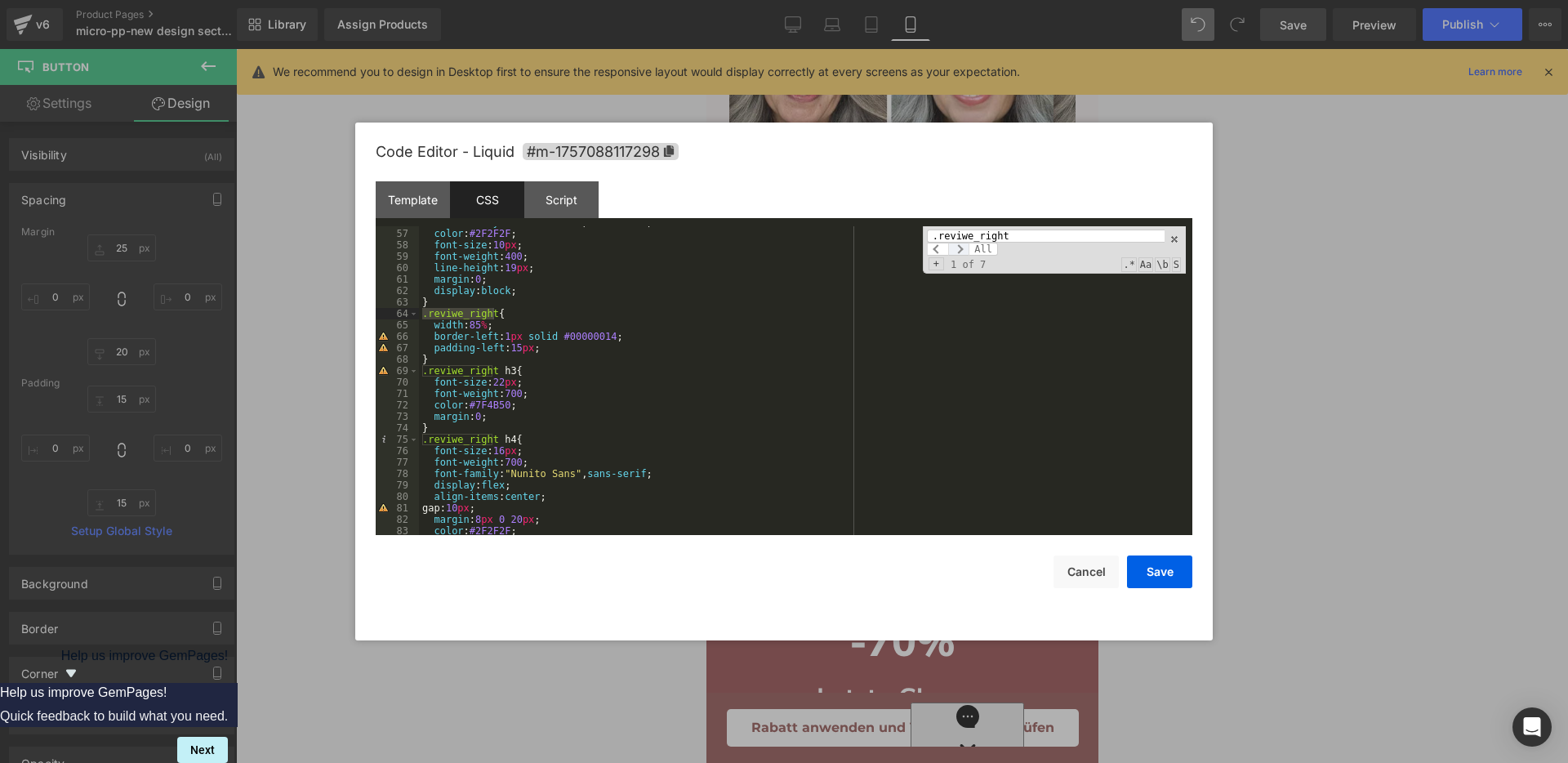
type input ".reviwe_right"
click at [959, 250] on span at bounding box center [958, 250] width 21 height 13
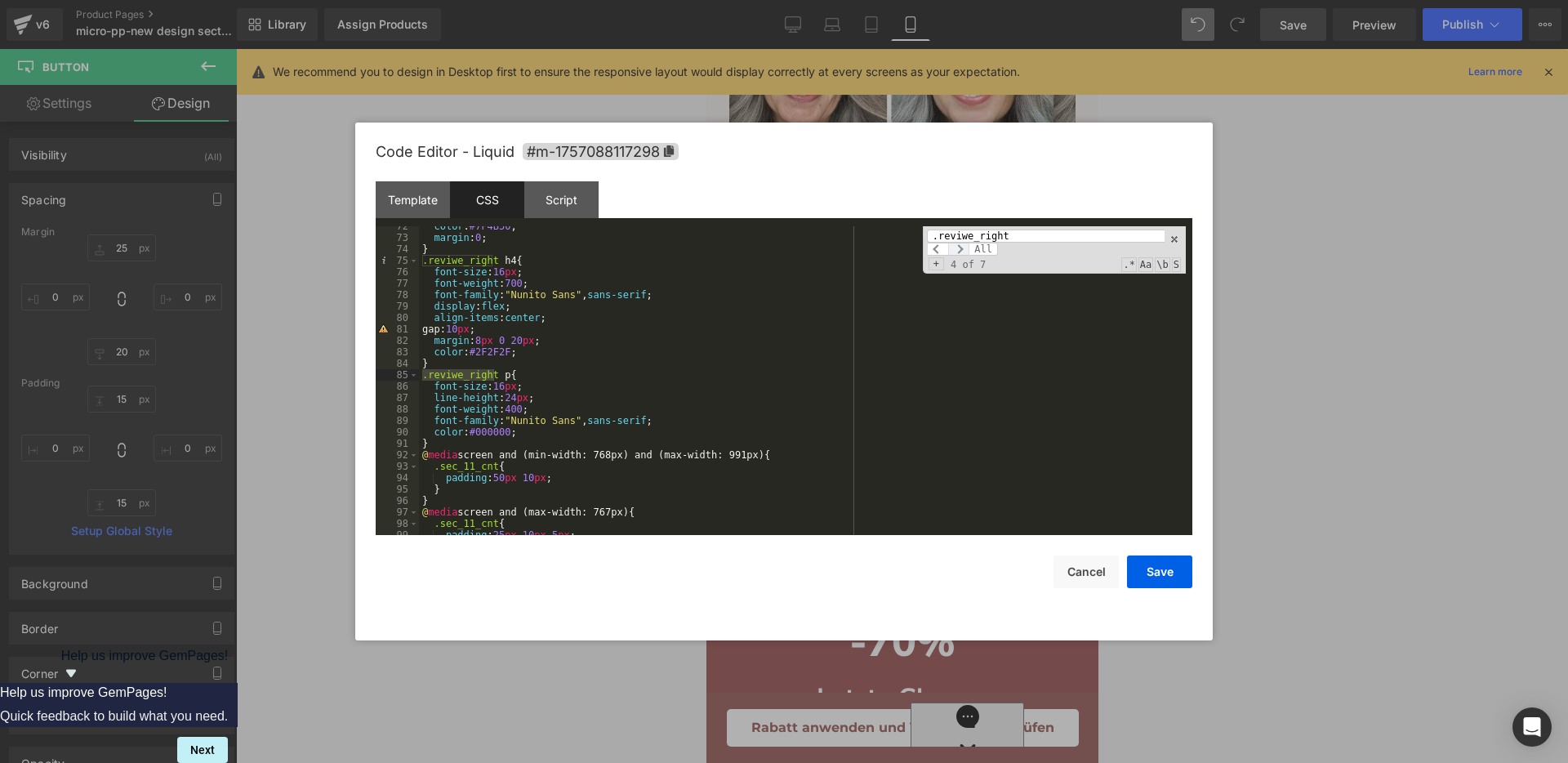
click at [959, 250] on span at bounding box center [958, 250] width 21 height 13
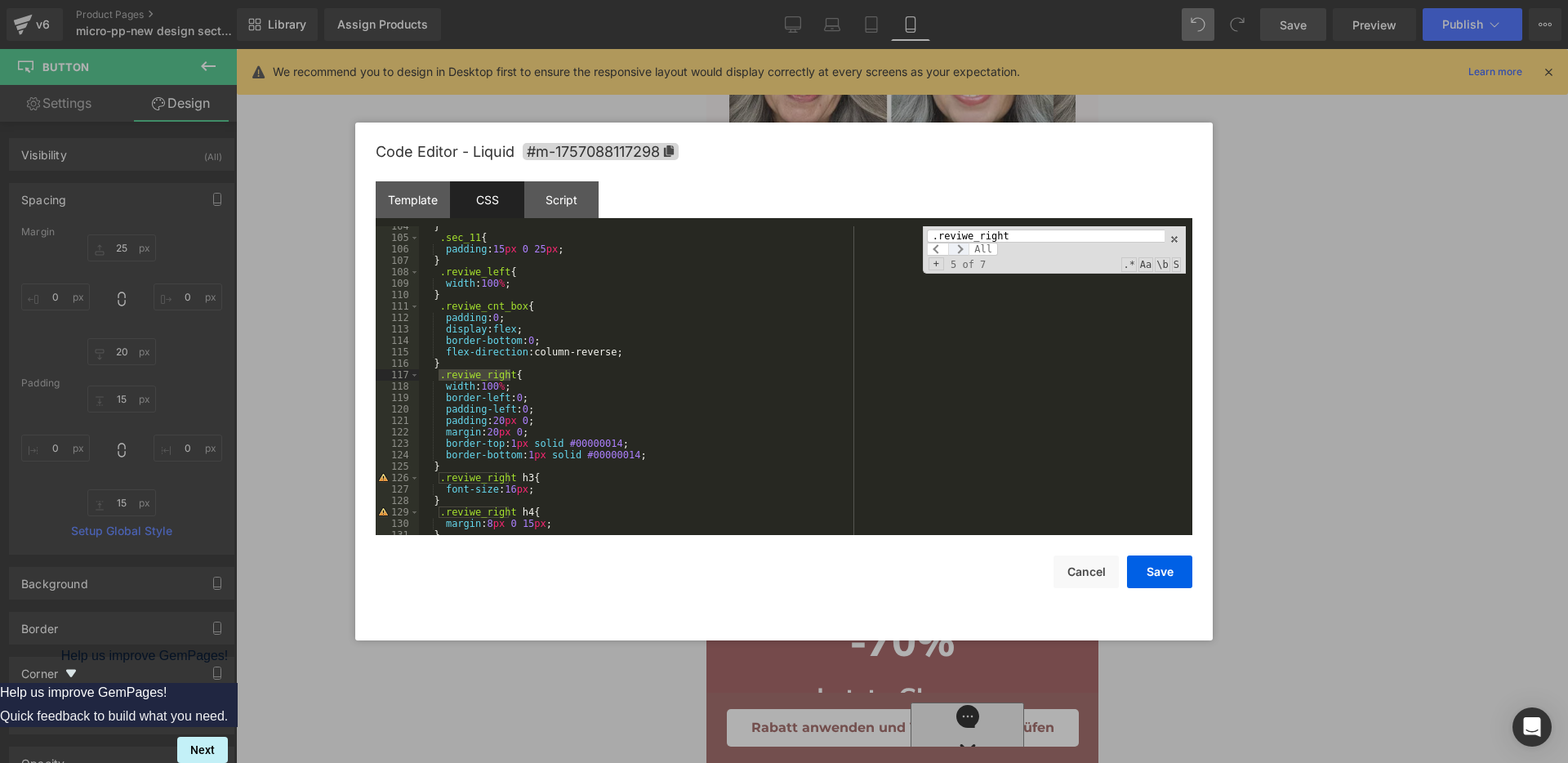
scroll to position [1184, 0]
drag, startPoint x: 523, startPoint y: 457, endPoint x: 626, endPoint y: 454, distance: 103.0
click at [626, 454] on div "} .sec_11 { padding : 15 px 0 25 px ; } .reviwe_left { width : 100 % ; } .reviw…" at bounding box center [801, 386] width 767 height 332
click at [1176, 573] on button "Save" at bounding box center [1160, 572] width 65 height 33
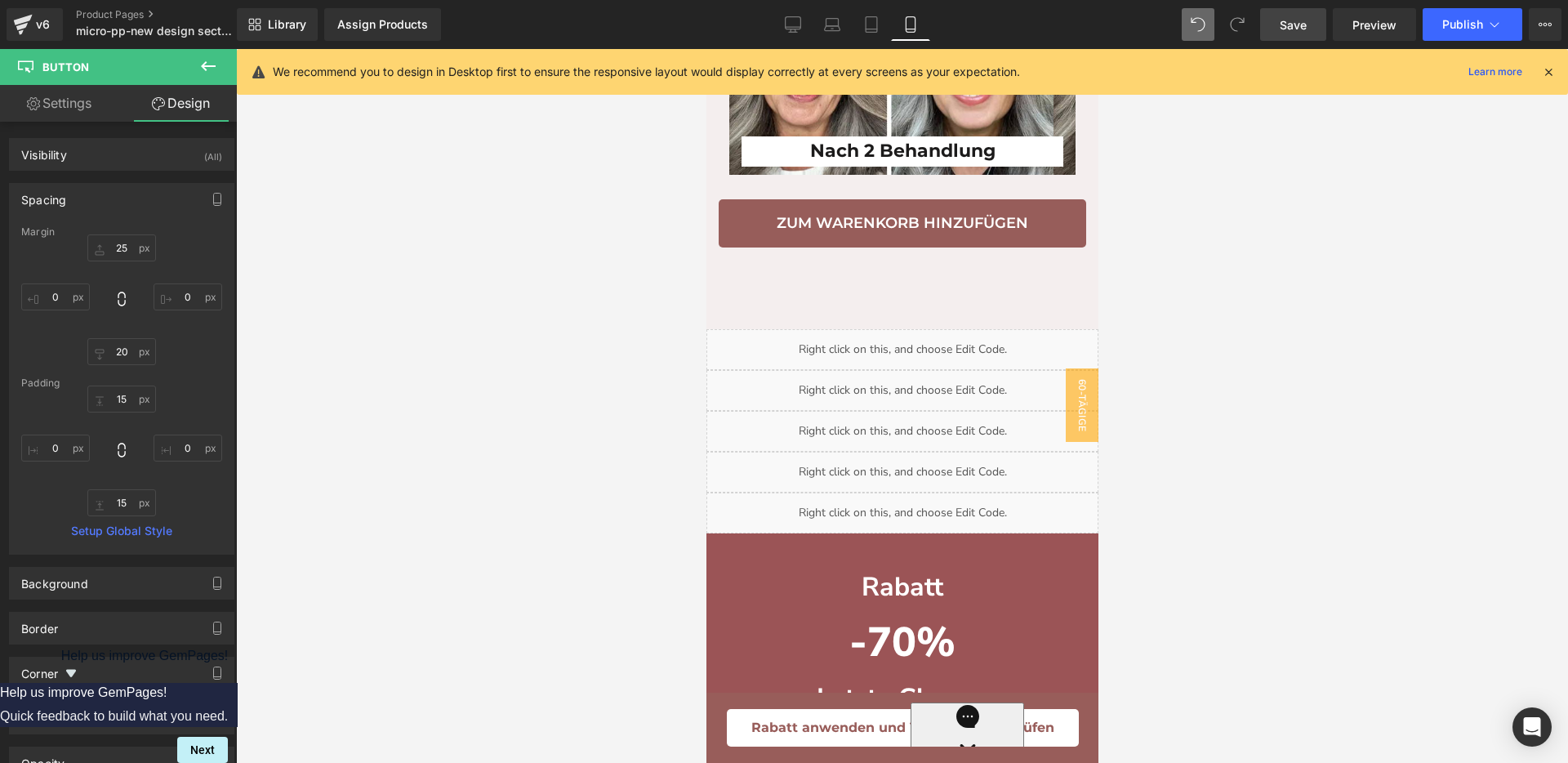
click at [1284, 23] on span "Save" at bounding box center [1293, 25] width 27 height 17
click at [915, 452] on div "Liquid" at bounding box center [902, 431] width 392 height 41
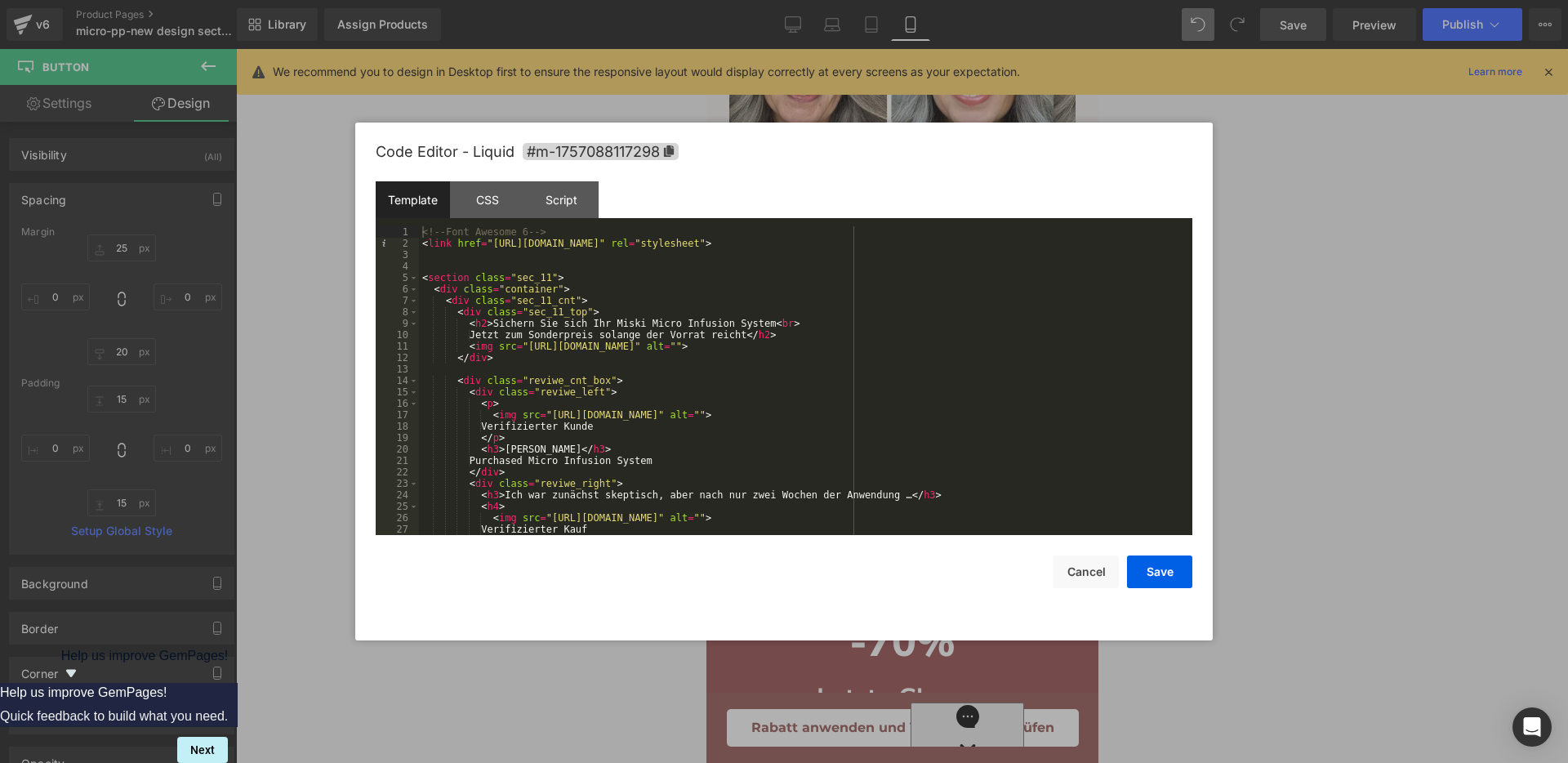
scroll to position [0, 0]
drag, startPoint x: 591, startPoint y: 431, endPoint x: 484, endPoint y: 425, distance: 107.2
click at [484, 425] on div "<!-- Font Awesome 6 --> < link href = "https://cdnjs.cloudflare.com/ajax/libs/f…" at bounding box center [801, 391] width 767 height 332
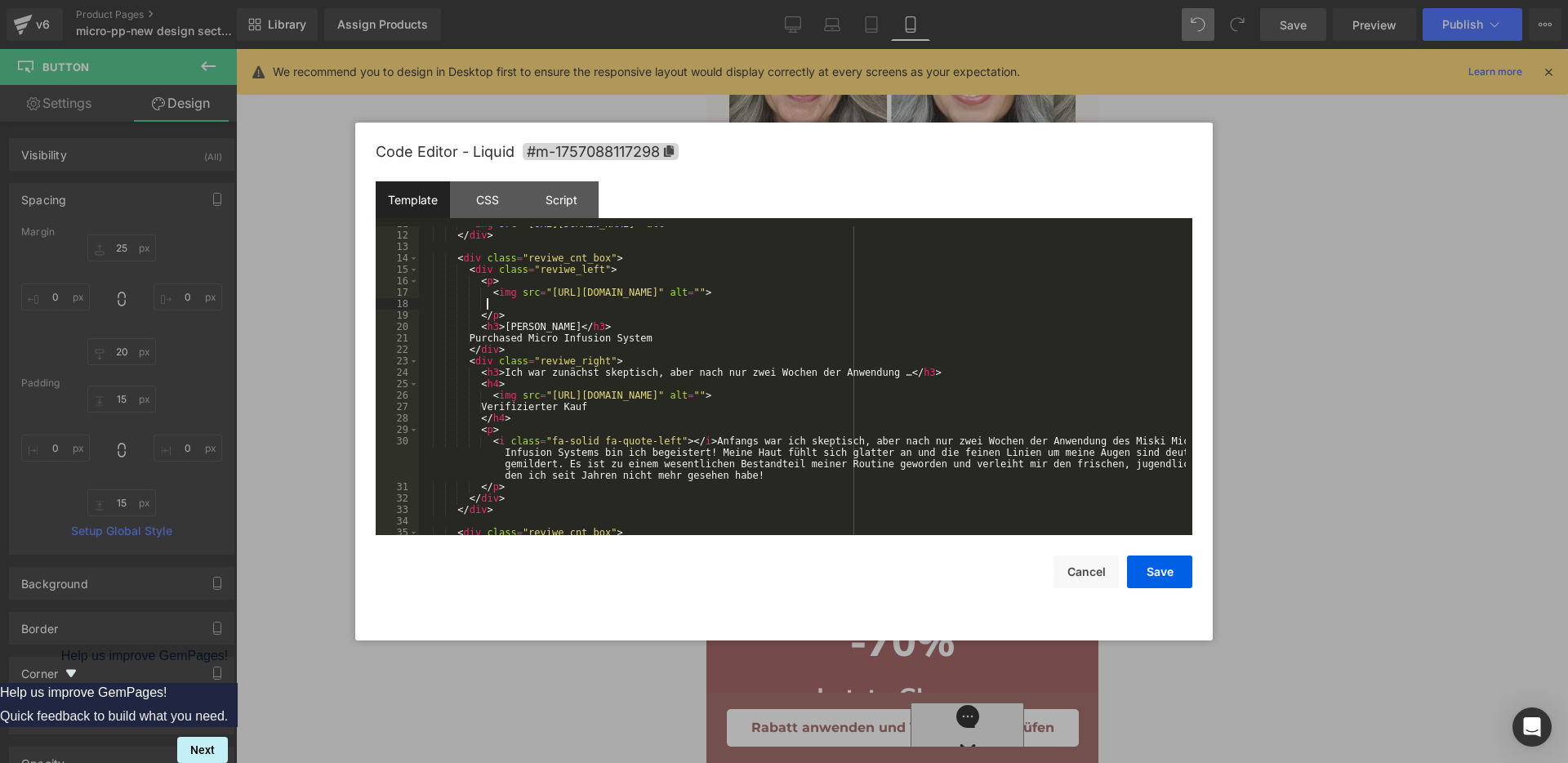
scroll to position [123, 0]
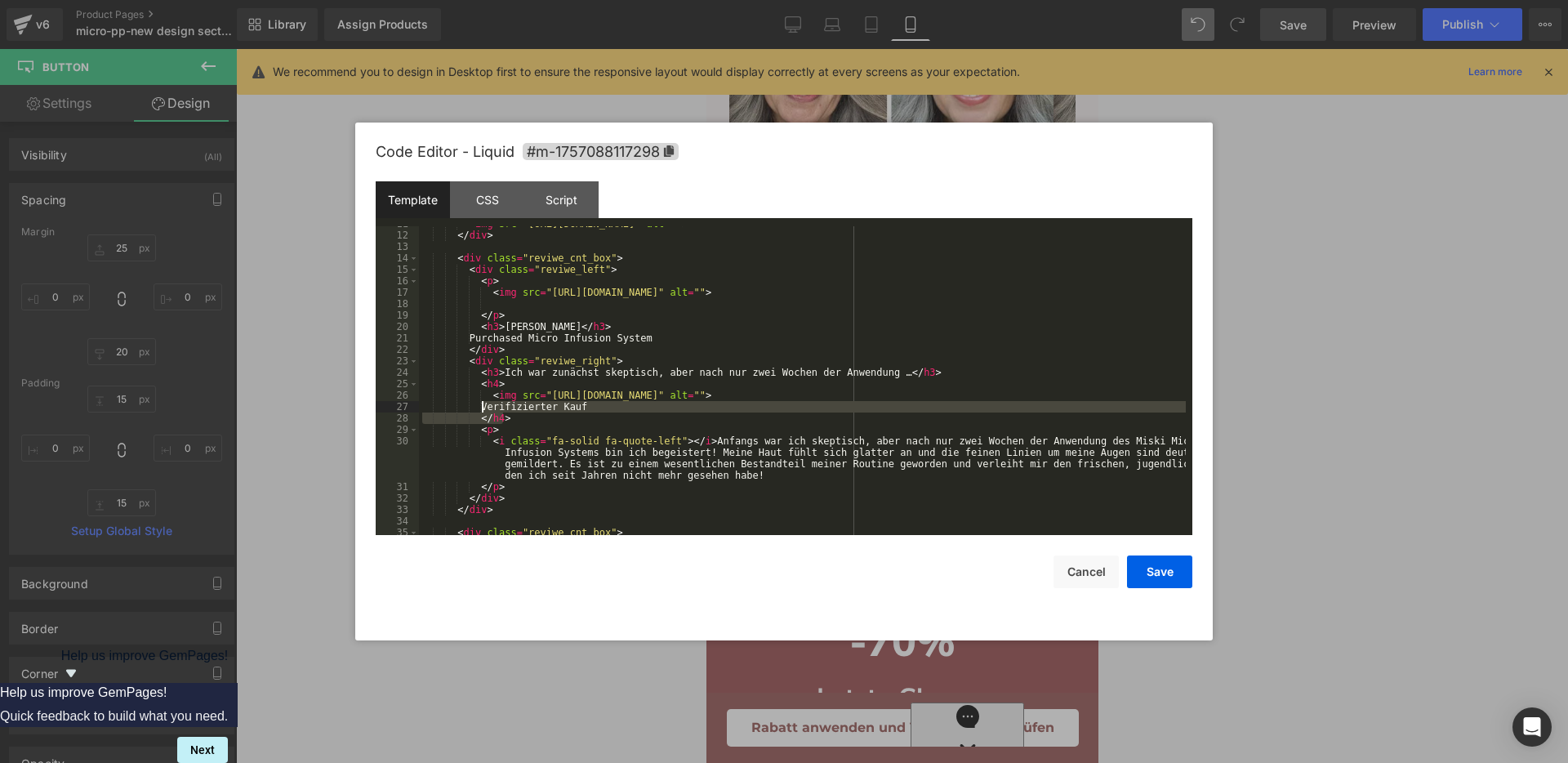
drag, startPoint x: 591, startPoint y: 418, endPoint x: 484, endPoint y: 406, distance: 107.7
click at [484, 406] on div "< img src = "https://zahaco.com/memed/Miski-new/images/sec_11.png" alt = "" > <…" at bounding box center [801, 384] width 767 height 332
click at [538, 404] on div "< img src = "https://zahaco.com/memed/Miski-new/images/sec_11.png" alt = "" > <…" at bounding box center [801, 380] width 767 height 309
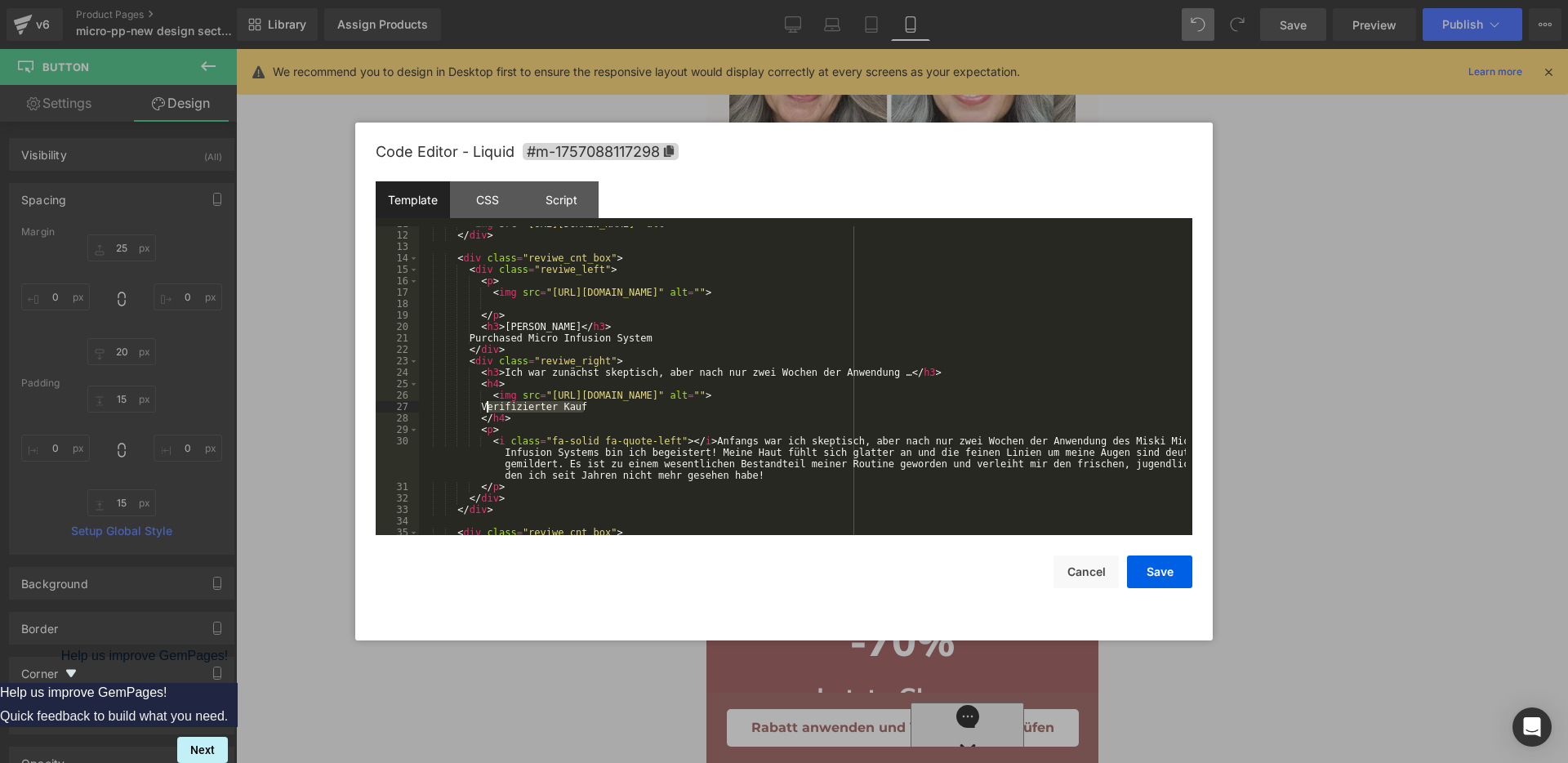
drag, startPoint x: 596, startPoint y: 405, endPoint x: 488, endPoint y: 401, distance: 108.1
click at [488, 401] on div "< img src = "https://zahaco.com/memed/Miski-new/images/sec_11.png" alt = "" > <…" at bounding box center [801, 384] width 767 height 332
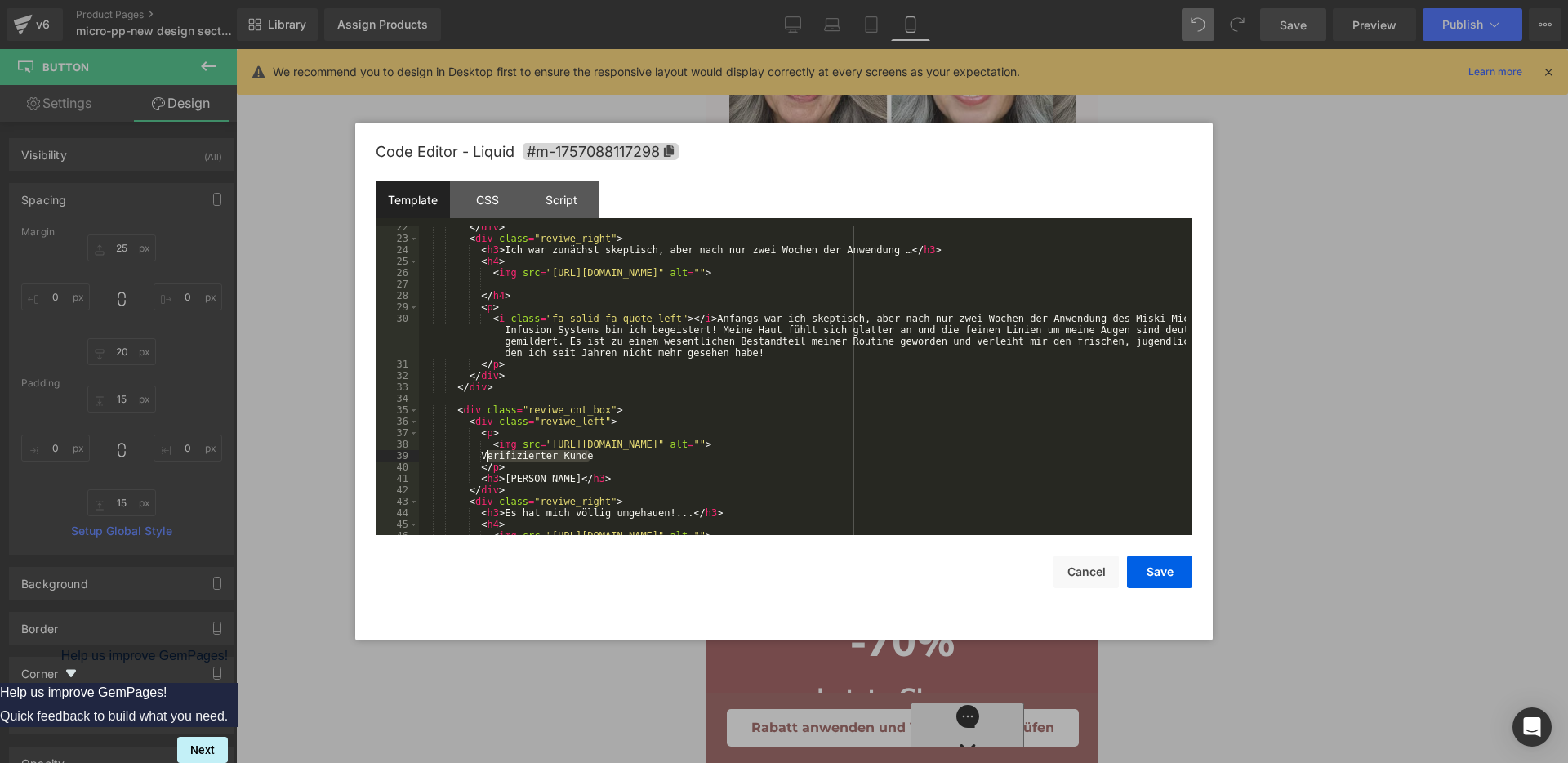
drag, startPoint x: 610, startPoint y: 454, endPoint x: 484, endPoint y: 457, distance: 126.0
click at [484, 457] on div "</ div > < div class = "reviwe_right" > < h3 > Ich war zunächst skeptisch, aber…" at bounding box center [801, 387] width 767 height 332
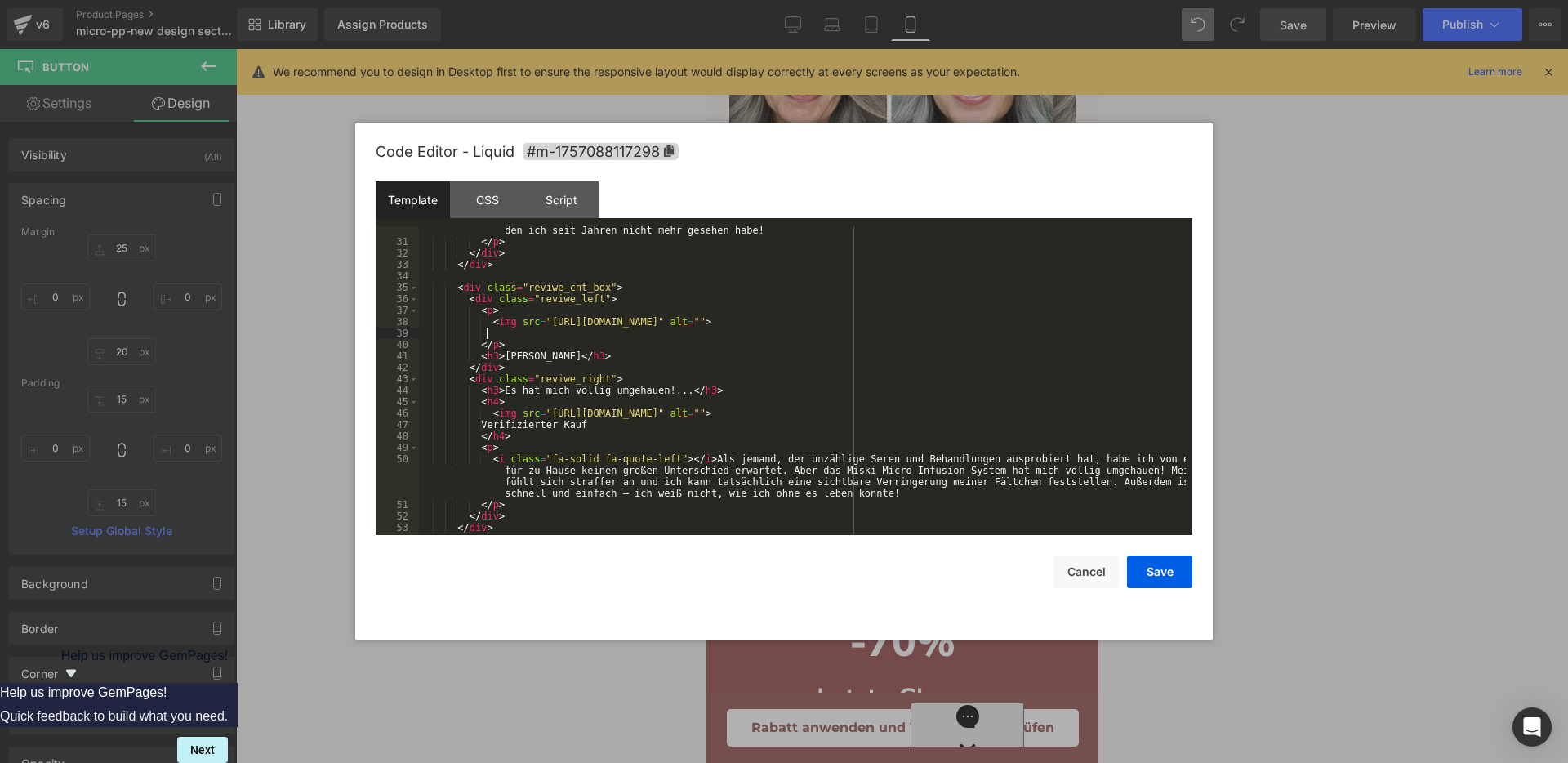
scroll to position [429, 0]
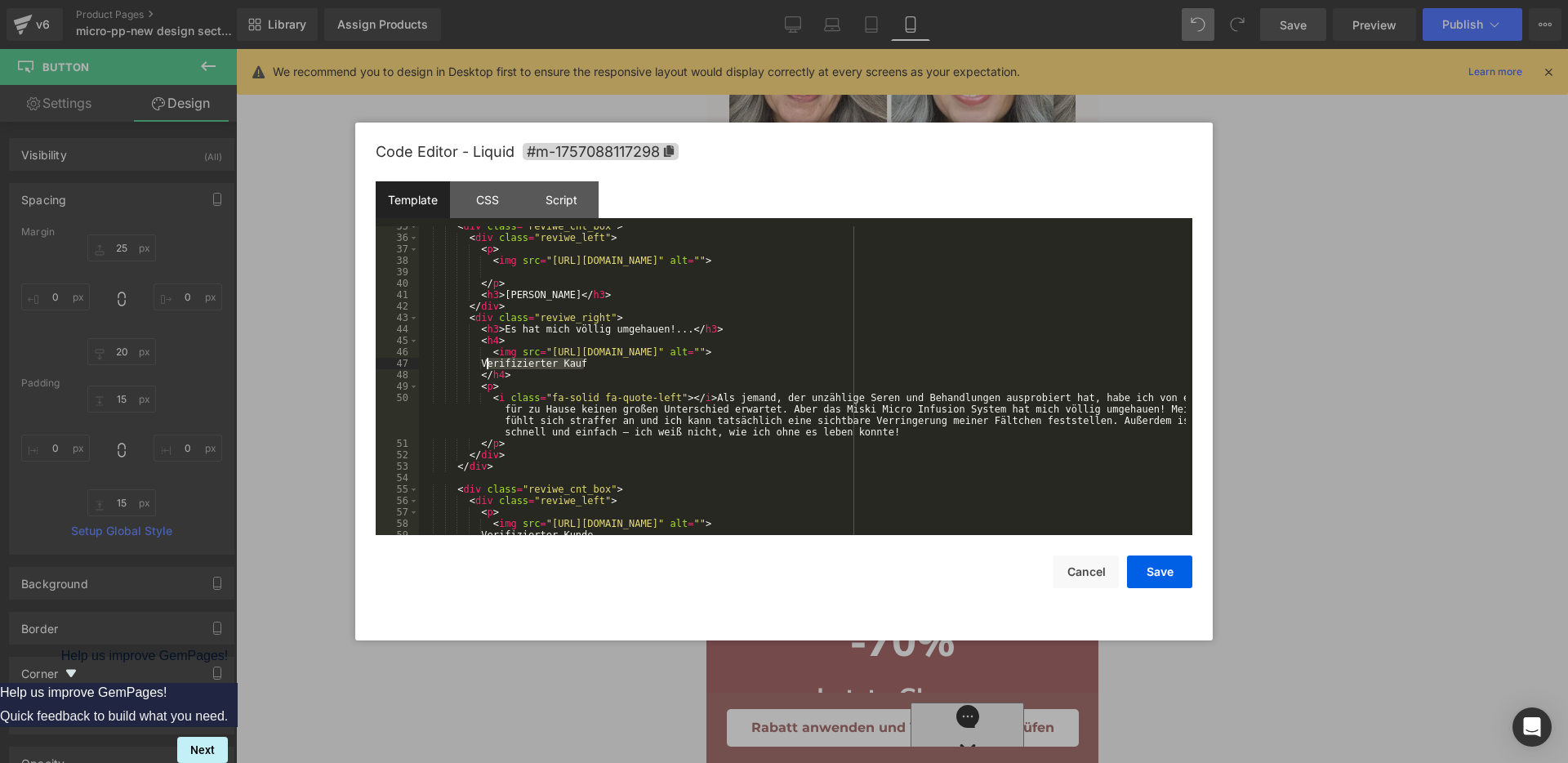
drag, startPoint x: 596, startPoint y: 368, endPoint x: 487, endPoint y: 366, distance: 109.0
click at [487, 366] on div "< div class = "reviwe_cnt_box" > < div class = "reviwe_left" > < p > < img src …" at bounding box center [801, 386] width 767 height 332
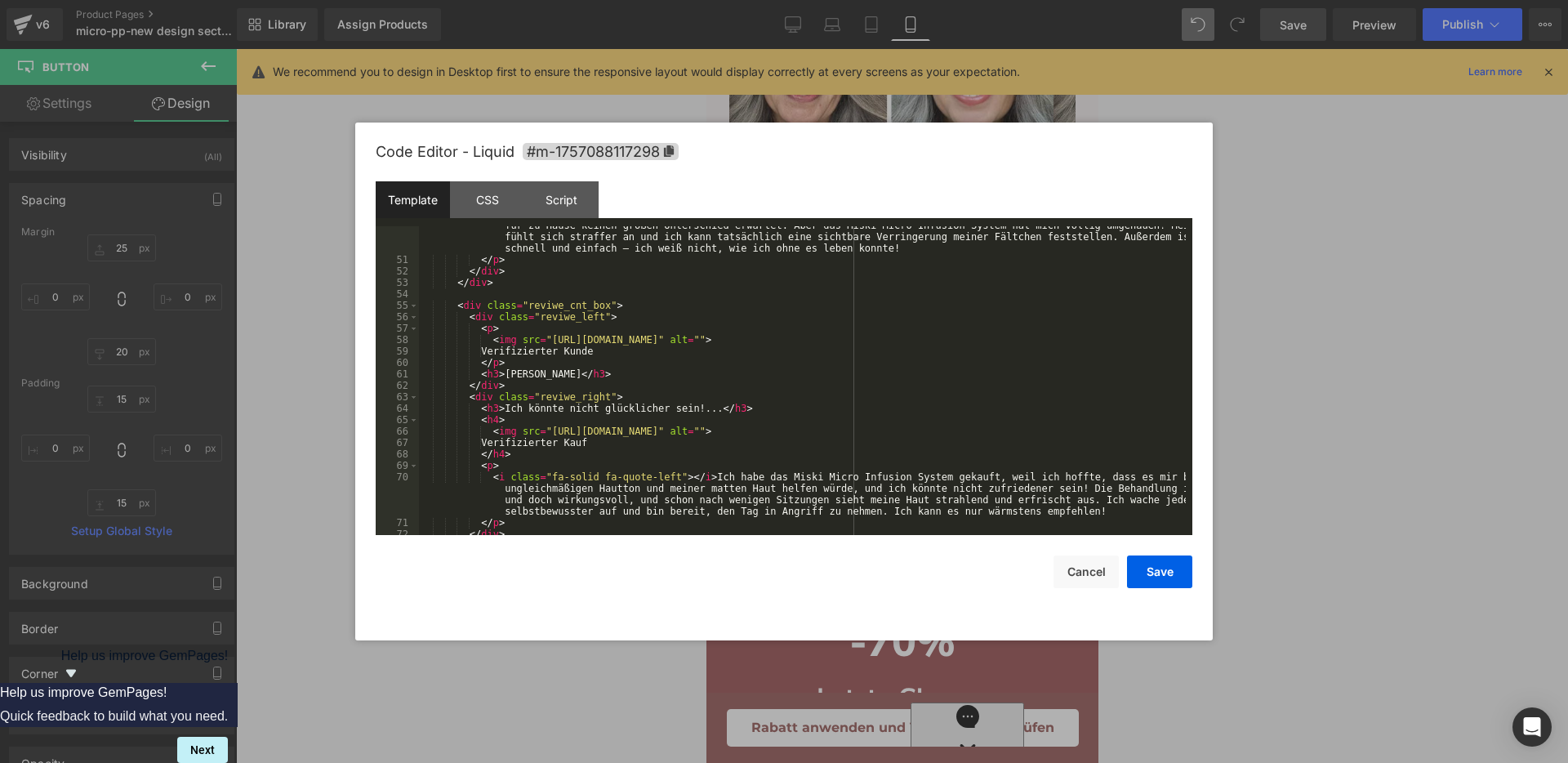
scroll to position [674, 0]
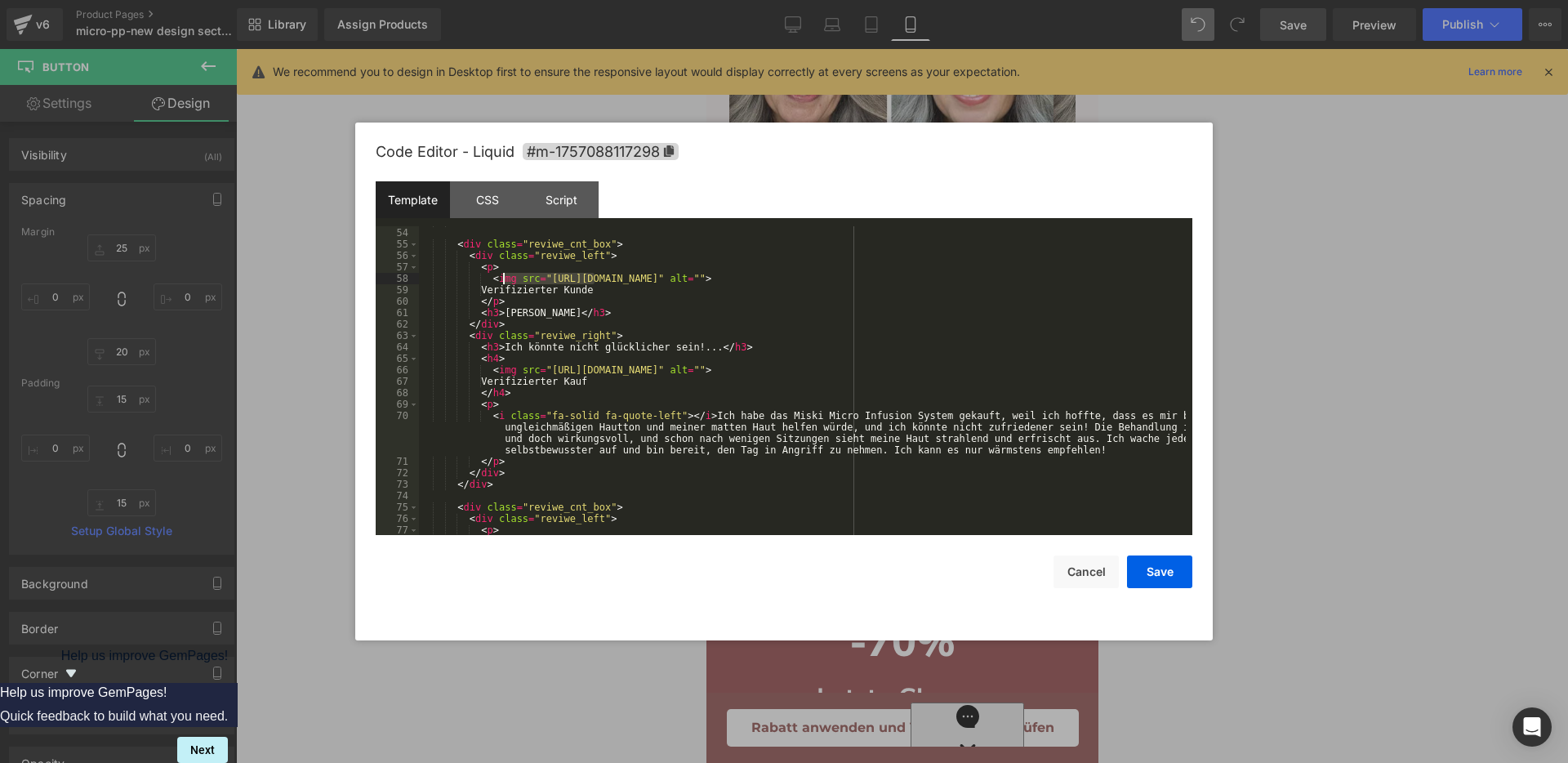
drag, startPoint x: 595, startPoint y: 284, endPoint x: 496, endPoint y: 283, distance: 99.0
click at [496, 283] on div "</ div > < div class = "reviwe_cnt_box" > < div class = "reviwe_left" > < p > <…" at bounding box center [801, 381] width 767 height 332
click at [585, 283] on div "</ div > < div class = "reviwe_cnt_box" > < div class = "reviwe_left" > < p > <…" at bounding box center [801, 380] width 767 height 309
drag, startPoint x: 596, startPoint y: 285, endPoint x: 487, endPoint y: 294, distance: 109.4
click at [487, 294] on div "</ div > < div class = "reviwe_cnt_box" > < div class = "reviwe_left" > < p > <…" at bounding box center [801, 381] width 767 height 332
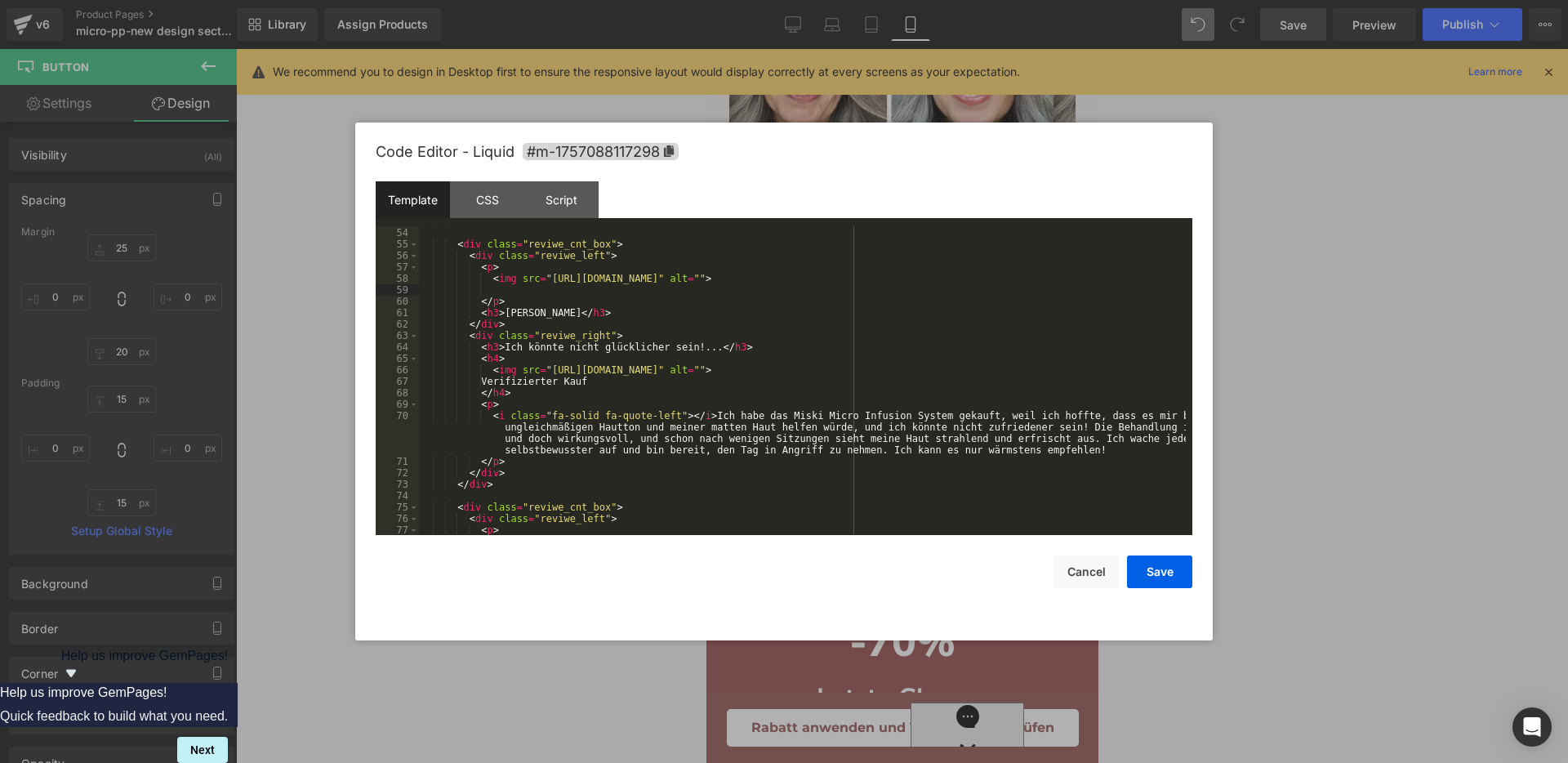
scroll to position [736, 0]
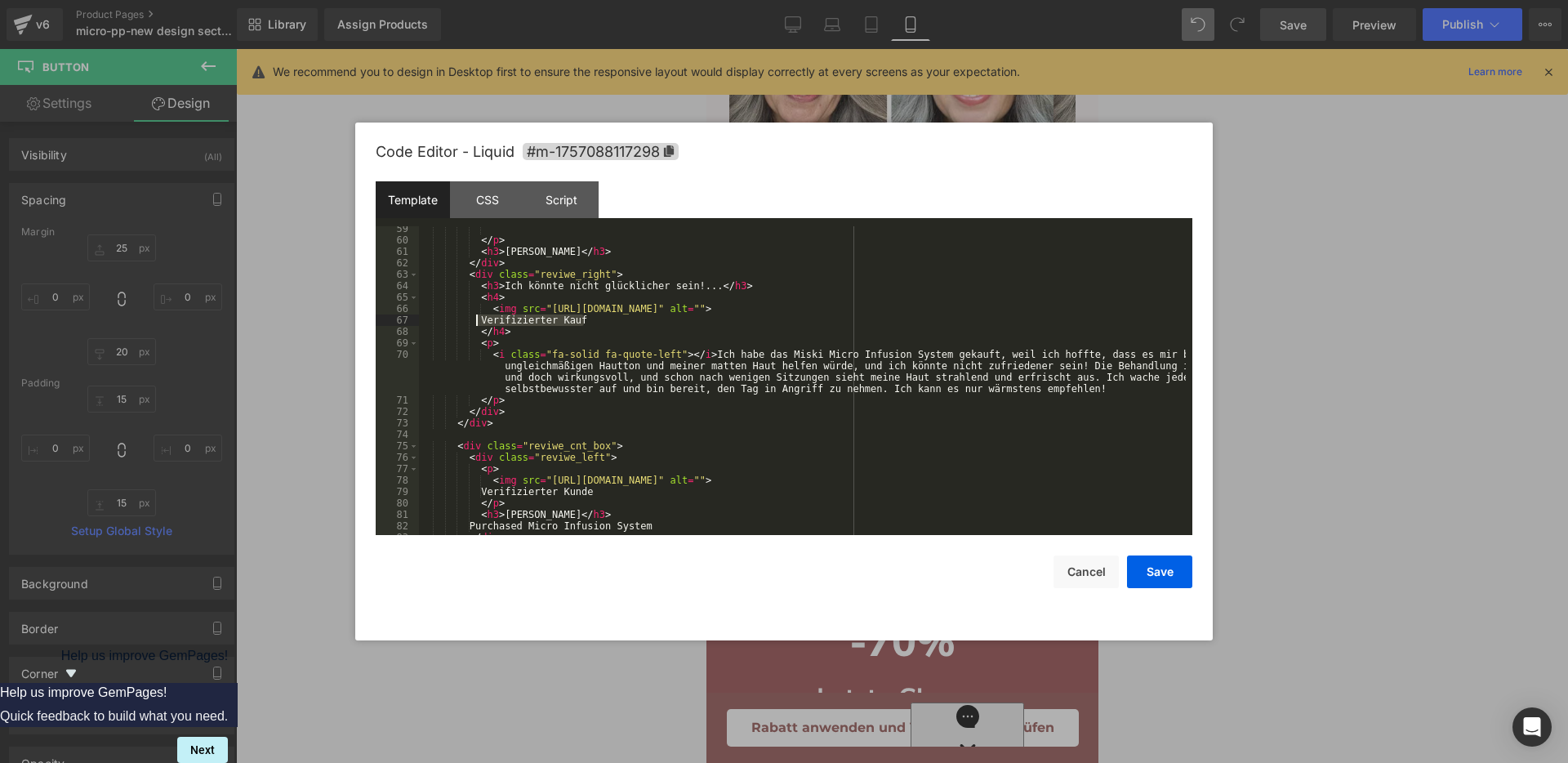
drag, startPoint x: 586, startPoint y: 321, endPoint x: 478, endPoint y: 318, distance: 108.0
click at [478, 318] on div "</ p > < h3 > Samantha Hayes </ h3 > </ div > < div class = "reviwe_right" > < …" at bounding box center [801, 389] width 767 height 332
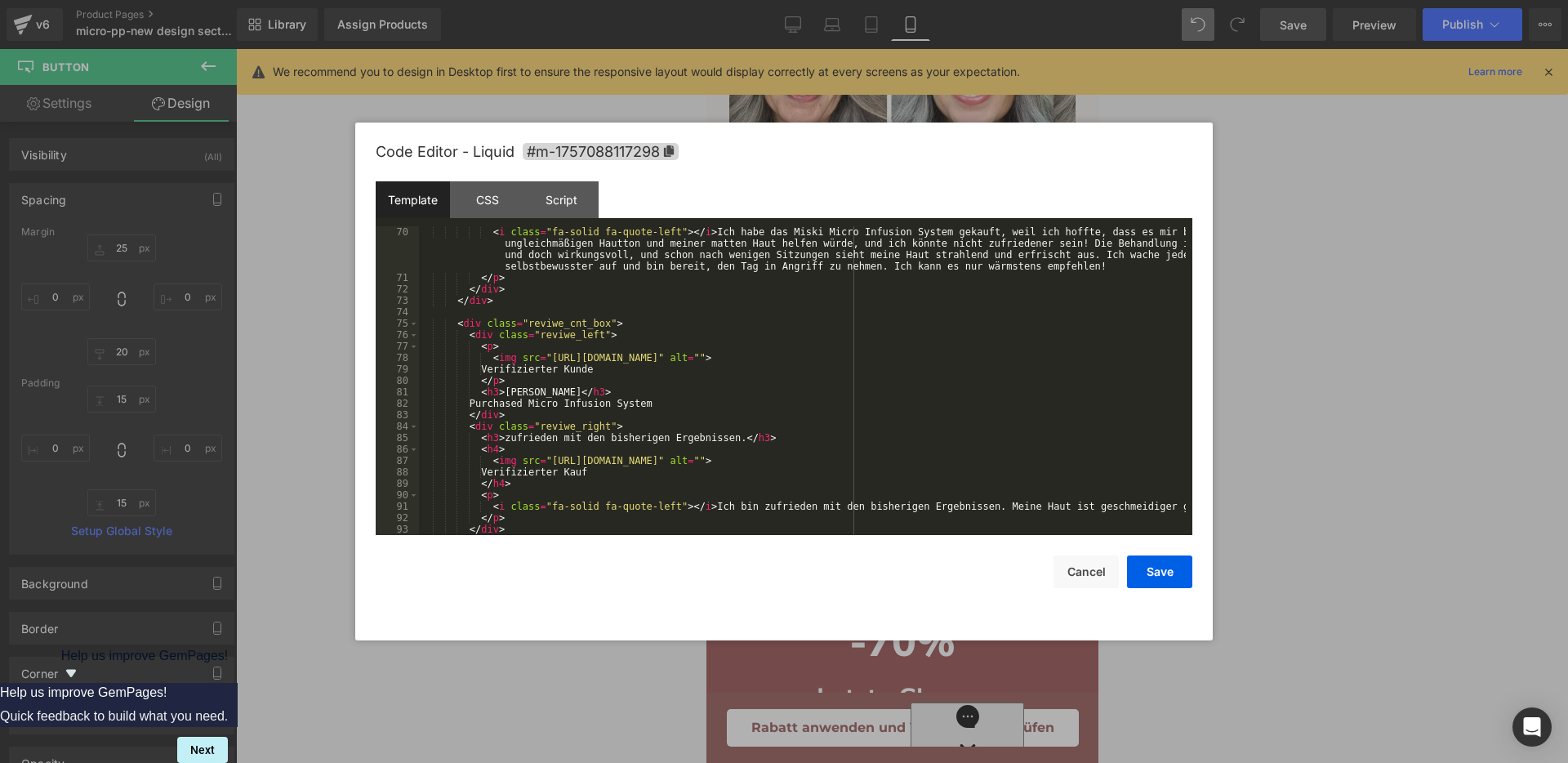
scroll to position [919, 0]
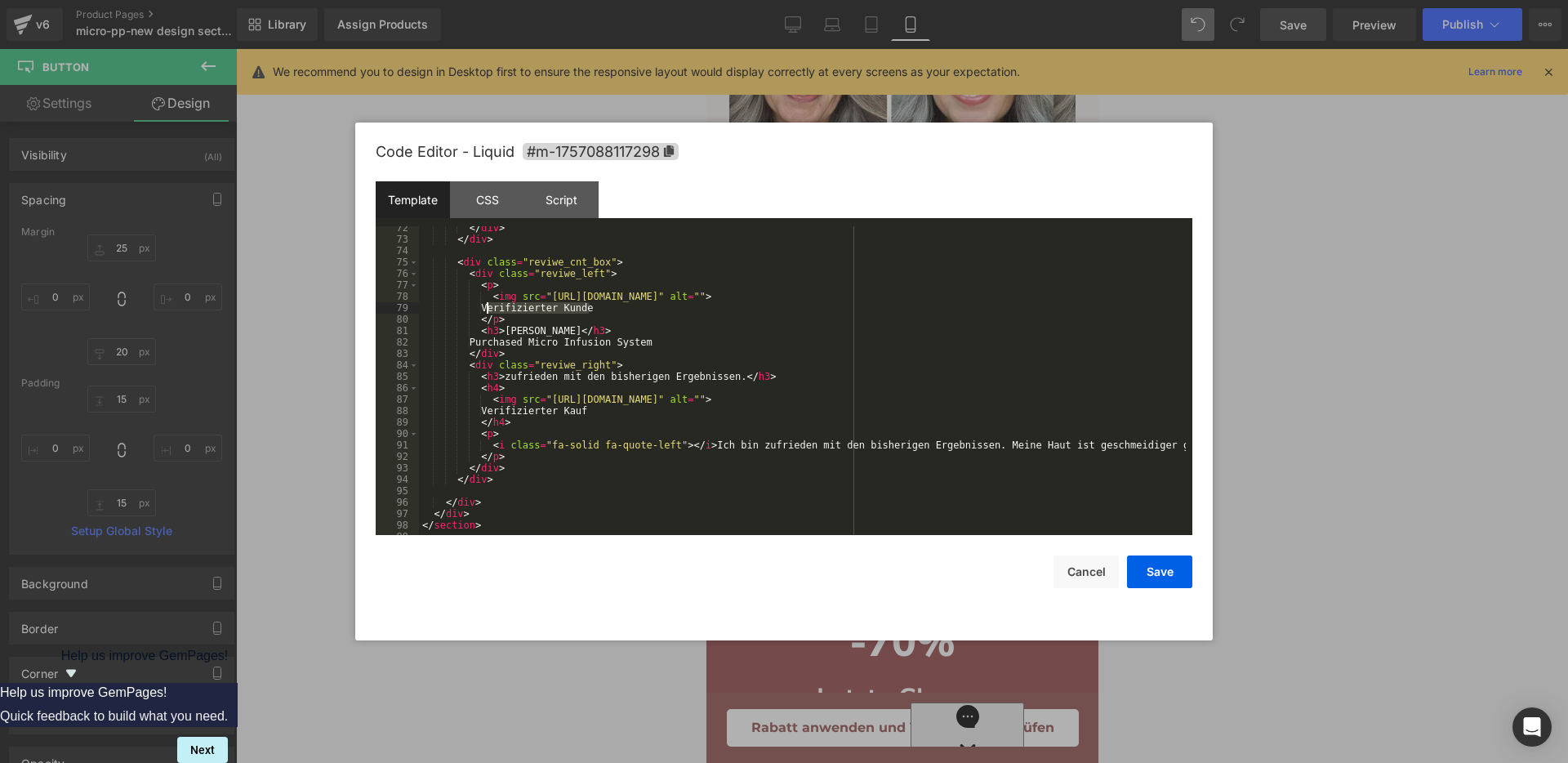
drag, startPoint x: 594, startPoint y: 307, endPoint x: 489, endPoint y: 306, distance: 105.0
click at [489, 306] on div "</ div > </ div > < div class = "reviwe_cnt_box" > < div class = "reviwe_left" …" at bounding box center [801, 388] width 767 height 332
drag, startPoint x: 586, startPoint y: 416, endPoint x: 487, endPoint y: 409, distance: 99.2
click at [487, 409] on div "</ div > </ div > < div class = "reviwe_cnt_box" > < div class = "reviwe_left" …" at bounding box center [801, 388] width 767 height 332
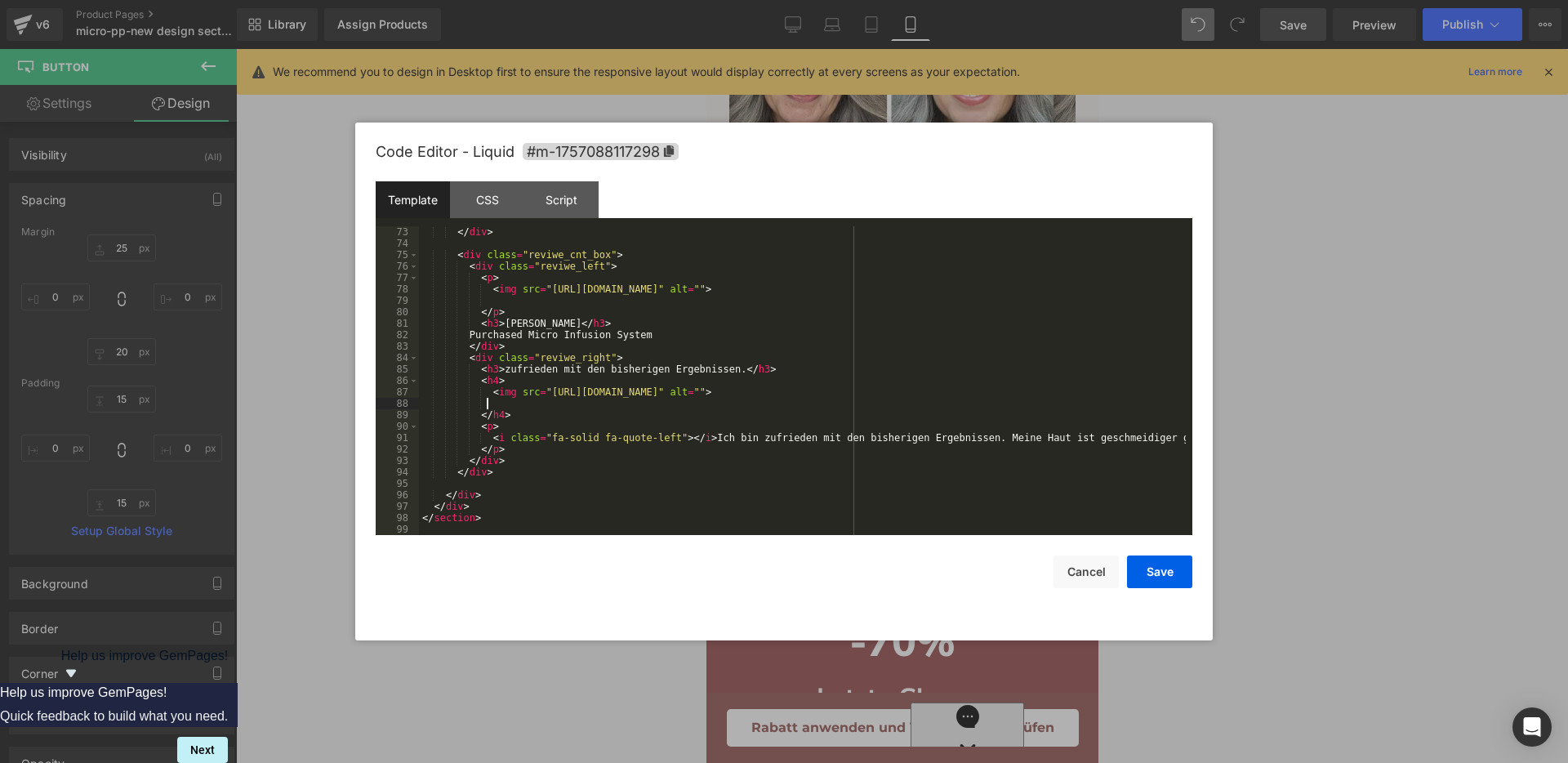
scroll to position [927, 0]
click at [1180, 563] on button "Save" at bounding box center [1160, 572] width 65 height 33
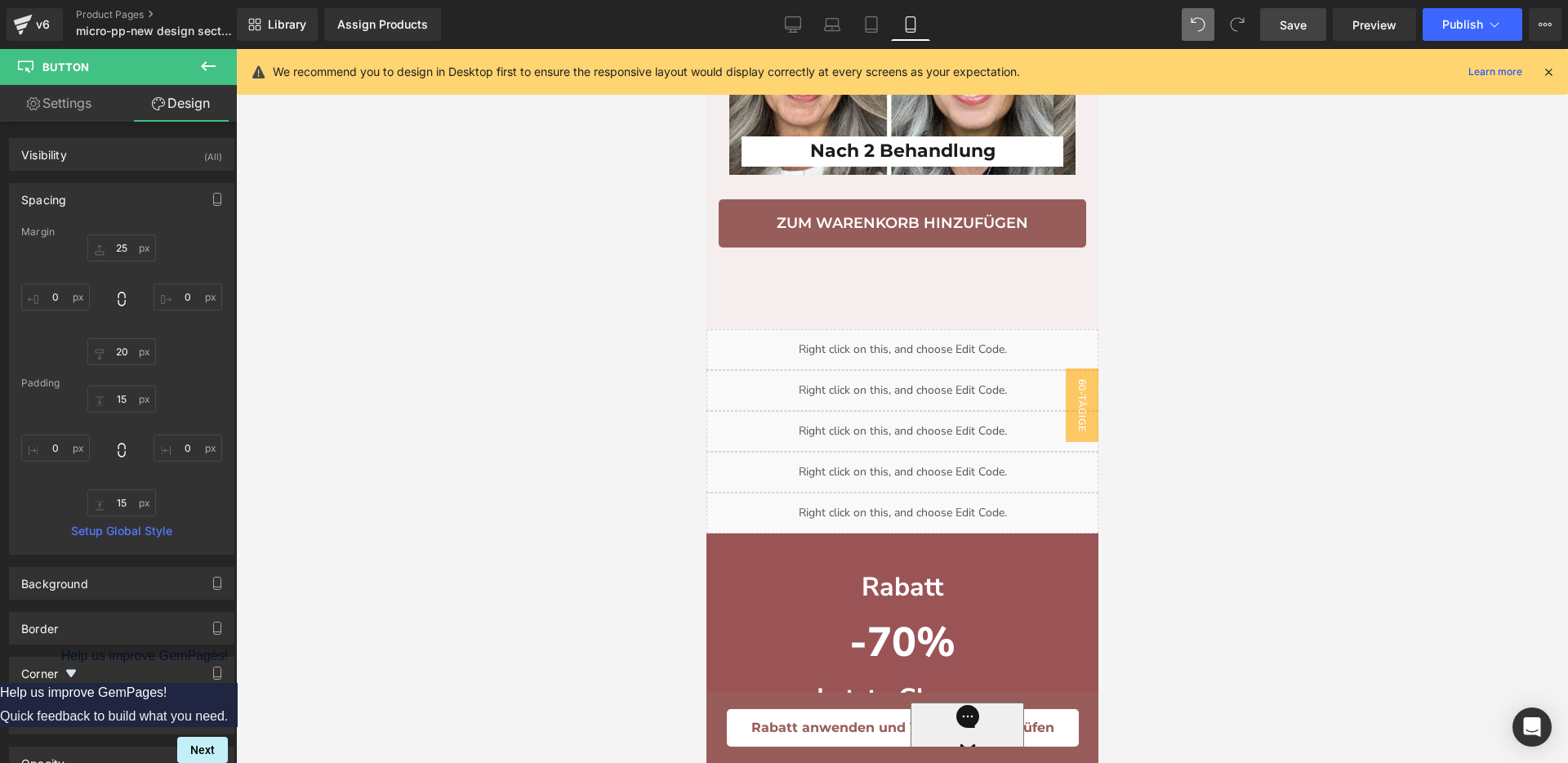
click at [1301, 41] on div "Library Assign Products Product Preview No product match your search. Please tr…" at bounding box center [903, 25] width 1332 height 49
click at [1304, 33] on span "Save" at bounding box center [1293, 25] width 27 height 17
click at [786, 33] on link "Desktop" at bounding box center [792, 25] width 39 height 33
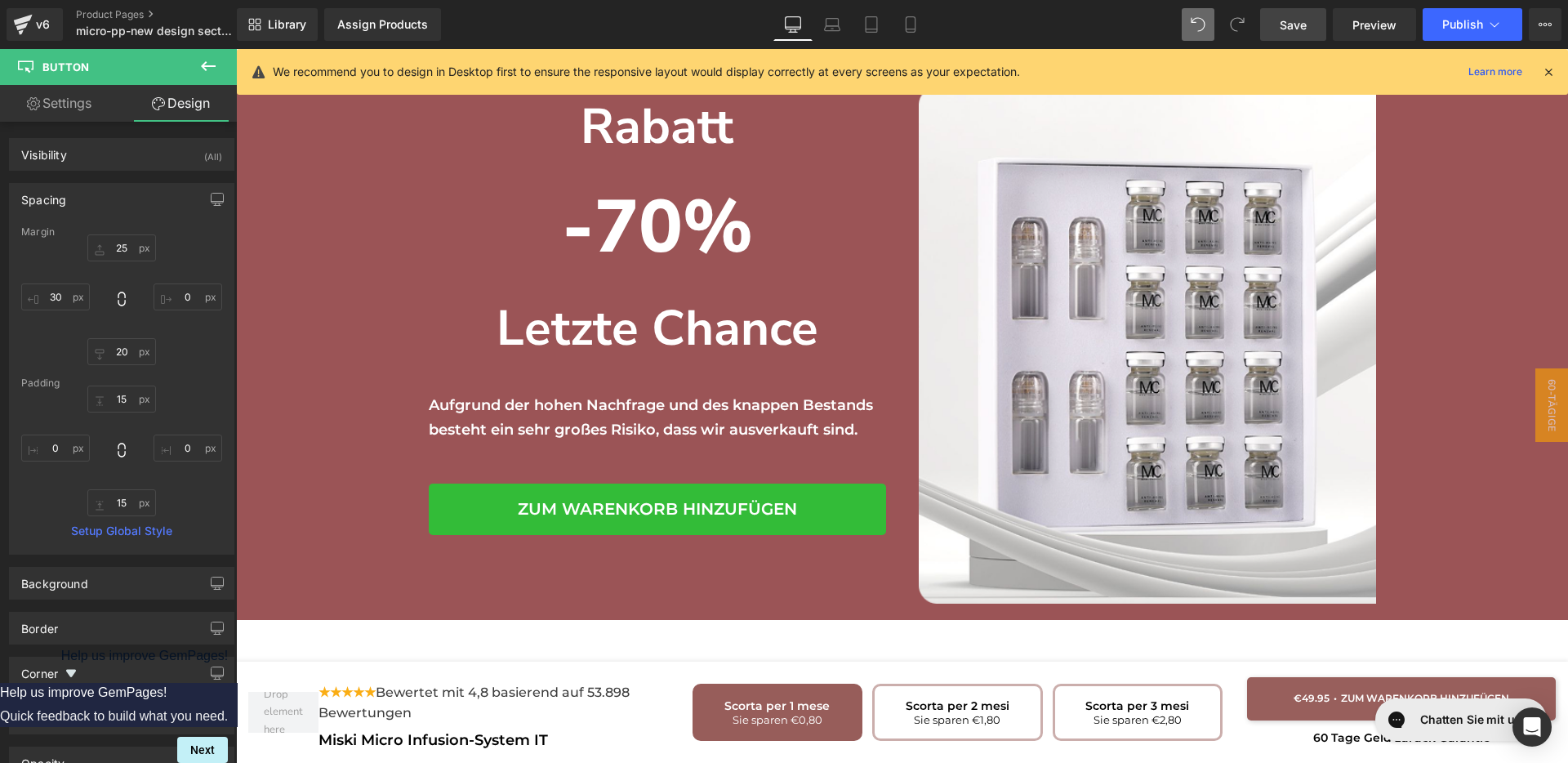
scroll to position [3923, 0]
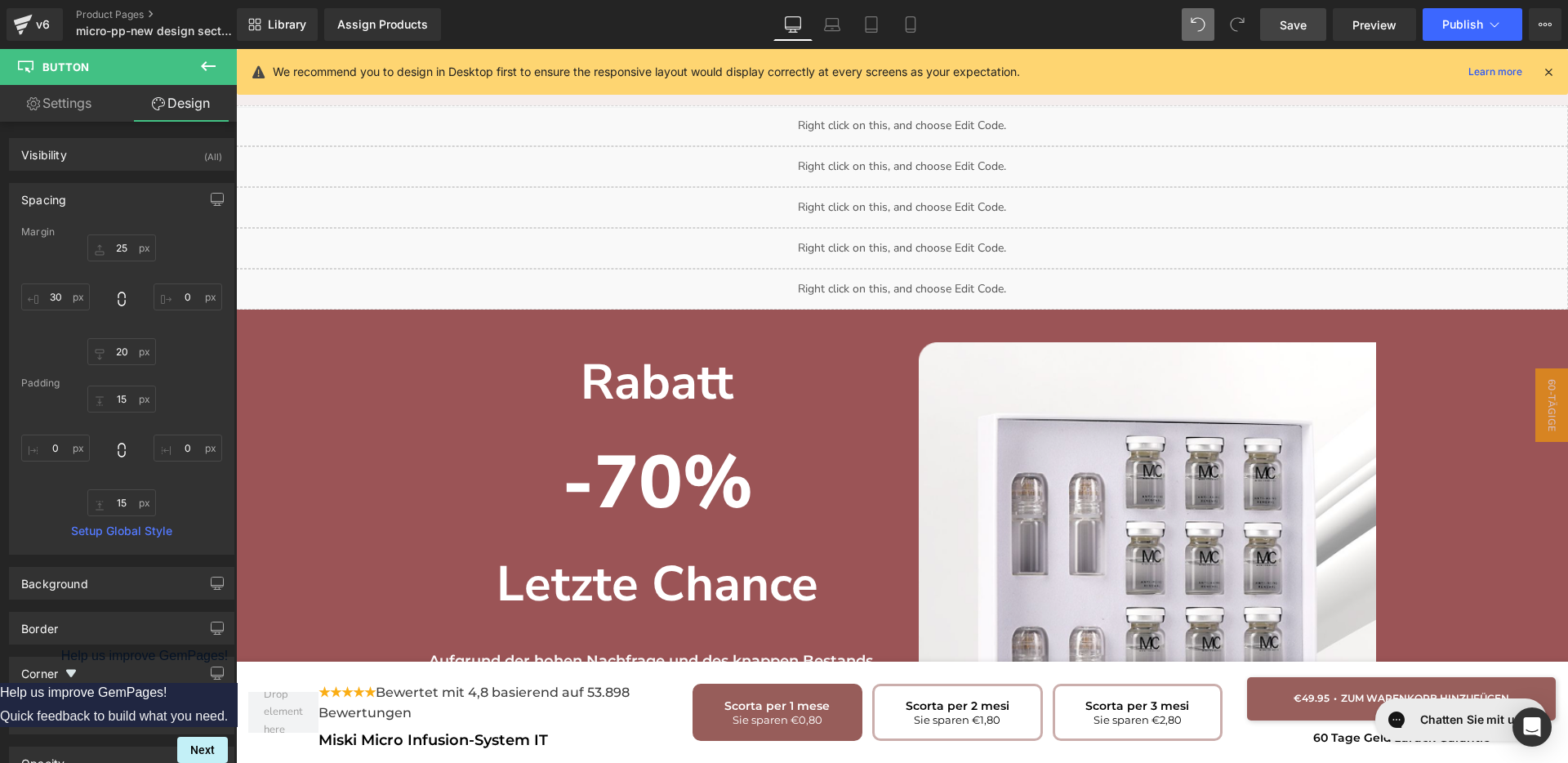
click at [904, 357] on div "Image Zum Warenkorb hinzufügen Button" at bounding box center [1147, 600] width 490 height 517
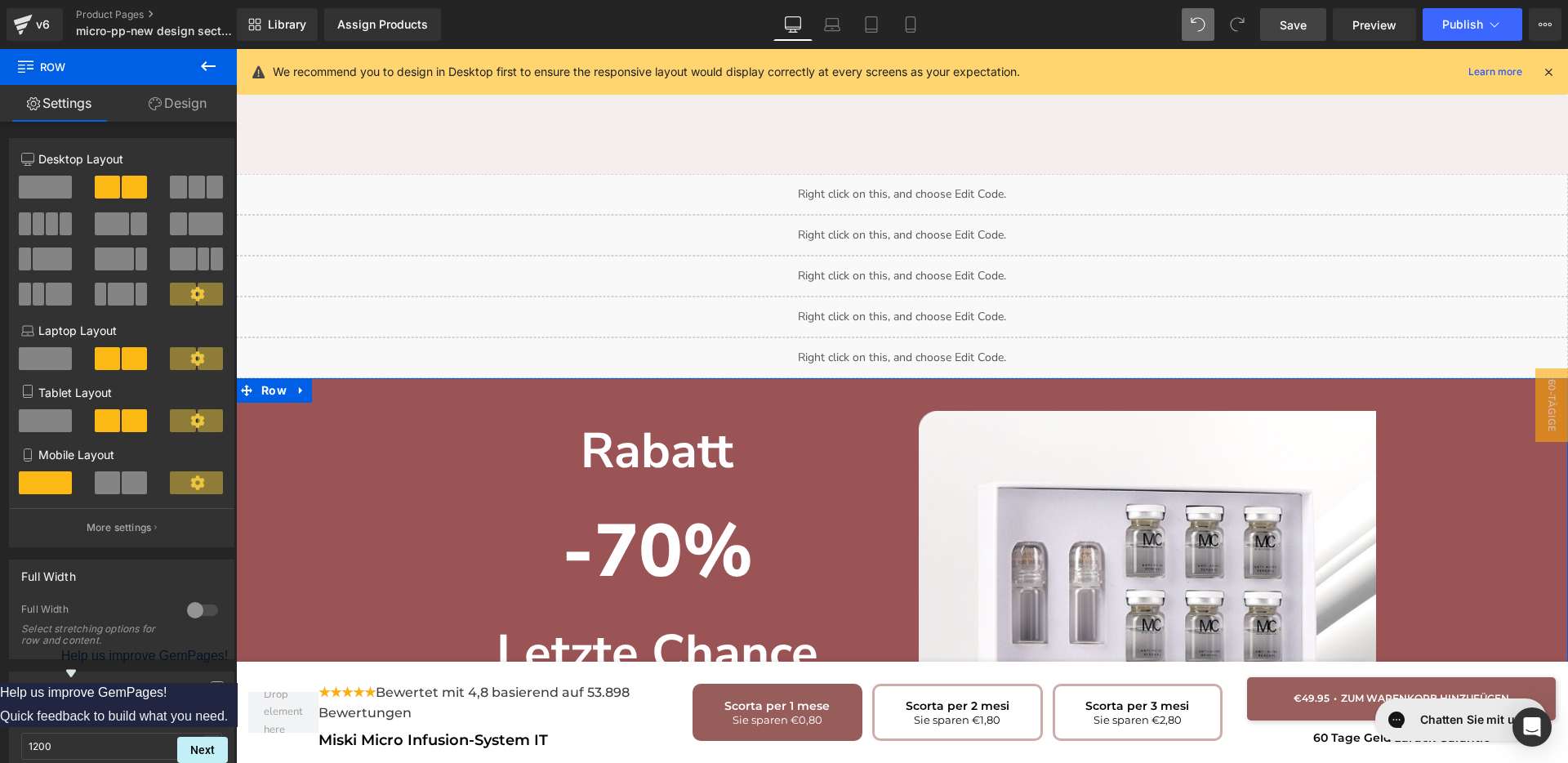
scroll to position [3821, 0]
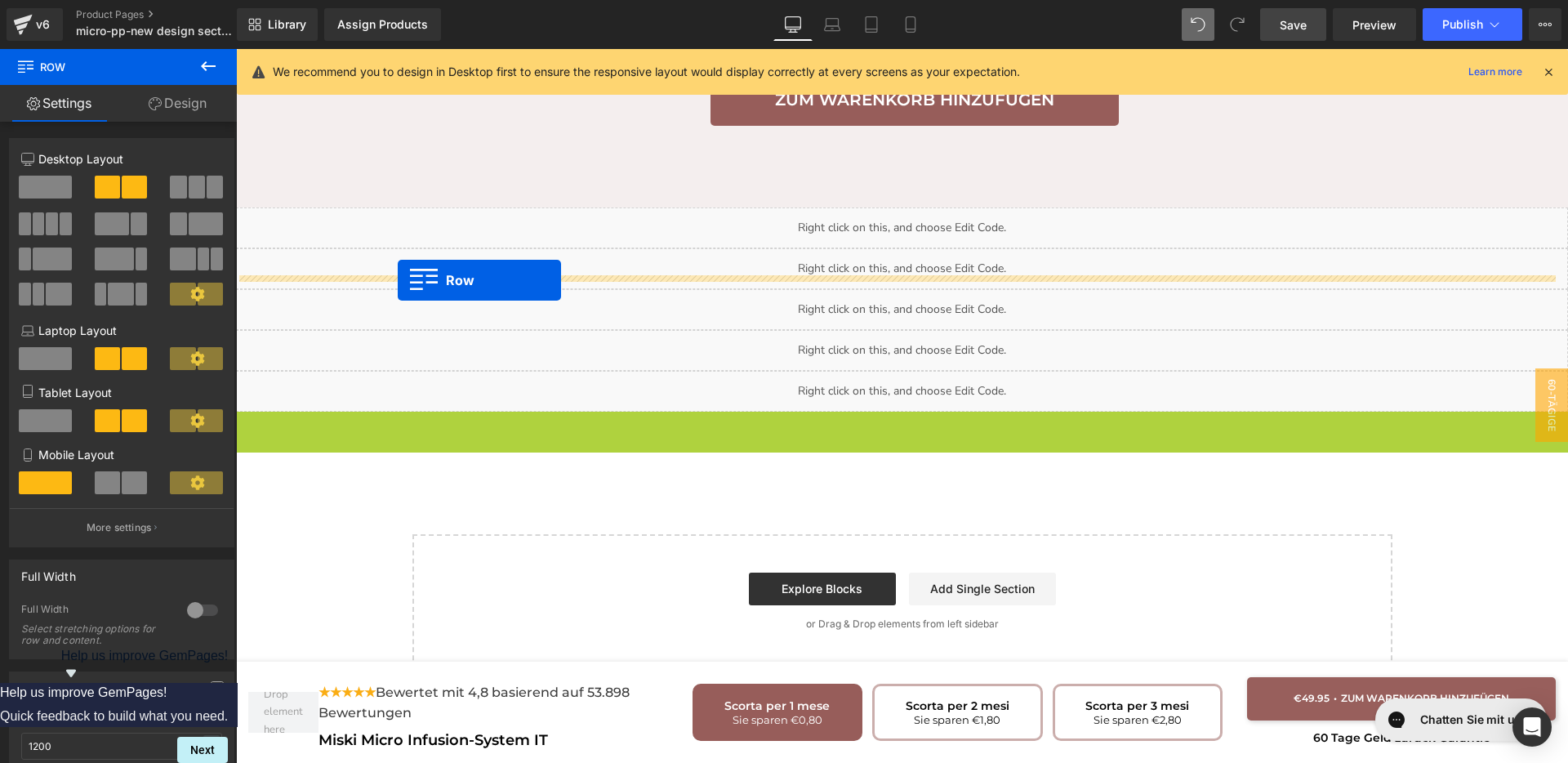
drag, startPoint x: 239, startPoint y: 373, endPoint x: 398, endPoint y: 280, distance: 184.2
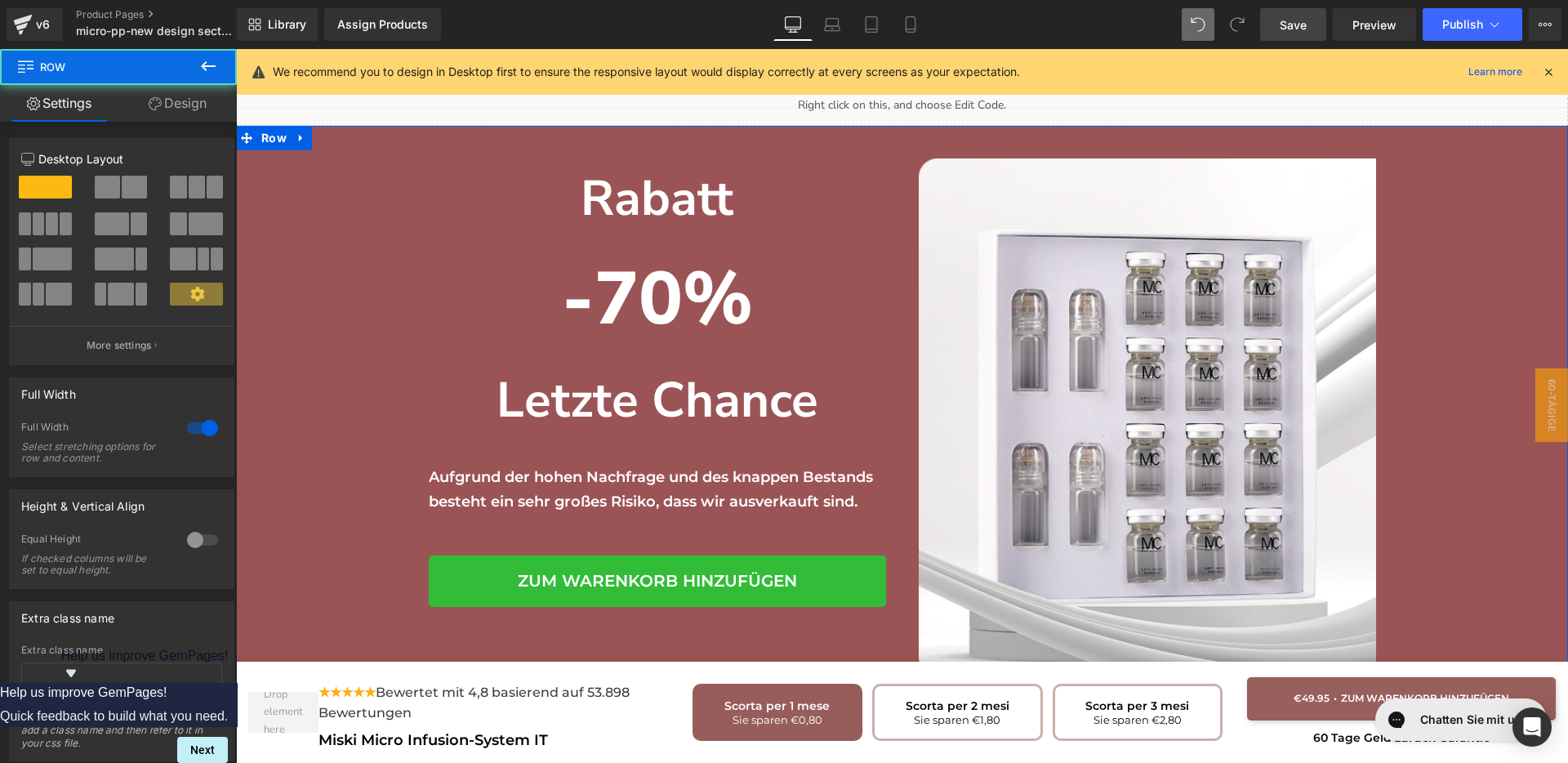
click at [281, 309] on div "Rabatt Heading -70% Heading Letzte Chance Heading Aufgrund der hohen Nachfrage …" at bounding box center [902, 409] width 1332 height 550
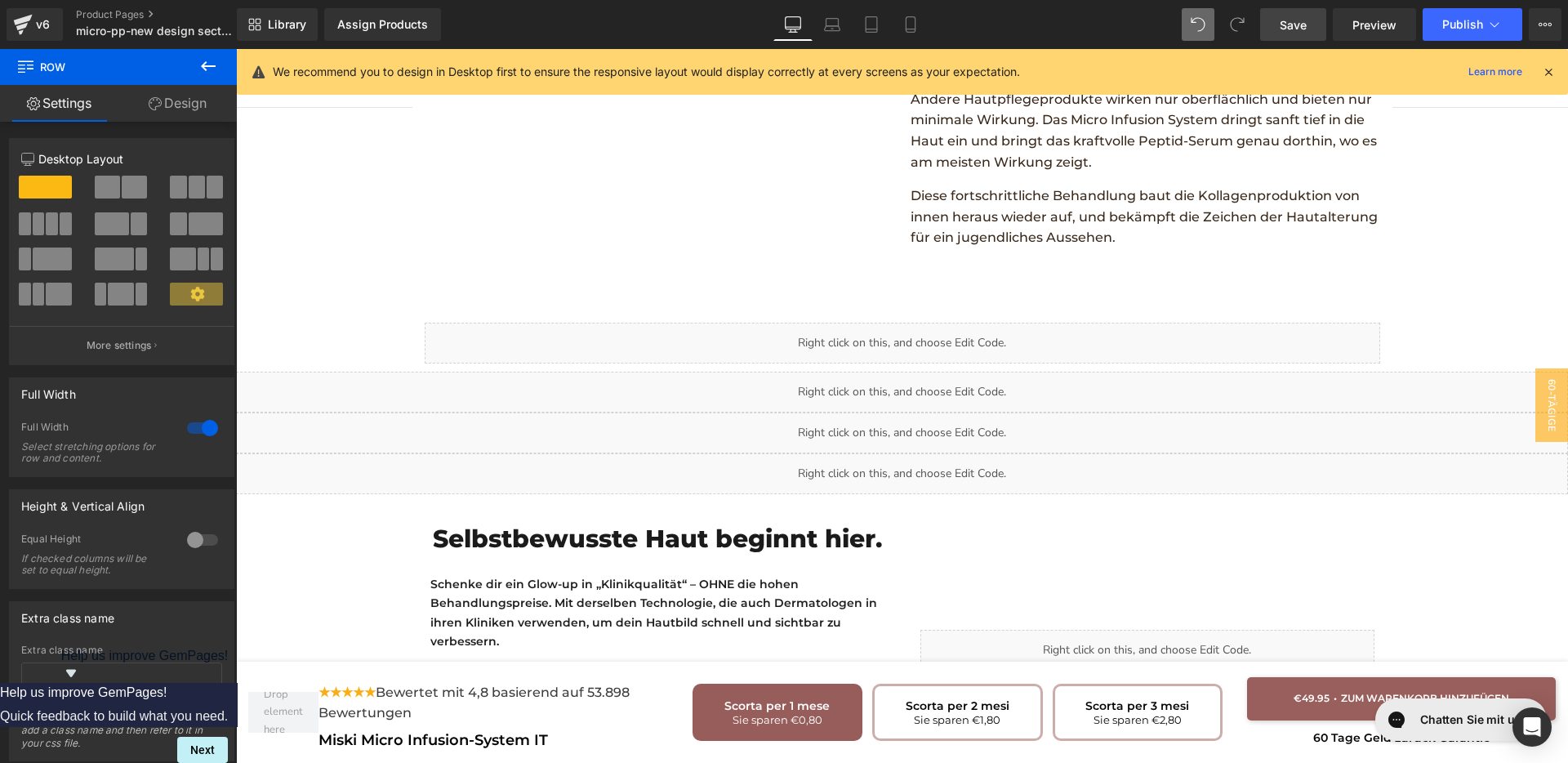
scroll to position [3208, 0]
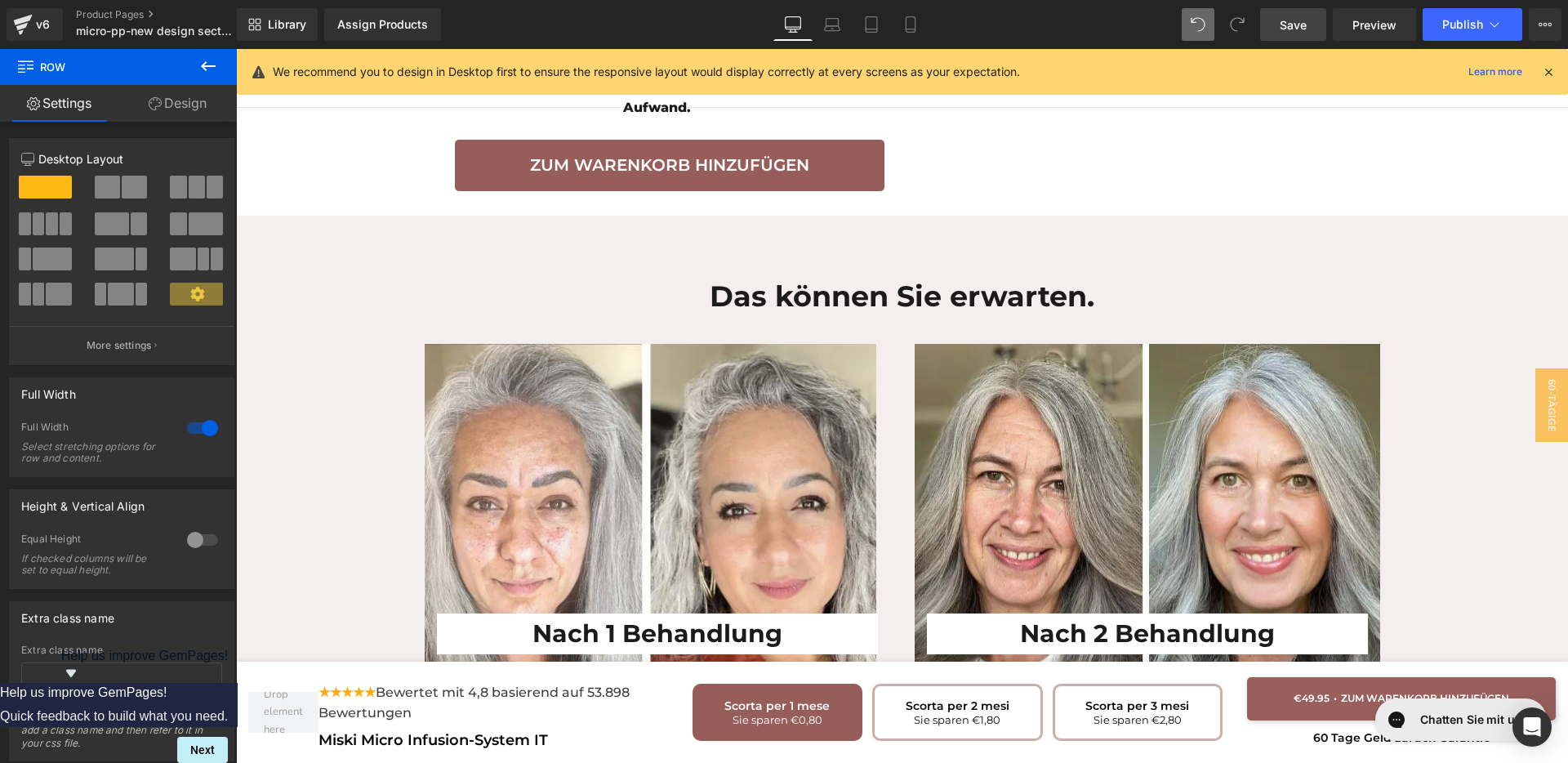
click at [352, 328] on div "Das können Sie erwarten. Heading Nach 1 Behandlung Heading Row Nach 2 Behandlun…" at bounding box center [902, 494] width 1332 height 507
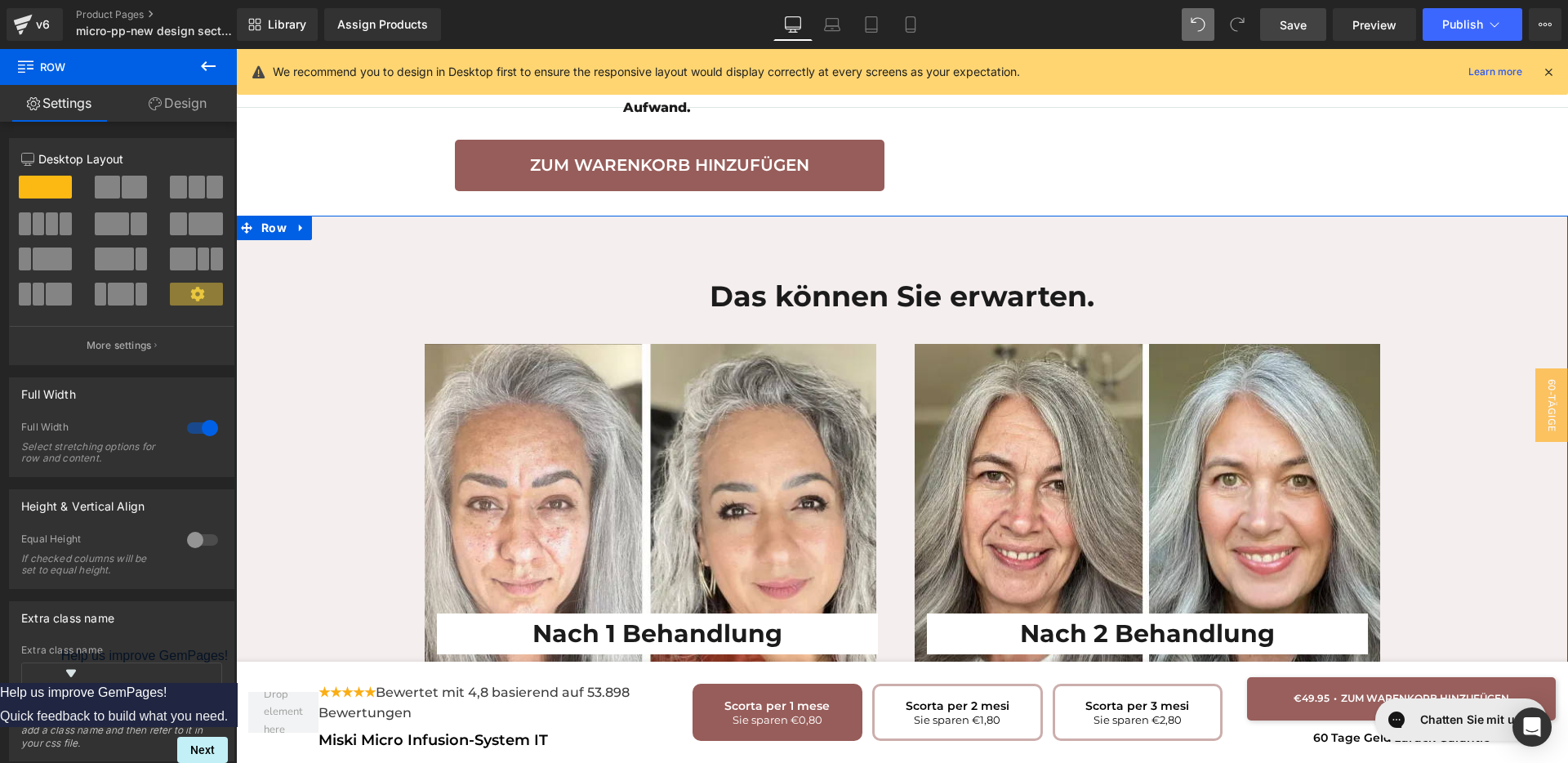
click at [184, 110] on link "Design" at bounding box center [177, 103] width 118 height 37
click at [0, 0] on div "Background" at bounding box center [0, 0] width 0 height 0
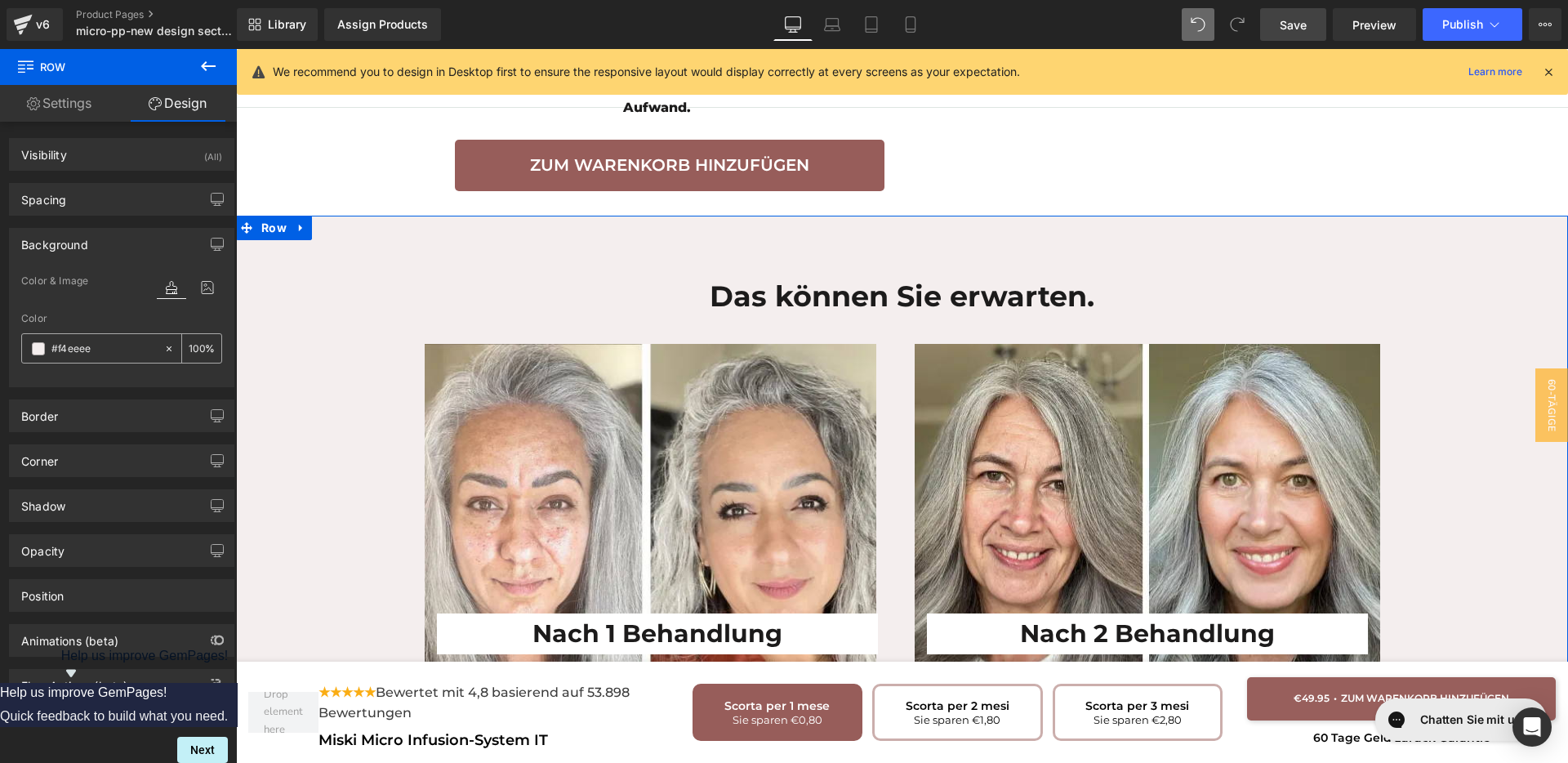
type input "#f4eeee"
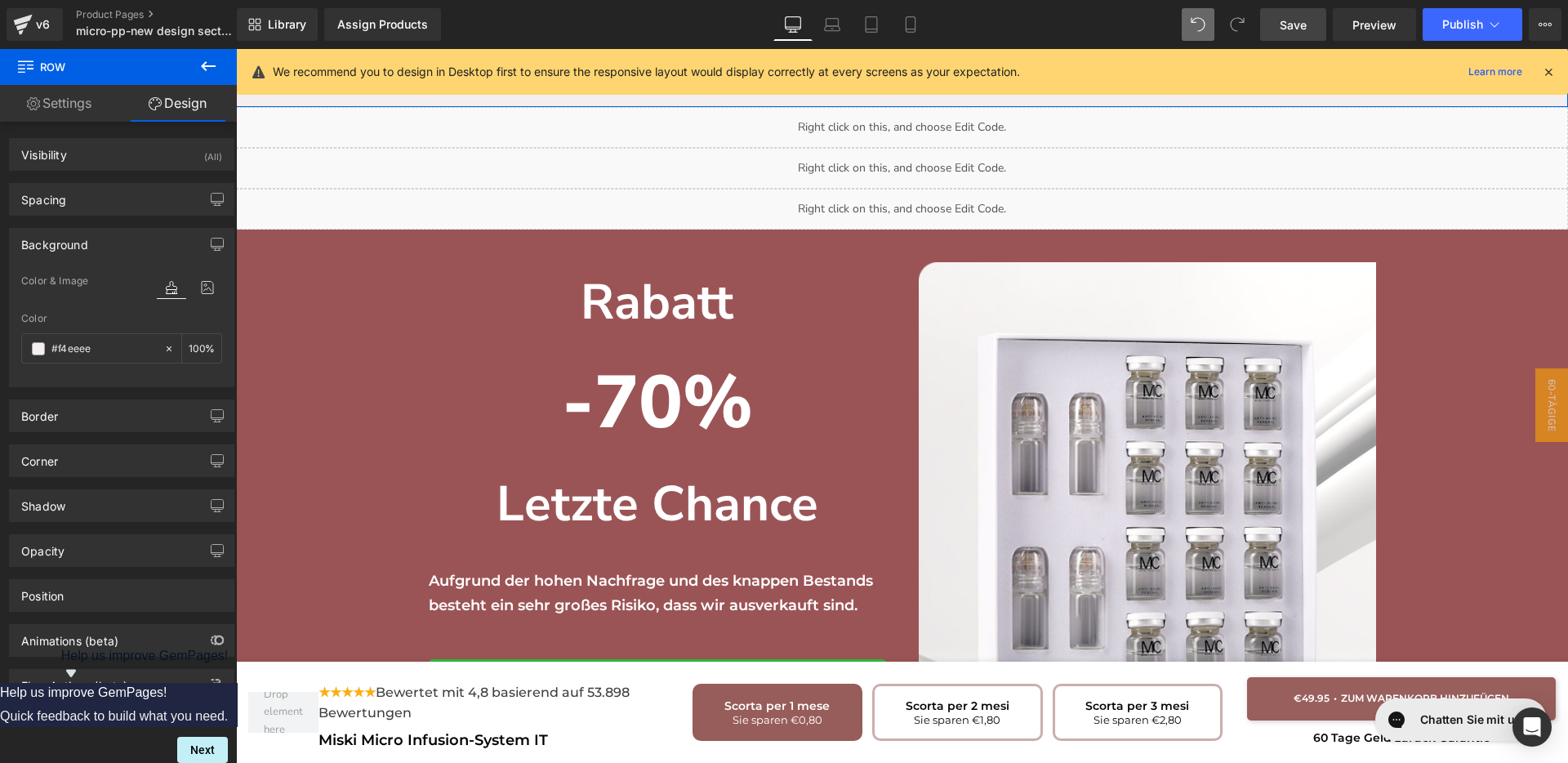
scroll to position [3923, 0]
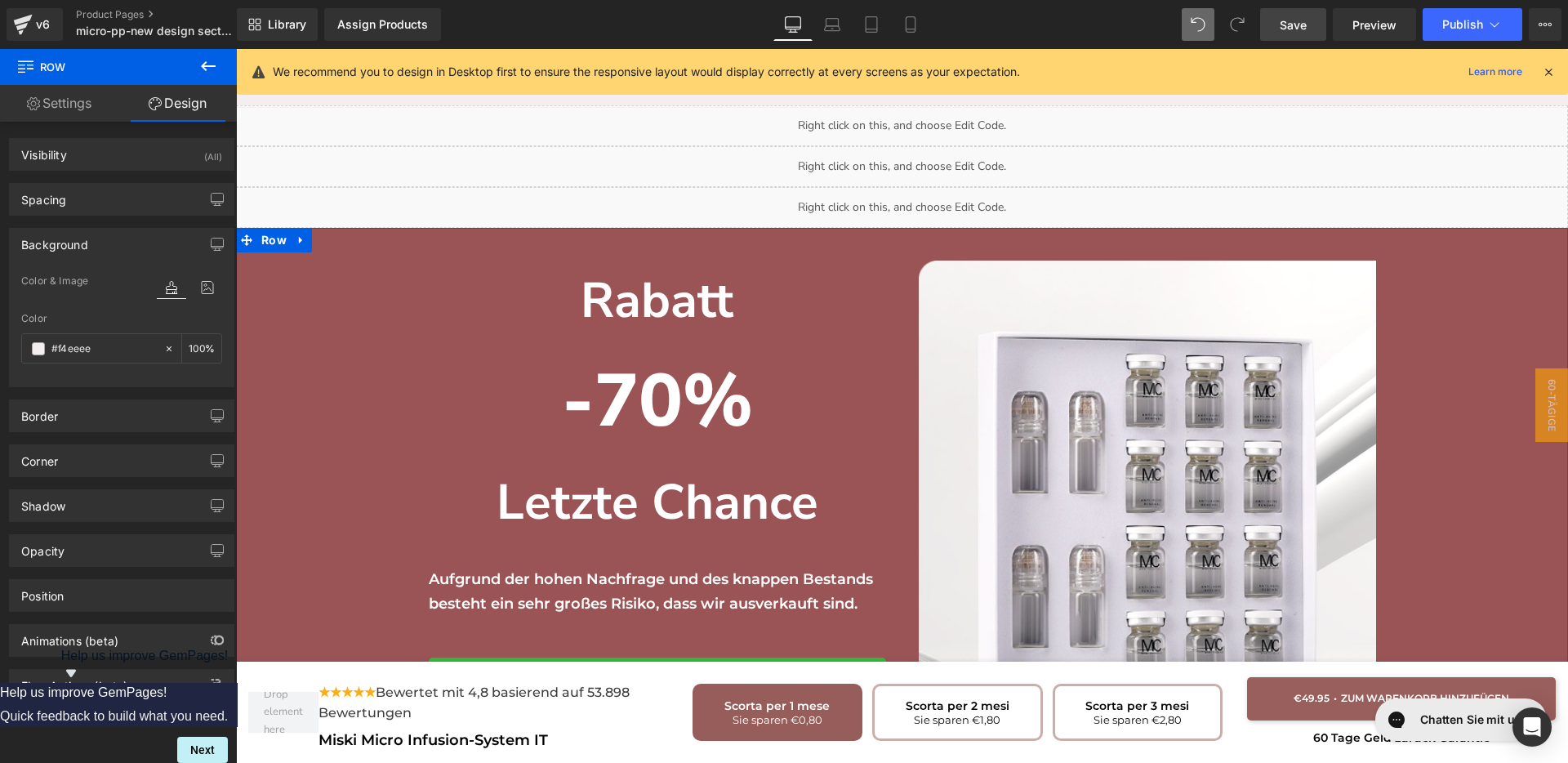
click at [387, 390] on div "Rabatt Heading -70% Heading Letzte Chance Heading Aufgrund der hohen Nachfrage …" at bounding box center [902, 512] width 1332 height 550
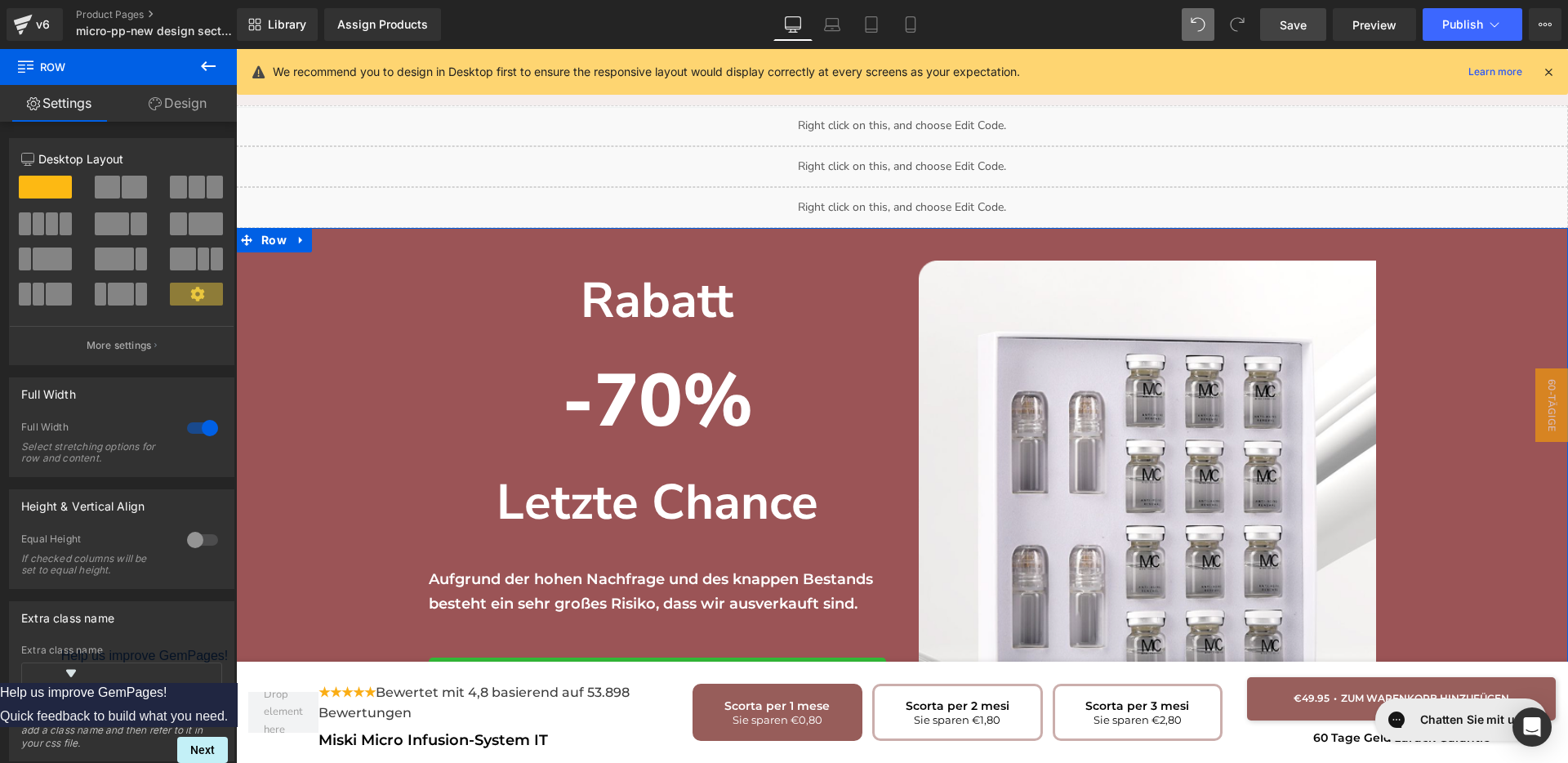
click at [184, 100] on link "Design" at bounding box center [177, 103] width 118 height 37
click at [0, 0] on div "Background" at bounding box center [0, 0] width 0 height 0
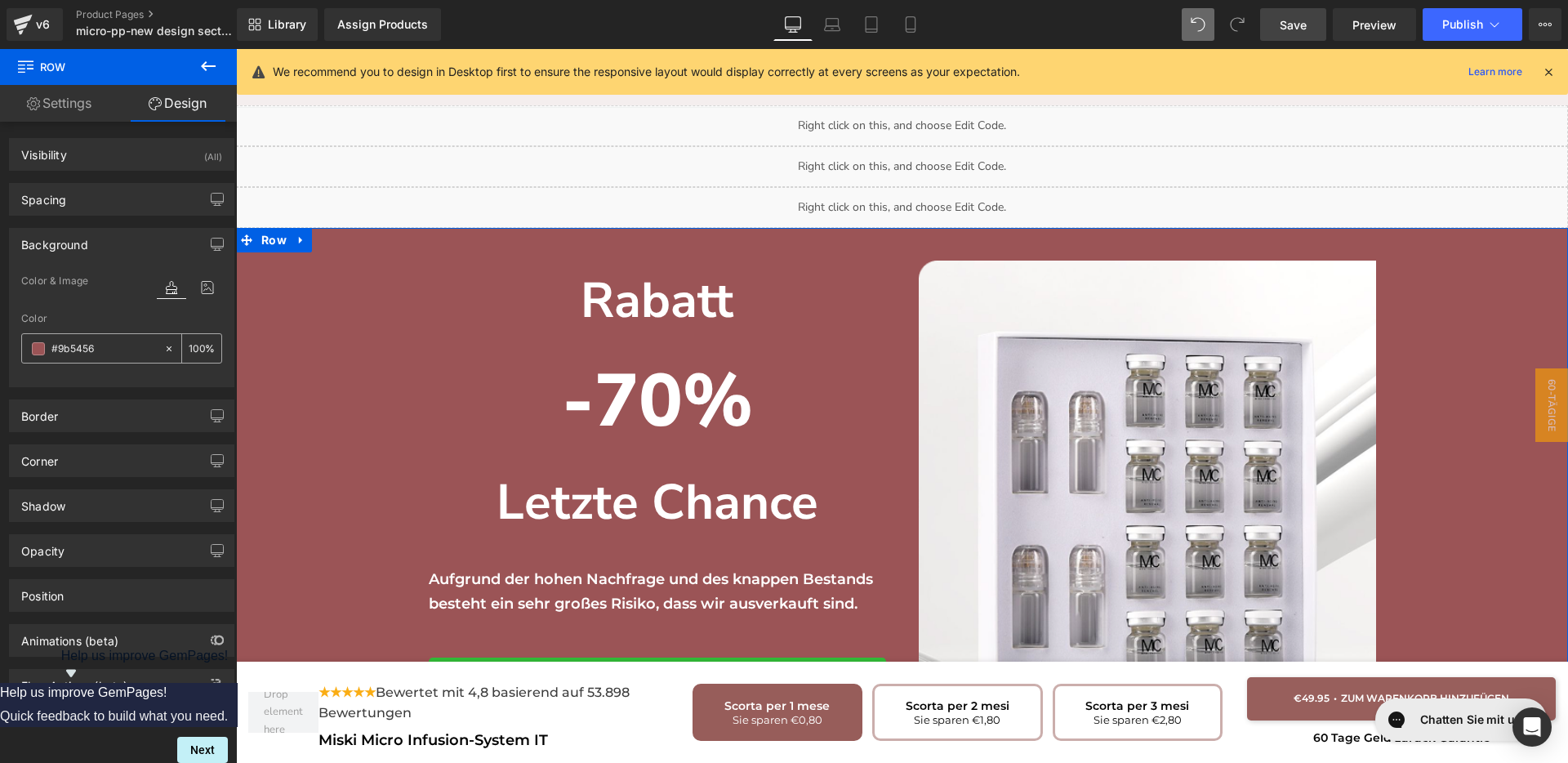
click at [112, 346] on input "#9b5456" at bounding box center [103, 348] width 105 height 18
paste input "f4eeee"
type input "#f4eeee"
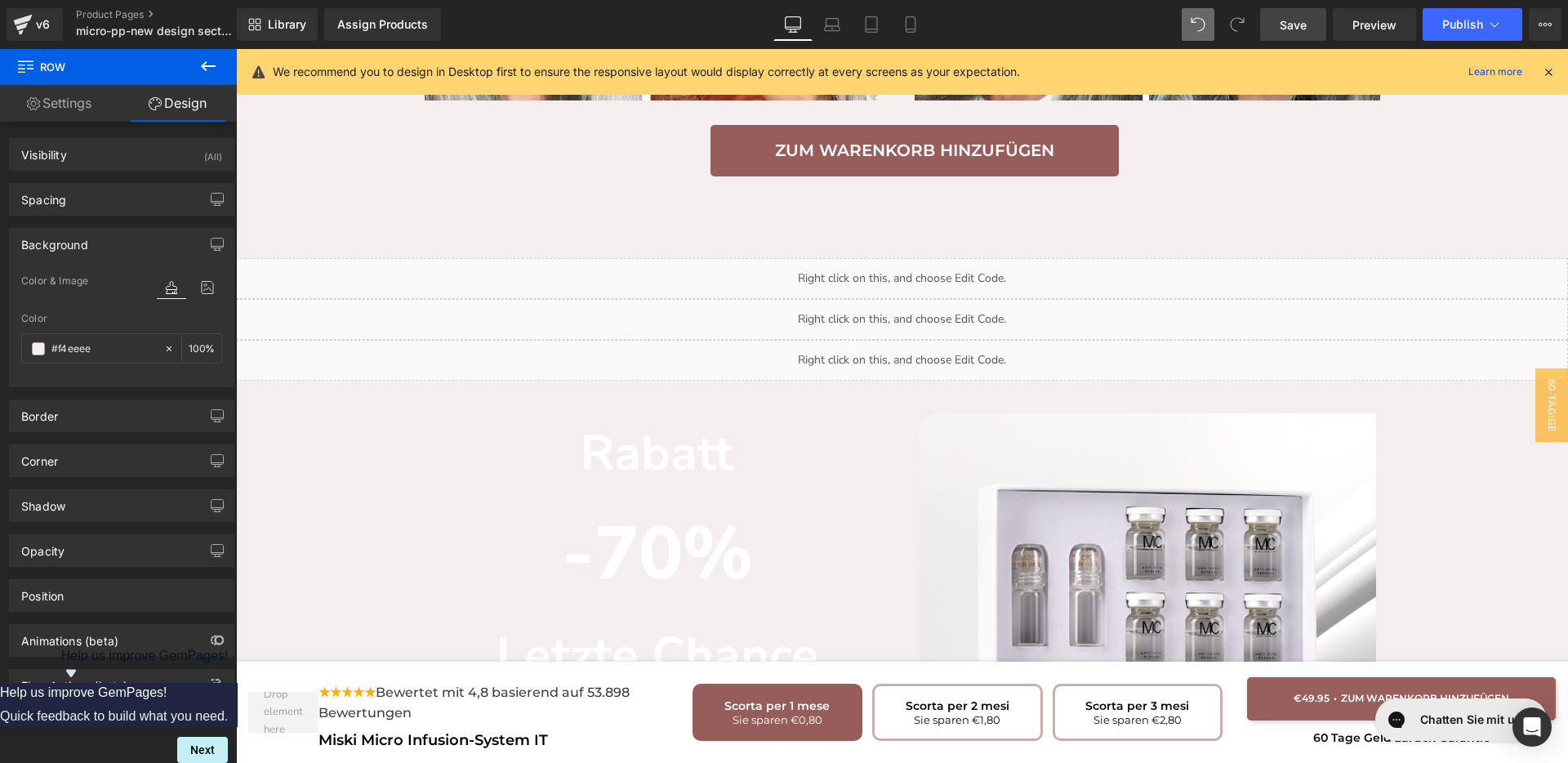
scroll to position [4025, 0]
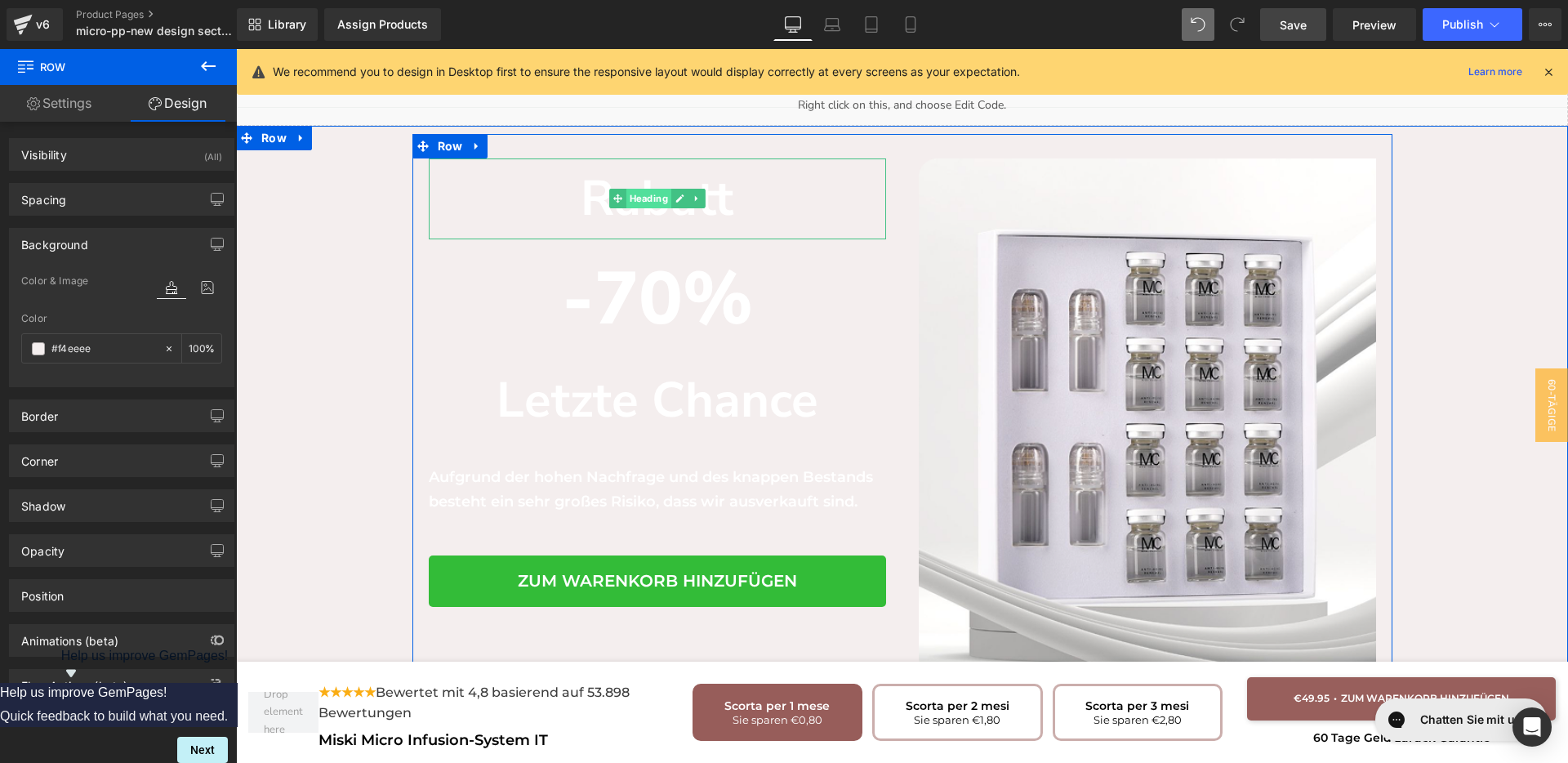
click at [659, 189] on span "Heading" at bounding box center [648, 199] width 45 height 20
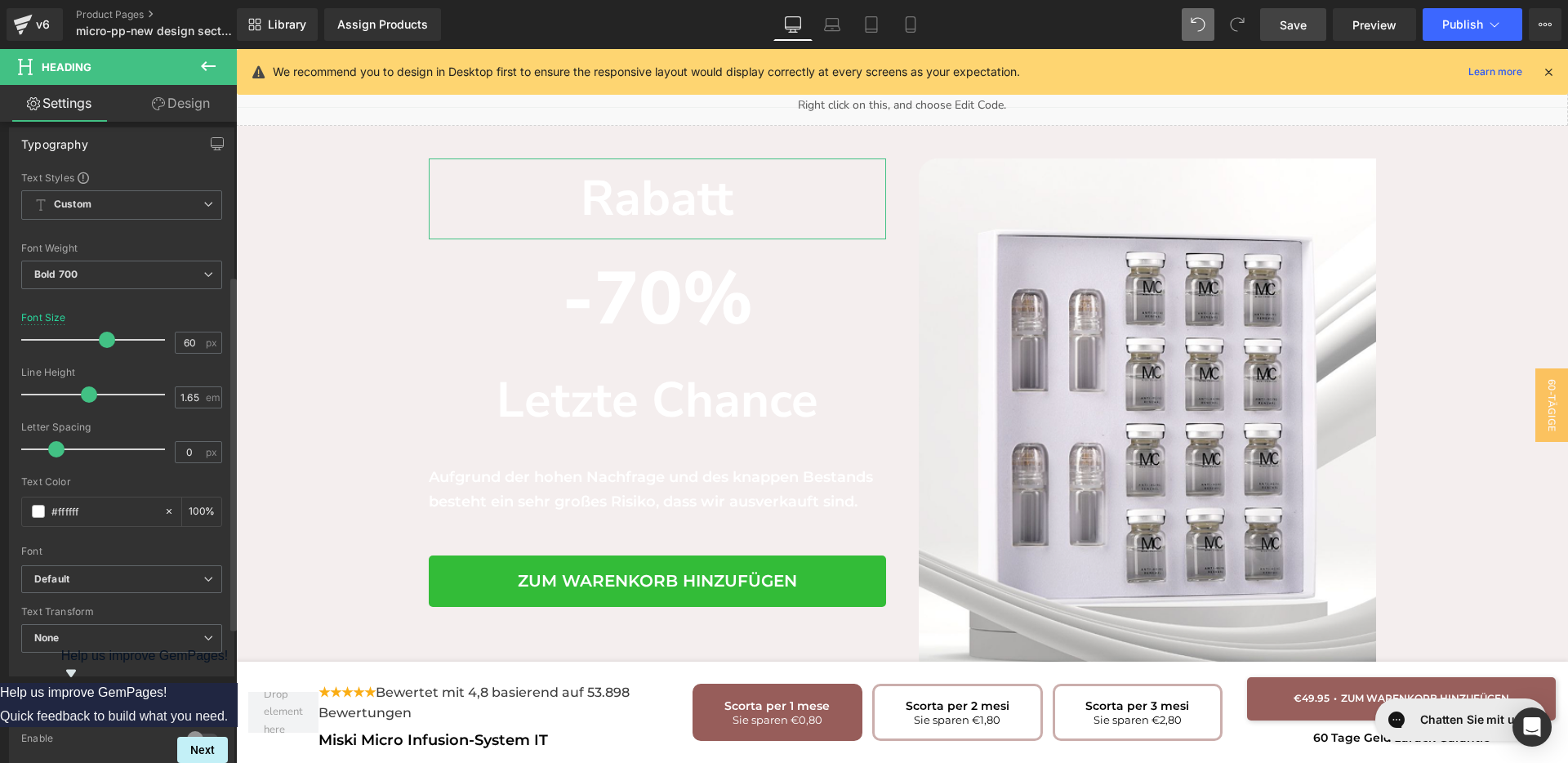
scroll to position [306, 0]
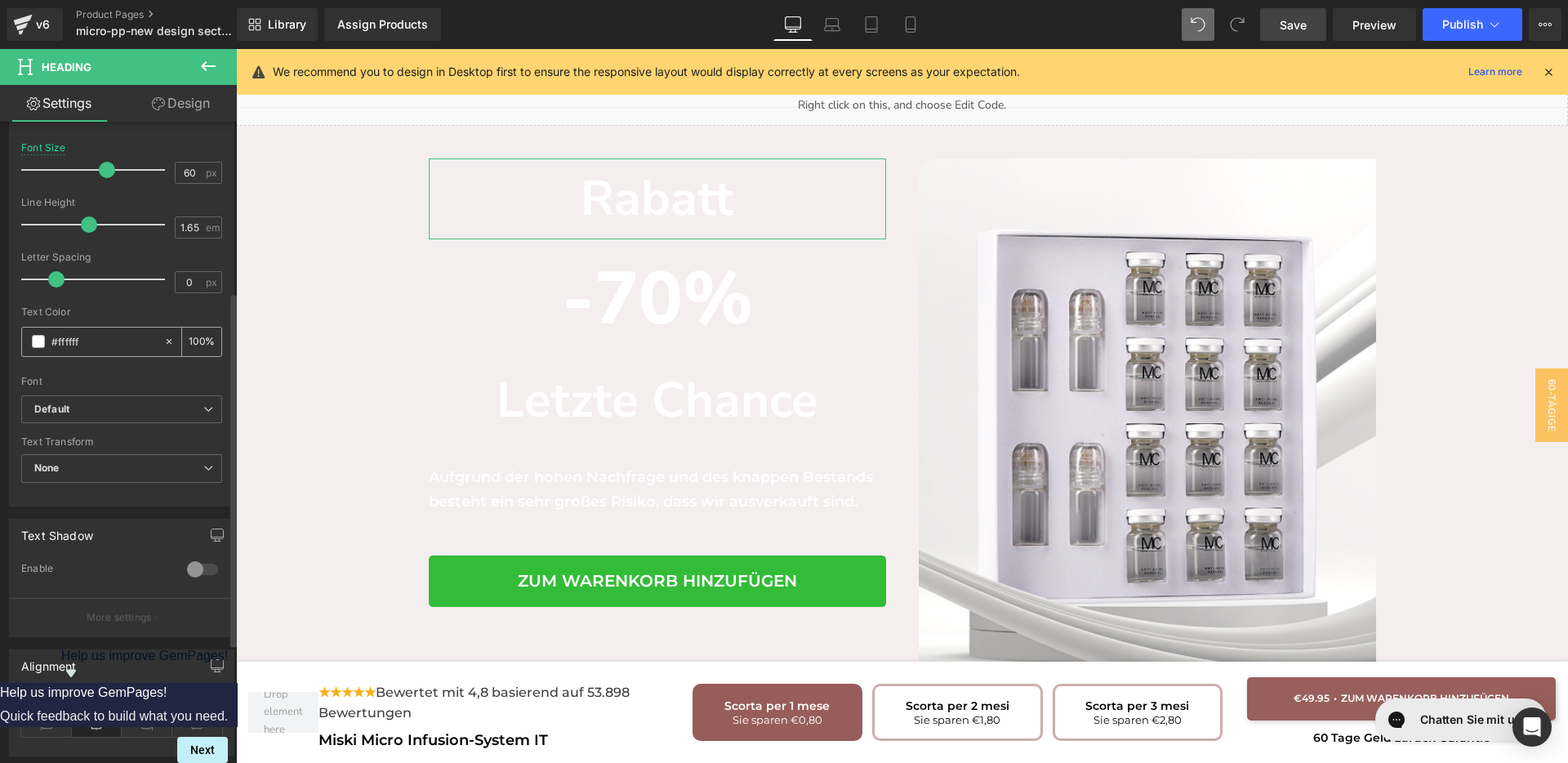
click at [42, 340] on span at bounding box center [39, 341] width 13 height 13
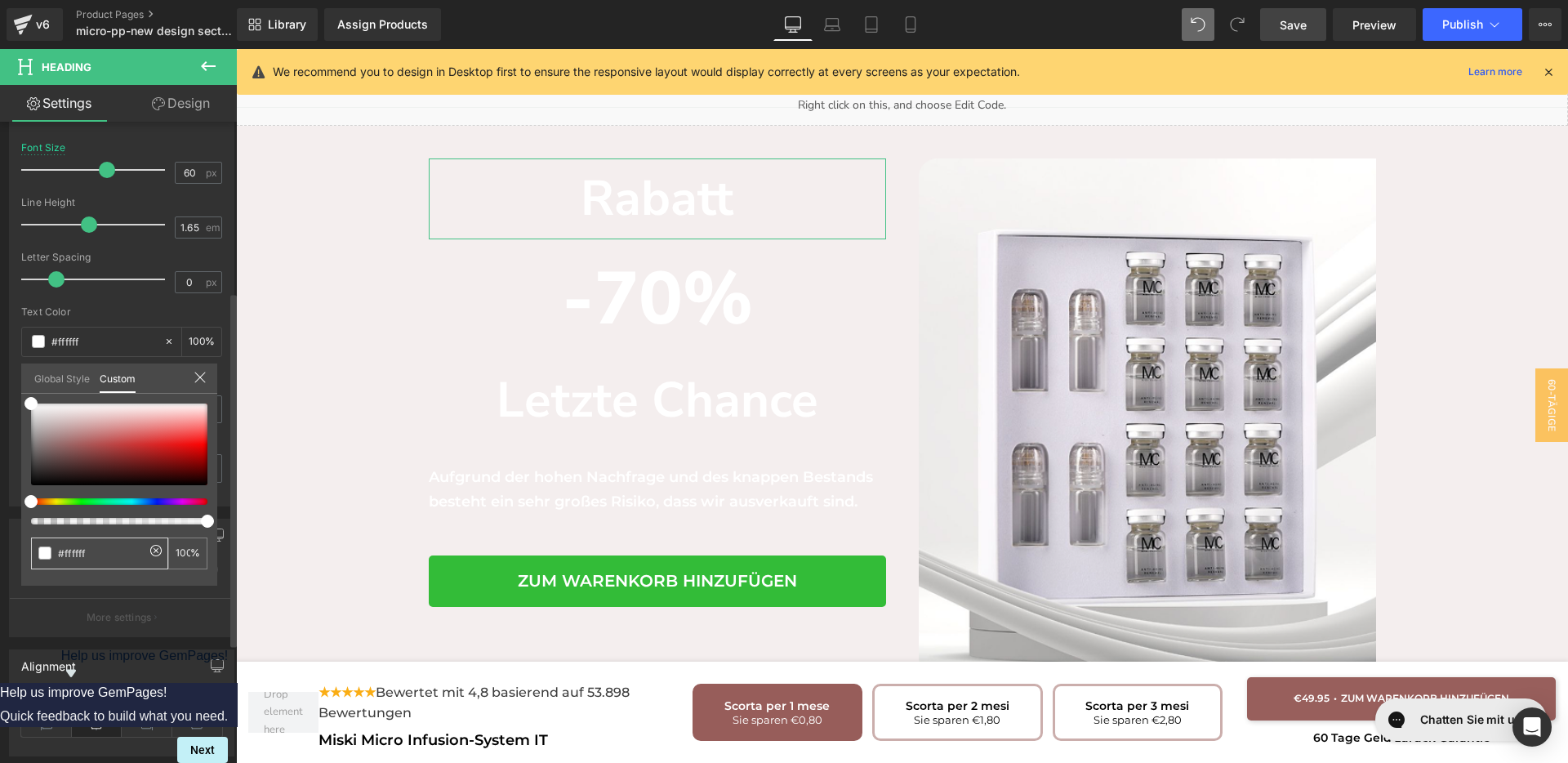
click at [43, 550] on span at bounding box center [45, 553] width 13 height 13
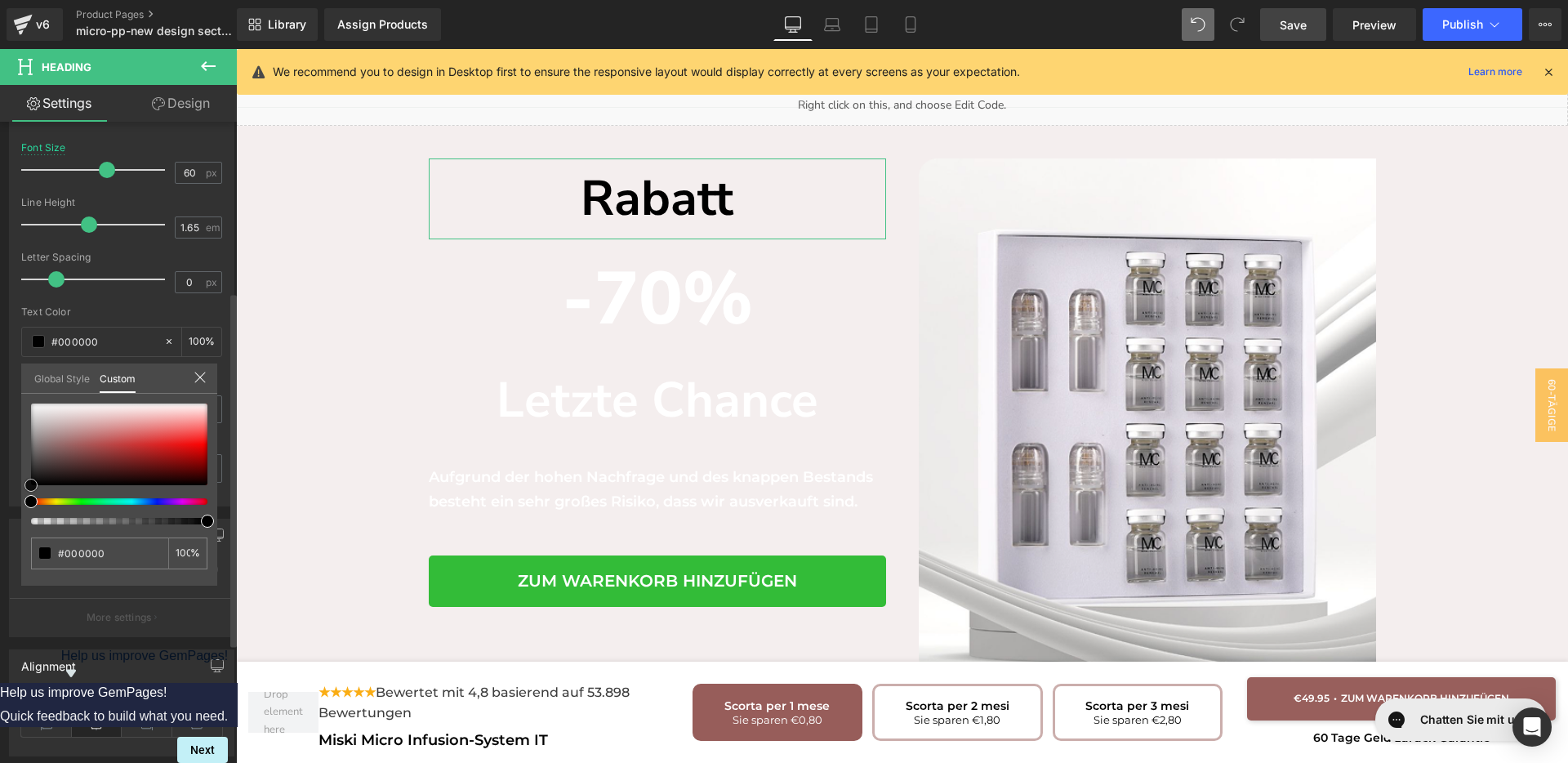
drag, startPoint x: 32, startPoint y: 405, endPoint x: 23, endPoint y: 503, distance: 98.4
click at [23, 503] on div "#ffffff 100 %" at bounding box center [118, 494] width 196 height 182
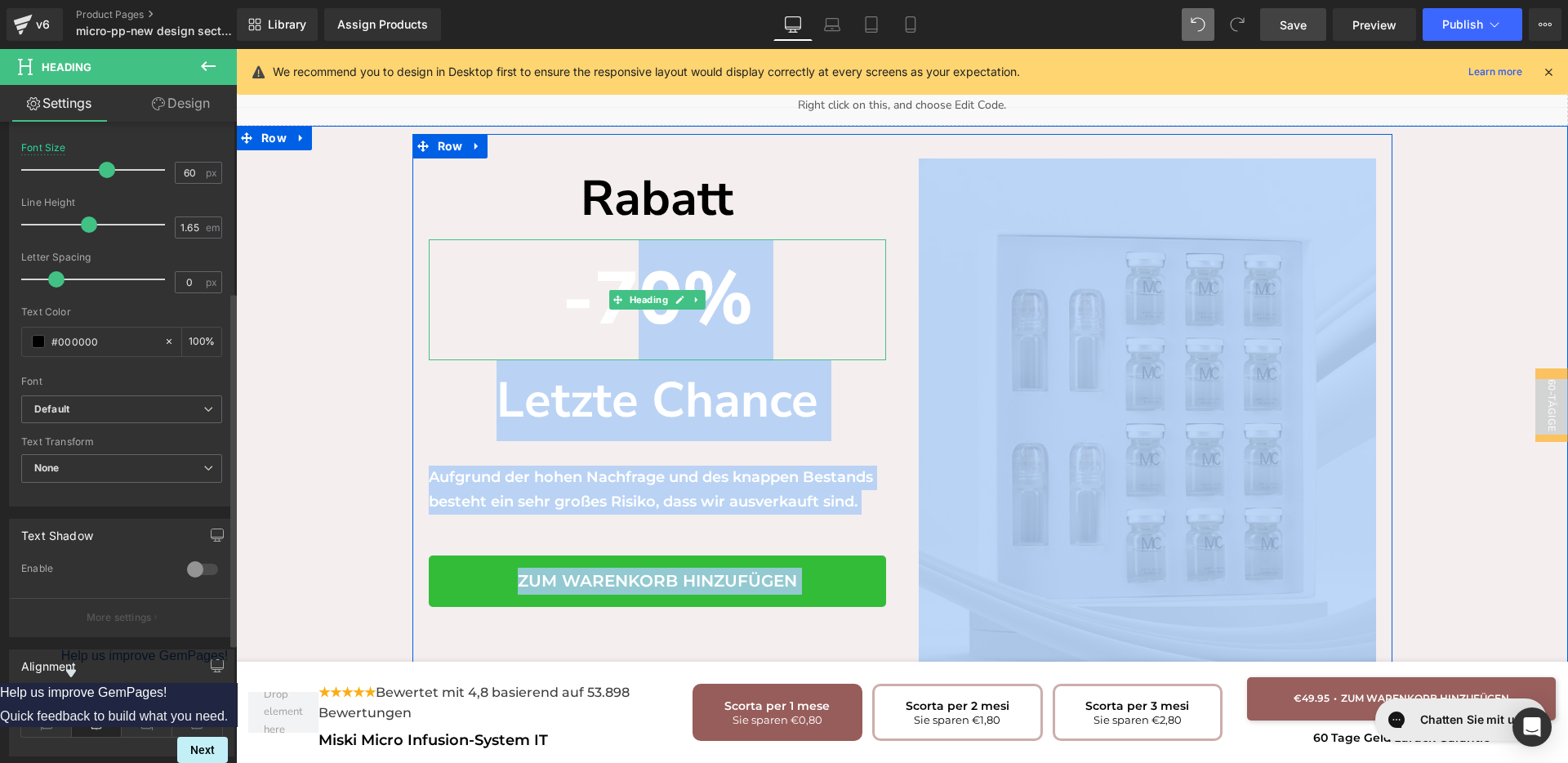
click at [581, 251] on h1 "-70%" at bounding box center [658, 300] width 457 height 122
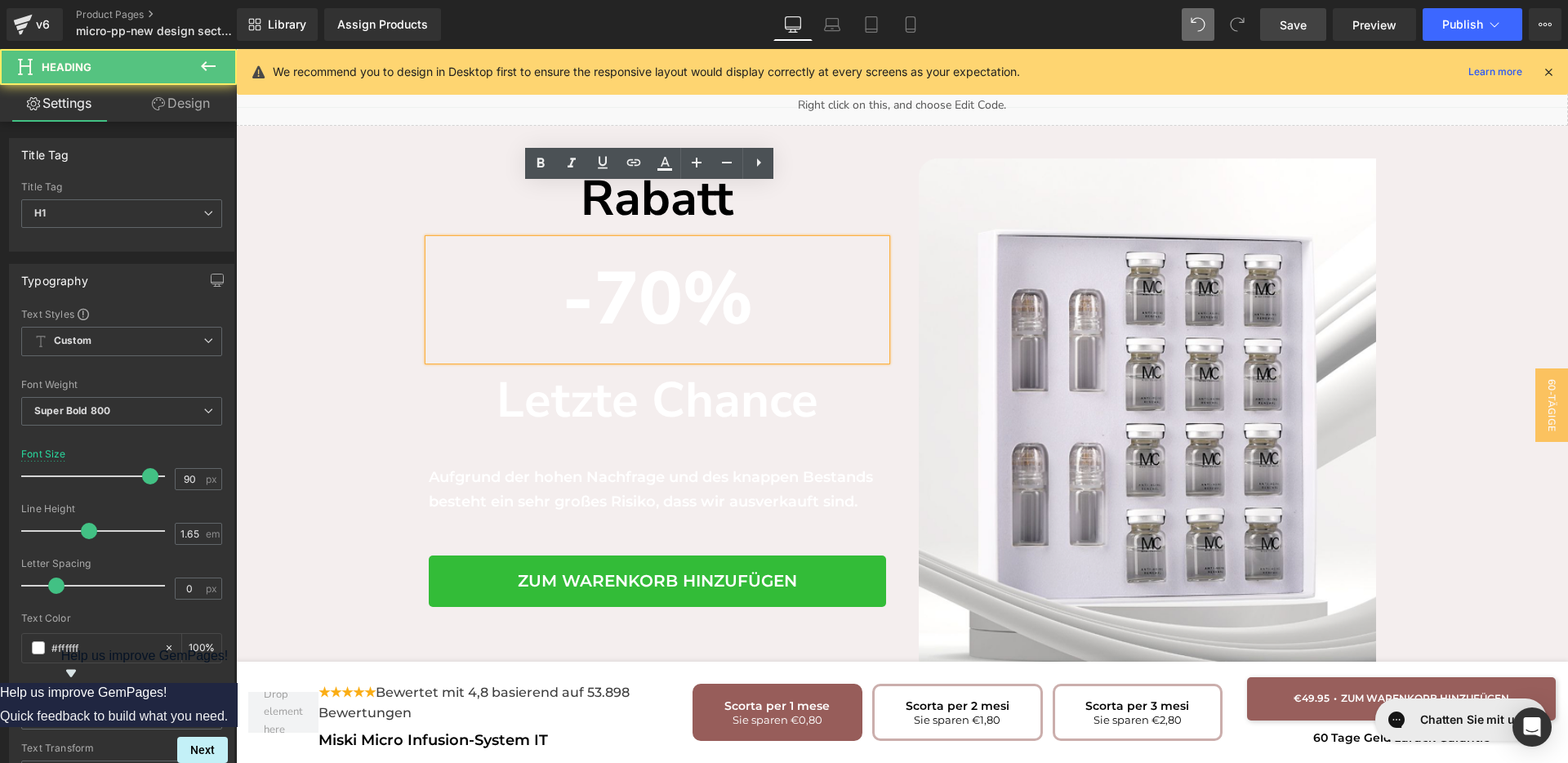
click at [513, 251] on h1 "-70%" at bounding box center [658, 300] width 457 height 122
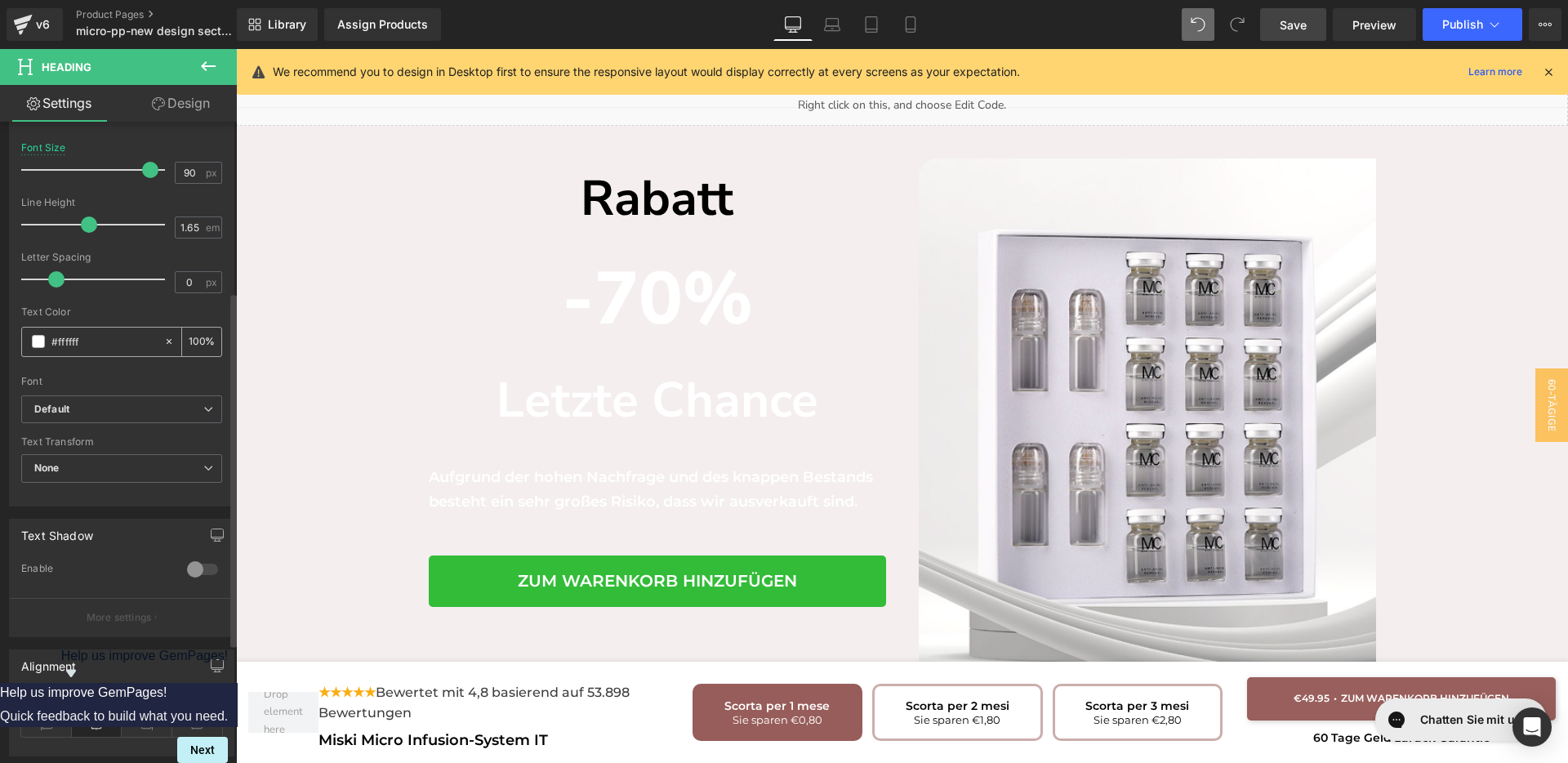
click at [34, 341] on span at bounding box center [39, 341] width 13 height 13
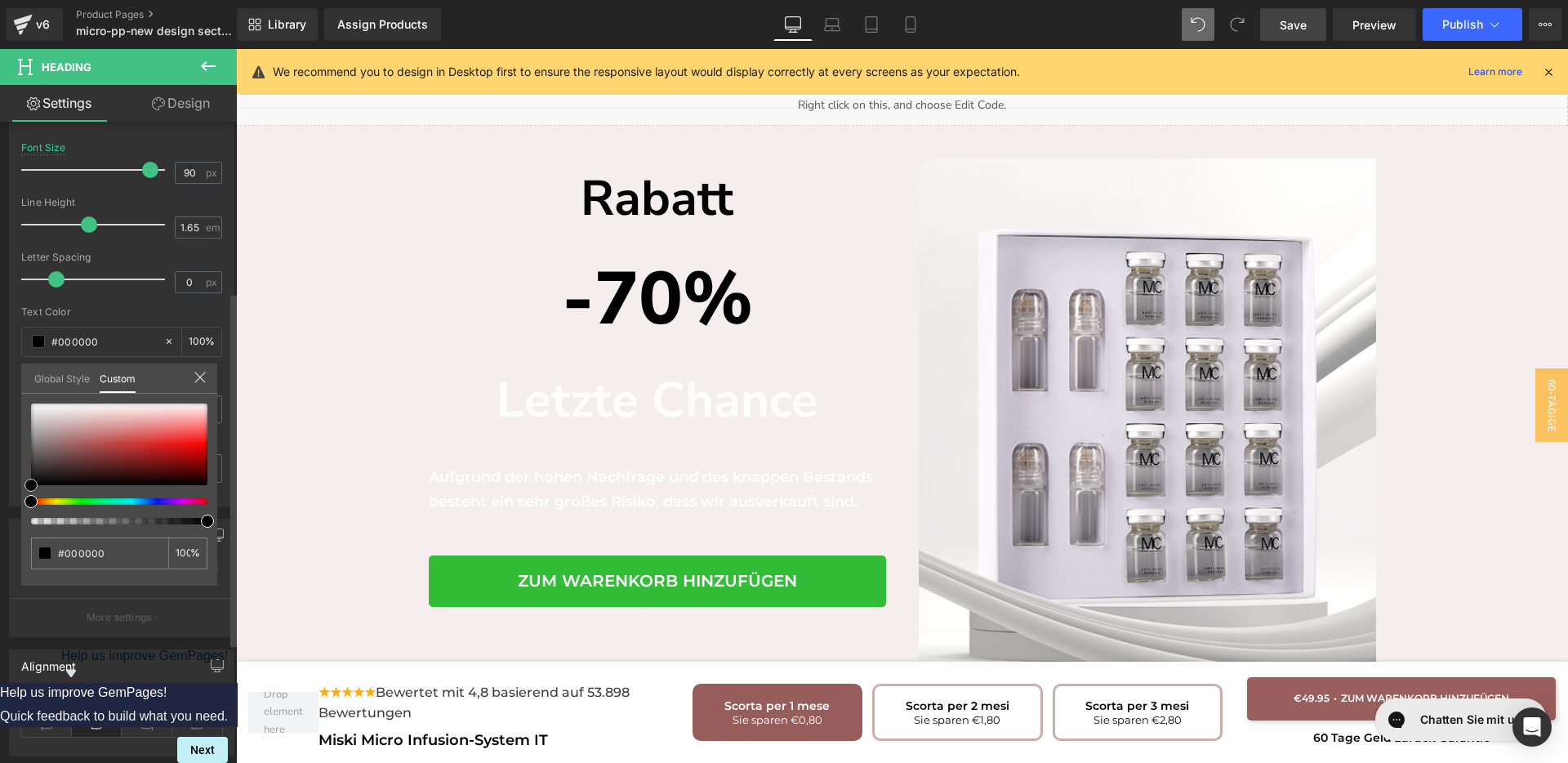
drag, startPoint x: 27, startPoint y: 404, endPoint x: 0, endPoint y: 504, distance: 103.6
click at [0, 504] on div "Typography Text Styles Custom Custom Setup Global Style Custom Setup Global Sty…" at bounding box center [122, 226] width 244 height 562
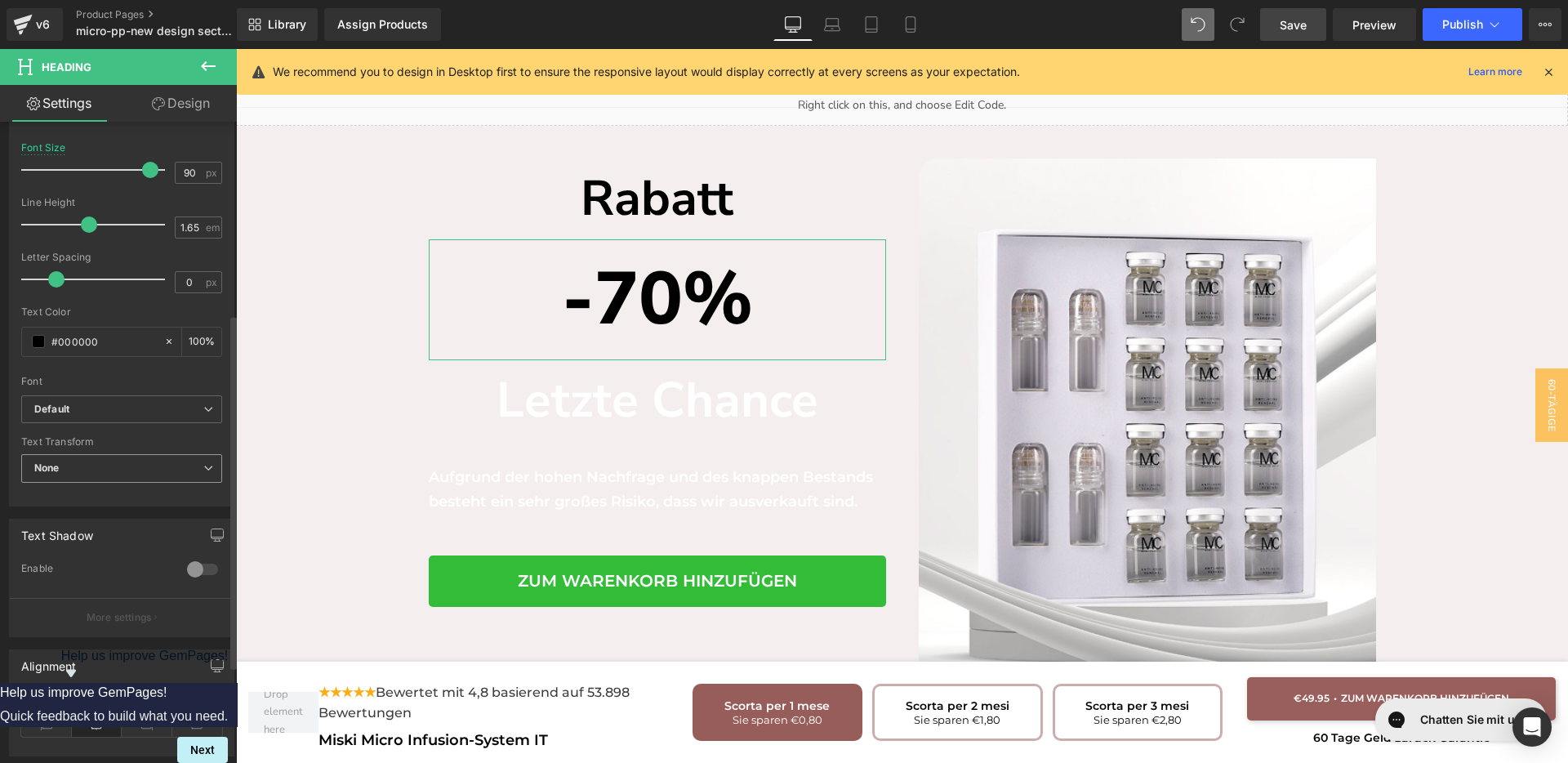
scroll to position [511, 0]
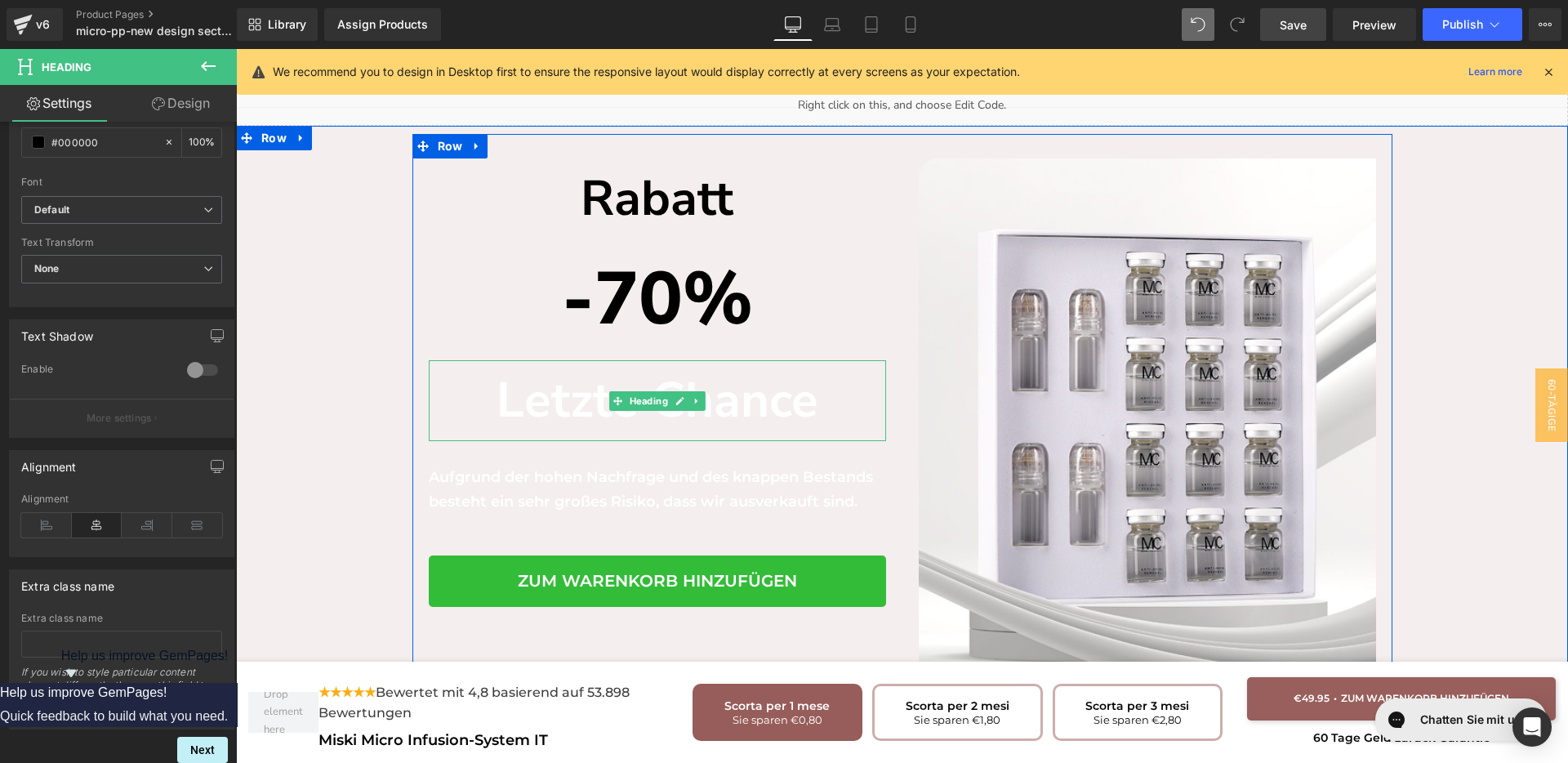
click at [554, 360] on h1 "Letzte Chance" at bounding box center [658, 401] width 457 height 81
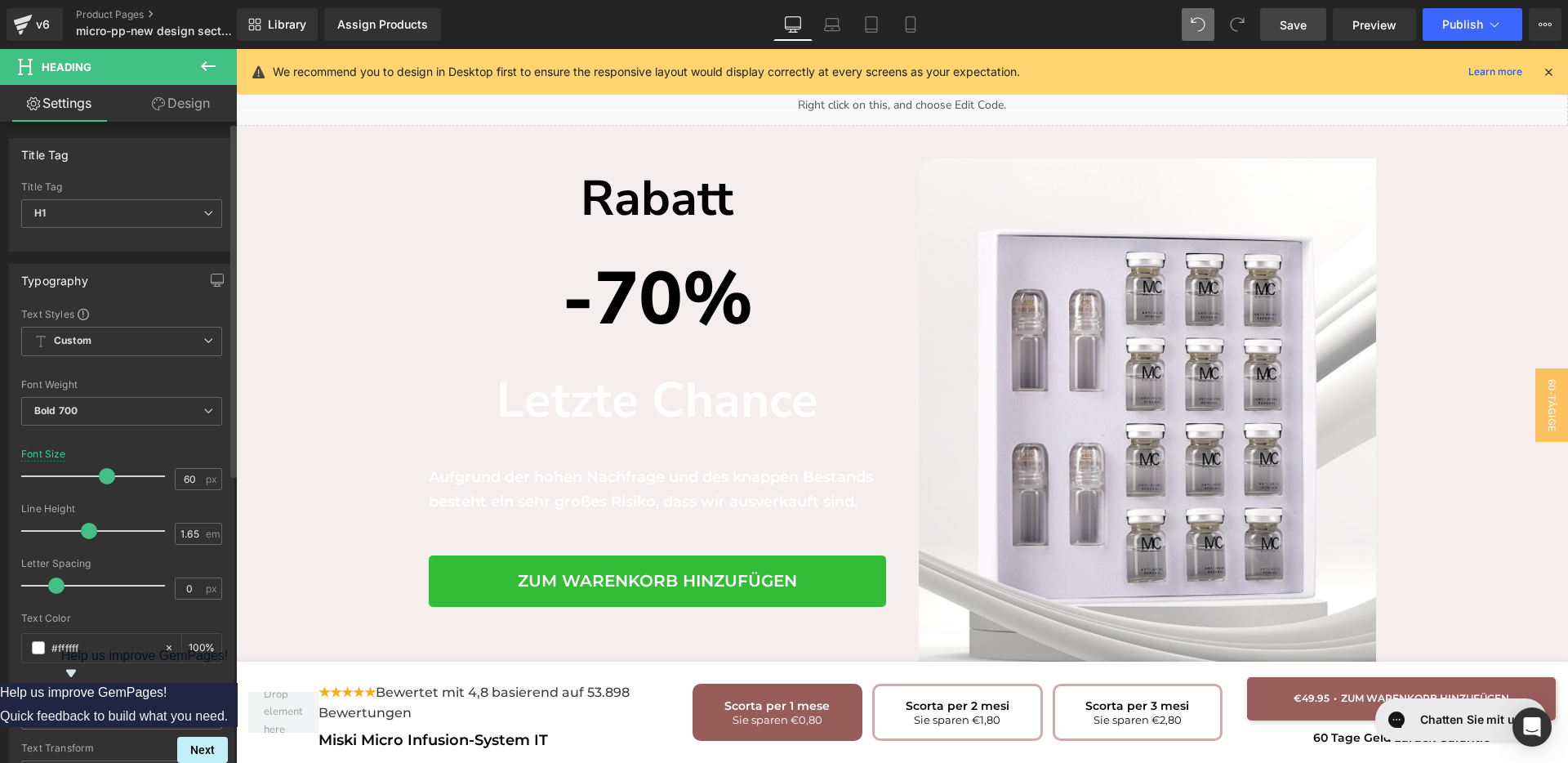
scroll to position [204, 0]
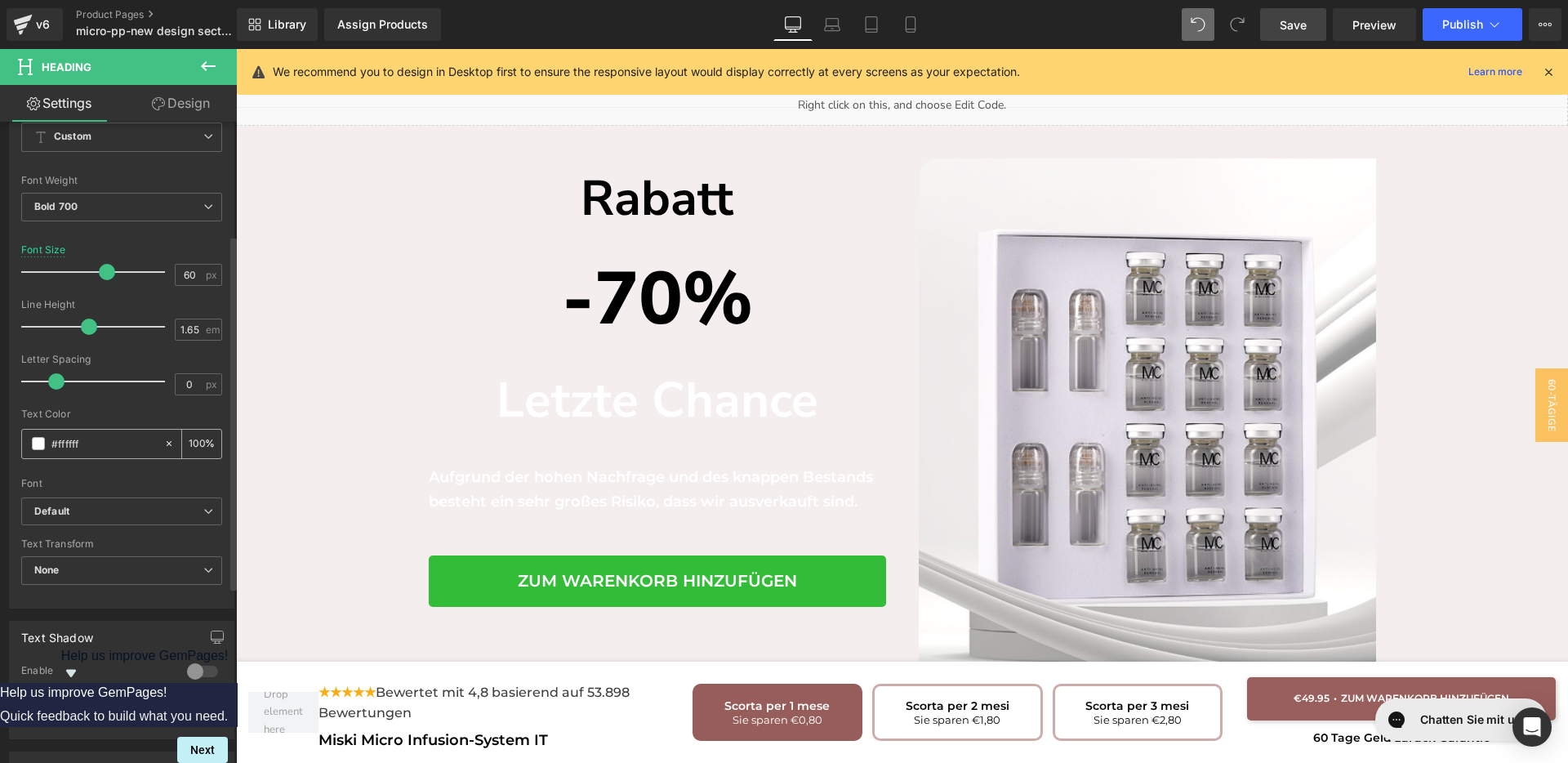
click at [39, 442] on span at bounding box center [39, 443] width 13 height 13
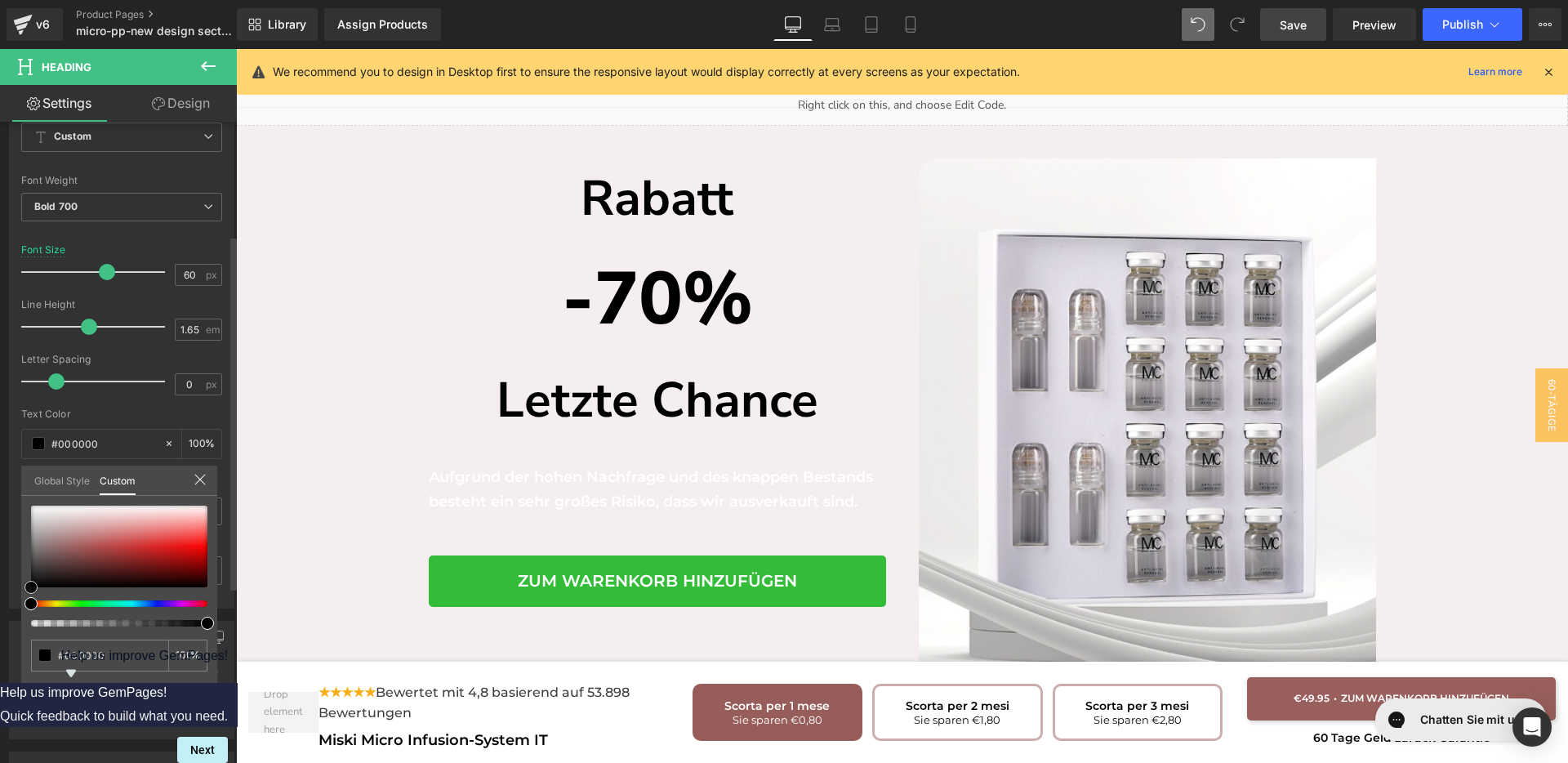
drag, startPoint x: 30, startPoint y: 500, endPoint x: 0, endPoint y: 640, distance: 143.2
click at [0, 609] on div "Typography Text Styles Custom Custom Setup Global Style Custom Setup Global Sty…" at bounding box center [122, 328] width 244 height 562
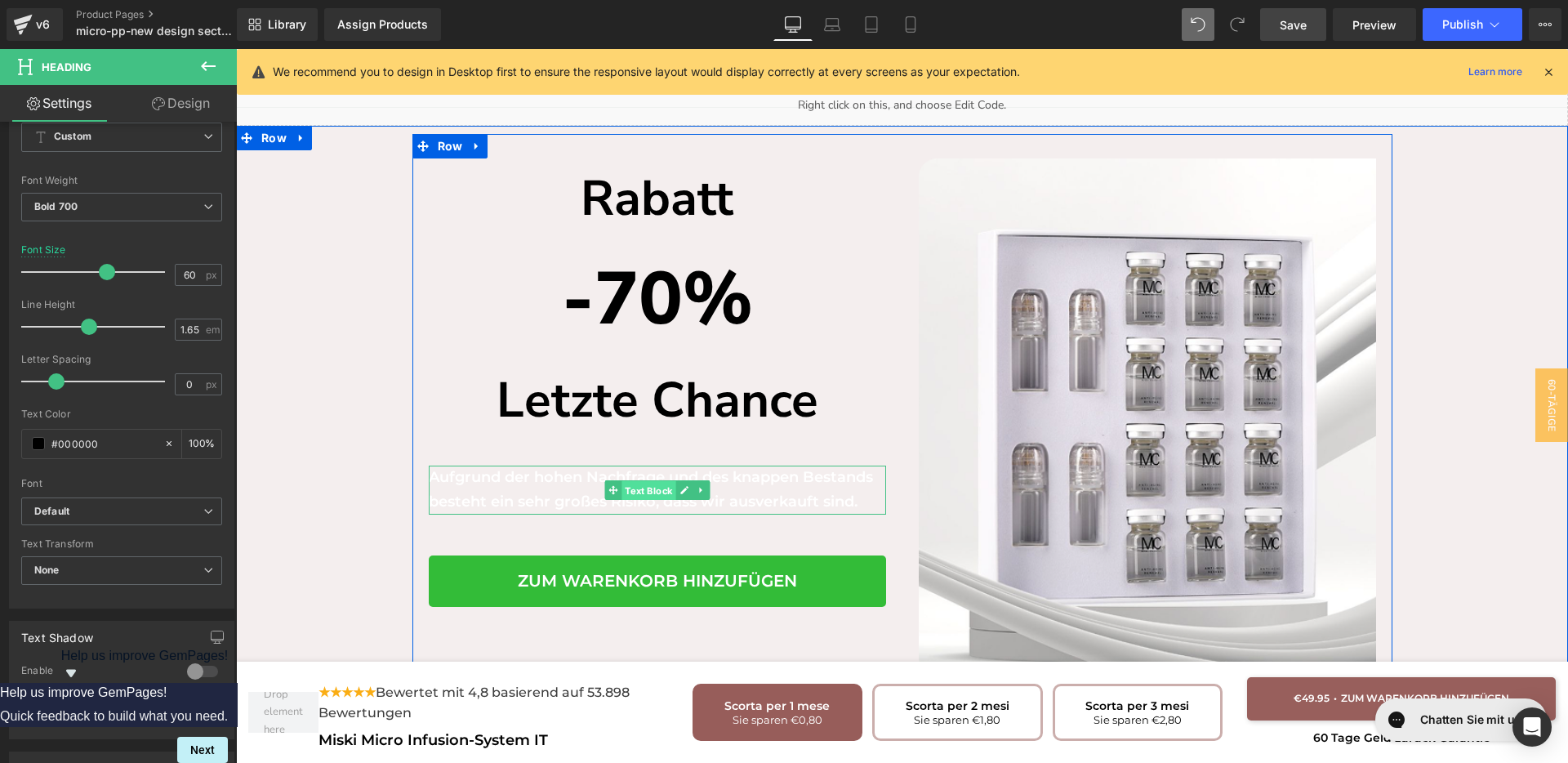
click at [646, 481] on span "Text Block" at bounding box center [648, 491] width 54 height 20
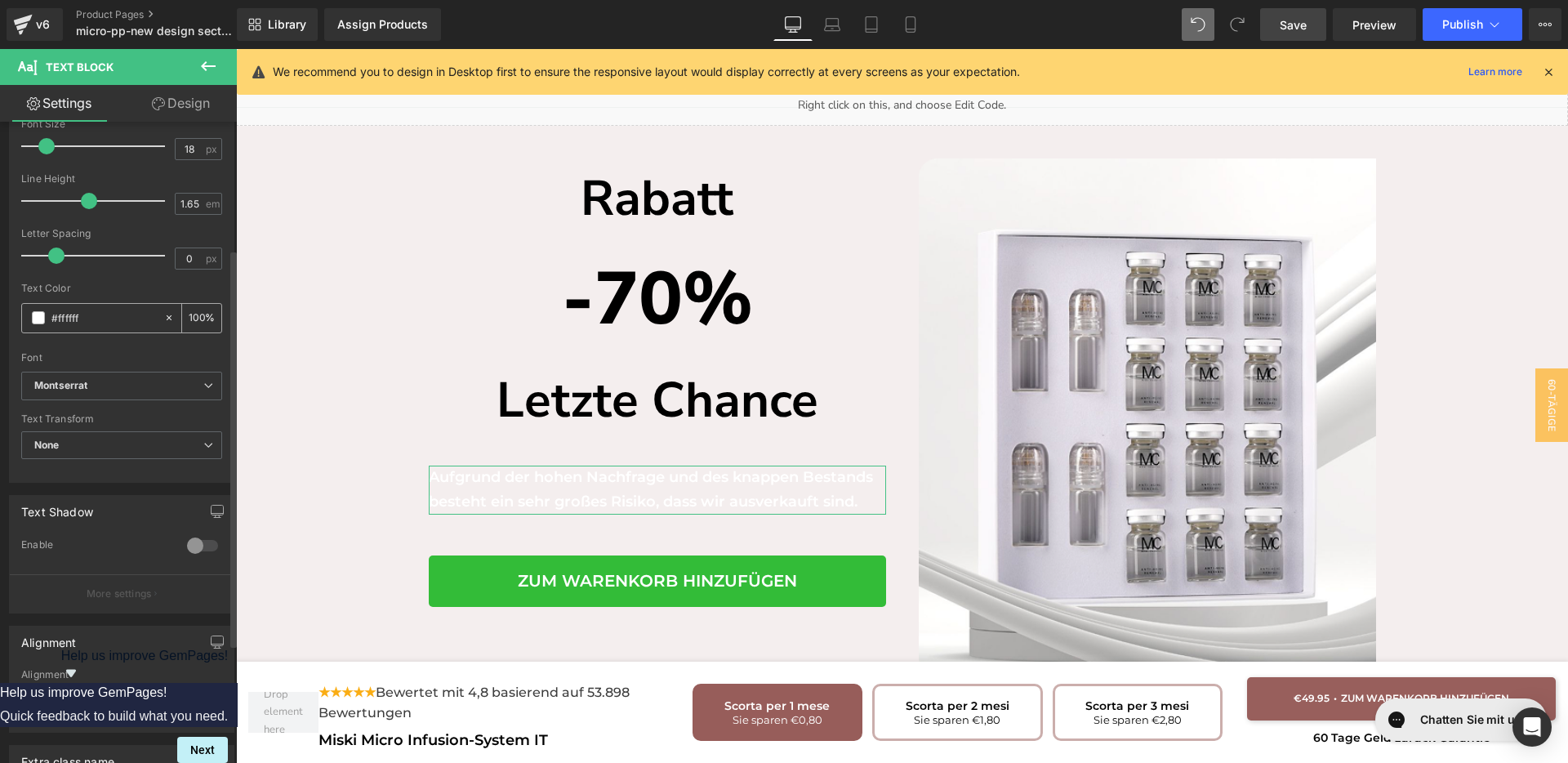
click at [39, 318] on span at bounding box center [39, 318] width 13 height 13
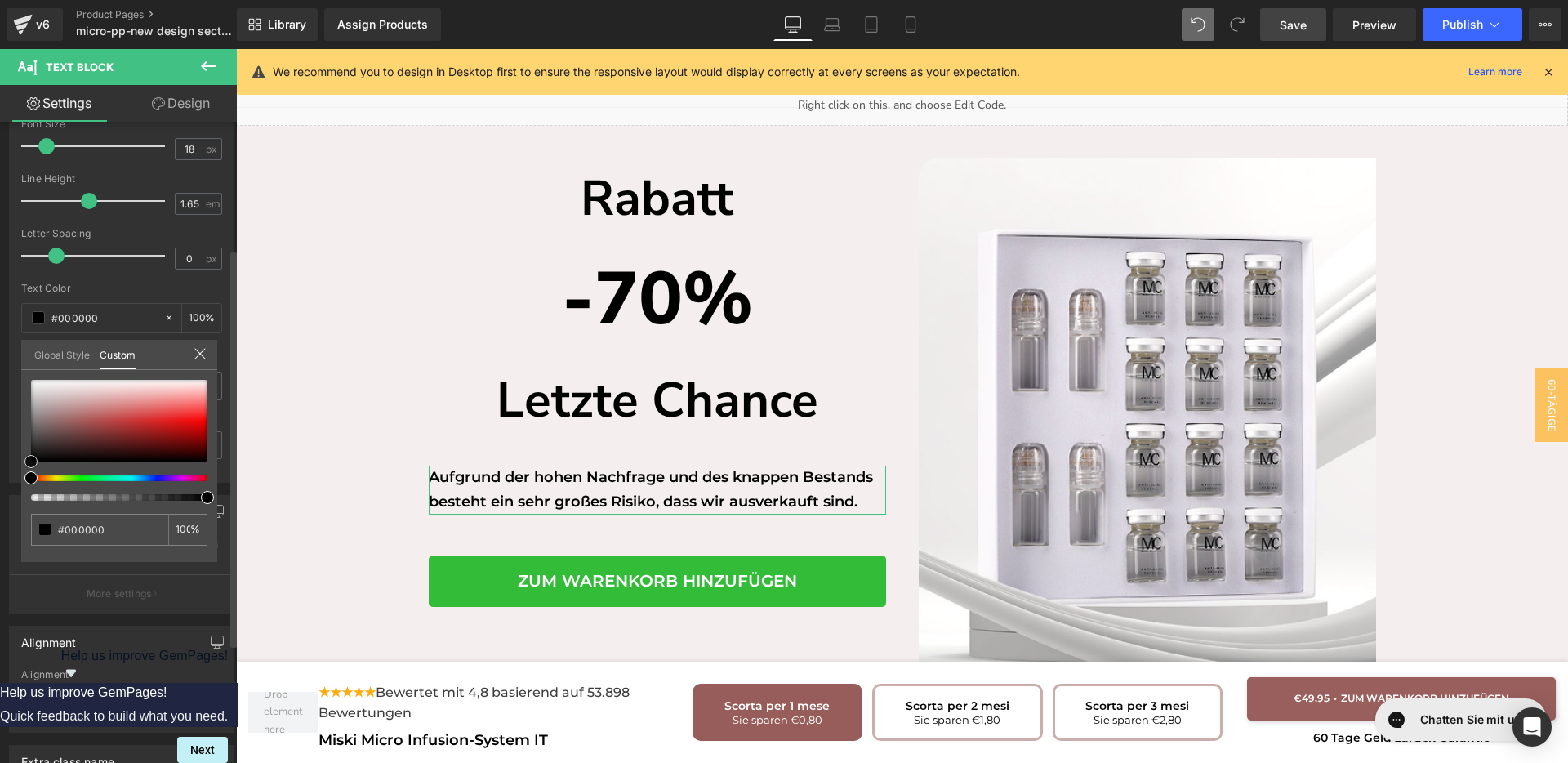
drag, startPoint x: 27, startPoint y: 382, endPoint x: 0, endPoint y: 500, distance: 121.0
click at [0, 483] on div "Typography Text Styles Custom Custom Setup Global Style Custom Setup Global Sty…" at bounding box center [122, 202] width 244 height 562
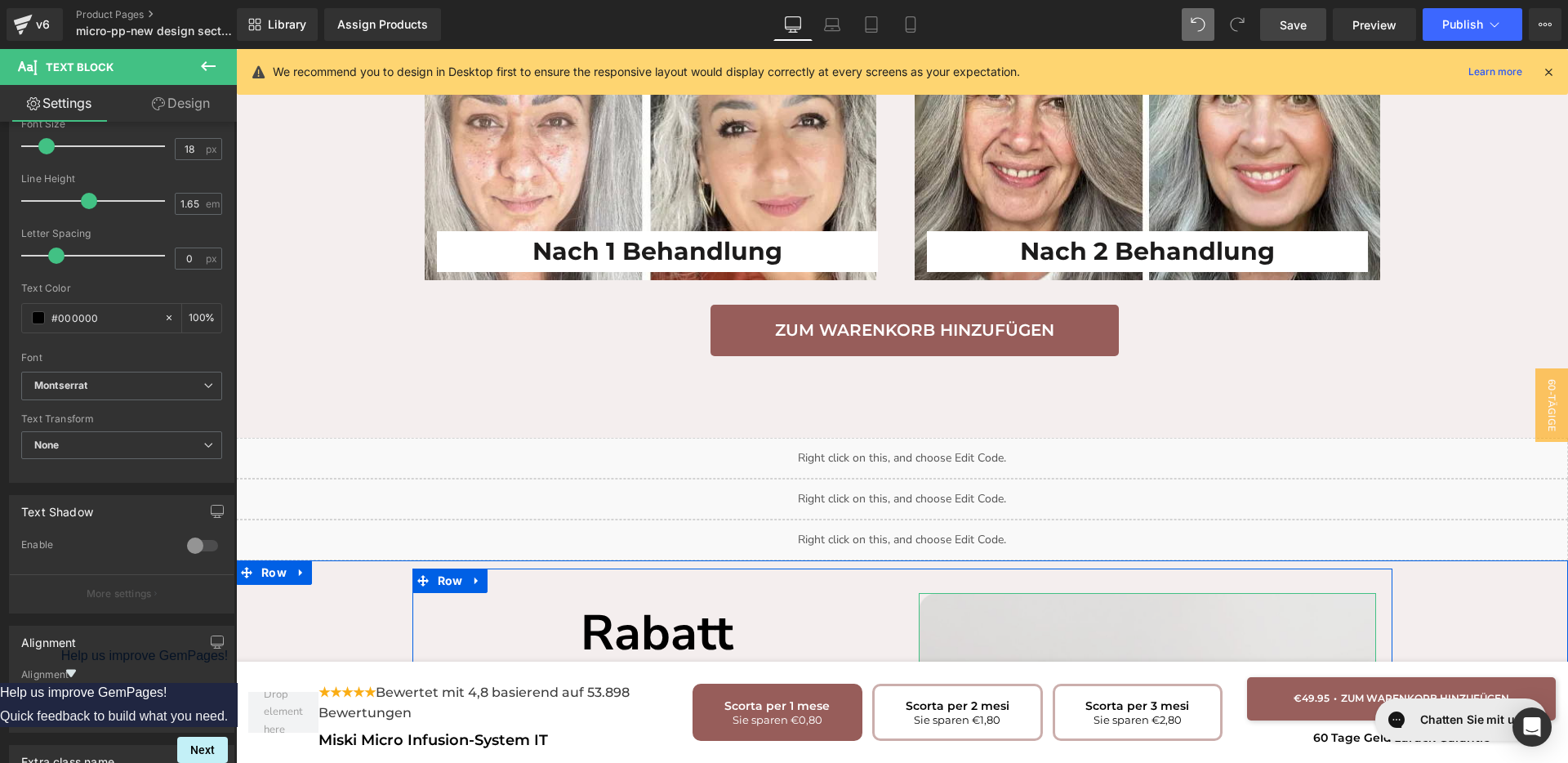
scroll to position [3412, 0]
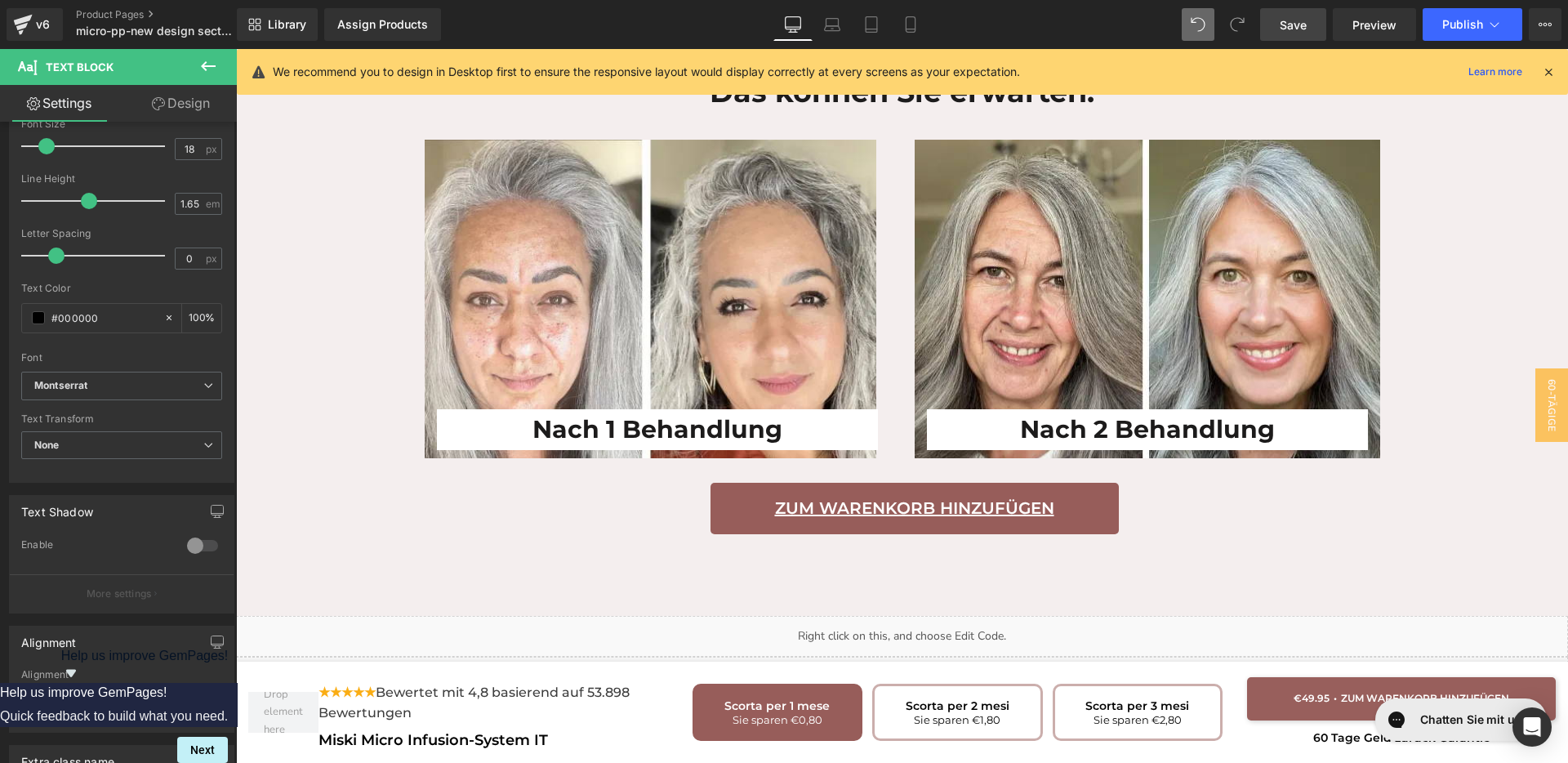
click at [900, 483] on div "Zum Warenkorb hinzufügen Button" at bounding box center [914, 509] width 931 height 51
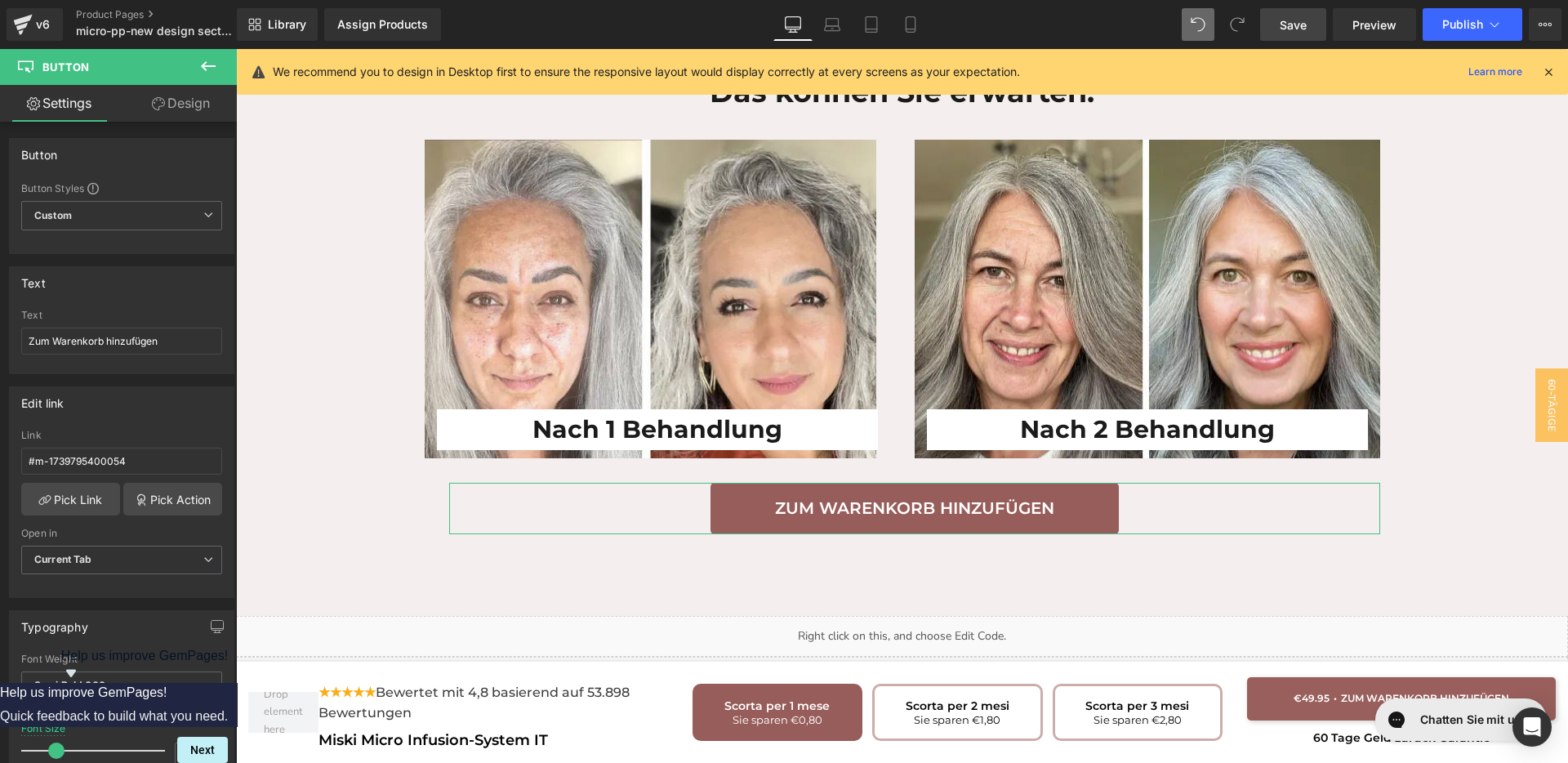
click at [182, 113] on link "Design" at bounding box center [181, 103] width 118 height 37
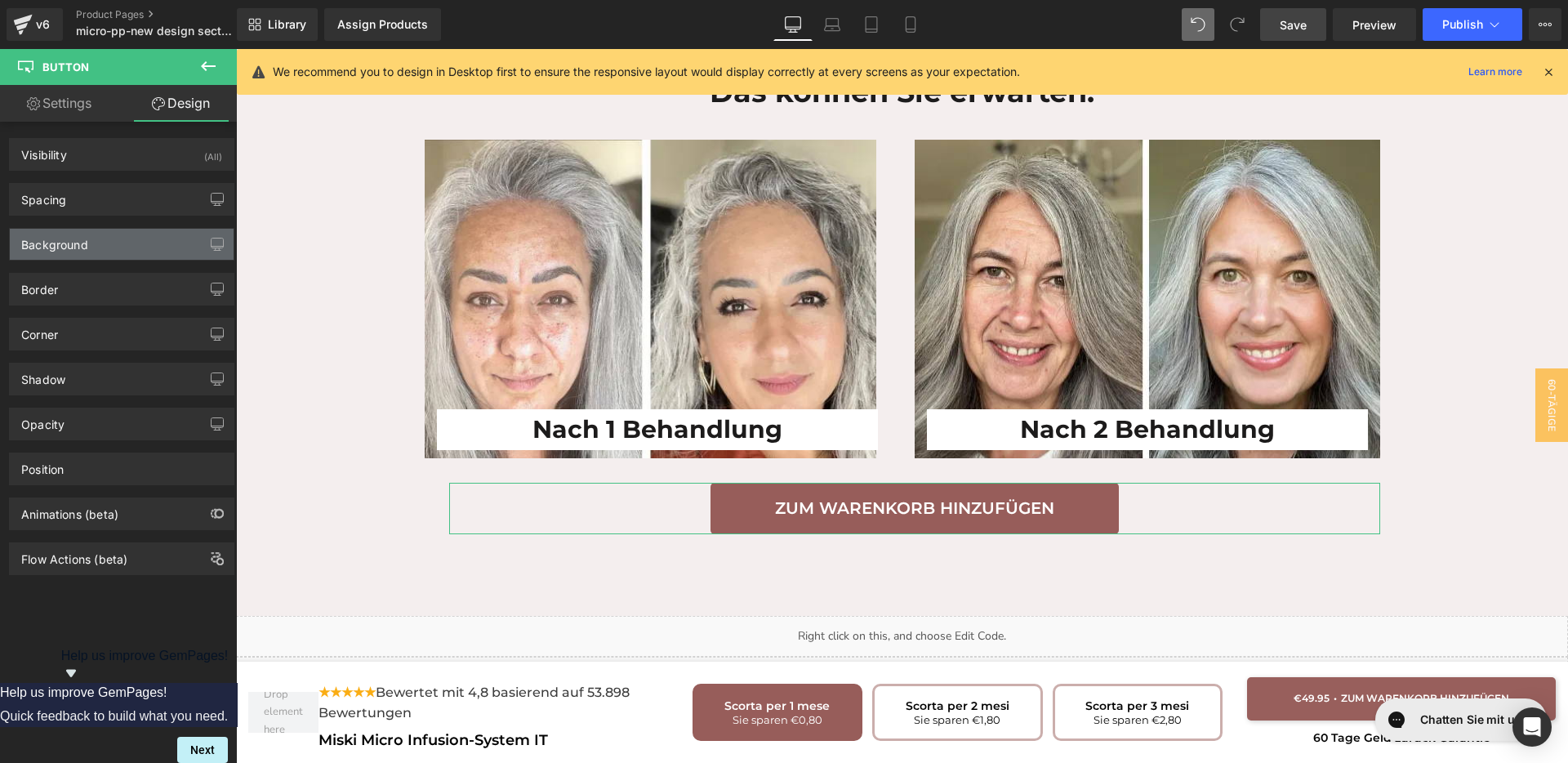
click at [95, 247] on div "Background" at bounding box center [121, 244] width 224 height 31
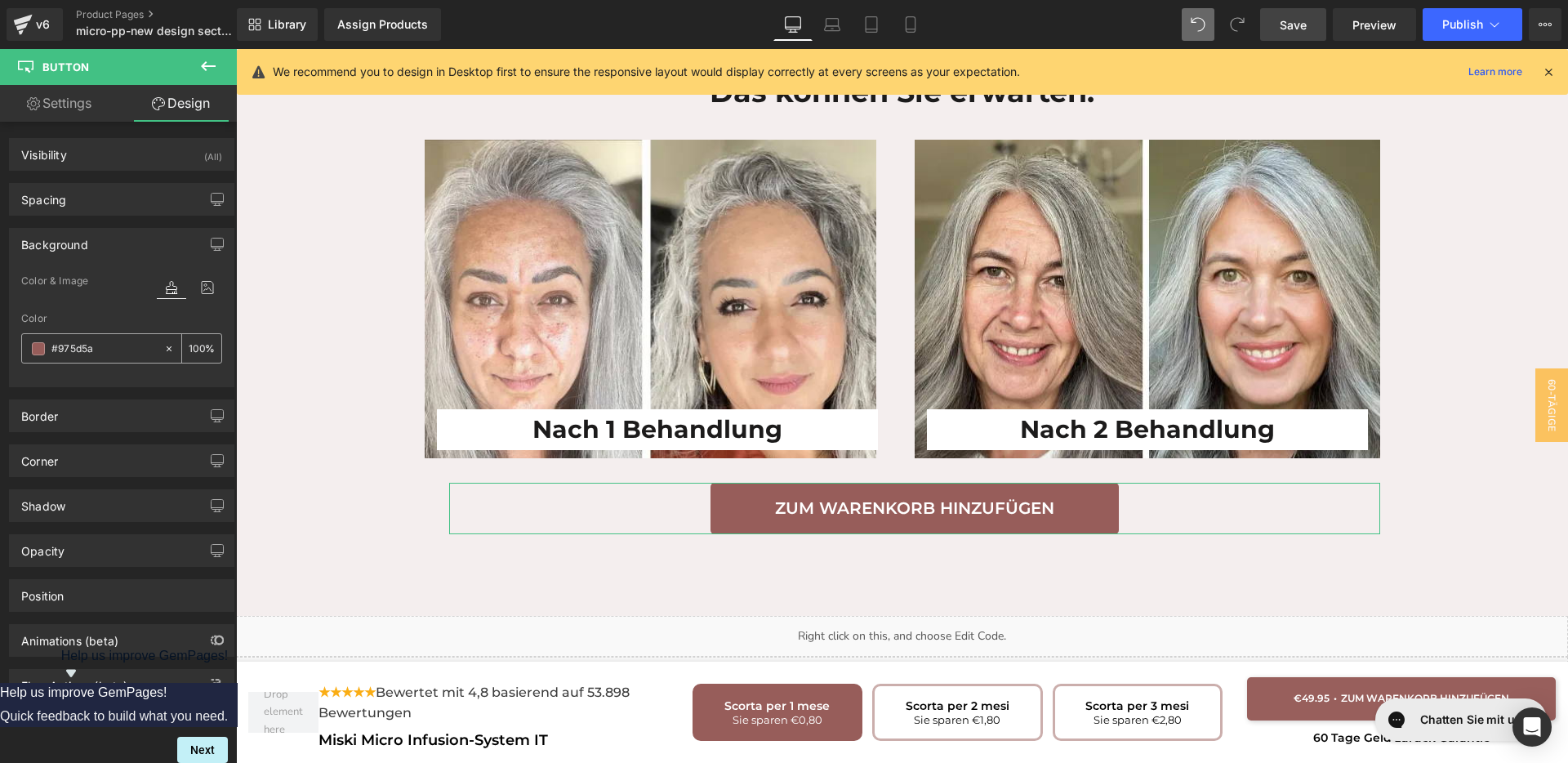
type input "#975d5a"
click at [95, 346] on input "#975d5a" at bounding box center [103, 348] width 105 height 18
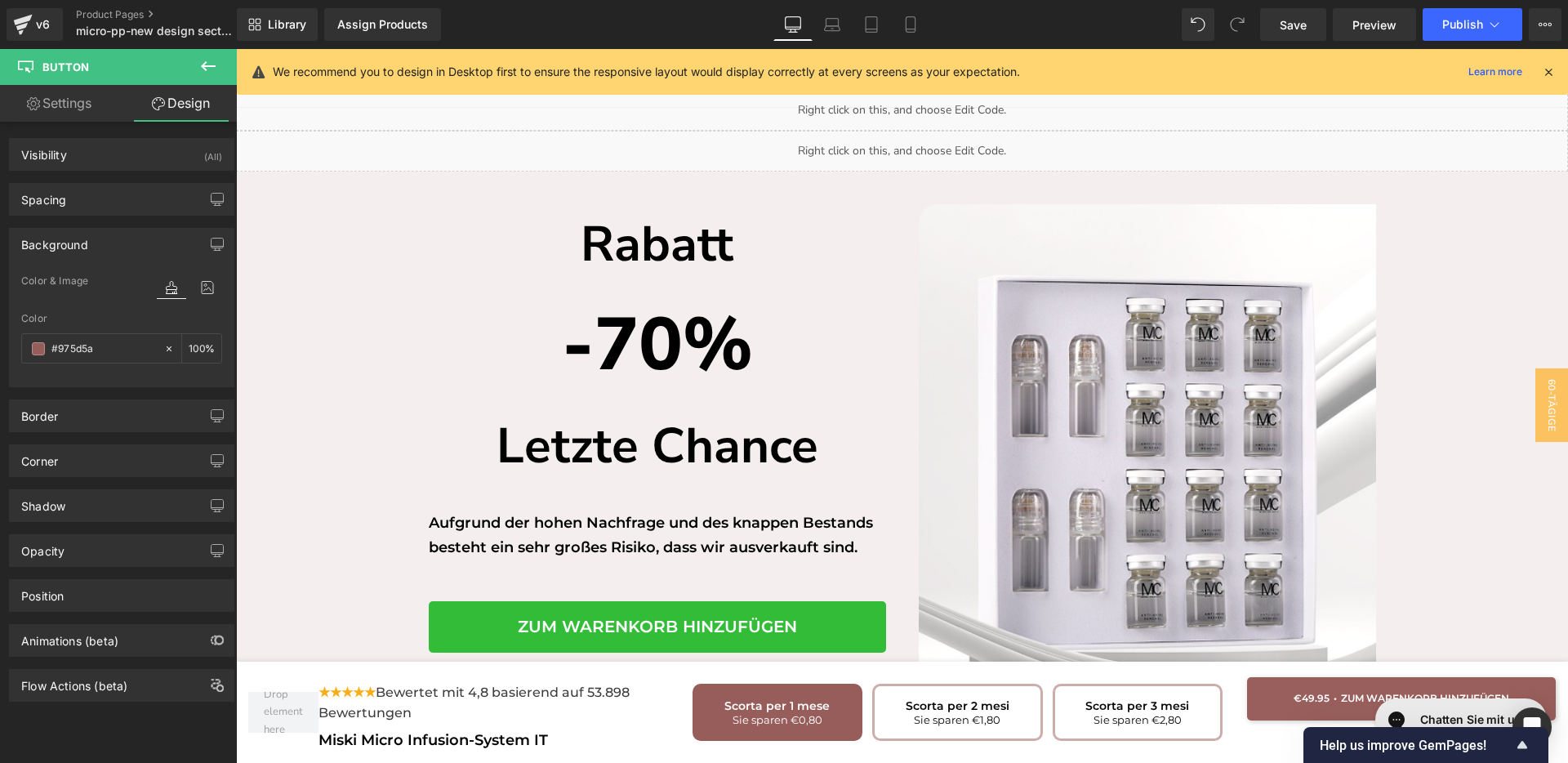
scroll to position [4127, 0]
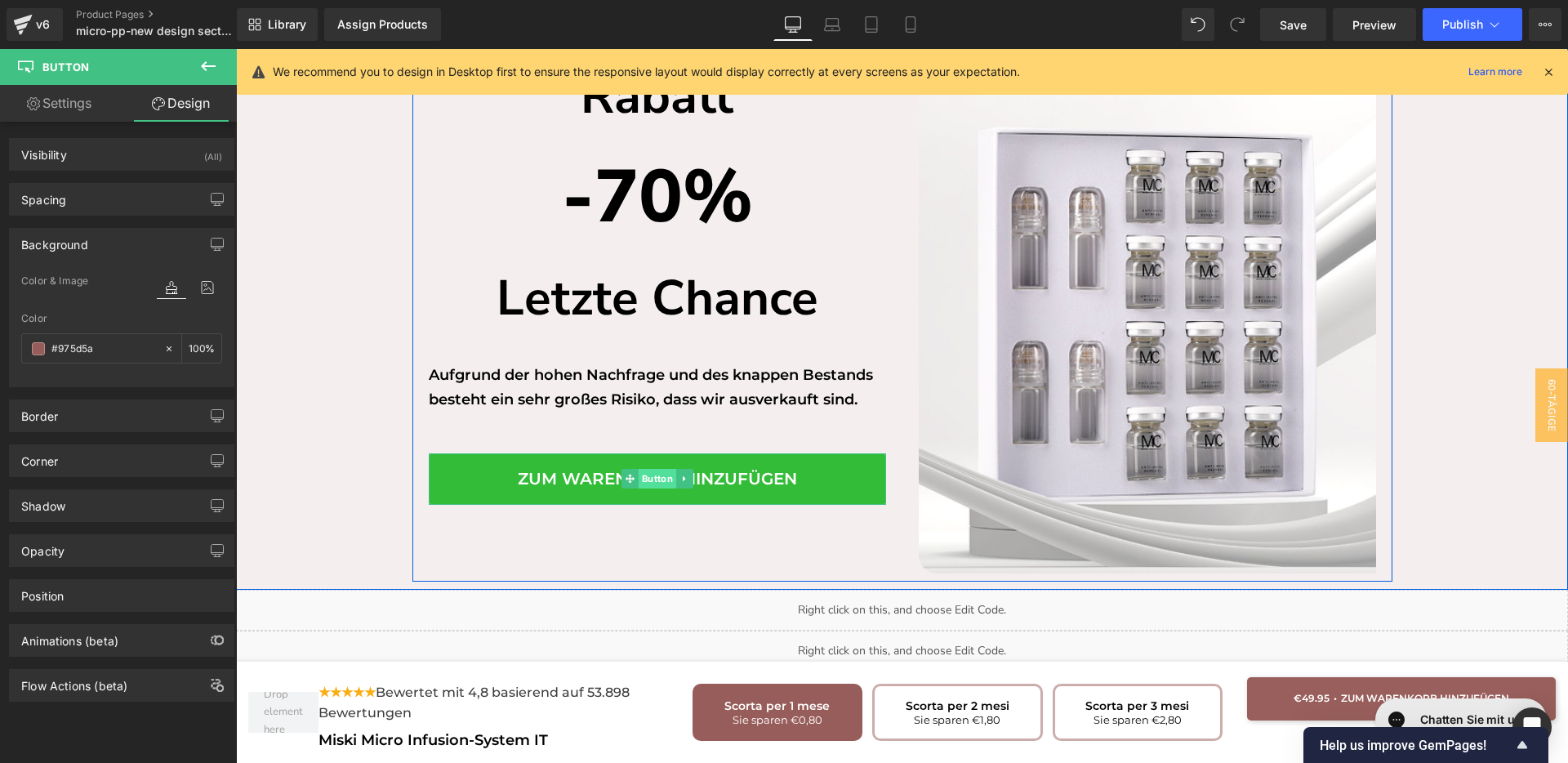
click at [641, 469] on span "Button" at bounding box center [657, 478] width 38 height 20
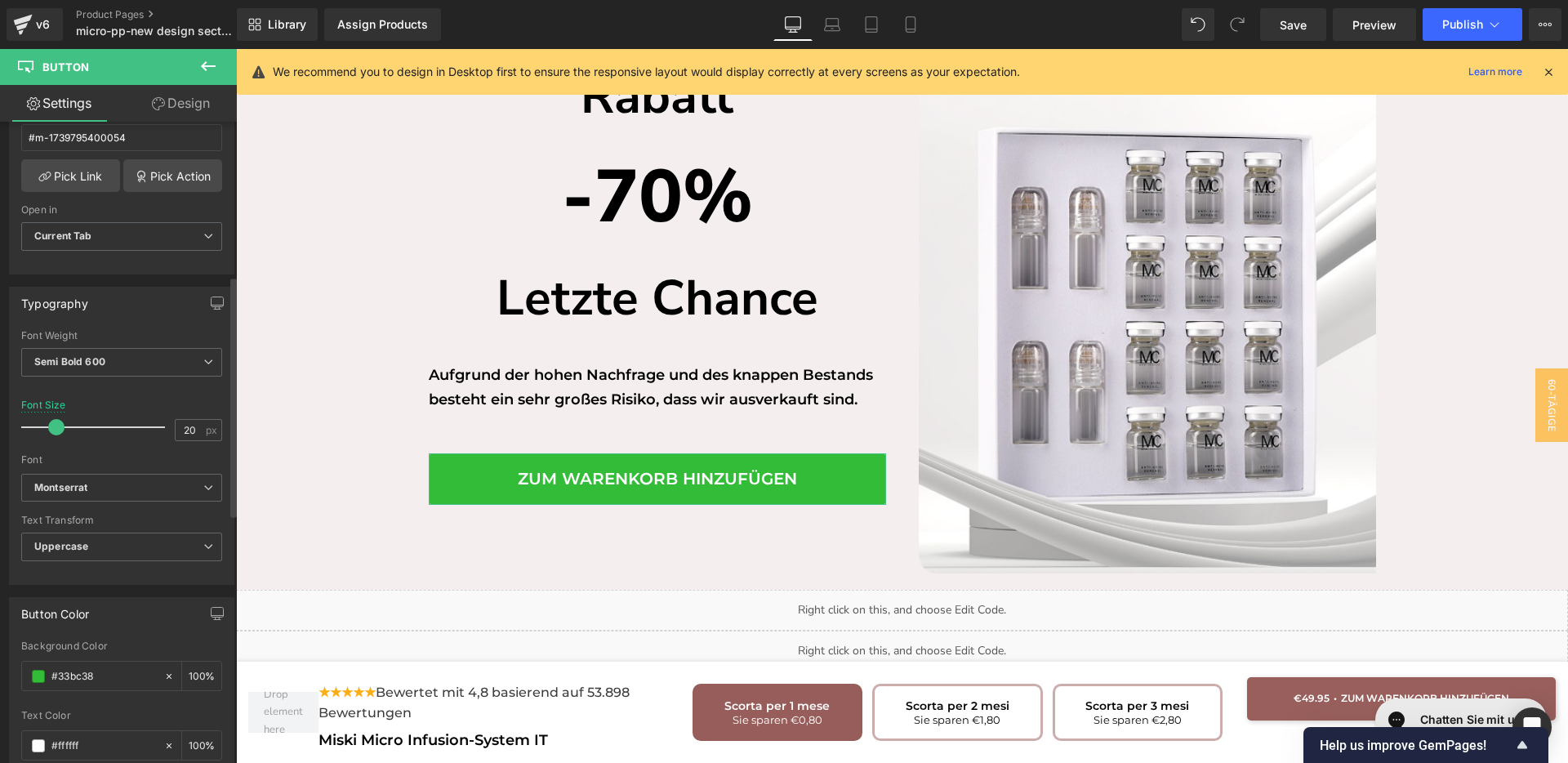
scroll to position [408, 0]
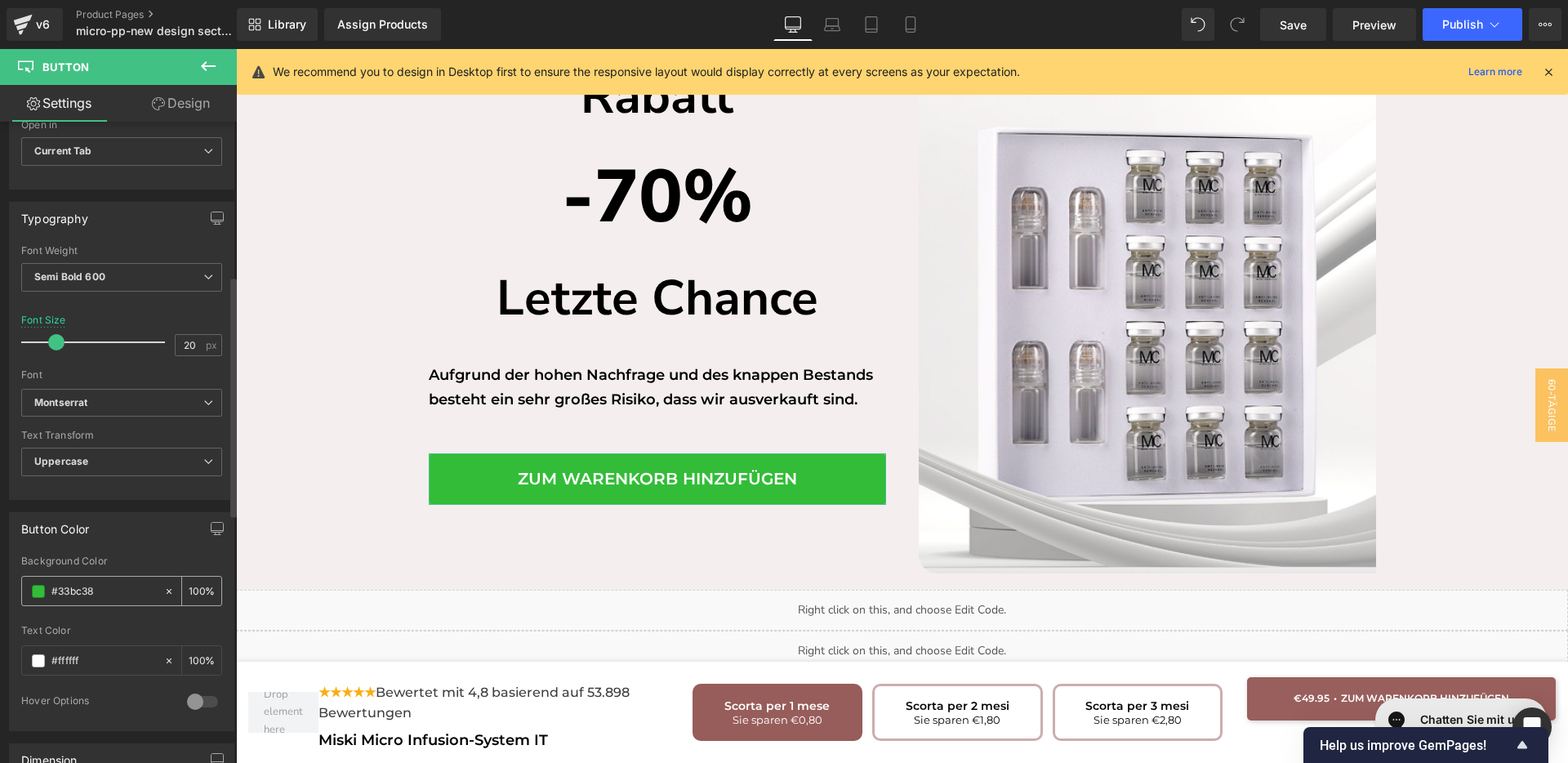
click at [107, 587] on input "#33bc38" at bounding box center [103, 591] width 105 height 18
paste input "975d5a"
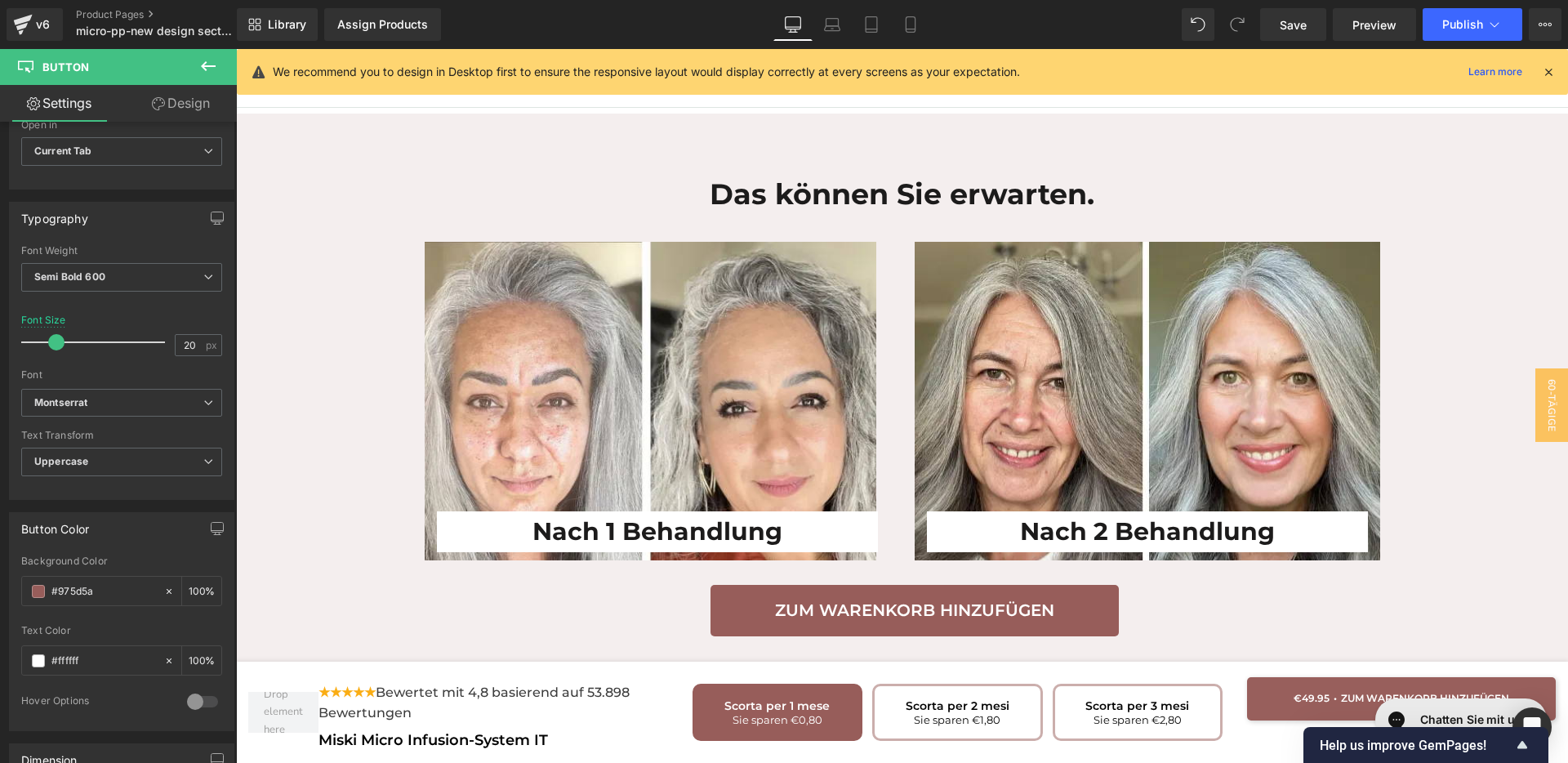
scroll to position [3106, 0]
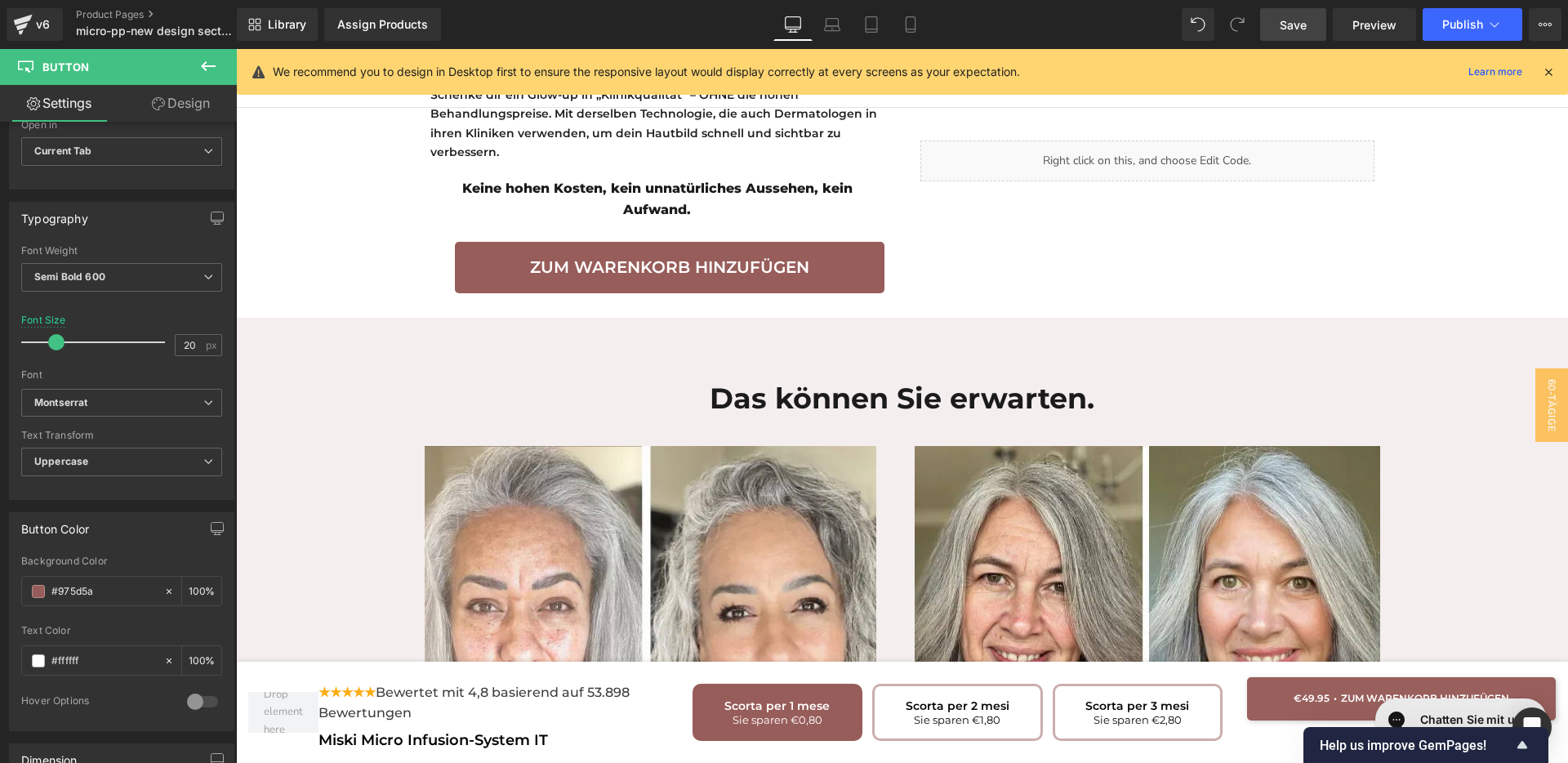
type input "#975d5a"
click at [1301, 25] on span "Save" at bounding box center [1293, 25] width 27 height 17
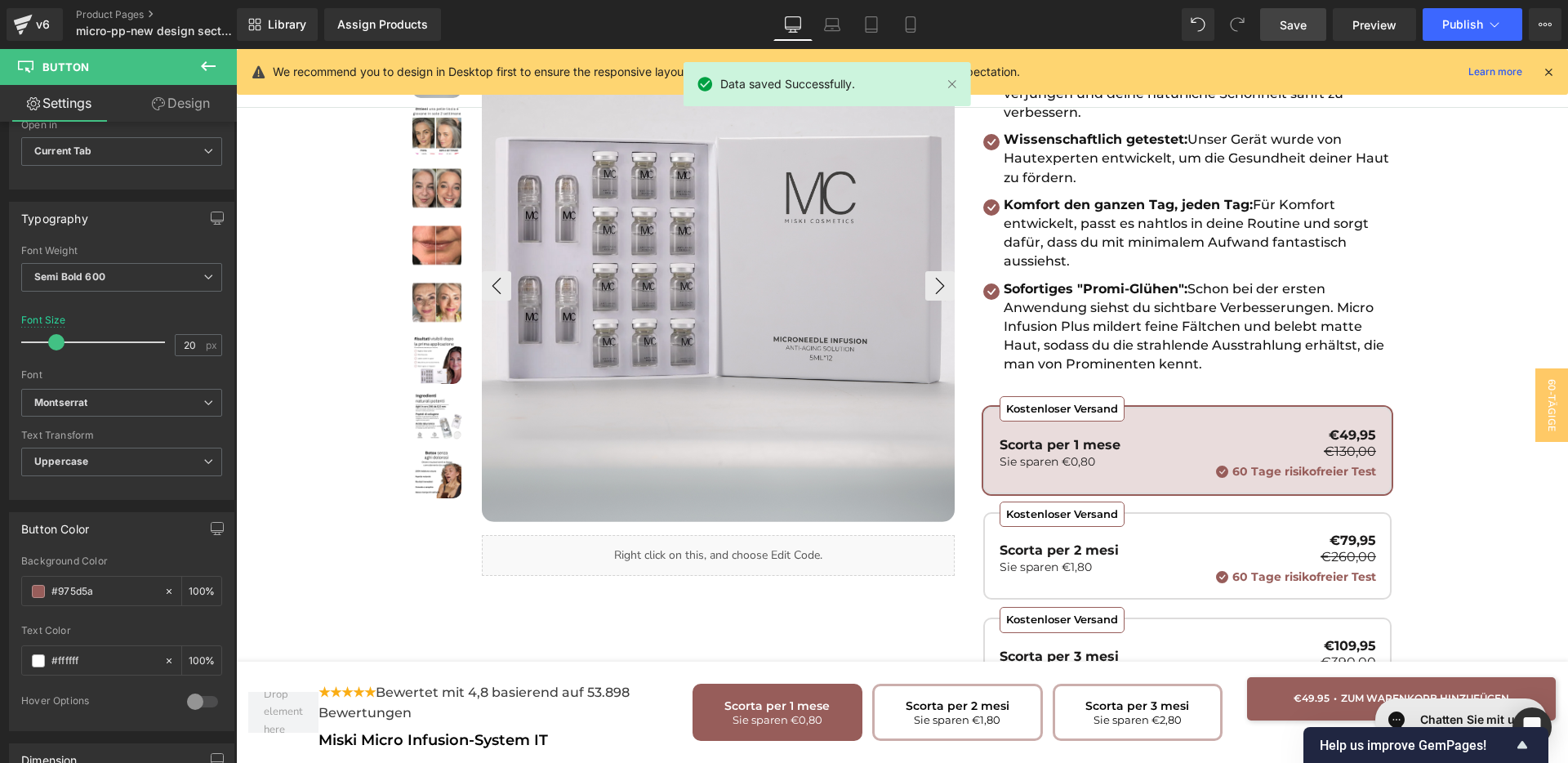
scroll to position [144, 0]
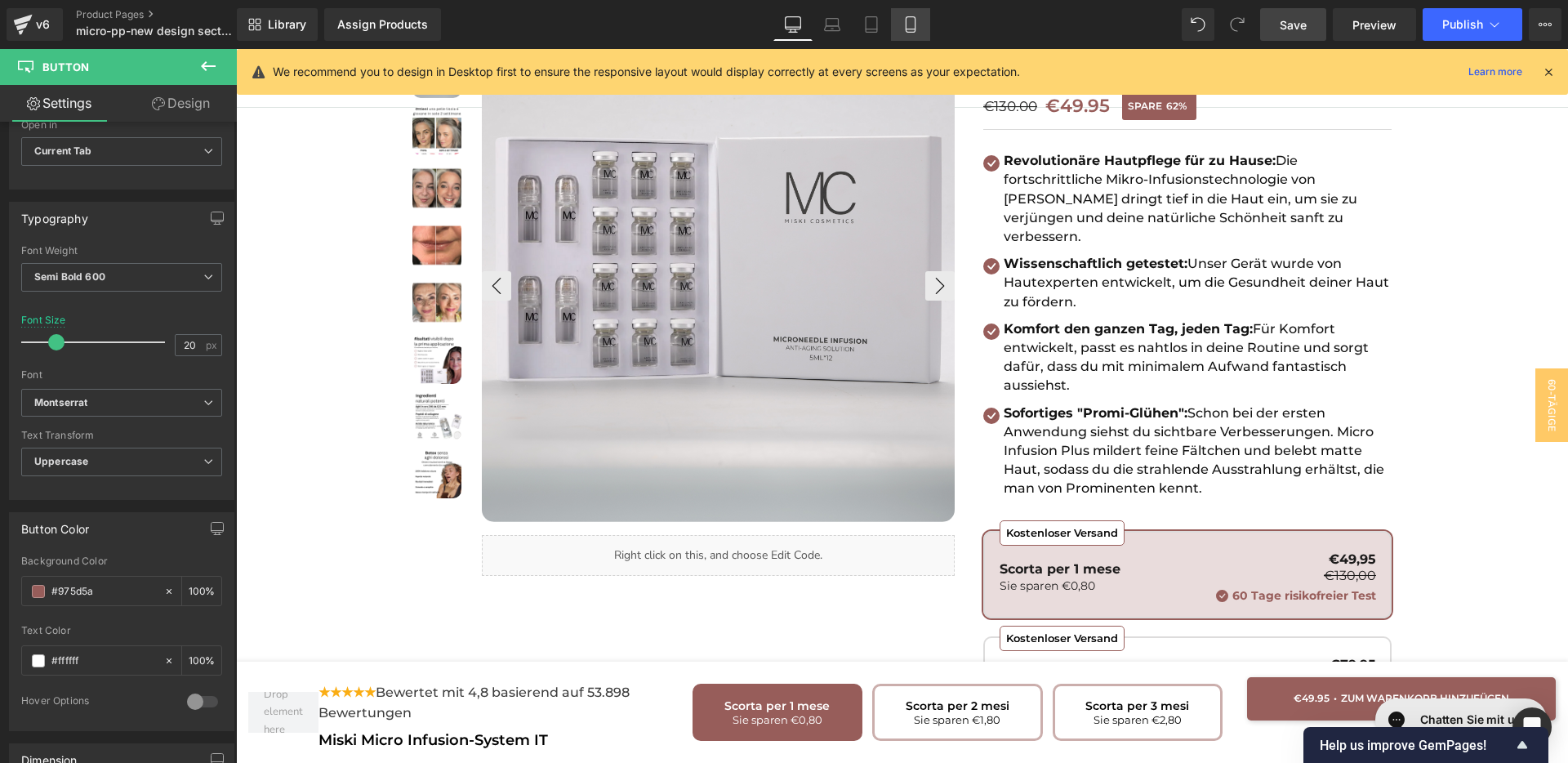
drag, startPoint x: 912, startPoint y: 13, endPoint x: 263, endPoint y: 78, distance: 652.2
click at [912, 14] on link "Mobile" at bounding box center [910, 25] width 39 height 33
type input "10"
type input "100"
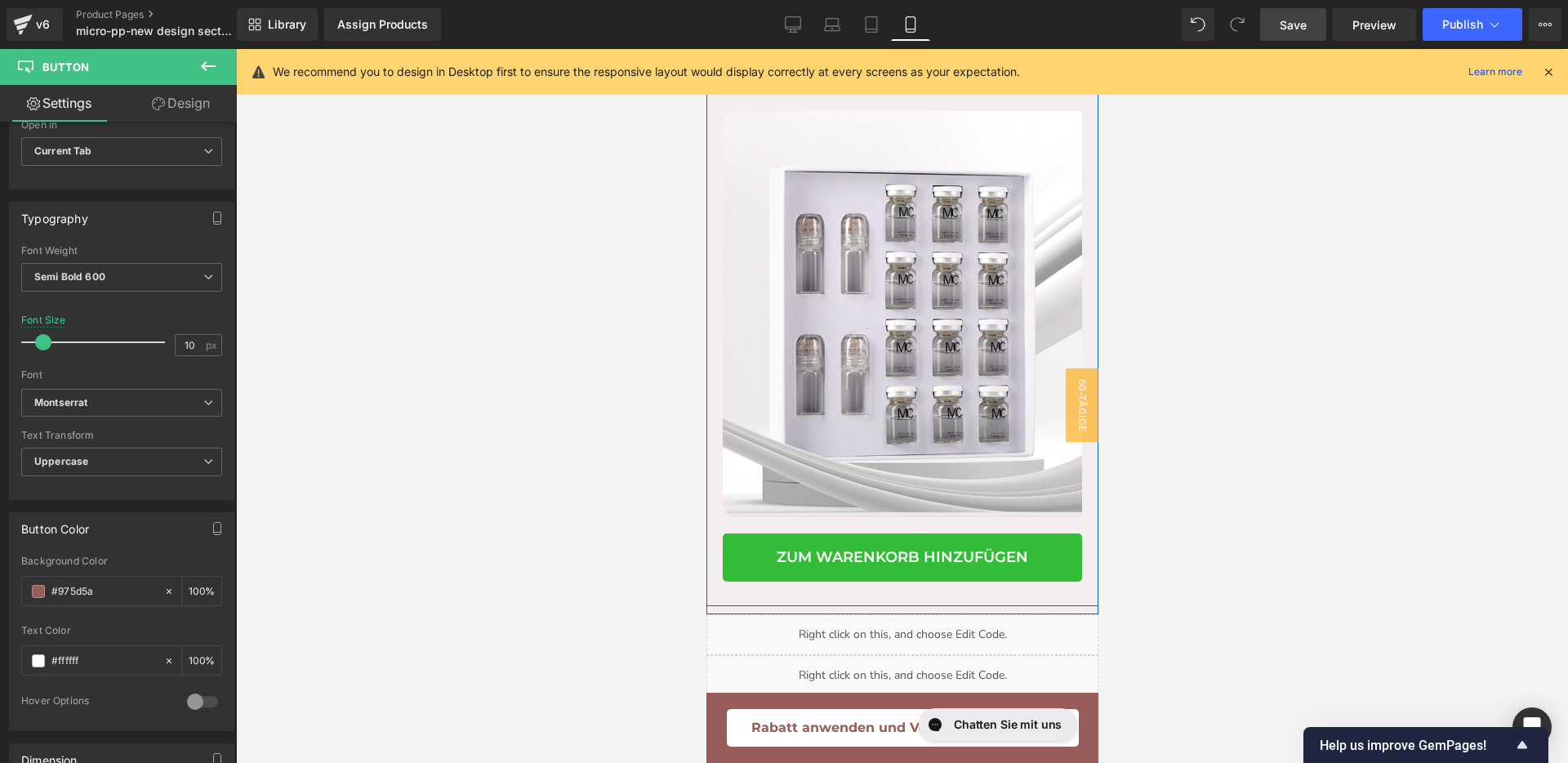
scroll to position [5413, 0]
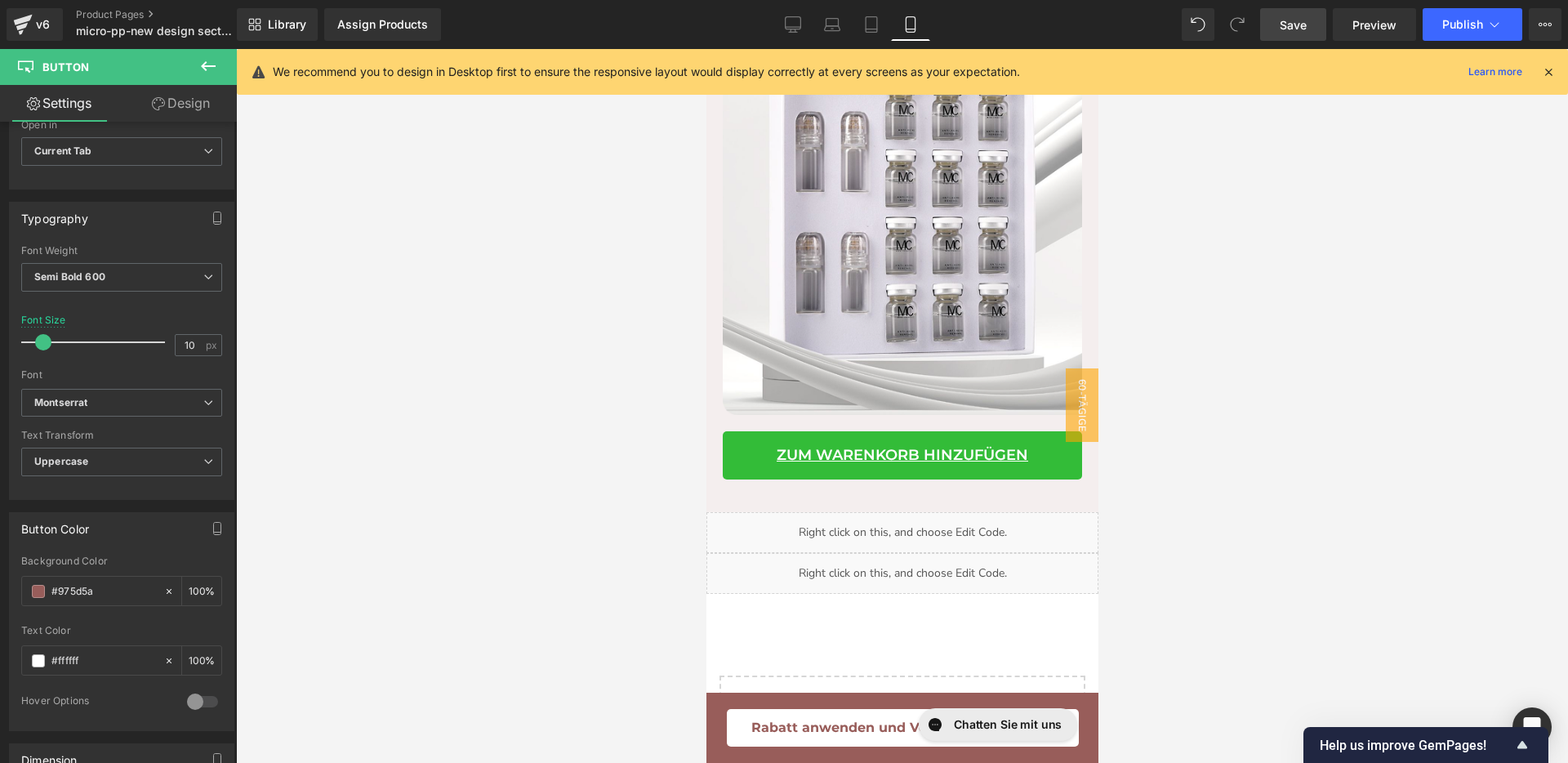
click at [889, 480] on link "Zum Warenkorb hinzufügen" at bounding box center [902, 456] width 359 height 49
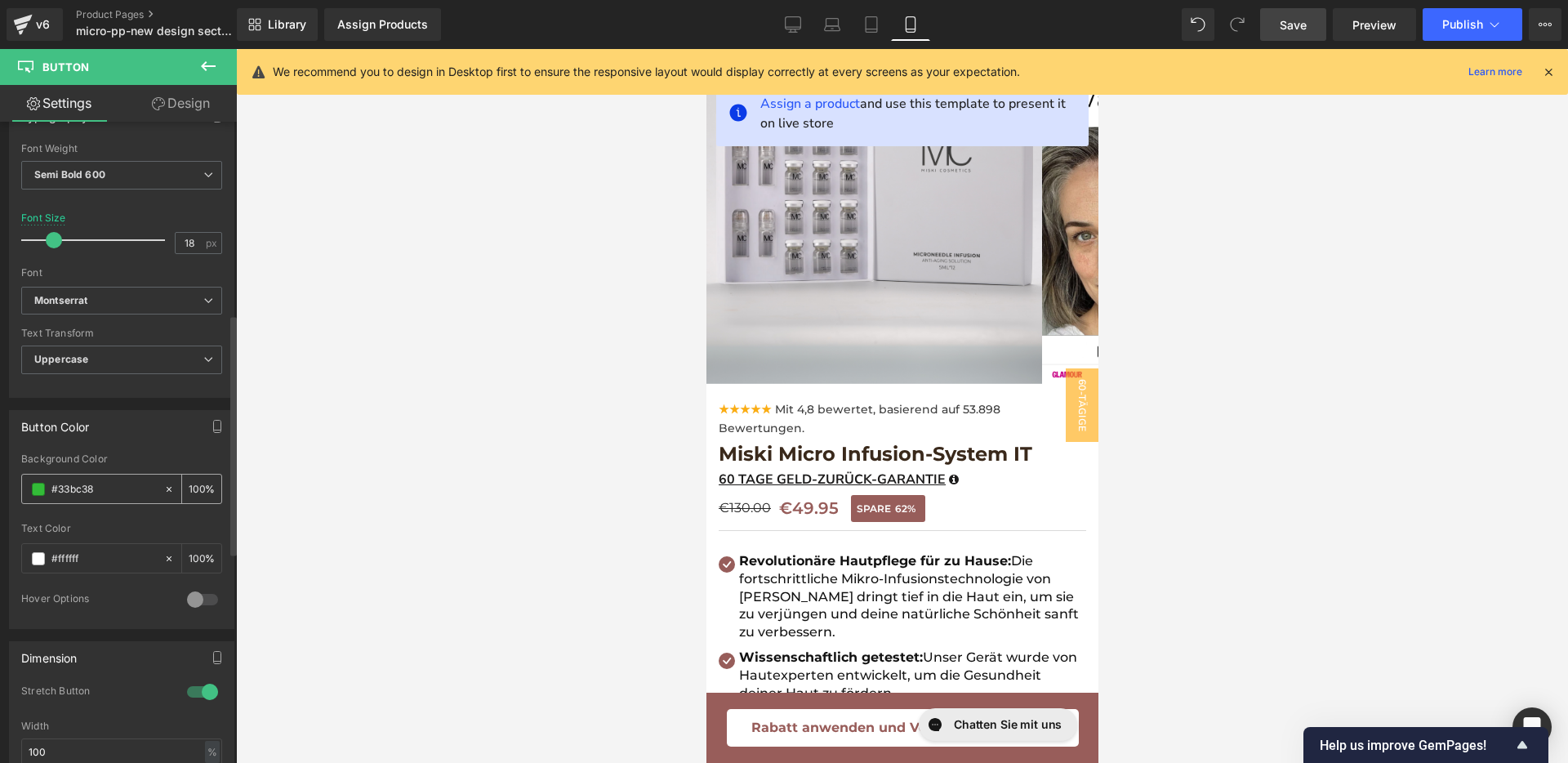
scroll to position [55, 0]
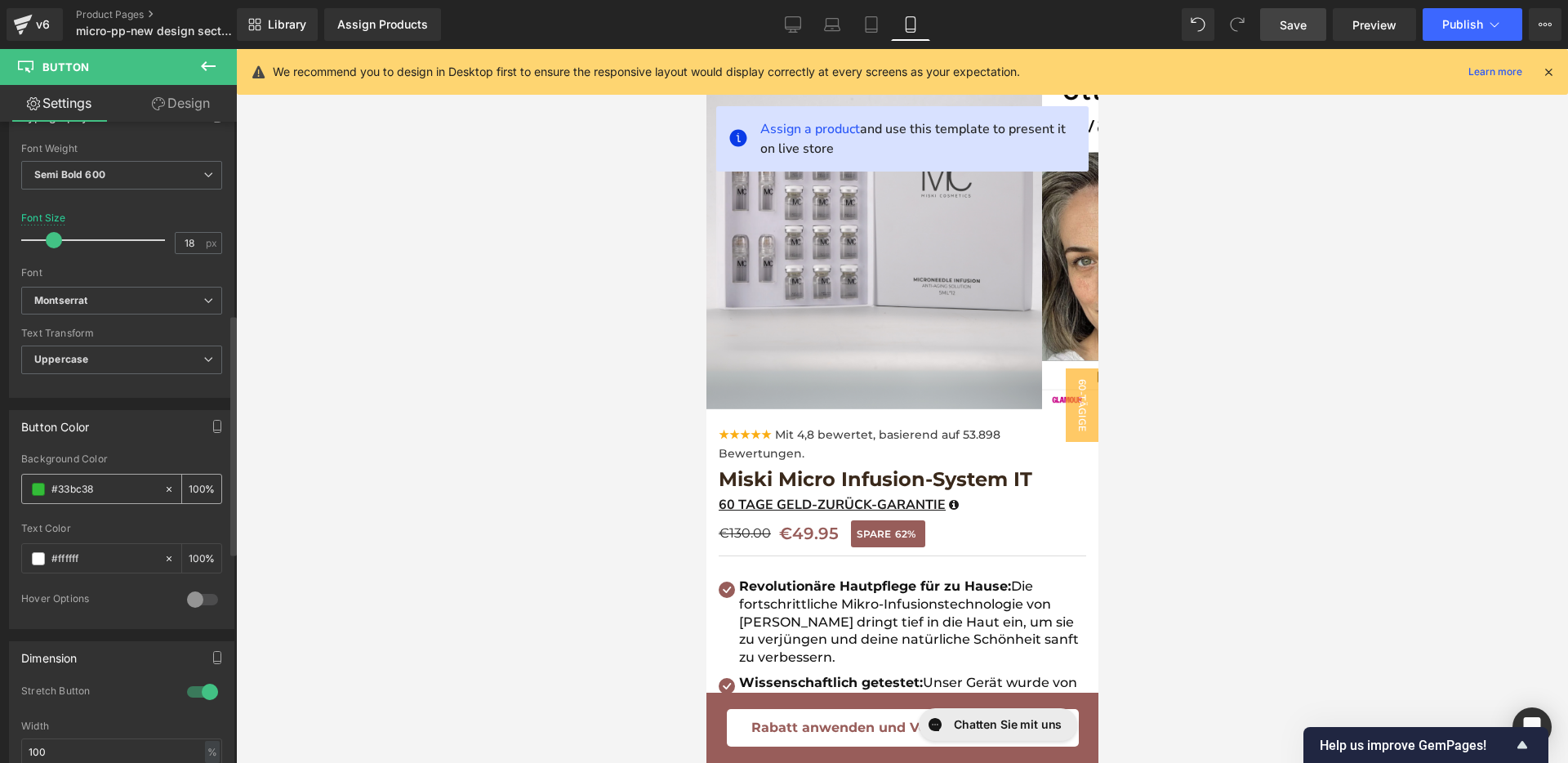
click at [97, 496] on input "#33bc38" at bounding box center [103, 489] width 105 height 18
paste input "975d5a"
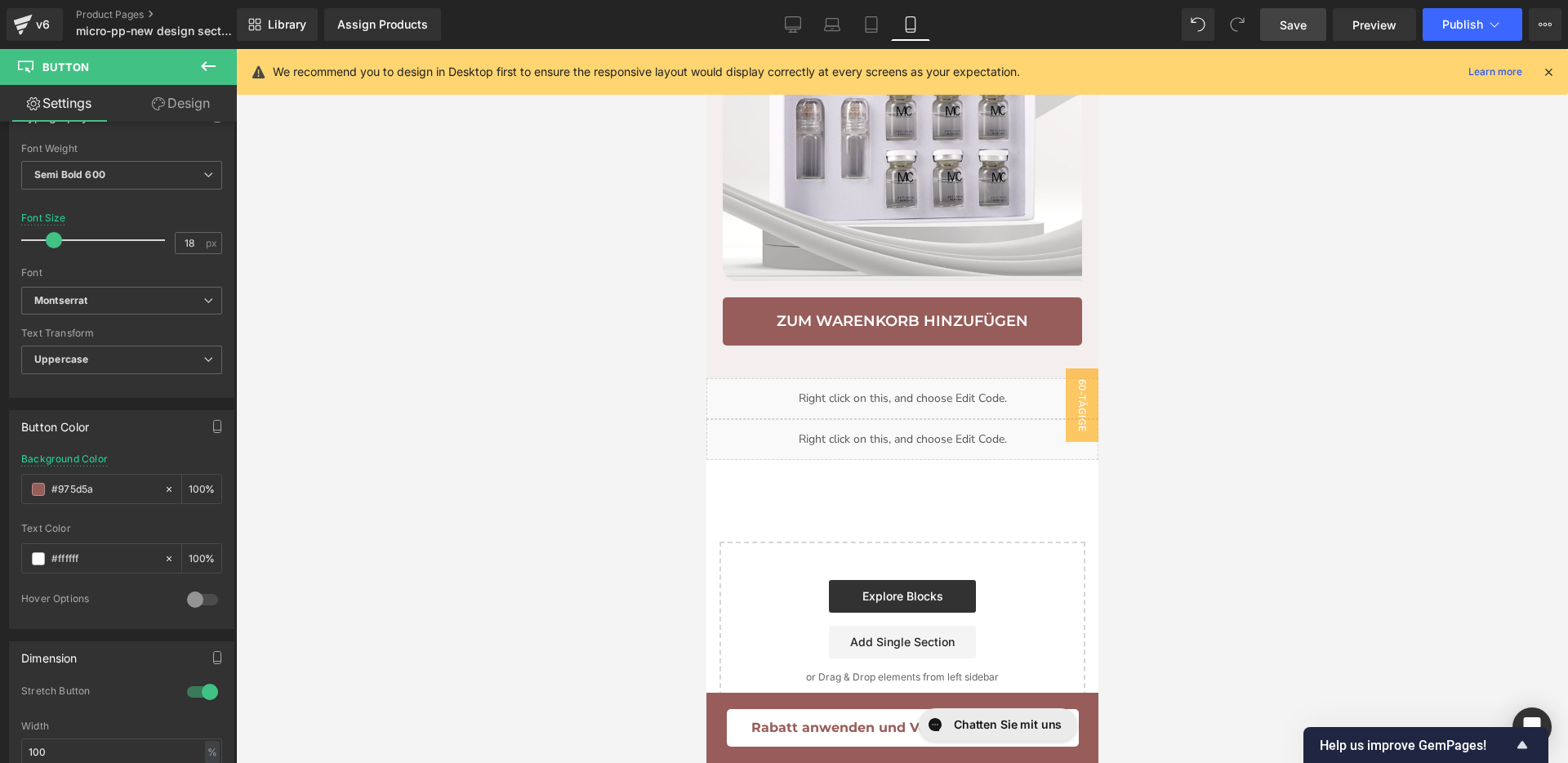
scroll to position [5672, 0]
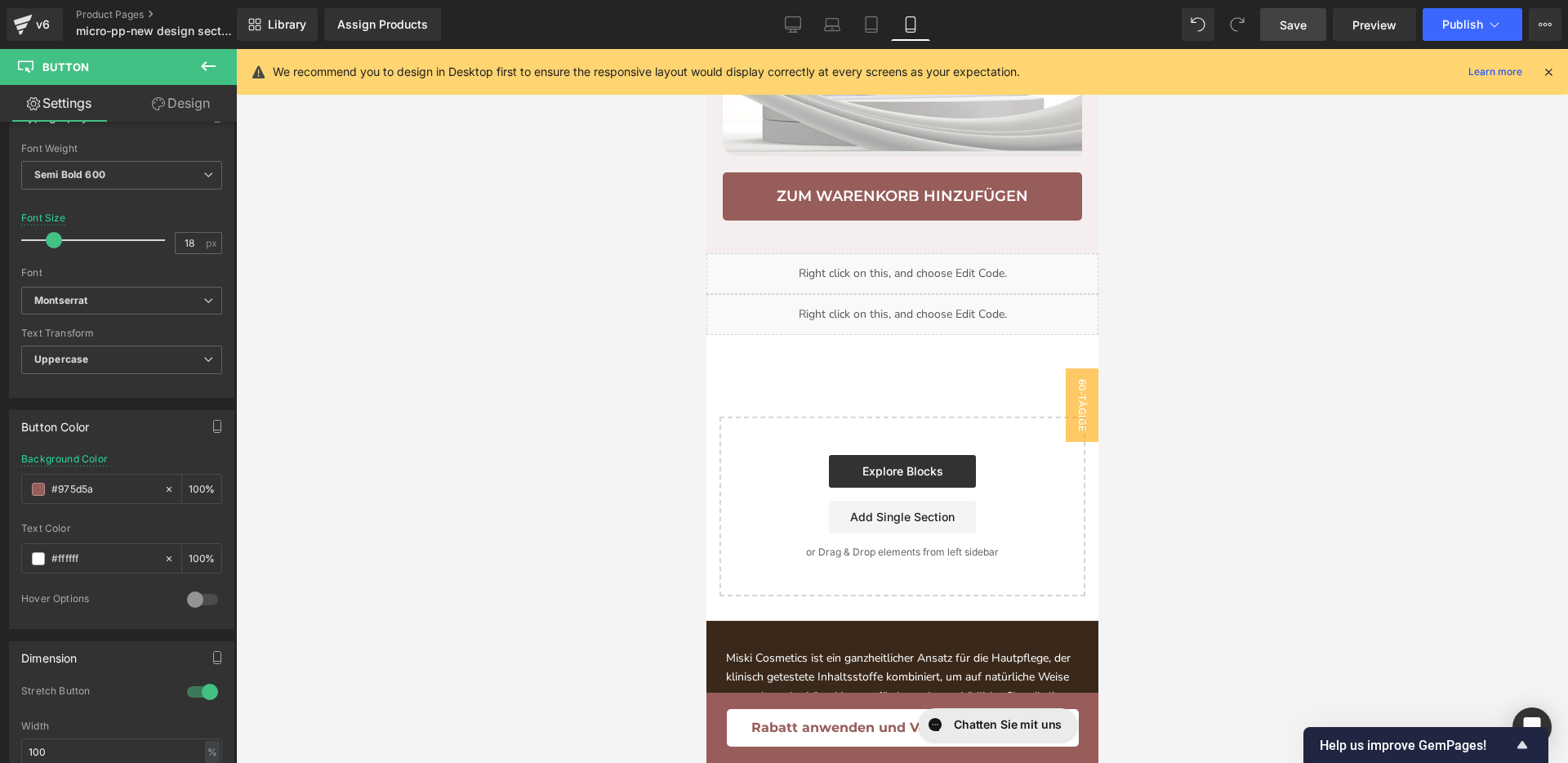
type input "#975d5a"
click at [1310, 26] on link "Save" at bounding box center [1293, 25] width 66 height 33
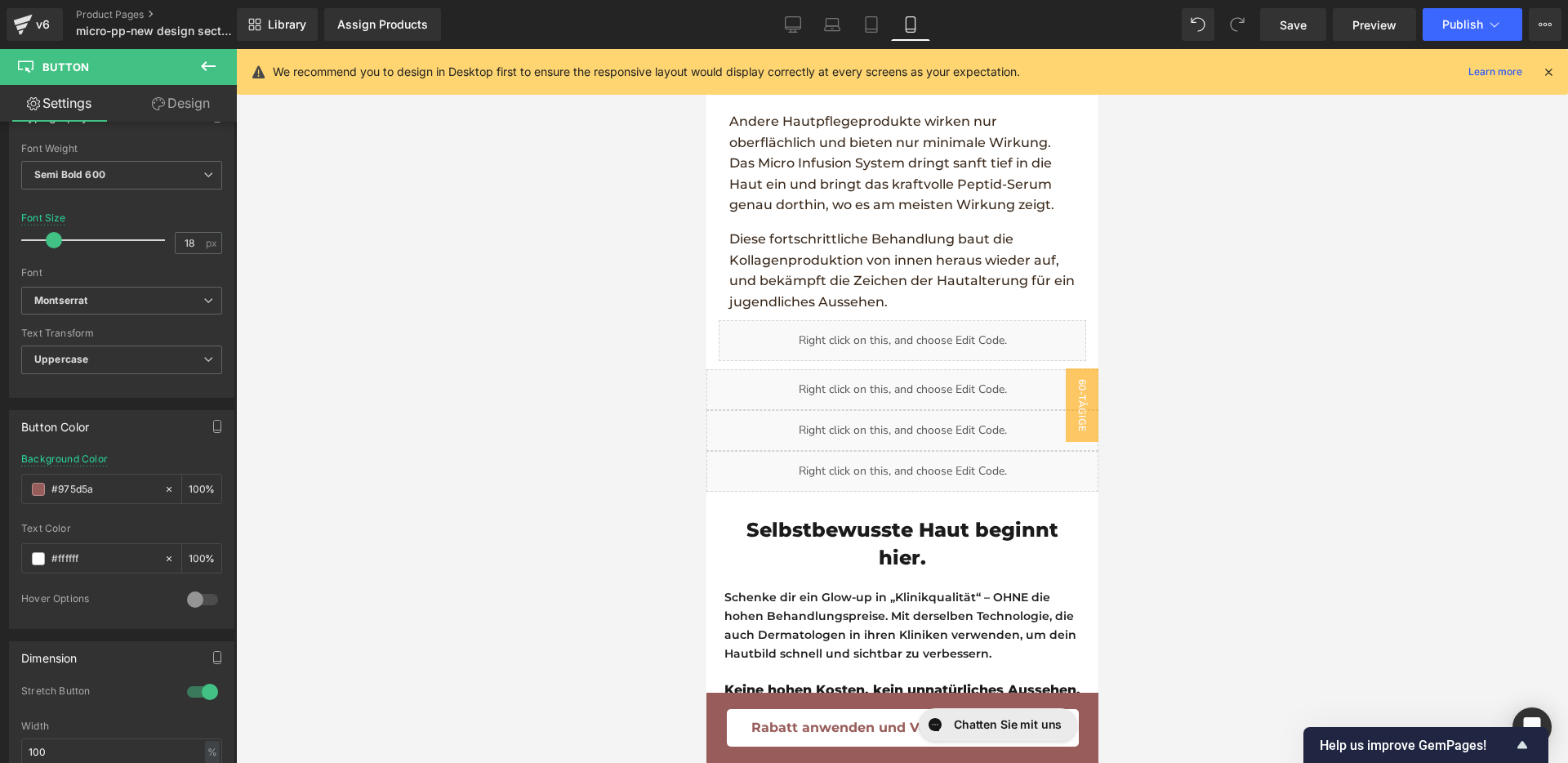
scroll to position [3322, 0]
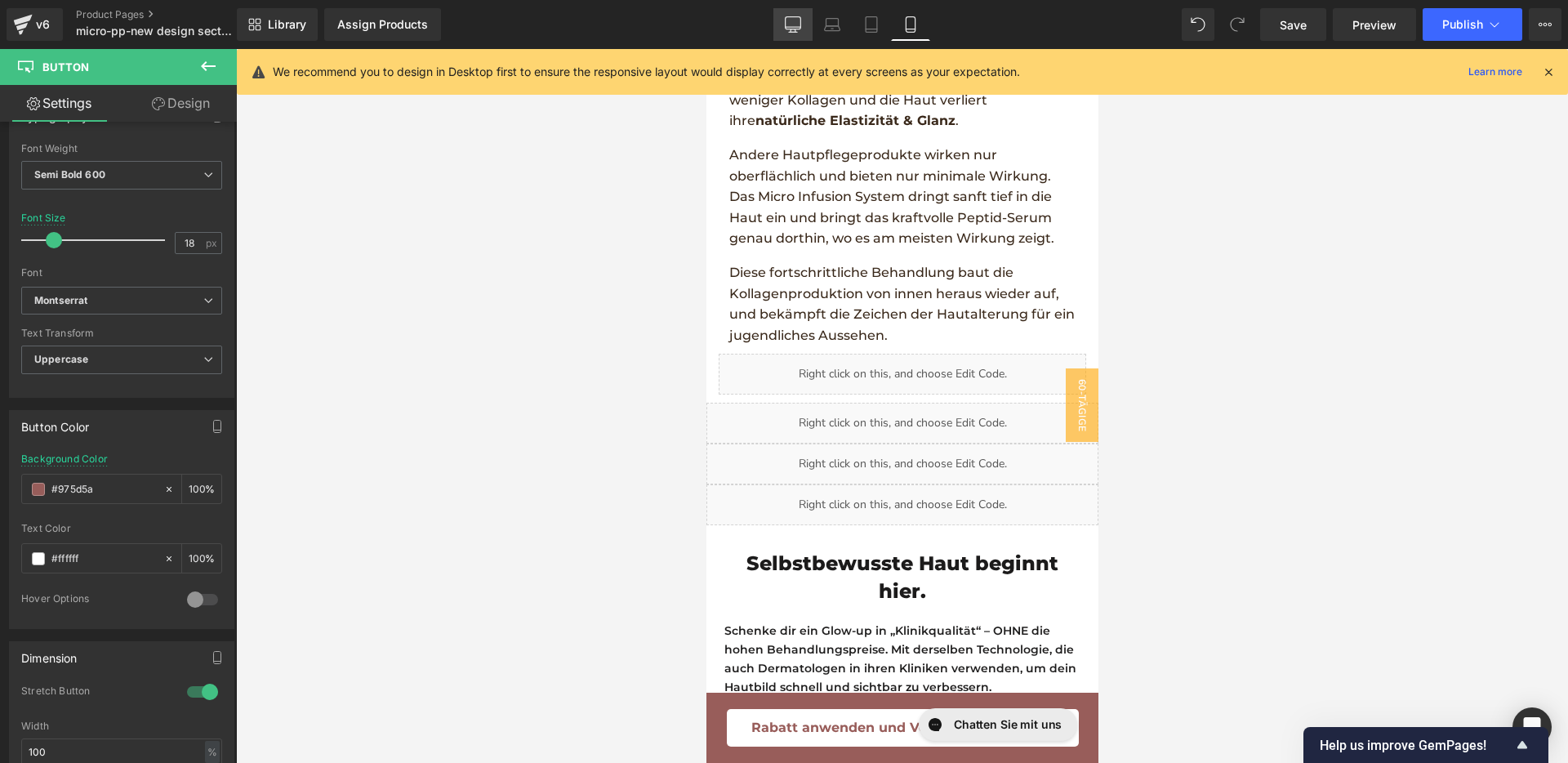
click at [801, 29] on icon at bounding box center [792, 24] width 16 height 16
type input "20"
type input "#33bc38"
type input "100"
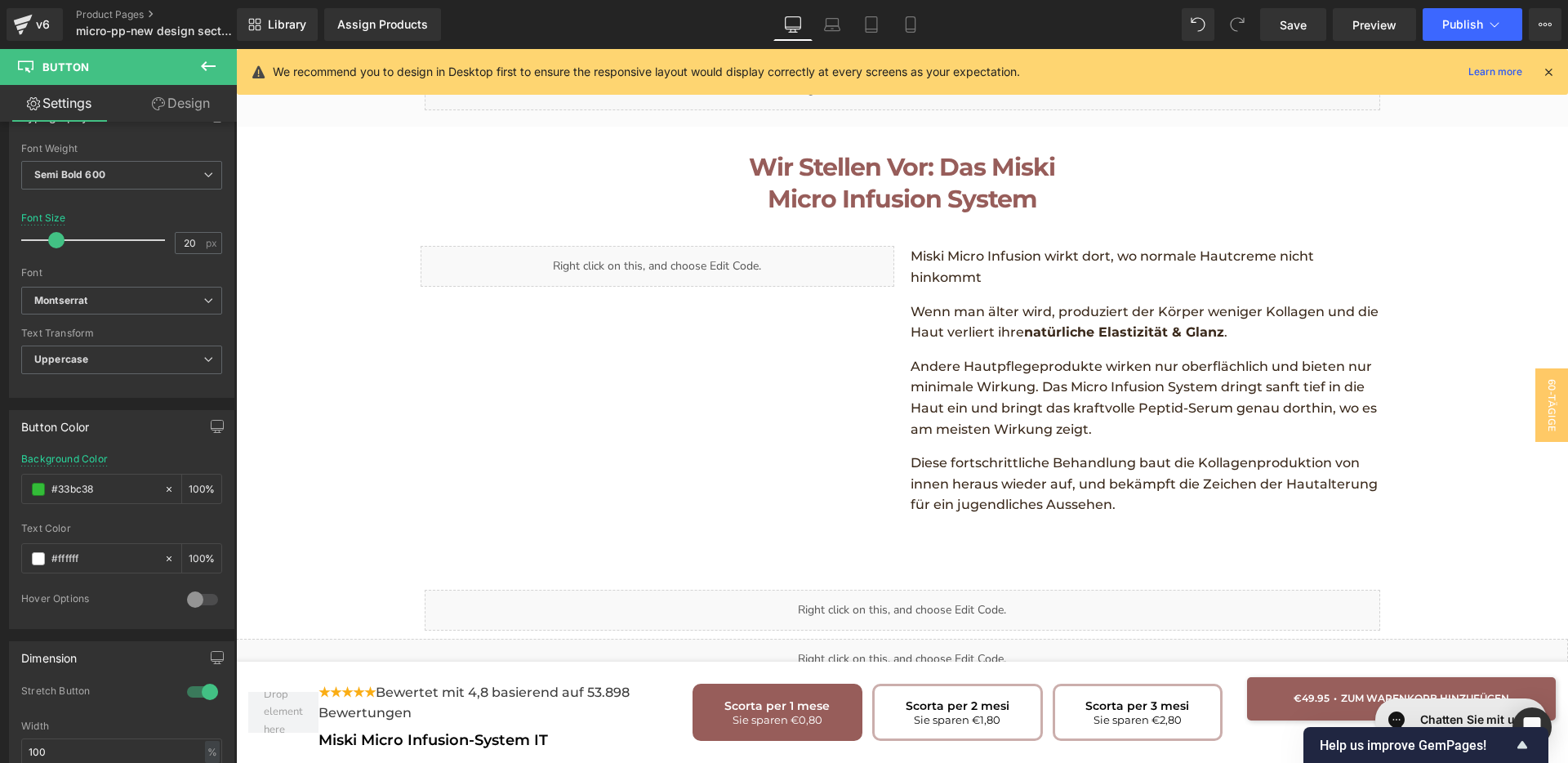
scroll to position [2758, 0]
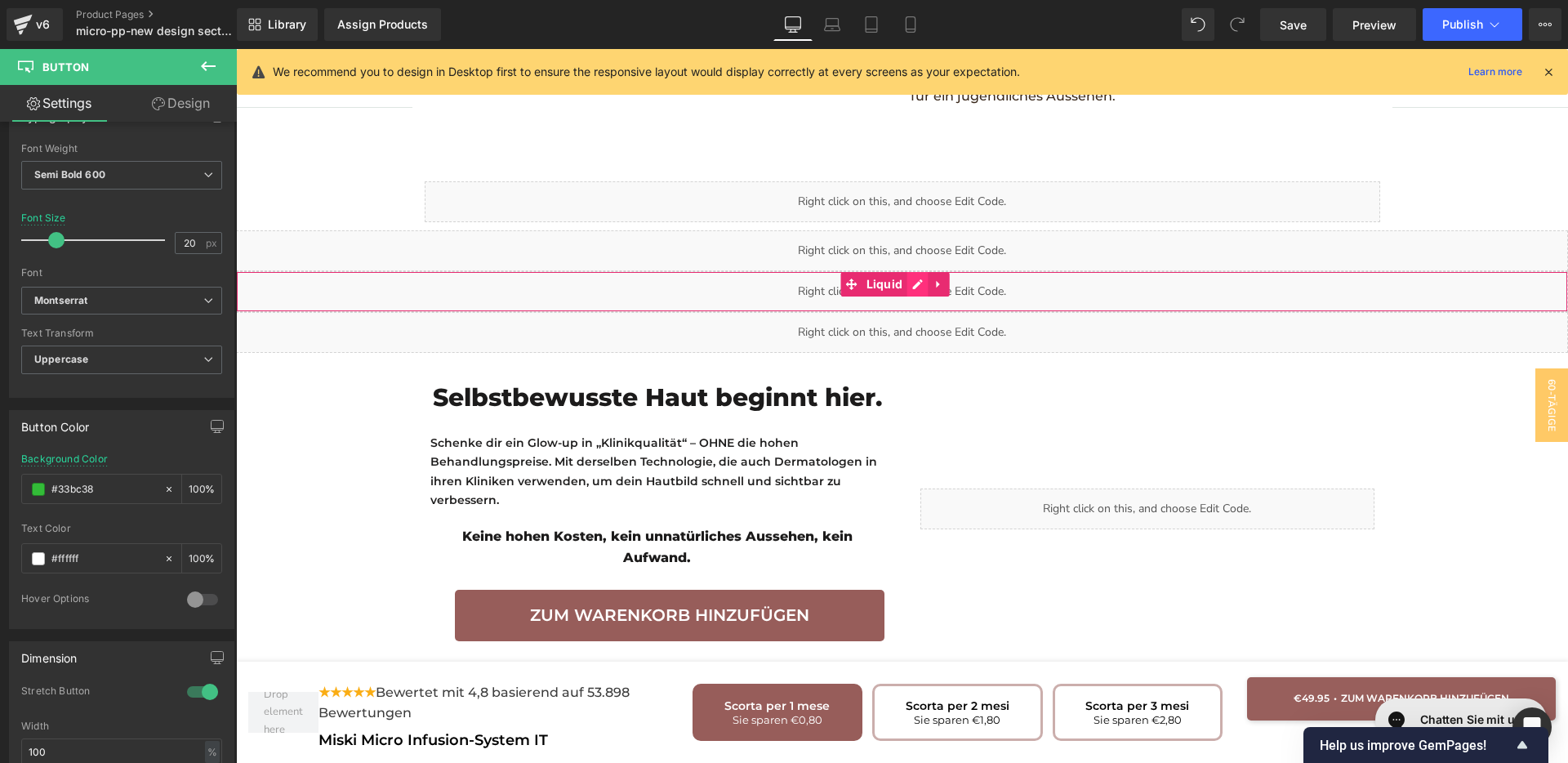
click at [917, 271] on div "Liquid" at bounding box center [902, 291] width 1332 height 41
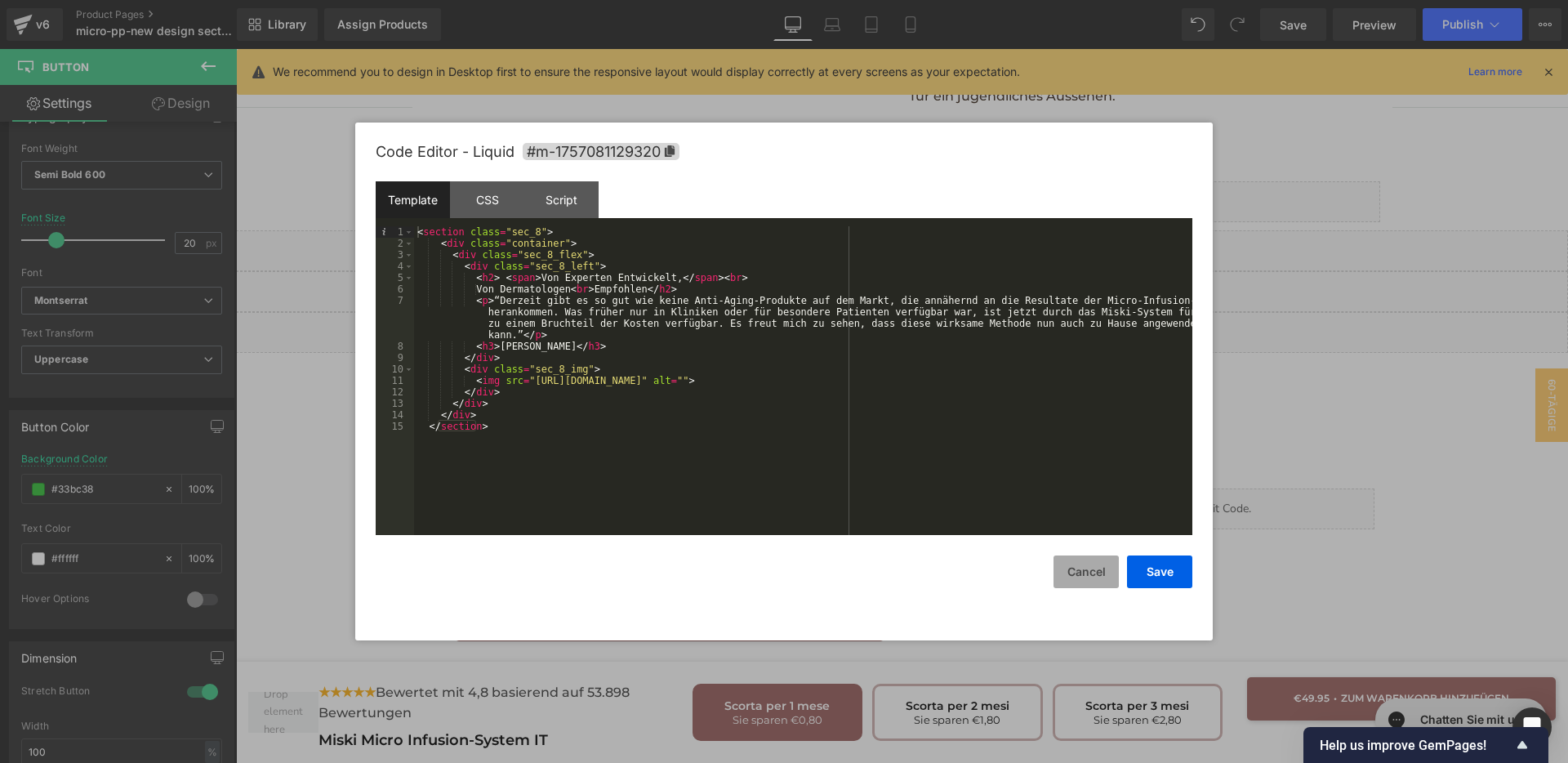
click at [1090, 574] on button "Cancel" at bounding box center [1086, 572] width 65 height 33
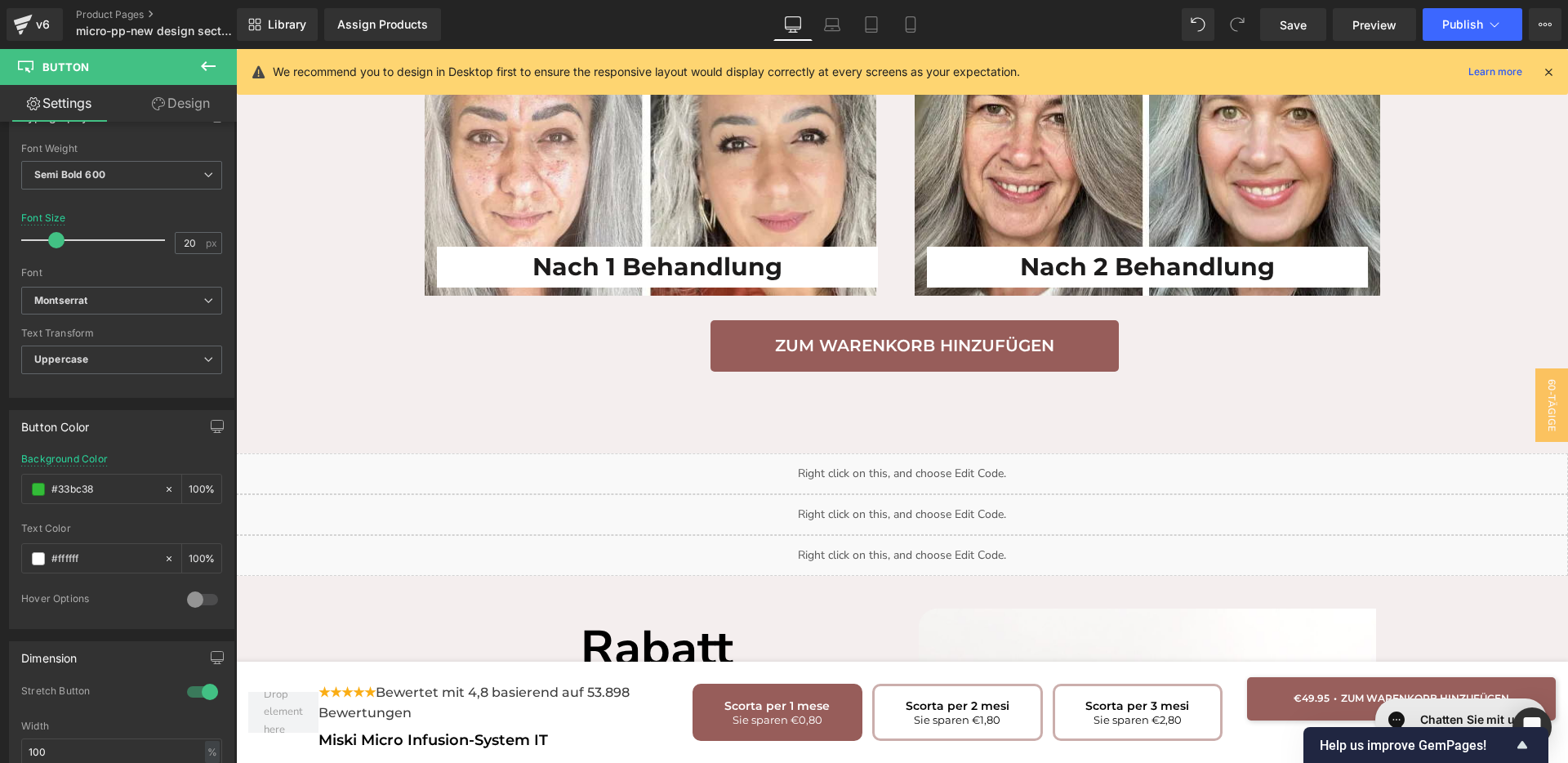
scroll to position [3779, 0]
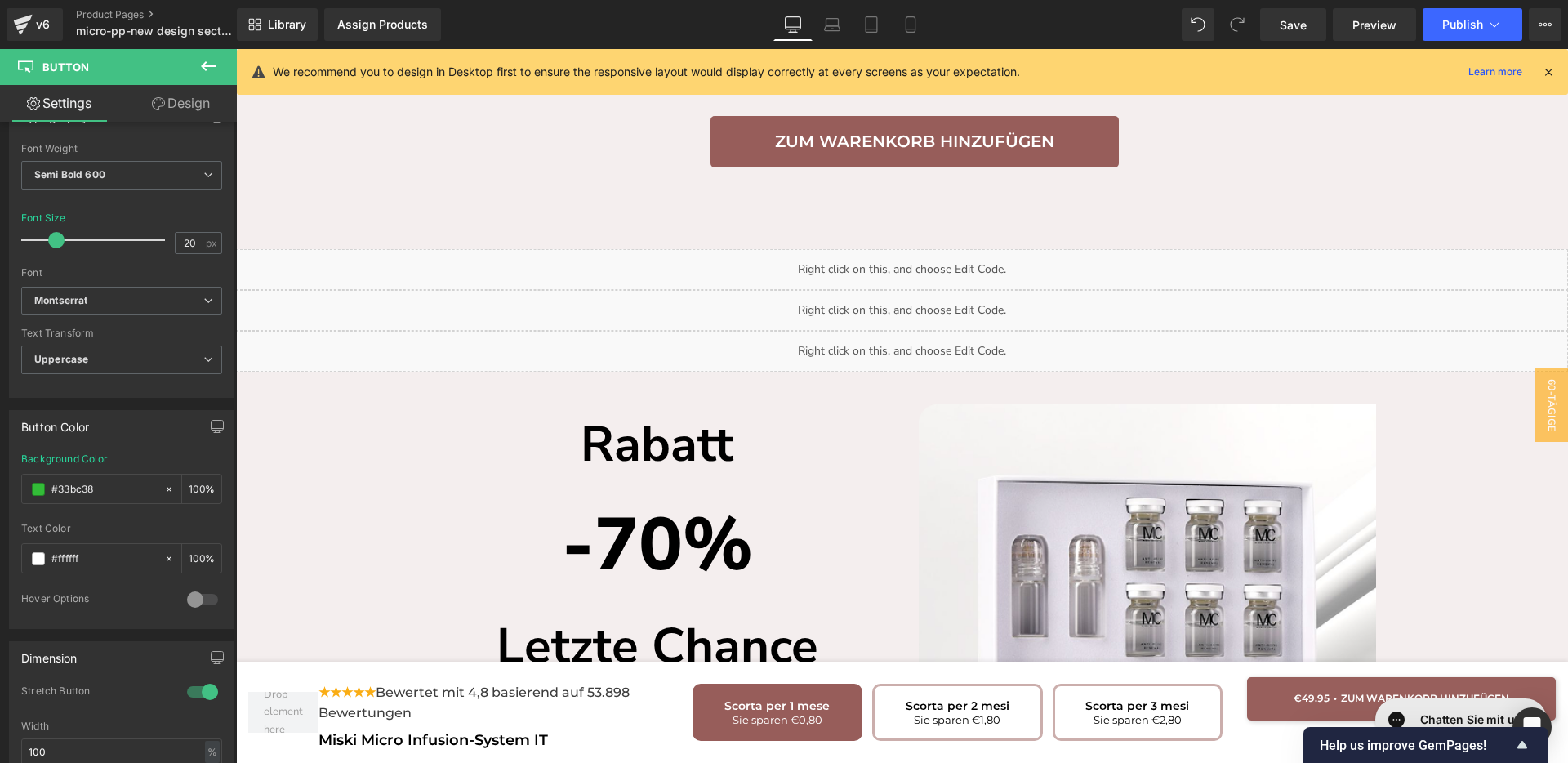
click at [900, 290] on div "Liquid" at bounding box center [902, 310] width 1332 height 41
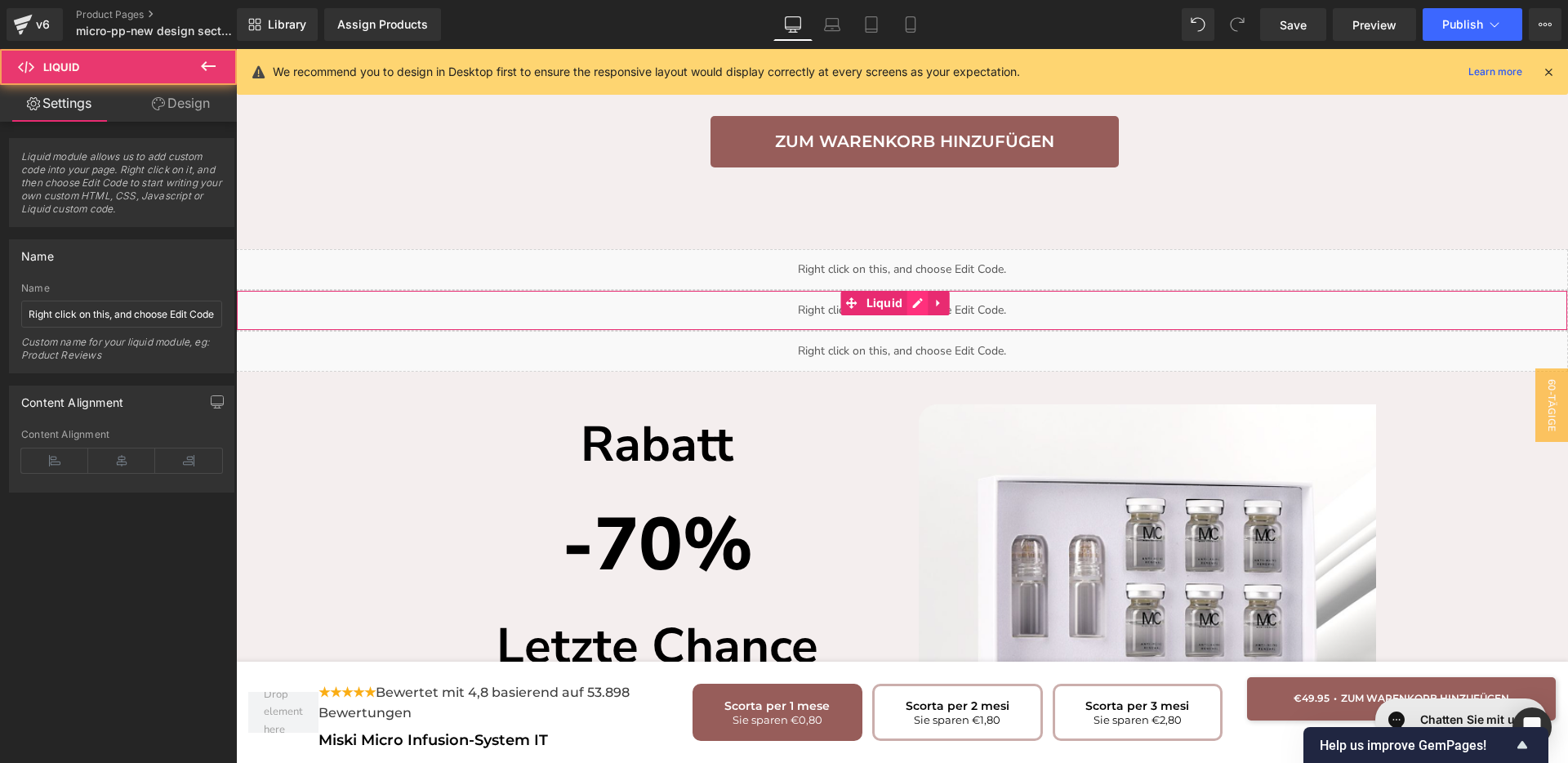
click at [909, 290] on div "Liquid" at bounding box center [902, 310] width 1332 height 41
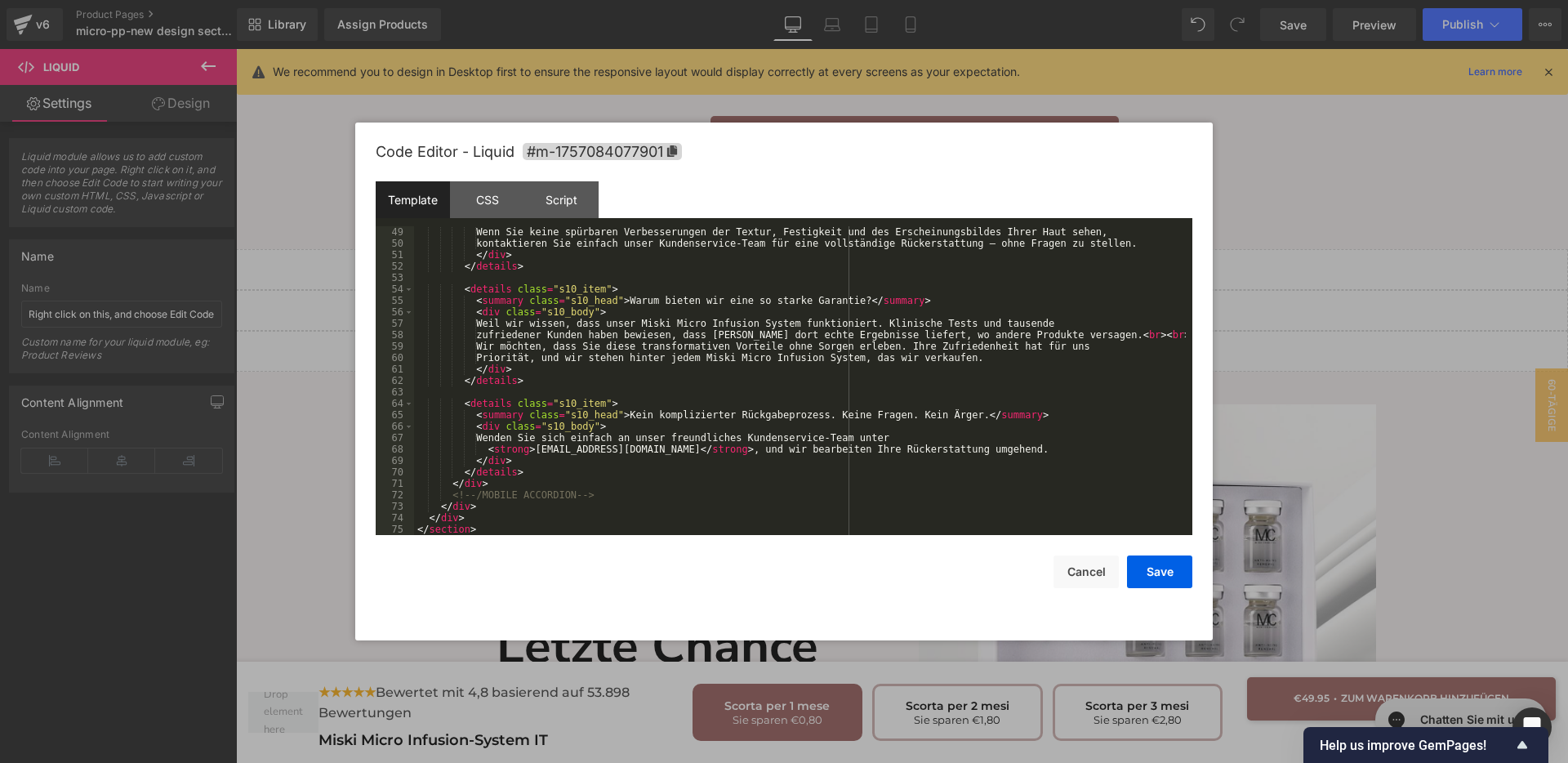
scroll to position [488, 0]
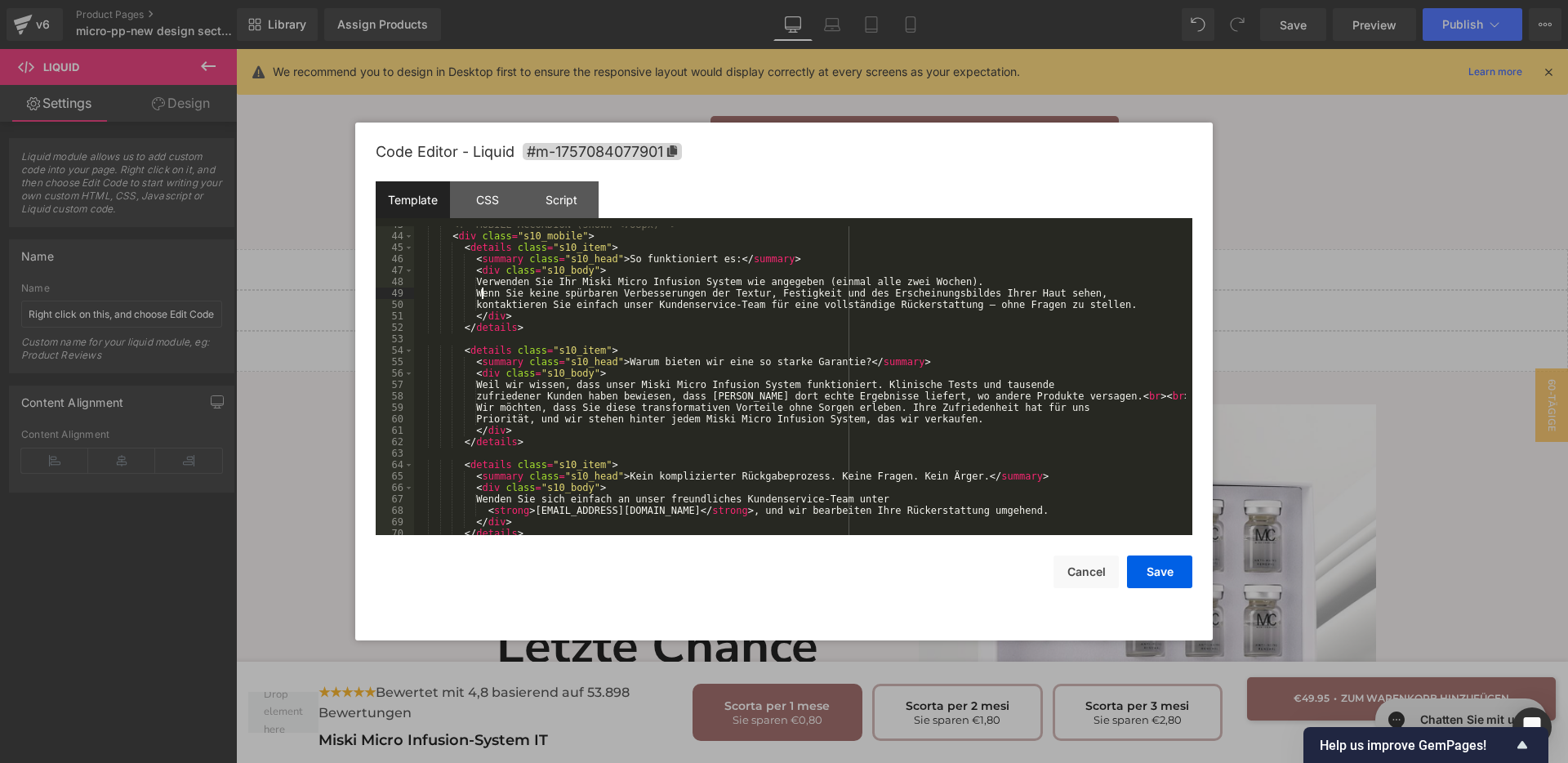
click at [482, 297] on div "<!-- MOBILE ACCORDION (shown <768px) --> < div class = "s10_mobile" > < details…" at bounding box center [800, 385] width 772 height 332
drag, startPoint x: 61, startPoint y: 735, endPoint x: 944, endPoint y: 276, distance: 995.2
click at [944, 276] on div "<!-- MOBILE ACCORDION (shown <768px) --> < div class = "s10_mobile" > < details…" at bounding box center [800, 385] width 772 height 332
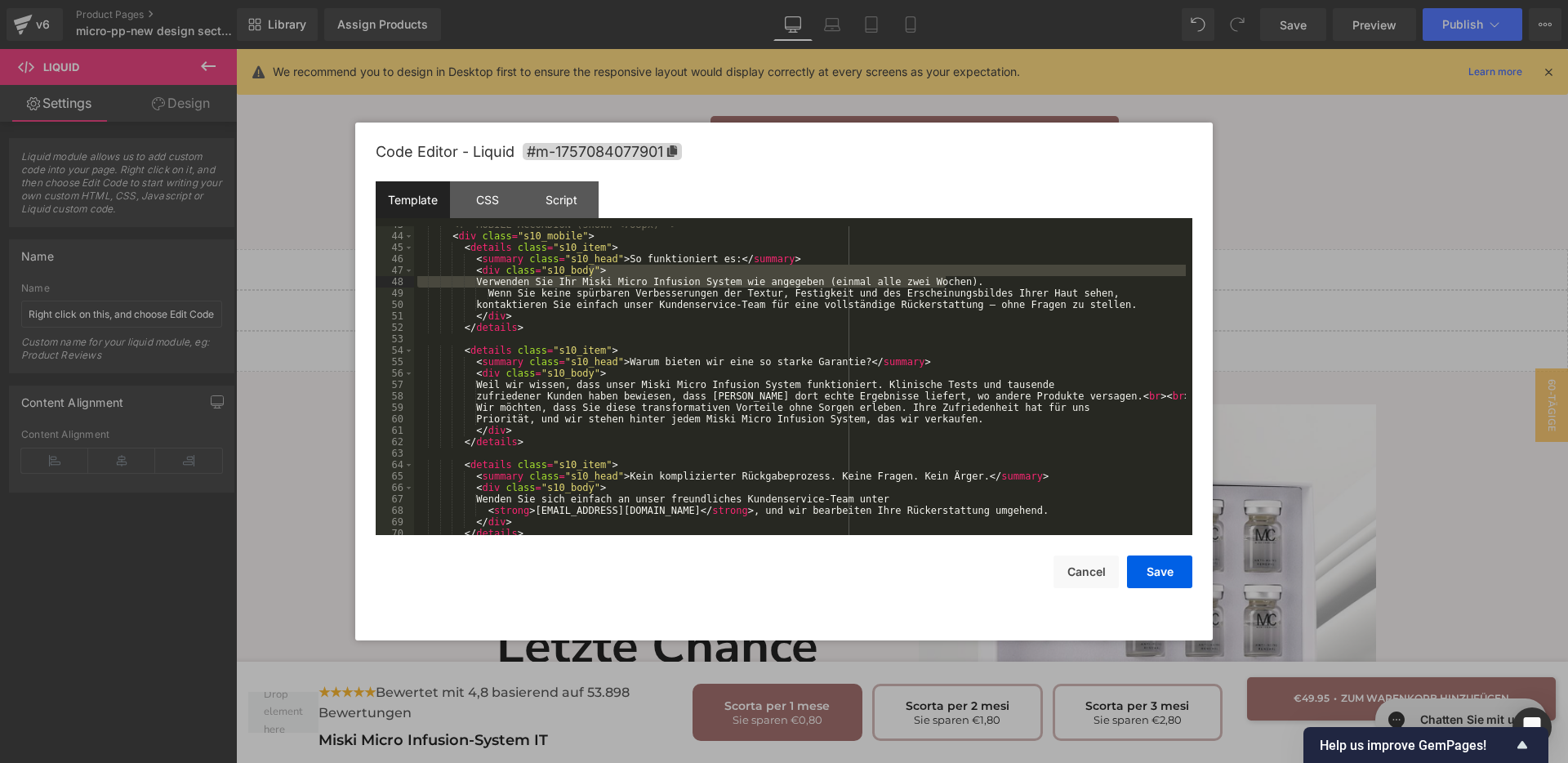
click at [940, 277] on div "<!-- MOBILE ACCORDION (shown <768px) --> < div class = "s10_mobile" > < details…" at bounding box center [800, 380] width 772 height 309
drag, startPoint x: 939, startPoint y: 278, endPoint x: 805, endPoint y: 283, distance: 134.1
click at [805, 283] on div "<!-- MOBILE ACCORDION (shown <768px) --> < div class = "s10_mobile" > < details…" at bounding box center [800, 385] width 772 height 332
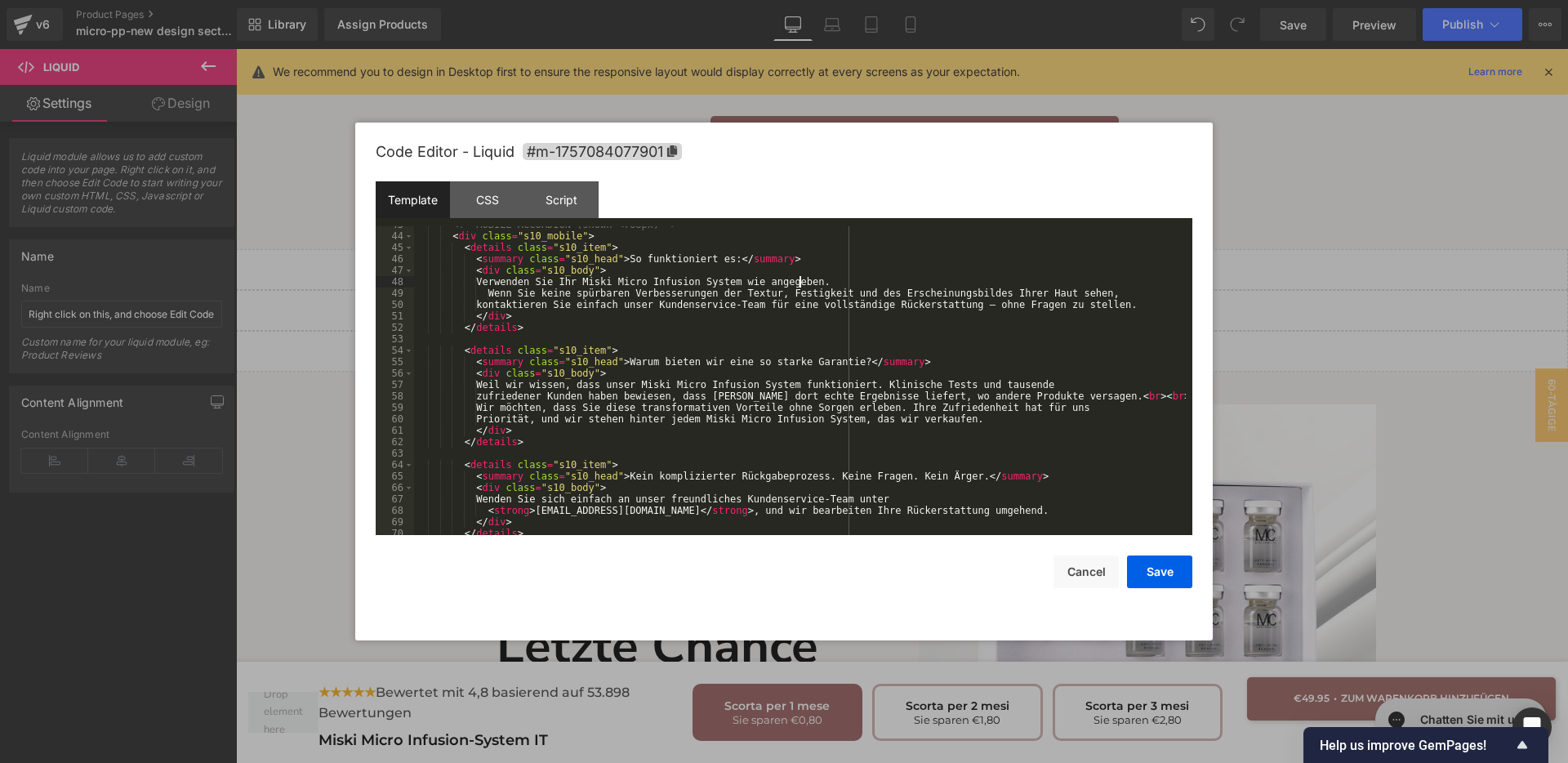
click at [1067, 294] on div "<!-- MOBILE ACCORDION (shown <768px) --> < div class = "s10_mobile" > < details…" at bounding box center [800, 385] width 772 height 332
click at [483, 305] on div "<!-- MOBILE ACCORDION (shown <768px) --> < div class = "s10_mobile" > < details…" at bounding box center [800, 385] width 772 height 332
click at [481, 396] on div "<!-- MOBILE ACCORDION (shown <768px) --> < div class = "s10_mobile" > < details…" at bounding box center [800, 385] width 772 height 332
click at [1146, 564] on button "Save" at bounding box center [1160, 572] width 65 height 33
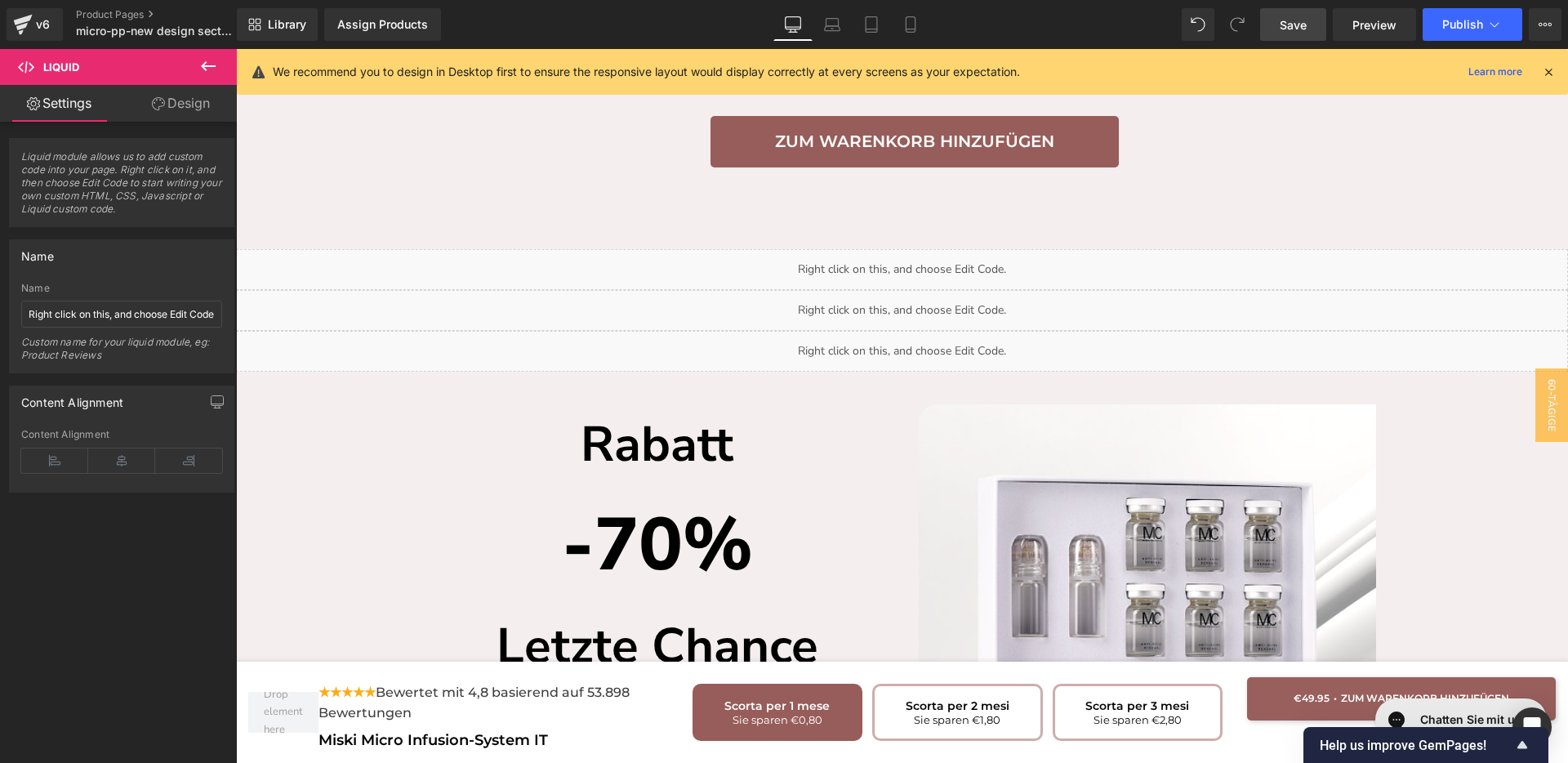
click at [1290, 26] on span "Save" at bounding box center [1293, 25] width 27 height 17
click at [912, 290] on div "Liquid" at bounding box center [902, 310] width 1332 height 41
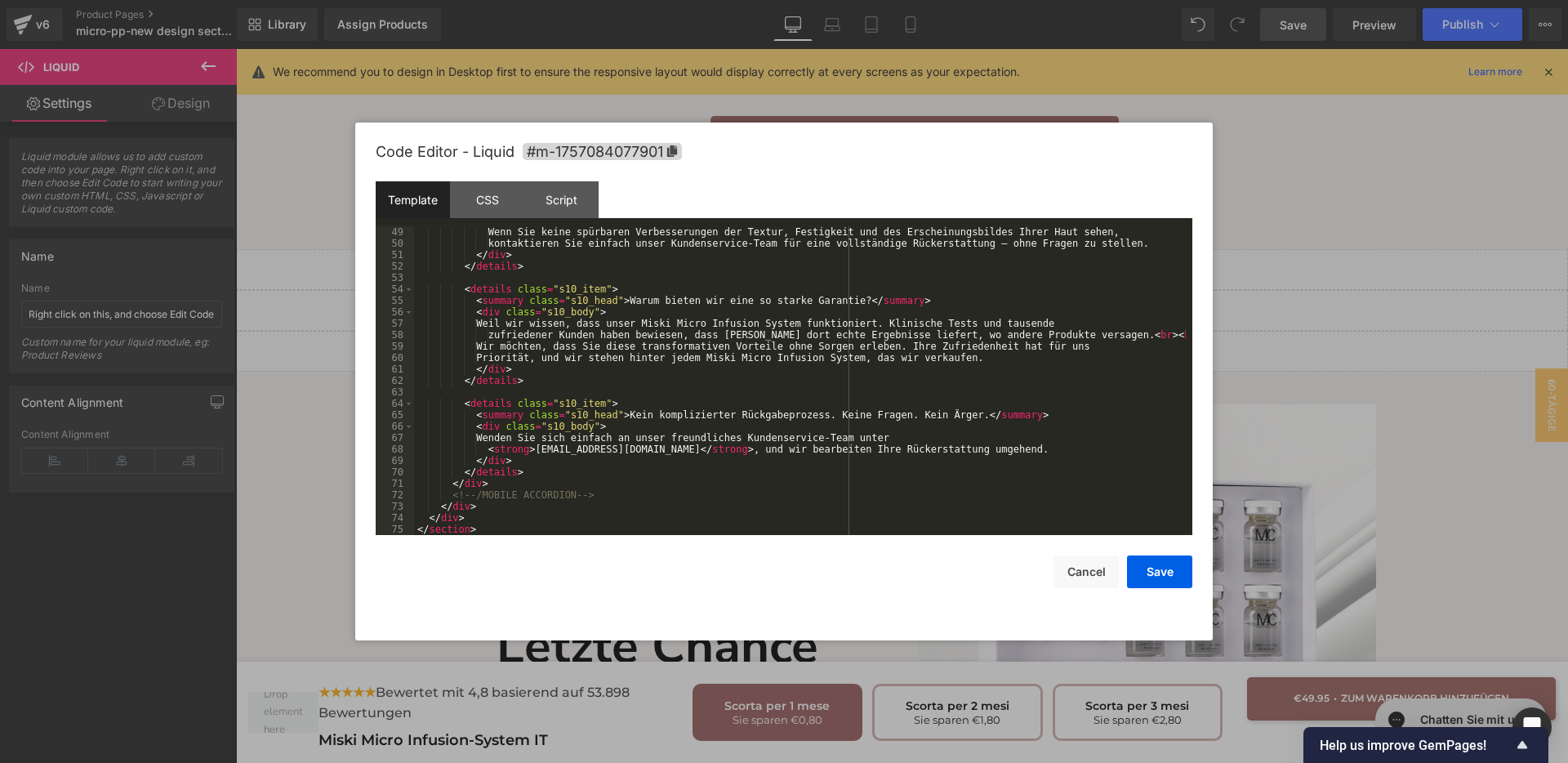
scroll to position [549, 0]
click at [1042, 344] on div "Wenn Sie keine spürbaren Verbesserungen der Textur, Festigkeit und des Erschein…" at bounding box center [800, 391] width 772 height 332
click at [526, 446] on div "Wenn Sie keine spürbaren Verbesserungen der Textur, Festigkeit und des Erschein…" at bounding box center [800, 391] width 772 height 332
click at [1161, 582] on button "Save" at bounding box center [1160, 572] width 65 height 33
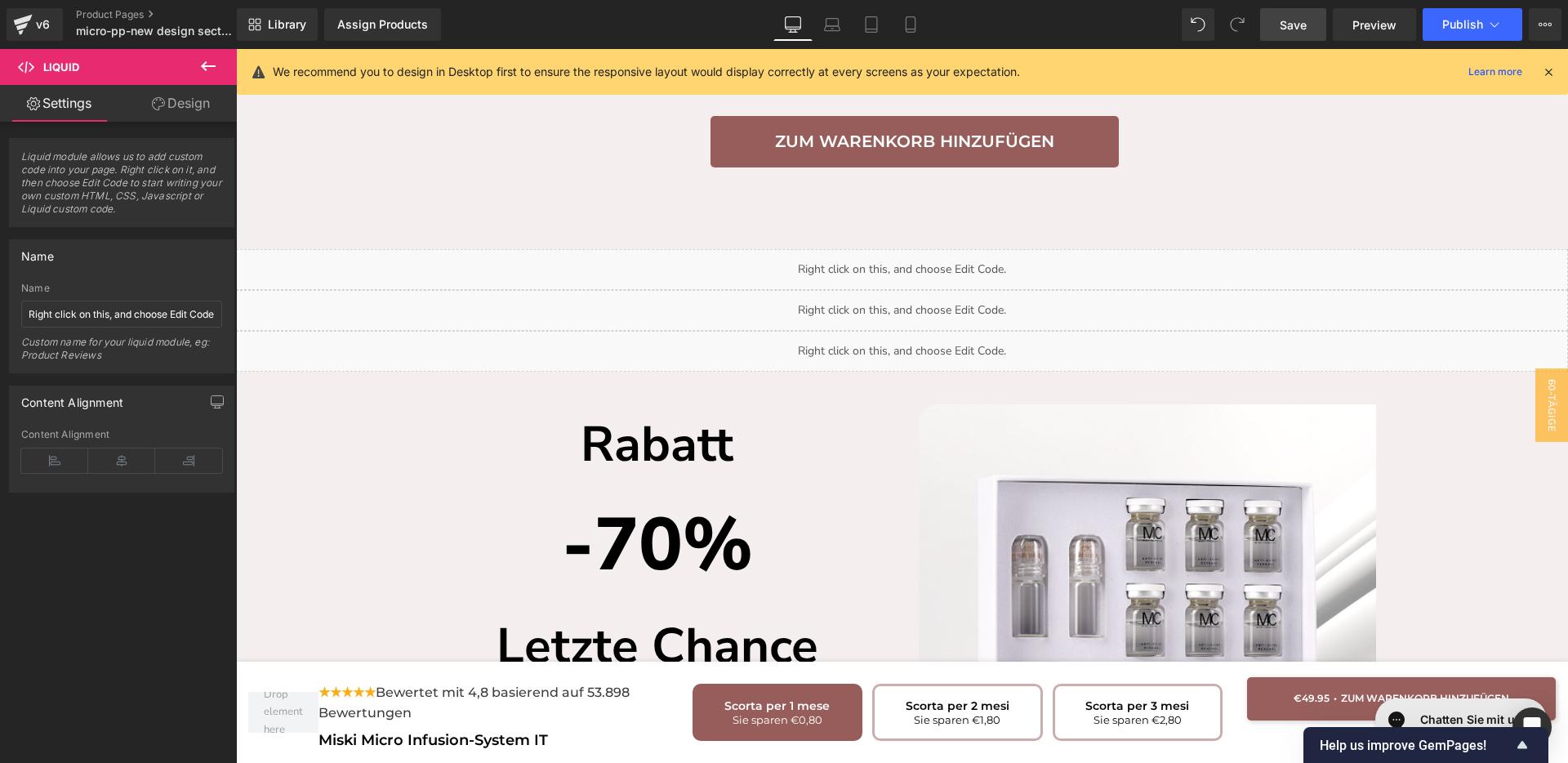
drag, startPoint x: 1292, startPoint y: 29, endPoint x: 790, endPoint y: 708, distance: 844.4
click at [1292, 30] on span "Save" at bounding box center [1293, 25] width 27 height 17
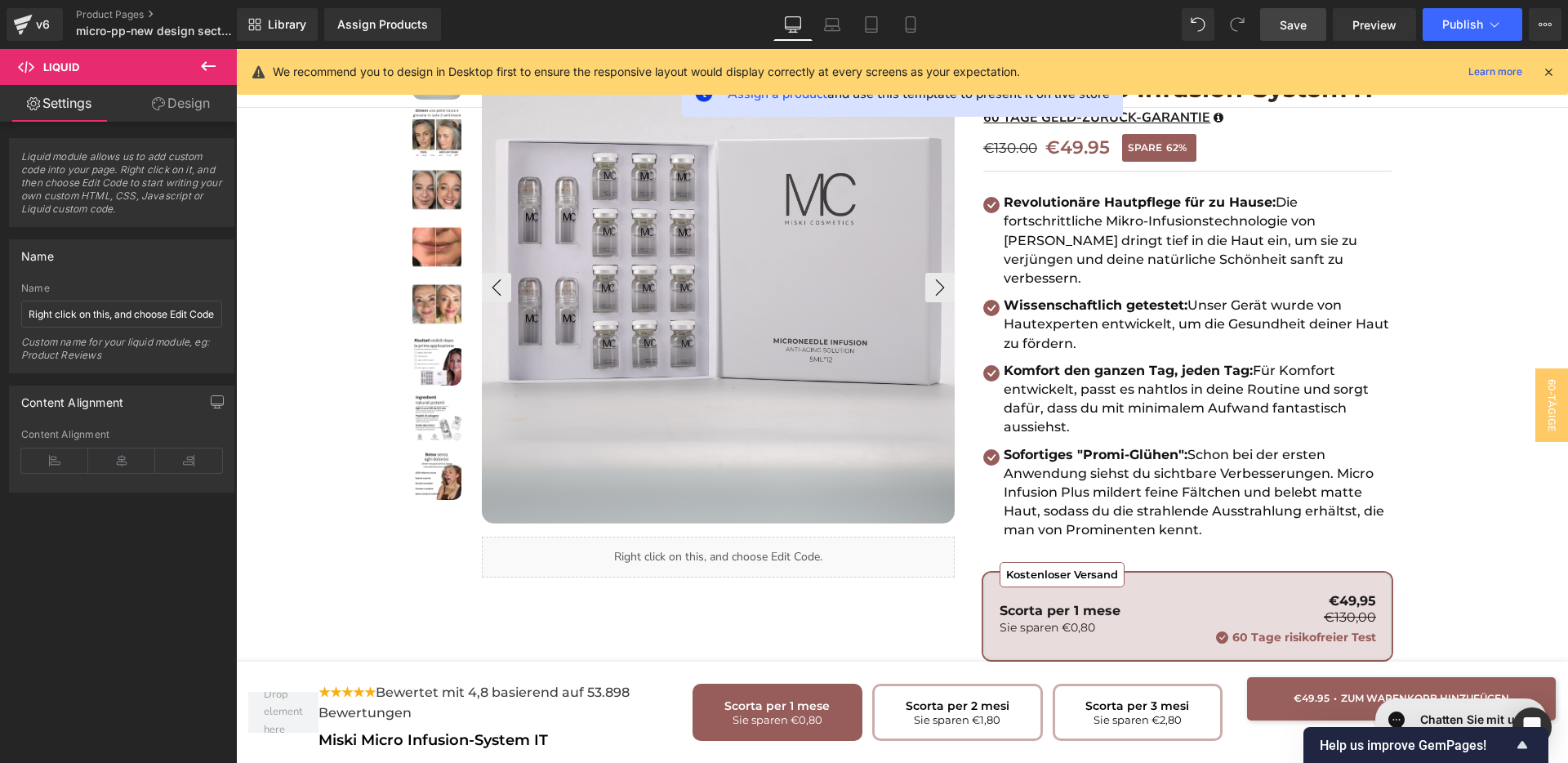
scroll to position [511, 0]
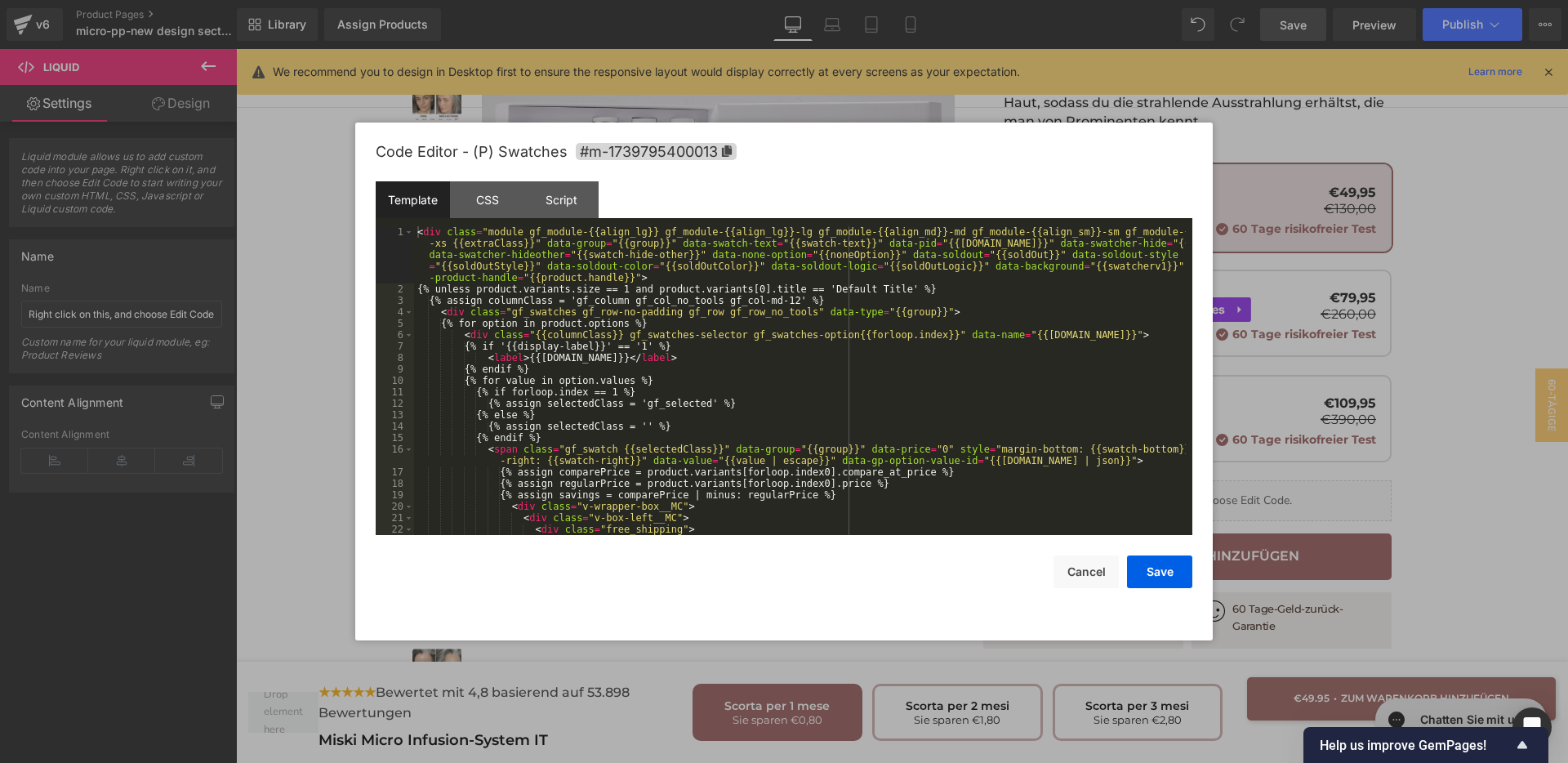
click at [1187, 0] on div "Button You are previewing how the will restyle your page. You can not edit Elem…" at bounding box center [784, 0] width 1568 height 0
click at [866, 411] on div "< div class = "module gf_module-{{align_lg}} gf_module-{{align_lg}}-lg gf_modul…" at bounding box center [800, 414] width 772 height 377
click at [864, 411] on div "< div class = "module gf_module-{{align_lg}} gf_module-{{align_lg}}-lg gf_modul…" at bounding box center [800, 414] width 772 height 377
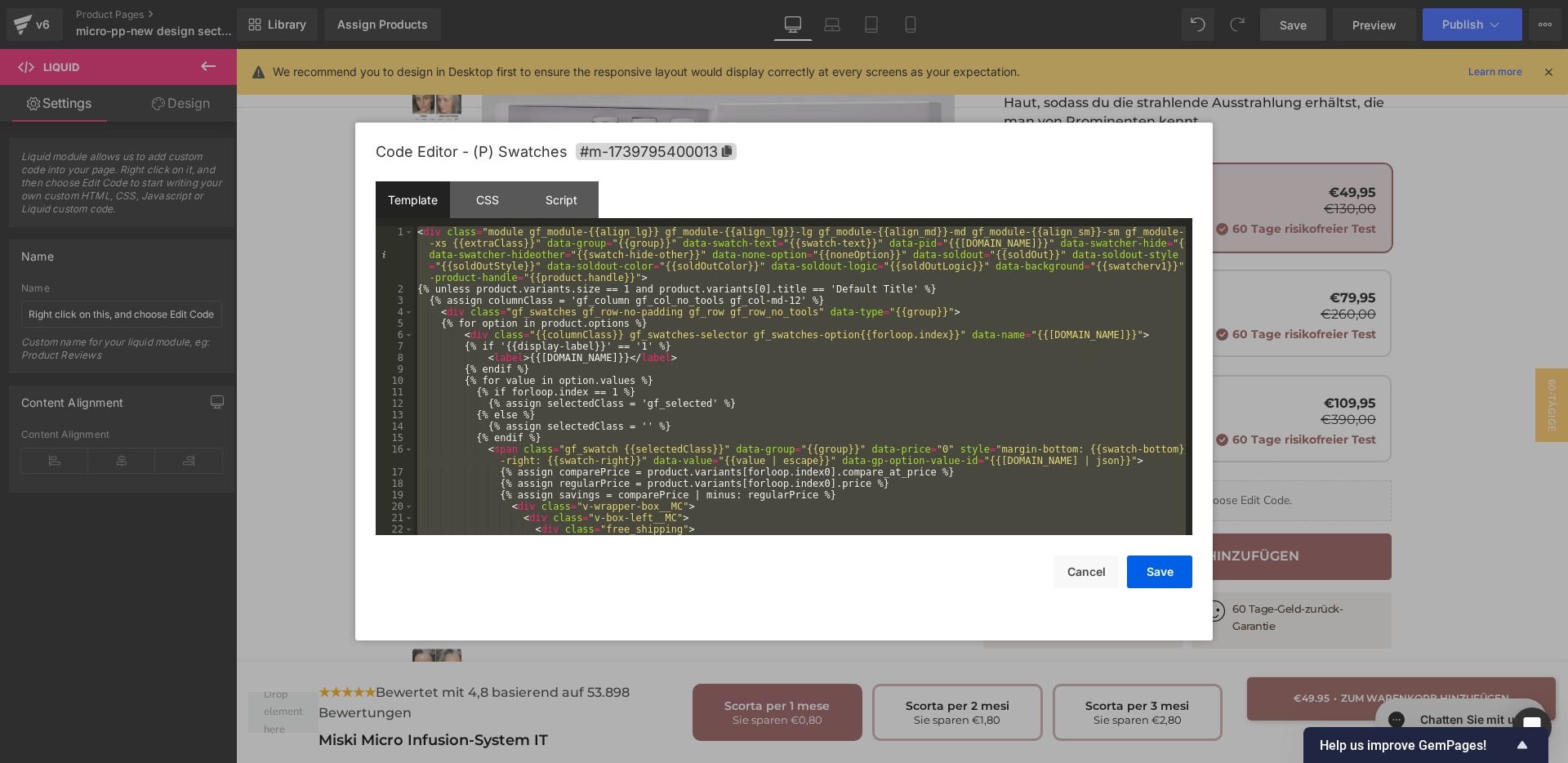
scroll to position [664, 0]
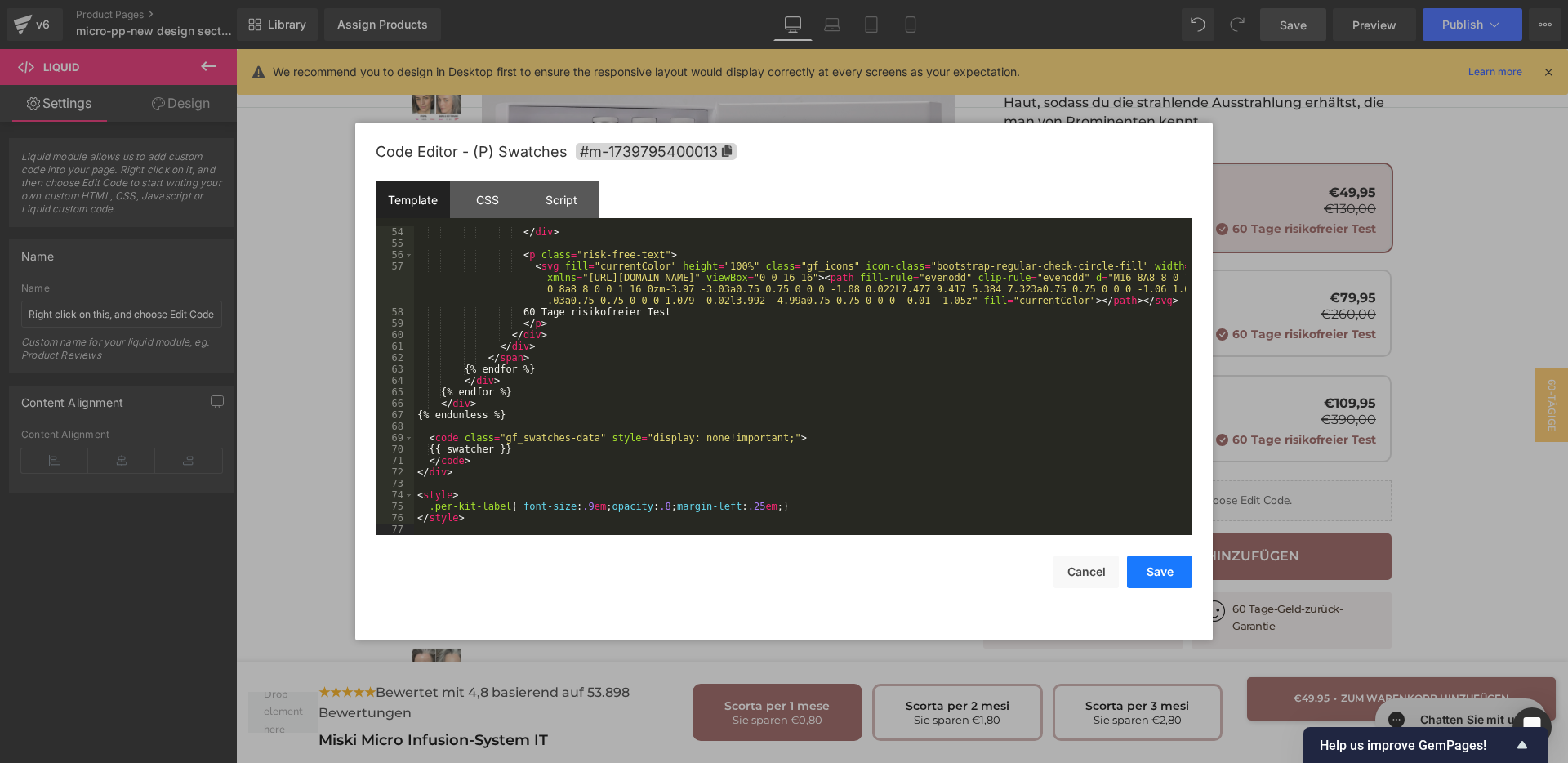
click at [1176, 572] on button "Save" at bounding box center [1160, 572] width 65 height 33
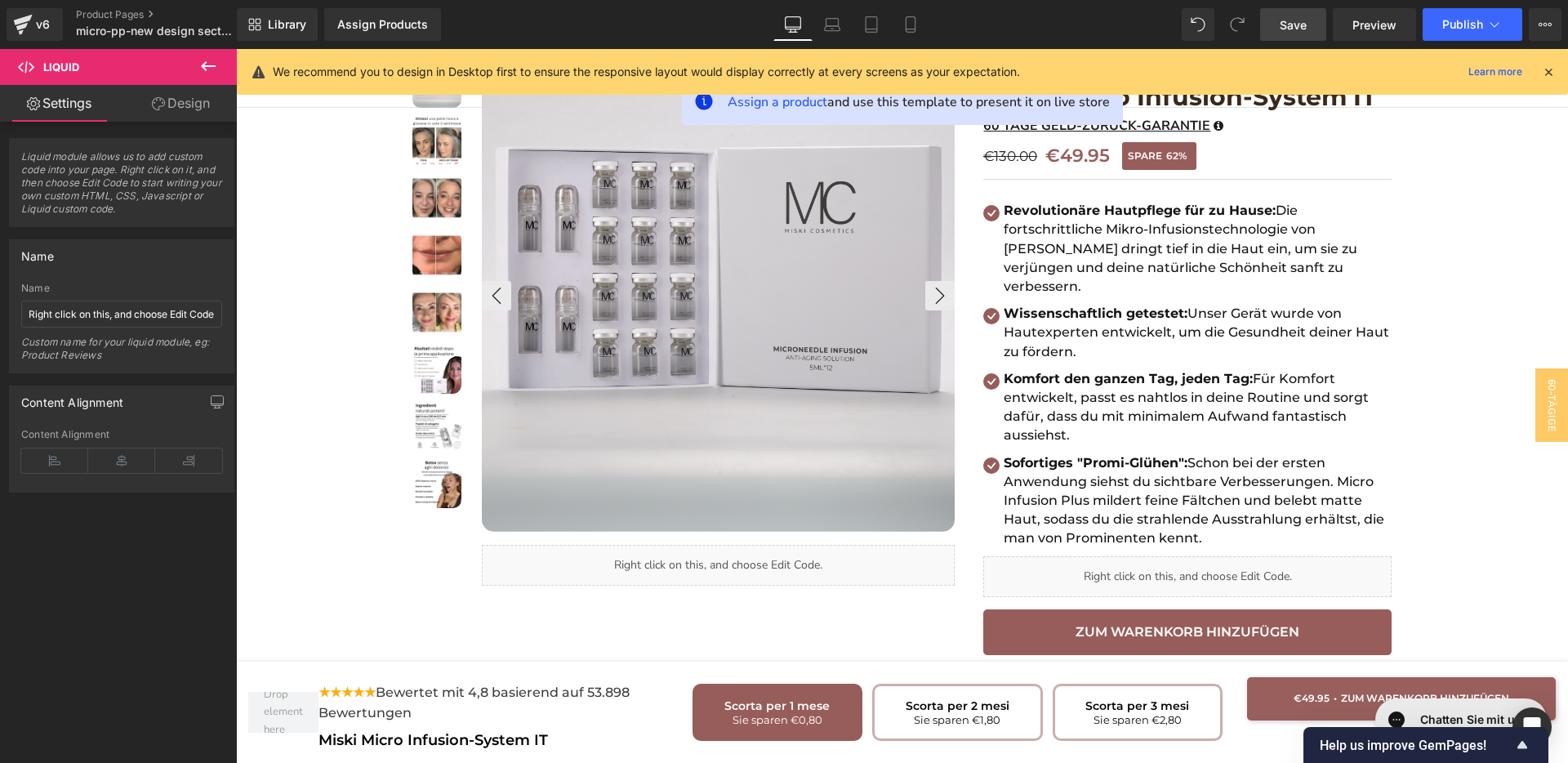
scroll to position [204, 0]
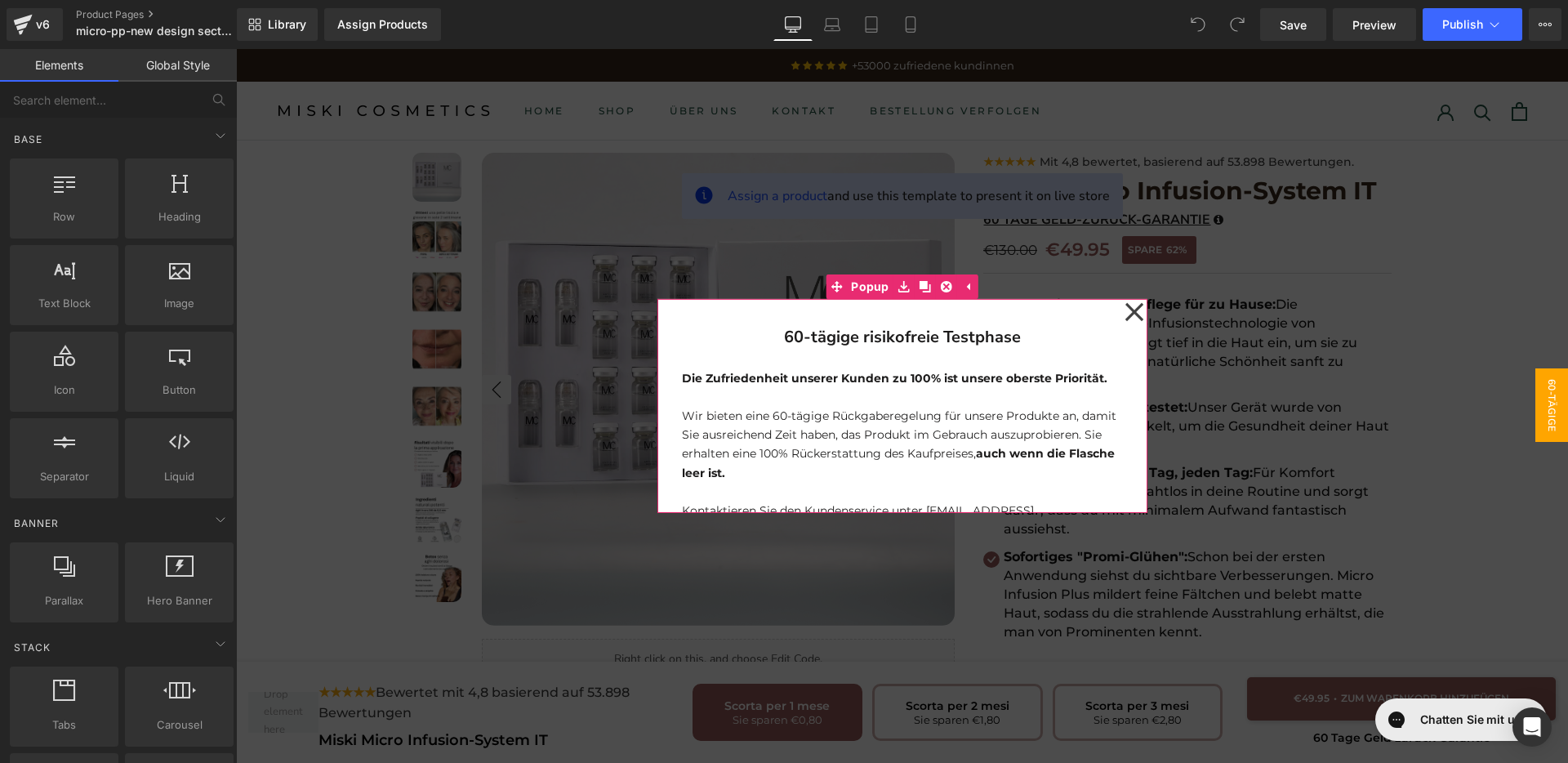
click at [1128, 309] on icon at bounding box center [1133, 312] width 18 height 18
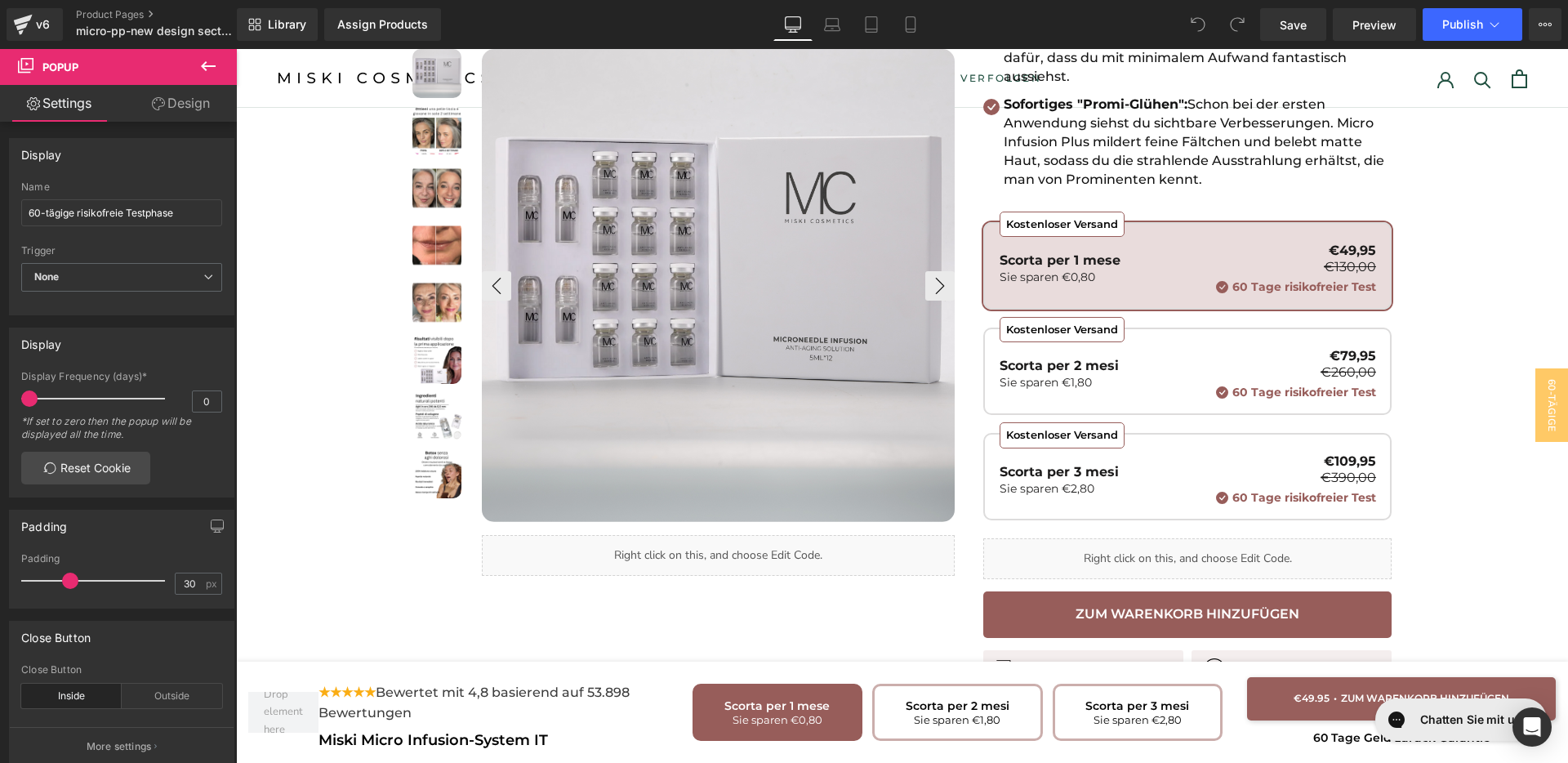
scroll to position [306, 0]
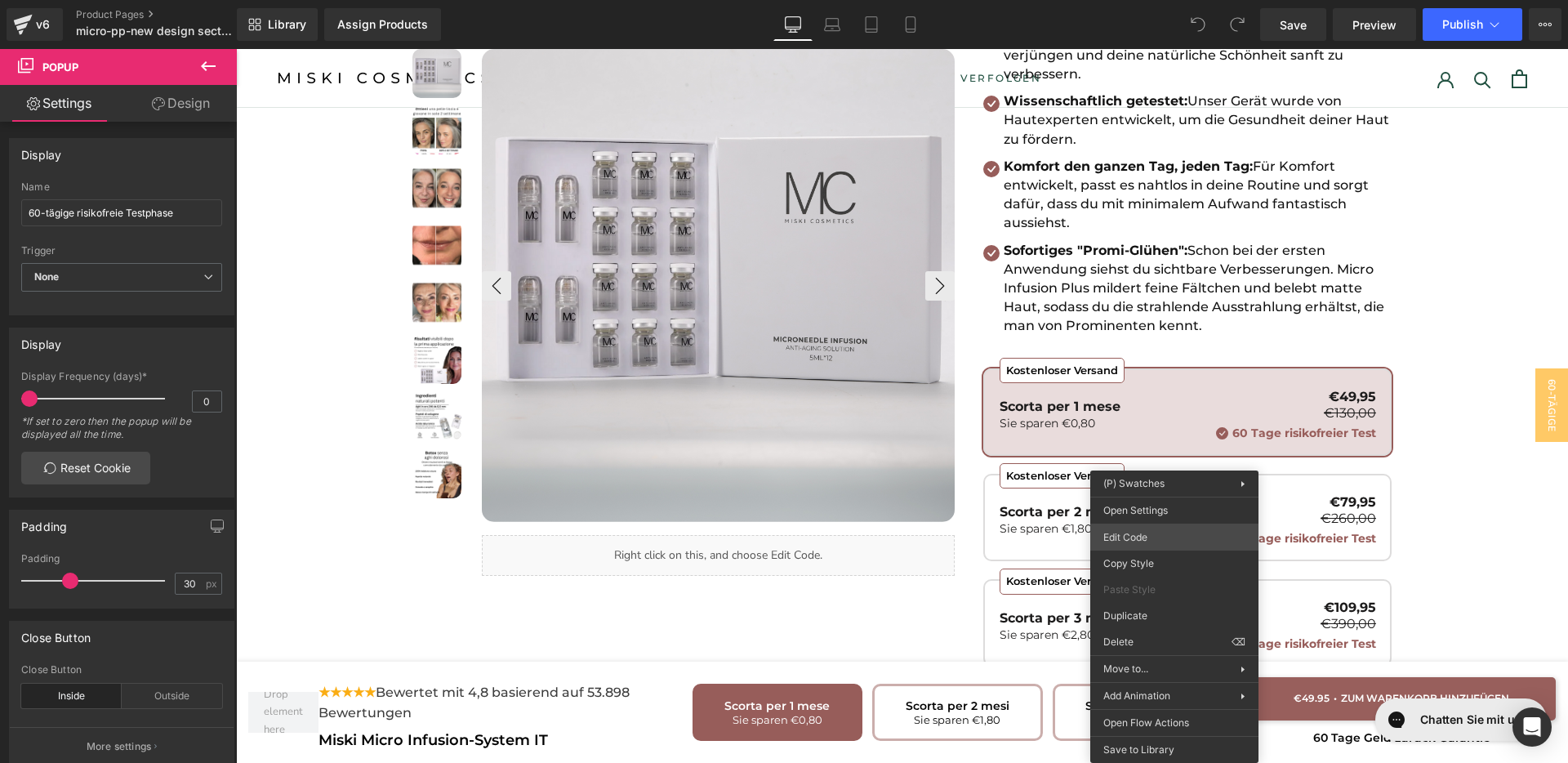
click at [1132, 0] on div "You are previewing how the will restyle your page. You can not edit Elements in…" at bounding box center [784, 0] width 1568 height 0
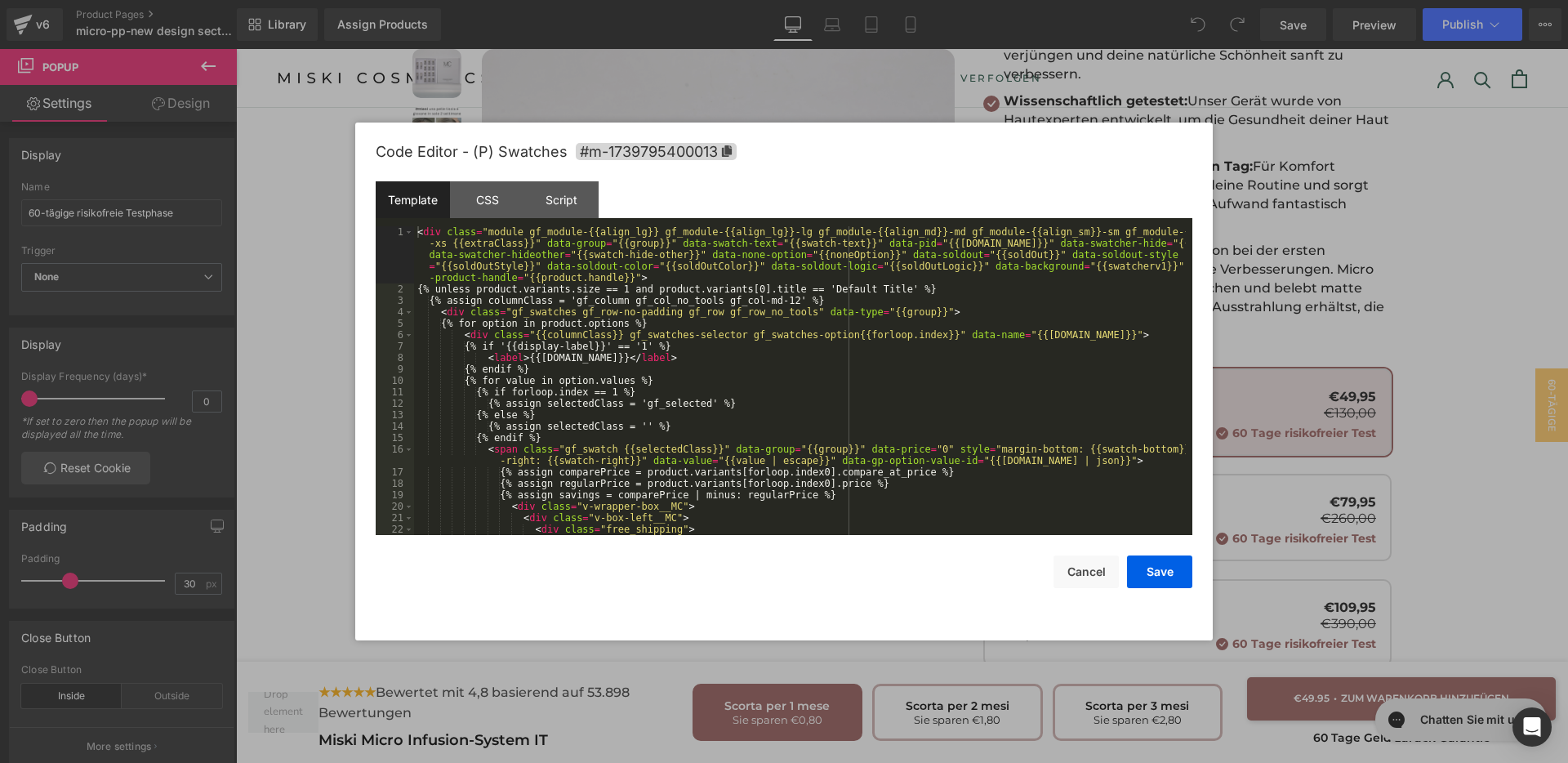
click at [678, 433] on div "< div class = "module gf_module-{{align_lg}} gf_module-{{align_lg}}-lg gf_modul…" at bounding box center [800, 414] width 772 height 377
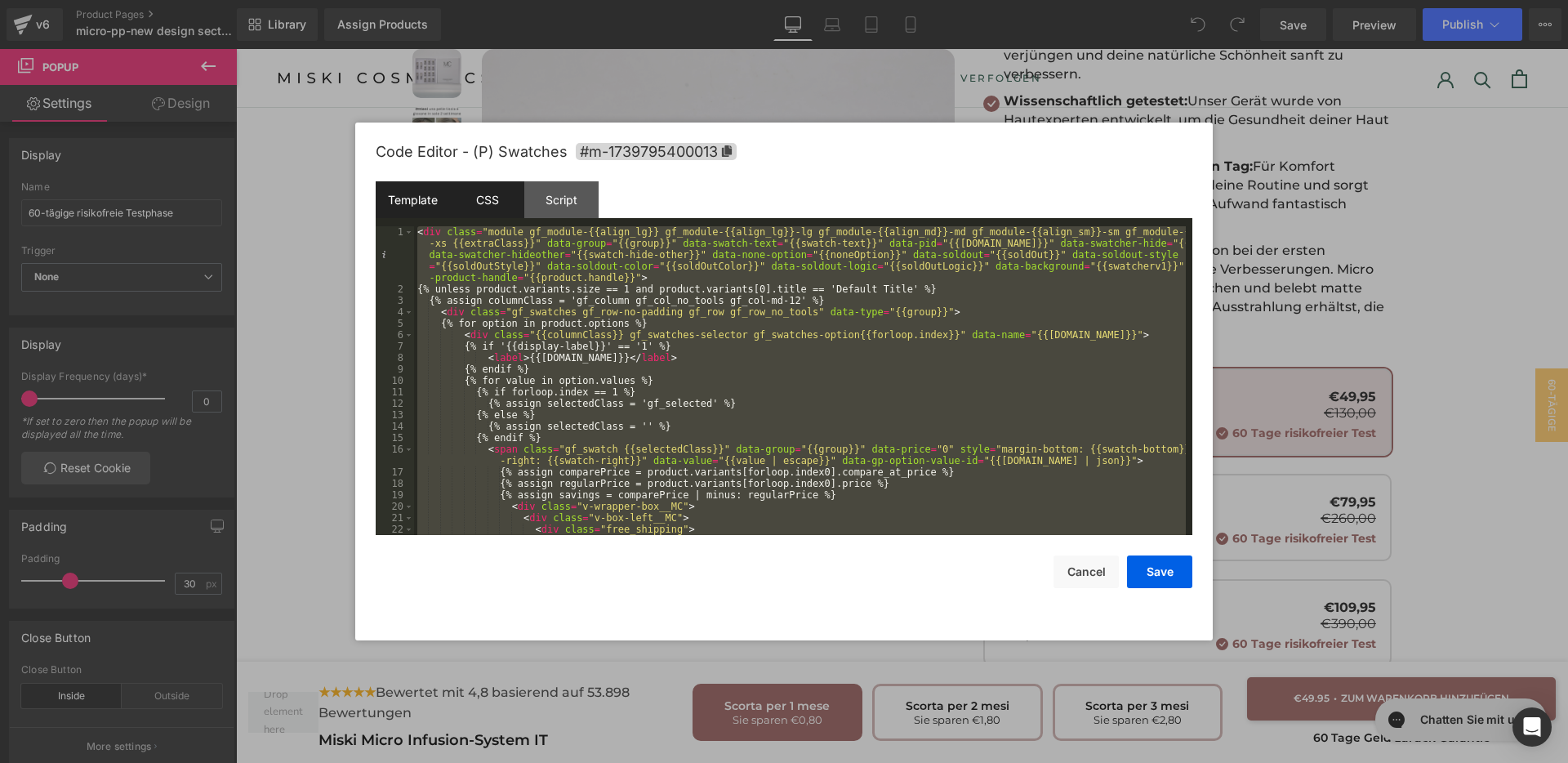
click at [518, 203] on div "CSS" at bounding box center [487, 199] width 75 height 37
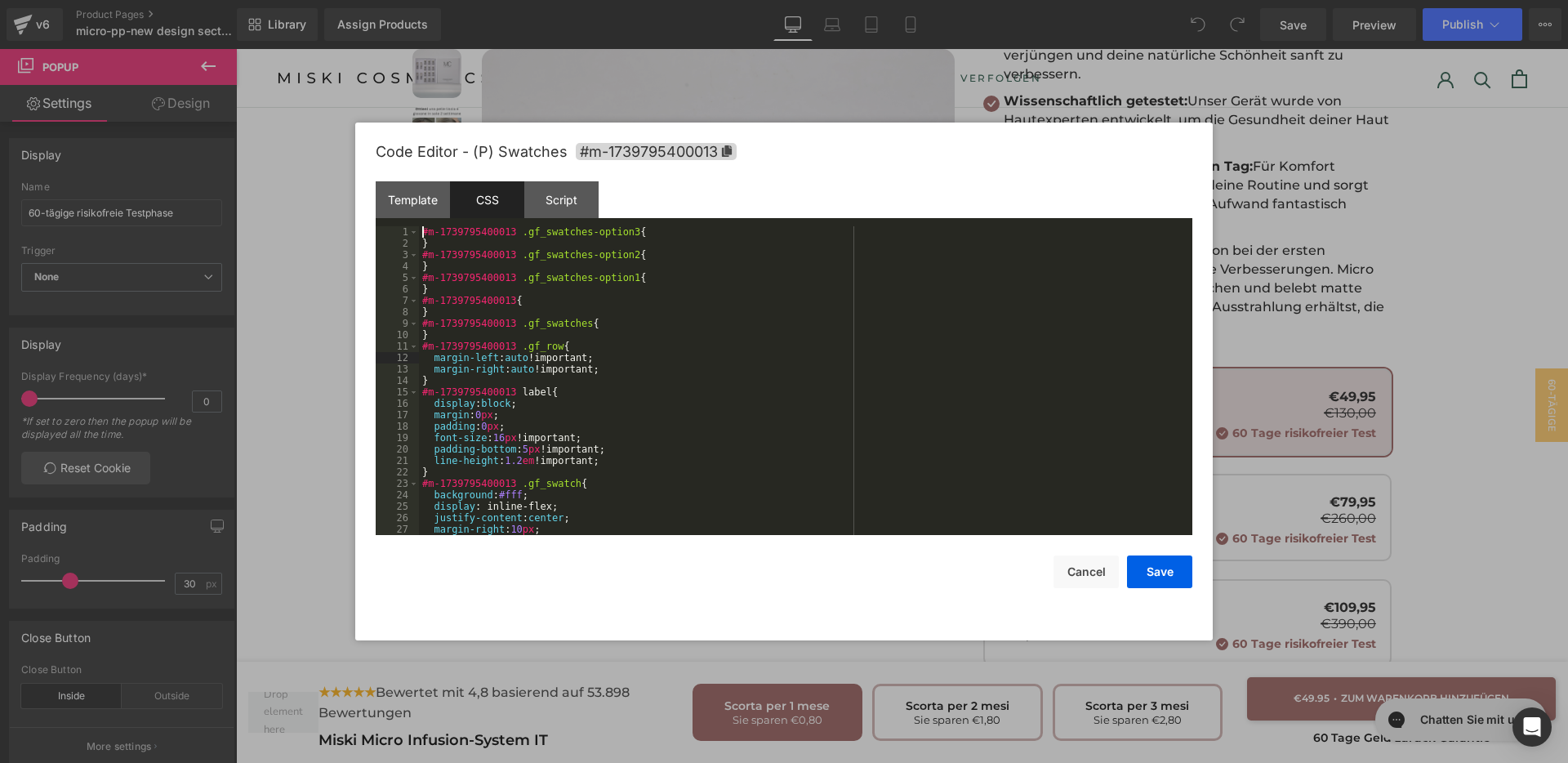
click at [749, 352] on div "#m-1739795400013 .gf_swatches-option3 { } #m-1739795400013 .gf_swatches-option2…" at bounding box center [801, 391] width 767 height 332
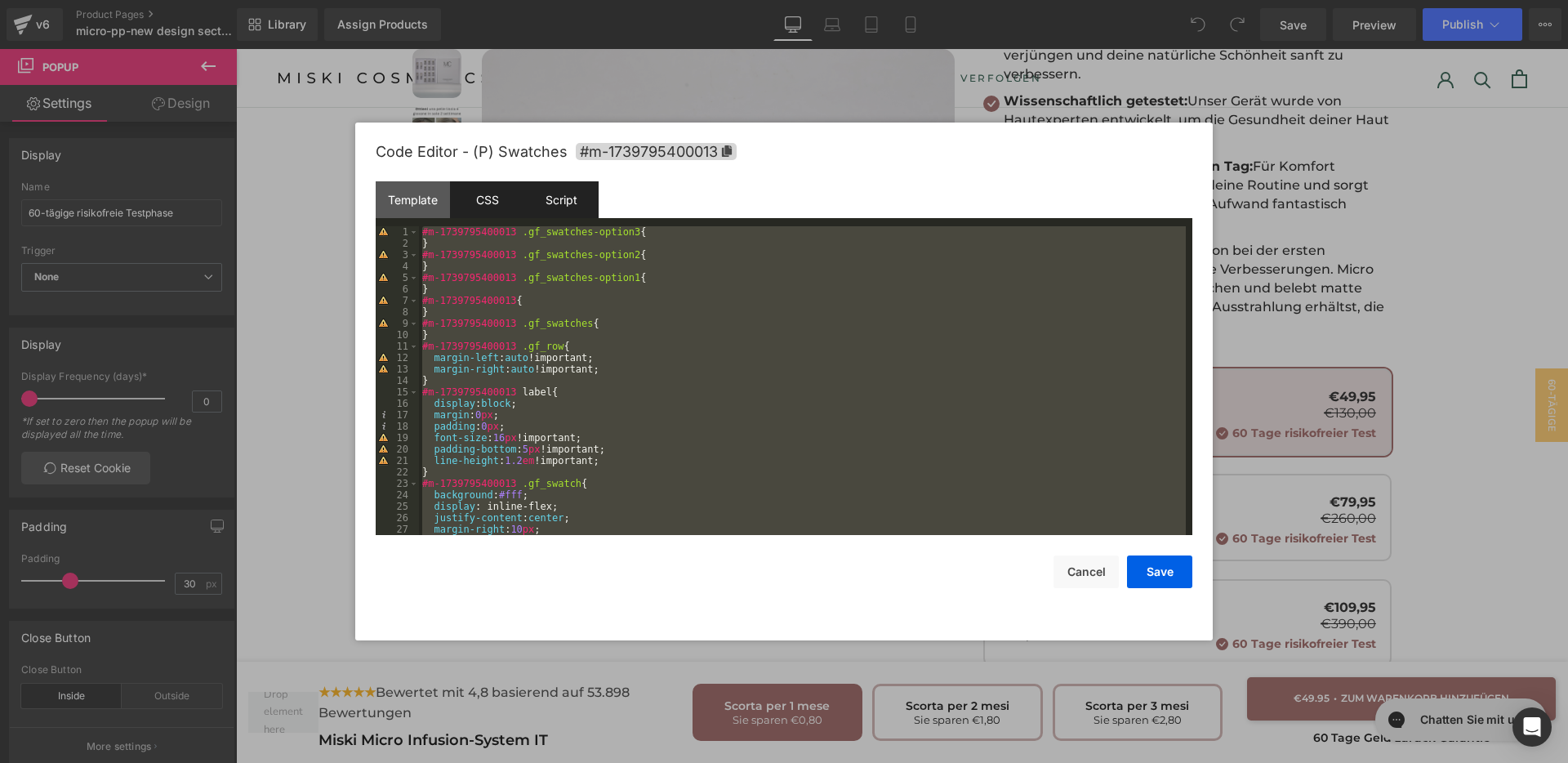
click at [571, 205] on div "Script" at bounding box center [561, 199] width 75 height 37
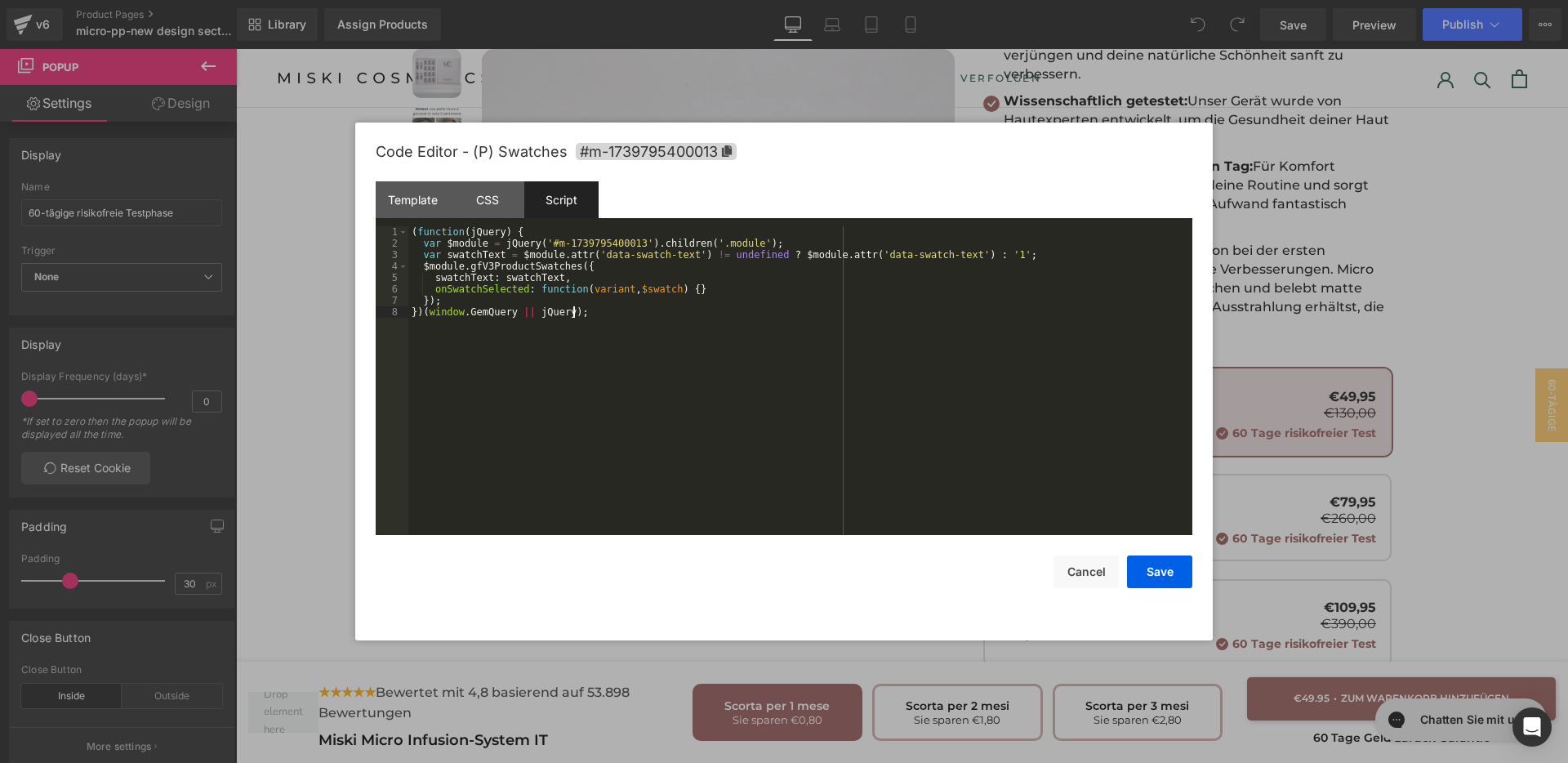
click at [867, 446] on div "( function ( jQuery ) { var $module = jQuery ( '#m-1739795400013' ) . children …" at bounding box center [801, 391] width 784 height 332
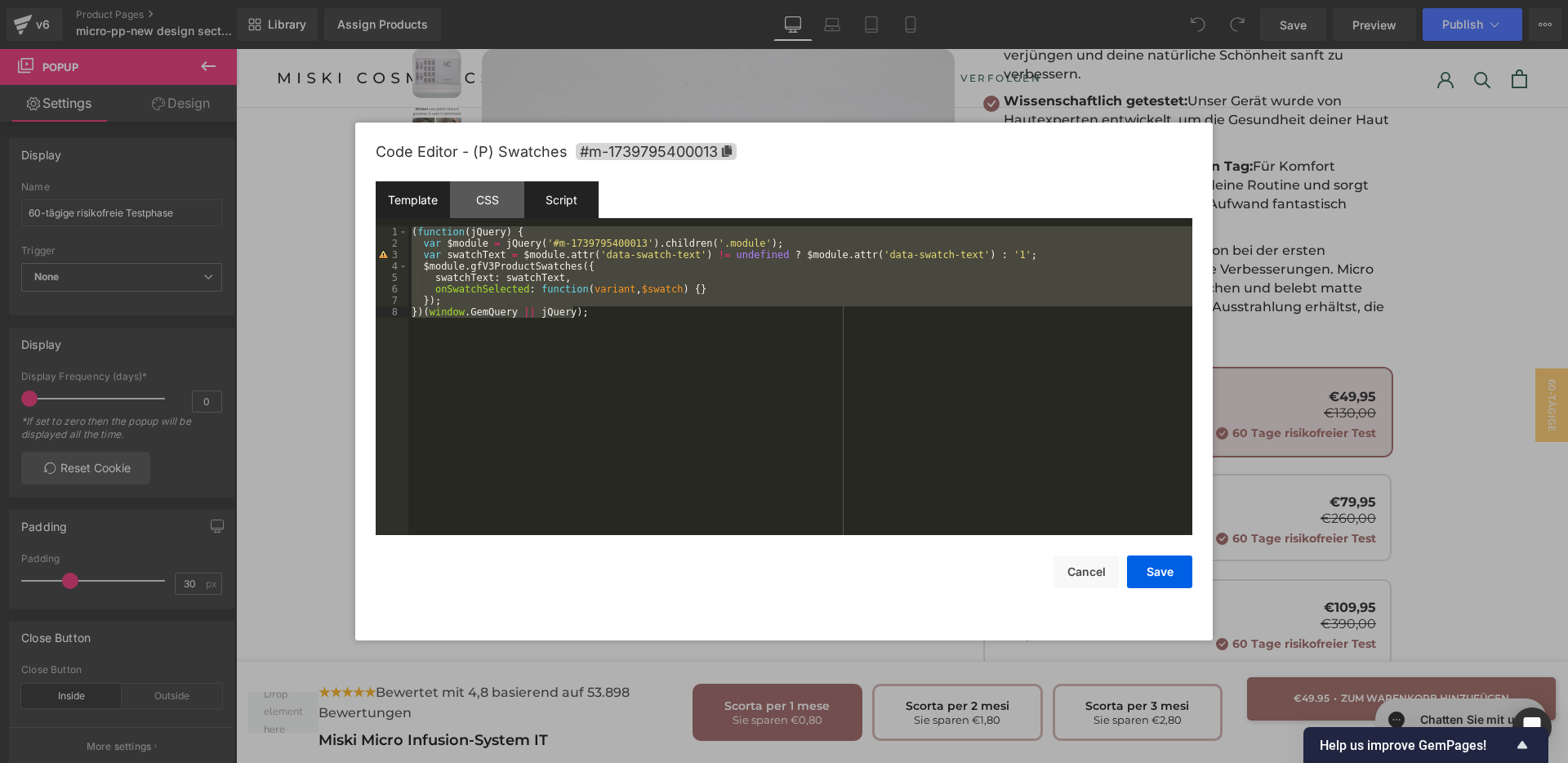
click at [388, 214] on div "Template" at bounding box center [413, 199] width 75 height 37
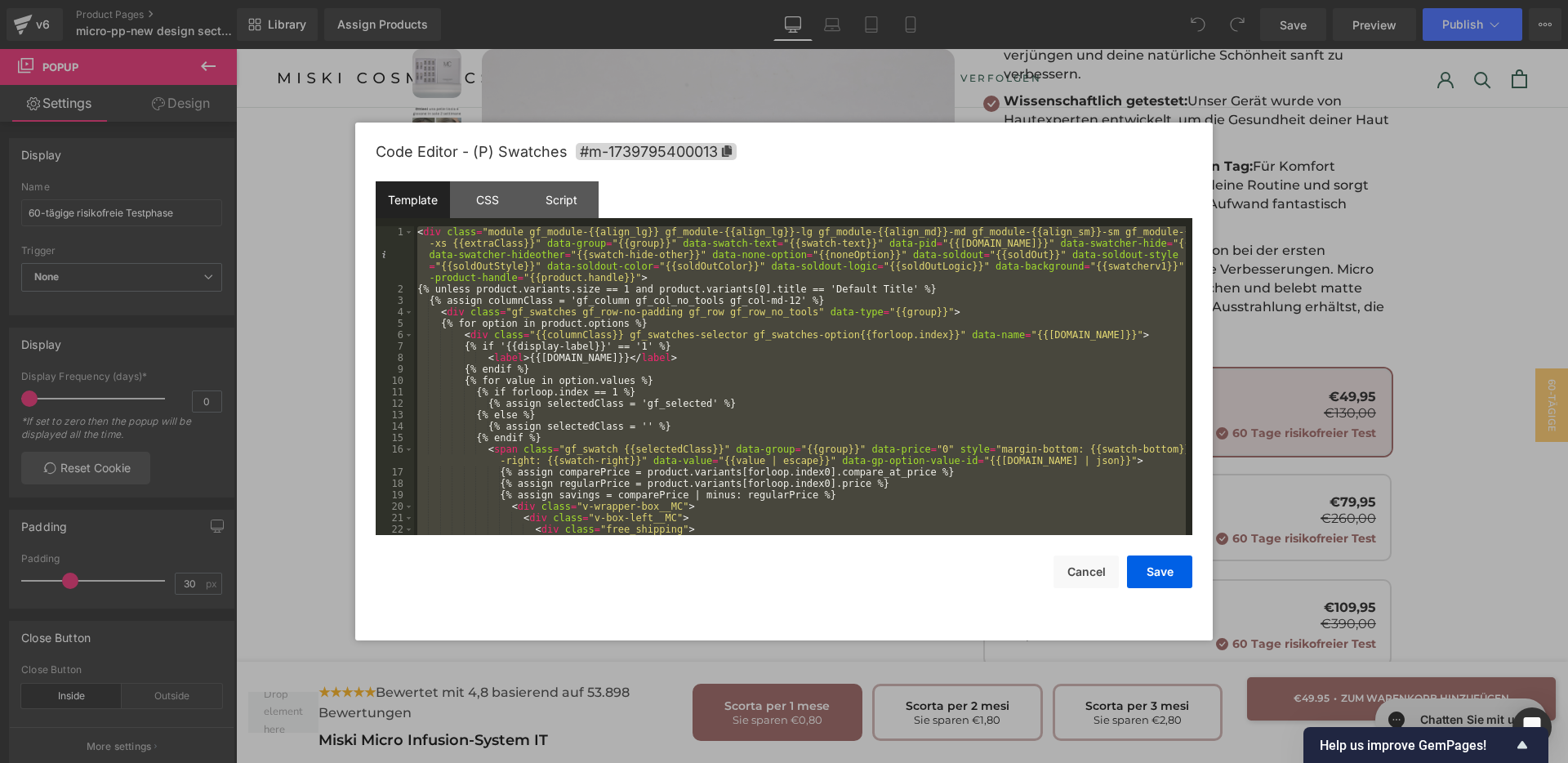
click at [695, 359] on div "< div class = "module gf_module-{{align_lg}} gf_module-{{align_lg}}-lg gf_modul…" at bounding box center [800, 380] width 772 height 309
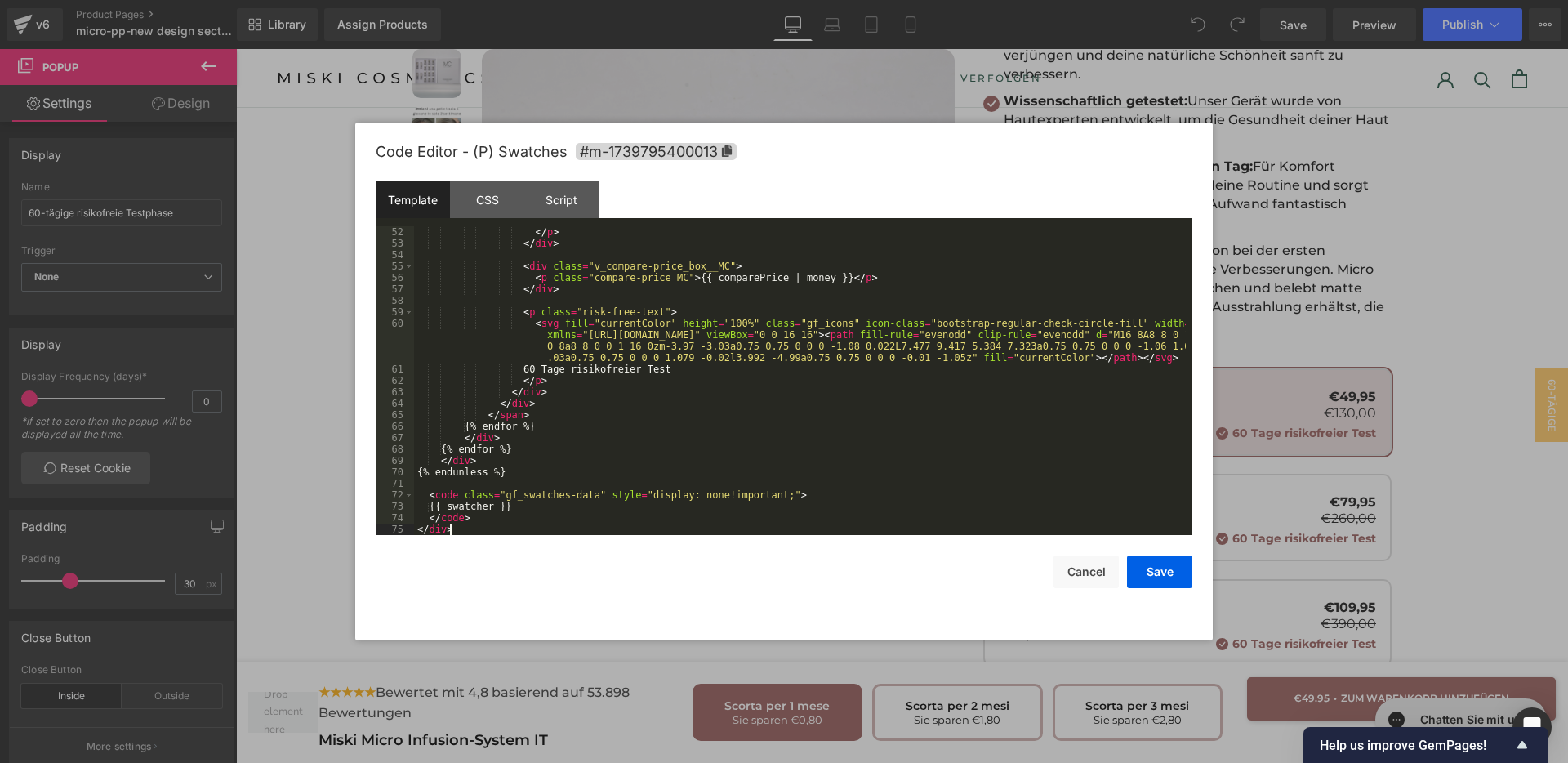
scroll to position [640, 0]
click at [1157, 568] on button "Save" at bounding box center [1160, 572] width 65 height 33
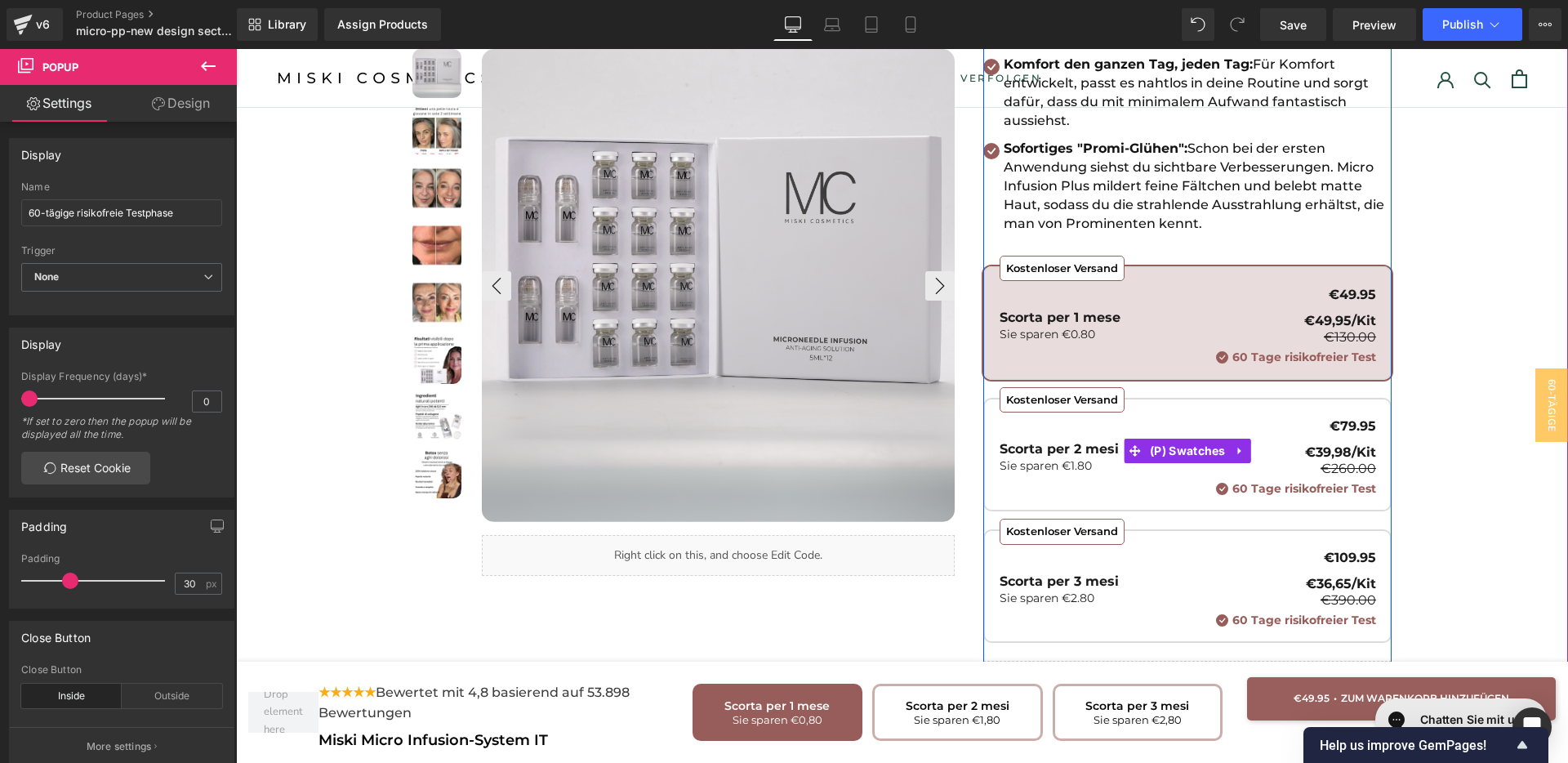
scroll to position [511, 0]
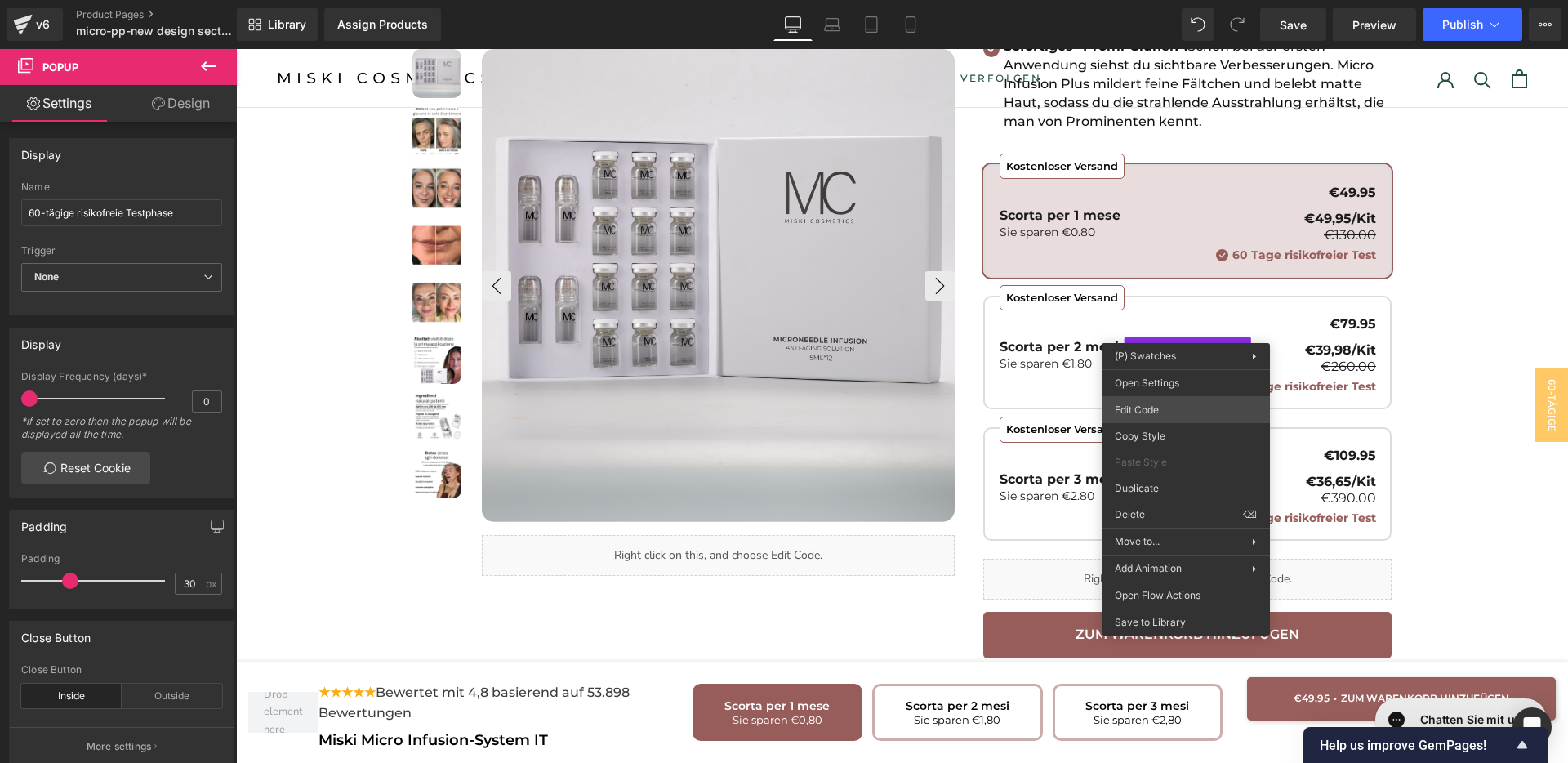
click at [1176, 0] on div "You are previewing how the will restyle your page. You can not edit Elements in…" at bounding box center [784, 0] width 1568 height 0
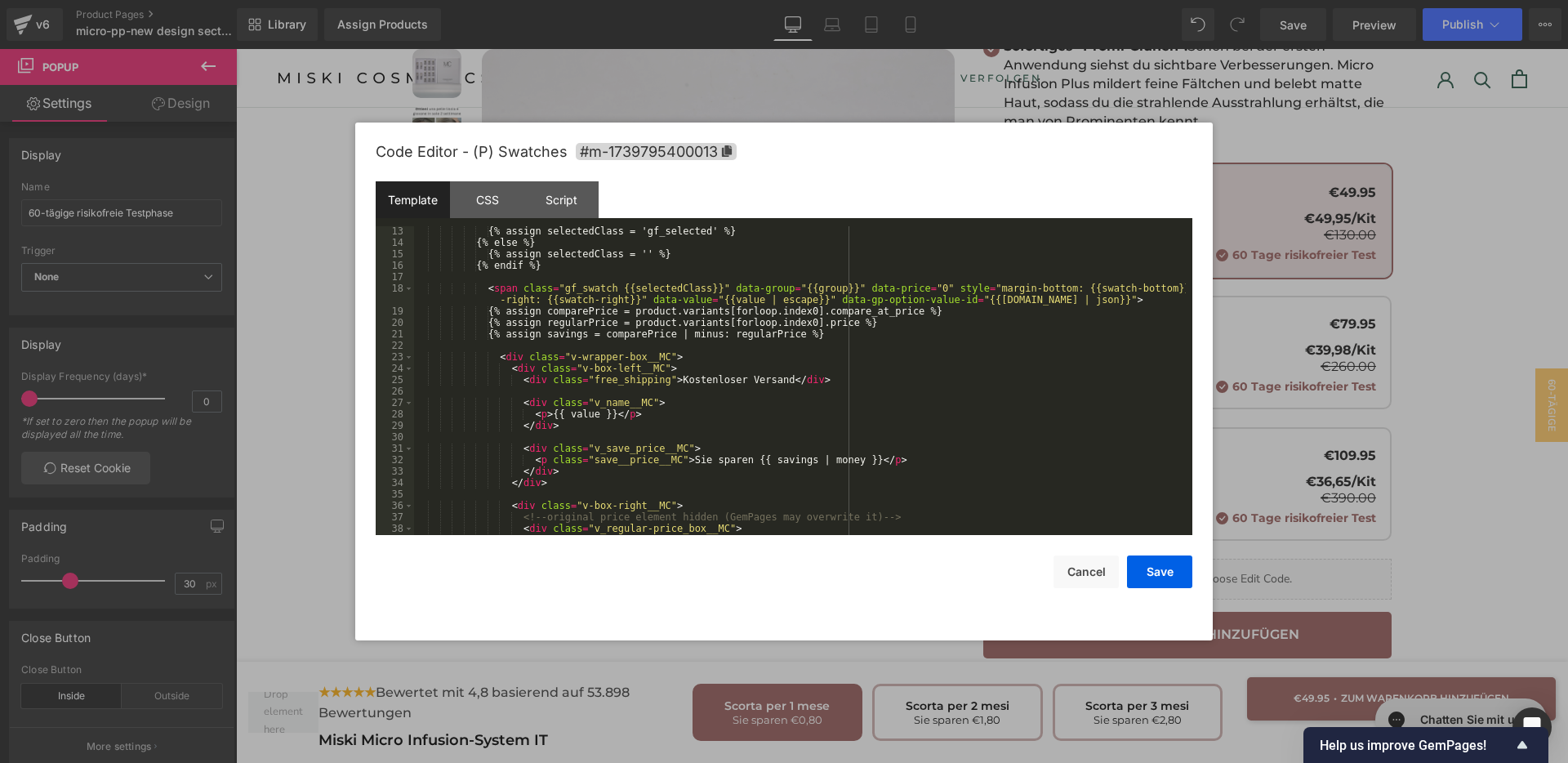
scroll to position [123, 0]
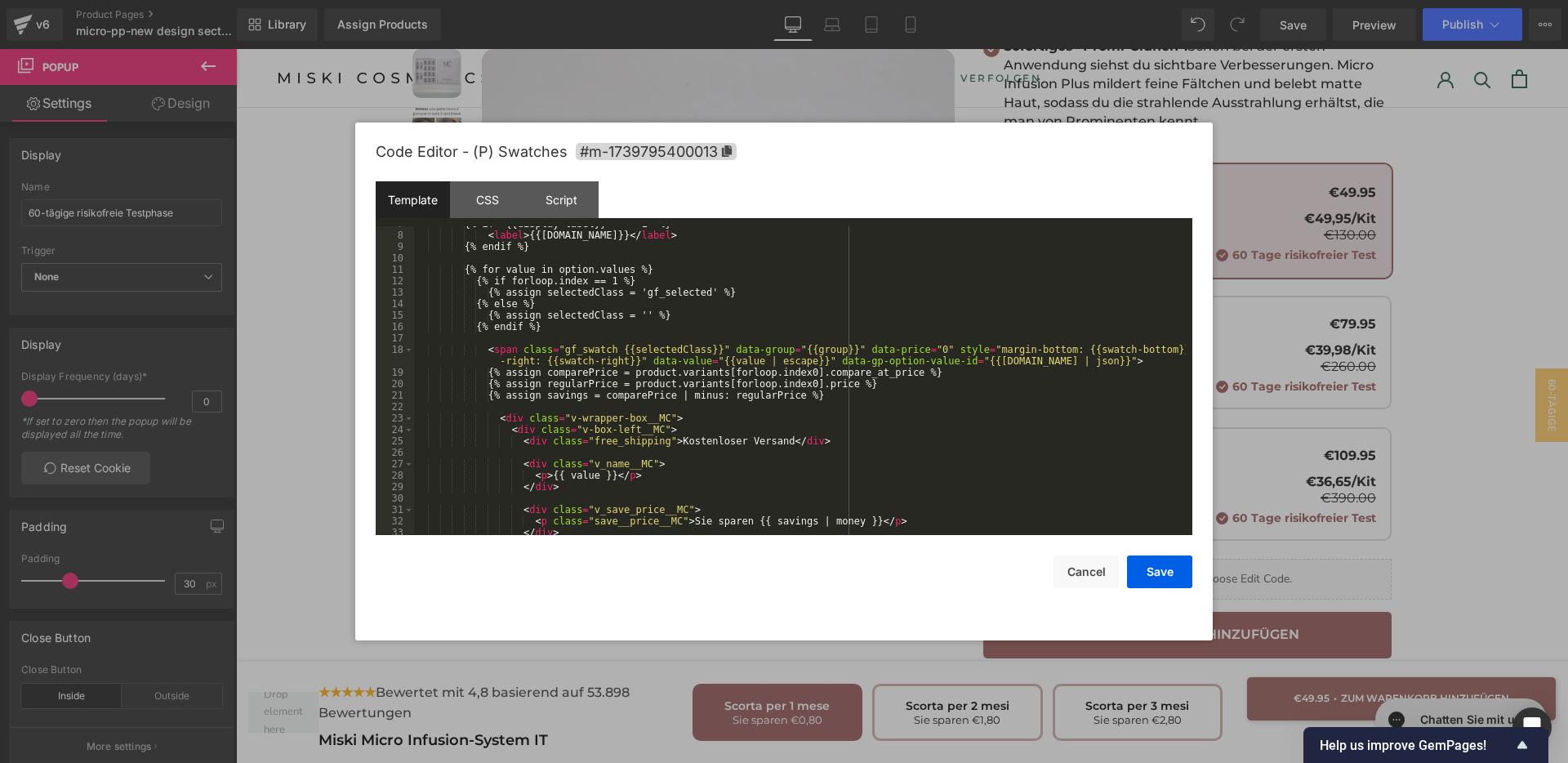
click at [494, 385] on div "{% if '{{display-label}}' == '1' %} < label > {{option.name}} </ label > {% end…" at bounding box center [800, 384] width 772 height 332
drag, startPoint x: 869, startPoint y: 382, endPoint x: 493, endPoint y: 388, distance: 376.0
click at [493, 388] on div "{% if '{{display-label}}' == '1' %} < label > {{option.name}} </ label > {% end…" at bounding box center [800, 384] width 772 height 332
click at [1155, 580] on button "Save" at bounding box center [1160, 572] width 65 height 33
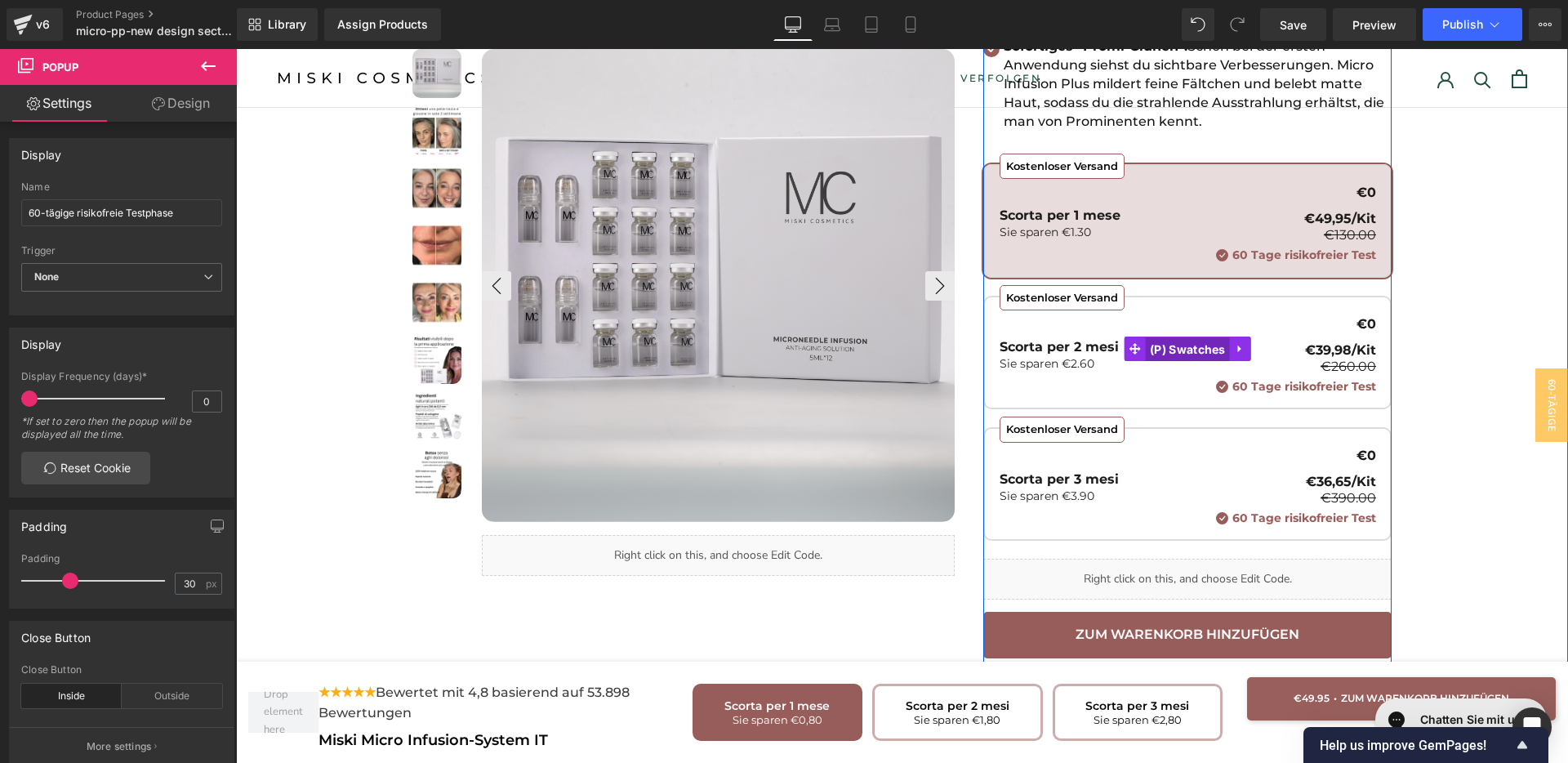
click at [1180, 338] on span "(P) Swatches" at bounding box center [1187, 350] width 84 height 25
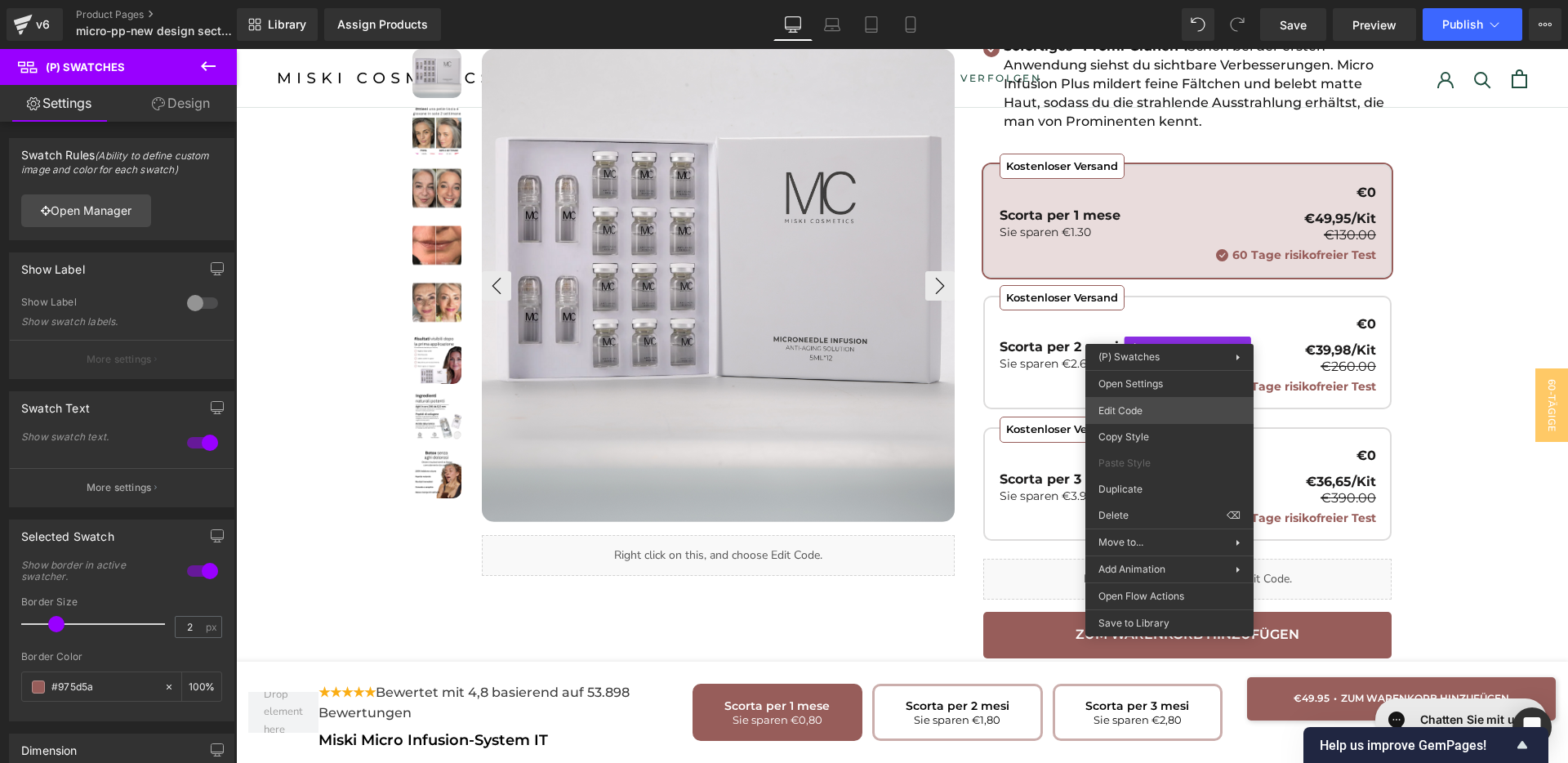
click at [1170, 0] on div "(P) Swatches You are previewing how the will restyle your page. You can not edi…" at bounding box center [784, 0] width 1568 height 0
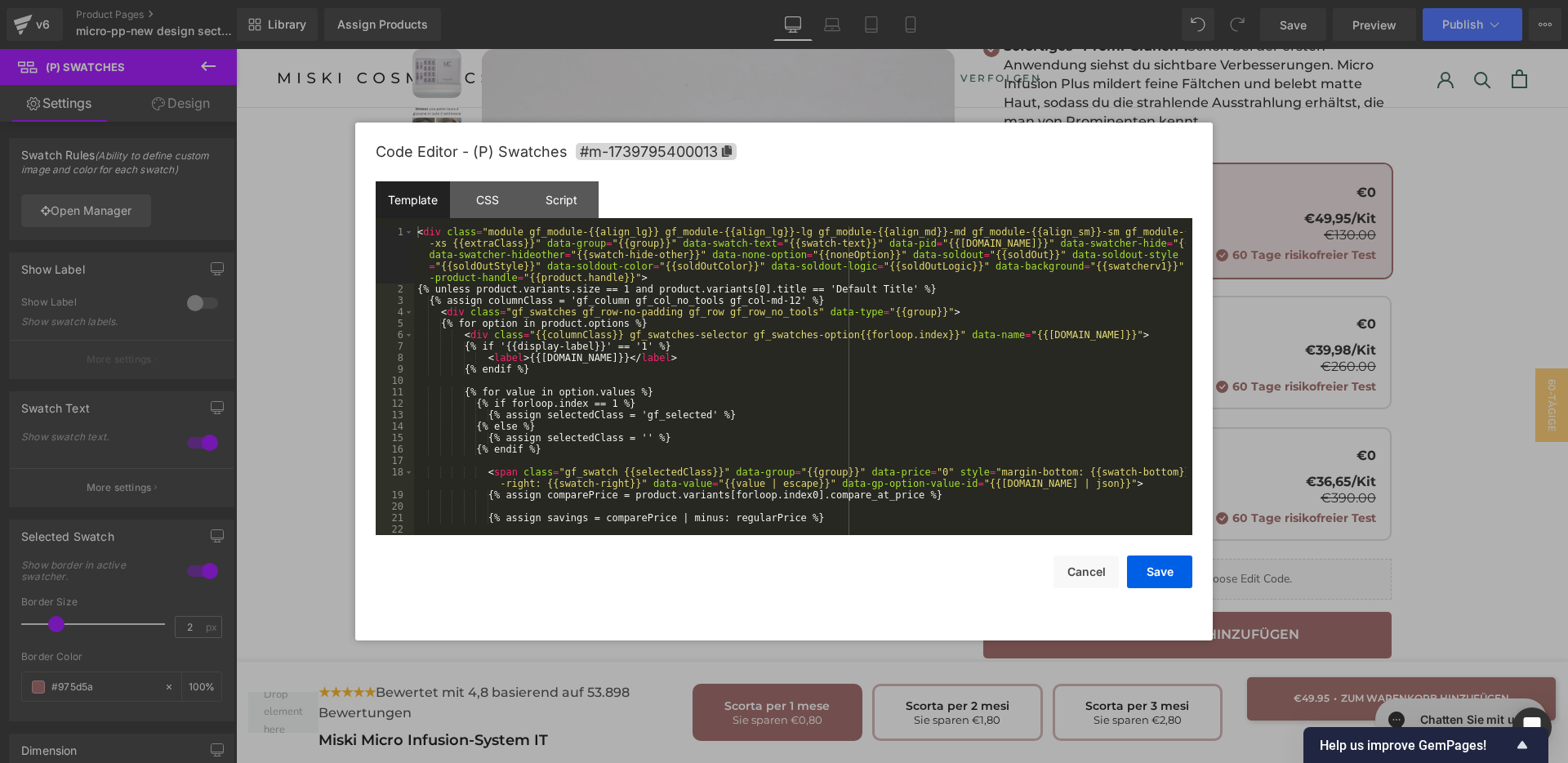
click at [807, 418] on div "< div class = "module gf_module-{{align_lg}} gf_module-{{align_lg}}-lg gf_modul…" at bounding box center [800, 414] width 772 height 377
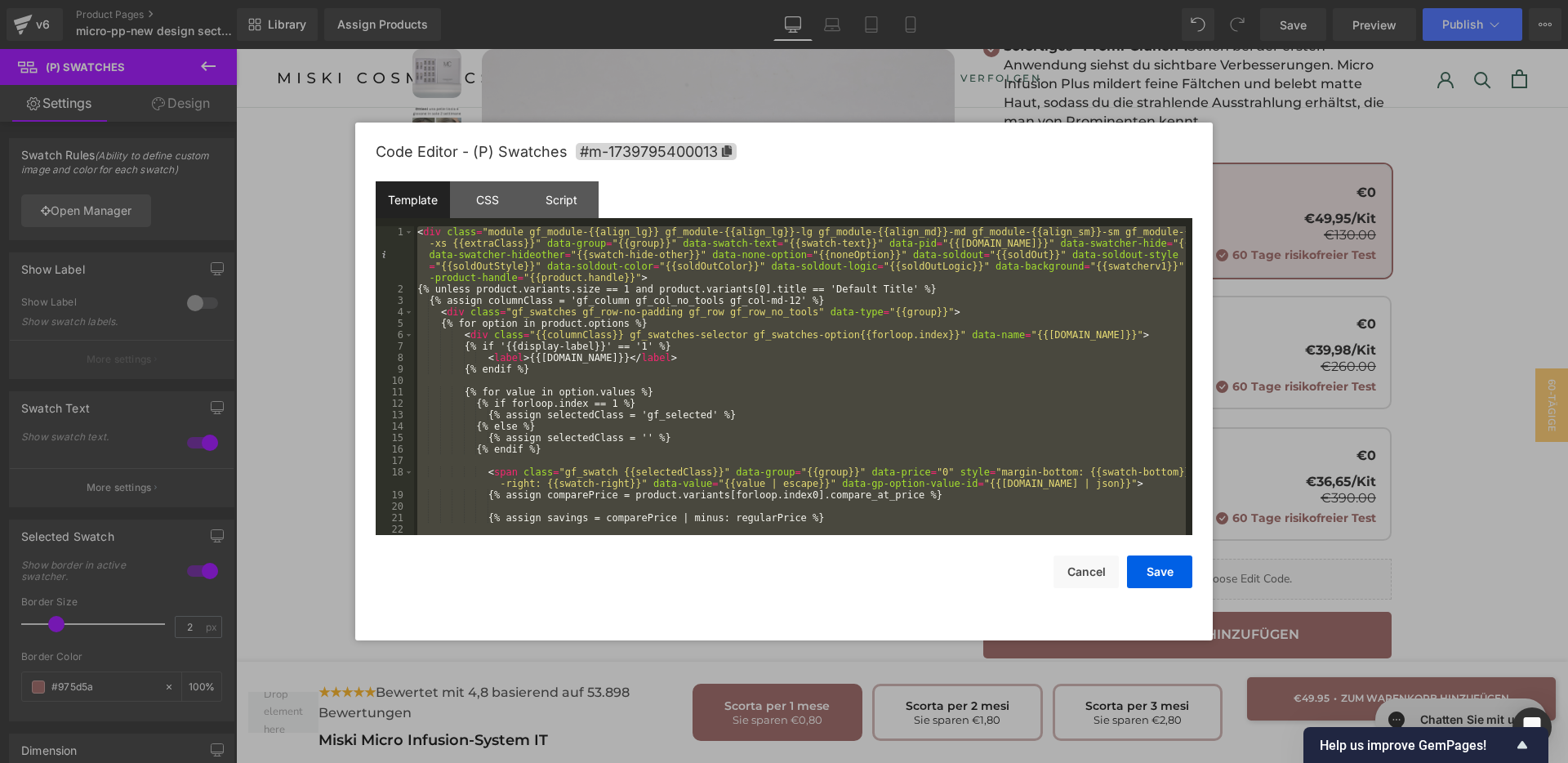
scroll to position [640, 0]
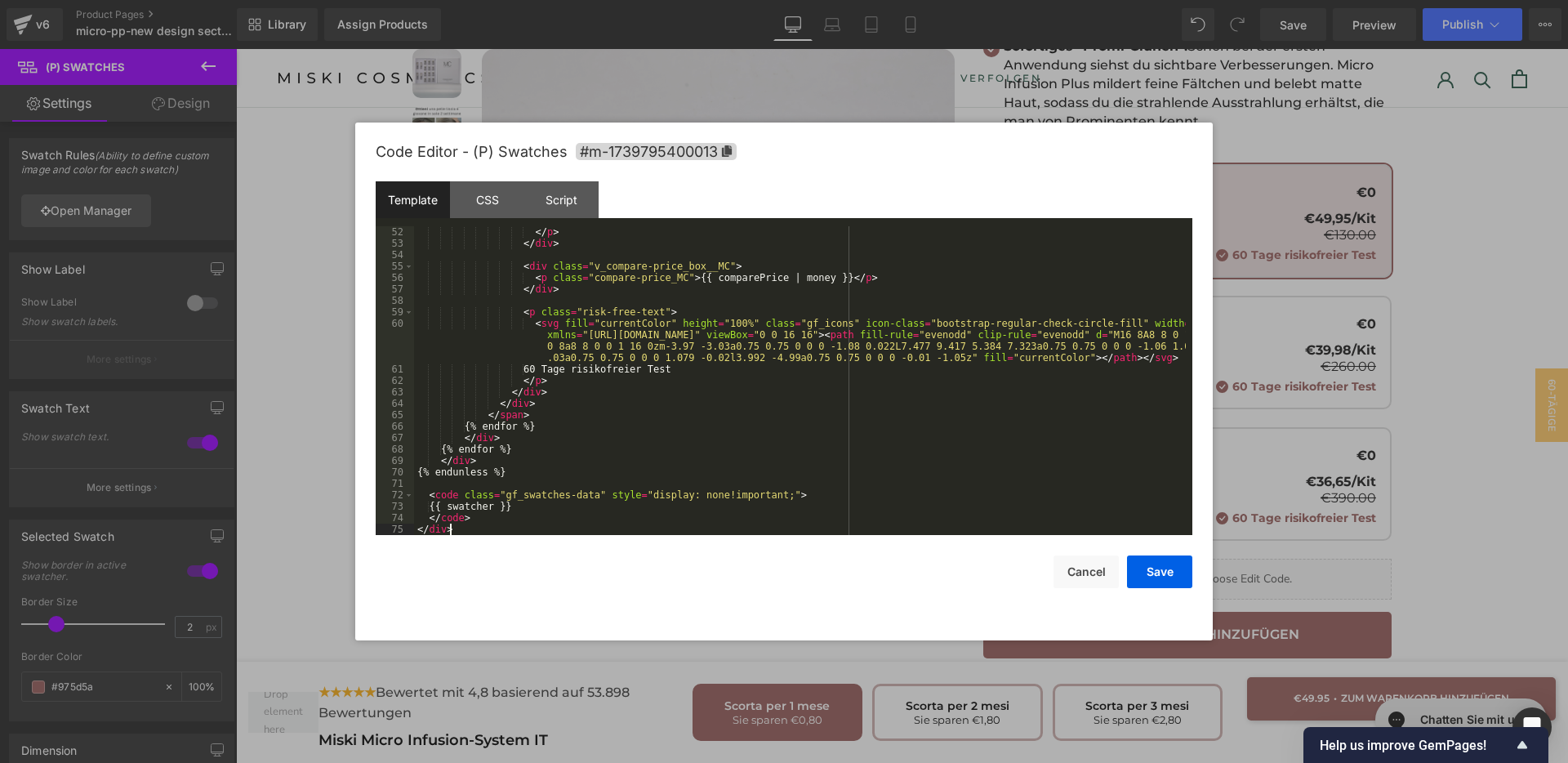
click at [728, 404] on div "</ p > </ div > < div class = "v_compare-price_box__MC" > < p class = "compare-…" at bounding box center [800, 391] width 772 height 332
click at [490, 207] on div "CSS" at bounding box center [487, 199] width 75 height 37
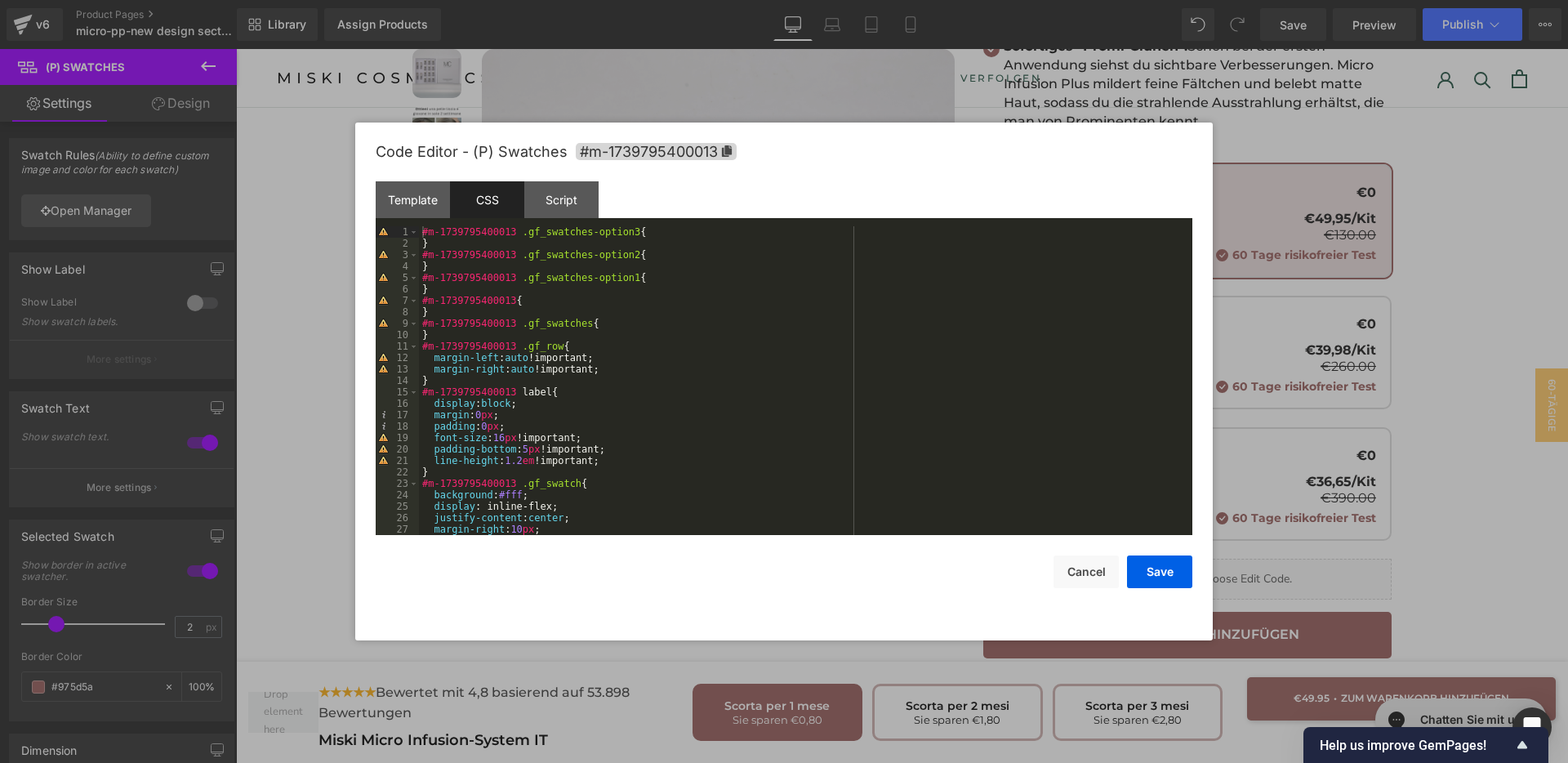
click at [455, 378] on div "#m-1739795400013 .gf_swatches-option3 { } #m-1739795400013 .gf_swatches-option2…" at bounding box center [801, 391] width 767 height 332
click at [1146, 567] on button "Save" at bounding box center [1160, 572] width 65 height 33
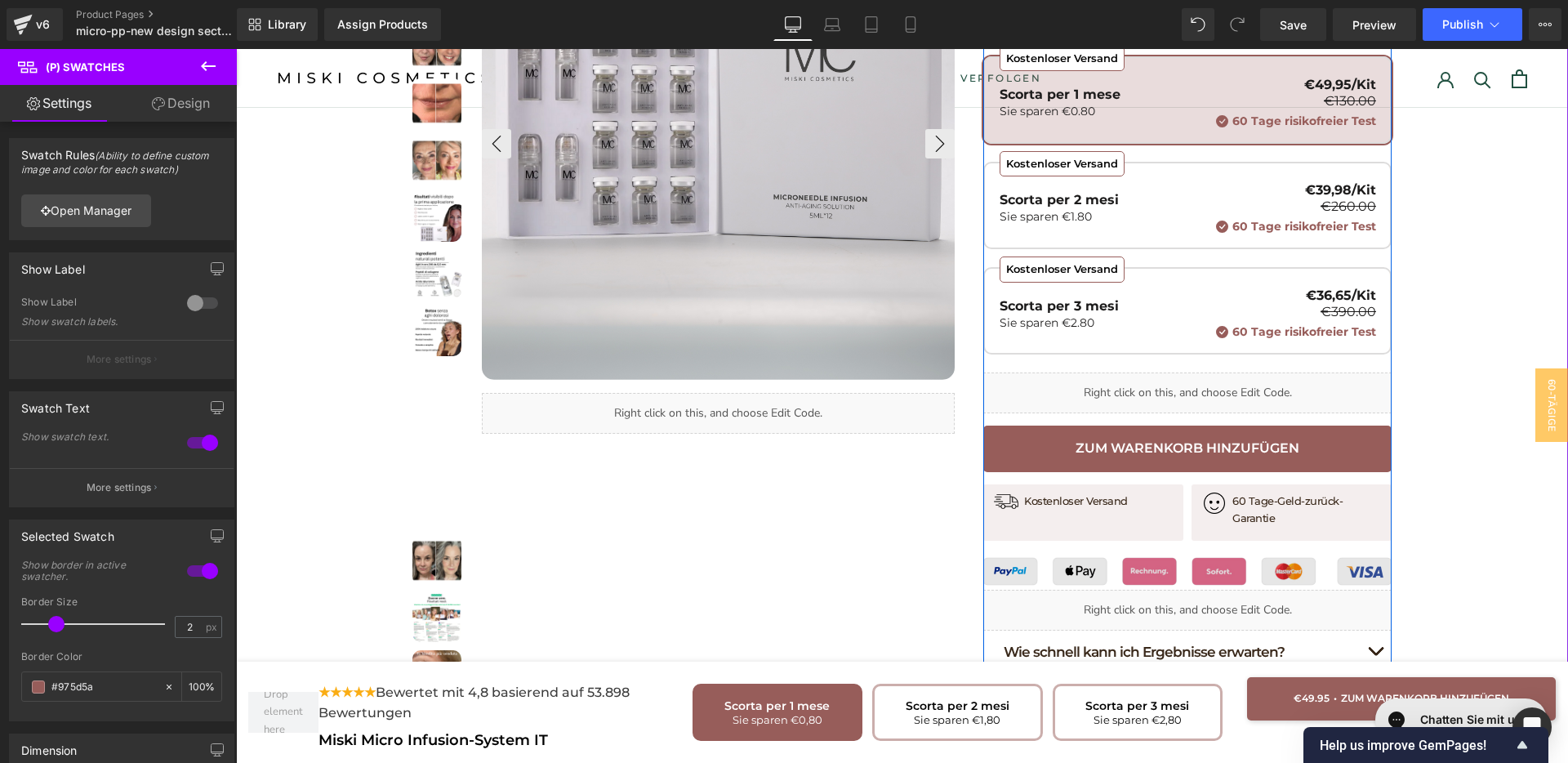
scroll to position [511, 0]
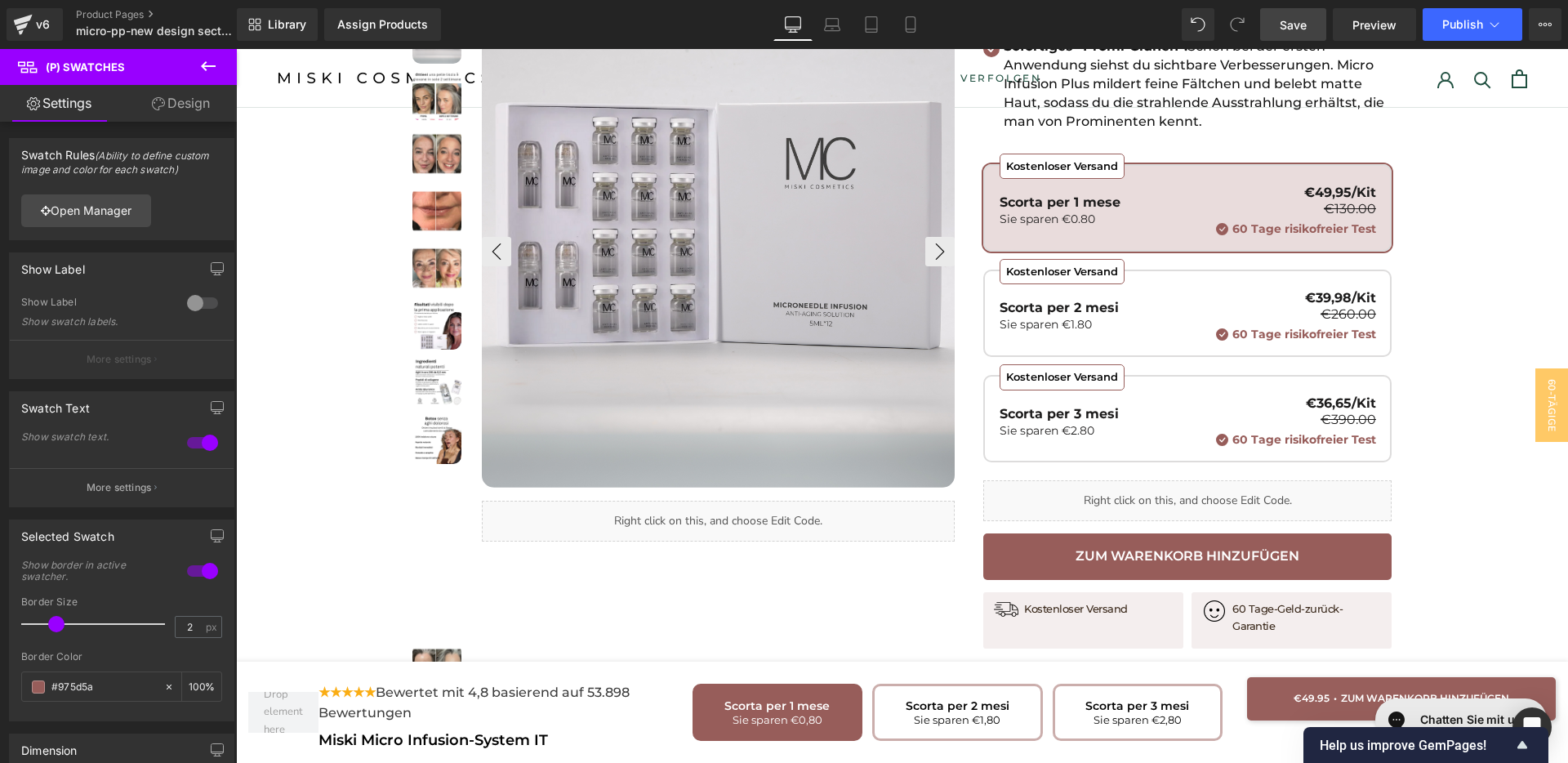
drag, startPoint x: 1314, startPoint y: 27, endPoint x: 1135, endPoint y: 189, distance: 241.4
click at [1314, 27] on link "Save" at bounding box center [1293, 25] width 66 height 33
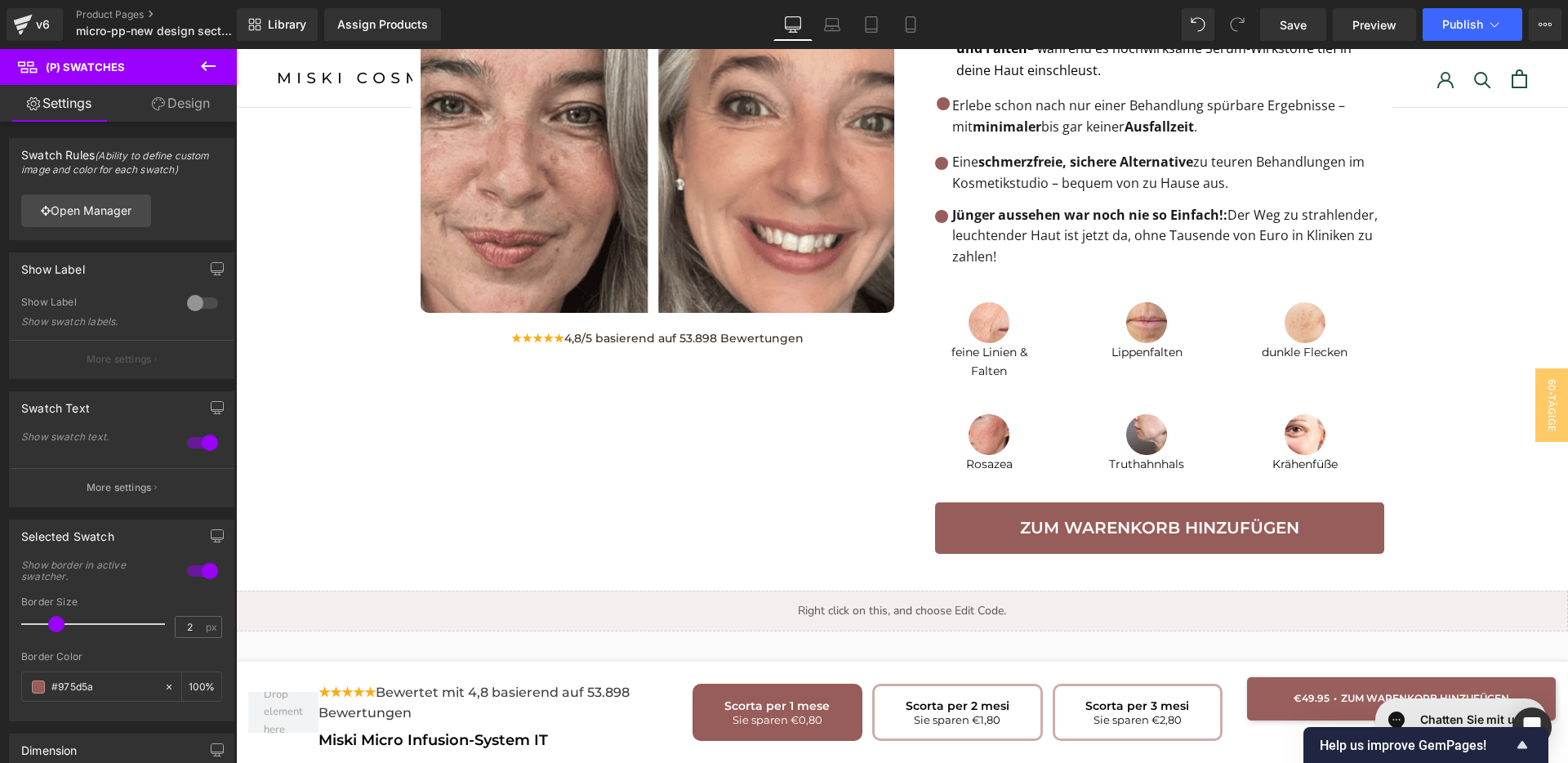
scroll to position [1634, 0]
drag, startPoint x: 1288, startPoint y: 31, endPoint x: 1068, endPoint y: 309, distance: 354.5
click at [1288, 31] on span "Save" at bounding box center [1293, 25] width 27 height 17
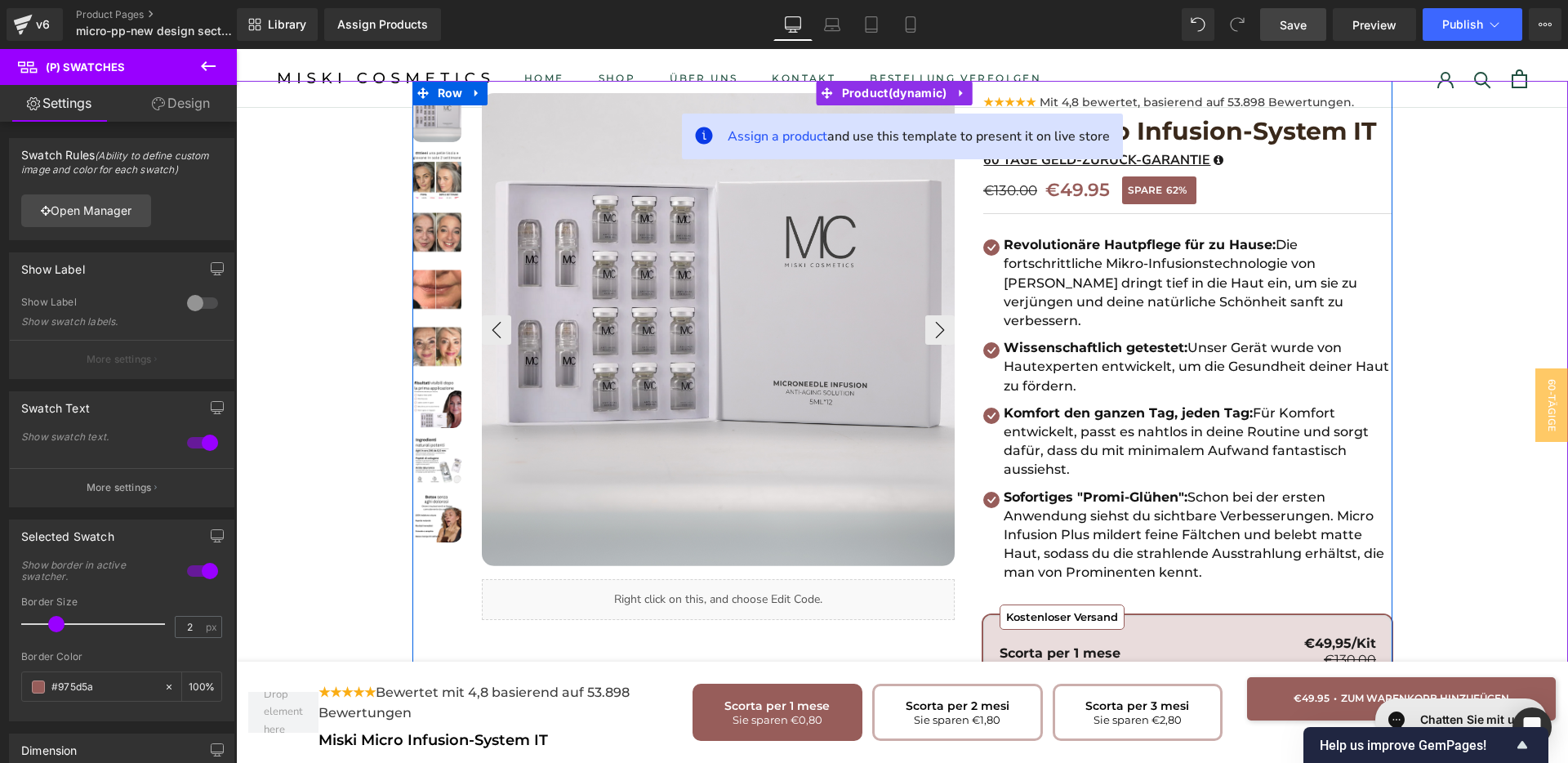
scroll to position [0, 0]
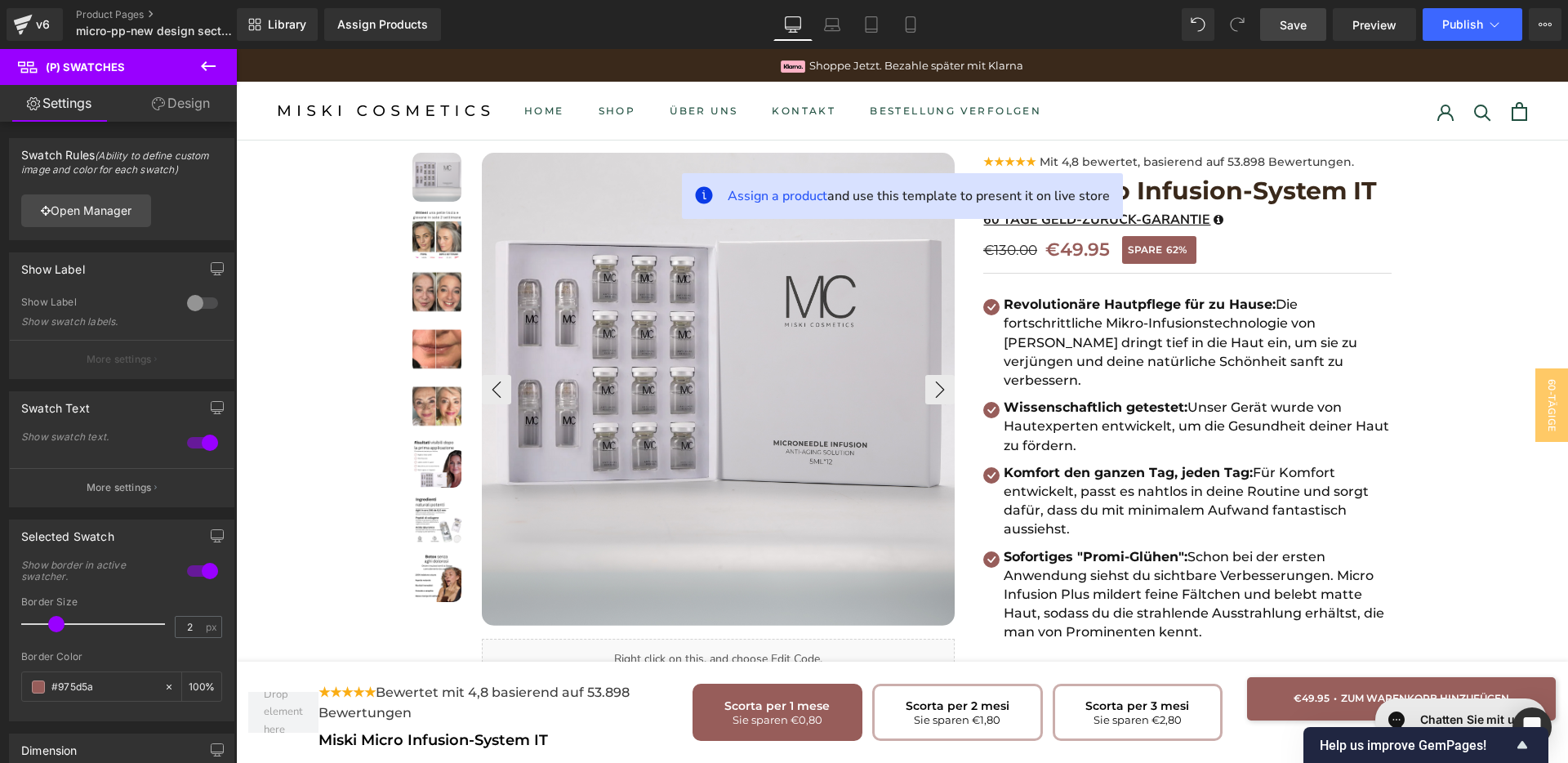
click at [209, 63] on icon at bounding box center [208, 66] width 20 height 20
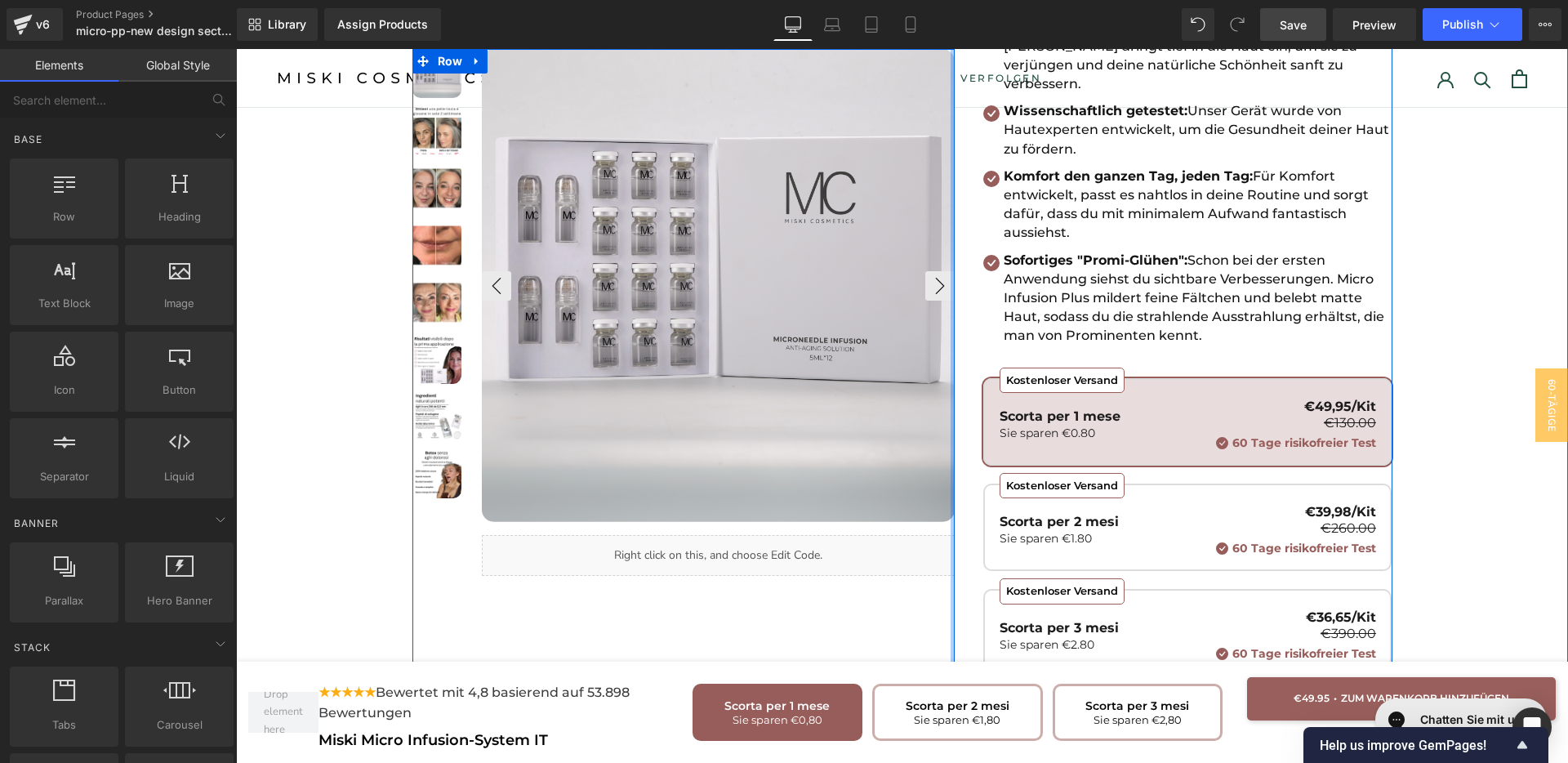
scroll to position [306, 0]
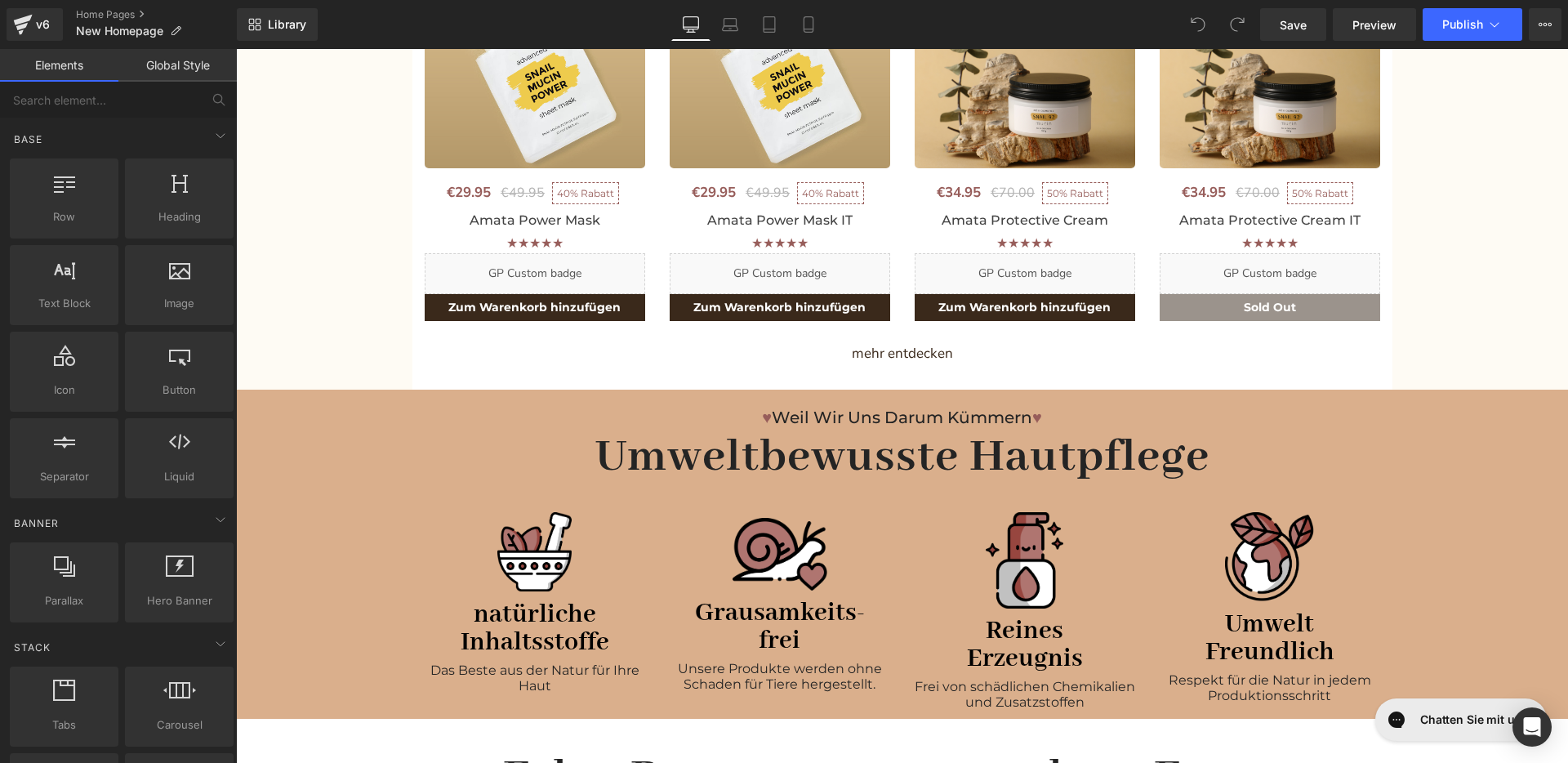
scroll to position [817, 0]
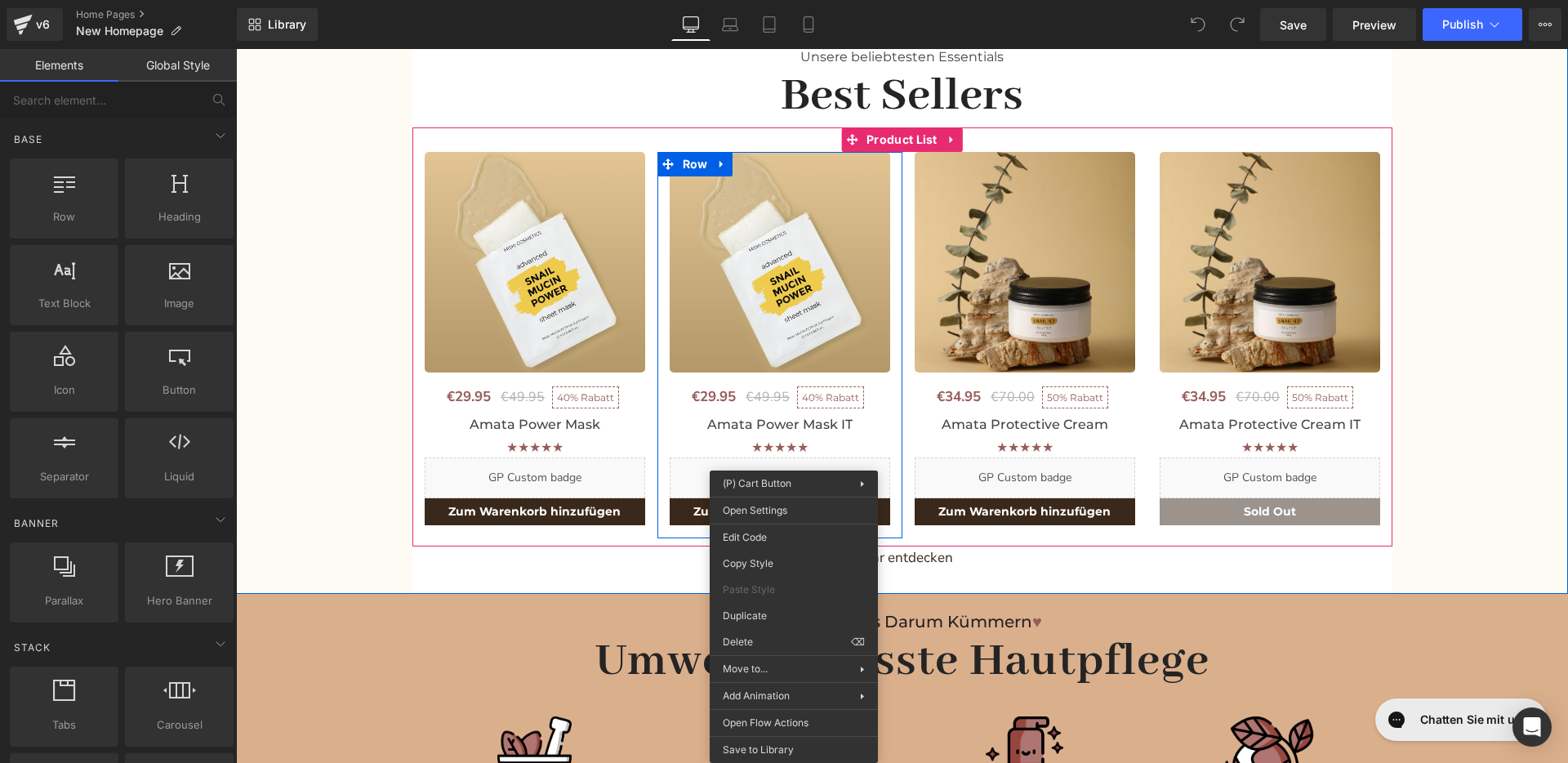
click at [684, 515] on button "Zum Warenkorb hinzufügen" at bounding box center [780, 512] width 220 height 27
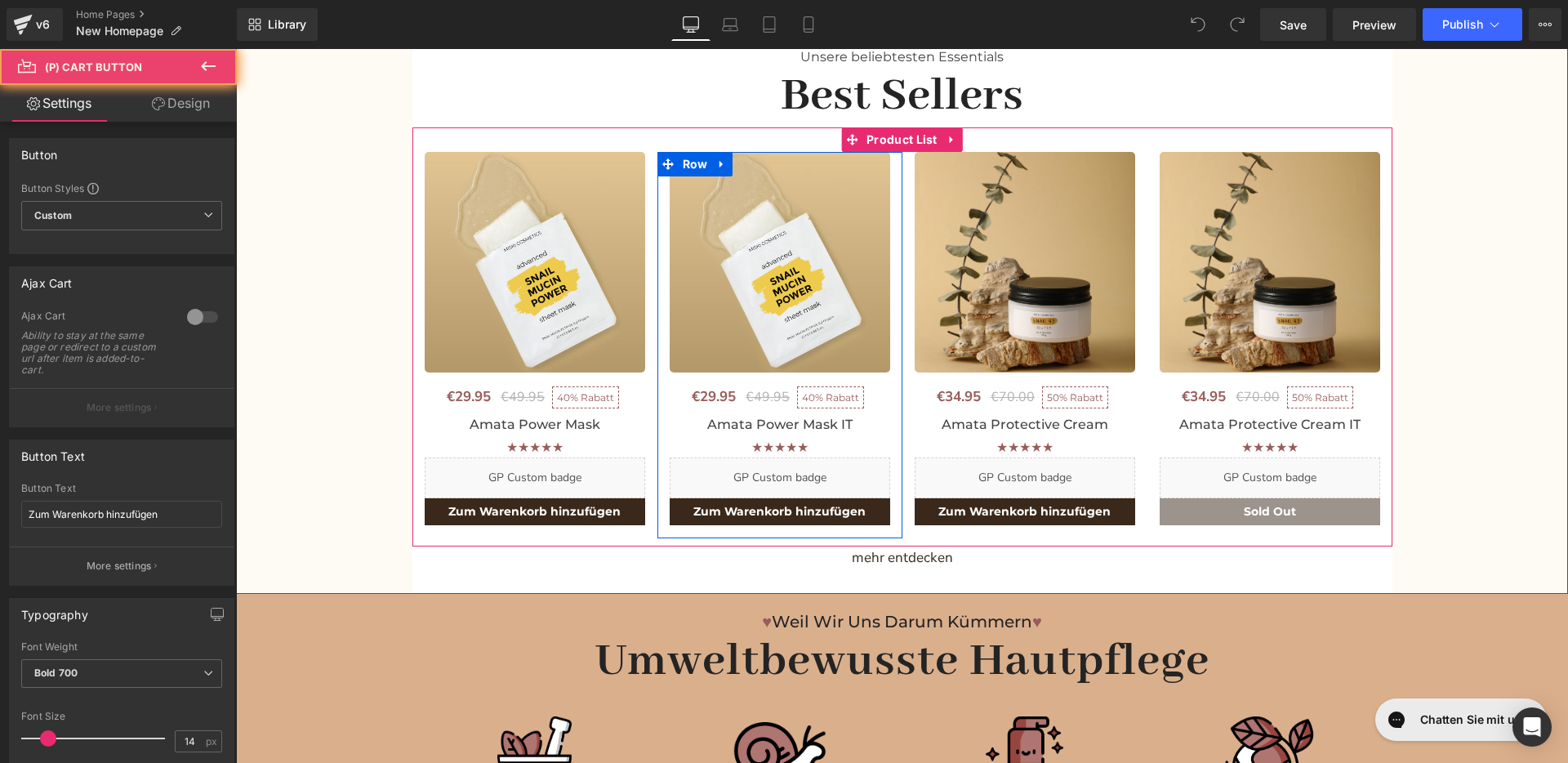
click at [684, 515] on button "Zum Warenkorb hinzufügen" at bounding box center [780, 512] width 220 height 27
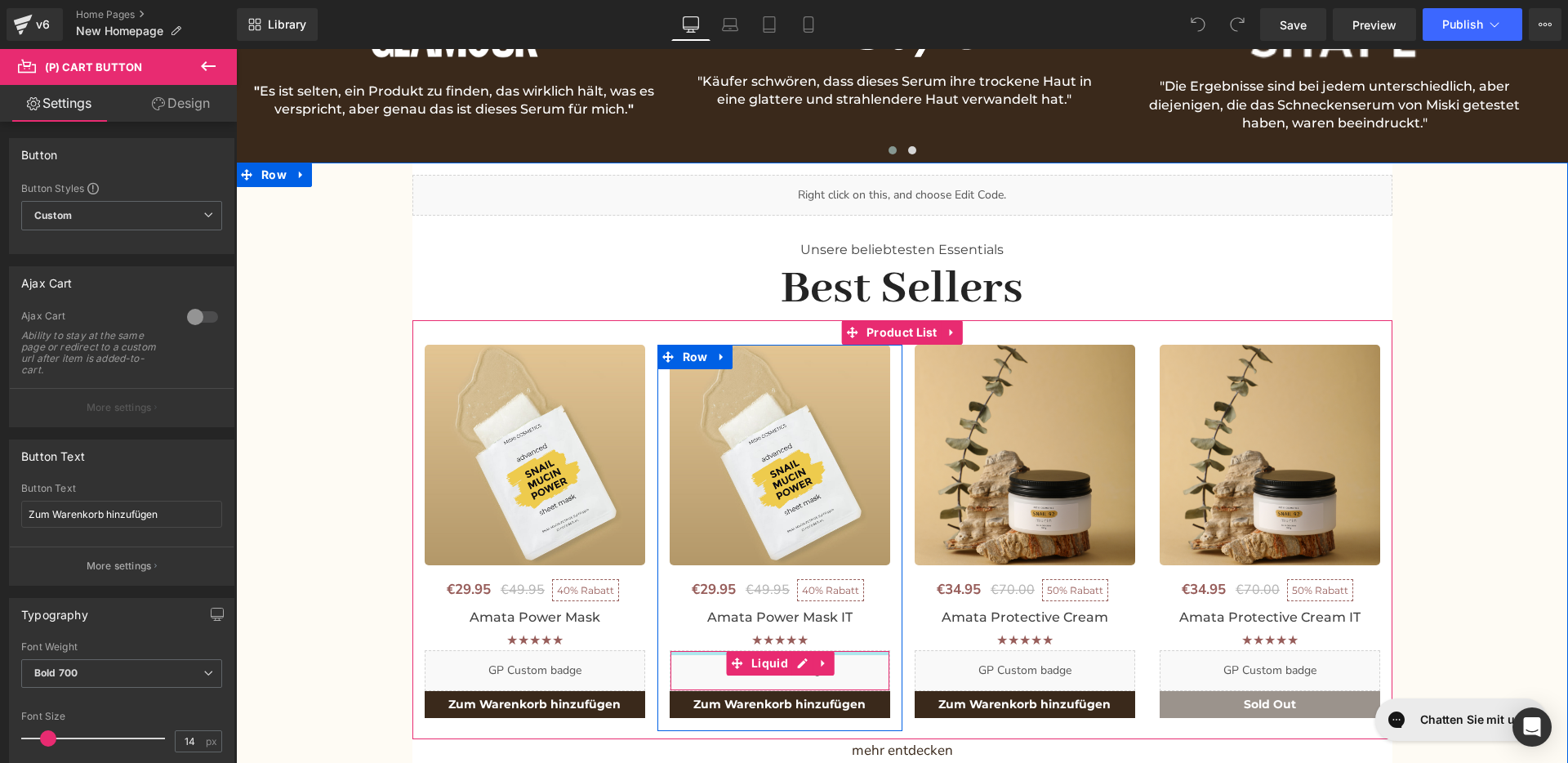
scroll to position [613, 0]
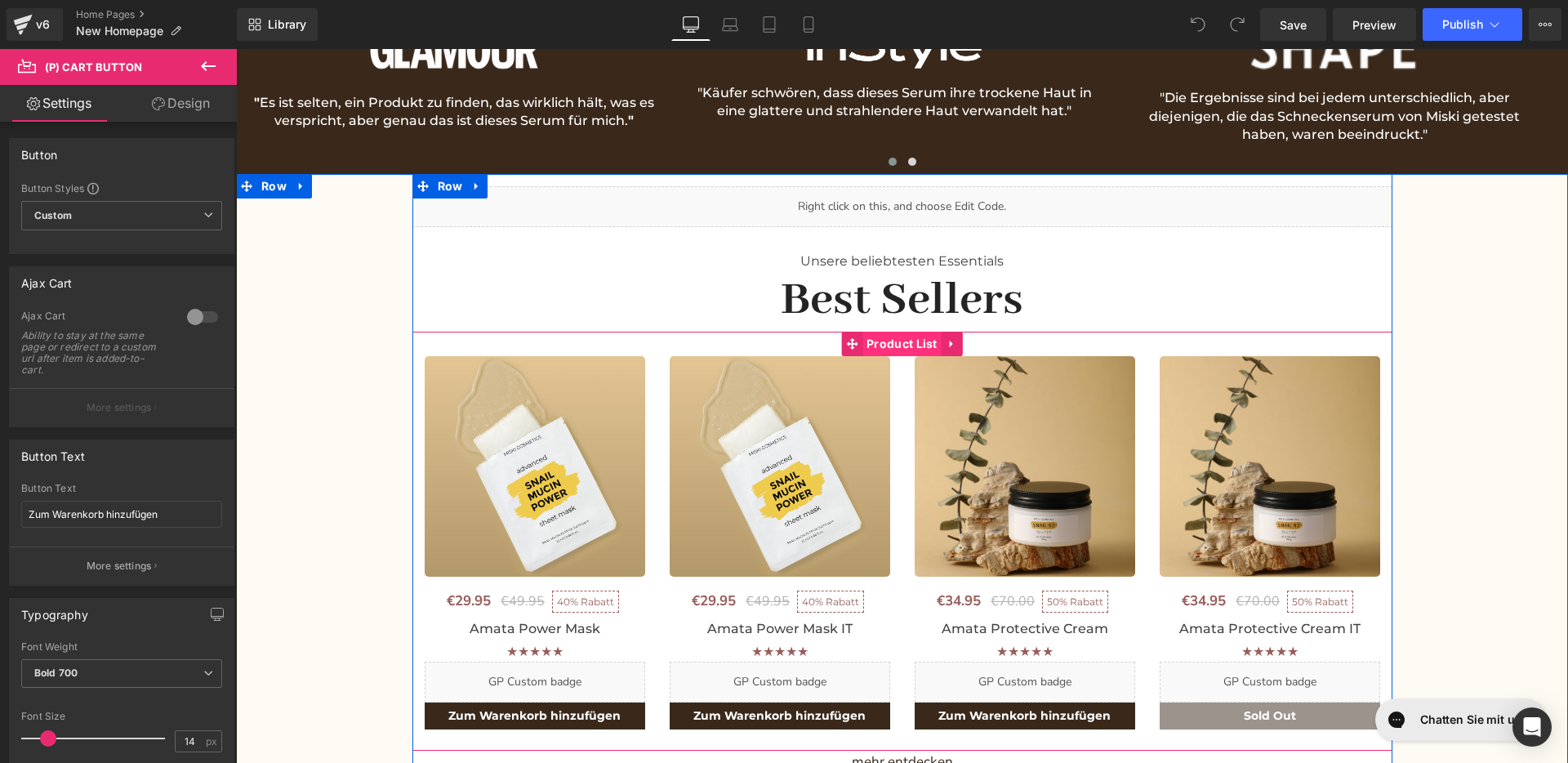
click at [884, 337] on span "Product List" at bounding box center [903, 344] width 79 height 25
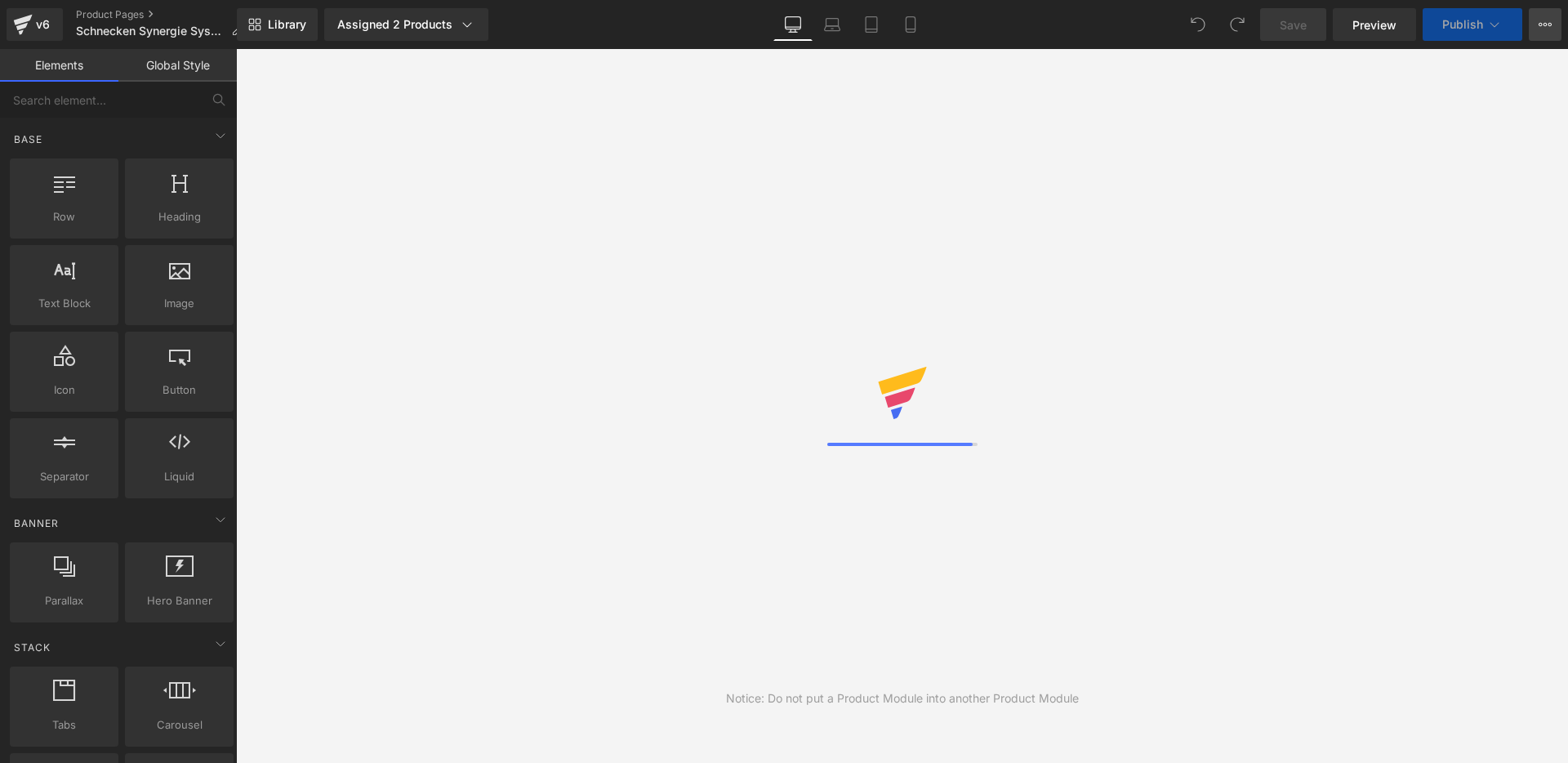
click at [1560, 31] on button "View Live Page View with current Template Save Template to Library Schedule Pub…" at bounding box center [1545, 25] width 33 height 33
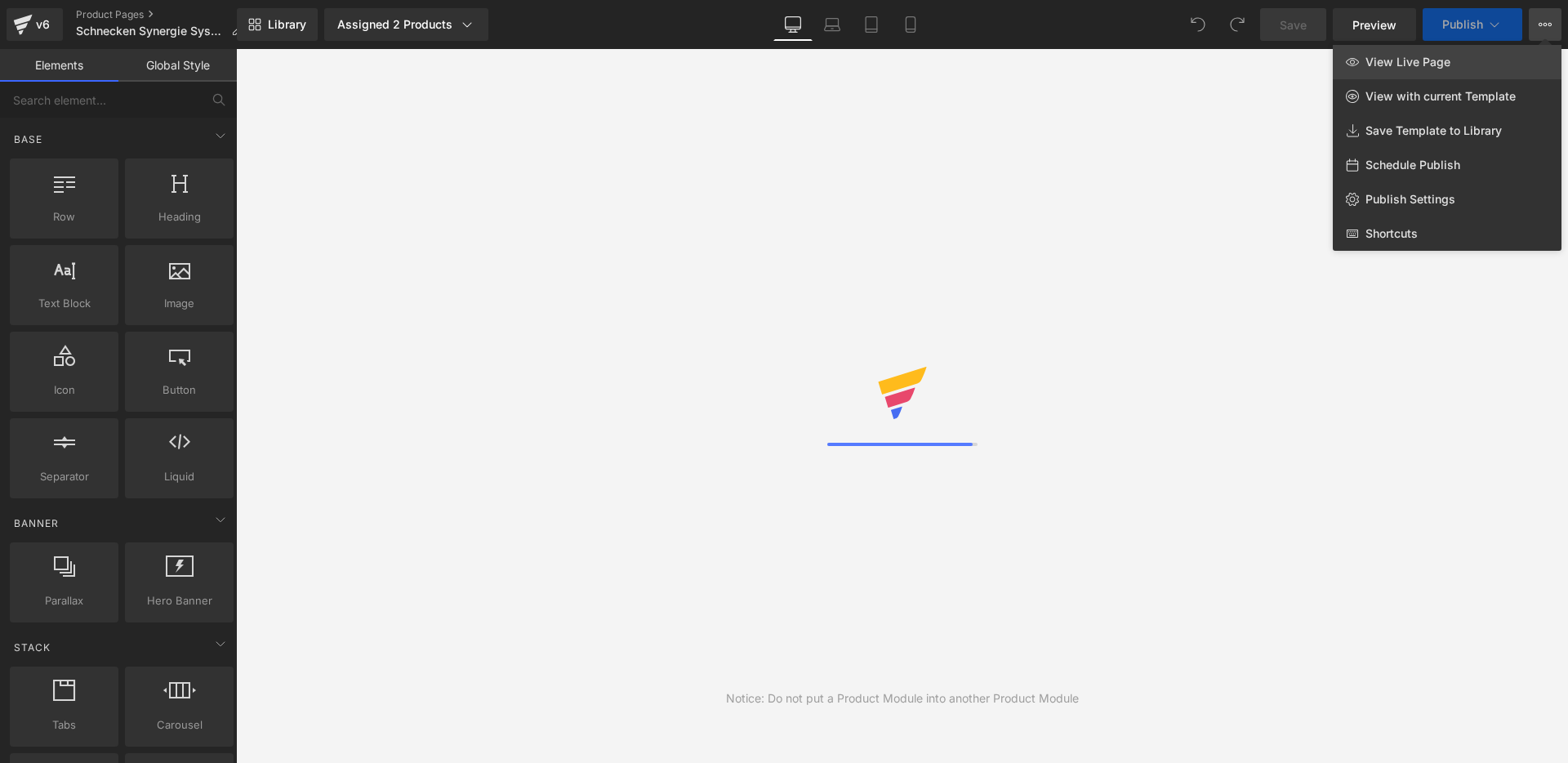
click at [1441, 63] on span "View Live Page" at bounding box center [1408, 62] width 85 height 15
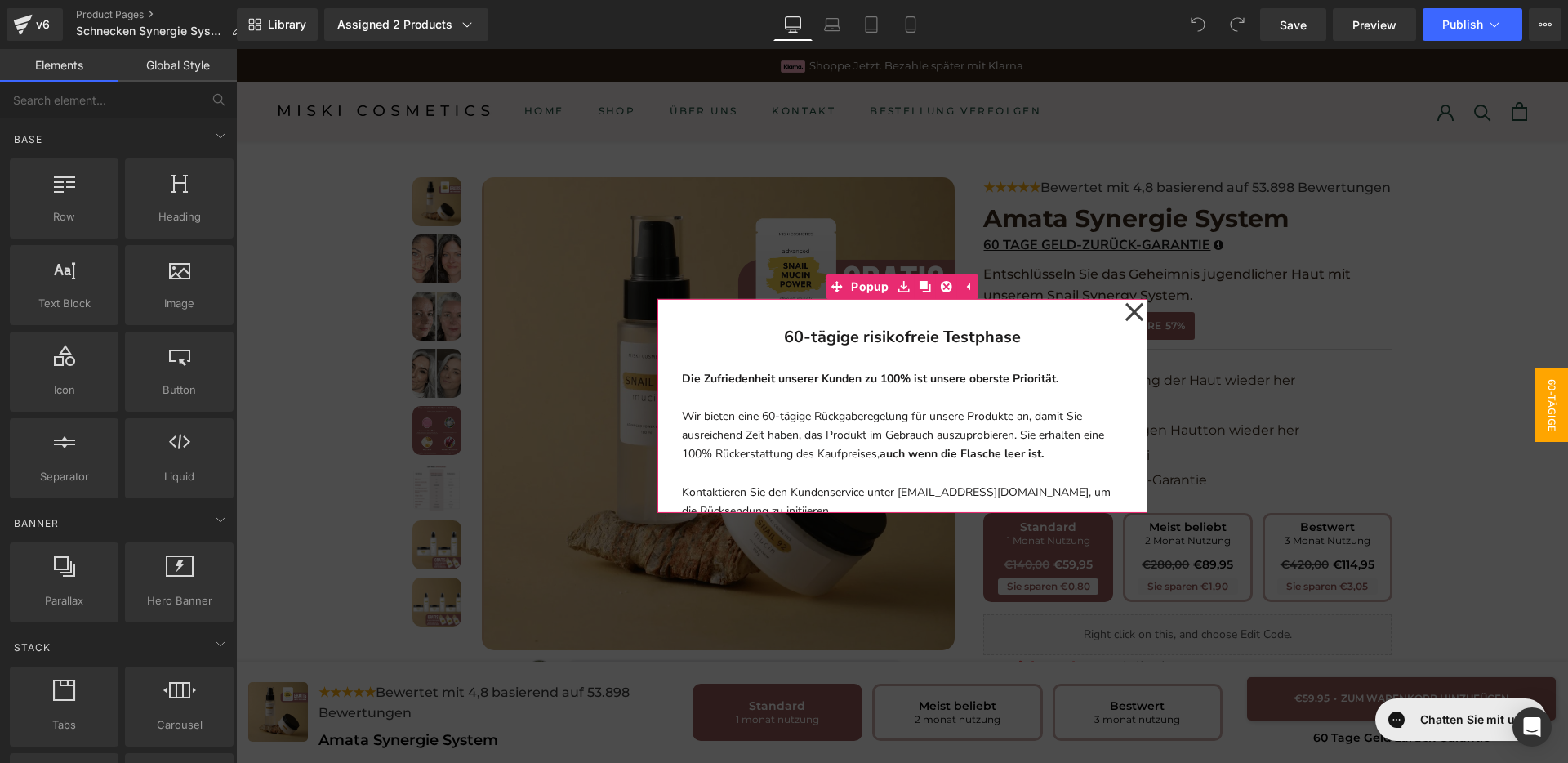
click at [1125, 310] on icon at bounding box center [1134, 312] width 20 height 81
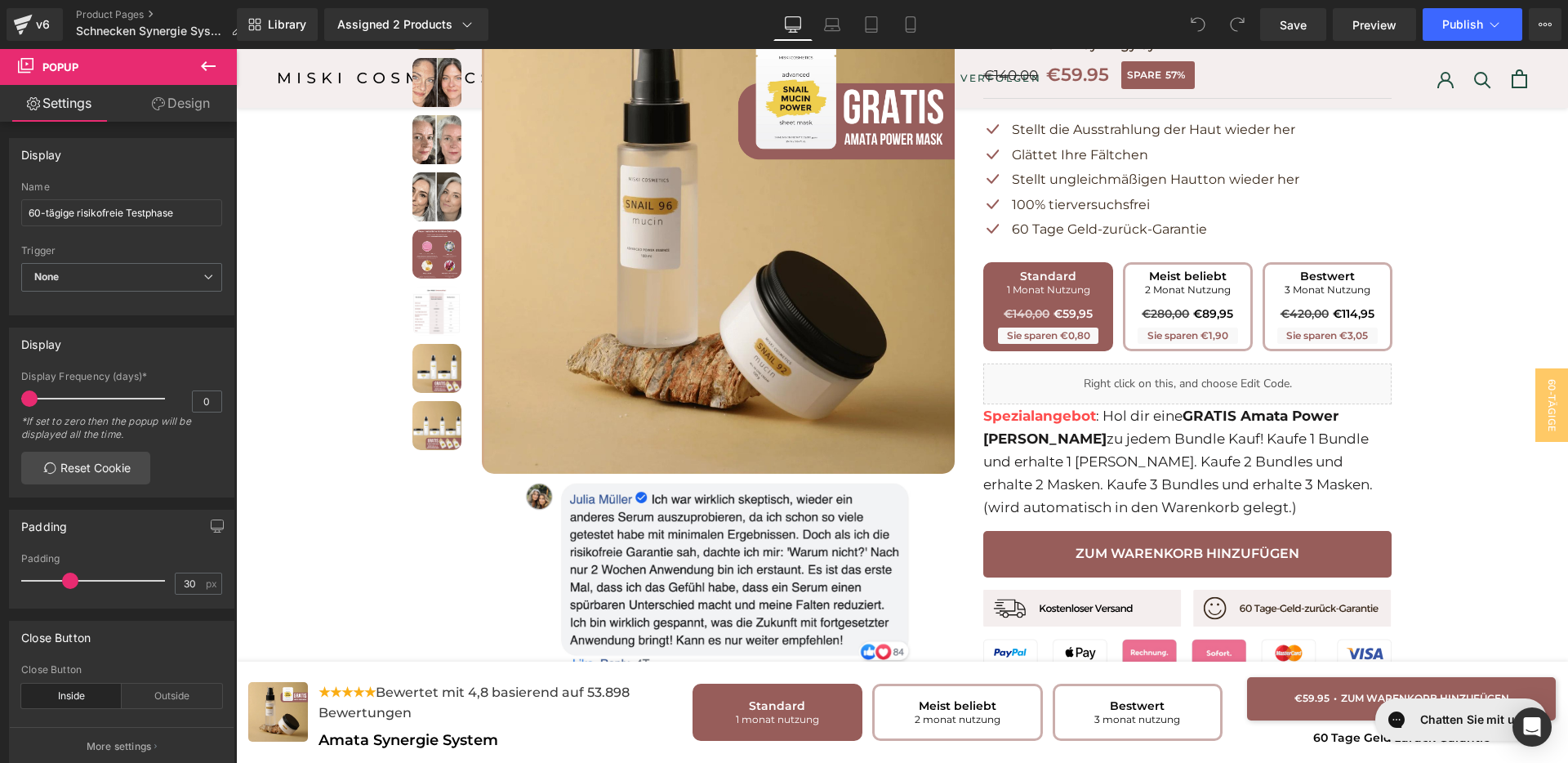
scroll to position [408, 0]
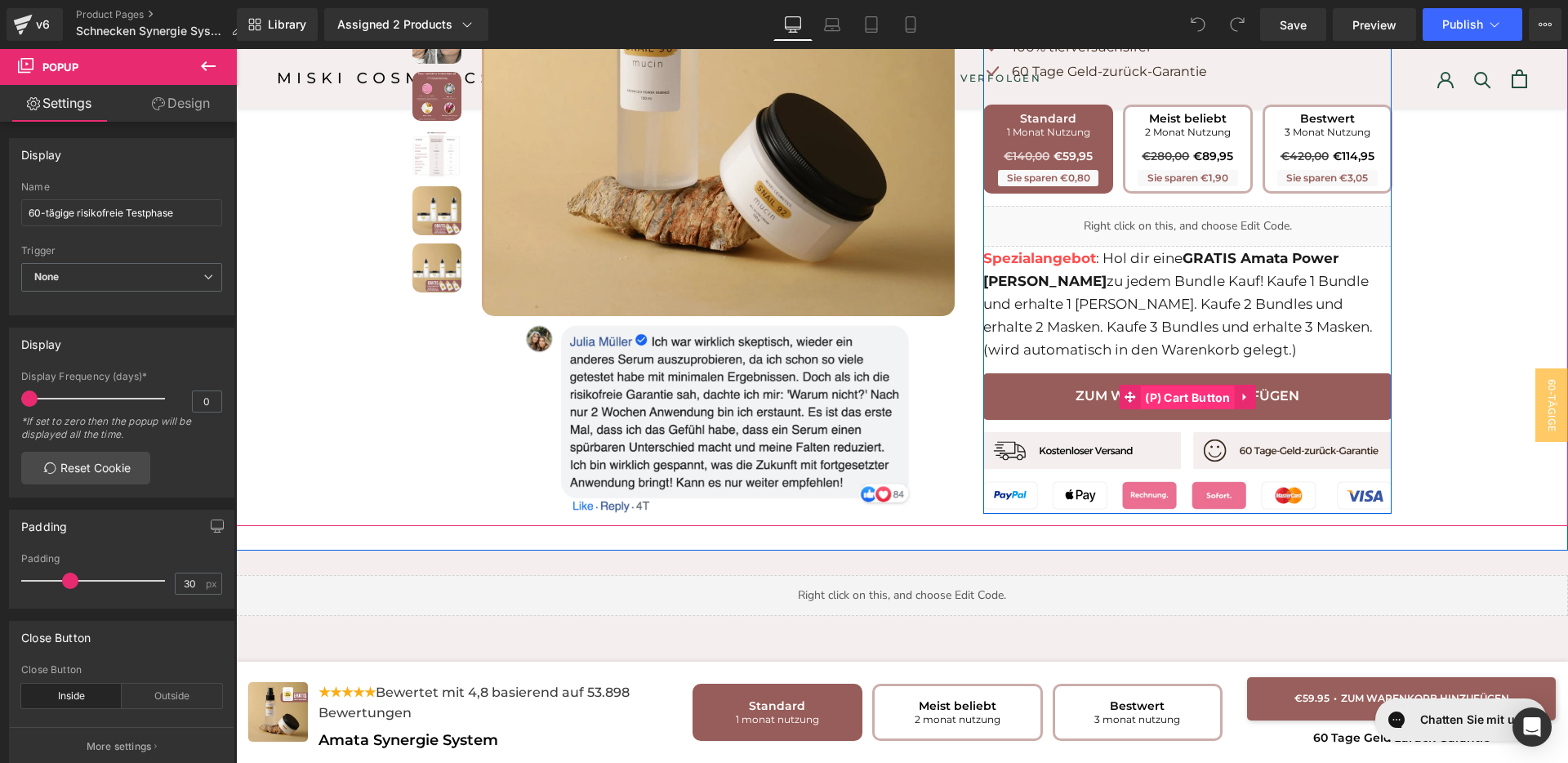
click at [1163, 394] on span "(P) Cart Button" at bounding box center [1187, 398] width 94 height 25
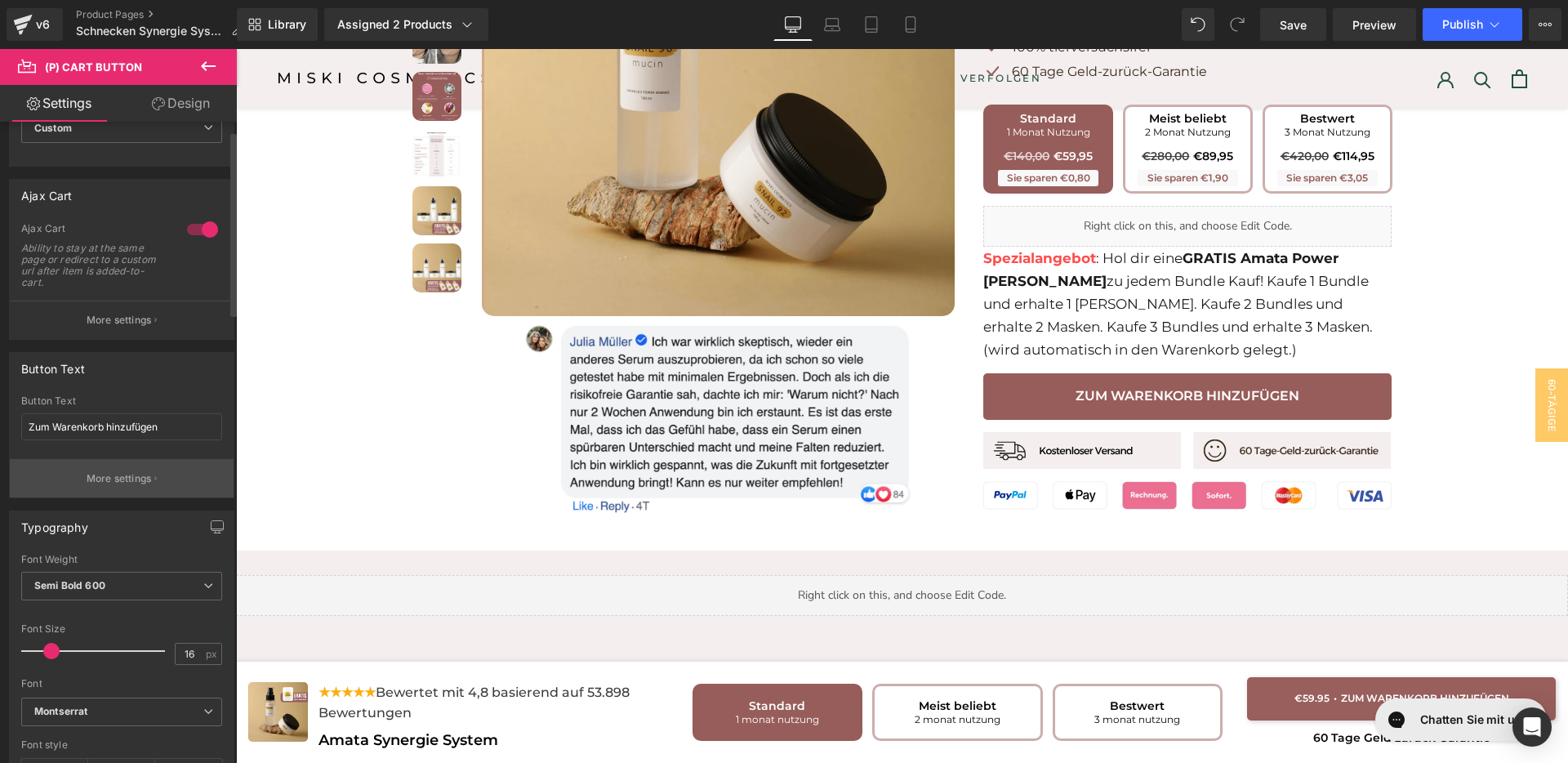
scroll to position [0, 0]
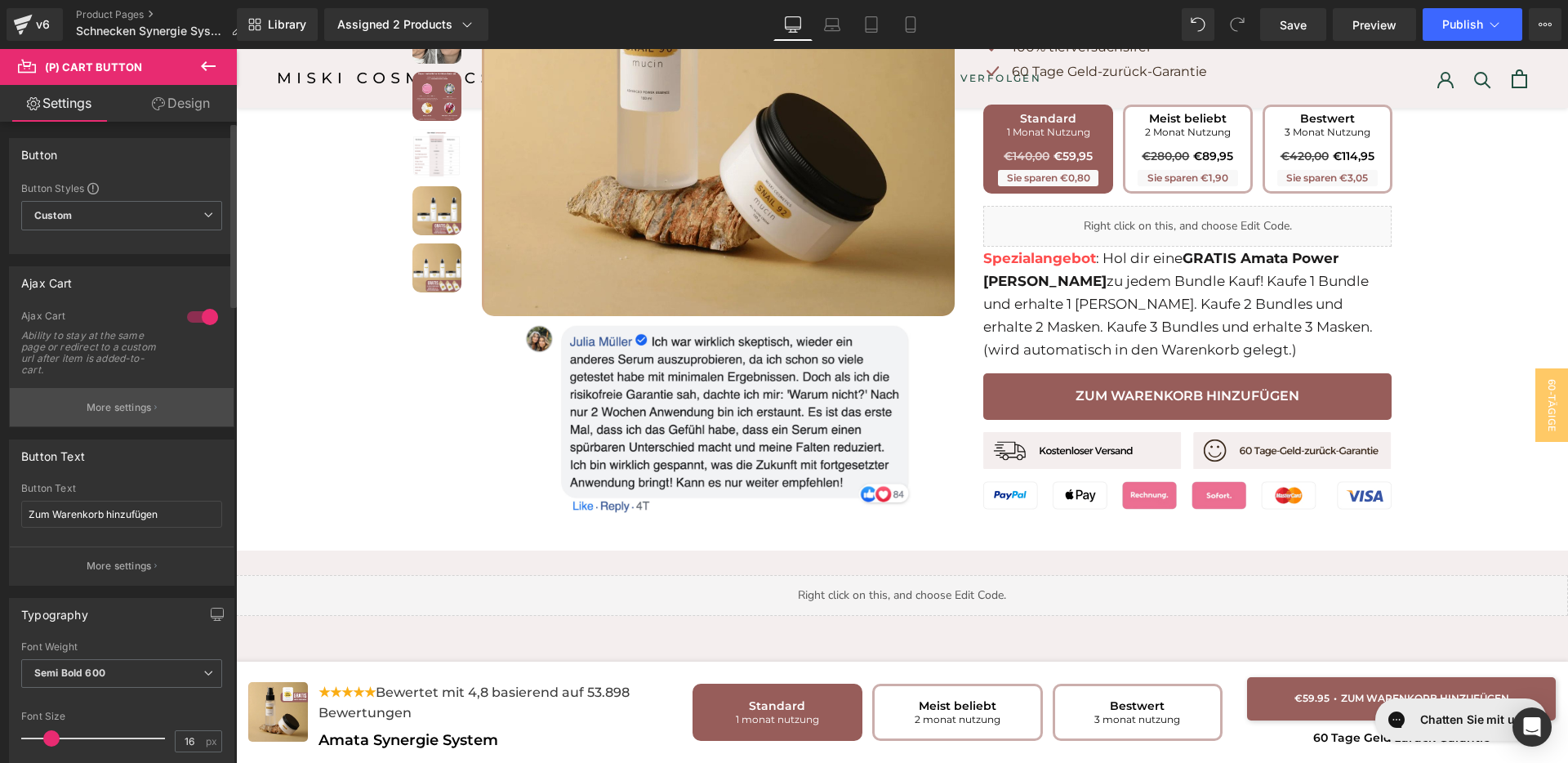
click at [146, 390] on button "More settings" at bounding box center [121, 407] width 224 height 39
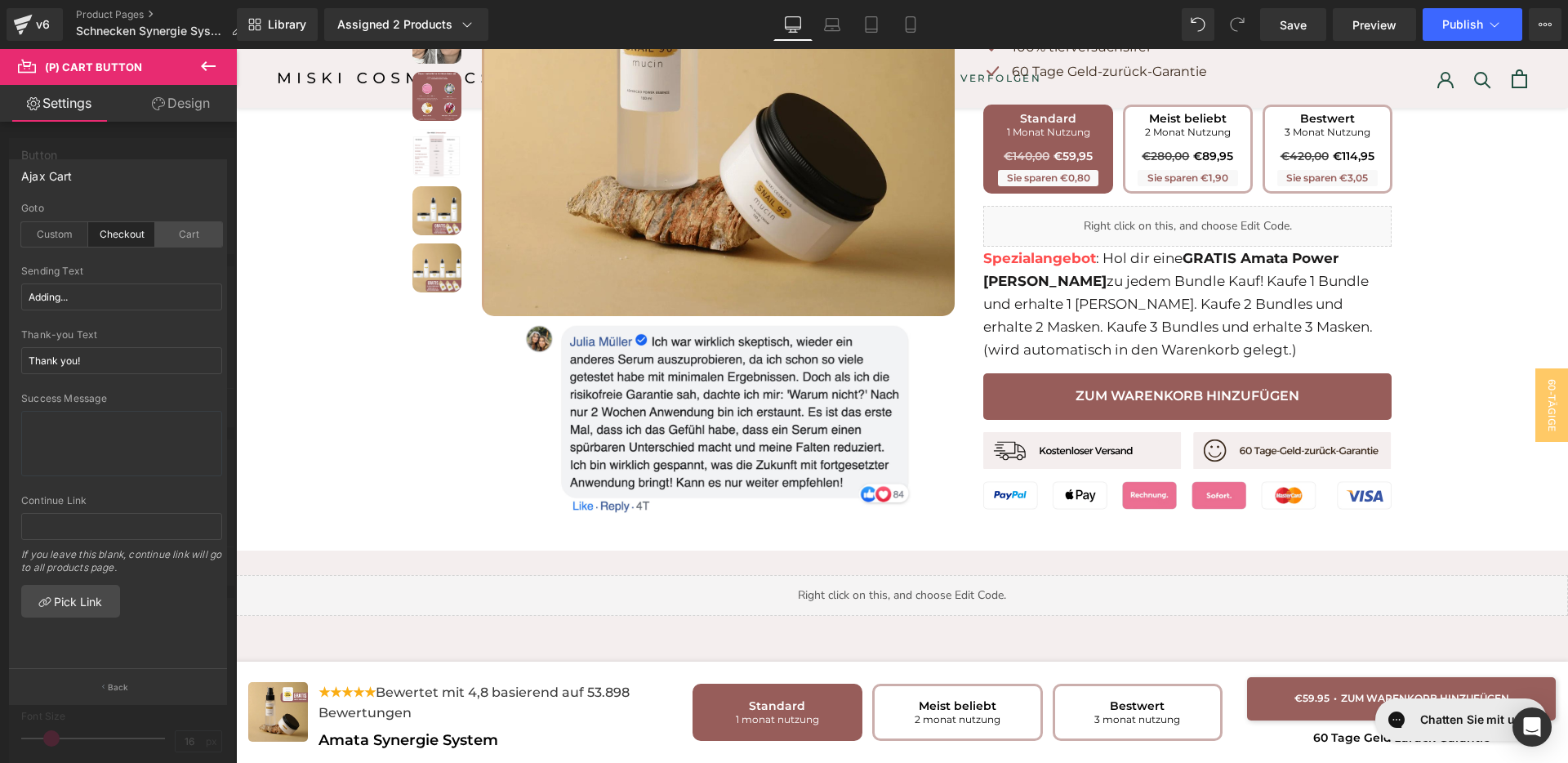
click at [198, 244] on div "Cart" at bounding box center [188, 234] width 67 height 25
click at [1301, 29] on span "Save" at bounding box center [1293, 25] width 27 height 17
click at [1374, 29] on span "Preview" at bounding box center [1374, 25] width 44 height 17
click at [76, 229] on div "Custom" at bounding box center [54, 234] width 67 height 25
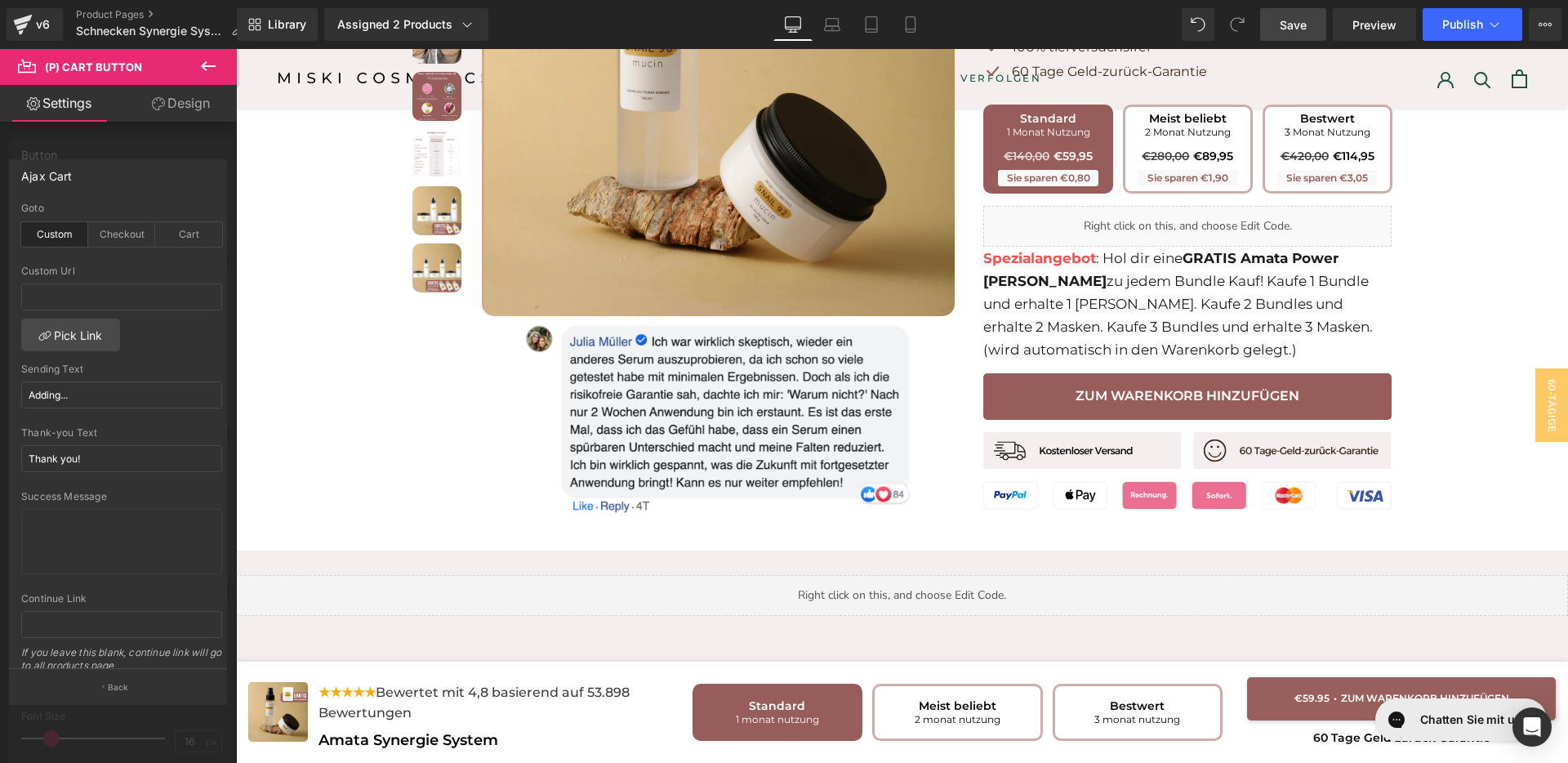
click at [1303, 17] on span "Save" at bounding box center [1293, 25] width 27 height 17
click at [1461, 31] on button "Publish" at bounding box center [1472, 25] width 99 height 33
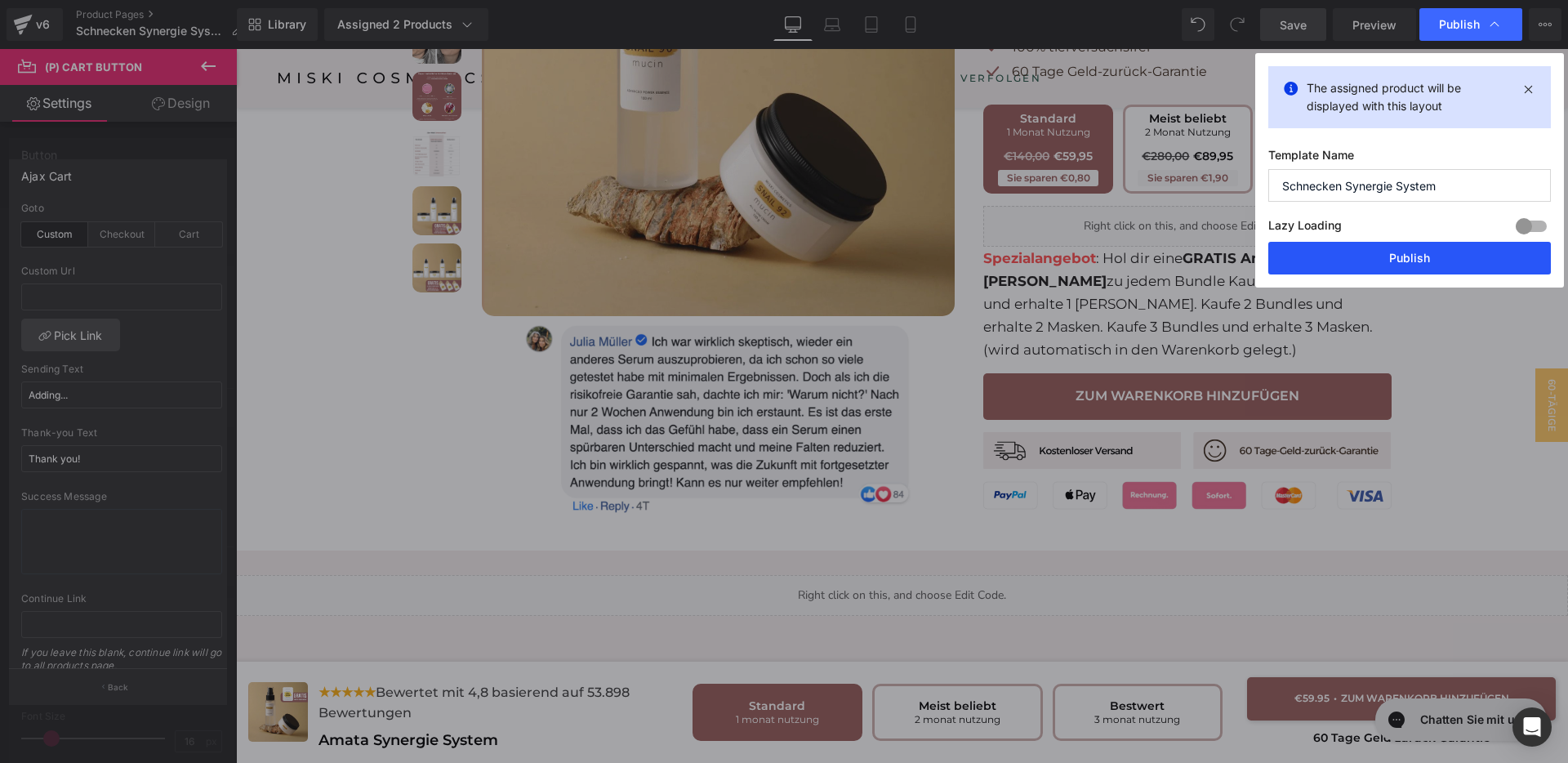
click at [1411, 254] on button "Publish" at bounding box center [1409, 258] width 283 height 33
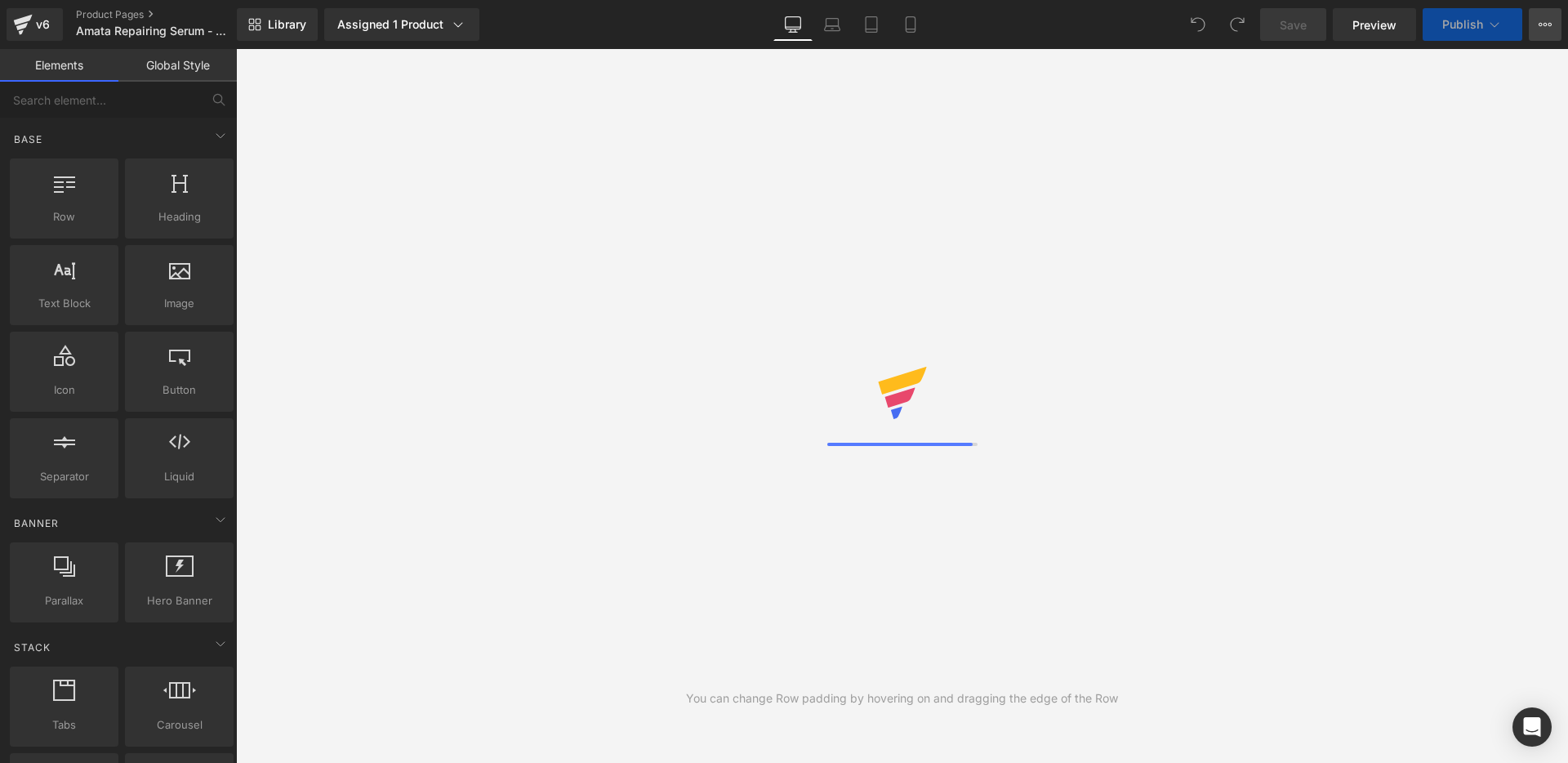
click at [1542, 25] on icon at bounding box center [1545, 25] width 13 height 13
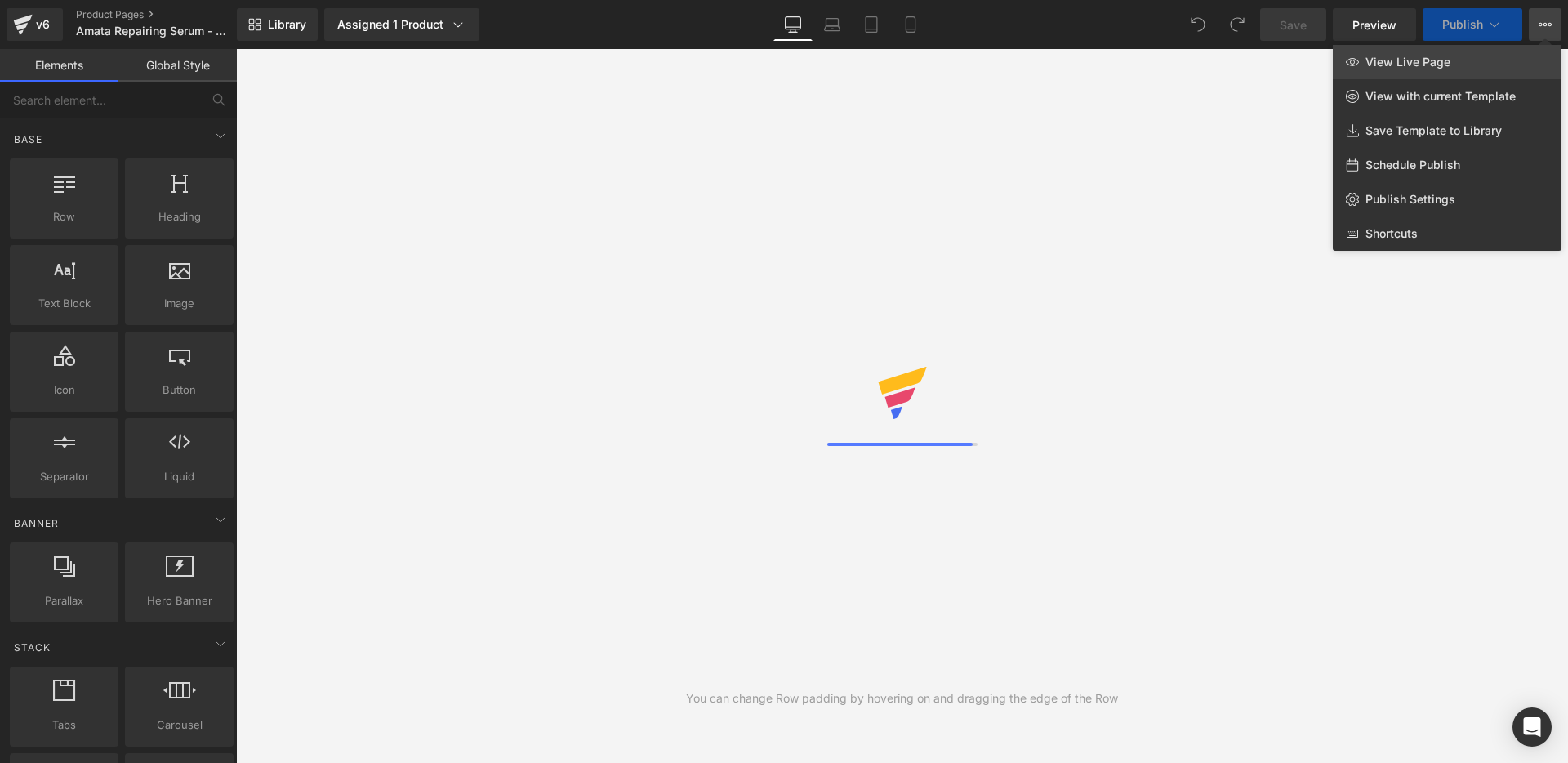
click at [1417, 57] on span "View Live Page" at bounding box center [1408, 62] width 85 height 15
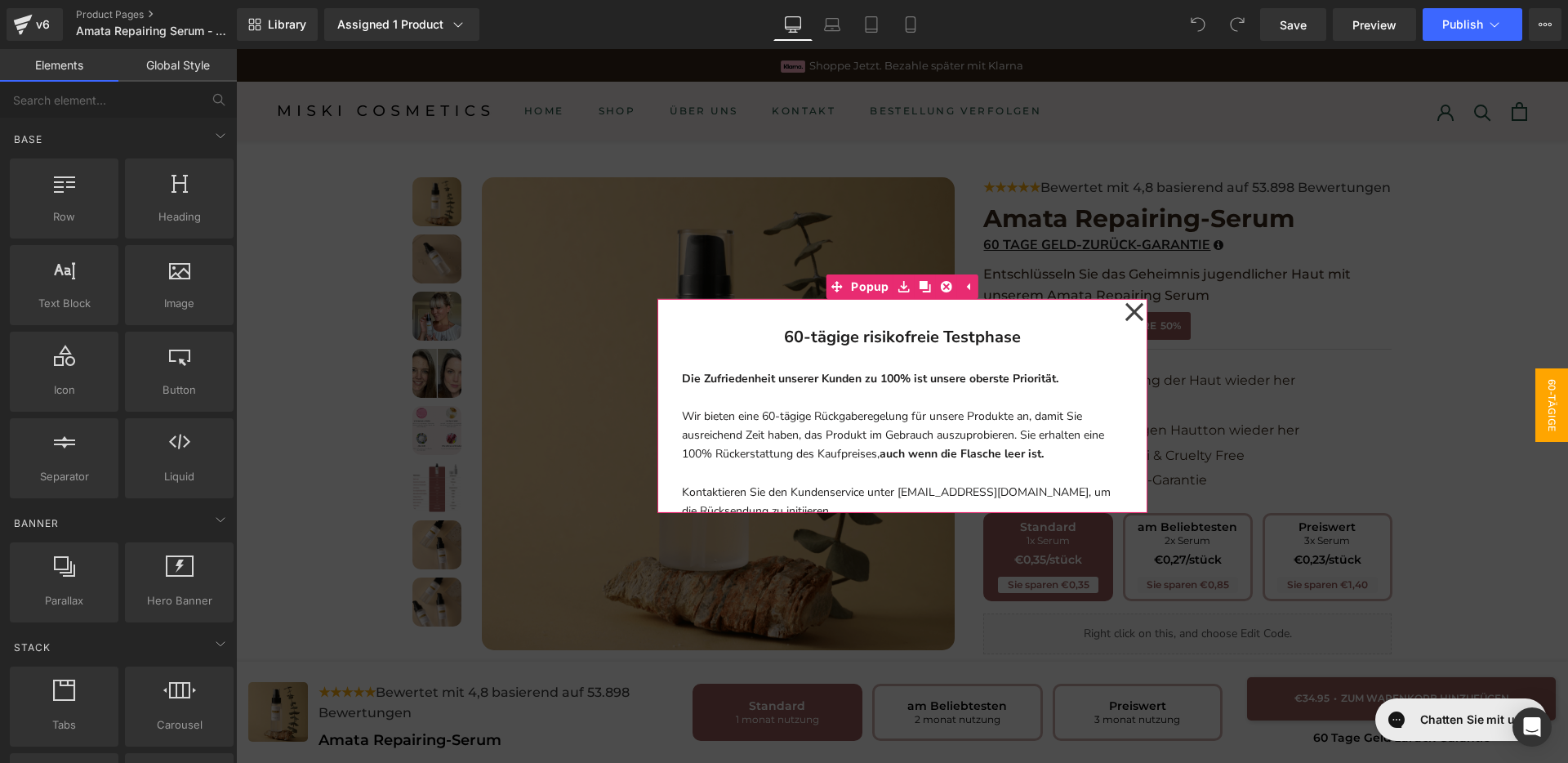
click at [1132, 310] on icon at bounding box center [1134, 312] width 20 height 81
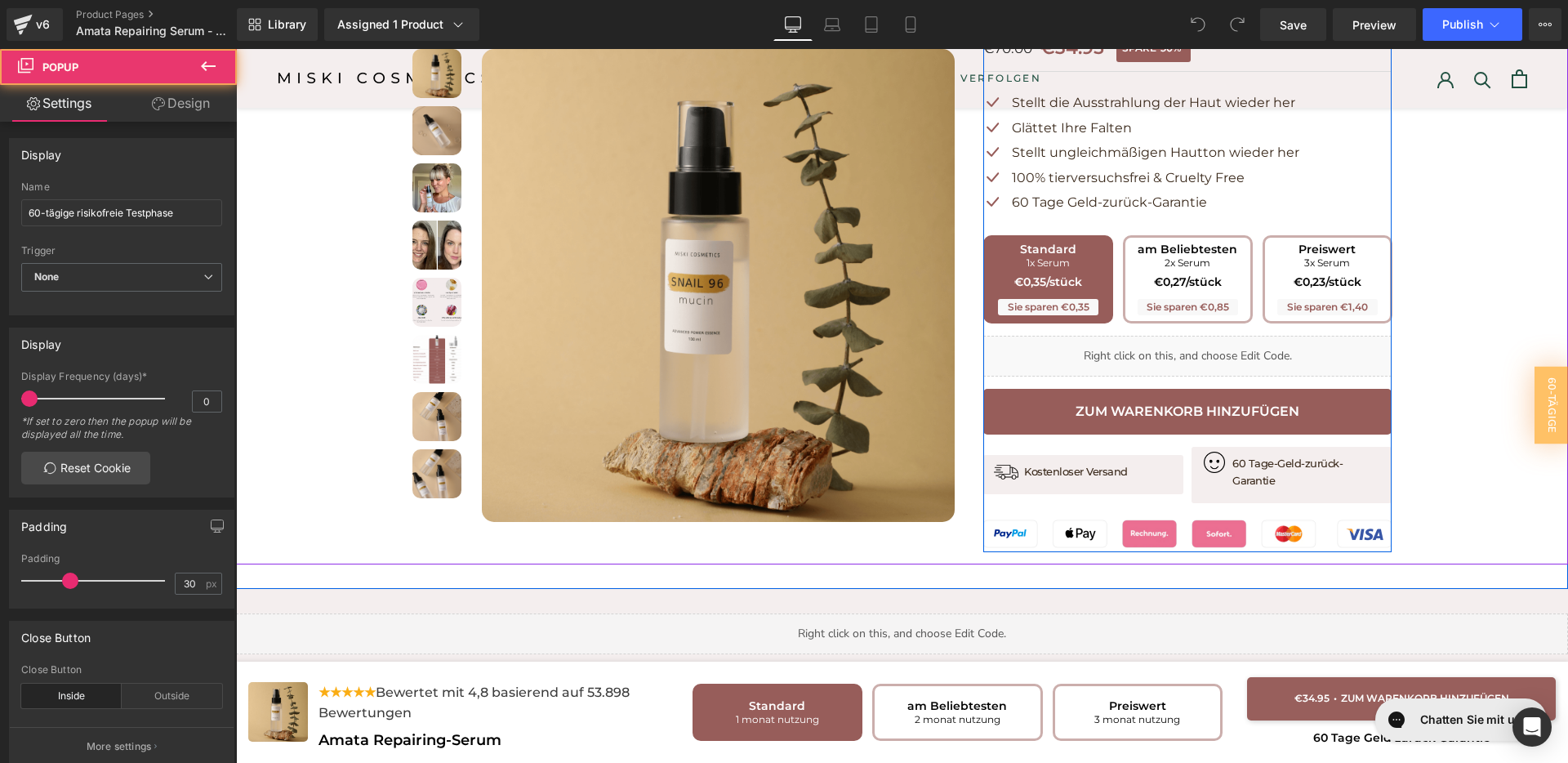
scroll to position [306, 0]
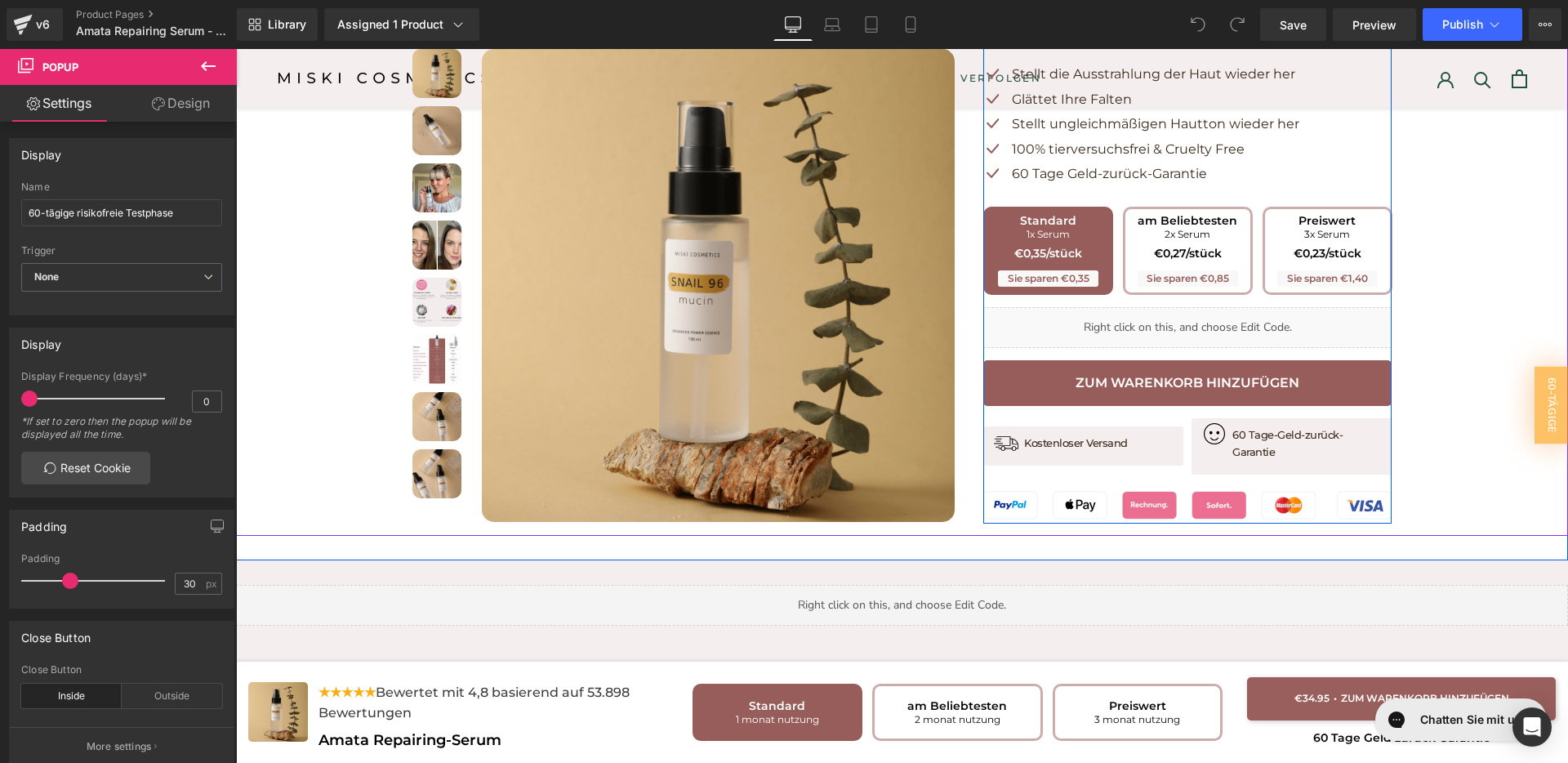
click at [1168, 399] on button "Zum Warenkorb hinzufügen" at bounding box center [1187, 383] width 408 height 45
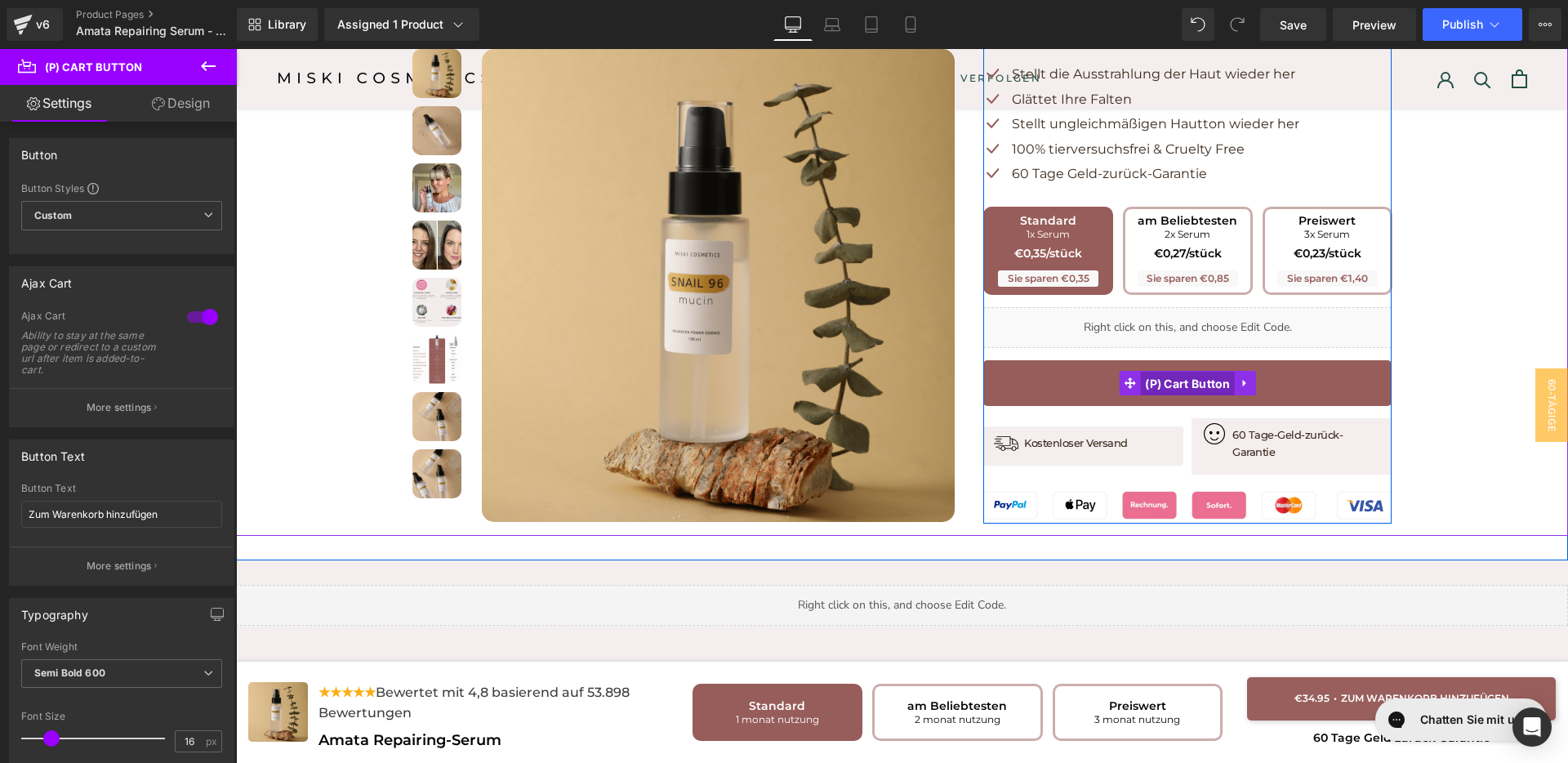
click at [1180, 387] on span "(P) Cart Button" at bounding box center [1187, 384] width 94 height 25
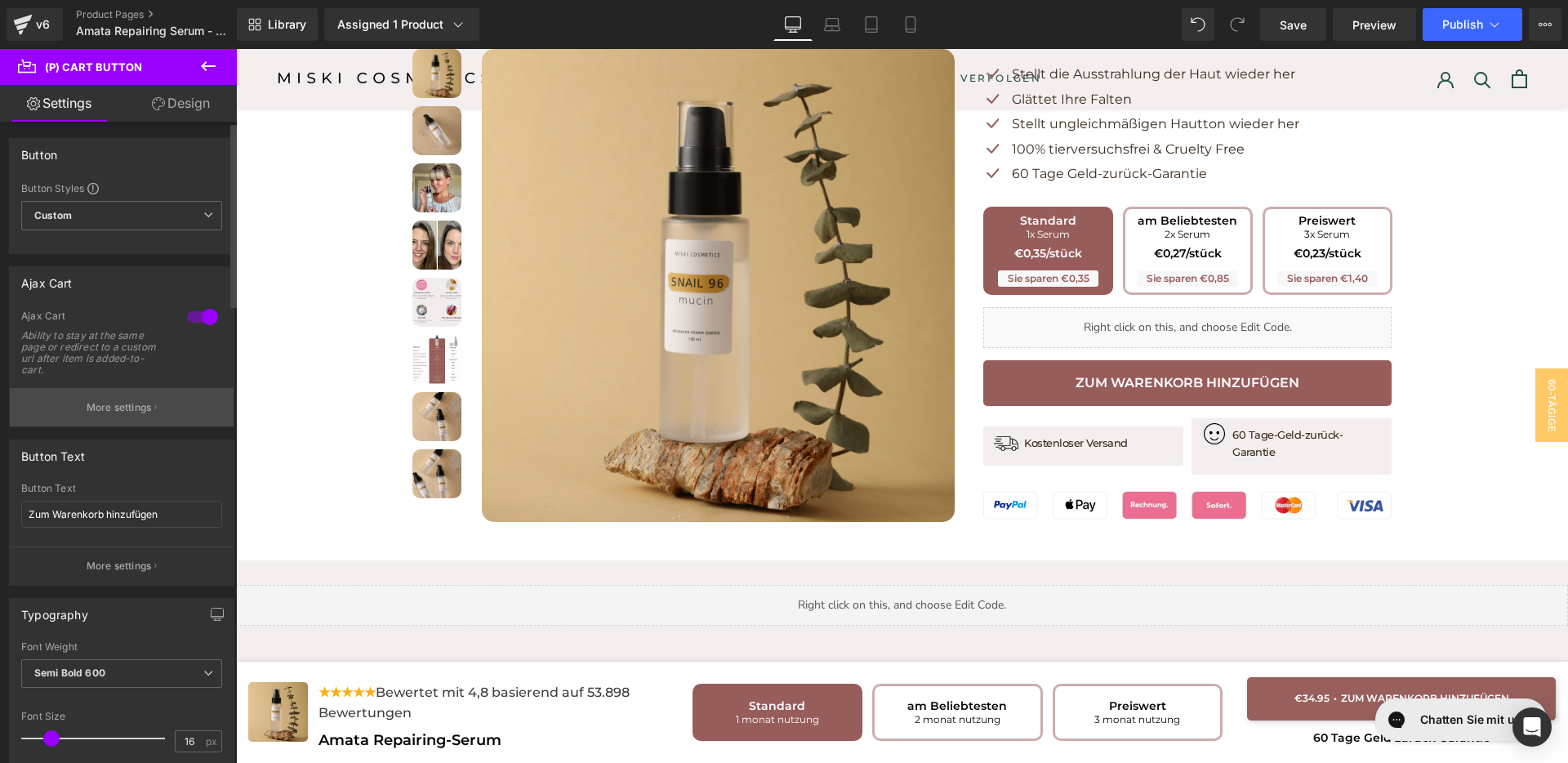
click at [113, 410] on p "More settings" at bounding box center [119, 408] width 65 height 15
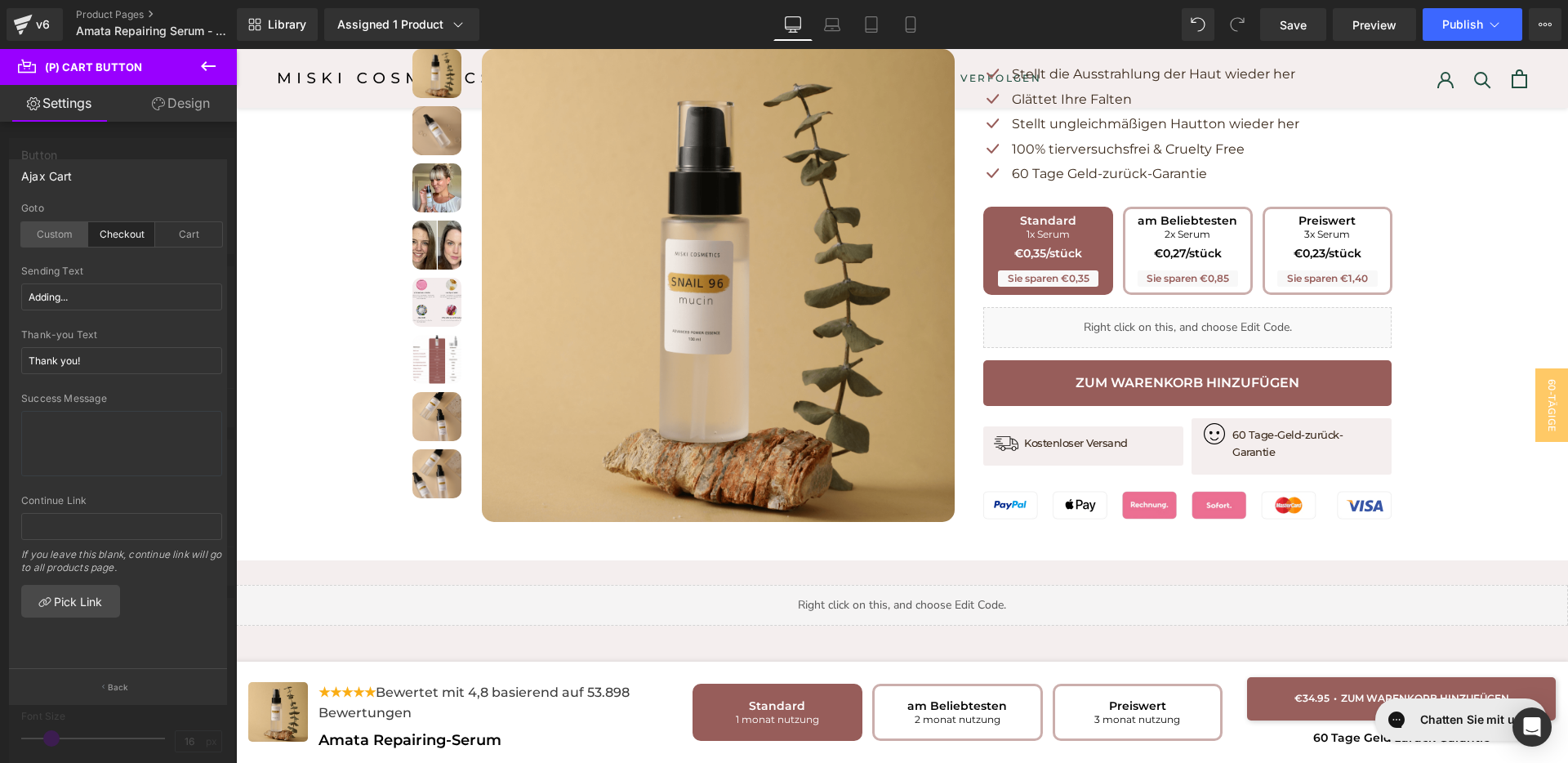
drag, startPoint x: 65, startPoint y: 240, endPoint x: 454, endPoint y: 190, distance: 392.2
click at [65, 240] on div "Custom" at bounding box center [54, 234] width 67 height 25
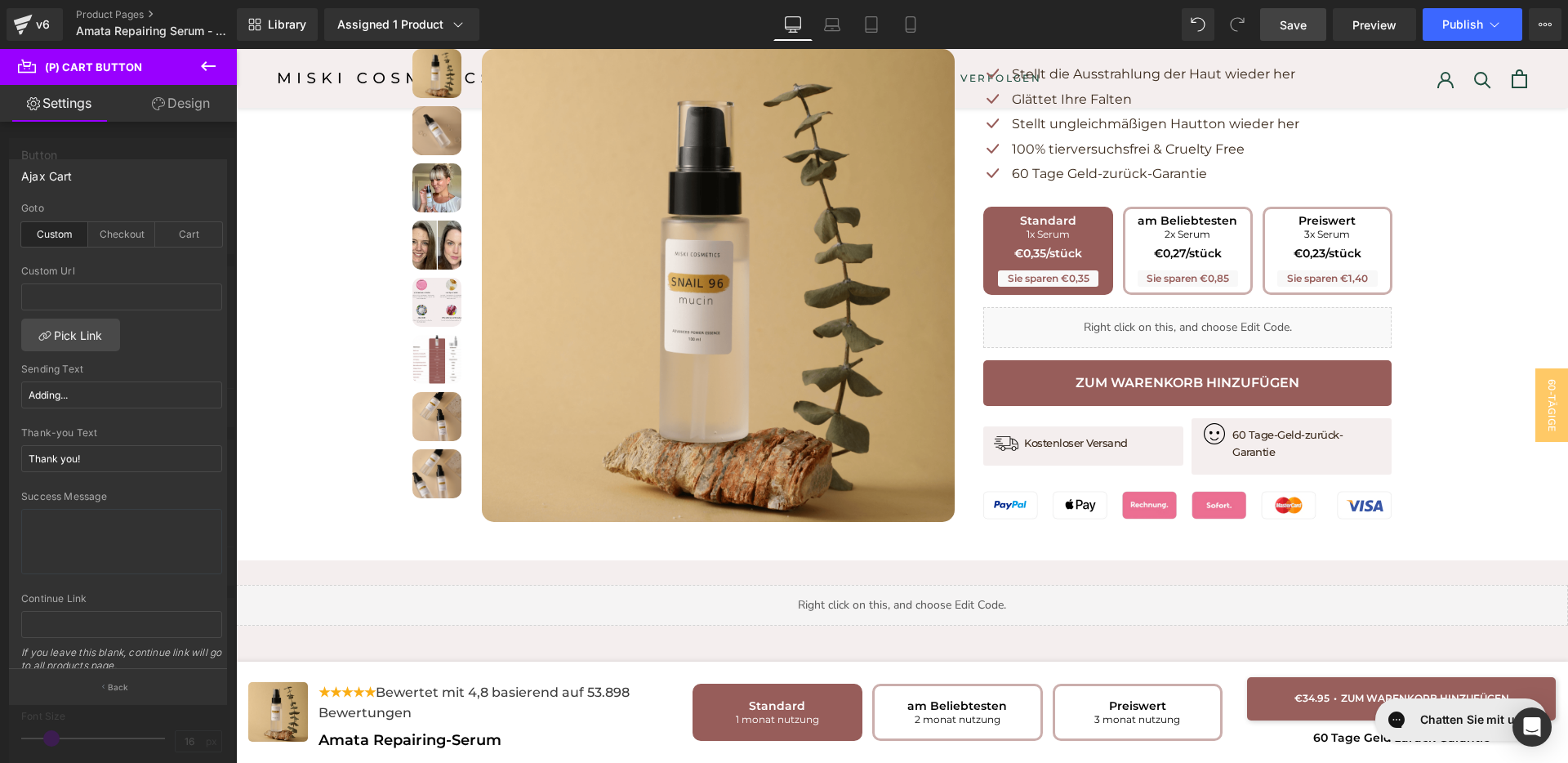
click at [1305, 33] on link "Save" at bounding box center [1293, 25] width 66 height 33
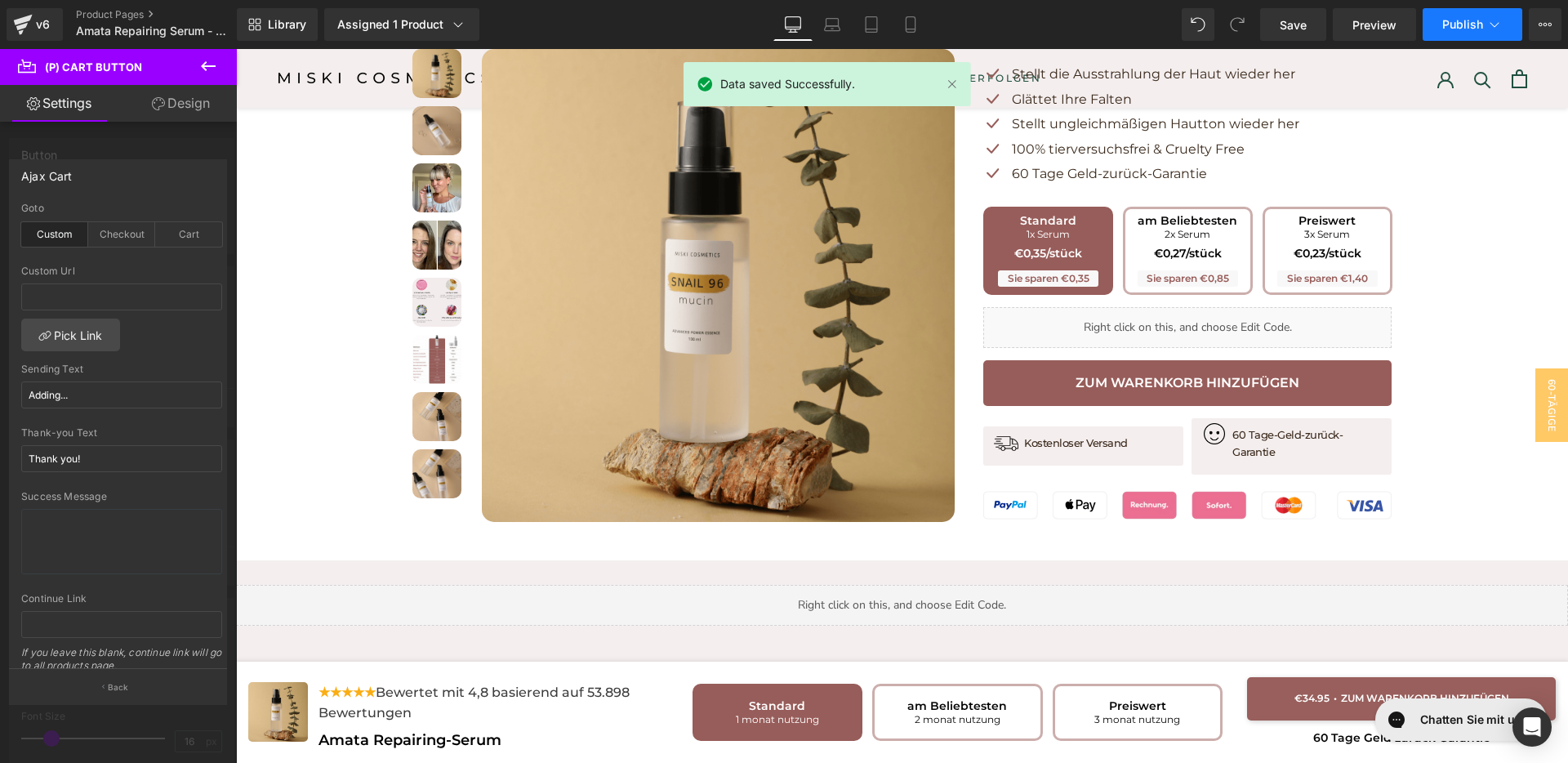
click at [1463, 30] on span "Publish" at bounding box center [1462, 25] width 41 height 13
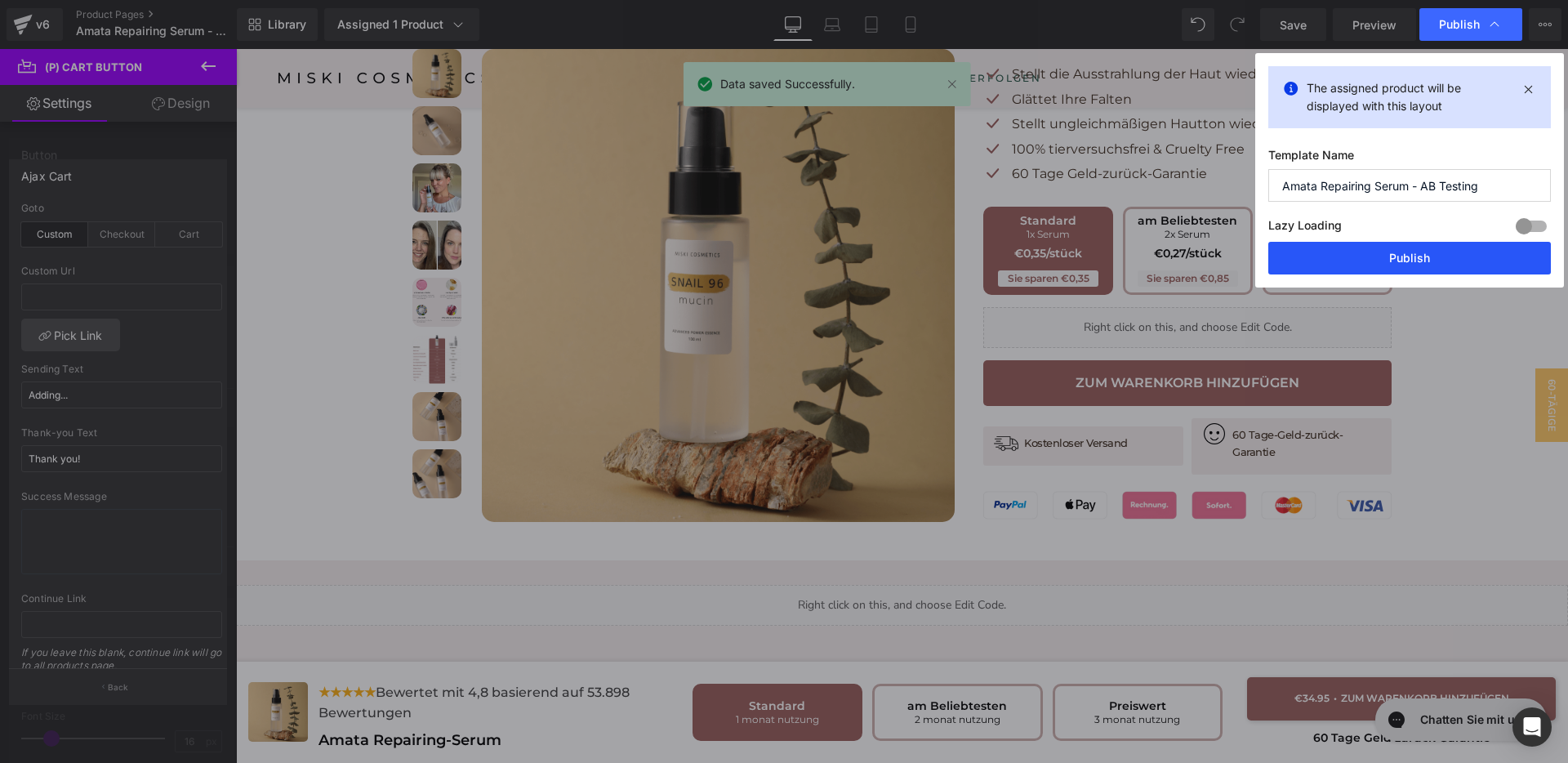
drag, startPoint x: 1410, startPoint y: 253, endPoint x: 1274, endPoint y: 211, distance: 142.3
click at [1410, 253] on button "Publish" at bounding box center [1409, 258] width 283 height 33
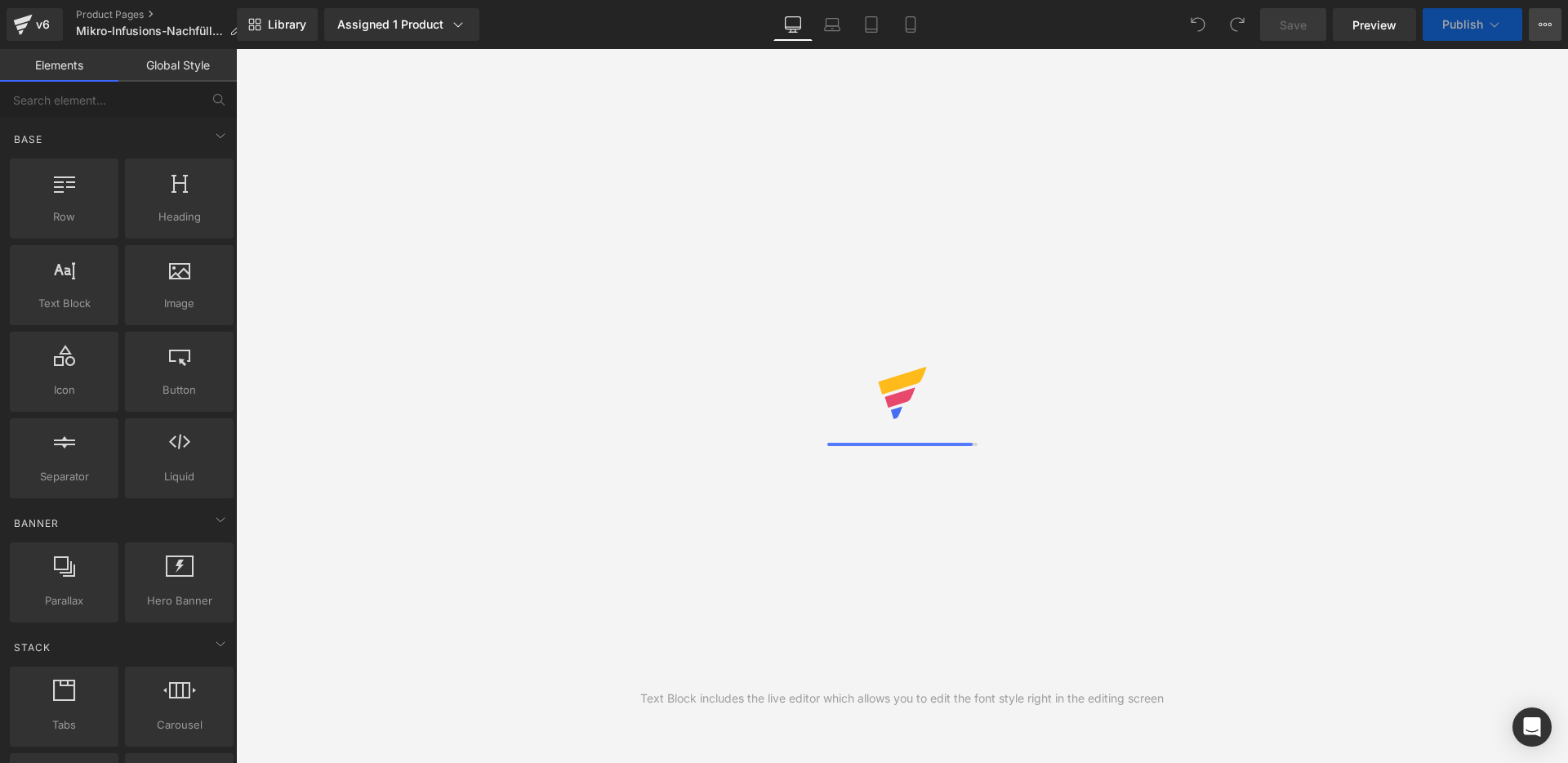
click at [1554, 20] on button "View Live Page View with current Template Save Template to Library Schedule Pub…" at bounding box center [1545, 25] width 33 height 33
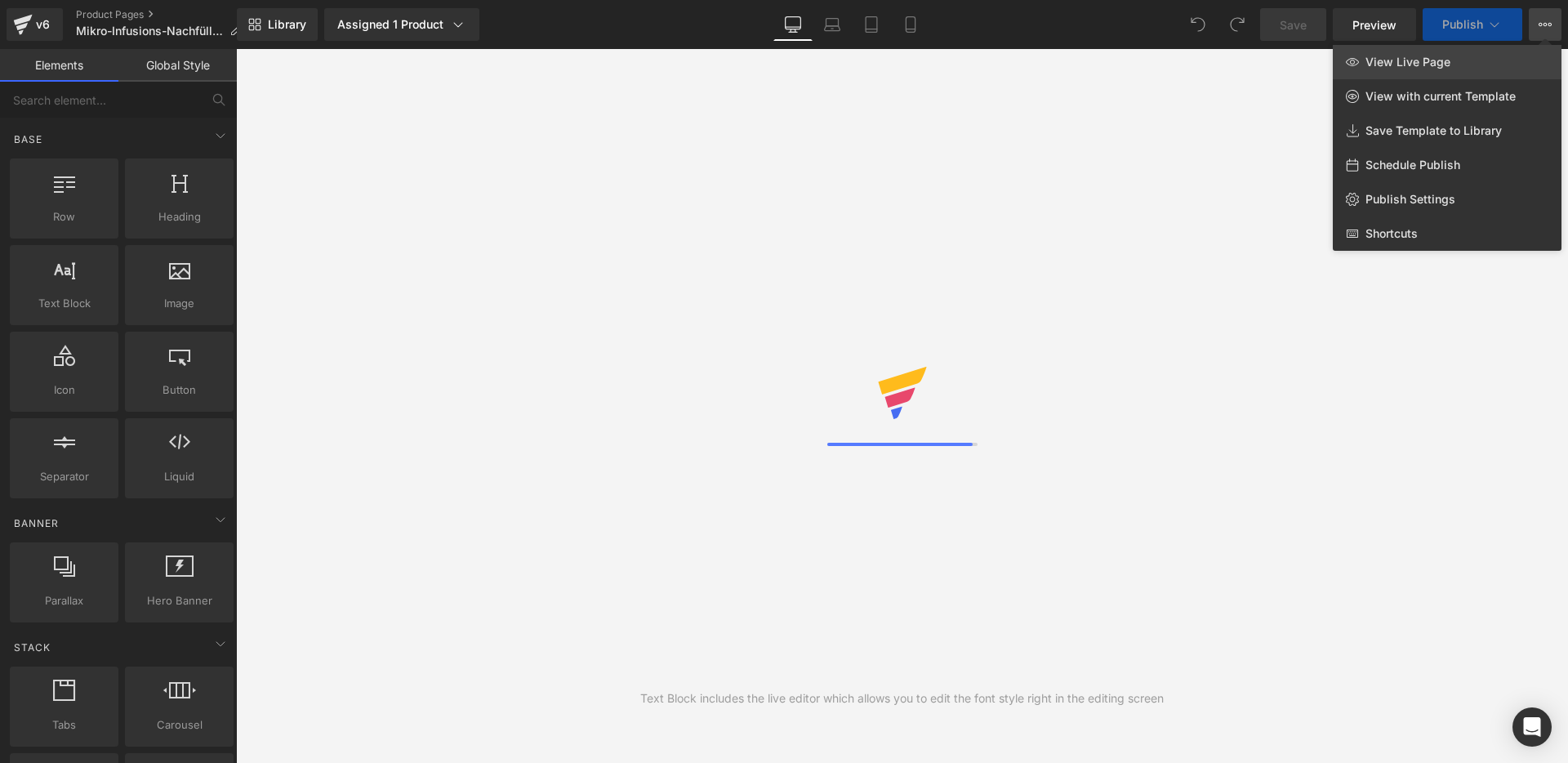
click at [1427, 66] on span "View Live Page" at bounding box center [1408, 62] width 85 height 15
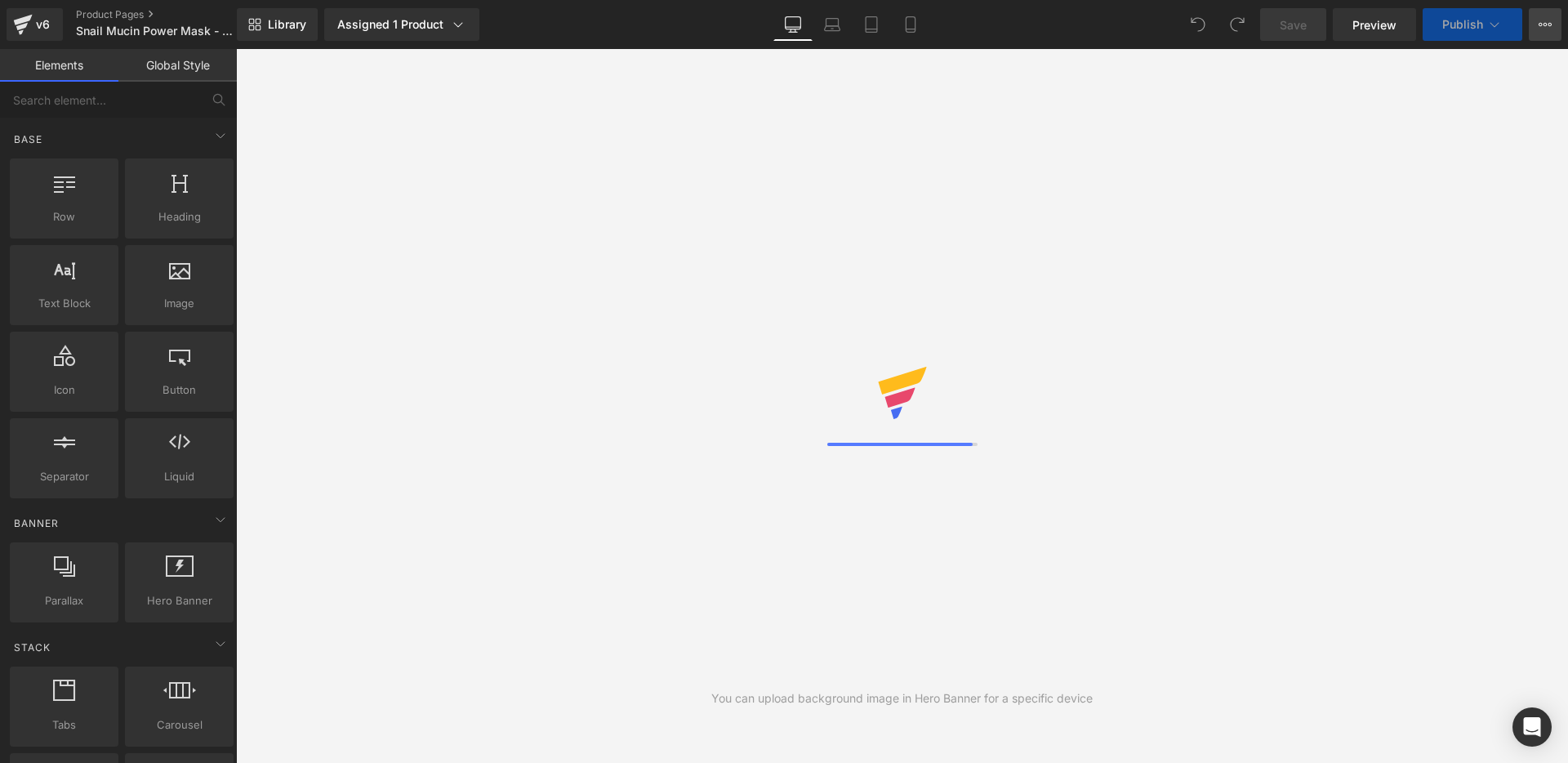
click at [1552, 26] on button "View Live Page View with current Template Save Template to Library Schedule Pub…" at bounding box center [1545, 25] width 33 height 33
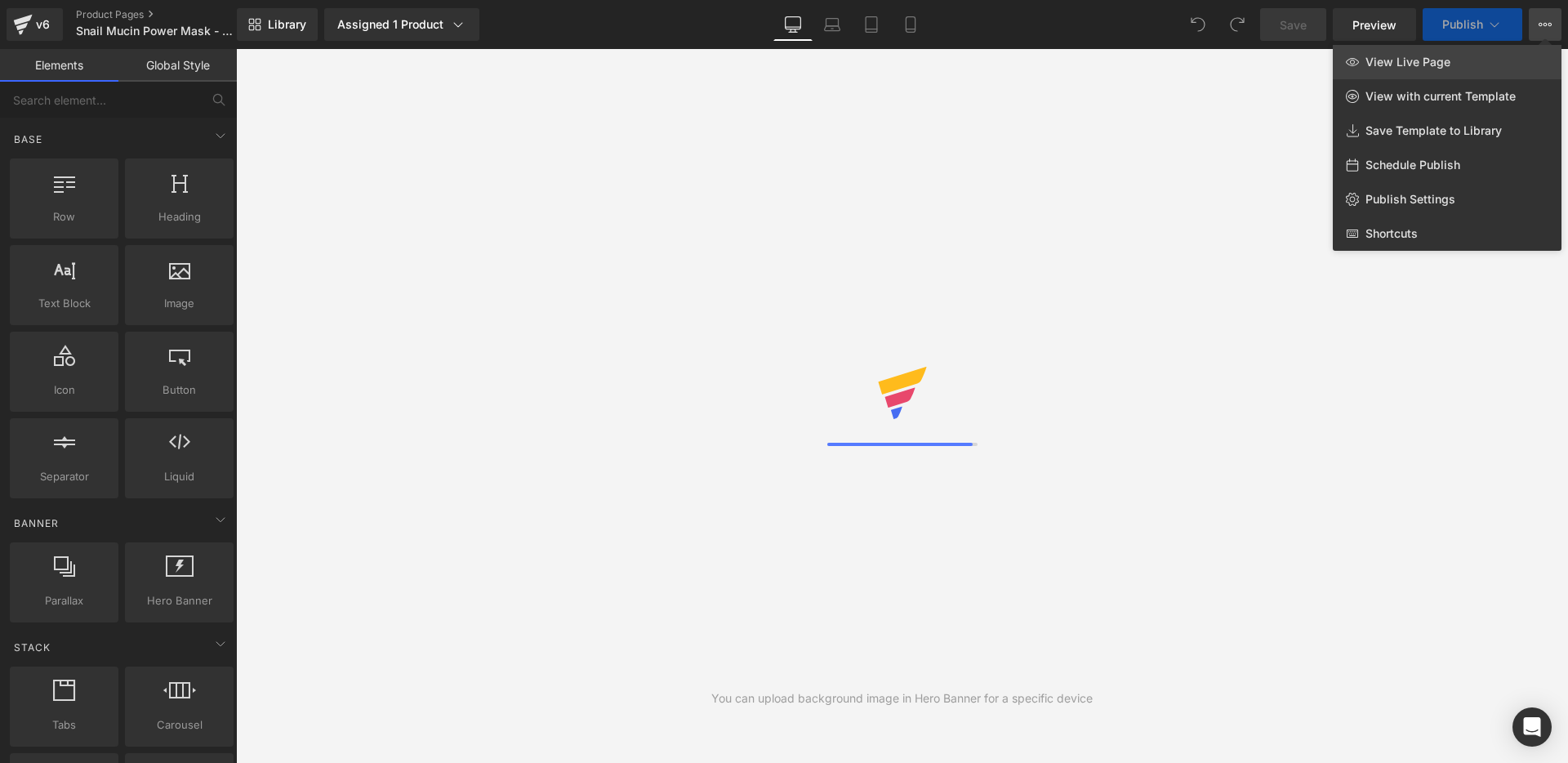
click at [1422, 64] on span "View Live Page" at bounding box center [1408, 62] width 85 height 15
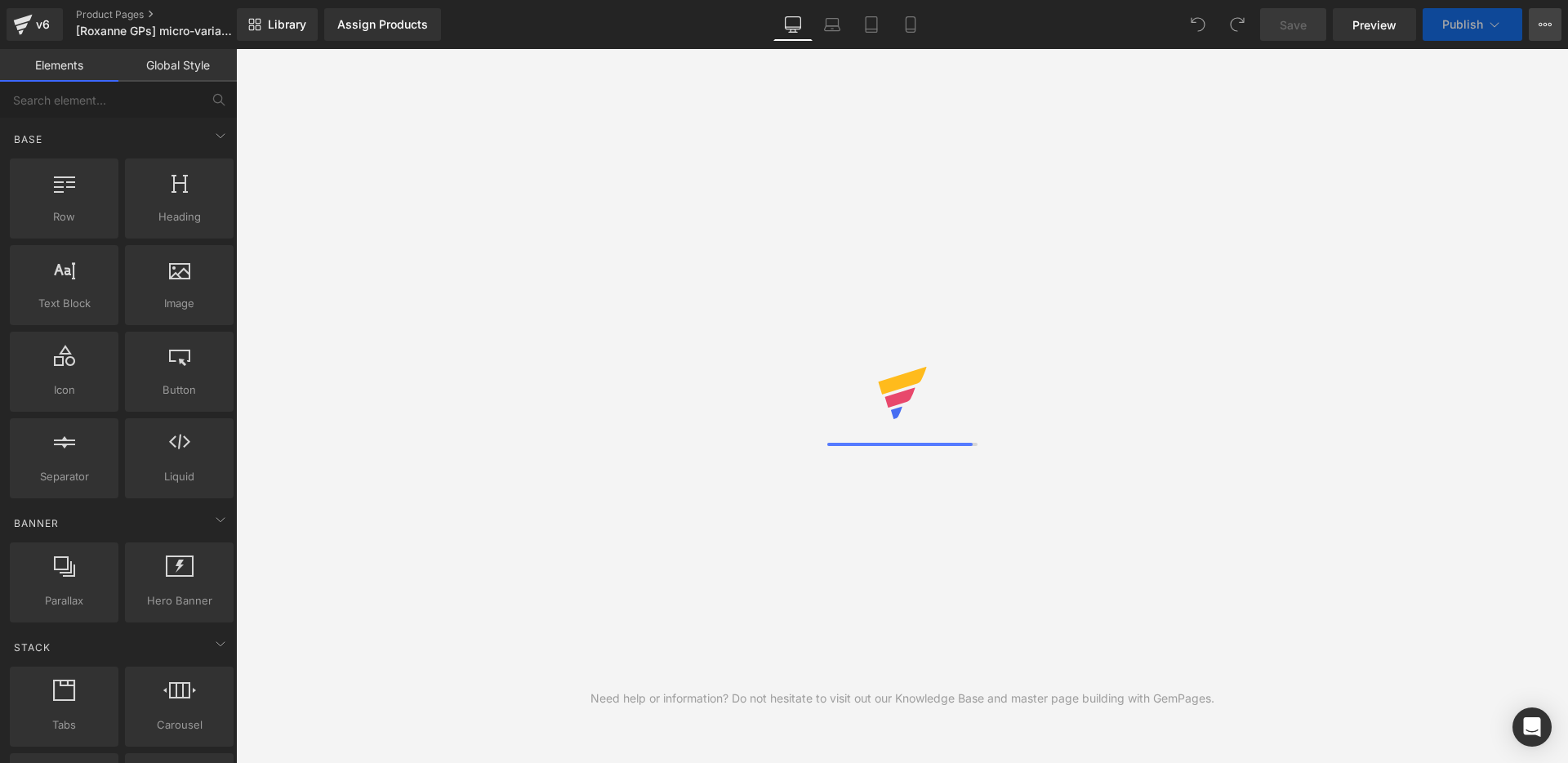
drag, startPoint x: 0, startPoint y: 0, endPoint x: 1542, endPoint y: 27, distance: 1542.2
click at [1542, 27] on icon at bounding box center [1545, 25] width 13 height 13
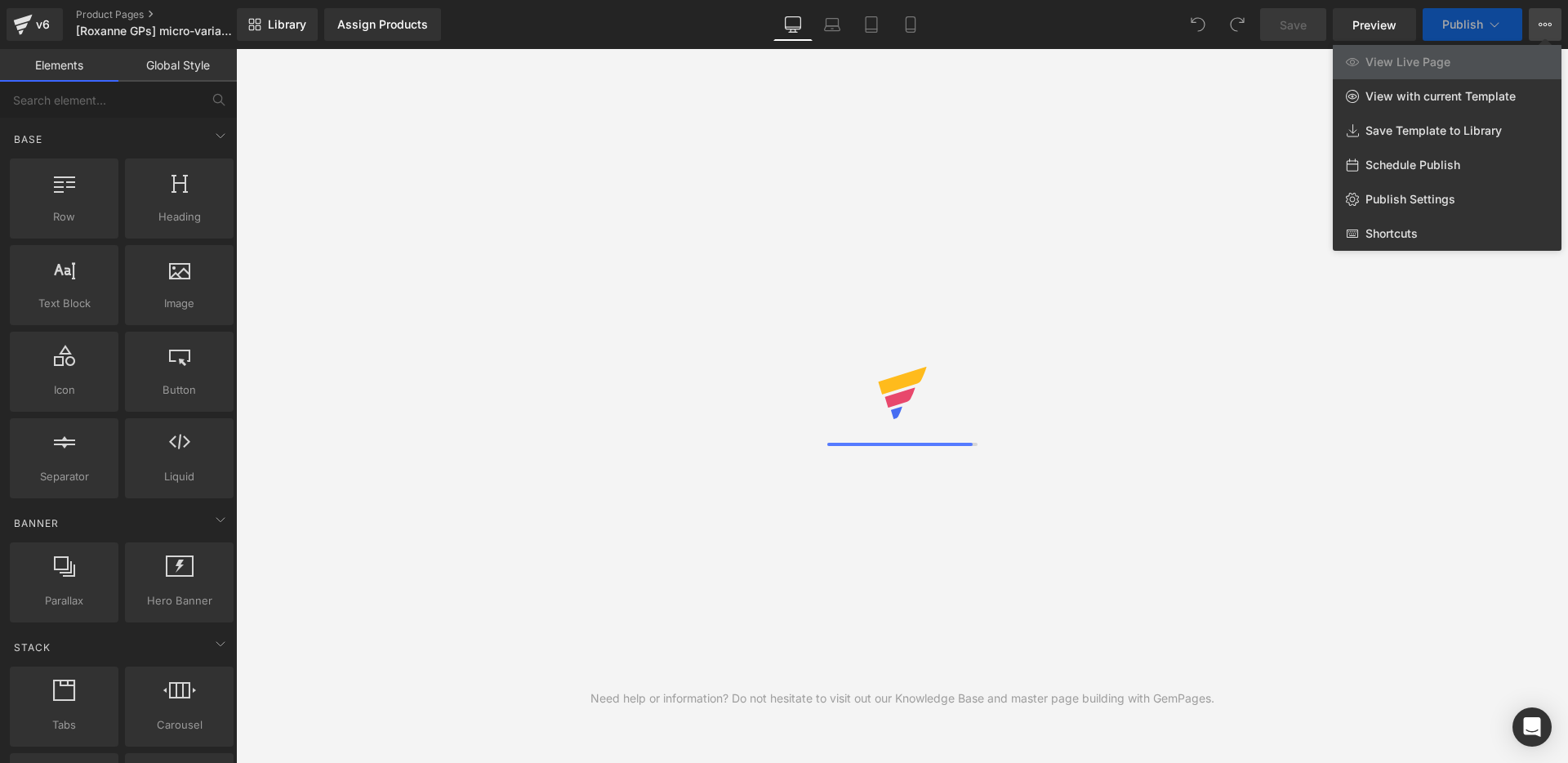
click at [1261, 130] on div "Need help or information? Do not hesitate to visit out our Knowledge Base and m…" at bounding box center [902, 406] width 1332 height 714
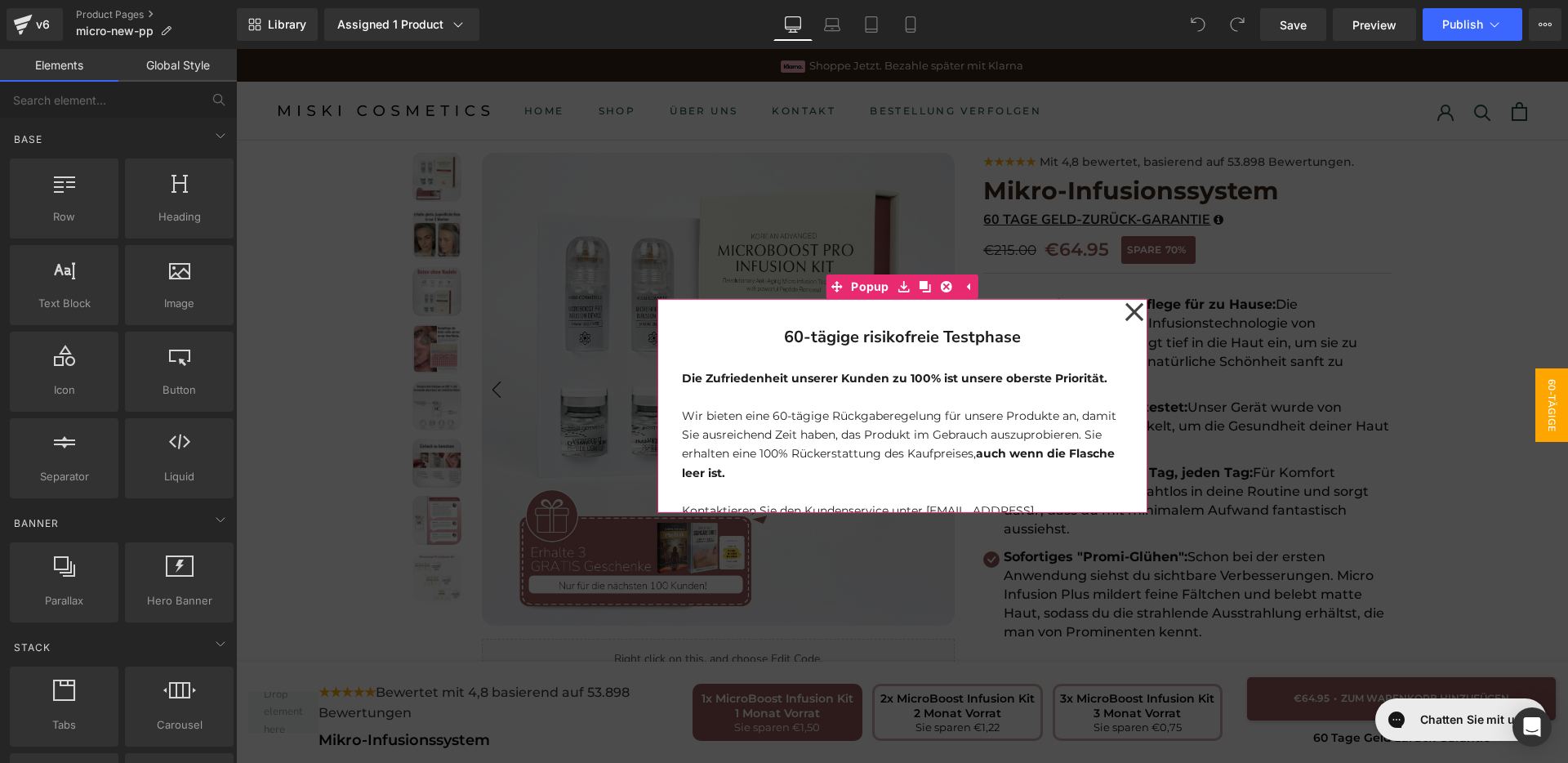
click at [1130, 316] on icon at bounding box center [1133, 312] width 18 height 18
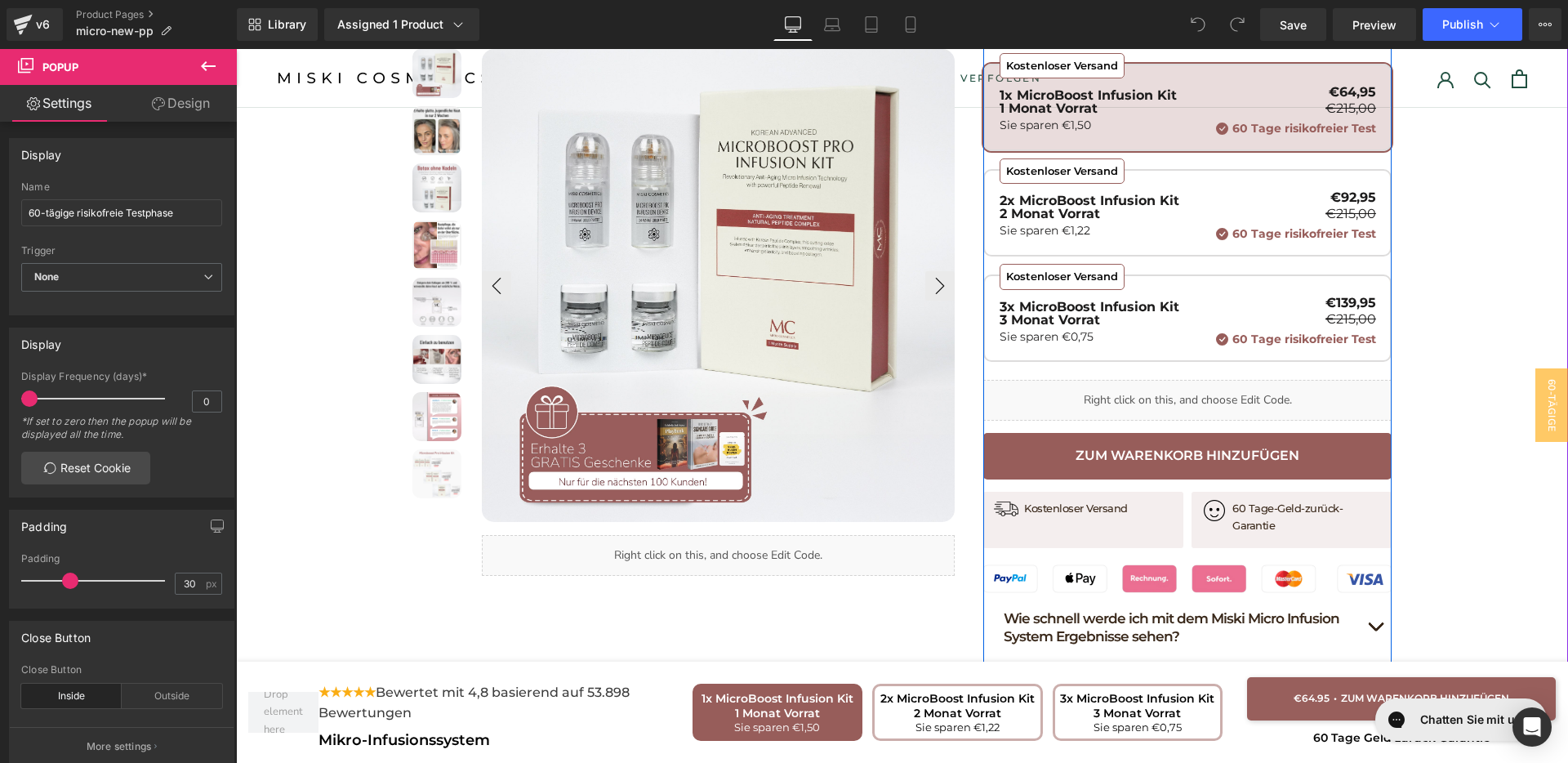
scroll to position [613, 0]
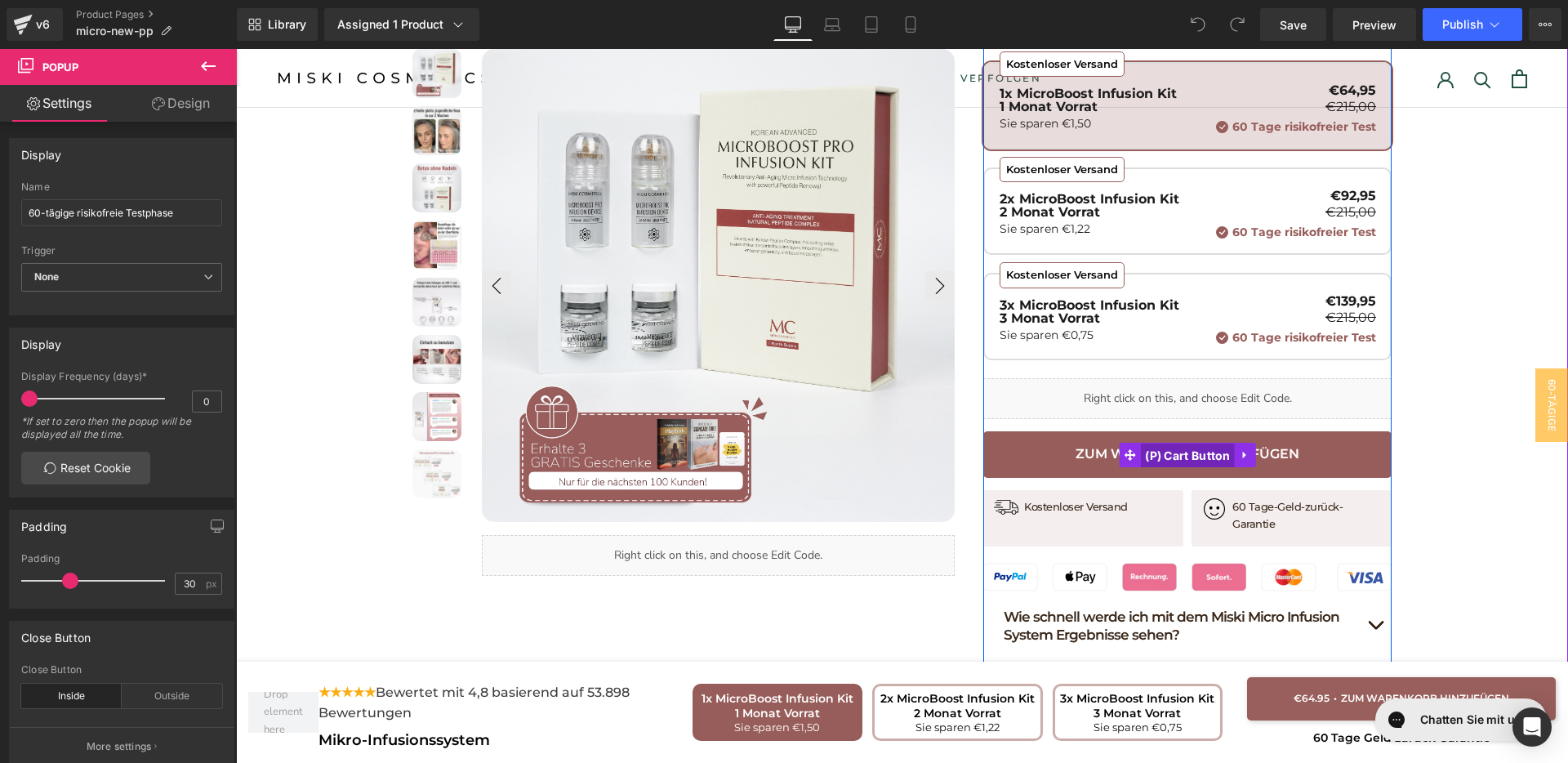
click at [1181, 443] on span "(P) Cart Button" at bounding box center [1187, 456] width 94 height 25
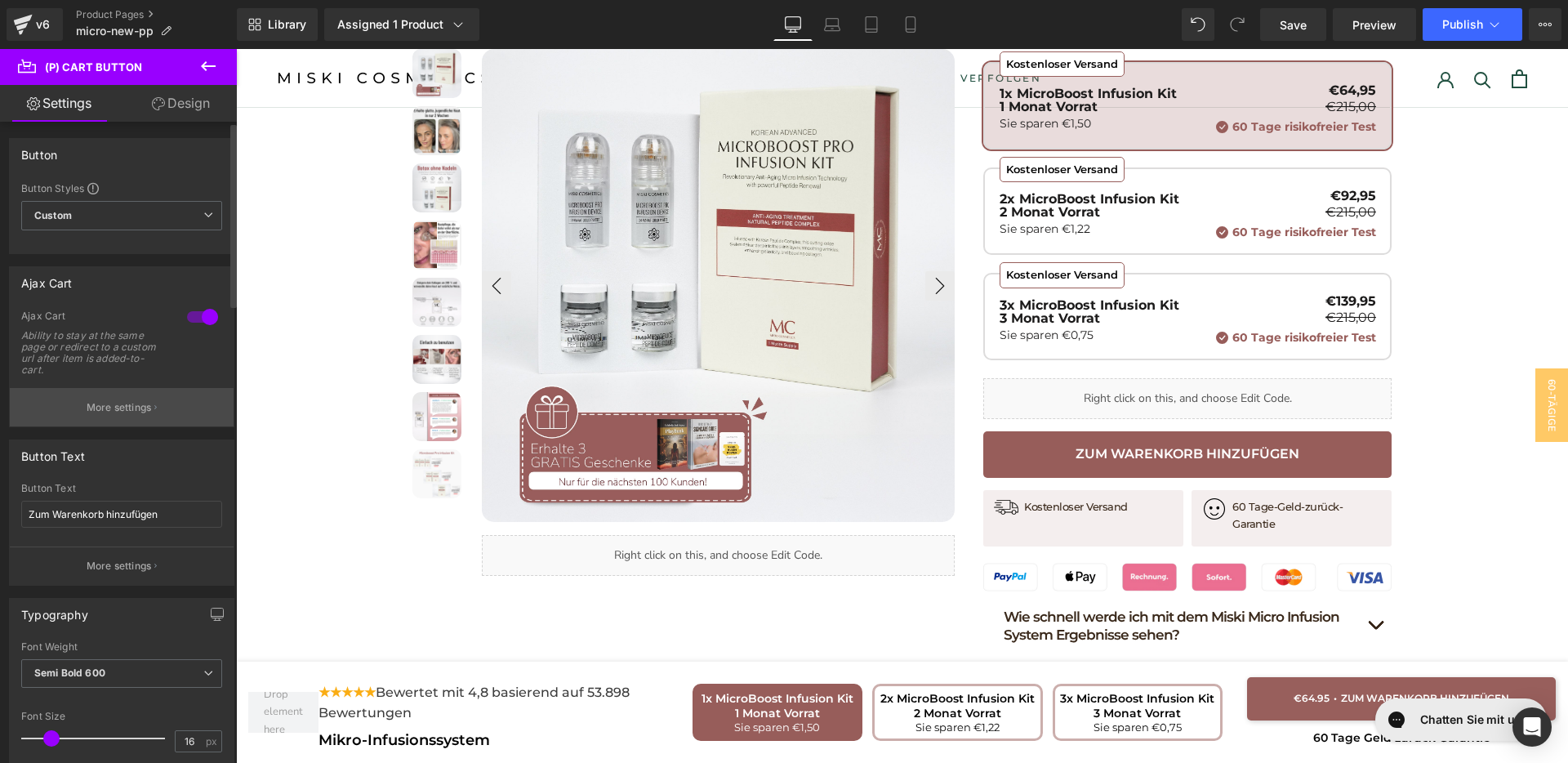
click at [87, 408] on p "More settings" at bounding box center [119, 408] width 65 height 15
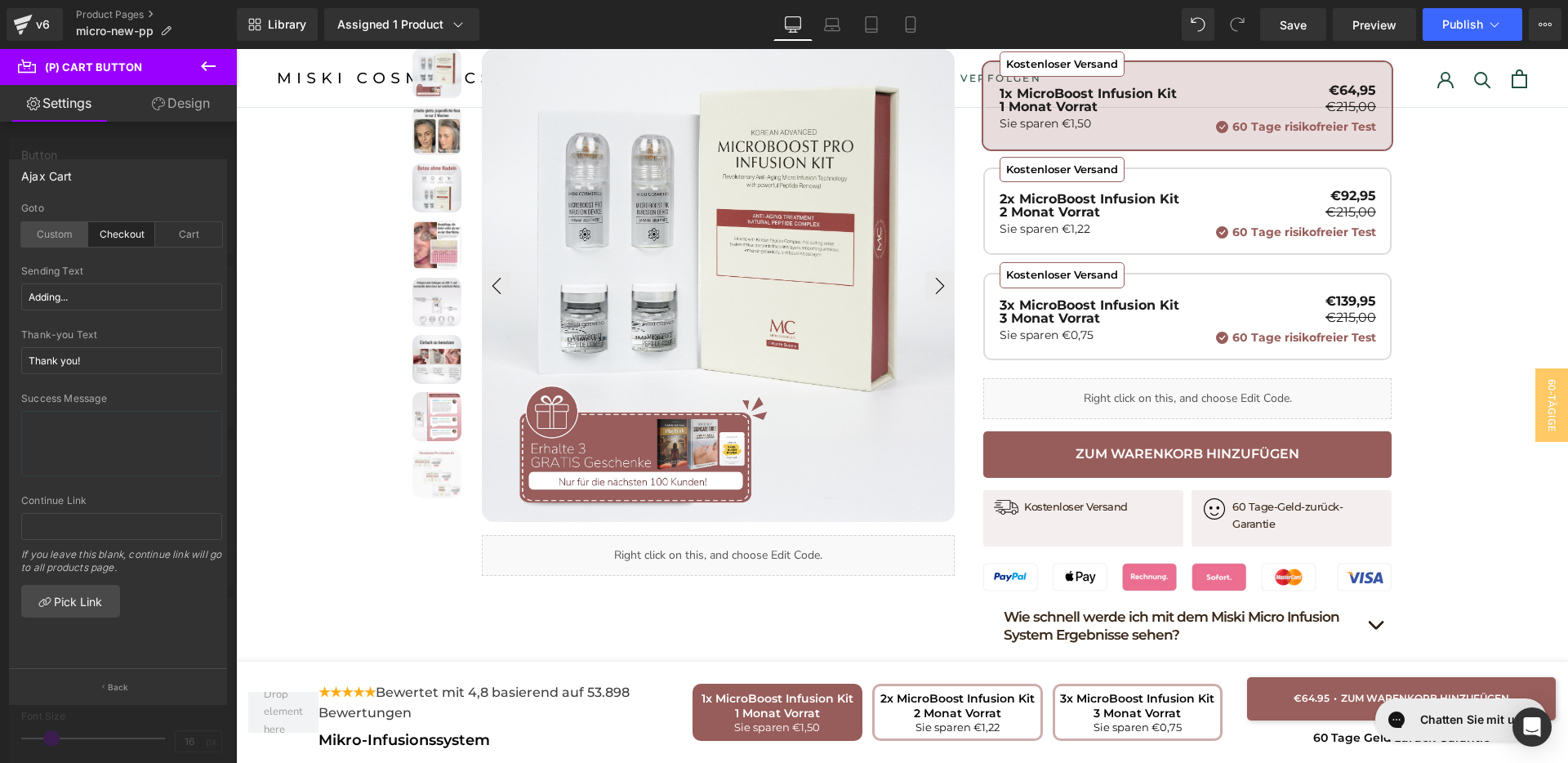
click at [65, 238] on div "Custom" at bounding box center [54, 234] width 67 height 25
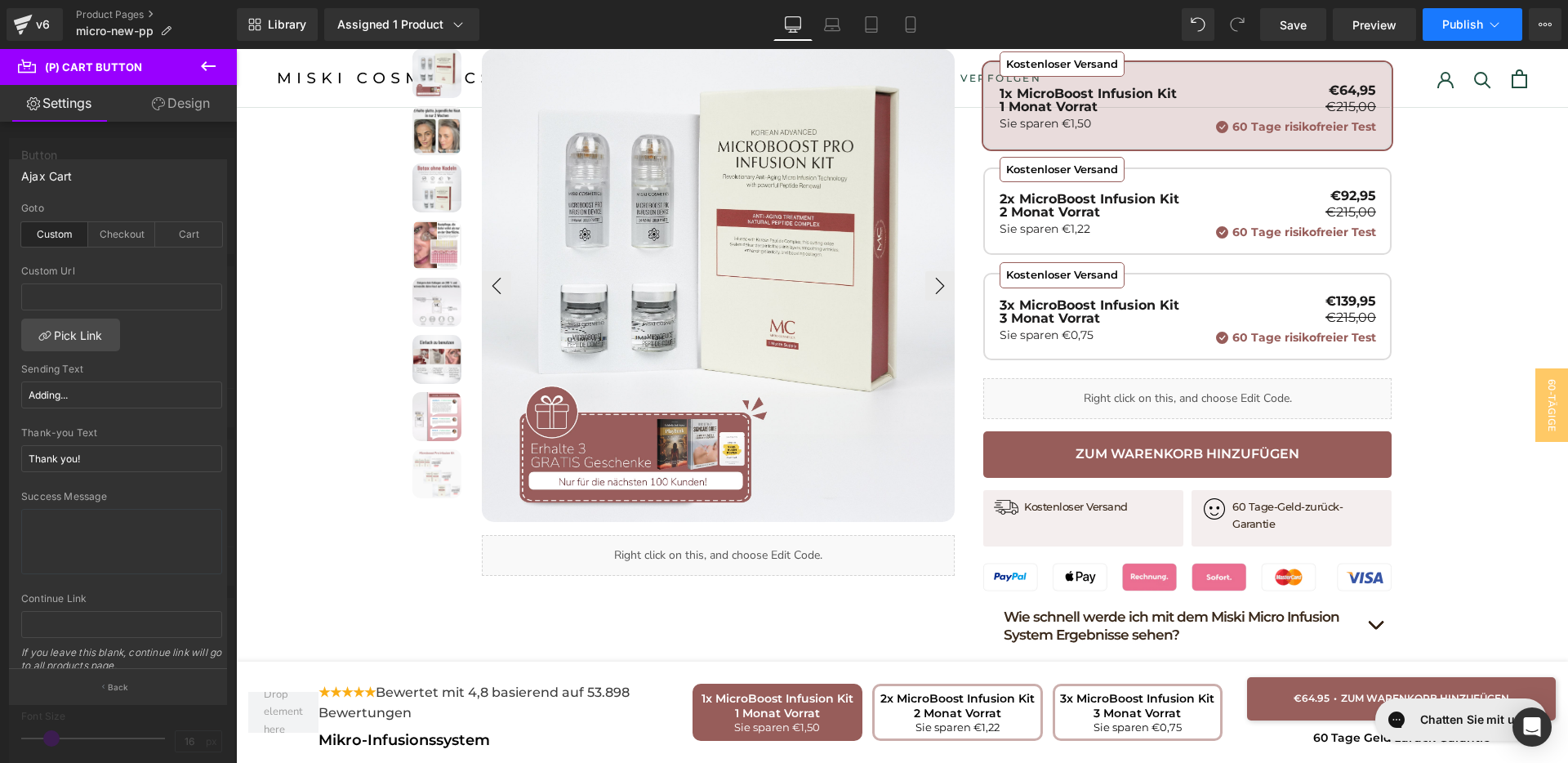
click at [1462, 26] on span "Publish" at bounding box center [1462, 25] width 41 height 13
drag, startPoint x: 1302, startPoint y: 27, endPoint x: 1124, endPoint y: 140, distance: 210.8
click at [1302, 27] on span "Save" at bounding box center [1293, 25] width 27 height 17
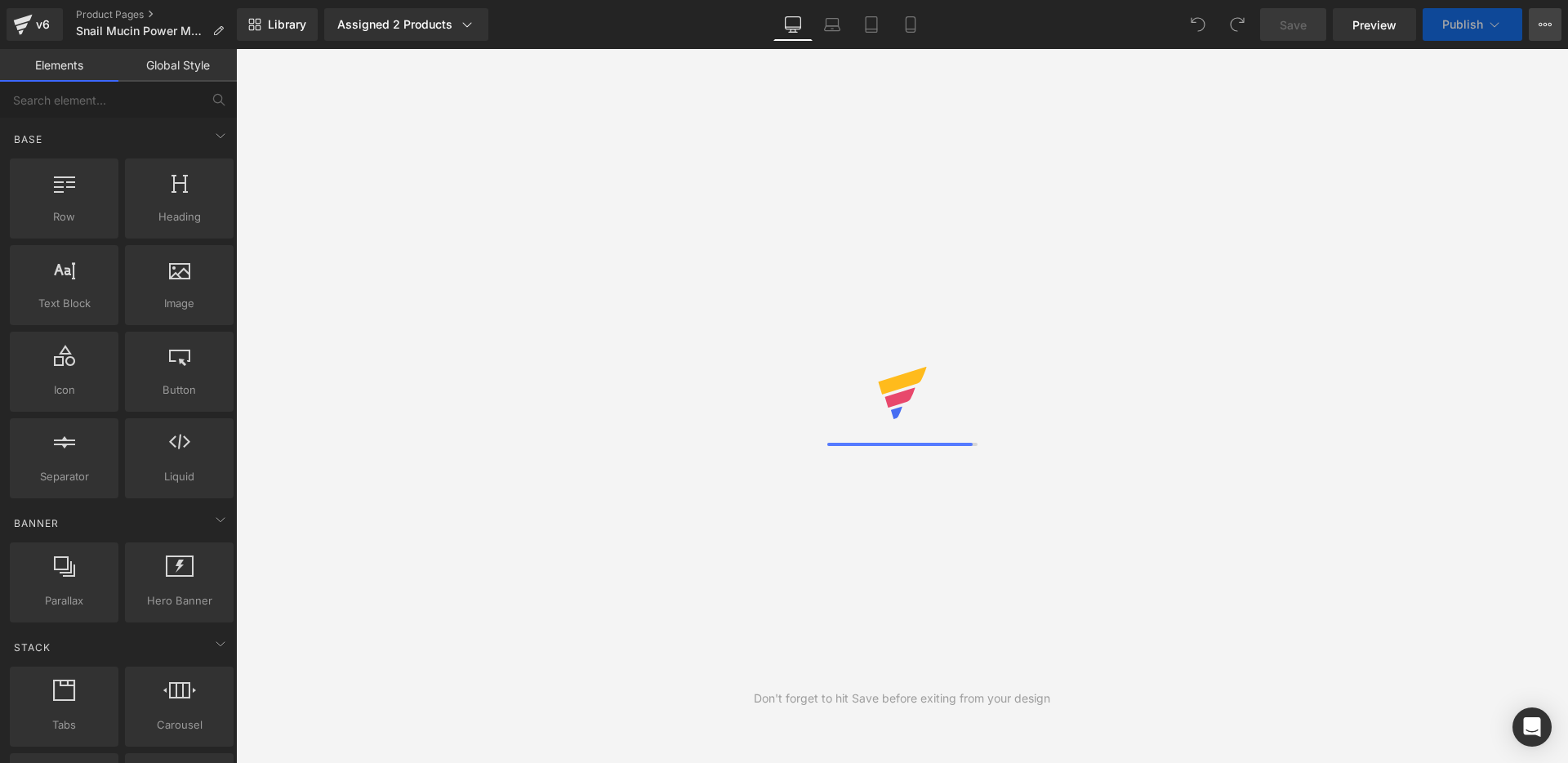
click at [1542, 33] on button "View Live Page View with current Template Save Template to Library Schedule Pub…" at bounding box center [1545, 25] width 33 height 33
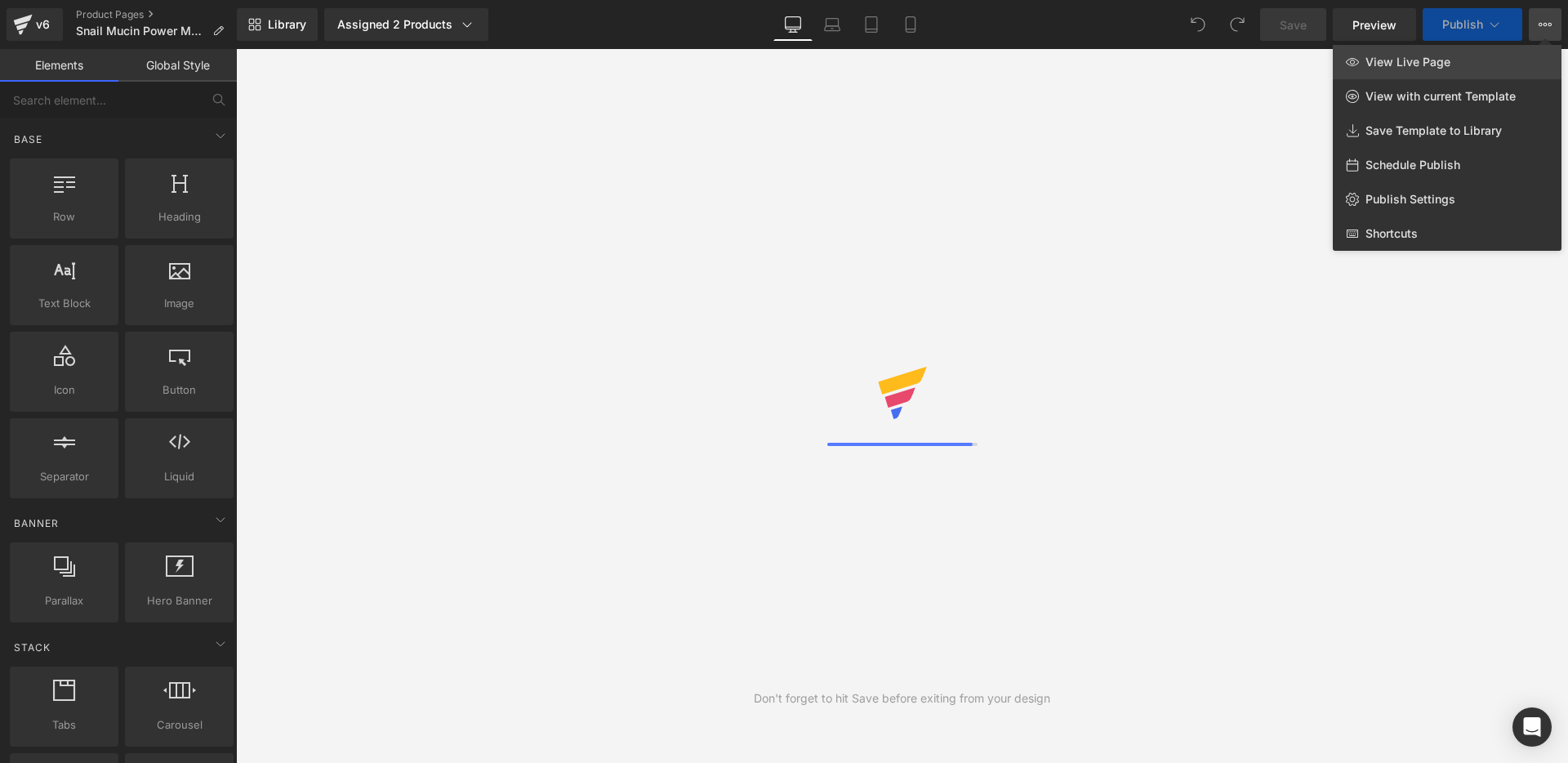
click at [1420, 56] on span "View Live Page" at bounding box center [1408, 62] width 85 height 15
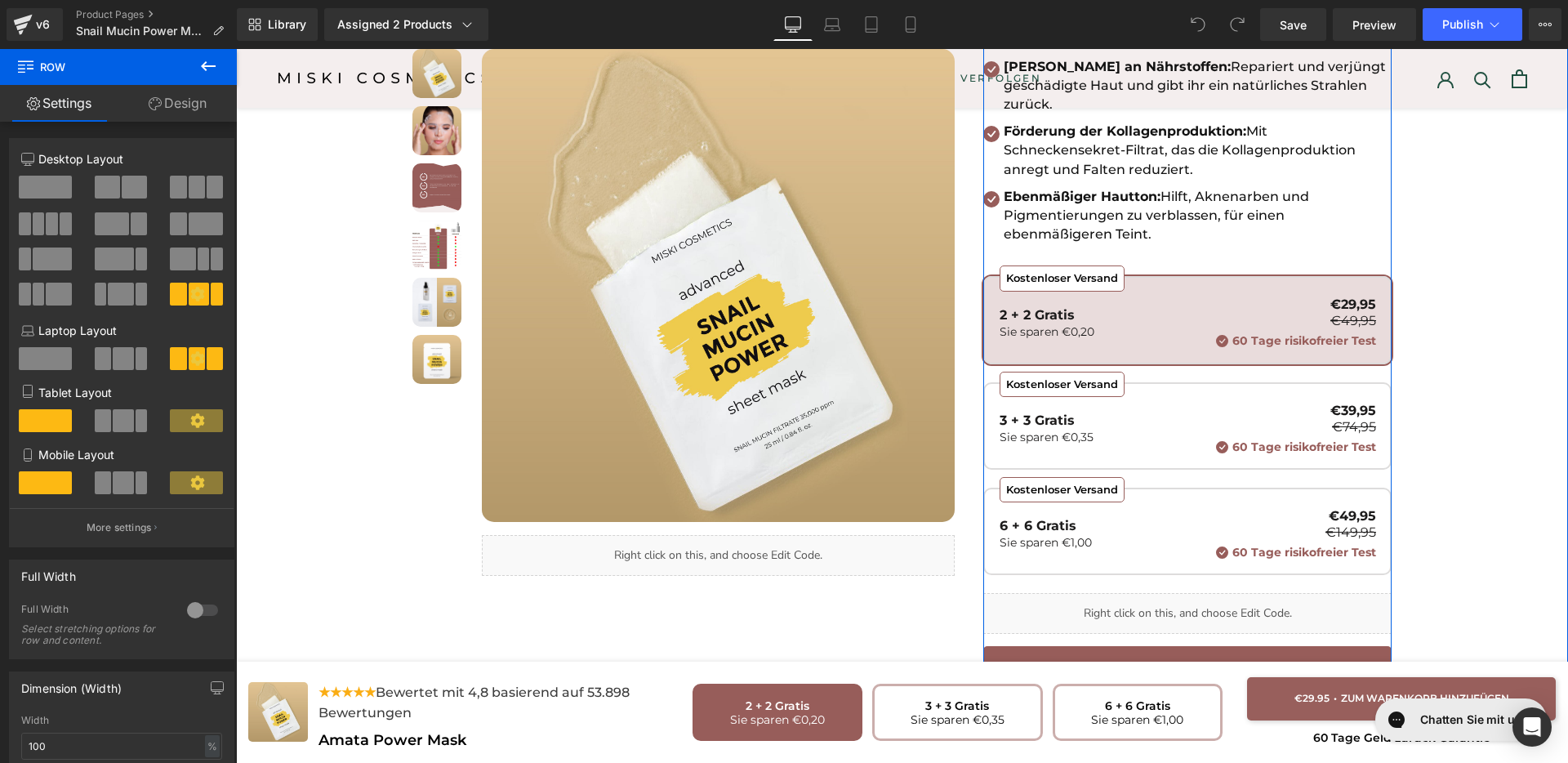
scroll to position [408, 0]
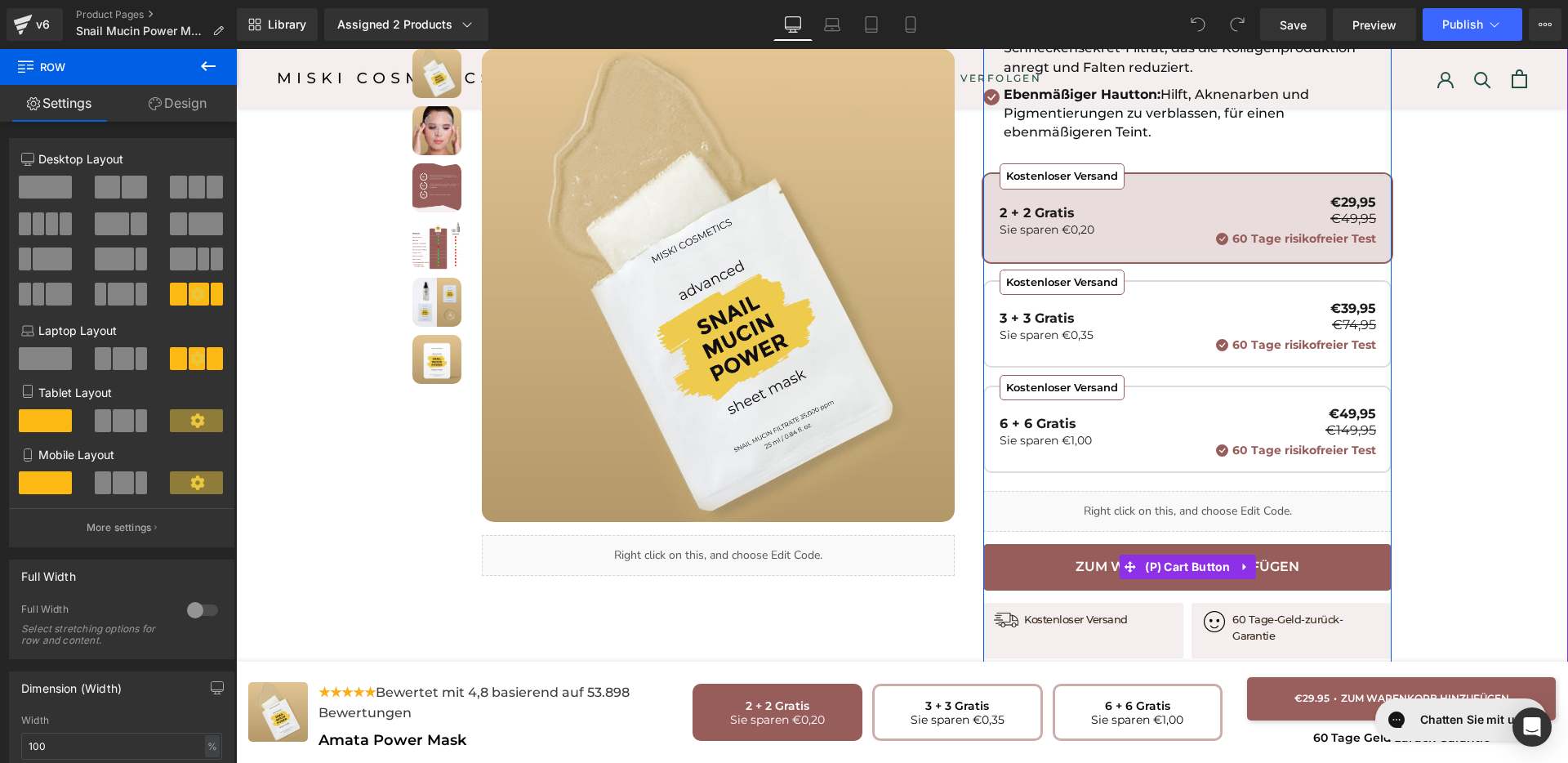
click at [1148, 555] on span "(P) Cart Button" at bounding box center [1187, 567] width 94 height 25
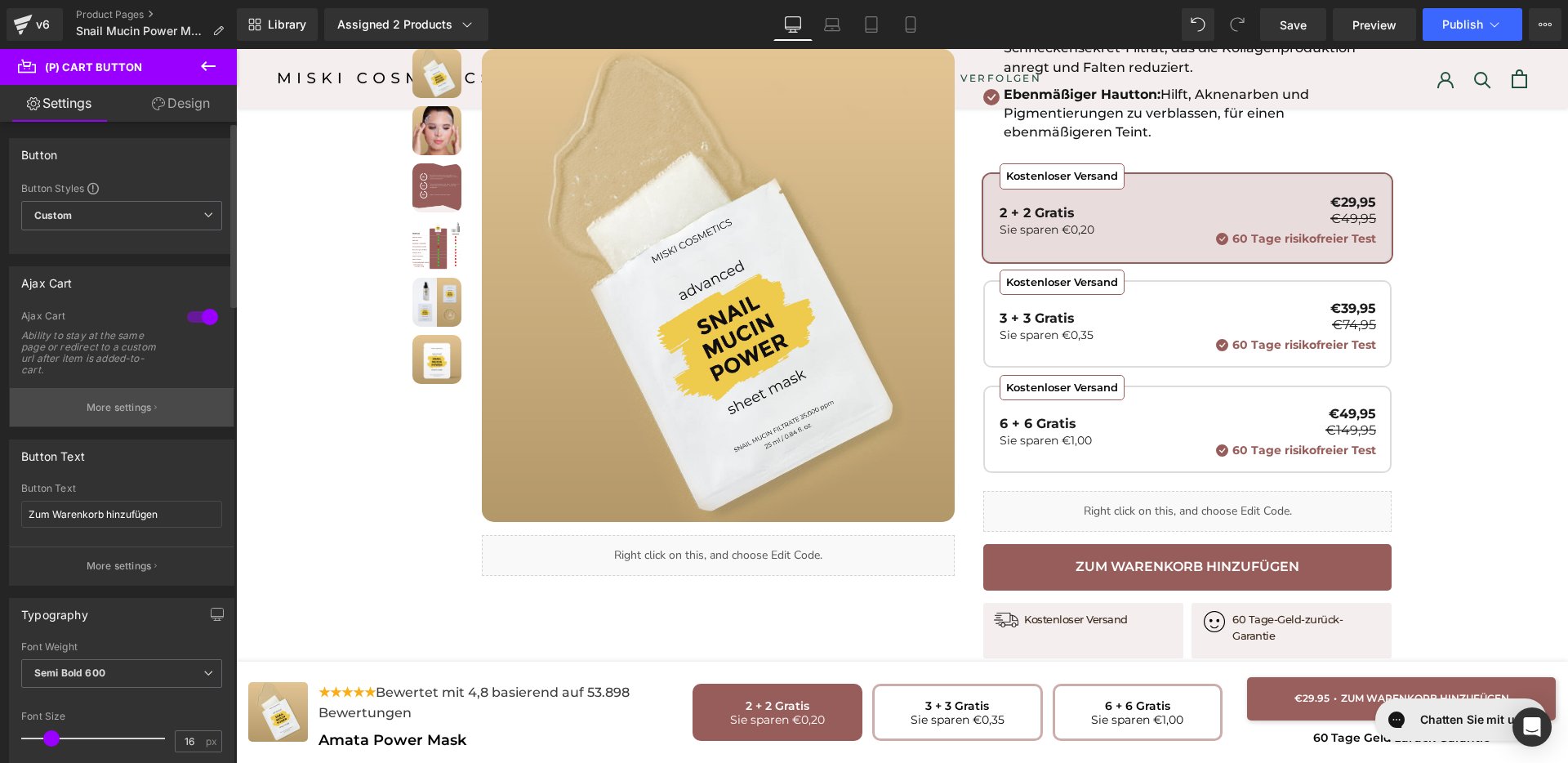
click at [158, 400] on button "More settings" at bounding box center [121, 407] width 224 height 39
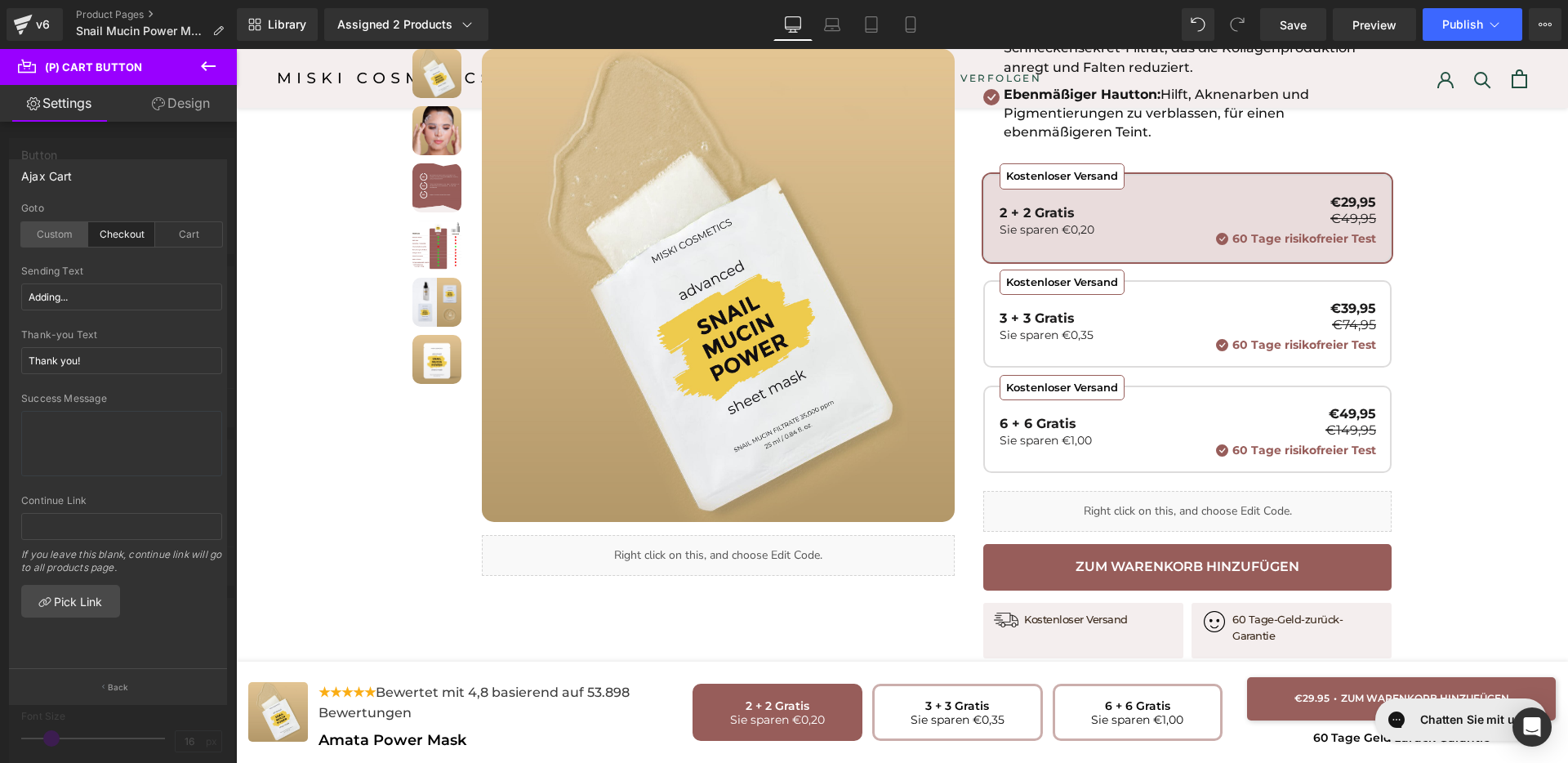
drag, startPoint x: 33, startPoint y: 236, endPoint x: 507, endPoint y: 204, distance: 475.1
click at [33, 236] on div "Custom" at bounding box center [54, 234] width 67 height 25
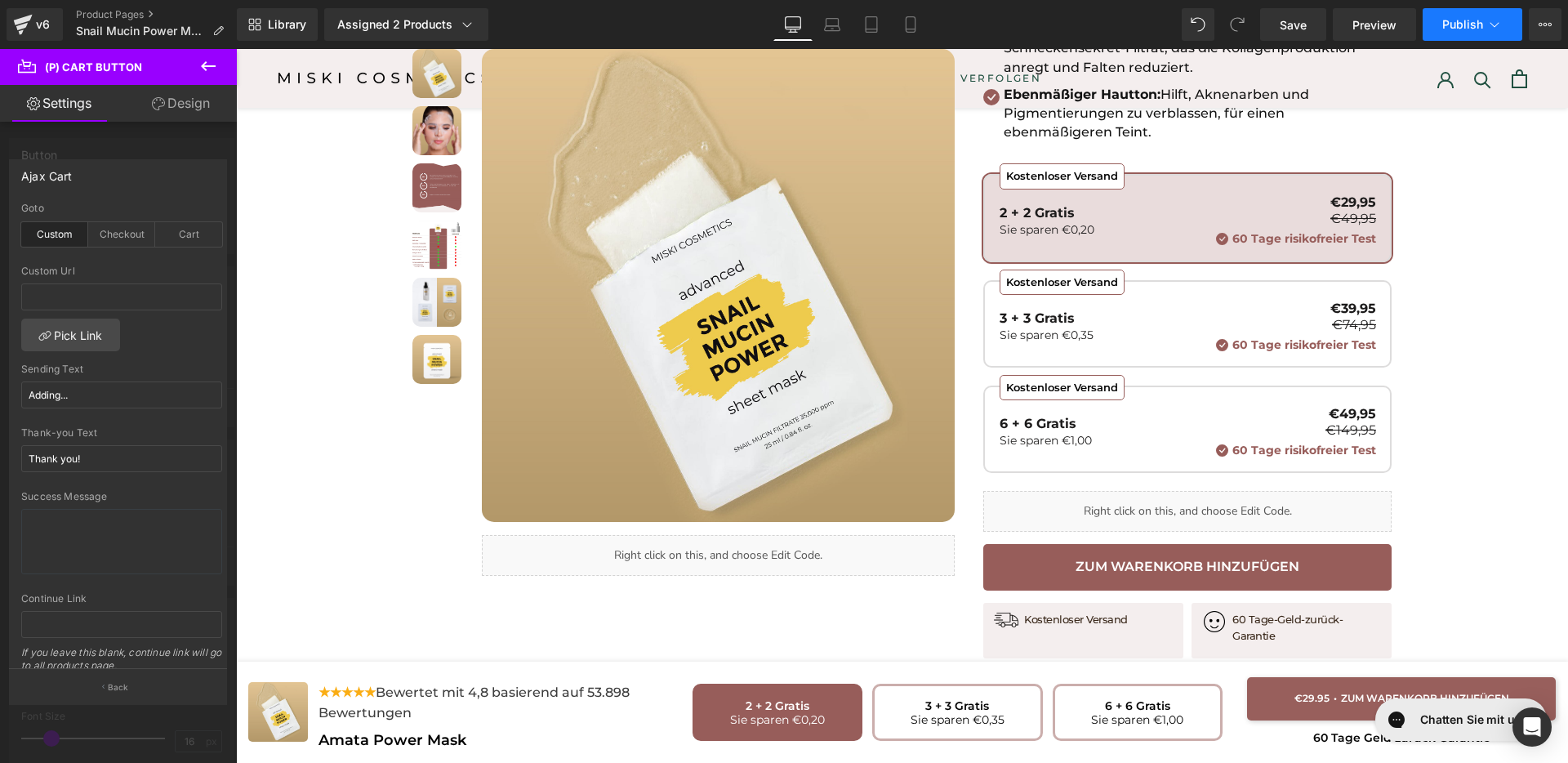
click at [1488, 18] on icon at bounding box center [1494, 24] width 16 height 16
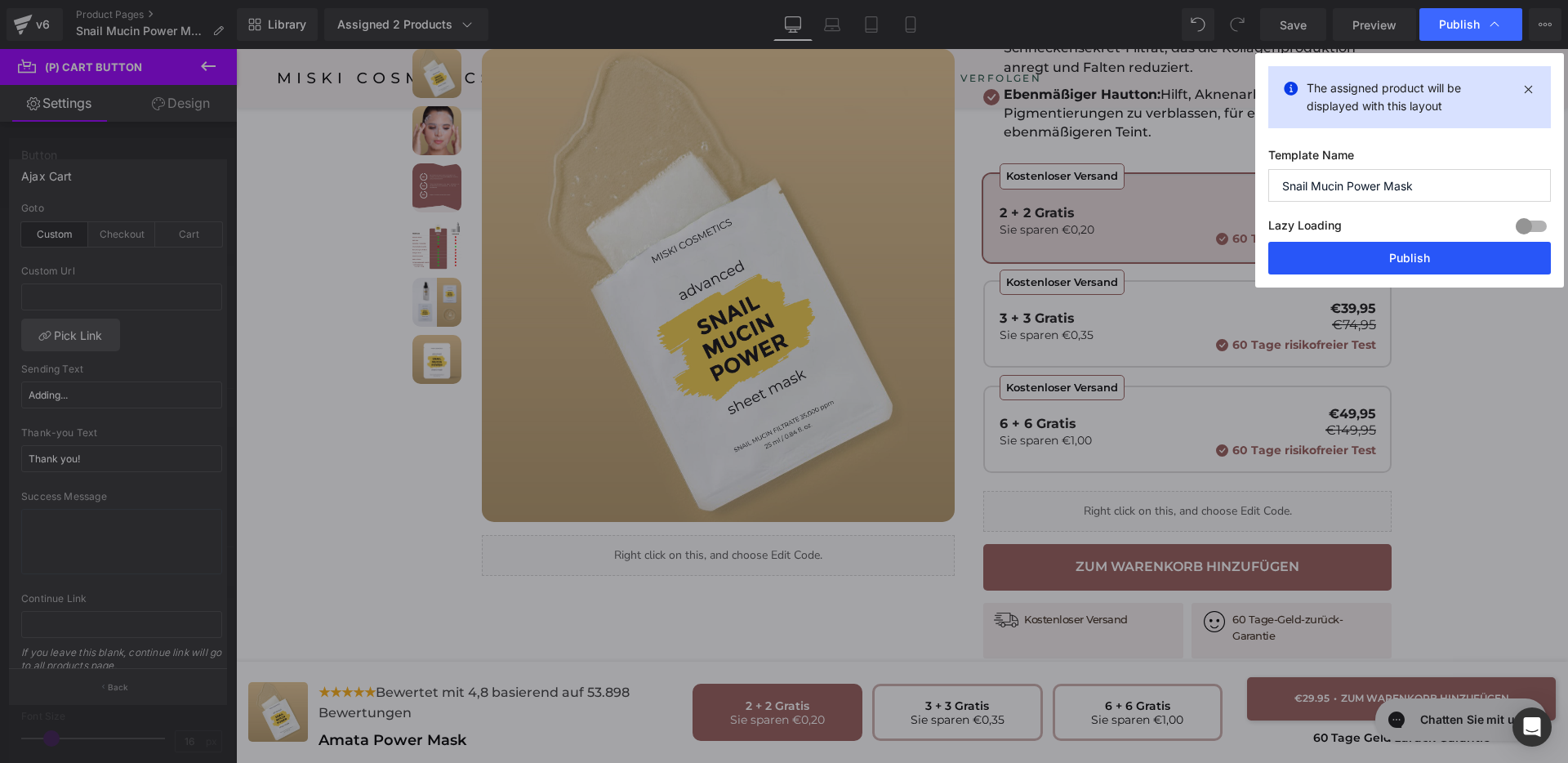
click at [1427, 251] on button "Publish" at bounding box center [1409, 258] width 283 height 33
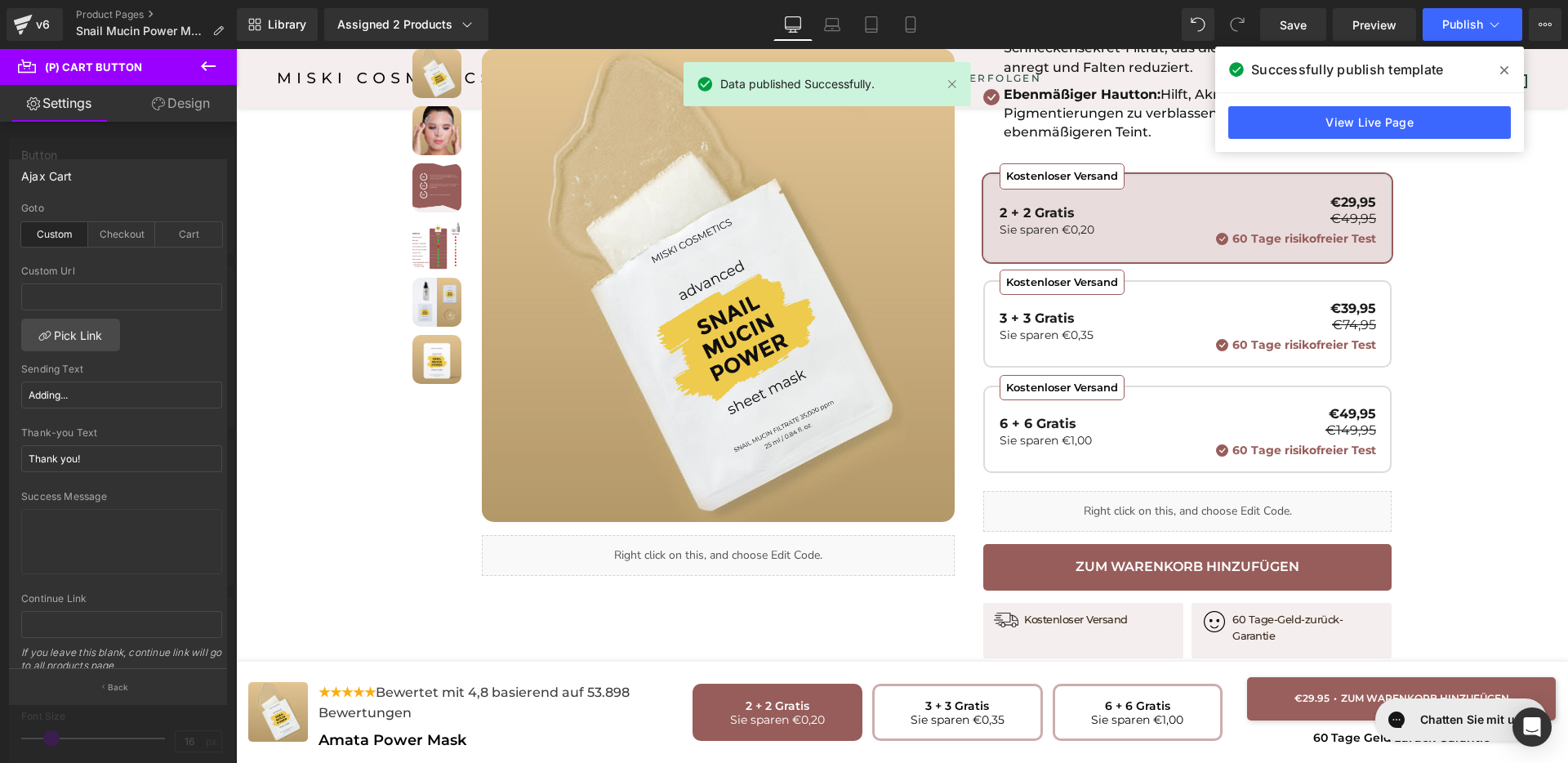
click at [1303, 6] on div "Library Assigned 2 Products Product Preview Amata Power Mask Advanced Snail Muc…" at bounding box center [903, 25] width 1332 height 49
drag, startPoint x: 1303, startPoint y: 19, endPoint x: 1241, endPoint y: 122, distance: 120.2
click at [1303, 19] on span "Save" at bounding box center [1293, 25] width 27 height 17
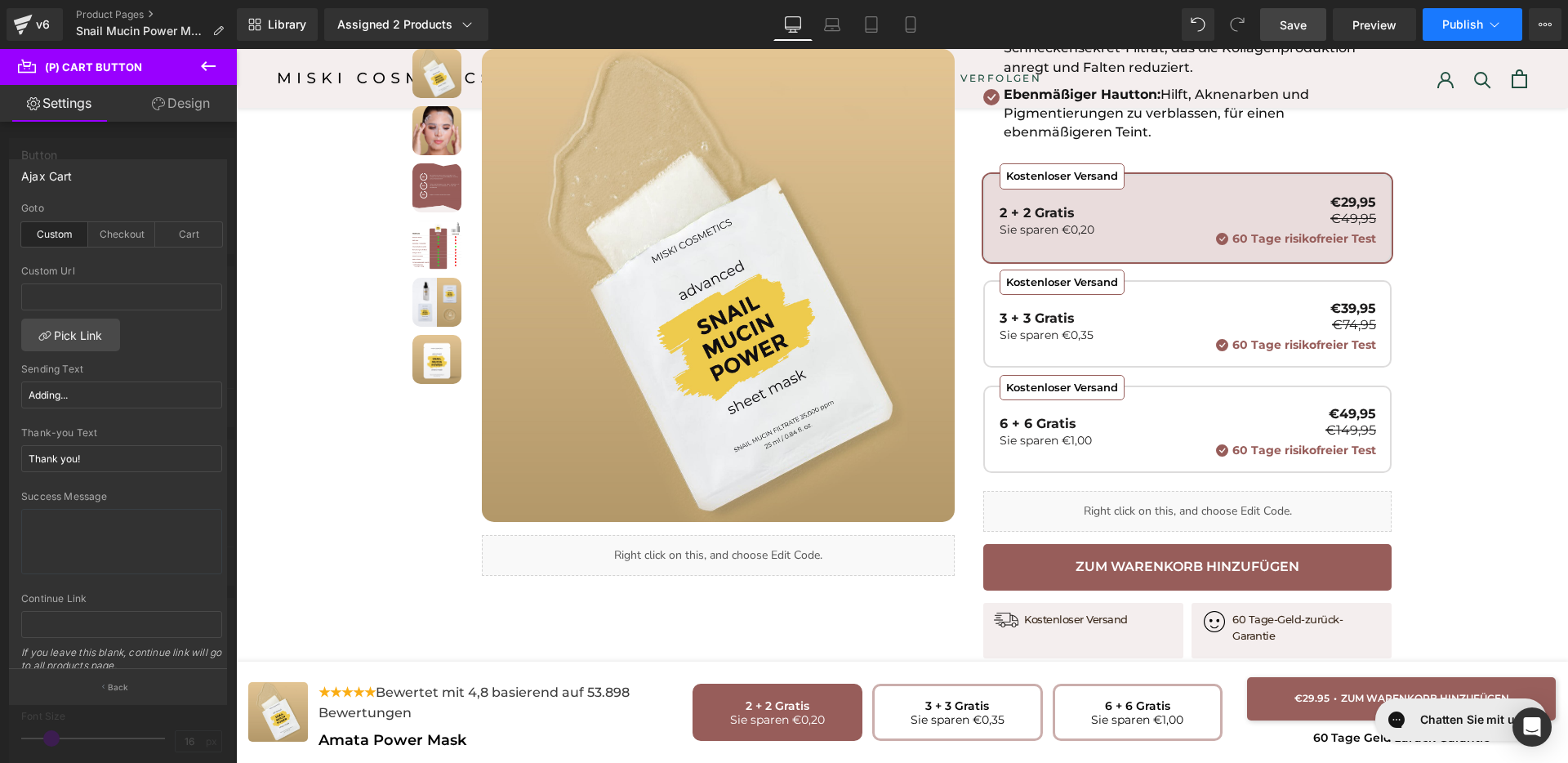
click at [1467, 32] on button "Publish" at bounding box center [1472, 25] width 99 height 33
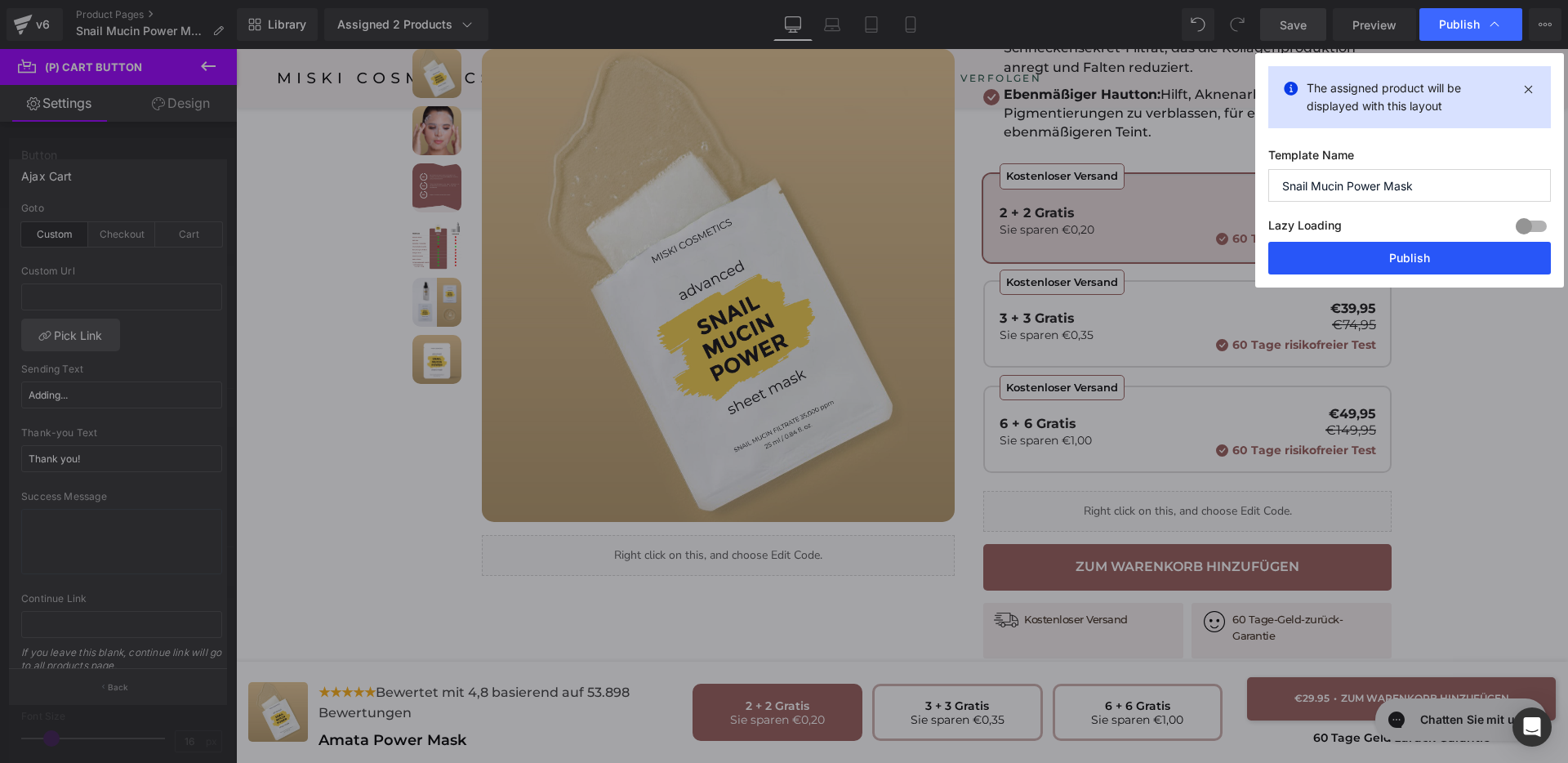
click at [1410, 261] on button "Publish" at bounding box center [1409, 258] width 283 height 33
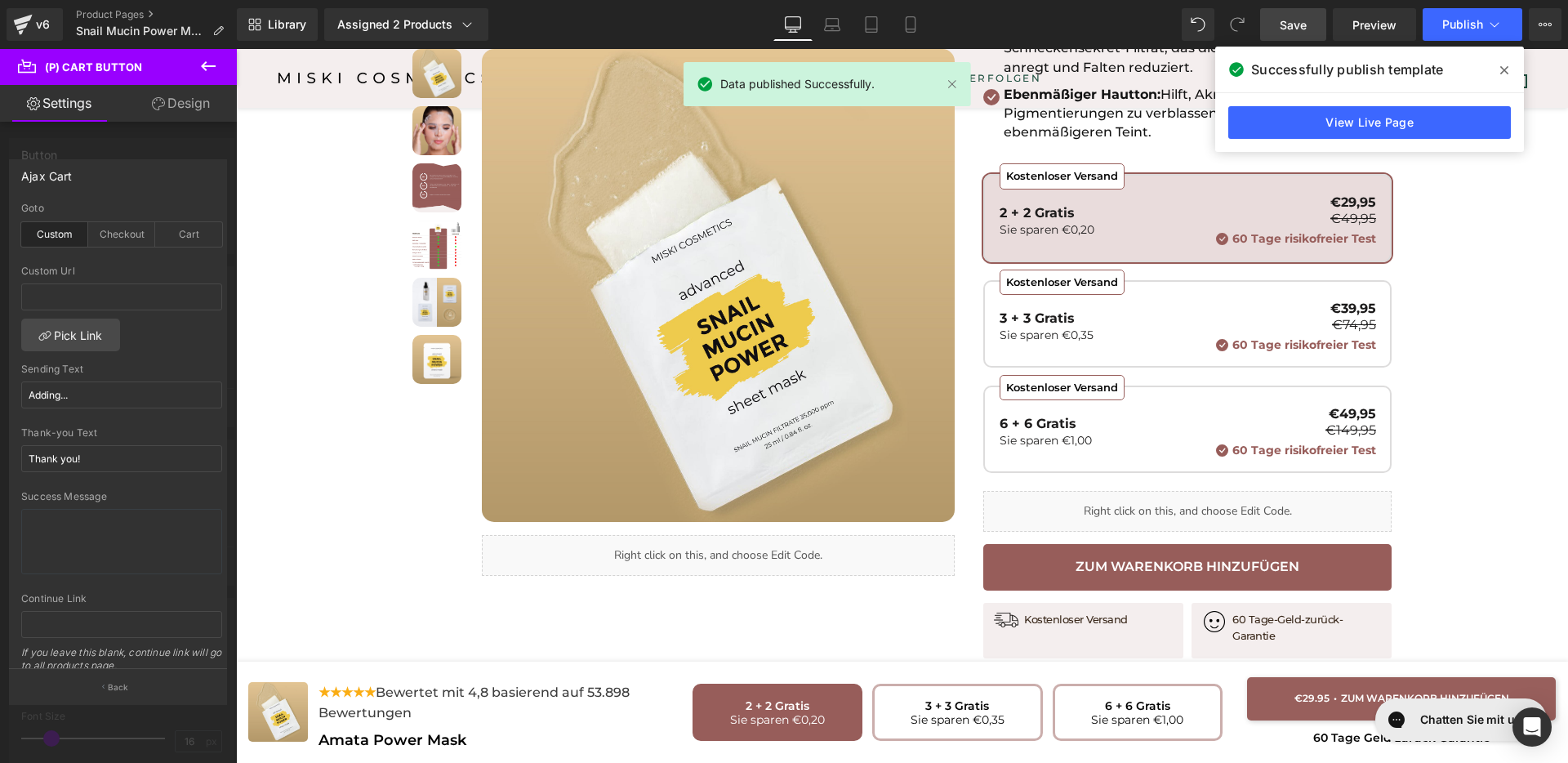
click at [1498, 63] on span at bounding box center [1505, 70] width 26 height 26
